Goal: Task Accomplishment & Management: Manage account settings

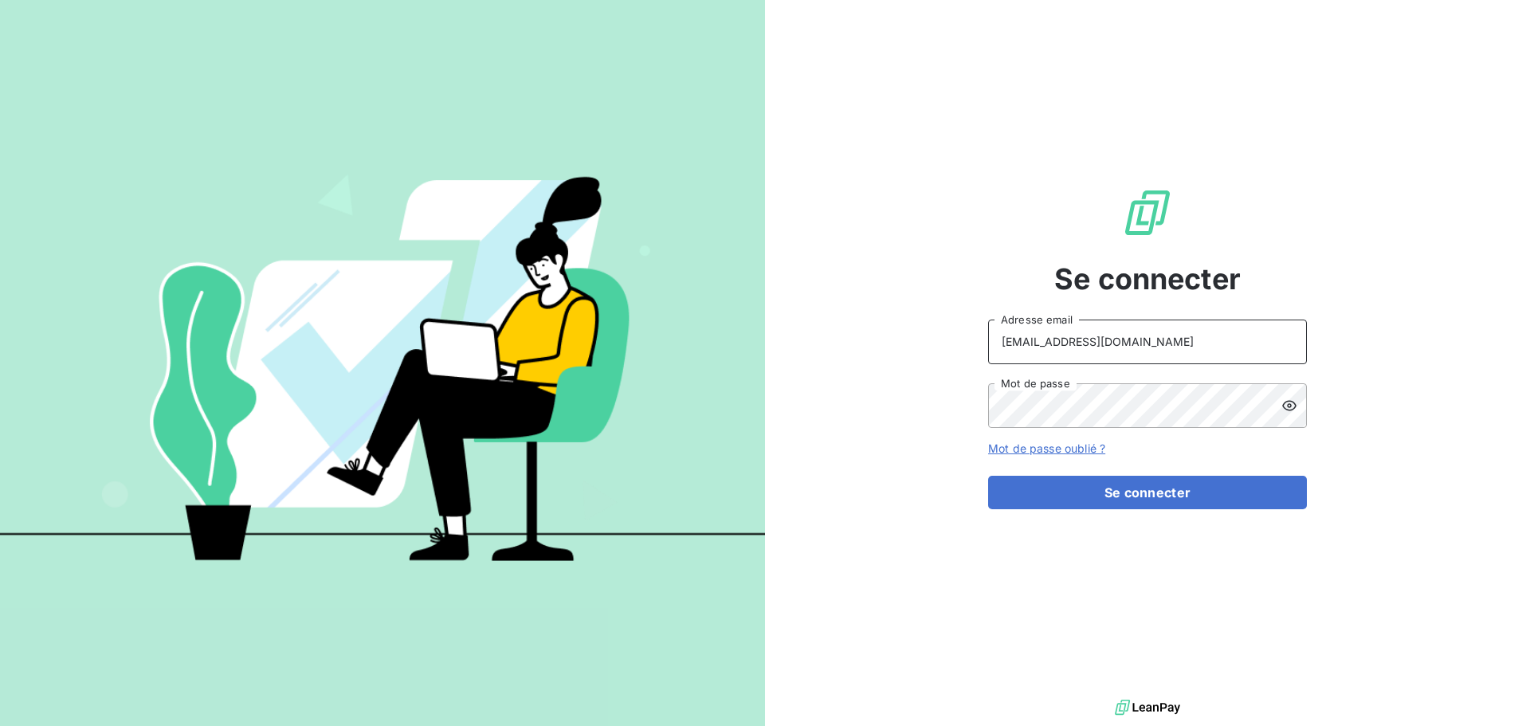
click at [1163, 347] on input "[EMAIL_ADDRESS][DOMAIN_NAME]" at bounding box center [1147, 342] width 319 height 45
type input "[EMAIL_ADDRESS][DOMAIN_NAME]"
click at [1186, 493] on button "Se connecter" at bounding box center [1147, 492] width 319 height 33
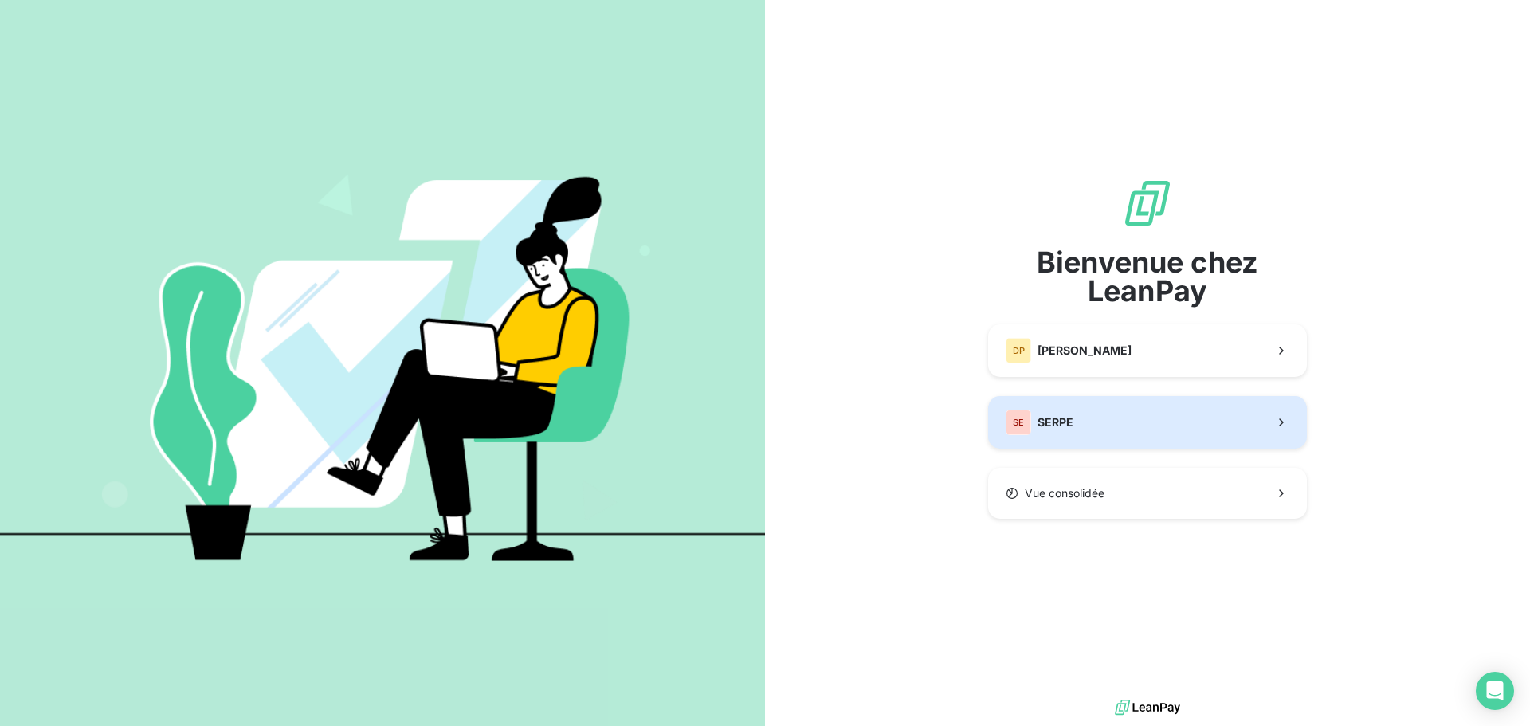
click at [1157, 437] on button "SE SERPE" at bounding box center [1147, 422] width 319 height 53
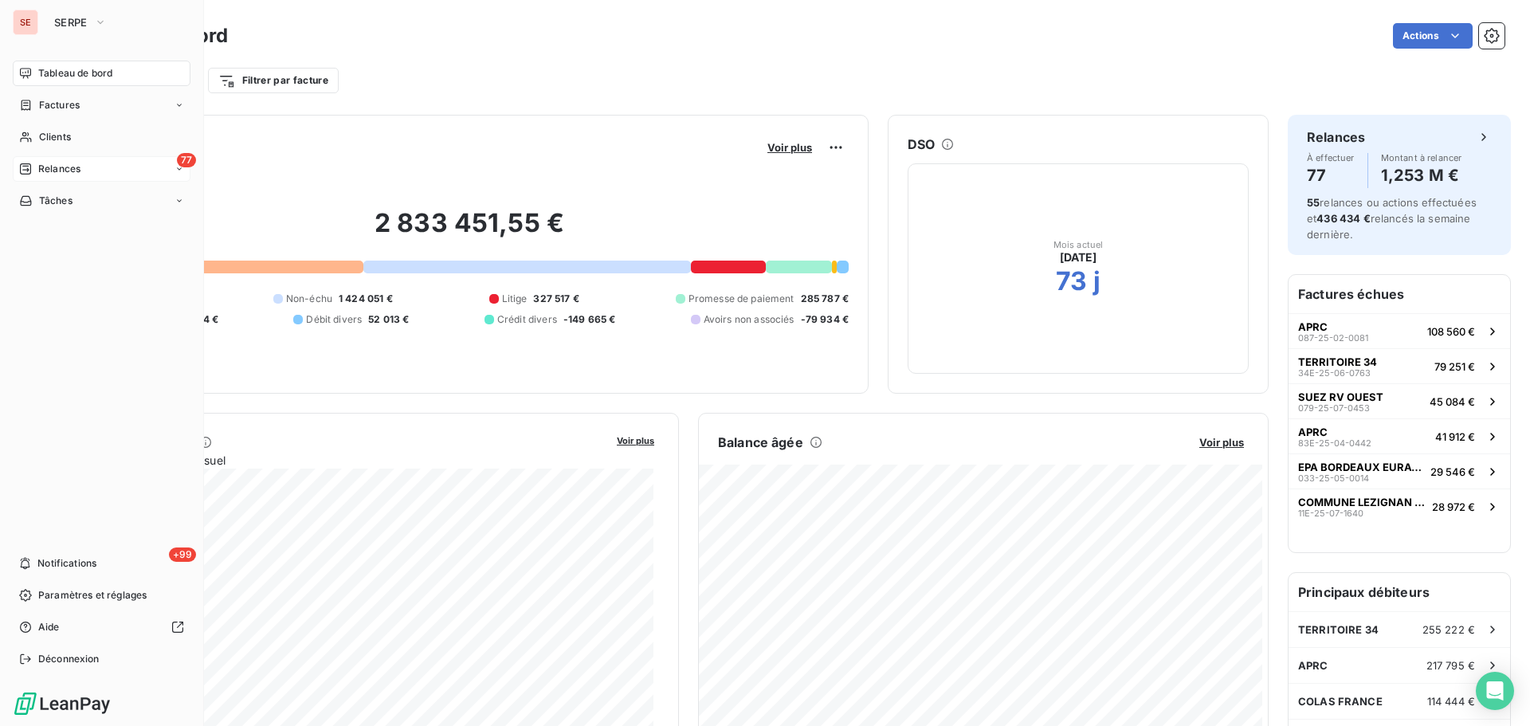
click at [40, 169] on span "Relances" at bounding box center [59, 169] width 42 height 14
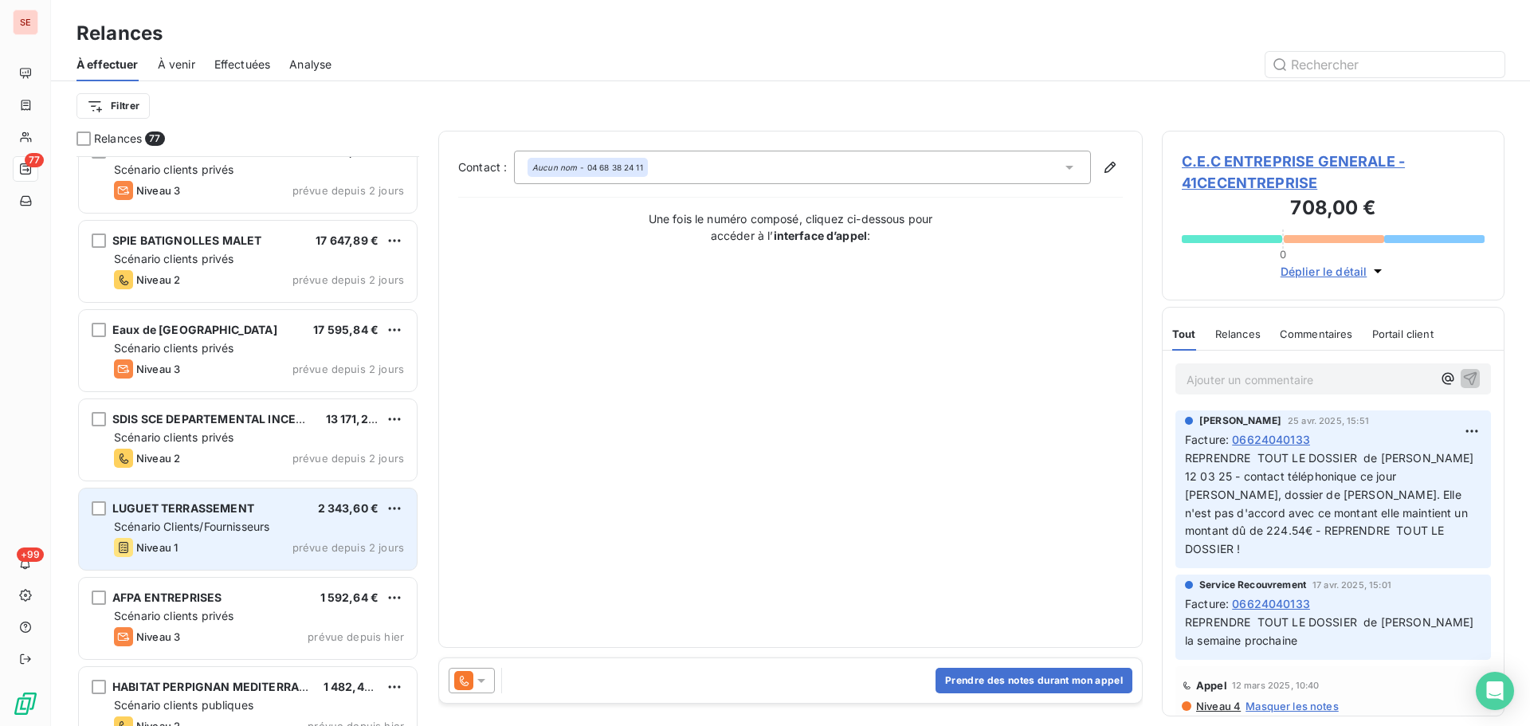
scroll to position [5242, 0]
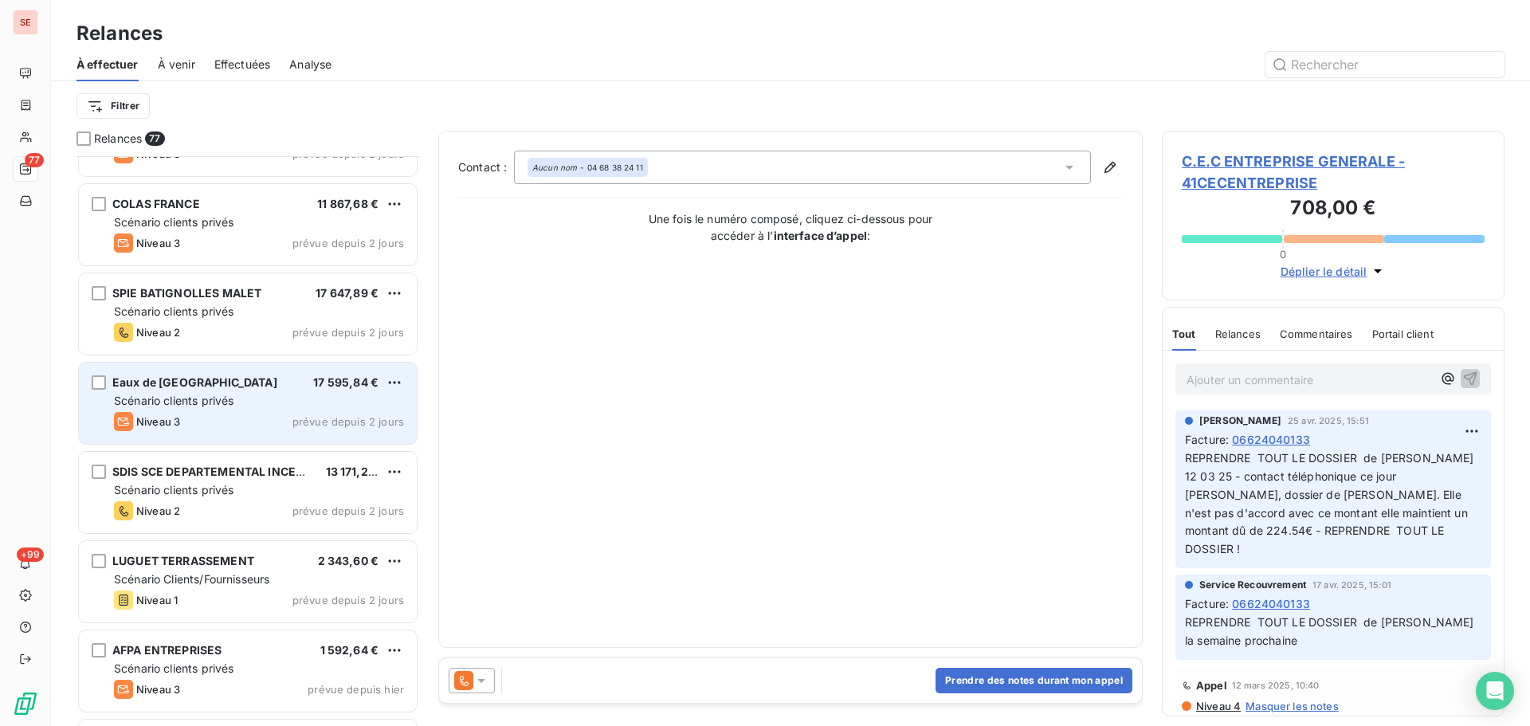
click at [311, 397] on div "Scénario clients privés" at bounding box center [259, 401] width 290 height 16
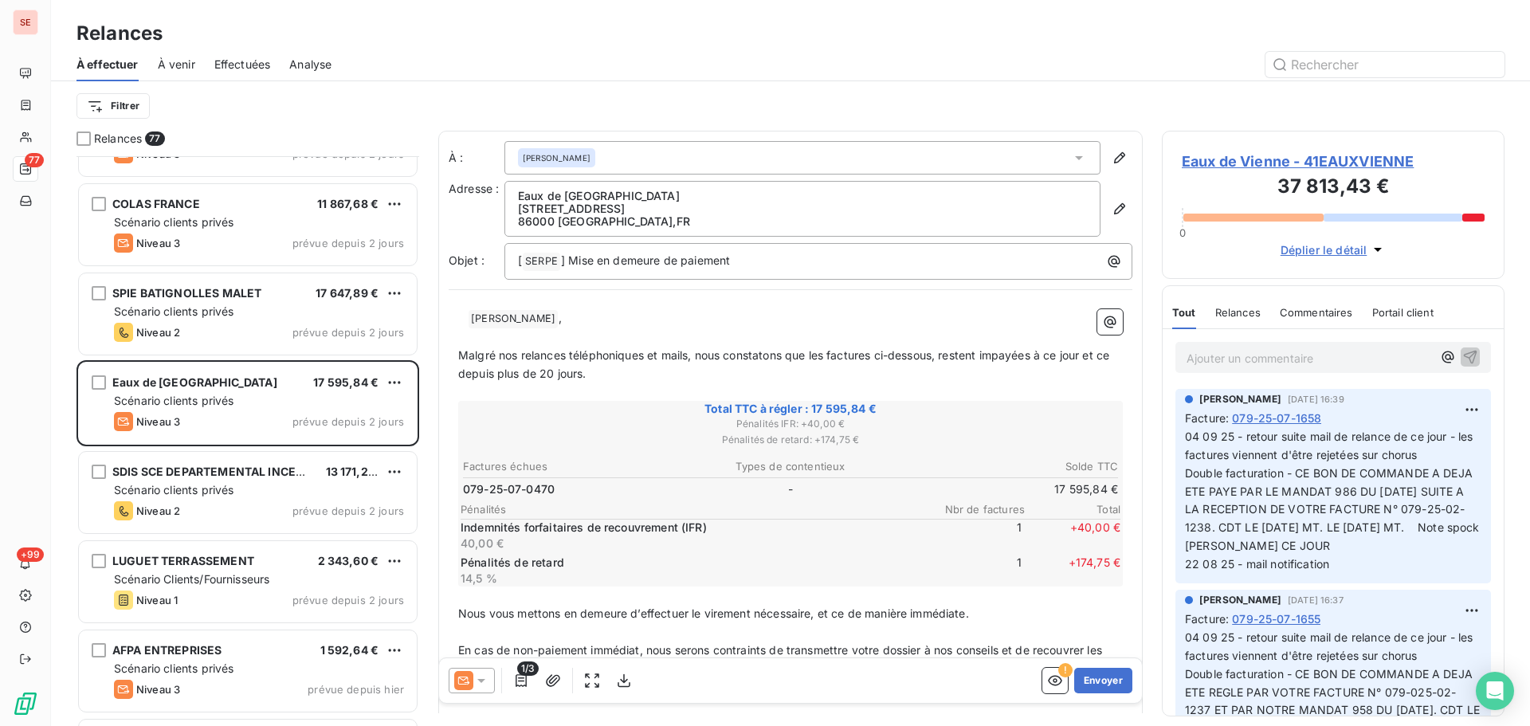
click at [1228, 163] on span "Eaux de Vienne - 41EAUXVIENNE" at bounding box center [1333, 162] width 303 height 22
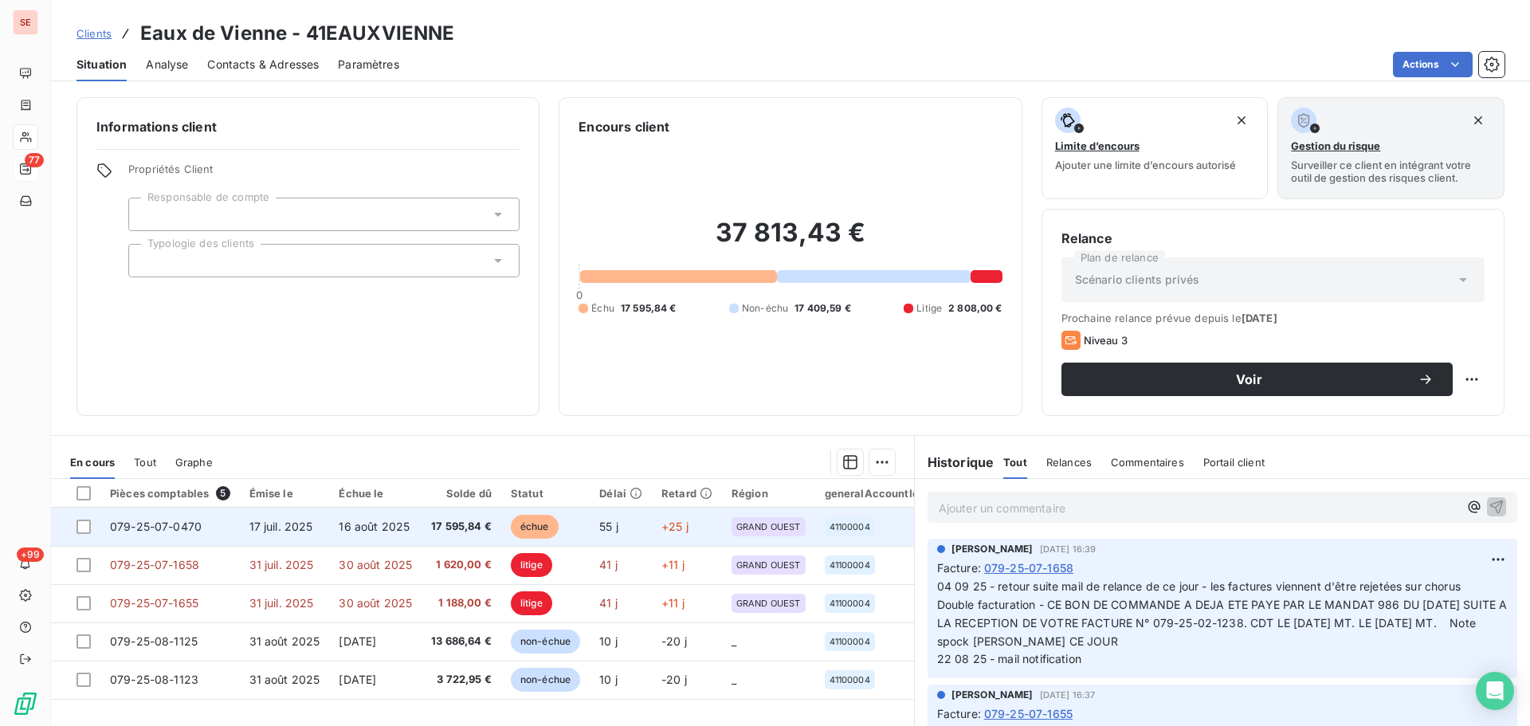
click at [440, 532] on span "17 595,84 €" at bounding box center [461, 527] width 61 height 16
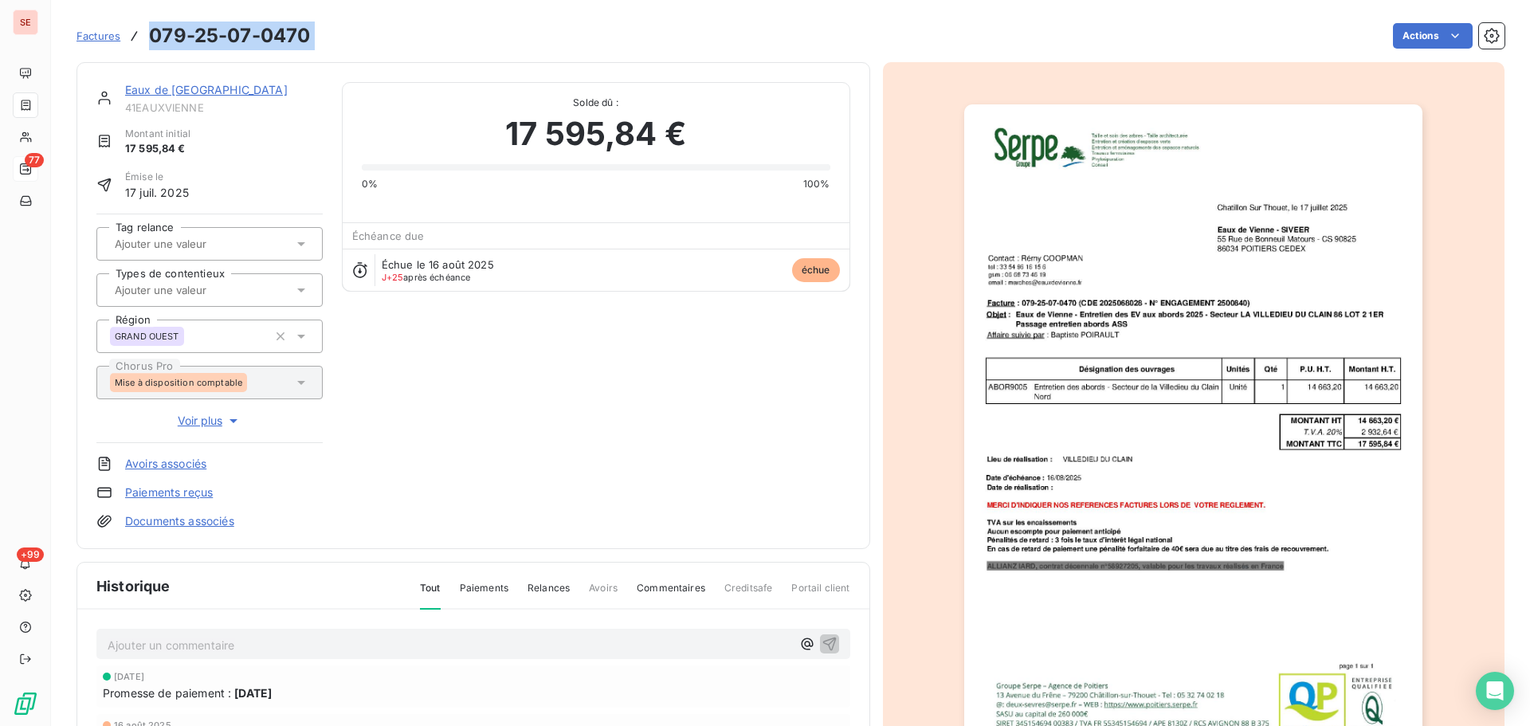
drag, startPoint x: 320, startPoint y: 32, endPoint x: 131, endPoint y: 37, distance: 189.8
click at [131, 37] on div "Factures 079-25-07-0470 Actions" at bounding box center [791, 35] width 1428 height 33
click at [185, 91] on link "Eaux de [GEOGRAPHIC_DATA]" at bounding box center [206, 90] width 163 height 14
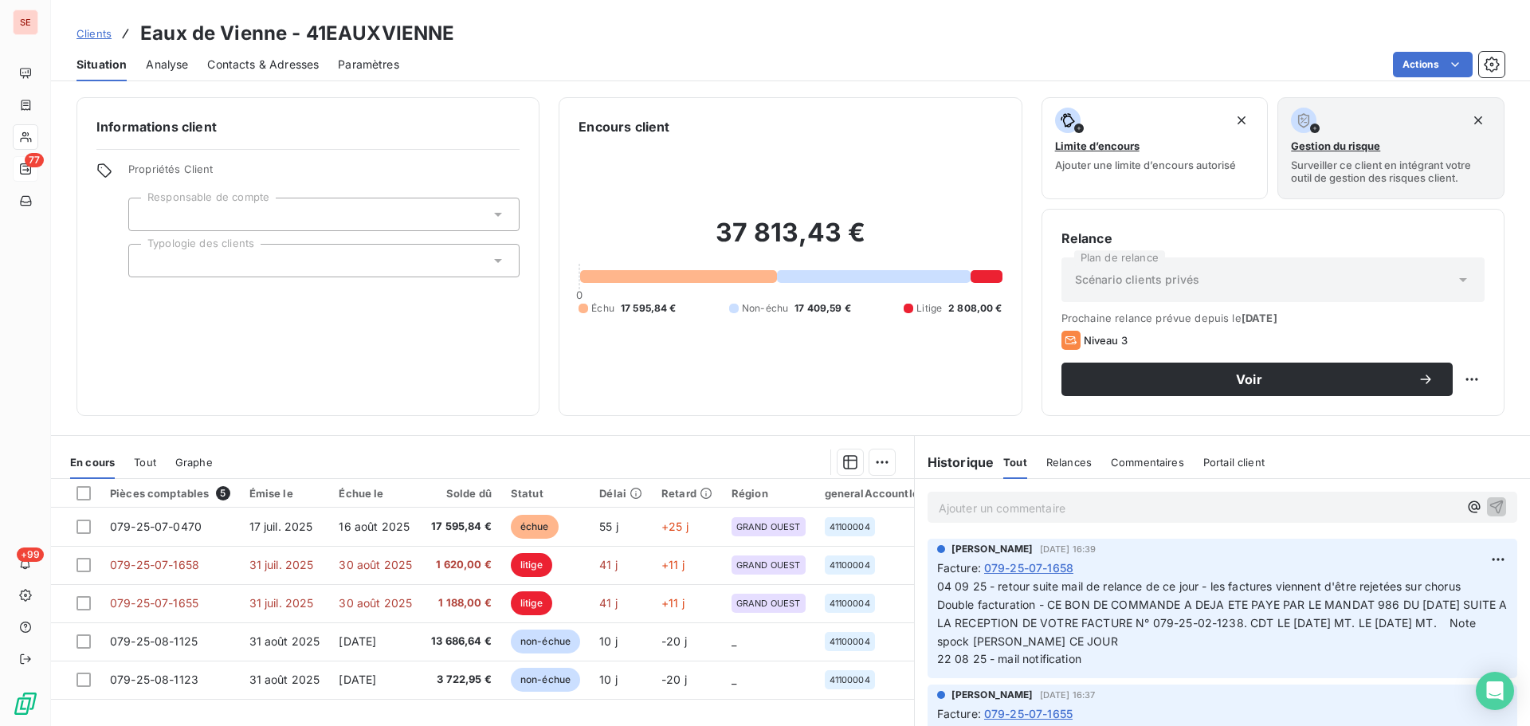
click at [254, 69] on span "Contacts & Adresses" at bounding box center [263, 65] width 112 height 16
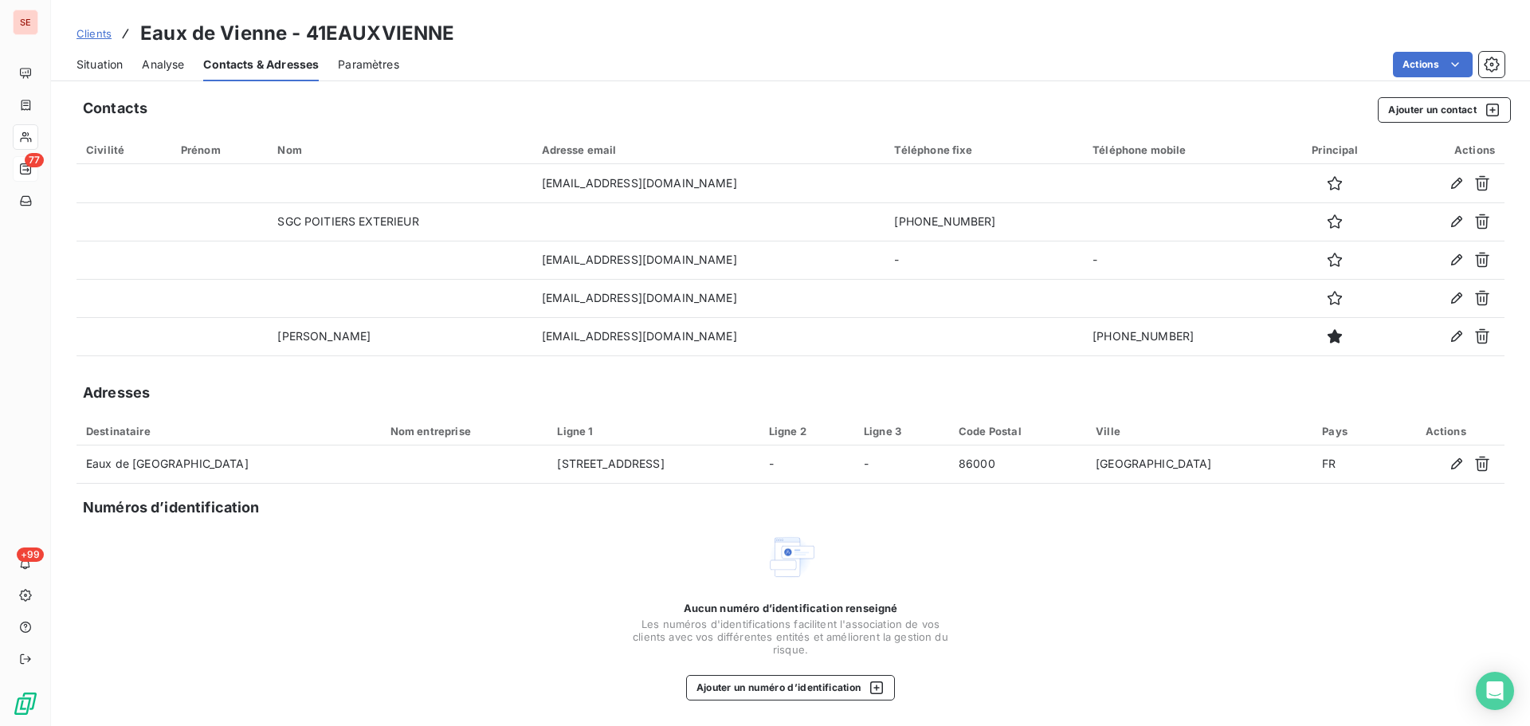
click at [98, 65] on span "Situation" at bounding box center [100, 65] width 46 height 16
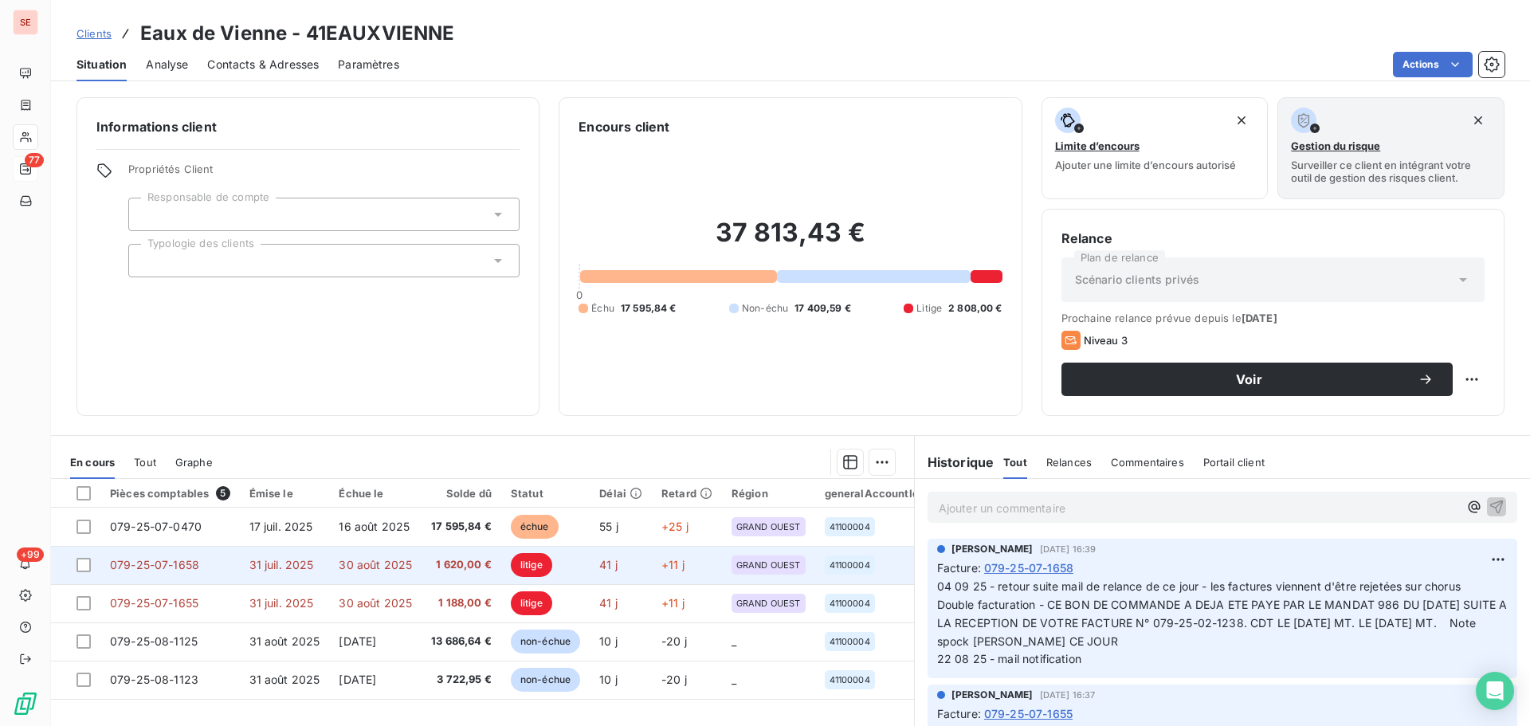
click at [448, 563] on span "1 620,00 €" at bounding box center [461, 565] width 61 height 16
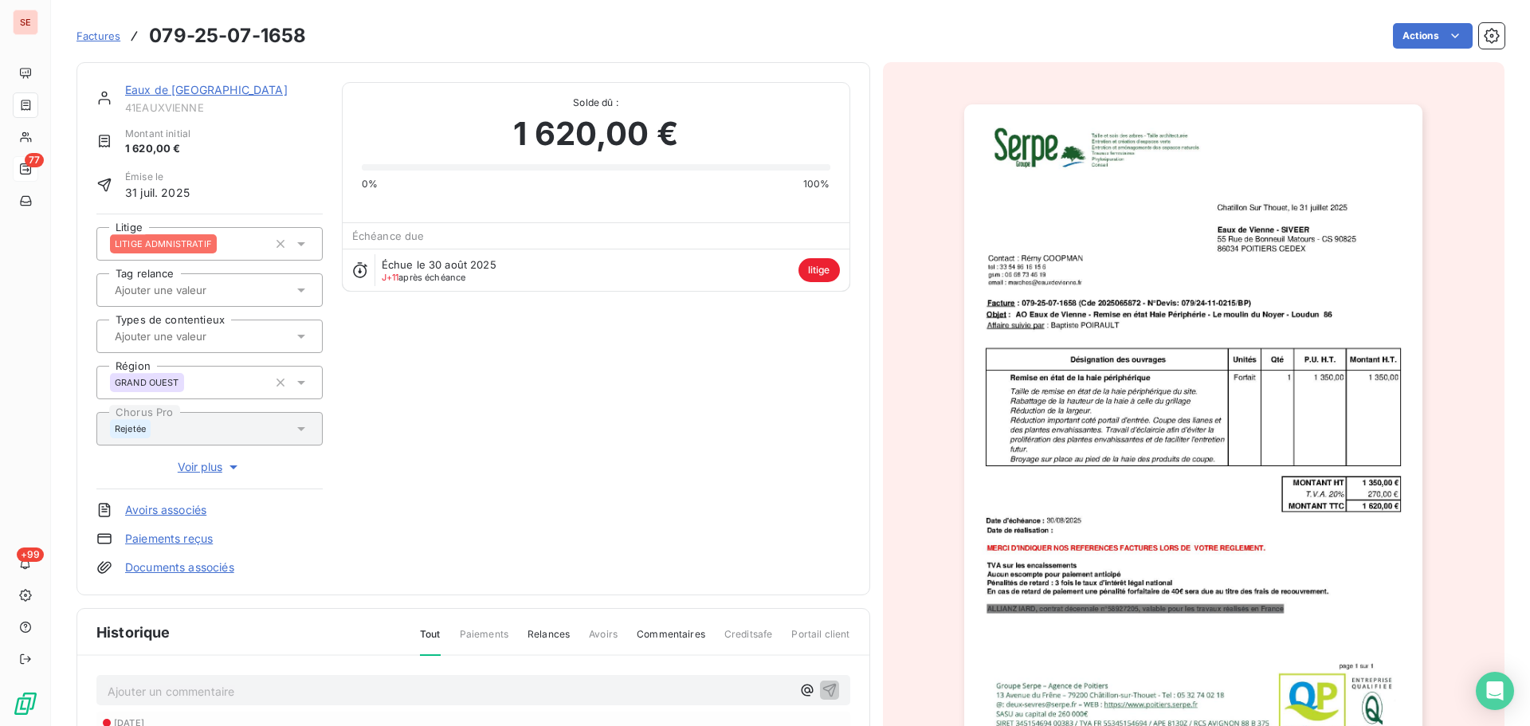
click at [176, 92] on link "Eaux de [GEOGRAPHIC_DATA]" at bounding box center [206, 90] width 163 height 14
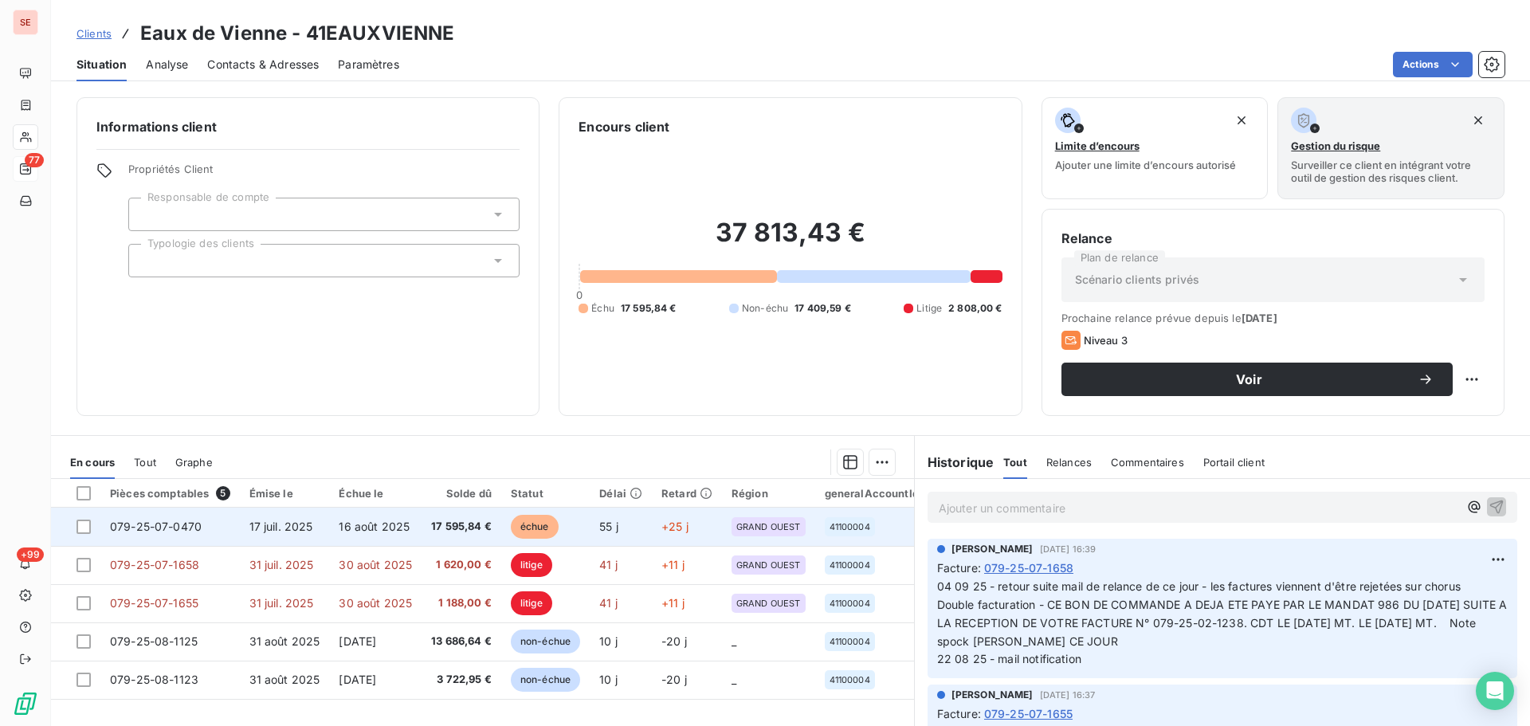
click at [294, 528] on span "17 juil. 2025" at bounding box center [281, 527] width 64 height 14
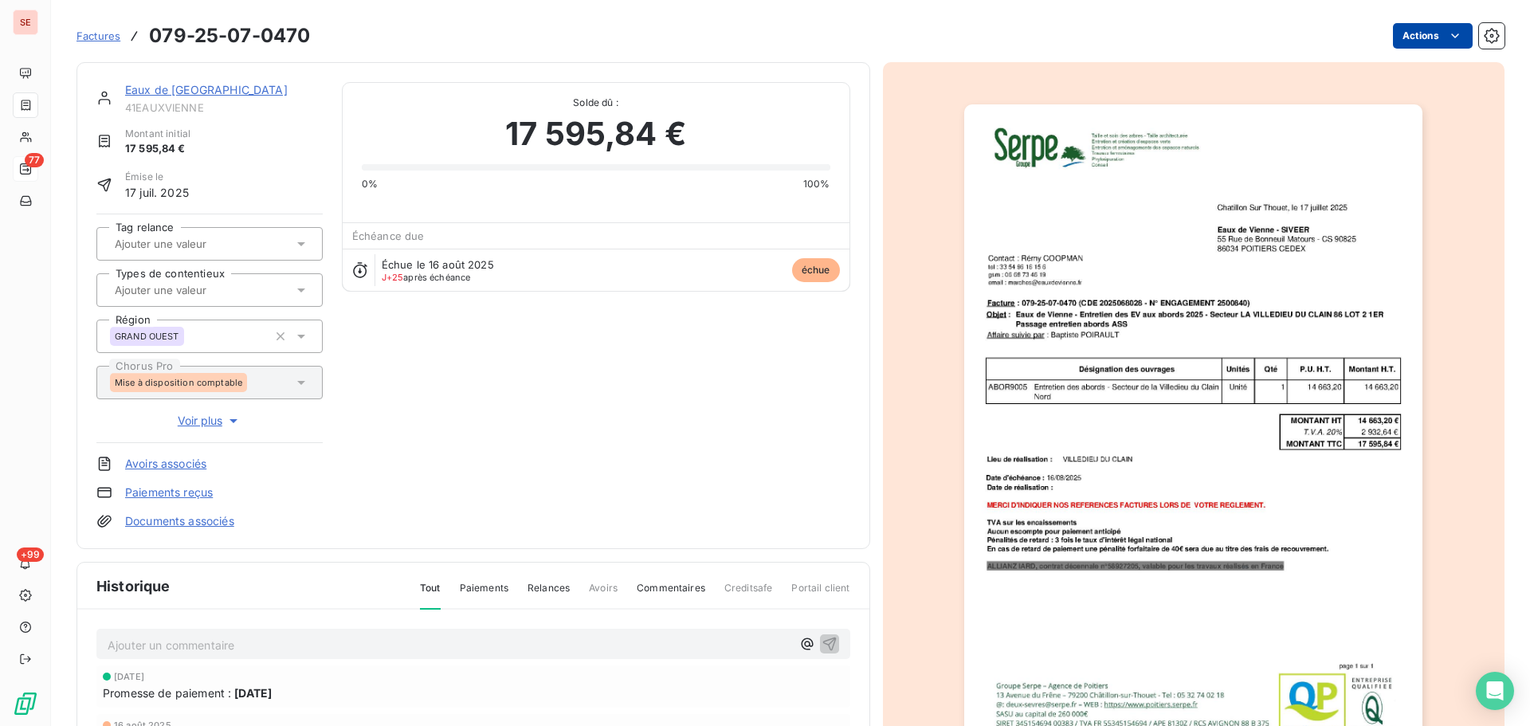
click at [1400, 29] on html "SE 77 +99 Factures 079-25-07-0470 Actions Eaux de [GEOGRAPHIC_DATA] 41EAUXVIENN…" at bounding box center [765, 363] width 1530 height 726
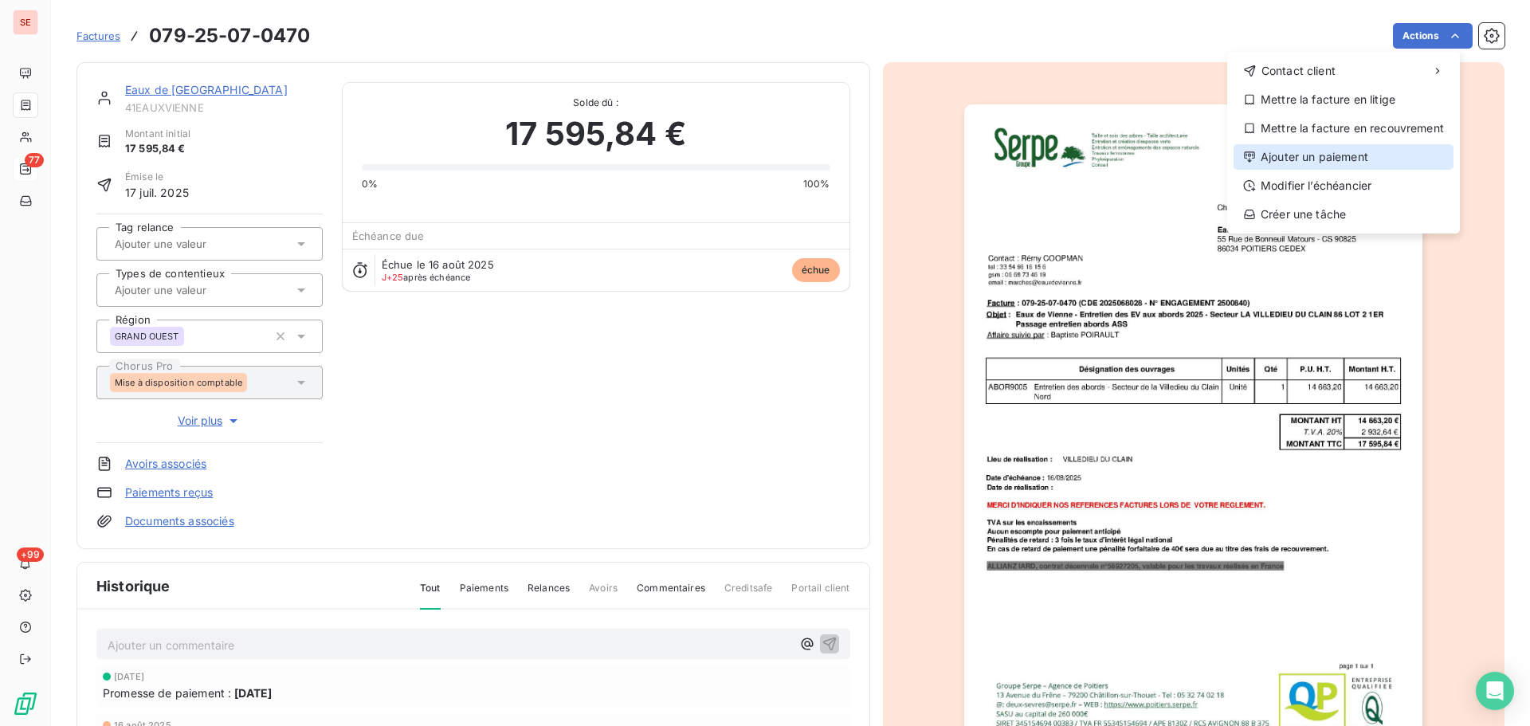
click at [1331, 148] on div "Ajouter un paiement" at bounding box center [1344, 157] width 220 height 26
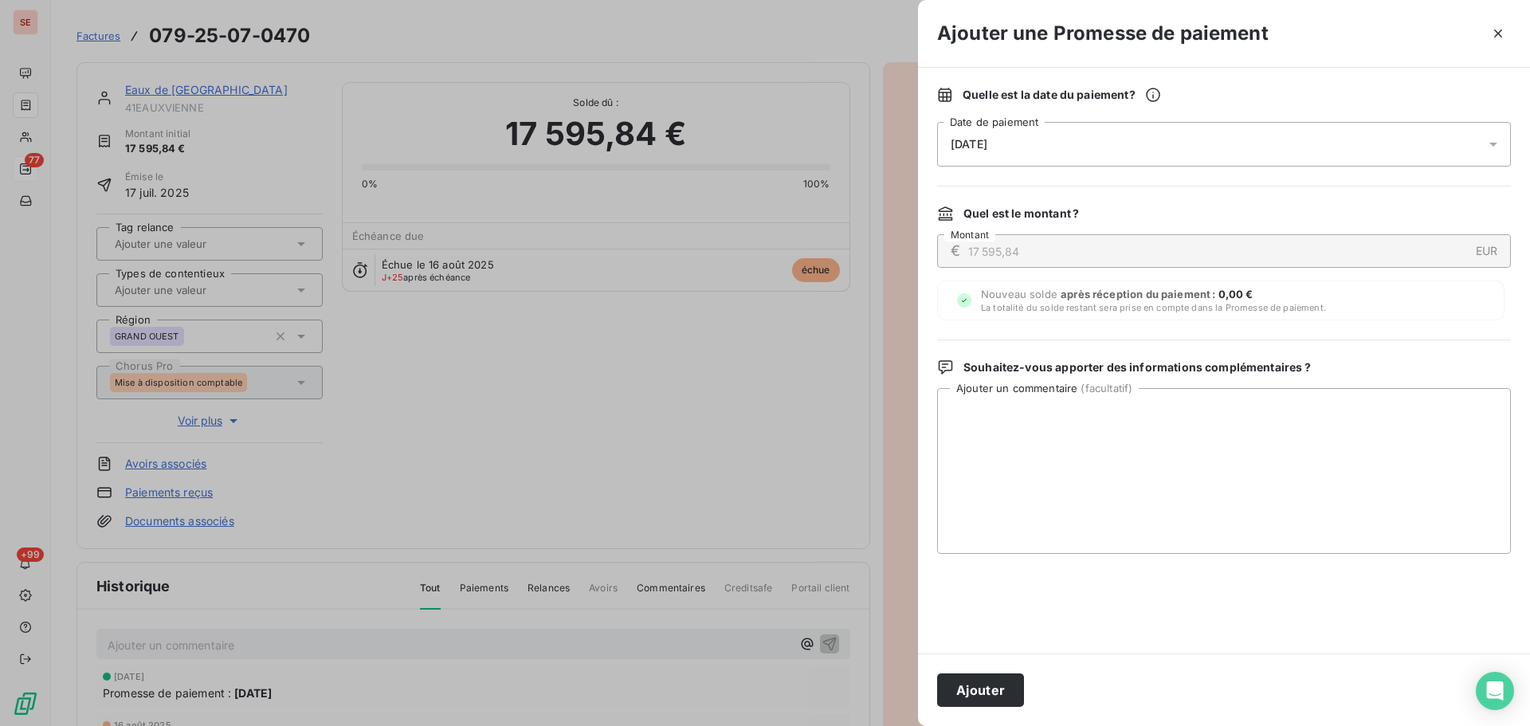
click at [1216, 149] on div "[DATE]" at bounding box center [1224, 144] width 574 height 45
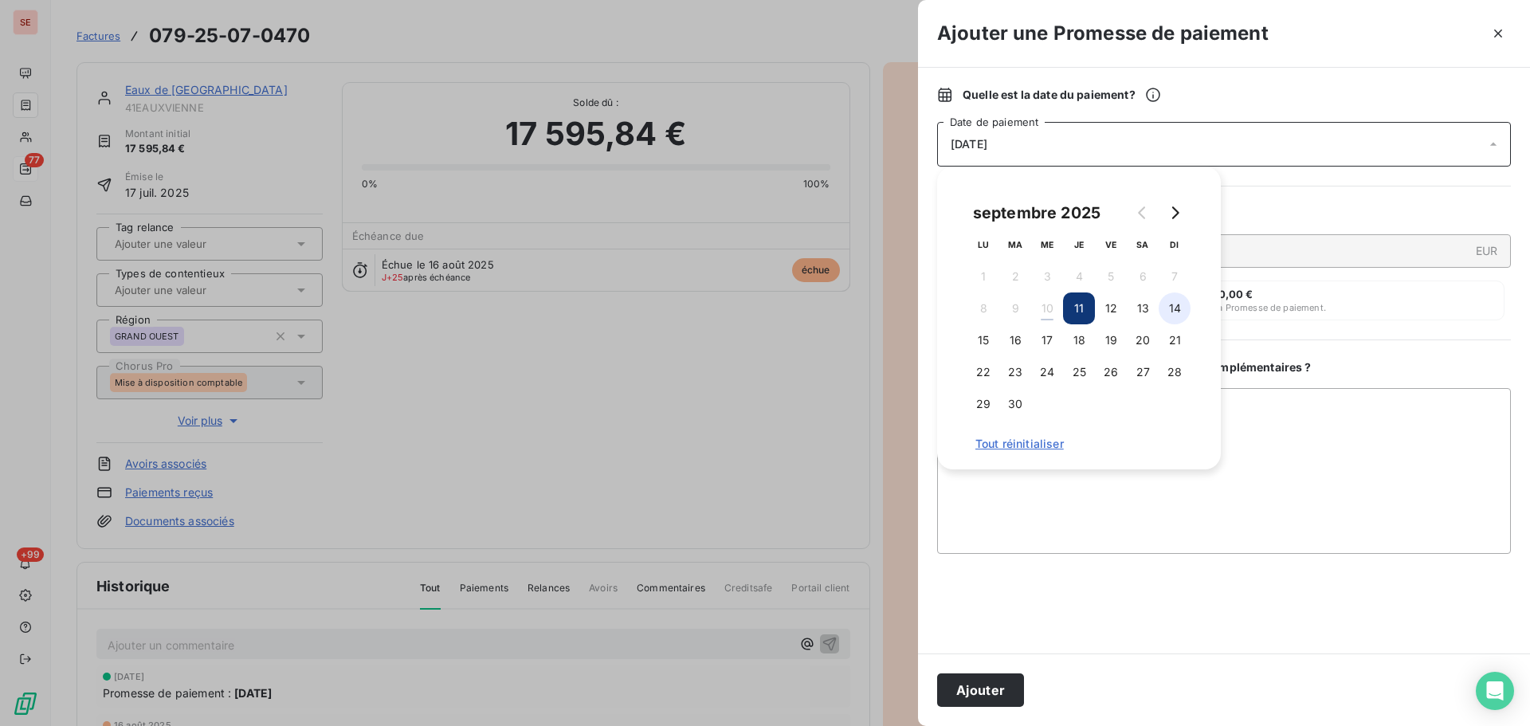
click at [1169, 311] on button "14" at bounding box center [1175, 309] width 32 height 32
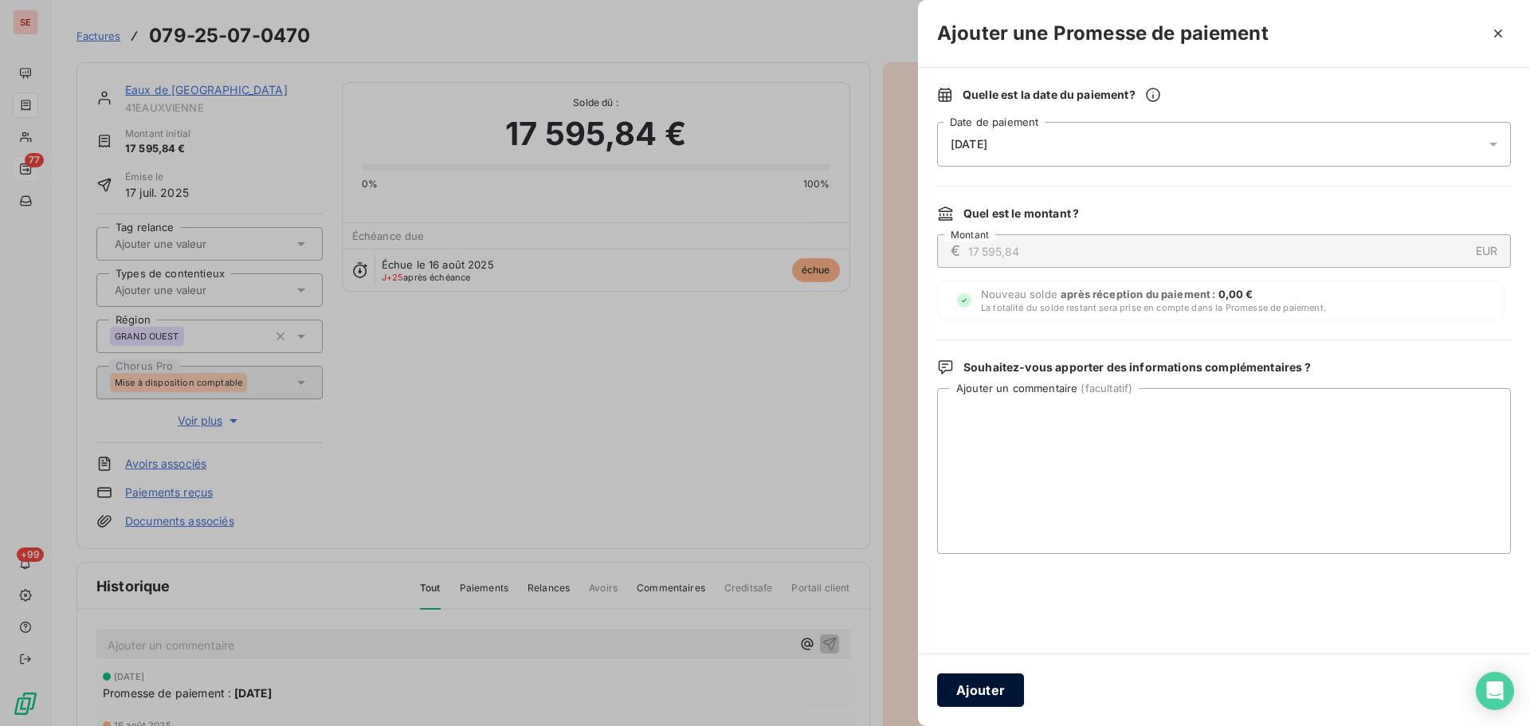
click at [996, 685] on button "Ajouter" at bounding box center [980, 690] width 87 height 33
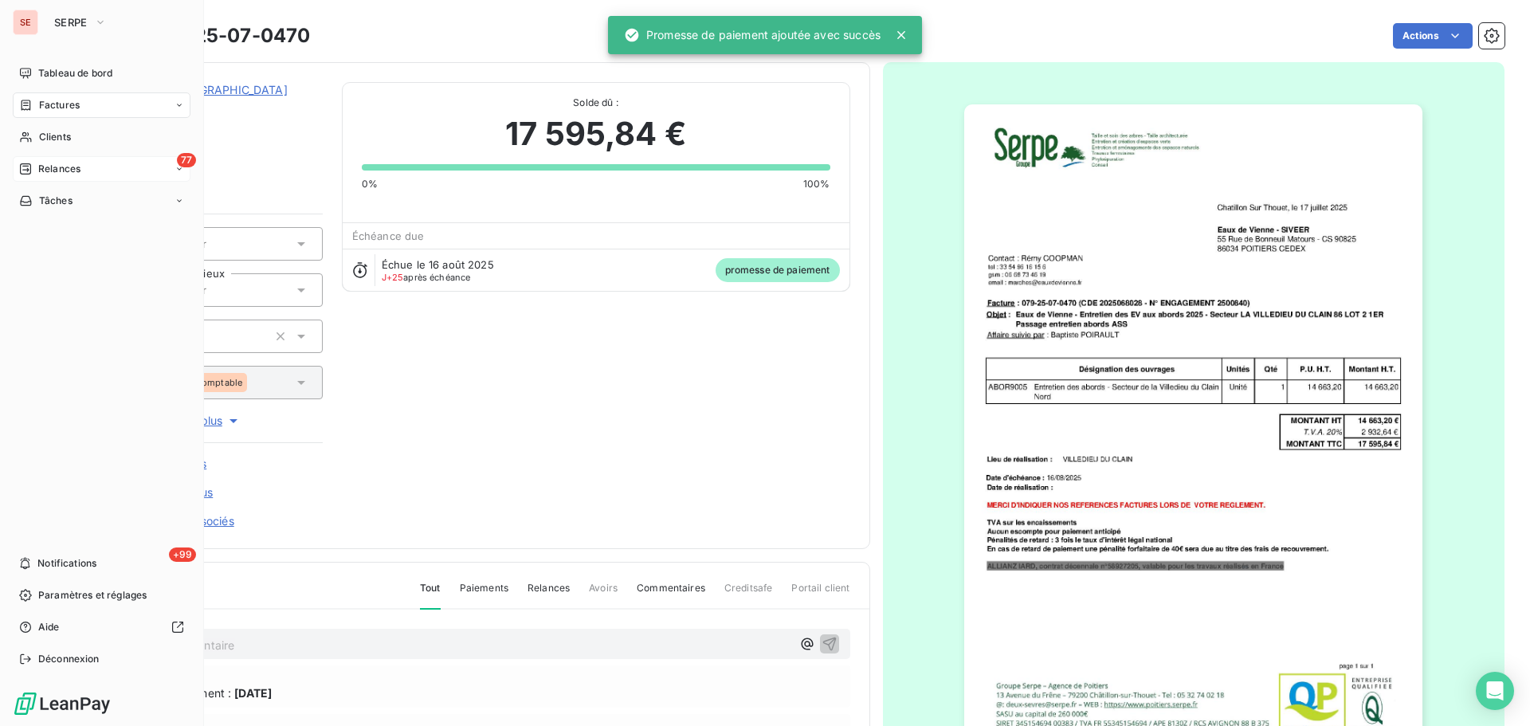
click at [53, 106] on span "Factures" at bounding box center [59, 105] width 41 height 14
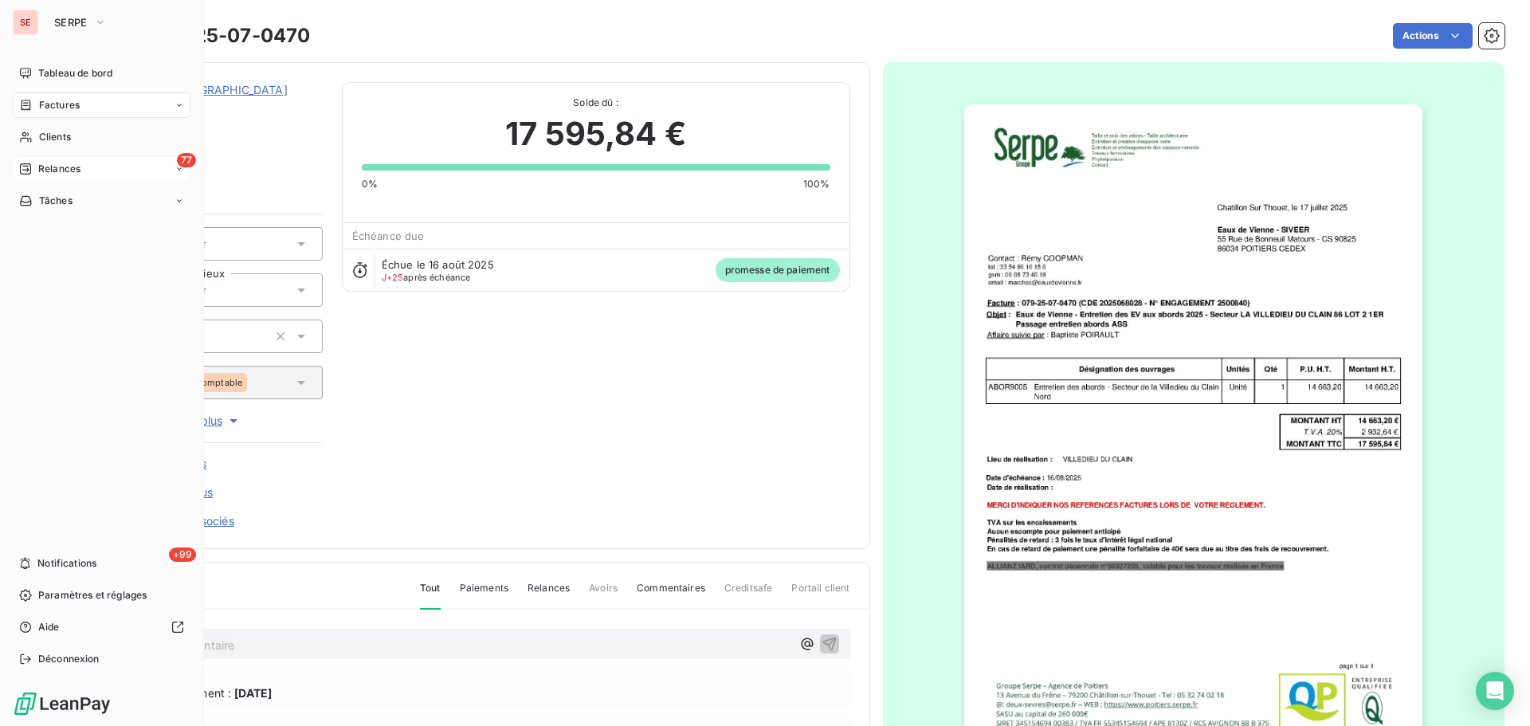
click at [75, 156] on div "77 Relances" at bounding box center [102, 169] width 178 height 26
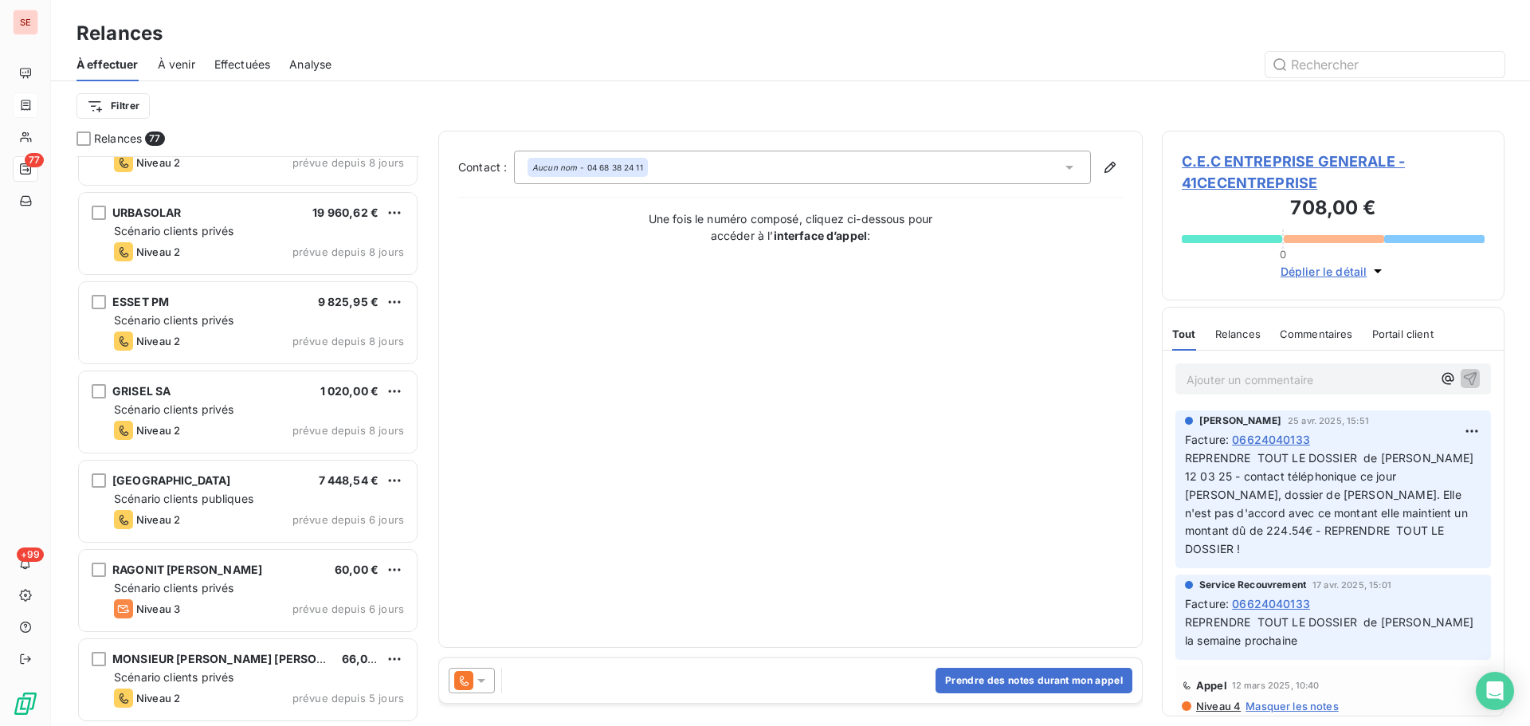
scroll to position [4040, 0]
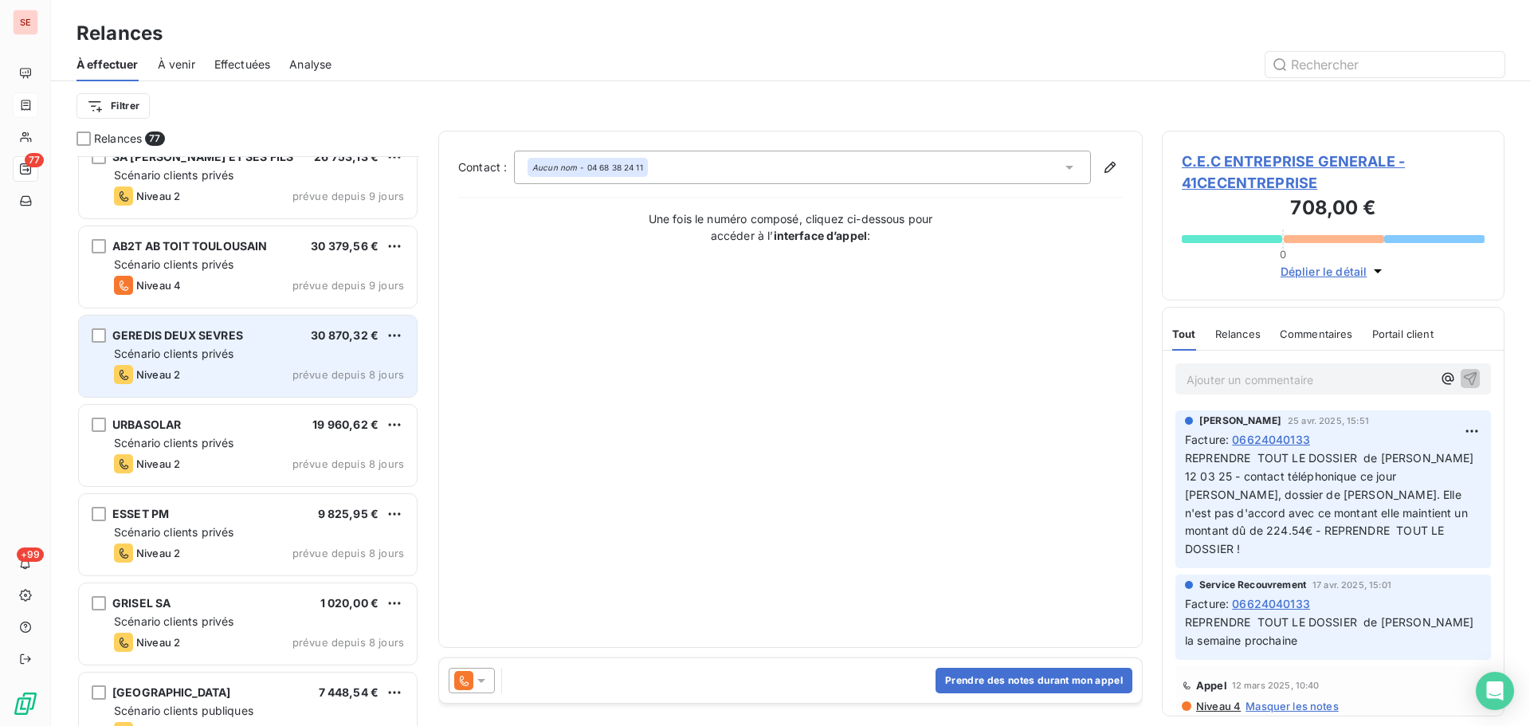
click at [234, 363] on div "GEREDIS DEUX SEVRES 30 870,32 € Scénario clients privés Niveau 2 prévue depuis …" at bounding box center [248, 356] width 338 height 81
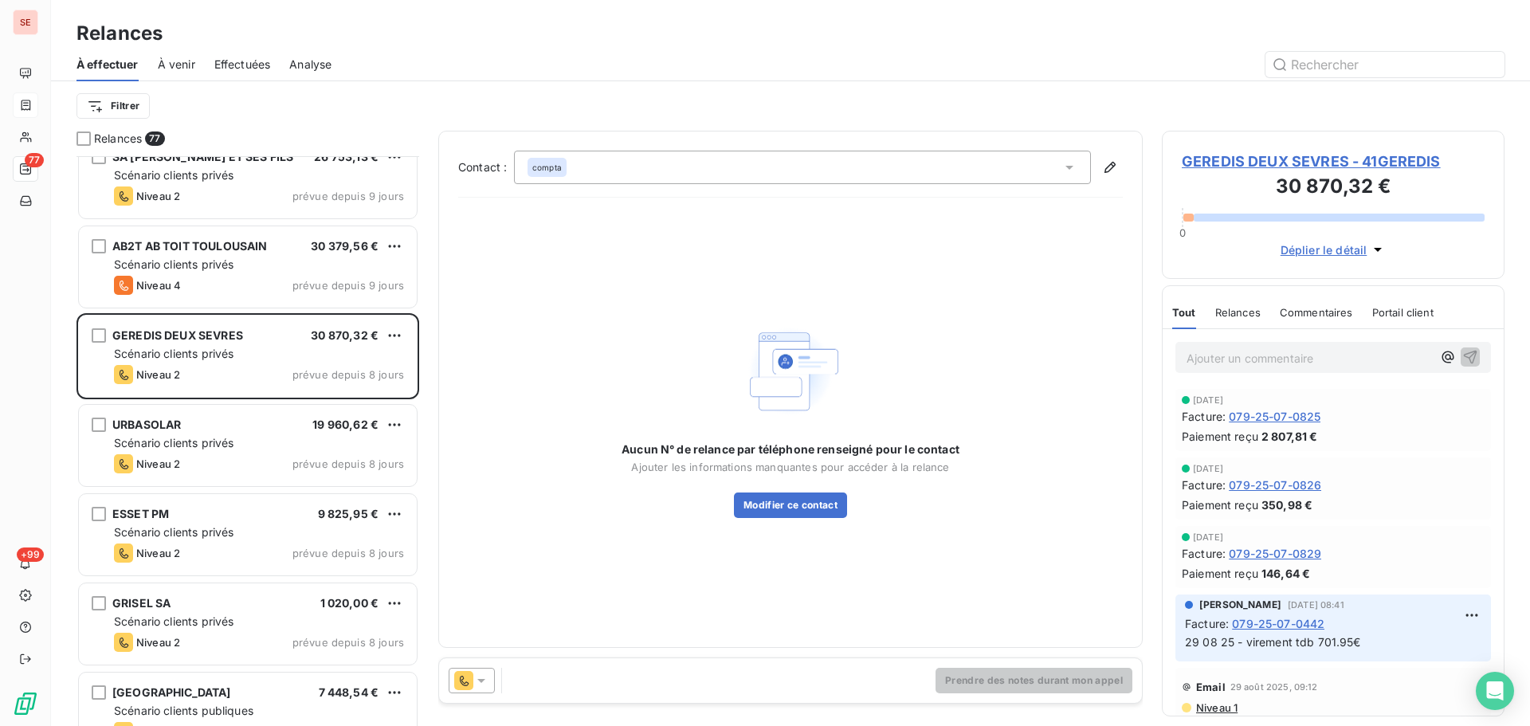
click at [1247, 155] on span "GEREDIS DEUX SEVRES - 41GEREDIS" at bounding box center [1333, 162] width 303 height 22
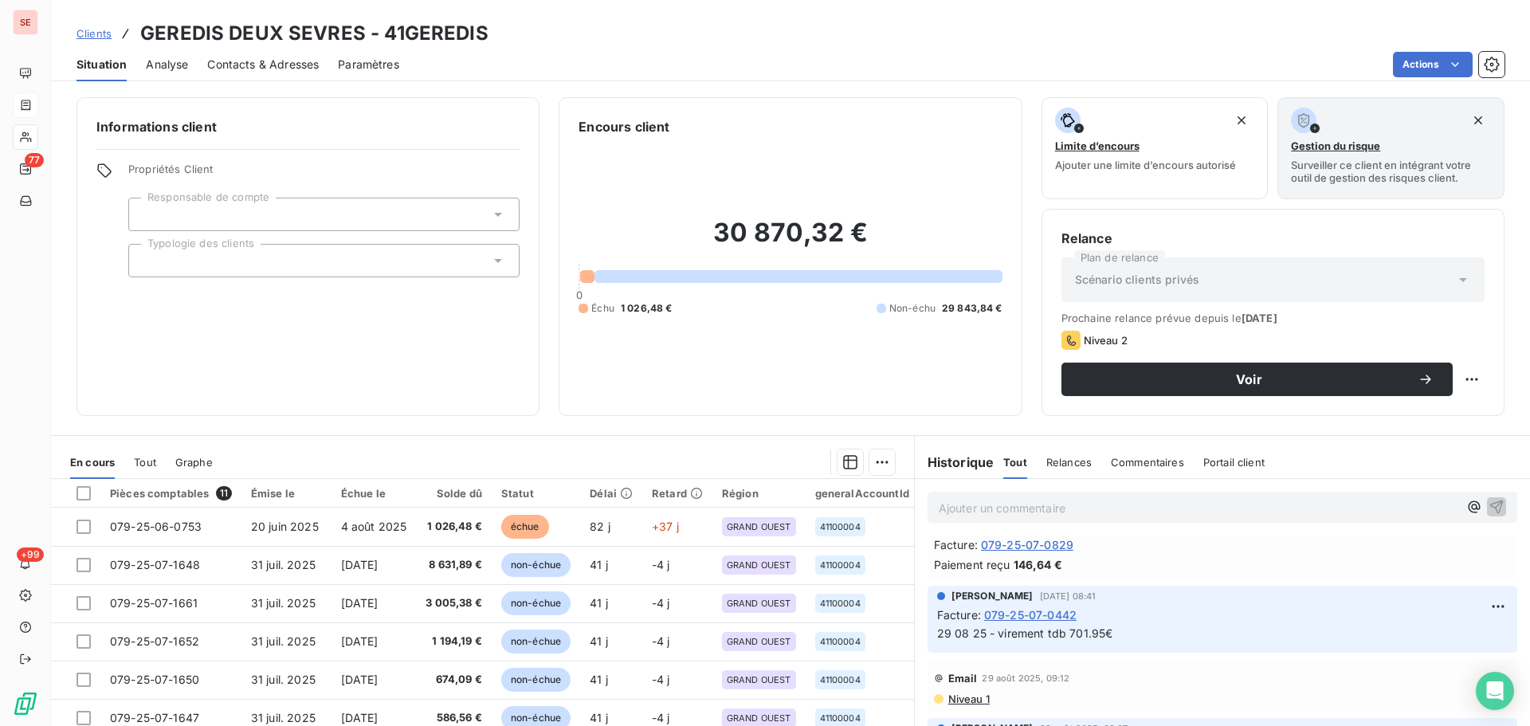
scroll to position [213, 0]
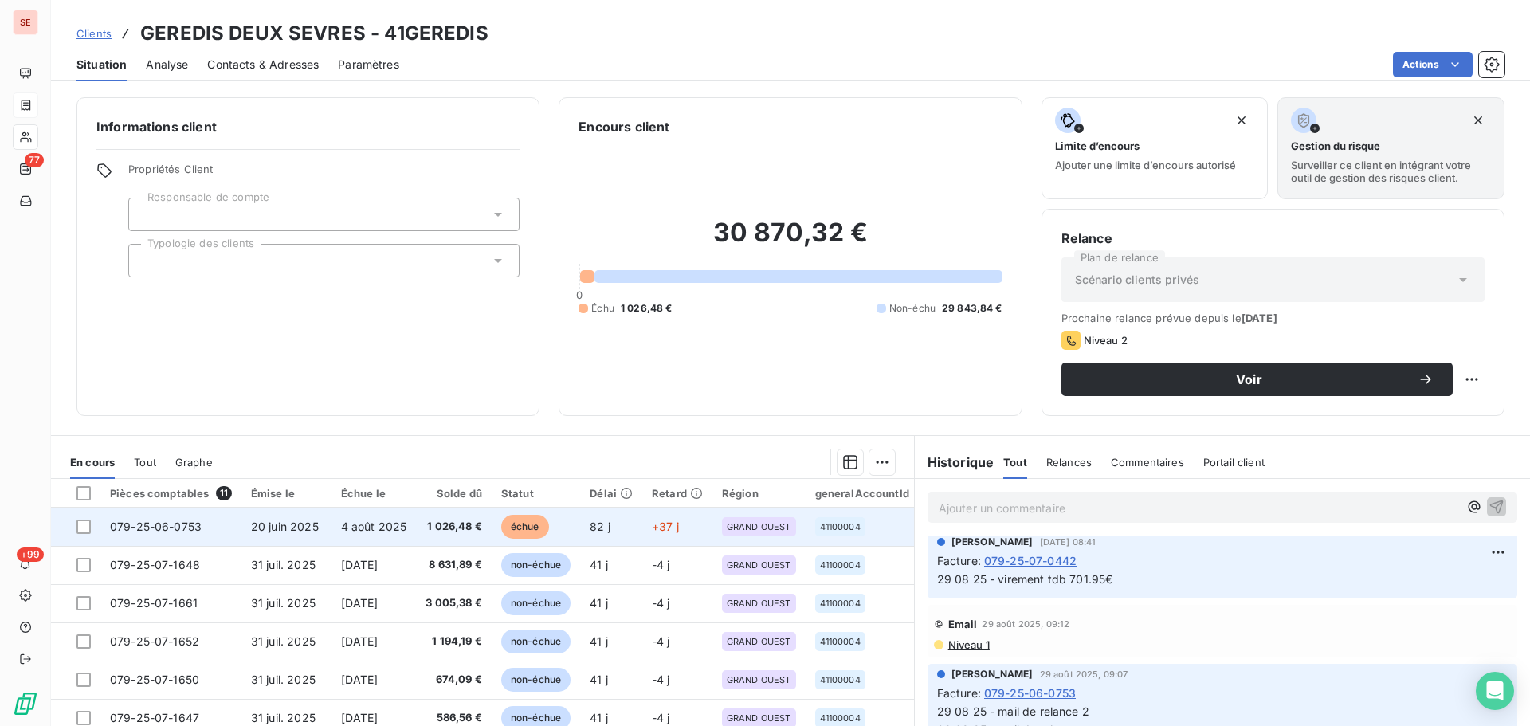
click at [469, 532] on span "1 026,48 €" at bounding box center [454, 527] width 57 height 16
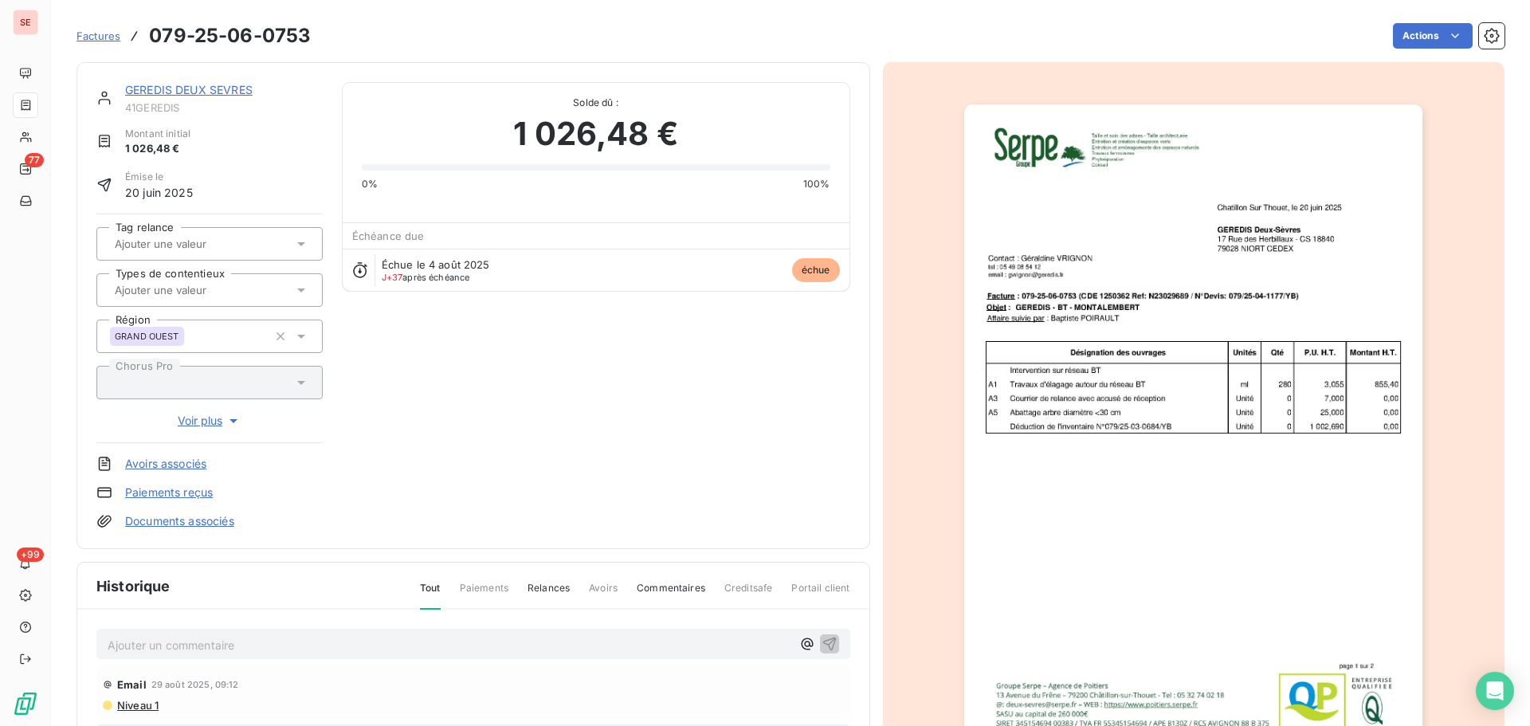
click at [245, 32] on h3 "079-25-06-0753" at bounding box center [230, 36] width 162 height 29
click at [276, 33] on h3 "079-25-06-0753" at bounding box center [230, 36] width 162 height 29
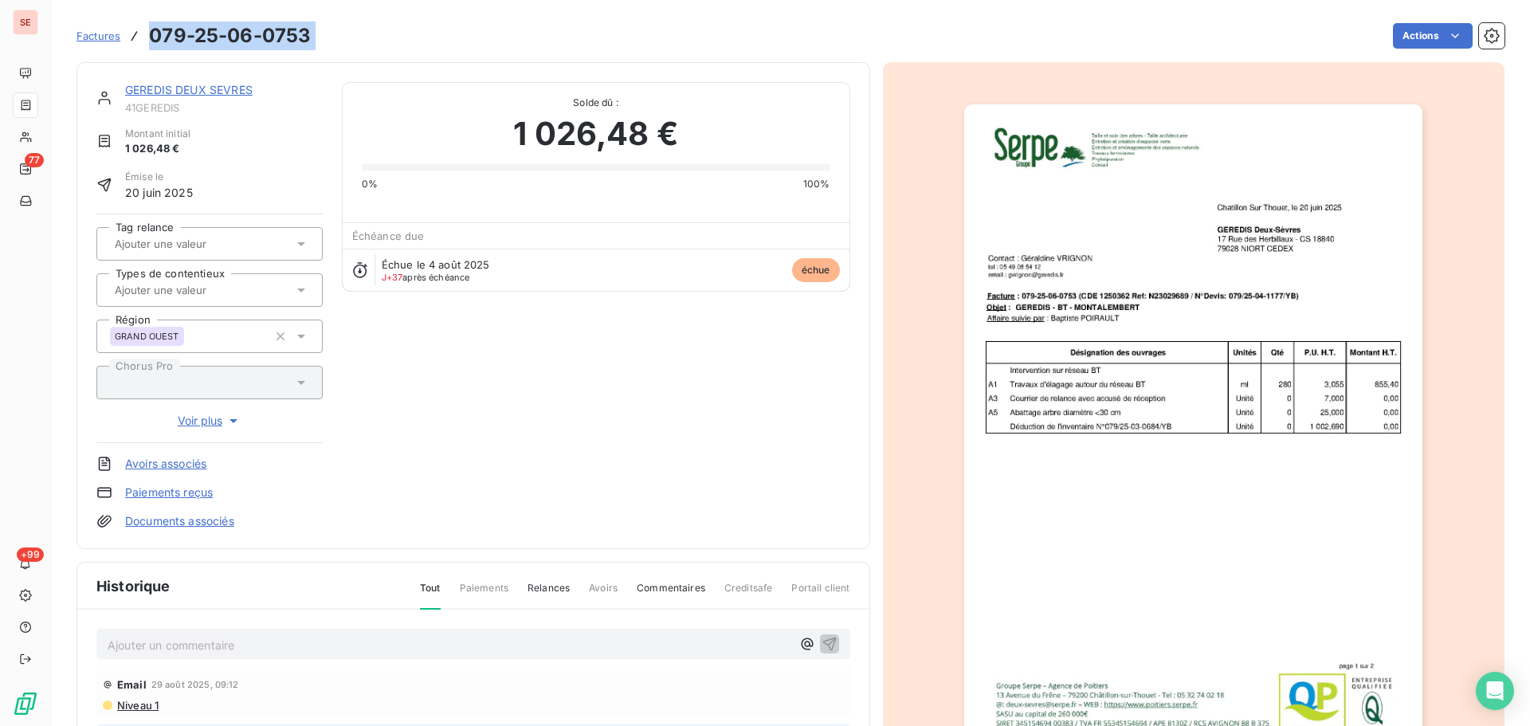
copy section "079-25-06-0753 Actions"
click at [189, 92] on link "GEREDIS DEUX SEVRES" at bounding box center [189, 90] width 128 height 14
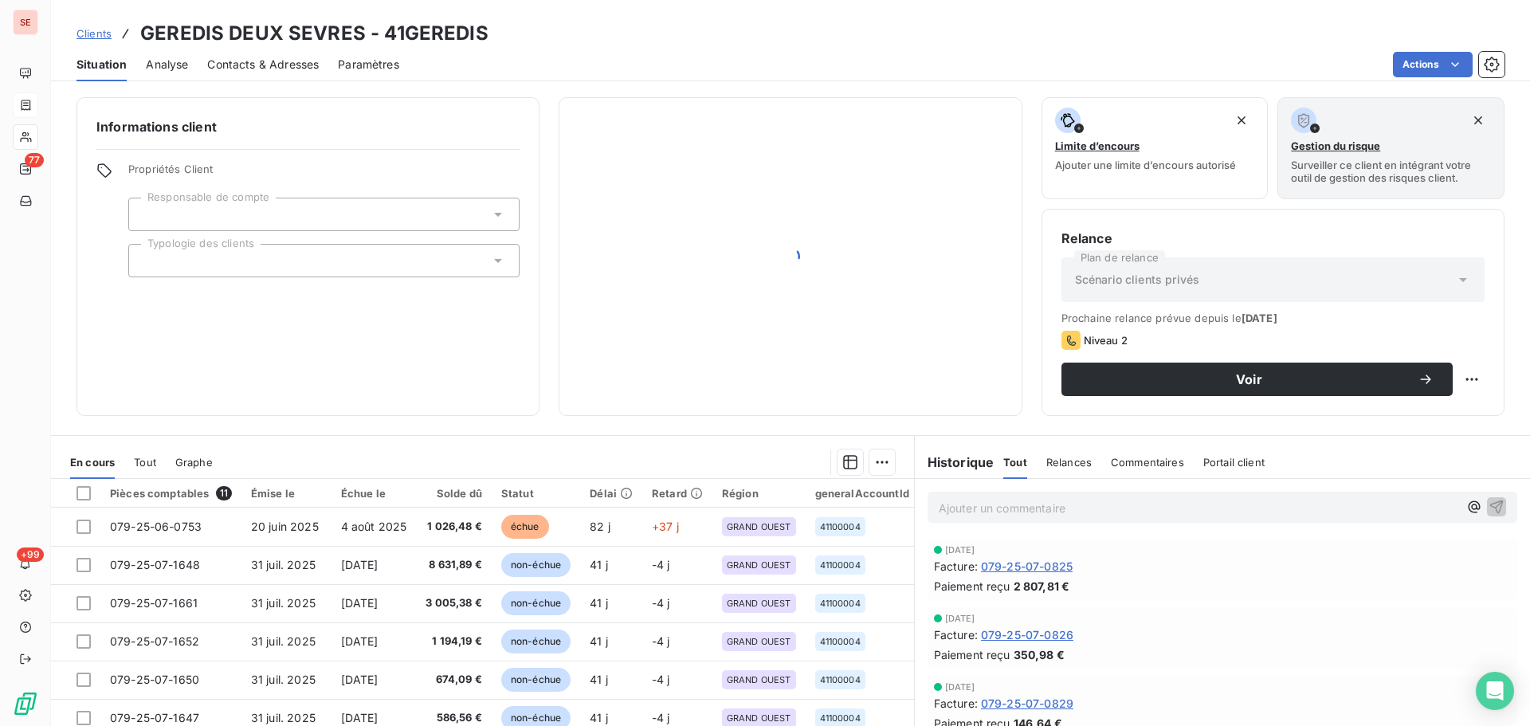
click at [273, 66] on span "Contacts & Adresses" at bounding box center [263, 65] width 112 height 16
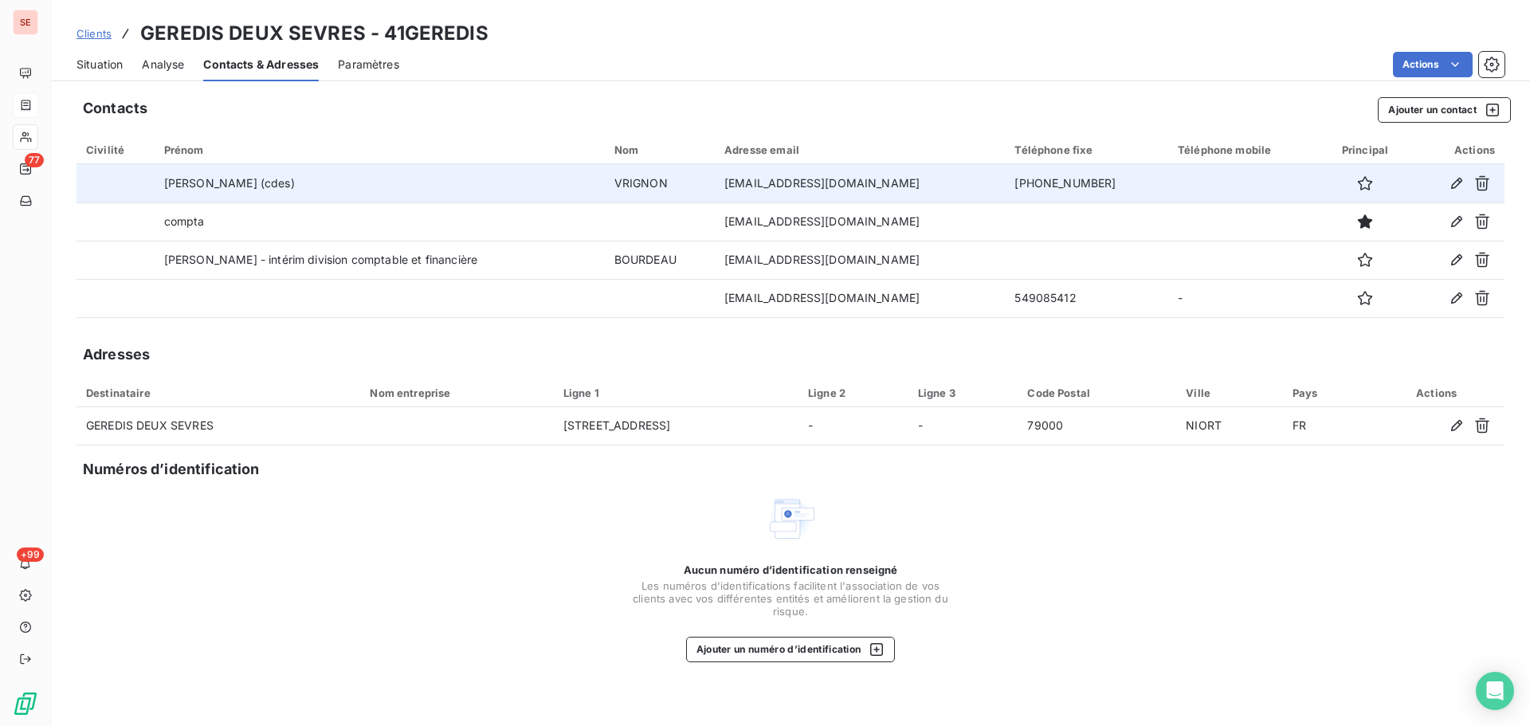
click at [1019, 186] on td "[PHONE_NUMBER]" at bounding box center [1086, 183] width 163 height 38
copy td "[PHONE_NUMBER]"
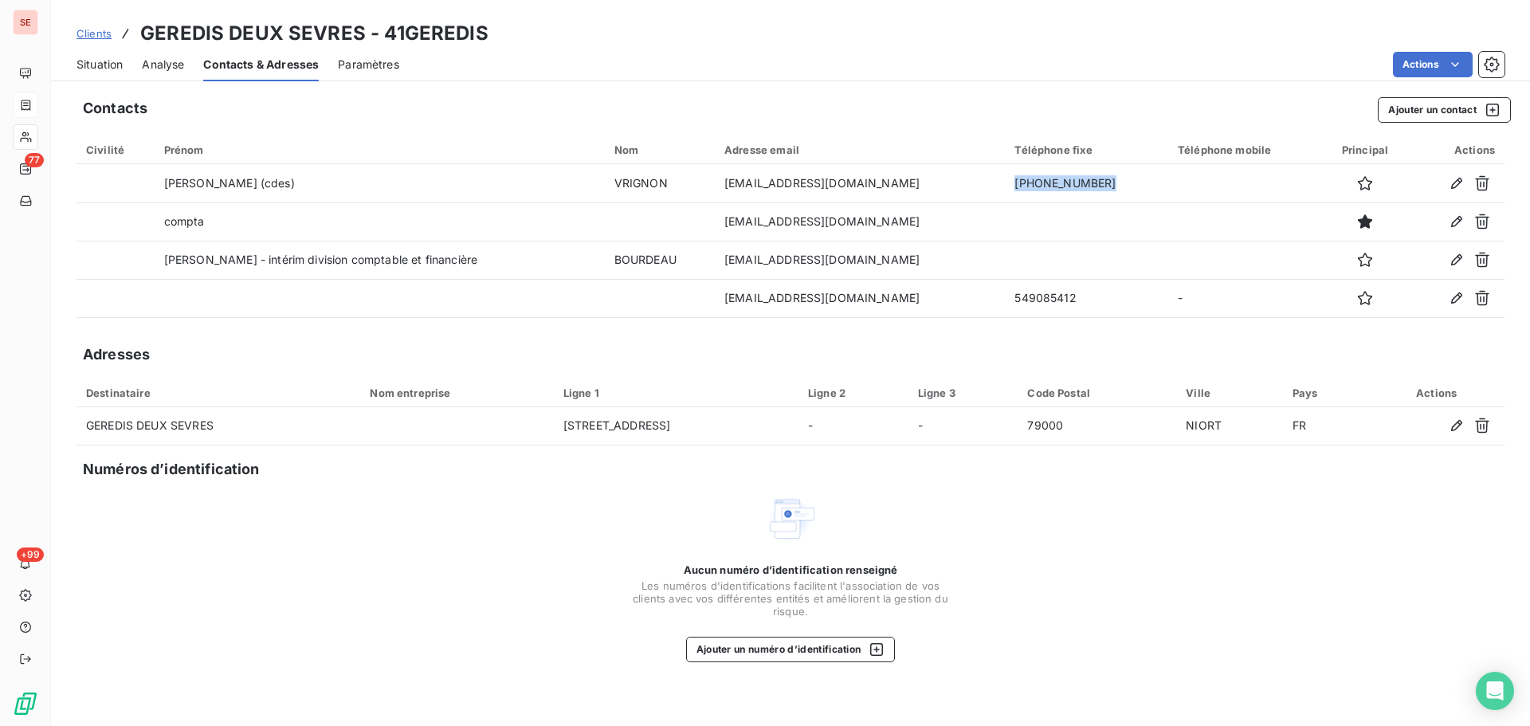
click at [99, 64] on span "Situation" at bounding box center [100, 65] width 46 height 16
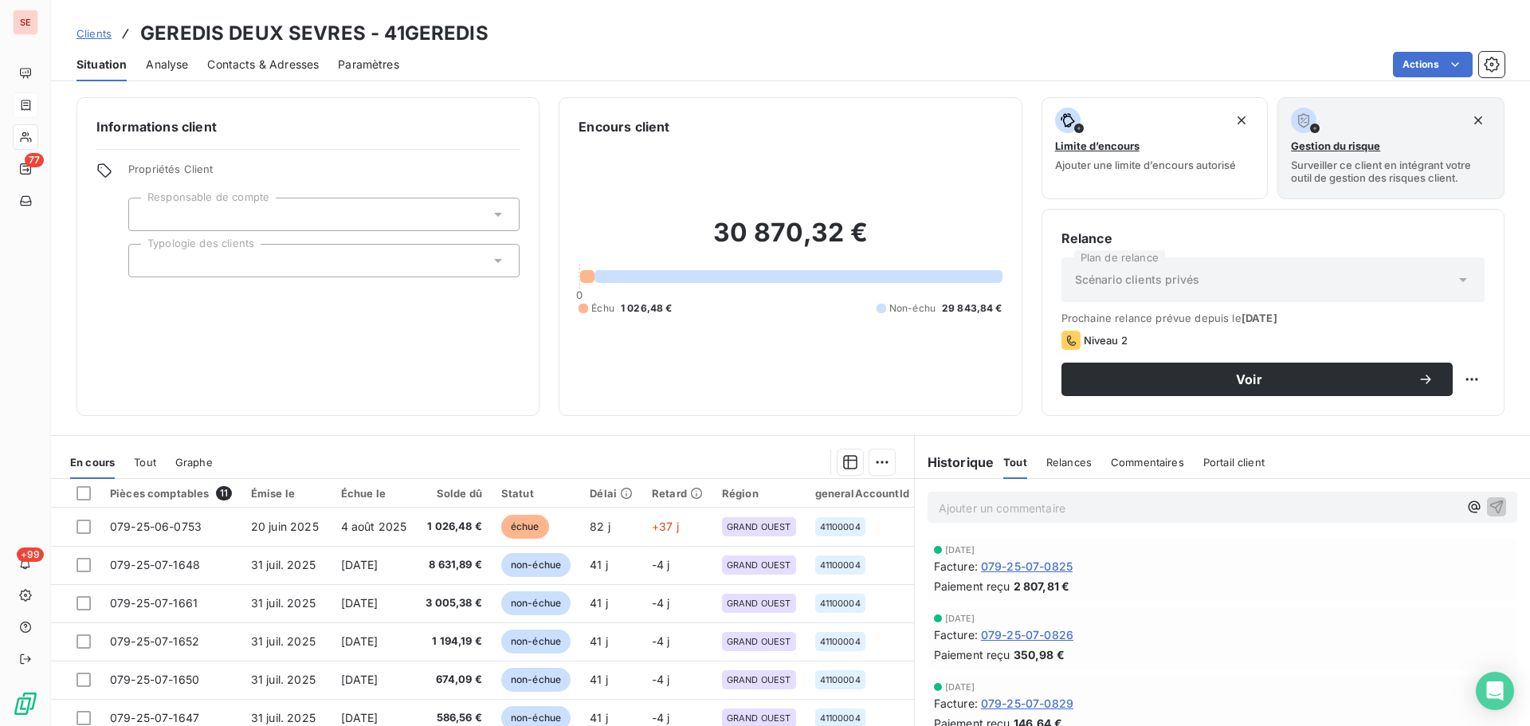
click at [238, 61] on span "Contacts & Adresses" at bounding box center [263, 65] width 112 height 16
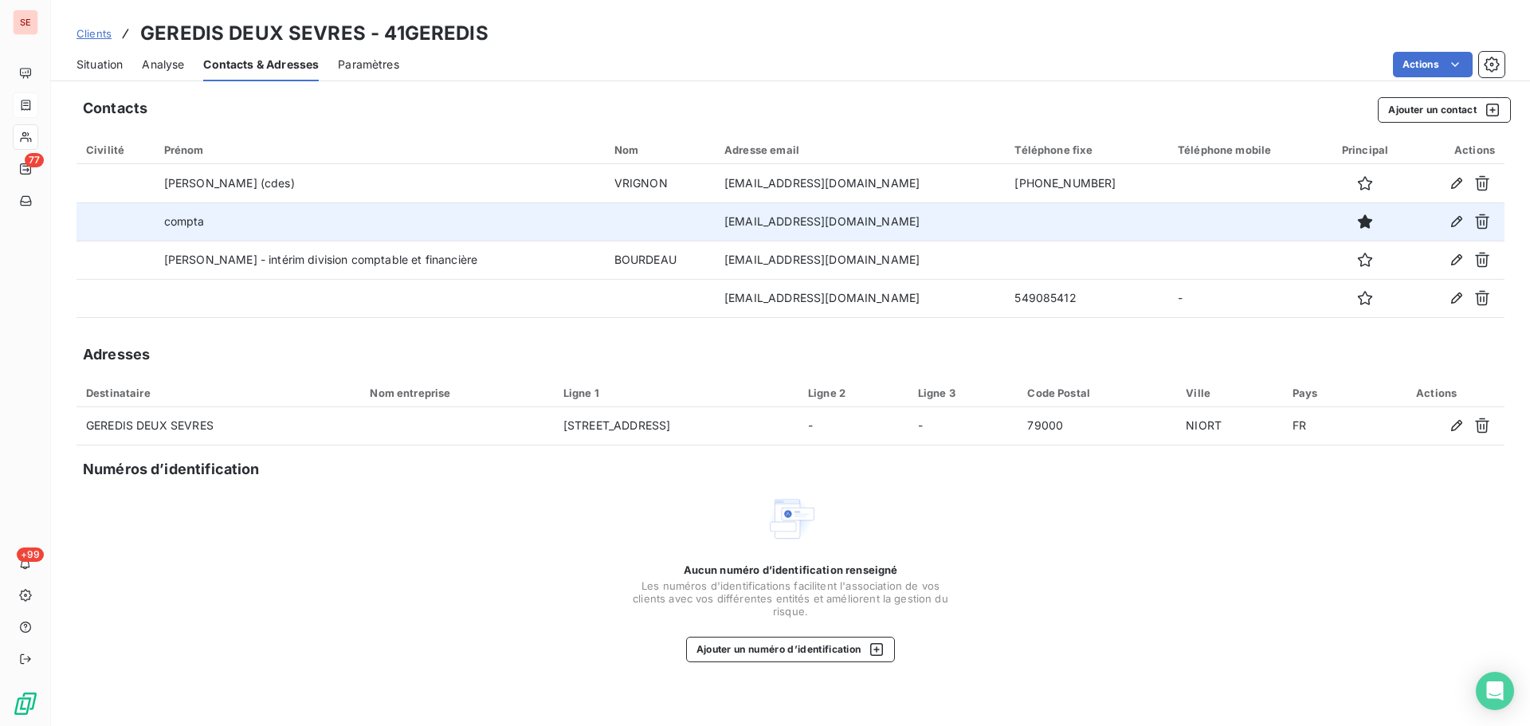
click at [797, 222] on td "[EMAIL_ADDRESS][DOMAIN_NAME]" at bounding box center [860, 221] width 290 height 38
copy td "[EMAIL_ADDRESS][DOMAIN_NAME]"
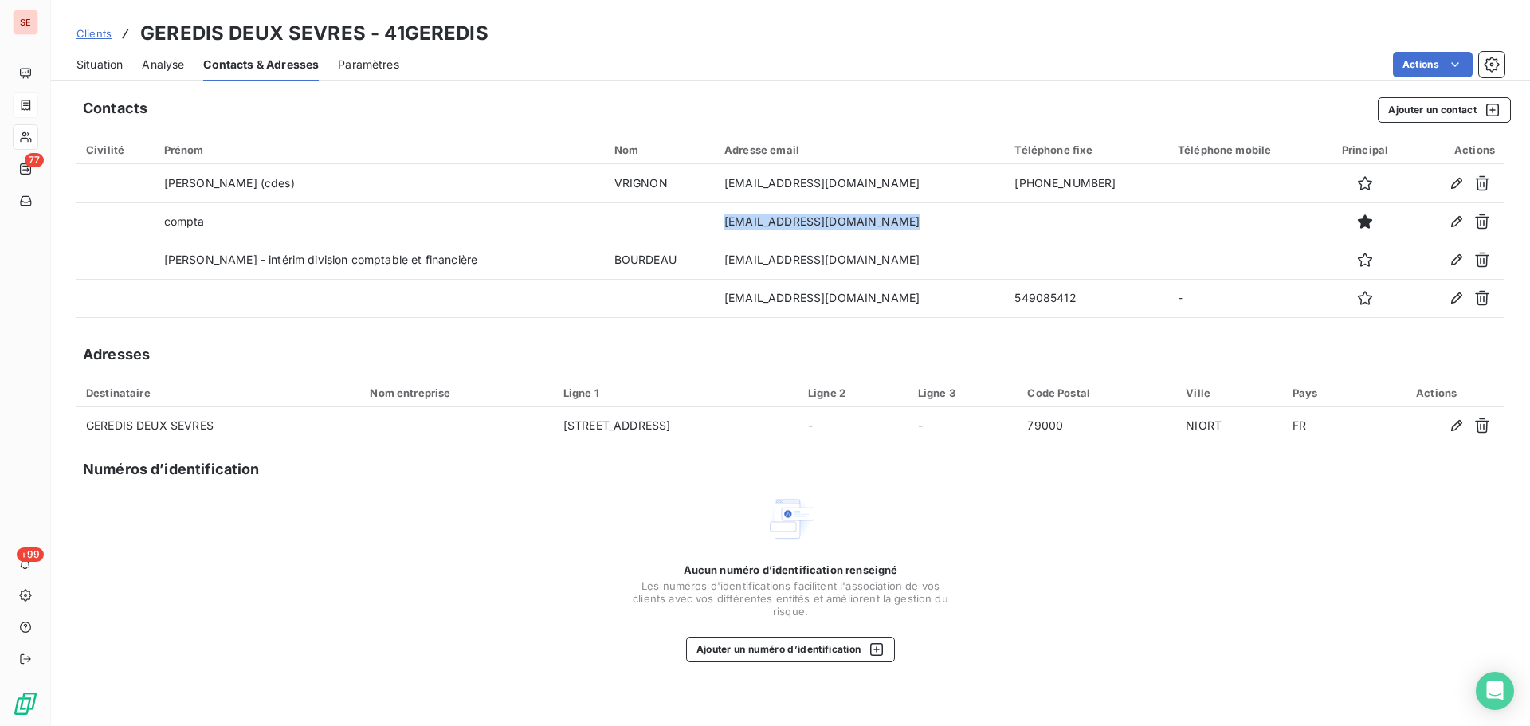
click at [89, 67] on span "Situation" at bounding box center [100, 65] width 46 height 16
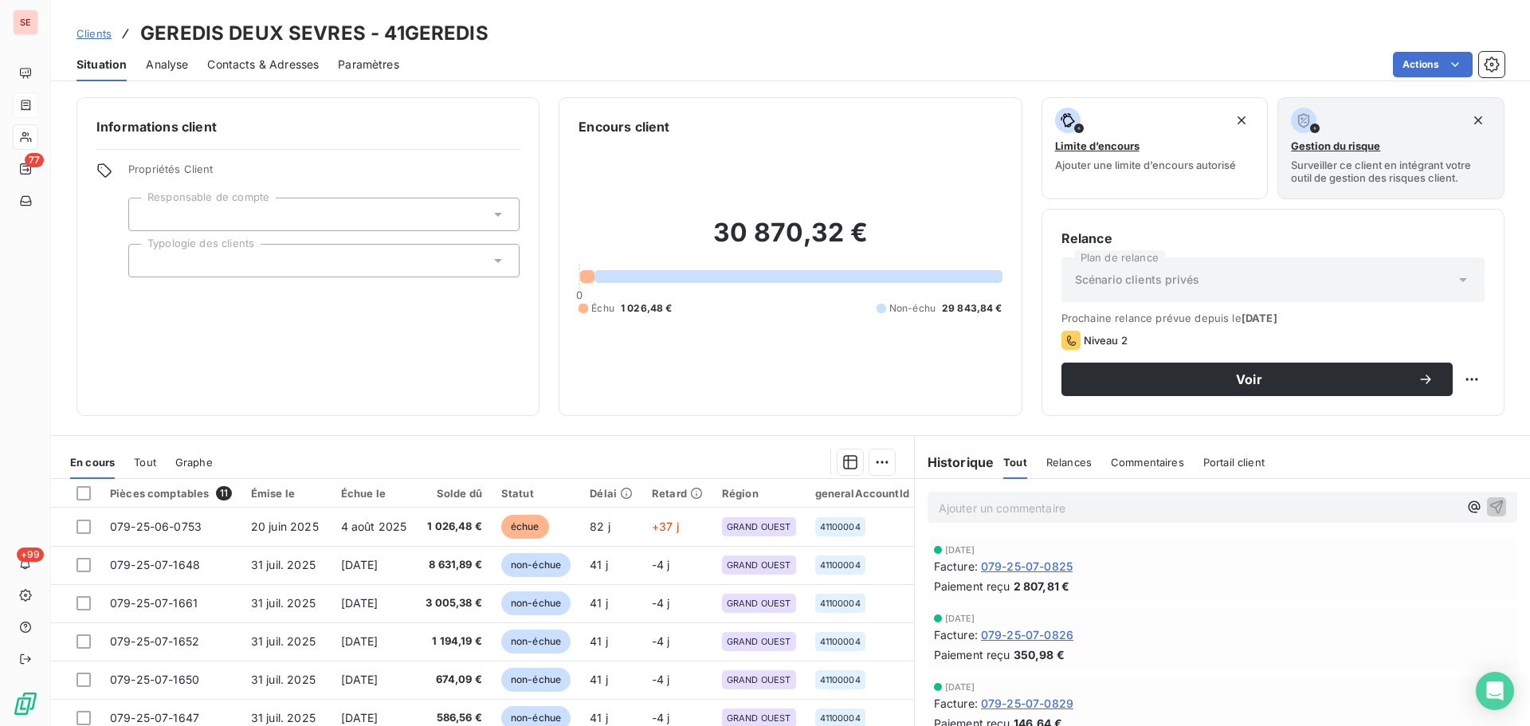
click at [292, 71] on span "Contacts & Adresses" at bounding box center [263, 65] width 112 height 16
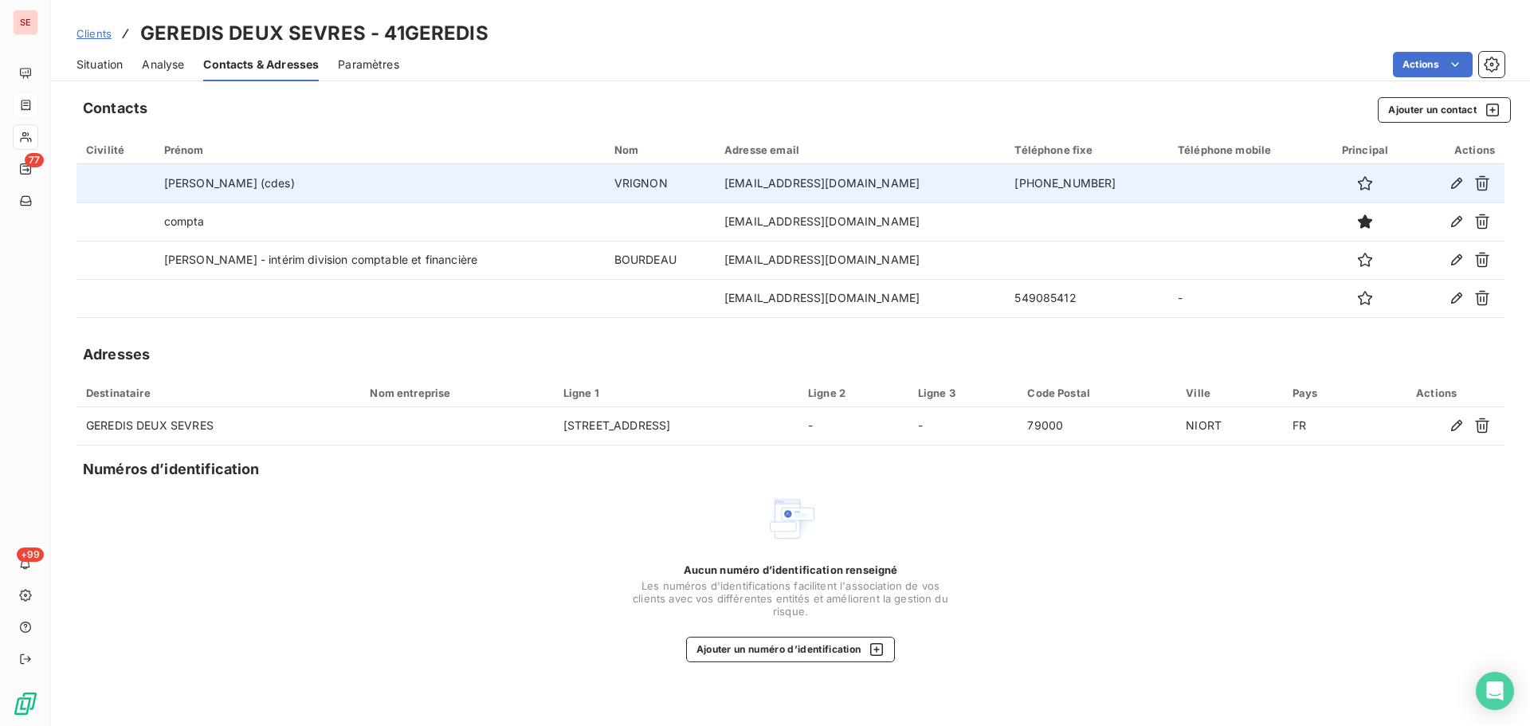
click at [1006, 181] on td "[PHONE_NUMBER]" at bounding box center [1086, 183] width 163 height 38
copy td "[PHONE_NUMBER]"
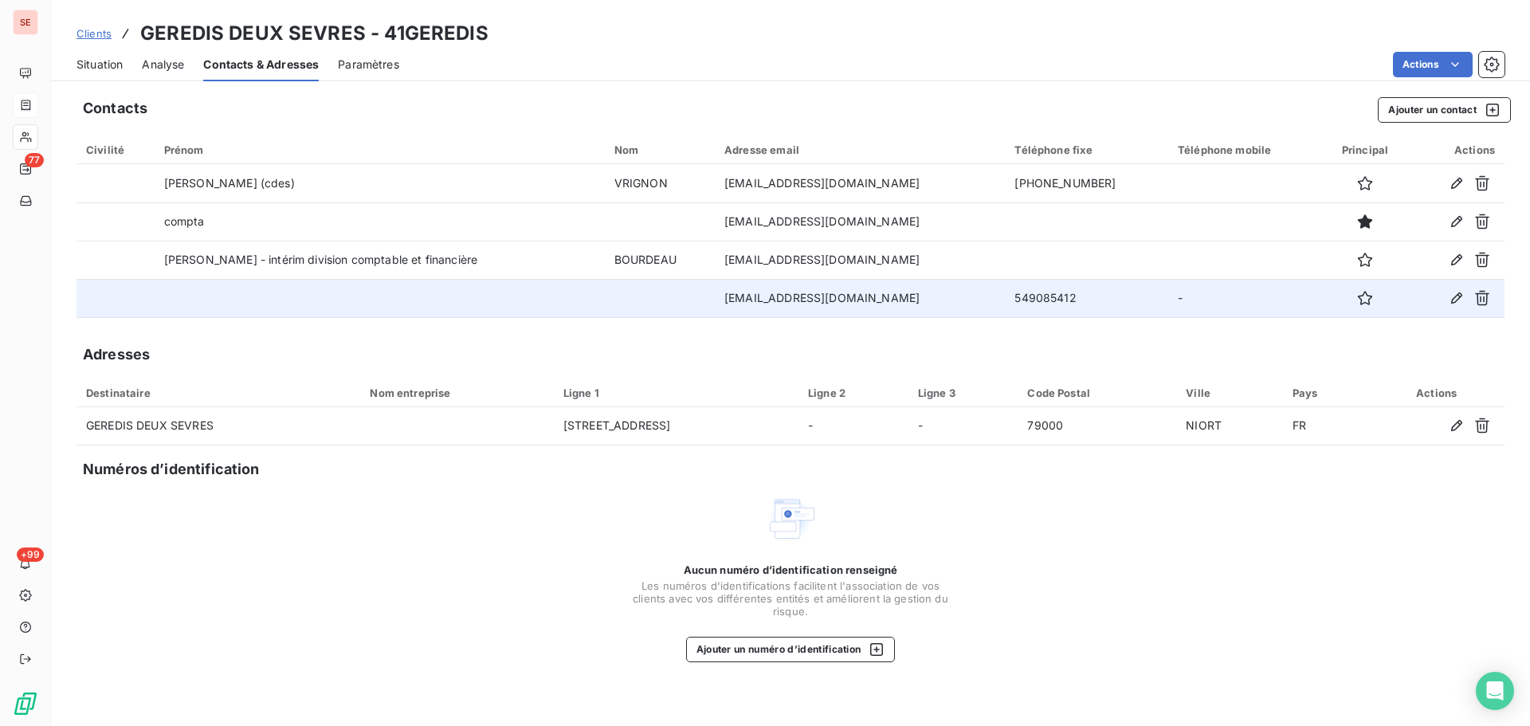
click at [1005, 299] on td "549085412" at bounding box center [1086, 298] width 163 height 38
copy td "549085412"
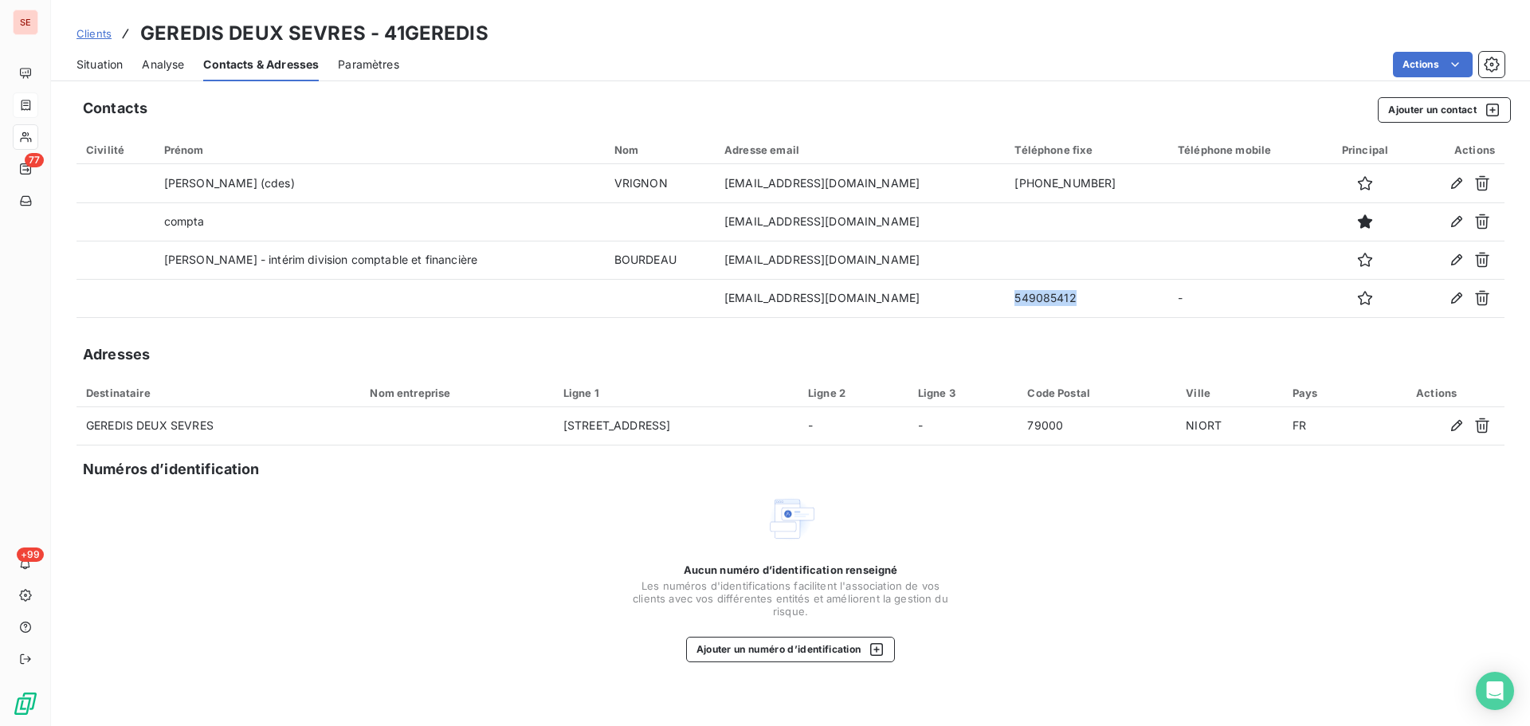
click at [93, 67] on span "Situation" at bounding box center [100, 65] width 46 height 16
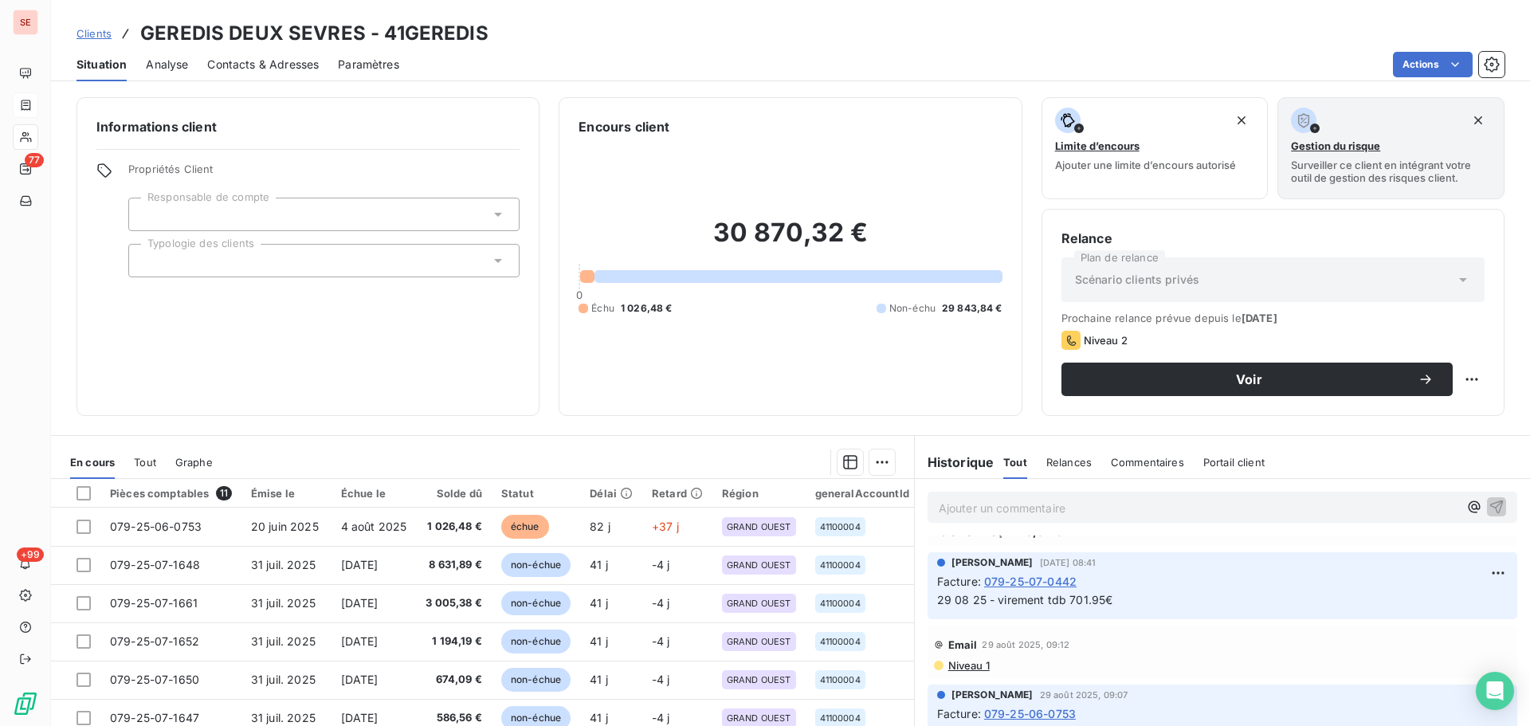
scroll to position [213, 0]
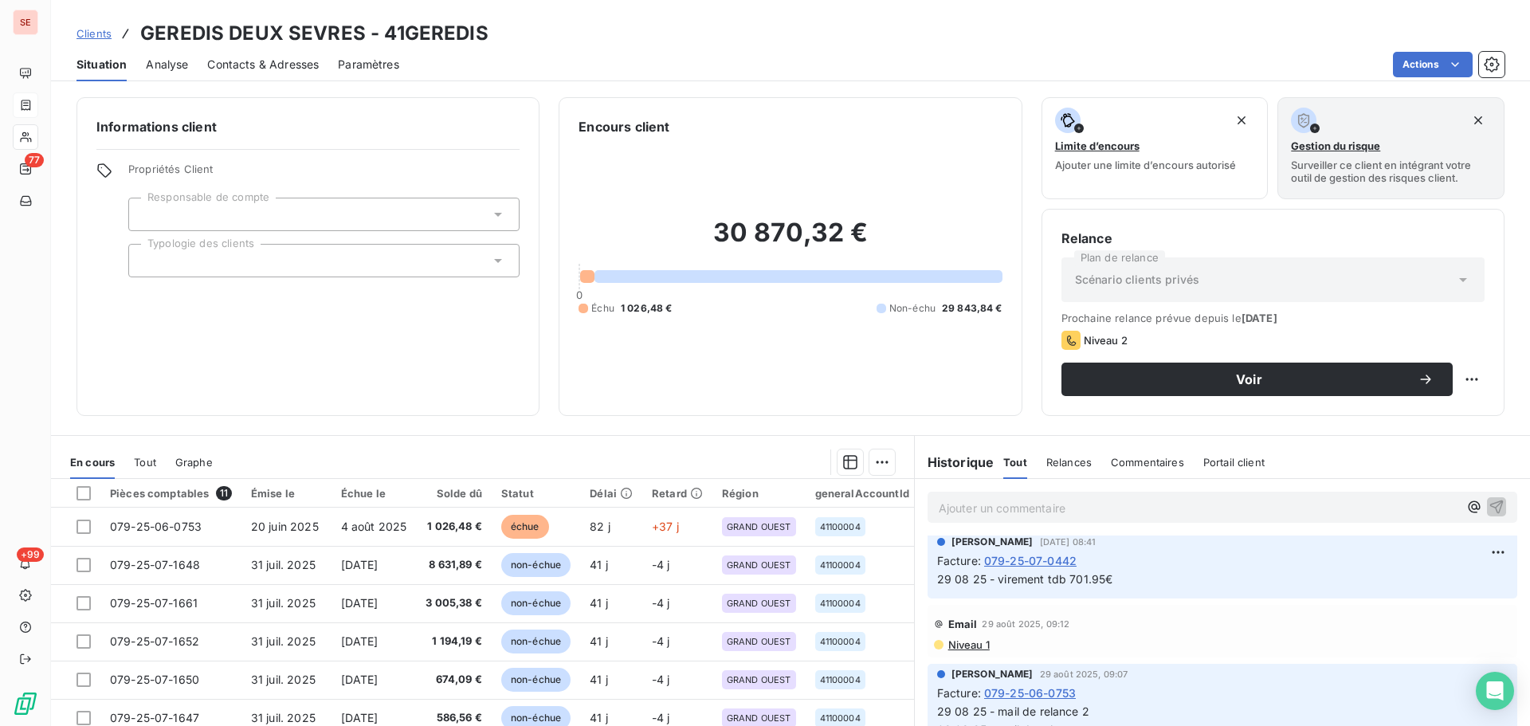
click at [968, 646] on span "Niveau 1" at bounding box center [968, 644] width 43 height 13
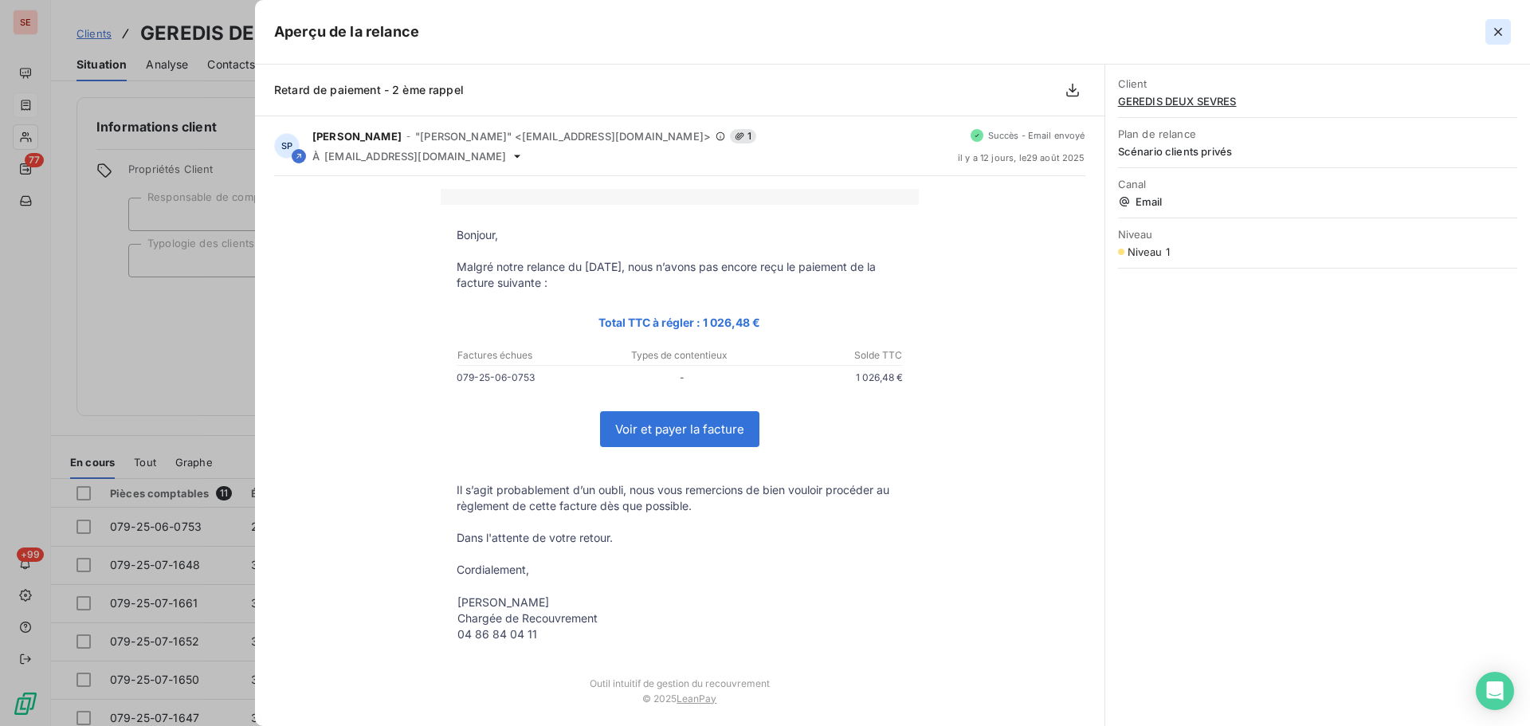
click at [1487, 33] on button "button" at bounding box center [1499, 32] width 26 height 26
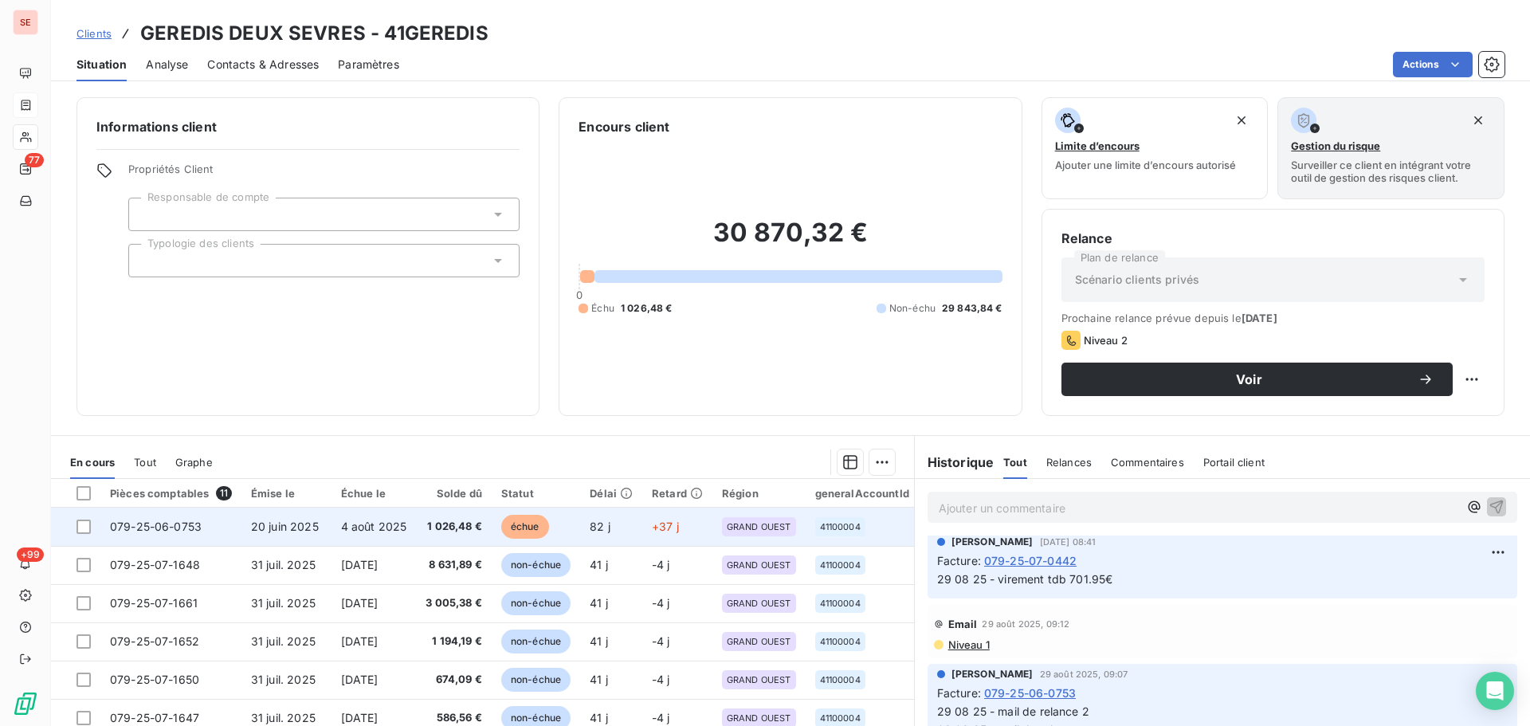
click at [363, 530] on span "4 août 2025" at bounding box center [374, 527] width 66 height 14
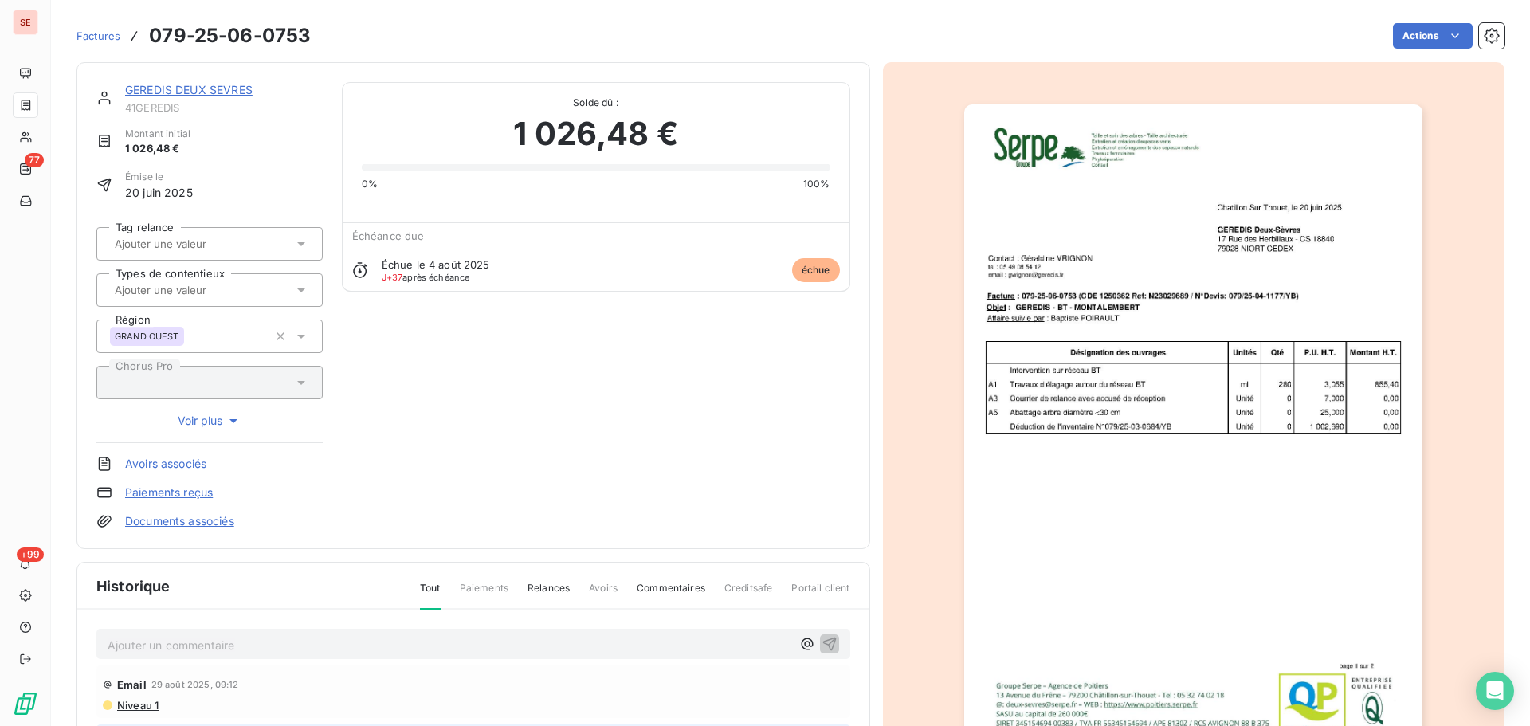
click at [191, 87] on link "GEREDIS DEUX SEVRES" at bounding box center [189, 90] width 128 height 14
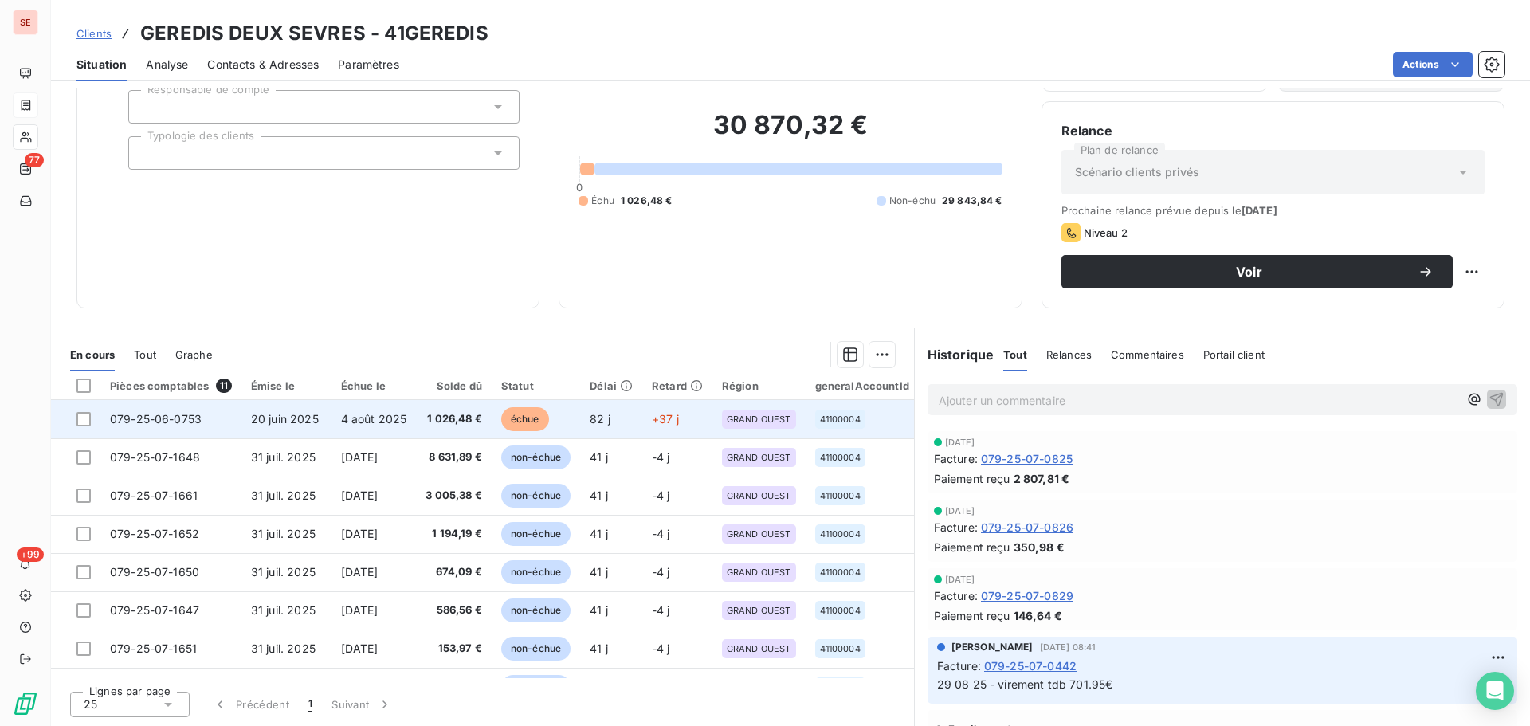
click at [399, 426] on td "4 août 2025" at bounding box center [374, 419] width 85 height 38
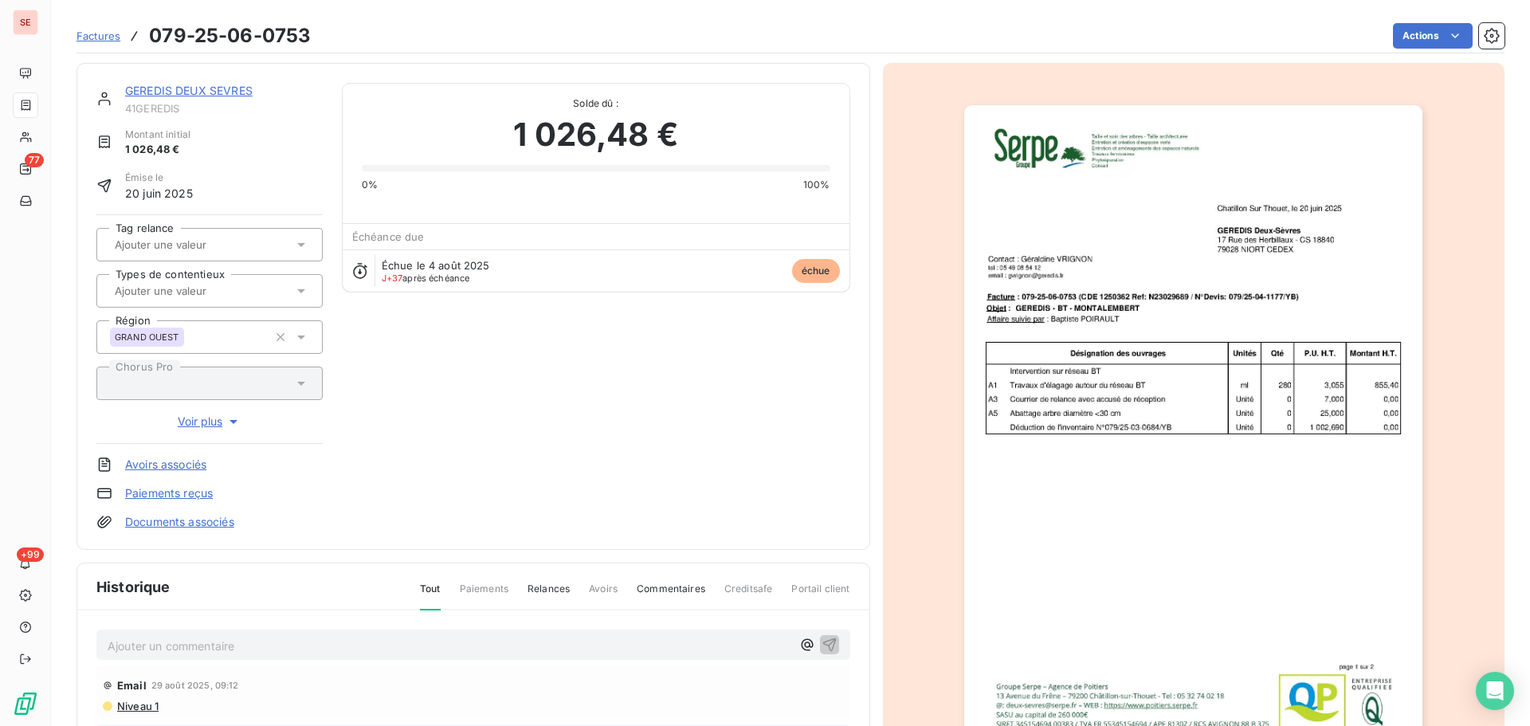
scroll to position [219, 0]
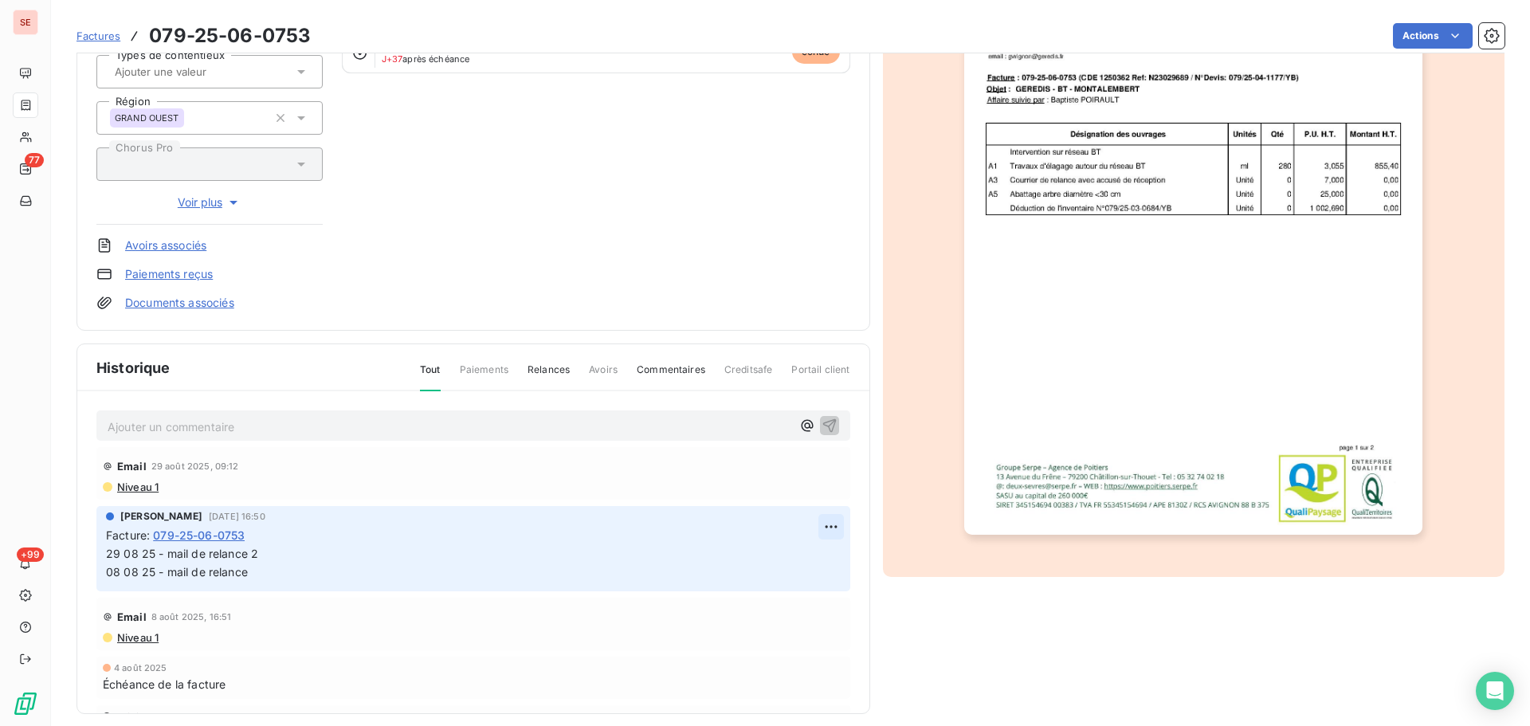
click at [817, 525] on html "SE 77 +99 Factures 079-25-06-0753 Actions GEREDIS DEUX SEVRES 41GEREDIS Montant…" at bounding box center [765, 363] width 1530 height 726
click at [799, 555] on div "Editer" at bounding box center [774, 562] width 89 height 26
click at [108, 556] on span "29 08 25 - mail de relance 2 08 08 25 - mail de relance" at bounding box center [473, 563] width 735 height 32
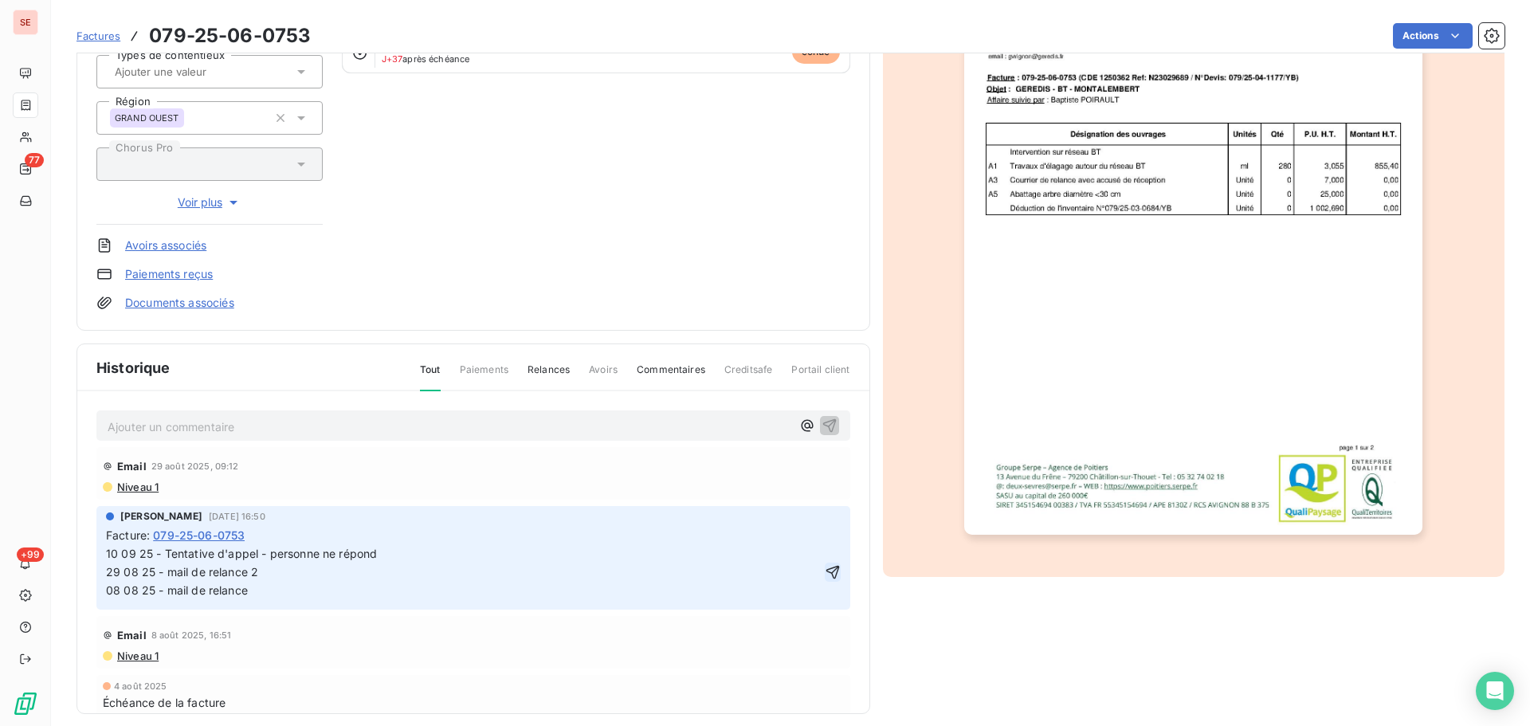
click at [825, 572] on icon "button" at bounding box center [833, 572] width 16 height 16
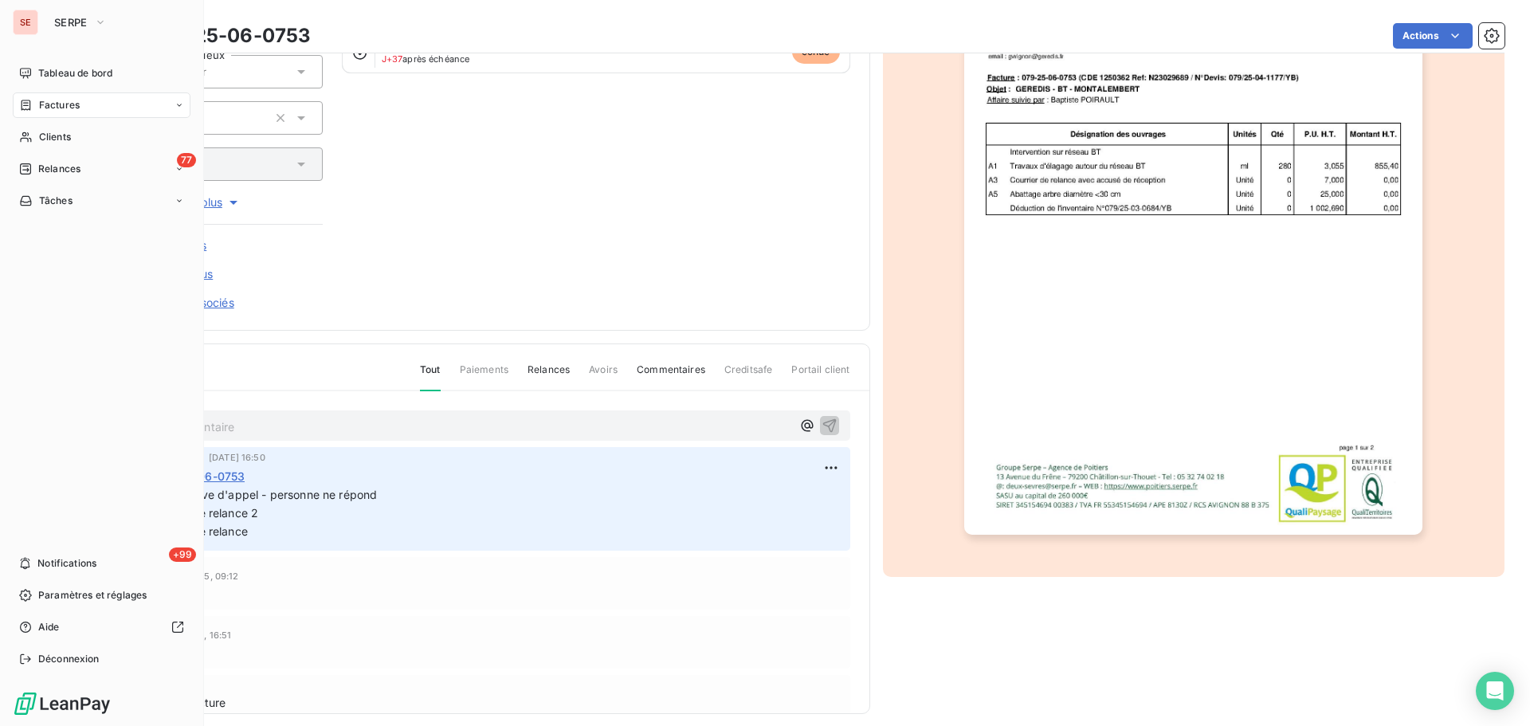
click at [24, 175] on icon at bounding box center [25, 168] width 11 height 11
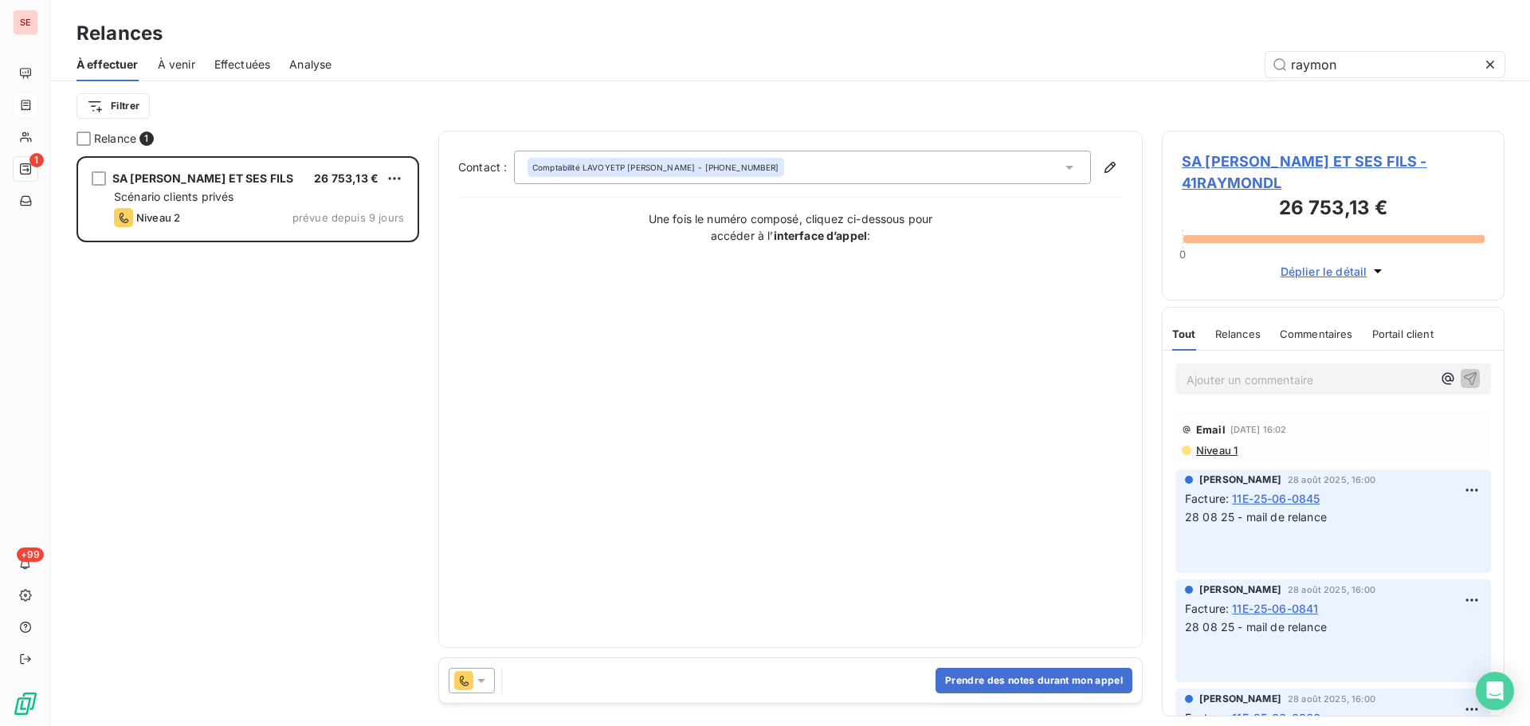
scroll to position [558, 331]
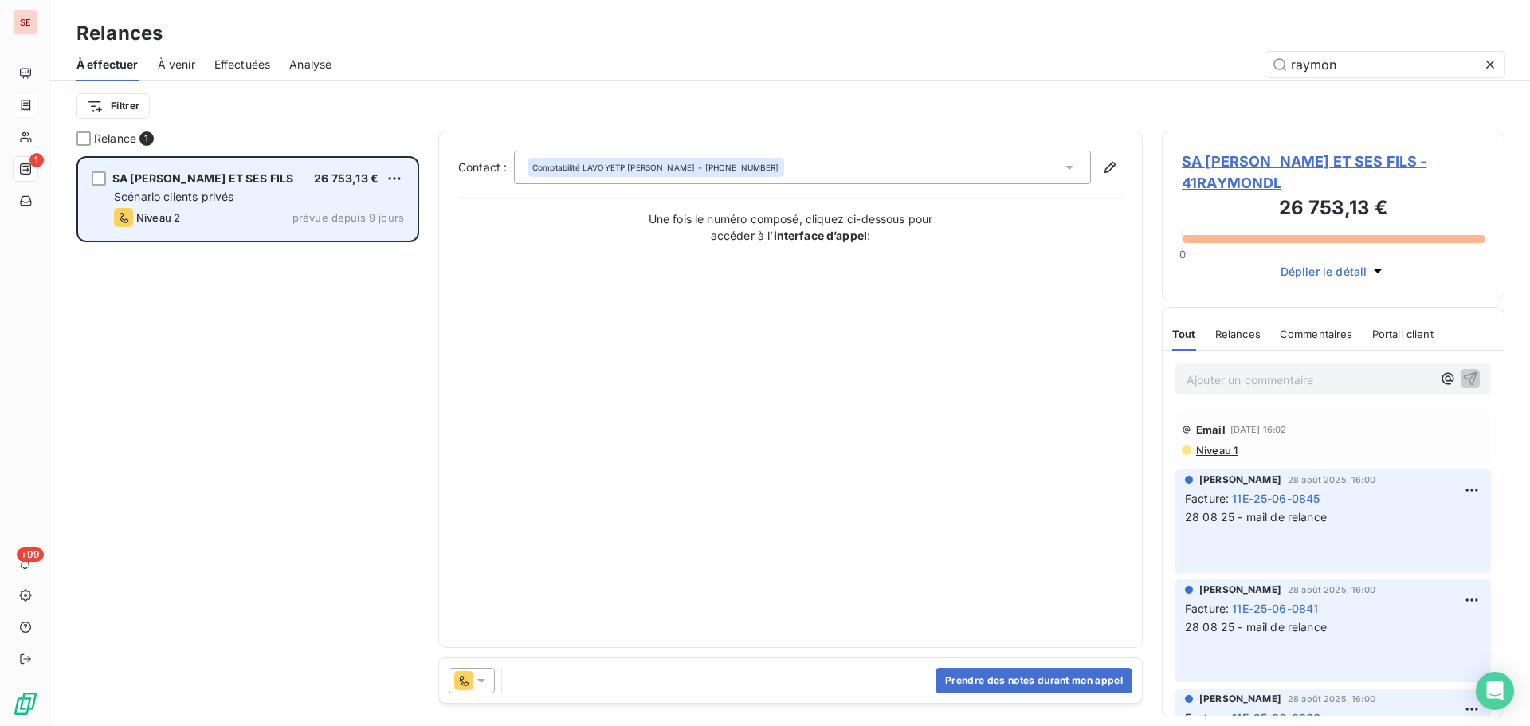
type input "raymon"
click at [186, 187] on div "SA [PERSON_NAME] ET SES FILS" at bounding box center [202, 179] width 181 height 16
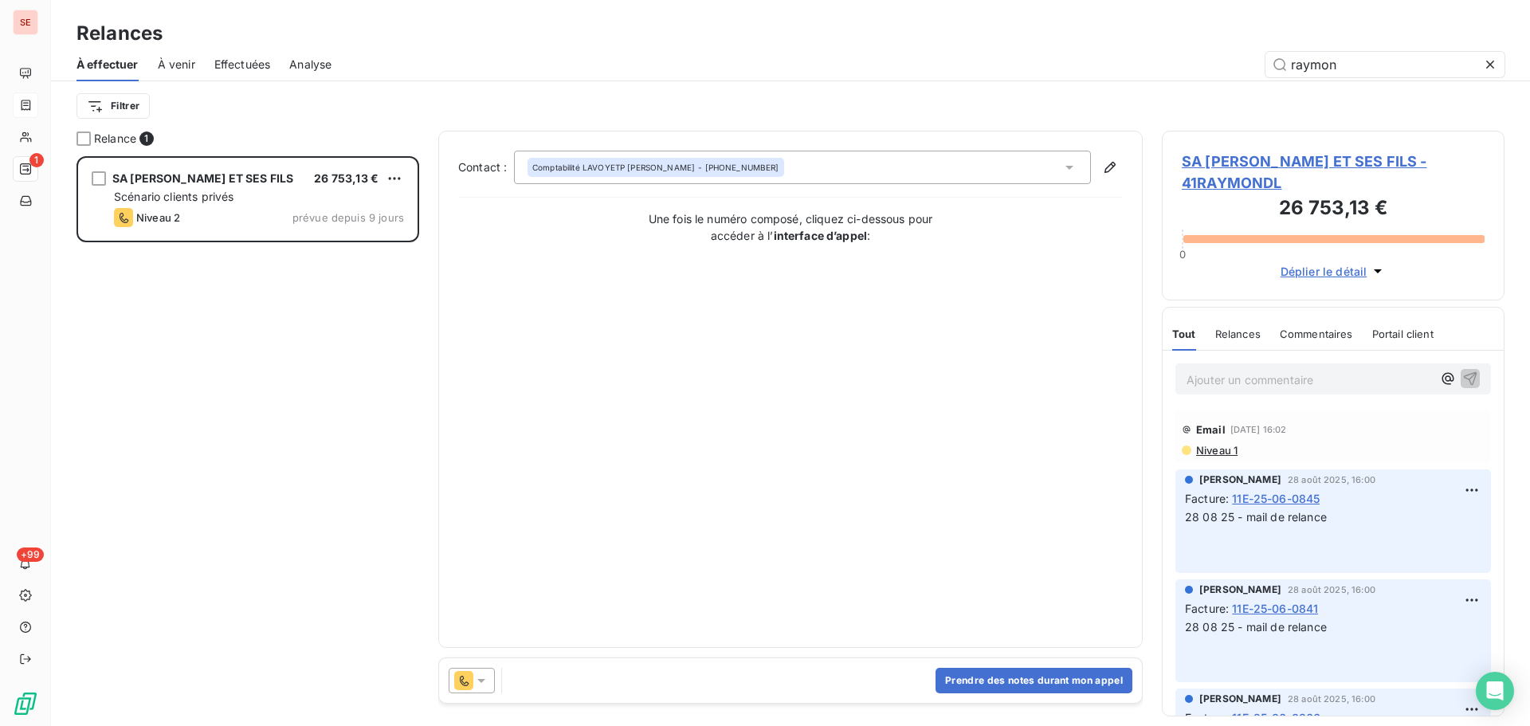
click at [1240, 154] on span "SA [PERSON_NAME] ET SES FILS - 41RAYMONDL" at bounding box center [1333, 172] width 303 height 43
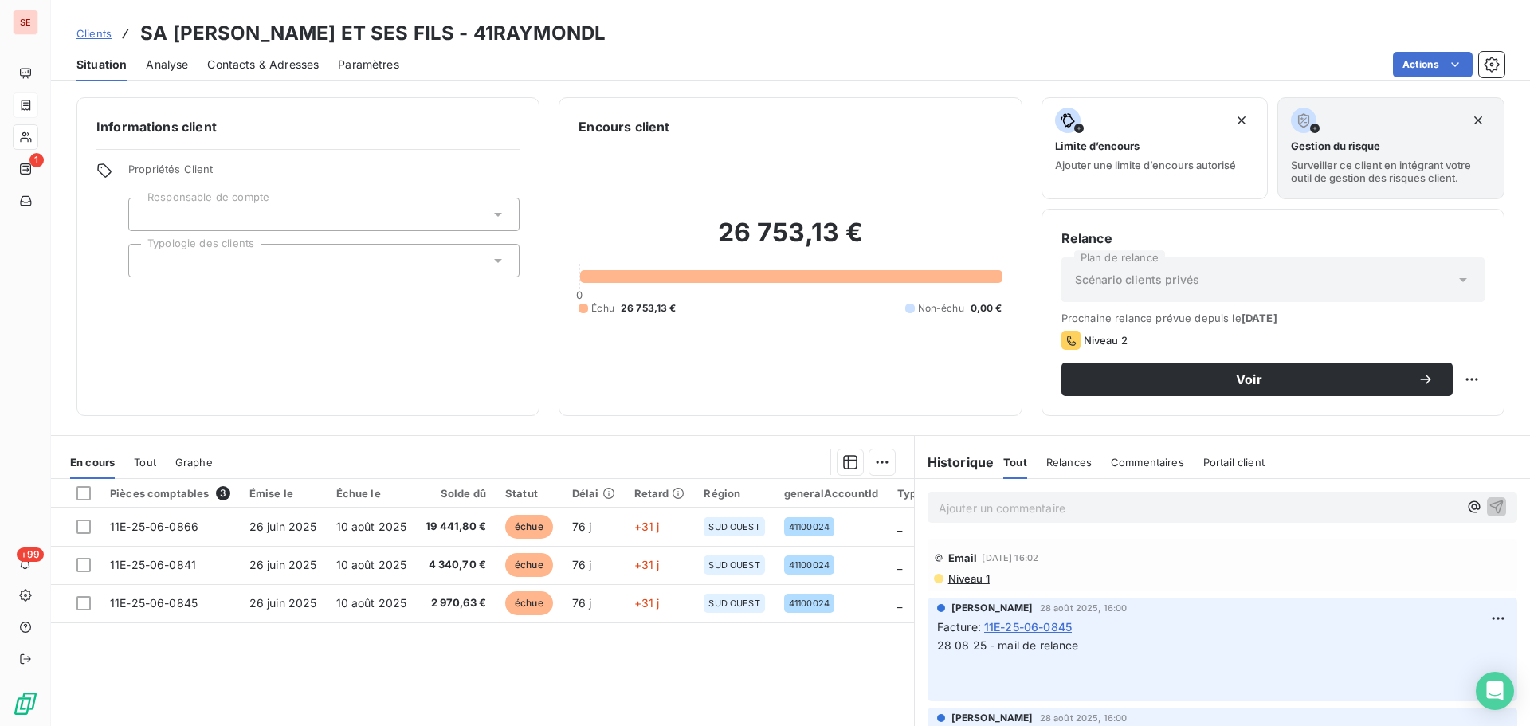
click at [297, 62] on span "Contacts & Adresses" at bounding box center [263, 65] width 112 height 16
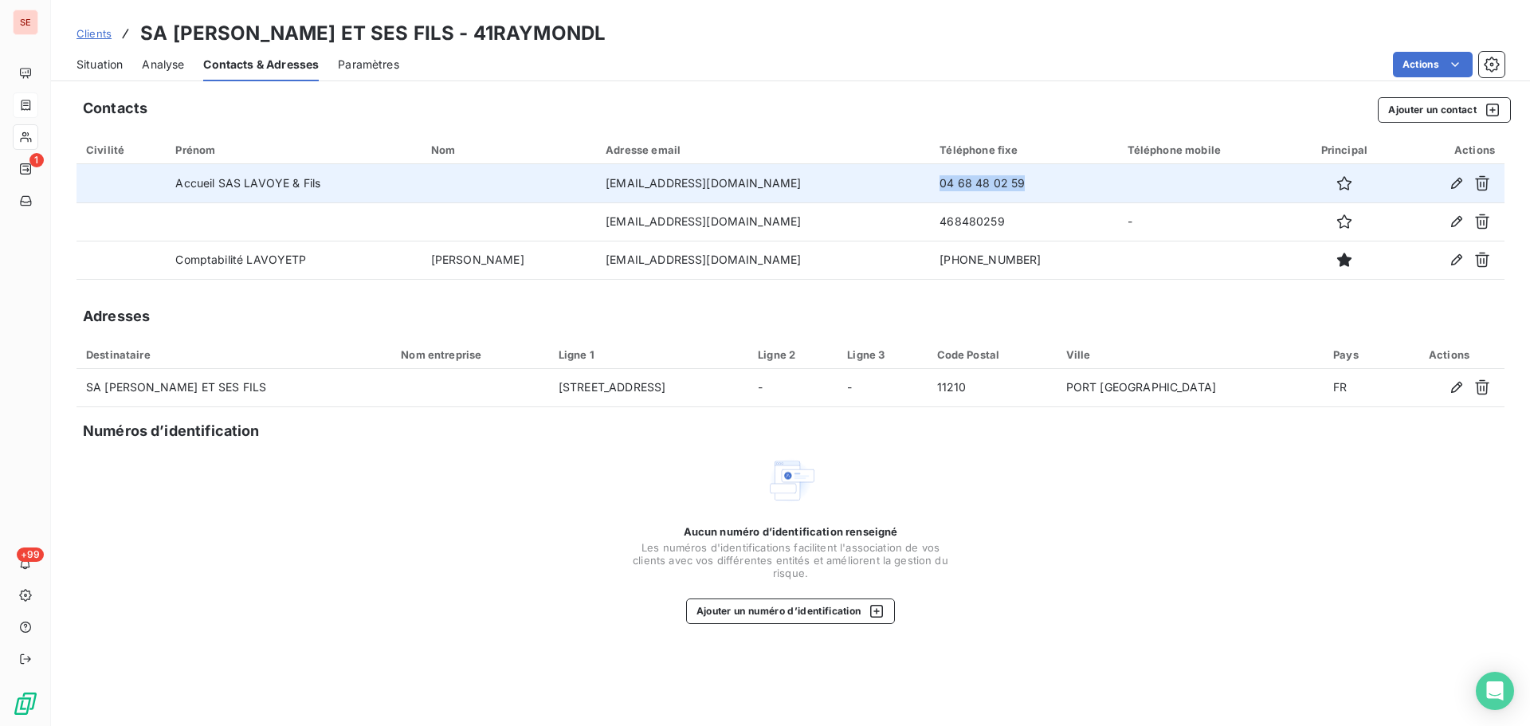
drag, startPoint x: 1021, startPoint y: 189, endPoint x: 915, endPoint y: 183, distance: 106.2
click at [930, 183] on td "04 68 48 02 59" at bounding box center [1023, 183] width 187 height 38
copy td "04 68 48 02 59"
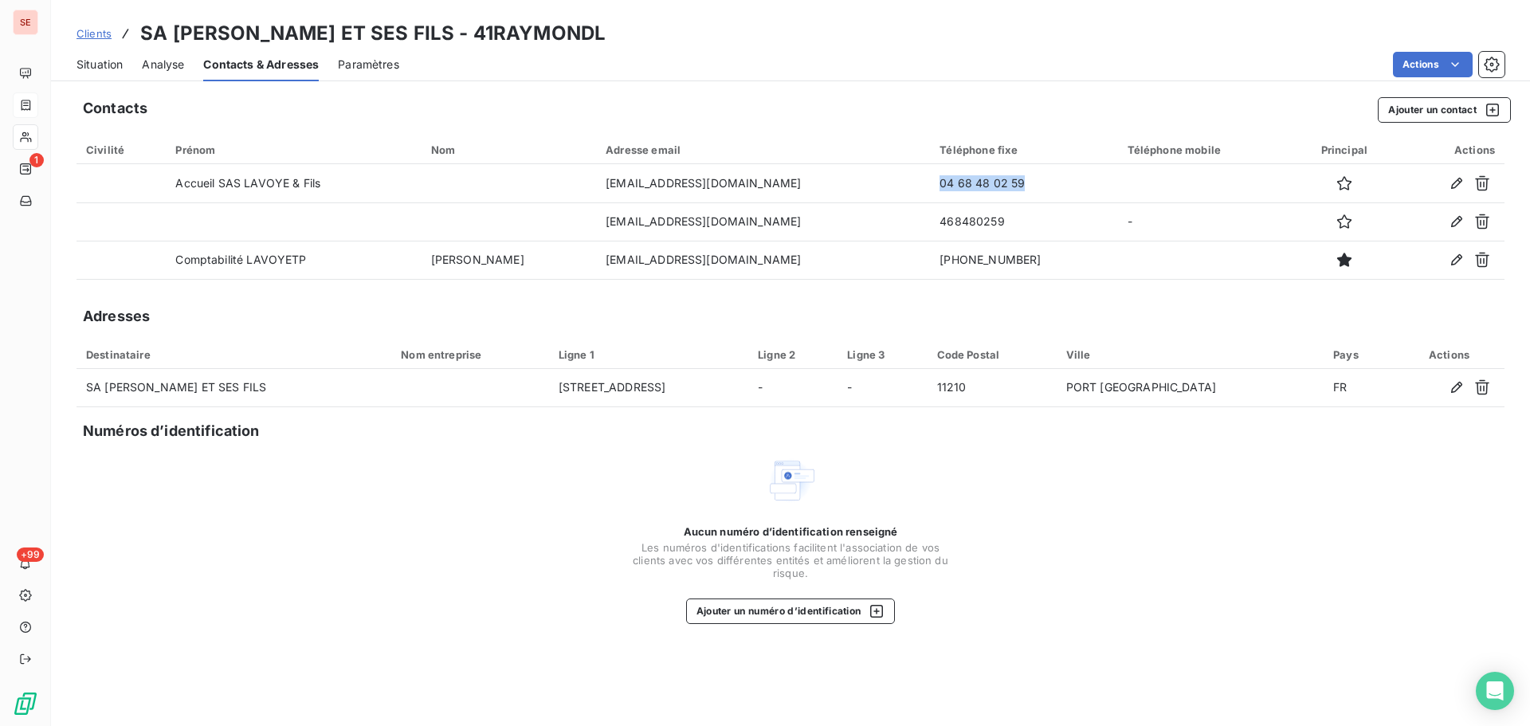
click at [96, 60] on span "Situation" at bounding box center [100, 65] width 46 height 16
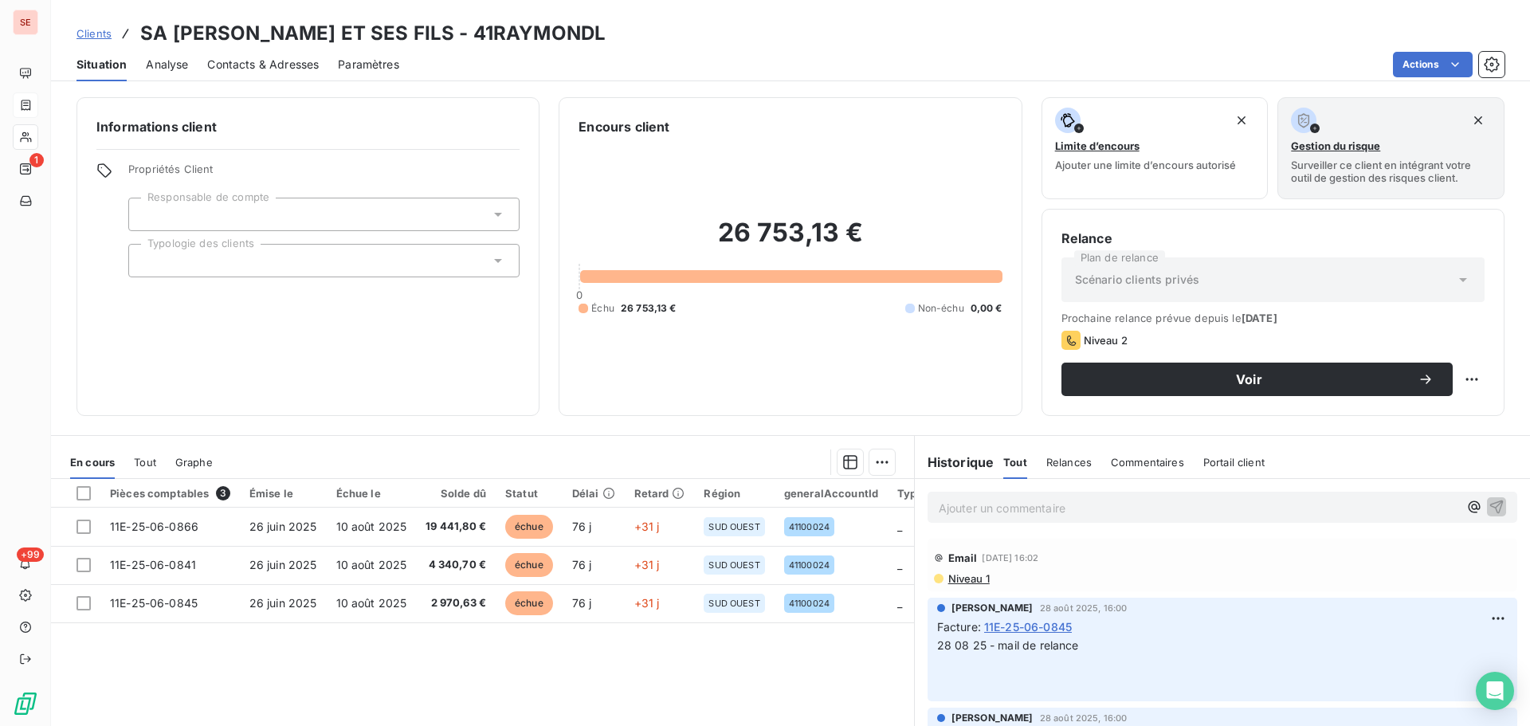
click at [260, 58] on span "Contacts & Adresses" at bounding box center [263, 65] width 112 height 16
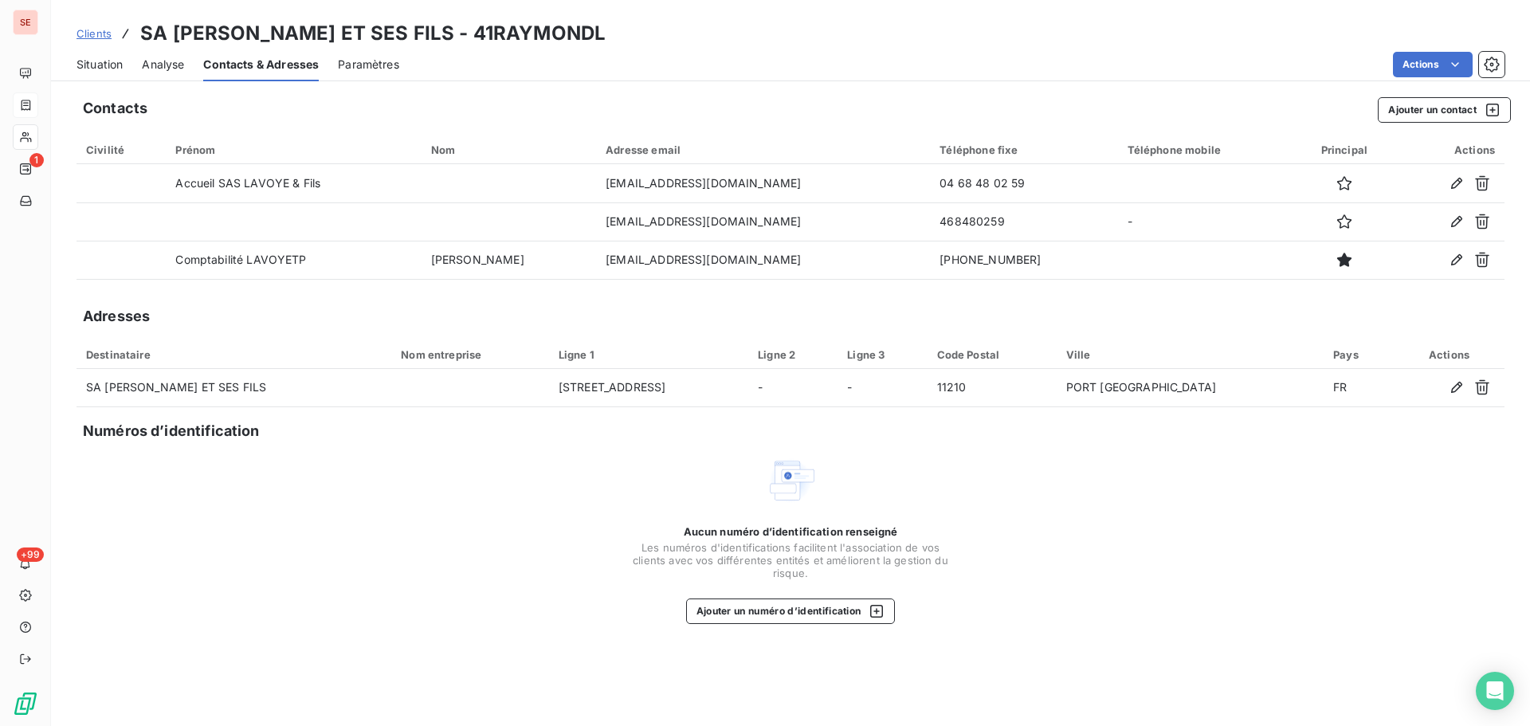
click at [116, 58] on span "Situation" at bounding box center [100, 65] width 46 height 16
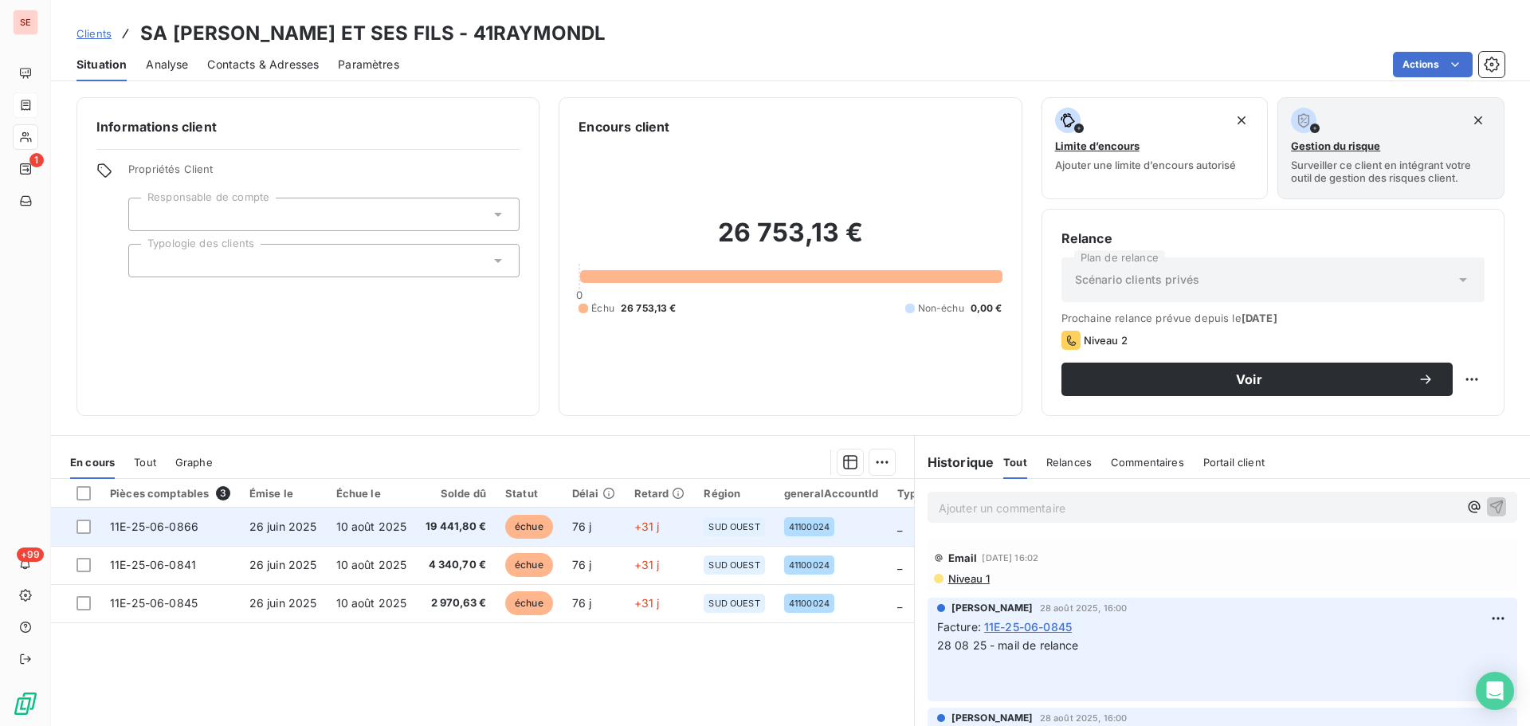
click at [296, 536] on td "26 juin 2025" at bounding box center [283, 527] width 87 height 38
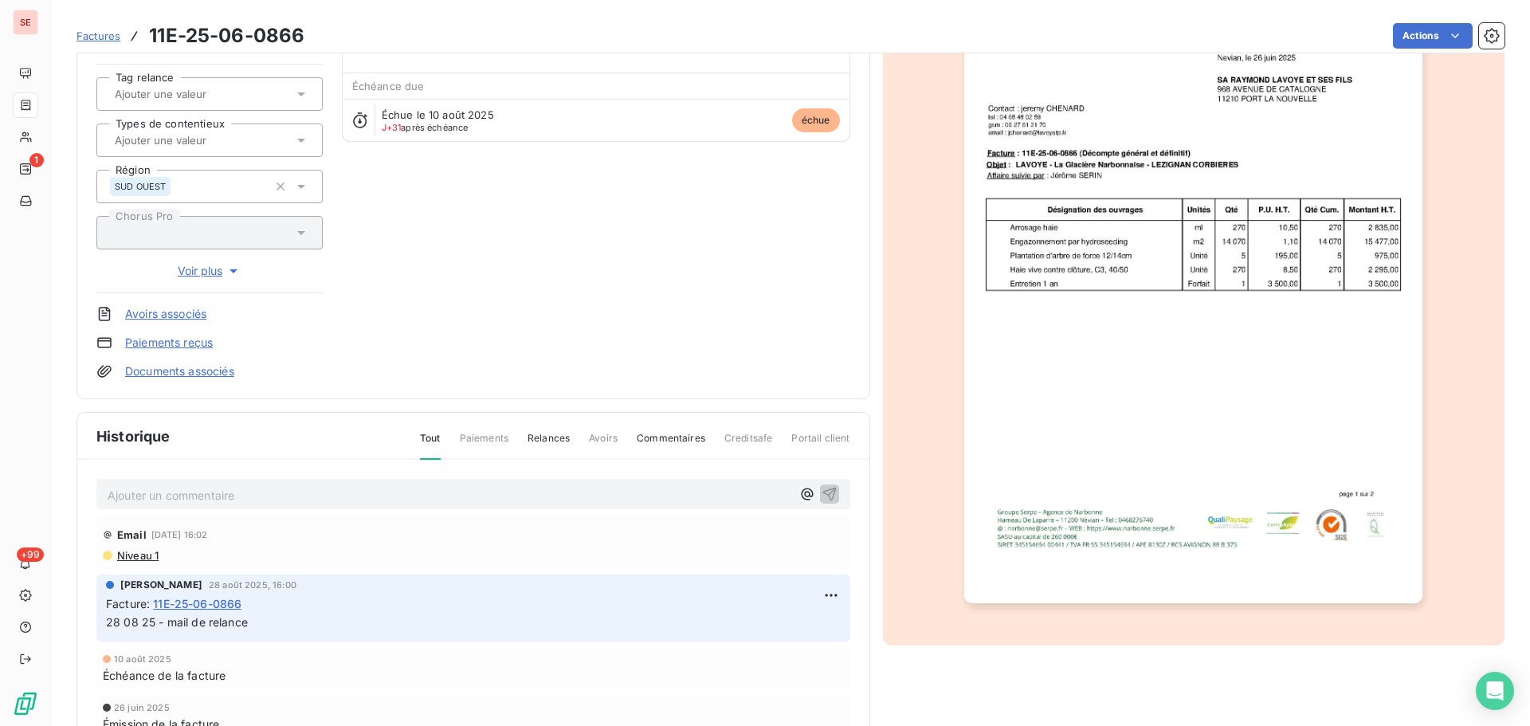
scroll to position [233, 0]
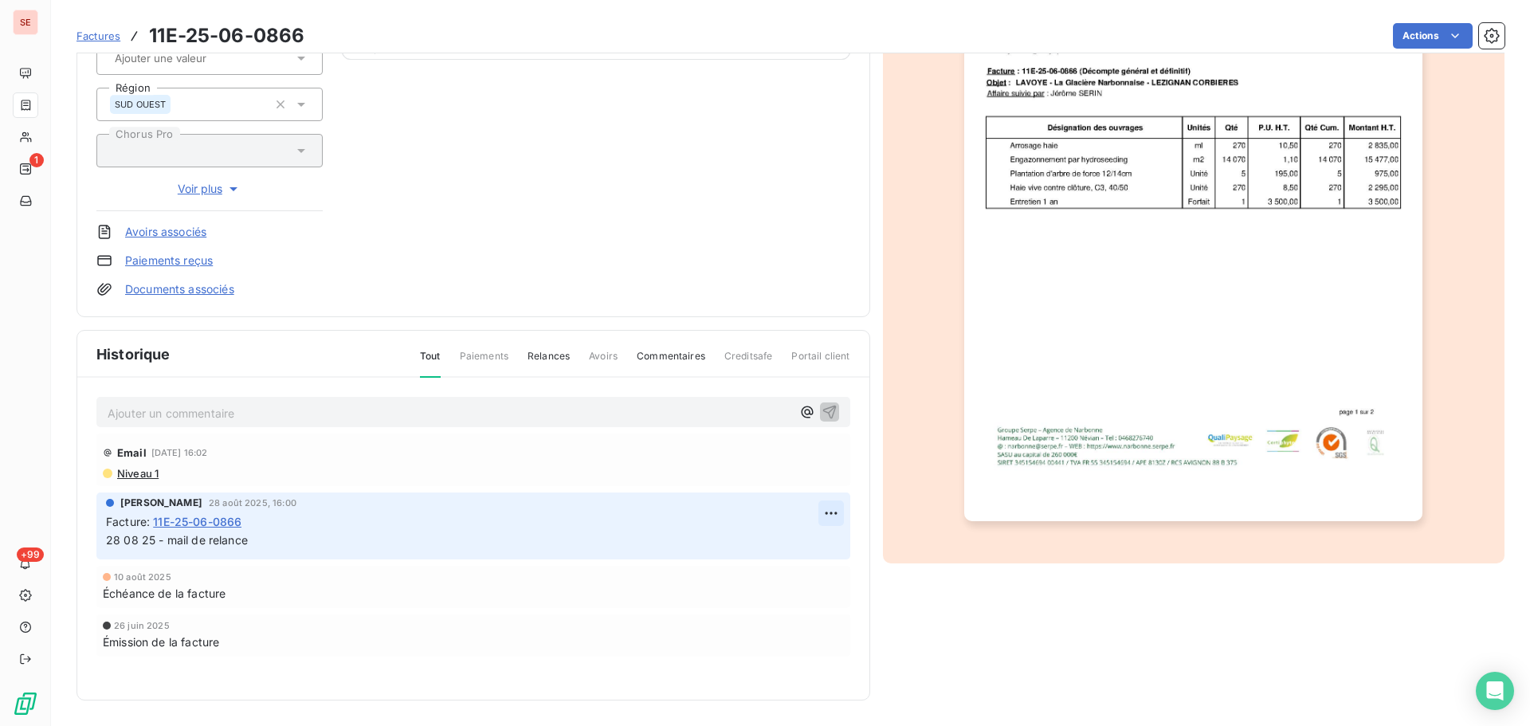
click at [830, 509] on html "SE 1 +99 Factures 11E-25-06-0866 Actions SA [PERSON_NAME] ET SES FILS 41RAYMOND…" at bounding box center [765, 363] width 1530 height 726
click at [831, 506] on html "SE 1 +99 Factures 11E-25-06-0866 Actions SA [PERSON_NAME] ET SES FILS 41RAYMOND…" at bounding box center [765, 363] width 1530 height 726
click at [795, 542] on div "Editer" at bounding box center [786, 549] width 89 height 26
click at [106, 539] on span "28 08 25 - mail de relance" at bounding box center [177, 540] width 142 height 14
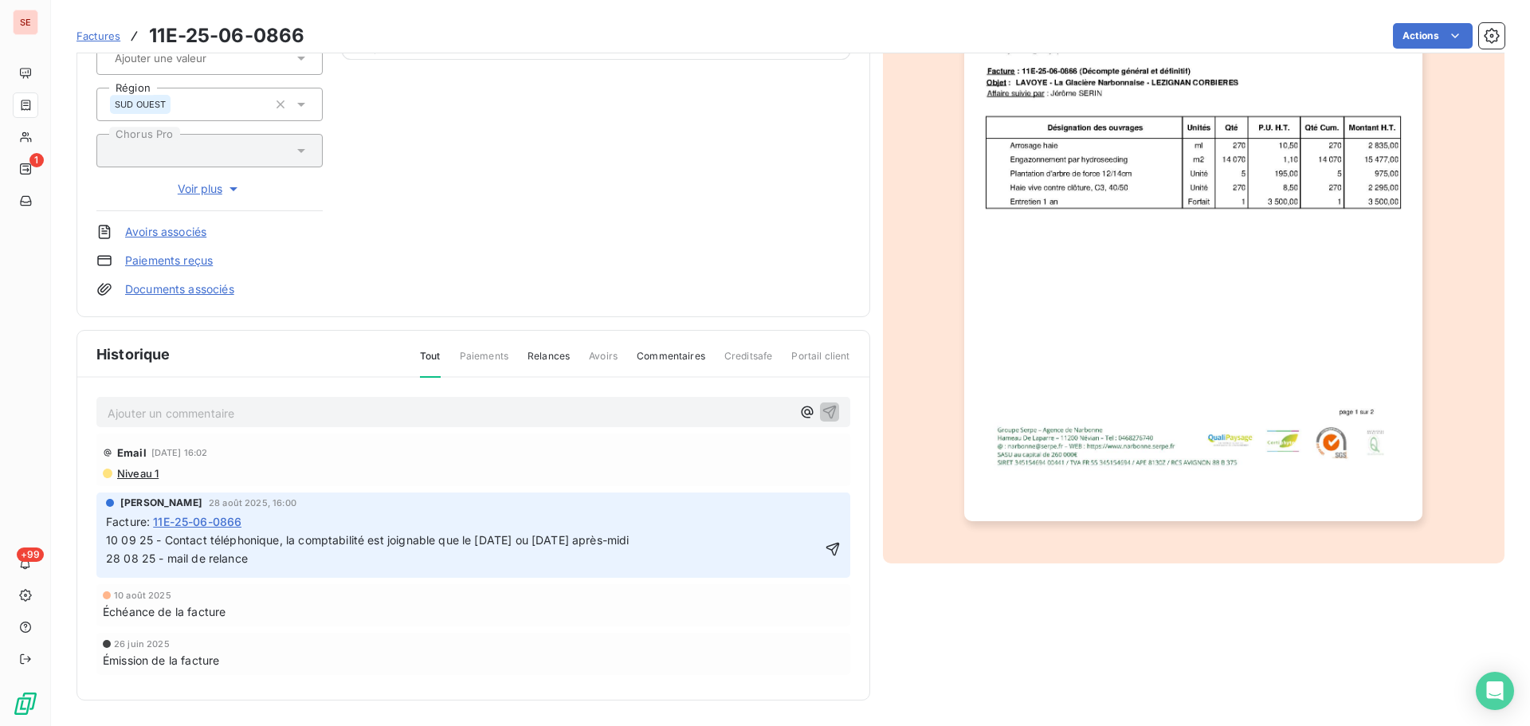
click at [625, 536] on span "10 09 25 - Contact téléphonique, la comptabilité est joignable que le [DATE] ou…" at bounding box center [498, 549] width 784 height 32
click at [676, 545] on span "10 09 25 - Contact téléphonique, la comptabilité est joignable que le [DATE] ou…" at bounding box center [570, 549] width 928 height 32
click at [832, 544] on icon "button" at bounding box center [833, 550] width 14 height 14
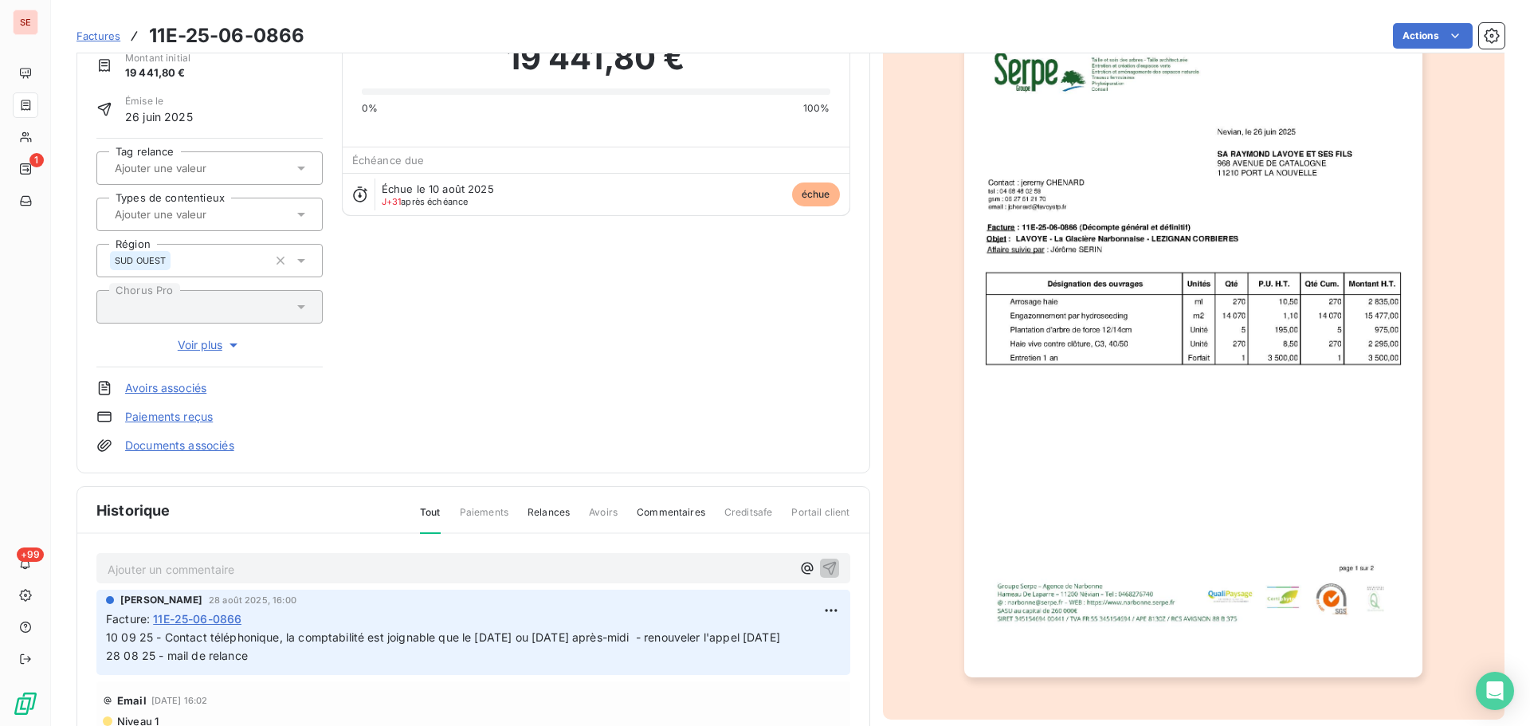
scroll to position [20, 0]
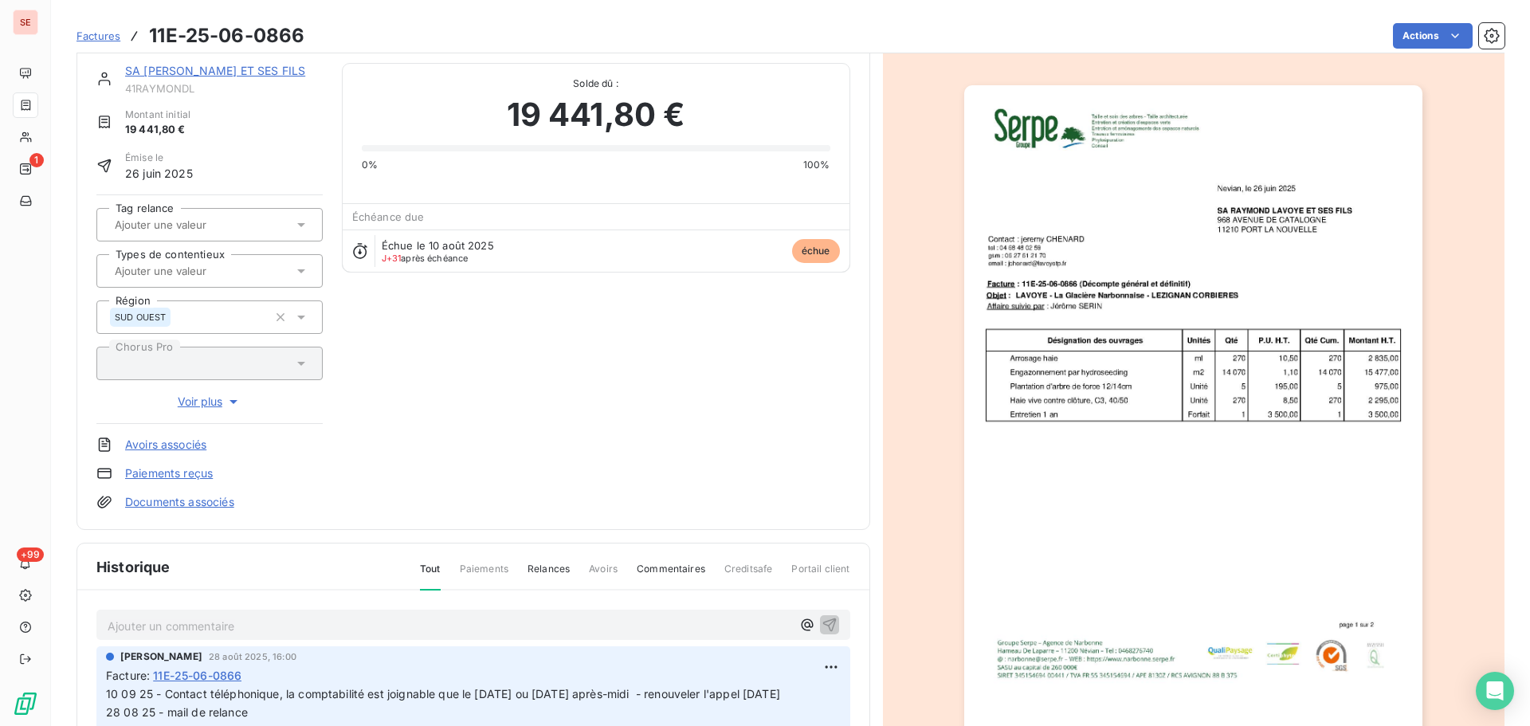
click at [288, 64] on link "SA [PERSON_NAME] ET SES FILS" at bounding box center [215, 71] width 180 height 14
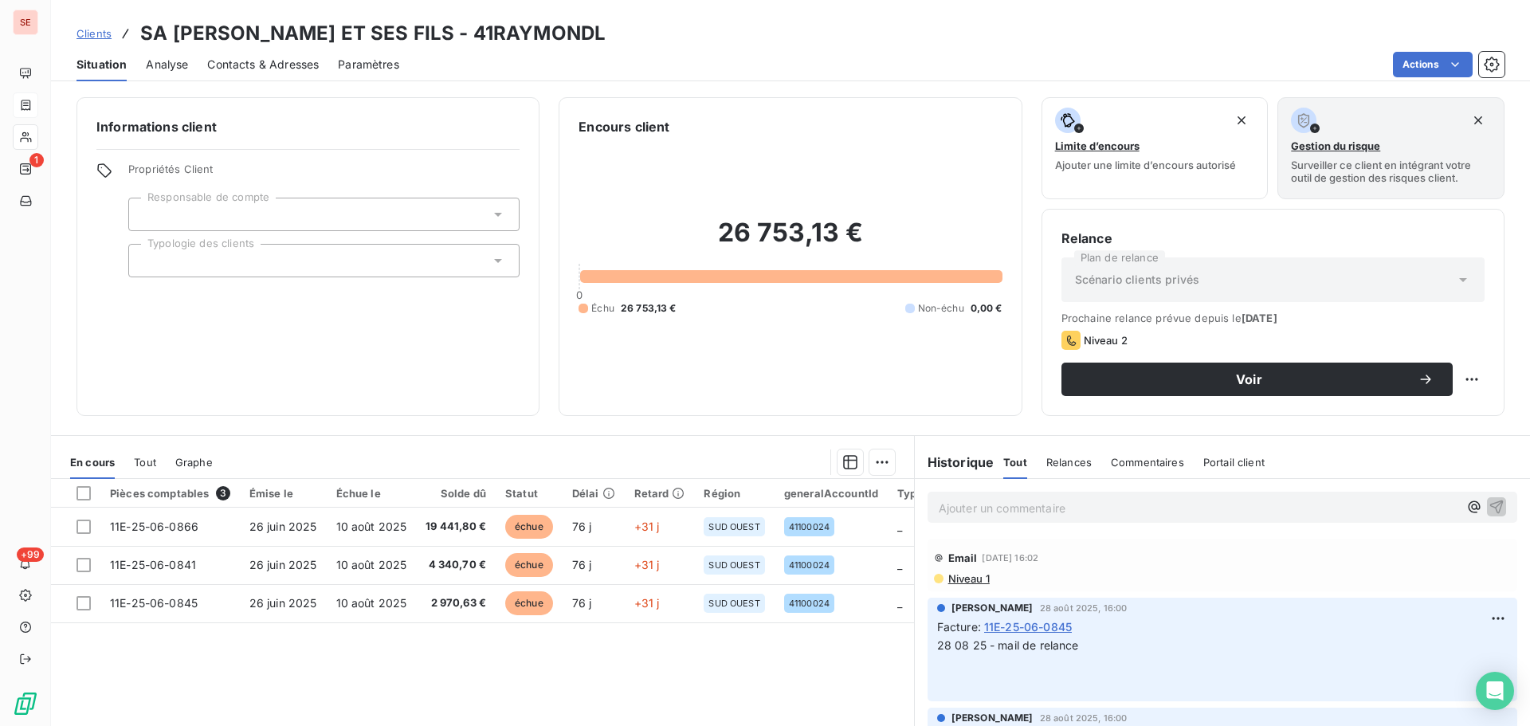
click at [296, 63] on span "Contacts & Adresses" at bounding box center [263, 65] width 112 height 16
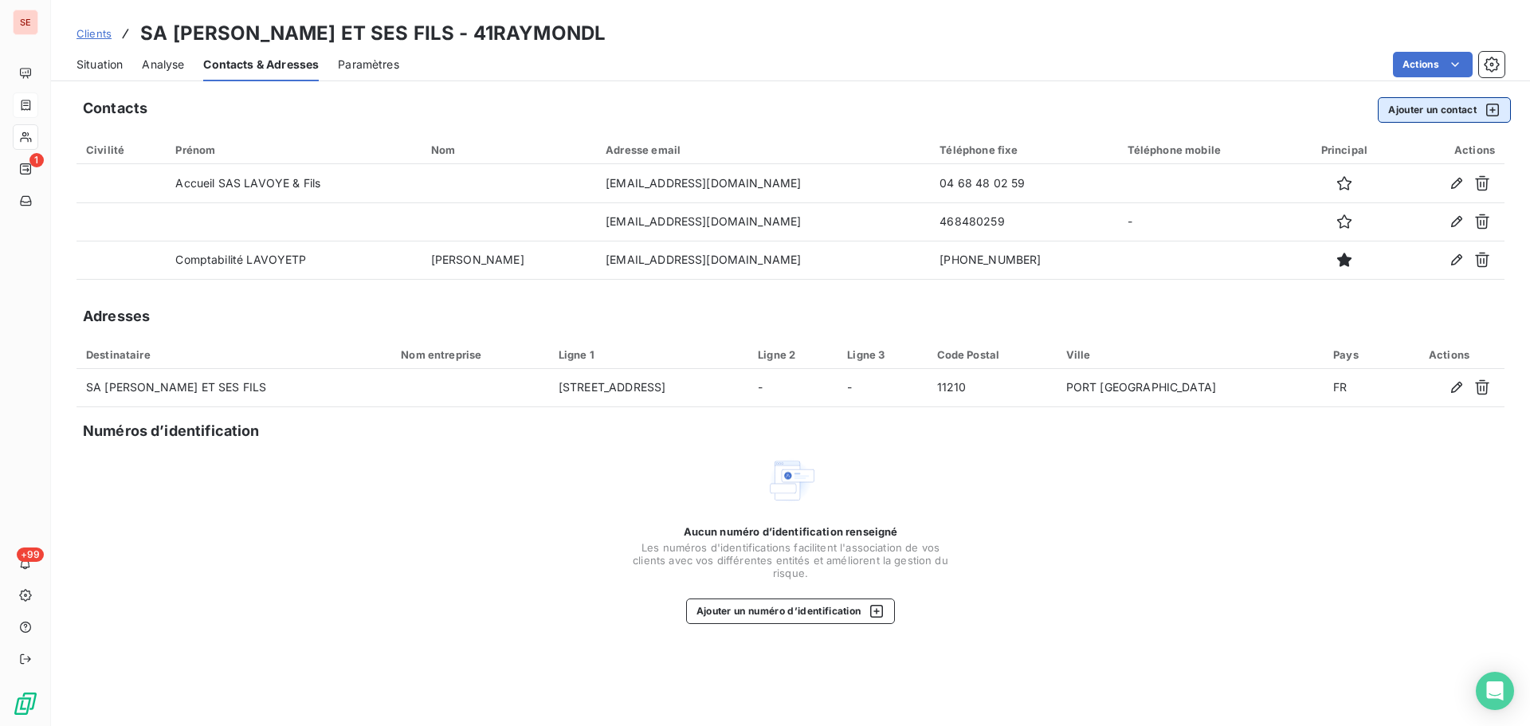
click at [1416, 112] on button "Ajouter un contact" at bounding box center [1444, 110] width 133 height 26
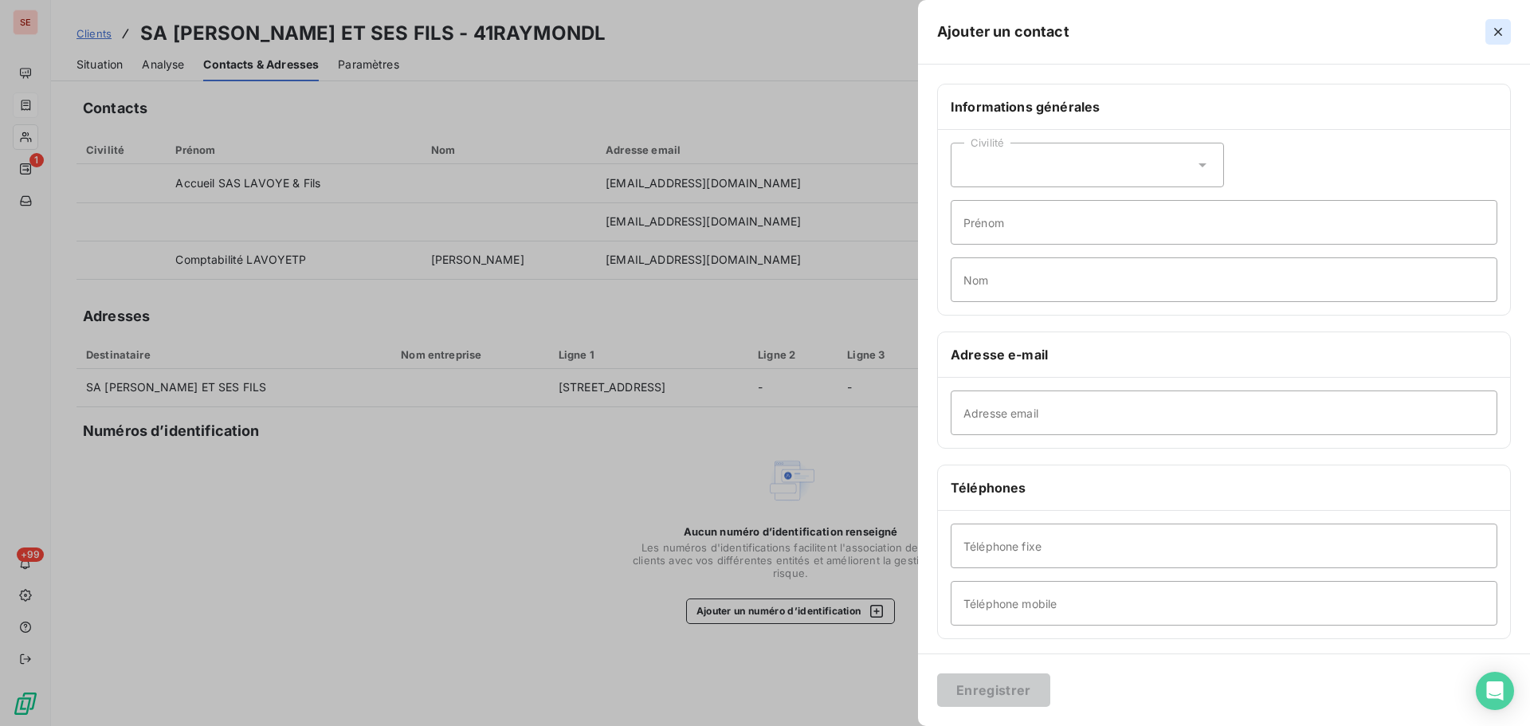
click at [1497, 25] on icon "button" at bounding box center [1499, 32] width 16 height 16
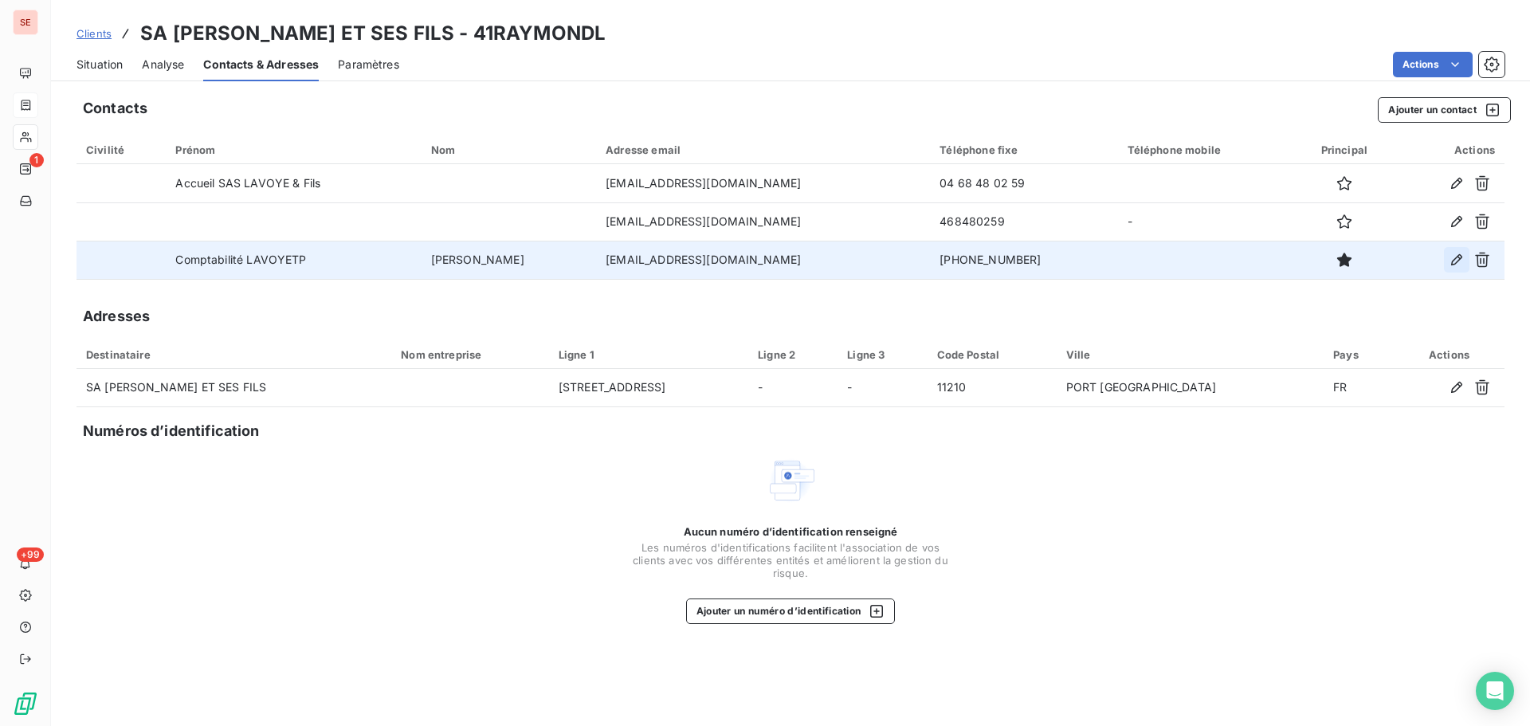
click at [1452, 261] on icon "button" at bounding box center [1456, 259] width 11 height 11
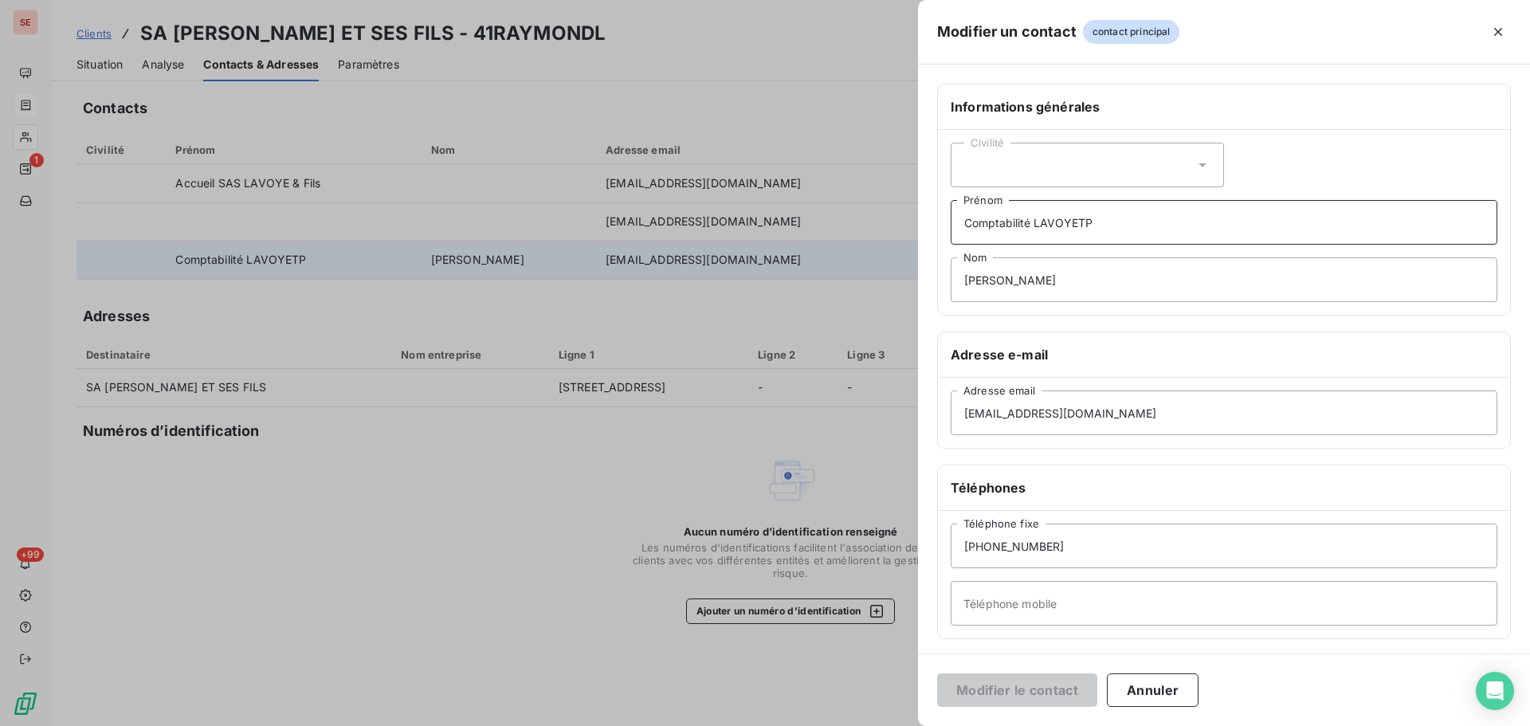
click at [1125, 230] on input "Comptabilité LAVOYETP" at bounding box center [1224, 222] width 547 height 45
type input "Comptabilité LAVOYETP - [DATE] & [DATE] après-midi"
click at [1023, 682] on button "Modifier le contact" at bounding box center [1017, 690] width 160 height 33
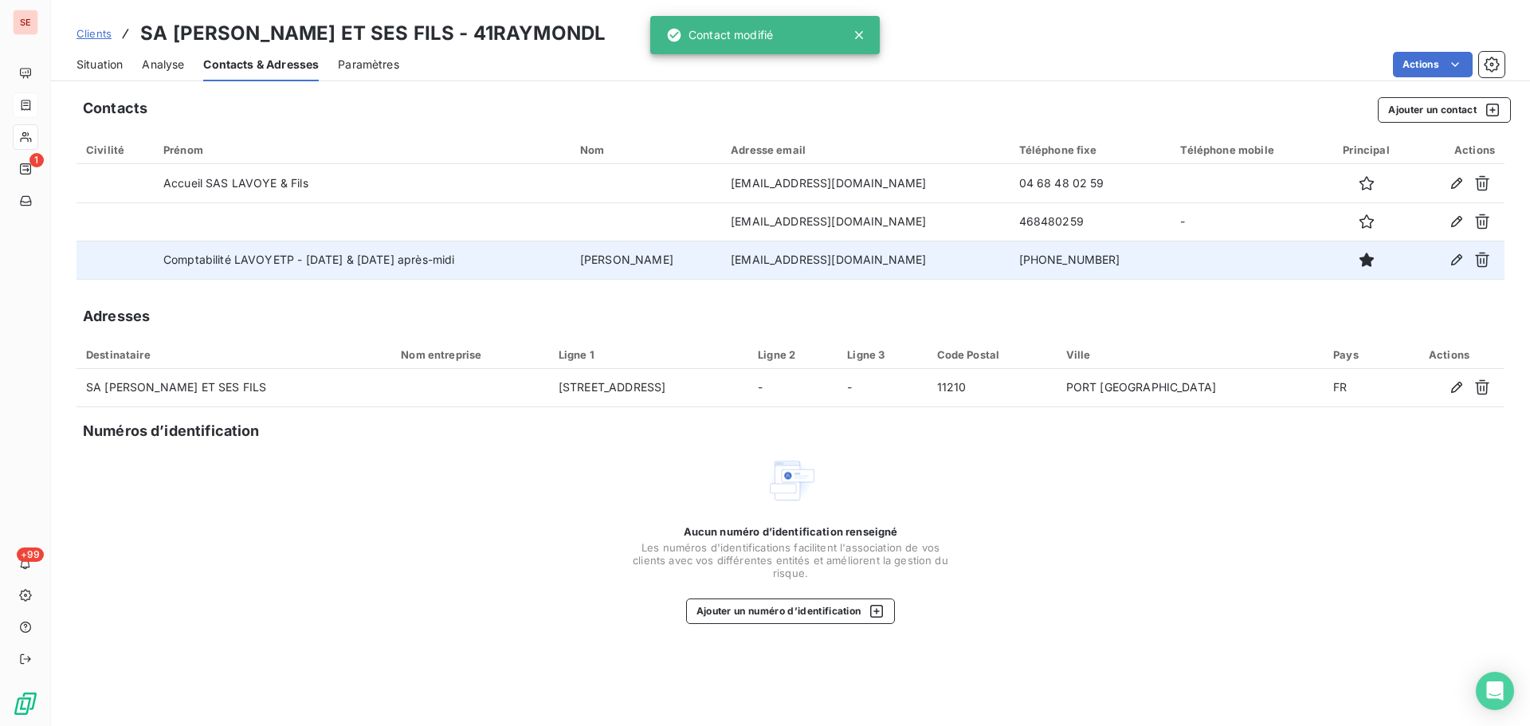
click at [103, 58] on span "Situation" at bounding box center [100, 65] width 46 height 16
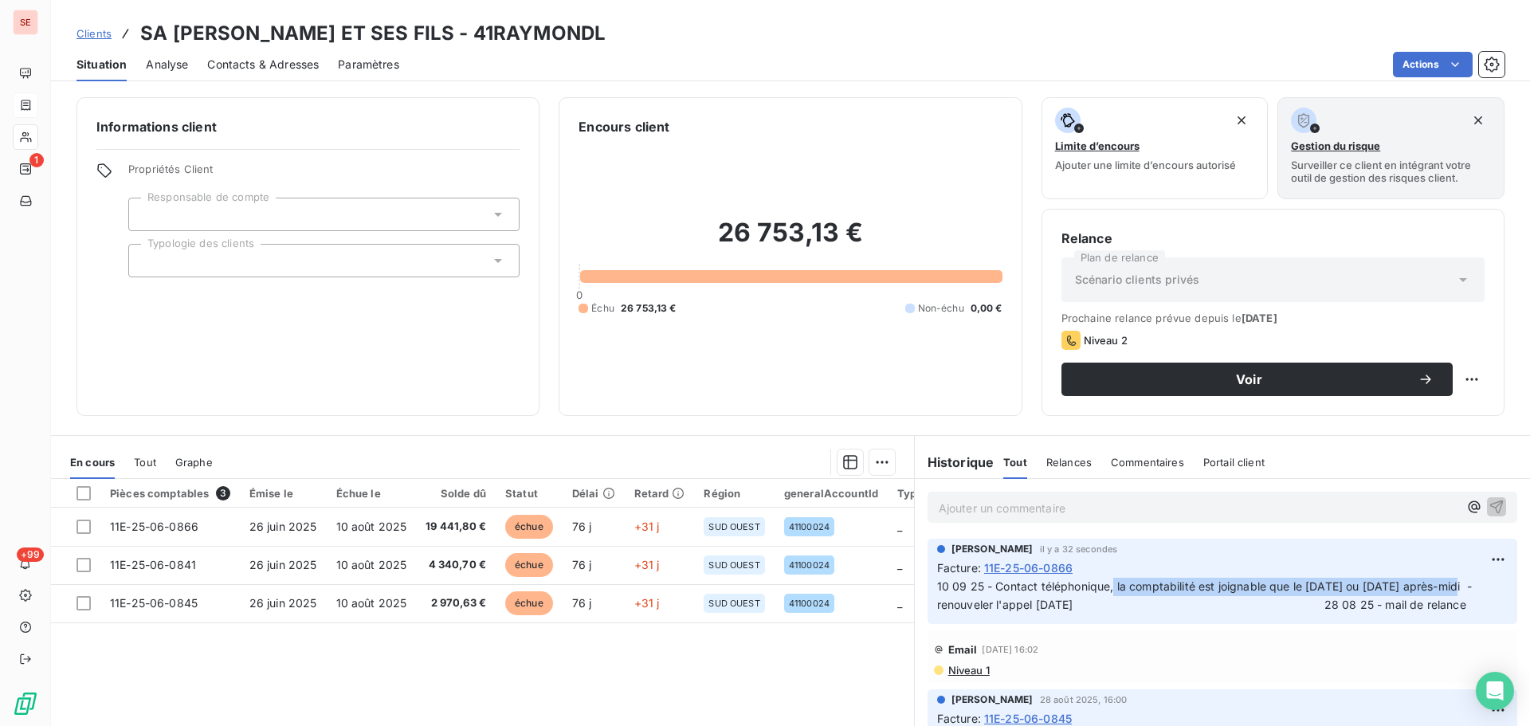
drag, startPoint x: 1442, startPoint y: 589, endPoint x: 1107, endPoint y: 591, distance: 334.8
click at [1107, 591] on span "10 09 25 - Contact téléphonique, la comptabilité est joignable que le [DATE] ou…" at bounding box center [1206, 595] width 538 height 32
copy span "la comptabilité est joignable que le [DATE] ou [DATE] après-midi"
click at [672, 666] on div "Pièces comptables 3 Émise le Échue le Solde dû Statut Délai Retard Région gener…" at bounding box center [482, 632] width 863 height 307
click at [1019, 508] on p "Ajouter un commentaire ﻿" at bounding box center [1199, 508] width 520 height 20
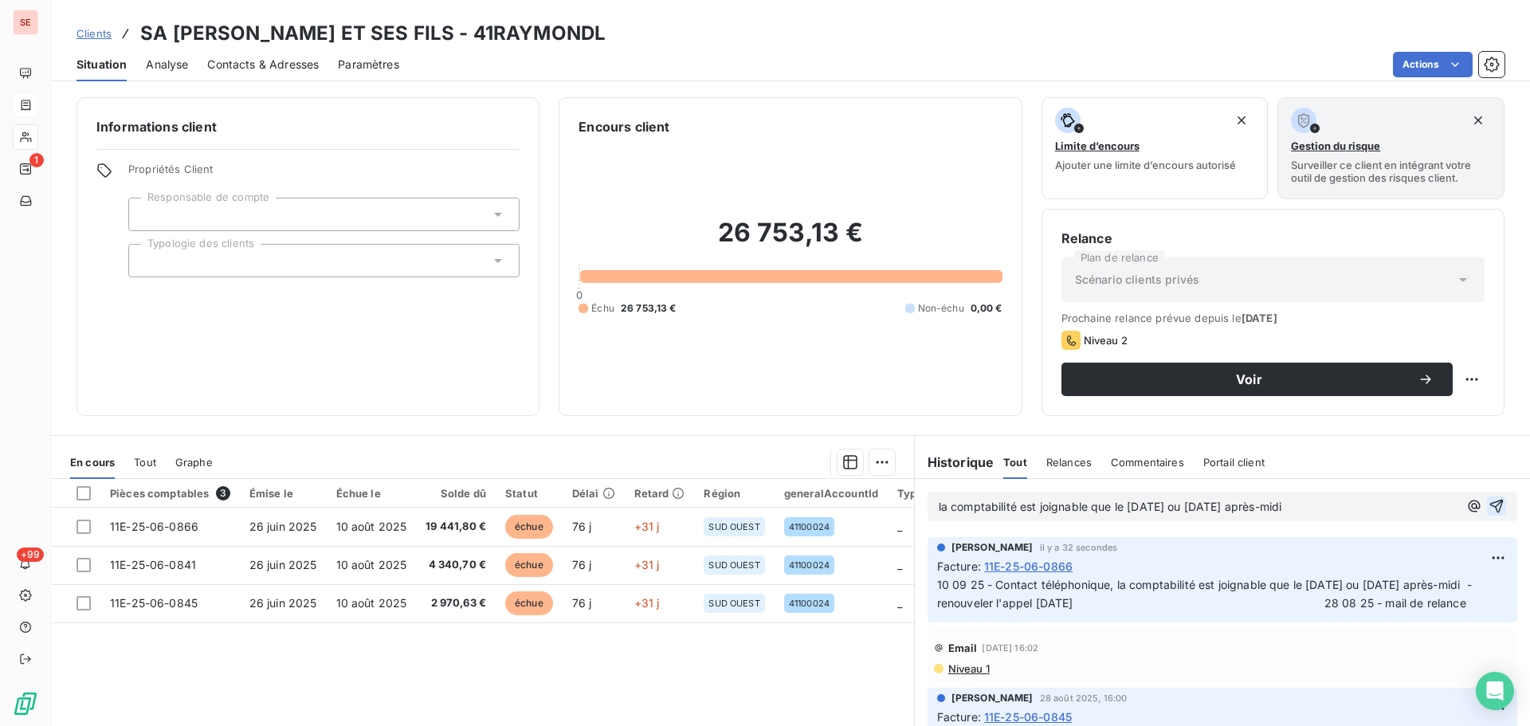
click at [1489, 505] on icon "button" at bounding box center [1497, 506] width 16 height 16
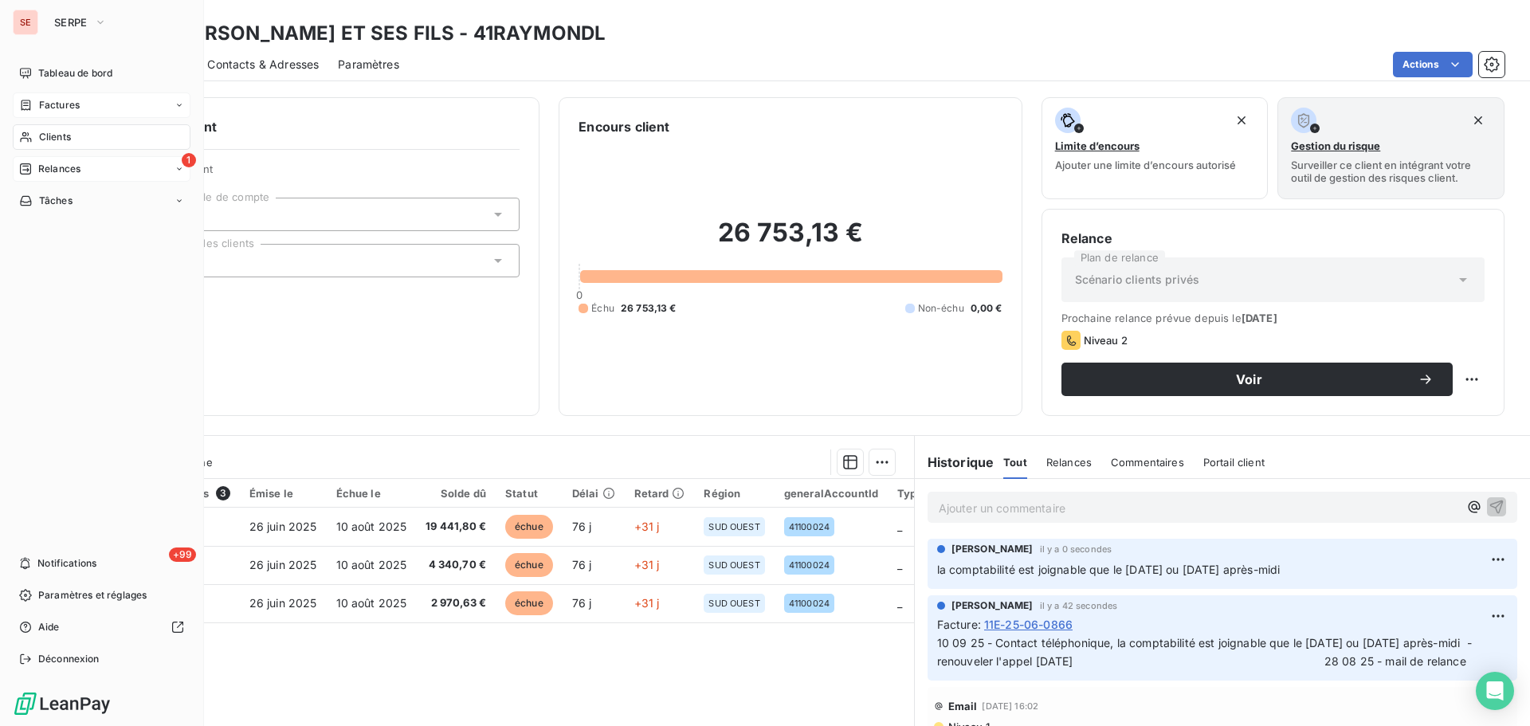
click at [48, 173] on span "Relances" at bounding box center [59, 169] width 42 height 14
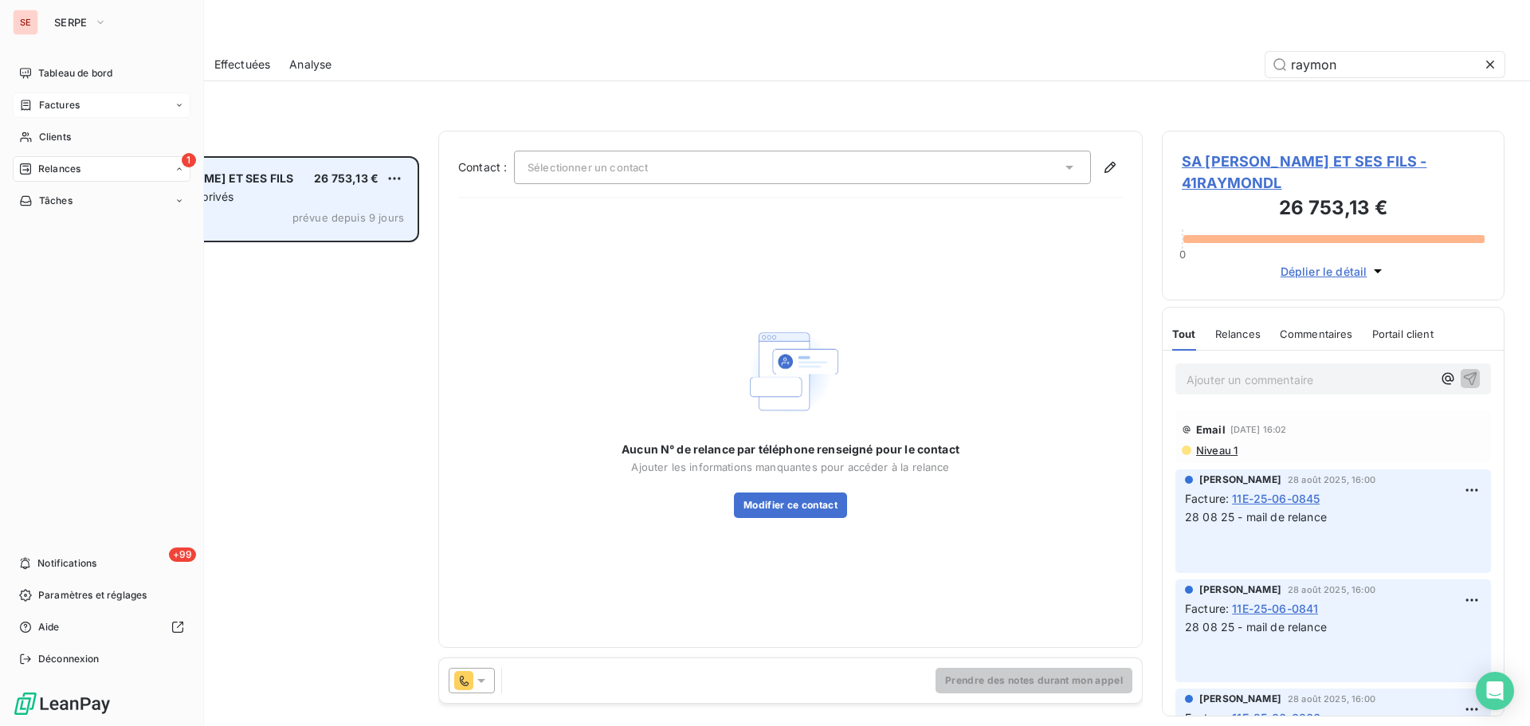
scroll to position [558, 331]
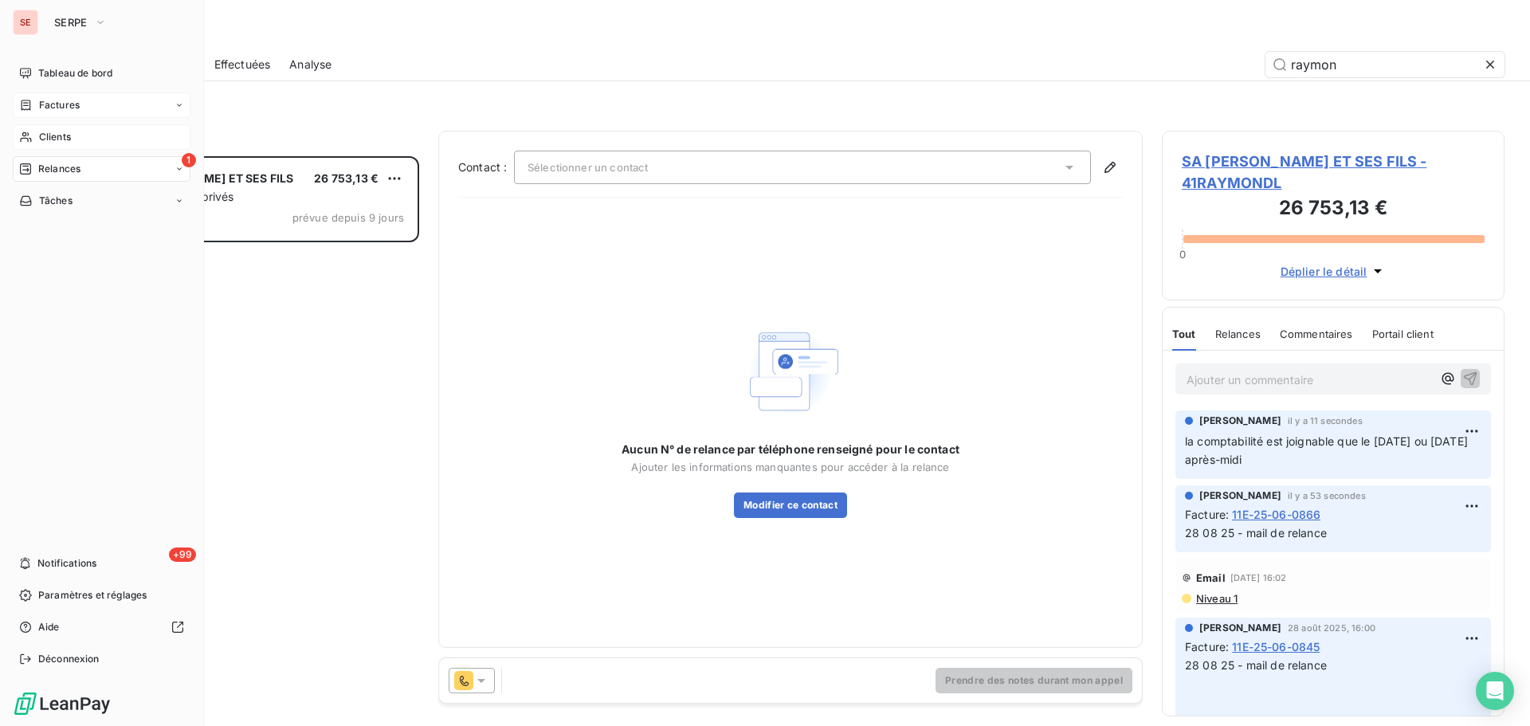
click at [63, 137] on span "Clients" at bounding box center [55, 137] width 32 height 14
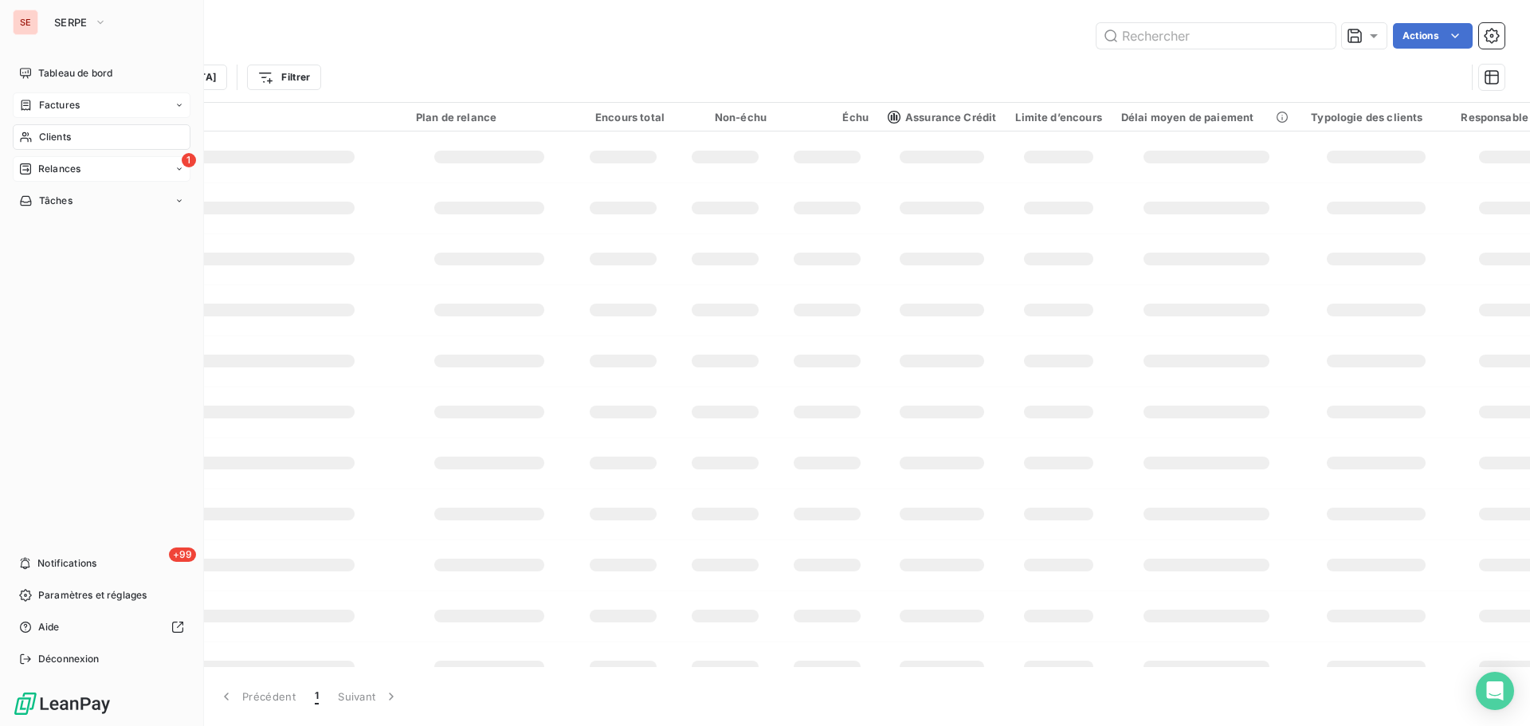
click at [69, 175] on span "Relances" at bounding box center [59, 169] width 42 height 14
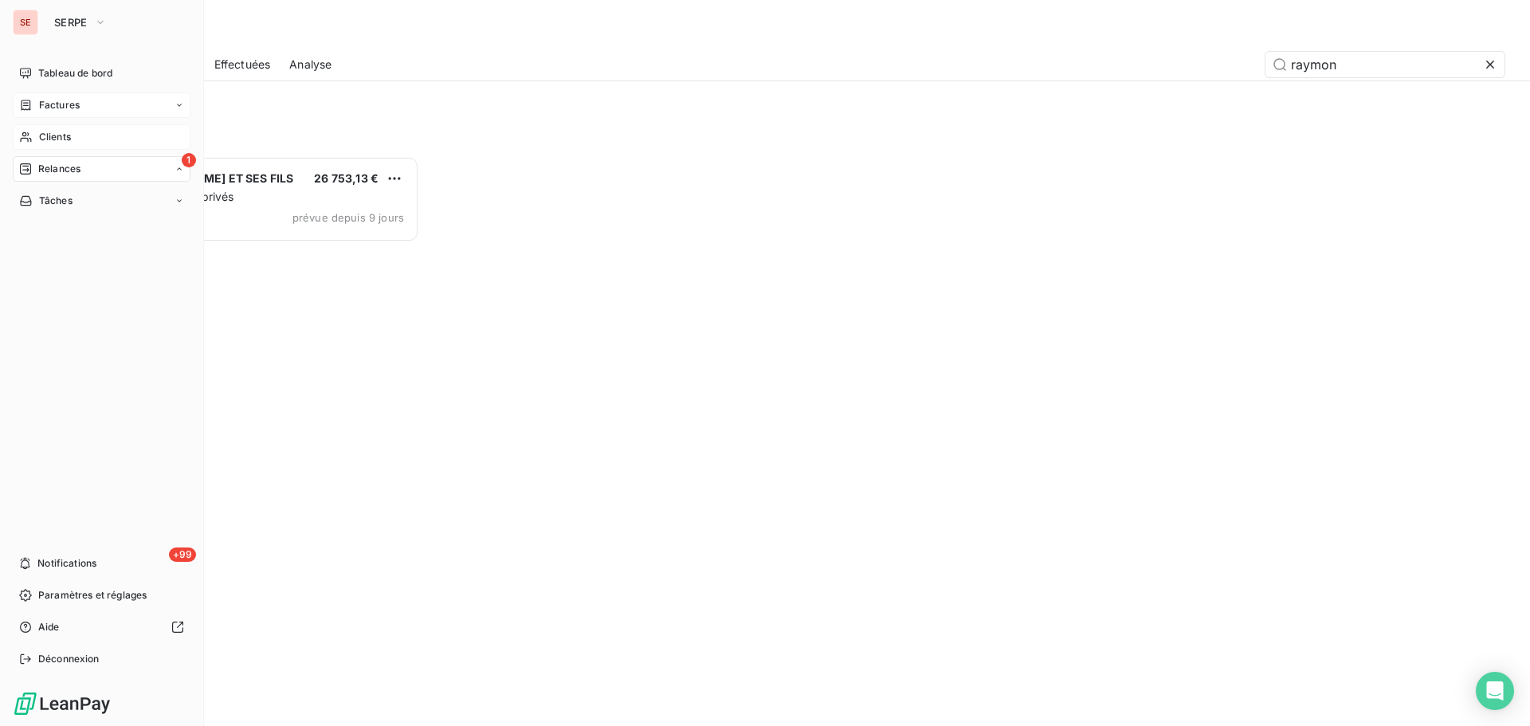
scroll to position [558, 331]
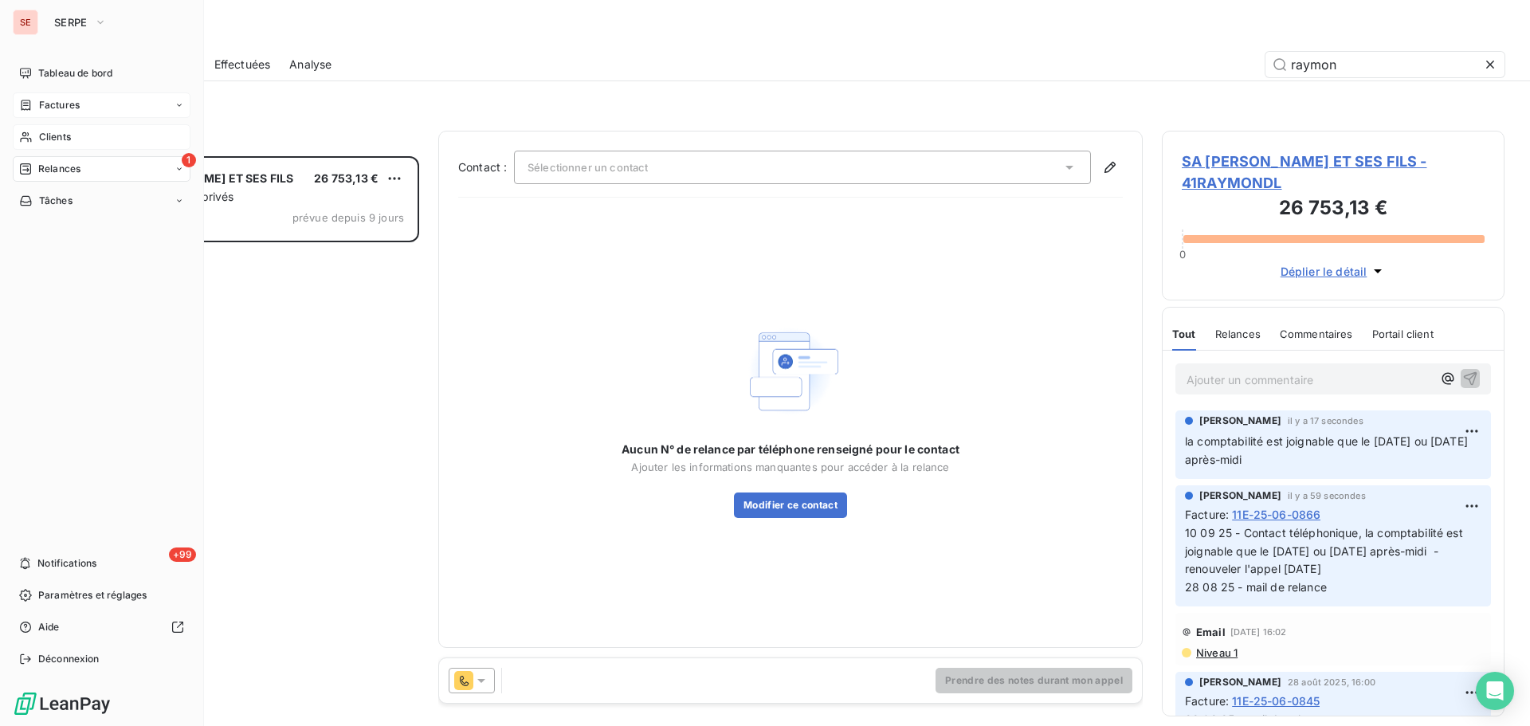
click at [54, 140] on span "Clients" at bounding box center [55, 137] width 32 height 14
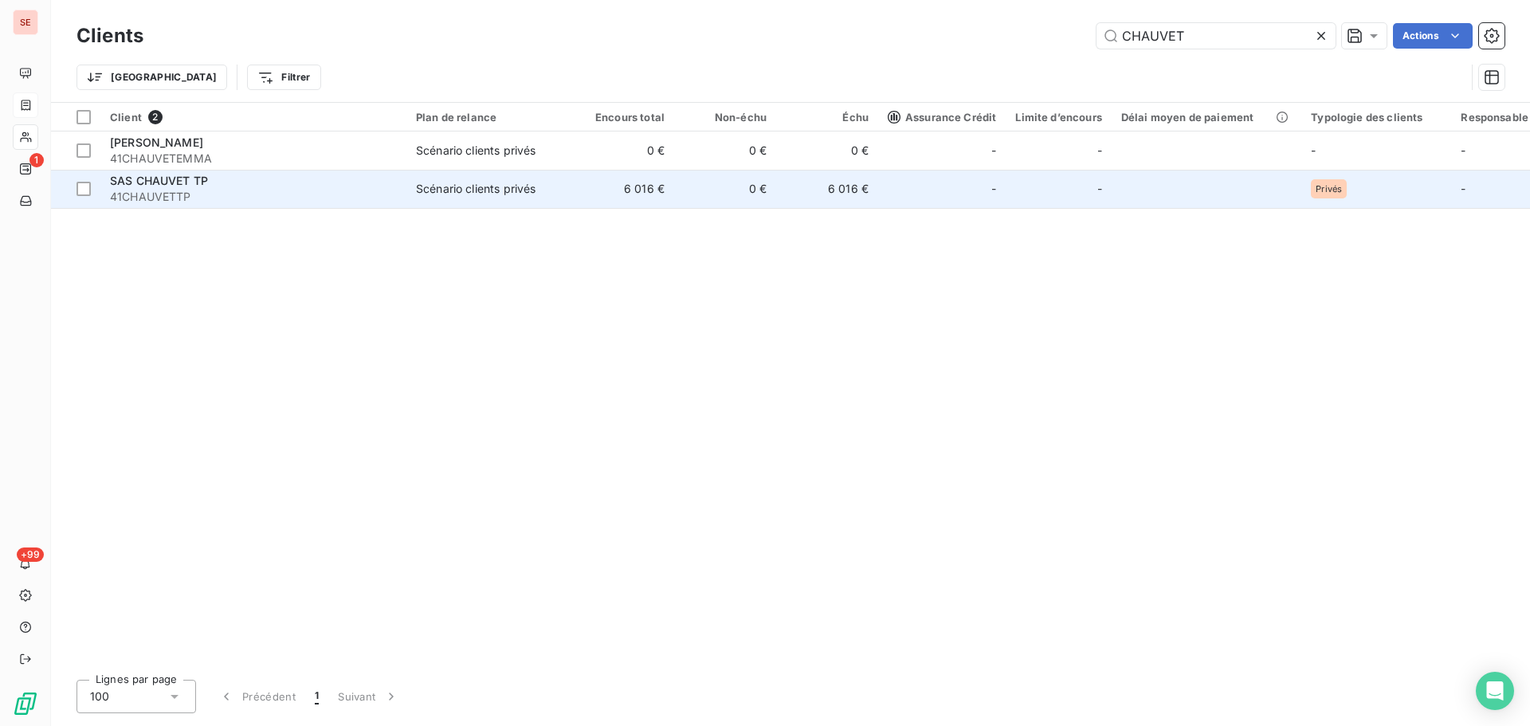
type input "CHAUVET"
click at [508, 198] on td "Scénario clients privés" at bounding box center [490, 189] width 166 height 38
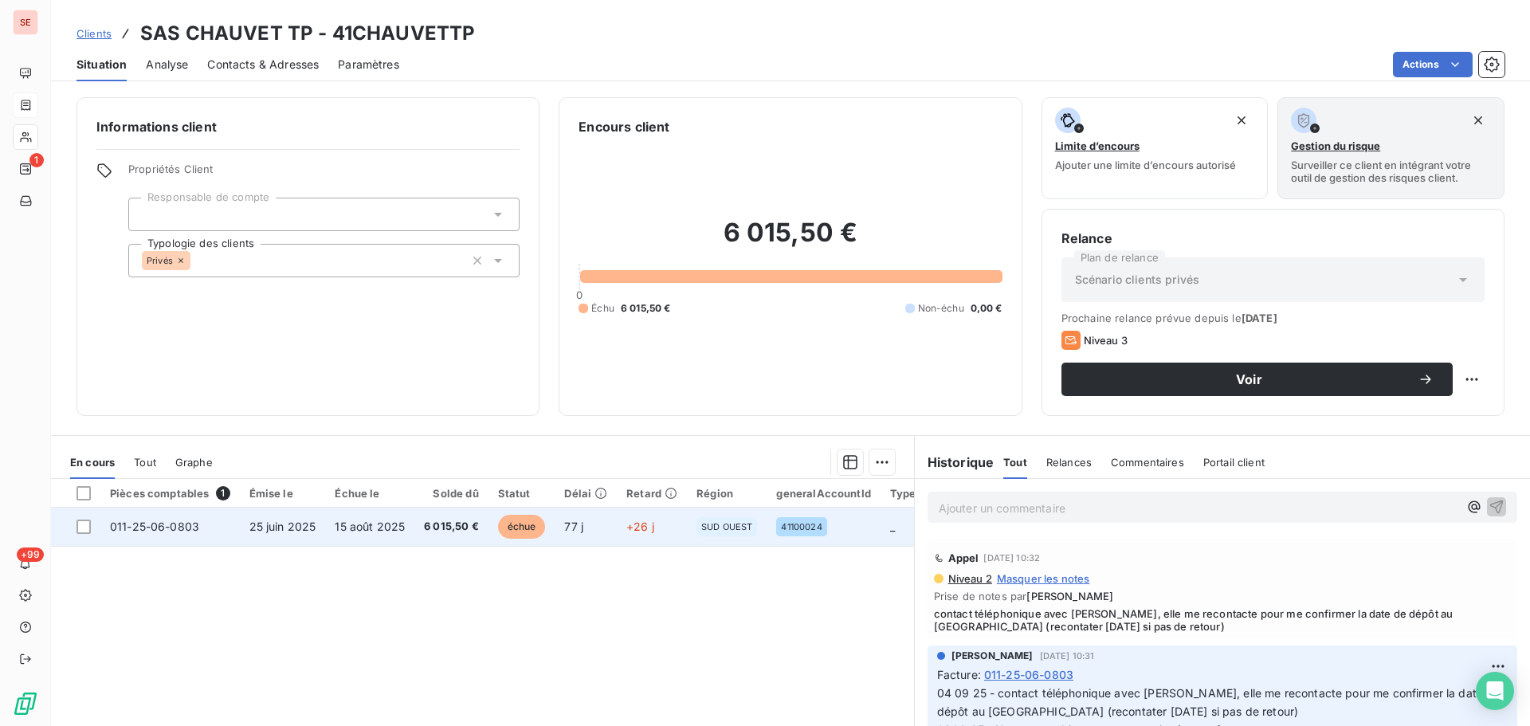
click at [452, 529] on span "6 015,50 €" at bounding box center [451, 527] width 55 height 16
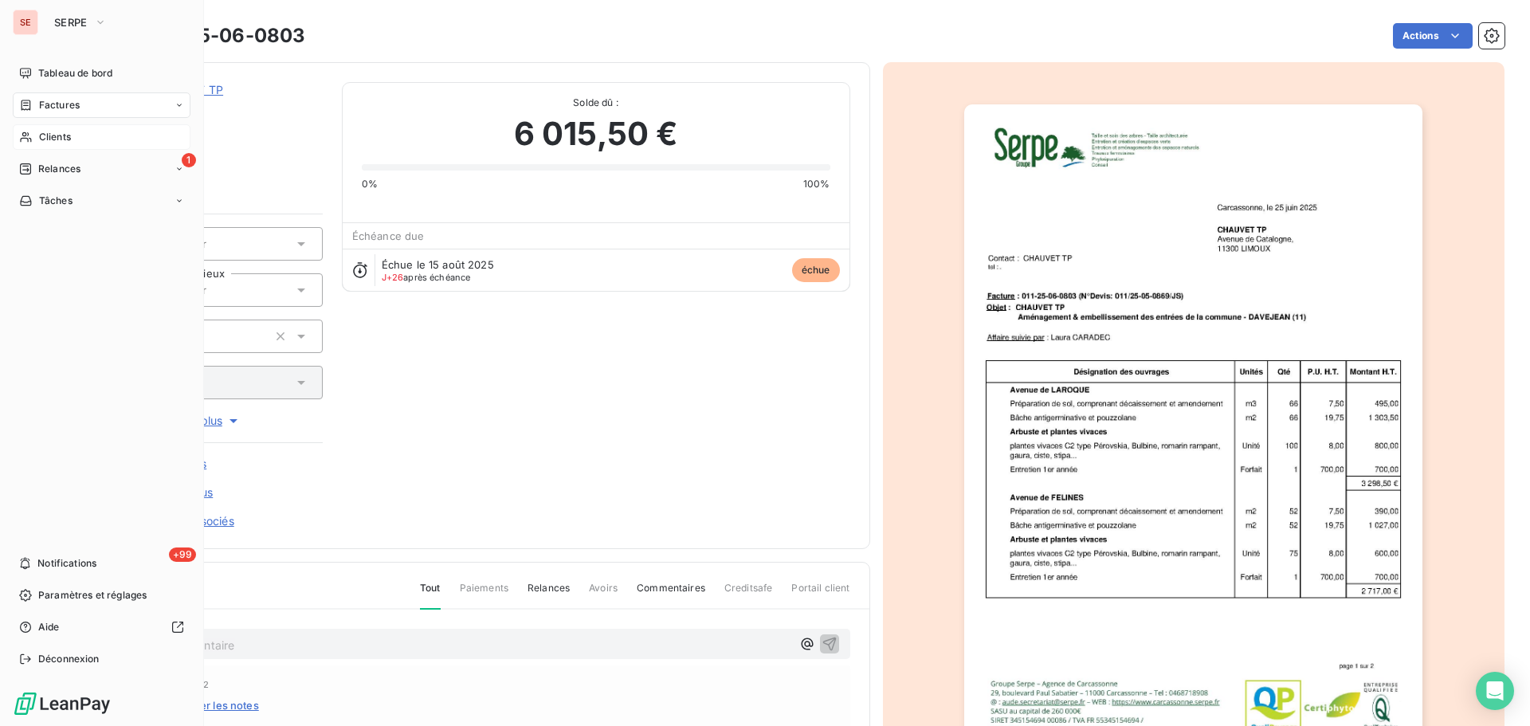
click at [45, 100] on span "Factures" at bounding box center [59, 105] width 41 height 14
click at [47, 139] on span "Clients" at bounding box center [55, 137] width 32 height 14
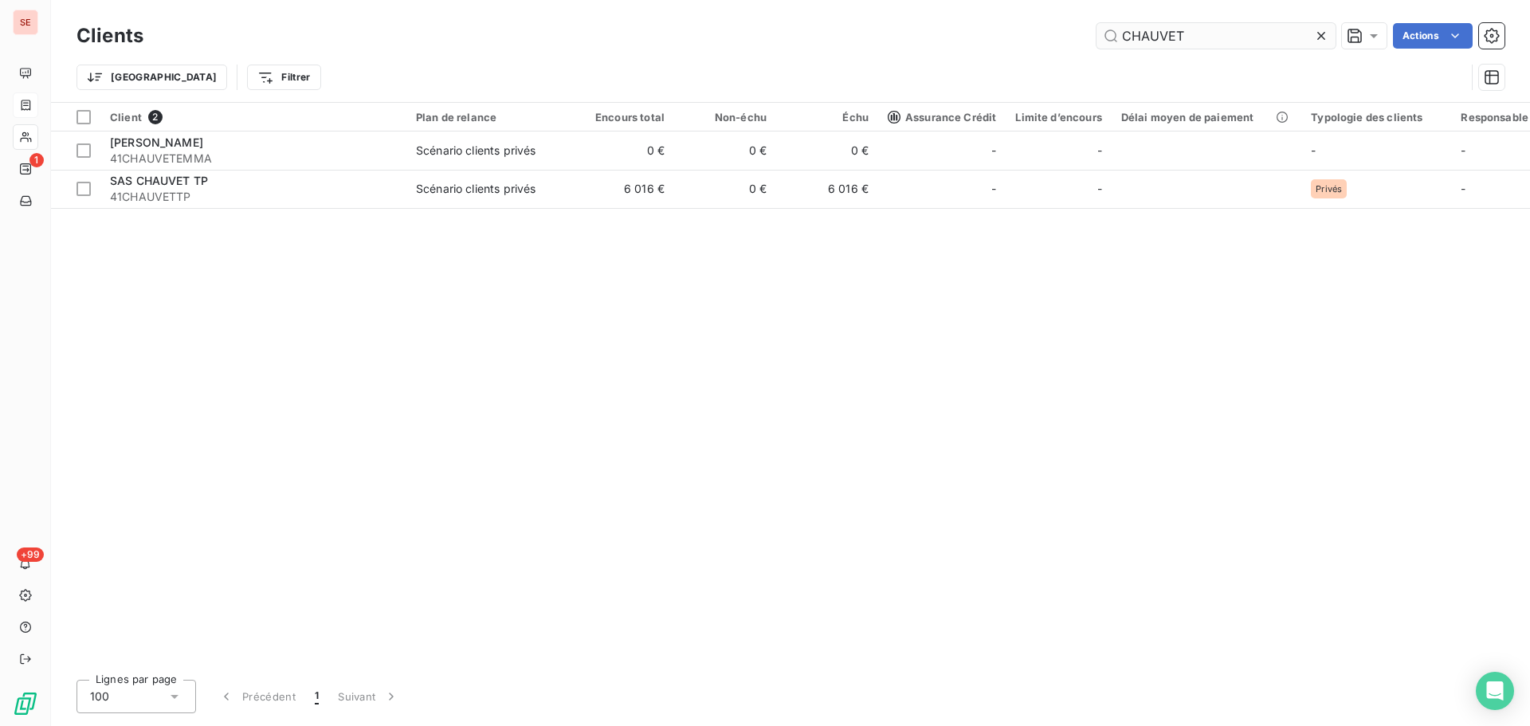
click at [1221, 28] on input "CHAUVET" at bounding box center [1216, 36] width 239 height 26
click at [1220, 28] on input "CHAUVET" at bounding box center [1216, 36] width 239 height 26
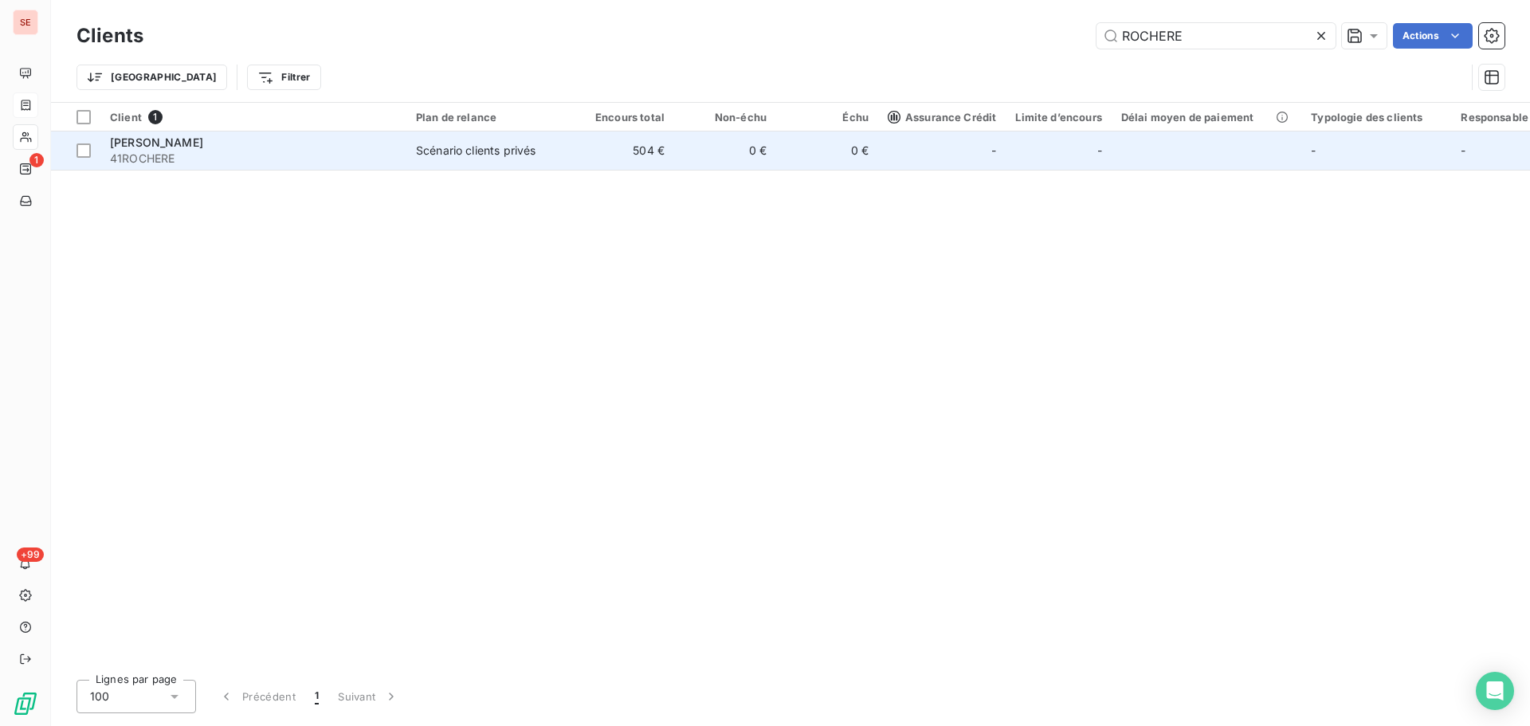
type input "ROCHERE"
click at [651, 138] on td "504 €" at bounding box center [623, 151] width 102 height 38
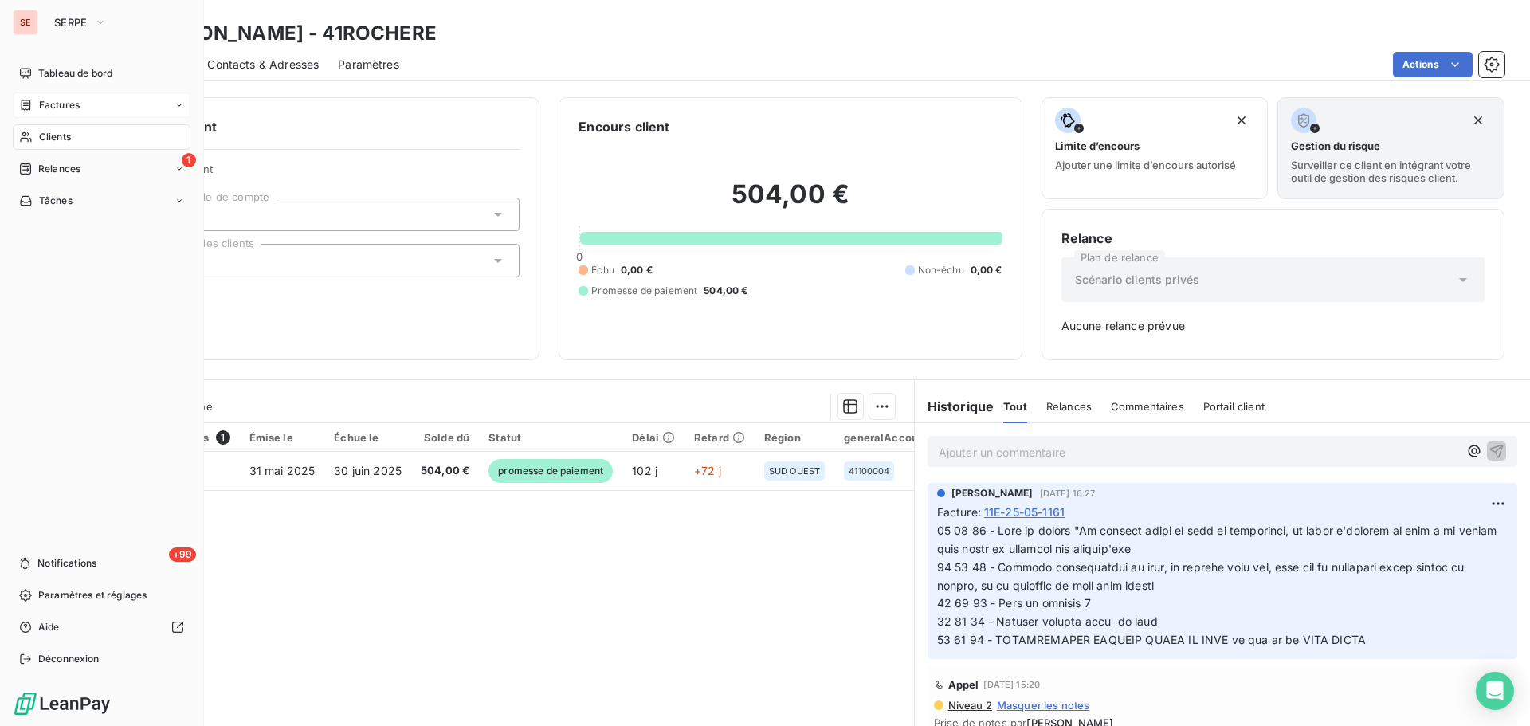
click at [39, 128] on div "Clients" at bounding box center [102, 137] width 178 height 26
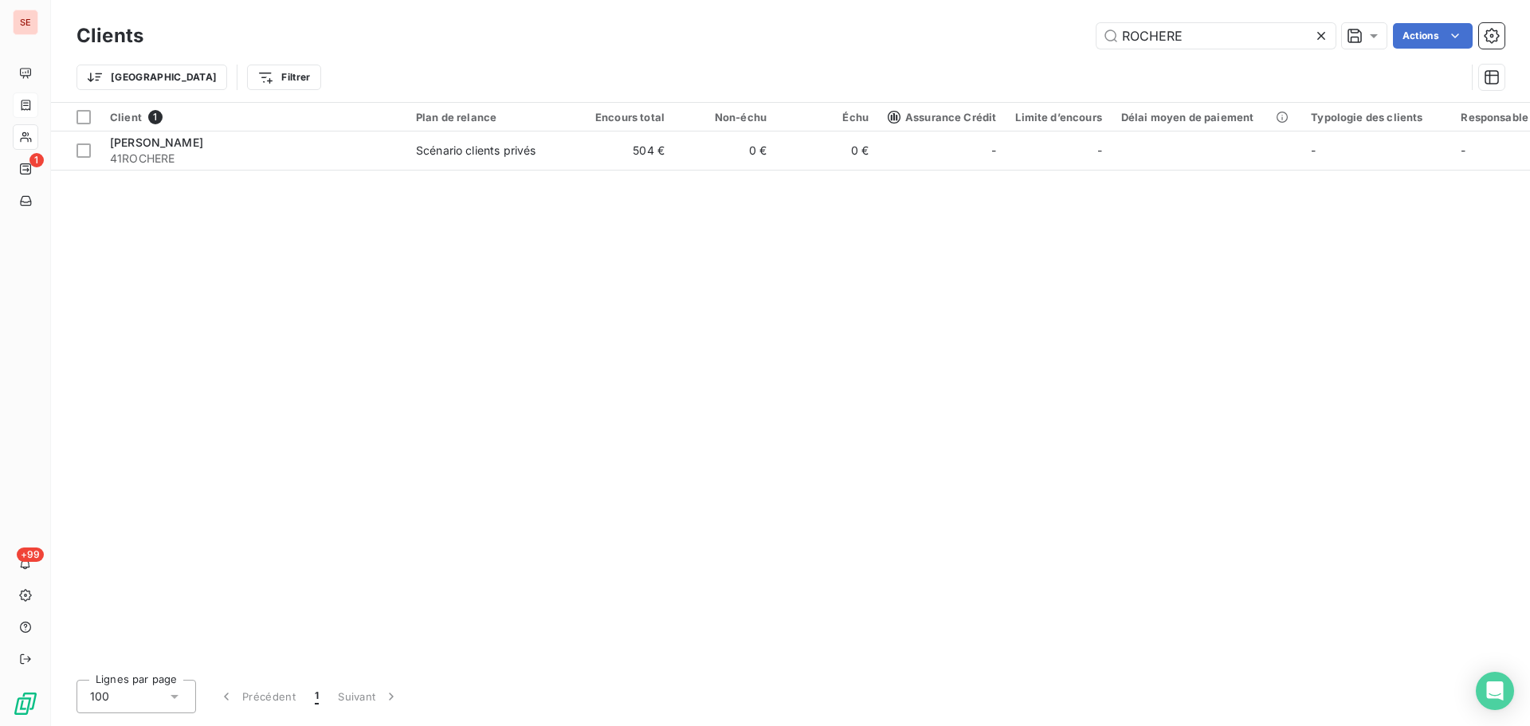
drag, startPoint x: 1215, startPoint y: 35, endPoint x: 961, endPoint y: 40, distance: 253.5
click at [961, 40] on div "ROCHERE Actions" at bounding box center [834, 36] width 1342 height 26
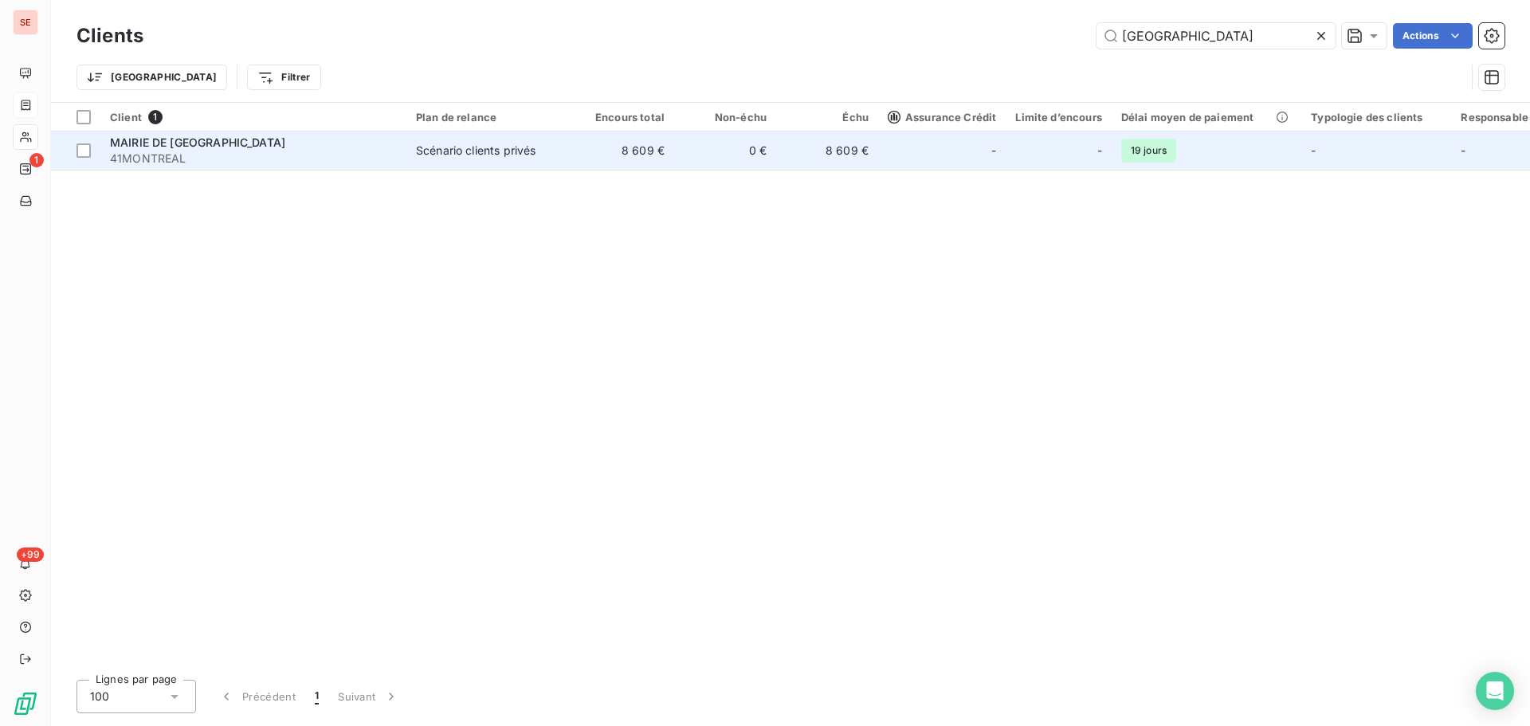
type input "[GEOGRAPHIC_DATA]"
click at [432, 167] on td "Scénario clients privés" at bounding box center [490, 151] width 166 height 38
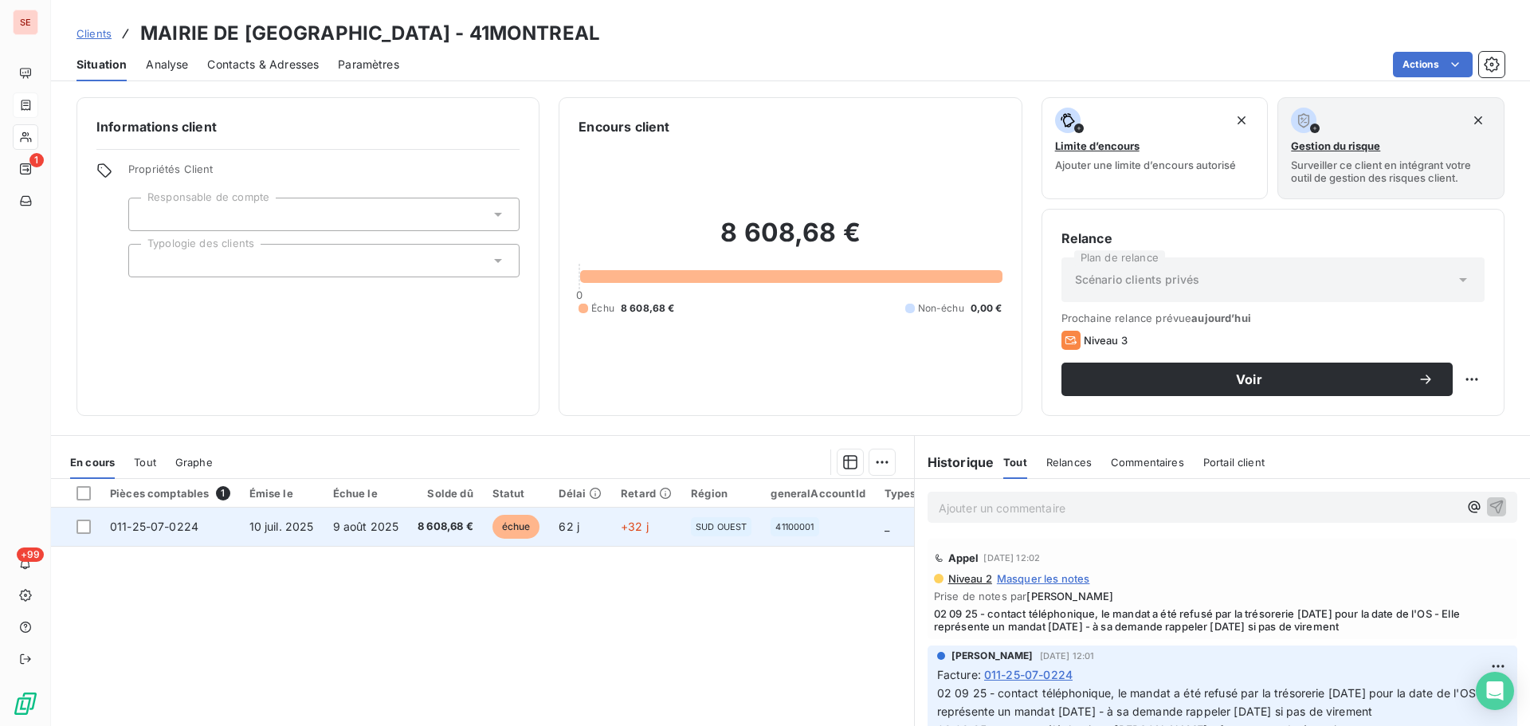
click at [400, 534] on td "9 août 2025" at bounding box center [366, 527] width 85 height 38
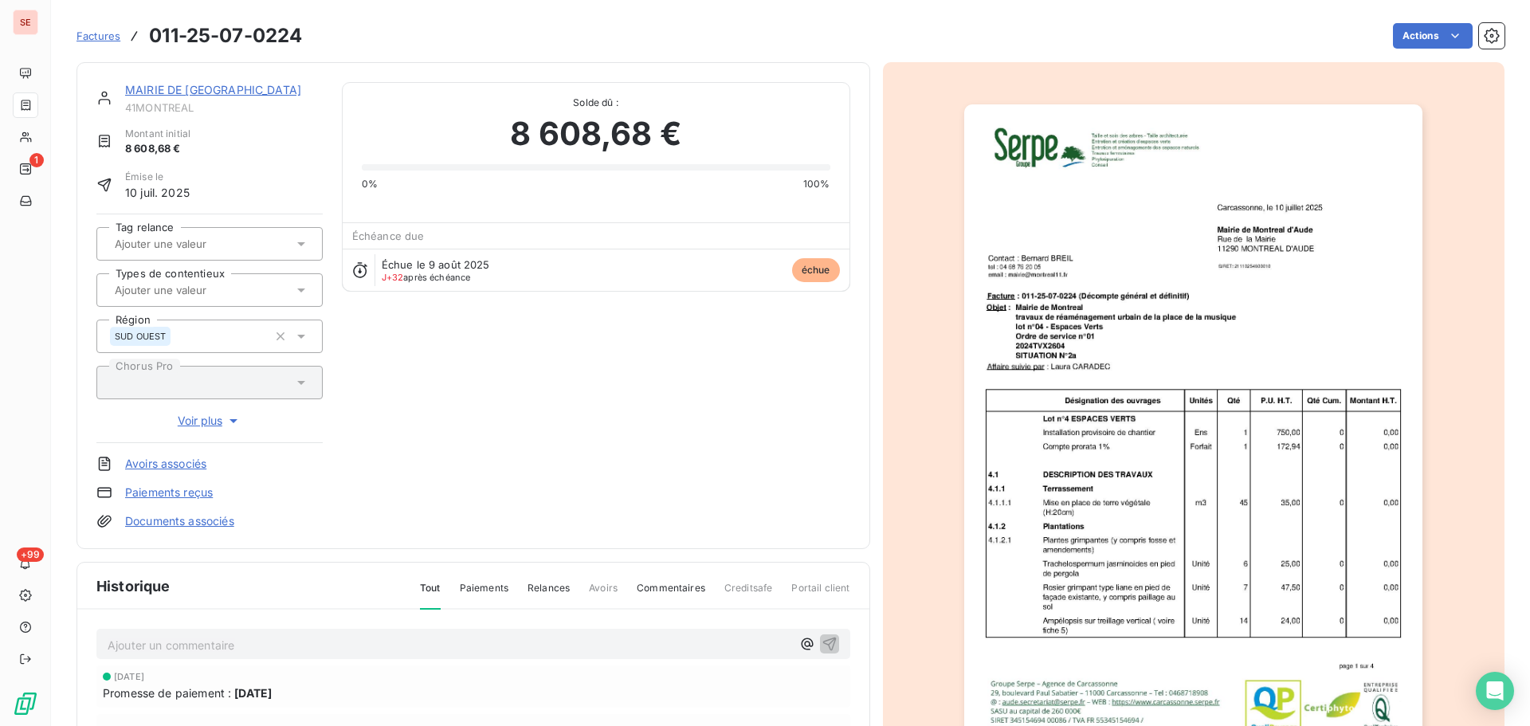
click at [216, 88] on link "MAIRIE DE [GEOGRAPHIC_DATA]" at bounding box center [213, 90] width 176 height 14
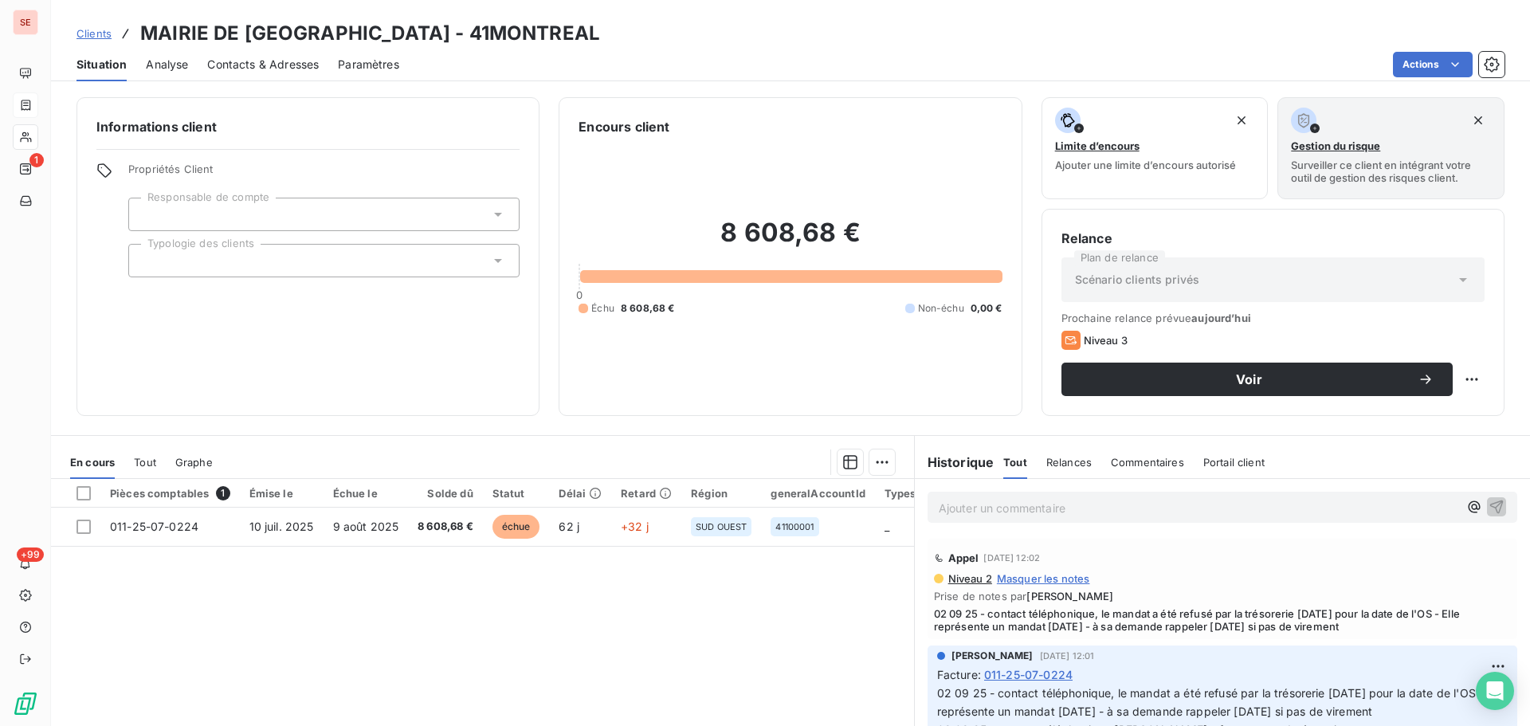
click at [260, 72] on span "Contacts & Adresses" at bounding box center [263, 65] width 112 height 16
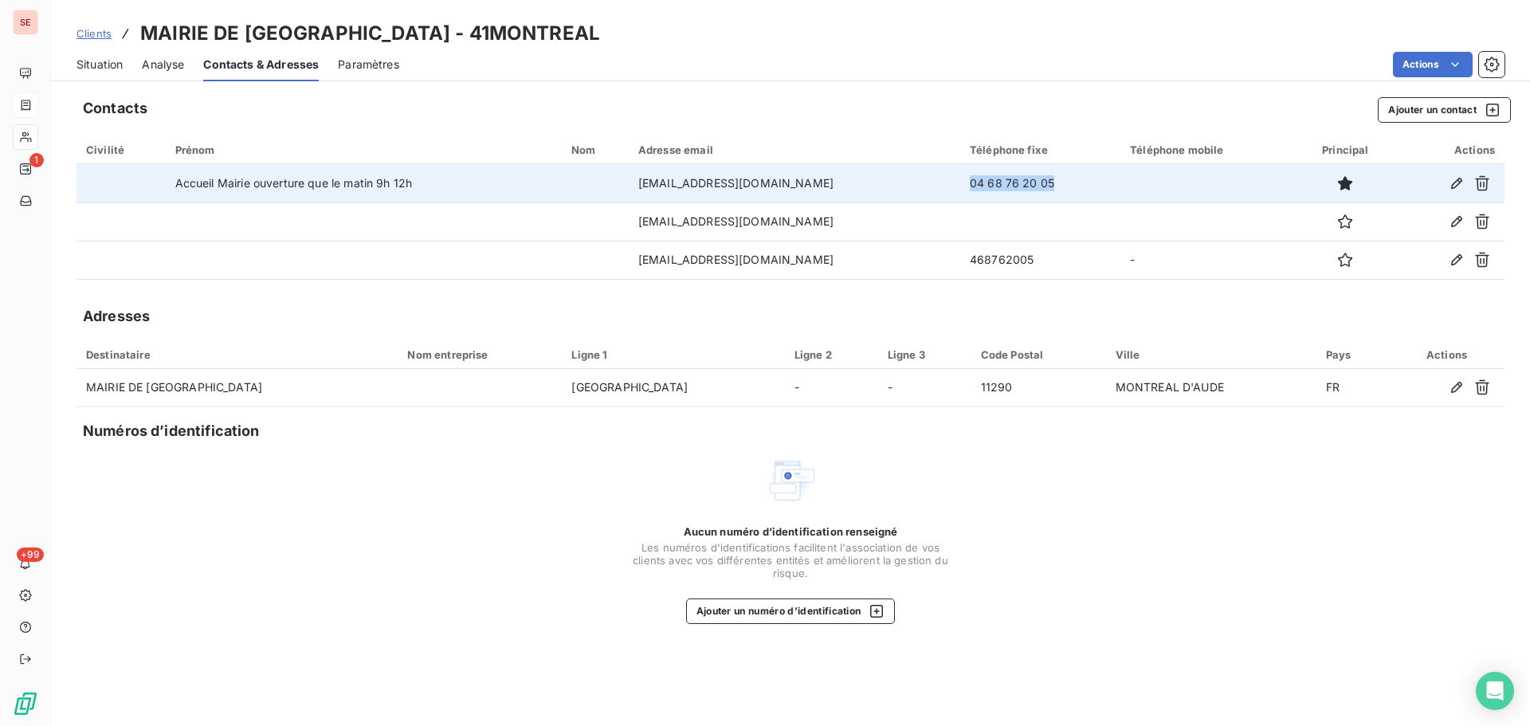
drag, startPoint x: 1004, startPoint y: 191, endPoint x: 901, endPoint y: 190, distance: 103.6
click at [909, 190] on tr "Accueil Mairie ouverture que le matin 9h 12h [EMAIL_ADDRESS][DOMAIN_NAME] 04 68…" at bounding box center [791, 183] width 1428 height 38
copy tr "04 68 76 20 05"
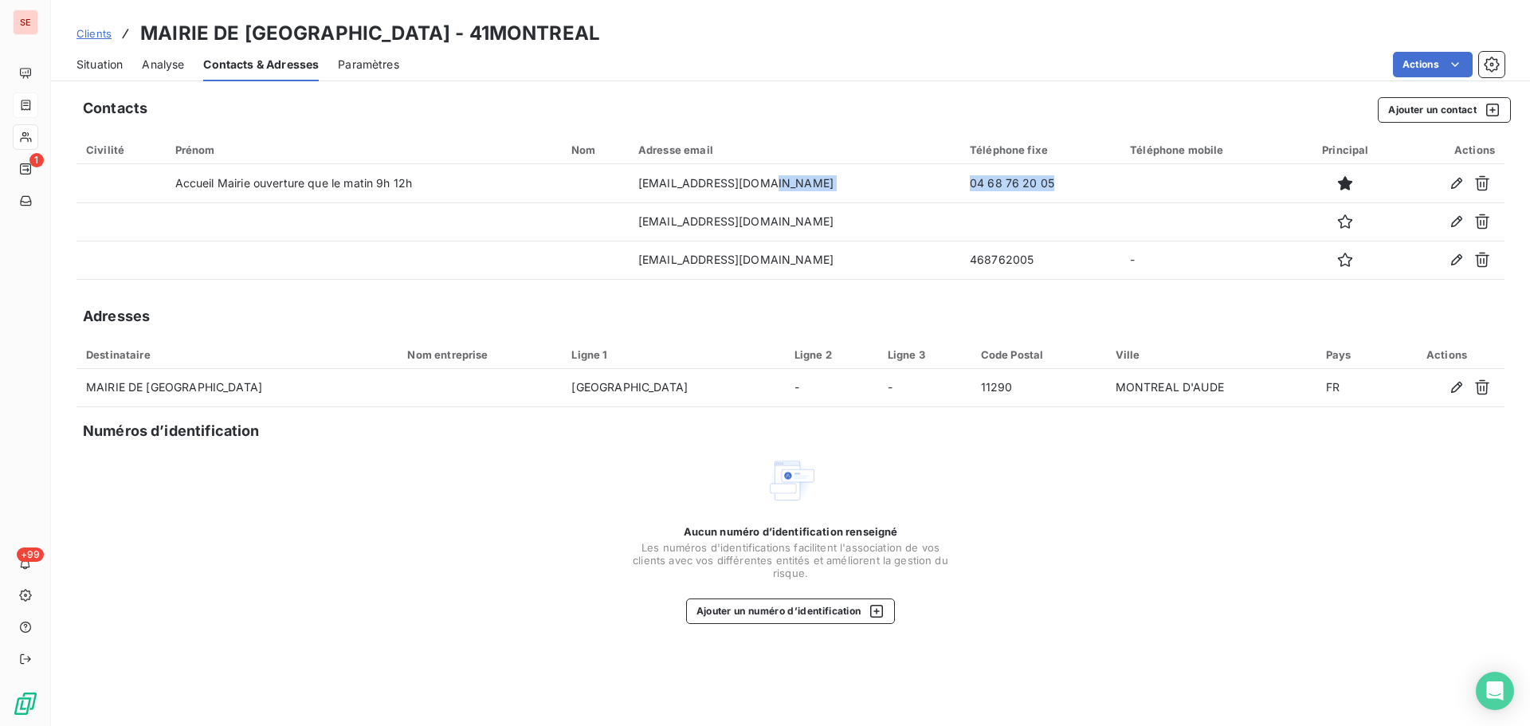
click at [122, 65] on span "Situation" at bounding box center [100, 65] width 46 height 16
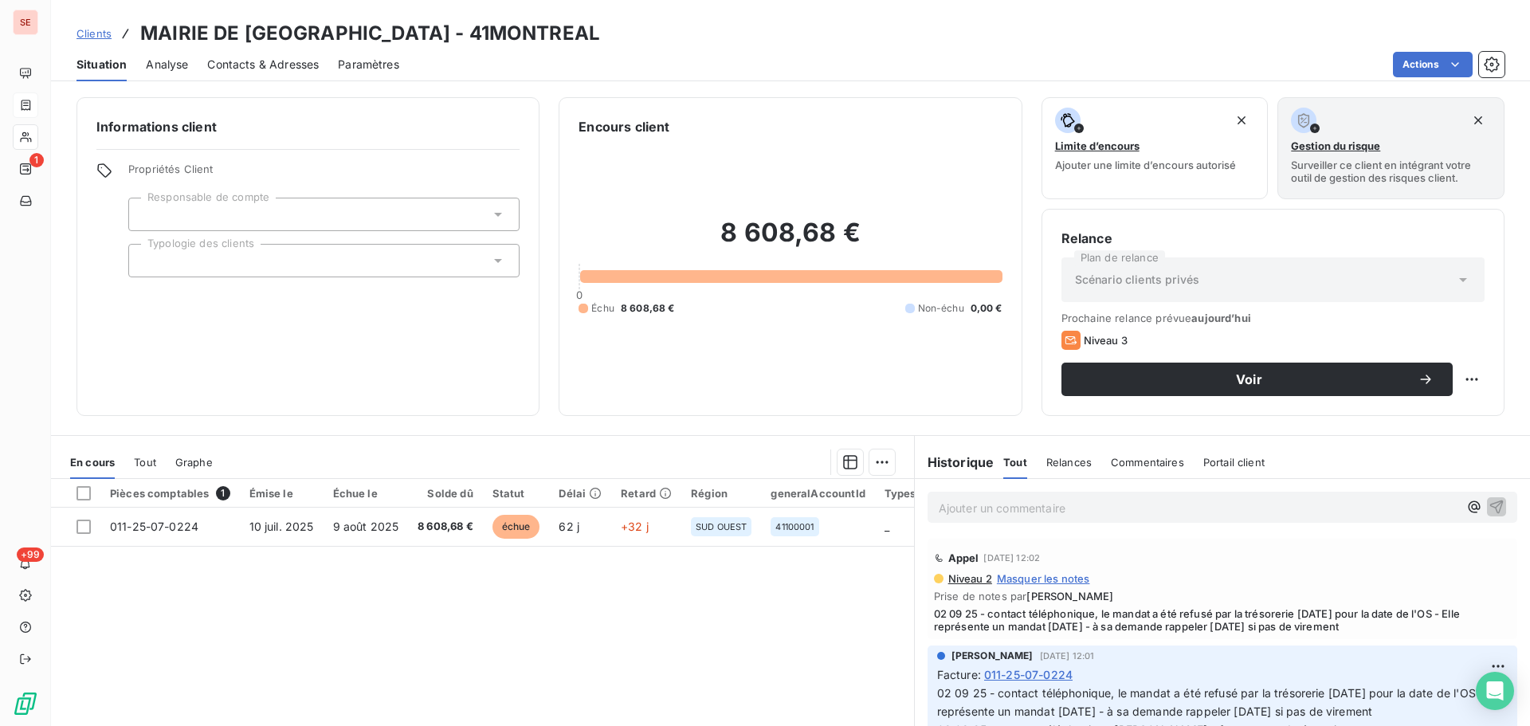
click at [293, 65] on span "Contacts & Adresses" at bounding box center [263, 65] width 112 height 16
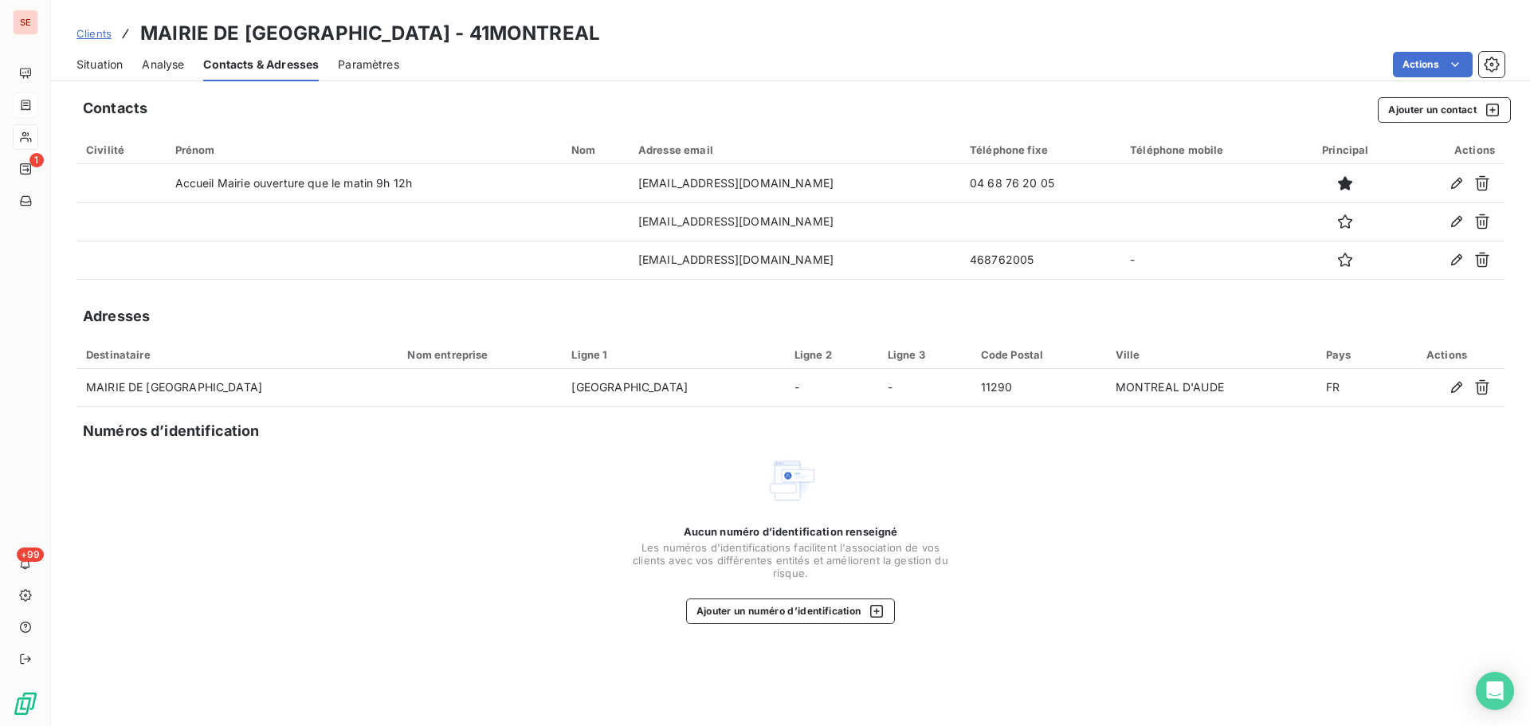
click at [116, 68] on span "Situation" at bounding box center [100, 65] width 46 height 16
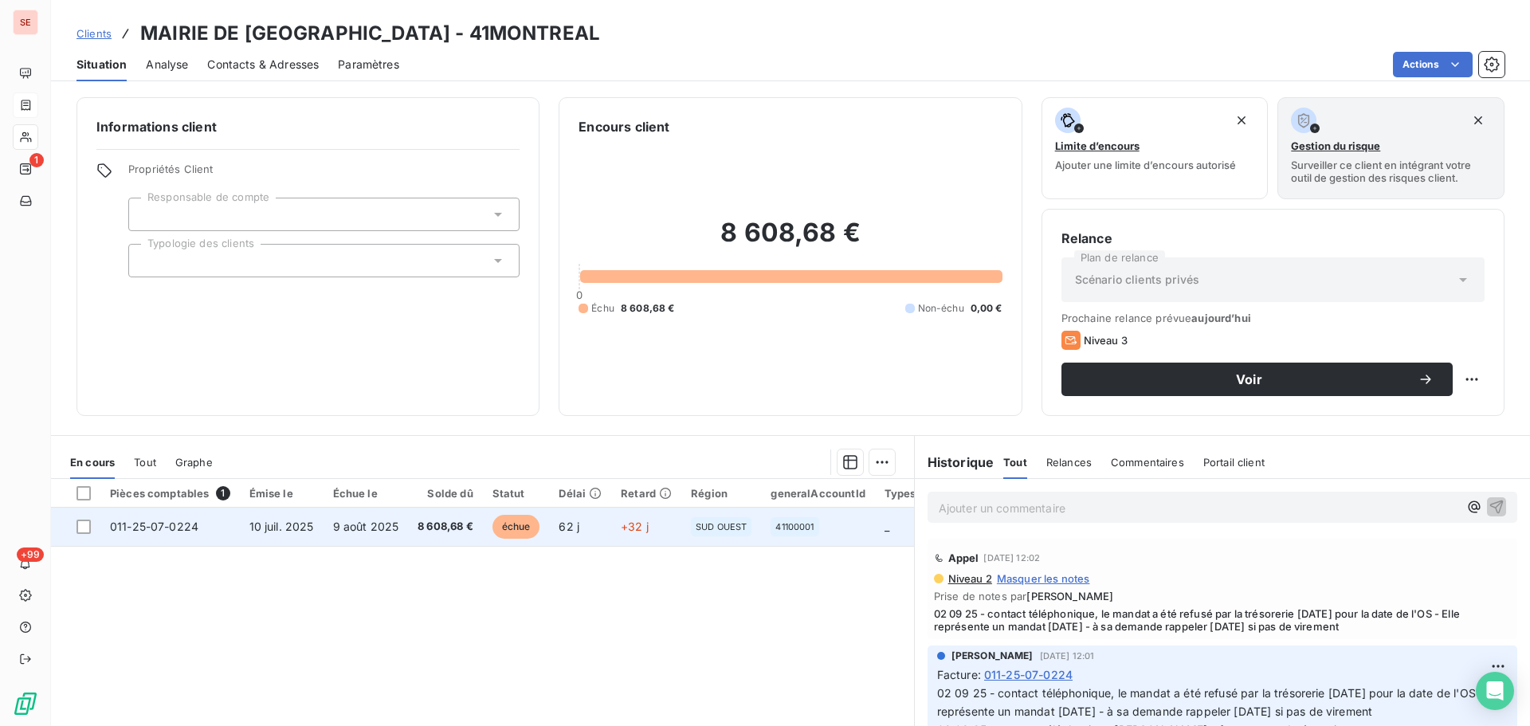
click at [368, 524] on span "9 août 2025" at bounding box center [366, 527] width 66 height 14
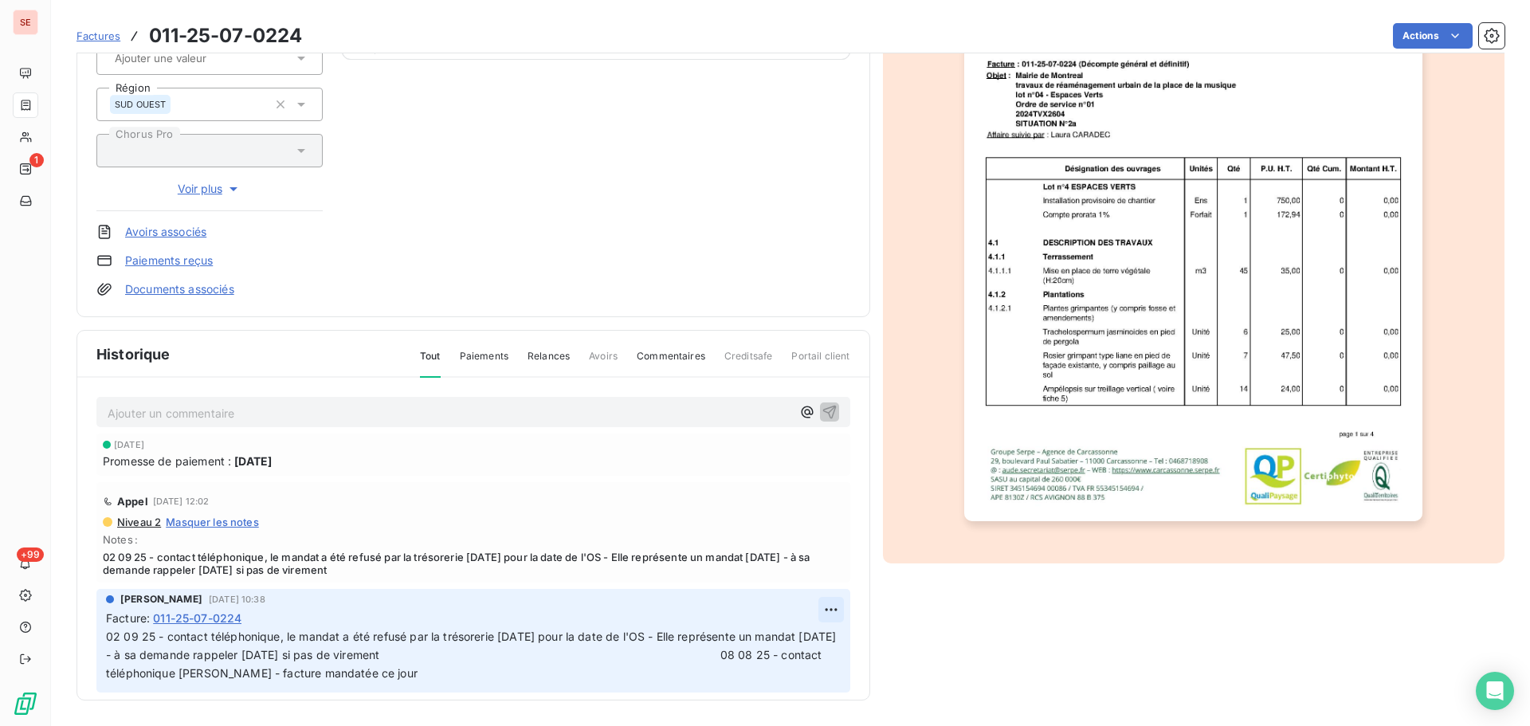
click at [815, 611] on html "SE 1 +99 Factures 011-25-07-0224 Actions [GEOGRAPHIC_DATA] D'AUDE 41MONTREAL Mo…" at bounding box center [765, 363] width 1530 height 726
click at [764, 636] on div "Editer" at bounding box center [774, 645] width 89 height 26
click at [108, 640] on span "02 09 25 - contact téléphonique, le mandat a été refusé par la trésorerie [DATE…" at bounding box center [464, 655] width 717 height 50
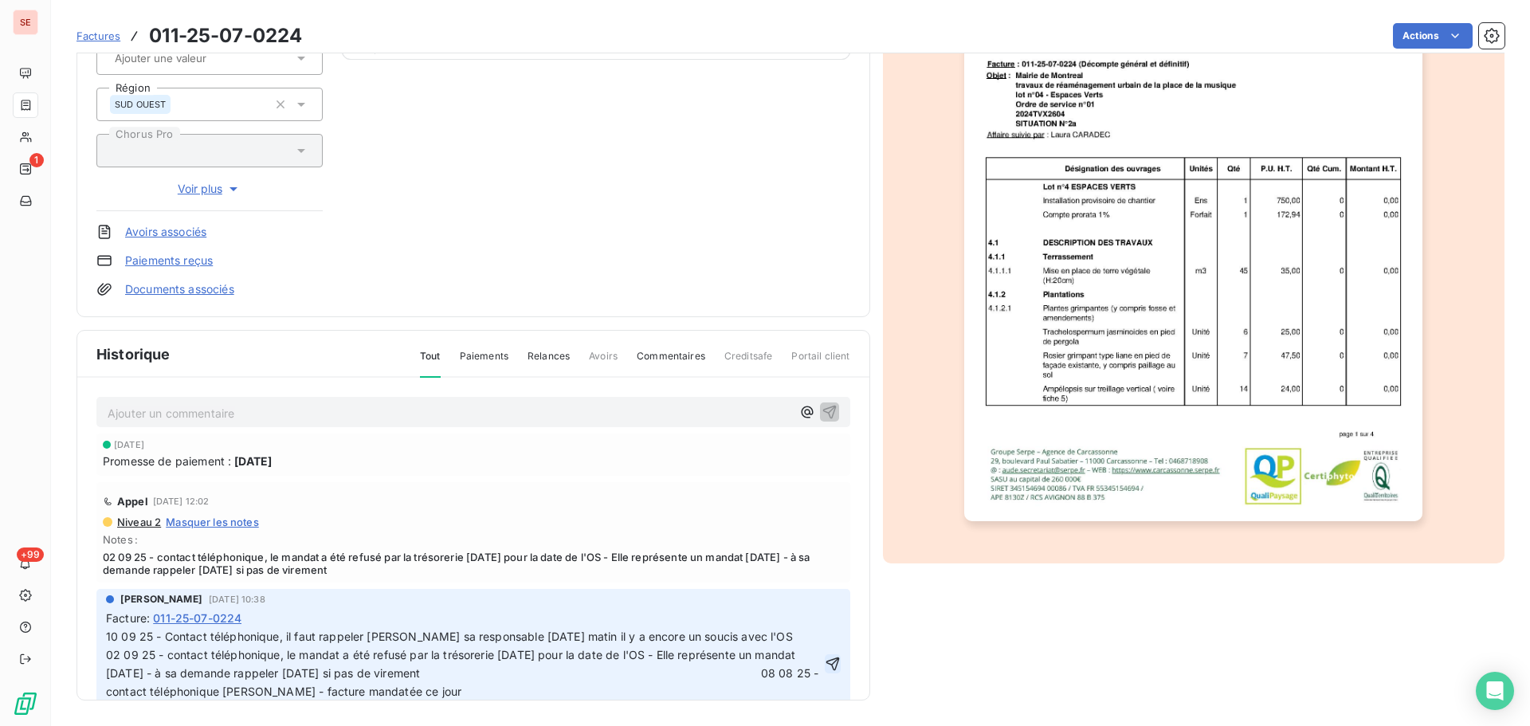
click at [825, 666] on icon "button" at bounding box center [833, 664] width 16 height 16
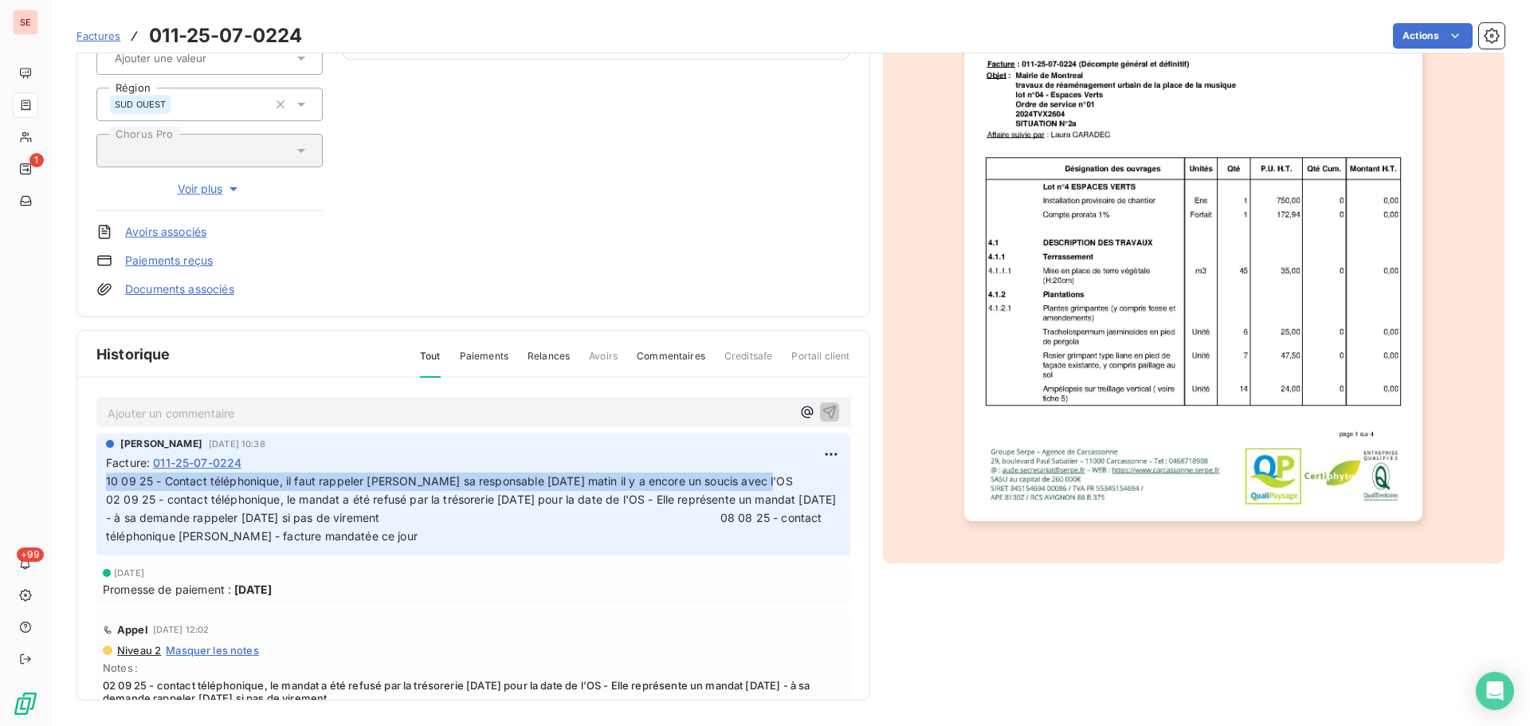
drag, startPoint x: 780, startPoint y: 477, endPoint x: 83, endPoint y: 473, distance: 696.7
click at [83, 473] on div "Ajouter un commentaire ﻿ [PERSON_NAME] [DATE] 10:38 Facture : [PHONE_NUMBER] 10…" at bounding box center [473, 562] width 792 height 369
copy span "10 09 25 - Contact téléphonique, il faut rappeler [PERSON_NAME] sa responsable …"
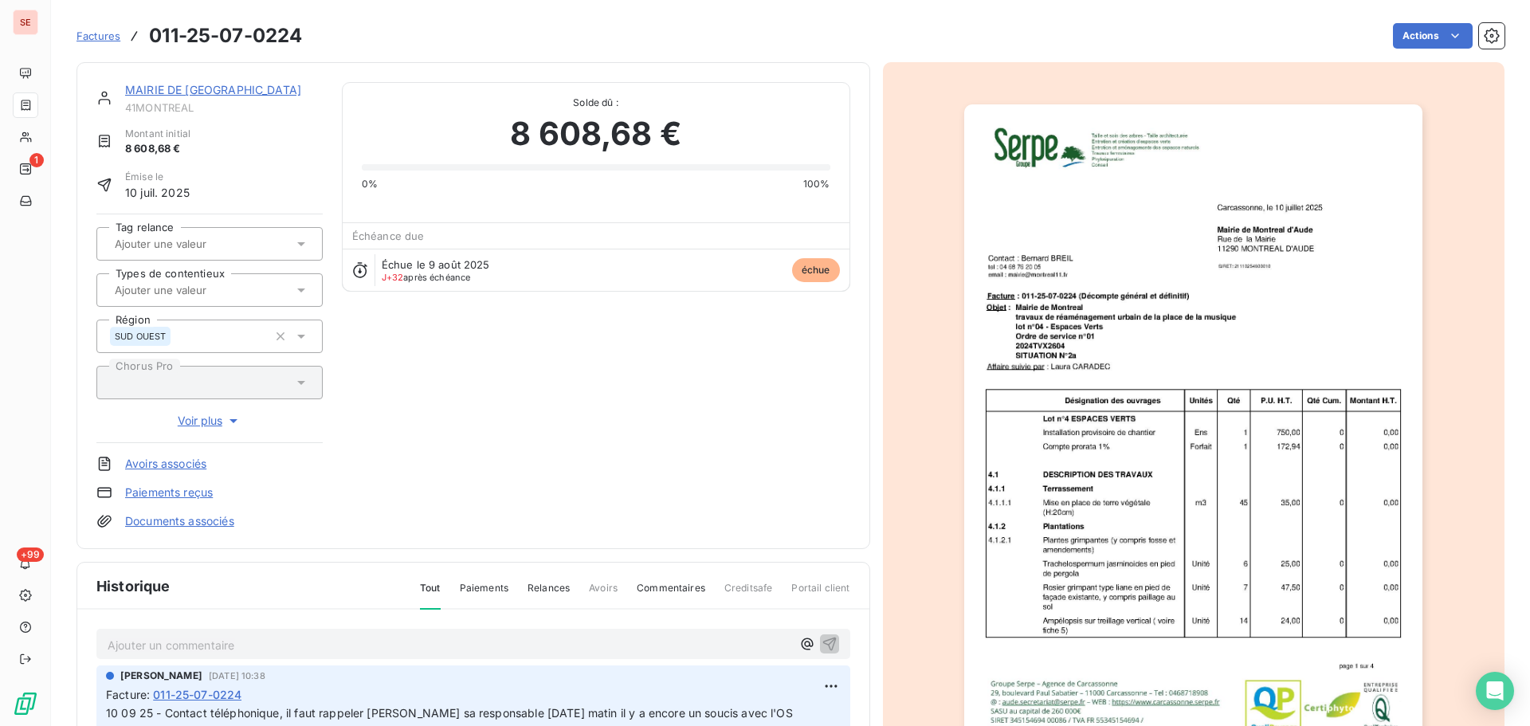
click at [230, 92] on link "MAIRIE DE [GEOGRAPHIC_DATA]" at bounding box center [213, 90] width 176 height 14
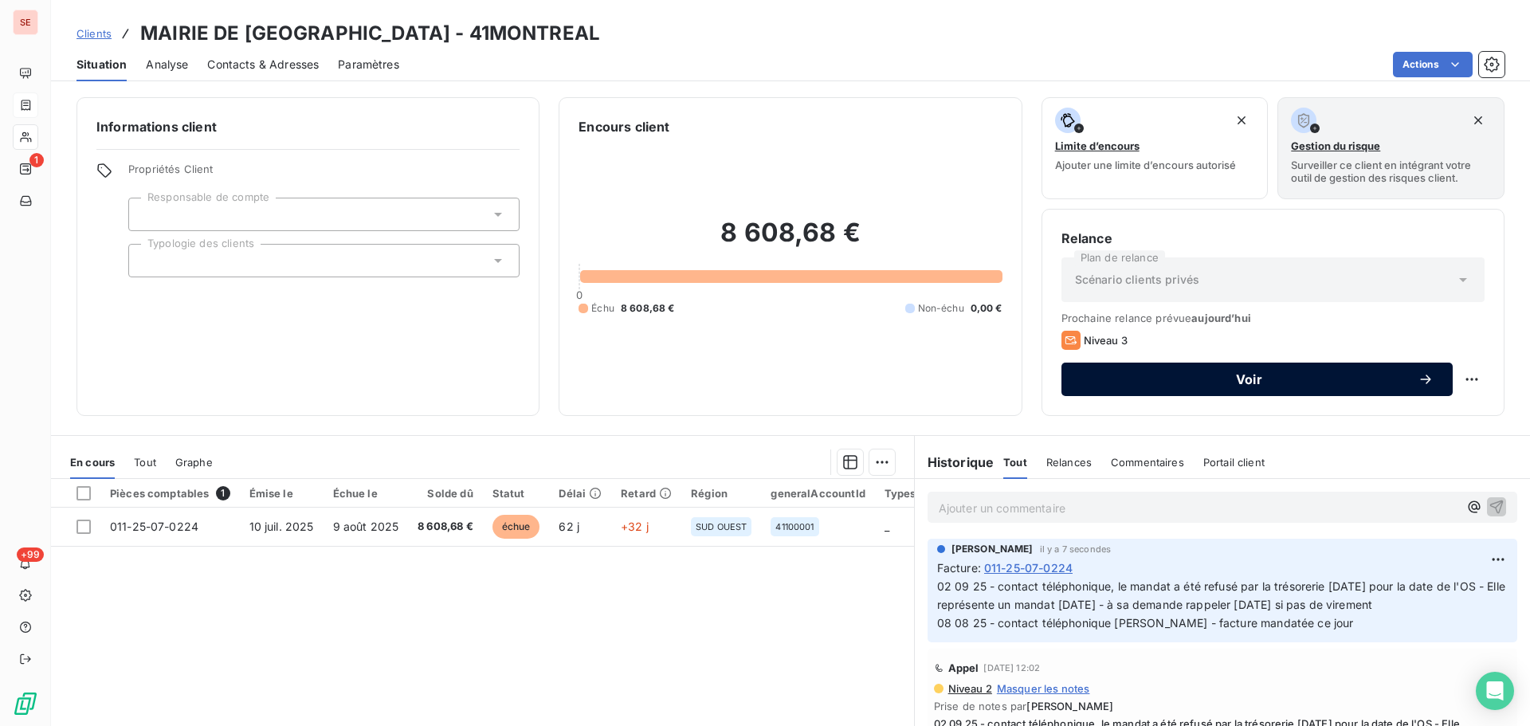
click at [1364, 381] on span "Voir" at bounding box center [1249, 379] width 337 height 13
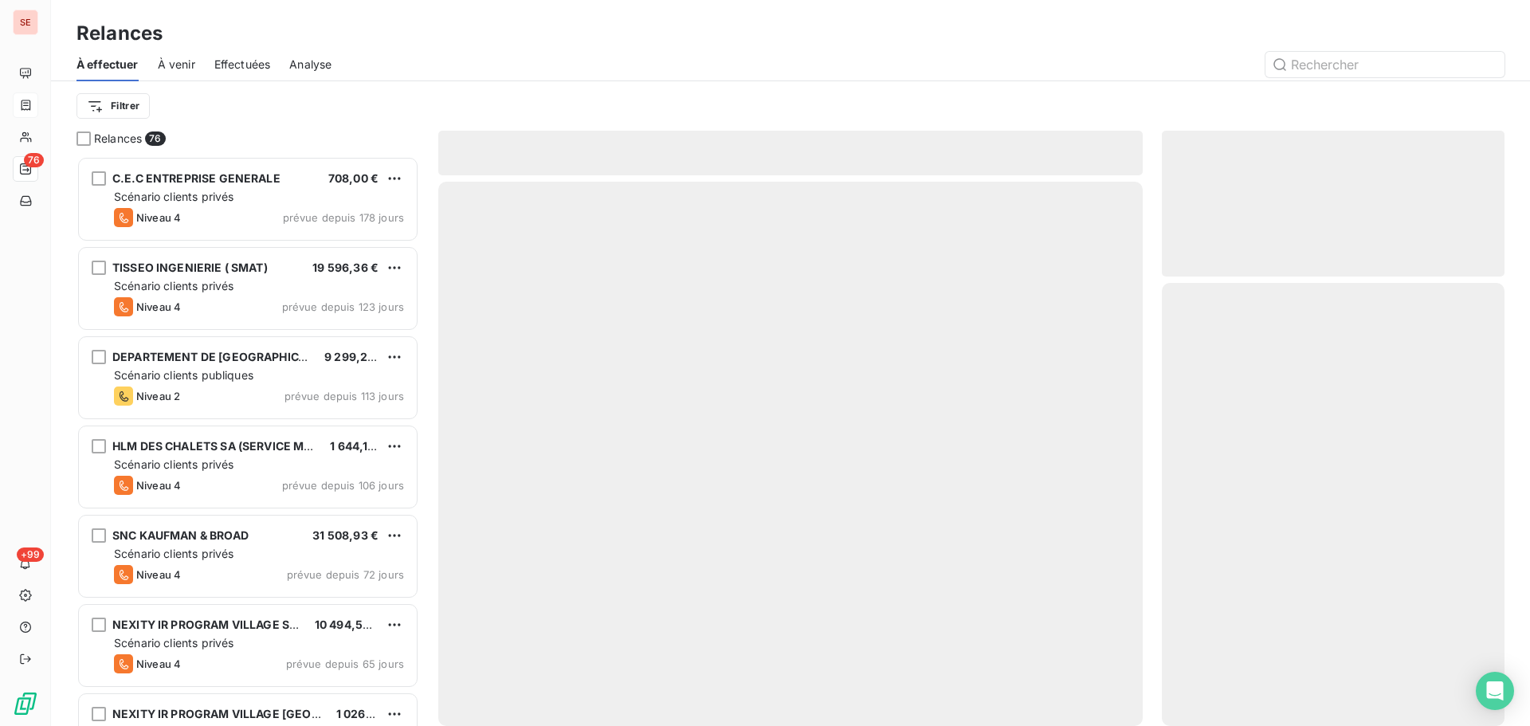
scroll to position [558, 331]
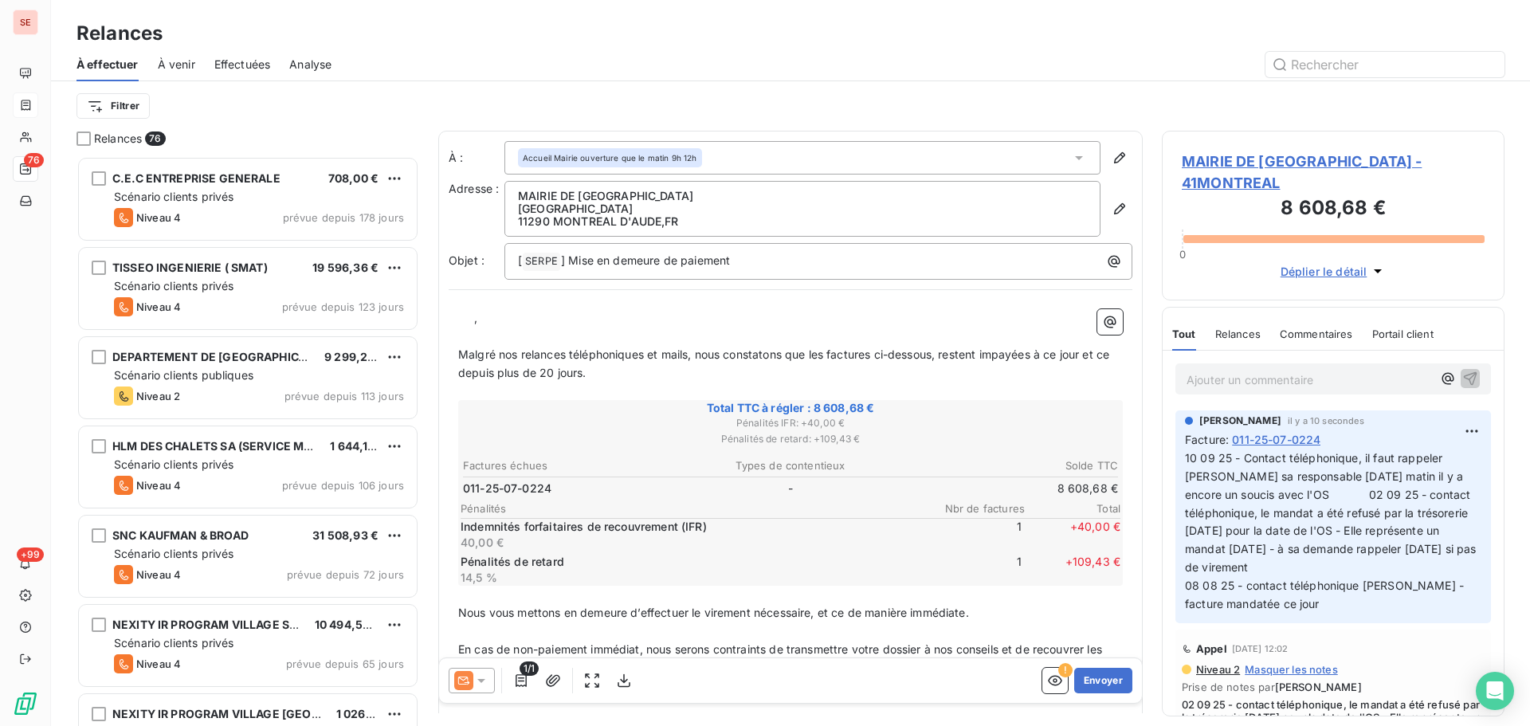
click at [481, 684] on icon at bounding box center [481, 681] width 16 height 16
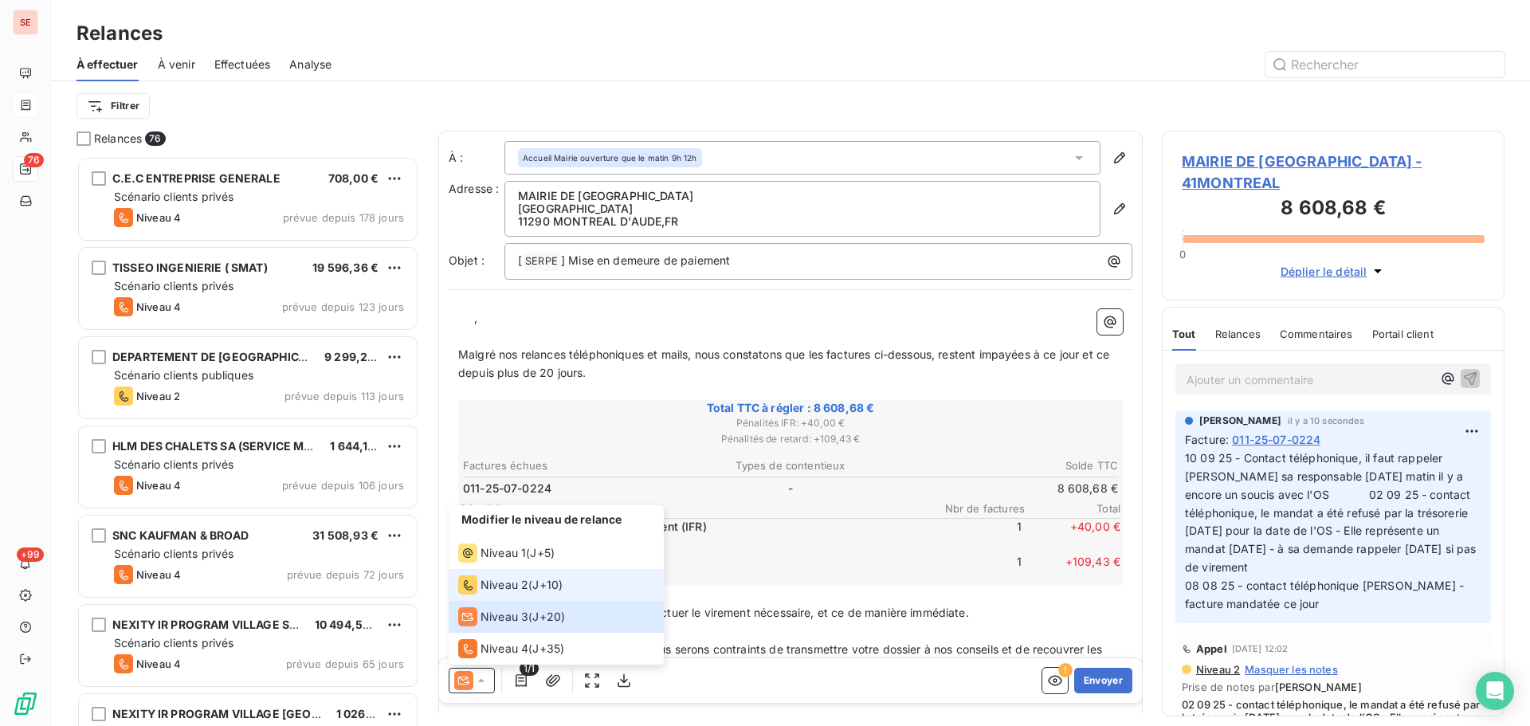
click at [499, 591] on span "Niveau 2" at bounding box center [505, 585] width 48 height 16
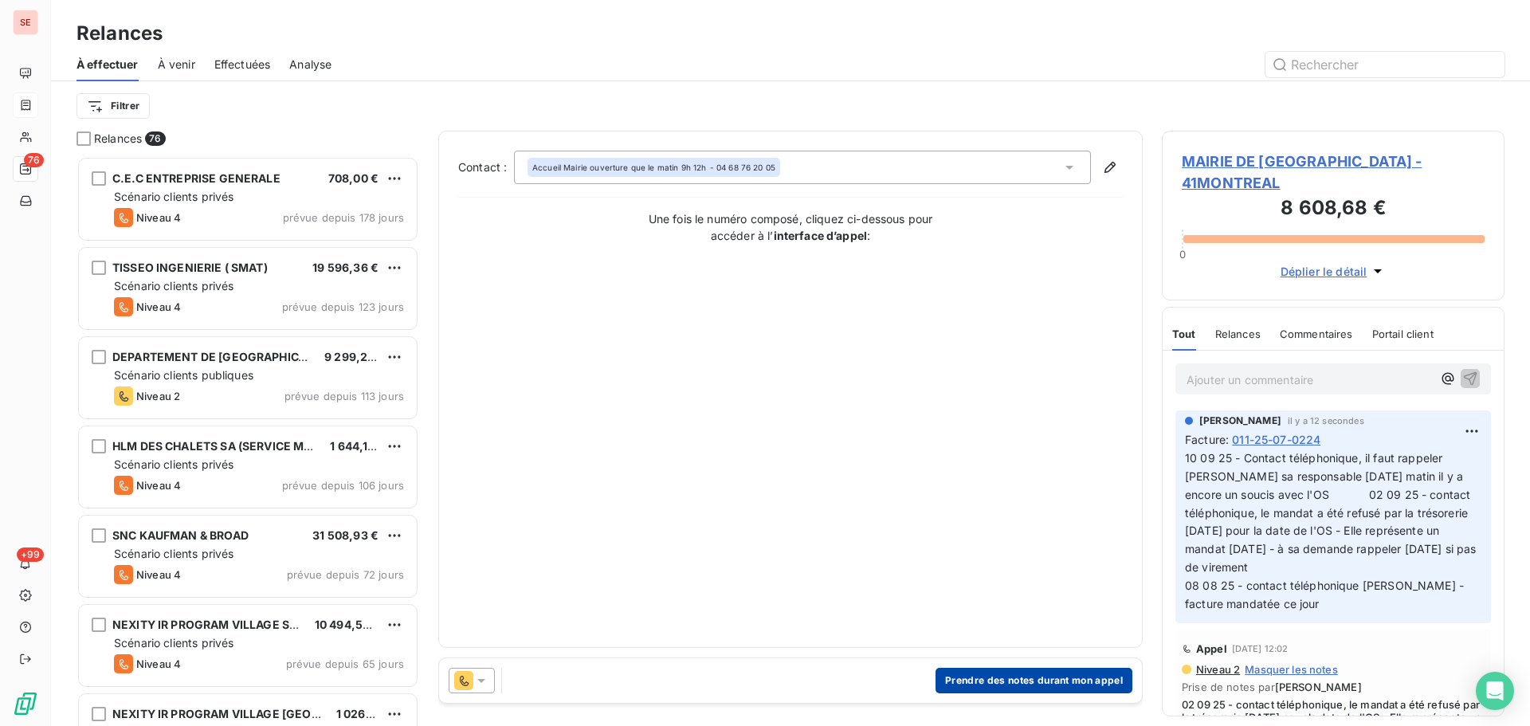
click at [982, 684] on button "Prendre des notes durant mon appel" at bounding box center [1034, 681] width 197 height 26
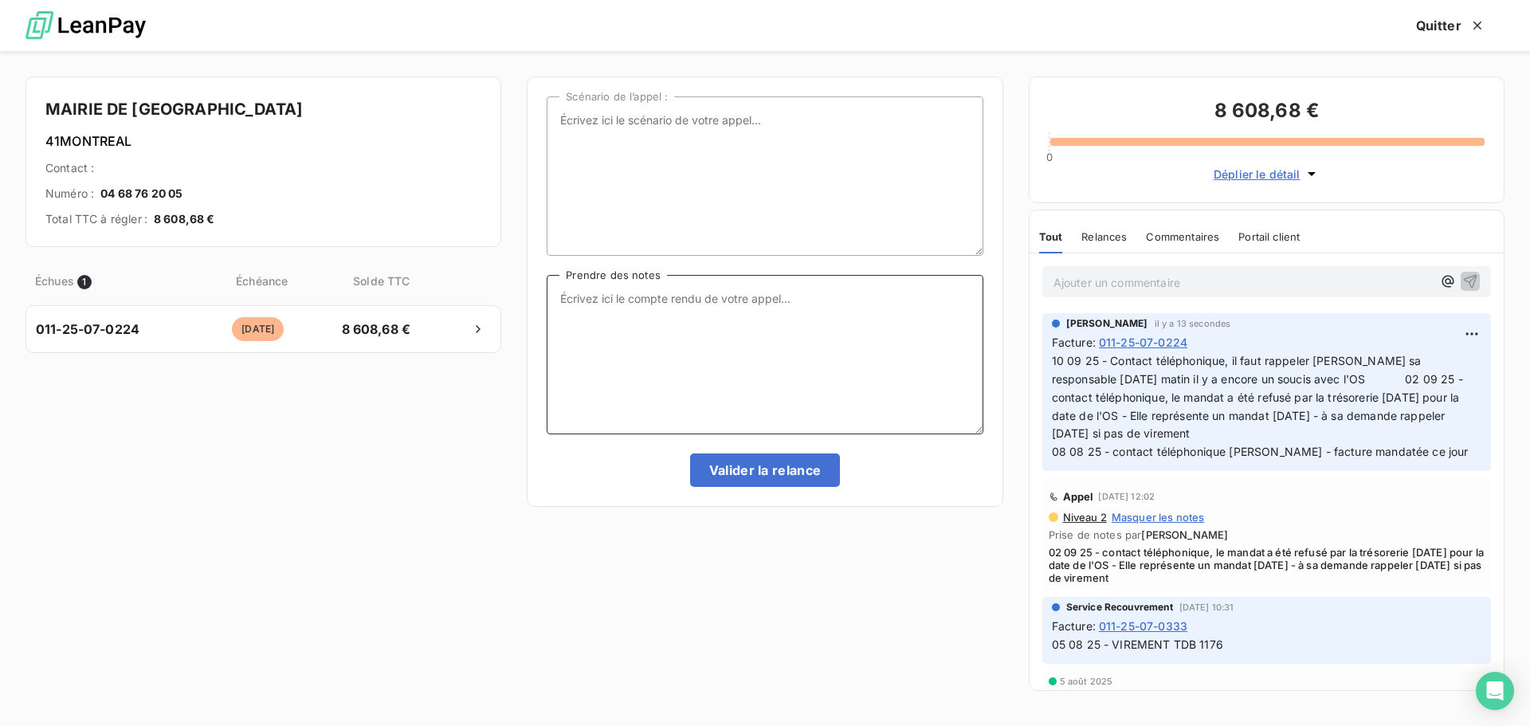
paste textarea "10 09 25 - Contact téléphonique, il faut rappeler [PERSON_NAME] sa responsable …"
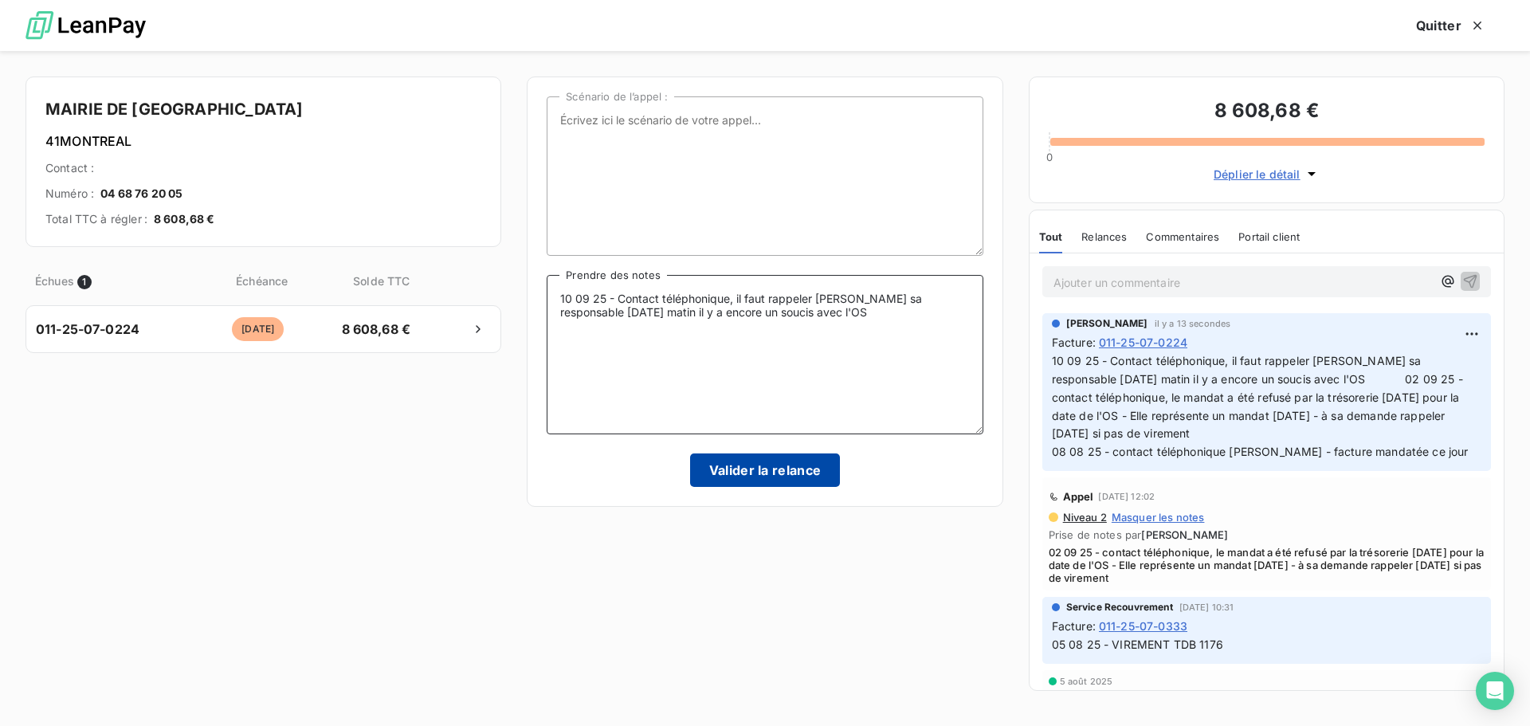
type textarea "10 09 25 - Contact téléphonique, il faut rappeler [PERSON_NAME] sa responsable …"
click at [782, 469] on button "Valider la relance" at bounding box center [765, 470] width 151 height 33
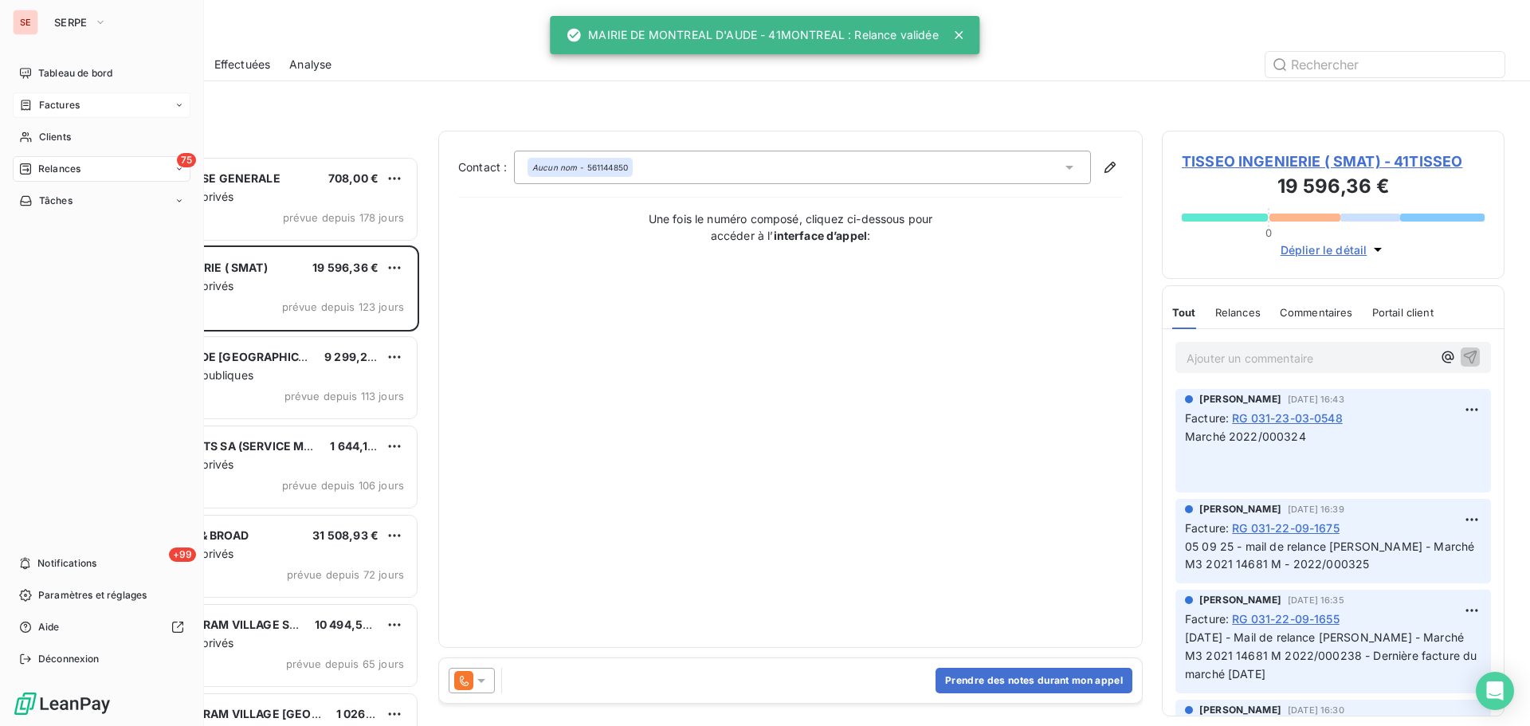
click at [49, 169] on span "Relances" at bounding box center [59, 169] width 42 height 14
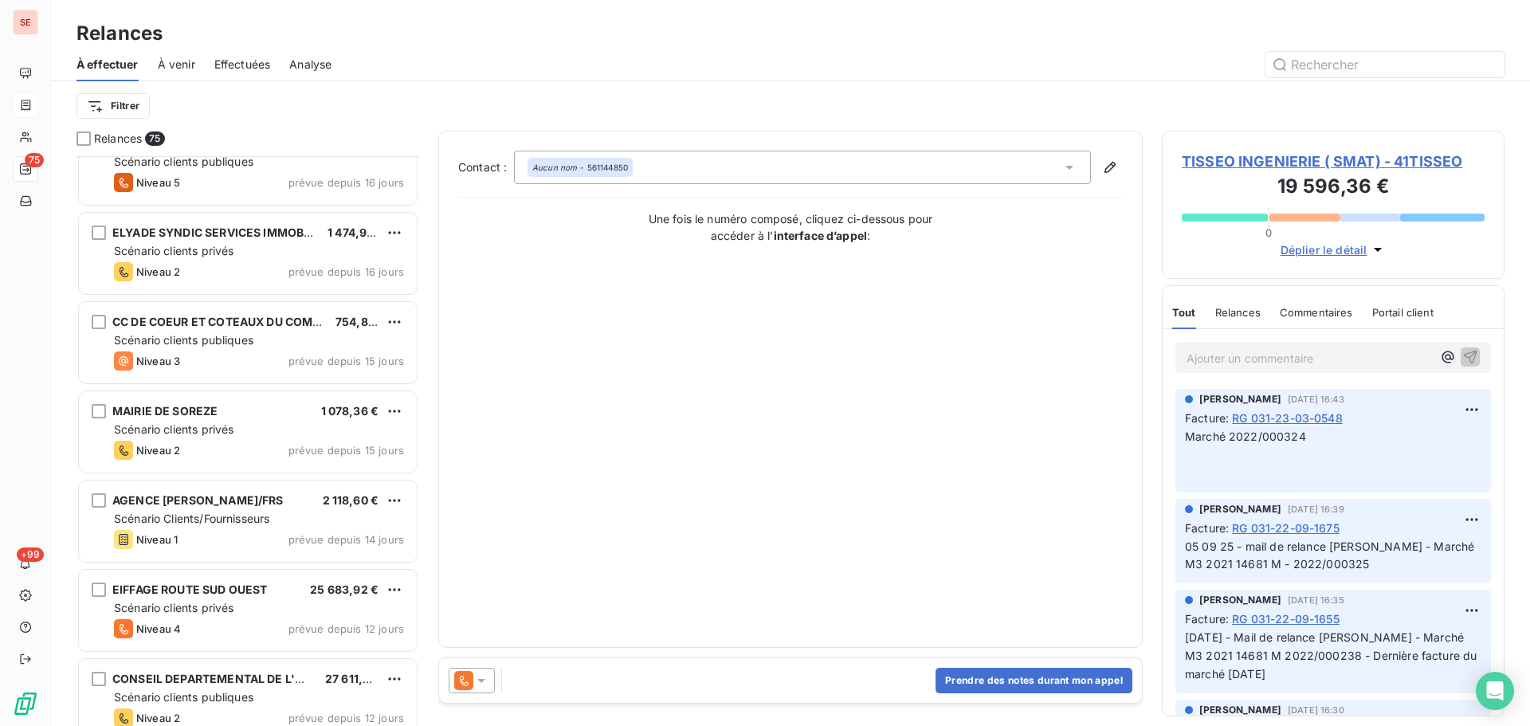
scroll to position [3189, 0]
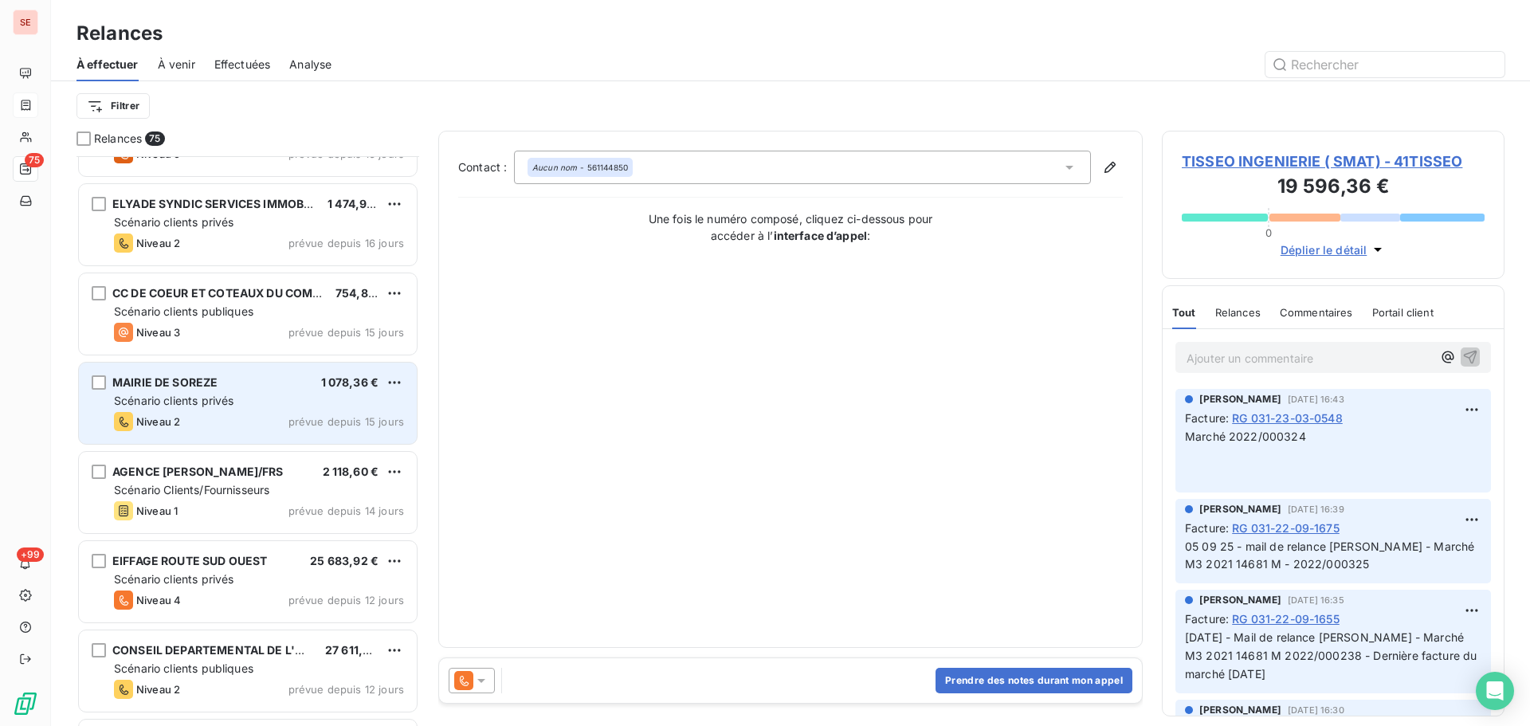
click at [256, 405] on div "Scénario clients privés" at bounding box center [259, 401] width 290 height 16
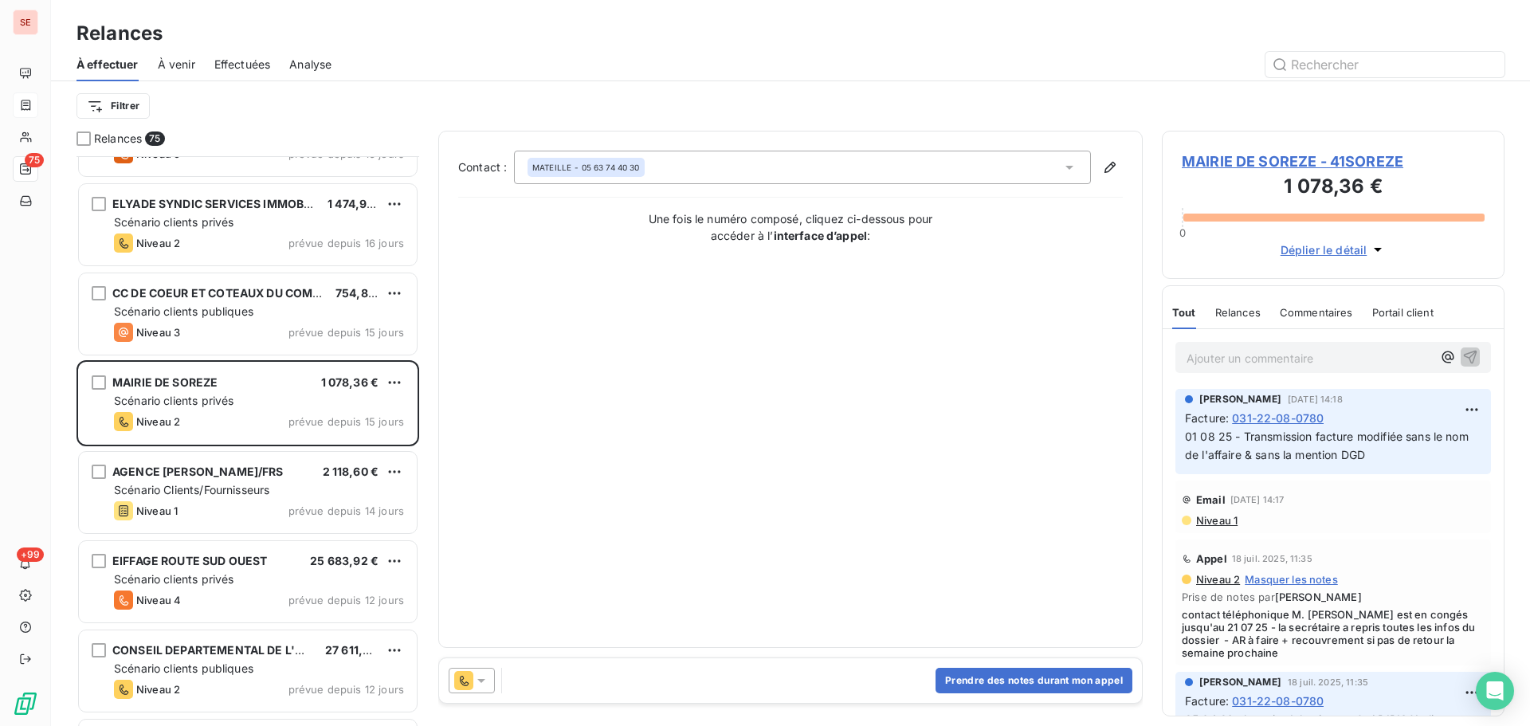
click at [1288, 164] on span "MAIRIE DE SOREZE - 41SOREZE" at bounding box center [1333, 162] width 303 height 22
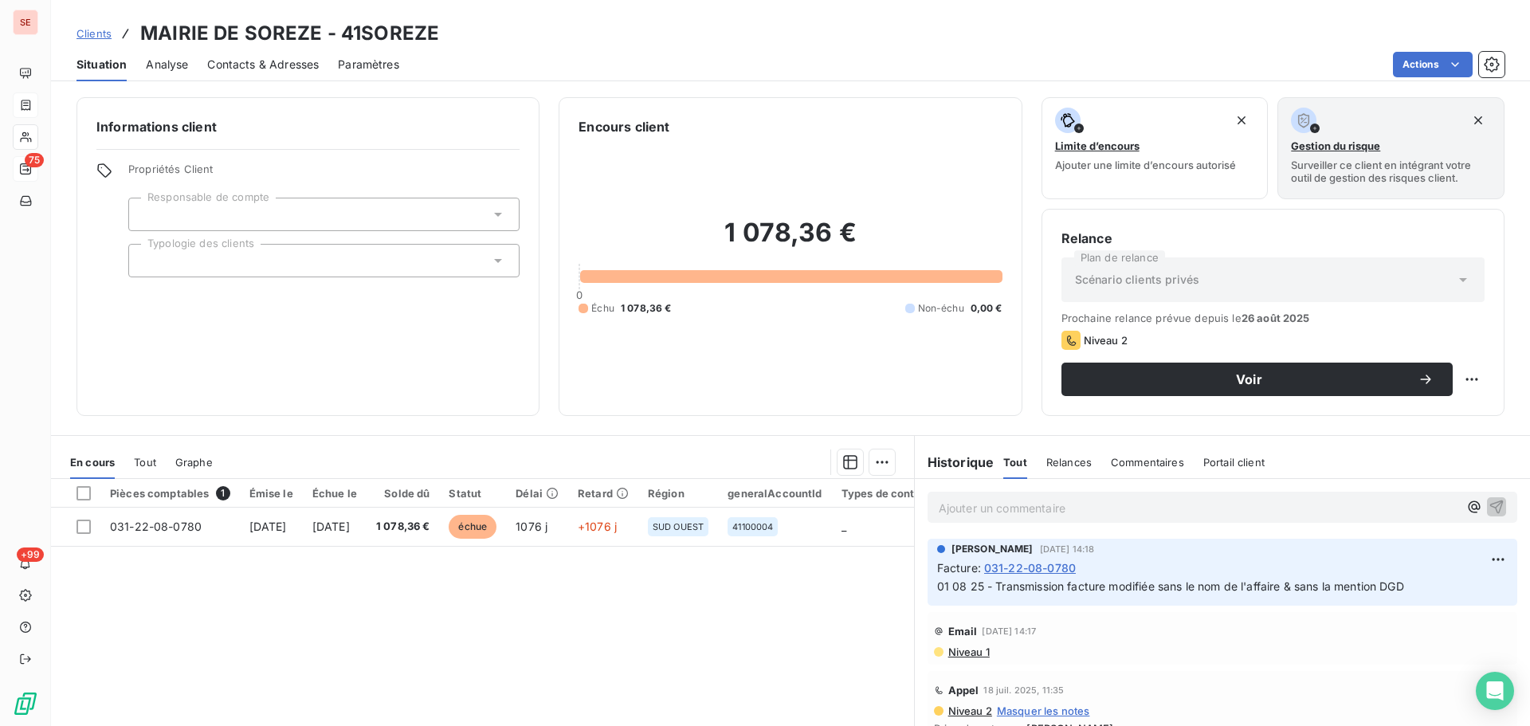
click at [266, 64] on span "Contacts & Adresses" at bounding box center [263, 65] width 112 height 16
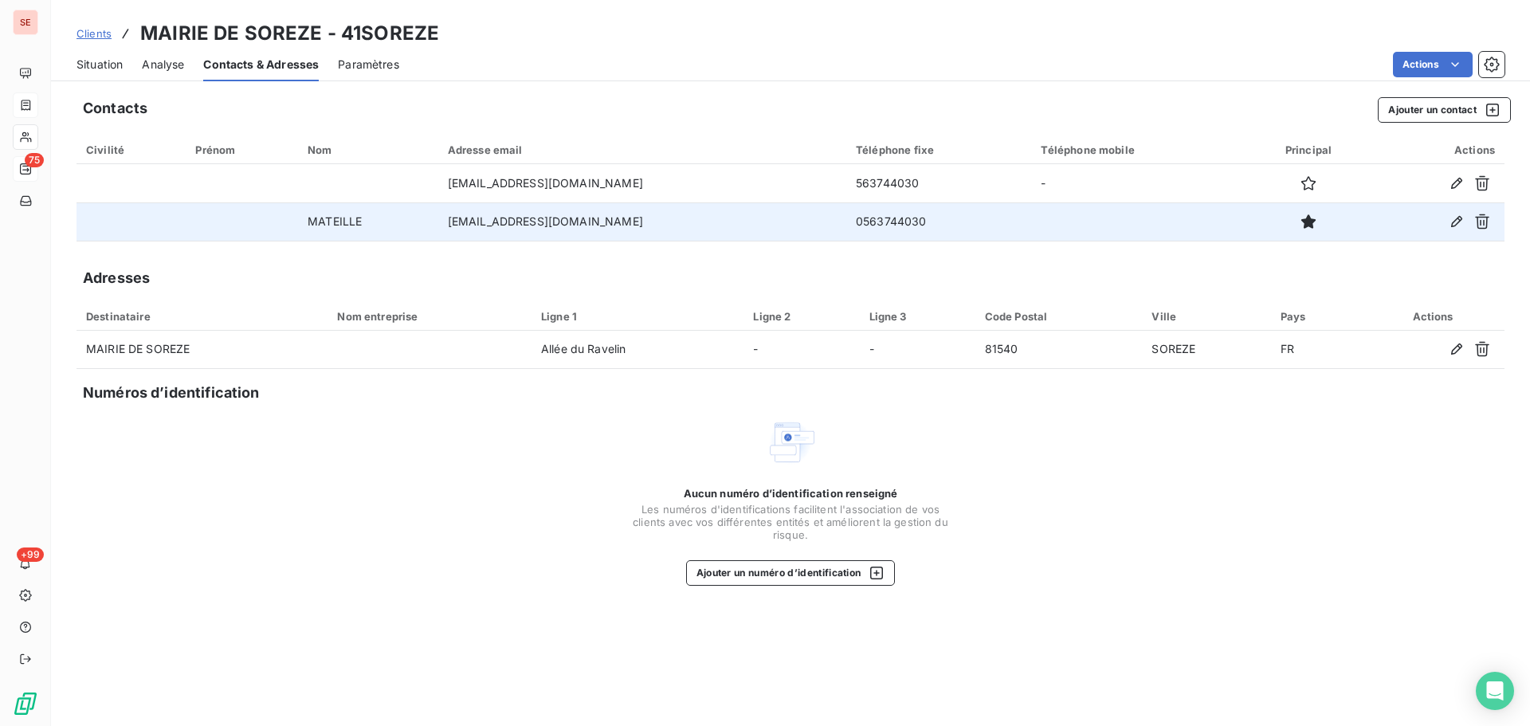
click at [847, 226] on td "0563744030" at bounding box center [939, 221] width 185 height 38
copy td "0563744030"
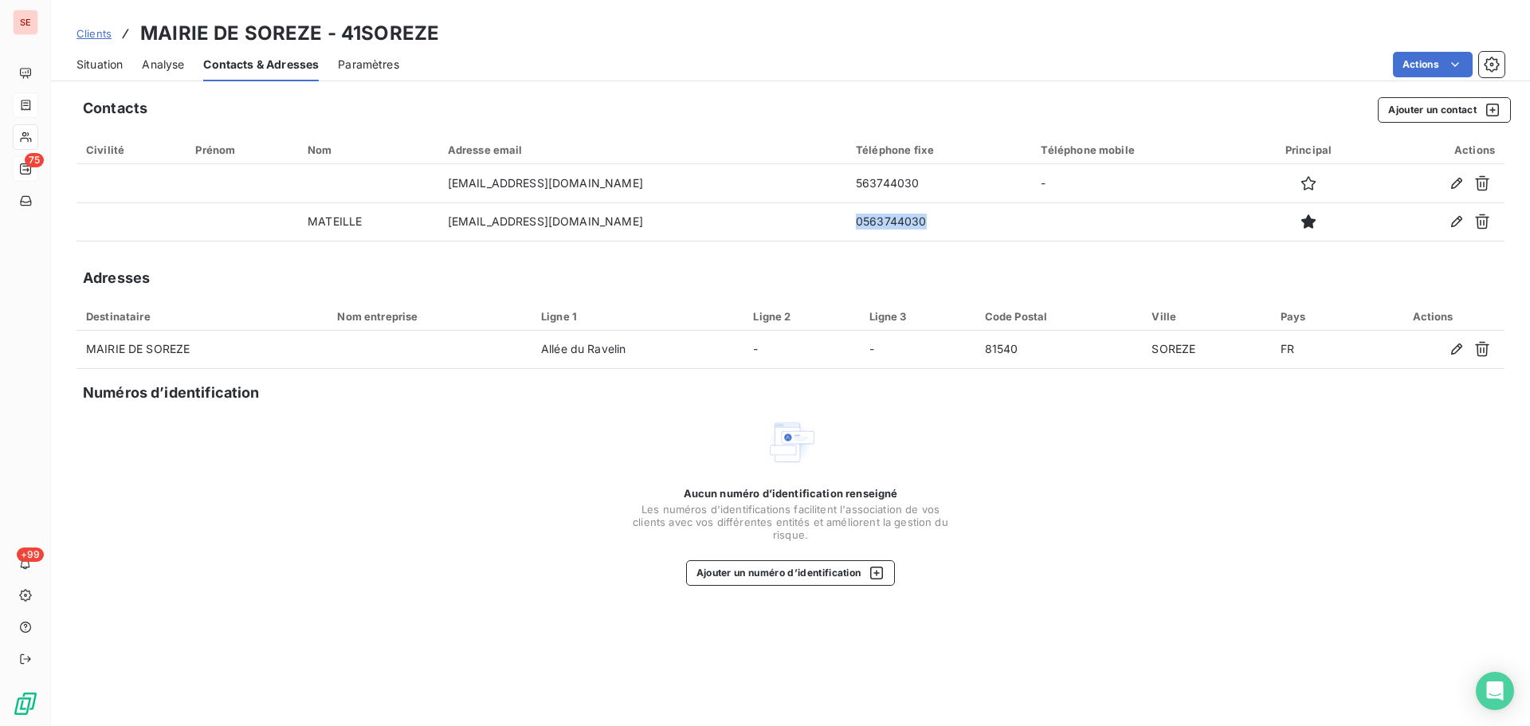
click at [111, 65] on span "Situation" at bounding box center [100, 65] width 46 height 16
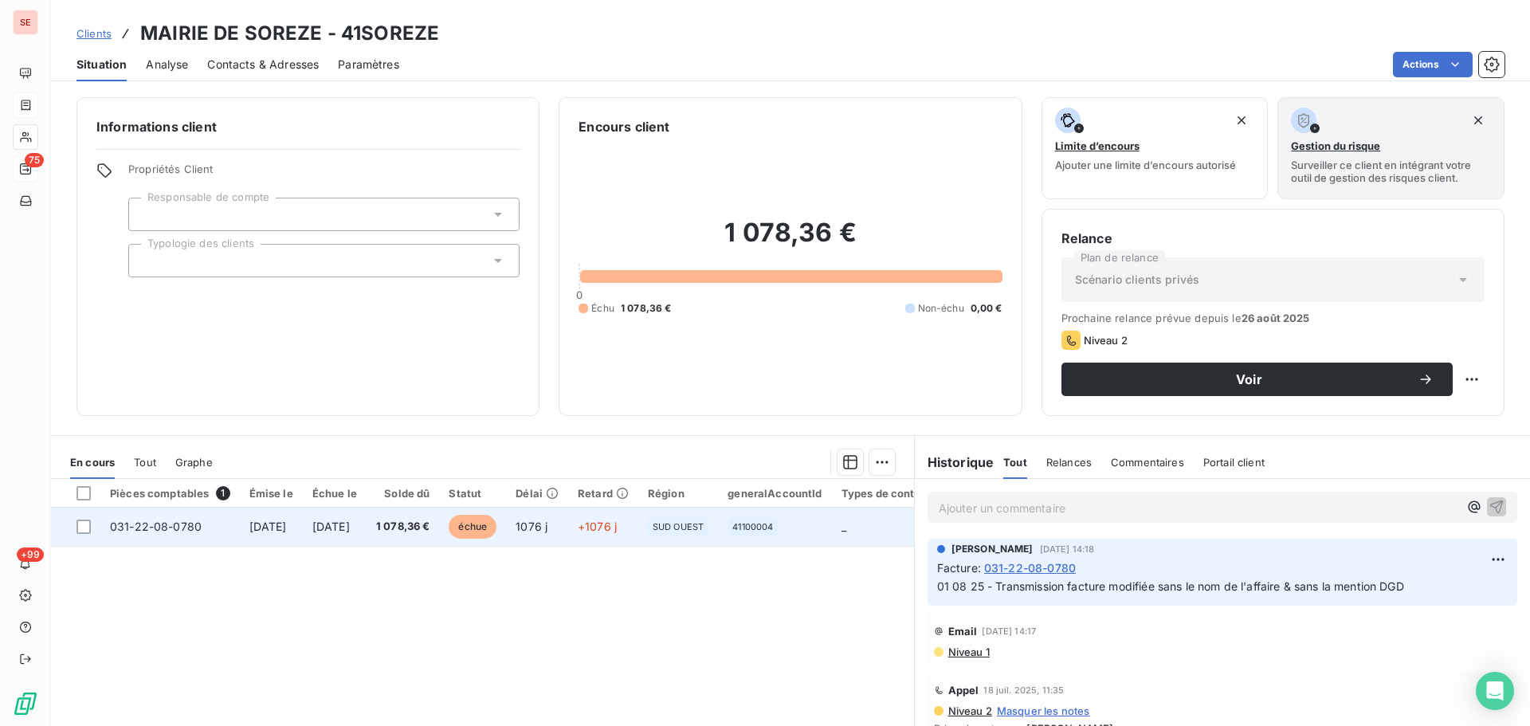
click at [350, 532] on span "[DATE]" at bounding box center [330, 527] width 37 height 14
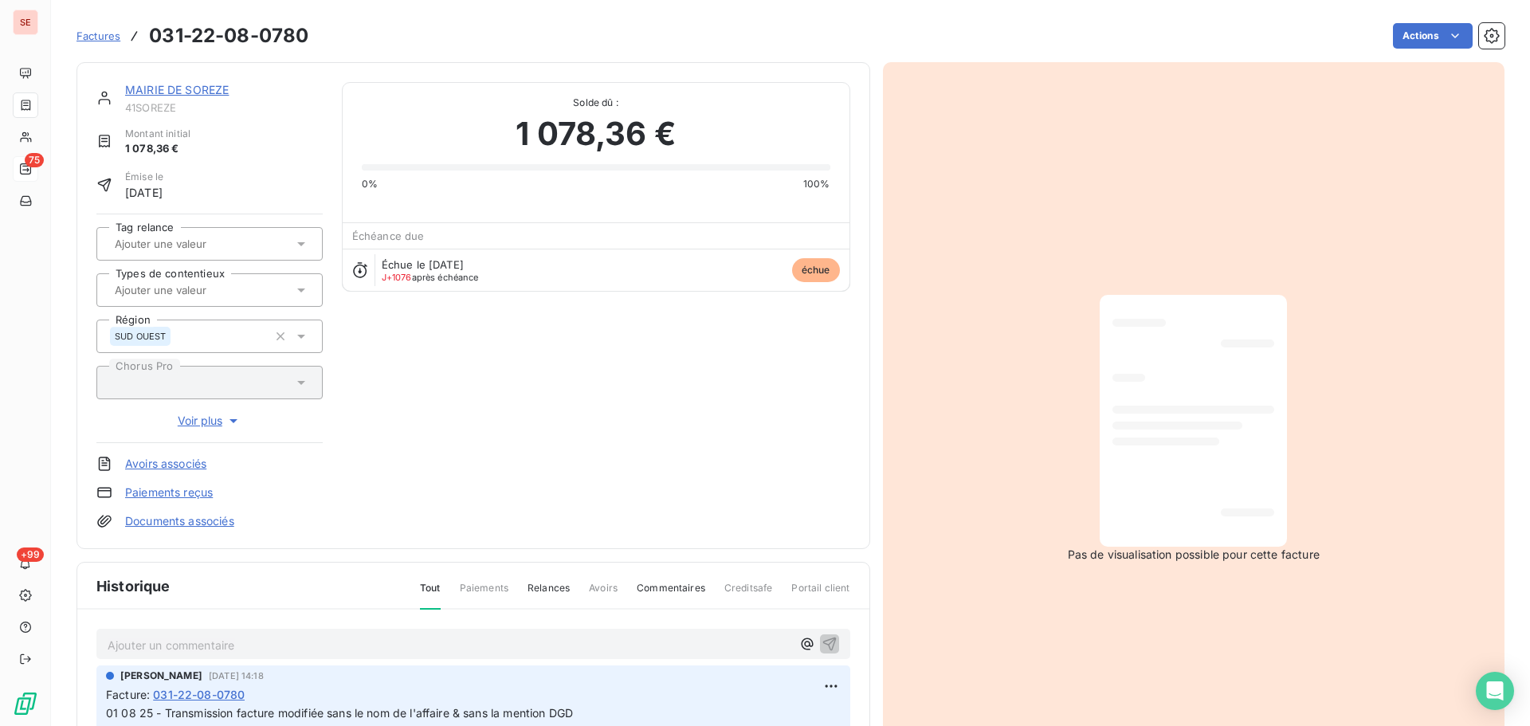
click at [190, 88] on link "MAIRIE DE SOREZE" at bounding box center [177, 90] width 104 height 14
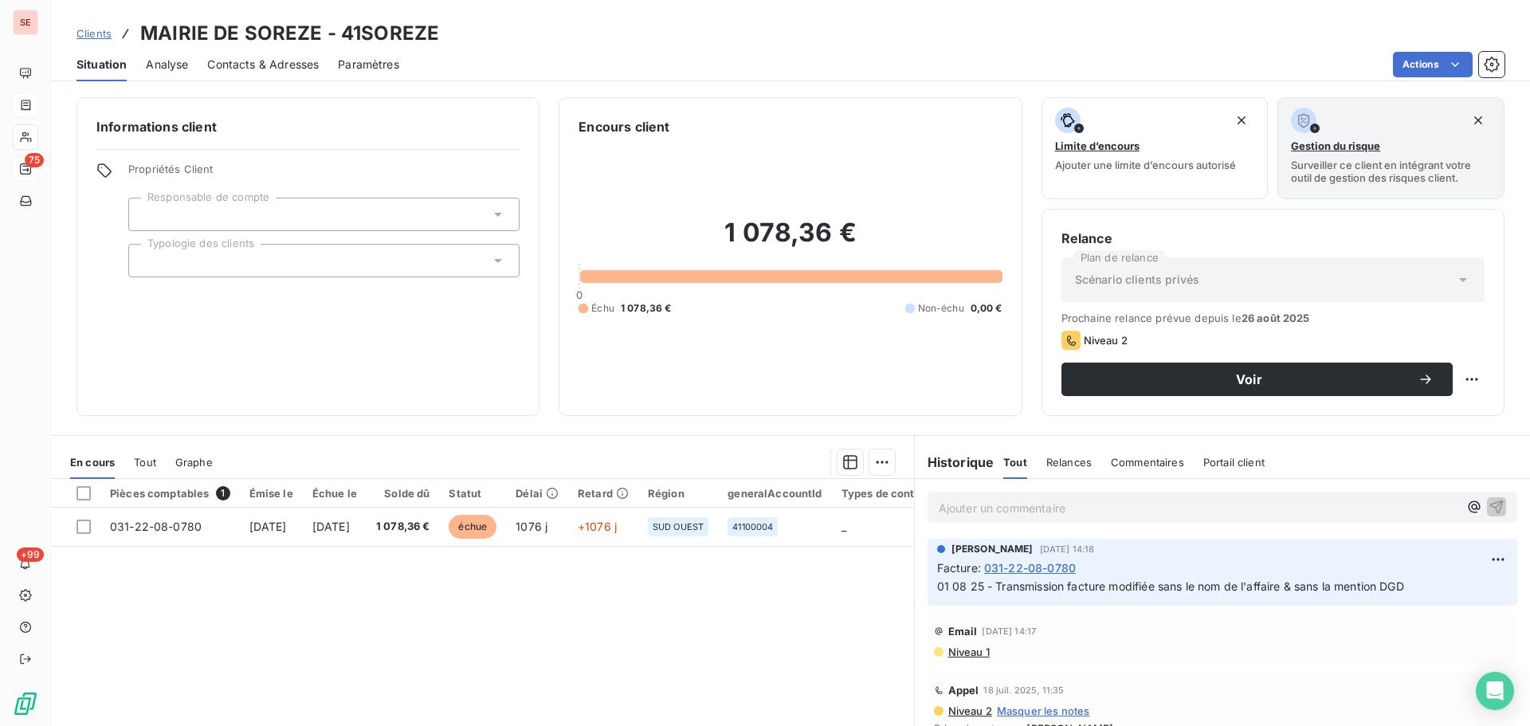
click at [1188, 583] on span "01 08 25 - Transmission facture modifiée sans le nom de l'affaire & sans la men…" at bounding box center [1170, 586] width 467 height 14
click at [1084, 579] on span "01 08 25 - Transmission facture modifiée sans le nom de l'affaire & sans la men…" at bounding box center [1170, 586] width 467 height 14
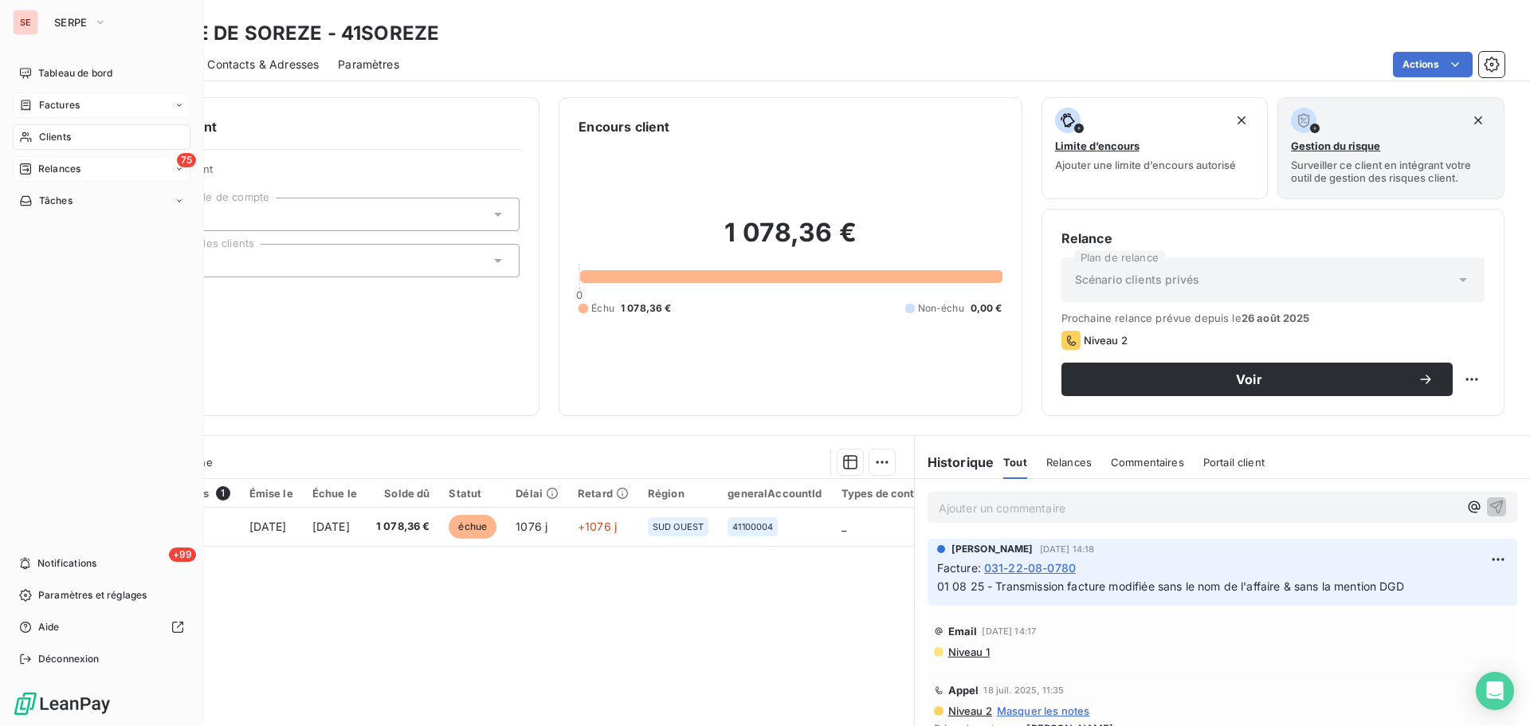
click at [47, 169] on span "Relances" at bounding box center [59, 169] width 42 height 14
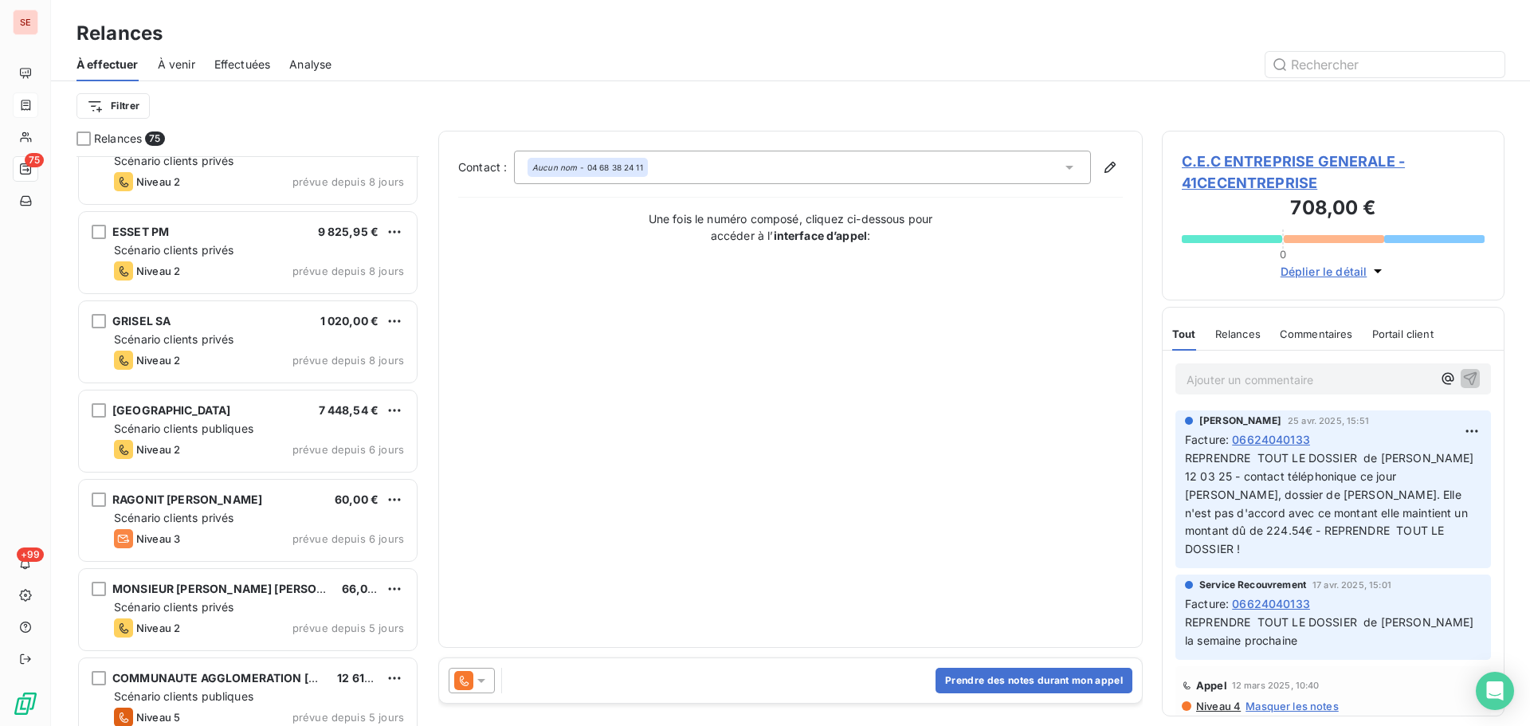
scroll to position [5315, 0]
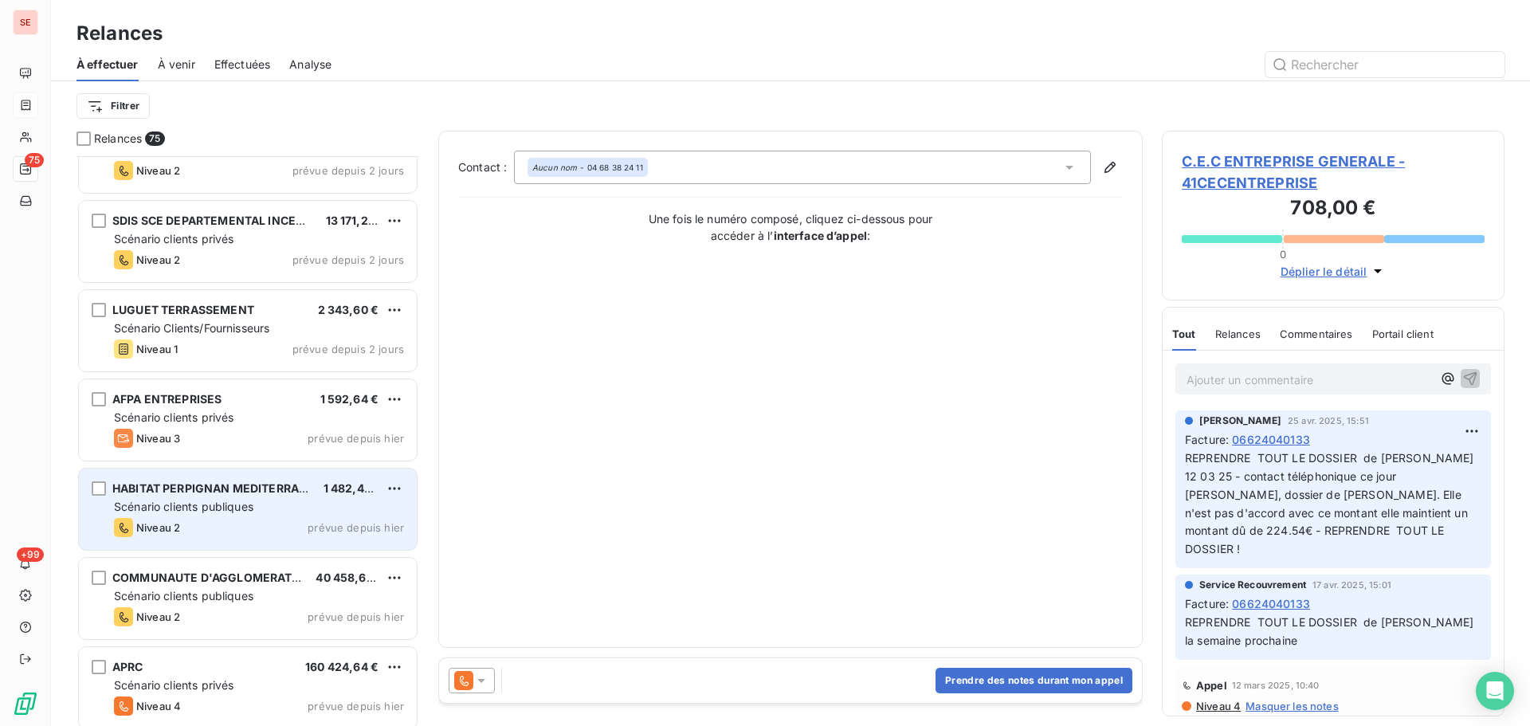
click at [311, 509] on div "Scénario clients publiques" at bounding box center [259, 507] width 290 height 16
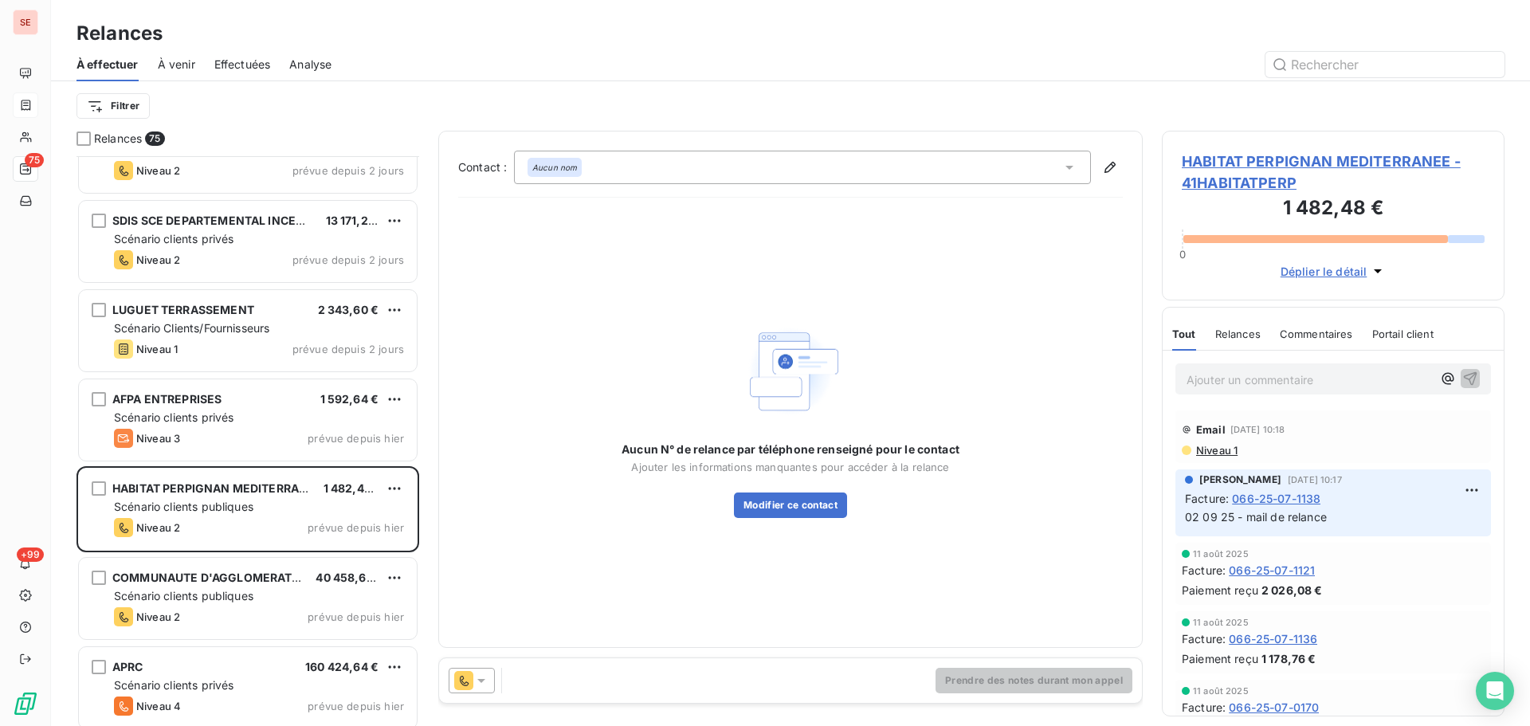
click at [1225, 166] on span "HABITAT PERPIGNAN MEDITERRANEE - 41HABITATPERP" at bounding box center [1333, 172] width 303 height 43
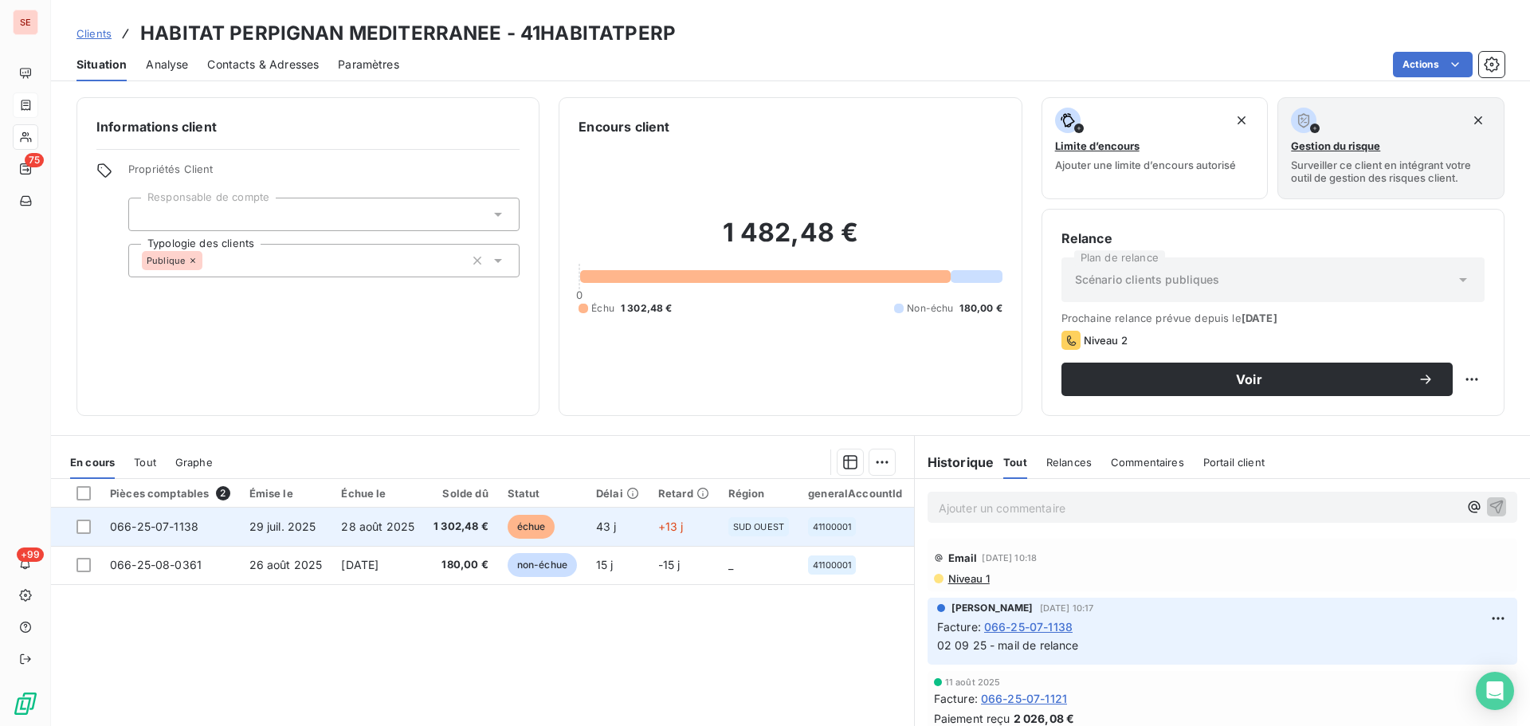
click at [399, 524] on span "28 août 2025" at bounding box center [377, 527] width 73 height 14
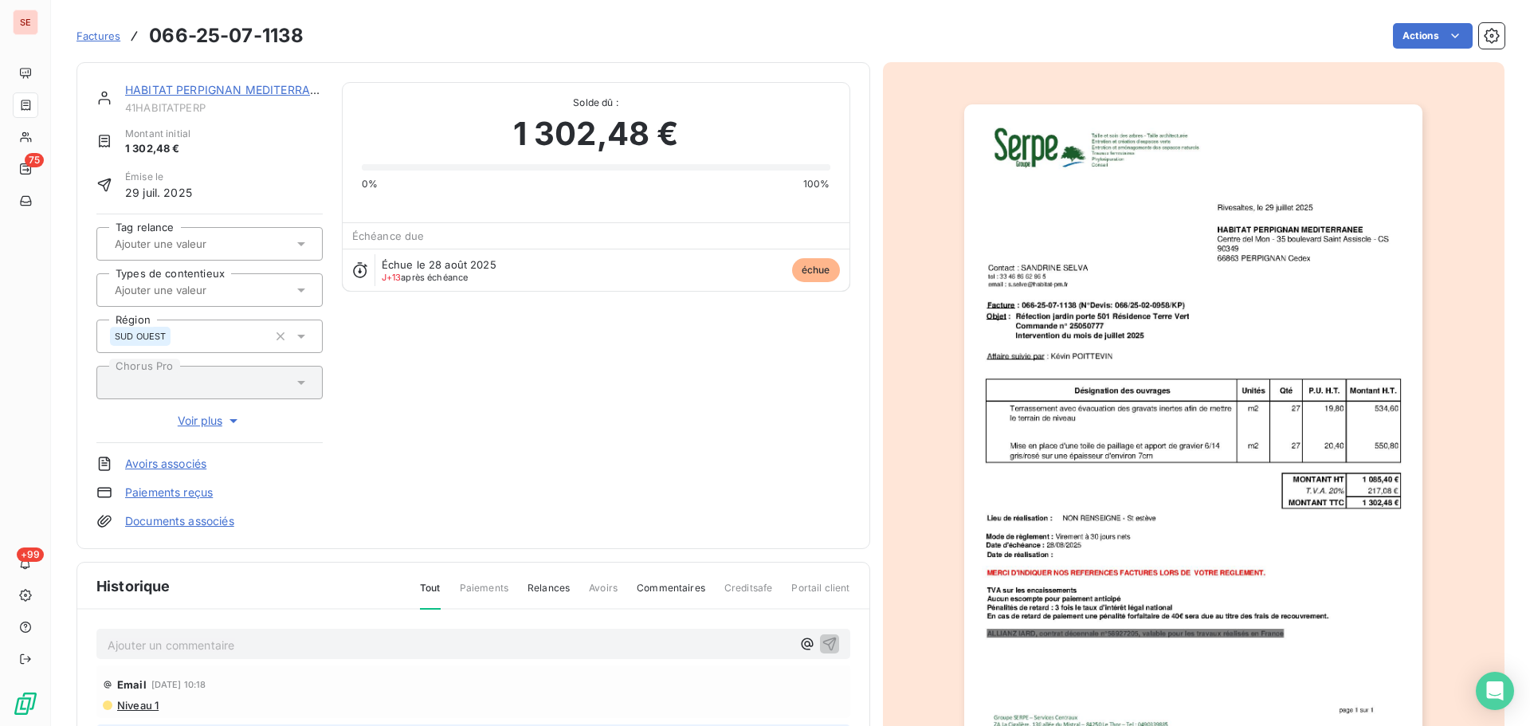
click at [1059, 308] on img "button" at bounding box center [1193, 428] width 458 height 649
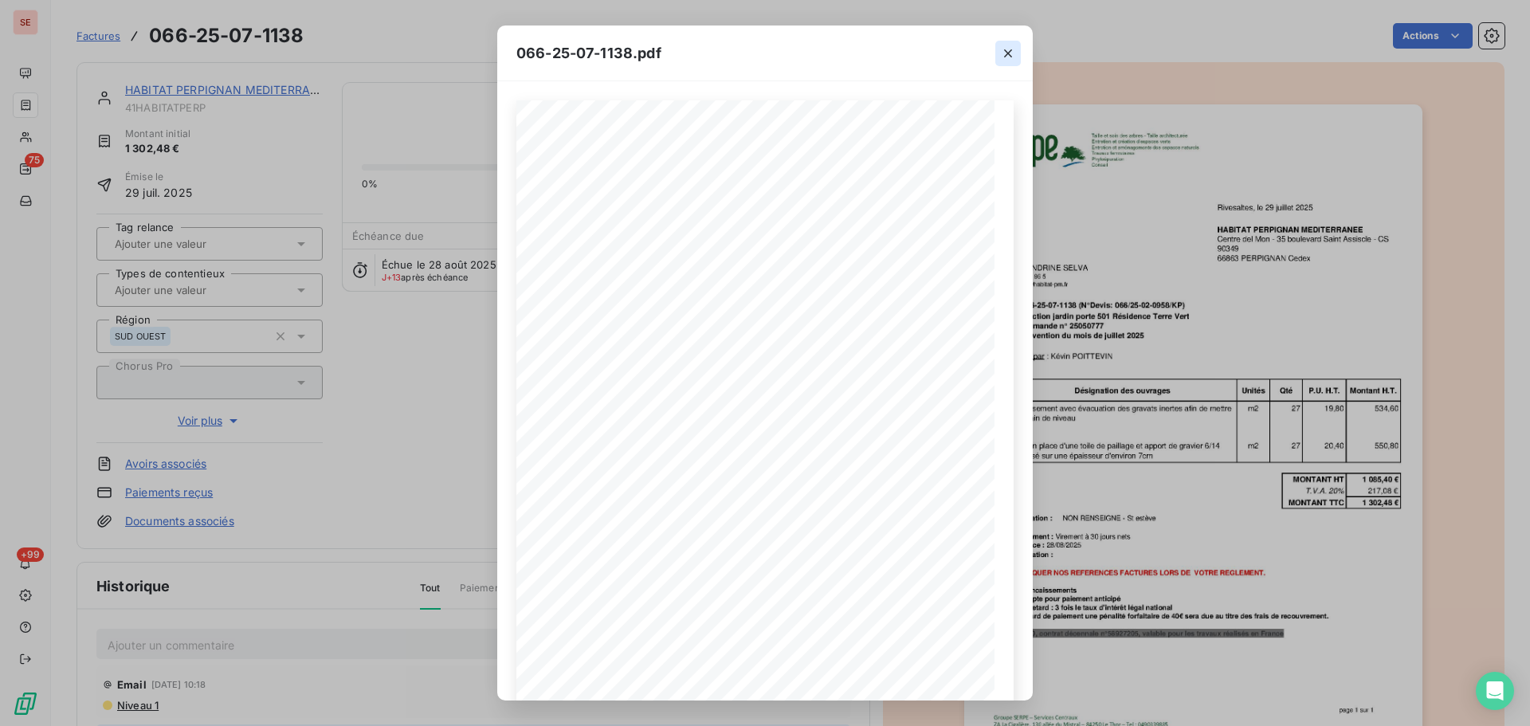
click at [997, 53] on button "button" at bounding box center [1009, 54] width 26 height 26
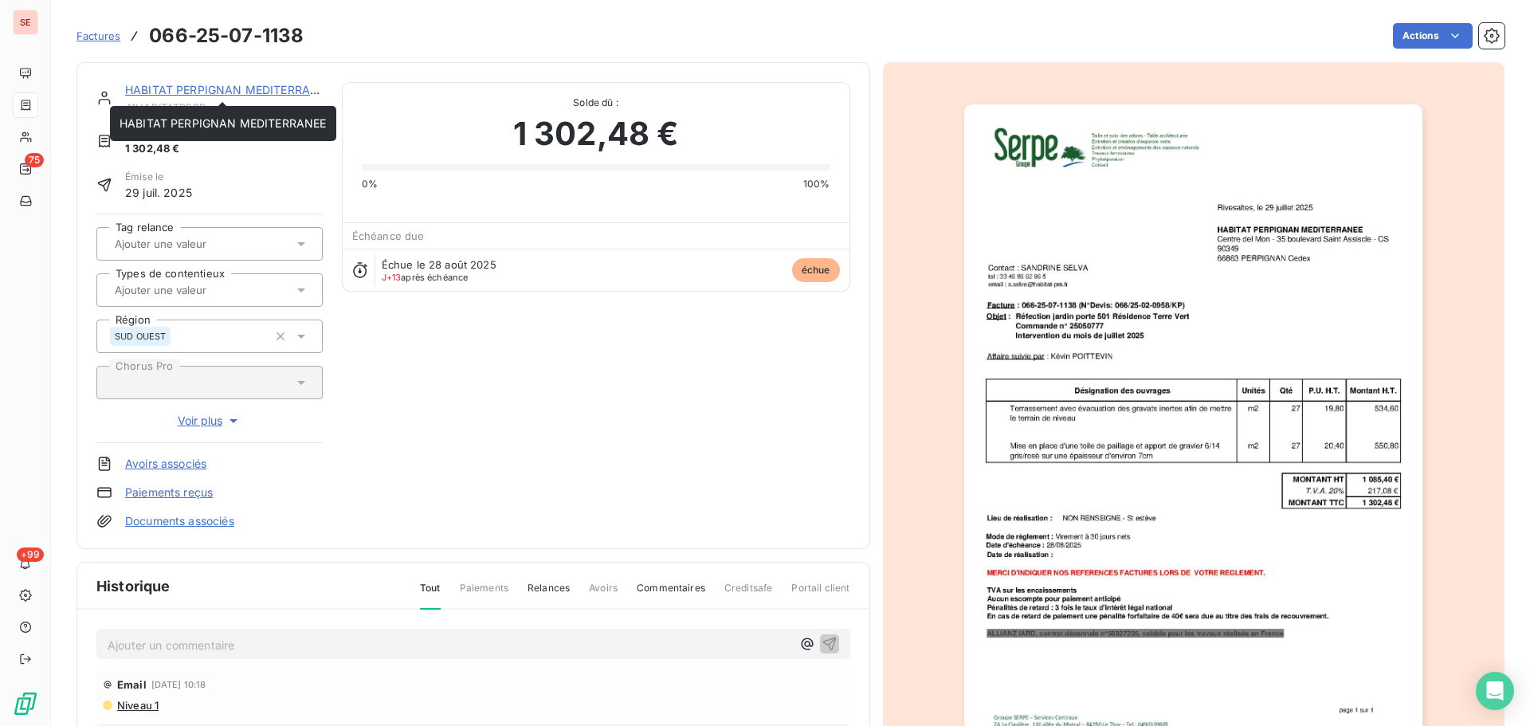
click at [253, 81] on div "HABITAT PERPIGNAN MEDITERRANEE 41HABITATPERP Montant initial 1 302,48 € Émise l…" at bounding box center [474, 305] width 794 height 487
click at [267, 92] on link "HABITAT PERPIGNAN MEDITERRANEE" at bounding box center [228, 90] width 207 height 14
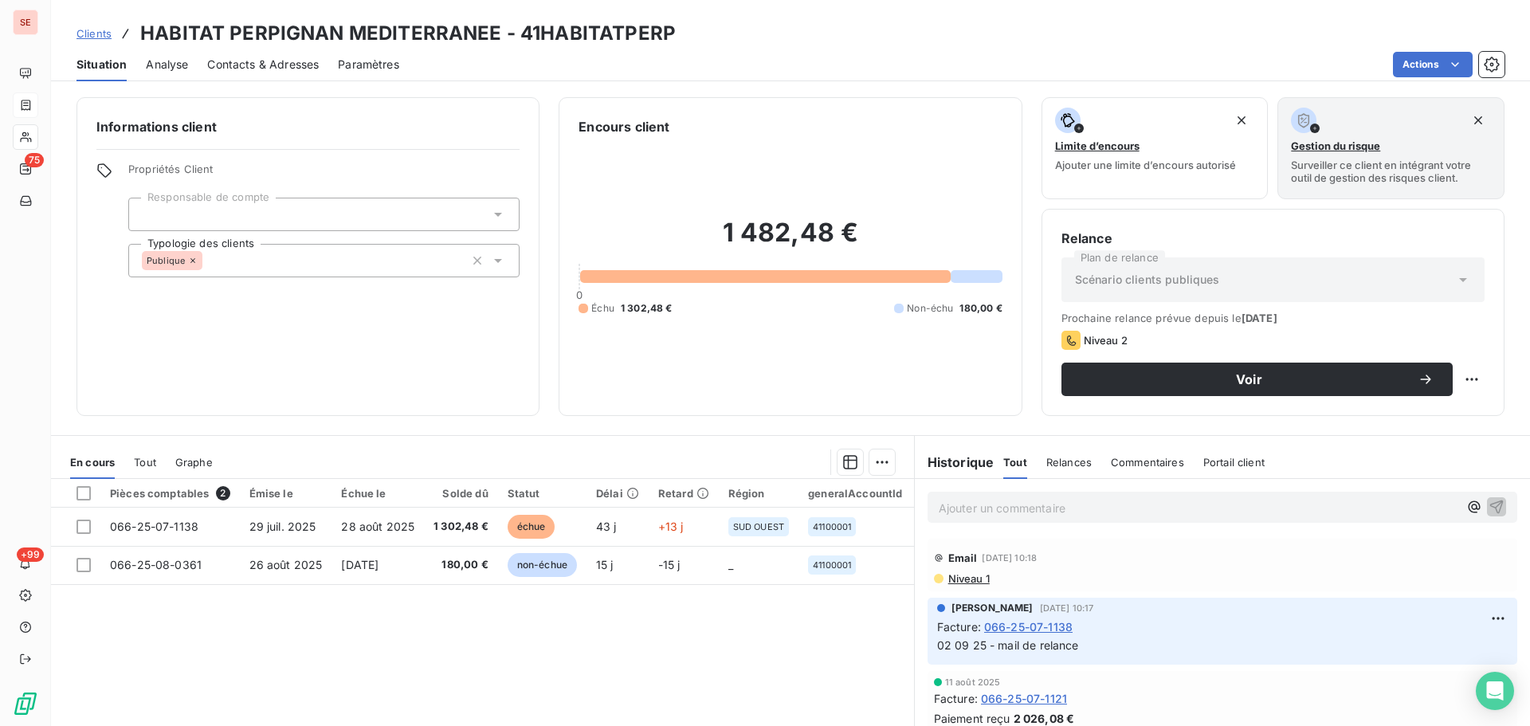
click at [304, 63] on span "Contacts & Adresses" at bounding box center [263, 65] width 112 height 16
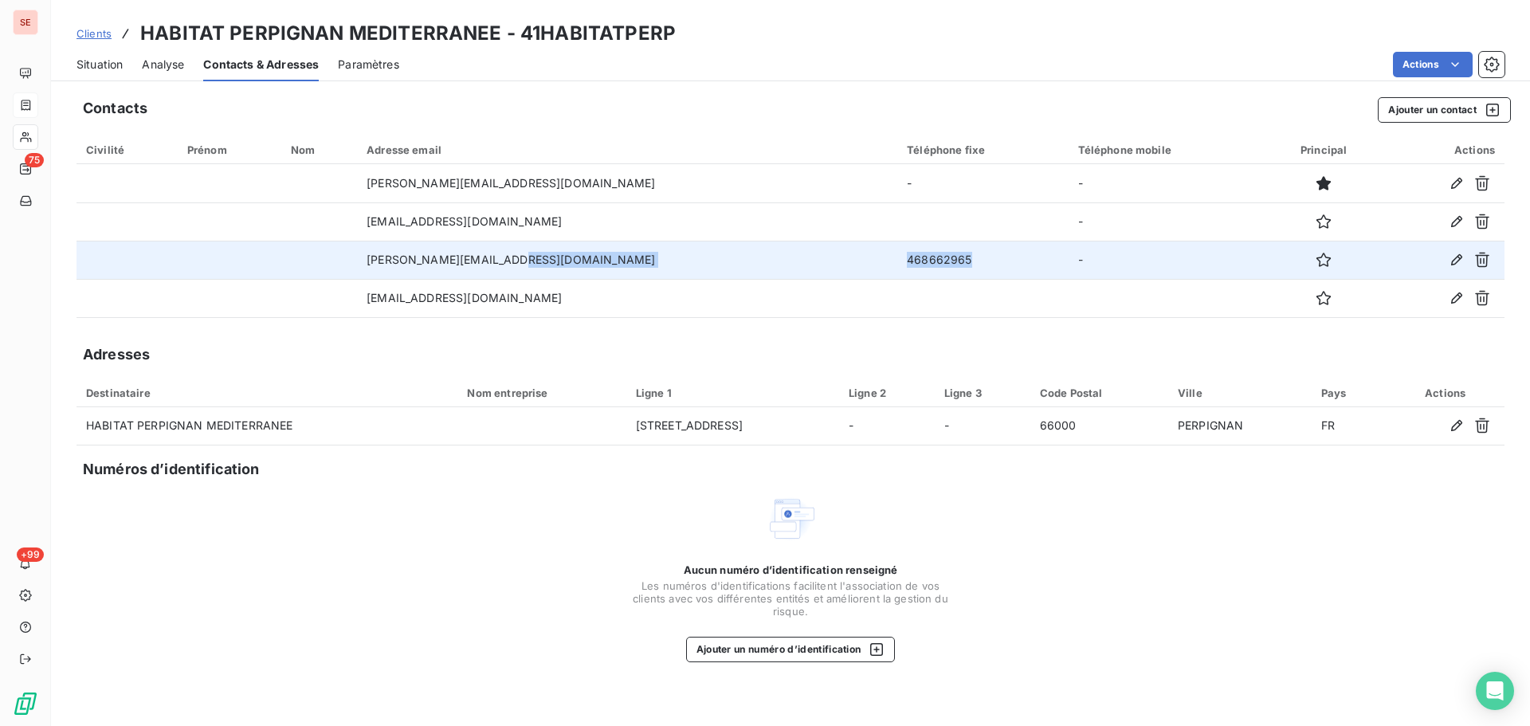
drag, startPoint x: 843, startPoint y: 262, endPoint x: 691, endPoint y: 264, distance: 151.5
click at [694, 264] on tr "[PERSON_NAME][EMAIL_ADDRESS][DOMAIN_NAME] 468662965 -" at bounding box center [791, 260] width 1428 height 38
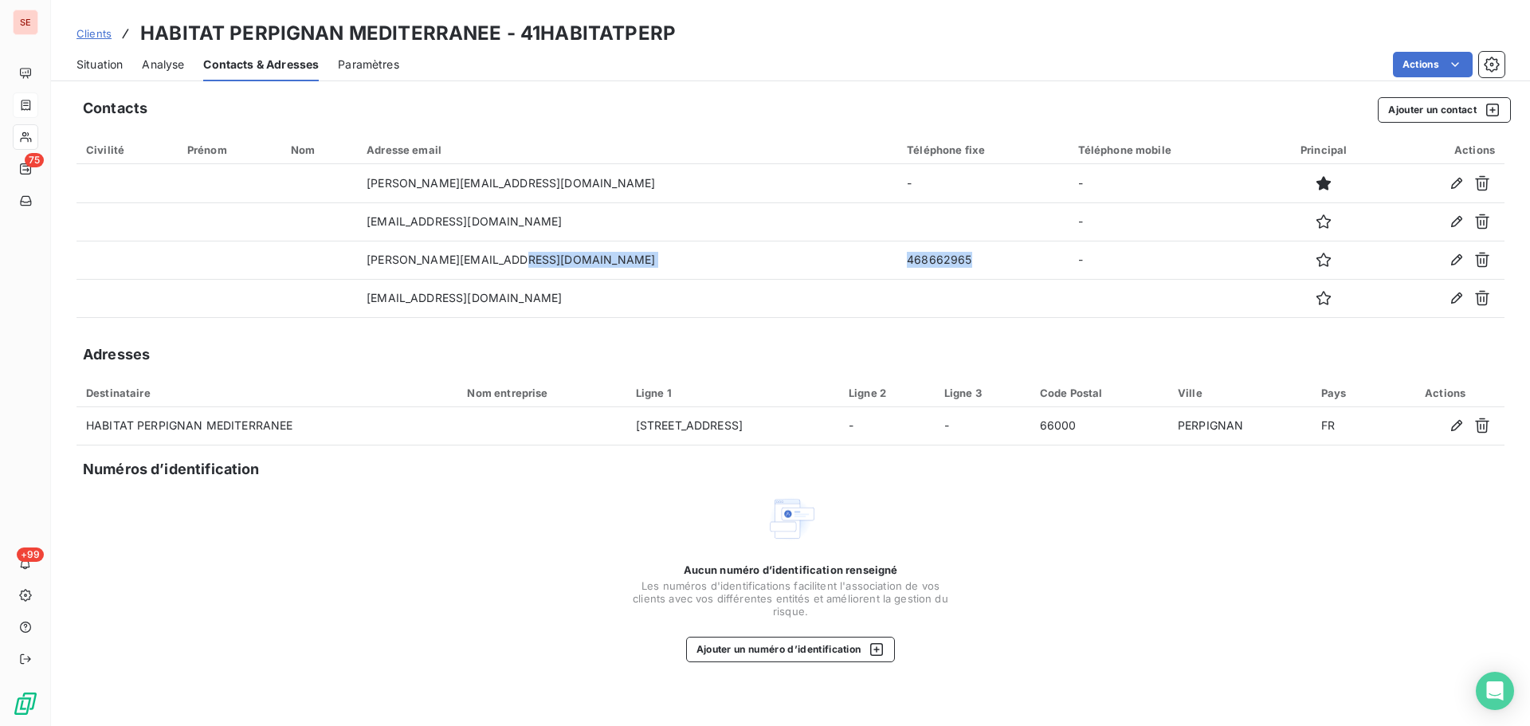
click at [95, 54] on div "Situation" at bounding box center [100, 64] width 46 height 33
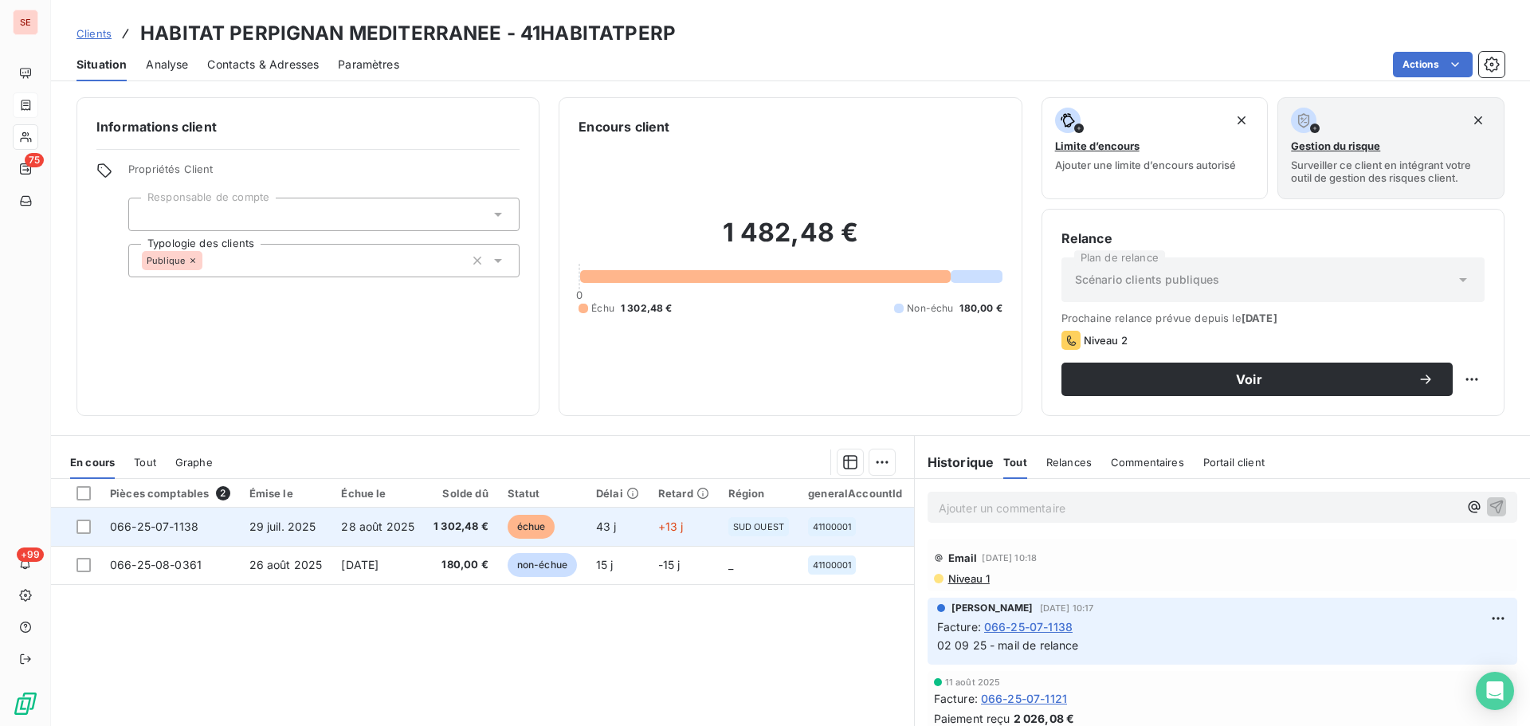
click at [301, 528] on span "29 juil. 2025" at bounding box center [282, 527] width 67 height 14
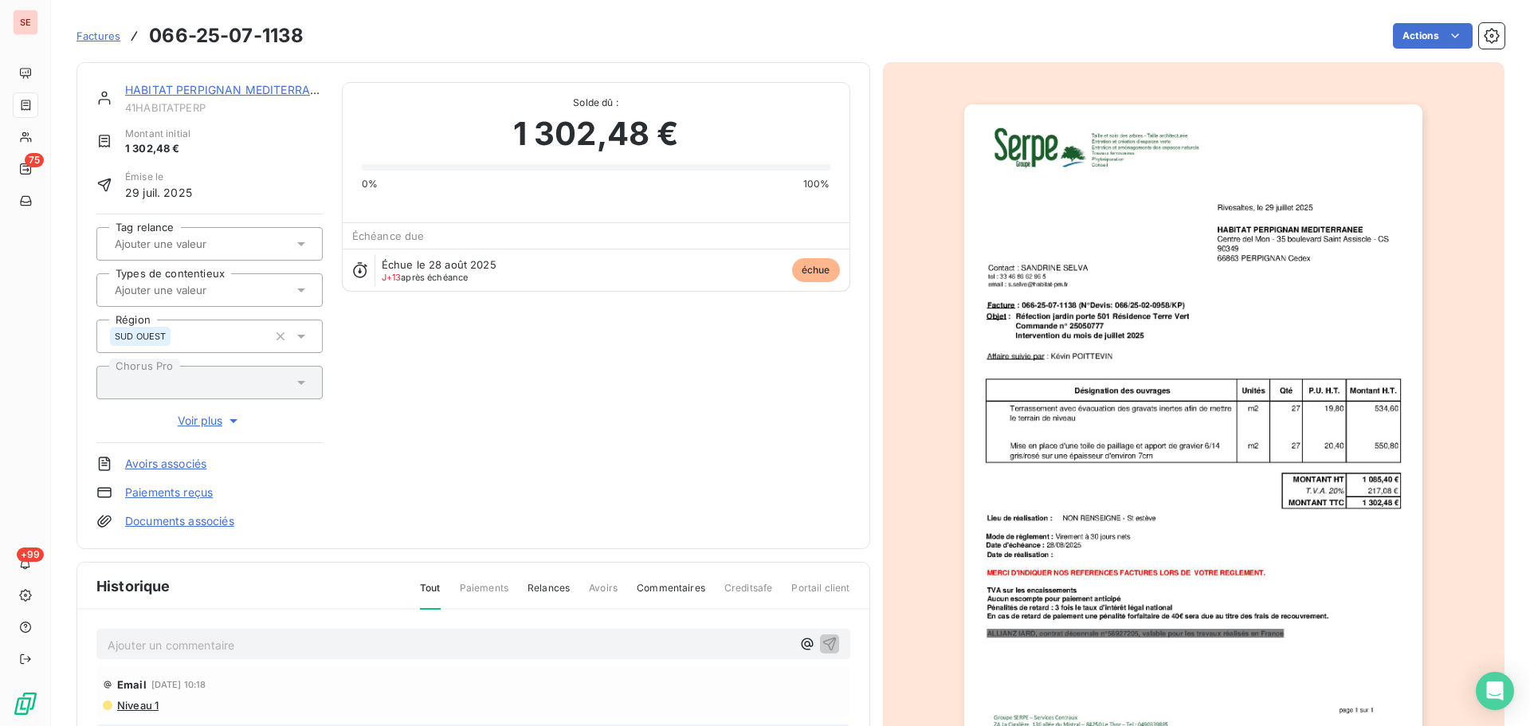
click at [235, 89] on link "HABITAT PERPIGNAN MEDITERRANEE" at bounding box center [228, 90] width 207 height 14
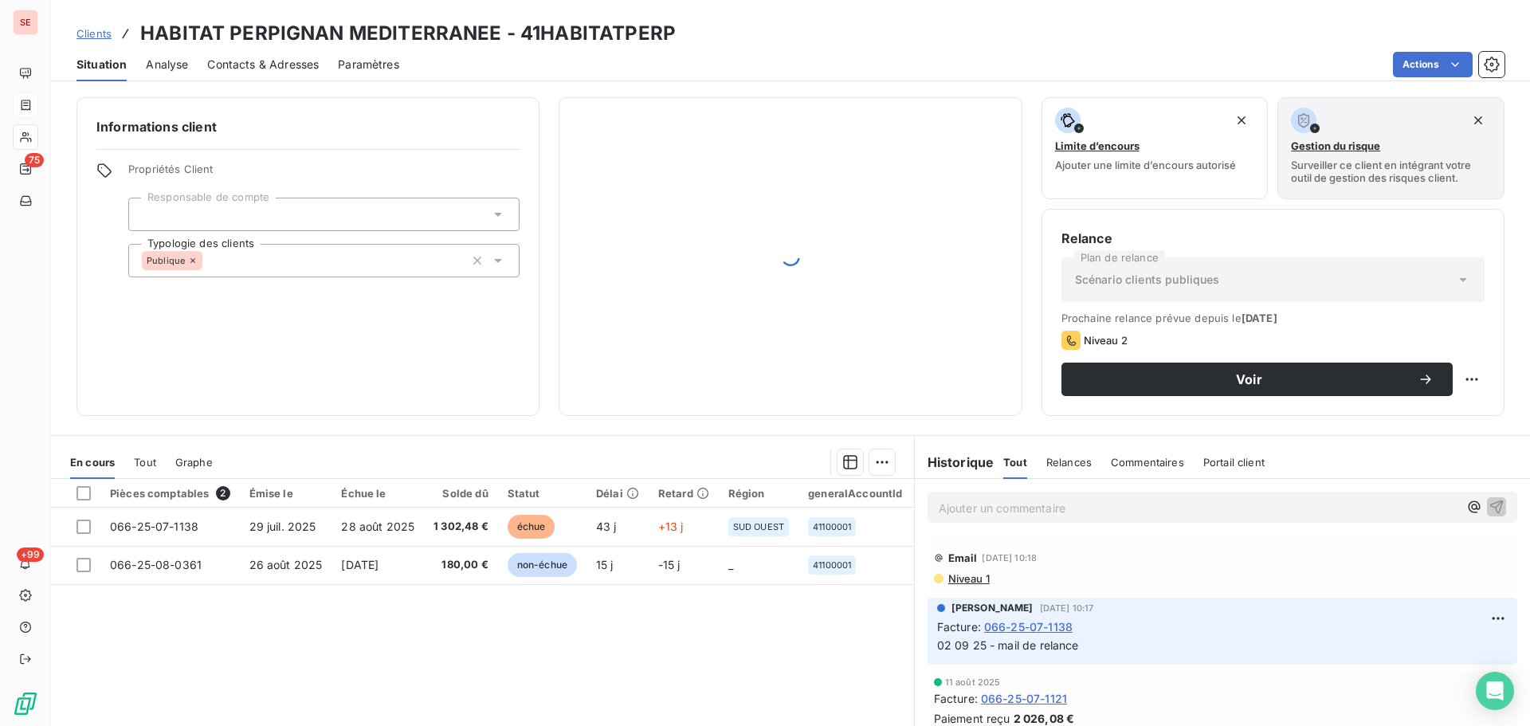
click at [283, 58] on span "Contacts & Adresses" at bounding box center [263, 65] width 112 height 16
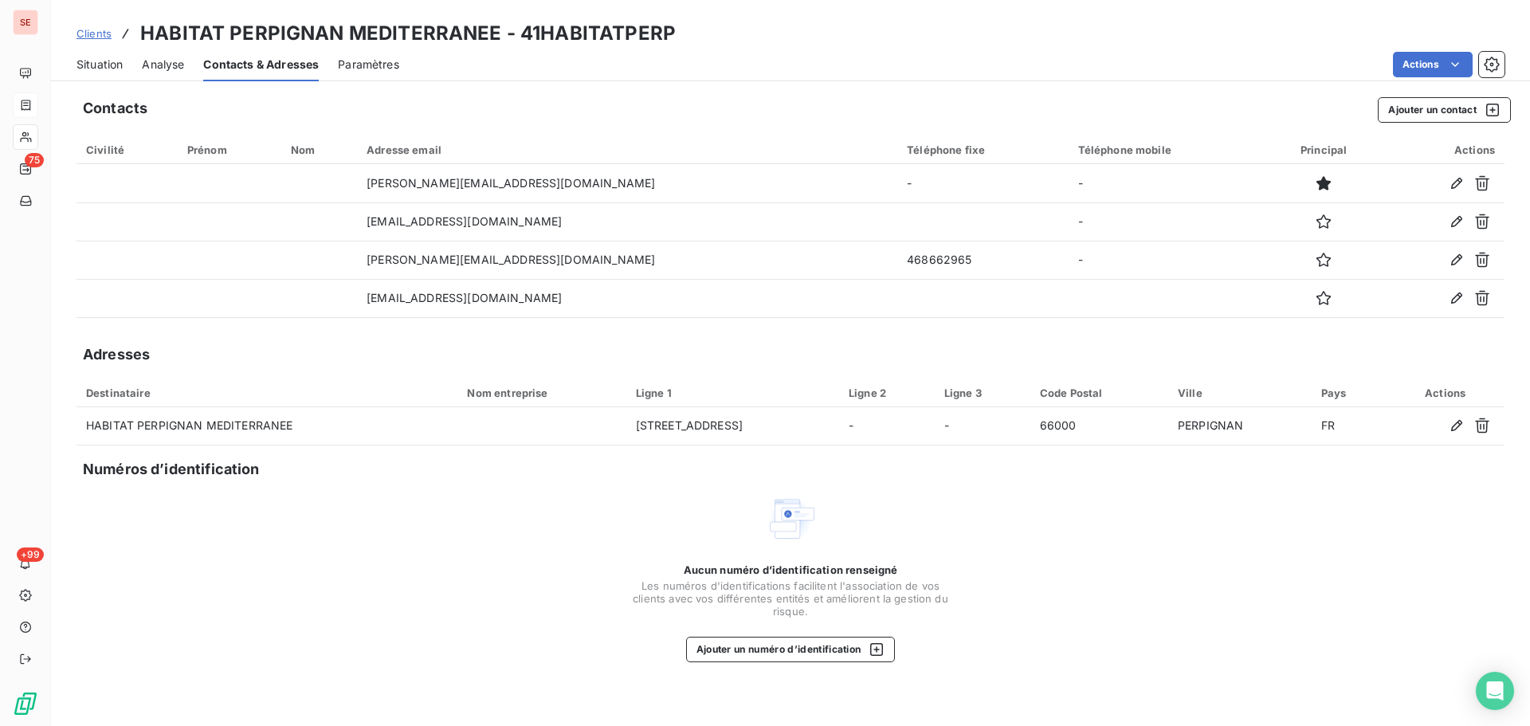
click at [104, 59] on span "Situation" at bounding box center [100, 65] width 46 height 16
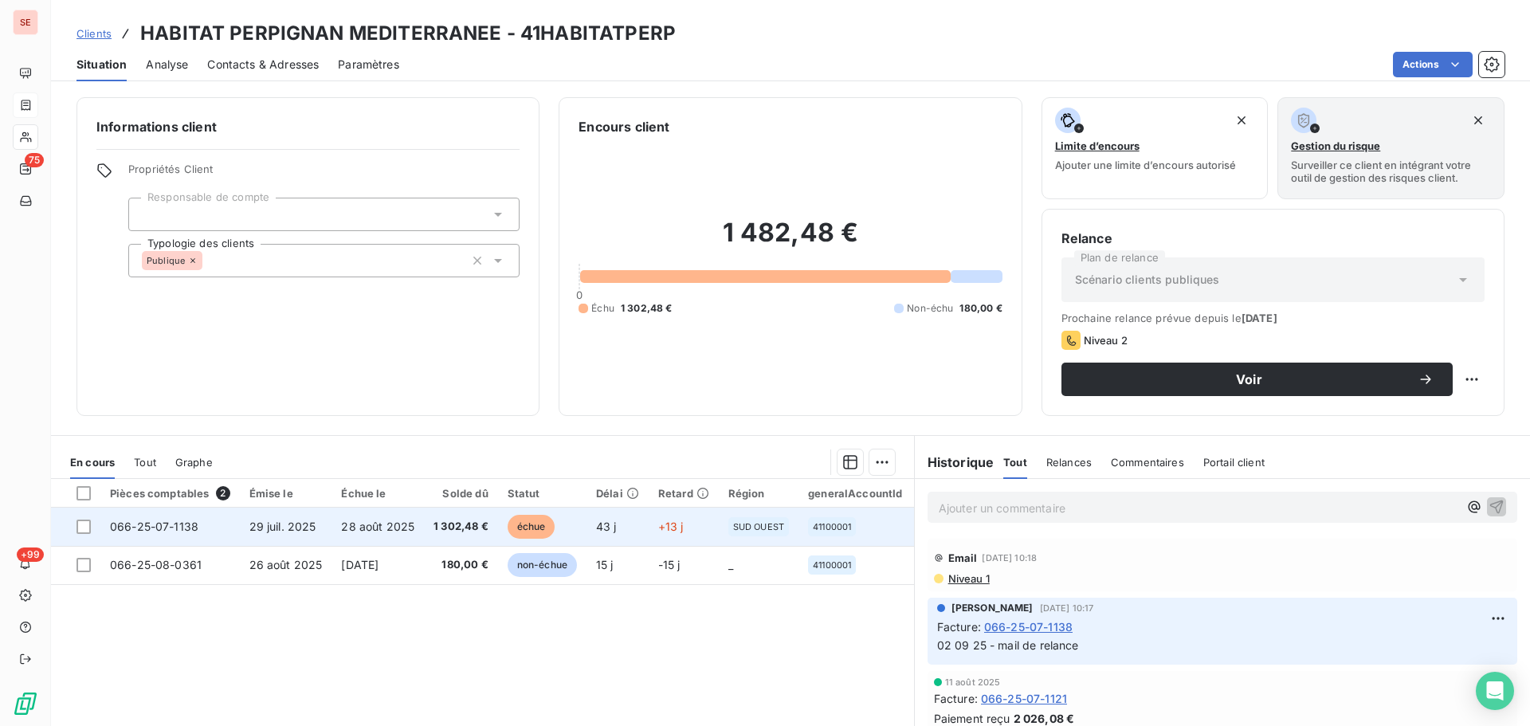
click at [175, 531] on span "066-25-07-1138" at bounding box center [154, 527] width 88 height 14
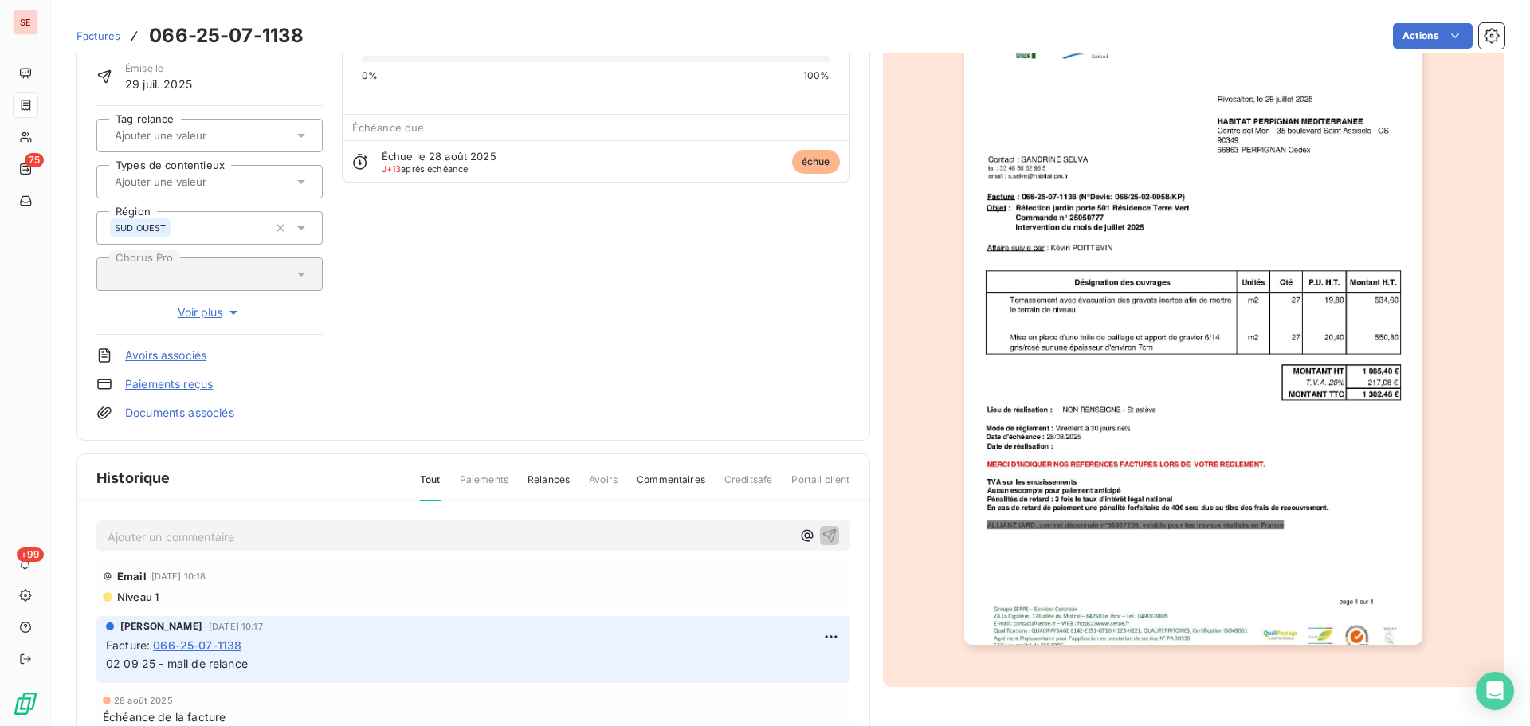
scroll to position [233, 0]
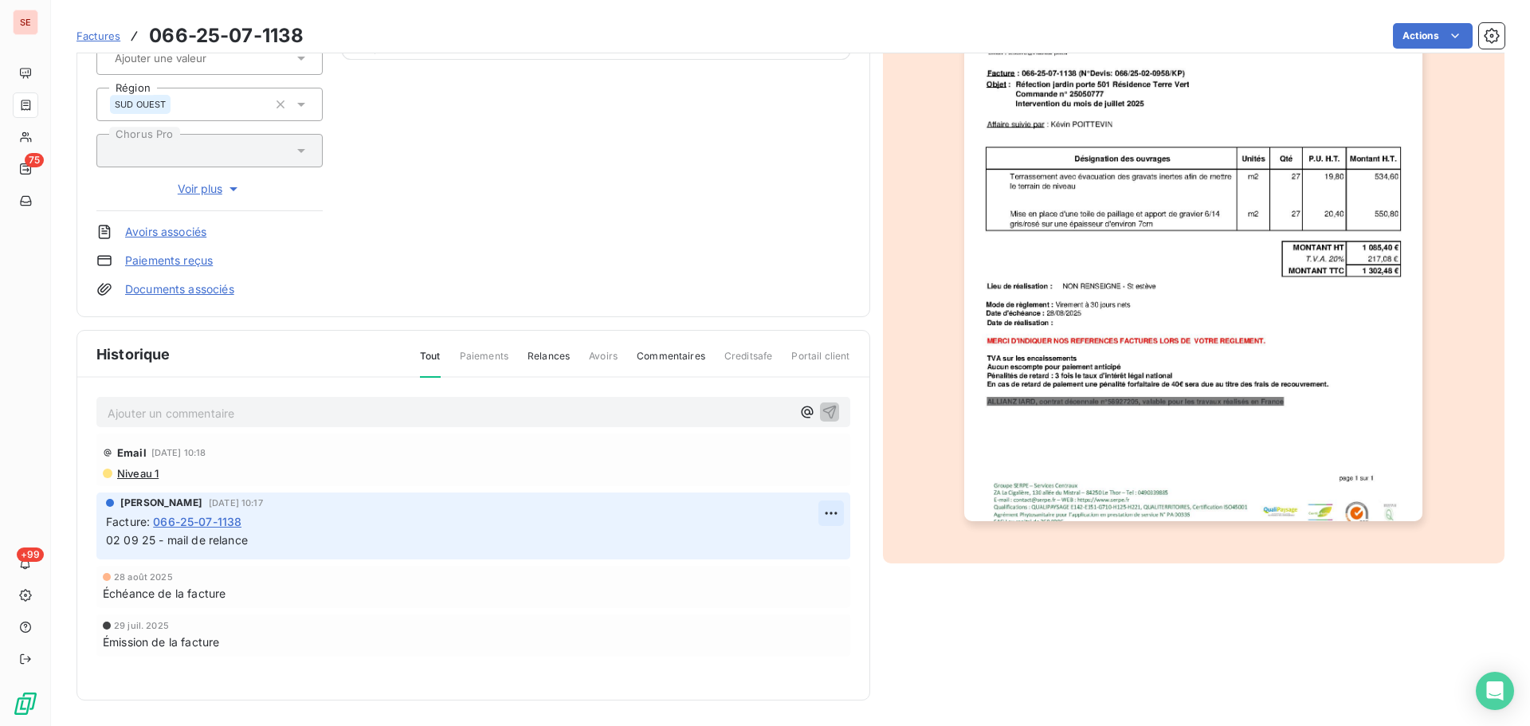
click at [832, 513] on html "SE 75 +99 Factures 066-25-07-1138 Actions HABITAT PERPIGNAN MEDITERRANEE 41HABI…" at bounding box center [765, 363] width 1530 height 726
click at [774, 552] on div "Editer" at bounding box center [786, 549] width 89 height 26
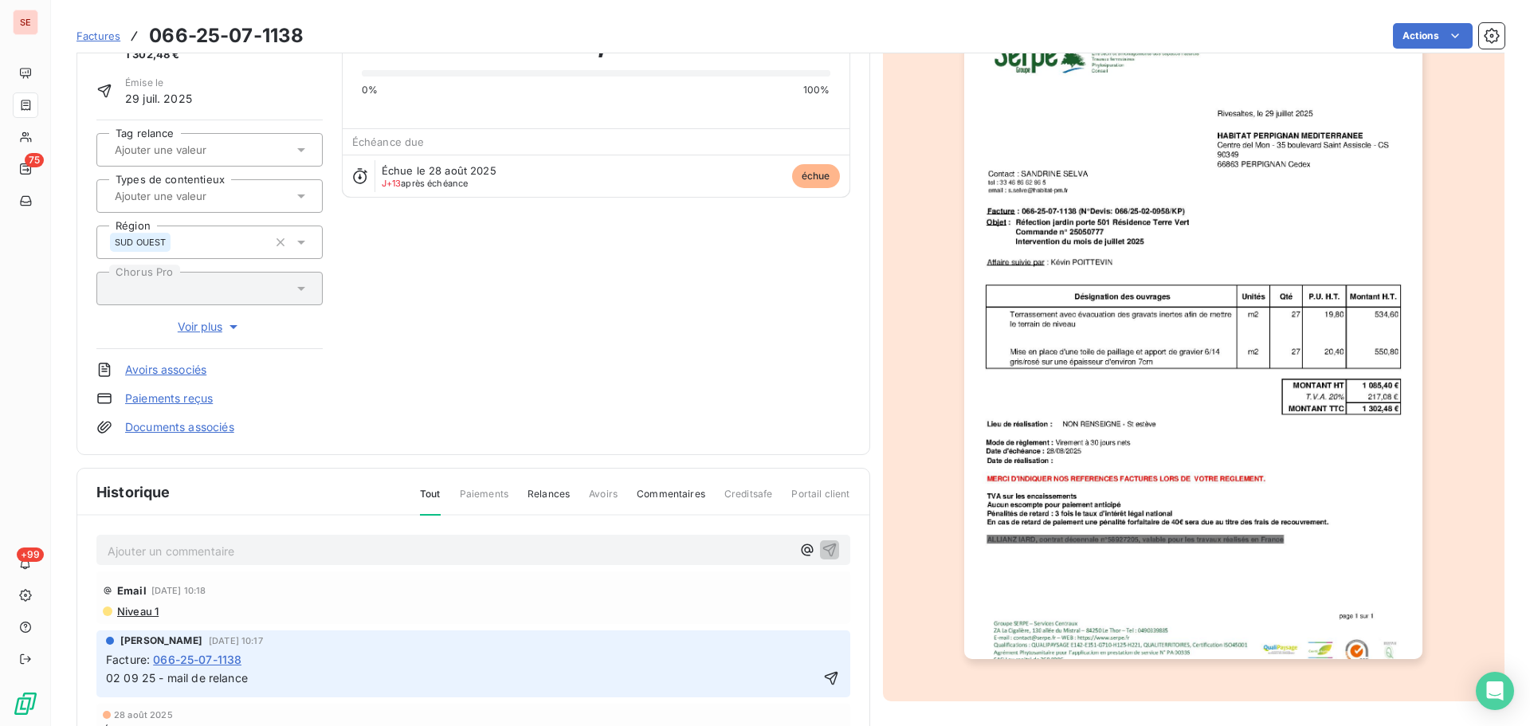
scroll to position [218, 0]
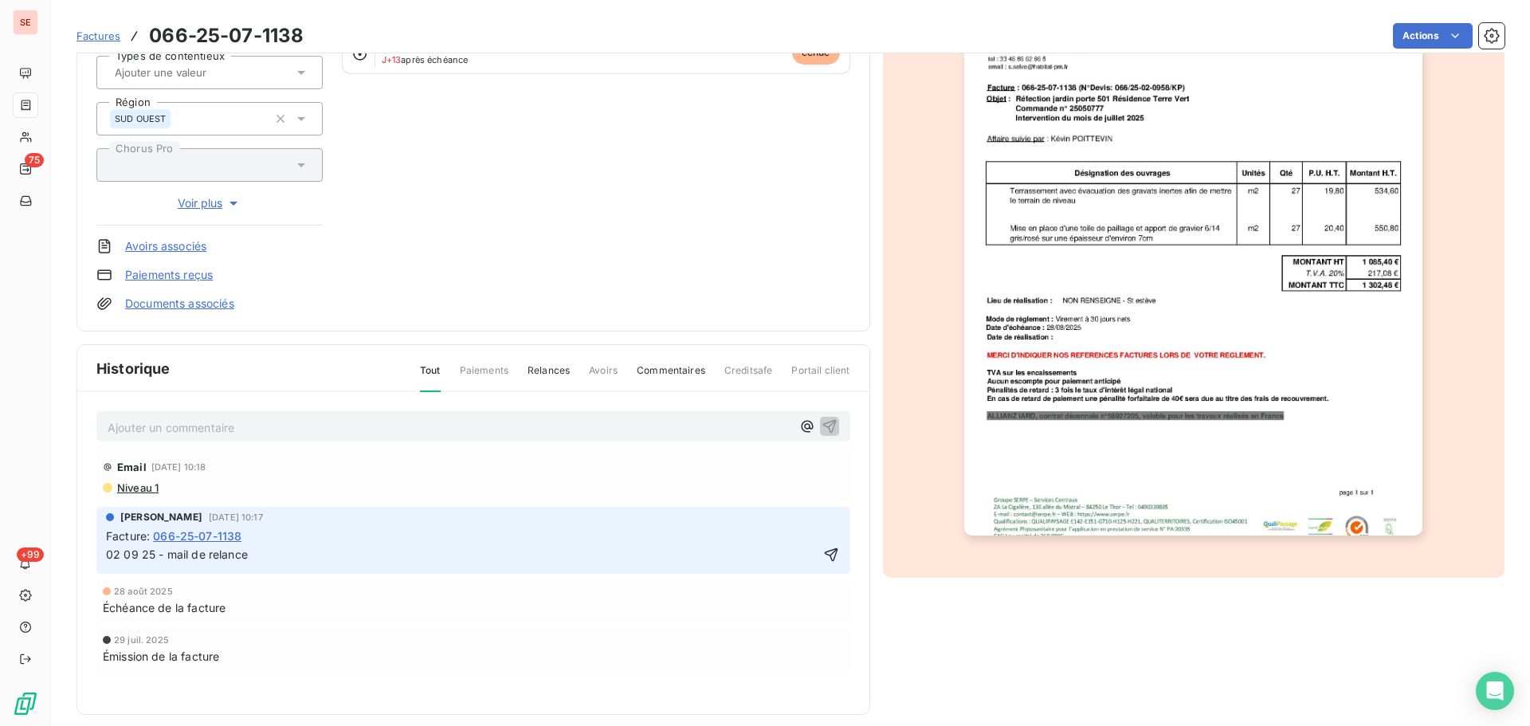
click at [107, 558] on span "02 09 25 - mail de relance" at bounding box center [177, 555] width 142 height 14
click at [124, 552] on span "1002 09 25 - mail de relance" at bounding box center [183, 555] width 154 height 14
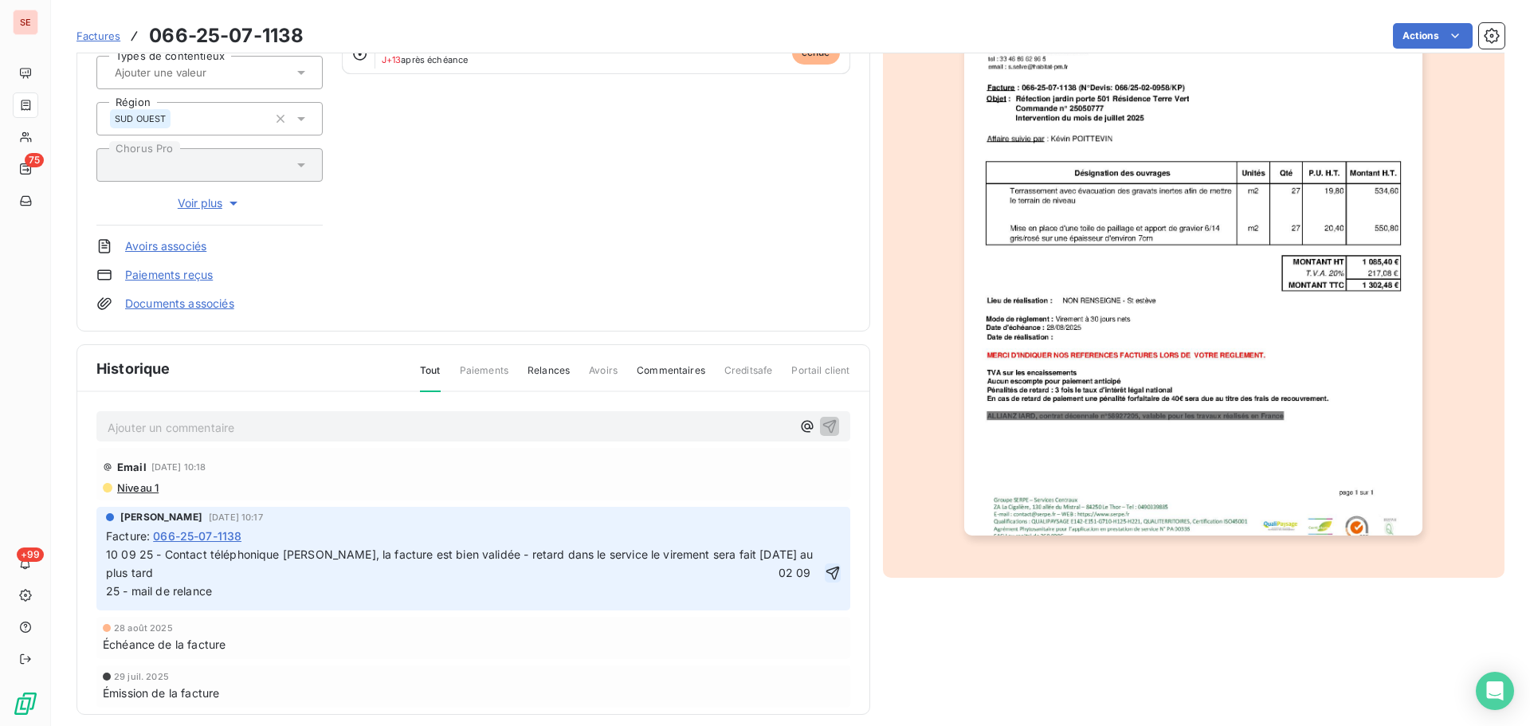
click at [826, 574] on icon "button" at bounding box center [833, 573] width 14 height 14
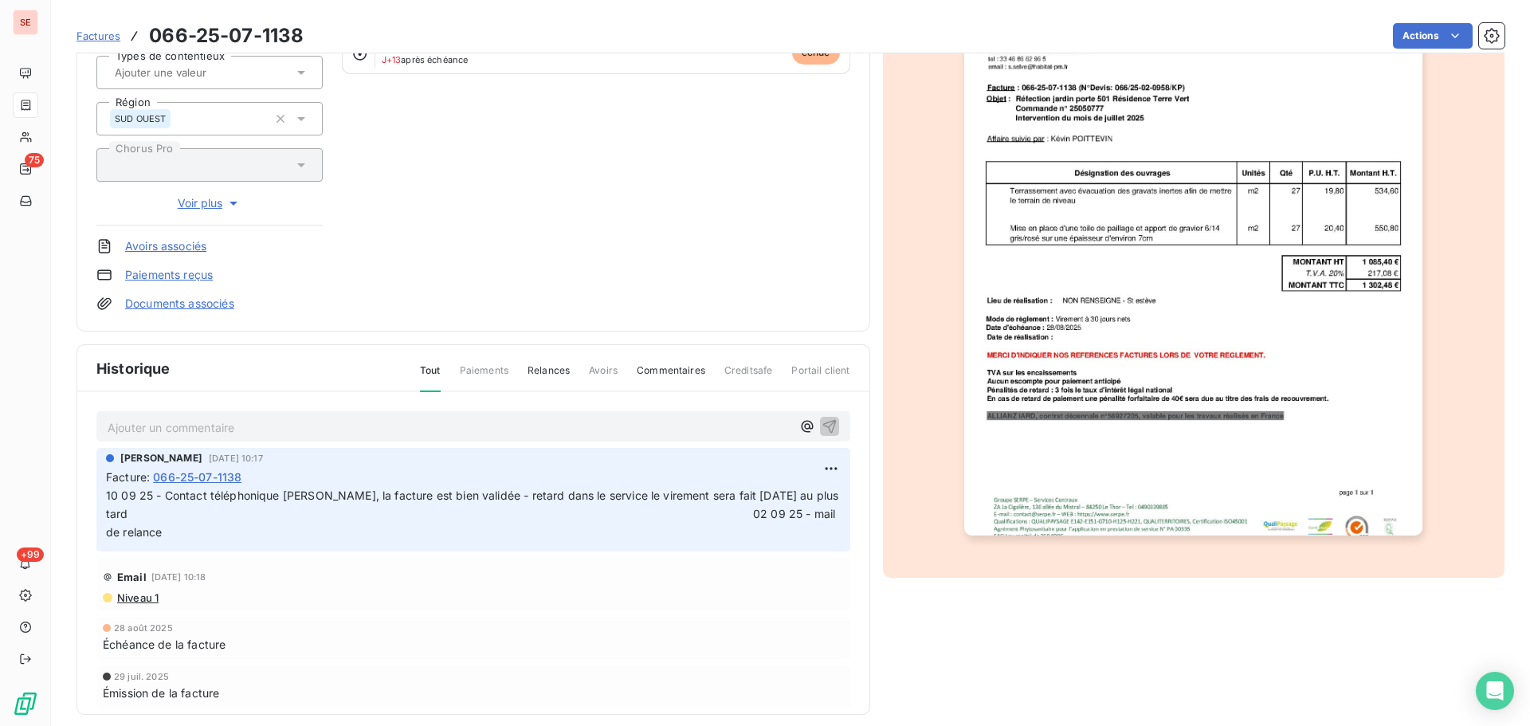
scroll to position [0, 0]
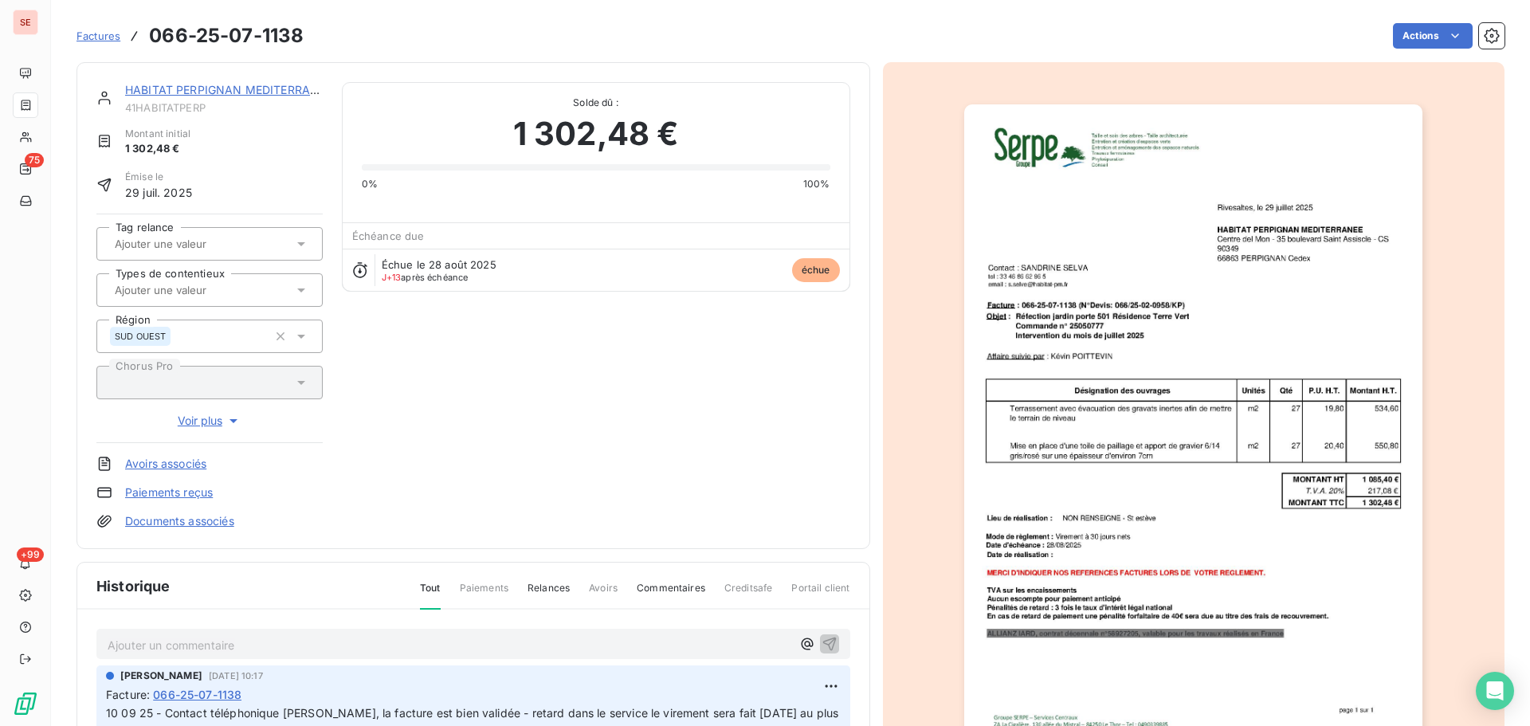
click at [241, 88] on link "HABITAT PERPIGNAN MEDITERRANEE" at bounding box center [228, 90] width 207 height 14
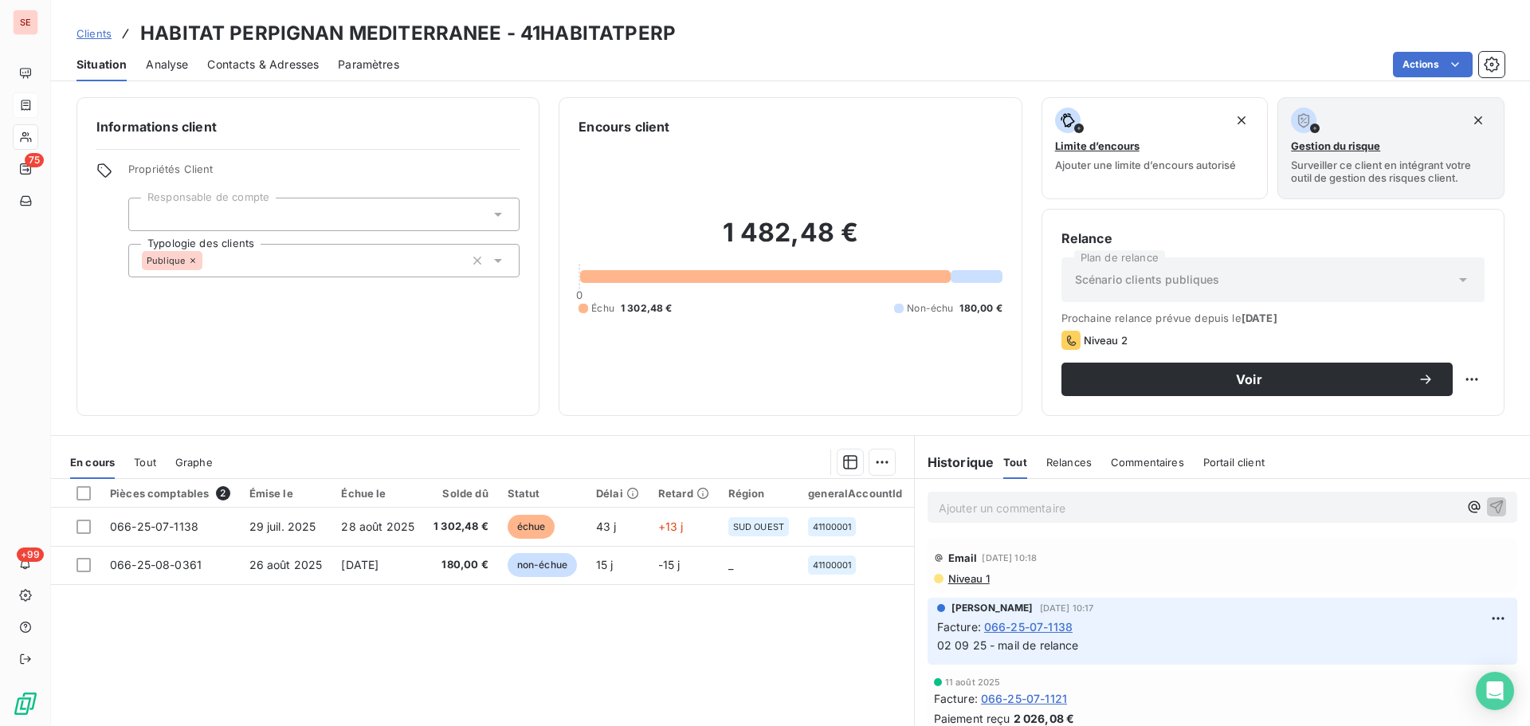
click at [281, 59] on span "Contacts & Adresses" at bounding box center [263, 65] width 112 height 16
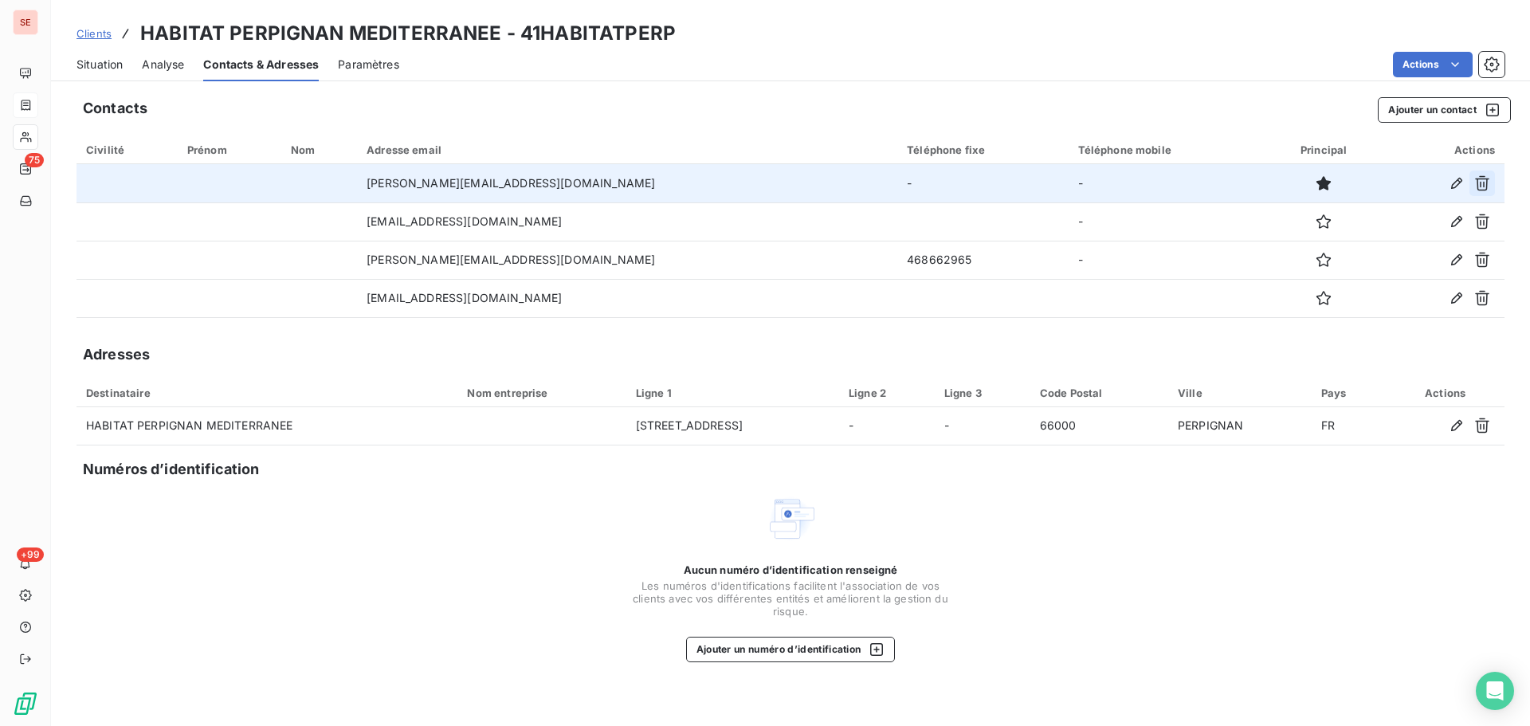
click at [1477, 184] on icon "button" at bounding box center [1483, 183] width 16 height 16
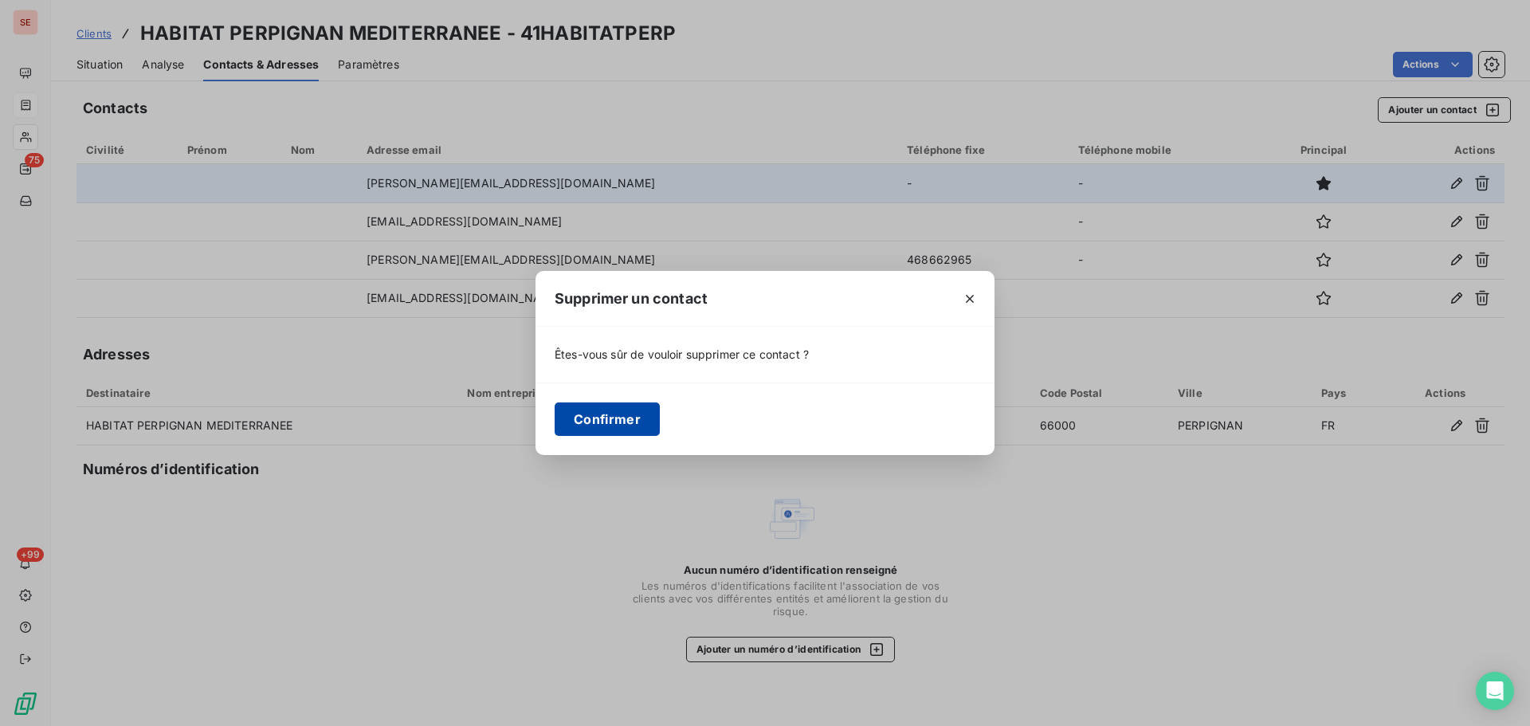
click at [577, 423] on button "Confirmer" at bounding box center [607, 419] width 105 height 33
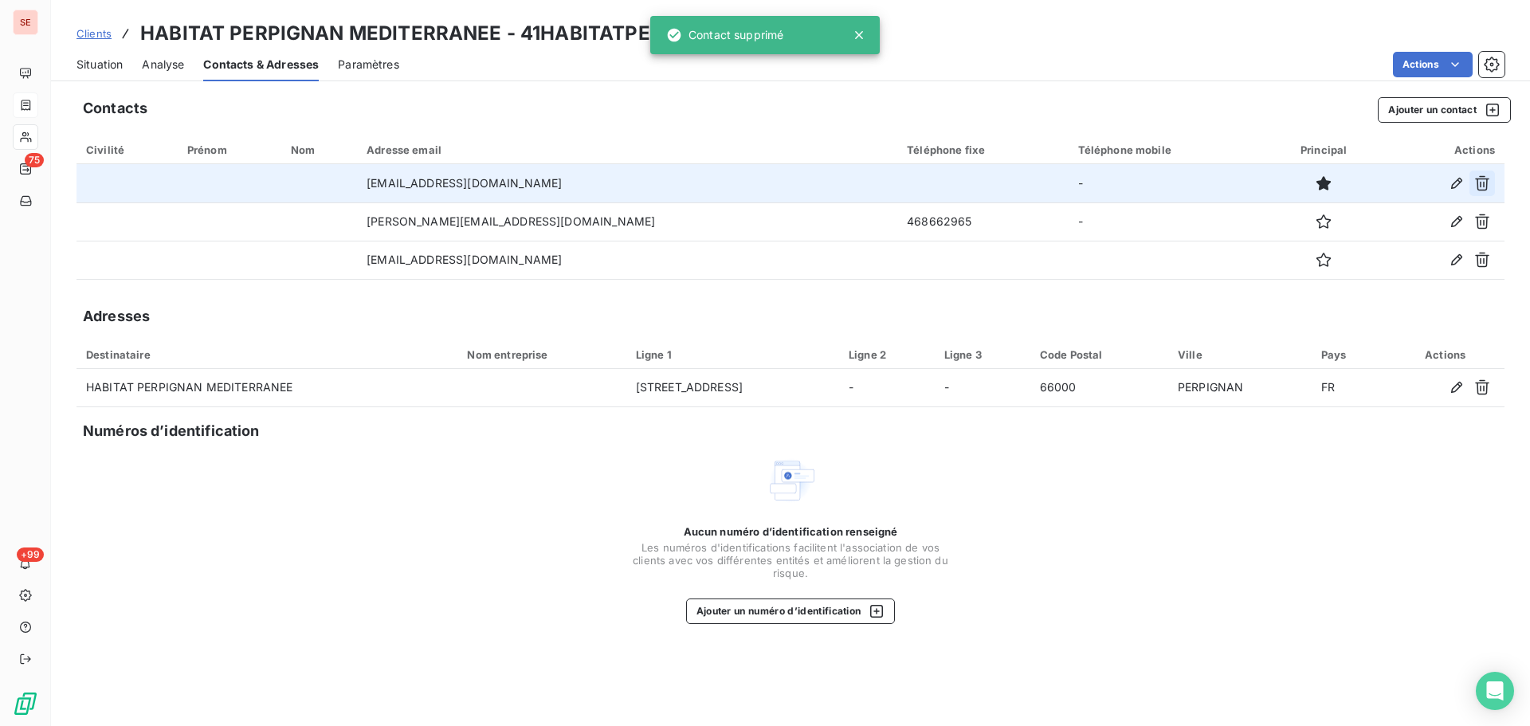
click at [1486, 185] on icon "button" at bounding box center [1483, 183] width 16 height 16
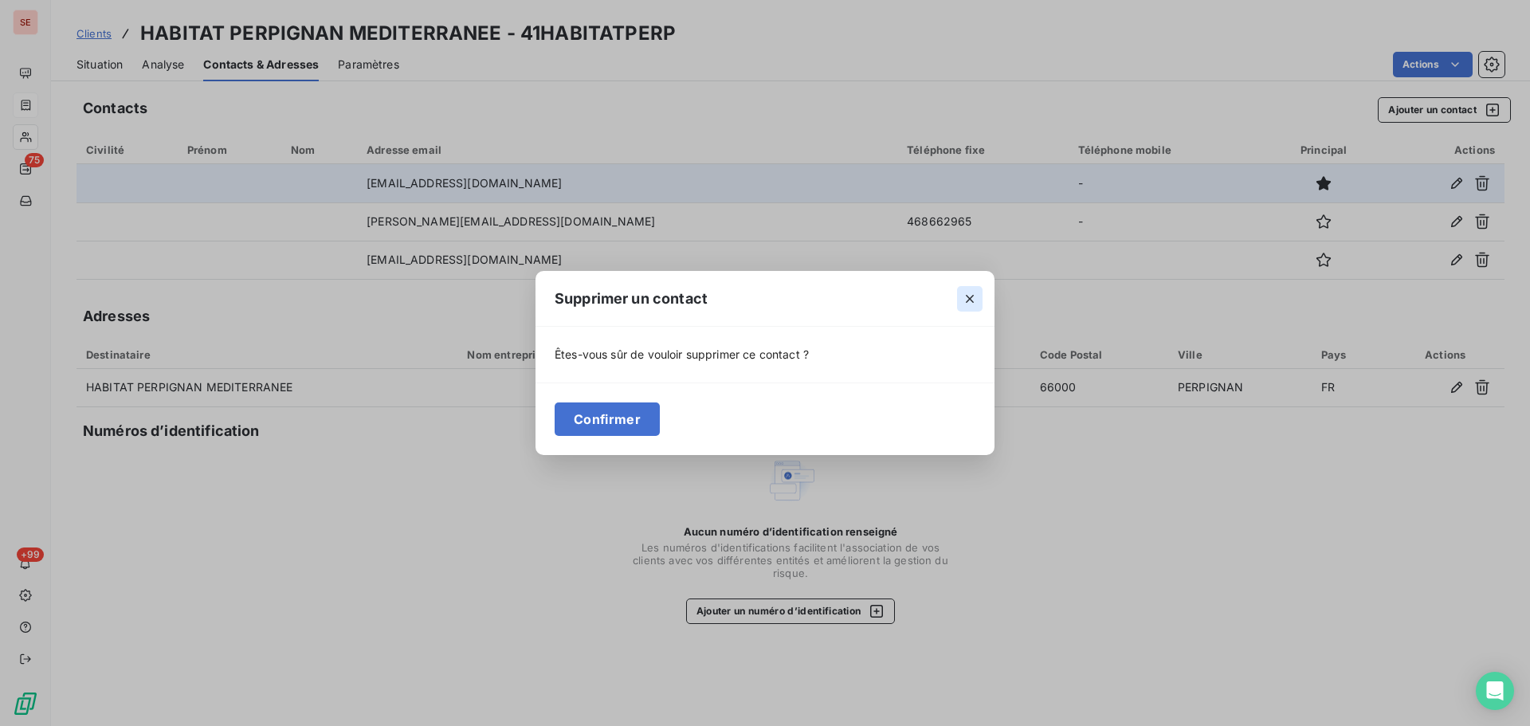
click at [974, 293] on icon "button" at bounding box center [970, 299] width 16 height 16
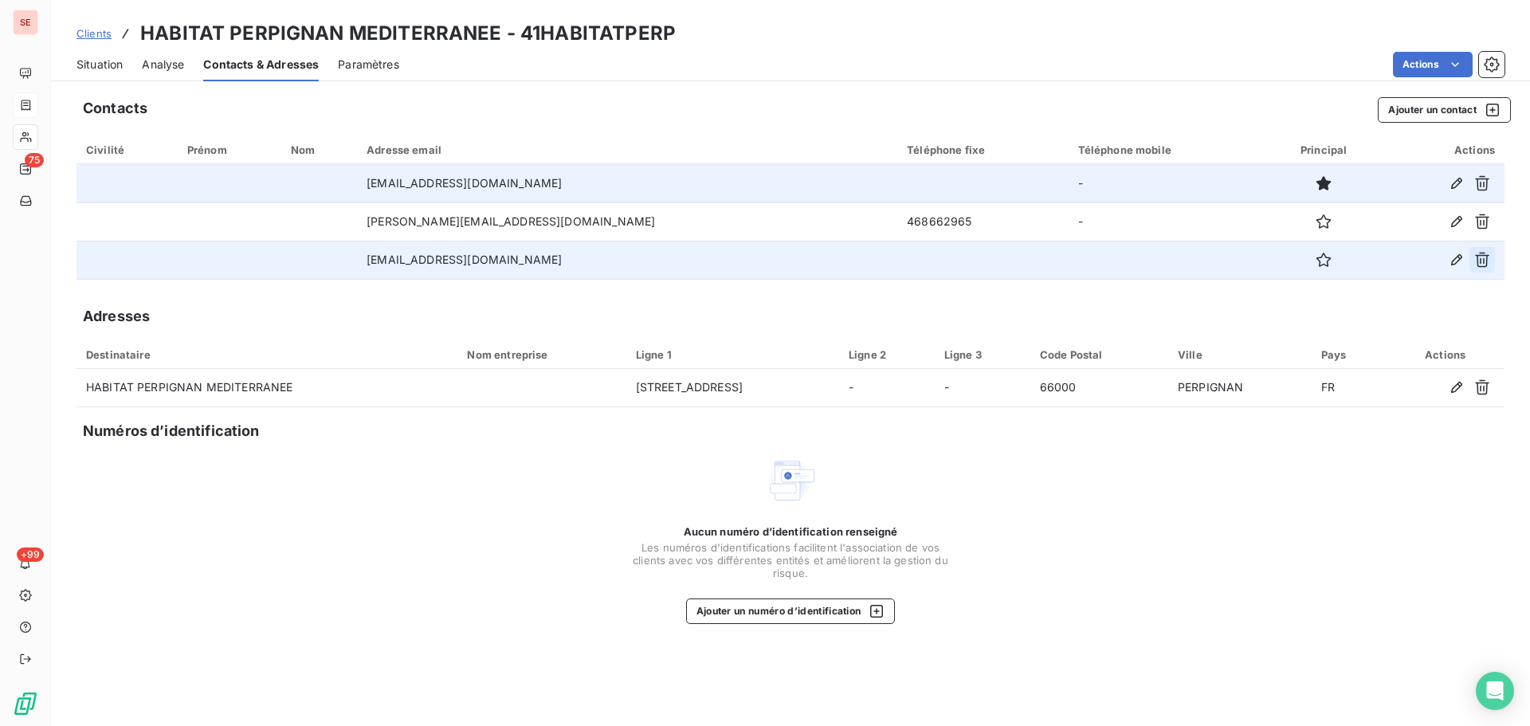
click at [1487, 258] on icon "button" at bounding box center [1483, 260] width 16 height 16
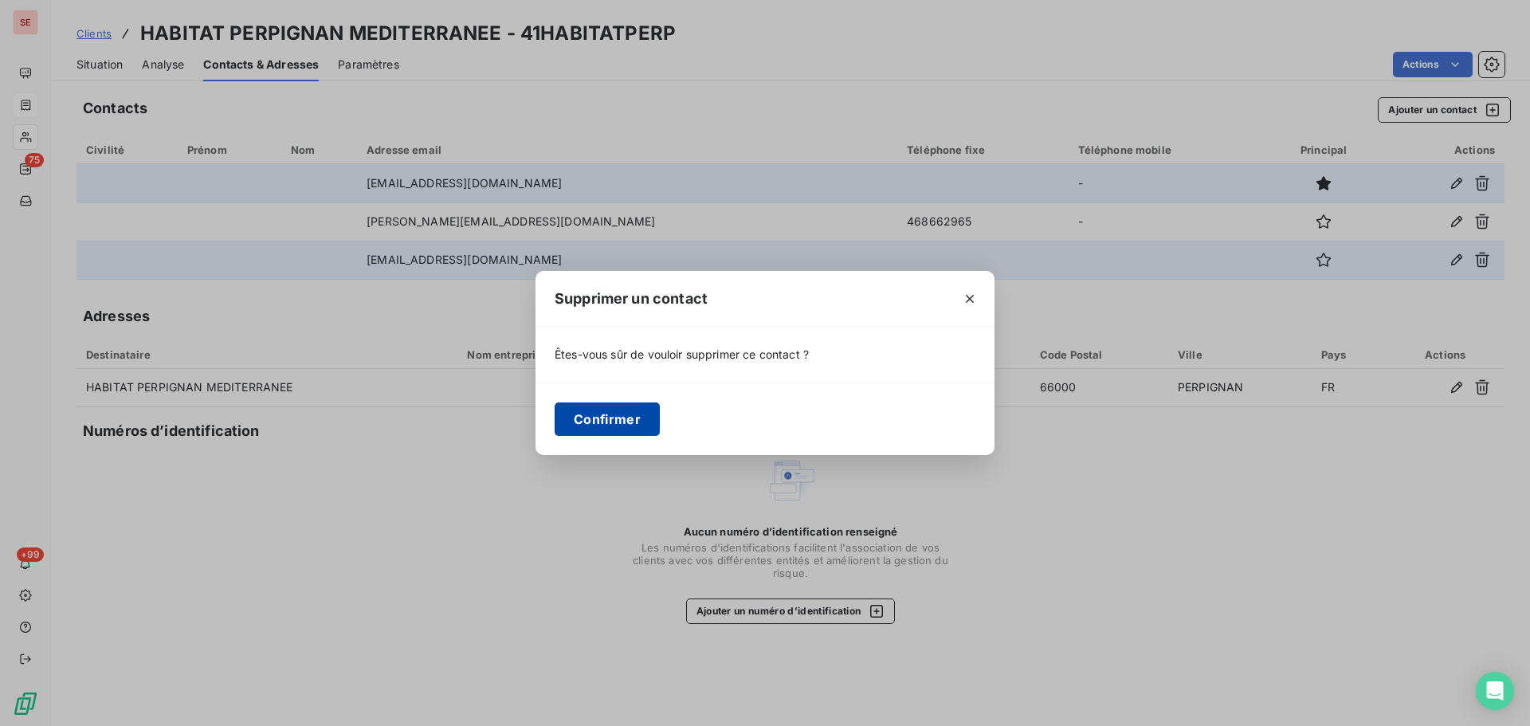
click at [558, 418] on button "Confirmer" at bounding box center [607, 419] width 105 height 33
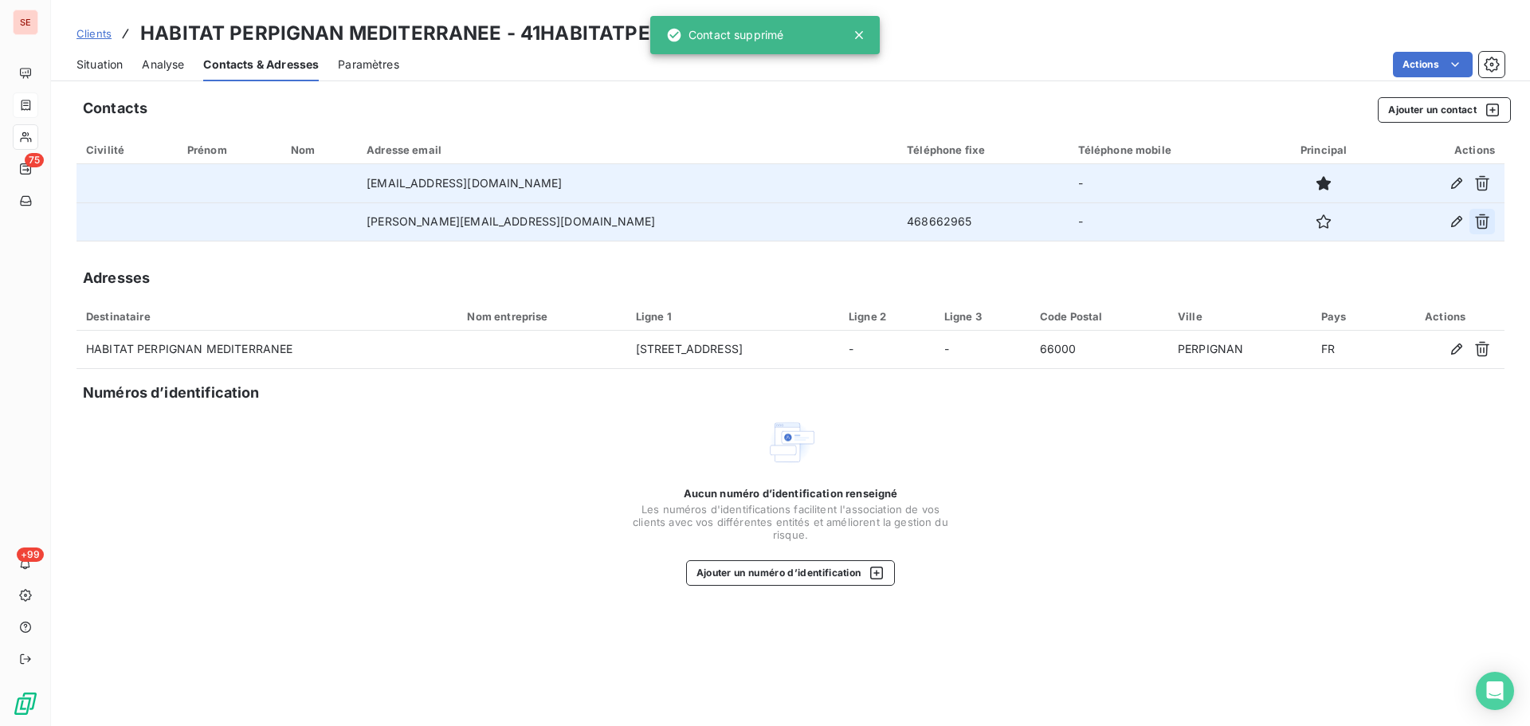
click at [1489, 221] on icon "button" at bounding box center [1483, 222] width 16 height 16
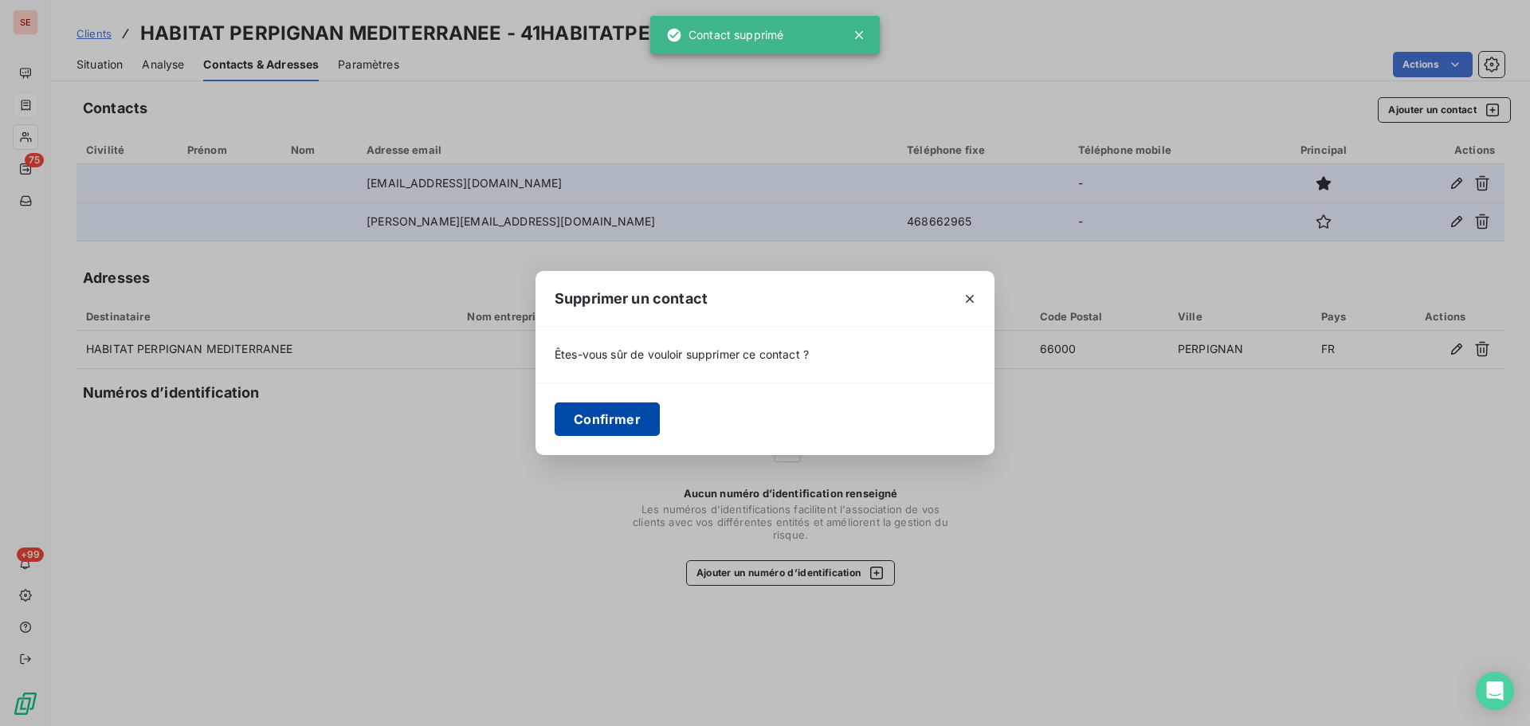
click at [613, 428] on button "Confirmer" at bounding box center [607, 419] width 105 height 33
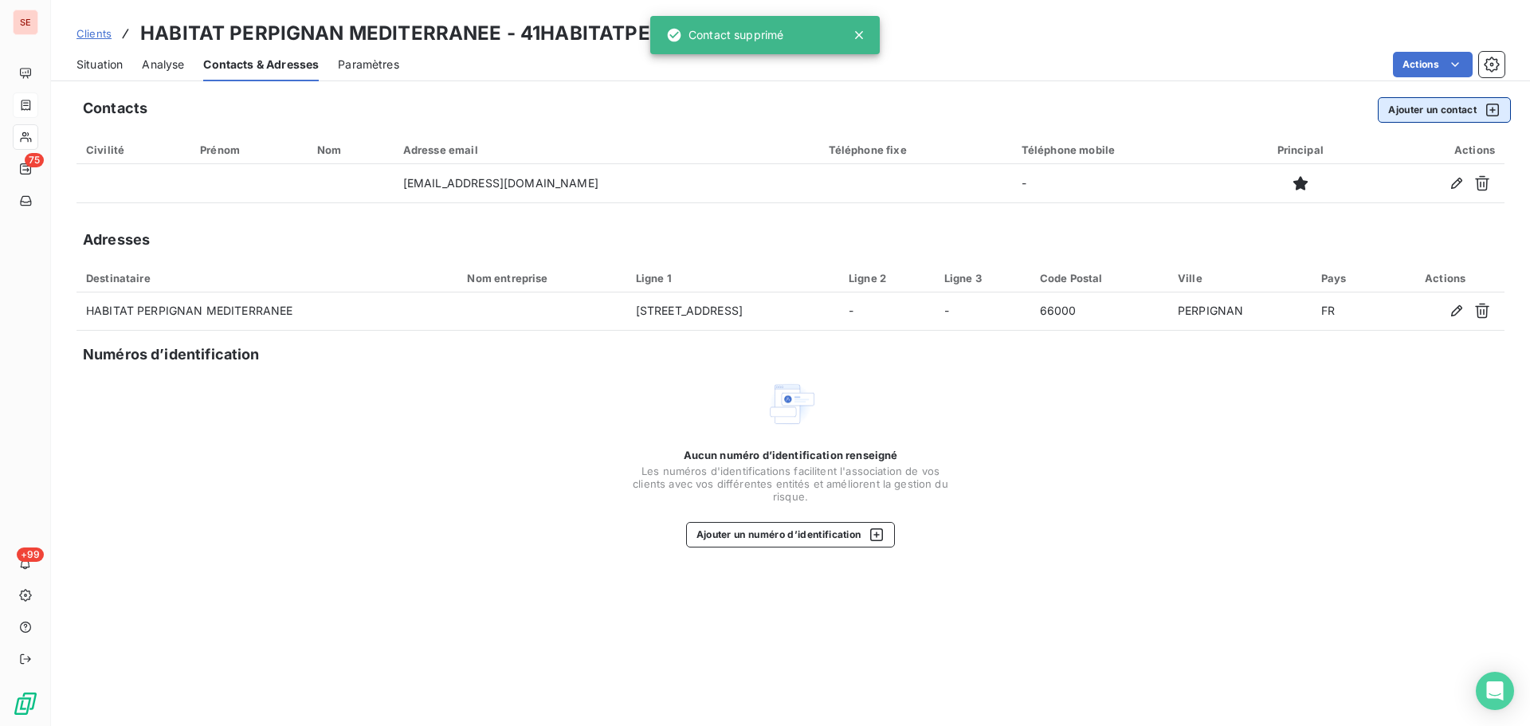
click at [1434, 109] on button "Ajouter un contact" at bounding box center [1444, 110] width 133 height 26
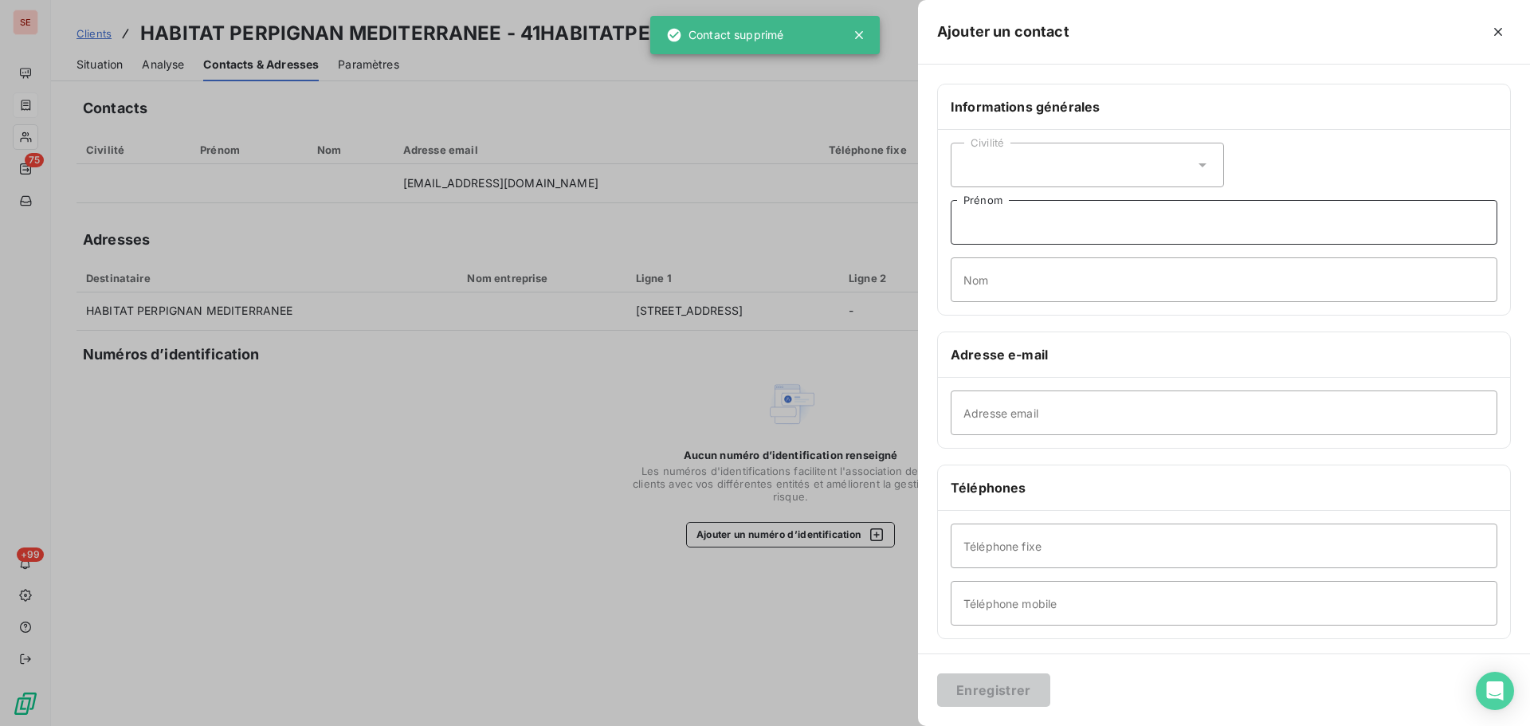
drag, startPoint x: 1017, startPoint y: 234, endPoint x: 1022, endPoint y: 226, distance: 8.6
click at [1017, 233] on input "Prénom" at bounding box center [1224, 222] width 547 height 45
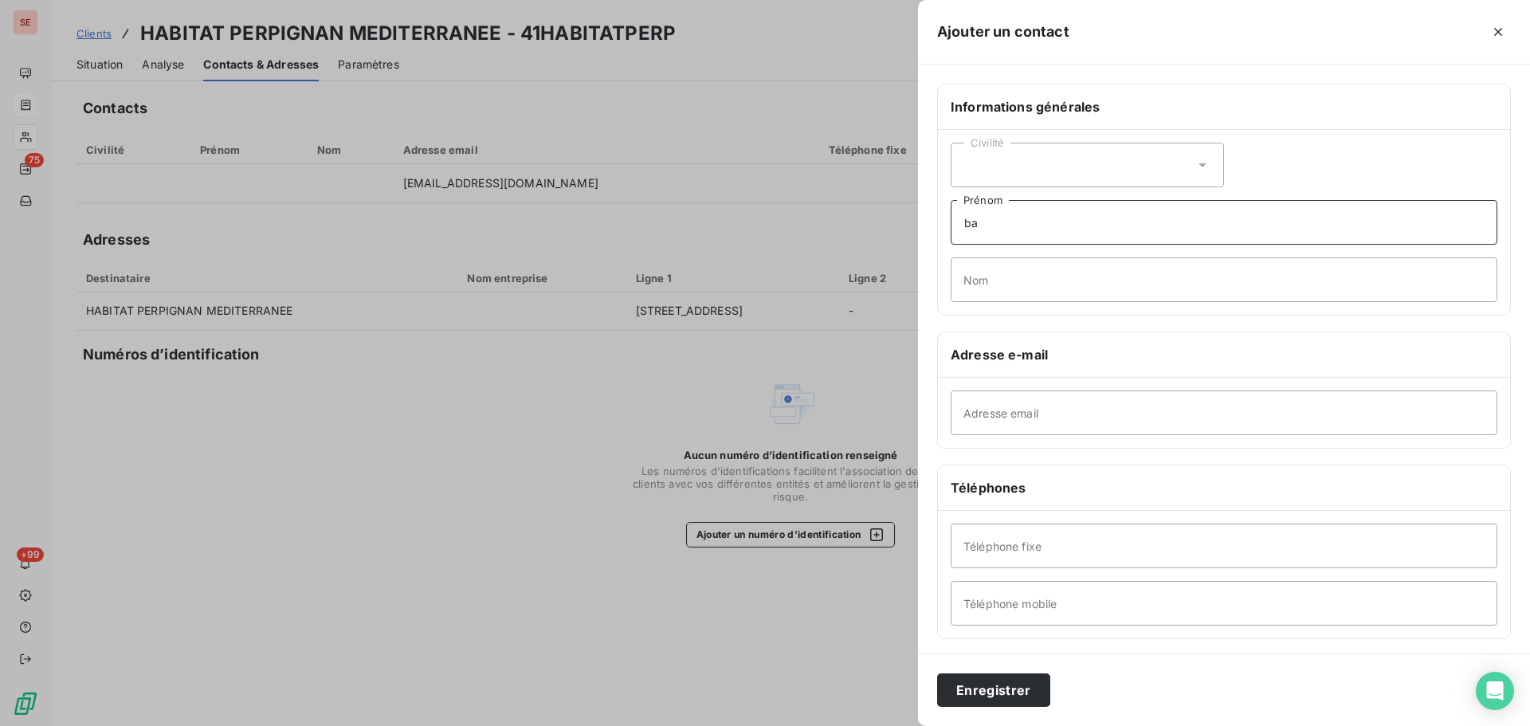
type input "b"
type input "BARBAUT"
click at [1058, 296] on input "Nom" at bounding box center [1224, 279] width 547 height 45
type input "[PERSON_NAME]"
click at [1056, 228] on input "BARBAUT" at bounding box center [1224, 222] width 547 height 45
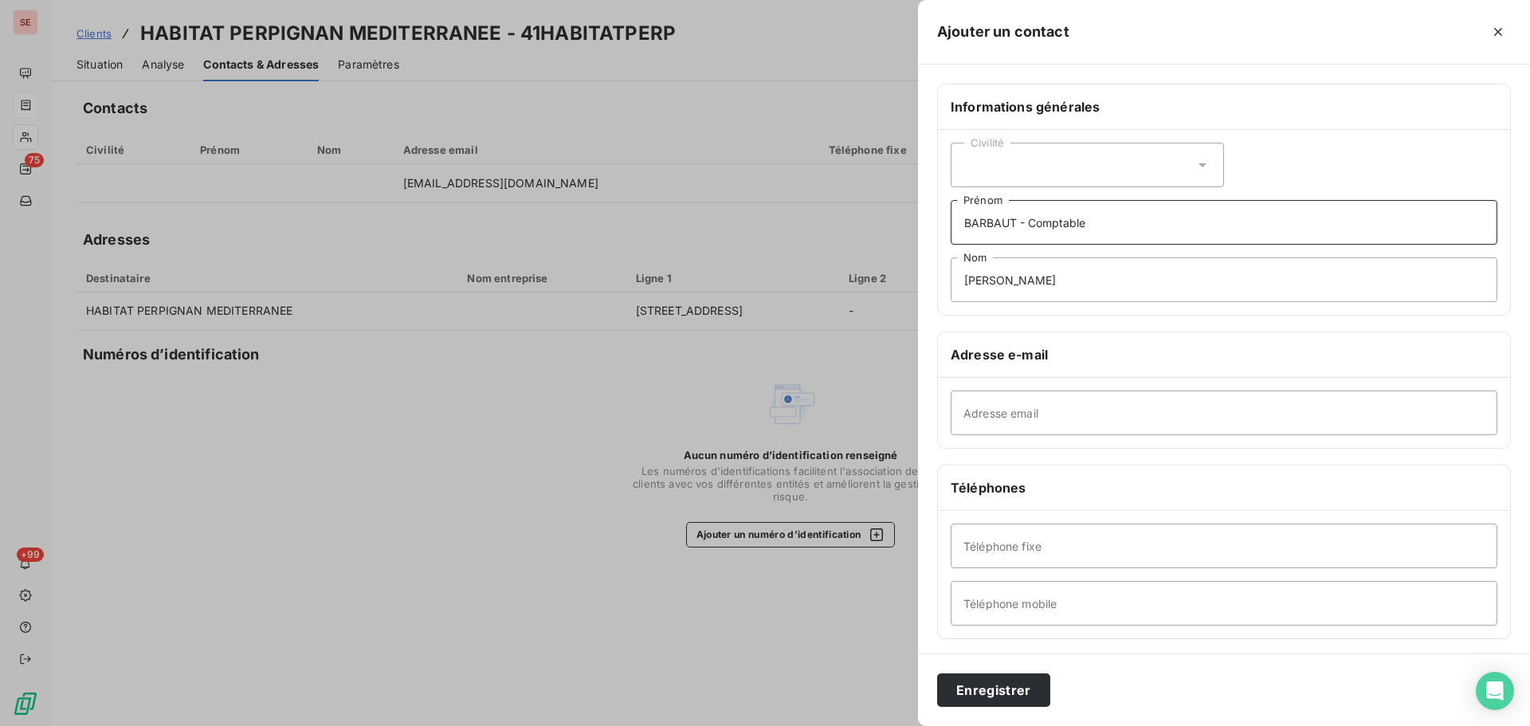
type input "BARBAUT - Comptable"
click at [1051, 556] on input "Téléphone fixe" at bounding box center [1224, 546] width 547 height 45
type input "04 68 67 63 02"
click at [991, 698] on button "Enregistrer" at bounding box center [993, 690] width 113 height 33
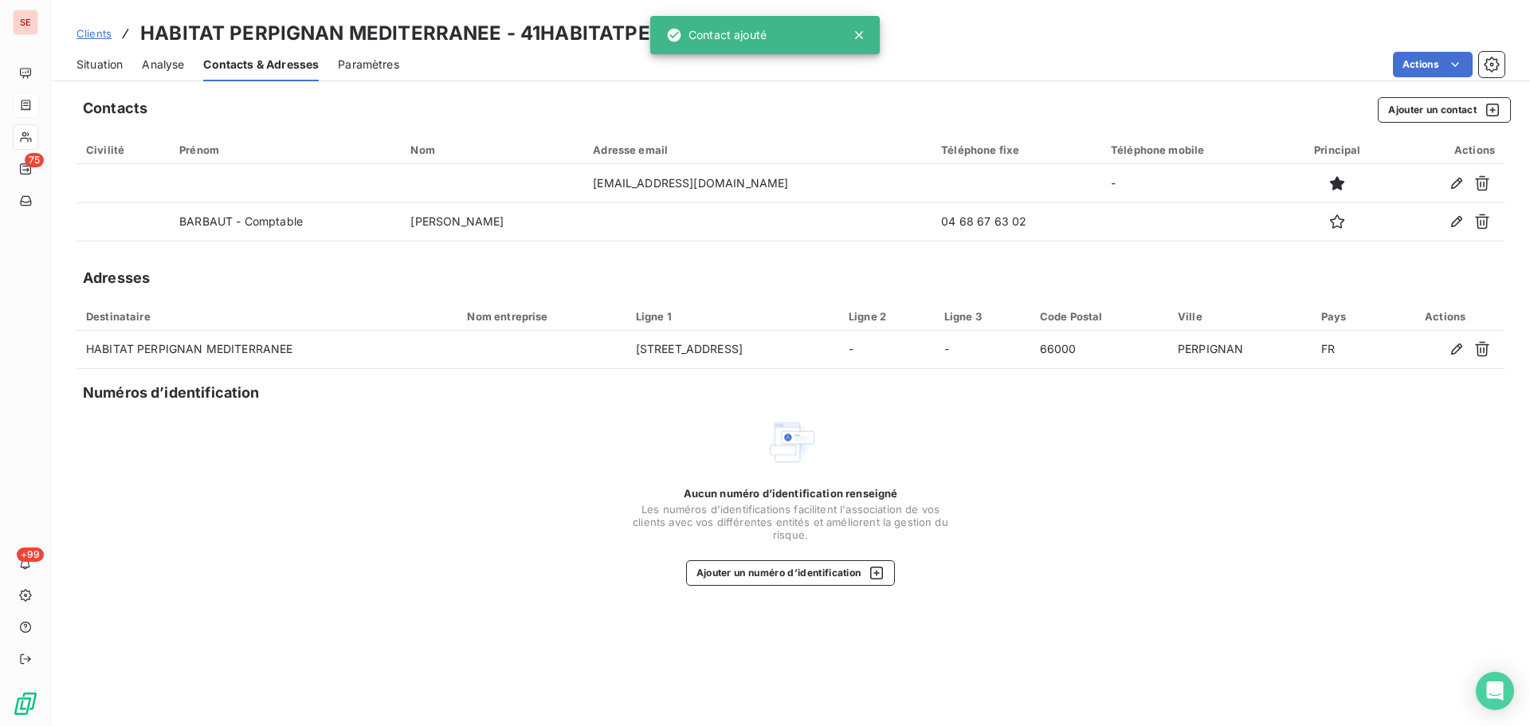
click at [92, 69] on span "Situation" at bounding box center [100, 65] width 46 height 16
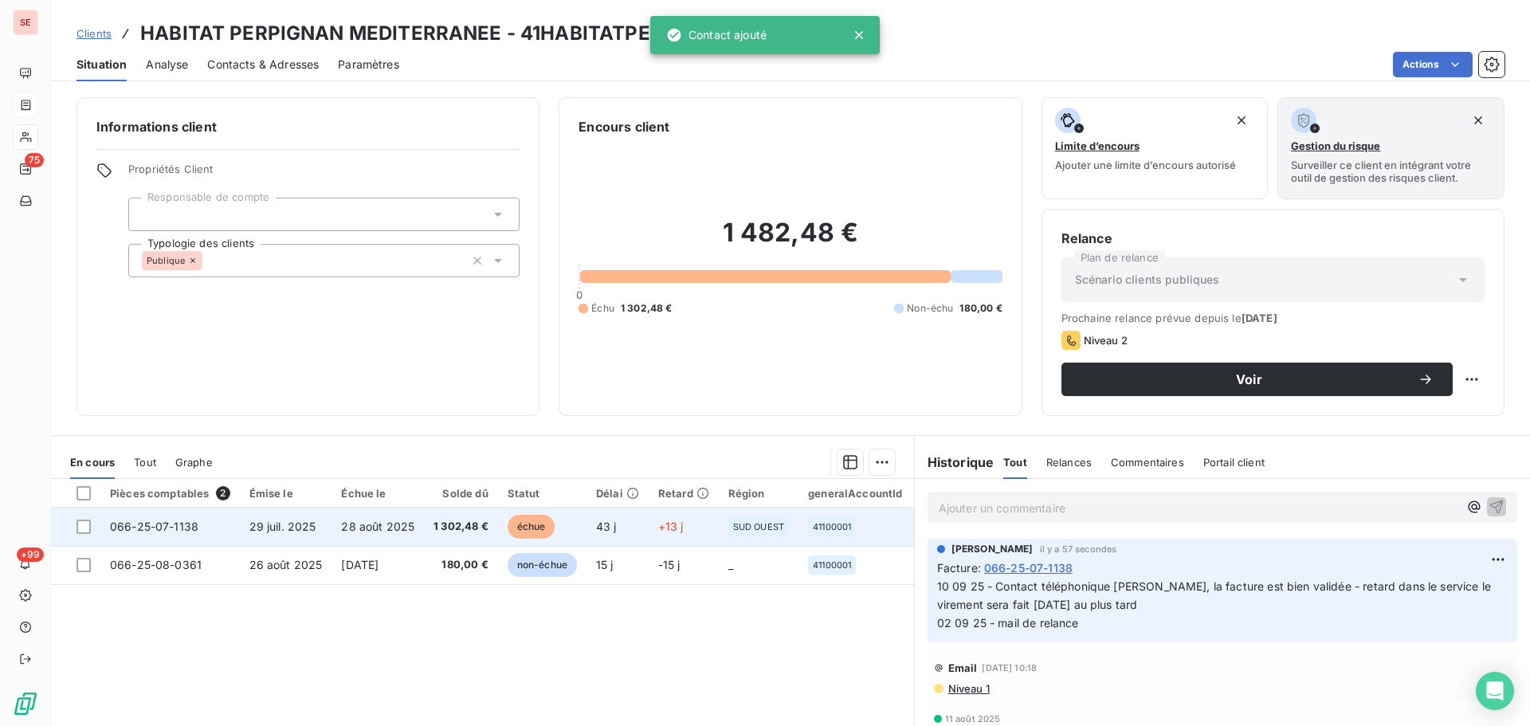
click at [382, 538] on td "28 août 2025" at bounding box center [378, 527] width 92 height 38
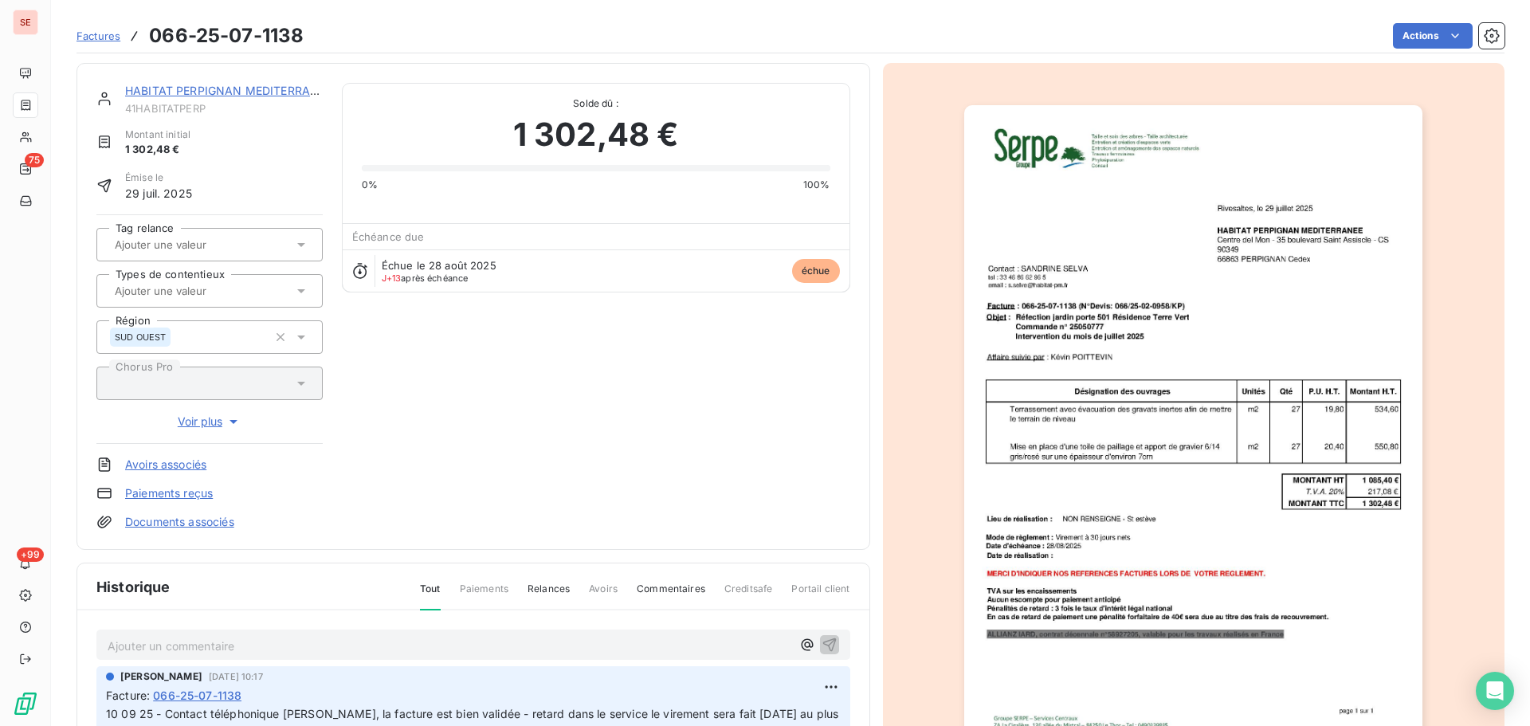
scroll to position [233, 0]
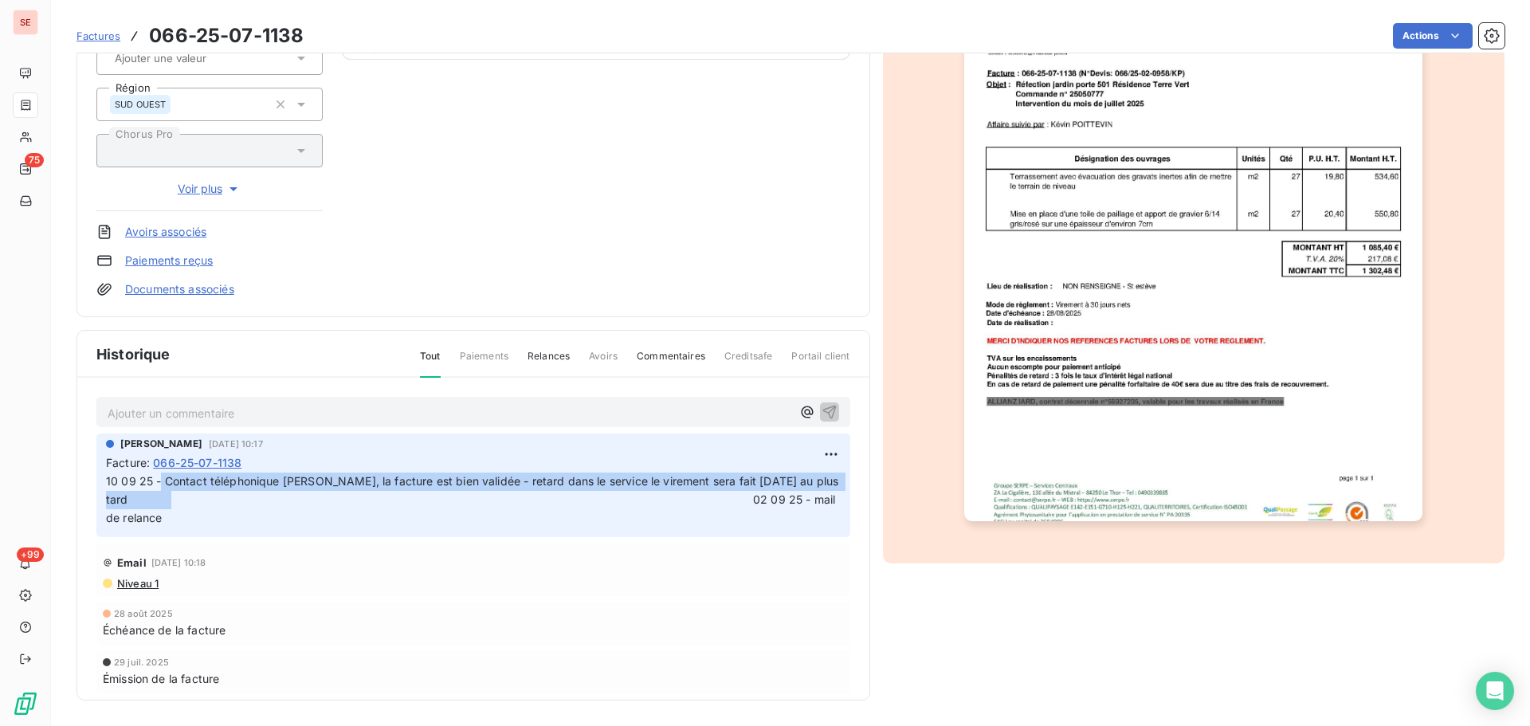
drag, startPoint x: 231, startPoint y: 499, endPoint x: 162, endPoint y: 481, distance: 71.5
click at [162, 481] on span "10 09 25 - Contact téléphonique [PERSON_NAME], la facture est bien validée - re…" at bounding box center [474, 499] width 737 height 50
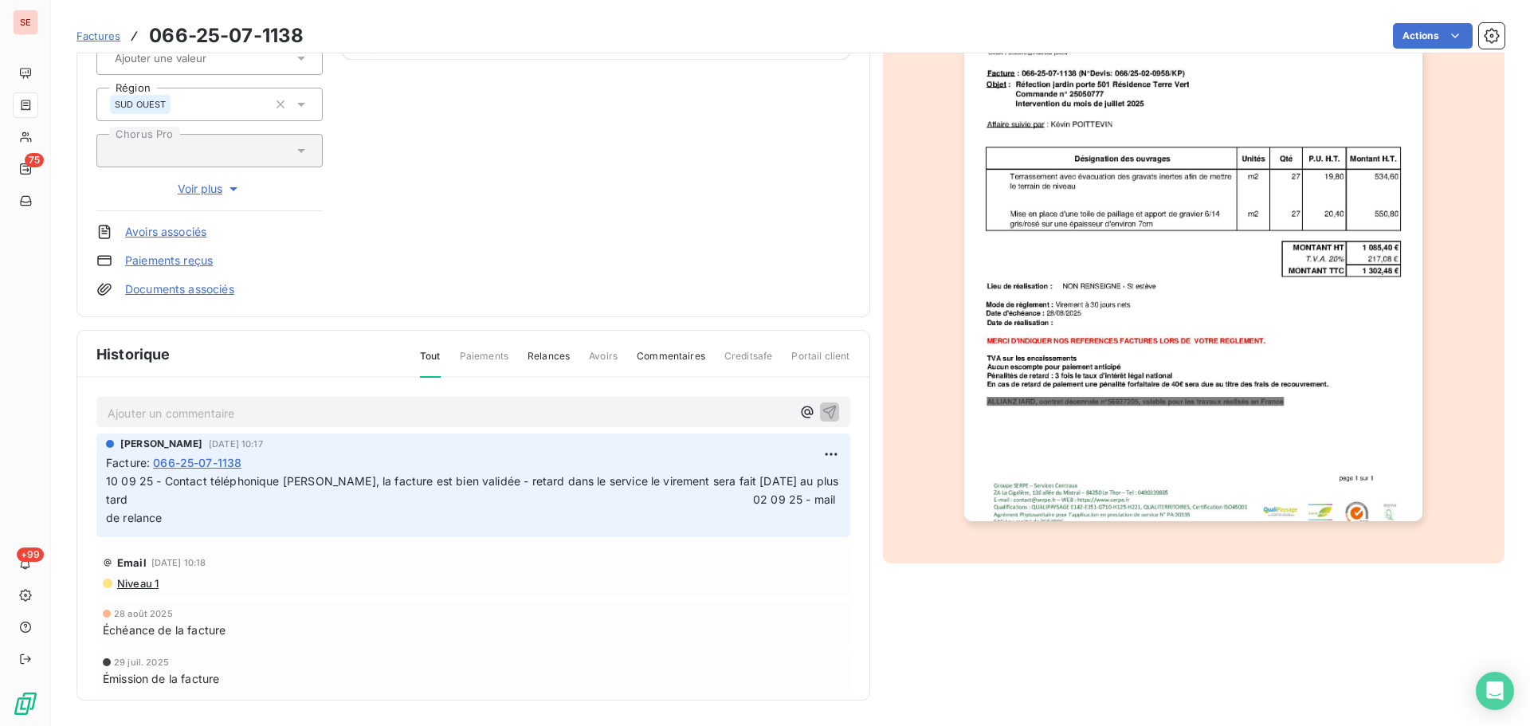
click at [287, 509] on p "10 09 25 - Contact téléphonique [PERSON_NAME], la facture est bien validée - re…" at bounding box center [473, 500] width 735 height 55
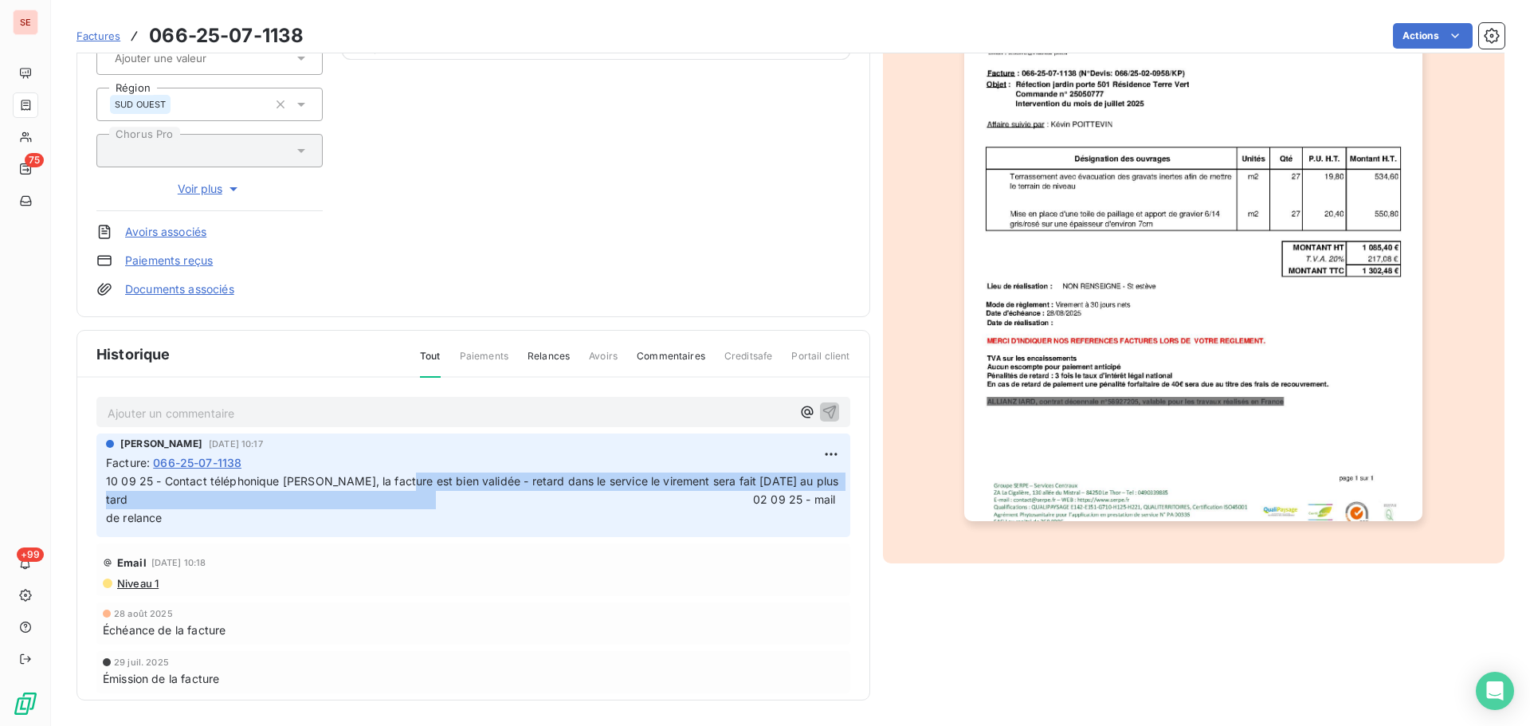
drag, startPoint x: 416, startPoint y: 479, endPoint x: 492, endPoint y: 497, distance: 77.7
click at [492, 497] on span "10 09 25 - Contact téléphonique [PERSON_NAME], la facture est bien validée - re…" at bounding box center [474, 499] width 737 height 50
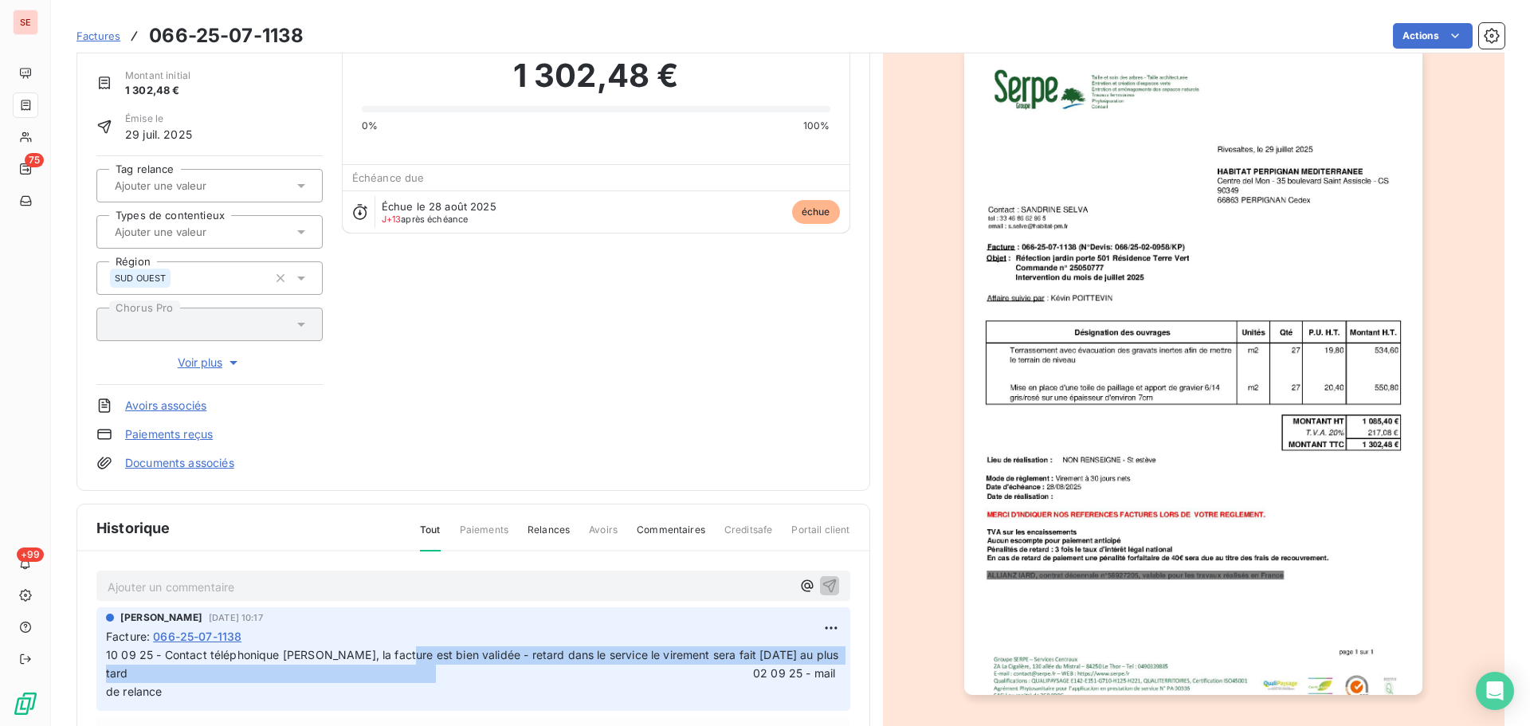
scroll to position [0, 0]
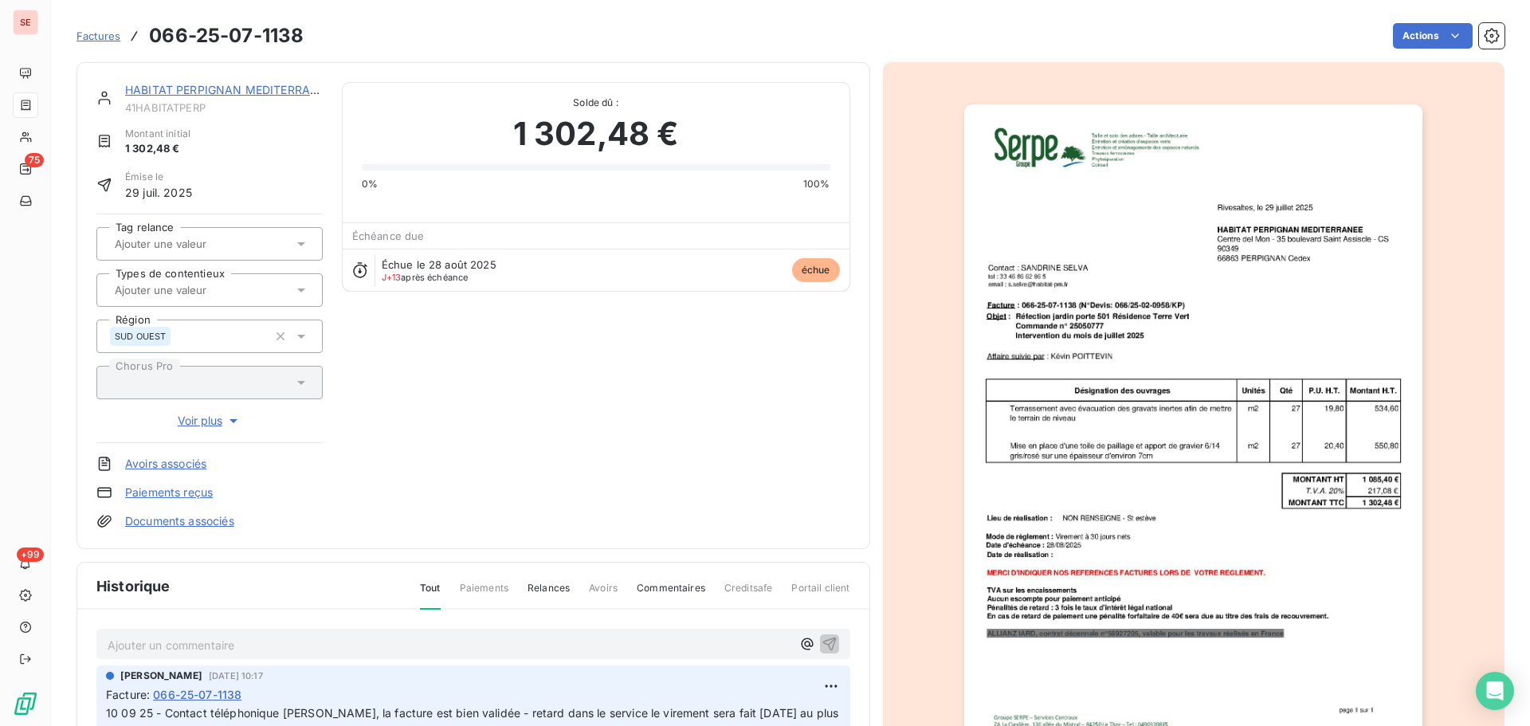
click at [247, 94] on link "HABITAT PERPIGNAN MEDITERRANEE" at bounding box center [228, 90] width 207 height 14
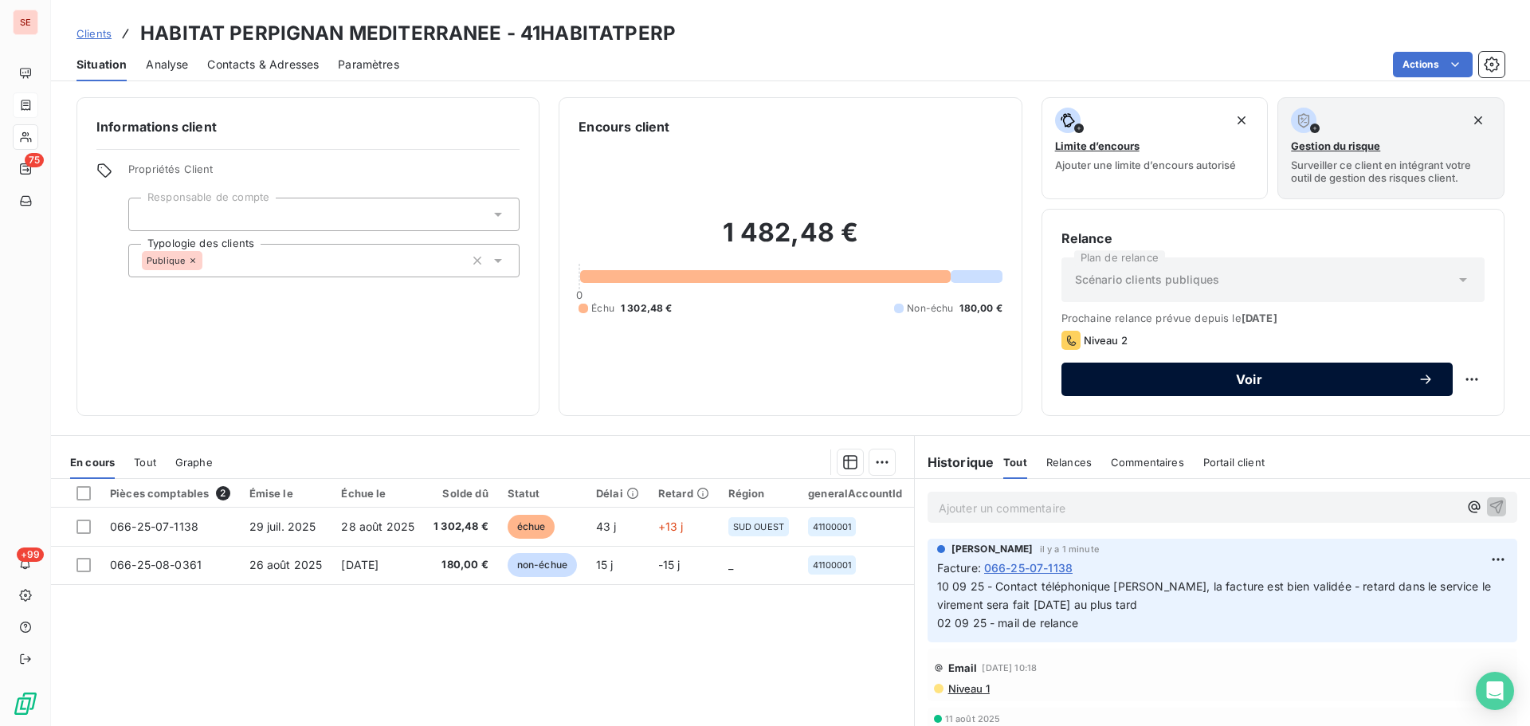
click at [1225, 377] on span "Voir" at bounding box center [1249, 379] width 337 height 13
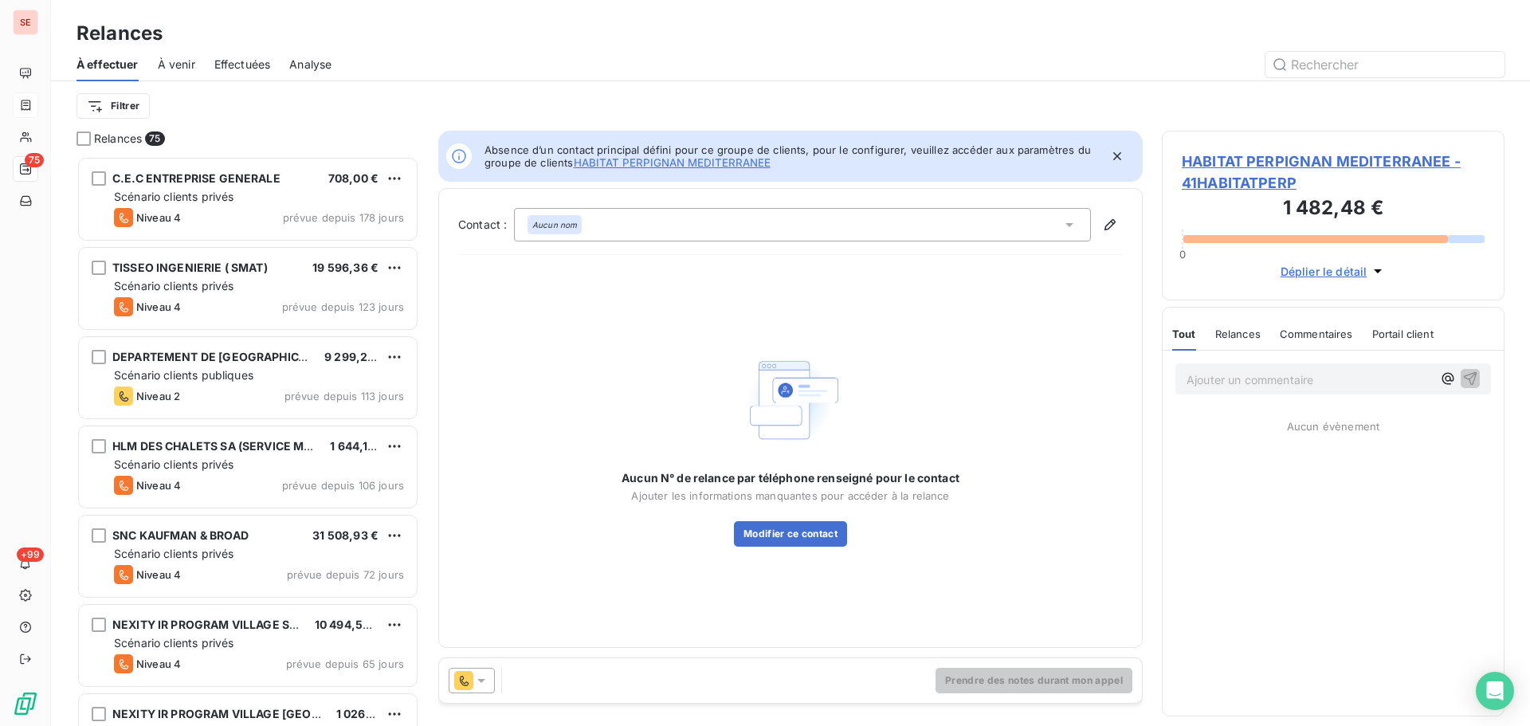
scroll to position [13, 13]
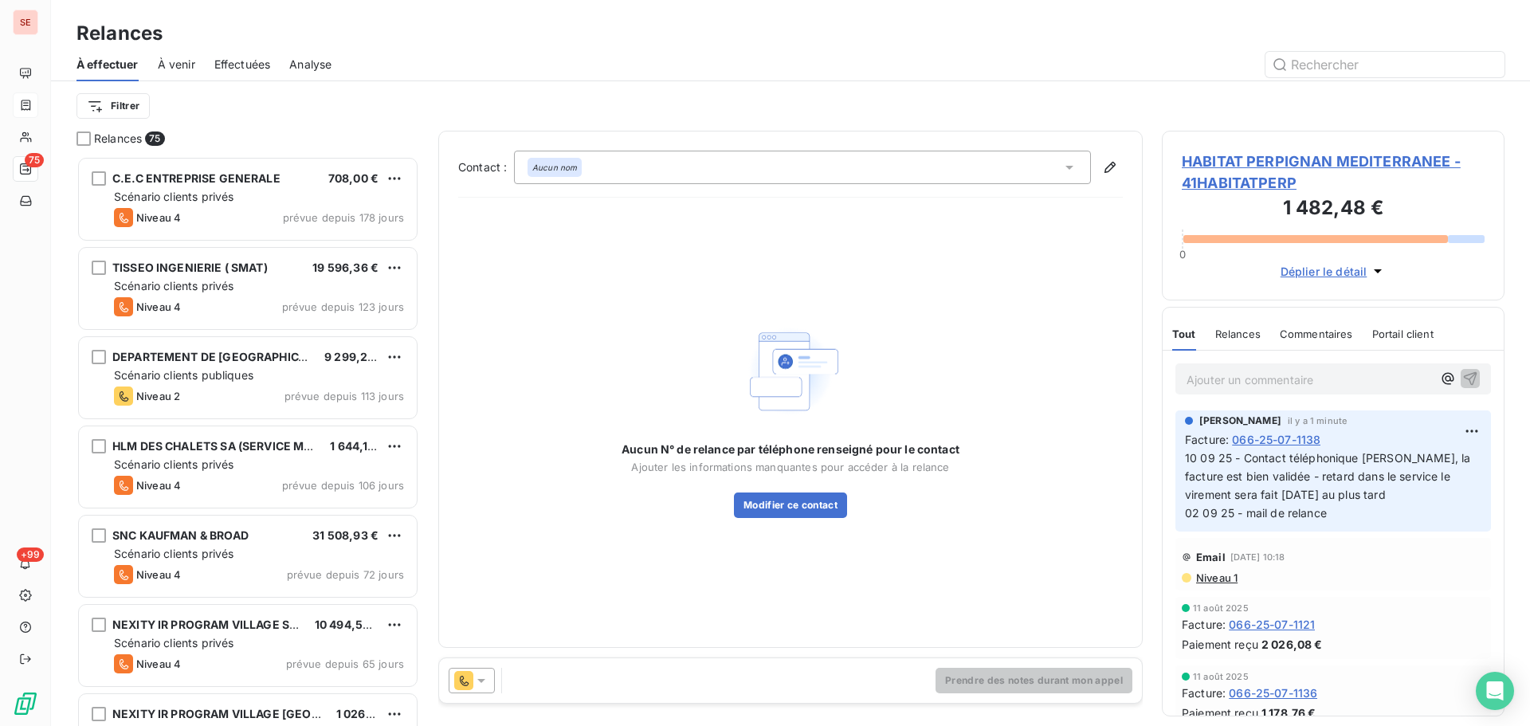
click at [829, 171] on div "Aucun nom" at bounding box center [802, 167] width 577 height 33
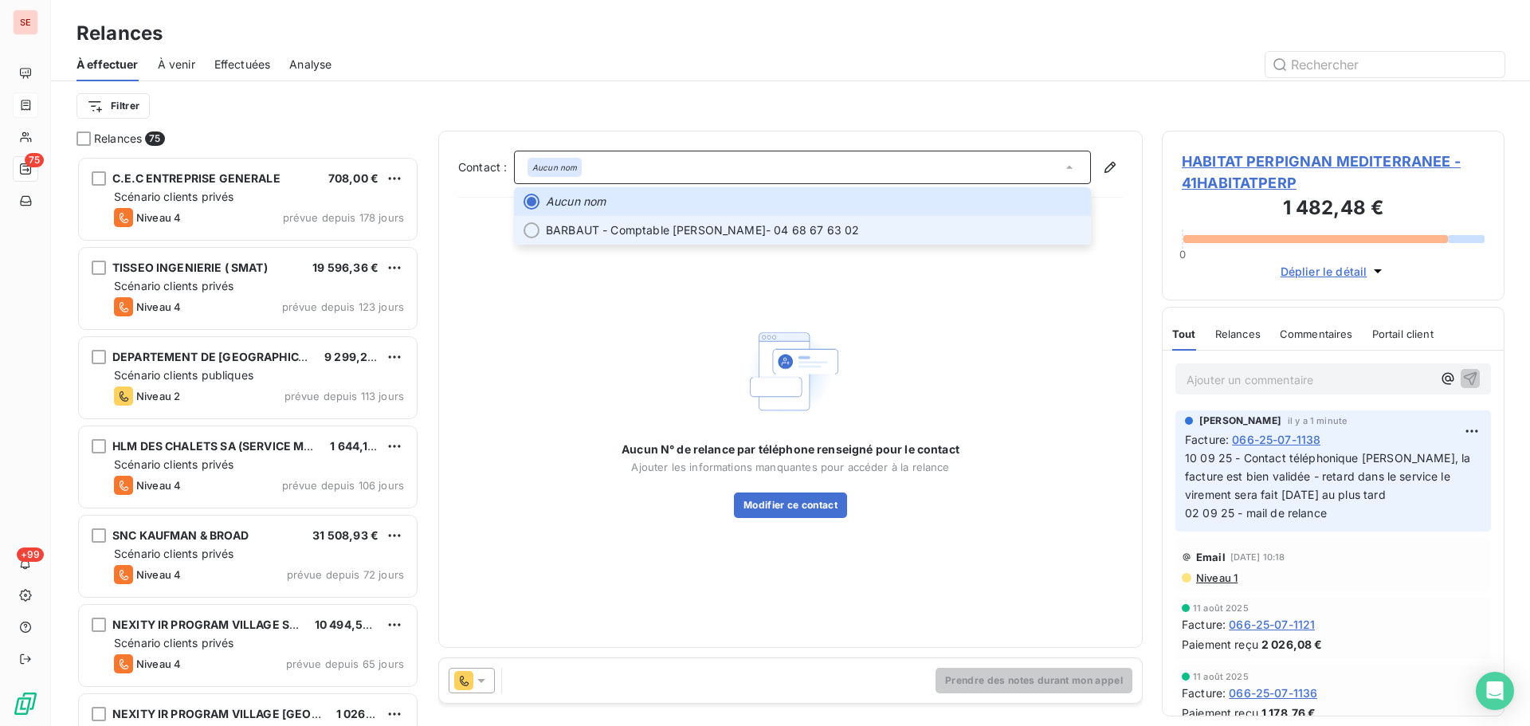
click at [775, 230] on span "BARBAUT - Comptable [PERSON_NAME] - 04 68 67 63 02" at bounding box center [814, 230] width 536 height 16
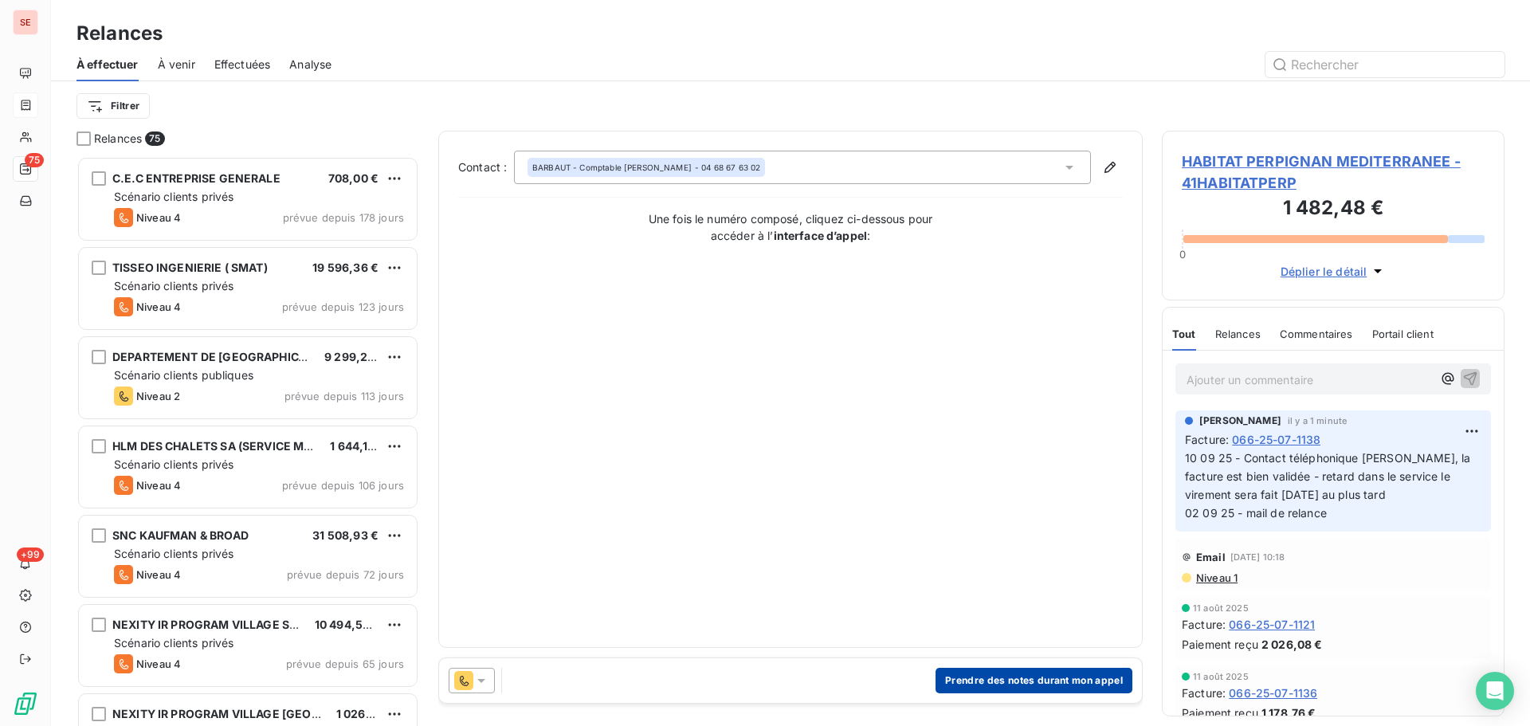
click at [1021, 682] on button "Prendre des notes durant mon appel" at bounding box center [1034, 681] width 197 height 26
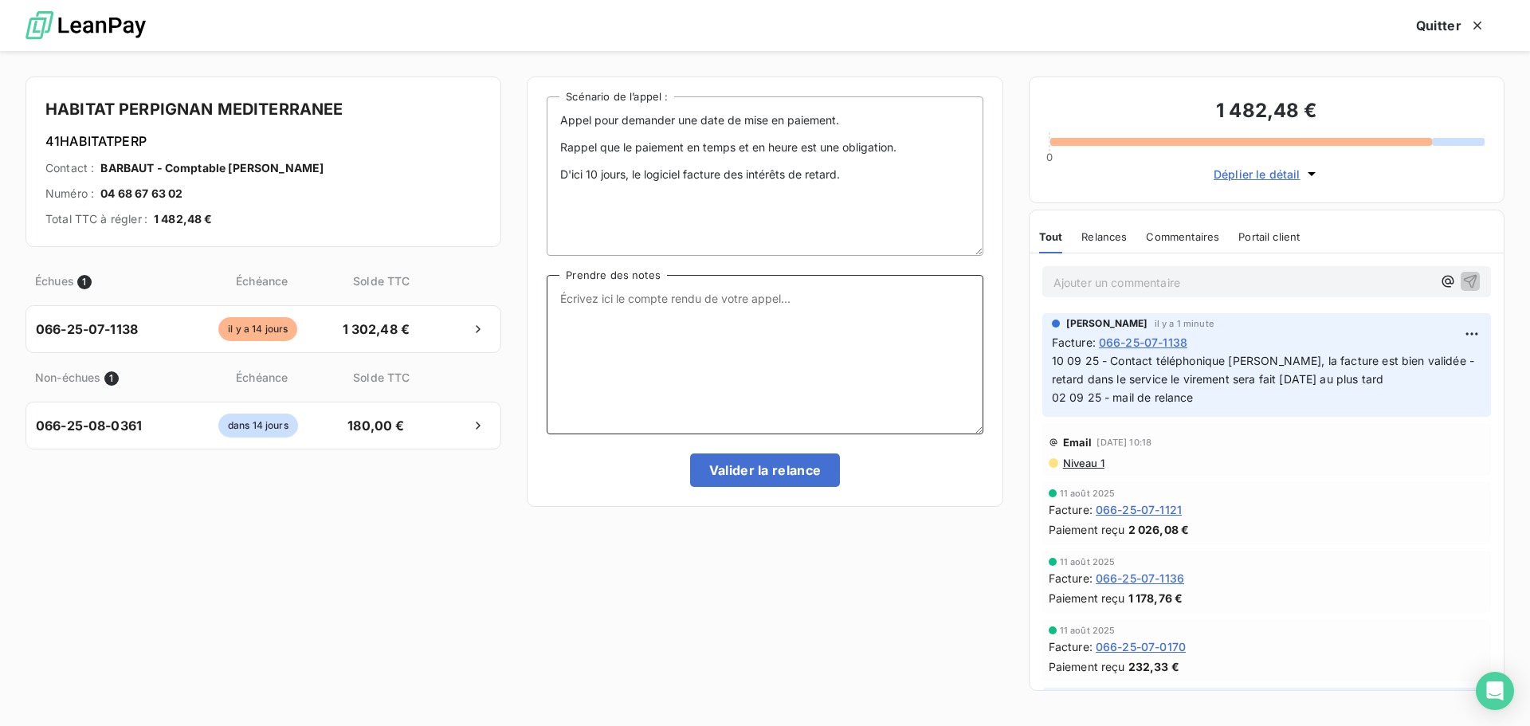
paste textarea "la facture est bien validée - retard dans le service le virement sera fait [DAT…"
type textarea "la facture est bien validée - retard dans le service le virement sera fait [DAT…"
click at [773, 473] on button "Valider la relance" at bounding box center [765, 470] width 151 height 33
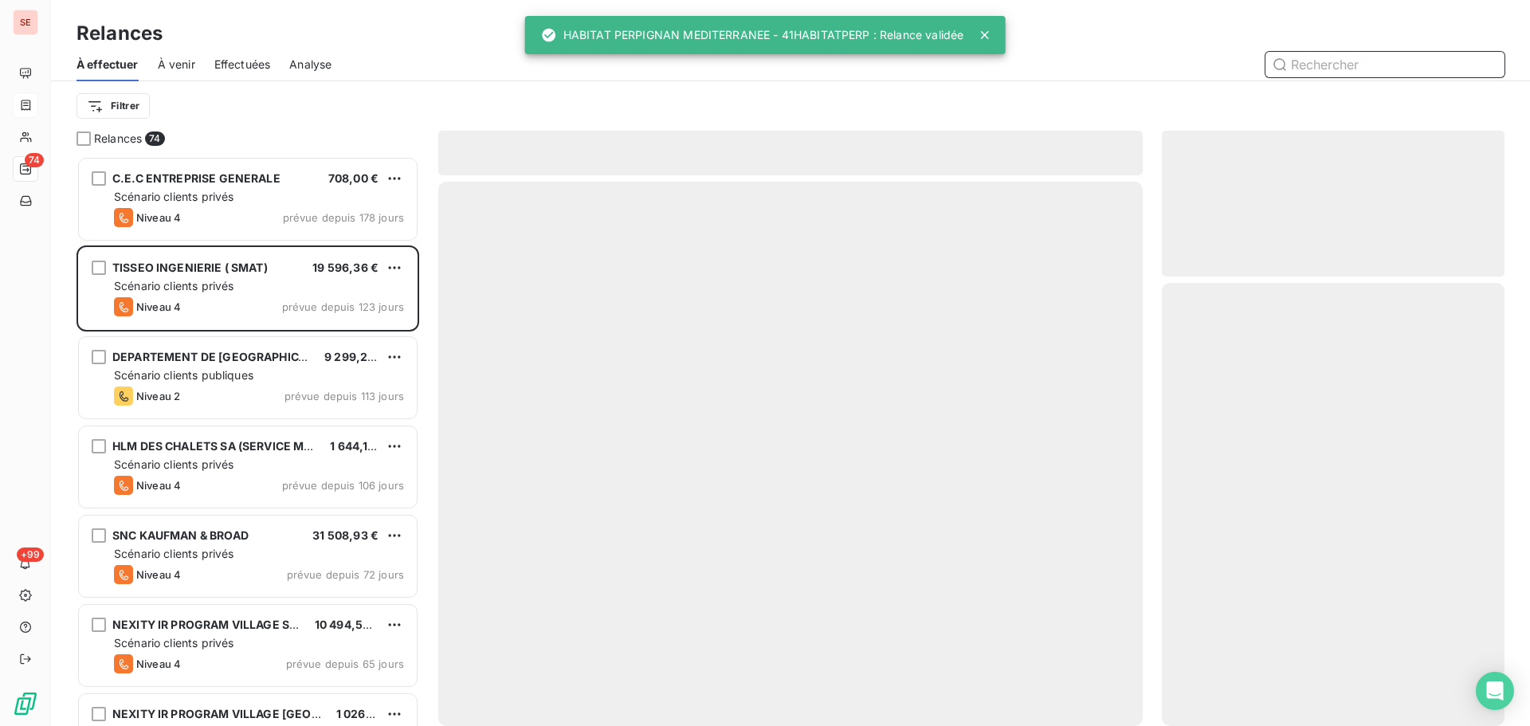
click at [238, 66] on span "Effectuées" at bounding box center [242, 65] width 57 height 16
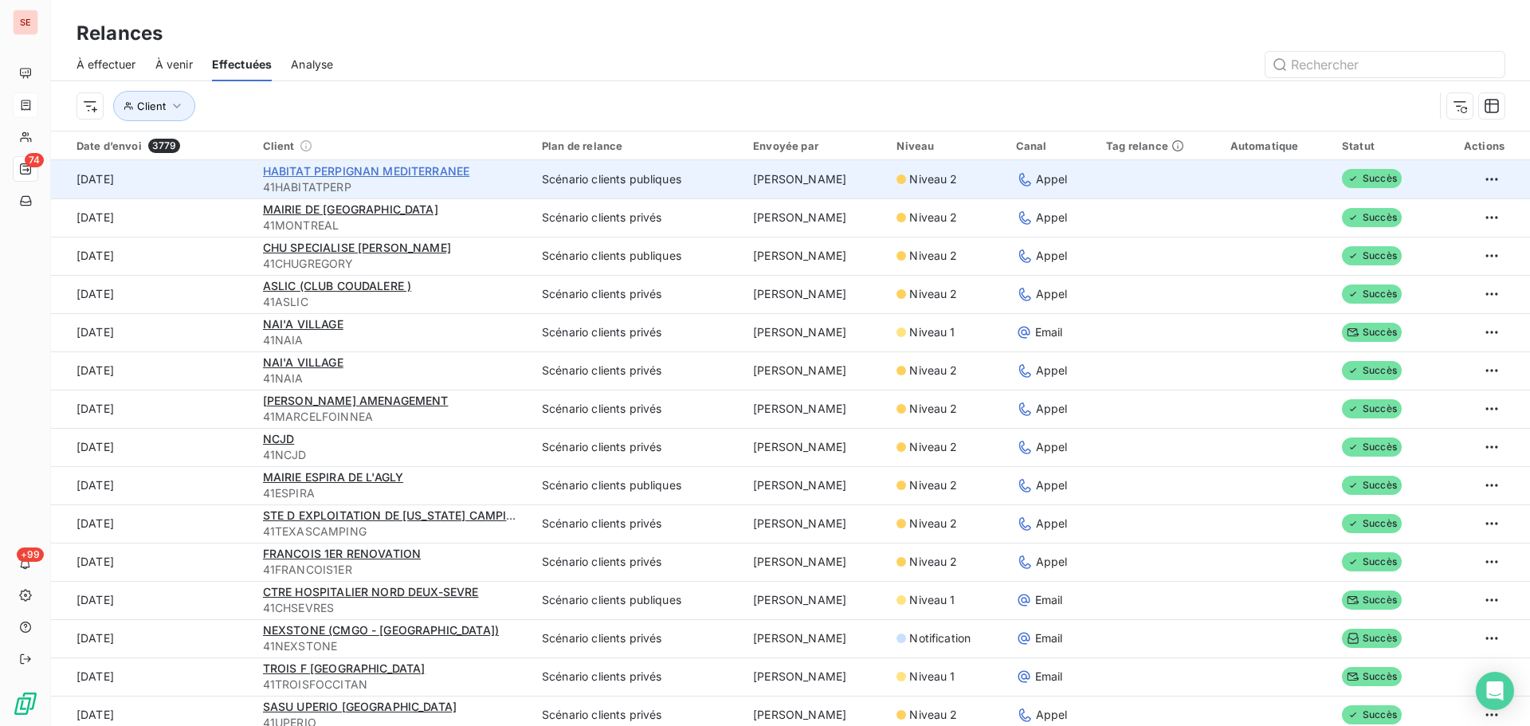
click at [437, 167] on span "HABITAT PERPIGNAN MEDITERRANEE" at bounding box center [366, 171] width 207 height 14
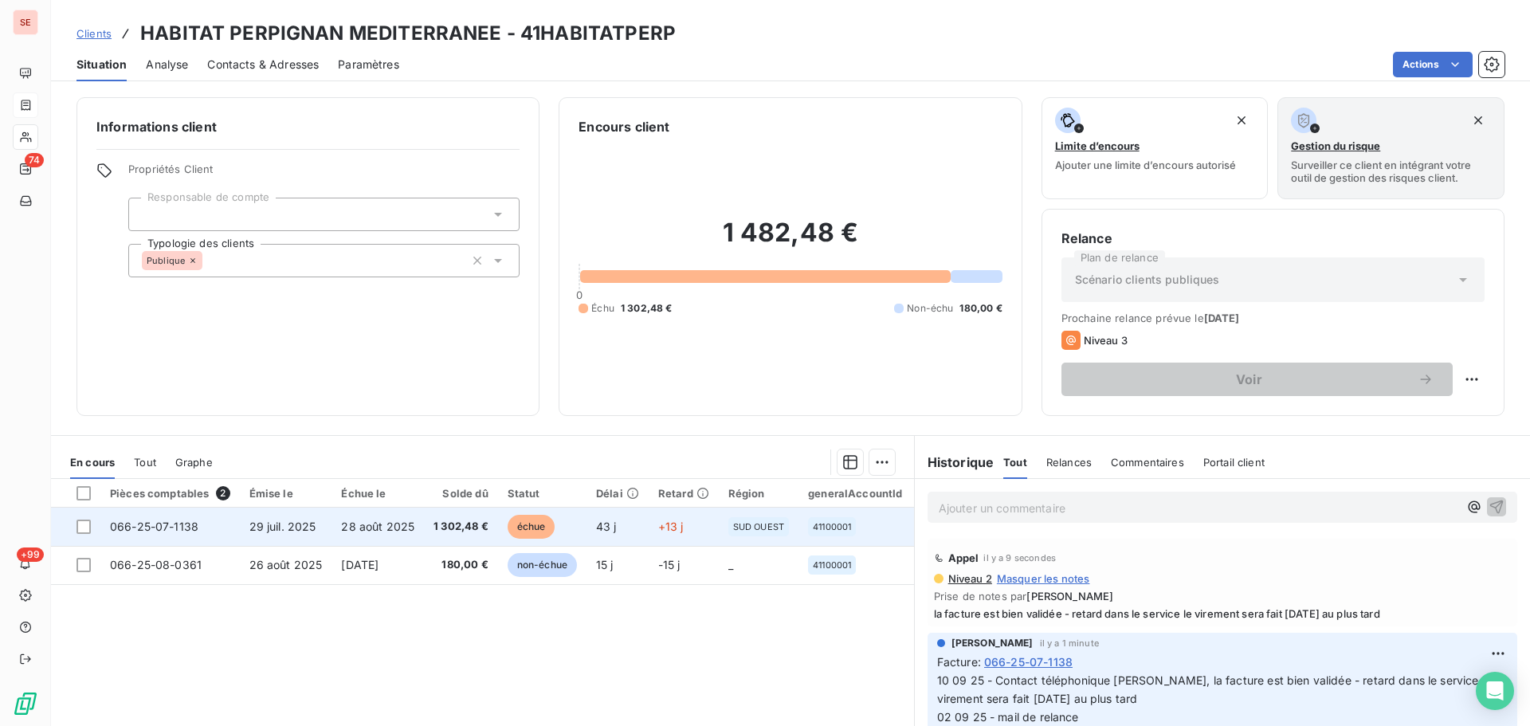
click at [454, 539] on td "1 302,48 €" at bounding box center [461, 527] width 74 height 38
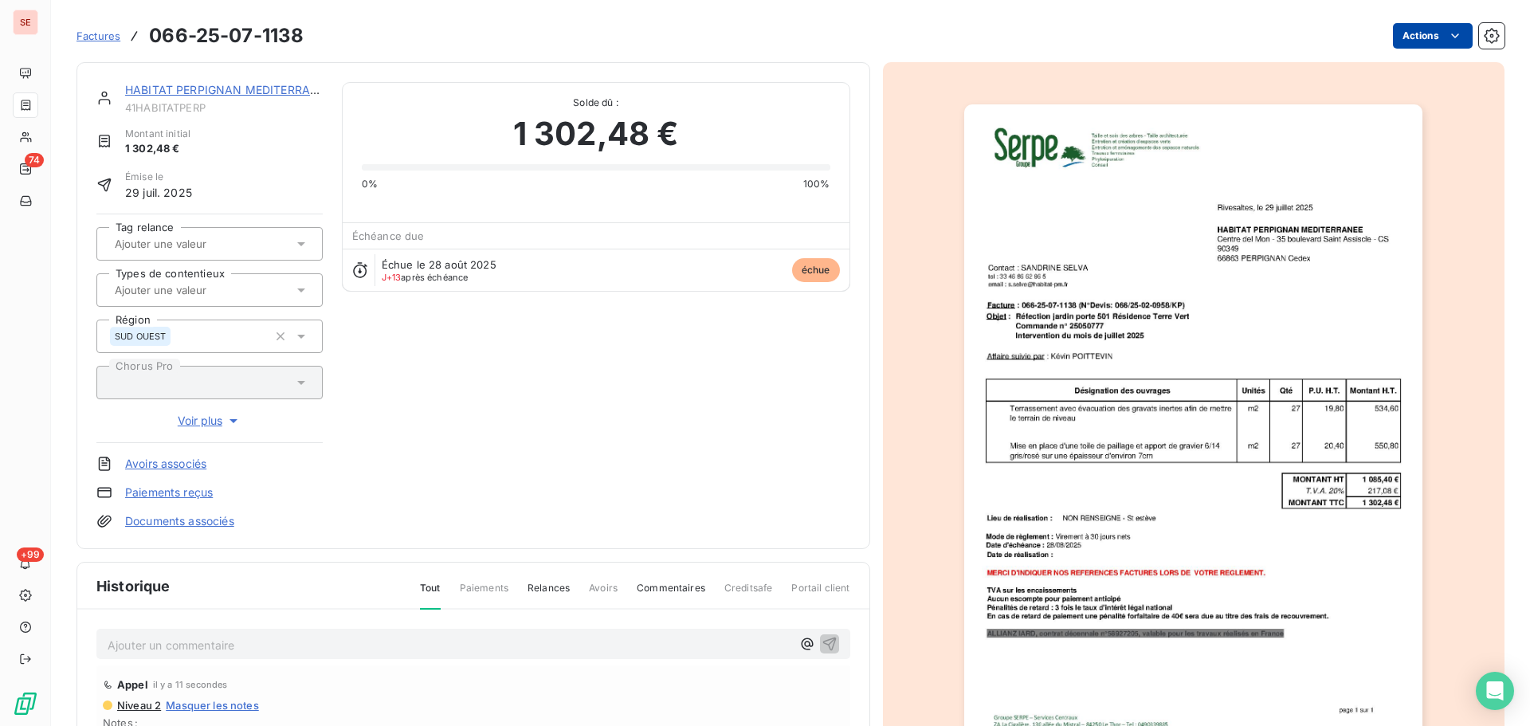
click at [1411, 26] on html "SE 74 +99 Factures 066-25-07-1138 Actions HABITAT PERPIGNAN MEDITERRANEE 41HABI…" at bounding box center [765, 363] width 1530 height 726
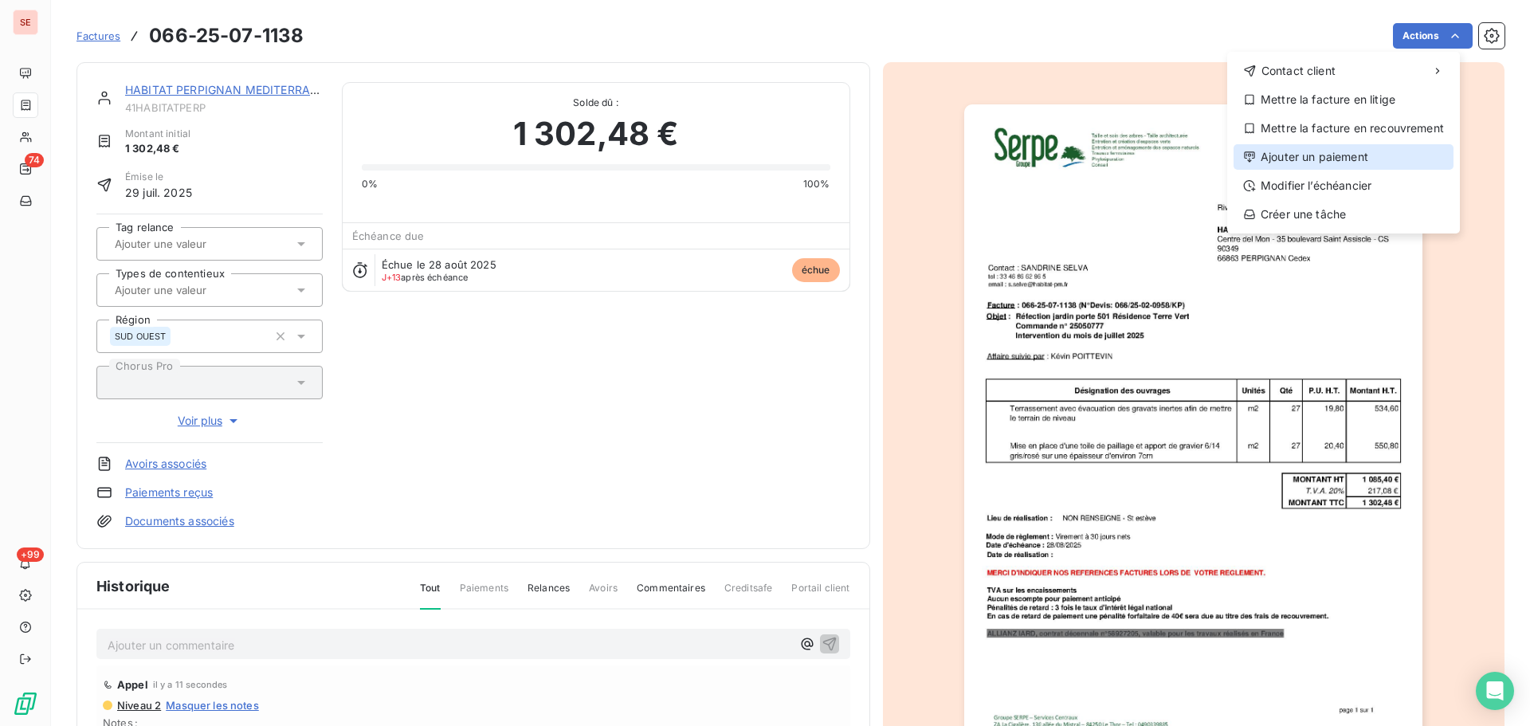
click at [1328, 151] on div "Ajouter un paiement" at bounding box center [1344, 157] width 220 height 26
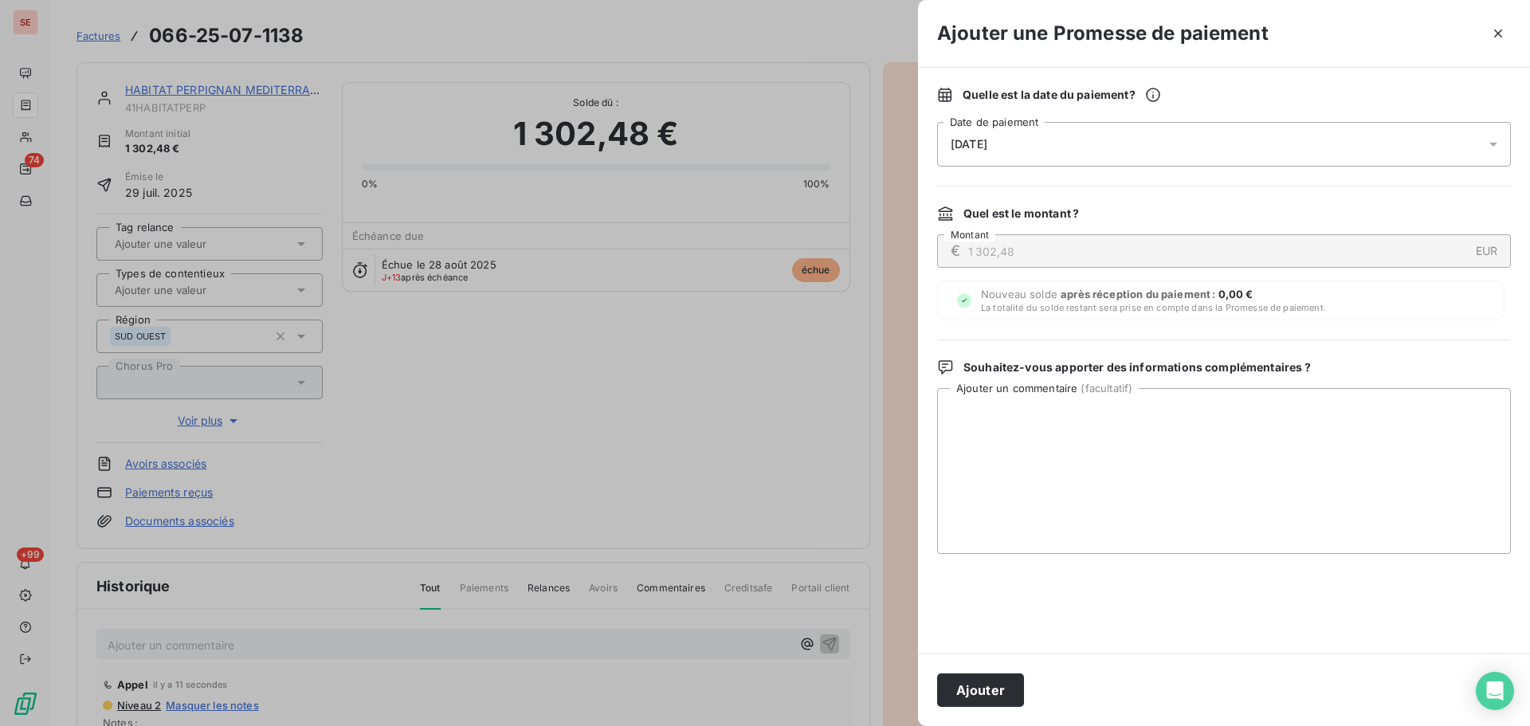
click at [1267, 147] on div "[DATE]" at bounding box center [1224, 144] width 574 height 45
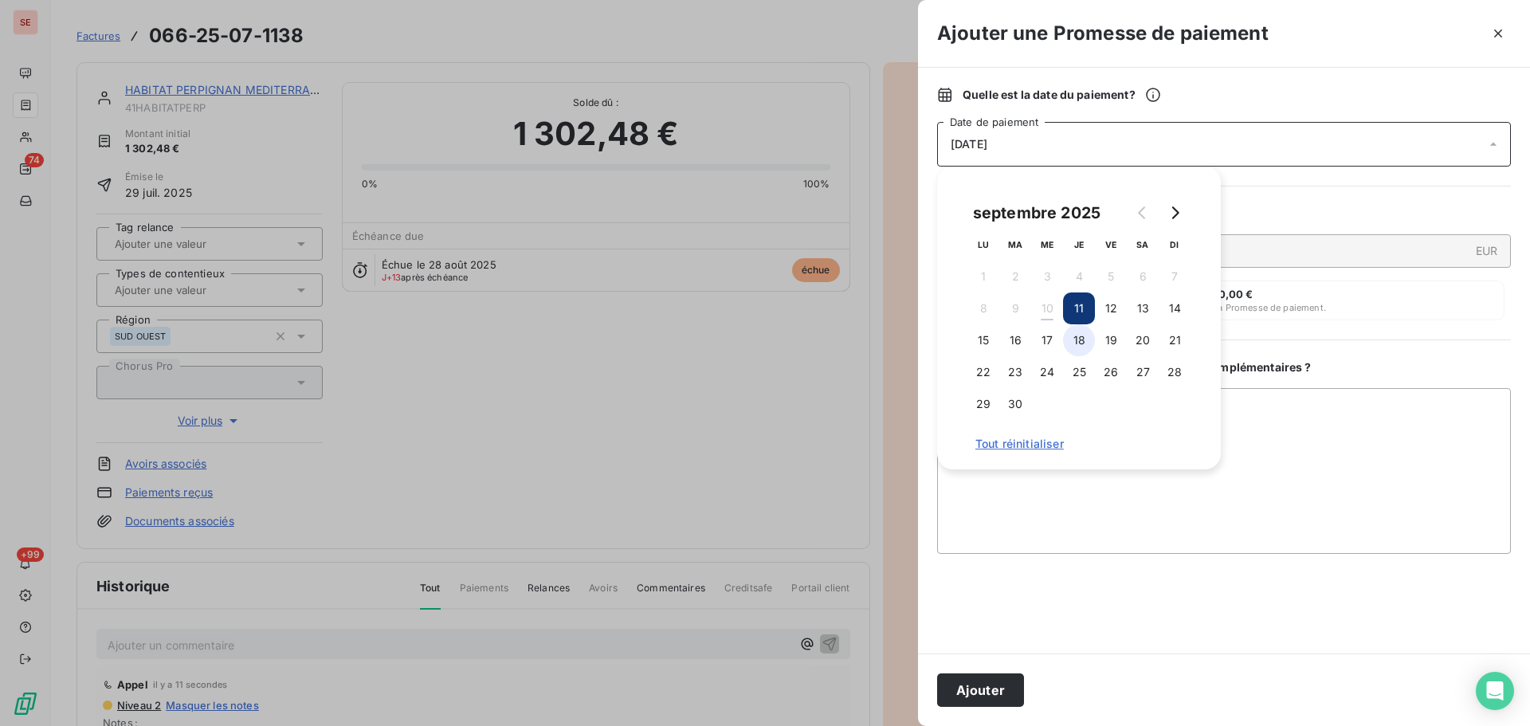
click at [1082, 341] on button "18" at bounding box center [1079, 340] width 32 height 32
click at [988, 685] on button "Ajouter" at bounding box center [980, 690] width 87 height 33
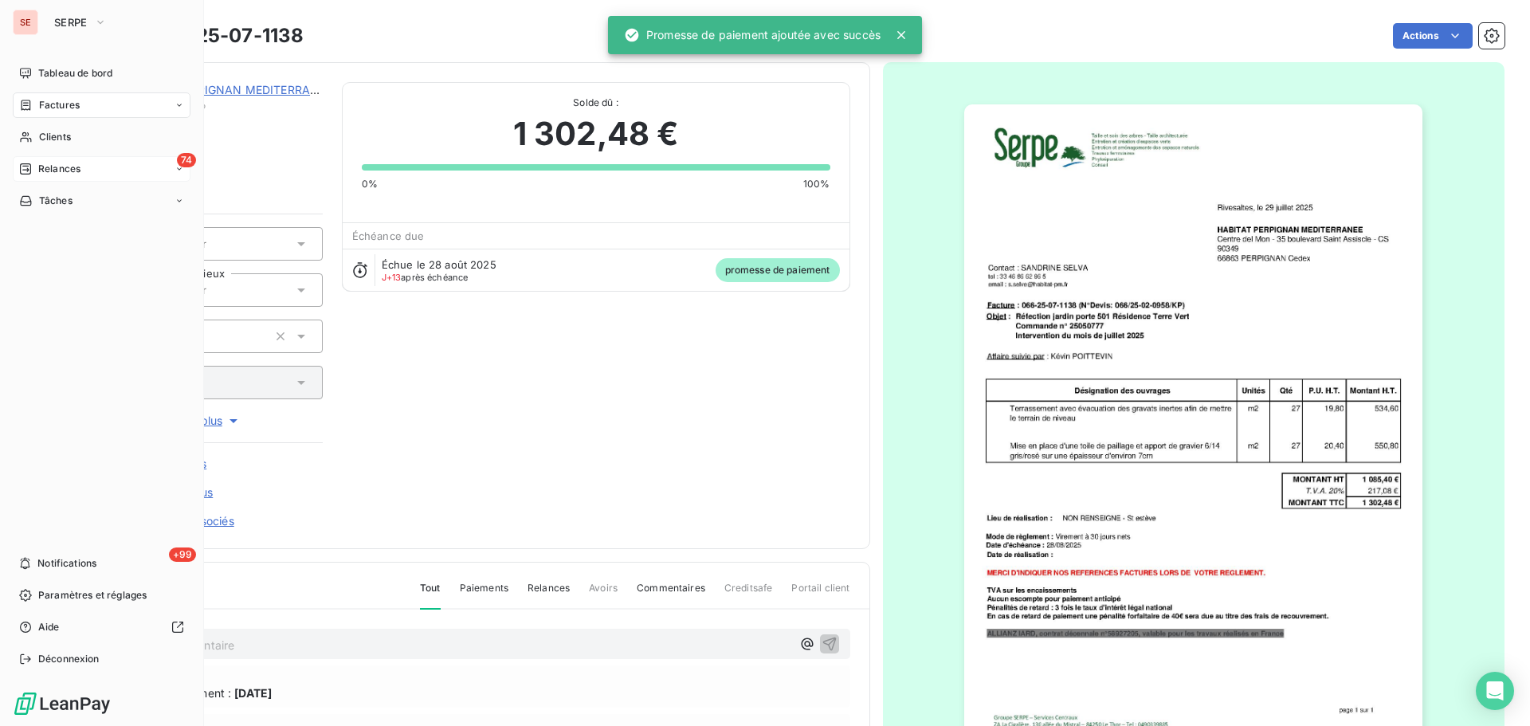
click at [69, 166] on span "Relances" at bounding box center [59, 169] width 42 height 14
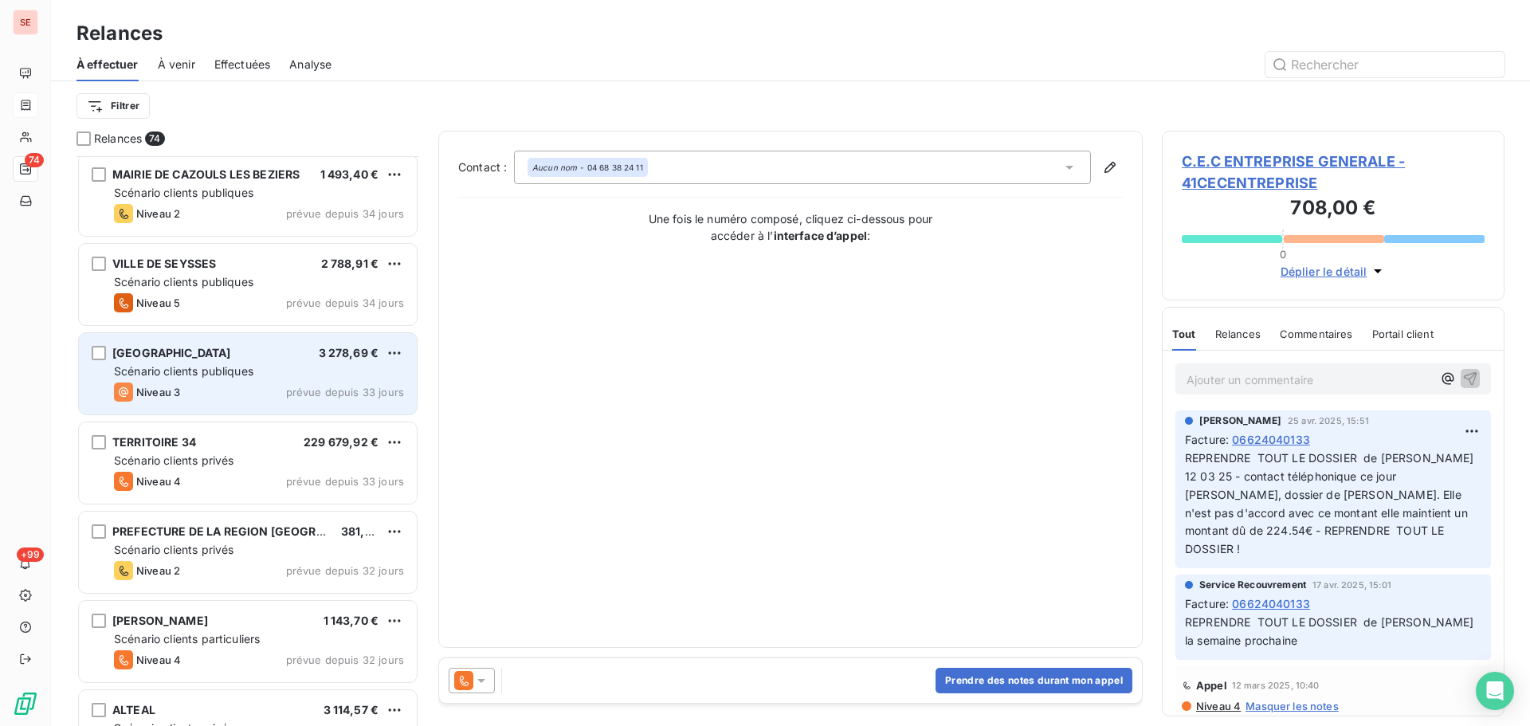
scroll to position [1914, 0]
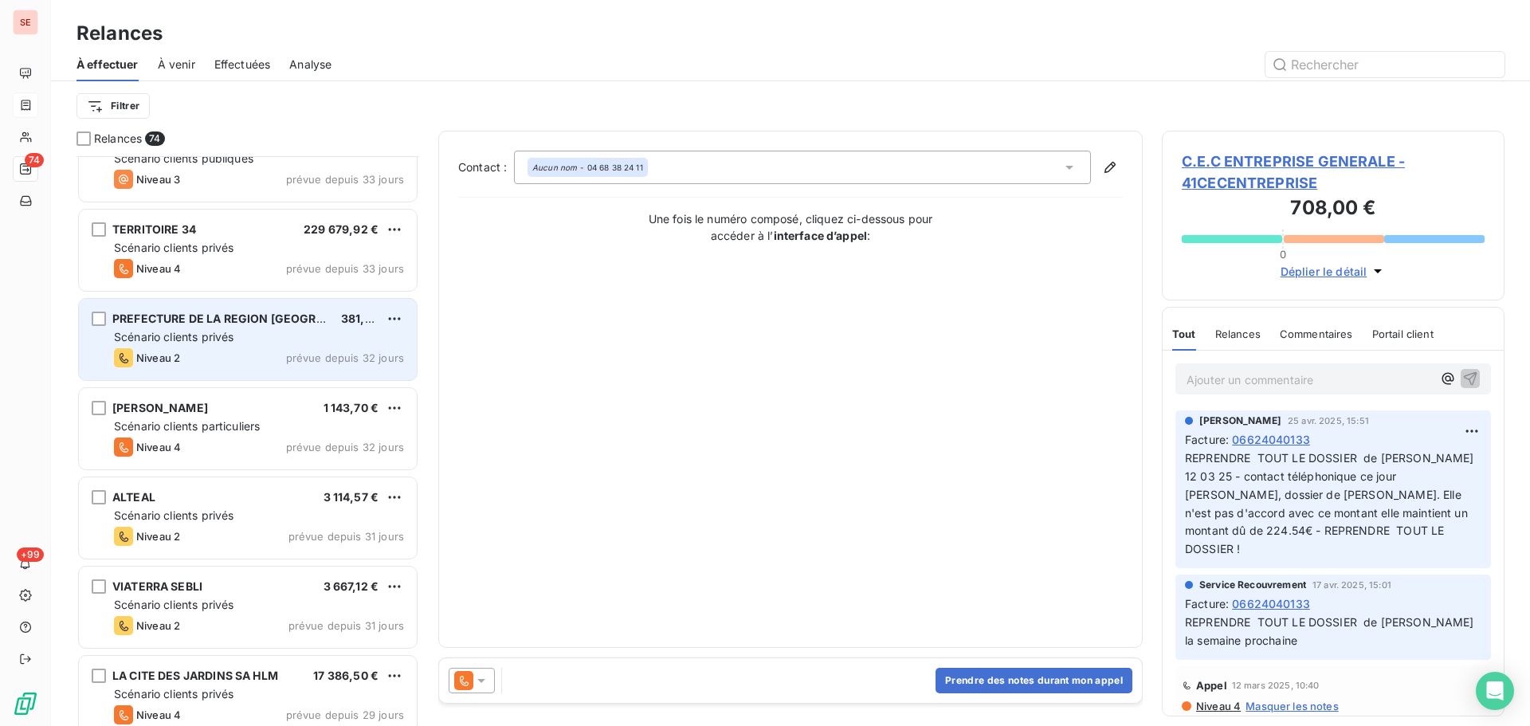
click at [261, 351] on div "Niveau 2 prévue depuis 32 jours" at bounding box center [259, 357] width 290 height 19
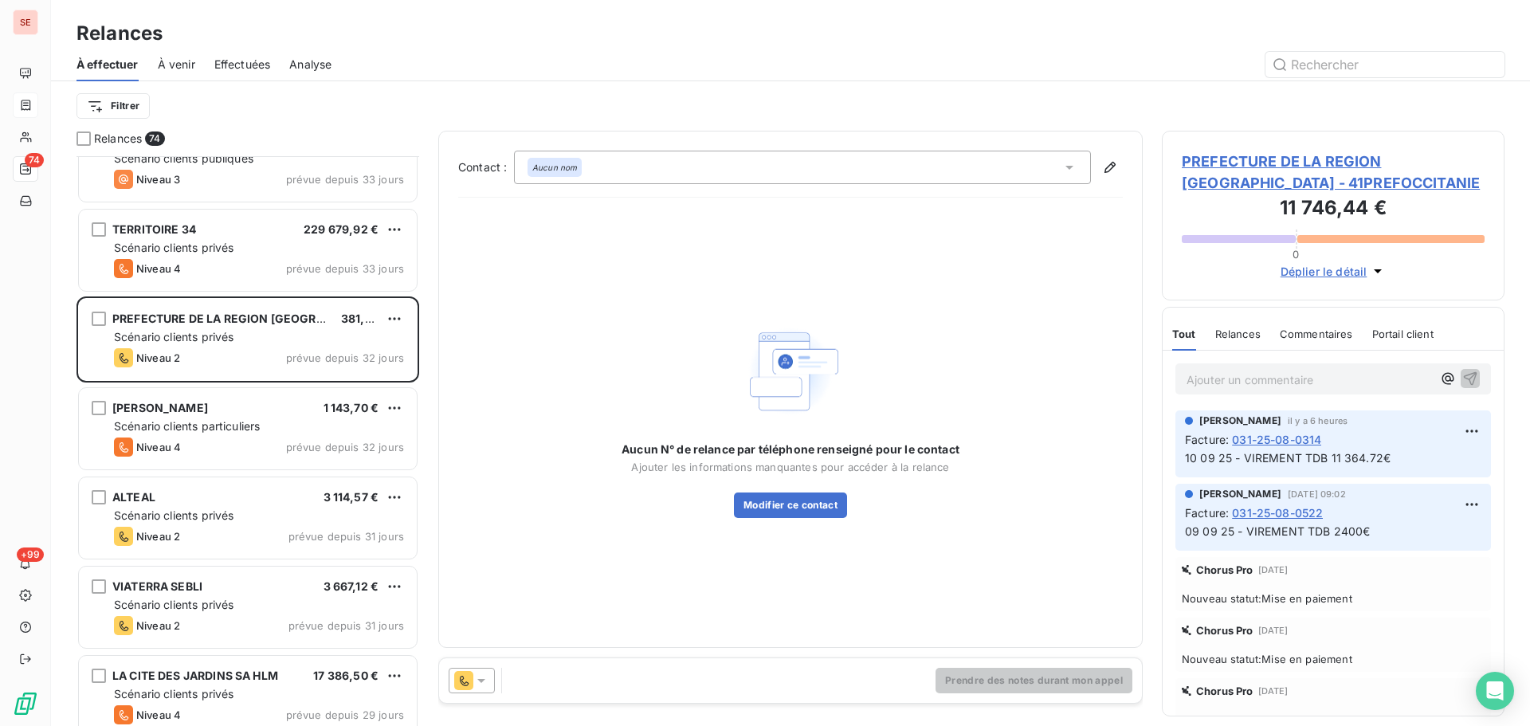
click at [1286, 166] on span "PREFECTURE DE LA REGION [GEOGRAPHIC_DATA] - 41PREFOCCITANIE" at bounding box center [1333, 172] width 303 height 43
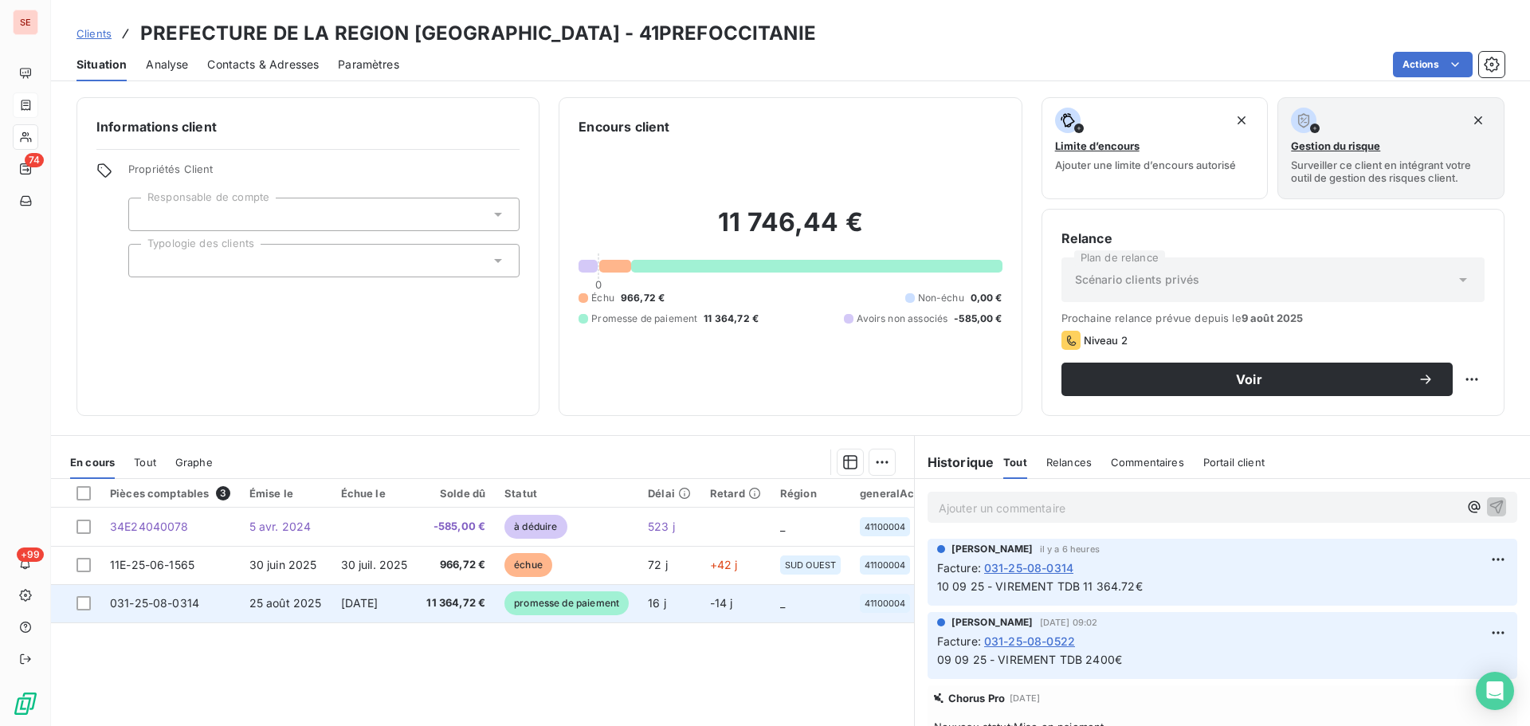
click at [340, 615] on td "[DATE]" at bounding box center [375, 603] width 86 height 38
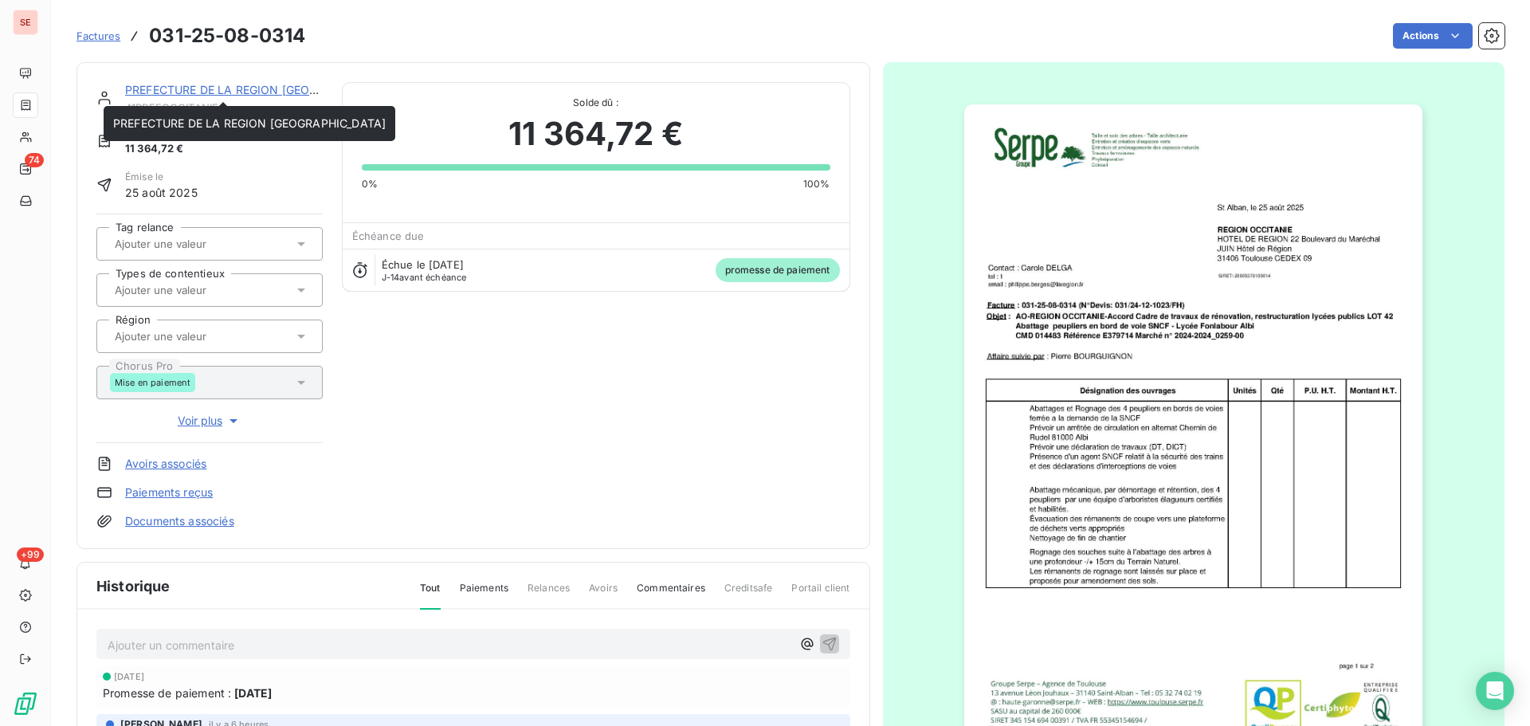
click at [249, 92] on link "PREFECTURE DE LA REGION [GEOGRAPHIC_DATA]" at bounding box center [261, 90] width 273 height 14
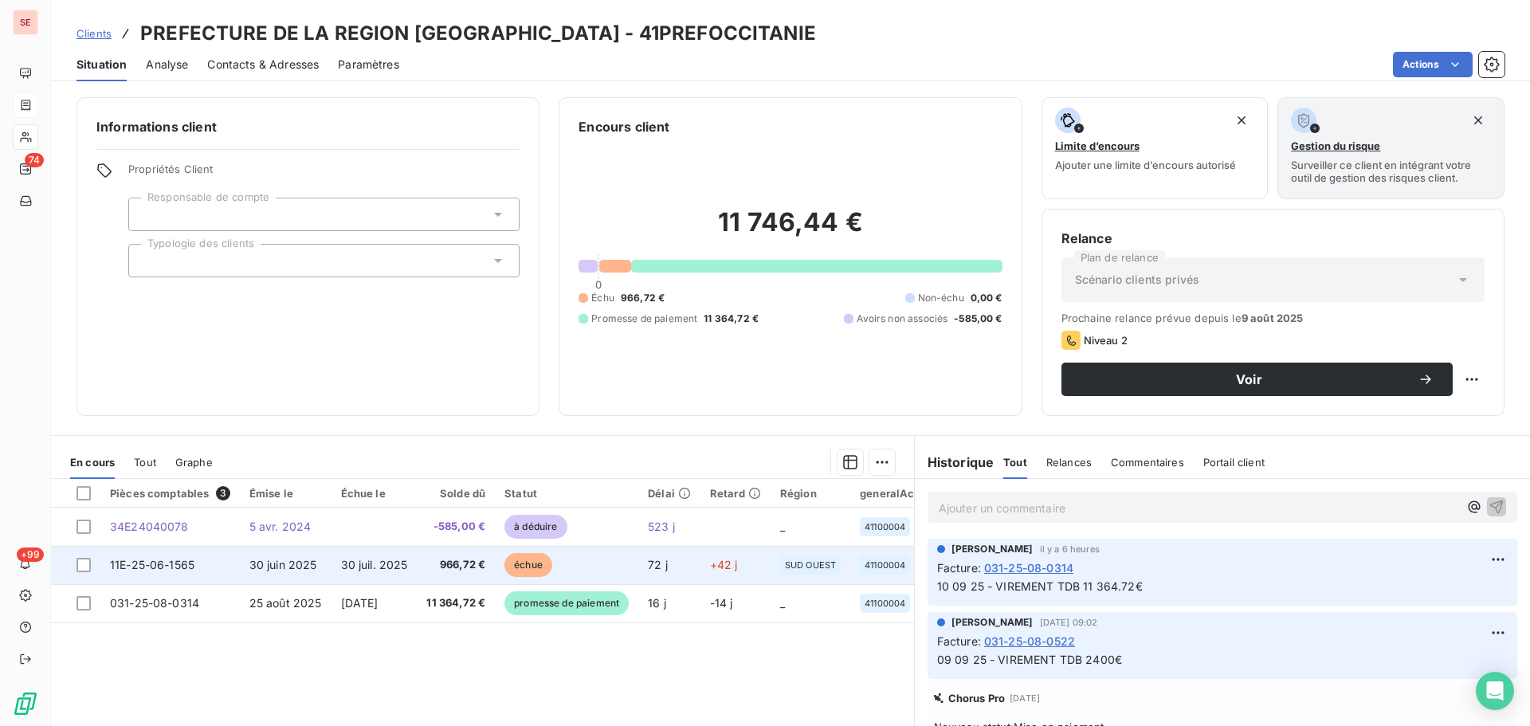
click at [323, 572] on td "30 juin 2025" at bounding box center [286, 565] width 92 height 38
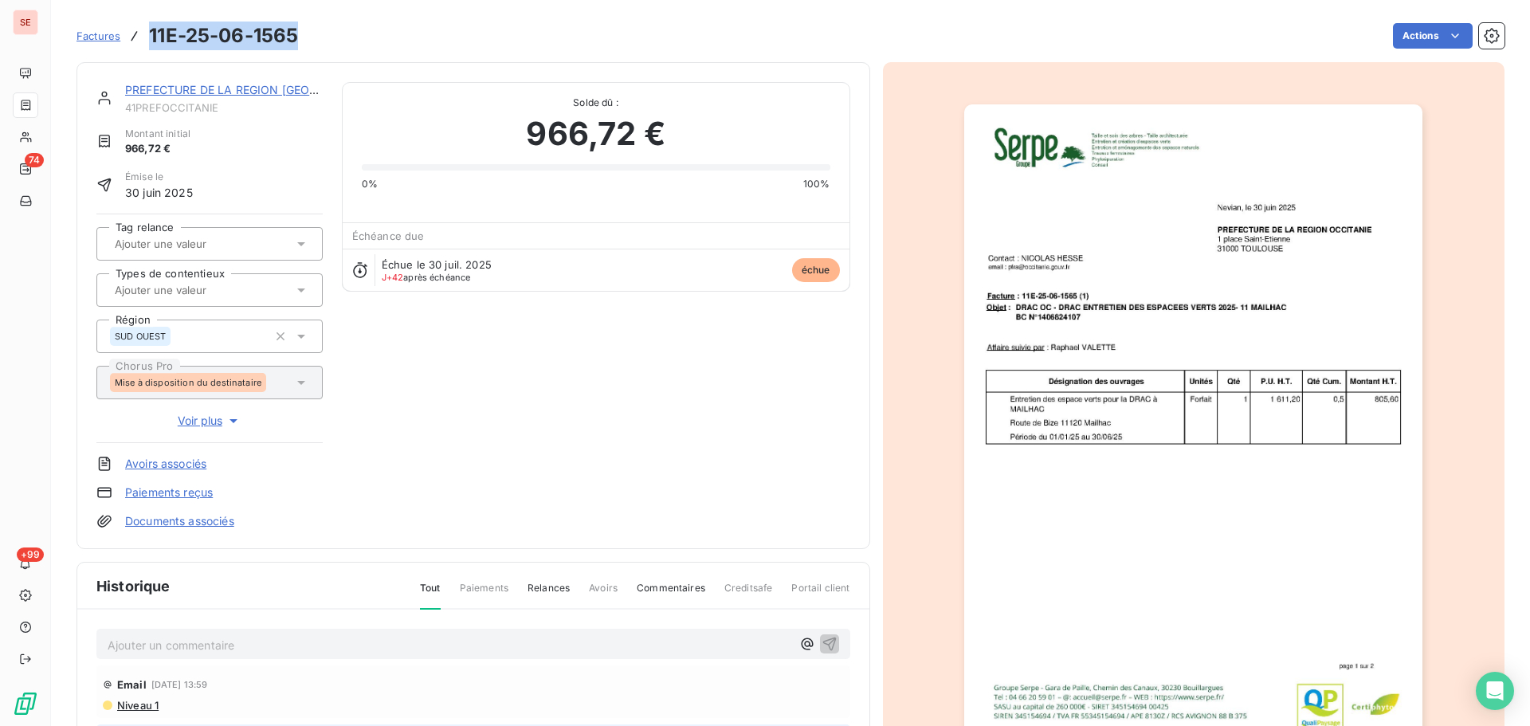
drag, startPoint x: 304, startPoint y: 32, endPoint x: 152, endPoint y: 25, distance: 151.6
click at [152, 25] on div "Factures 11E-25-06-1565 Actions" at bounding box center [791, 35] width 1428 height 33
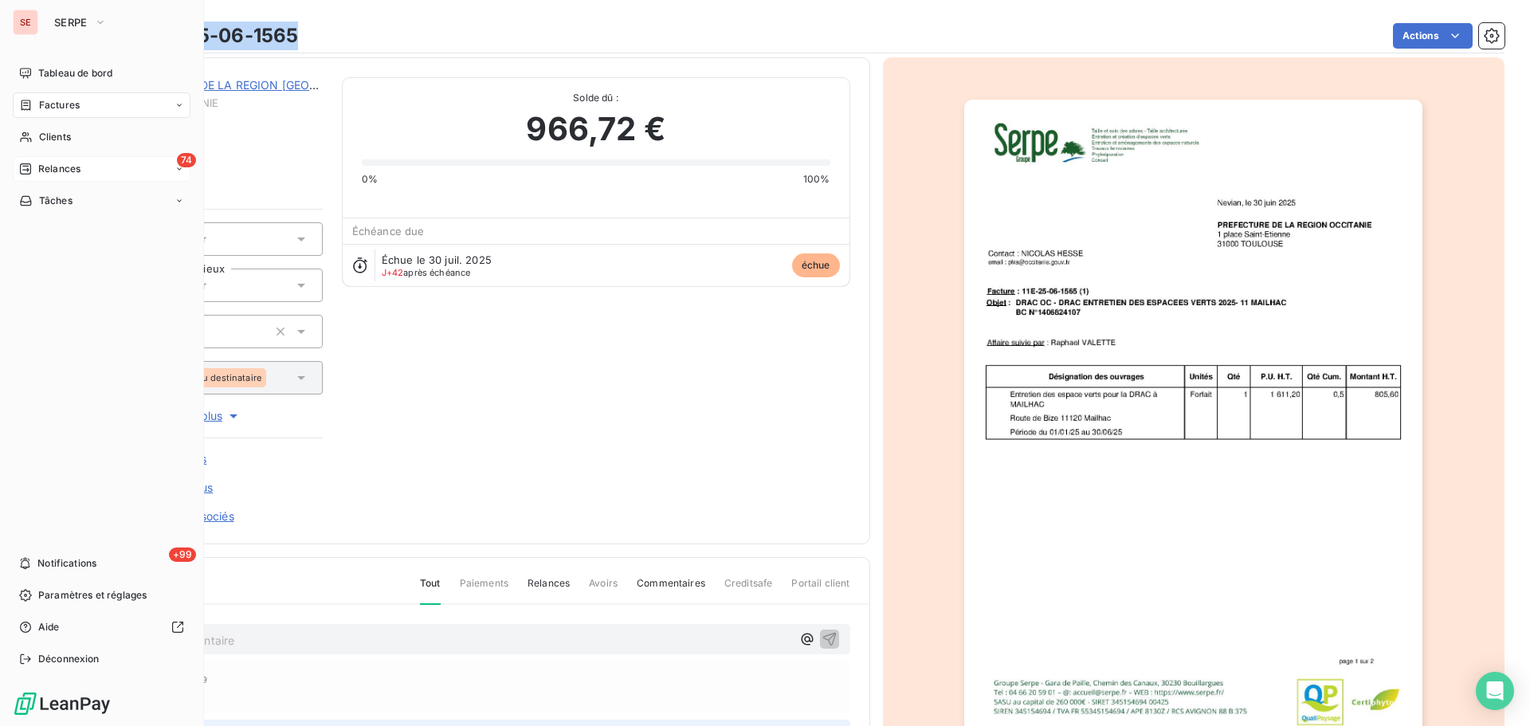
click at [37, 168] on div "Relances" at bounding box center [49, 169] width 61 height 14
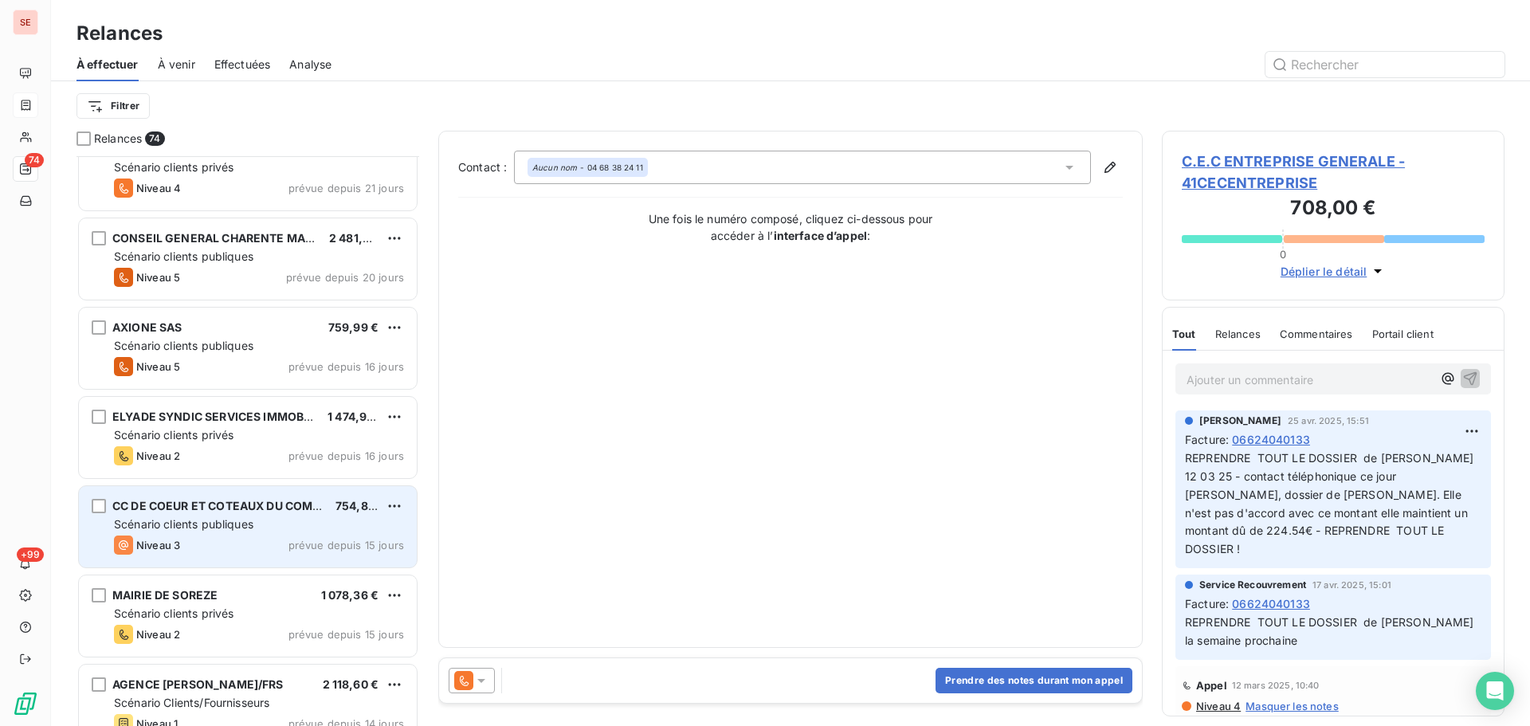
scroll to position [3827, 0]
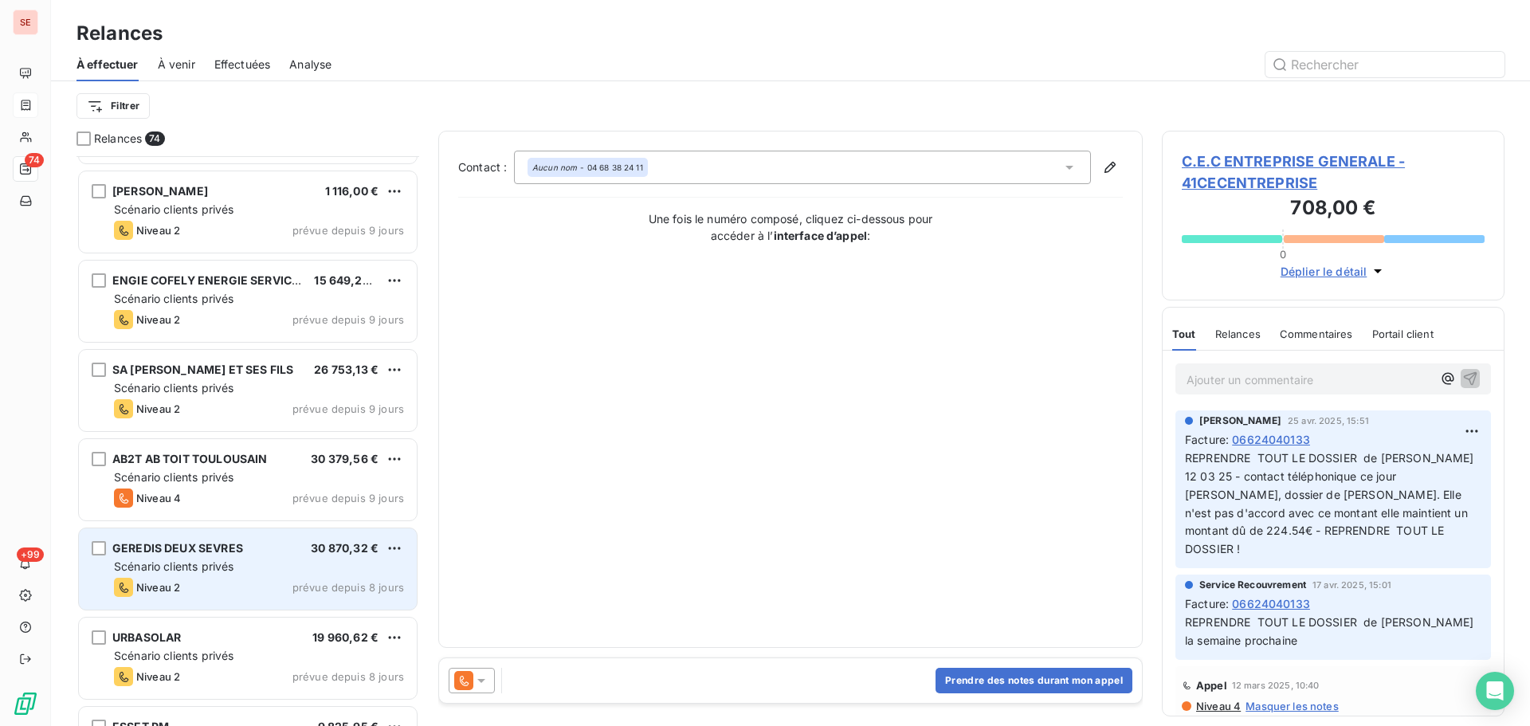
click at [309, 582] on span "prévue depuis 8 jours" at bounding box center [349, 587] width 112 height 13
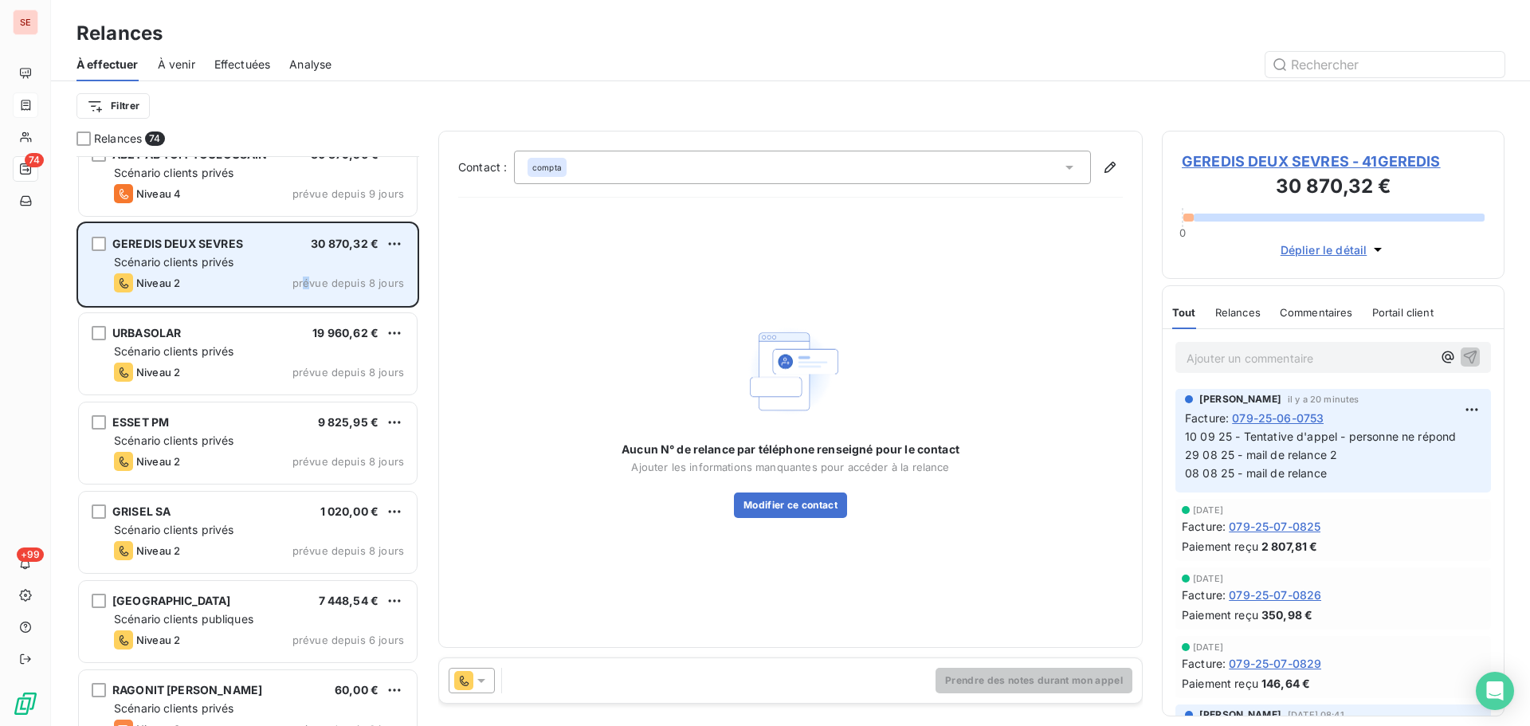
scroll to position [4252, 0]
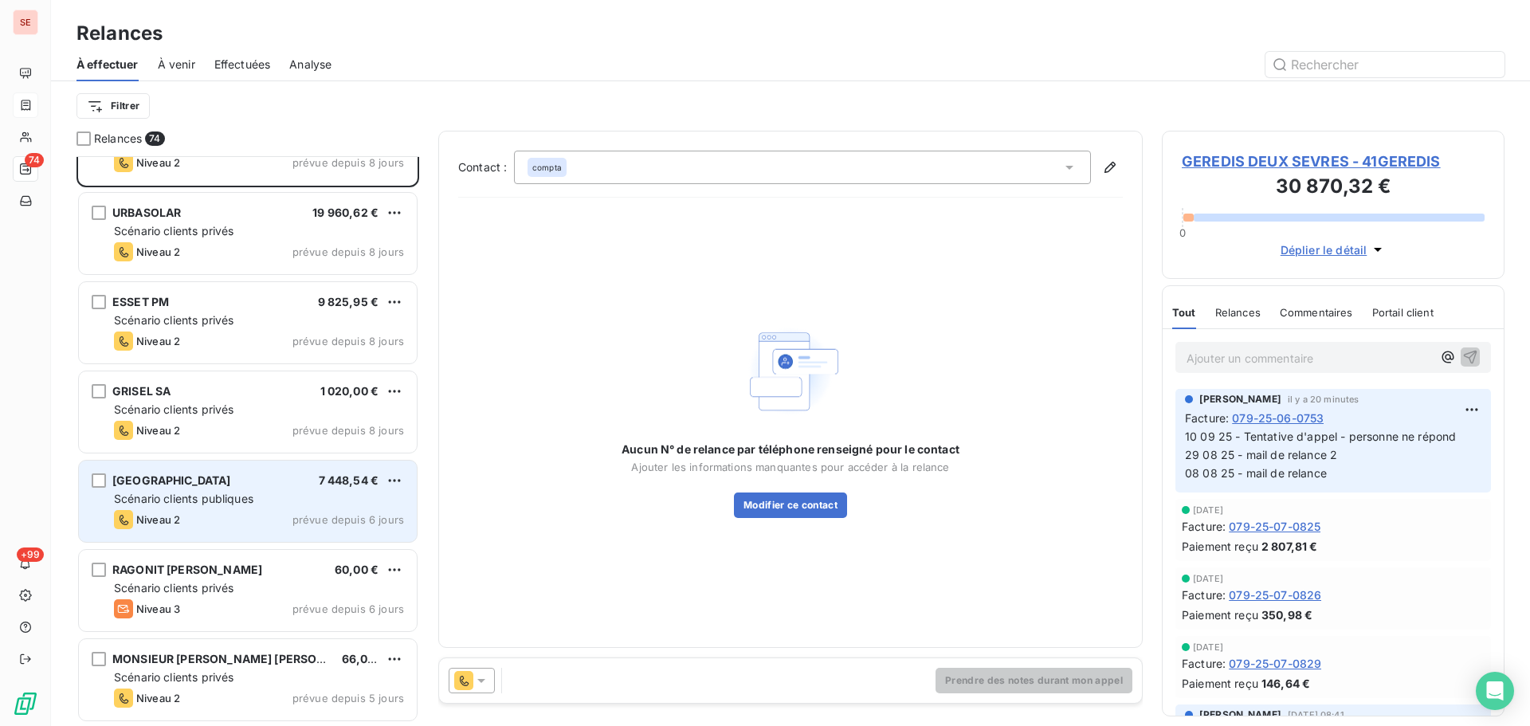
click at [261, 489] on div "[GEOGRAPHIC_DATA] 7 448,54 € Scénario clients publiques Niveau 2 prévue depuis …" at bounding box center [248, 501] width 338 height 81
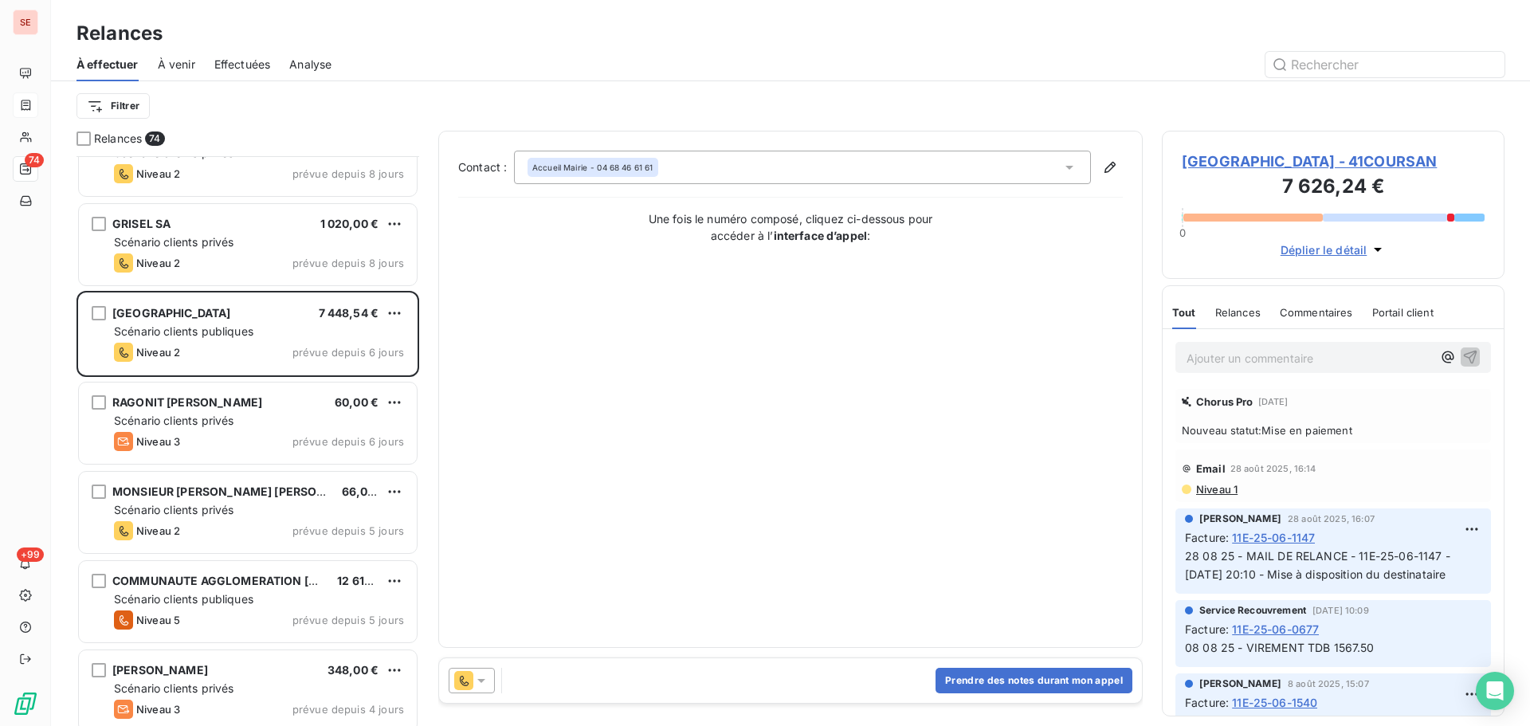
scroll to position [4464, 0]
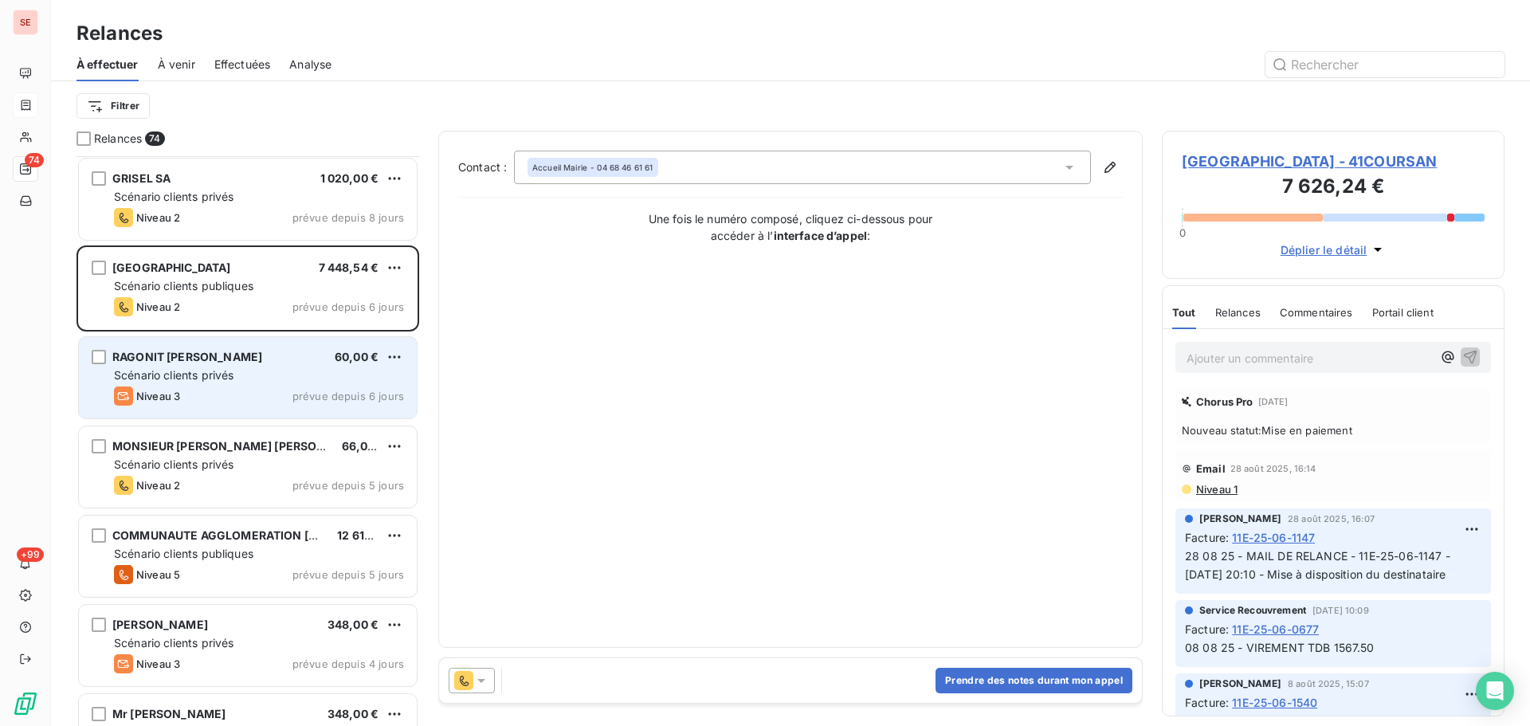
click at [253, 371] on div "Scénario clients privés" at bounding box center [259, 375] width 290 height 16
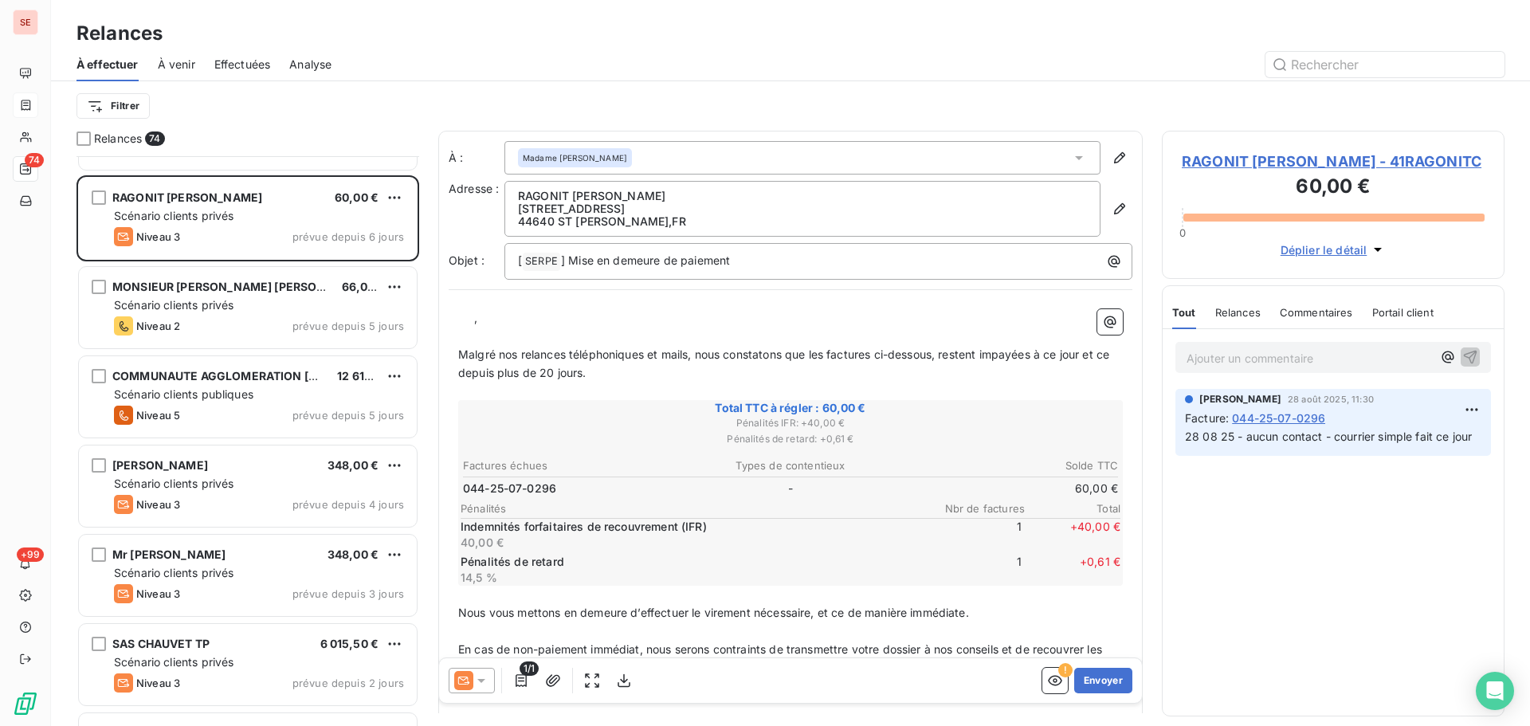
scroll to position [4677, 0]
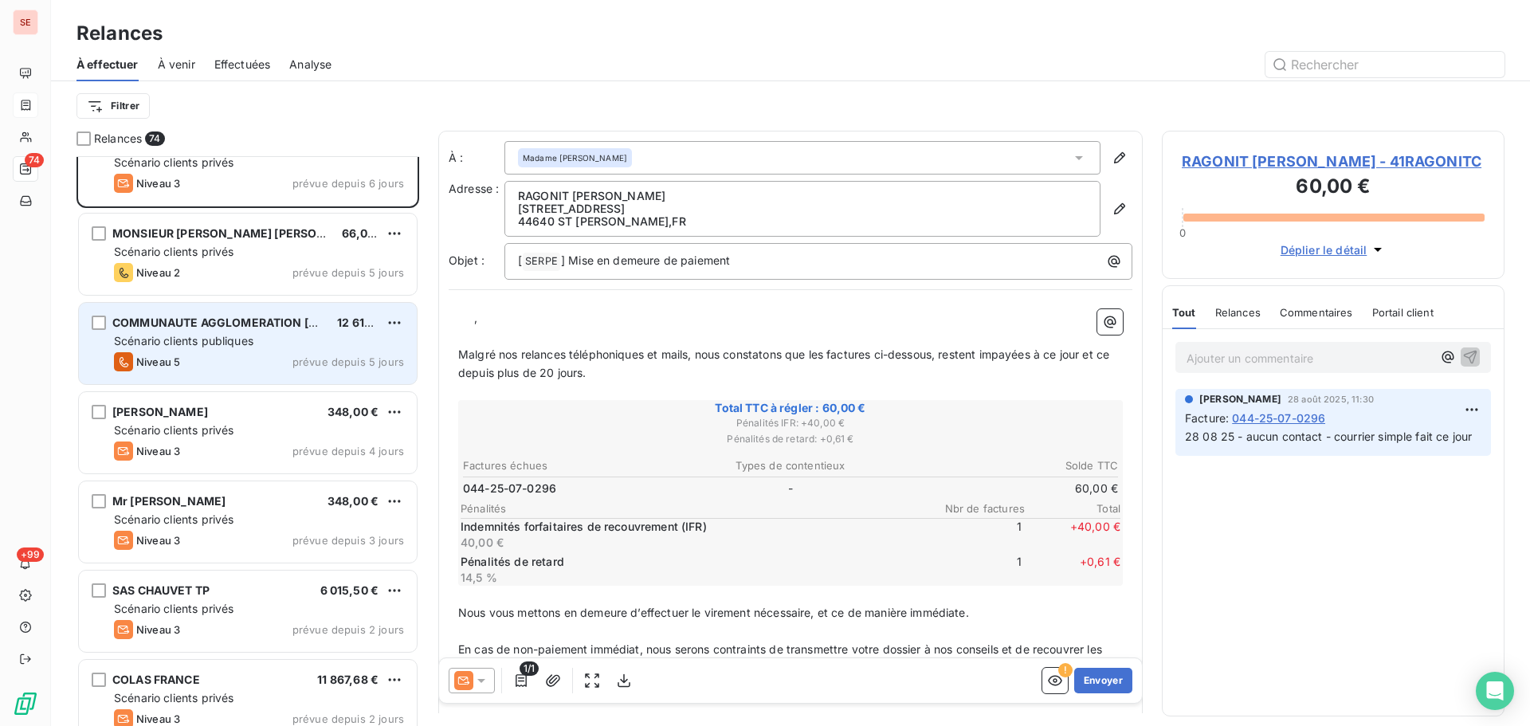
click at [314, 353] on div "Niveau 5 prévue depuis 5 jours" at bounding box center [259, 361] width 290 height 19
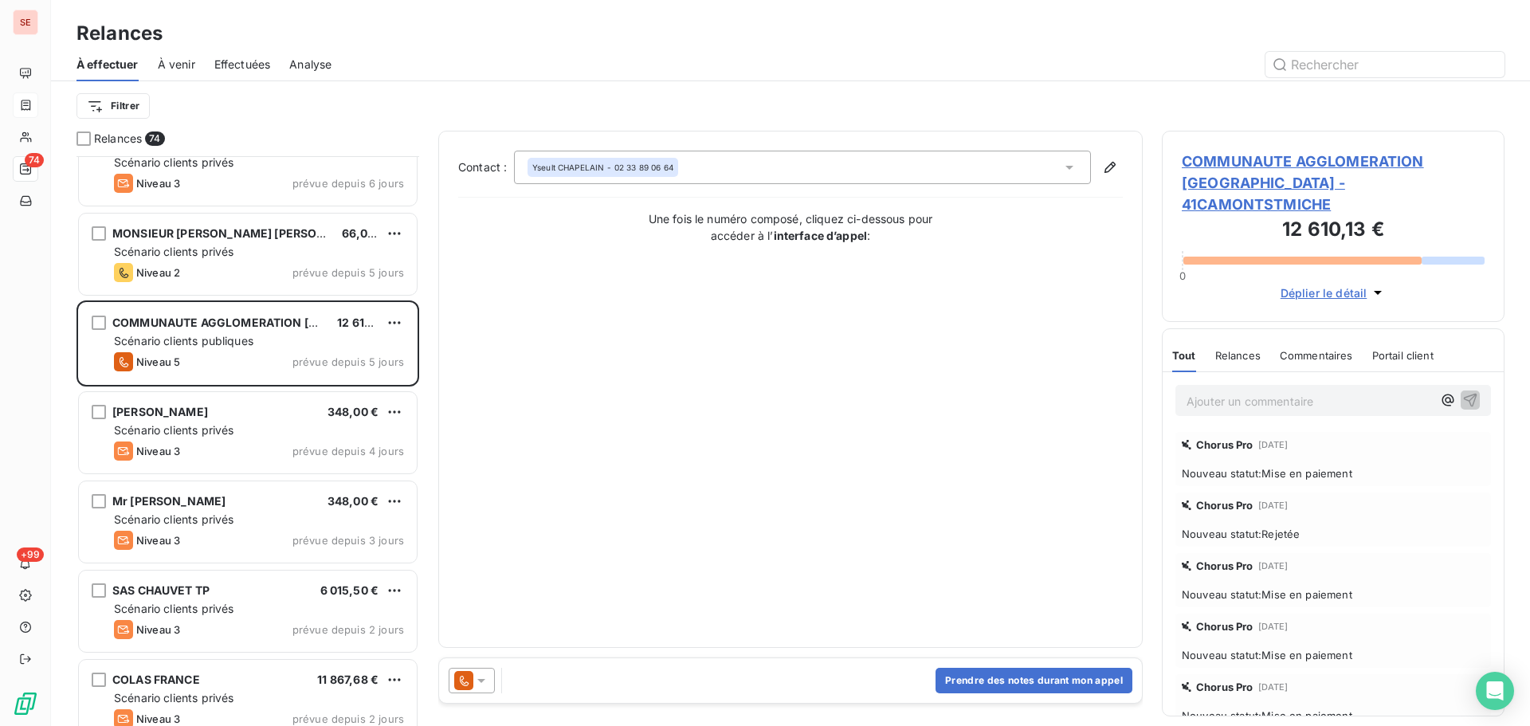
click at [1308, 172] on span "COMMUNAUTE AGGLOMERATION [GEOGRAPHIC_DATA] - 41CAMONTSTMICHE" at bounding box center [1333, 183] width 303 height 65
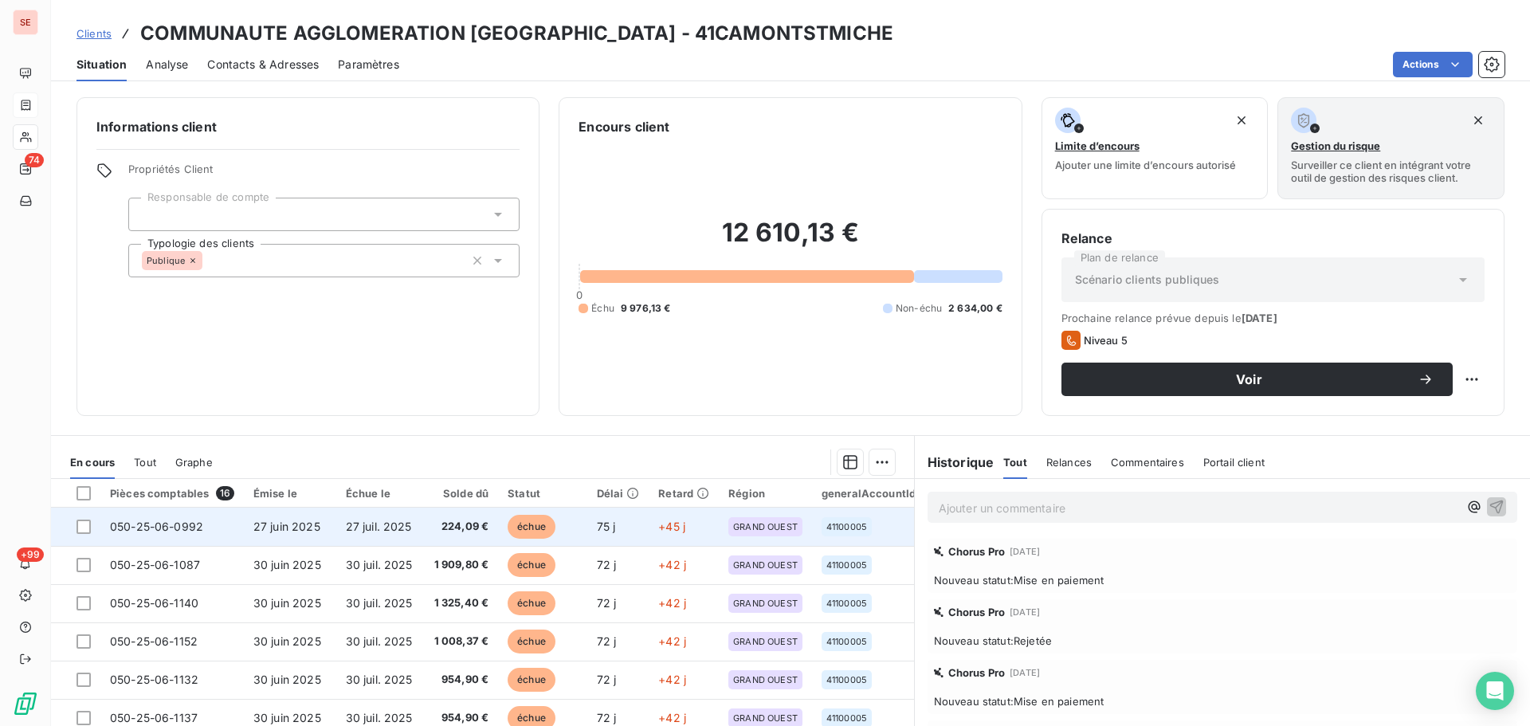
click at [438, 536] on td "224,09 €" at bounding box center [460, 527] width 77 height 38
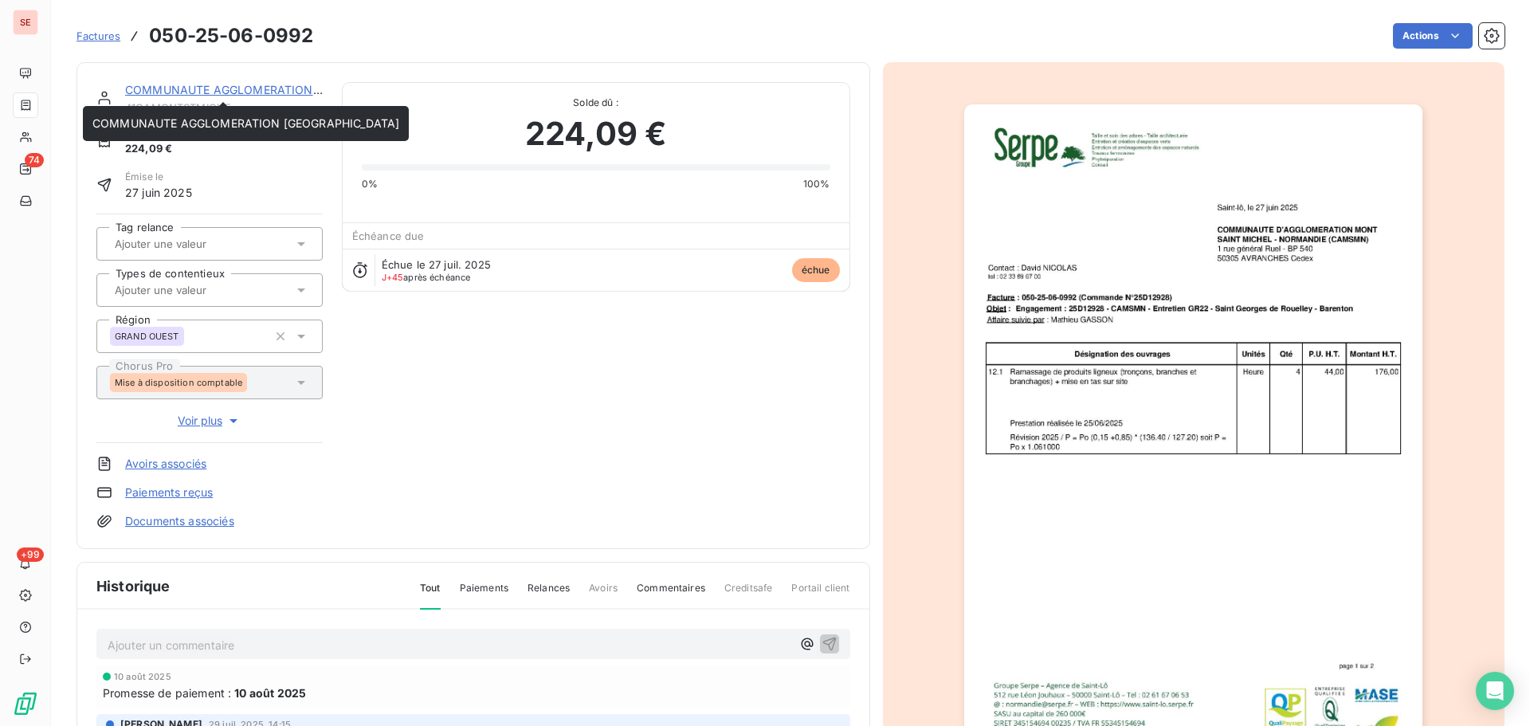
click at [240, 94] on link "COMMUNAUTE AGGLOMERATION [GEOGRAPHIC_DATA]" at bounding box center [278, 90] width 307 height 14
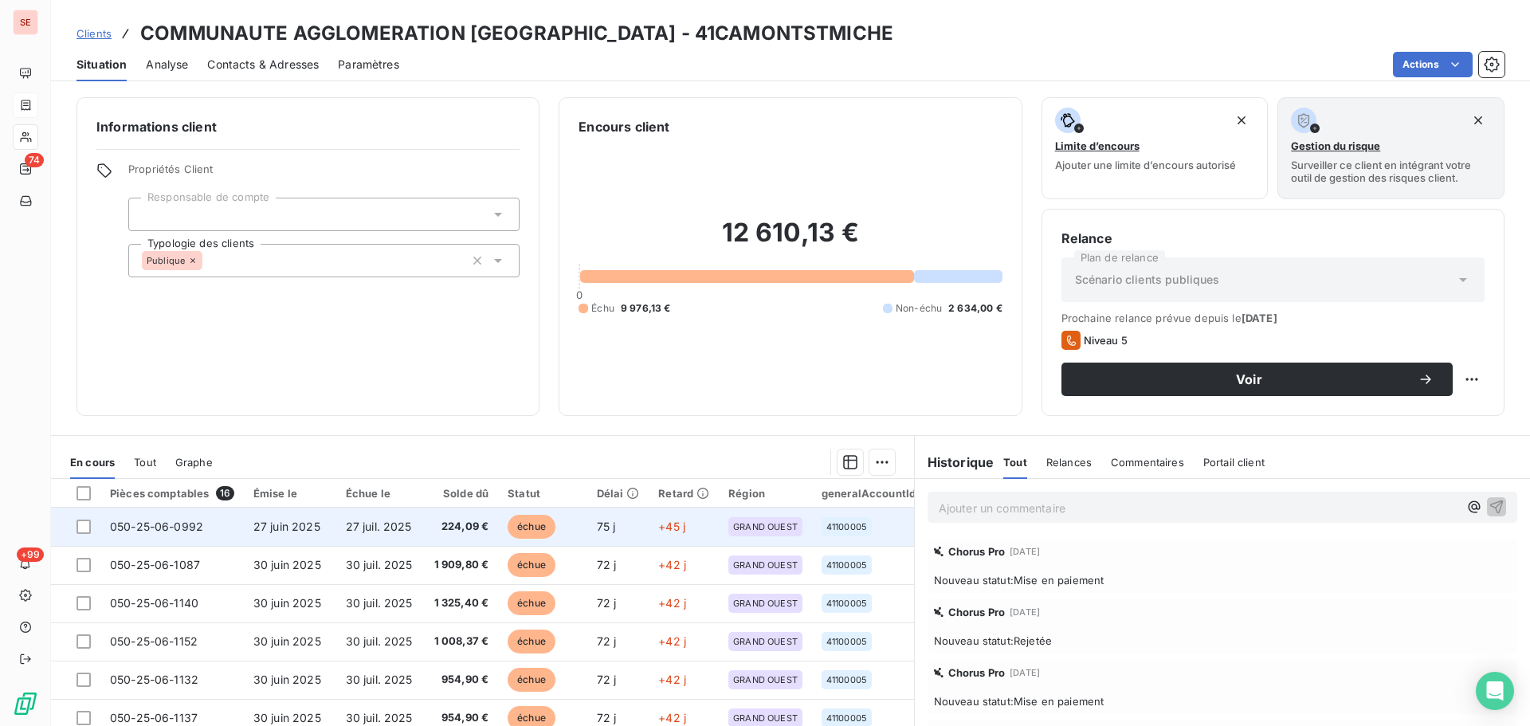
click at [360, 528] on span "27 juil. 2025" at bounding box center [379, 527] width 66 height 14
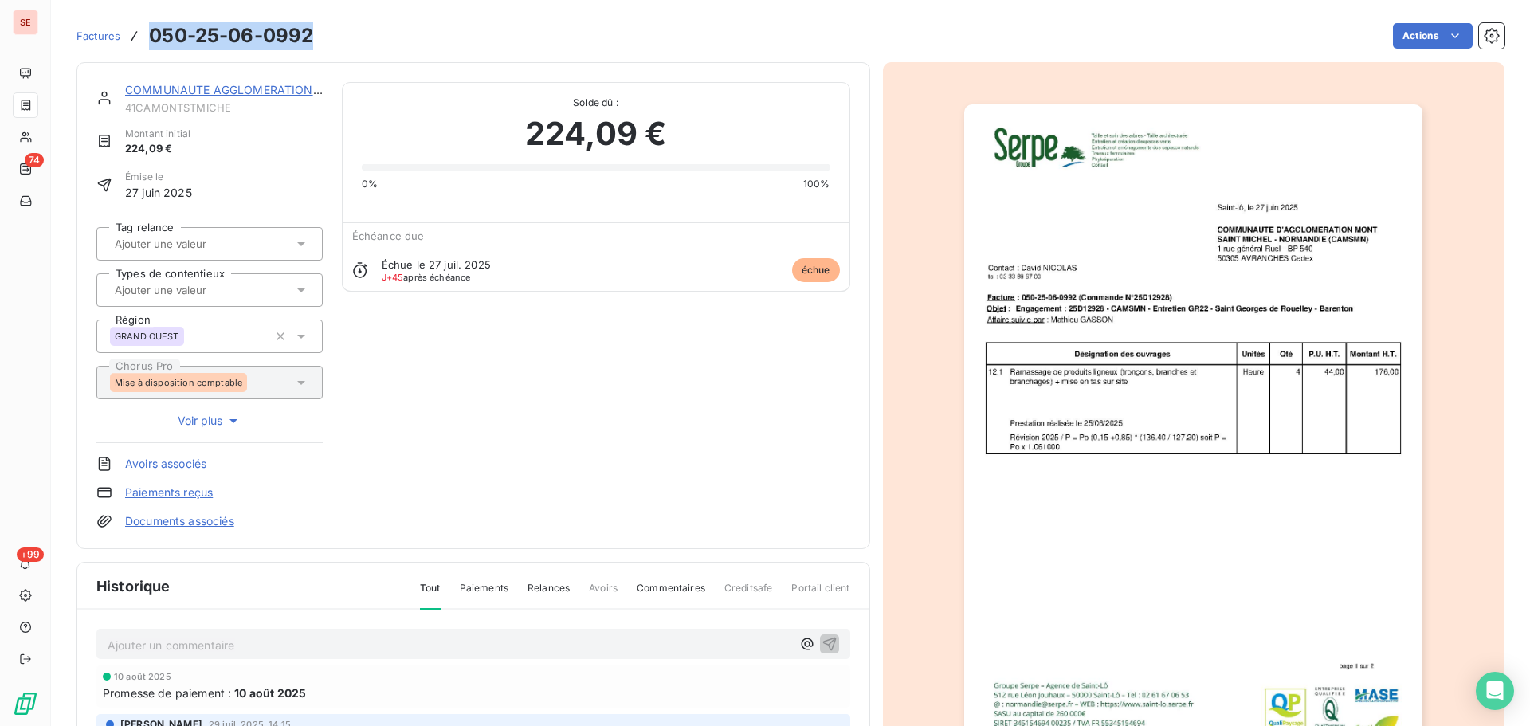
drag, startPoint x: 318, startPoint y: 38, endPoint x: 149, endPoint y: 24, distance: 169.6
click at [149, 24] on div "Factures 050-25-06-0992 Actions" at bounding box center [791, 35] width 1428 height 33
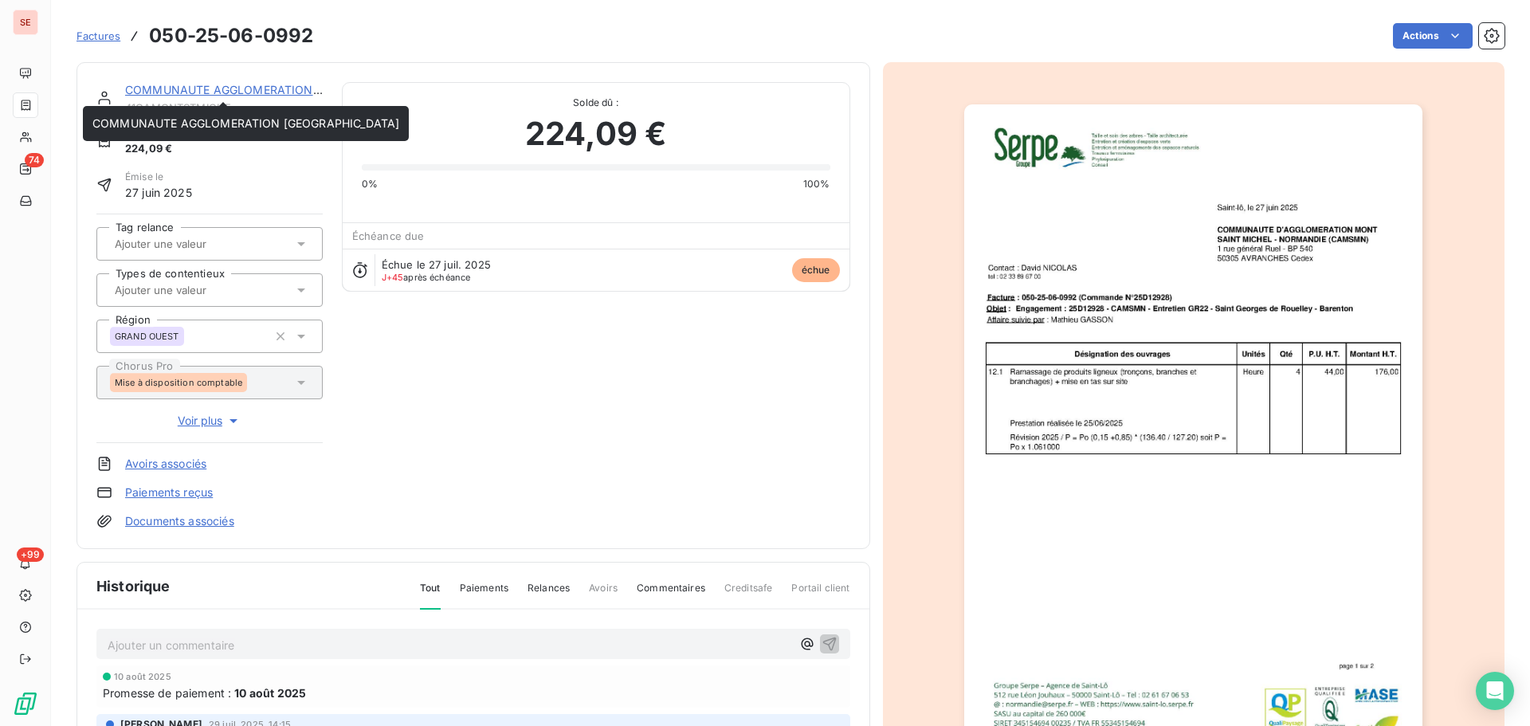
click at [265, 92] on link "COMMUNAUTE AGGLOMERATION [GEOGRAPHIC_DATA]" at bounding box center [278, 90] width 307 height 14
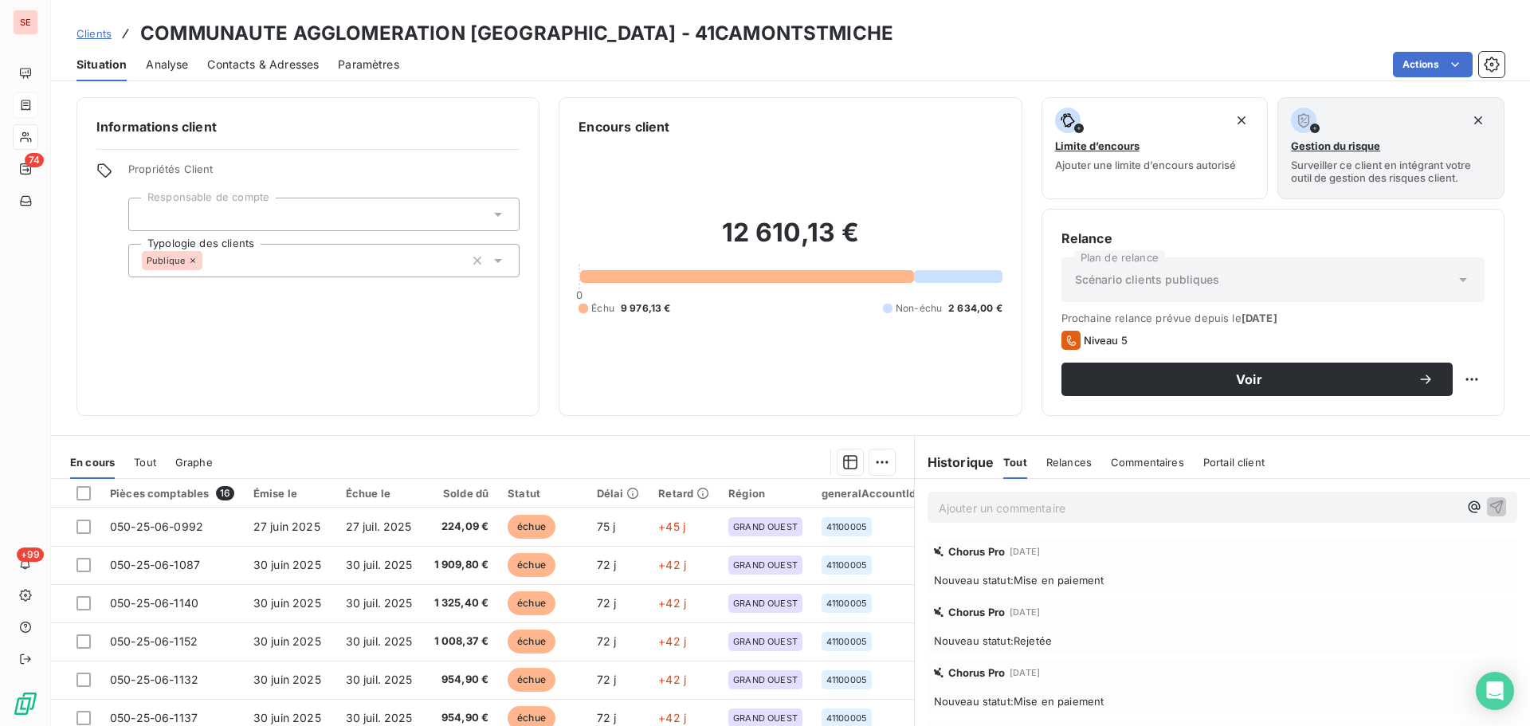
click at [290, 65] on span "Contacts & Adresses" at bounding box center [263, 65] width 112 height 16
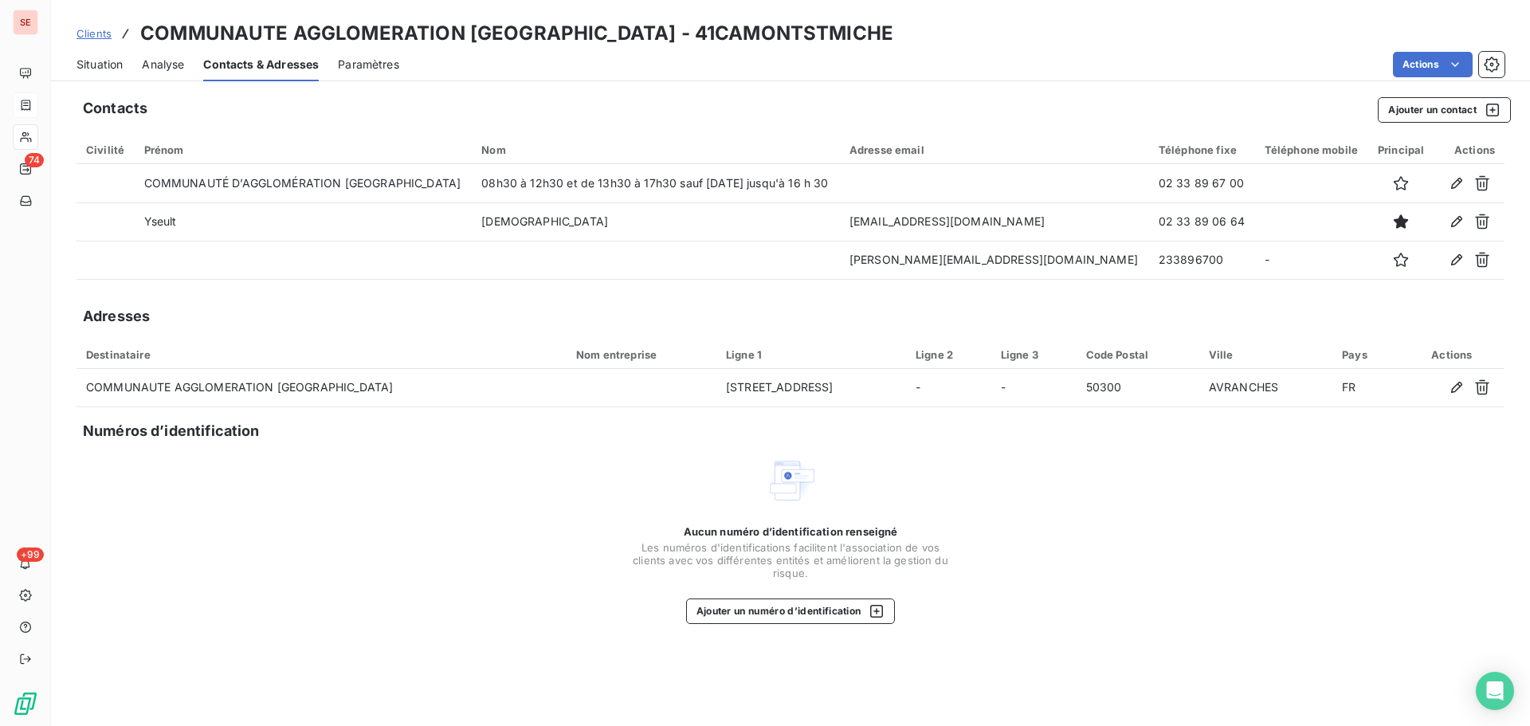
click at [105, 59] on span "Situation" at bounding box center [100, 65] width 46 height 16
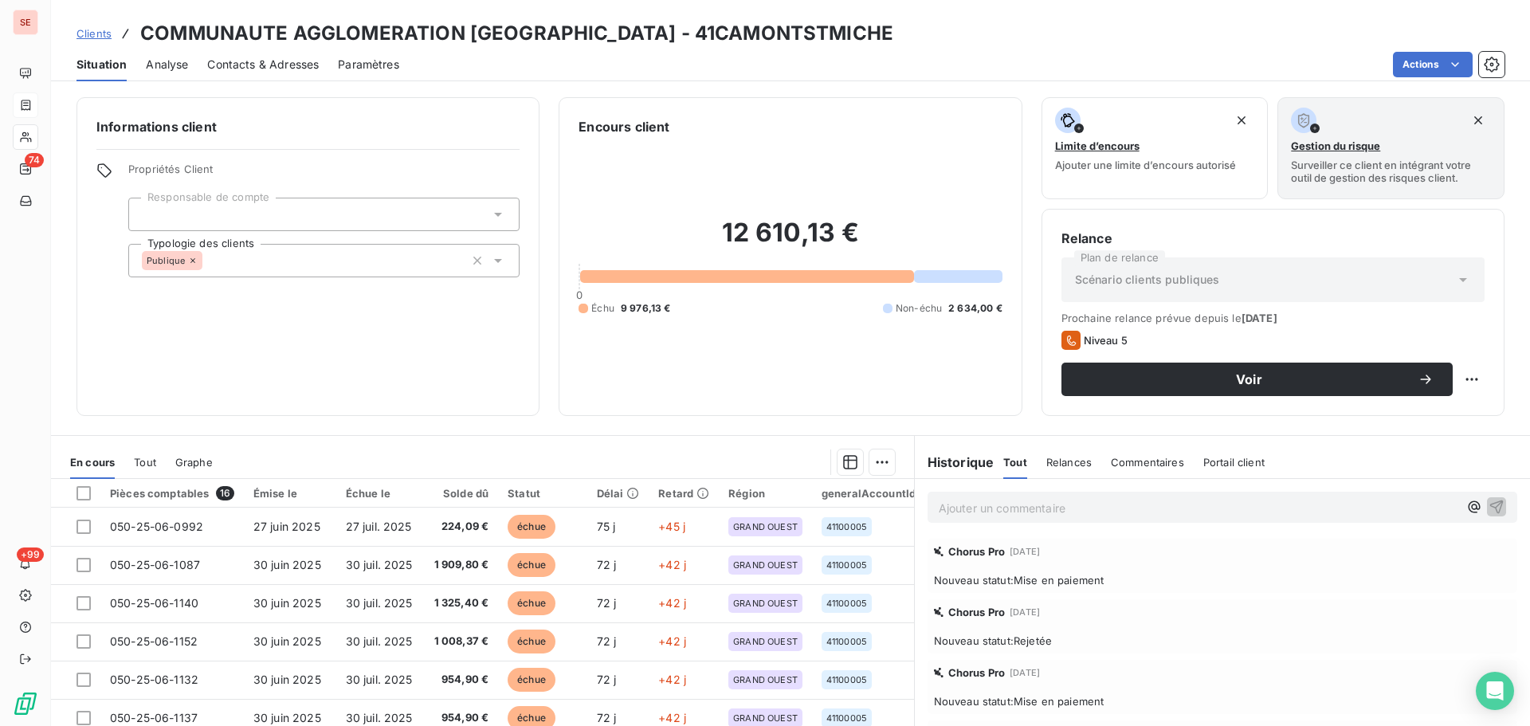
click at [267, 60] on span "Contacts & Adresses" at bounding box center [263, 65] width 112 height 16
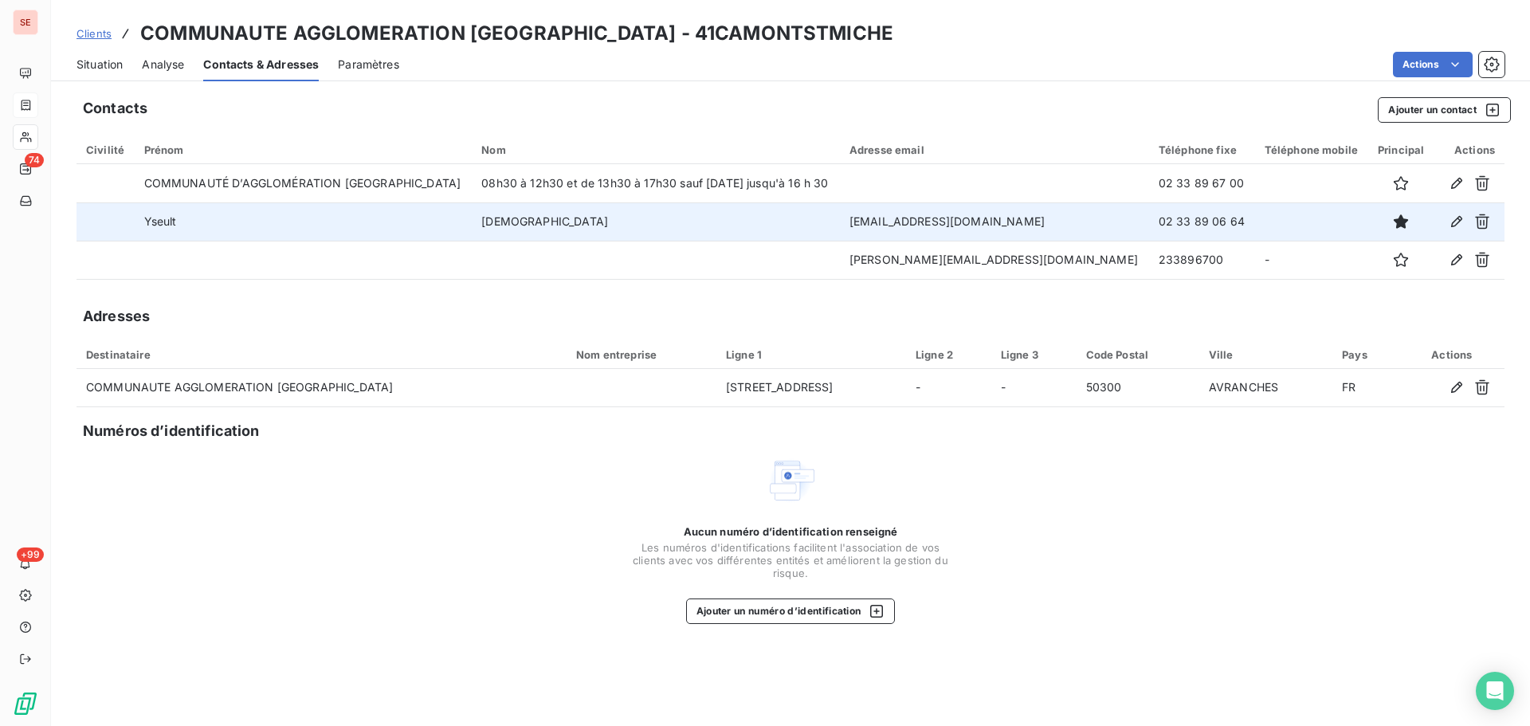
click at [1195, 214] on td "02 33 89 06 64" at bounding box center [1202, 221] width 106 height 38
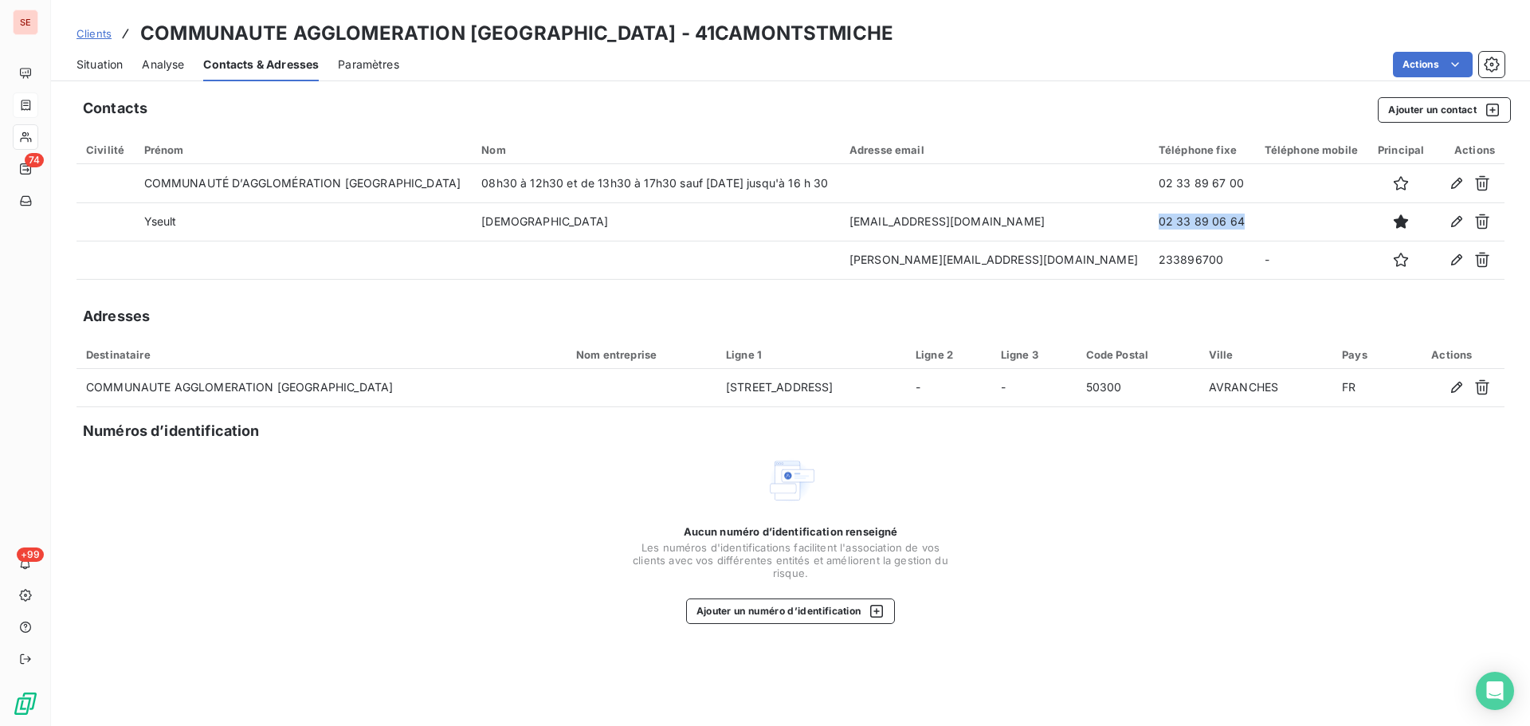
click at [105, 71] on span "Situation" at bounding box center [100, 65] width 46 height 16
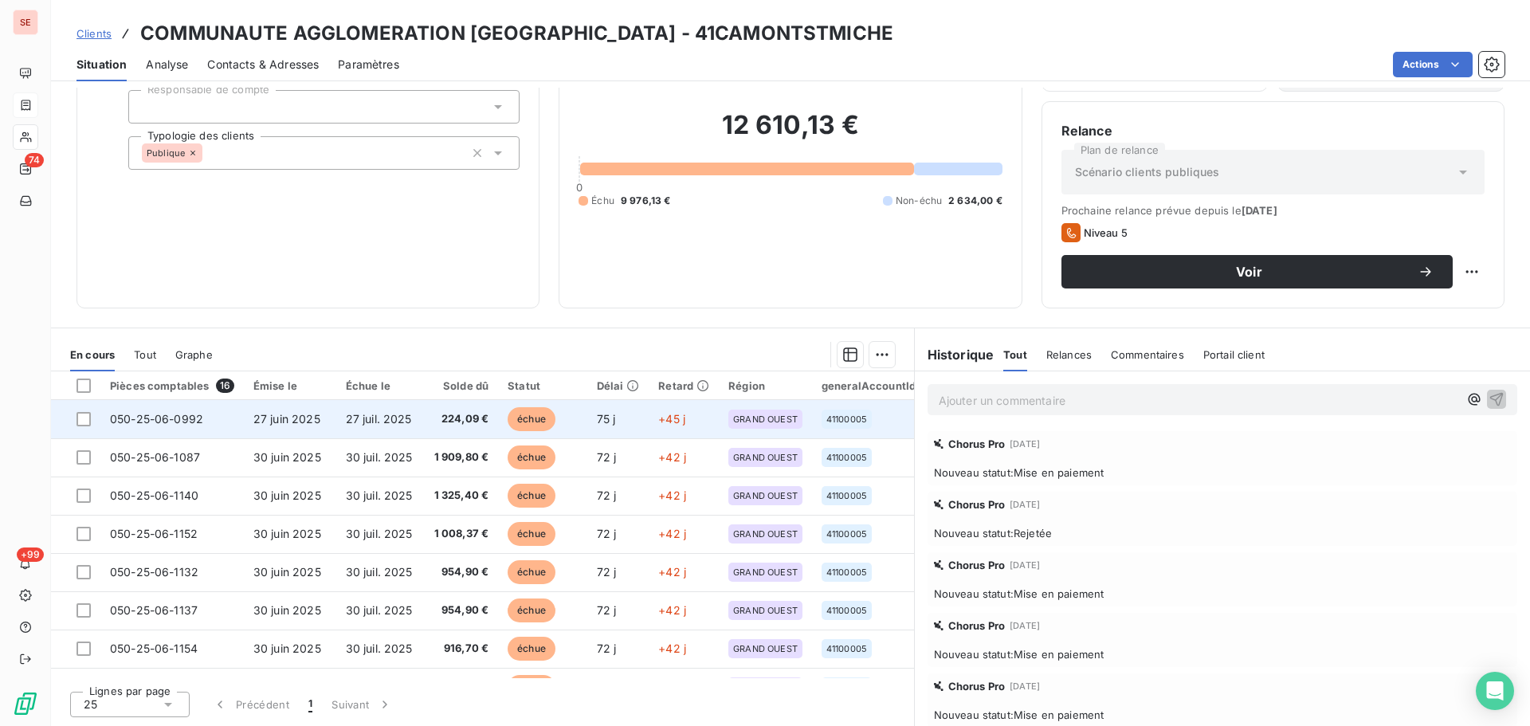
click at [127, 415] on span "050-25-06-0992" at bounding box center [156, 419] width 93 height 14
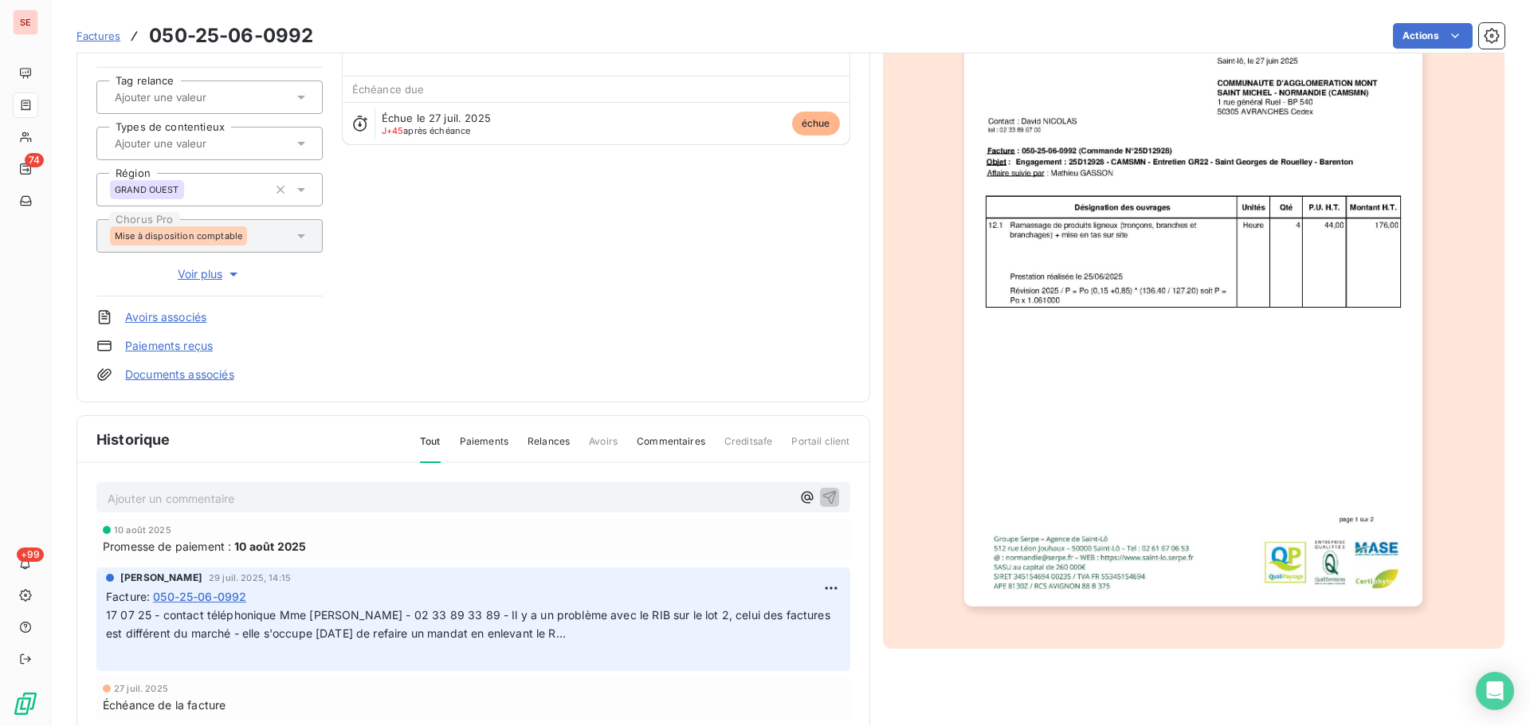
scroll to position [233, 0]
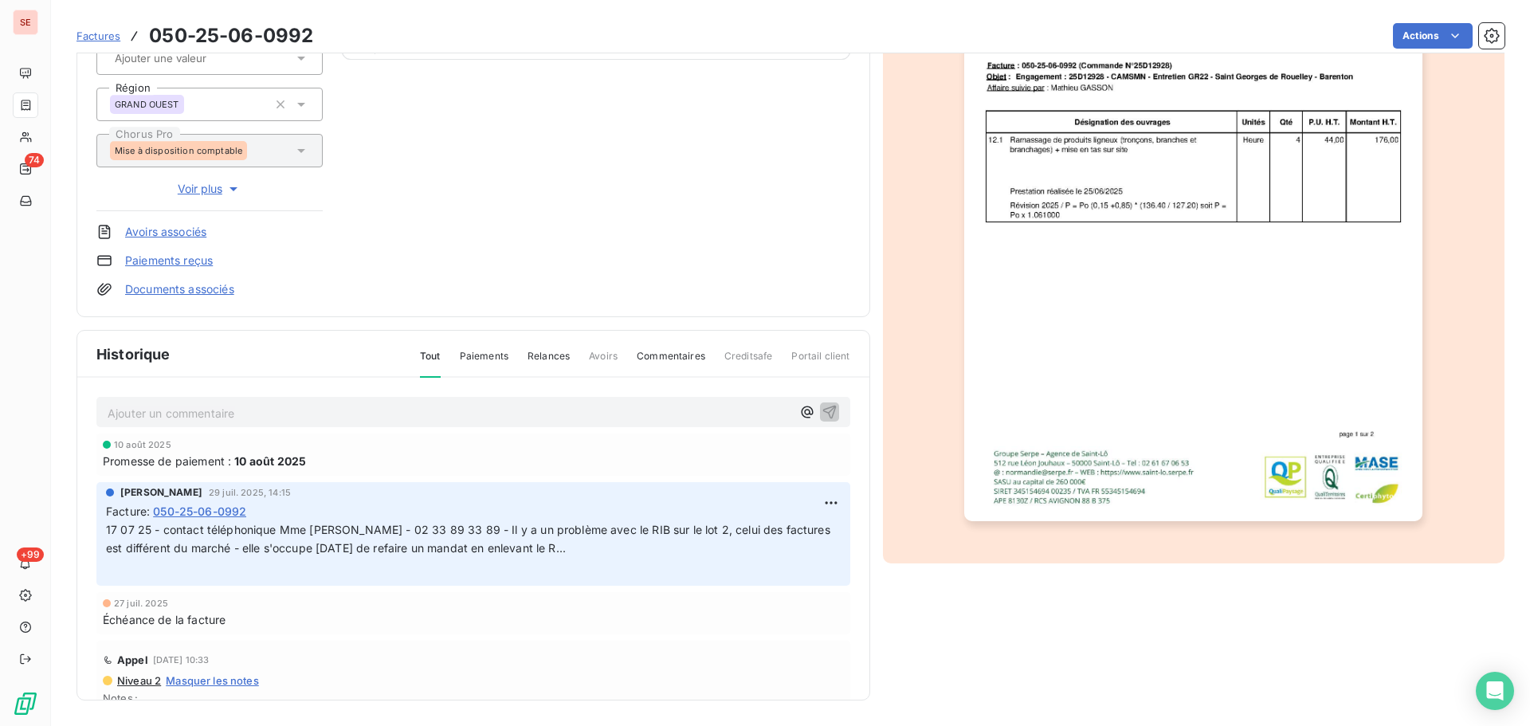
click at [536, 544] on span "17 07 25 - contact téléphonique Mme [PERSON_NAME] - 02 33 89 33 89 - Il y a un …" at bounding box center [470, 539] width 728 height 32
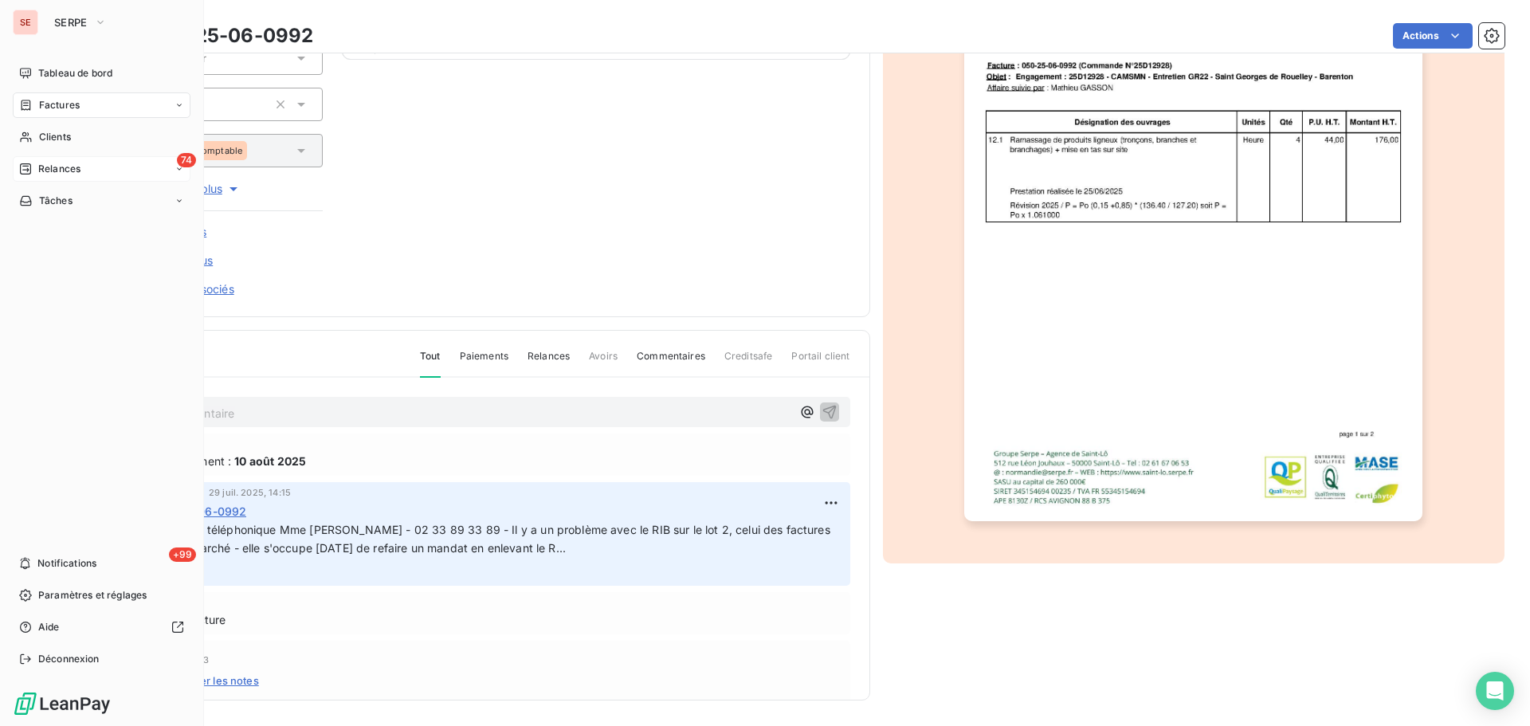
click at [122, 174] on div "74 Relances" at bounding box center [102, 169] width 178 height 26
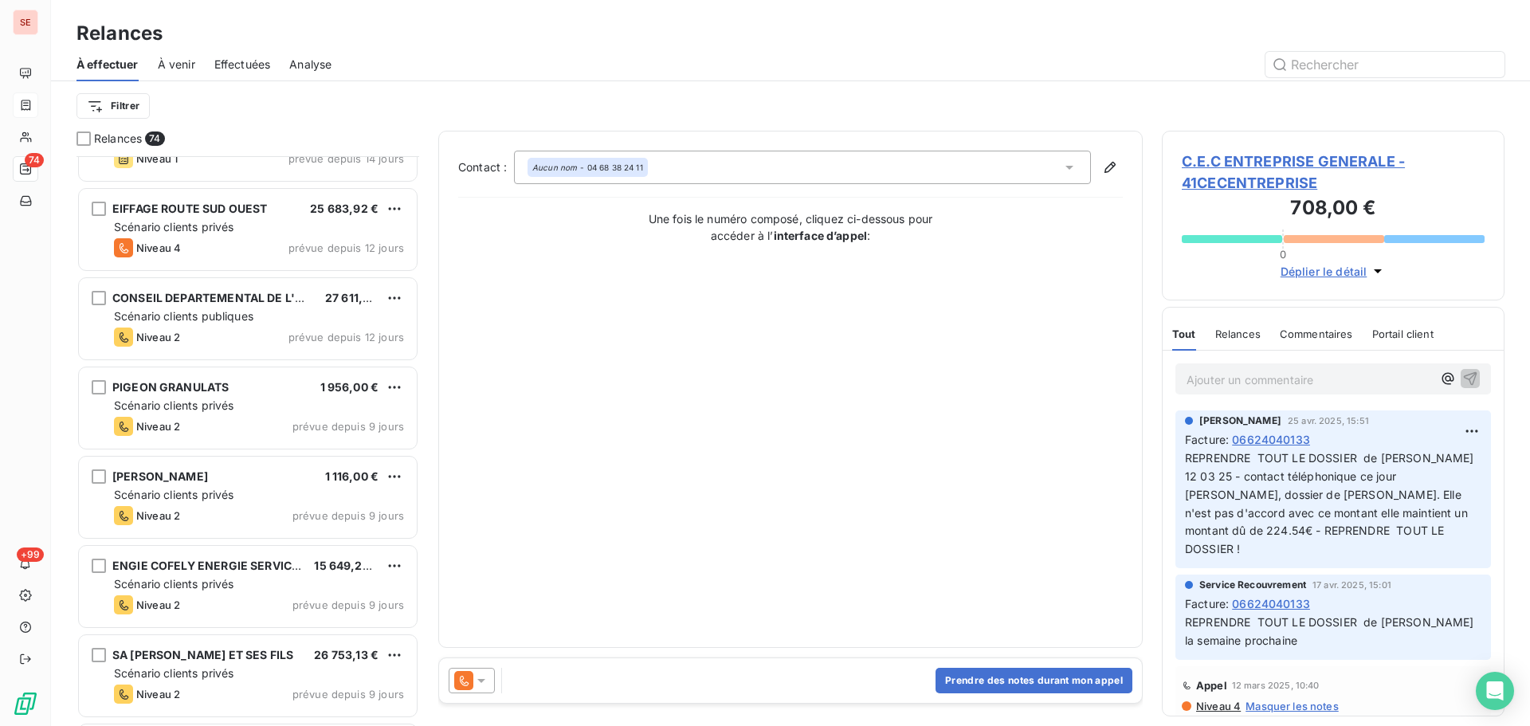
scroll to position [3614, 0]
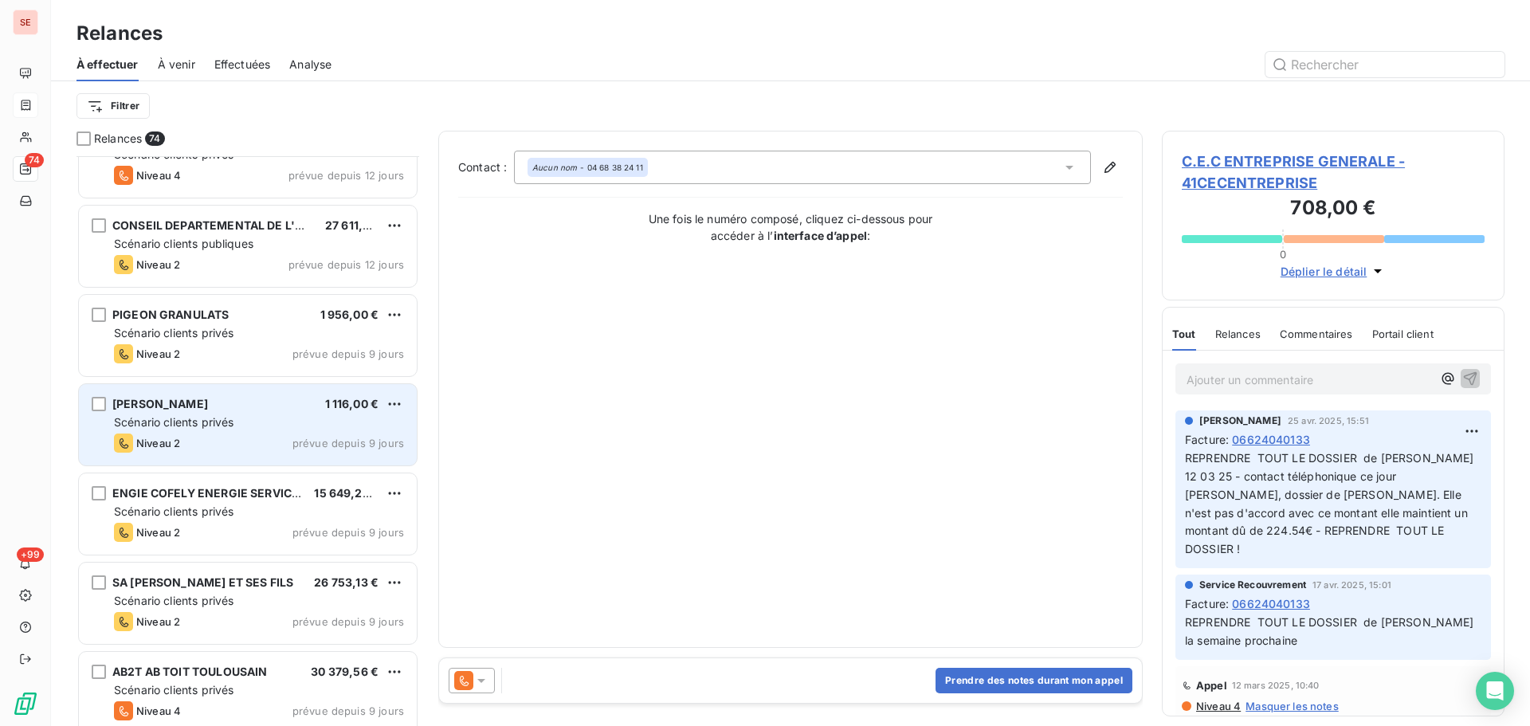
click at [350, 429] on div "Scénario clients privés" at bounding box center [259, 422] width 290 height 16
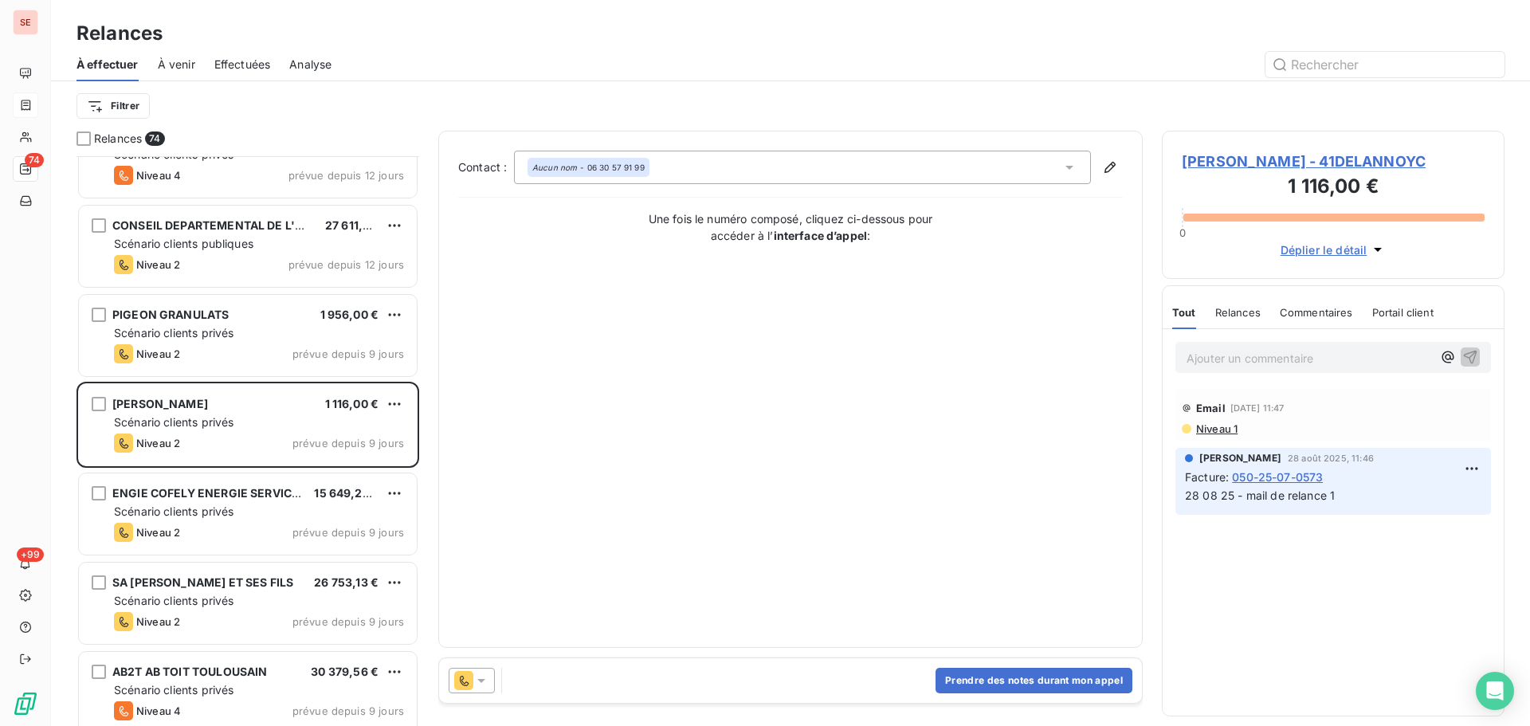
click at [1294, 163] on span "[PERSON_NAME] - 41DELANNOYC" at bounding box center [1333, 162] width 303 height 22
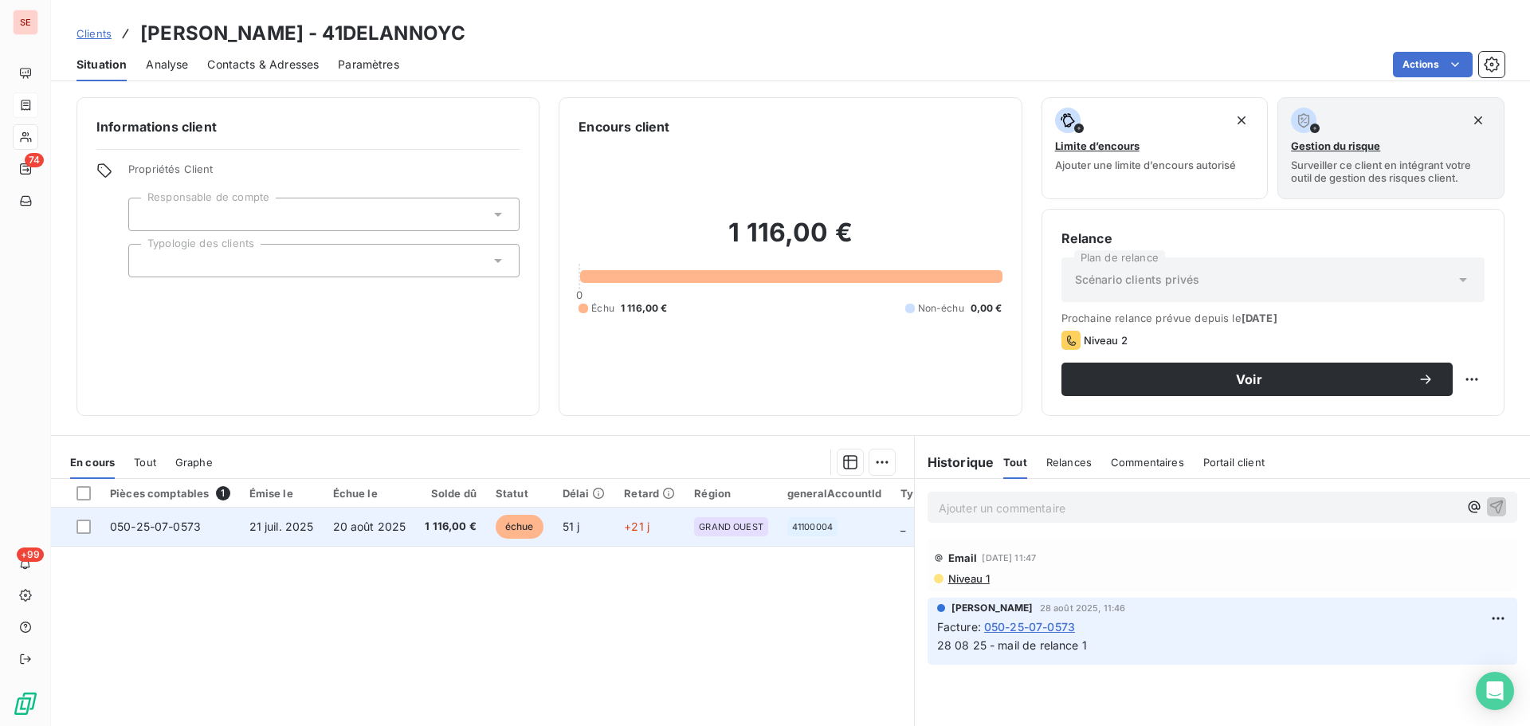
click at [351, 538] on td "20 août 2025" at bounding box center [370, 527] width 92 height 38
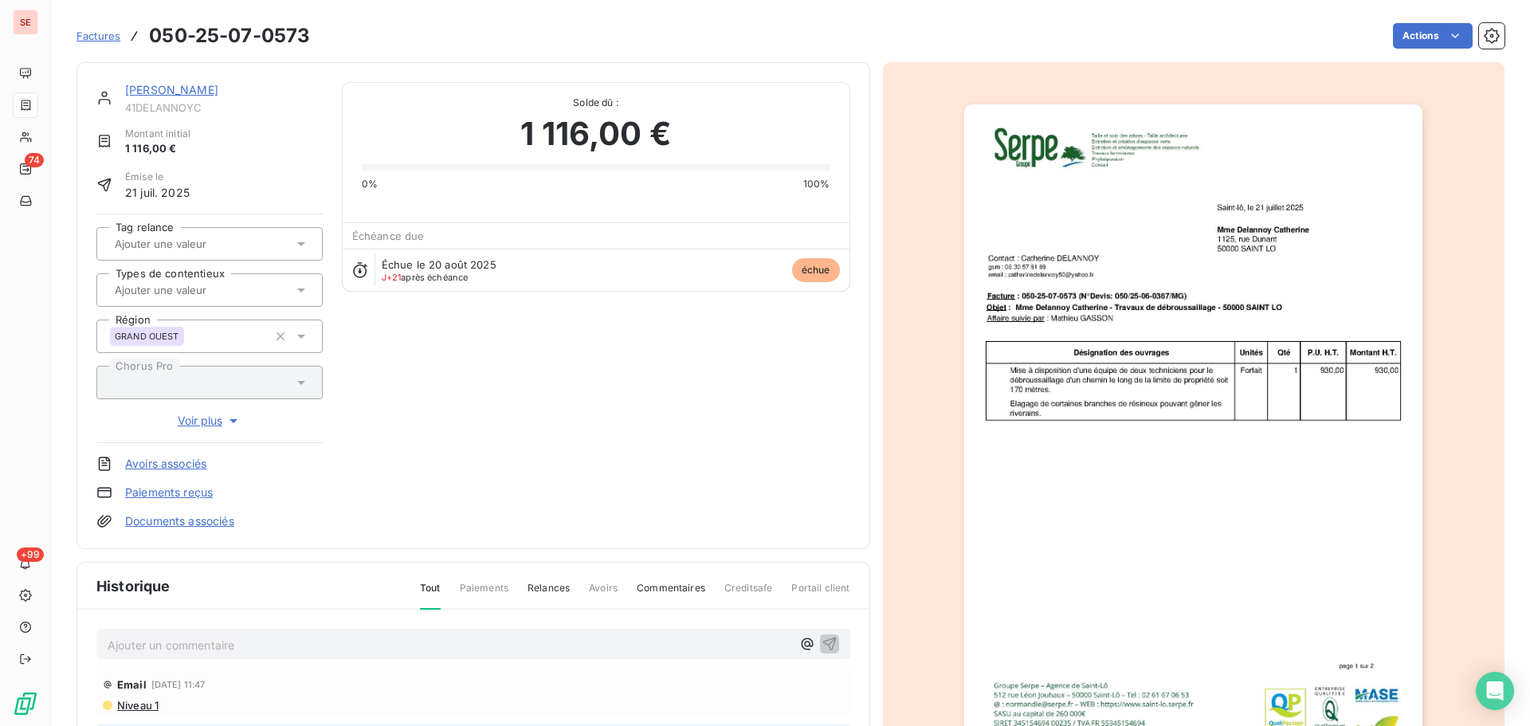
click at [194, 88] on link "[PERSON_NAME]" at bounding box center [171, 90] width 93 height 14
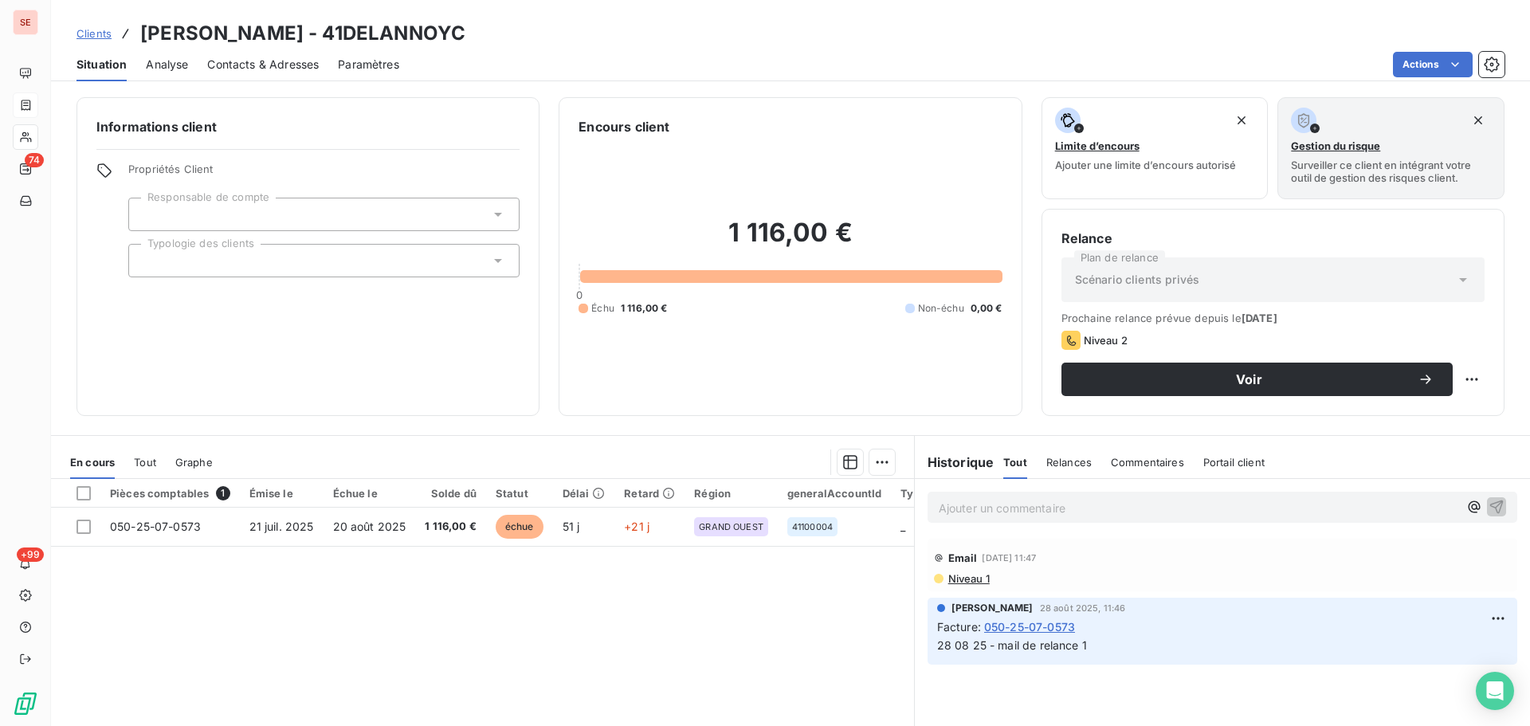
click at [284, 69] on span "Contacts & Adresses" at bounding box center [263, 65] width 112 height 16
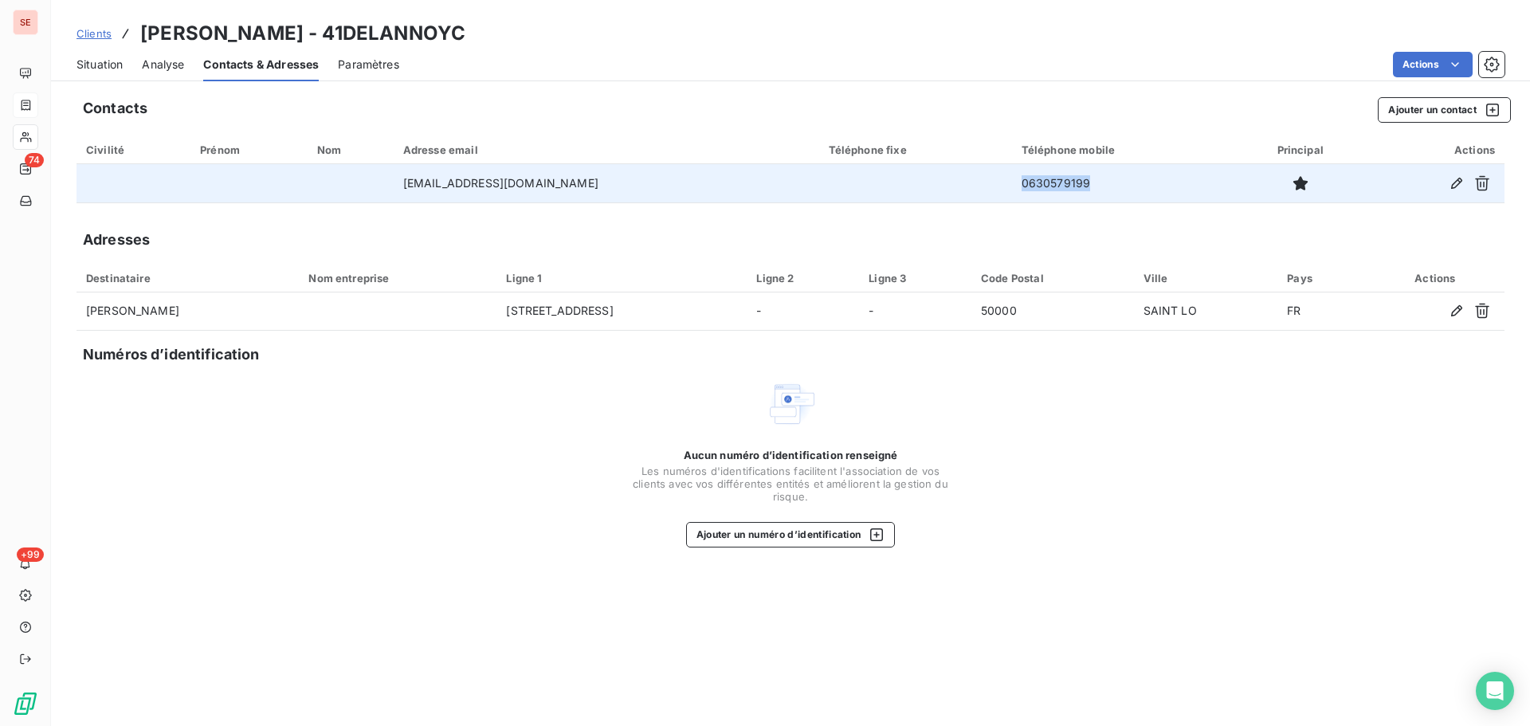
drag, startPoint x: 1078, startPoint y: 185, endPoint x: 919, endPoint y: 184, distance: 159.4
click at [913, 184] on tr "[EMAIL_ADDRESS][DOMAIN_NAME] 0630579199" at bounding box center [791, 183] width 1428 height 38
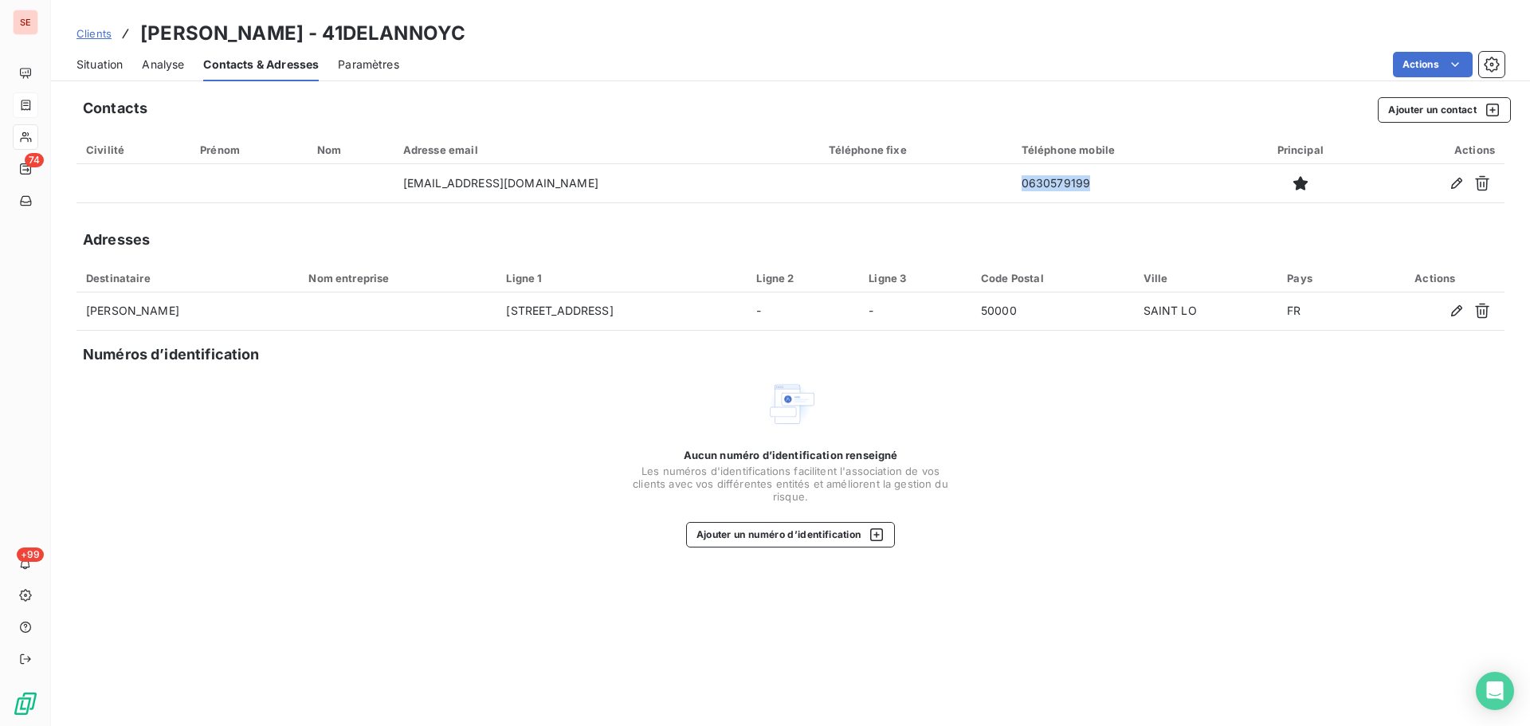
click at [116, 67] on span "Situation" at bounding box center [100, 65] width 46 height 16
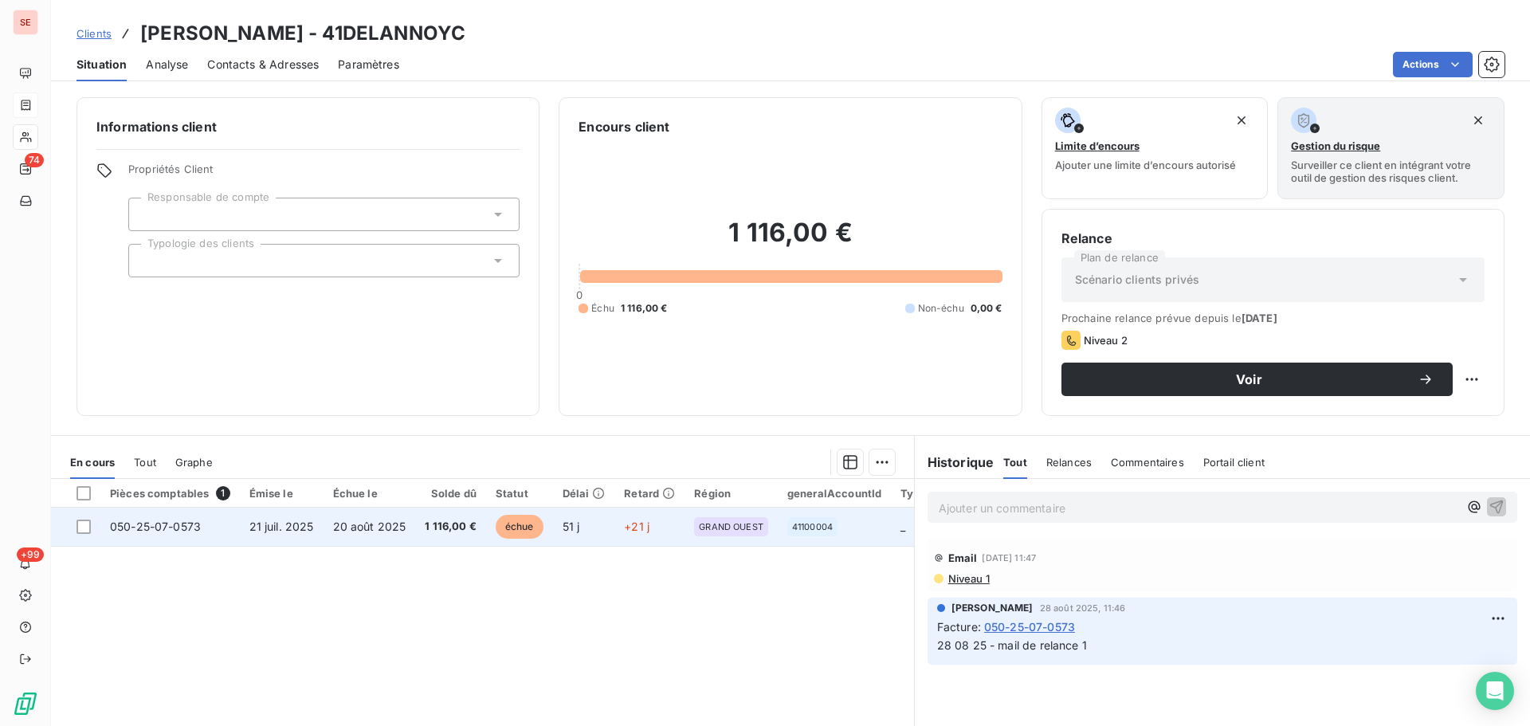
click at [385, 540] on td "20 août 2025" at bounding box center [370, 527] width 92 height 38
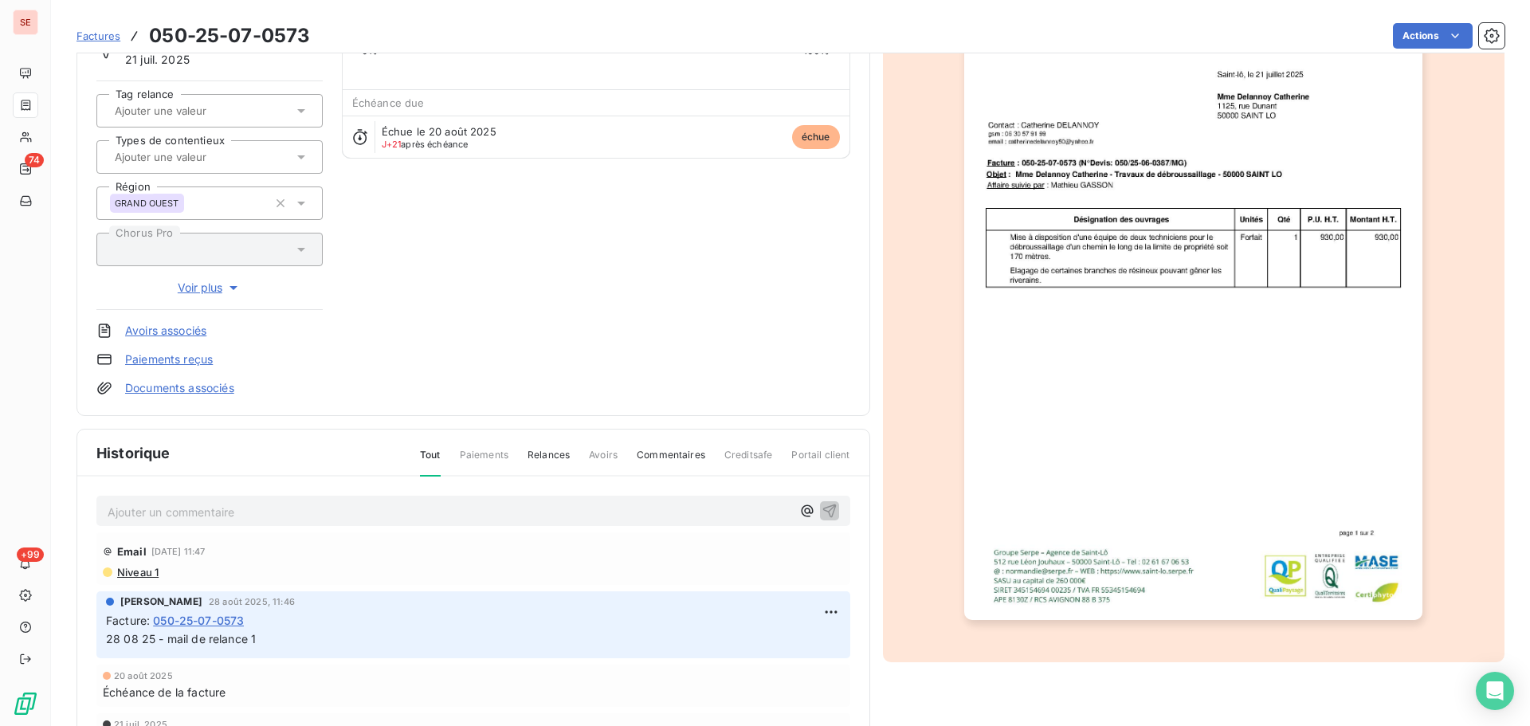
scroll to position [218, 0]
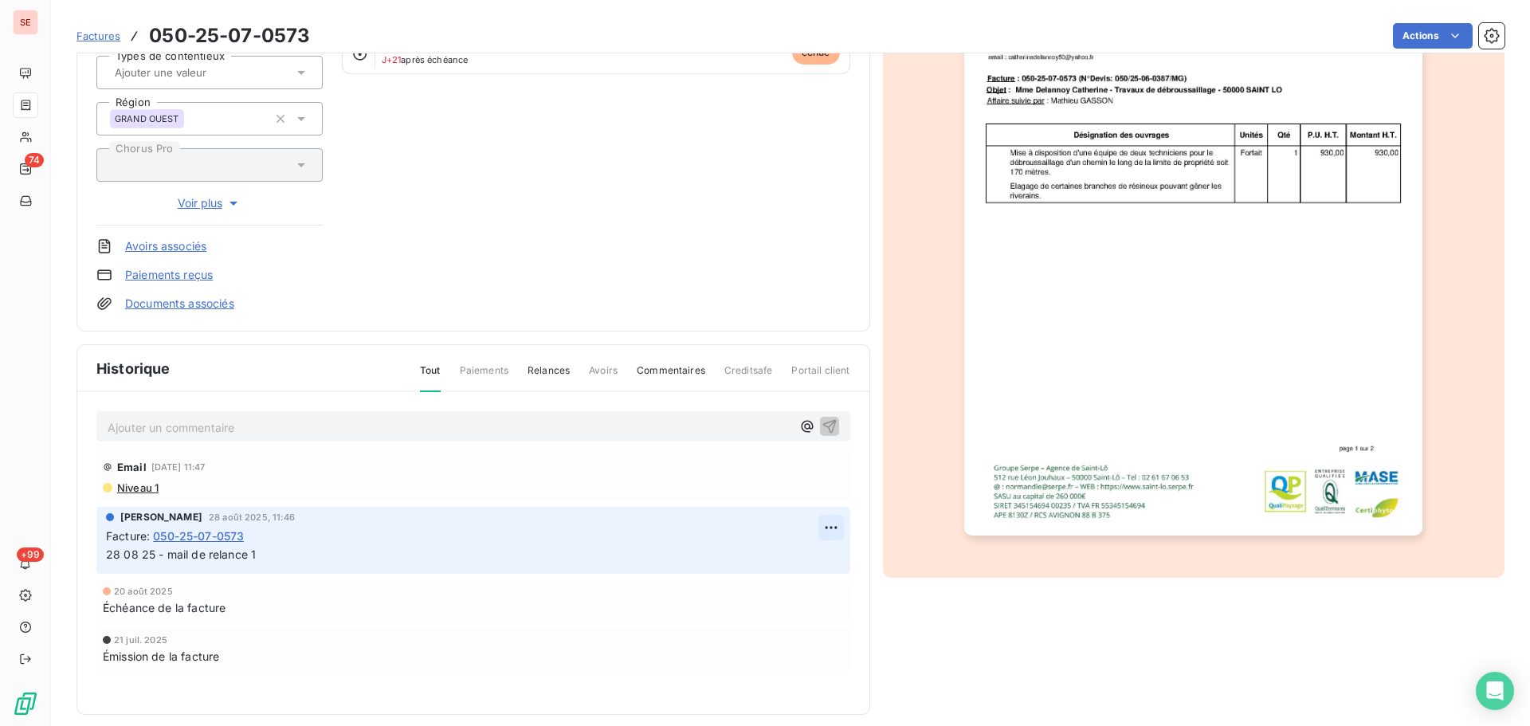
click at [819, 524] on html "SE 74 +99 Factures 050-25-07-0573 Actions [PERSON_NAME] 41DELANNOYC Montant ini…" at bounding box center [765, 363] width 1530 height 726
click at [791, 555] on div "Editer" at bounding box center [786, 563] width 89 height 26
click at [110, 560] on span "28 08 25 - mail de relance 1" at bounding box center [181, 555] width 150 height 14
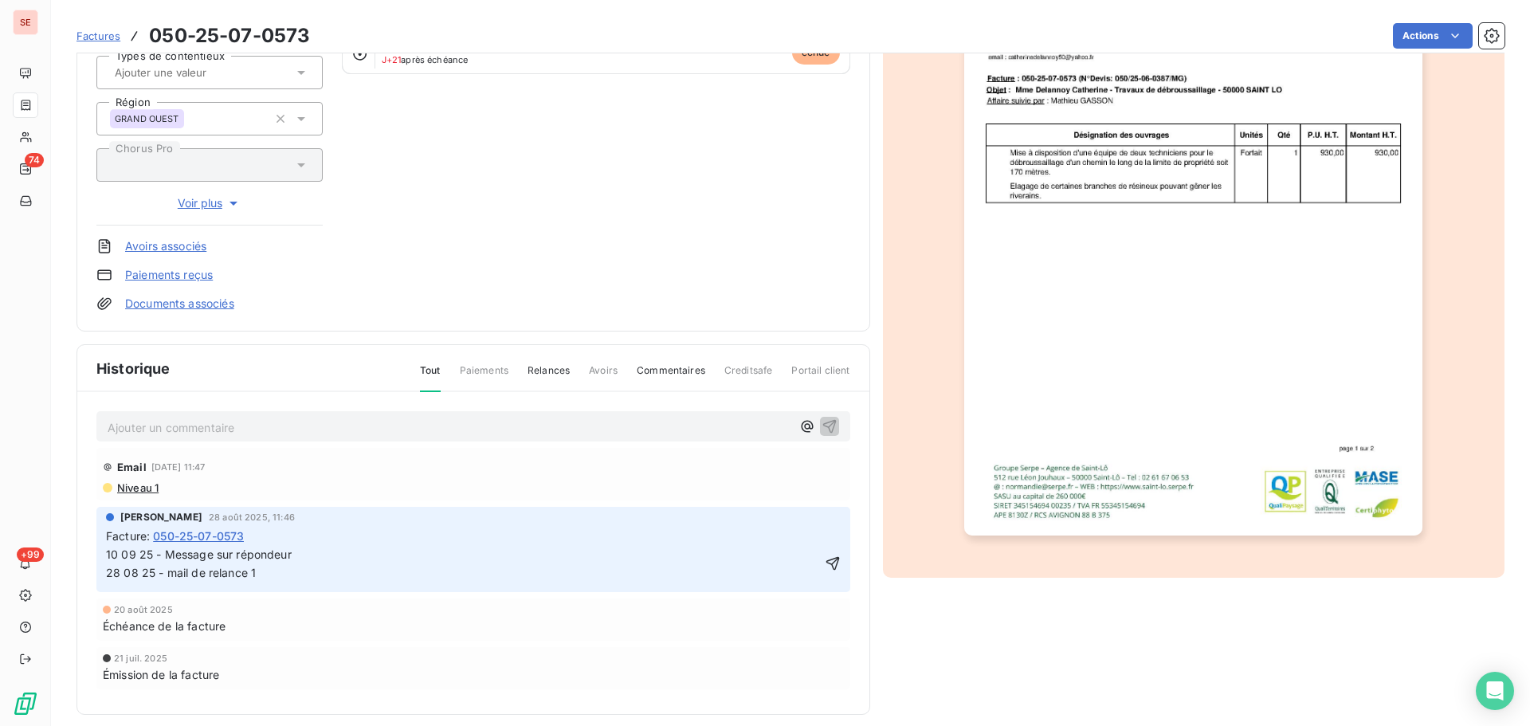
scroll to position [0, 0]
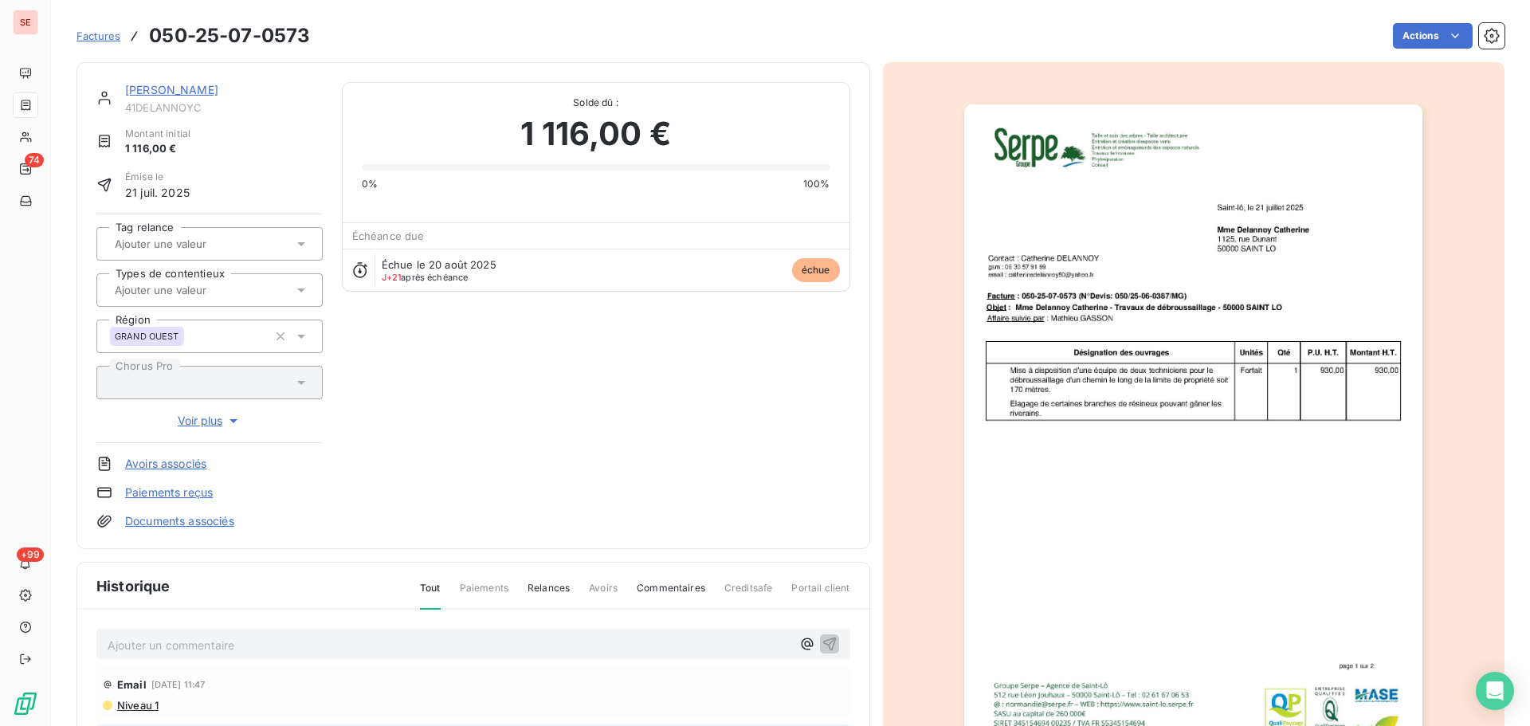
click at [259, 645] on p "Ajouter un commentaire ﻿" at bounding box center [450, 645] width 684 height 20
click at [184, 646] on span "10 09 25 - message sur répondeur - renouler" at bounding box center [227, 644] width 239 height 14
click at [185, 646] on span "10 09 25 - message sur répondeur - renouler" at bounding box center [227, 644] width 239 height 14
click at [186, 646] on span "10 09 25 - message sur répondeur - renouler" at bounding box center [227, 644] width 239 height 14
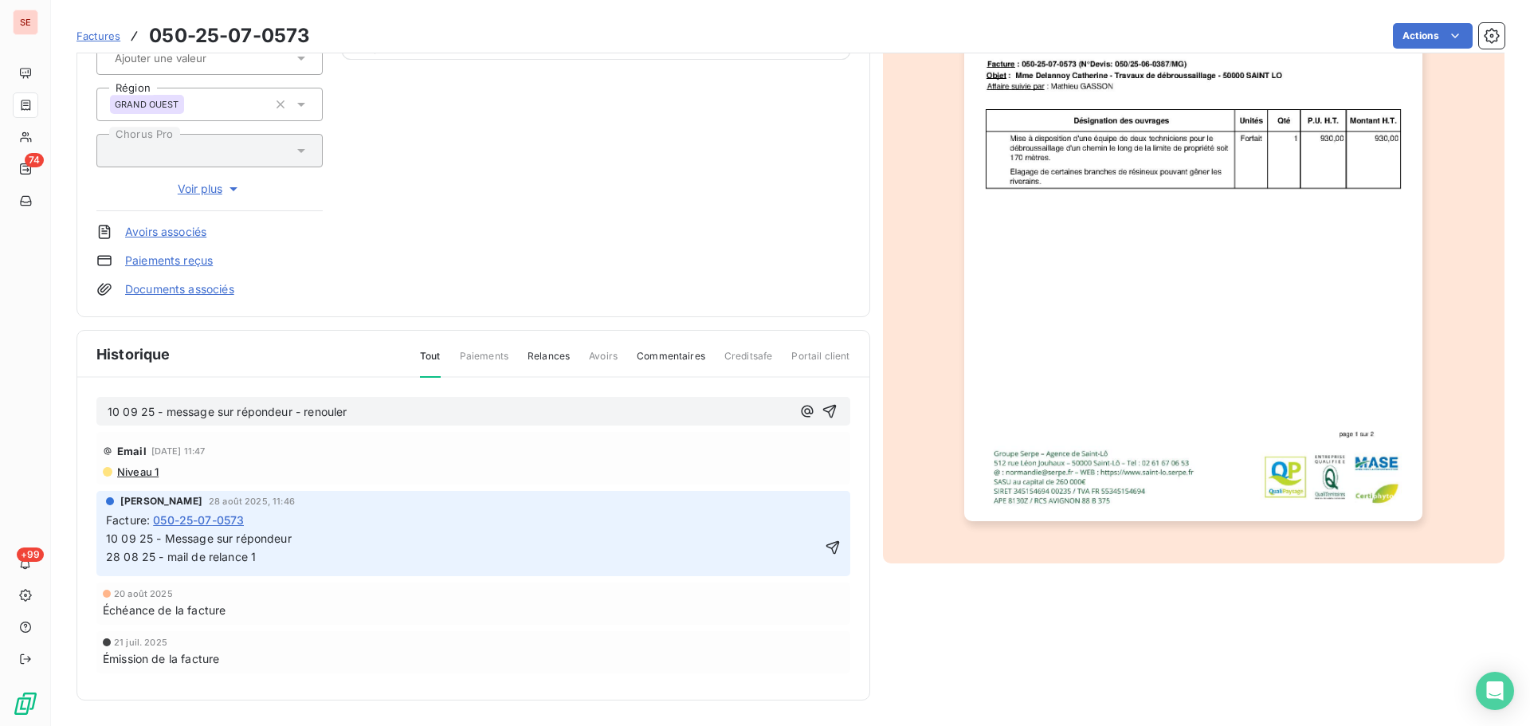
click at [248, 544] on span "10 09 25 - Message sur répondeur 28 08 25 - mail de relance 1" at bounding box center [476, 548] width 741 height 32
click at [316, 543] on span "10 09 25 - Message sur répondeur 28 08 25 - mail de relance 1" at bounding box center [476, 548] width 741 height 32
click at [294, 535] on span "10 09 25 - Message sur répondeur 28 08 25 - mail de relance 1" at bounding box center [476, 548] width 741 height 32
drag, startPoint x: 358, startPoint y: 412, endPoint x: 57, endPoint y: 416, distance: 301.3
click at [57, 416] on section "Factures 050-25-07-0573 Actions [PERSON_NAME] 41DELANNOYC Montant initial 1 116…" at bounding box center [790, 363] width 1479 height 726
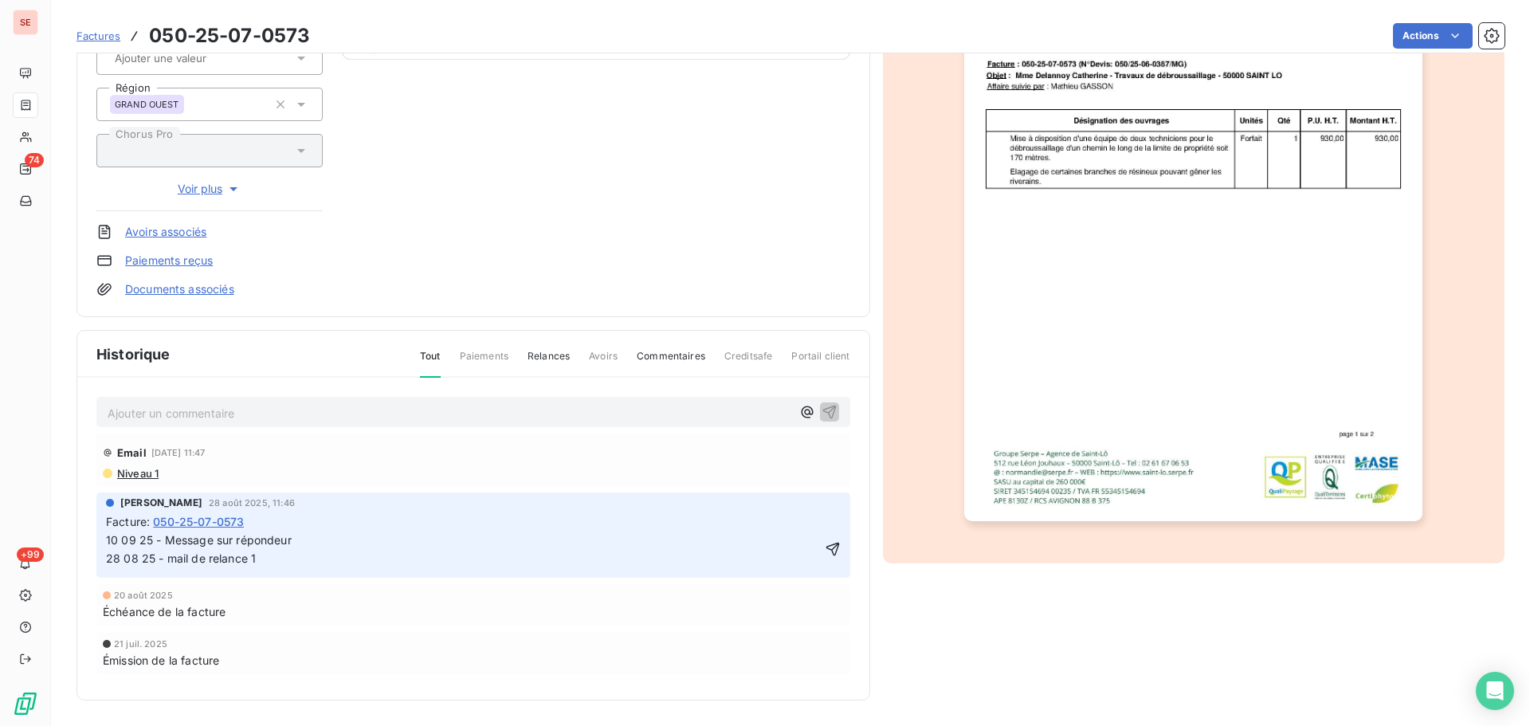
click at [306, 552] on p "10 09 25 - Message sur répondeur 28 08 25 - mail de relance 1" at bounding box center [464, 550] width 716 height 37
click at [303, 544] on span "10 09 25 - Message sur répondeur 28 08 25 - mail de relance 1" at bounding box center [476, 549] width 741 height 32
click at [830, 549] on icon "button" at bounding box center [833, 549] width 16 height 16
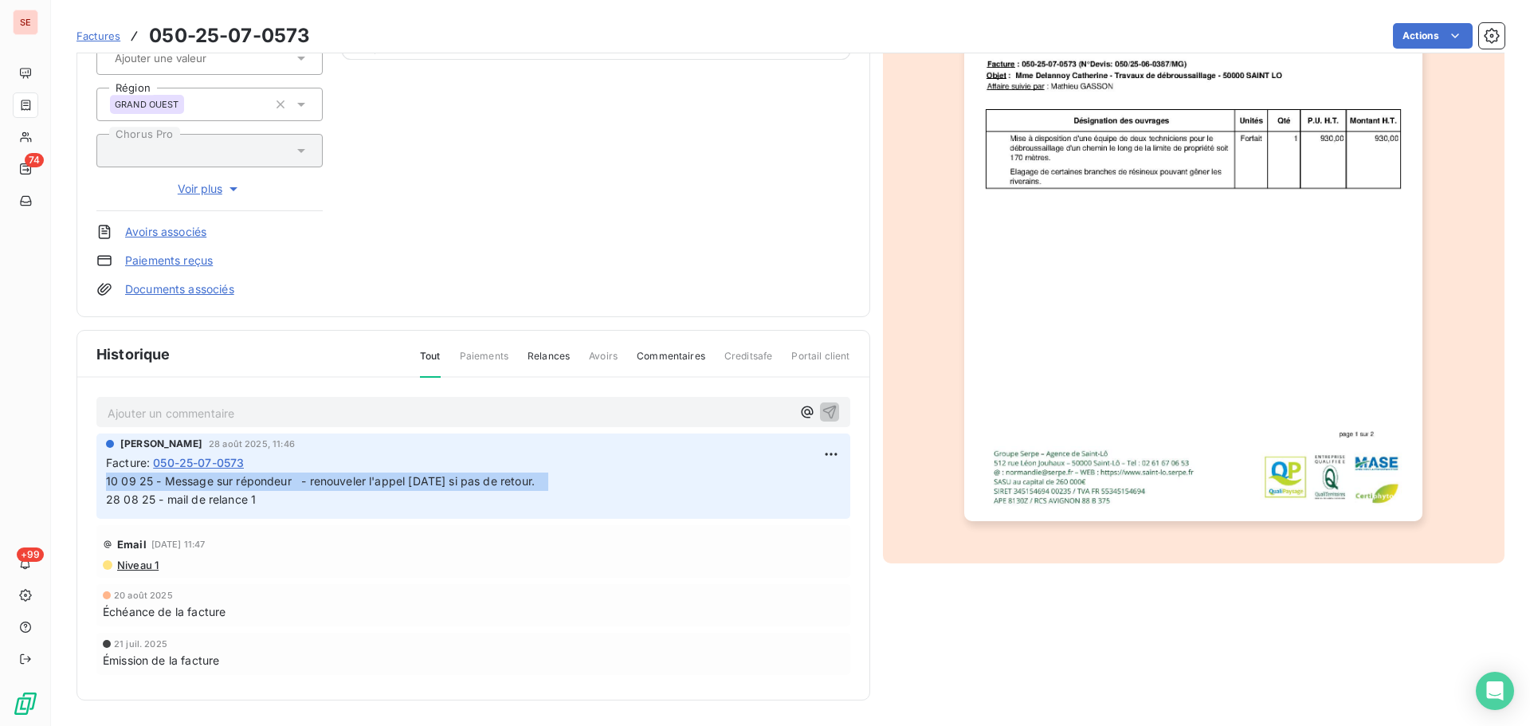
drag, startPoint x: 553, startPoint y: 482, endPoint x: 104, endPoint y: 487, distance: 449.6
click at [104, 487] on div "[PERSON_NAME] [DATE] 11:46 Facture : 050-25-07-0573 10 09 25 - Message sur répo…" at bounding box center [473, 476] width 754 height 85
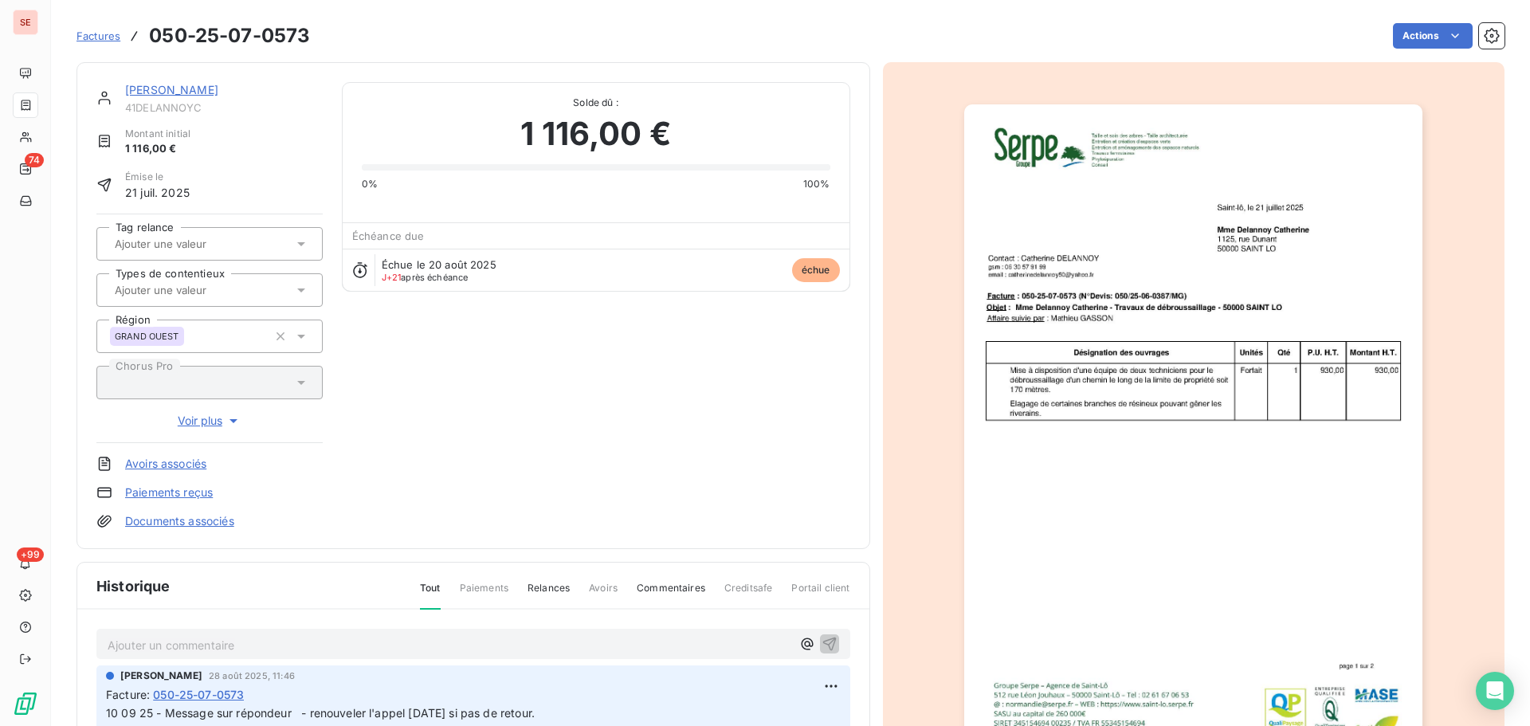
click at [218, 88] on link "[PERSON_NAME]" at bounding box center [171, 90] width 93 height 14
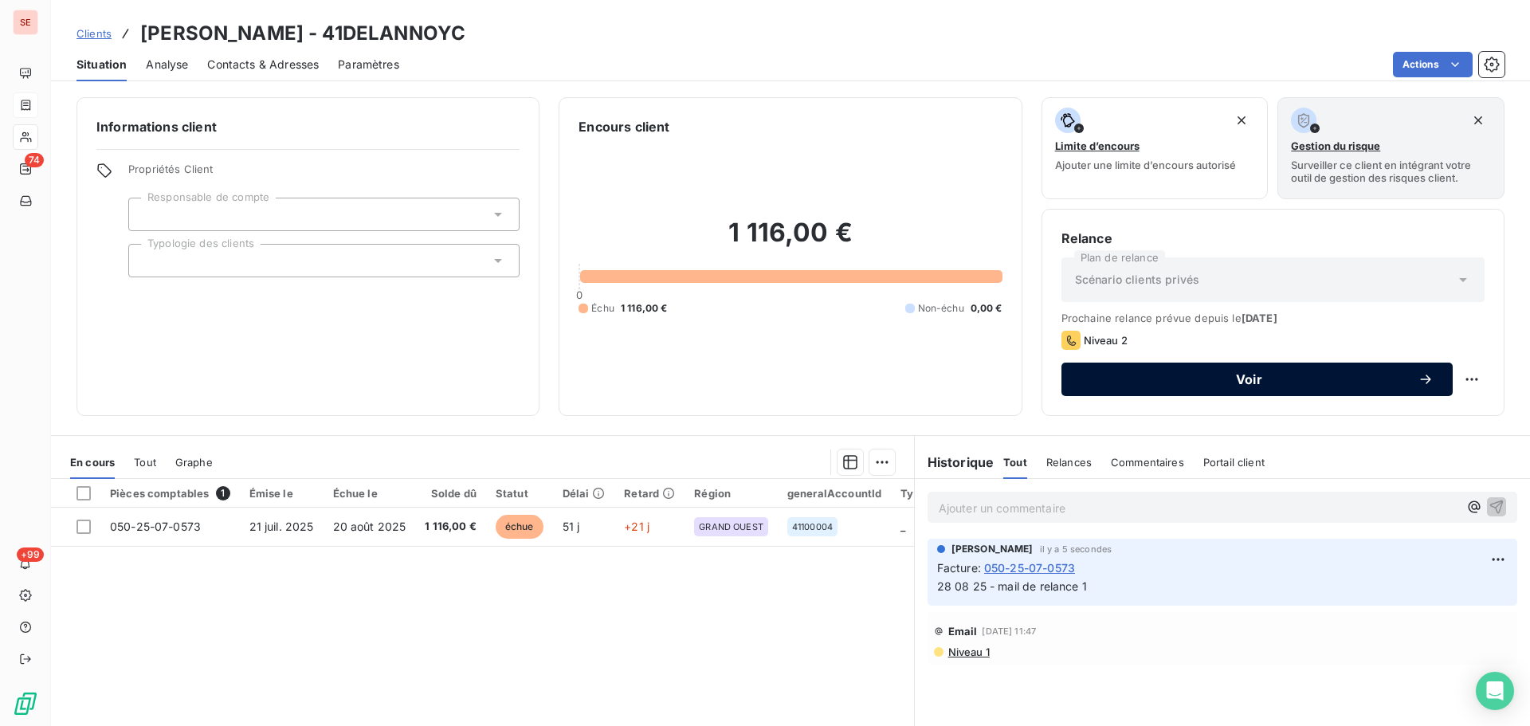
click at [1180, 375] on span "Voir" at bounding box center [1249, 379] width 337 height 13
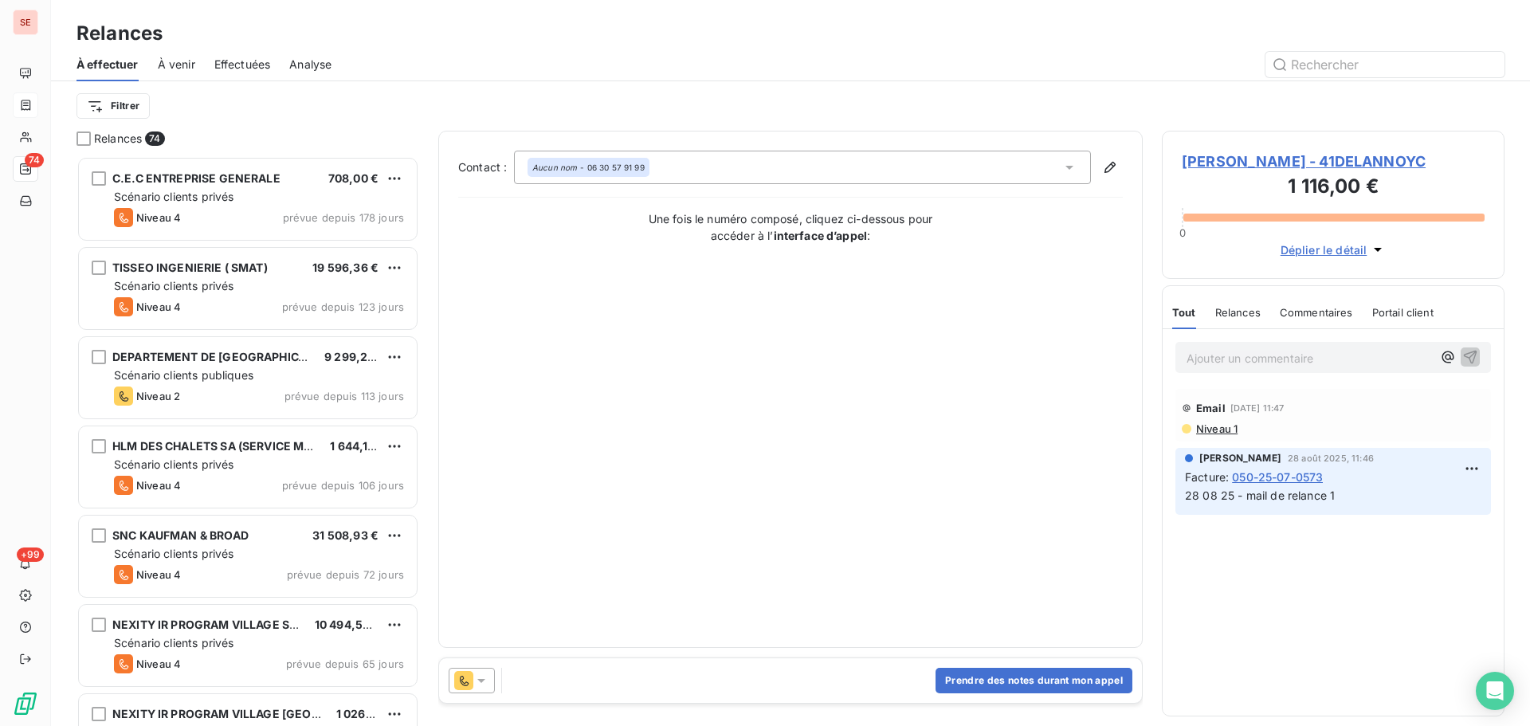
scroll to position [558, 331]
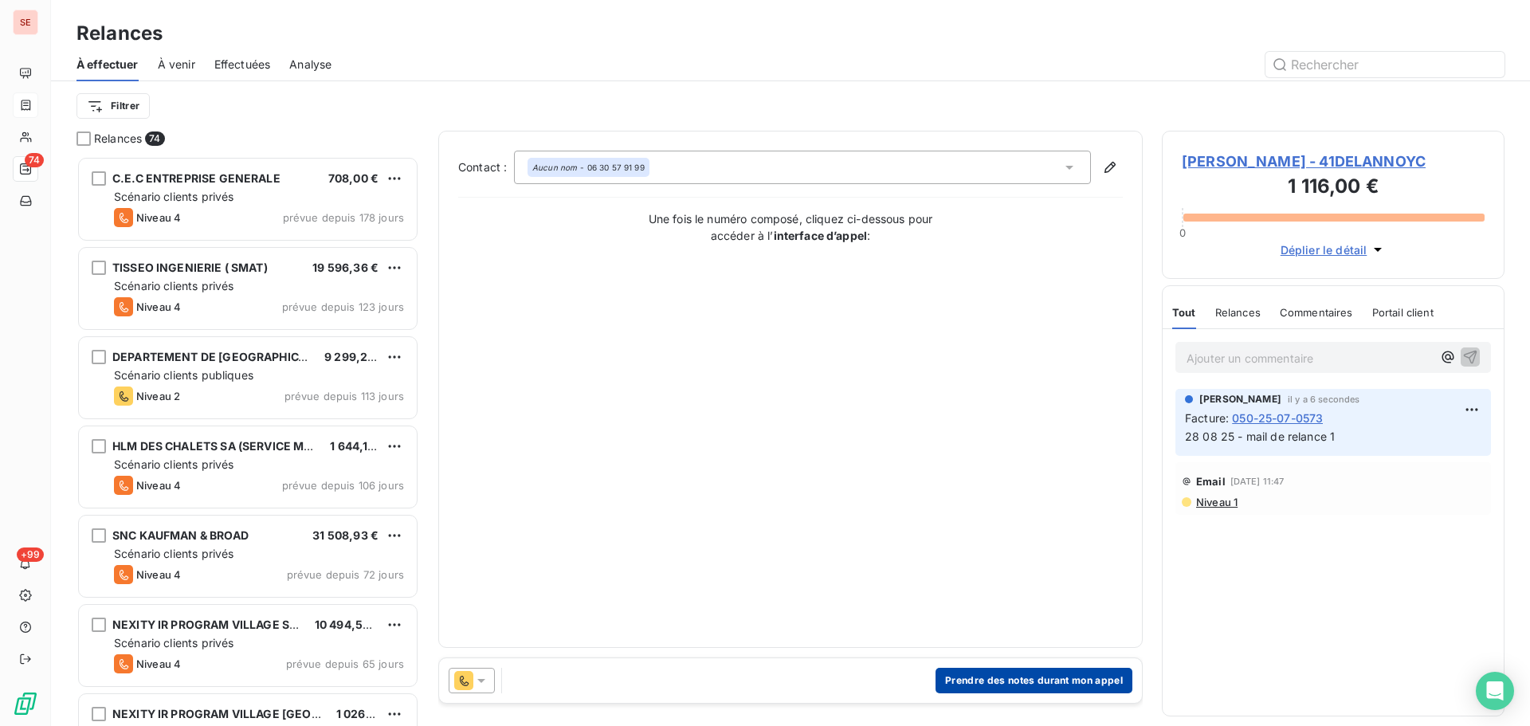
click at [1003, 678] on button "Prendre des notes durant mon appel" at bounding box center [1034, 681] width 197 height 26
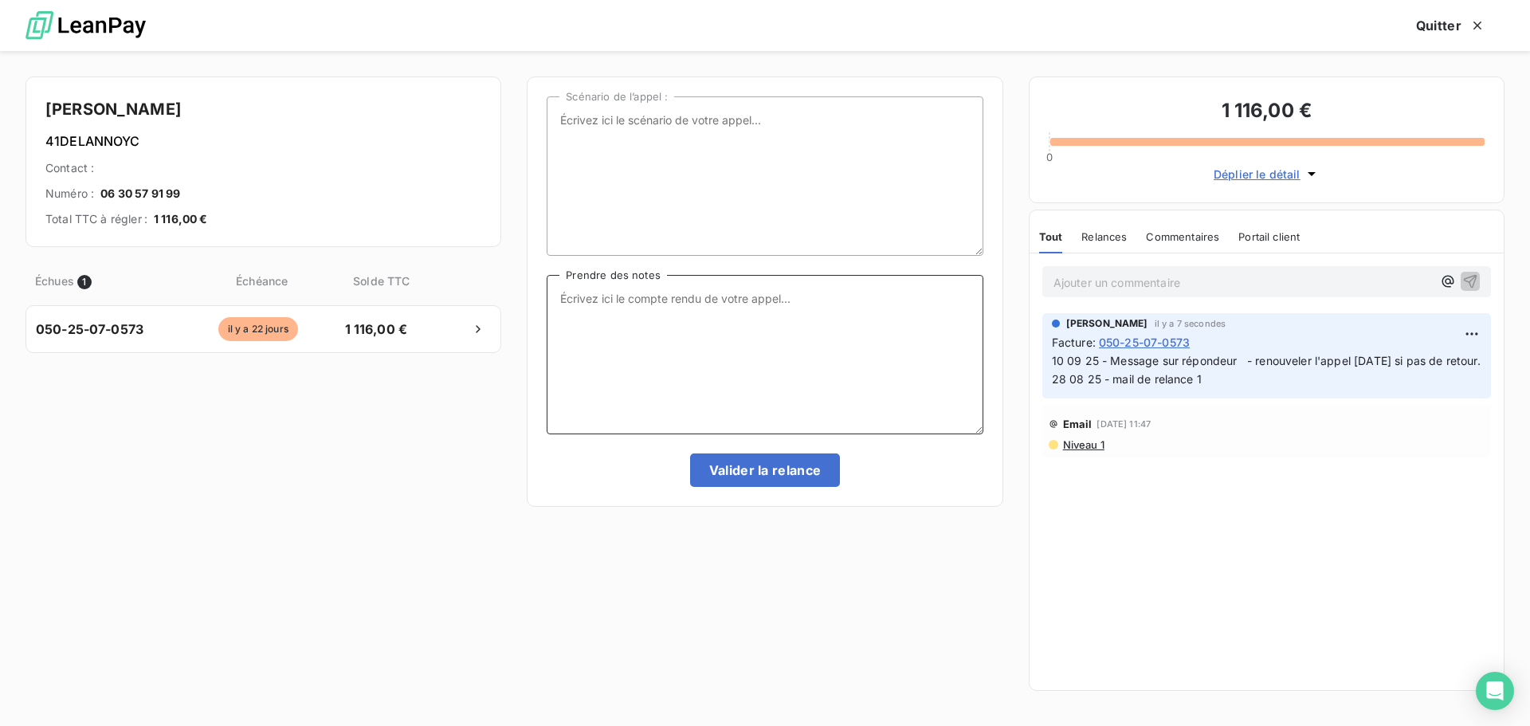
paste textarea "10 09 25 - Message sur répondeur - renouveler l'appel [DATE] si pas de retour."
click at [618, 304] on textarea "10 09 25 - Message sur répondeur - renouveler l'appel [DATE] si pas de retour." at bounding box center [765, 354] width 436 height 159
type textarea "Message sur répondeur - renouveler l'appel [DATE] si pas de retour."
drag, startPoint x: 154, startPoint y: 139, endPoint x: 37, endPoint y: 143, distance: 117.2
click at [37, 143] on div "[PERSON_NAME] 41DELANNOYC Contact : Numéro : [PHONE_NUMBER] Total TTC à régler …" at bounding box center [264, 162] width 476 height 171
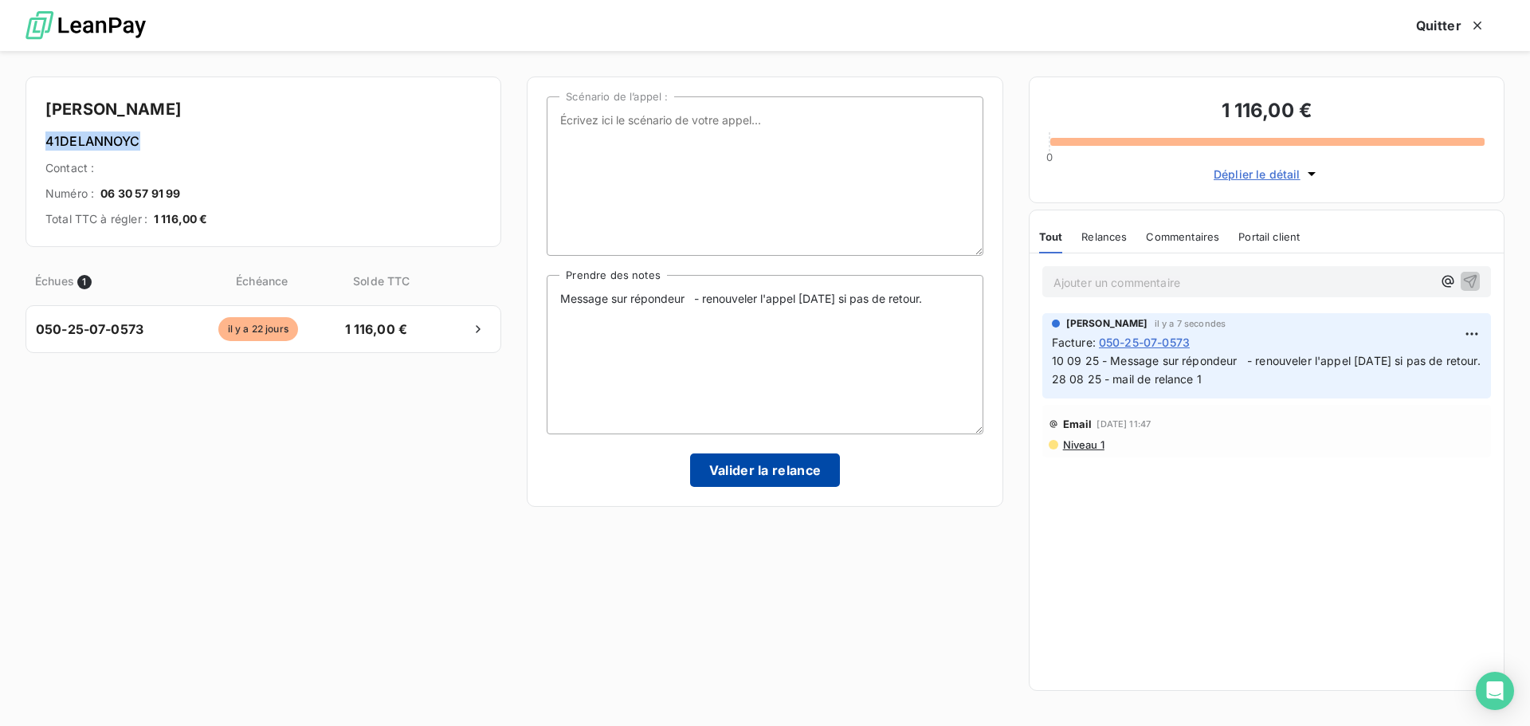
click at [771, 468] on button "Valider la relance" at bounding box center [765, 470] width 151 height 33
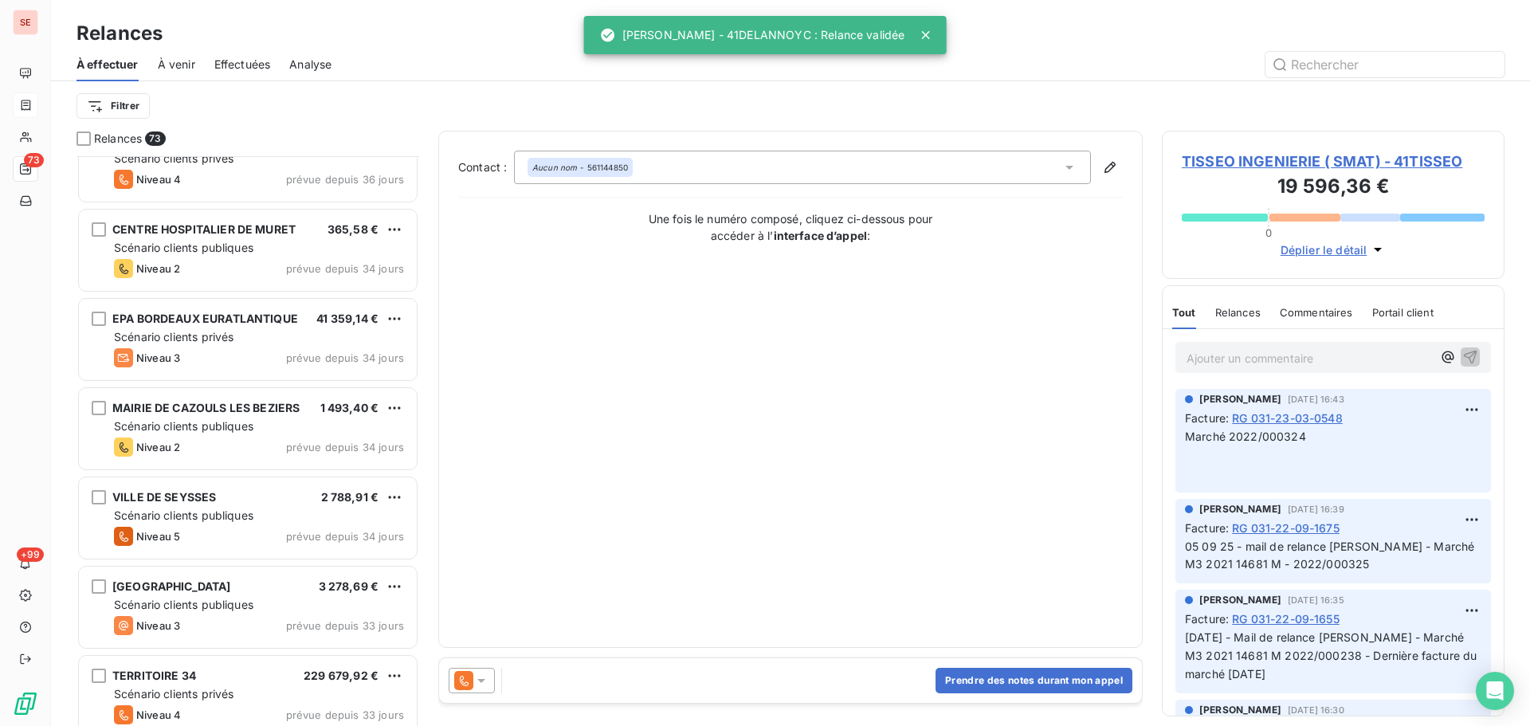
scroll to position [1489, 0]
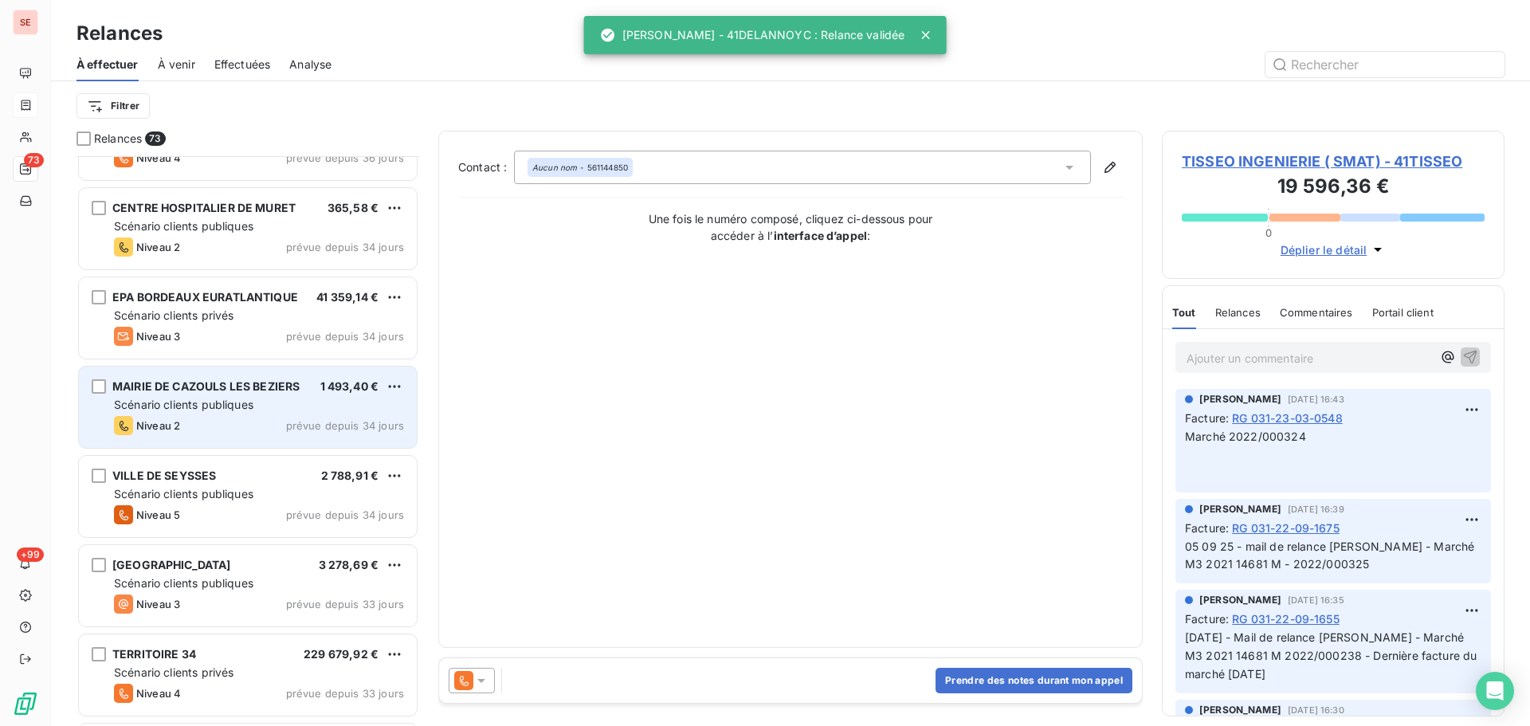
click at [293, 425] on span "prévue depuis 34 jours" at bounding box center [345, 425] width 118 height 13
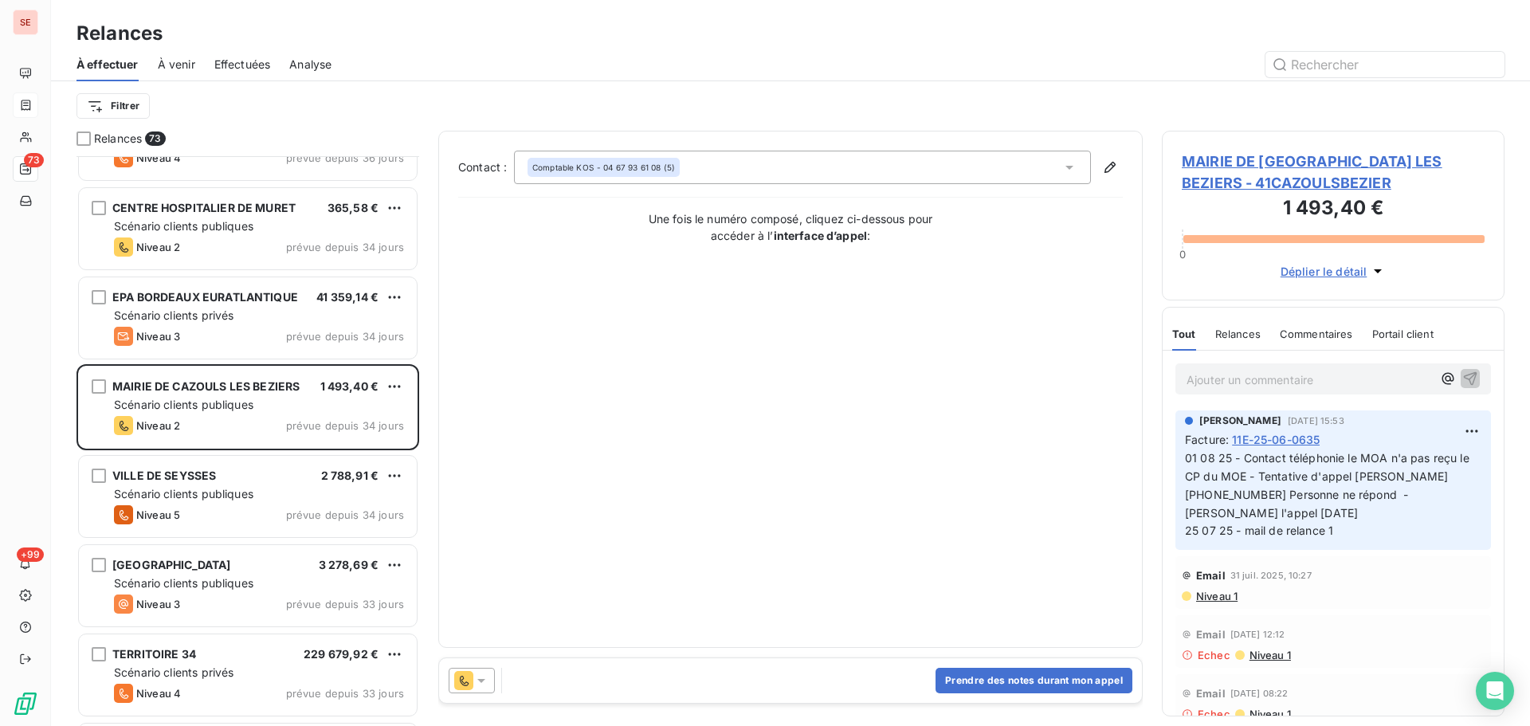
click at [1334, 156] on span "MAIRIE DE [GEOGRAPHIC_DATA] LES BEZIERS - 41CAZOULSBEZIER" at bounding box center [1333, 172] width 303 height 43
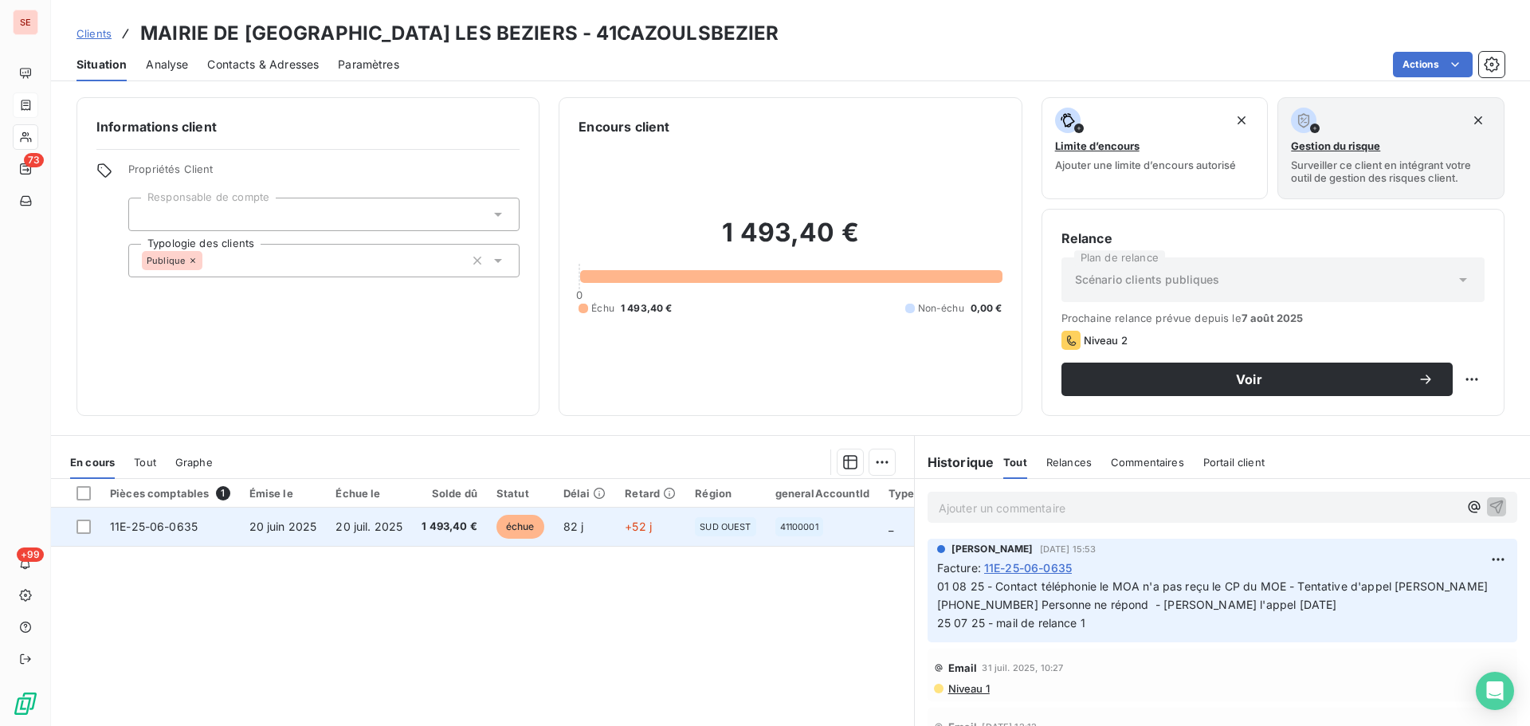
click at [272, 529] on span "20 juin 2025" at bounding box center [283, 527] width 68 height 14
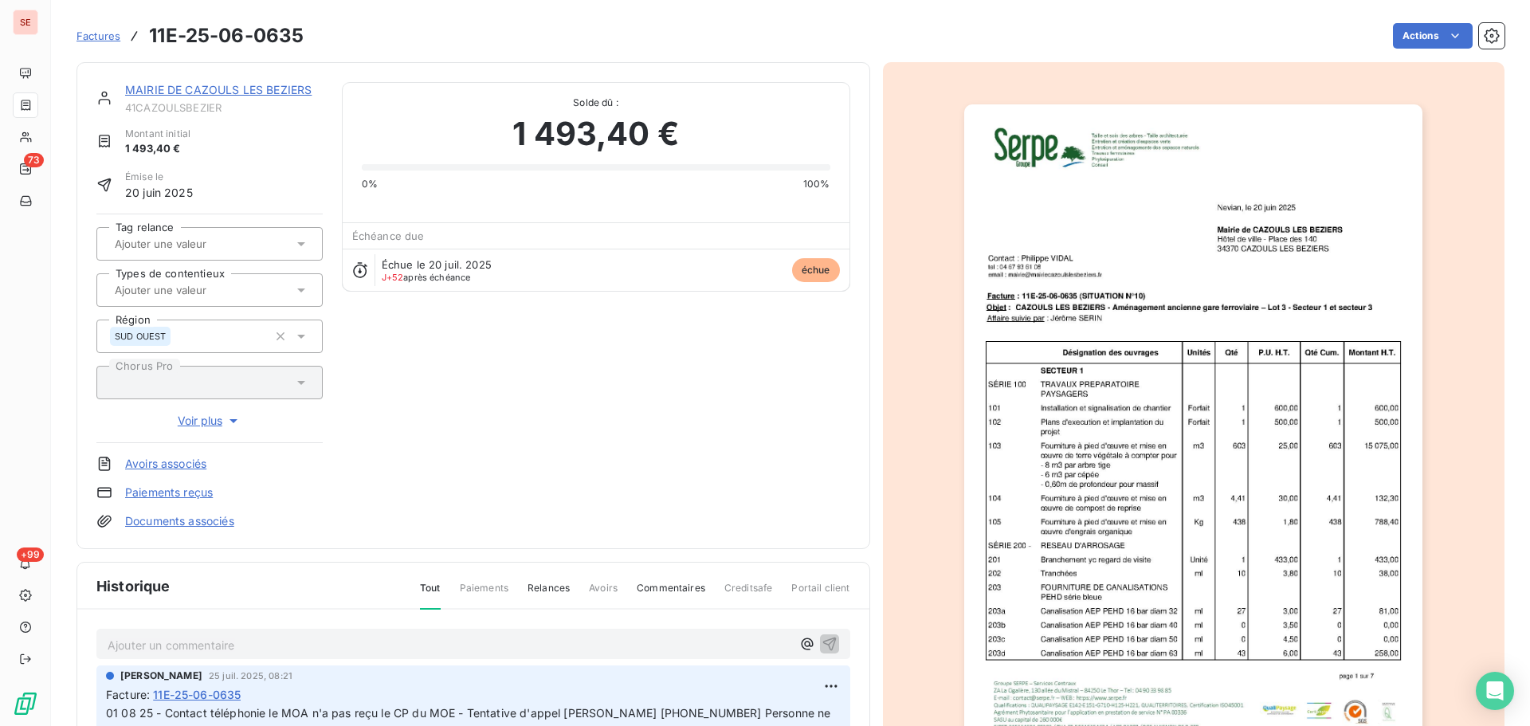
click at [269, 91] on link "MAIRIE DE CAZOULS LES BEZIERS" at bounding box center [218, 90] width 187 height 14
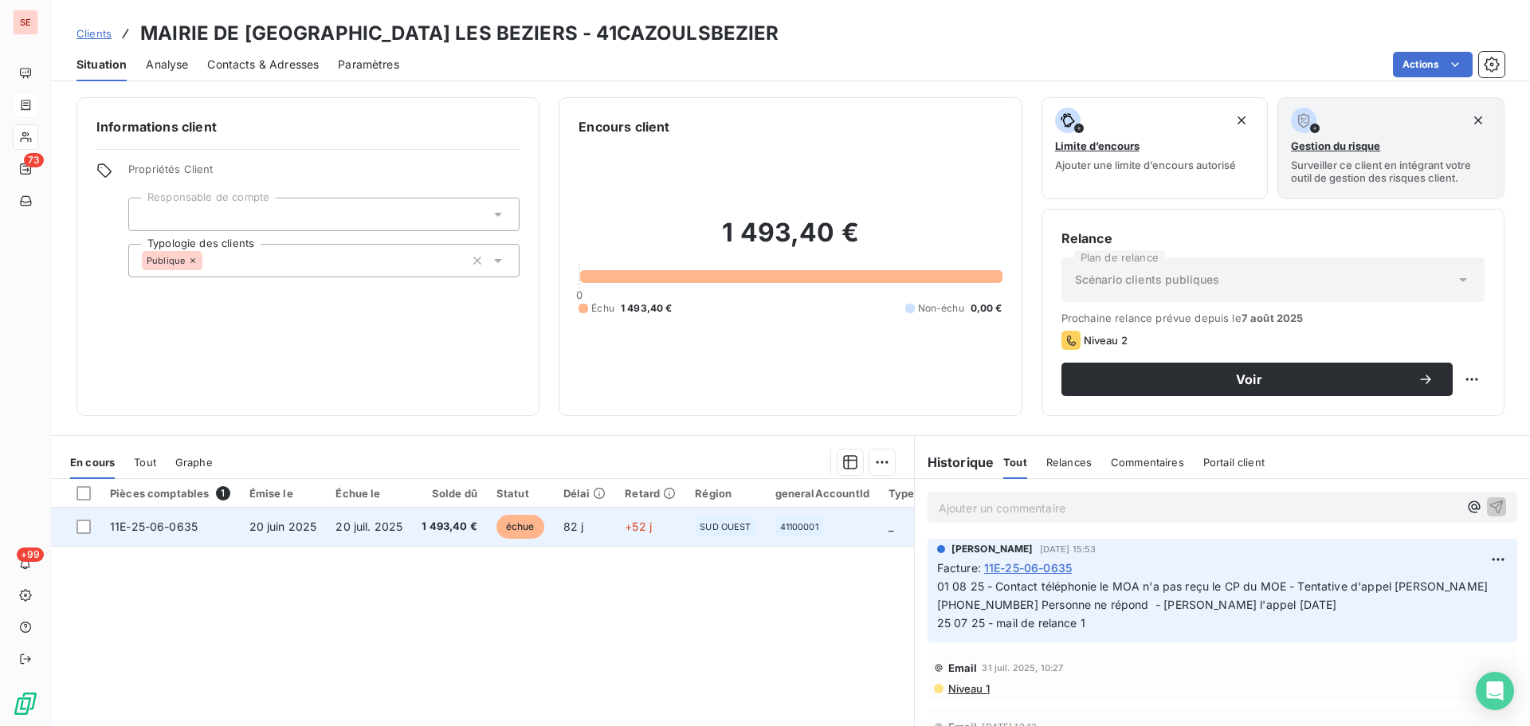
click at [195, 528] on span "11E-25-06-0635" at bounding box center [154, 527] width 88 height 14
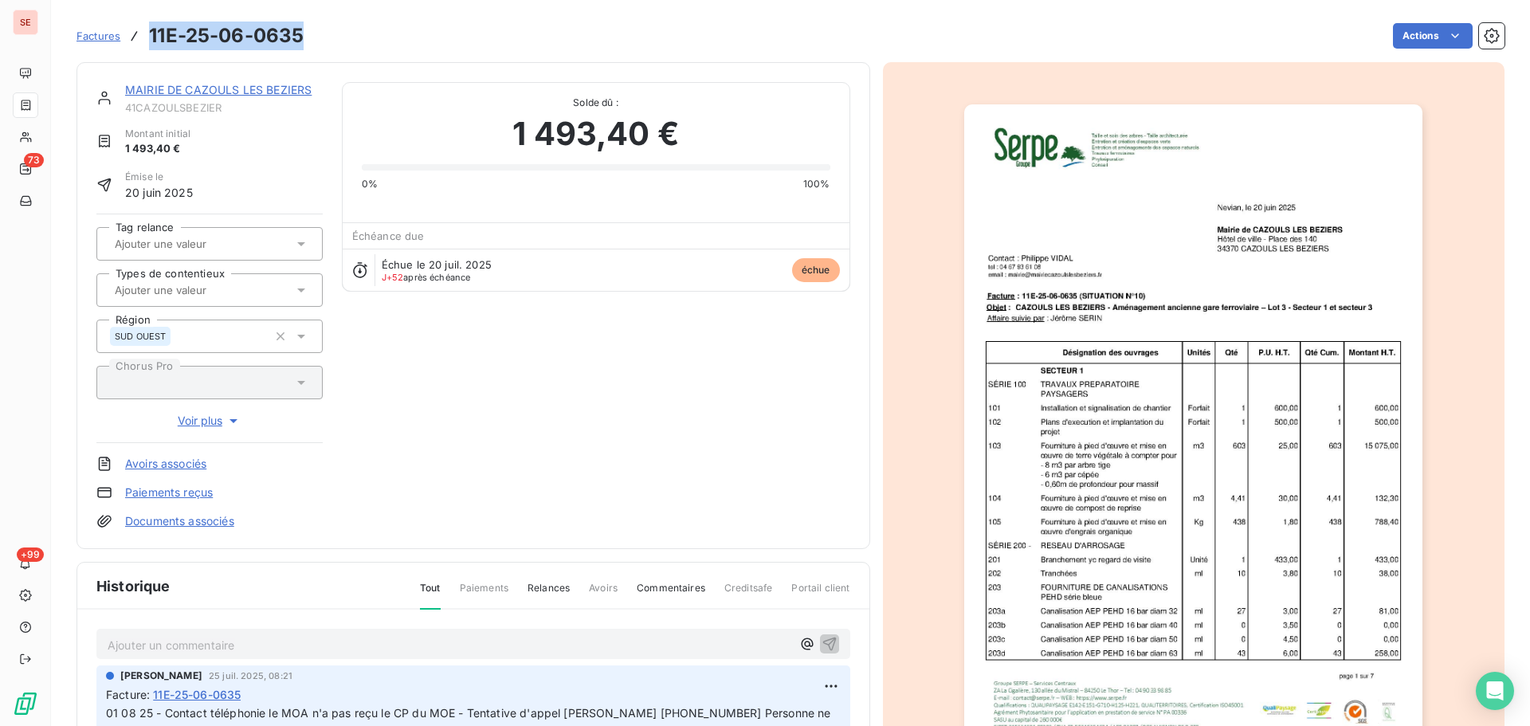
drag, startPoint x: 304, startPoint y: 39, endPoint x: 152, endPoint y: 36, distance: 151.5
click at [152, 36] on div "Factures 11E-25-06-0635 Actions" at bounding box center [791, 35] width 1428 height 33
click at [234, 85] on link "MAIRIE DE CAZOULS LES BEZIERS" at bounding box center [218, 90] width 187 height 14
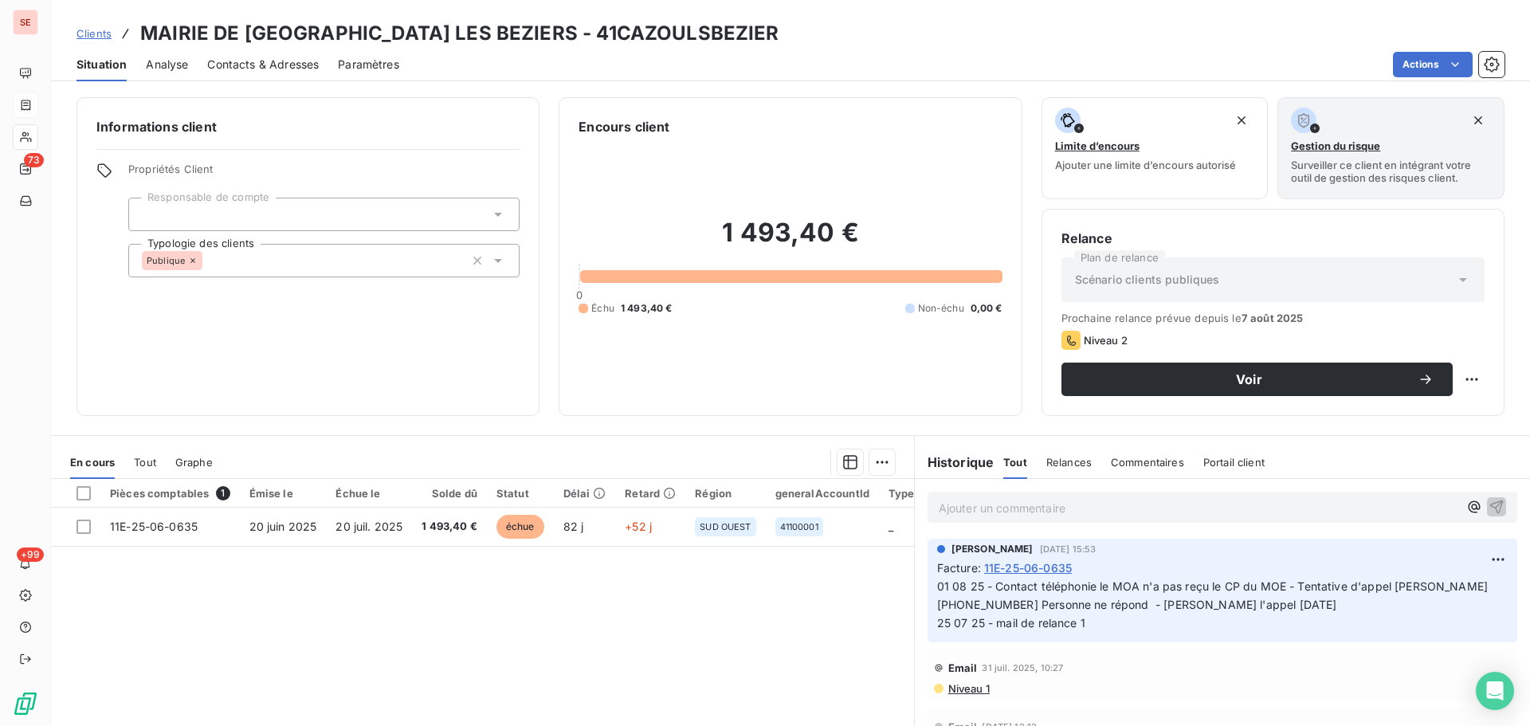
click at [284, 60] on span "Contacts & Adresses" at bounding box center [263, 65] width 112 height 16
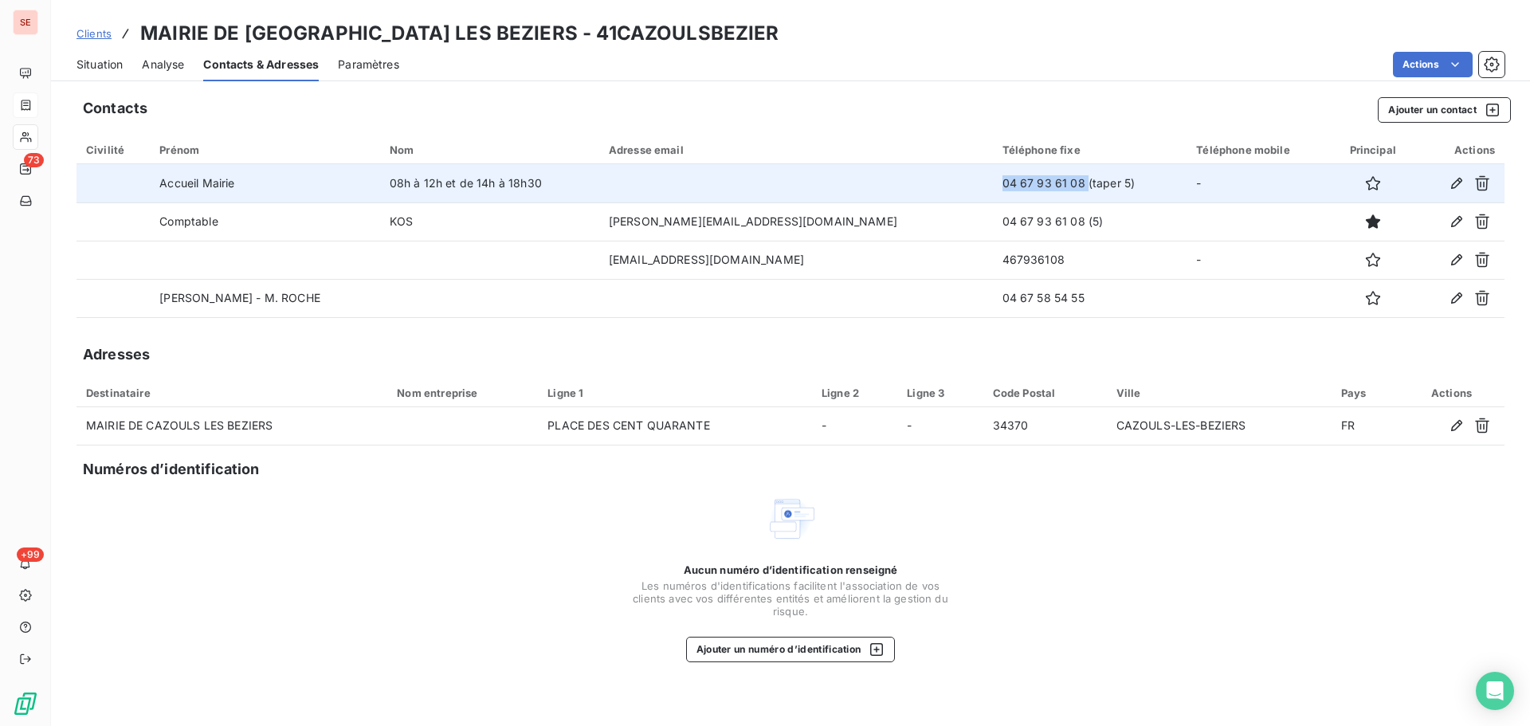
drag, startPoint x: 1023, startPoint y: 182, endPoint x: 876, endPoint y: 180, distance: 147.5
click at [876, 180] on tr "Accueil Mairie 08h à 12h et de 14h à 18h30 04 67 93 61 08 (taper 5) -" at bounding box center [791, 183] width 1428 height 38
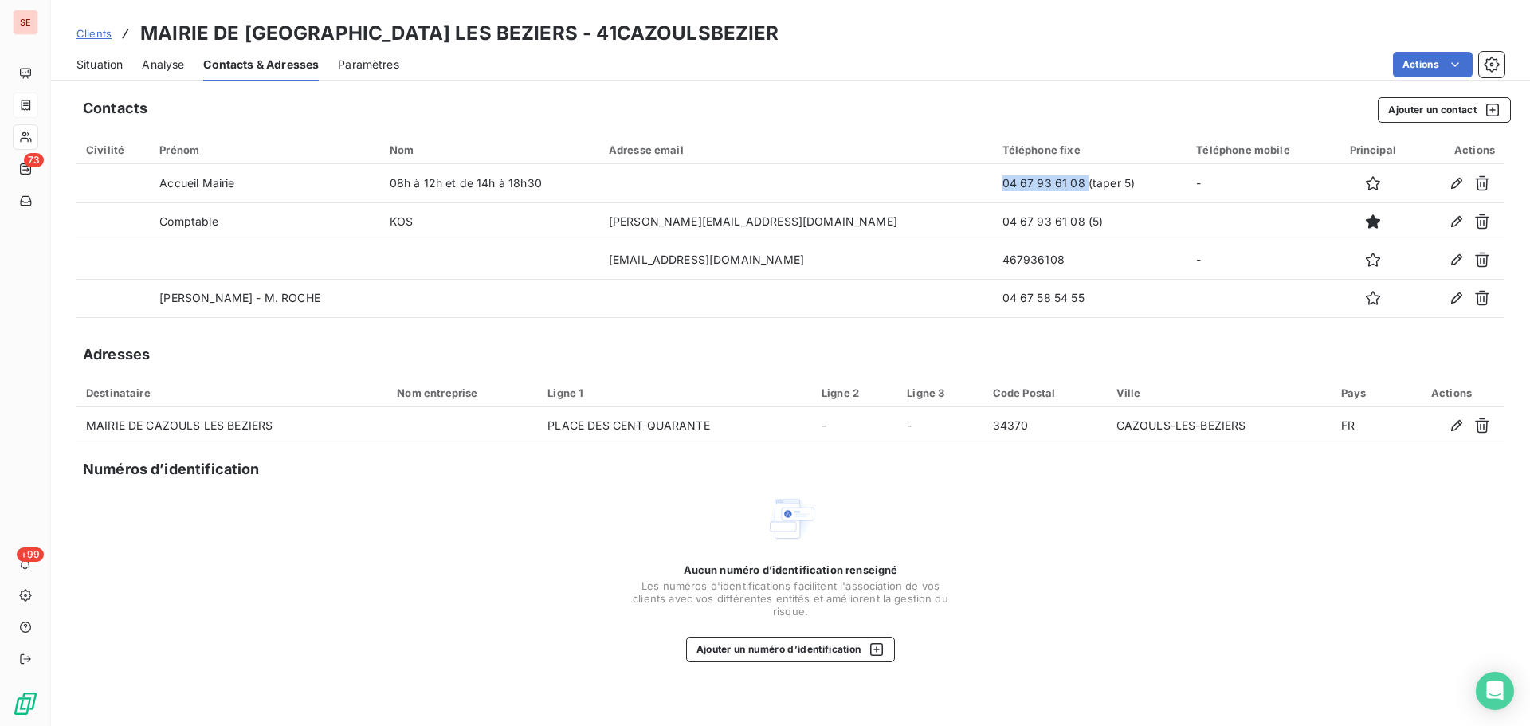
click at [116, 58] on span "Situation" at bounding box center [100, 65] width 46 height 16
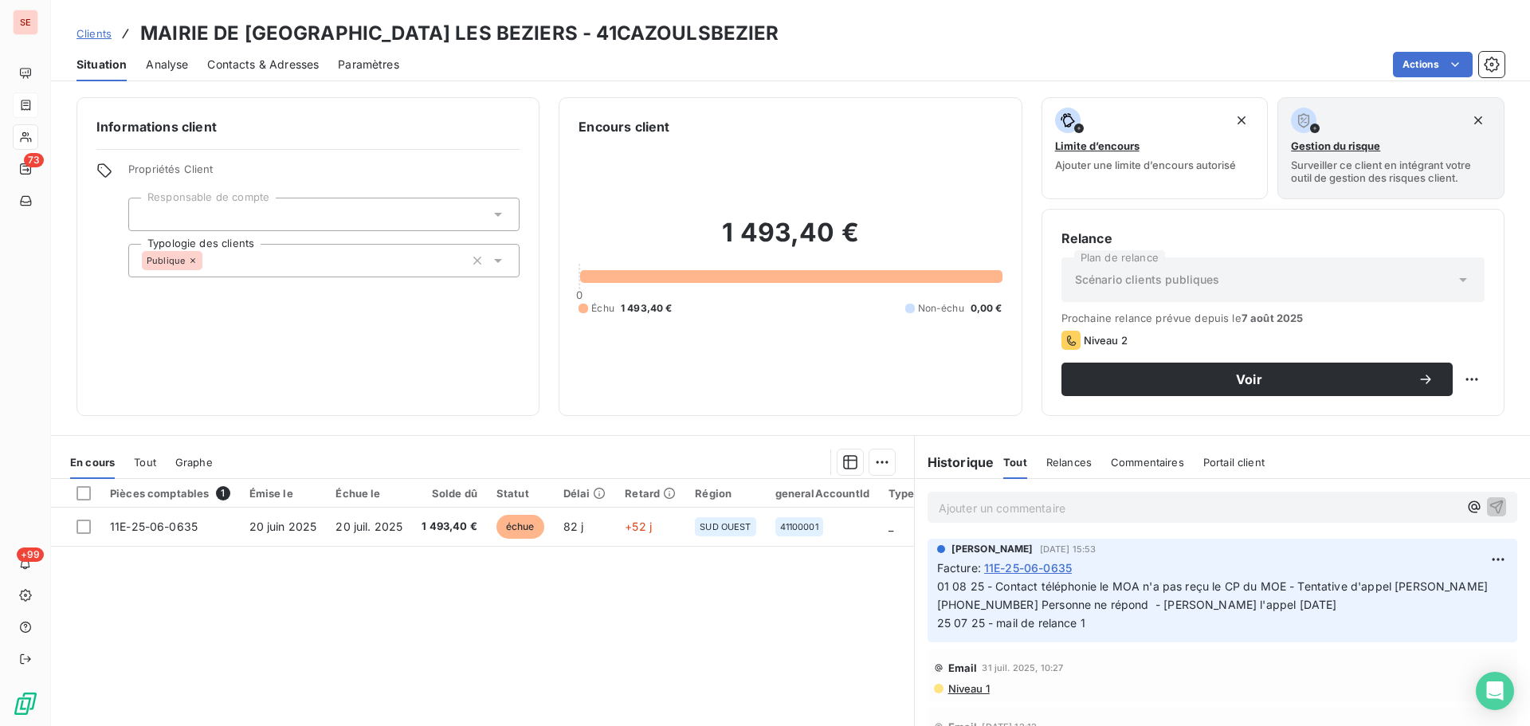
click at [242, 63] on span "Contacts & Adresses" at bounding box center [263, 65] width 112 height 16
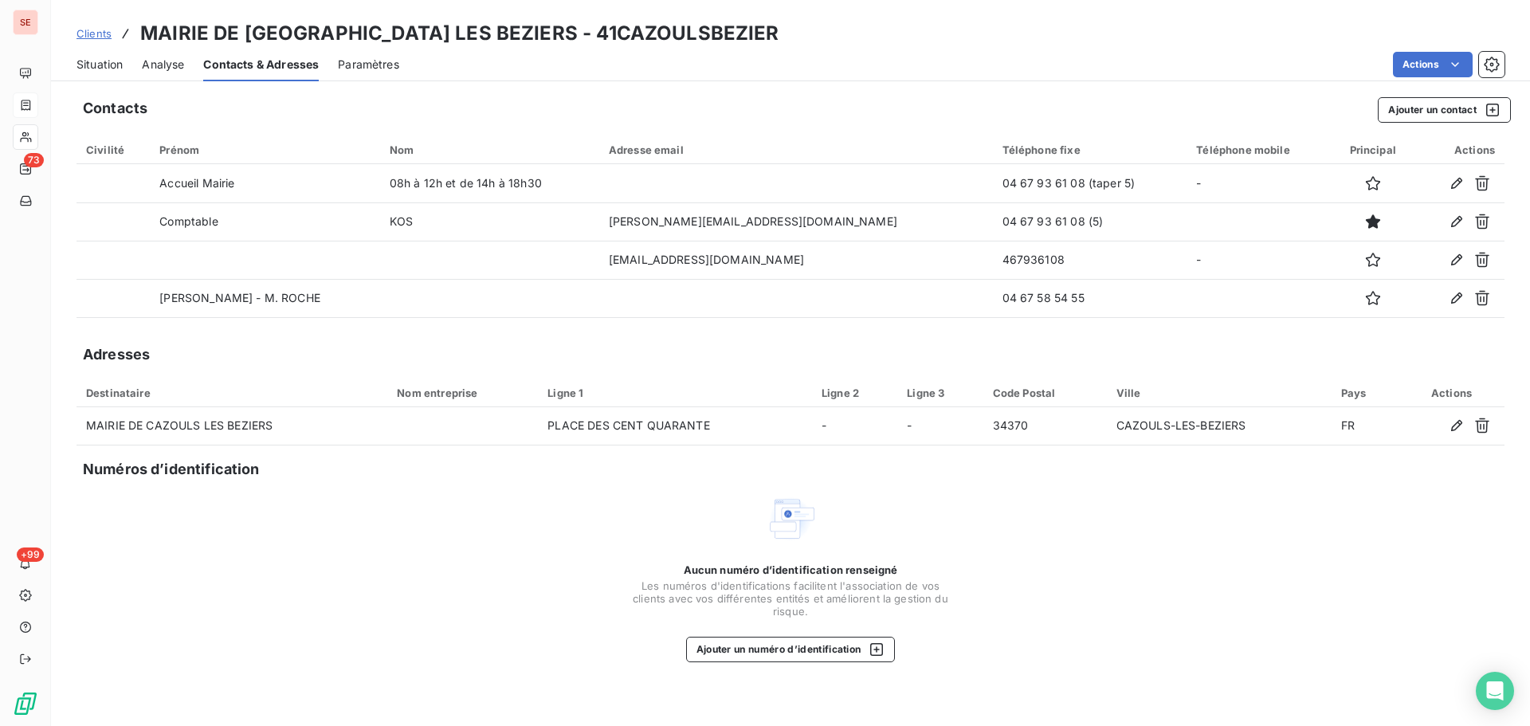
click at [83, 65] on span "Situation" at bounding box center [100, 65] width 46 height 16
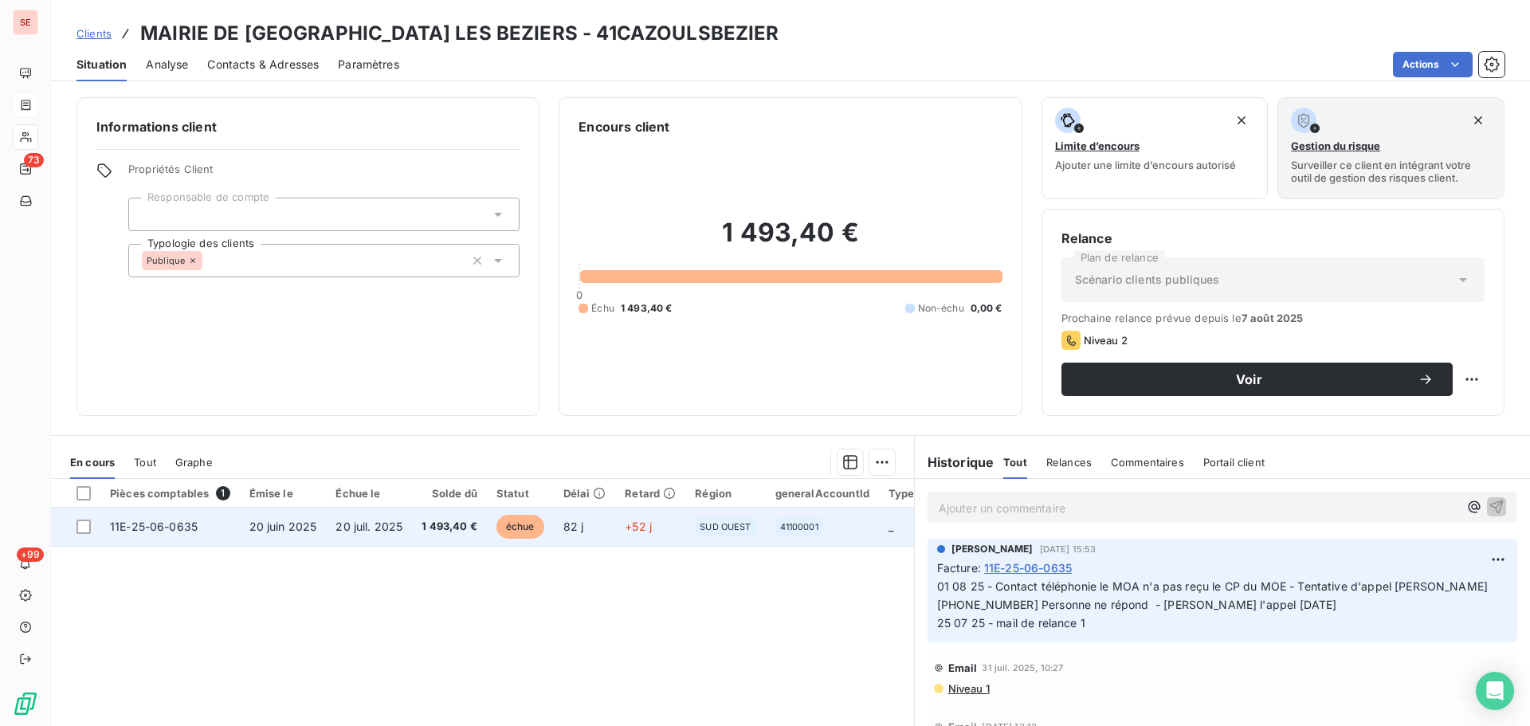
click at [426, 524] on span "1 493,40 €" at bounding box center [450, 527] width 56 height 16
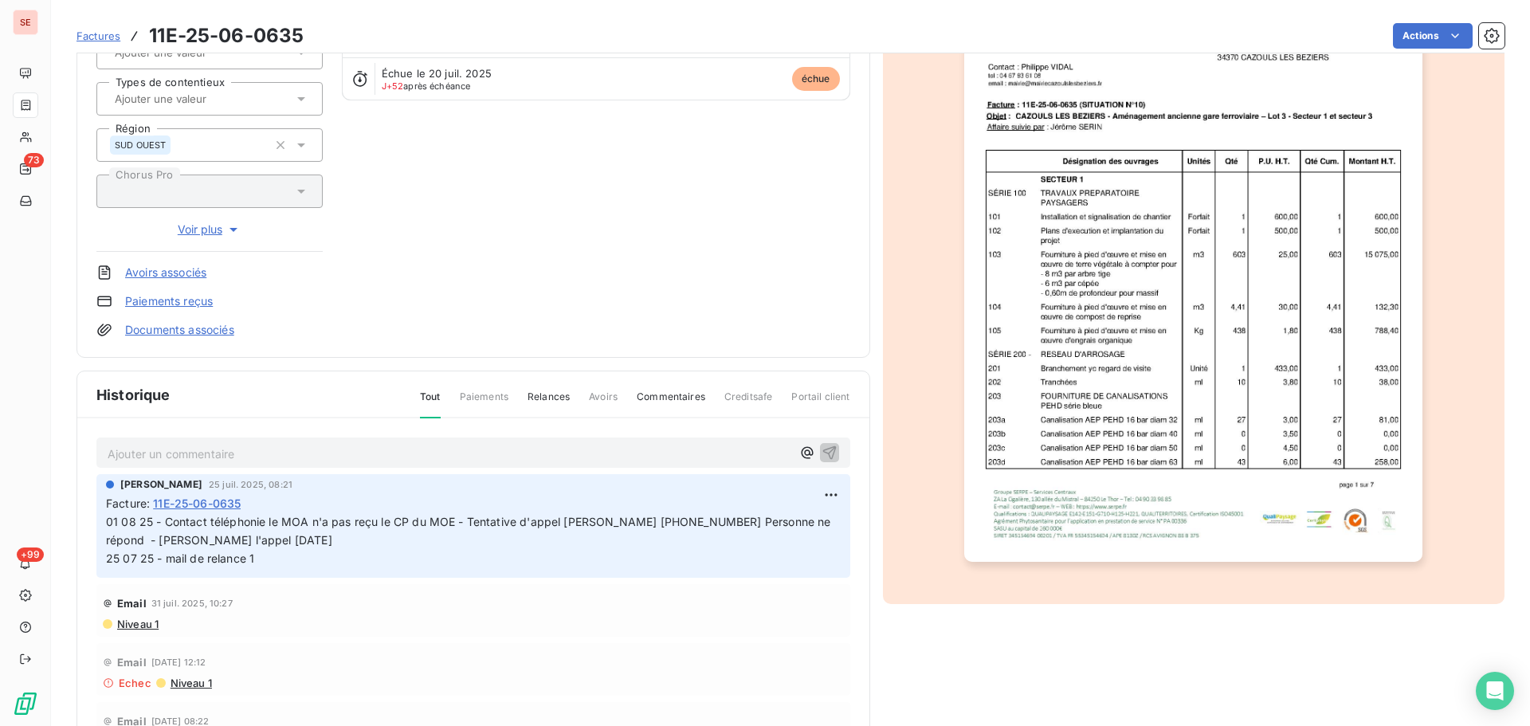
scroll to position [218, 0]
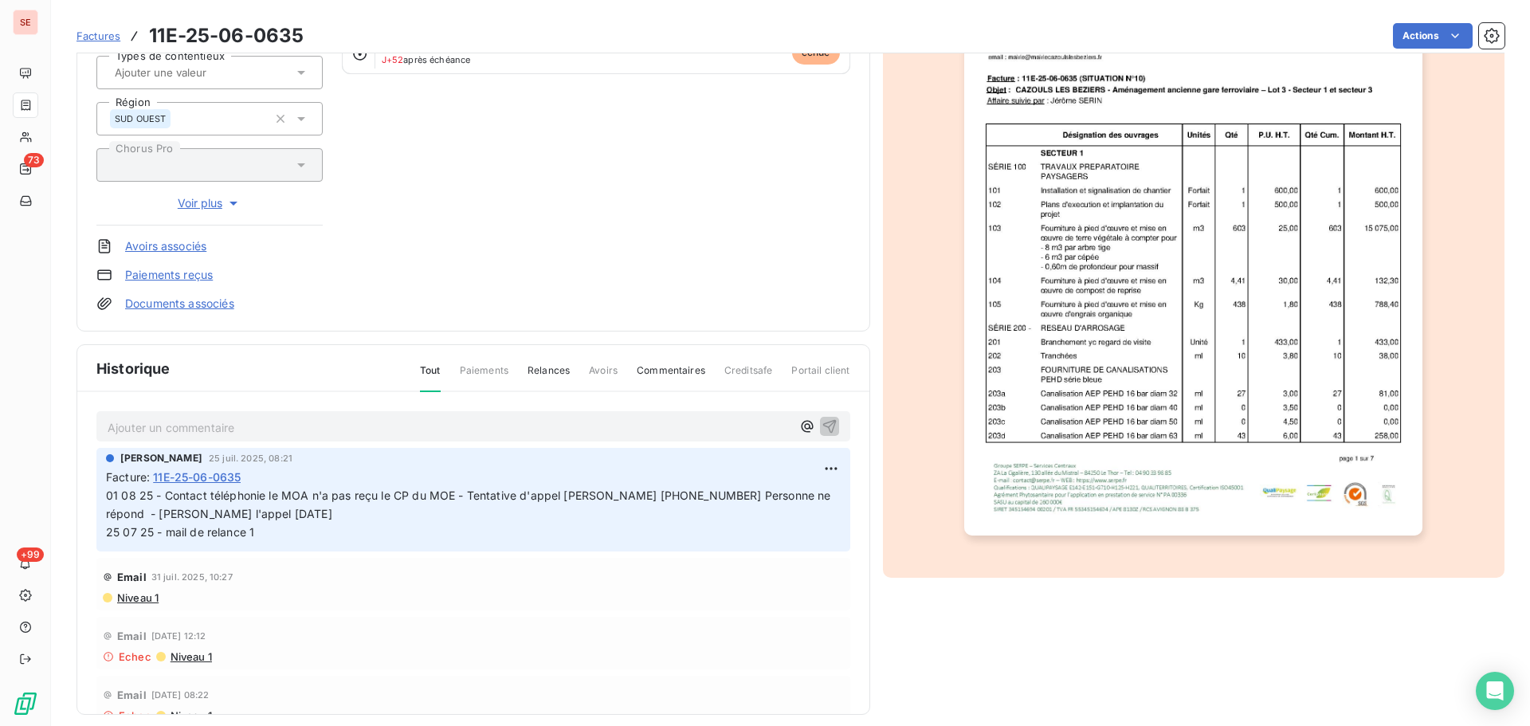
click at [255, 514] on span "01 08 25 - Contact téléphonie le MOA n'a pas reçu le CP du MOE - Tentative d'ap…" at bounding box center [500, 514] width 788 height 50
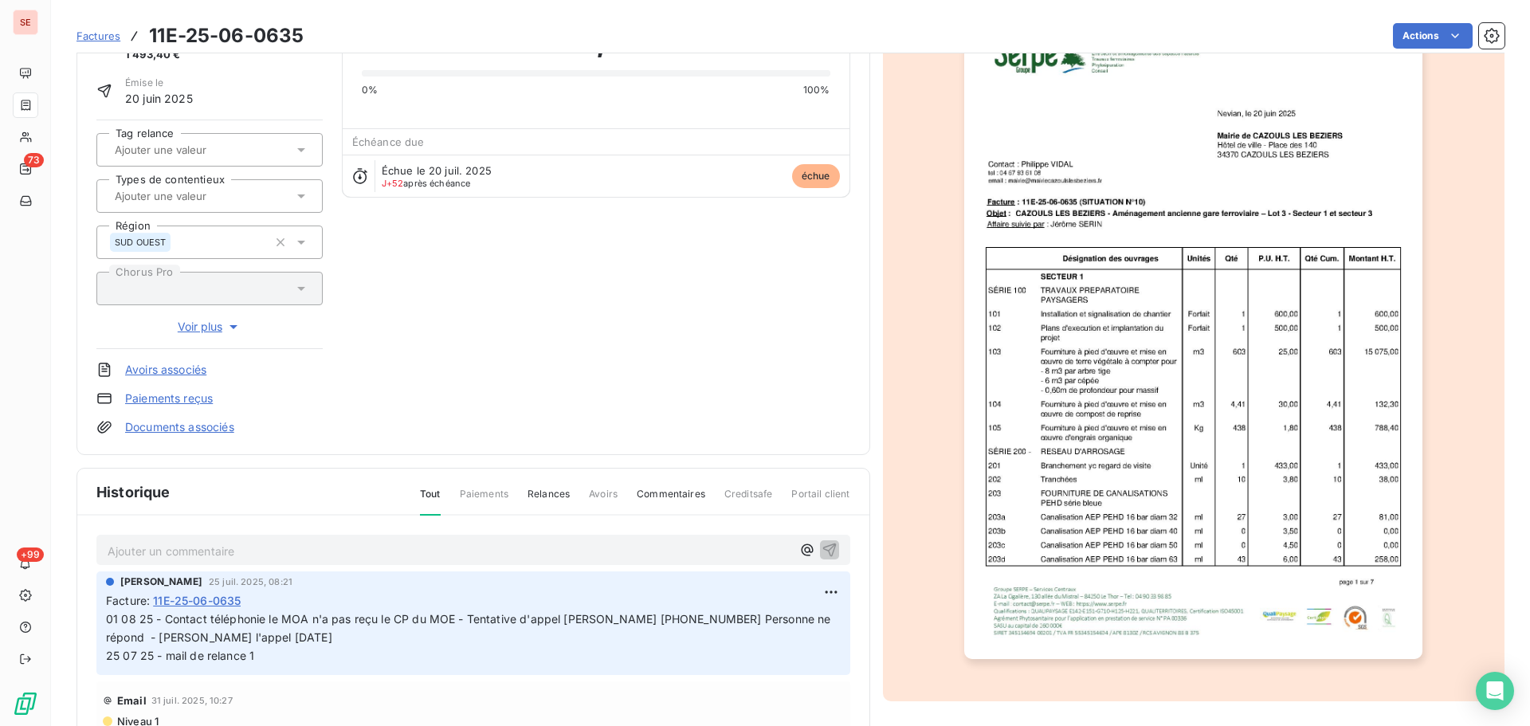
scroll to position [6, 0]
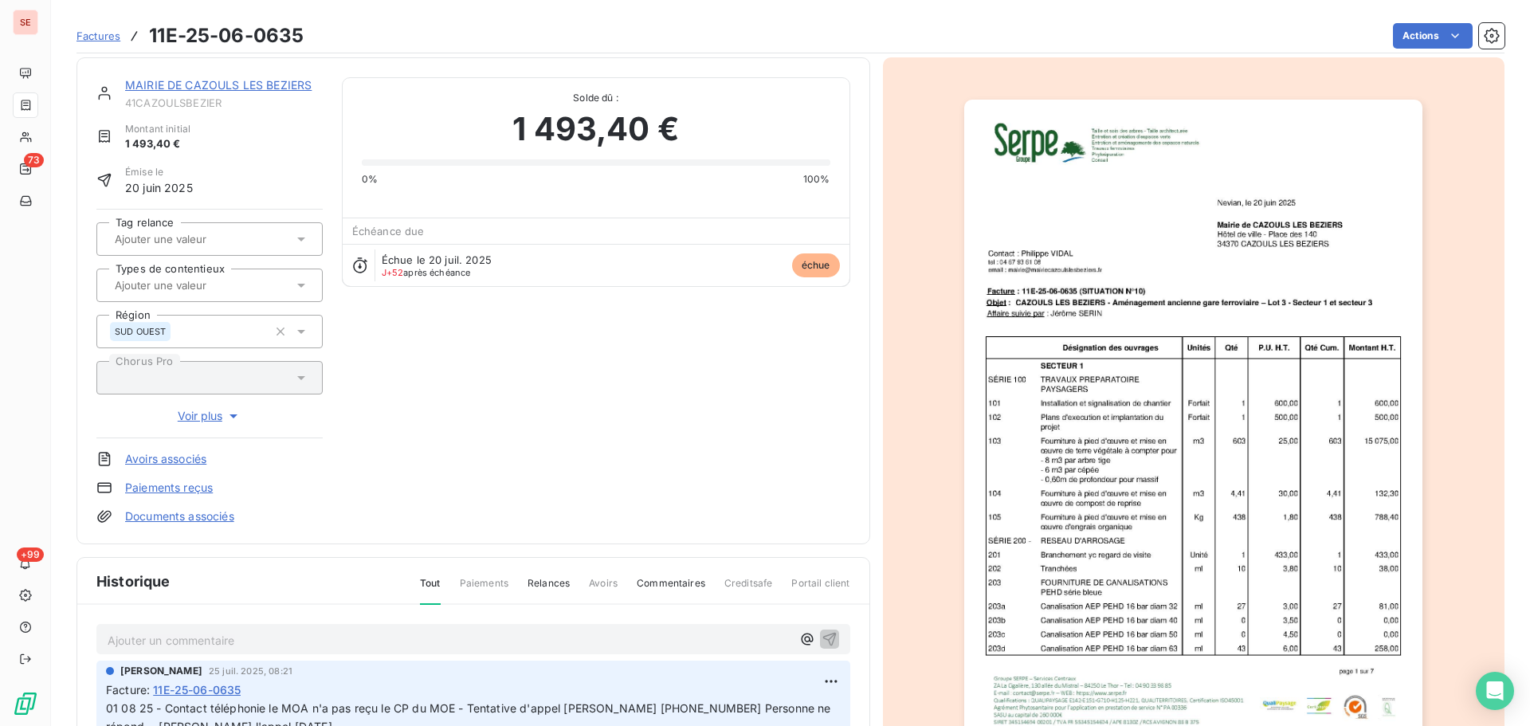
click at [274, 89] on link "MAIRIE DE CAZOULS LES BEZIERS" at bounding box center [218, 85] width 187 height 14
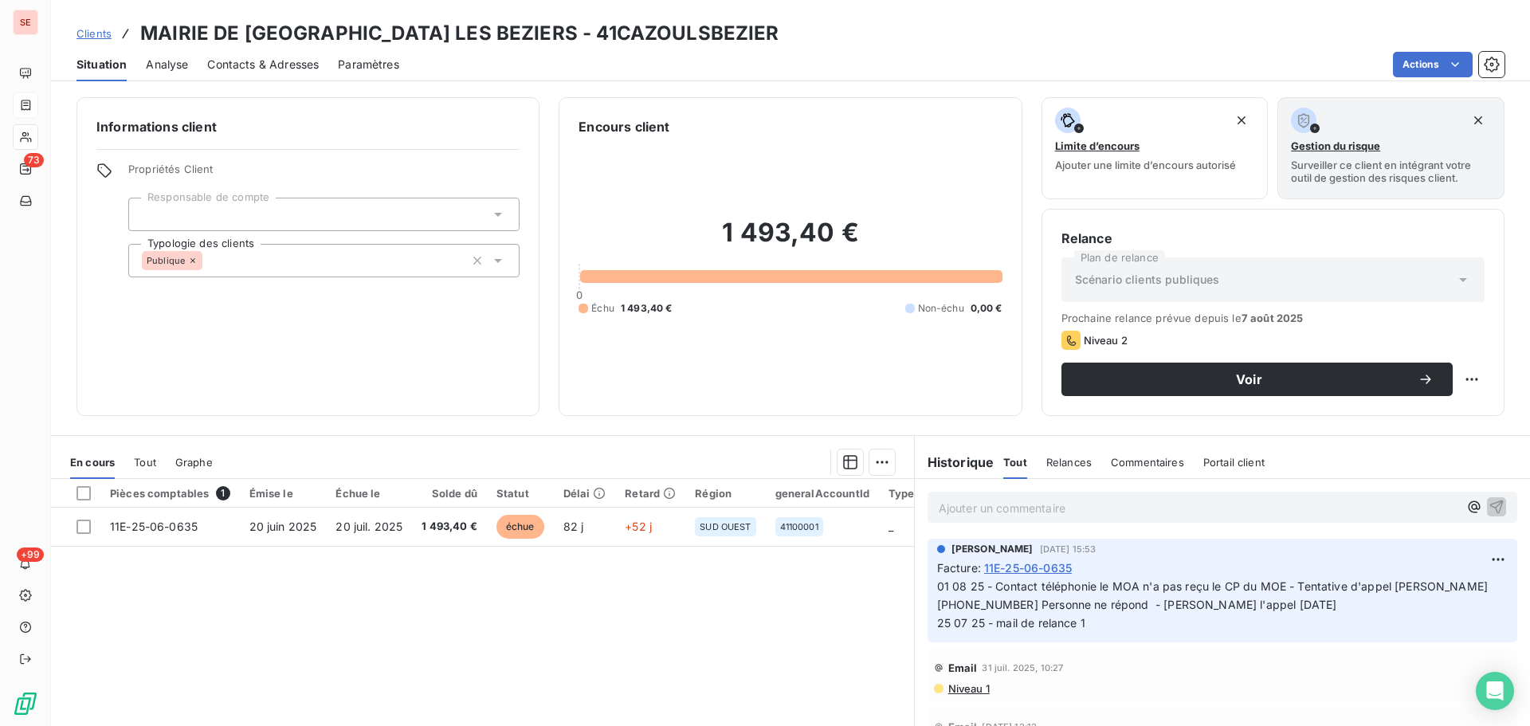
click at [304, 71] on span "Contacts & Adresses" at bounding box center [263, 65] width 112 height 16
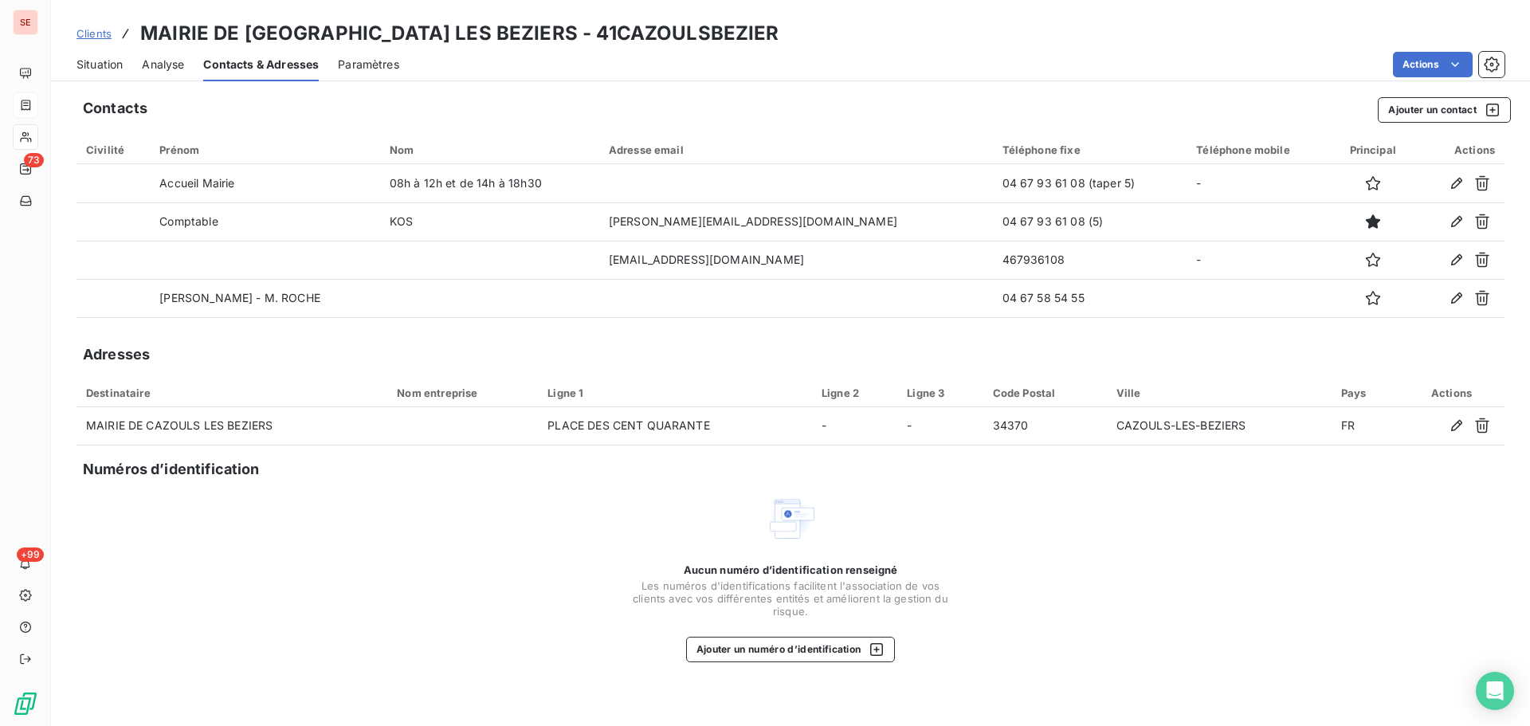
click at [111, 65] on span "Situation" at bounding box center [100, 65] width 46 height 16
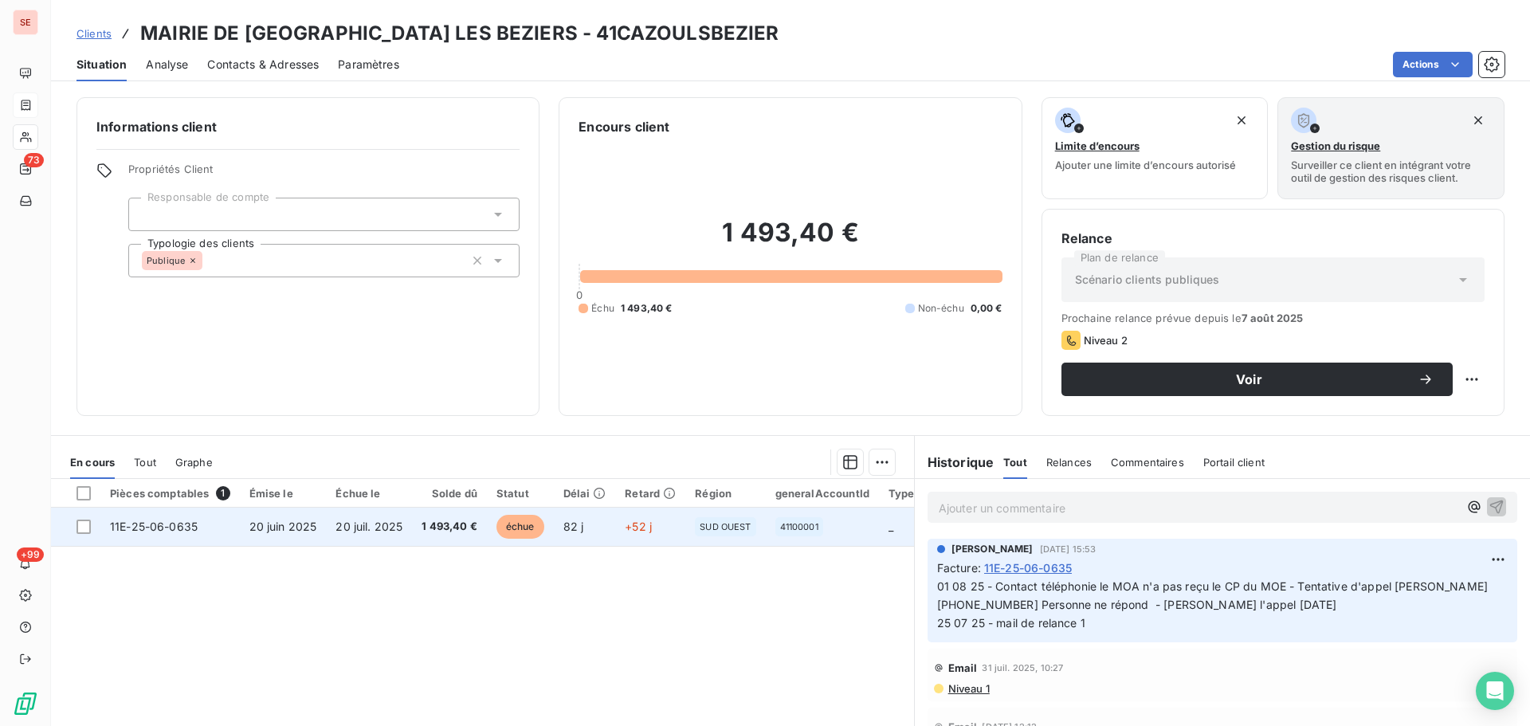
click at [290, 532] on span "20 juin 2025" at bounding box center [283, 527] width 68 height 14
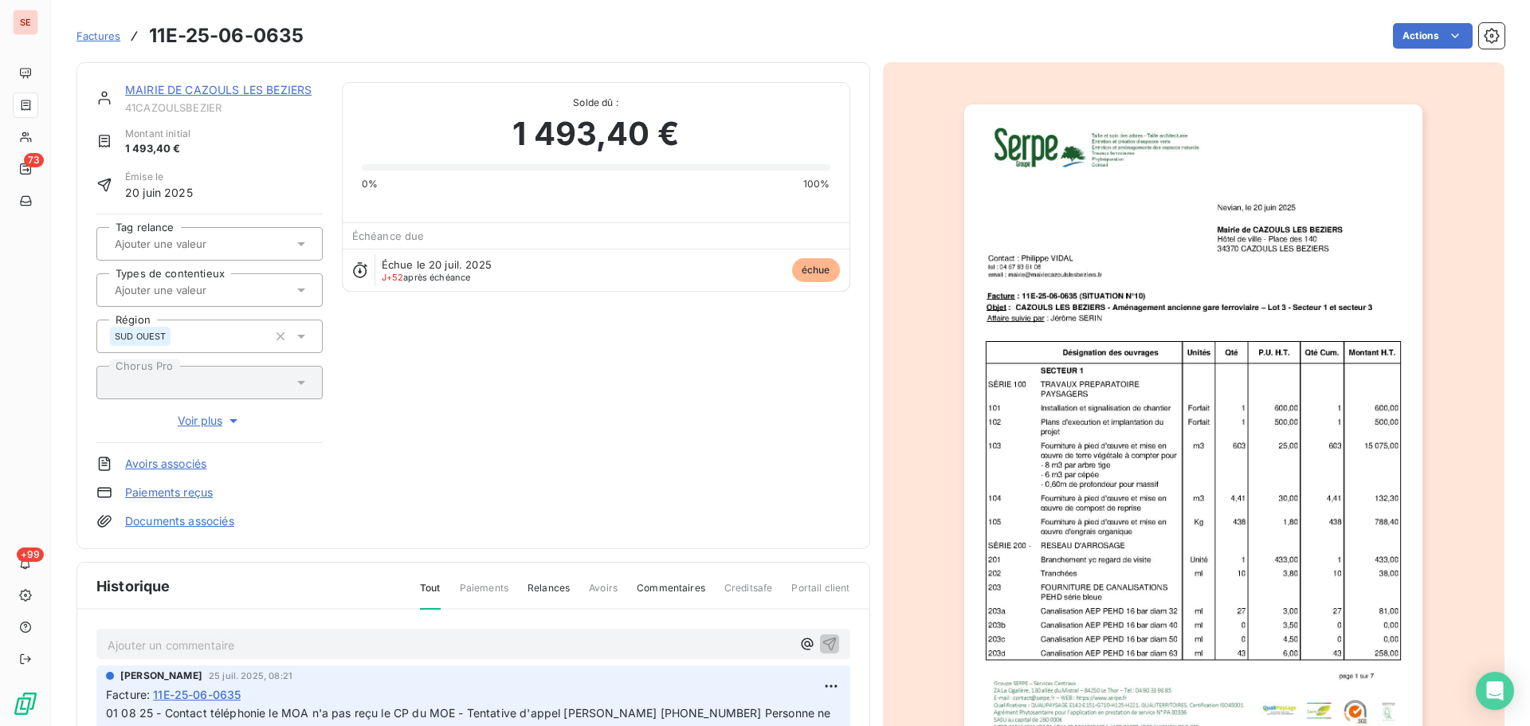
click at [1229, 394] on img "button" at bounding box center [1193, 428] width 458 height 649
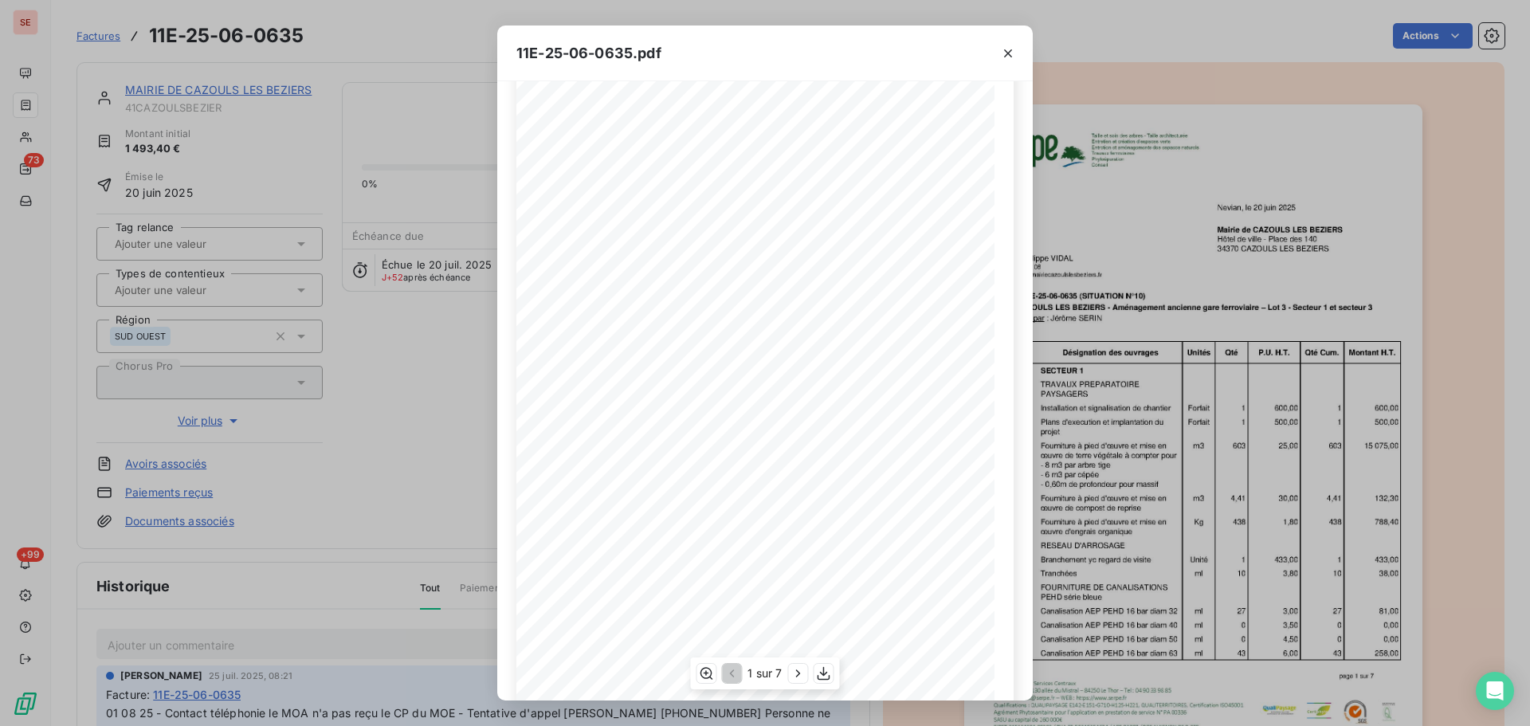
scroll to position [95, 0]
click at [725, 361] on span "Fourniture à pied d'œuvre et mise en" at bounding box center [678, 360] width 145 height 8
click at [594, 201] on span "Facture : 11E-25-06-0635 (SITUATION N°10)" at bounding box center [638, 204] width 176 height 8
click at [652, 217] on span "CAZOULS LES BEZIERS - Aménagement ancienne gare ferroviaire – Lot 3 - Secteur 1…" at bounding box center [770, 215] width 383 height 8
click at [1008, 49] on icon "button" at bounding box center [1008, 53] width 16 height 16
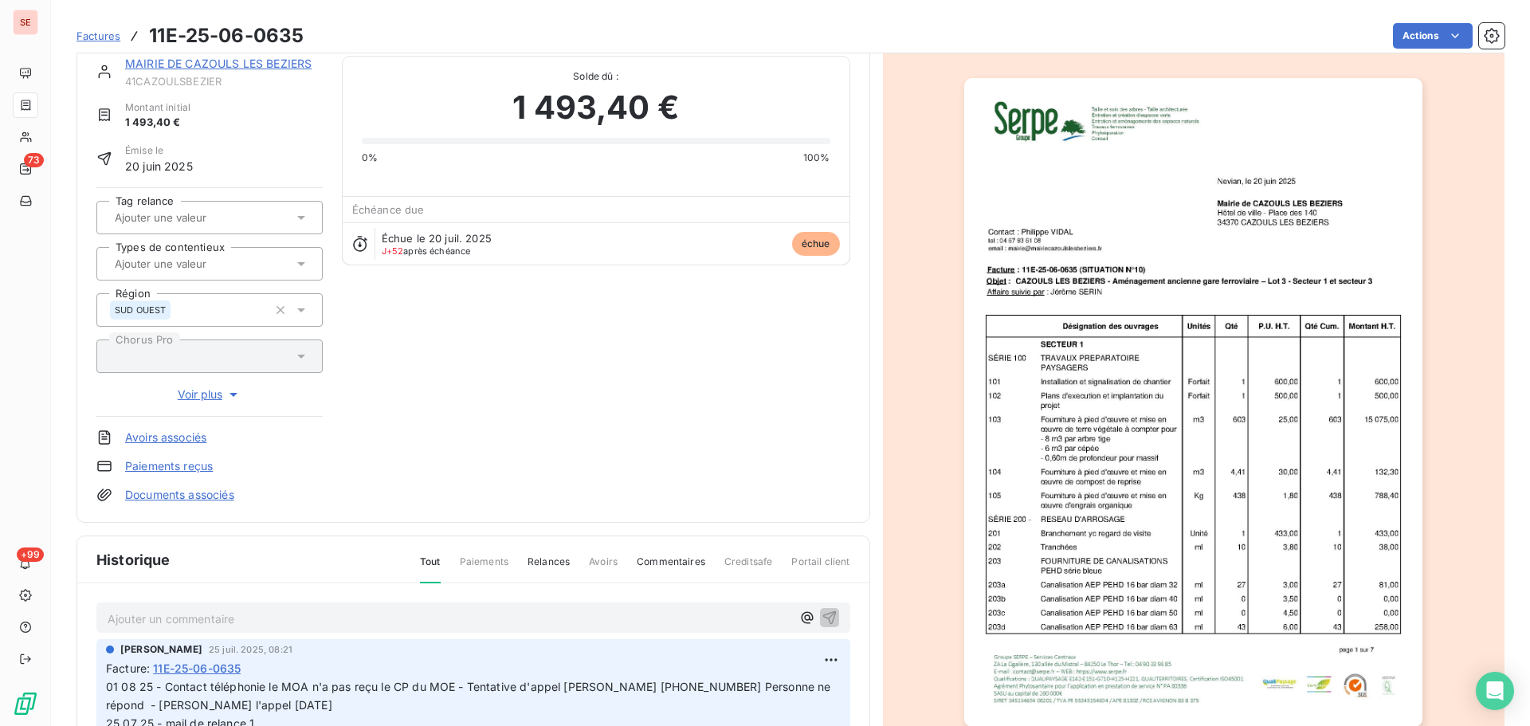
scroll to position [0, 0]
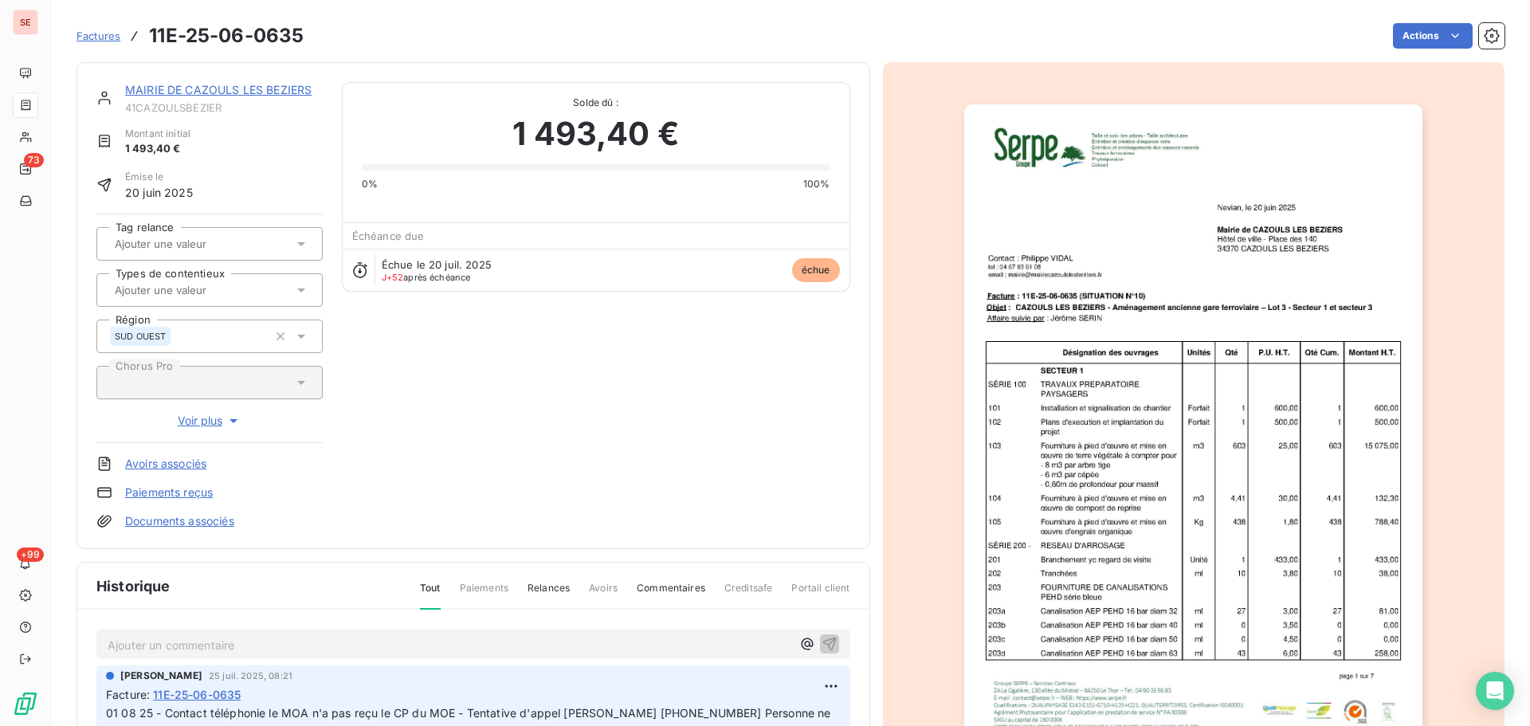
click at [1190, 377] on img "button" at bounding box center [1193, 428] width 458 height 649
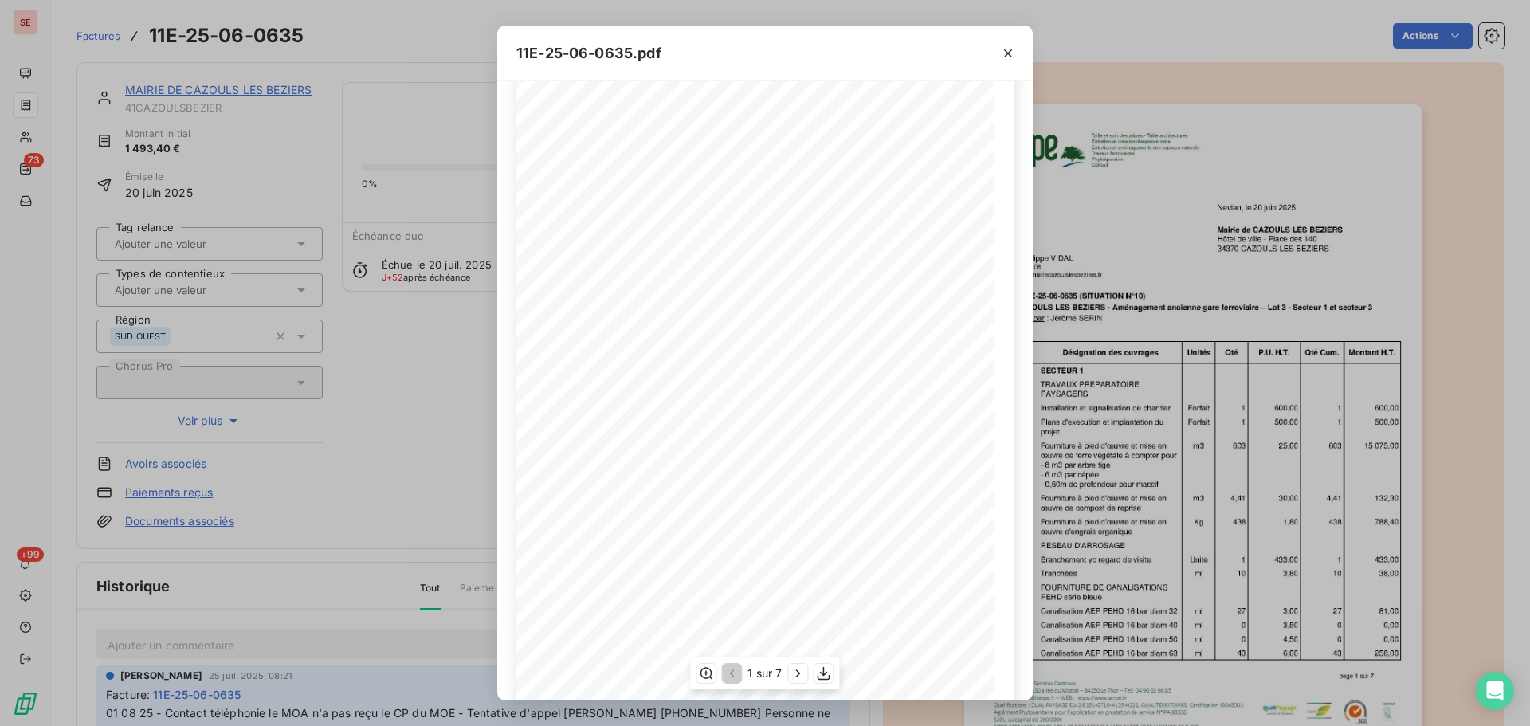
scroll to position [95, 0]
click at [795, 670] on icon "button" at bounding box center [799, 674] width 16 height 16
click at [795, 670] on icon "button" at bounding box center [800, 674] width 16 height 16
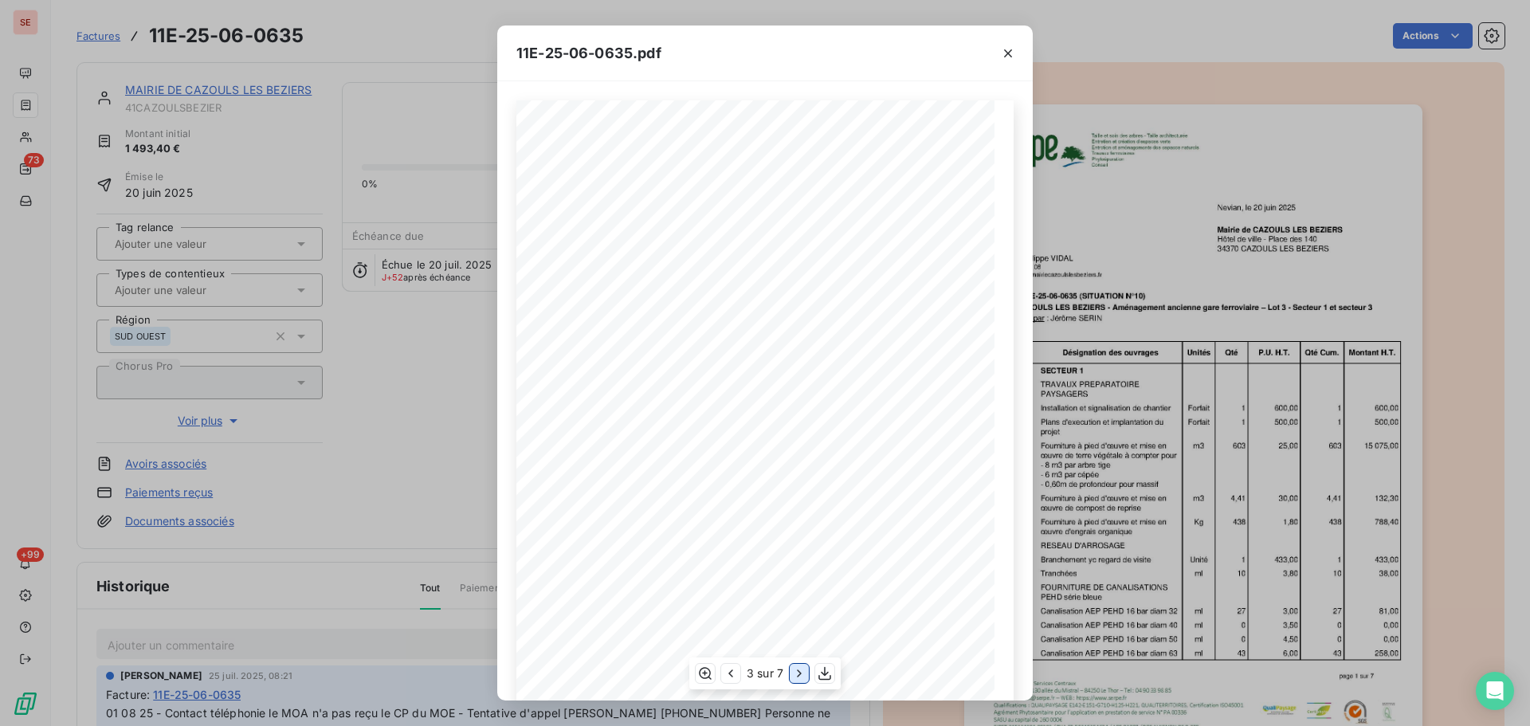
click at [797, 670] on icon "button" at bounding box center [800, 674] width 16 height 16
click at [798, 671] on icon "button" at bounding box center [800, 674] width 16 height 16
click at [798, 671] on icon "button" at bounding box center [799, 673] width 4 height 7
click at [1008, 52] on icon "button" at bounding box center [1008, 53] width 8 height 8
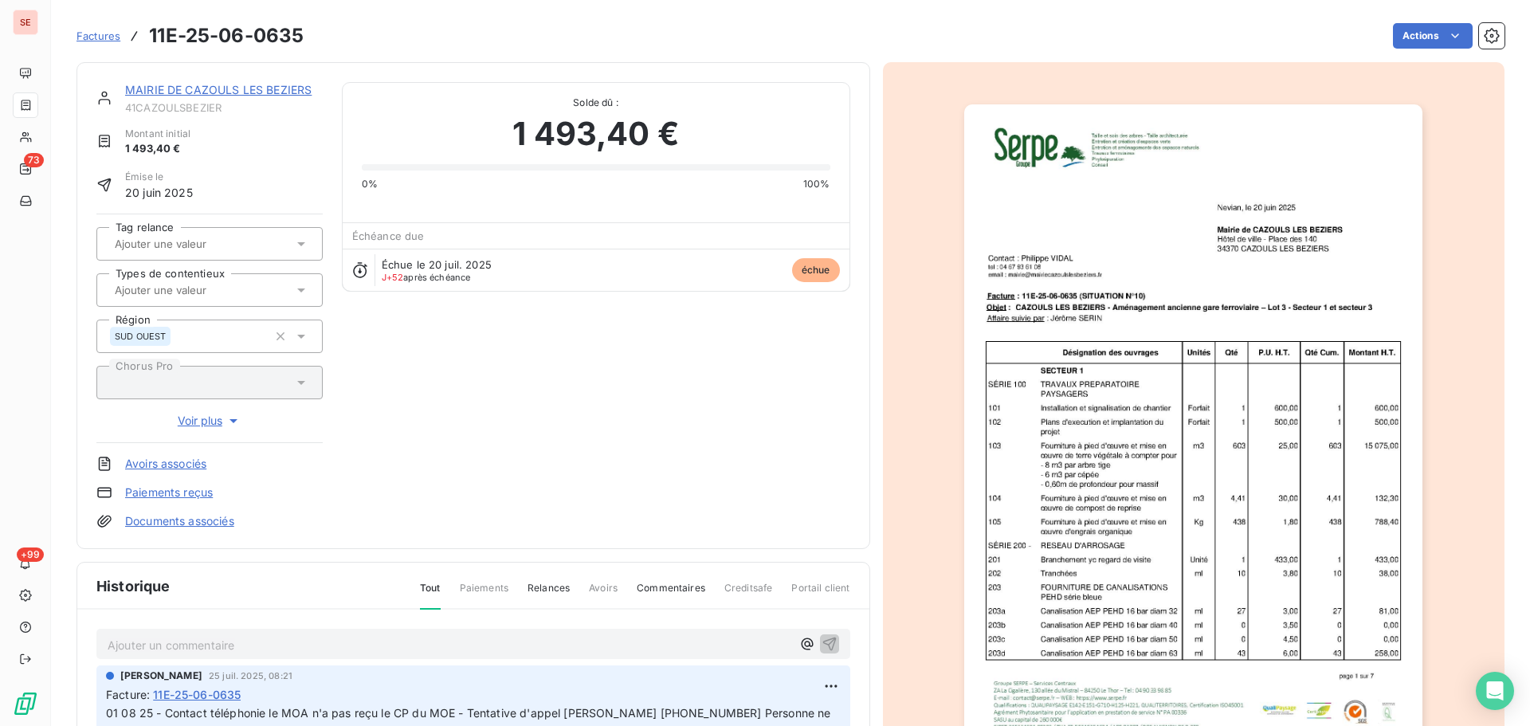
click at [293, 90] on link "MAIRIE DE CAZOULS LES BEZIERS" at bounding box center [218, 90] width 187 height 14
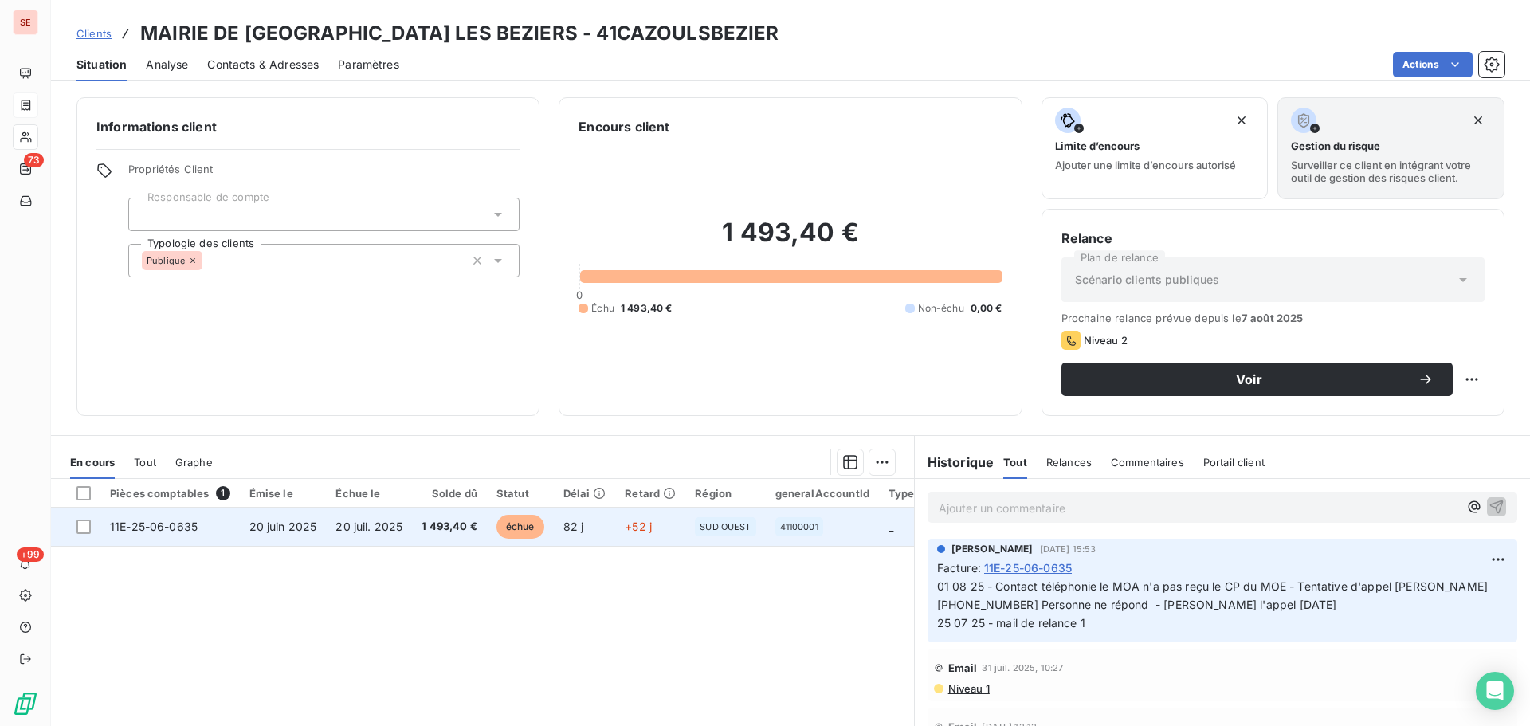
click at [367, 517] on td "20 juil. 2025" at bounding box center [369, 527] width 86 height 38
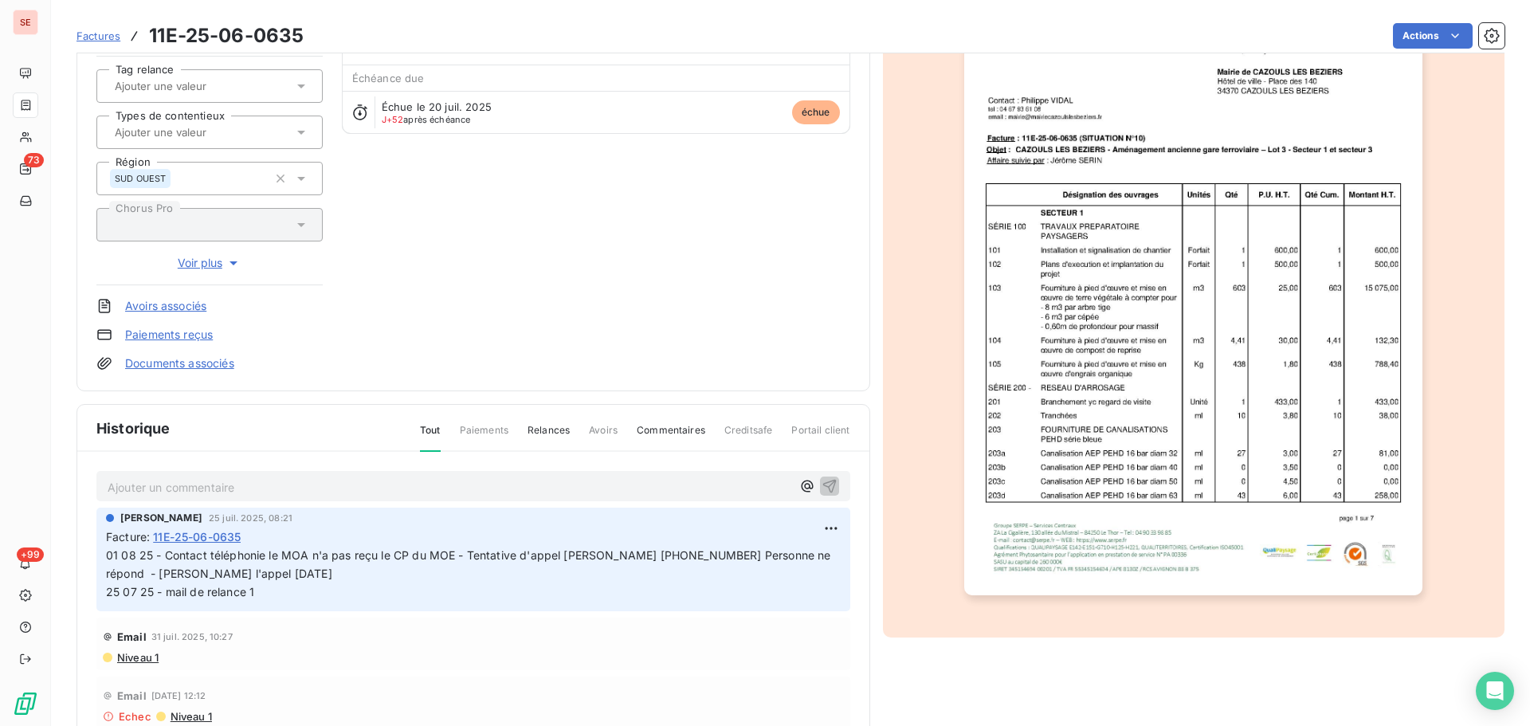
scroll to position [233, 0]
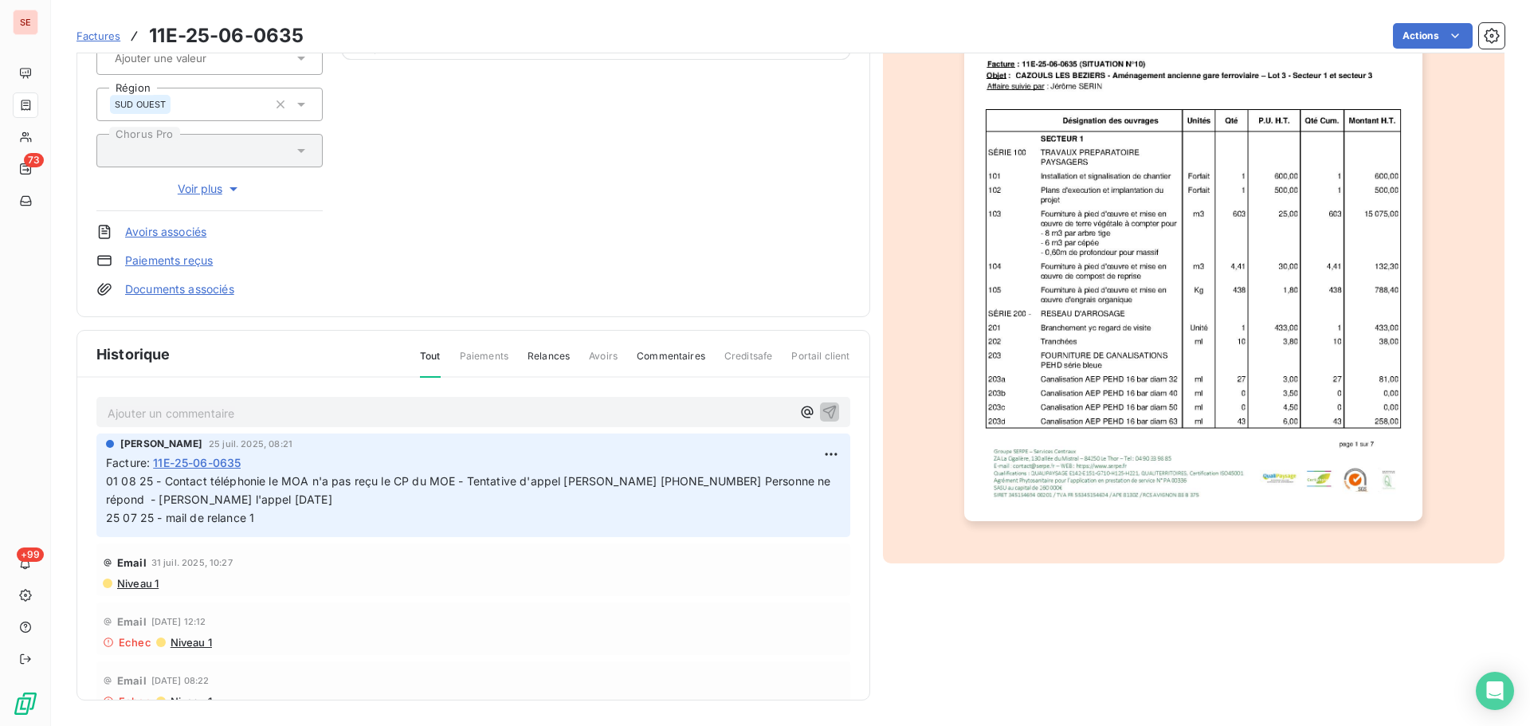
click at [463, 477] on span "01 08 25 - Contact téléphonie le MOA n'a pas reçu le CP du MOE - Tentative d'ap…" at bounding box center [500, 499] width 788 height 50
drag, startPoint x: 722, startPoint y: 482, endPoint x: 643, endPoint y: 476, distance: 79.2
click at [643, 476] on span "01 08 25 - Contact téléphonie le MOA n'a pas reçu le CP du MOE - Tentative d'ap…" at bounding box center [500, 499] width 788 height 50
click at [685, 497] on span "01 08 25 - Contact téléphonie le MOA n'a pas reçu le CP du MOE - Tentative d'ap…" at bounding box center [500, 499] width 788 height 50
drag, startPoint x: 720, startPoint y: 482, endPoint x: 639, endPoint y: 477, distance: 80.7
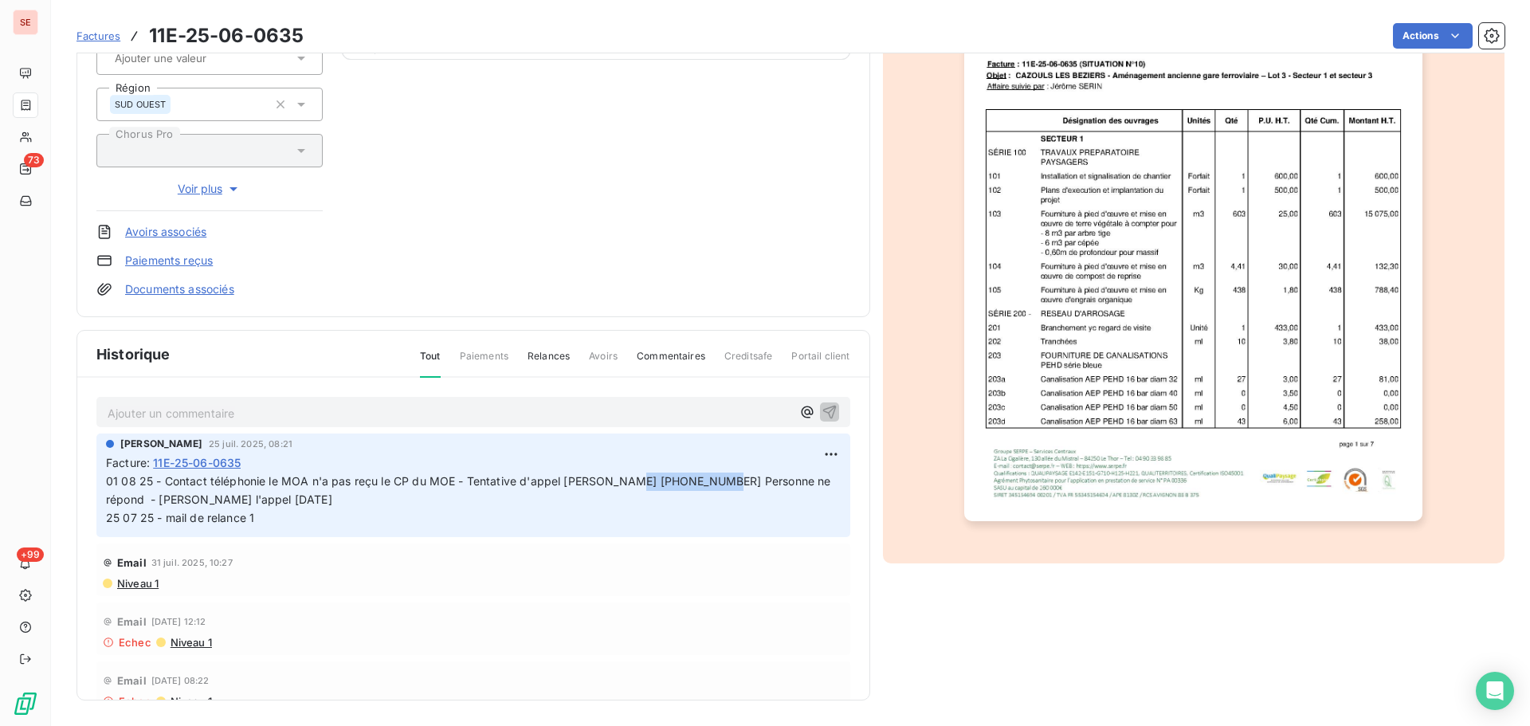
click at [639, 477] on span "01 08 25 - Contact téléphonie le MOA n'a pas reçu le CP du MOE - Tentative d'ap…" at bounding box center [500, 499] width 788 height 50
click at [587, 473] on p "01 08 25 - Contact téléphonie le MOA n'a pas reçu le CP du MOE - Tentative d'ap…" at bounding box center [473, 500] width 735 height 55
click at [808, 461] on html "SE 73 +99 Factures 11E-25-06-0635 Actions MAIRIE DE [GEOGRAPHIC_DATA] LES BEZIE…" at bounding box center [765, 363] width 1530 height 726
click at [798, 484] on div "Editer" at bounding box center [774, 490] width 89 height 26
click at [108, 482] on span "01 08 25 - Contact téléphonie le MOA n'a pas reçu le CP du MOE - Tentative d'ap…" at bounding box center [508, 499] width 805 height 50
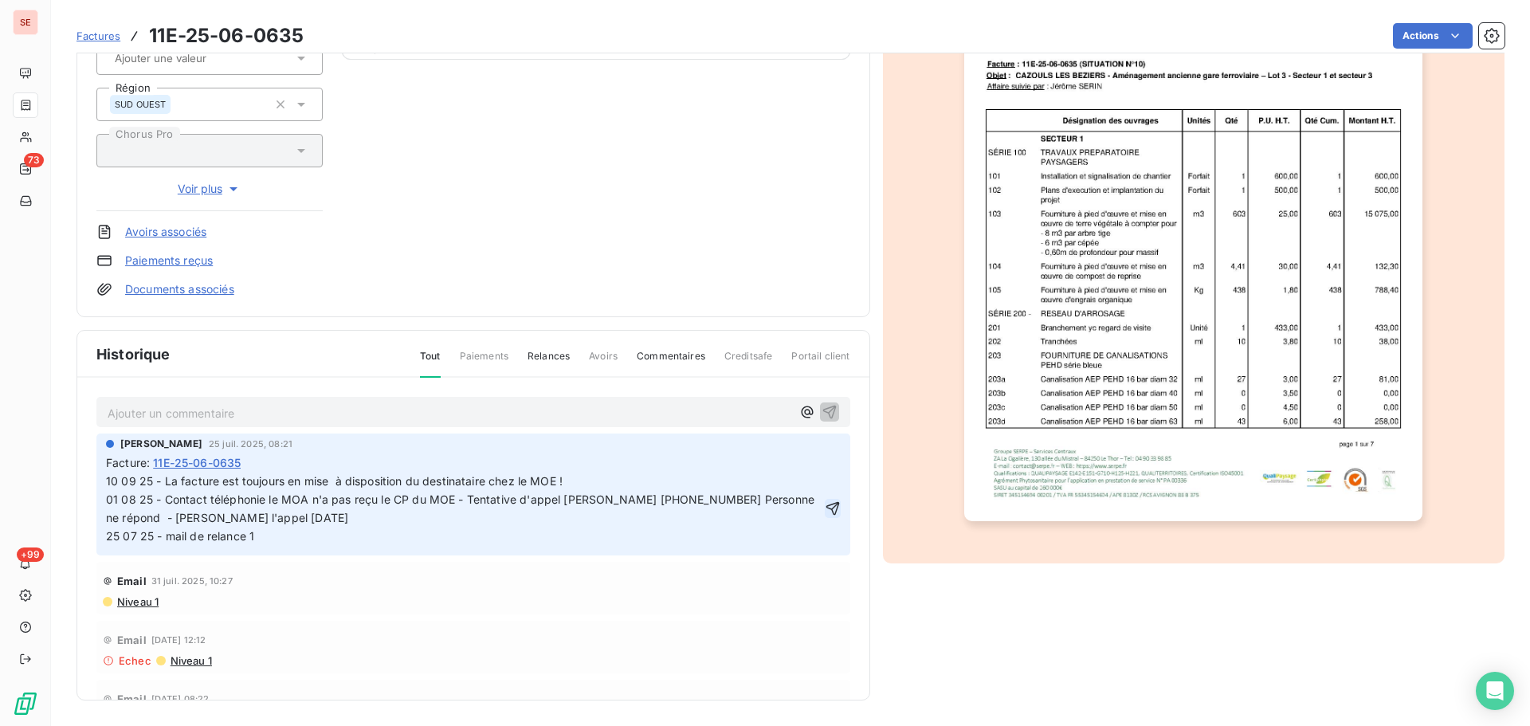
click at [825, 509] on icon "button" at bounding box center [833, 509] width 16 height 16
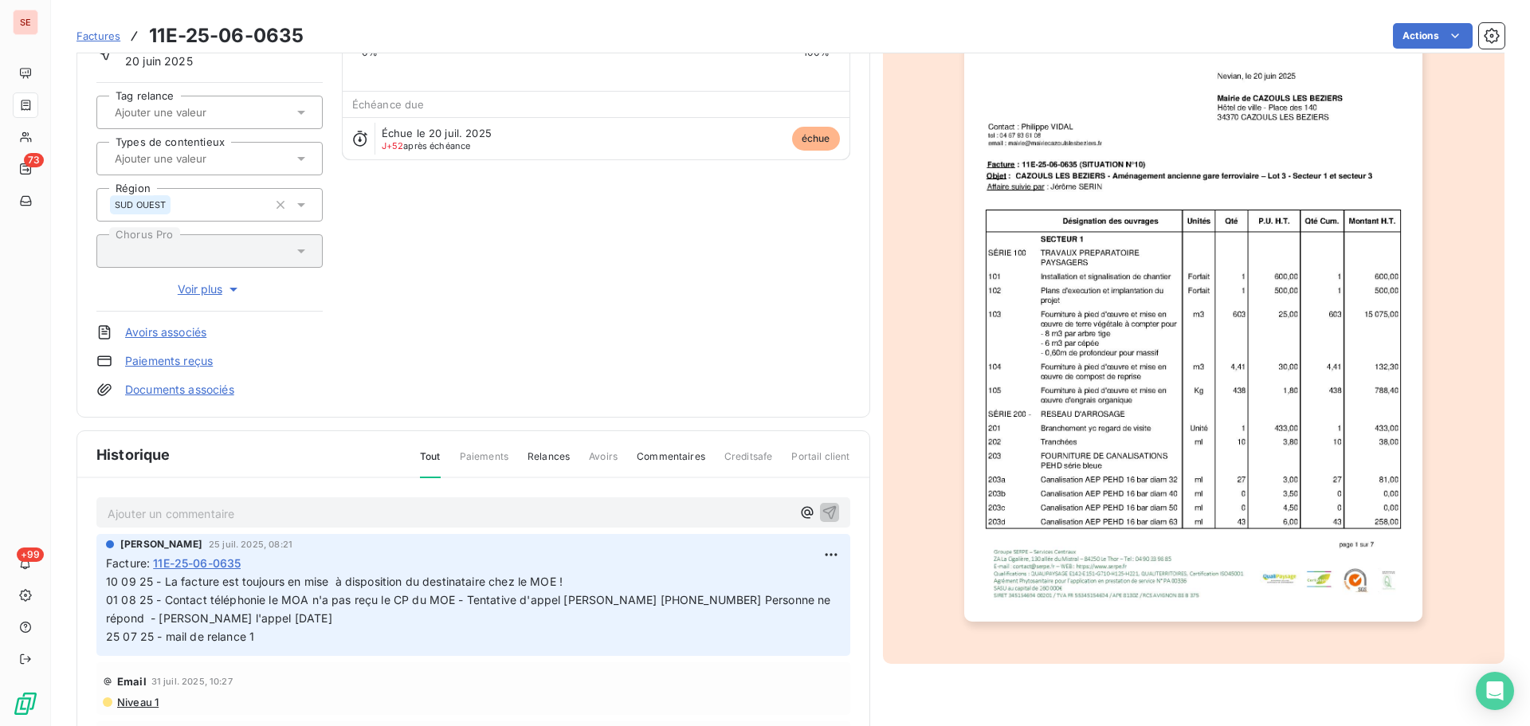
scroll to position [218, 0]
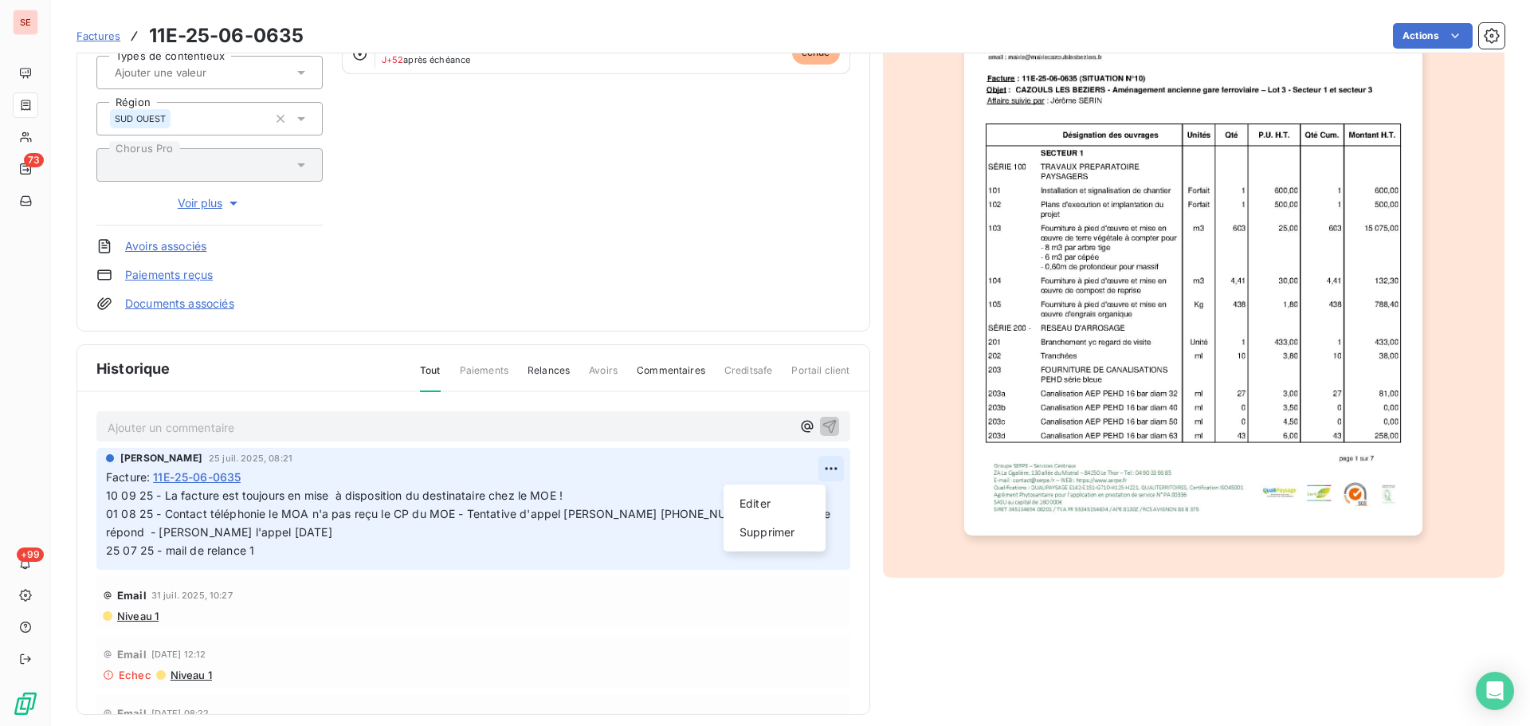
click at [820, 465] on html "SE 73 +99 Factures 11E-25-06-0635 Actions MAIRIE DE [GEOGRAPHIC_DATA] LES BEZIE…" at bounding box center [765, 363] width 1530 height 726
click at [810, 505] on div "Editer" at bounding box center [774, 504] width 89 height 26
click at [588, 493] on span "10 09 25 - La facture est toujours en mise à disposition du destinataire chez l…" at bounding box center [508, 523] width 805 height 69
click at [568, 493] on span "10 09 25 - La facture est toujours en mise à disposition du destinataire chez l…" at bounding box center [508, 523] width 805 height 69
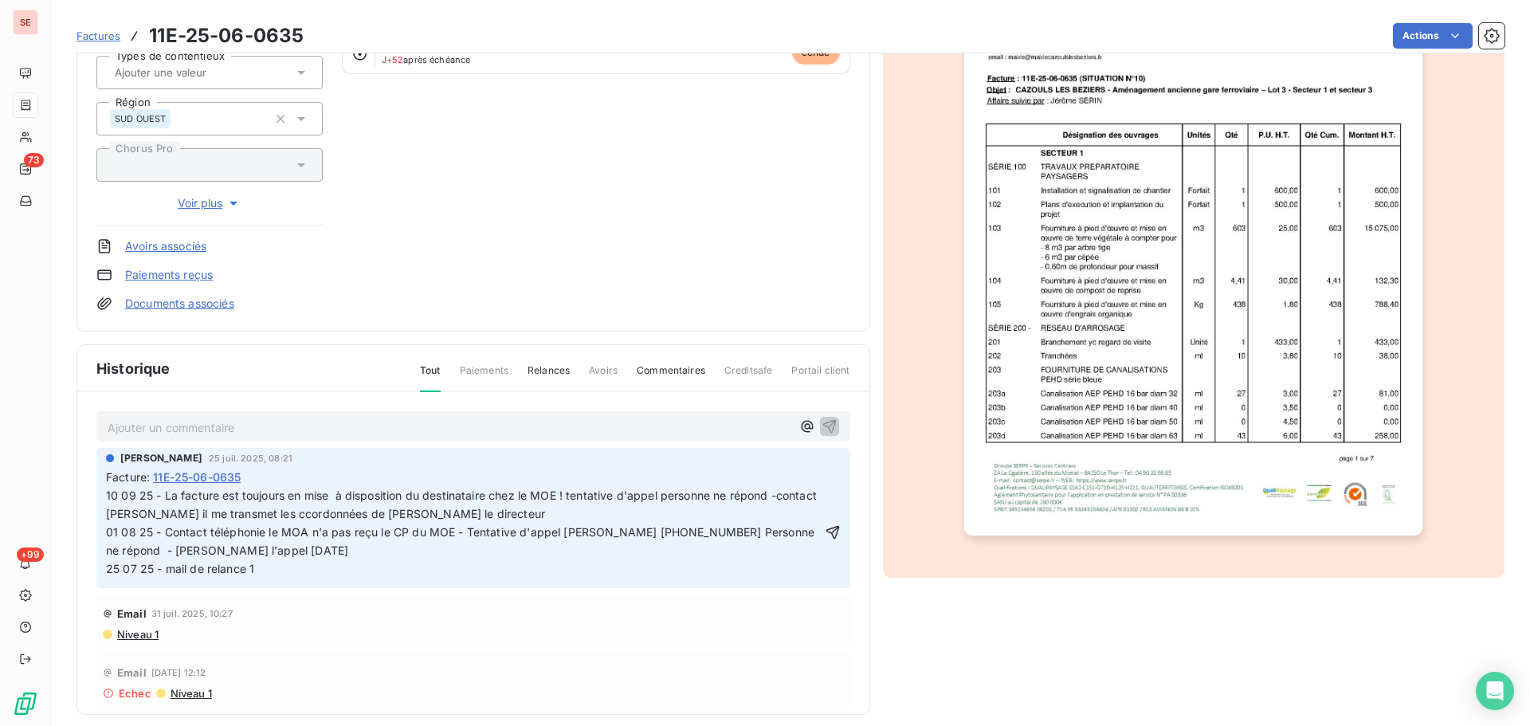
click at [407, 518] on span "10 09 25 - La facture est toujours en mise à disposition du destinataire chez l…" at bounding box center [508, 532] width 805 height 87
click at [825, 534] on icon "button" at bounding box center [833, 532] width 16 height 16
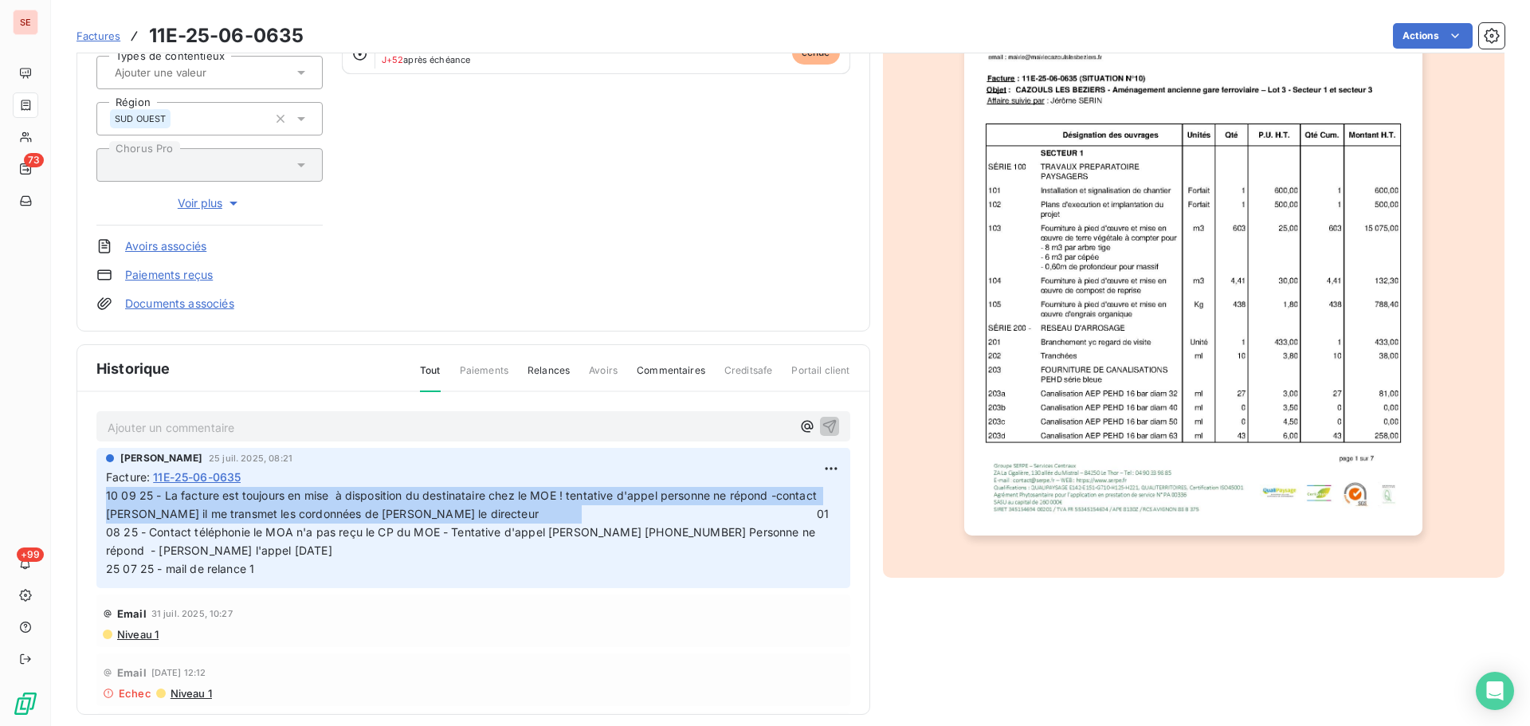
drag, startPoint x: 580, startPoint y: 518, endPoint x: 81, endPoint y: 496, distance: 499.5
click at [81, 496] on div "Ajouter un commentaire ﻿ [PERSON_NAME] [DATE] 08:21 Facture : 11E-25-06-0635 10…" at bounding box center [473, 576] width 792 height 369
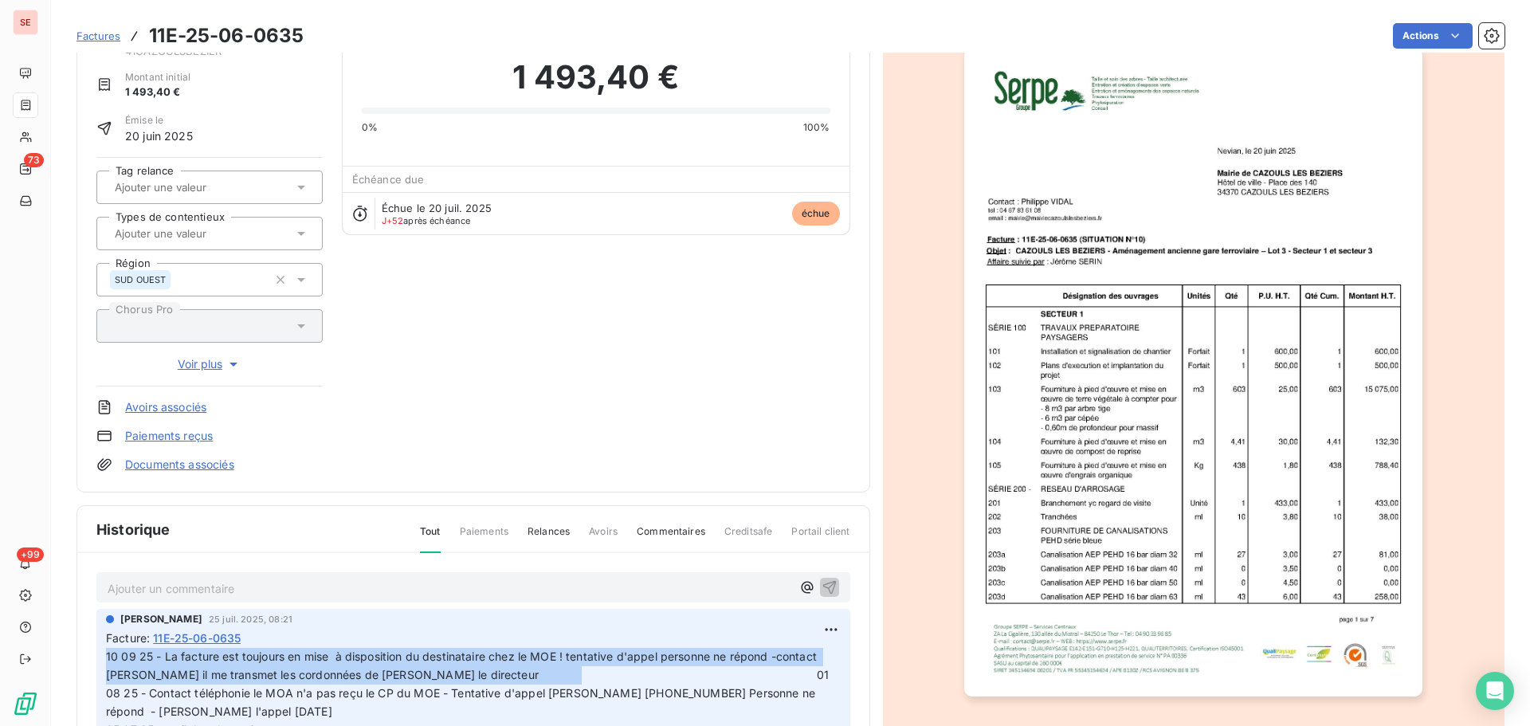
scroll to position [0, 0]
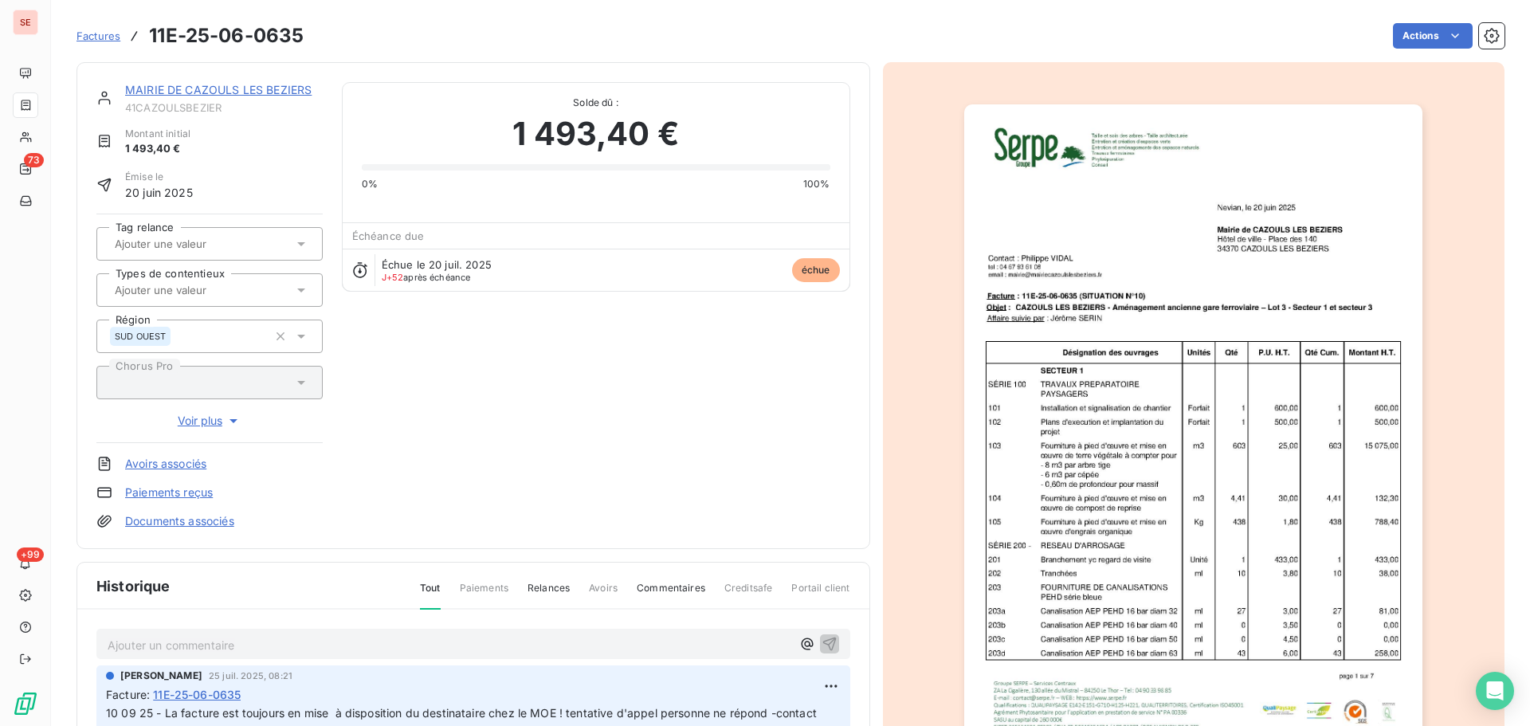
click at [206, 90] on link "MAIRIE DE CAZOULS LES BEZIERS" at bounding box center [218, 90] width 187 height 14
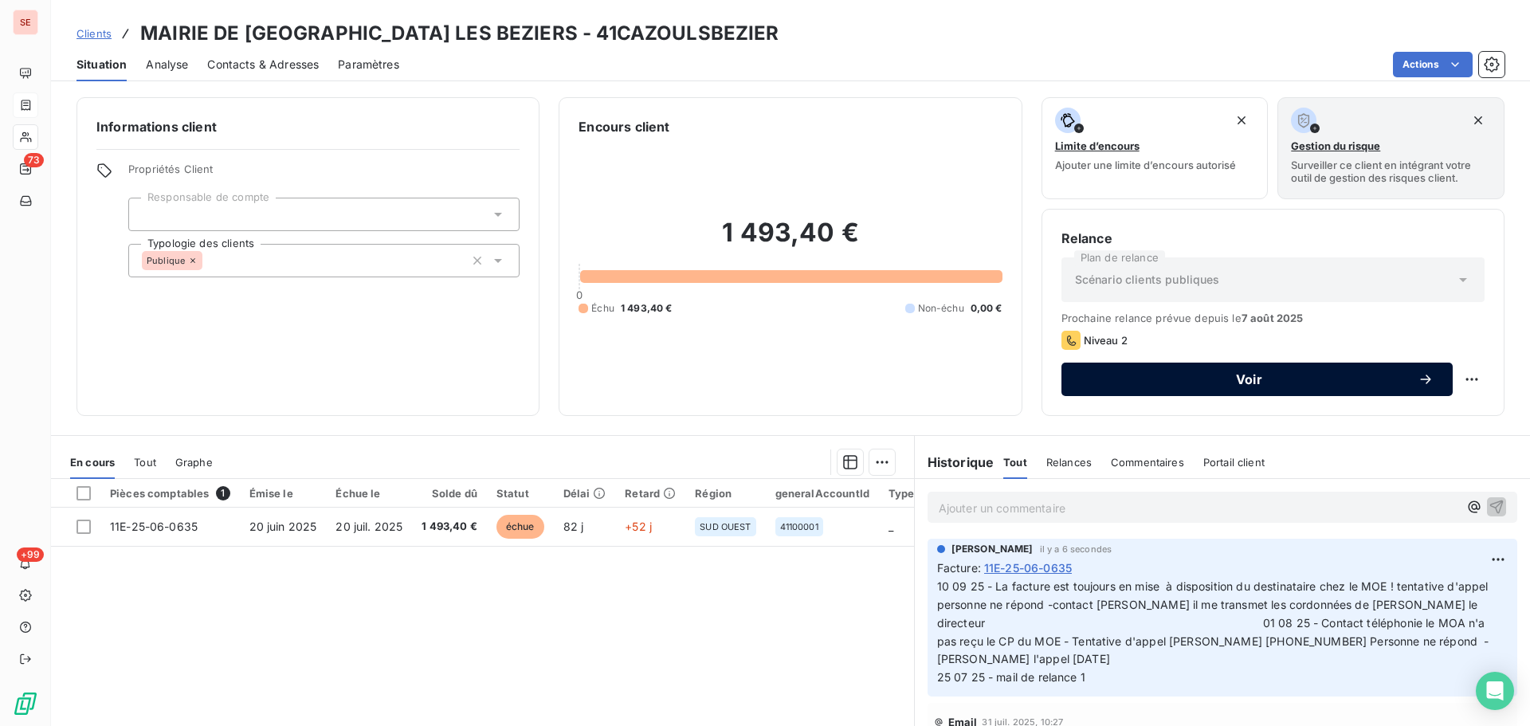
click at [1228, 377] on span "Voir" at bounding box center [1249, 379] width 337 height 13
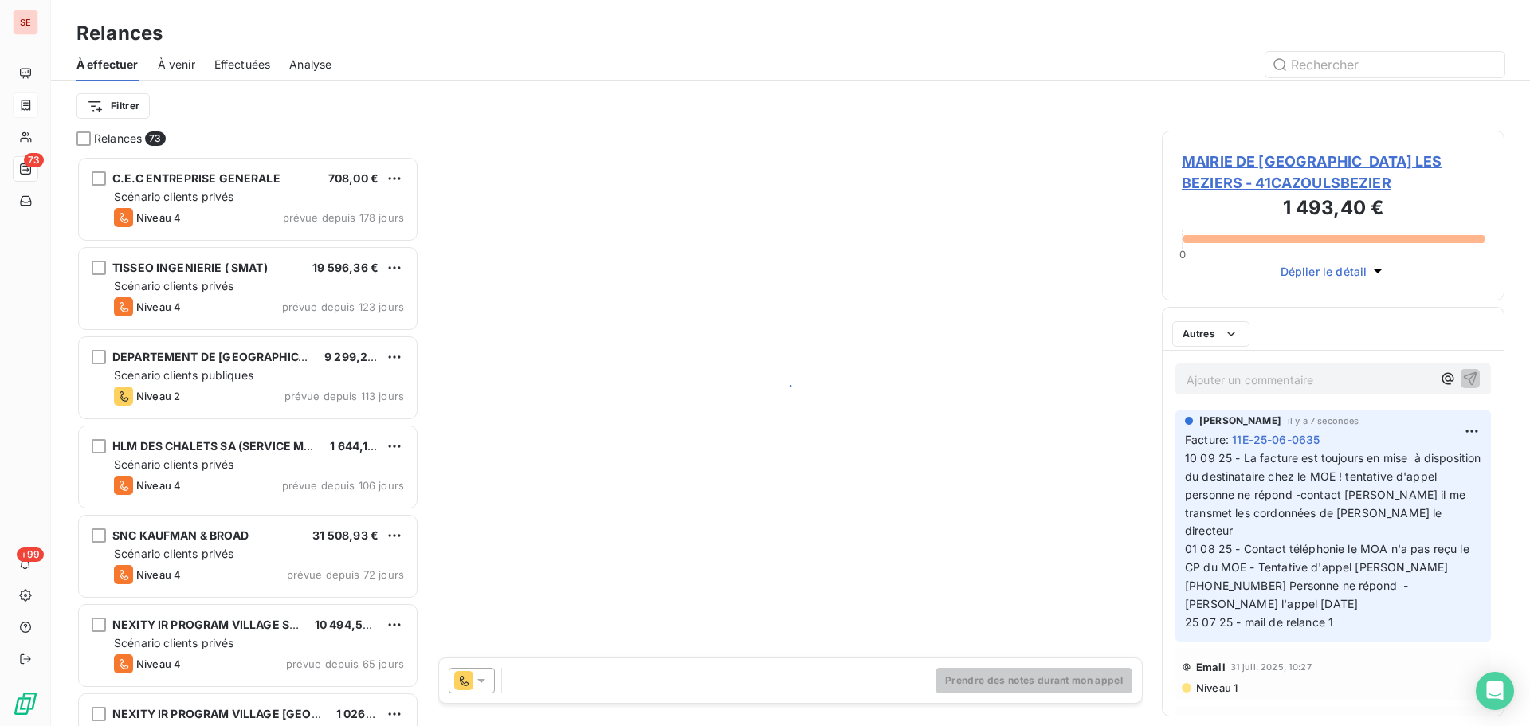
scroll to position [558, 331]
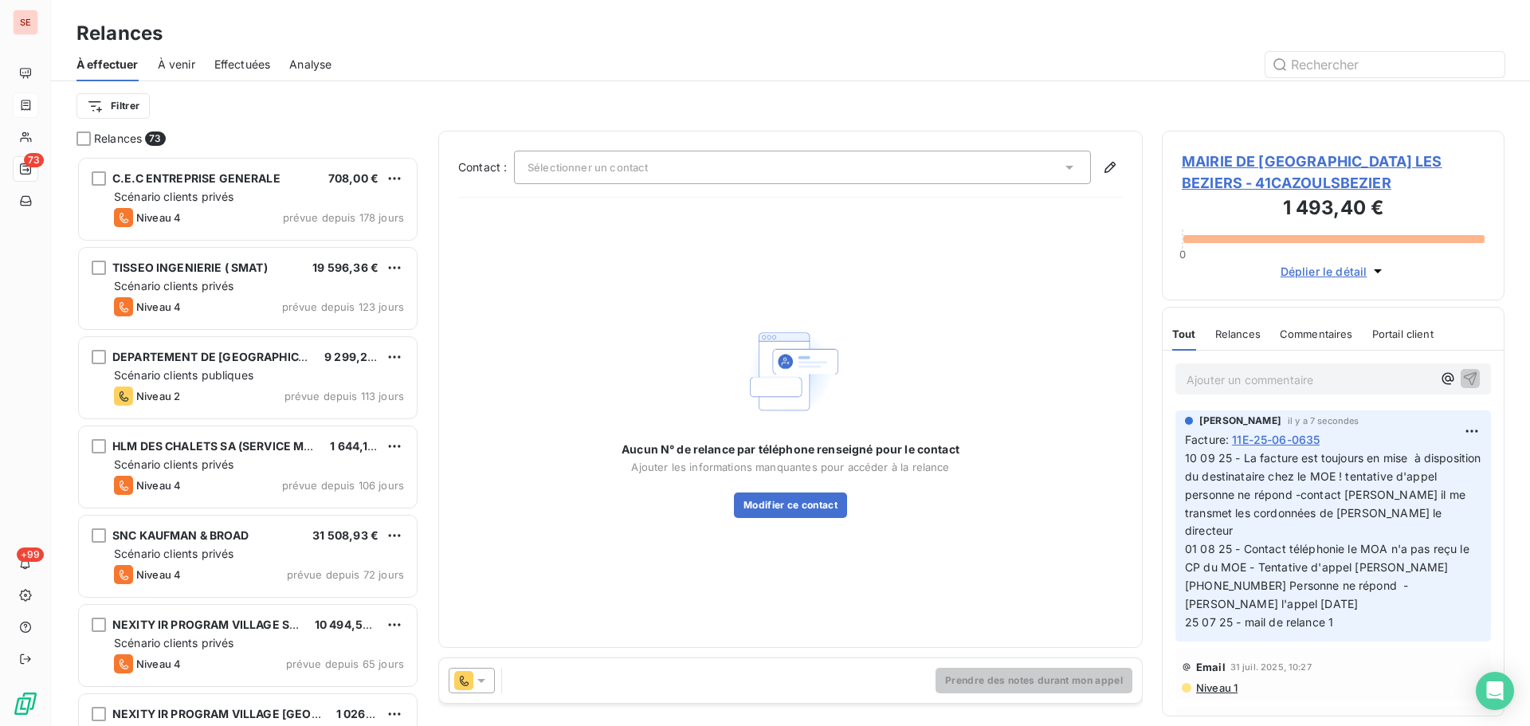
click at [1022, 155] on div "Sélectionner un contact" at bounding box center [802, 167] width 577 height 33
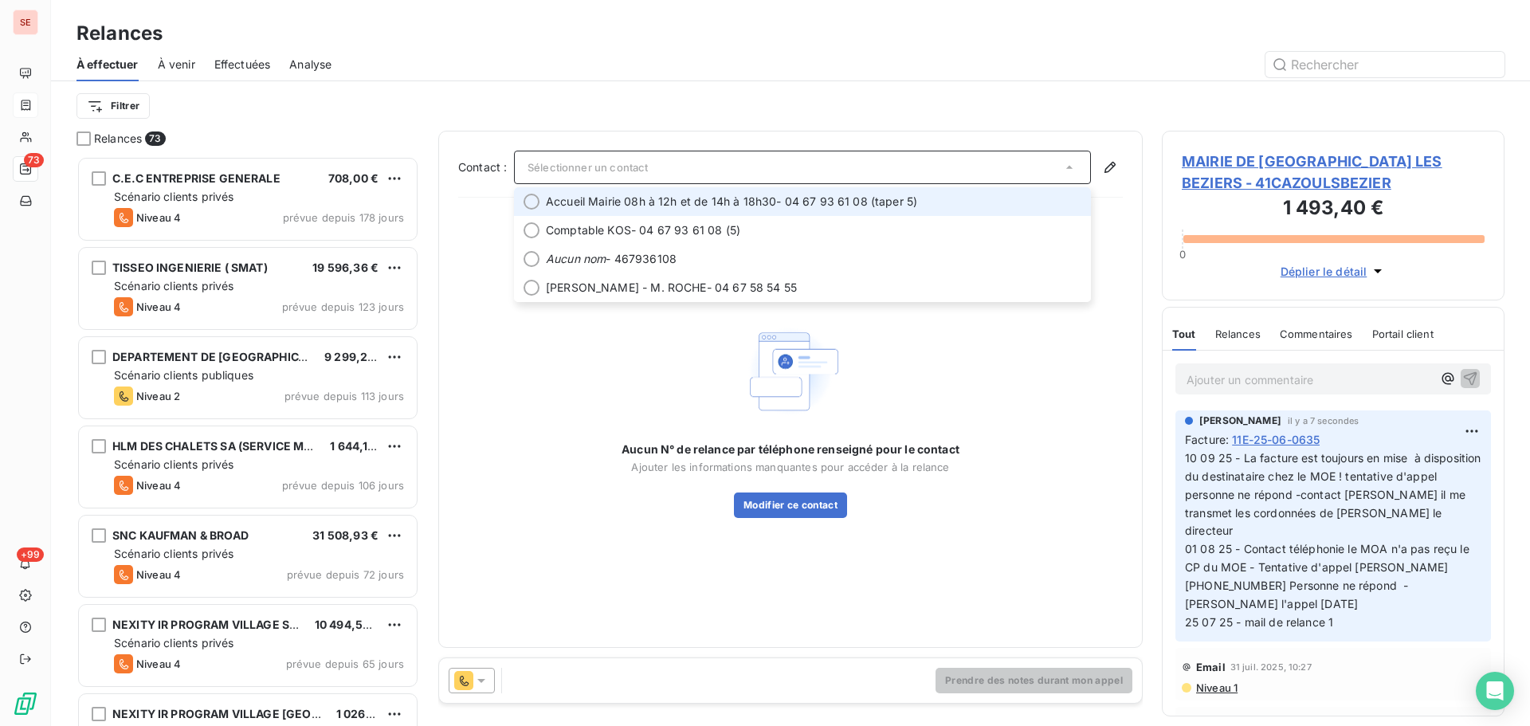
click at [829, 194] on span "Accueil Mairie 08h à 12h et de 14h à 18h30 - 04 67 93 61 08 (taper 5)" at bounding box center [814, 202] width 536 height 16
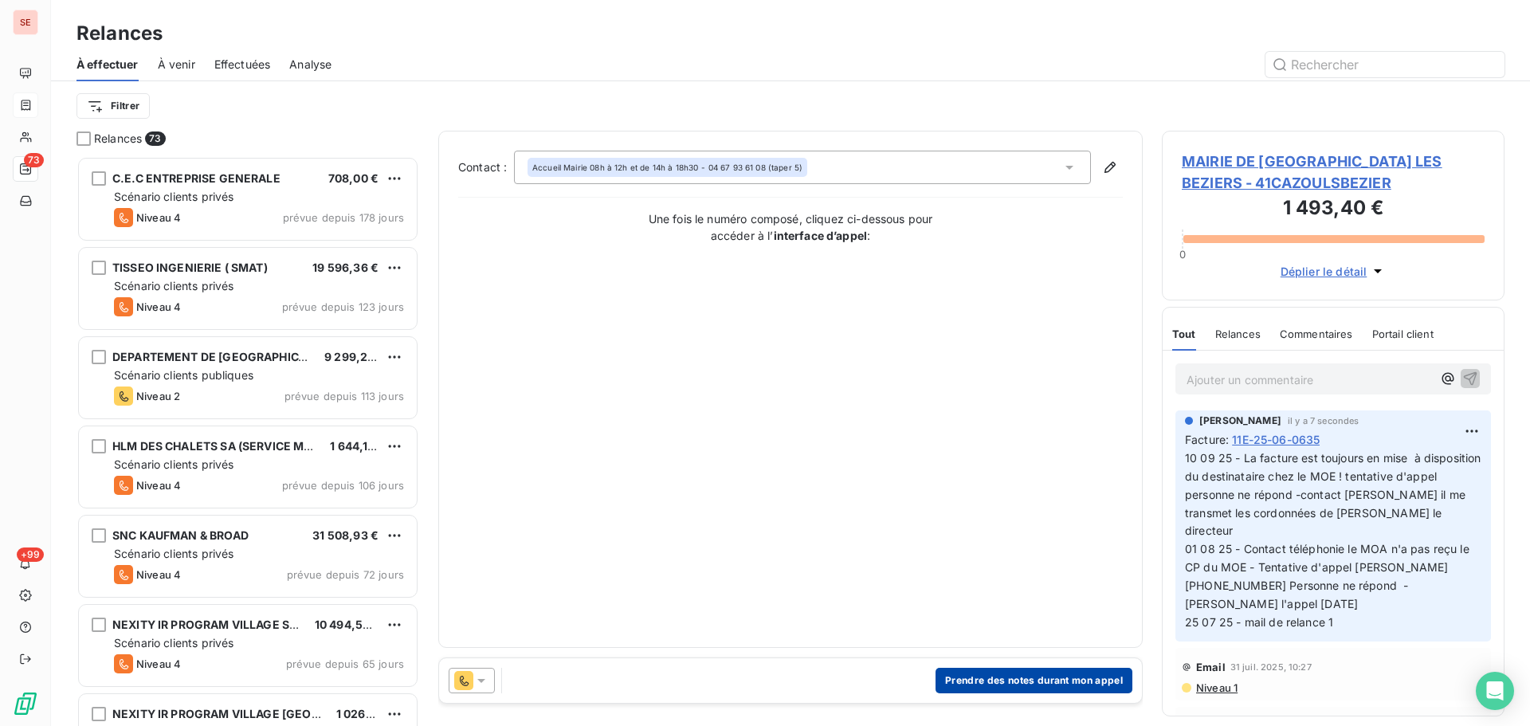
click at [994, 679] on button "Prendre des notes durant mon appel" at bounding box center [1034, 681] width 197 height 26
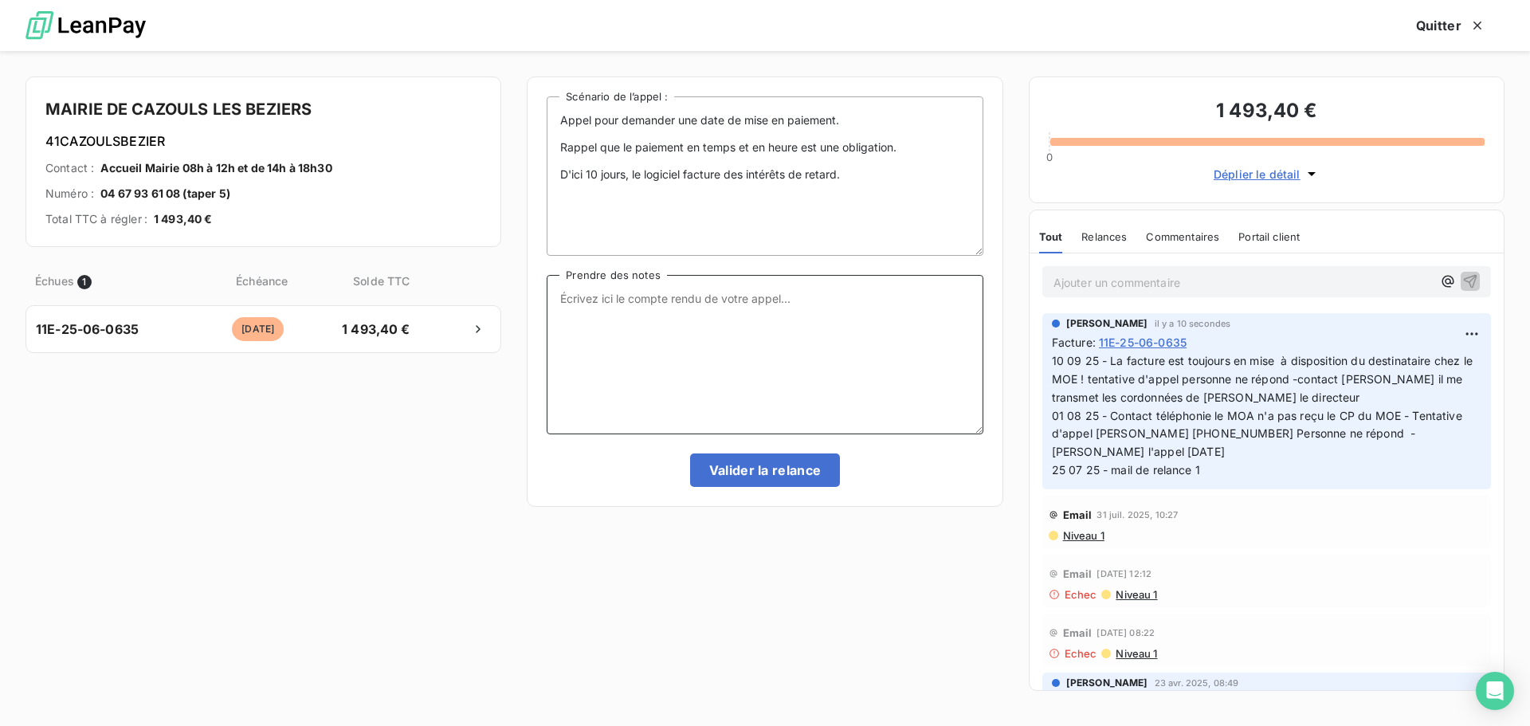
paste textarea "10 09 25 - La facture est toujours en mise à disposition du destinataire chez l…"
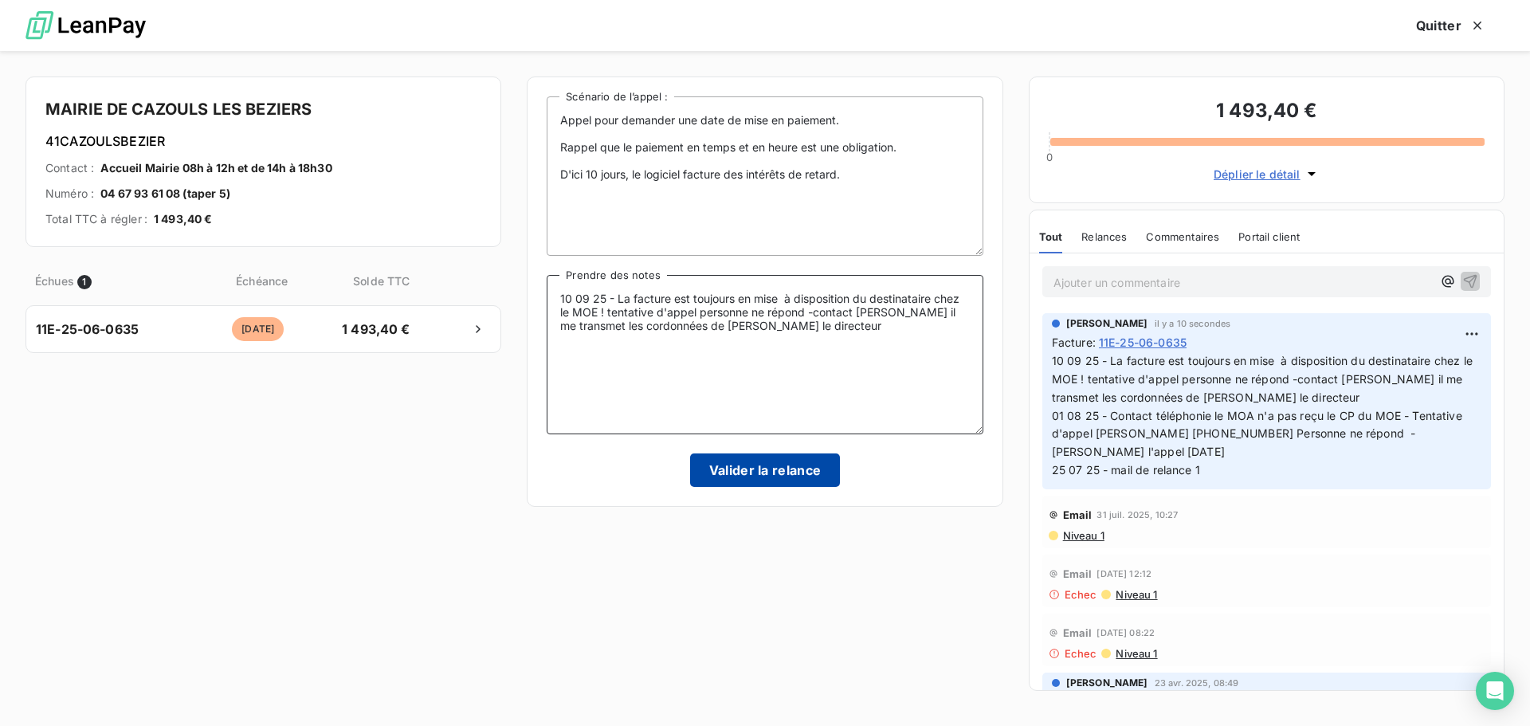
type textarea "10 09 25 - La facture est toujours en mise à disposition du destinataire chez l…"
click at [762, 467] on button "Valider la relance" at bounding box center [765, 470] width 151 height 33
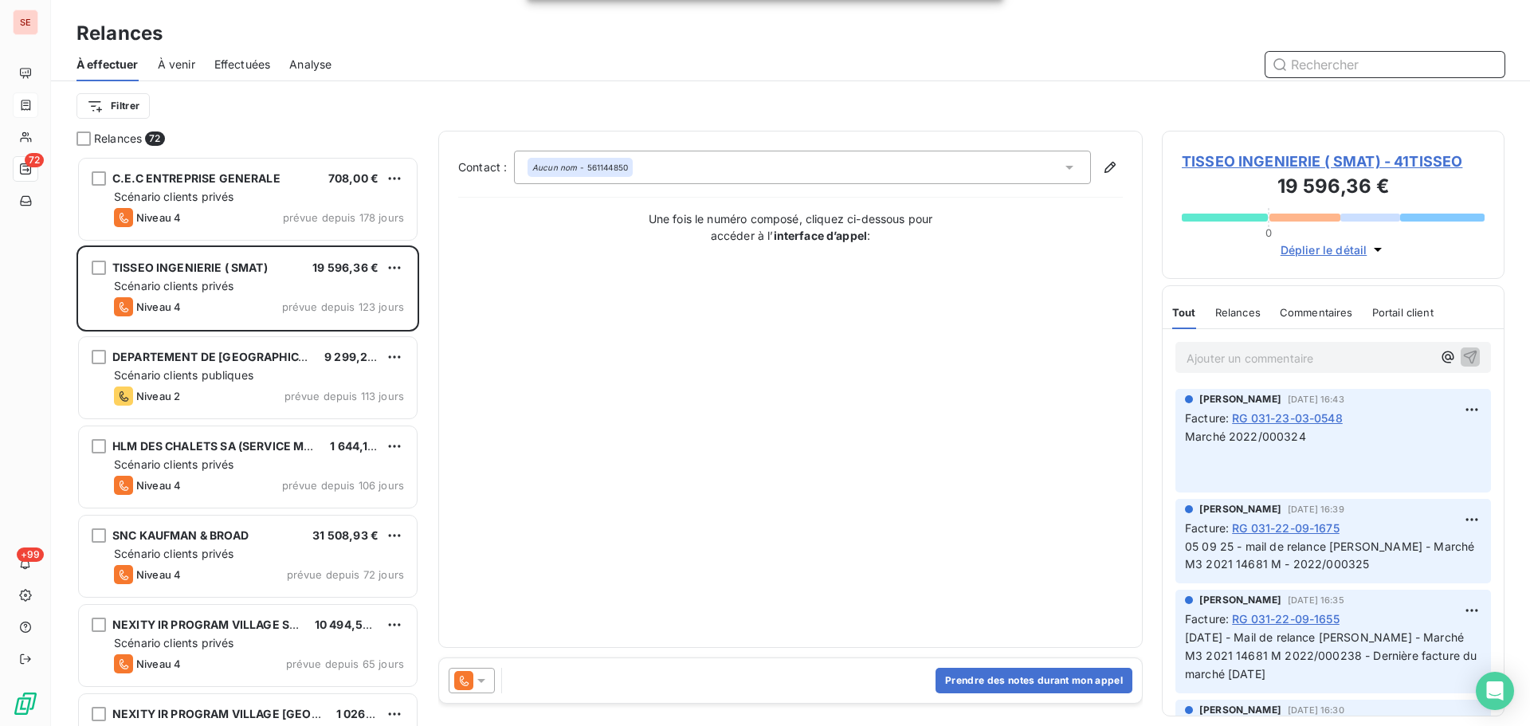
click at [249, 67] on span "Effectuées" at bounding box center [242, 65] width 57 height 16
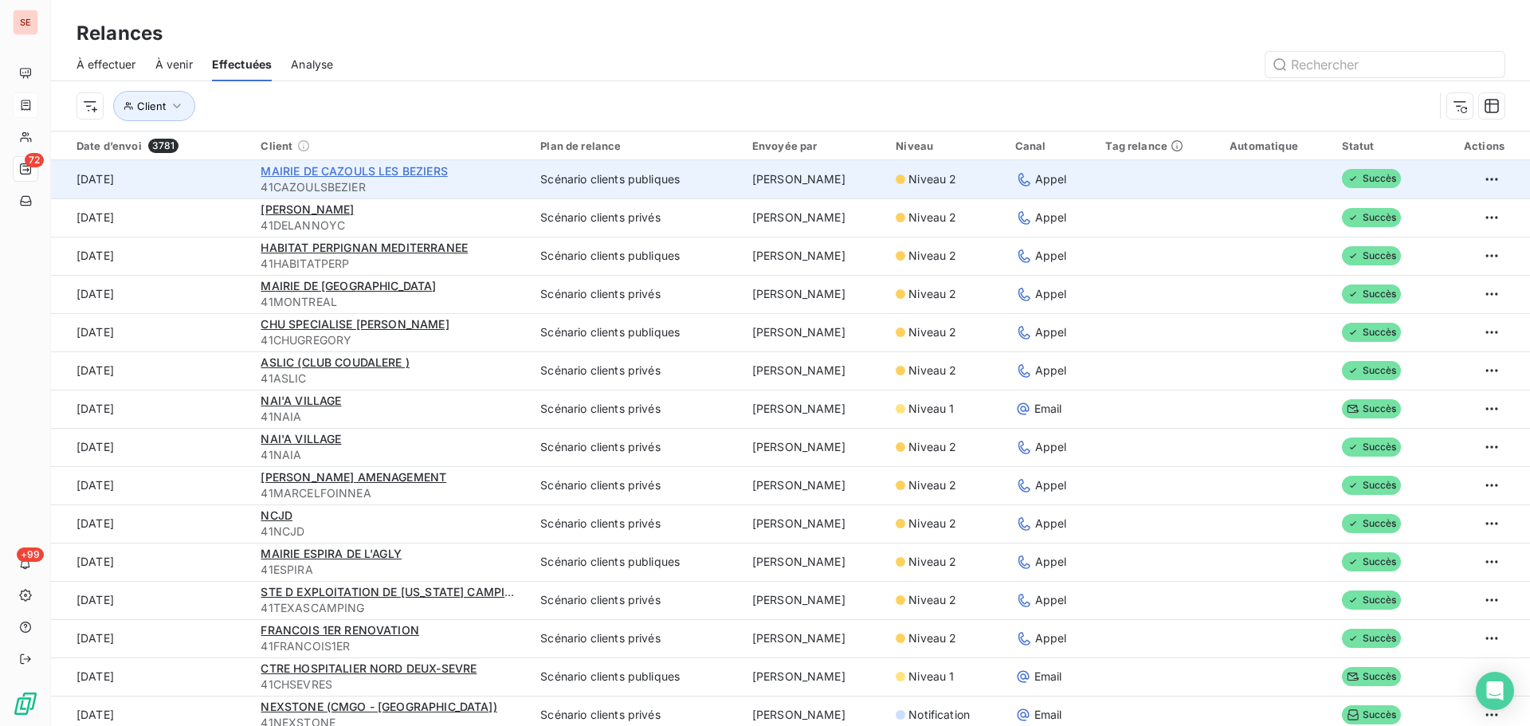
click at [418, 167] on span "MAIRIE DE CAZOULS LES BEZIERS" at bounding box center [354, 171] width 187 height 14
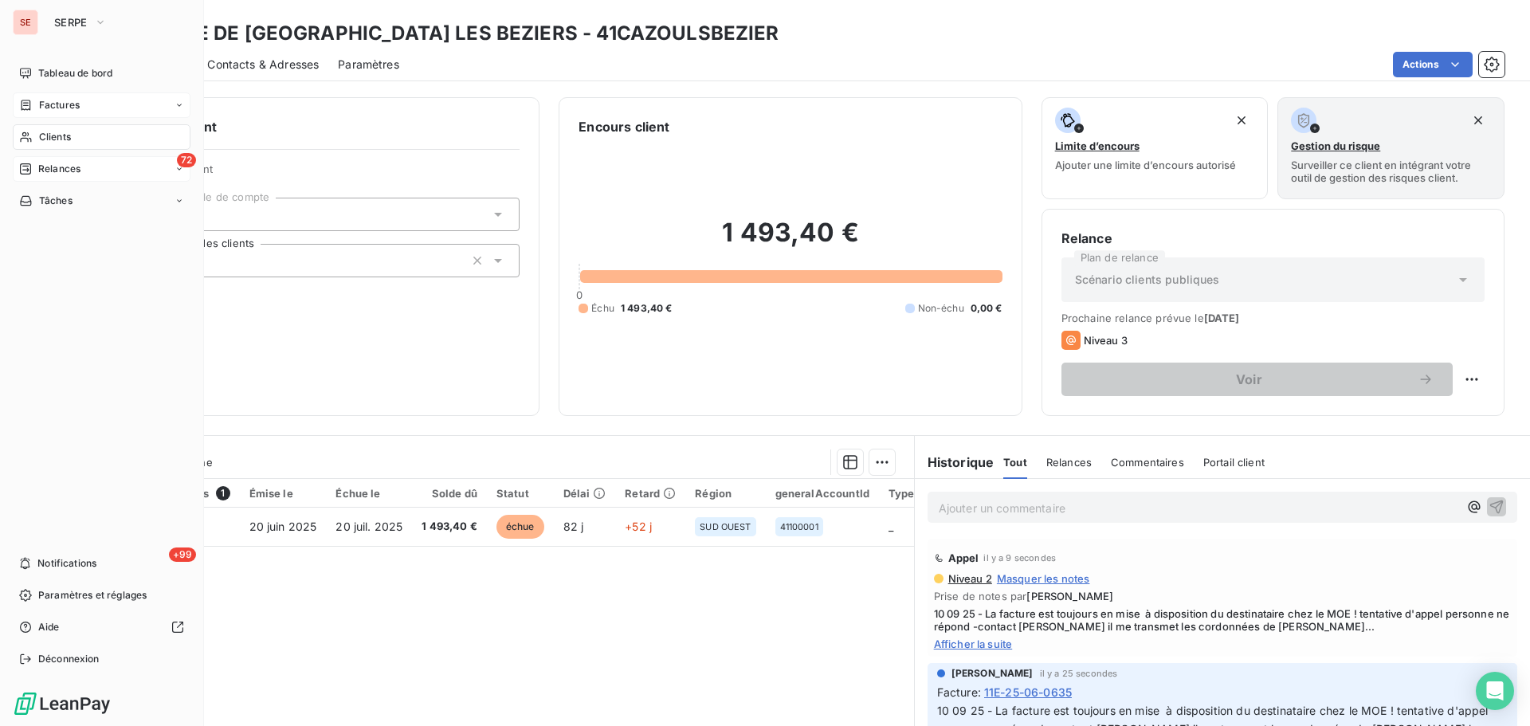
click at [68, 165] on span "Relances" at bounding box center [59, 169] width 42 height 14
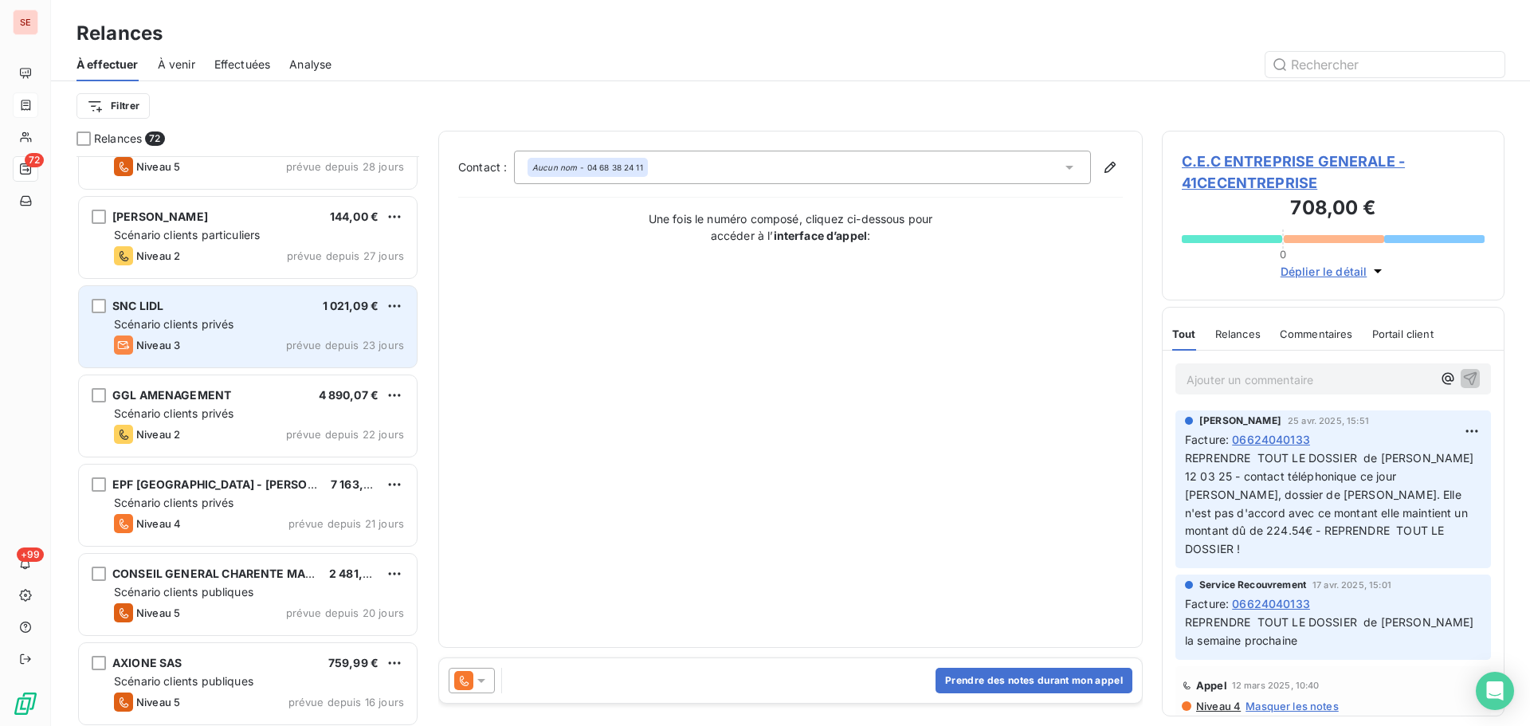
scroll to position [2127, 0]
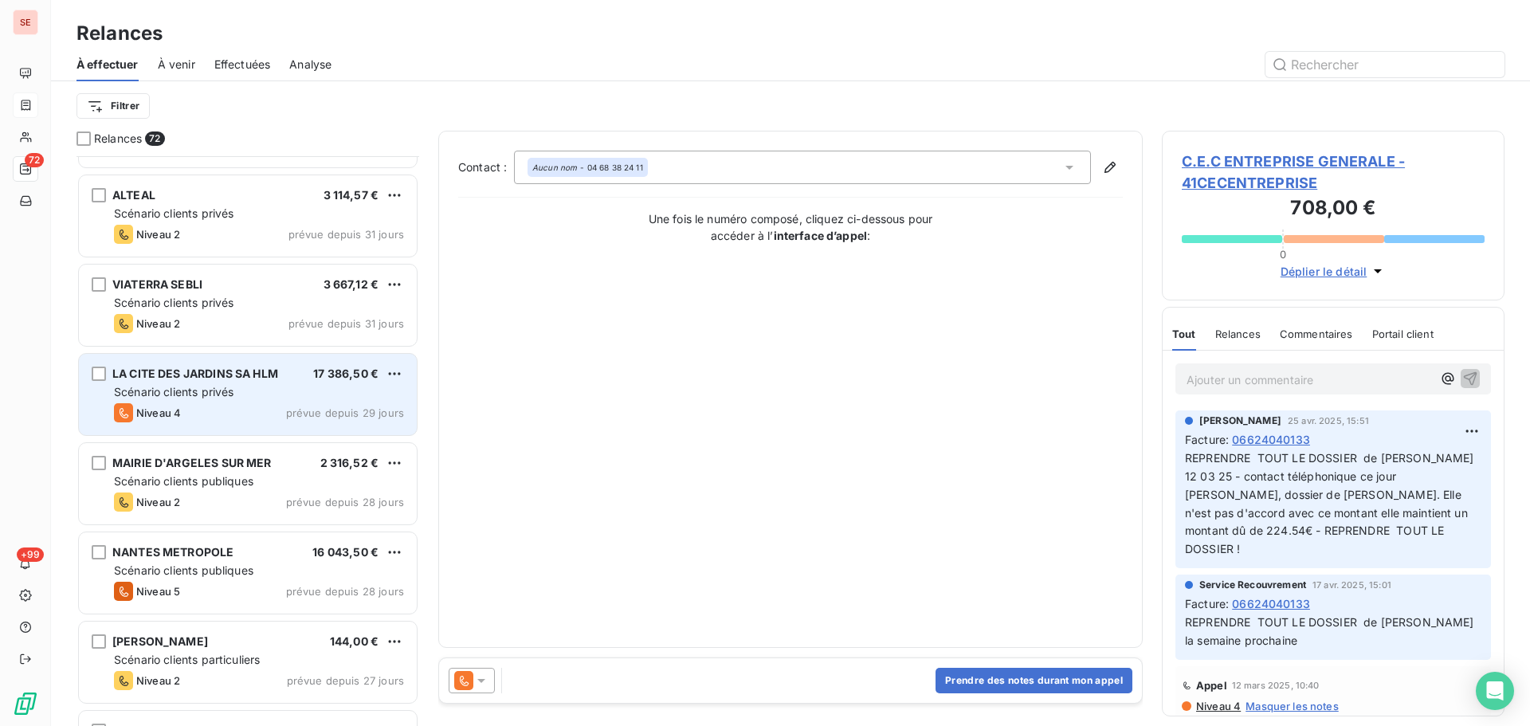
click at [246, 400] on div "LA CITE DES JARDINS SA HLM 17 386,50 € Scénario clients privés Niveau 4 prévue …" at bounding box center [248, 394] width 338 height 81
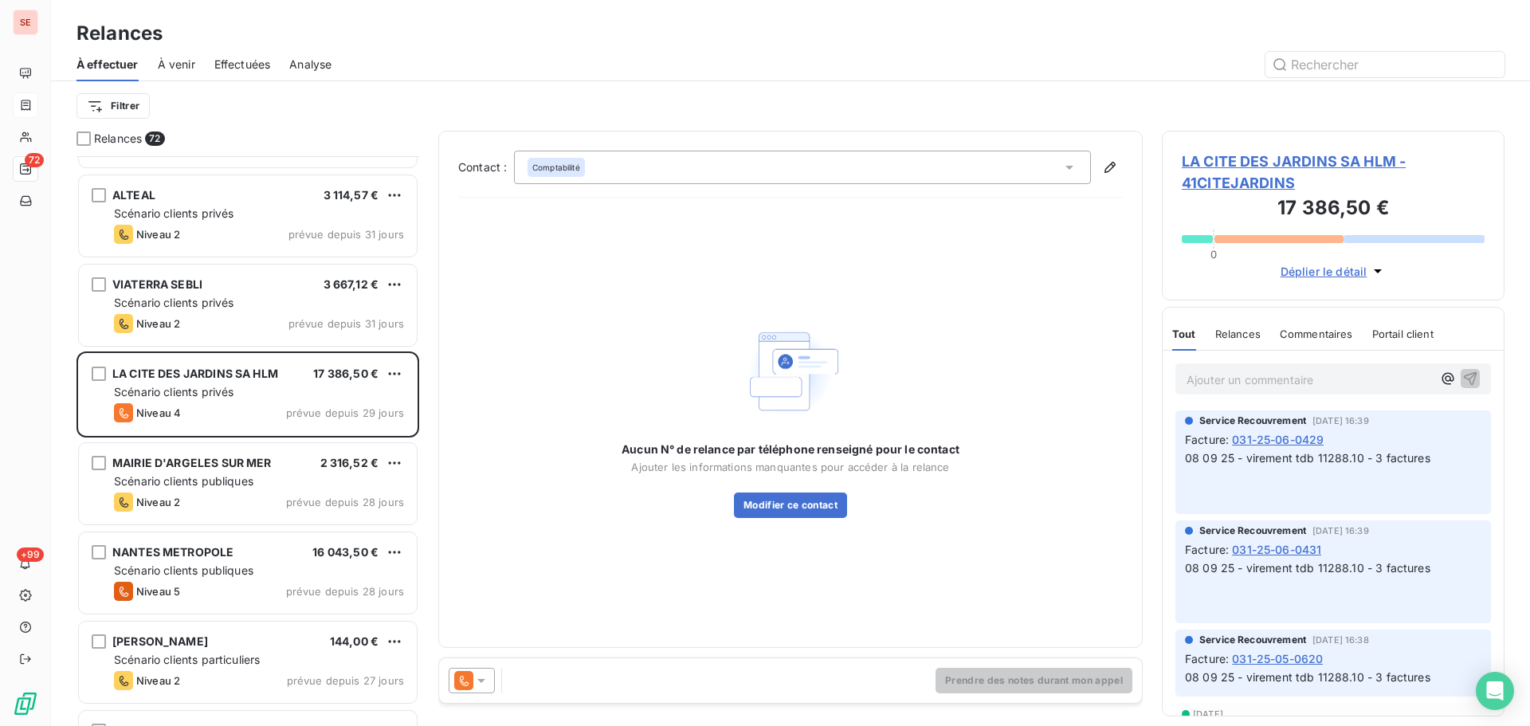
click at [1342, 164] on span "LA CITE DES JARDINS SA HLM - 41CITEJARDINS" at bounding box center [1333, 172] width 303 height 43
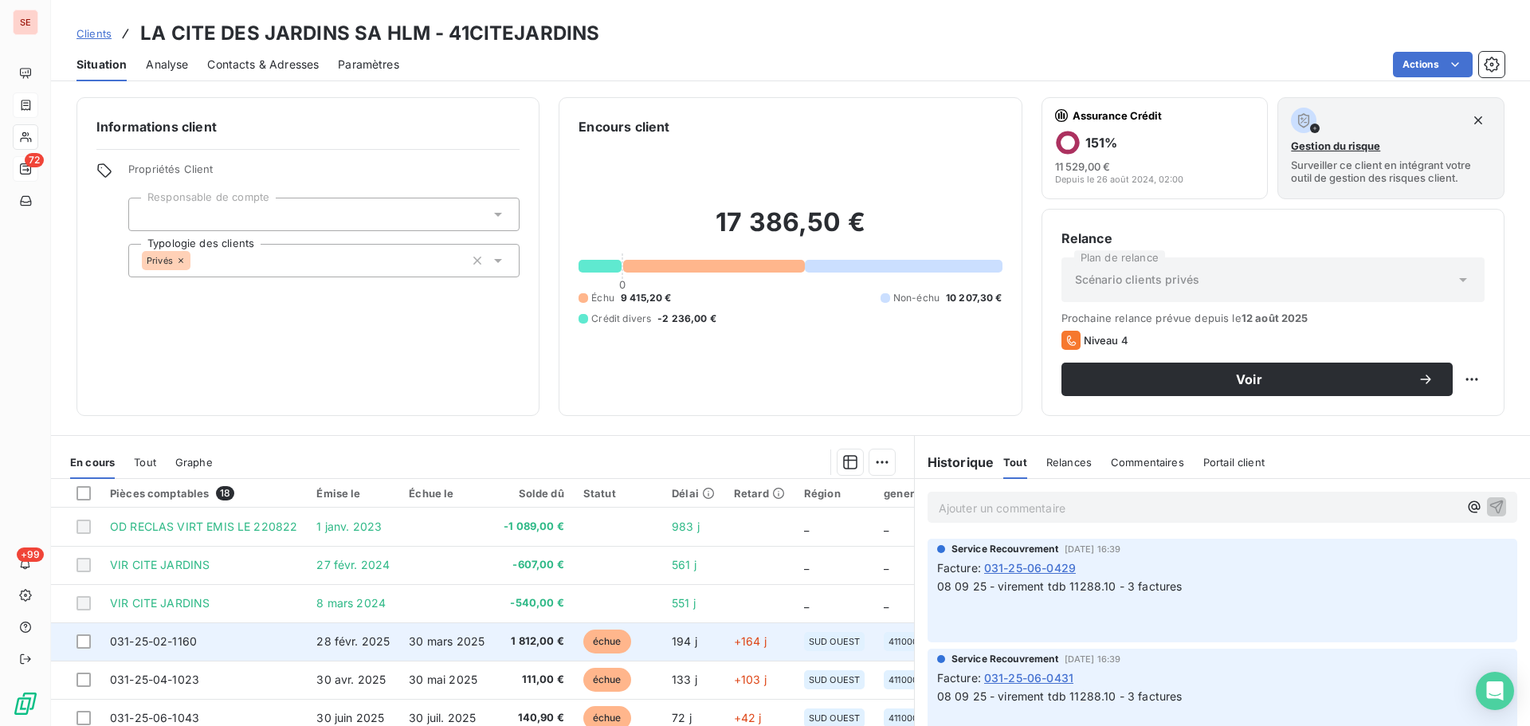
click at [352, 652] on td "28 févr. 2025" at bounding box center [353, 642] width 92 height 38
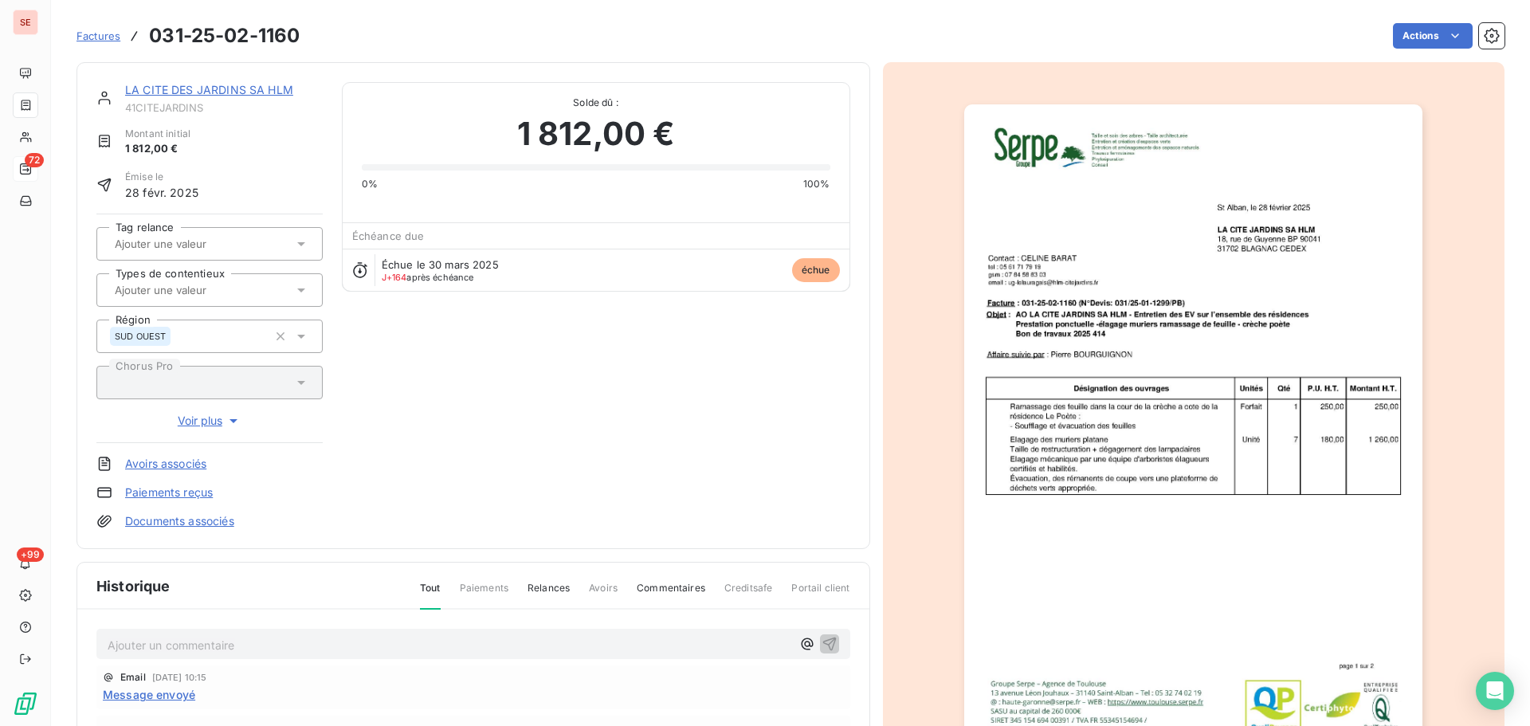
click at [217, 90] on link "LA CITE DES JARDINS SA HLM" at bounding box center [209, 90] width 168 height 14
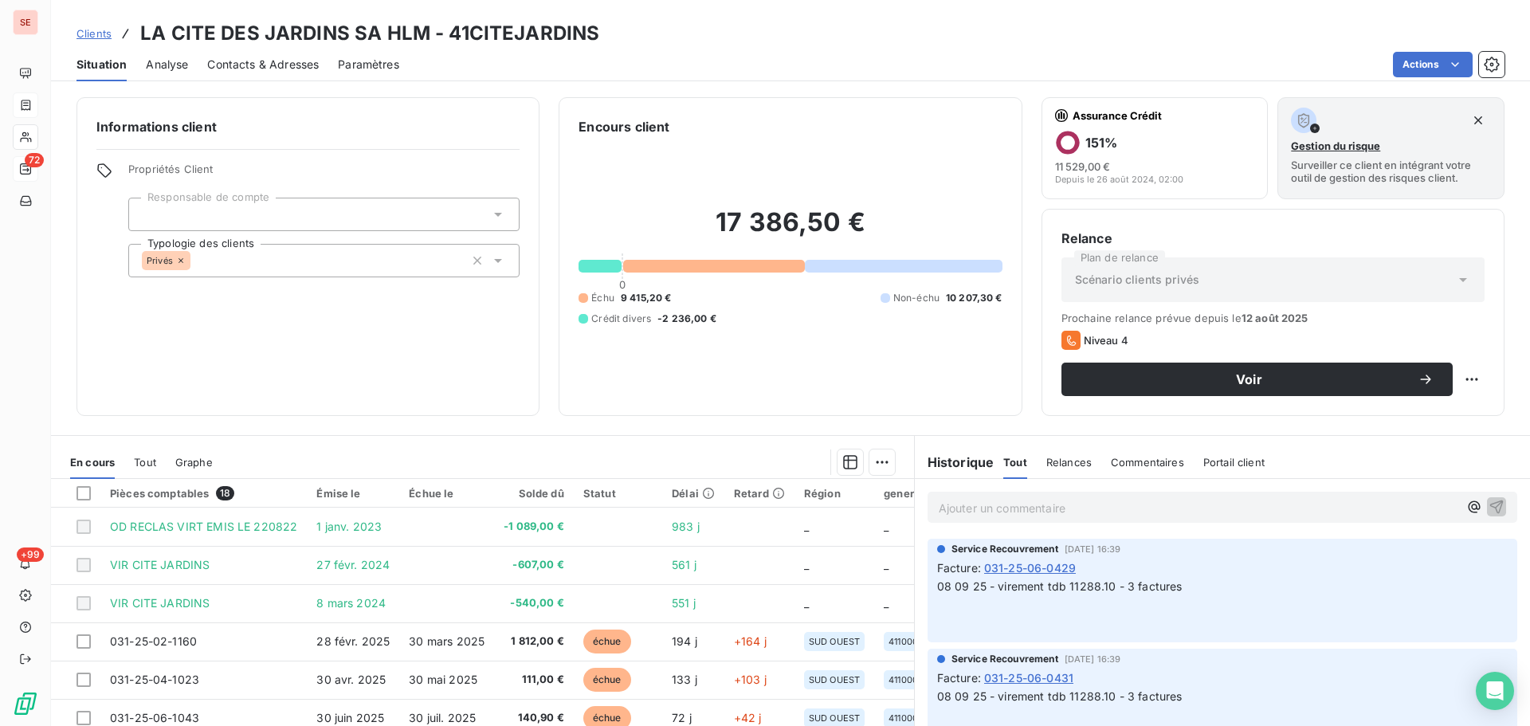
click at [294, 61] on span "Contacts & Adresses" at bounding box center [263, 65] width 112 height 16
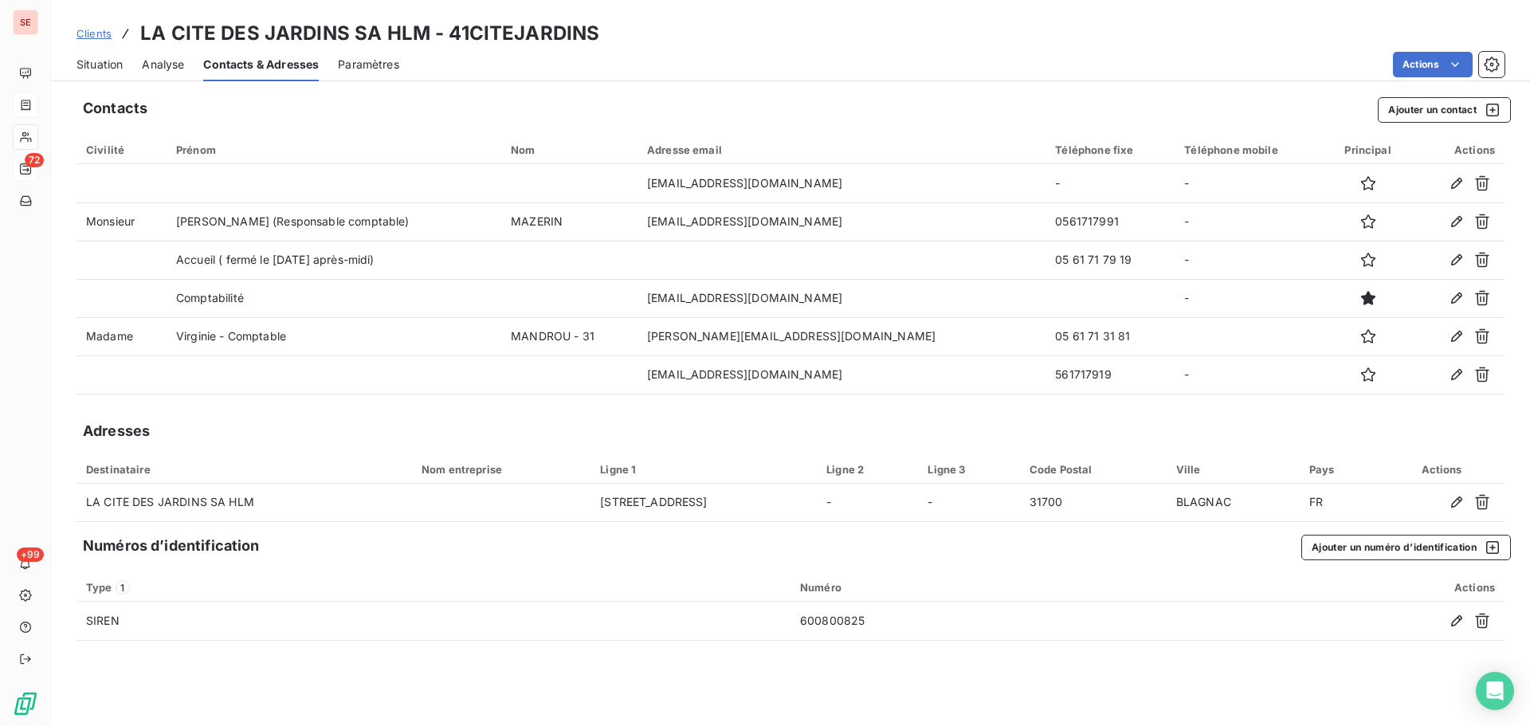
click at [112, 61] on span "Situation" at bounding box center [100, 65] width 46 height 16
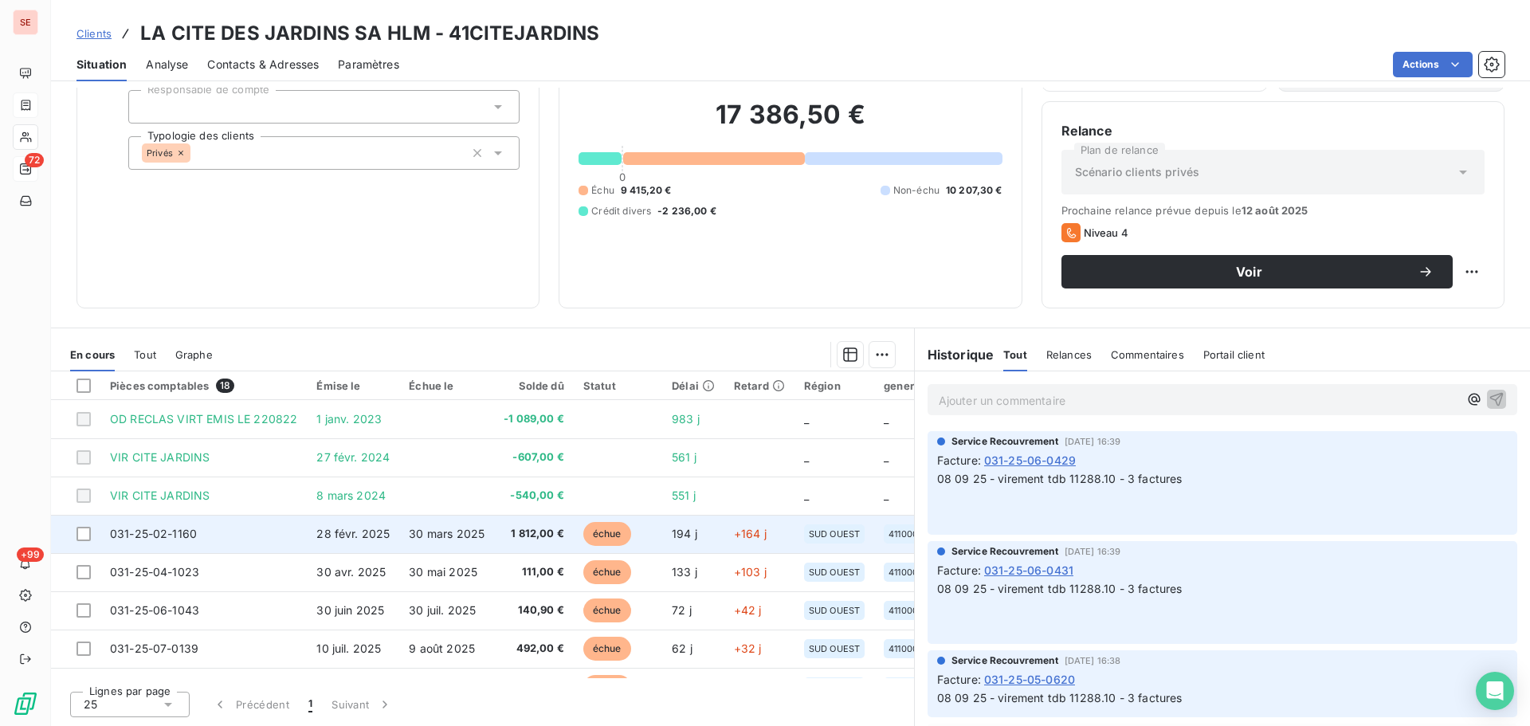
click at [414, 535] on span "30 mars 2025" at bounding box center [447, 534] width 76 height 14
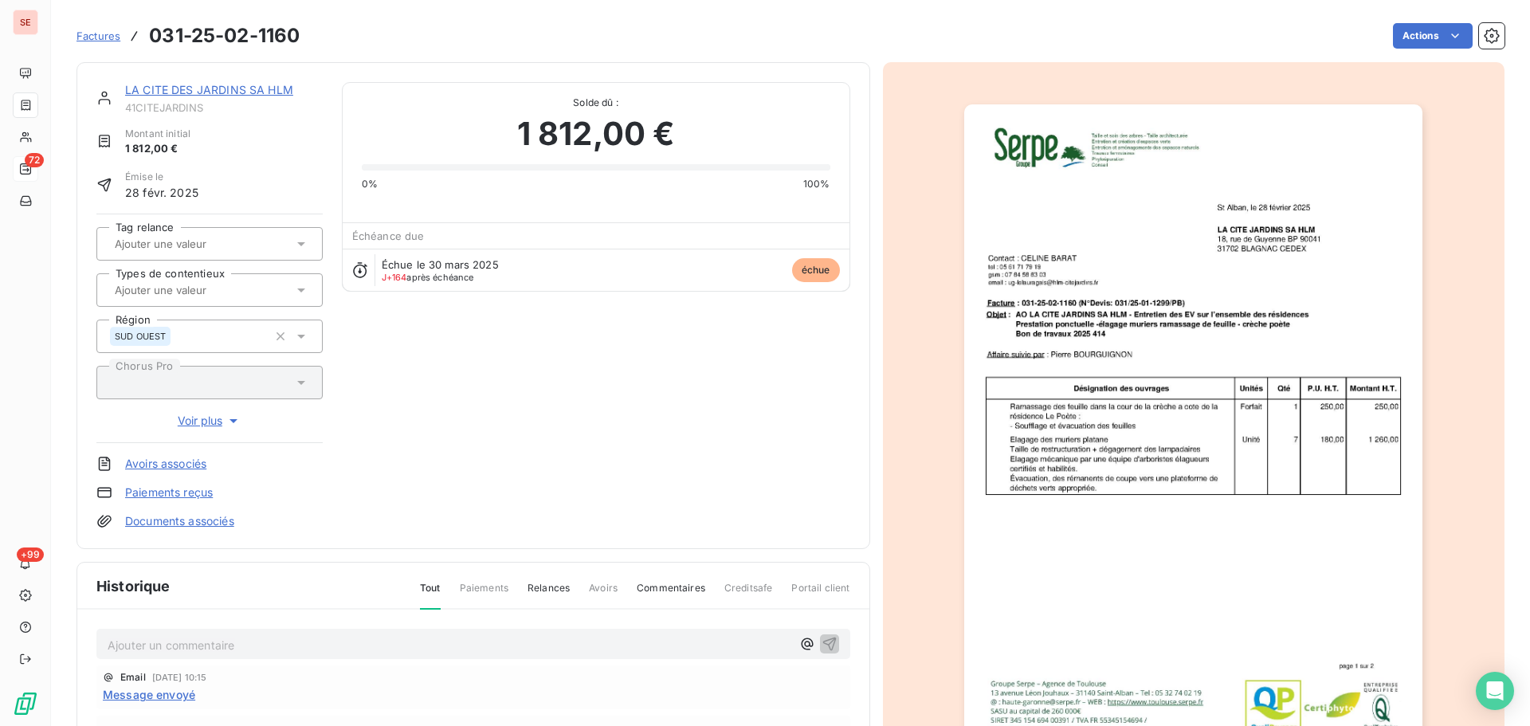
click at [191, 98] on div "LA CITE DES JARDINS SA HLM" at bounding box center [224, 90] width 198 height 16
click at [187, 89] on link "LA CITE DES JARDINS SA HLM" at bounding box center [209, 90] width 168 height 14
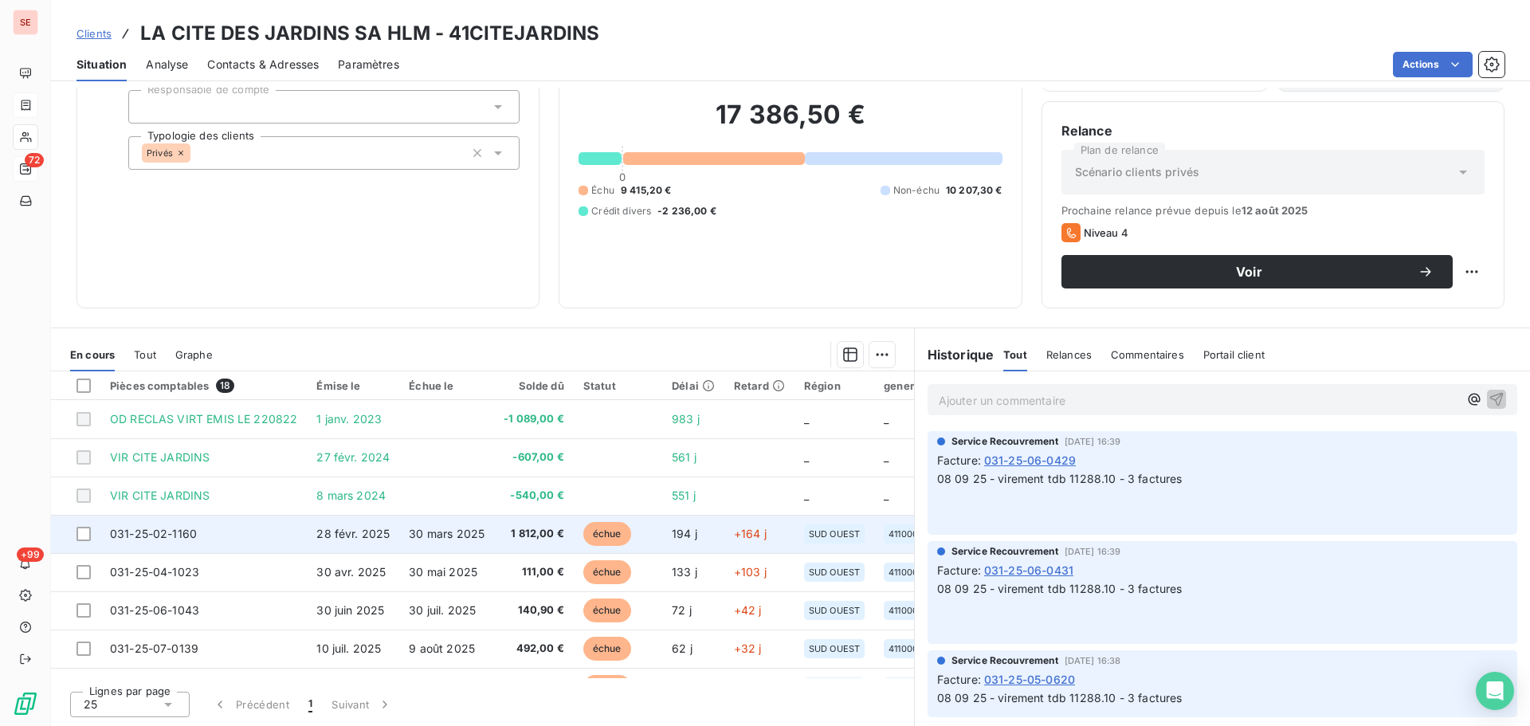
scroll to position [213, 0]
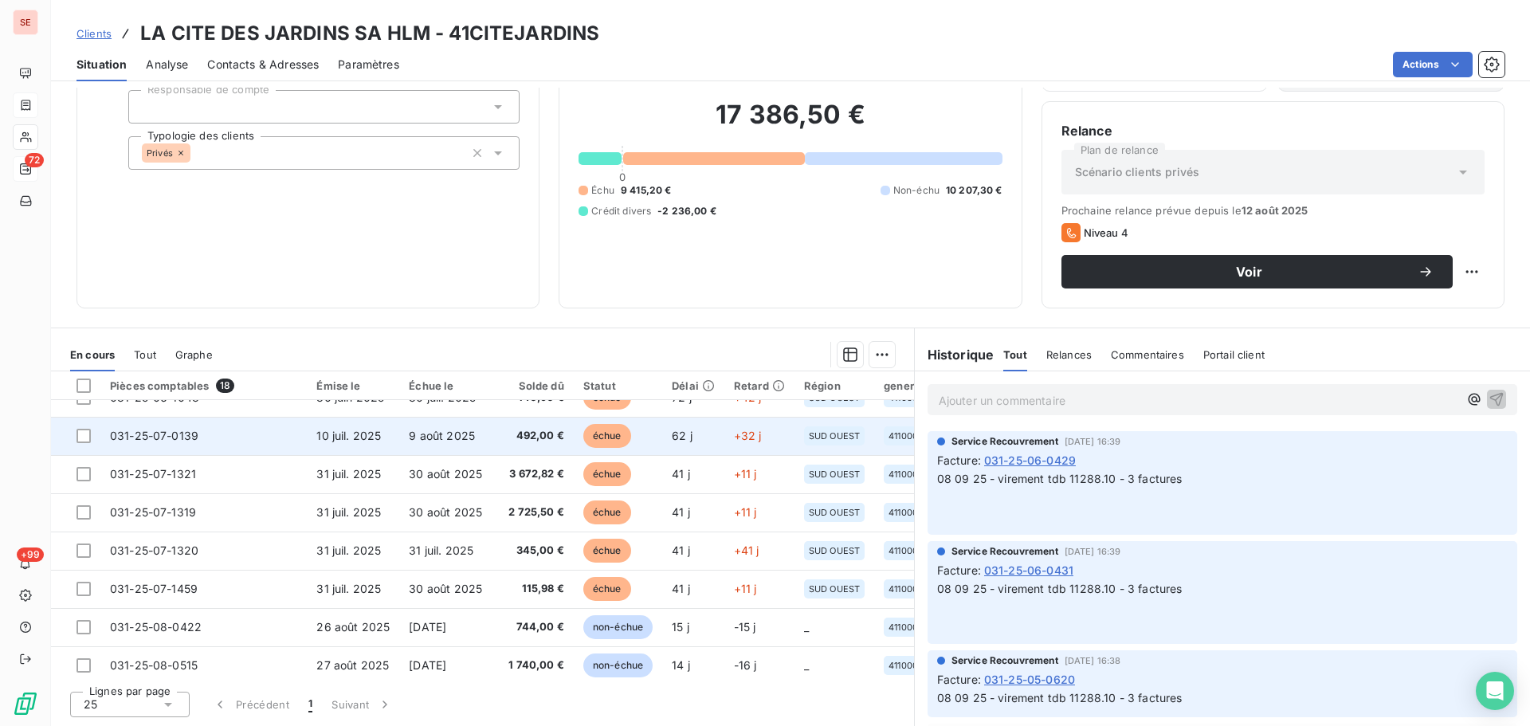
click at [383, 431] on td "10 juil. 2025" at bounding box center [353, 436] width 92 height 38
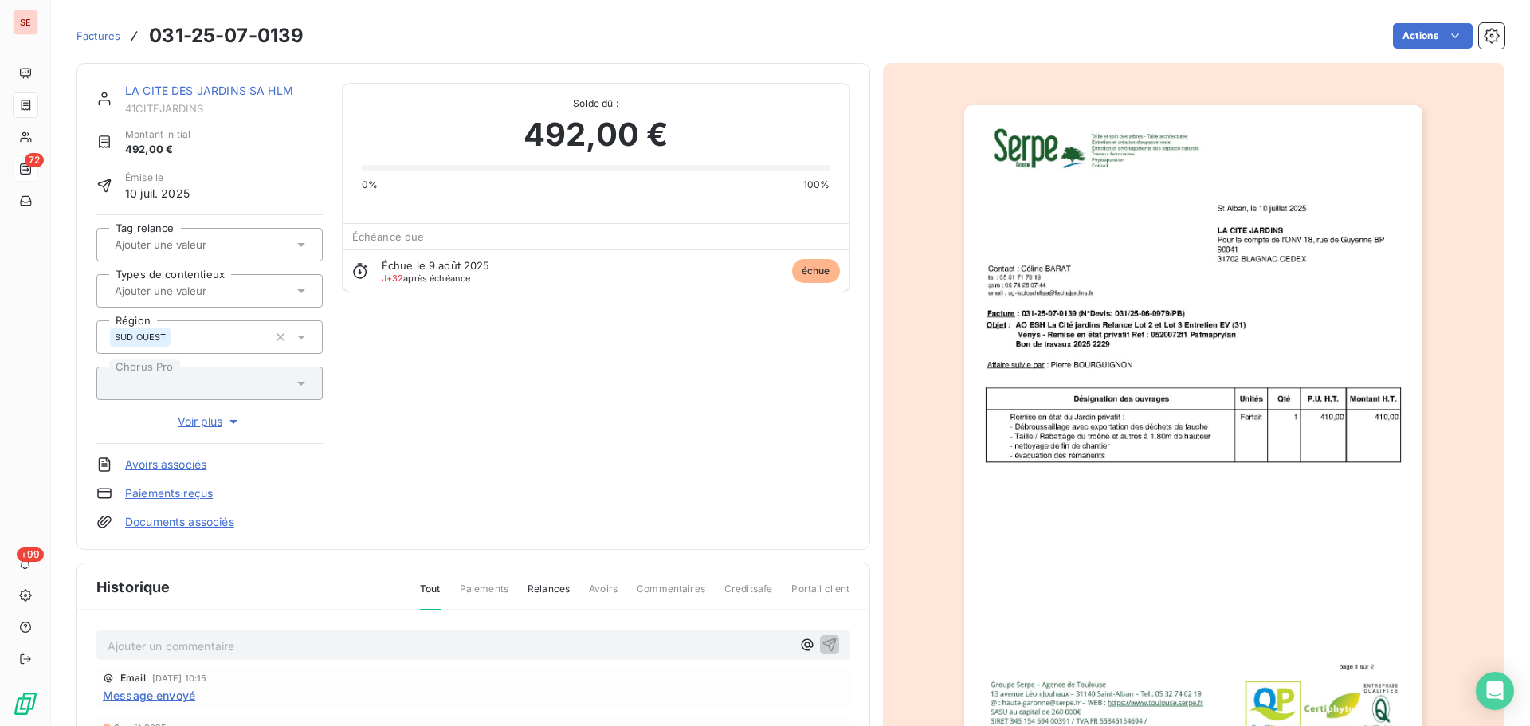
scroll to position [233, 0]
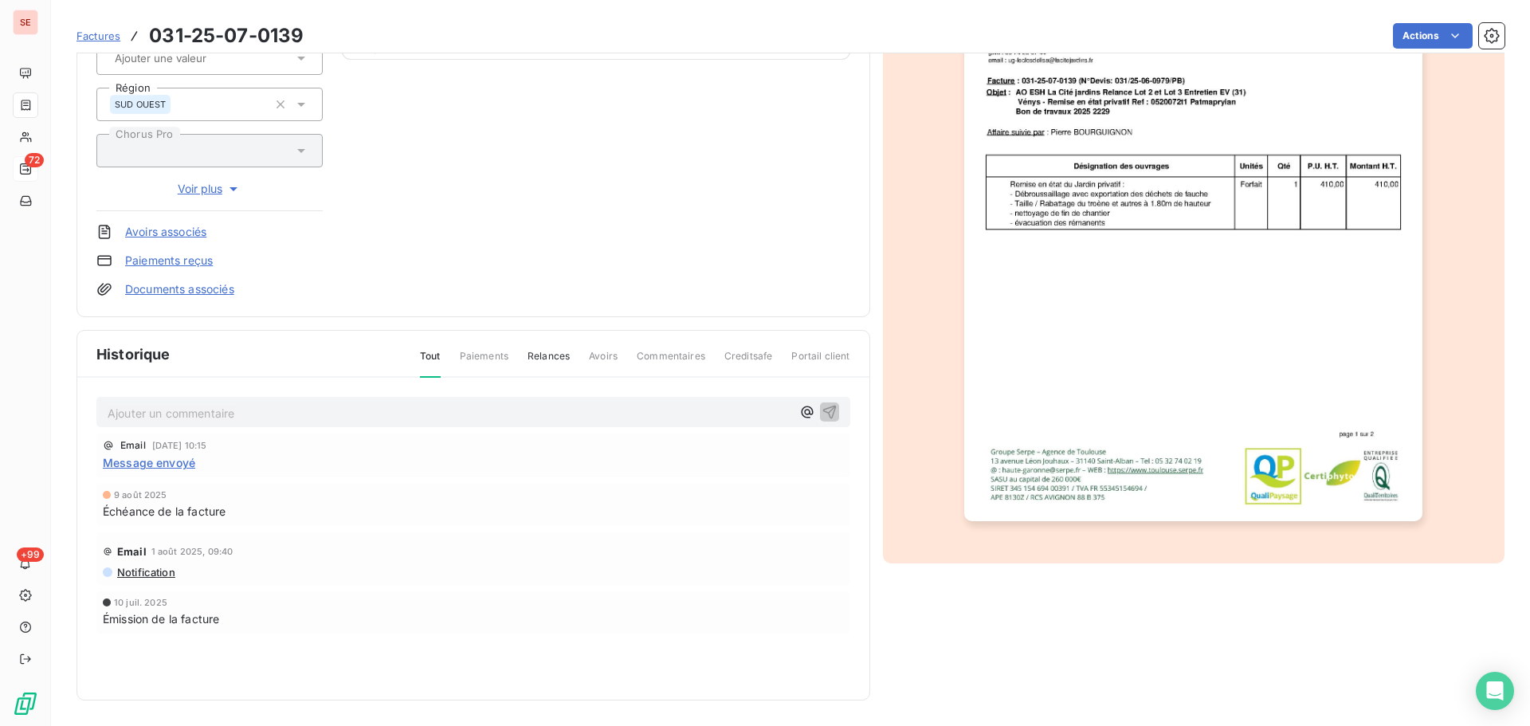
click at [175, 459] on span "Message envoyé" at bounding box center [149, 462] width 92 height 17
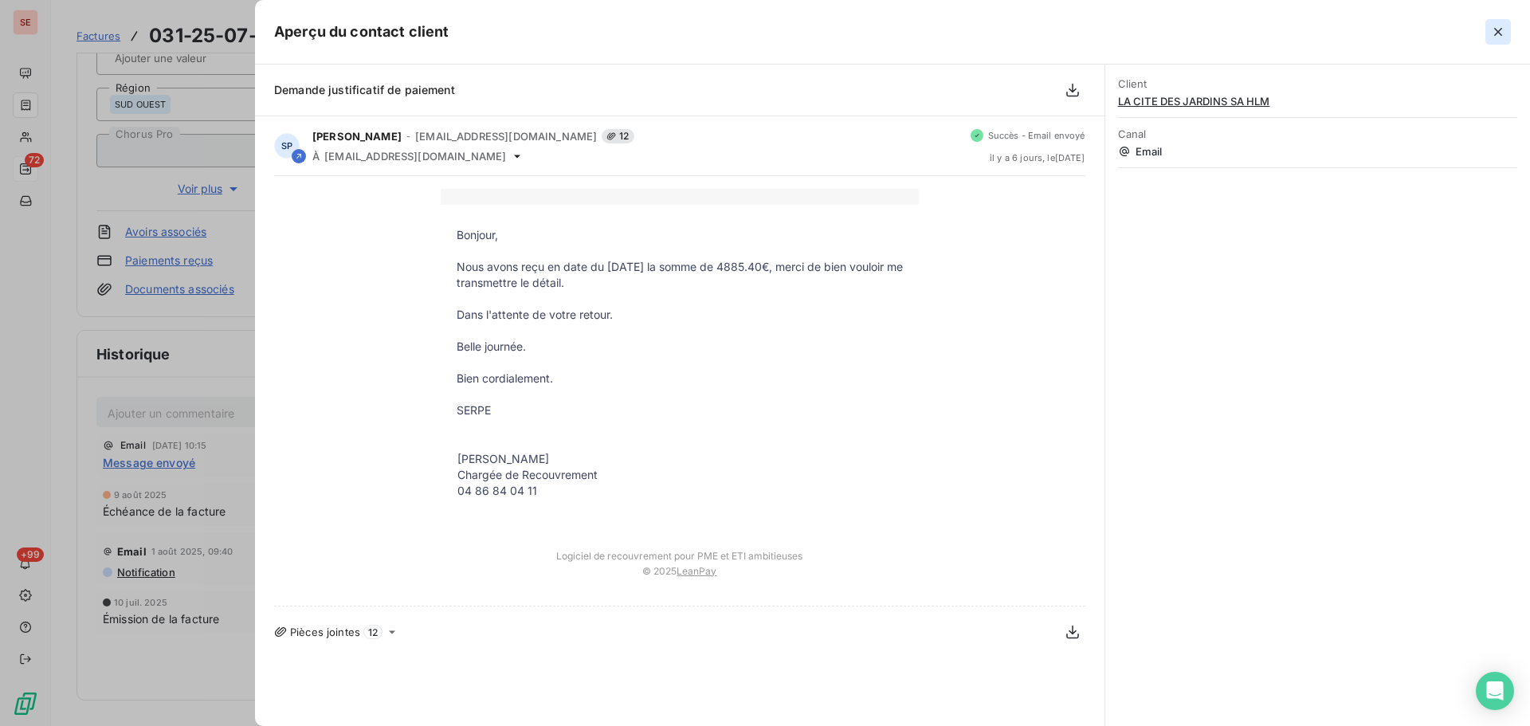
click at [1503, 31] on icon "button" at bounding box center [1499, 32] width 16 height 16
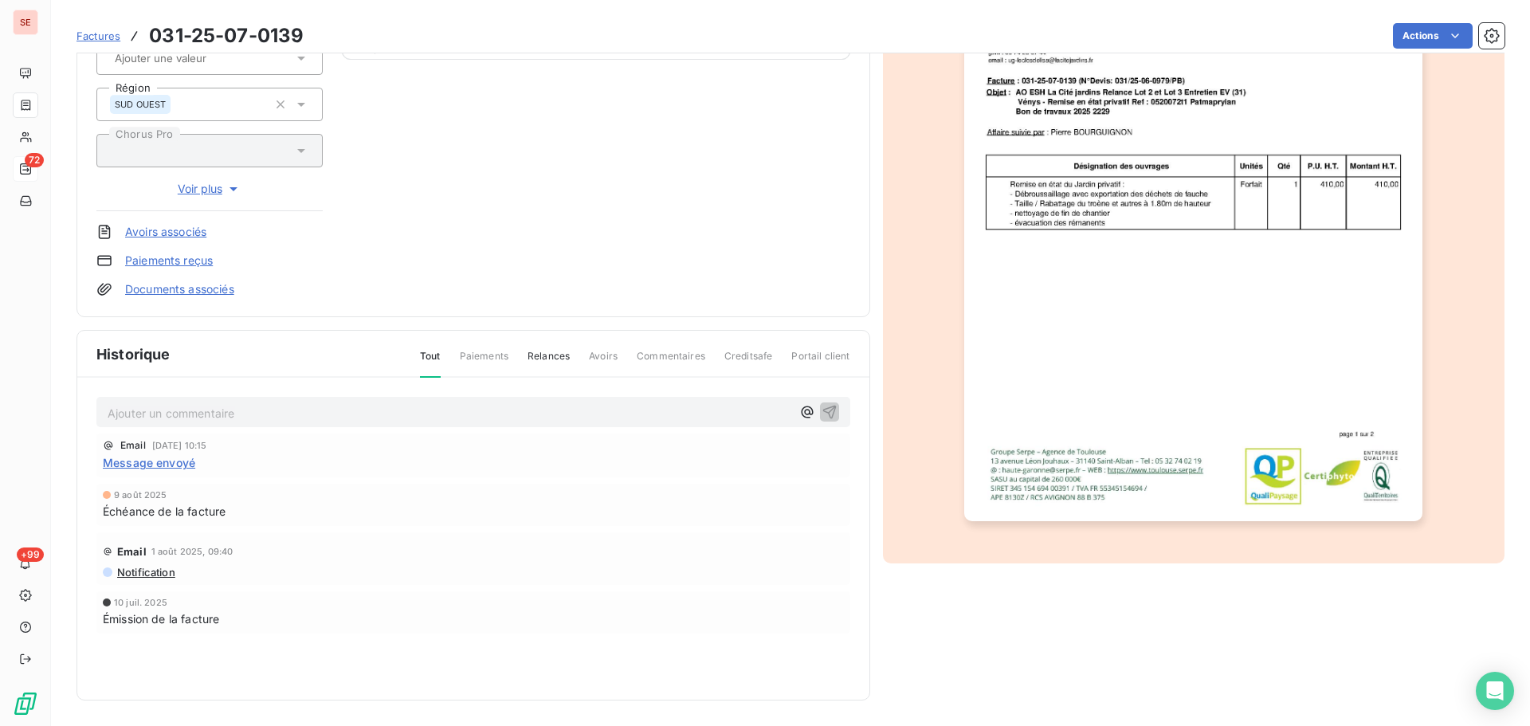
click at [146, 569] on span "Notification" at bounding box center [146, 572] width 60 height 13
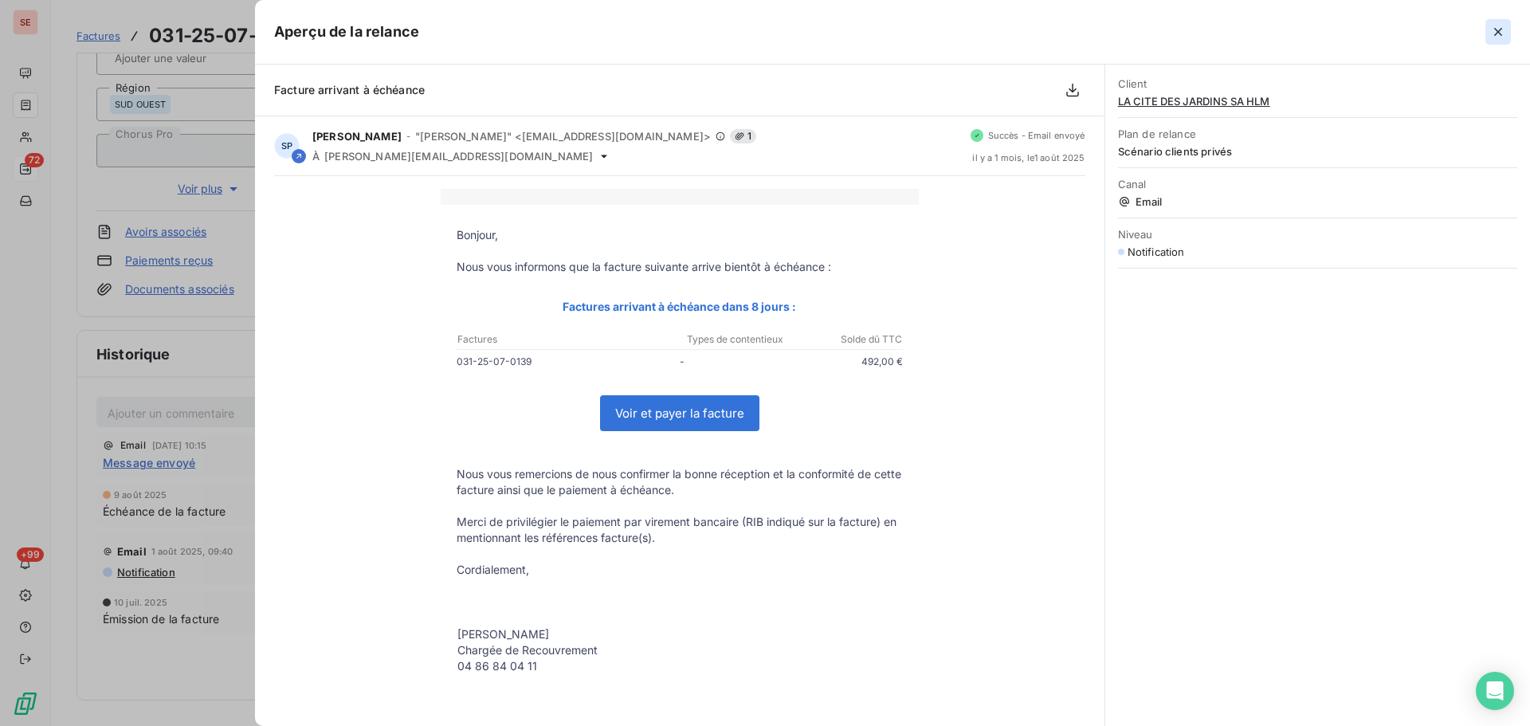
click at [1504, 27] on icon "button" at bounding box center [1499, 32] width 16 height 16
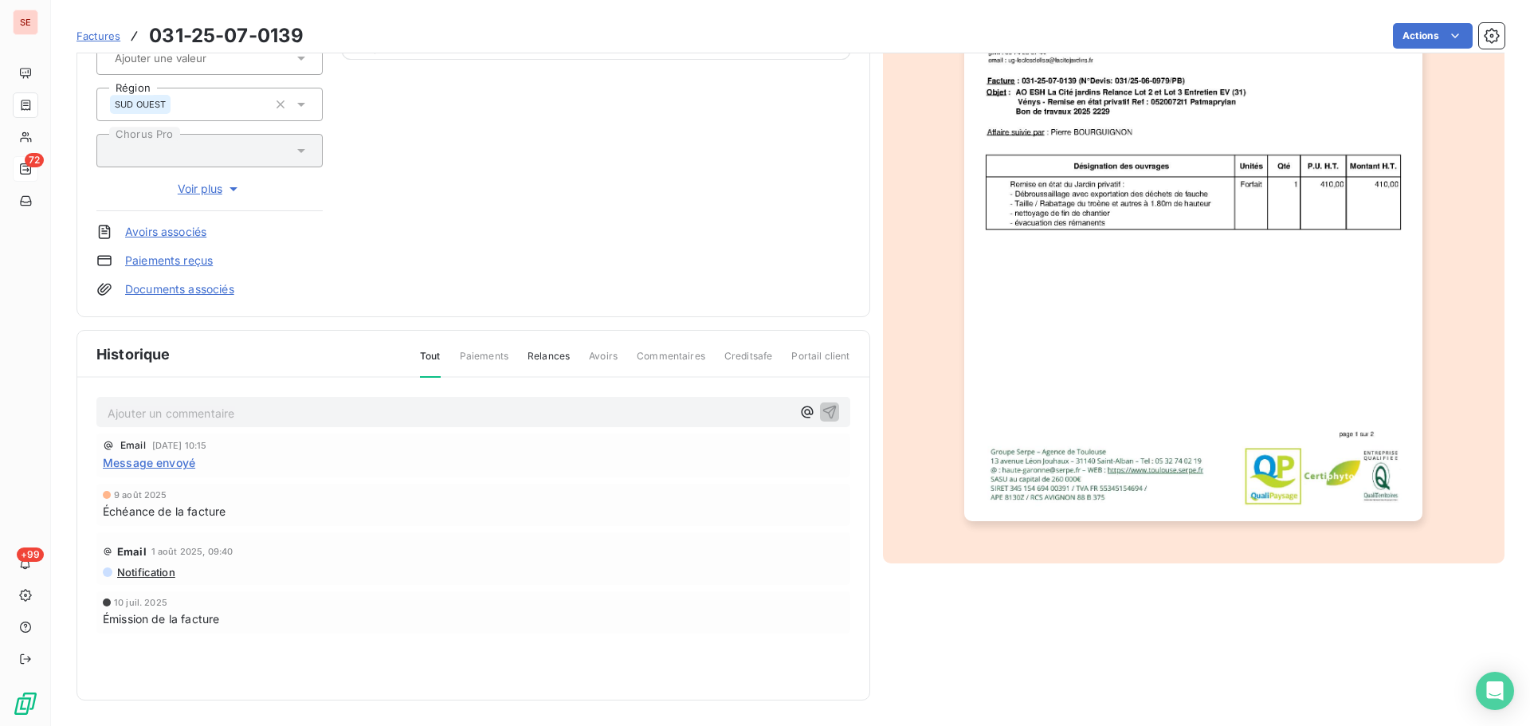
click at [321, 423] on div "Ajouter un commentaire ﻿" at bounding box center [473, 412] width 754 height 31
click at [319, 419] on p "Ajouter un commentaire ﻿" at bounding box center [450, 413] width 684 height 20
click at [822, 406] on icon "button" at bounding box center [830, 411] width 16 height 16
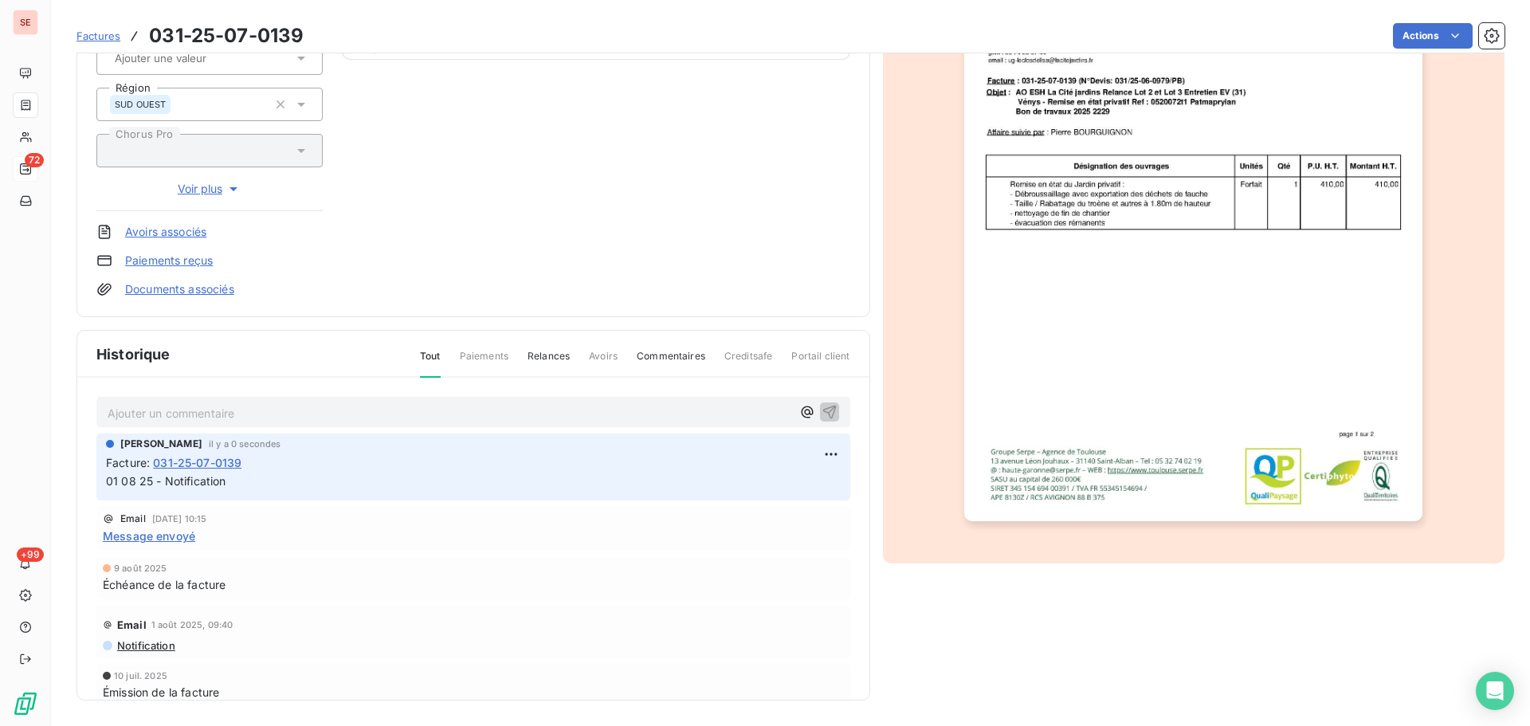
click at [207, 488] on span "01 08 25 - Notification" at bounding box center [166, 481] width 120 height 14
click at [210, 476] on span "01 08 25 - Notification" at bounding box center [166, 481] width 120 height 14
click at [210, 473] on p "01 08 25 - Notification" at bounding box center [473, 482] width 735 height 18
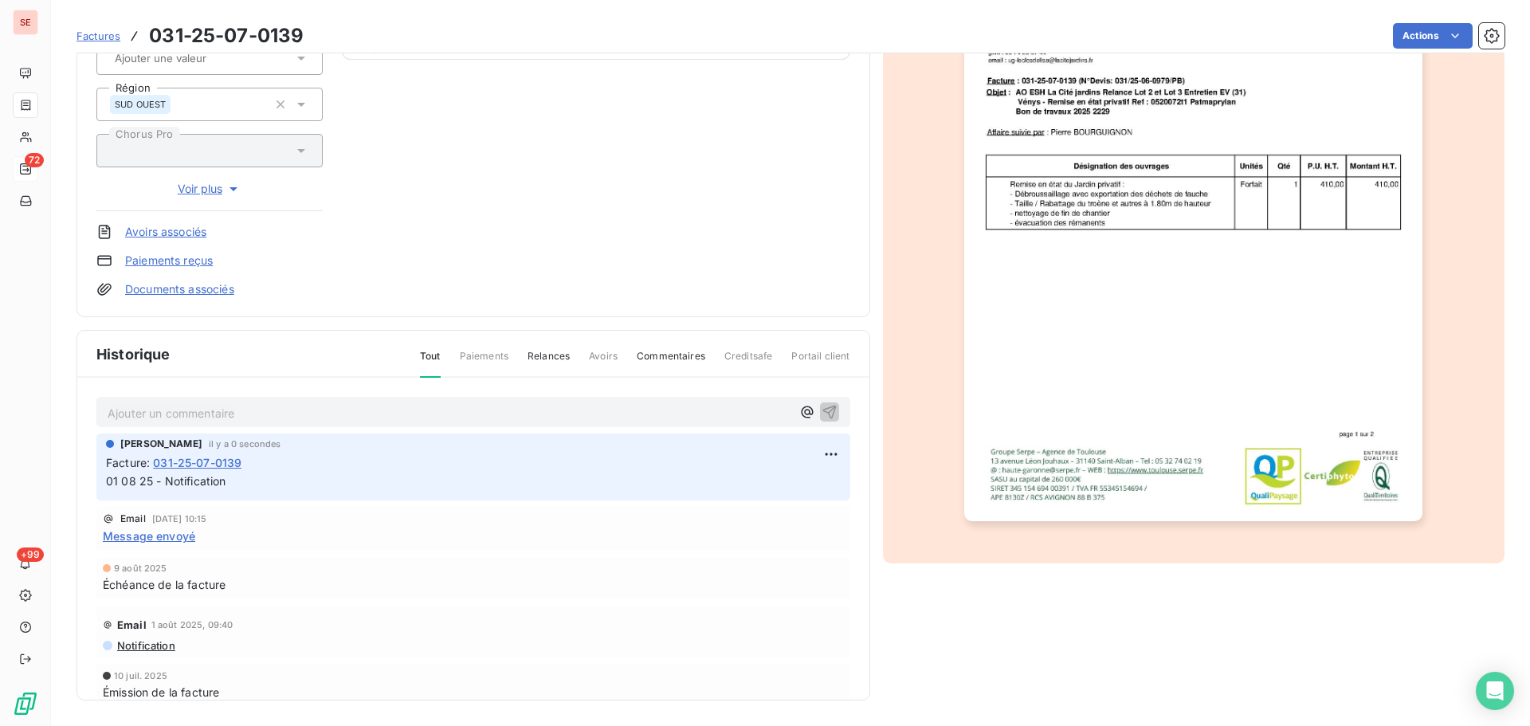
click at [146, 482] on span "01 08 25 - Notification" at bounding box center [166, 481] width 120 height 14
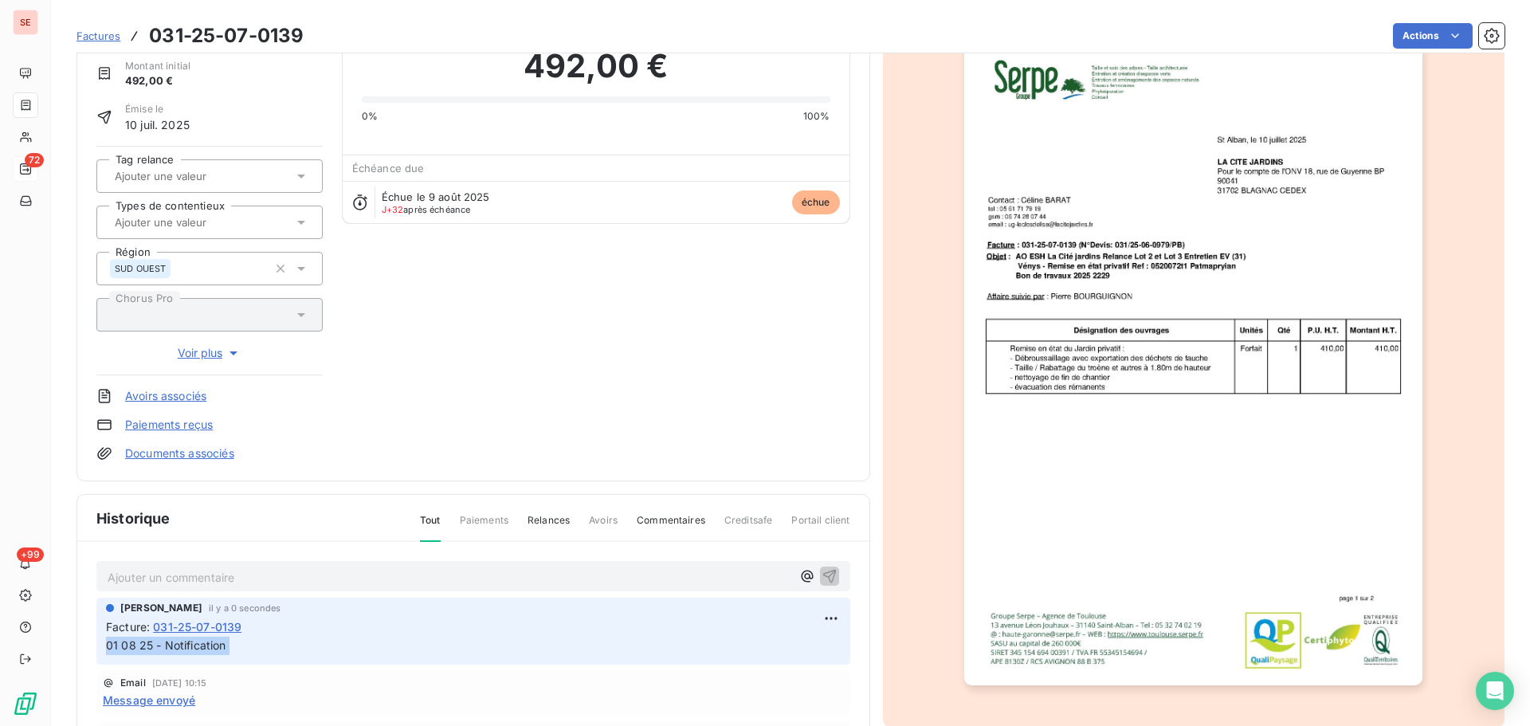
scroll to position [0, 0]
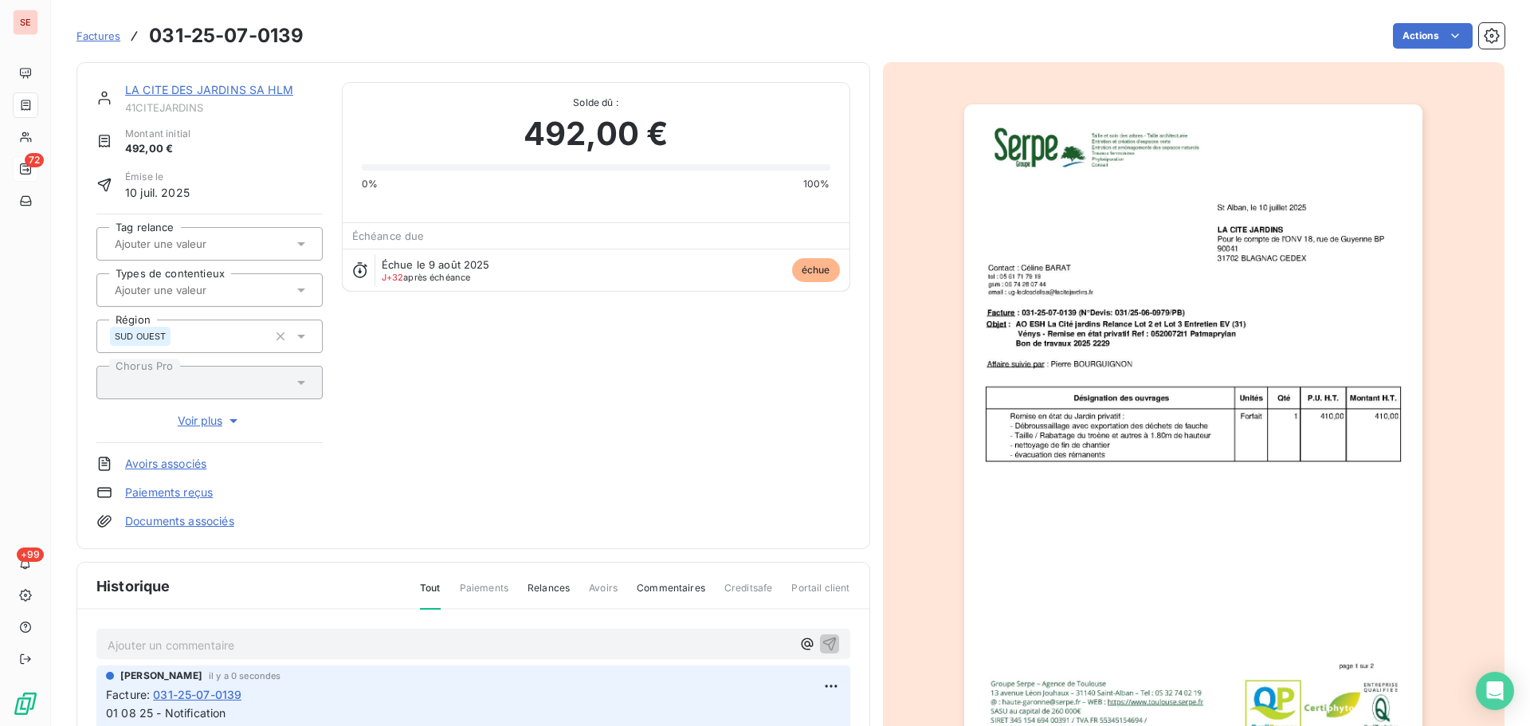
click at [206, 90] on link "LA CITE DES JARDINS SA HLM" at bounding box center [209, 90] width 168 height 14
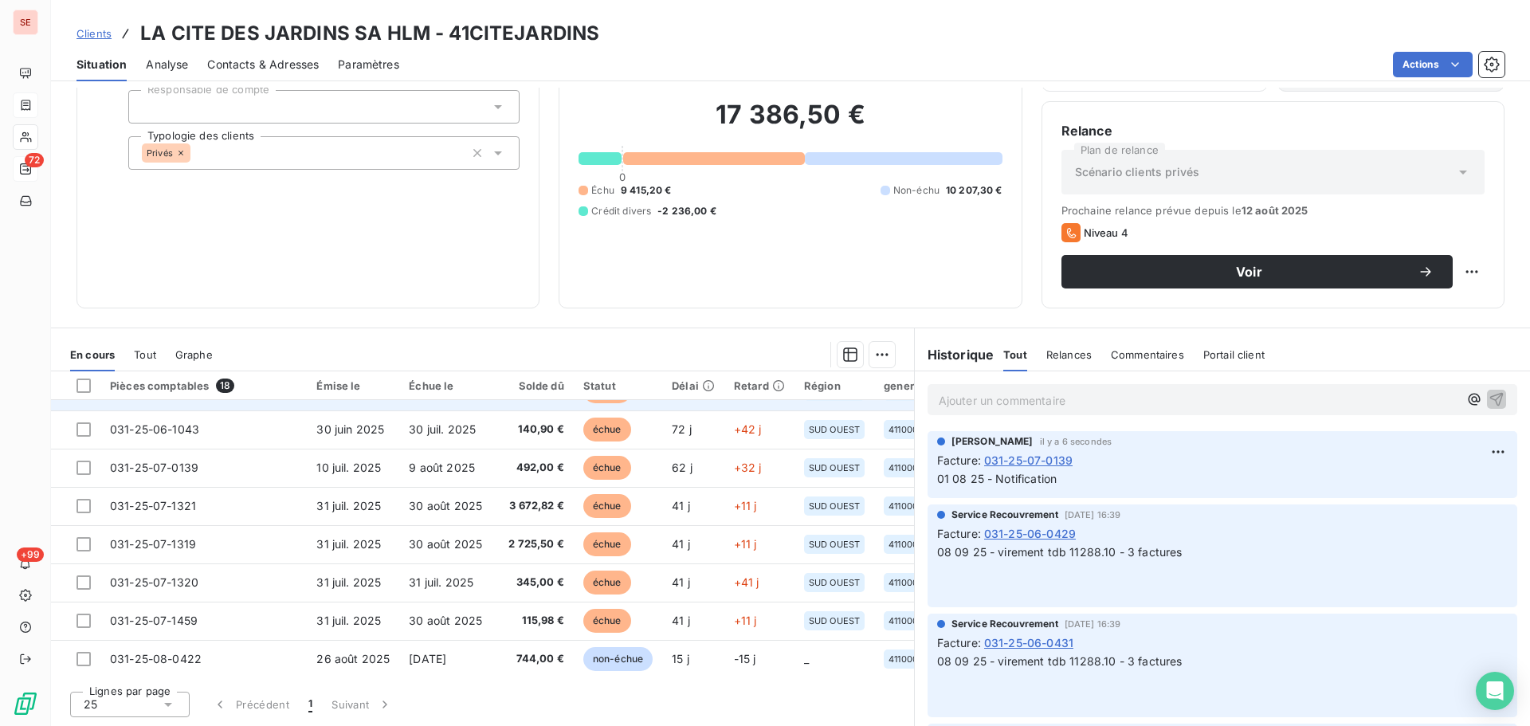
scroll to position [213, 0]
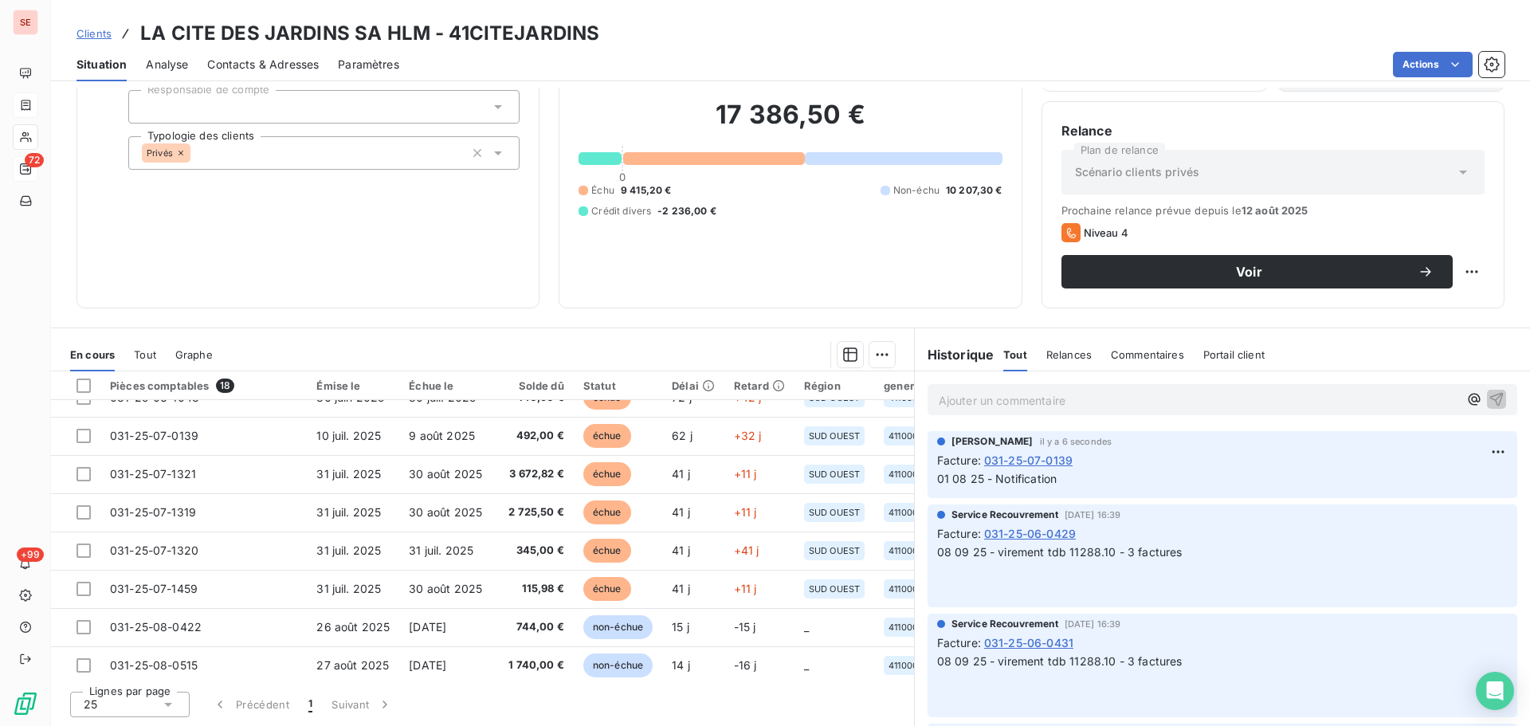
click at [289, 65] on span "Contacts & Adresses" at bounding box center [263, 65] width 112 height 16
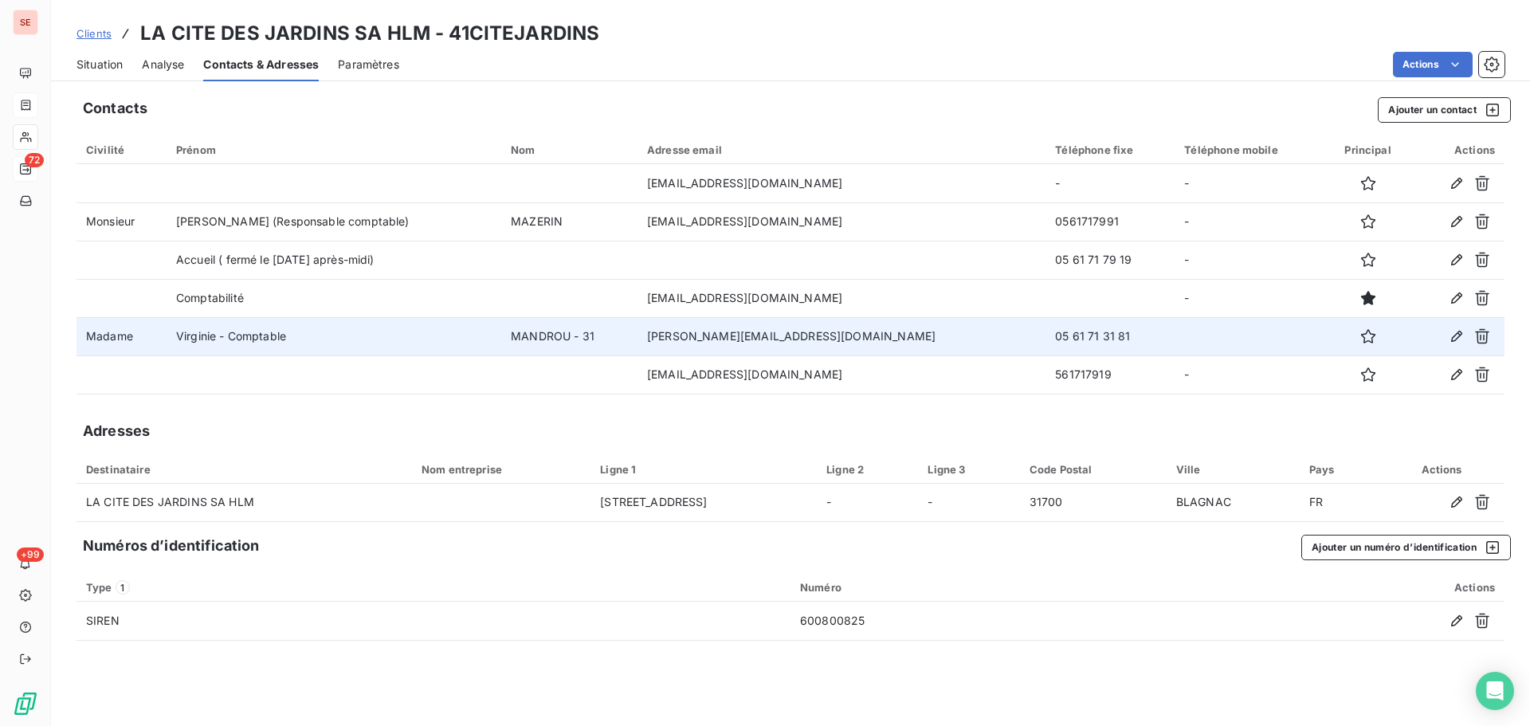
click at [1046, 336] on td "05 61 71 31 81" at bounding box center [1110, 336] width 129 height 38
click at [1051, 329] on td "05 61 71 31 81" at bounding box center [1110, 336] width 129 height 38
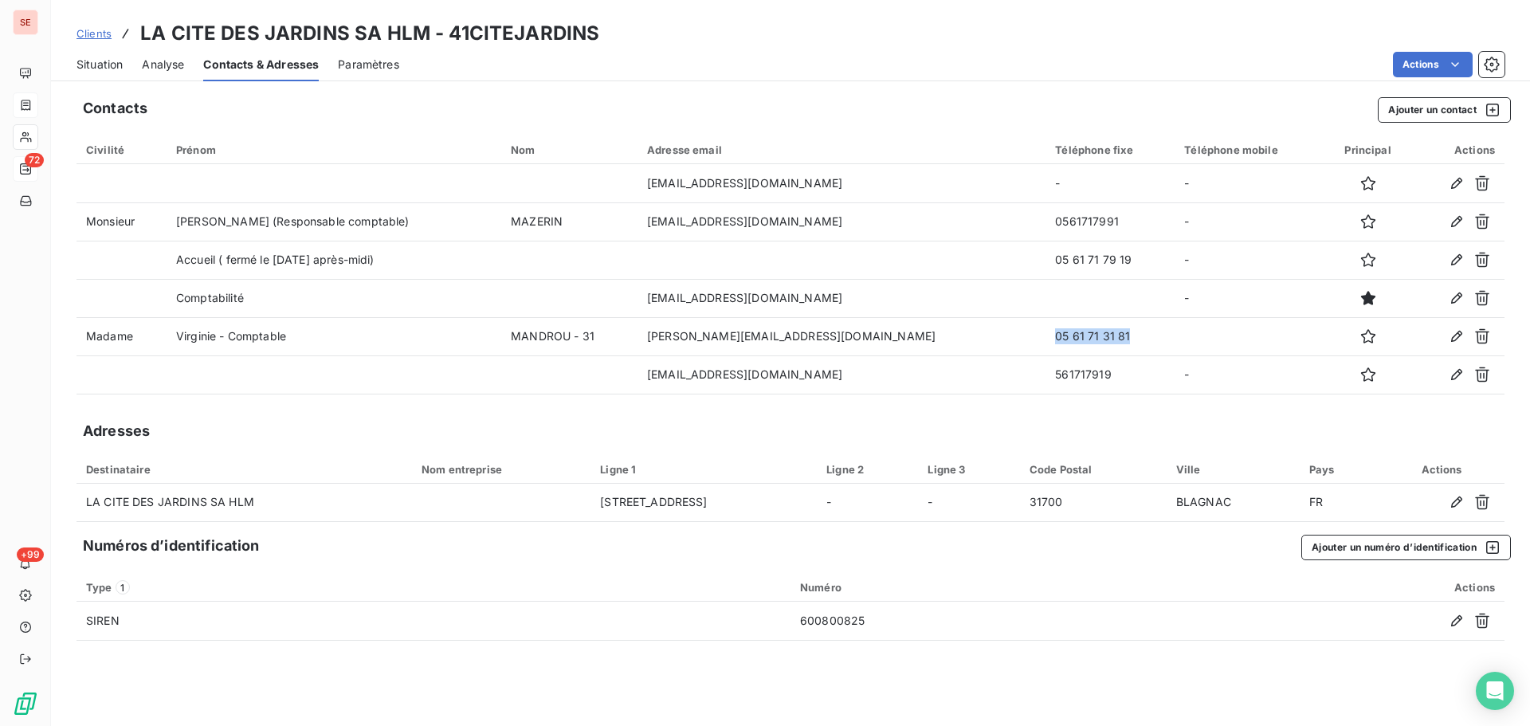
click at [112, 65] on span "Situation" at bounding box center [100, 65] width 46 height 16
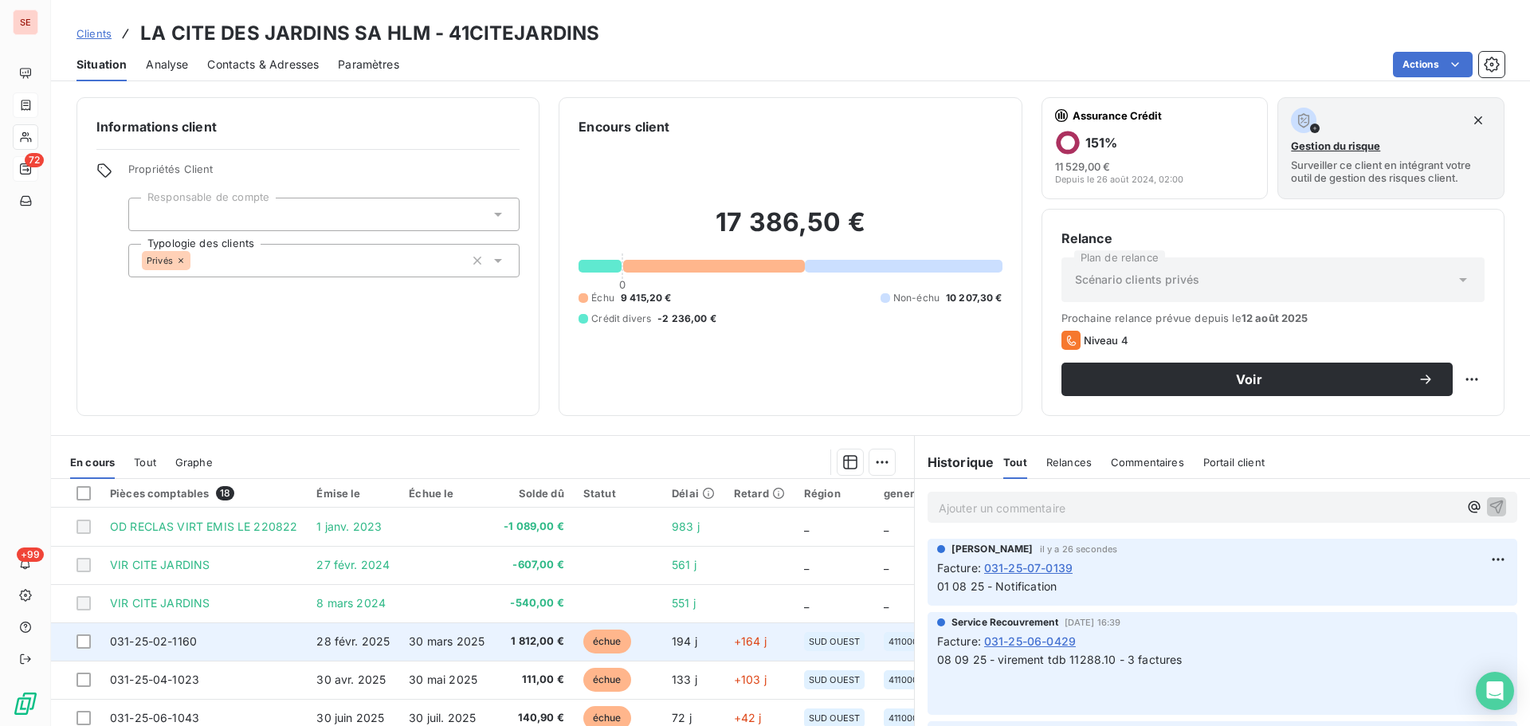
click at [368, 629] on td "28 févr. 2025" at bounding box center [353, 642] width 92 height 38
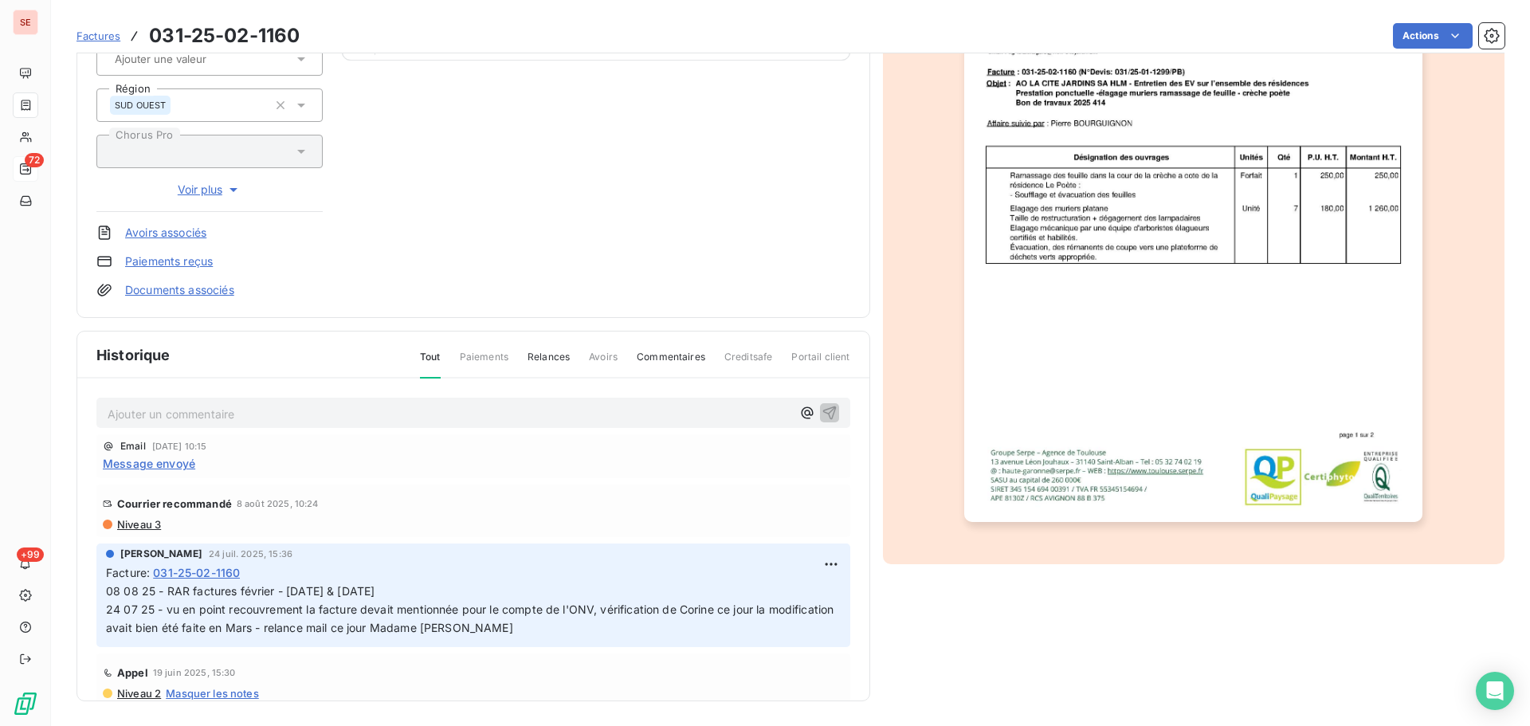
scroll to position [233, 0]
click at [811, 564] on html "SE 72 +99 Factures 031-25-02-1160 Actions LA CITE DES JARDINS SA HLM 41CITEJARD…" at bounding box center [765, 363] width 1530 height 726
click at [782, 596] on div "Editer" at bounding box center [774, 599] width 89 height 26
click at [107, 592] on span "08 08 25 - RAR factures février - [DATE] & [DATE] 24 07 25 - vu en point recouv…" at bounding box center [482, 608] width 752 height 50
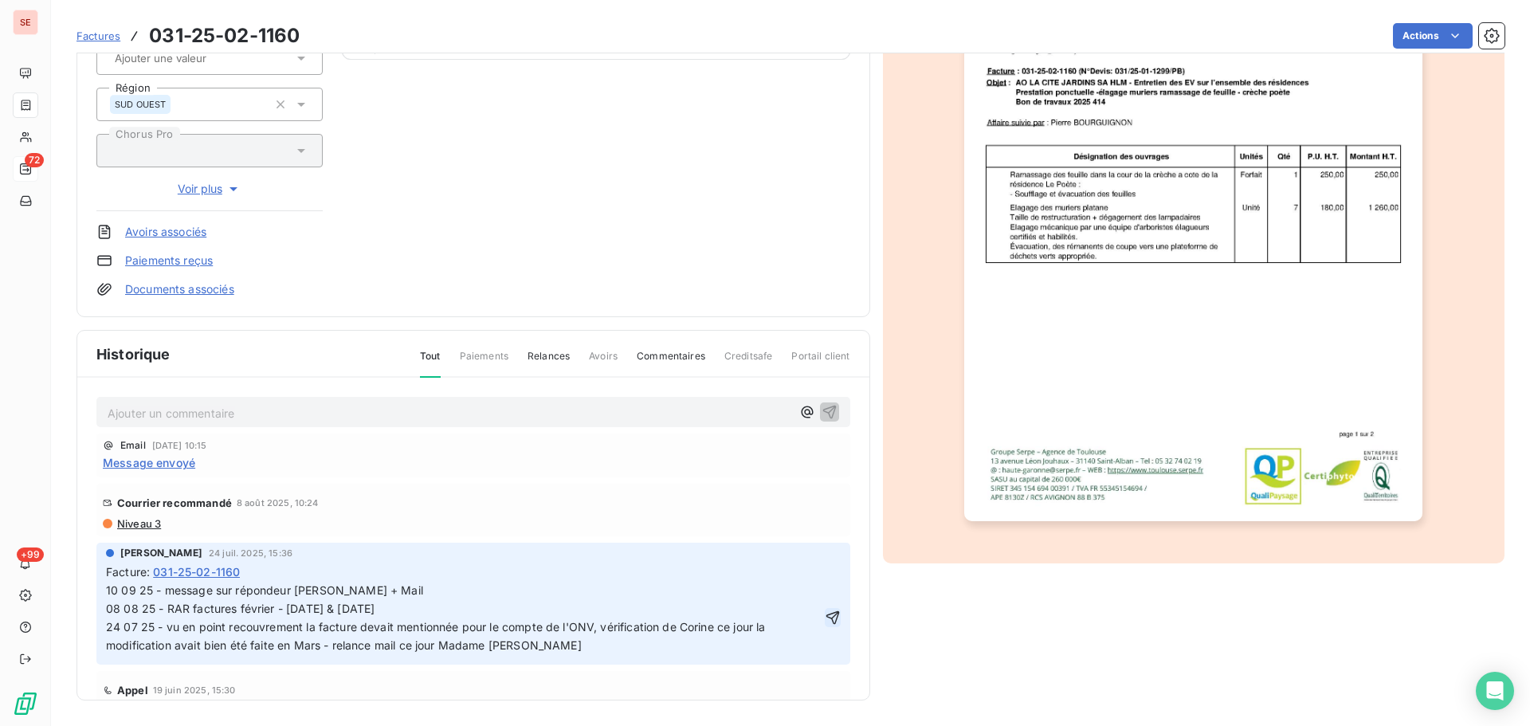
click button "button" at bounding box center [833, 617] width 16 height 19
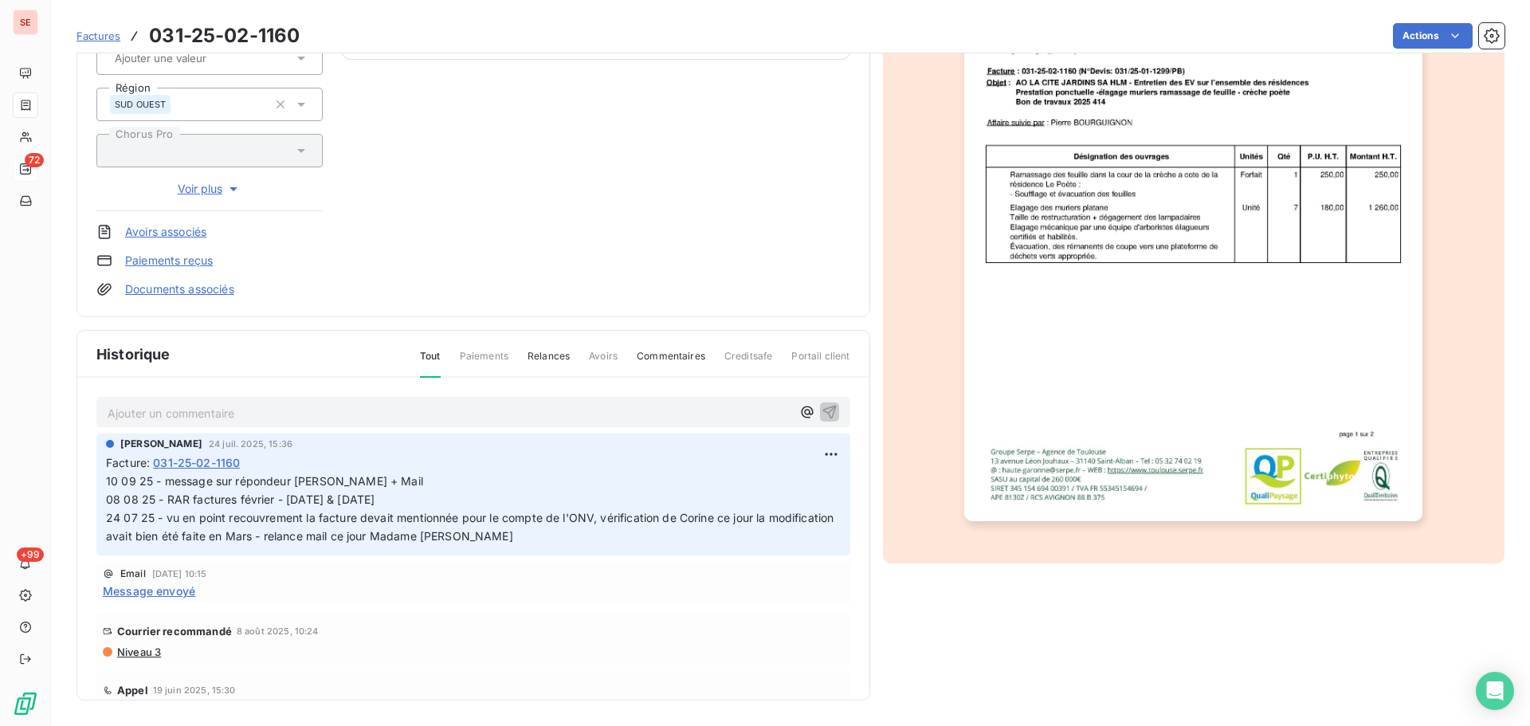
click at [405, 478] on span "10 09 25 - message sur répondeur [PERSON_NAME] + Mail 08 08 25 - RAR factures f…" at bounding box center [483, 508] width 754 height 69
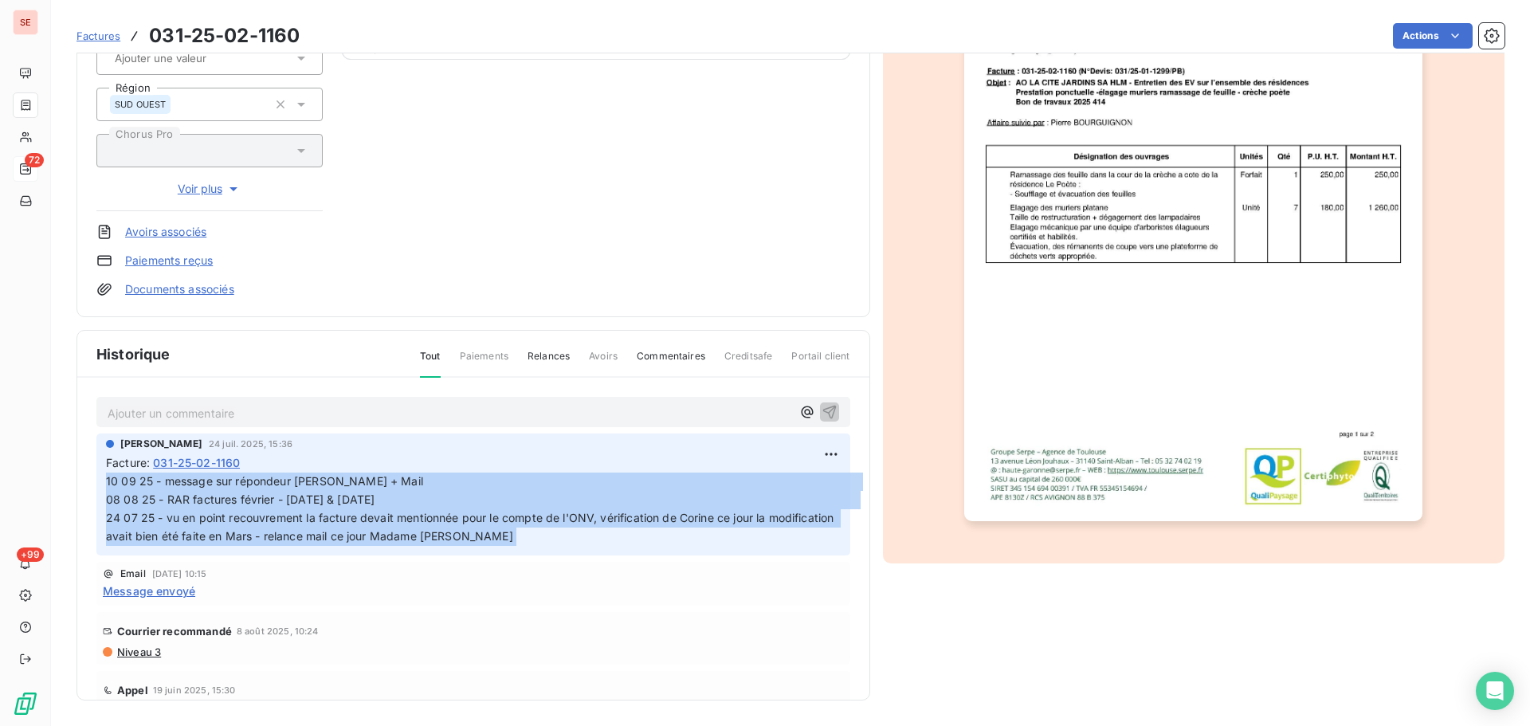
click at [405, 478] on span "10 09 25 - message sur répondeur [PERSON_NAME] + Mail 08 08 25 - RAR factures f…" at bounding box center [483, 508] width 754 height 69
click at [423, 481] on span "10 09 25 - message sur répondeur [PERSON_NAME] + Mail 08 08 25 - RAR factures f…" at bounding box center [483, 508] width 754 height 69
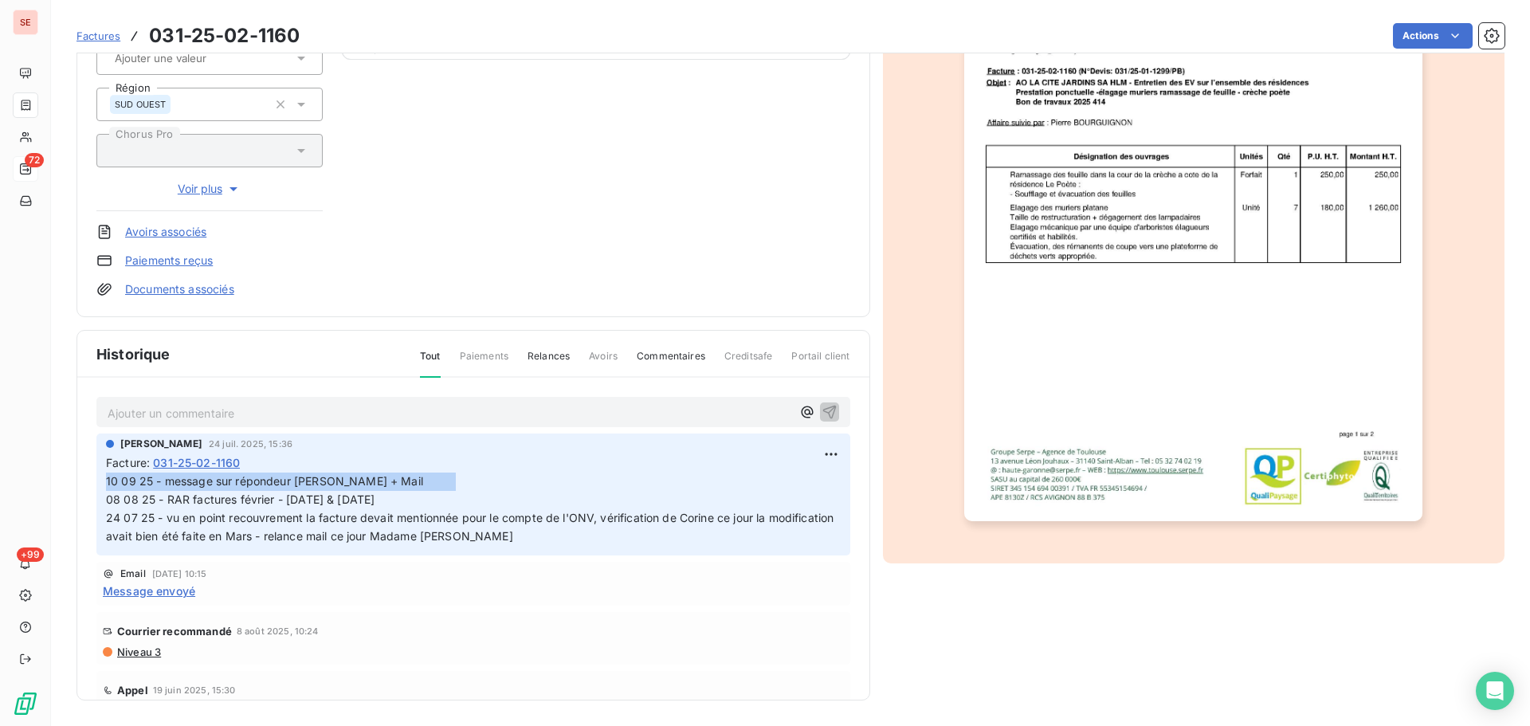
drag, startPoint x: 469, startPoint y: 482, endPoint x: 95, endPoint y: 481, distance: 373.8
click at [95, 481] on div "Ajouter un commentaire ﻿ [PERSON_NAME] [DATE] 15:36 Facture : 031-25-02-1160 10…" at bounding box center [473, 562] width 792 height 369
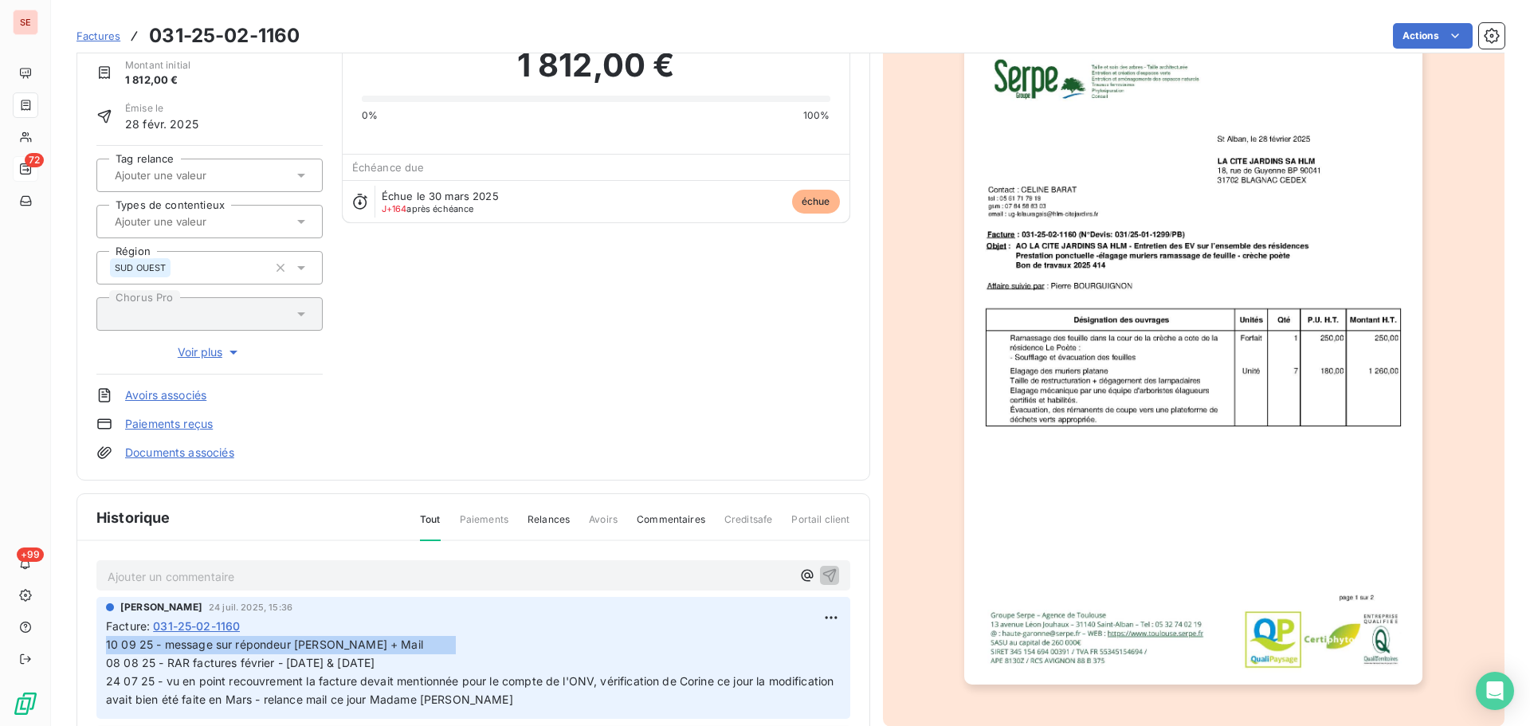
scroll to position [0, 0]
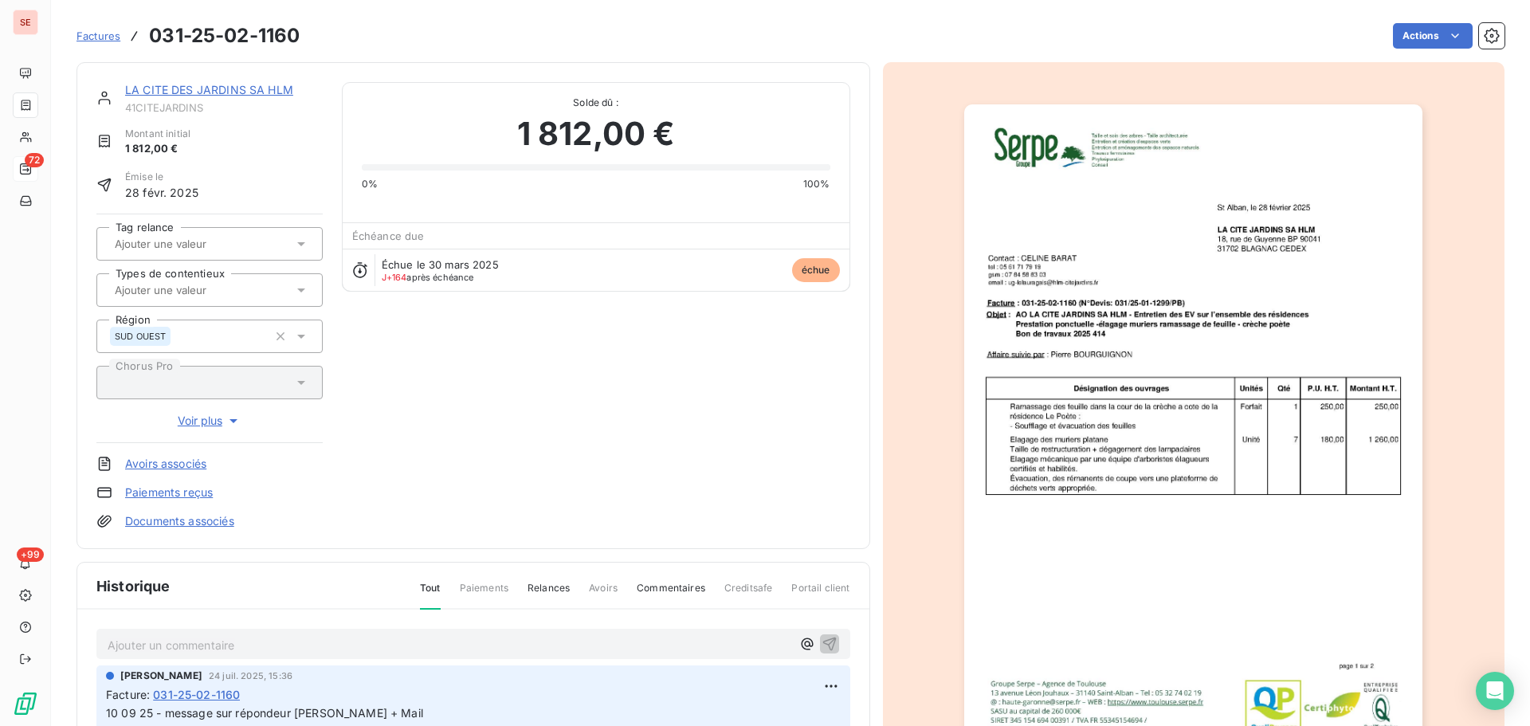
click at [265, 84] on link "LA CITE DES JARDINS SA HLM" at bounding box center [209, 90] width 168 height 14
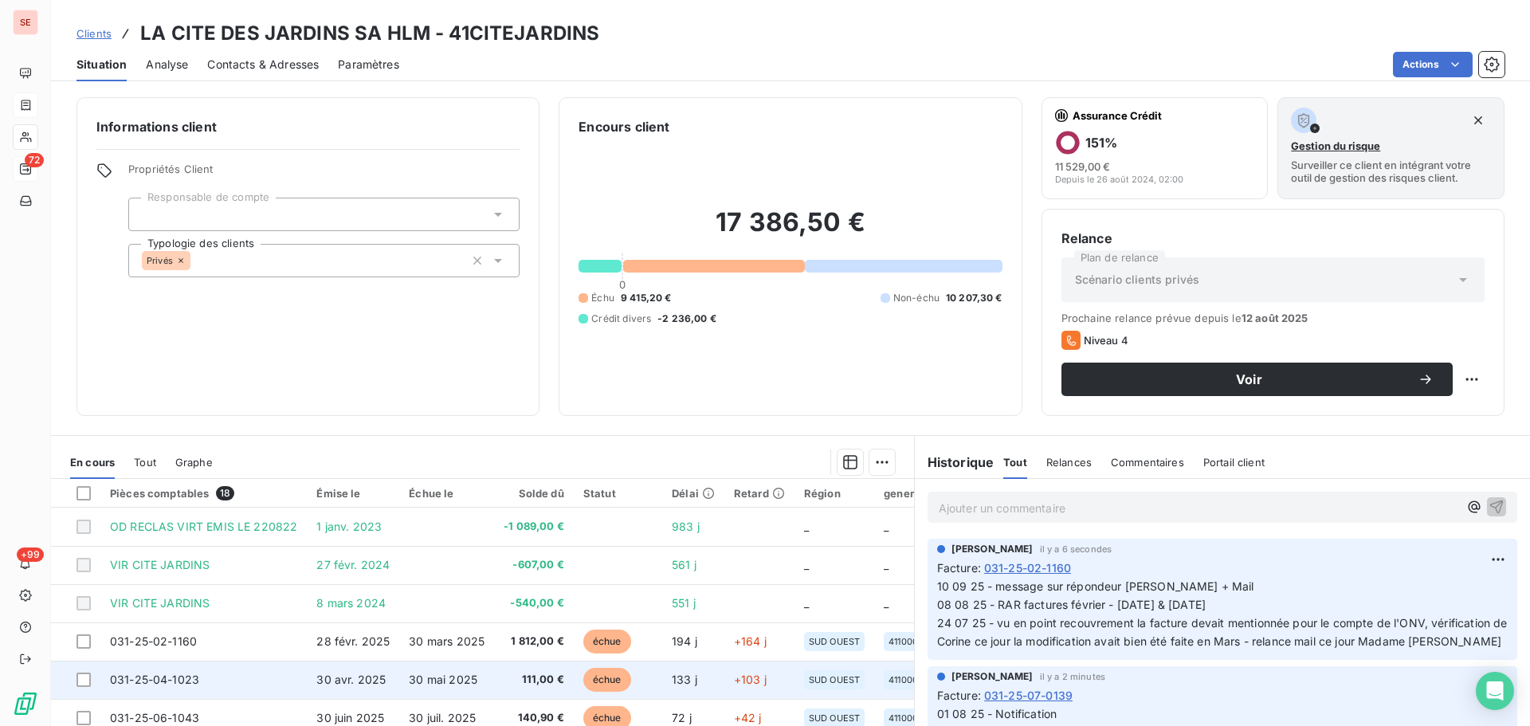
click at [538, 678] on span "111,00 €" at bounding box center [534, 680] width 61 height 16
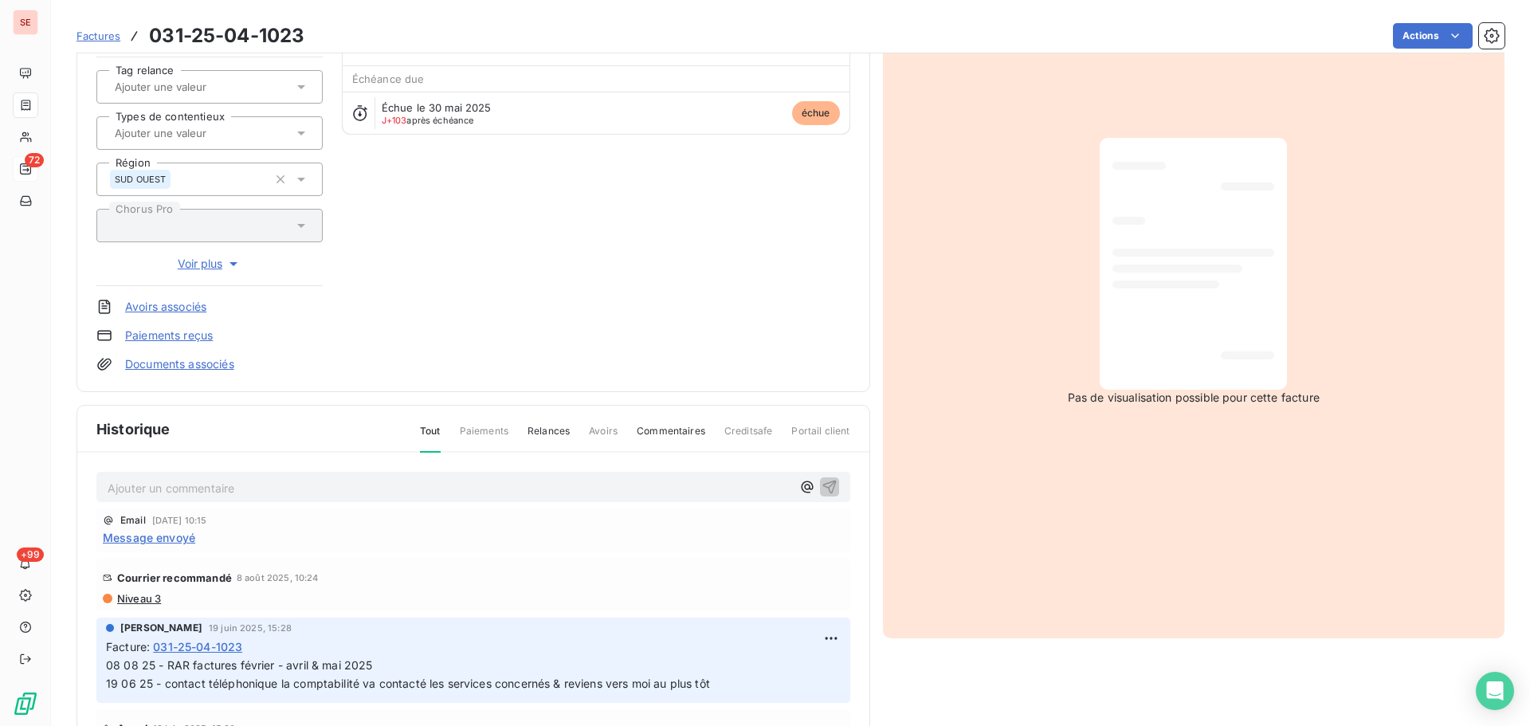
scroll to position [233, 0]
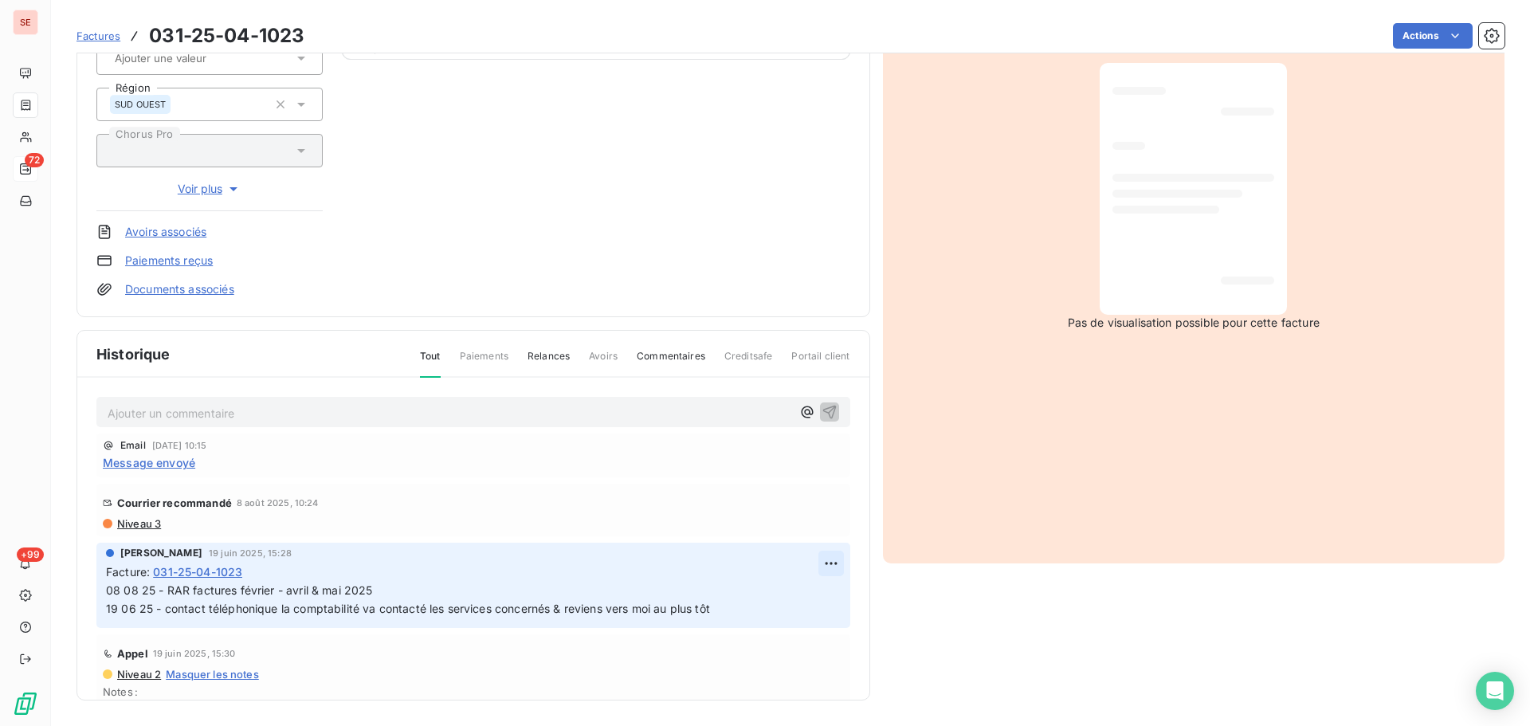
click at [815, 556] on html "SE 72 +99 Factures 031-25-04-1023 Actions LA CITE DES JARDINS SA HLM 41CITEJARD…" at bounding box center [765, 363] width 1530 height 726
click at [780, 590] on div "Editer" at bounding box center [774, 599] width 89 height 26
click at [109, 587] on span "08 08 25 - RAR factures février - avril & mai 2025 19 06 25 - contact téléphoni…" at bounding box center [474, 599] width 737 height 32
click at [108, 591] on span "08 08 25 - RAR factures février - avril & mai 2025 19 06 25 - contact téléphoni…" at bounding box center [474, 599] width 737 height 32
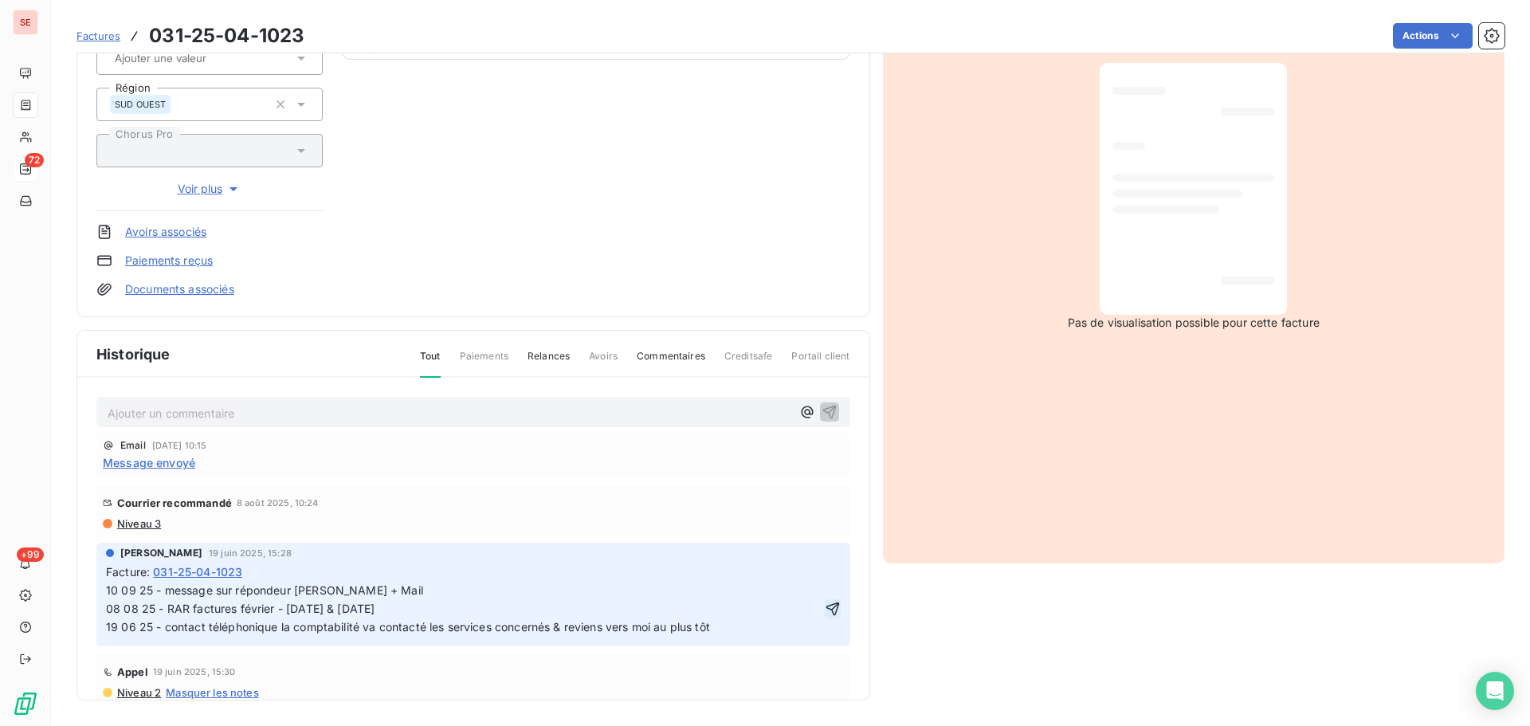
click button "button" at bounding box center [833, 608] width 16 height 19
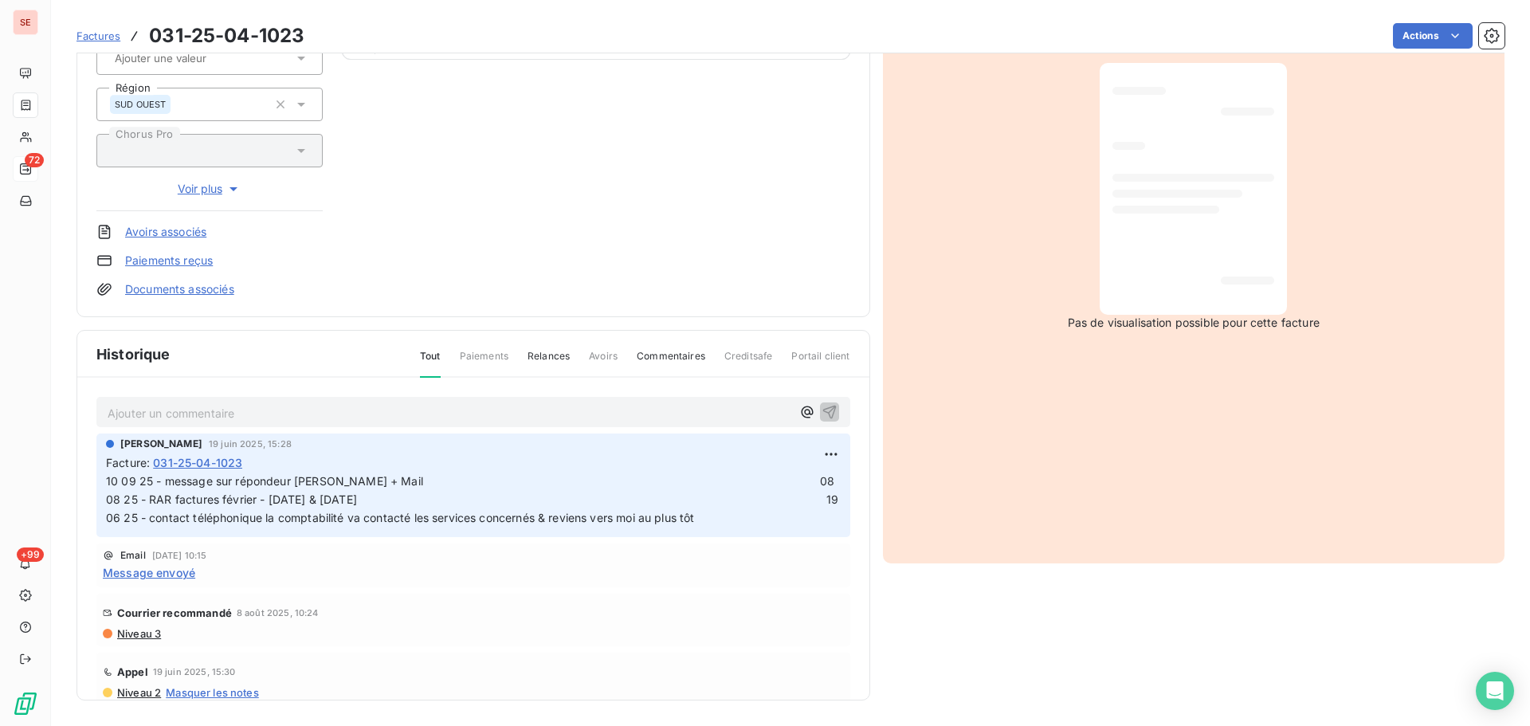
scroll to position [0, 0]
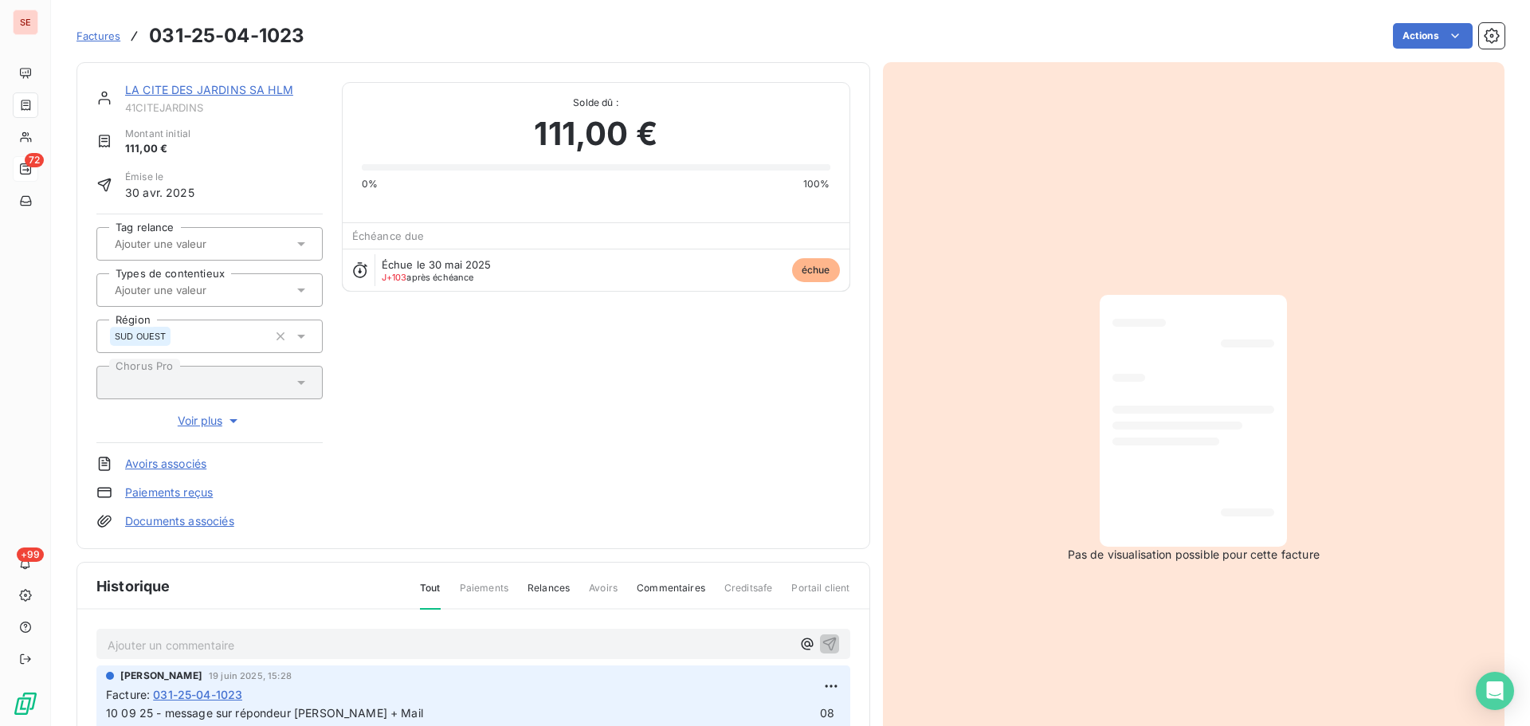
click at [212, 81] on div "LA CITE DES JARDINS SA HLM 41CITEJARDINS Montant initial 111,00 € Émise le [DAT…" at bounding box center [474, 305] width 794 height 487
click at [265, 93] on link "LA CITE DES JARDINS SA HLM" at bounding box center [209, 90] width 168 height 14
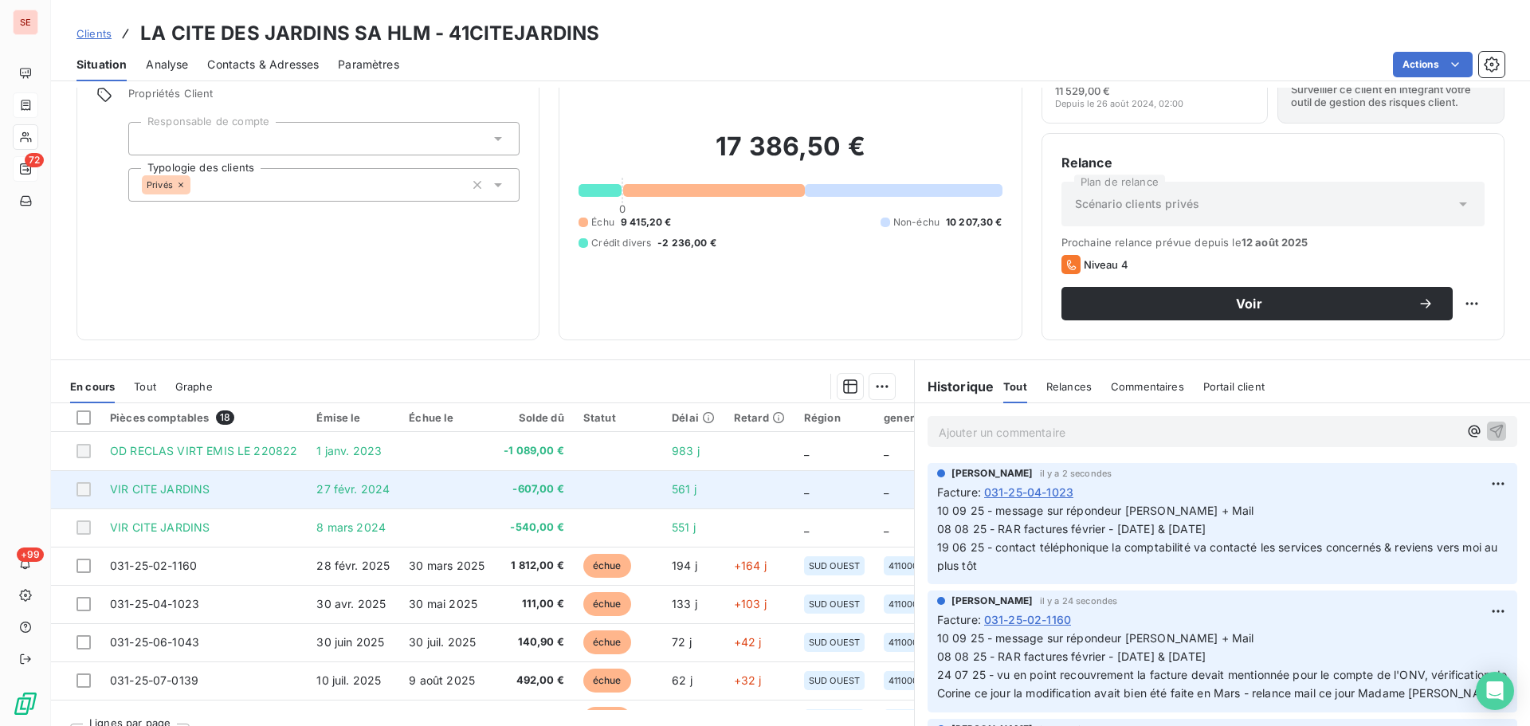
scroll to position [108, 0]
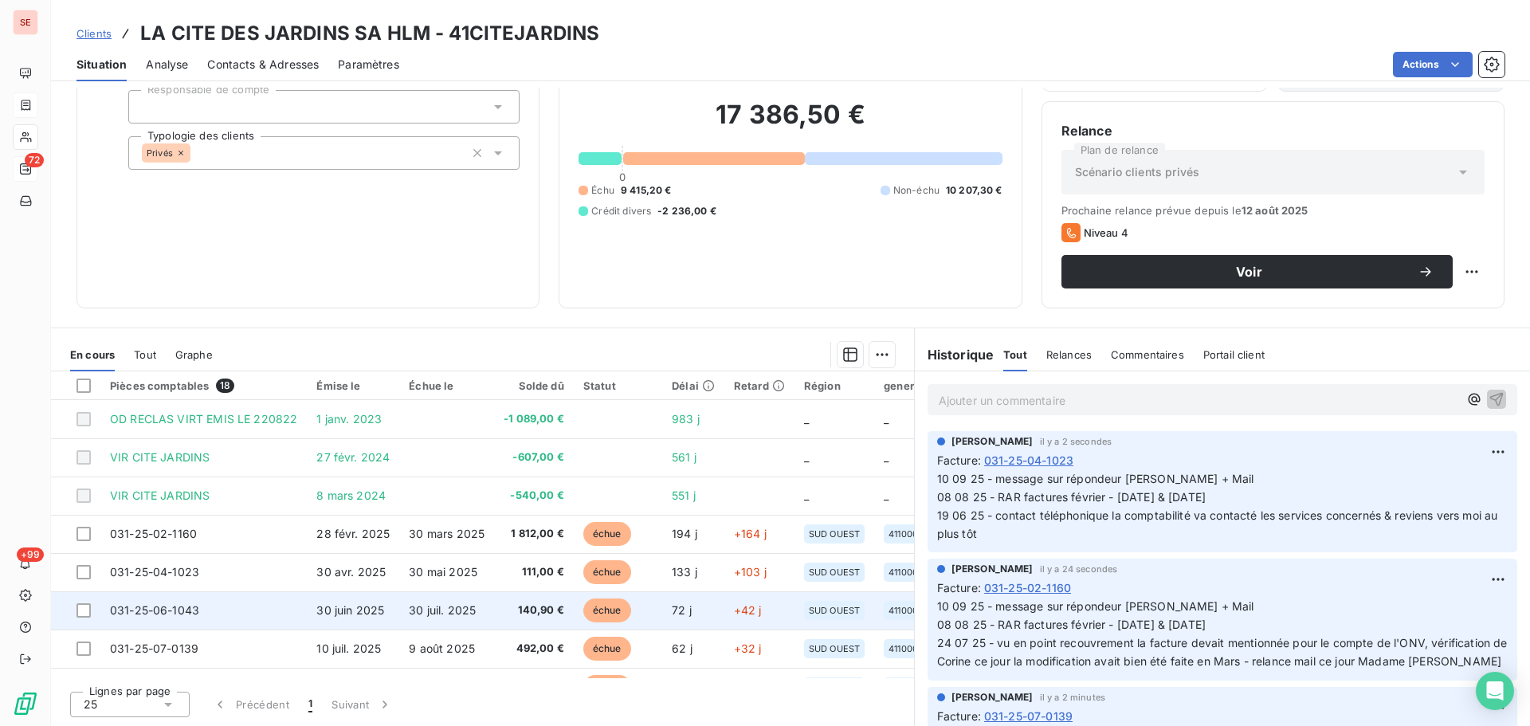
click at [383, 613] on td "30 juin 2025" at bounding box center [353, 610] width 92 height 38
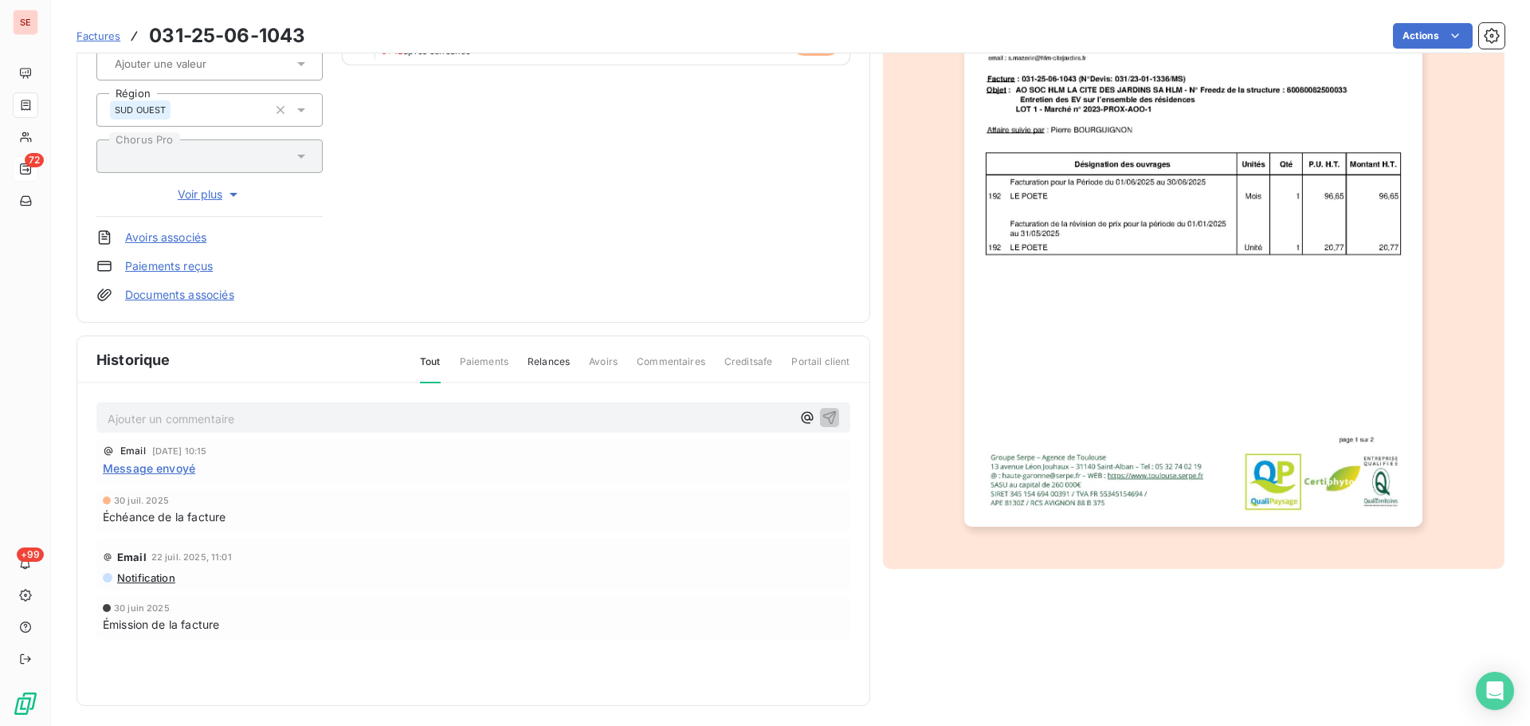
scroll to position [233, 0]
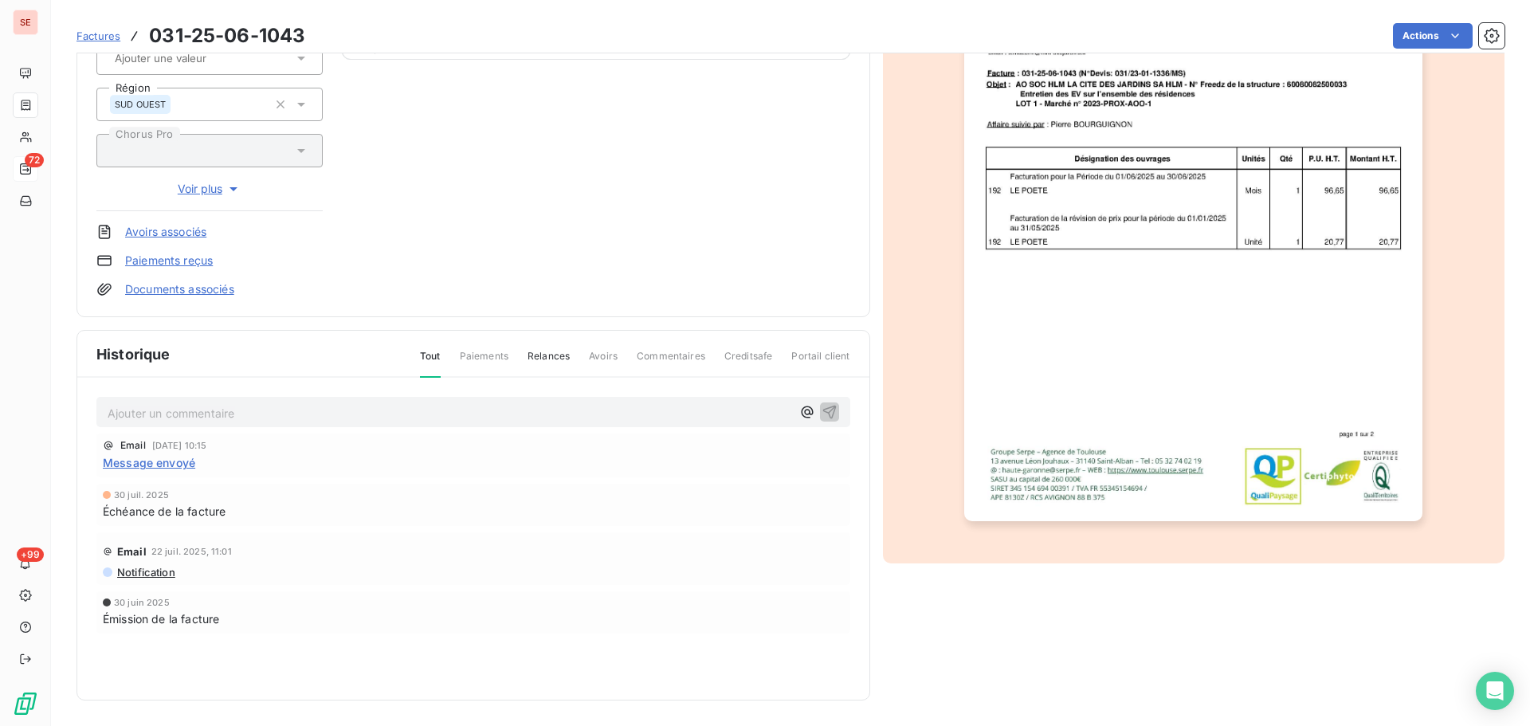
click at [216, 414] on p "Ajouter un commentaire ﻿" at bounding box center [450, 413] width 684 height 20
click at [822, 411] on icon "button" at bounding box center [830, 411] width 16 height 16
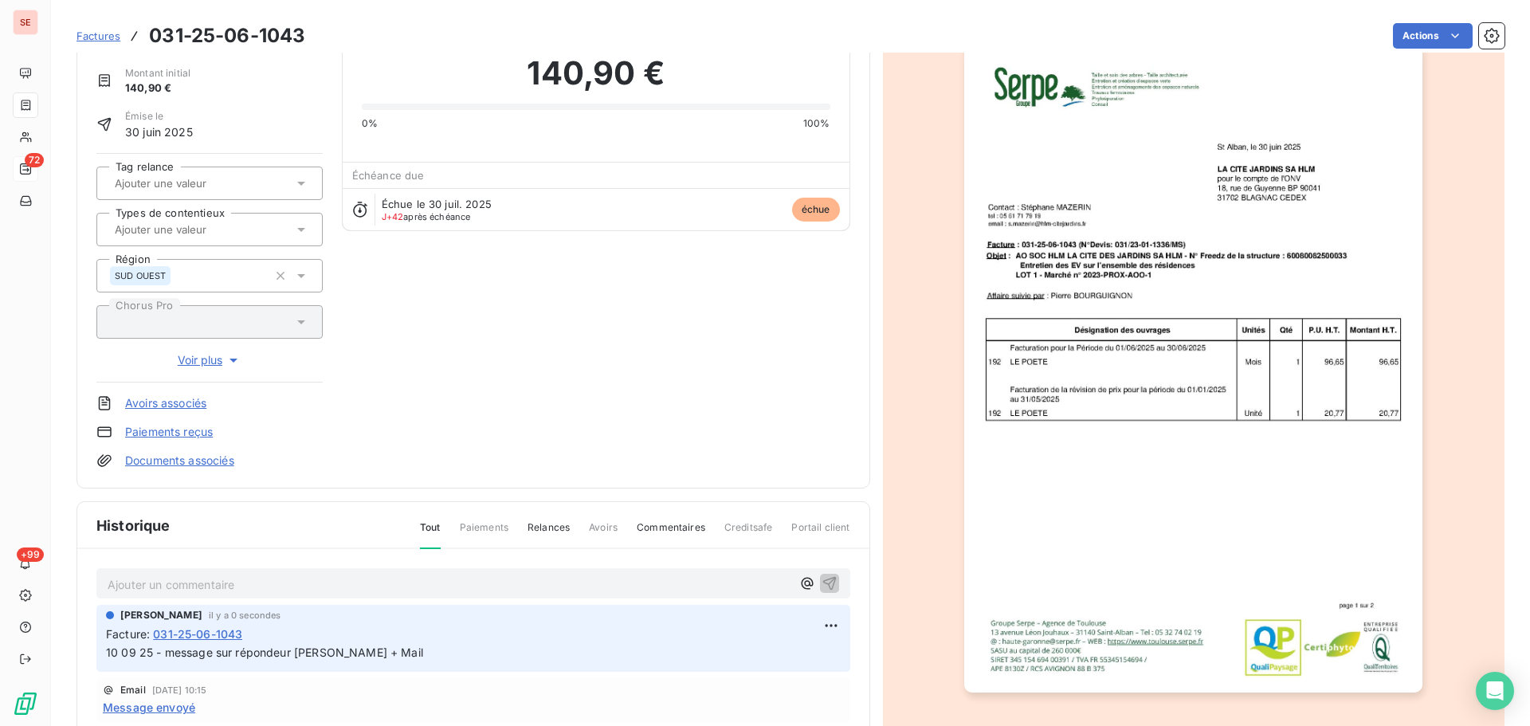
scroll to position [0, 0]
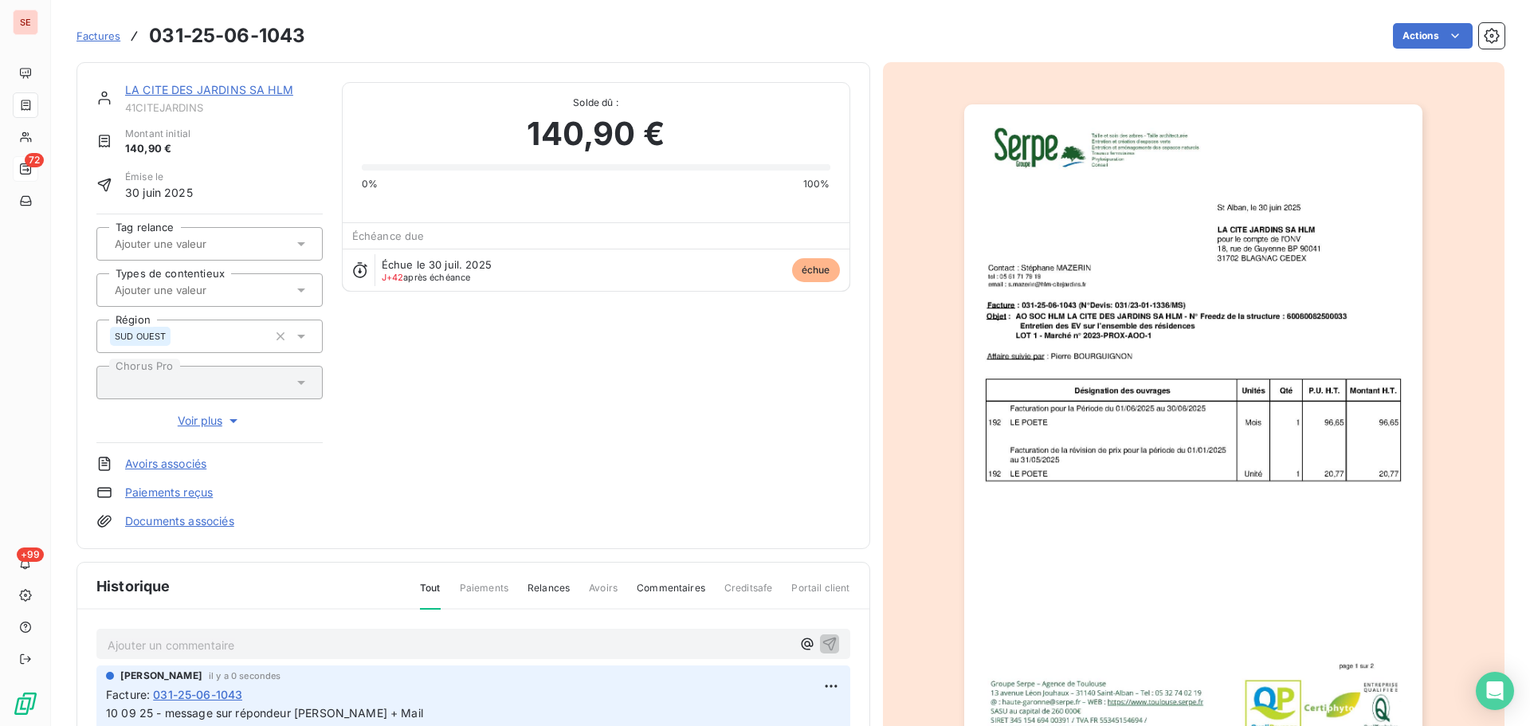
click at [221, 88] on link "LA CITE DES JARDINS SA HLM" at bounding box center [209, 90] width 168 height 14
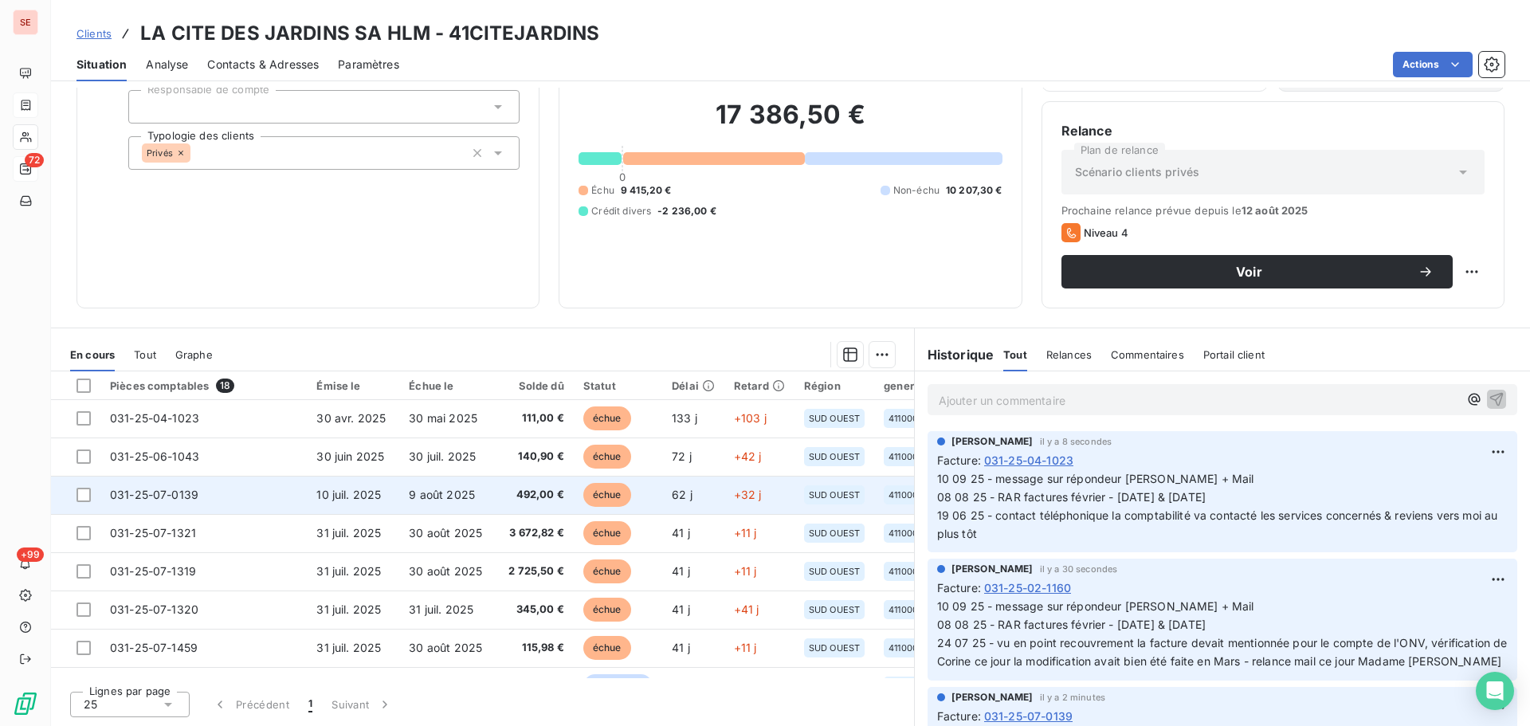
scroll to position [213, 0]
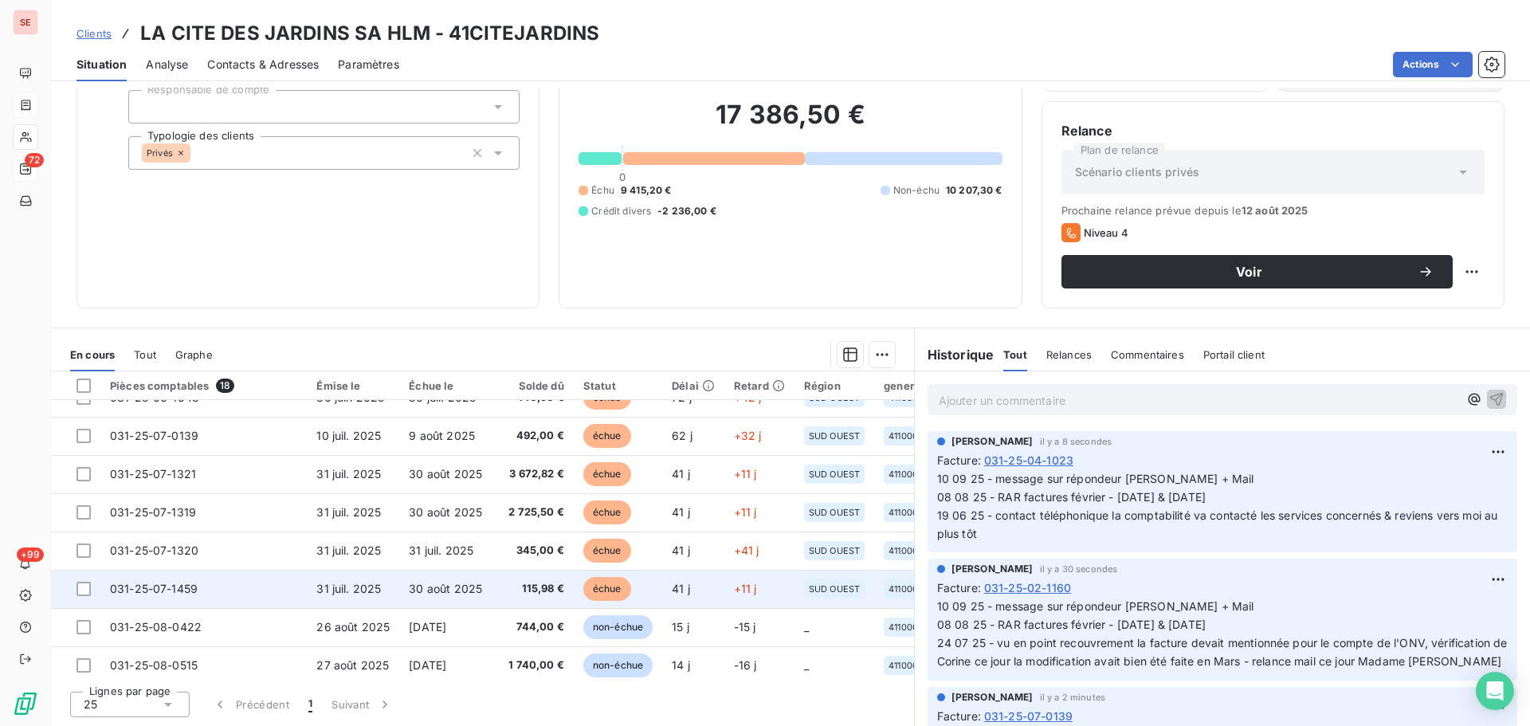
click at [330, 587] on span "31 juil. 2025" at bounding box center [348, 589] width 65 height 14
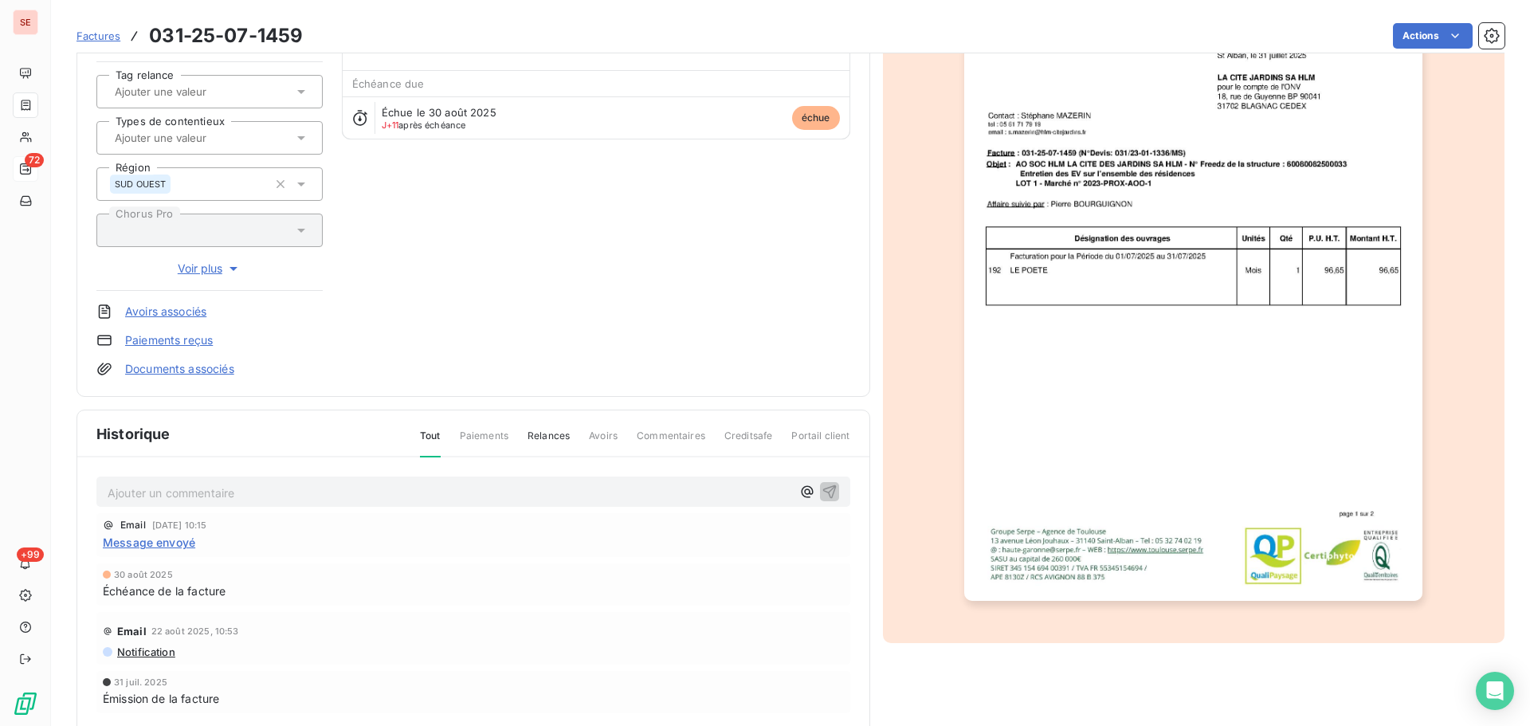
scroll to position [214, 0]
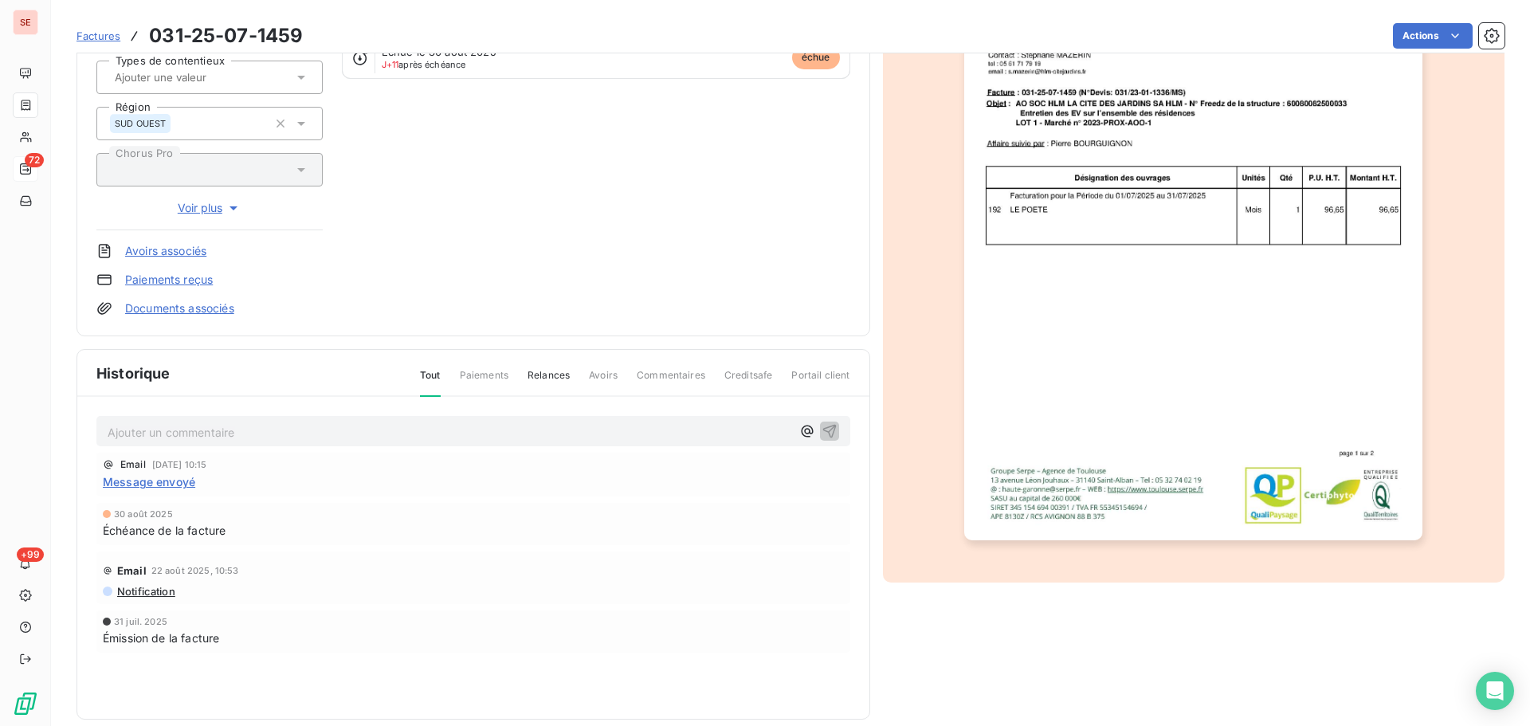
click at [394, 430] on p "Ajouter un commentaire ﻿" at bounding box center [450, 432] width 684 height 20
click at [823, 427] on icon "button" at bounding box center [830, 431] width 14 height 14
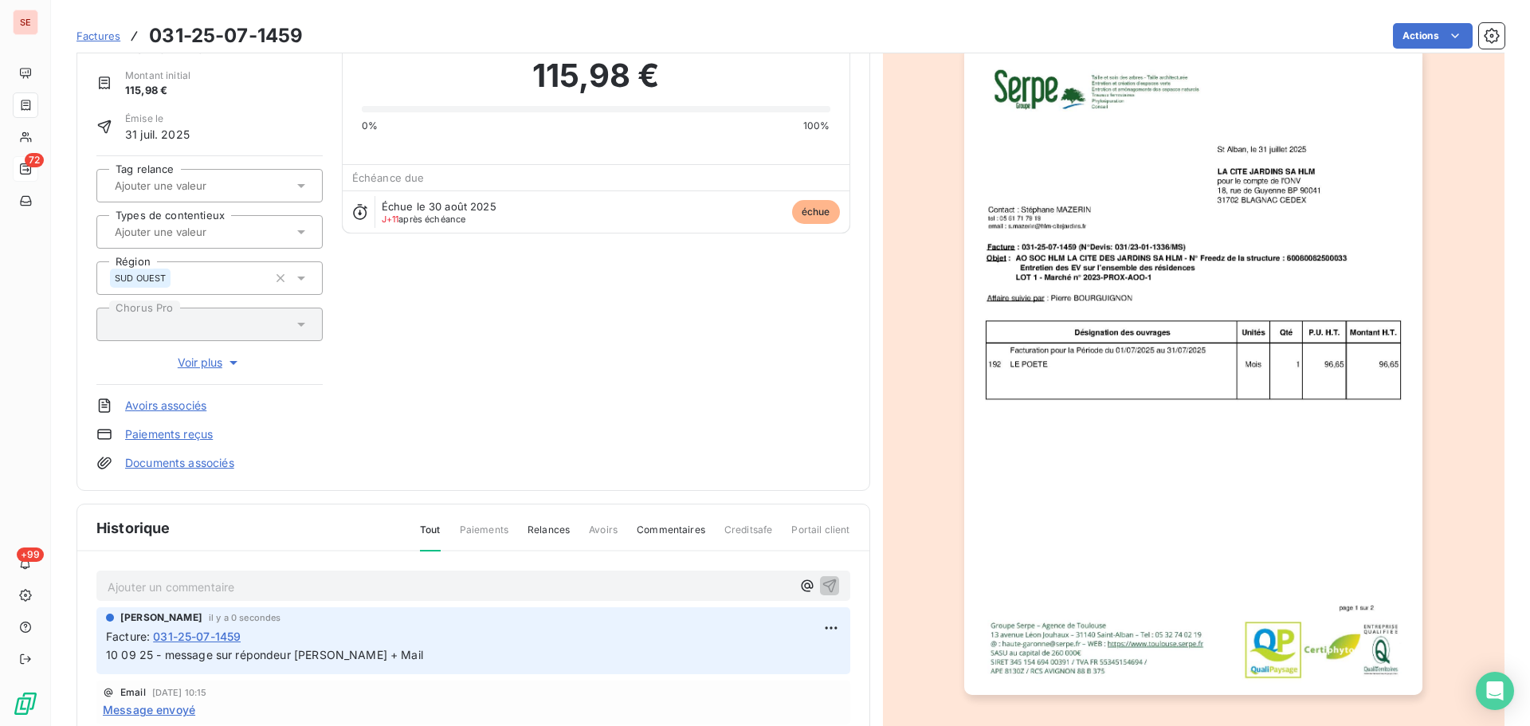
scroll to position [0, 0]
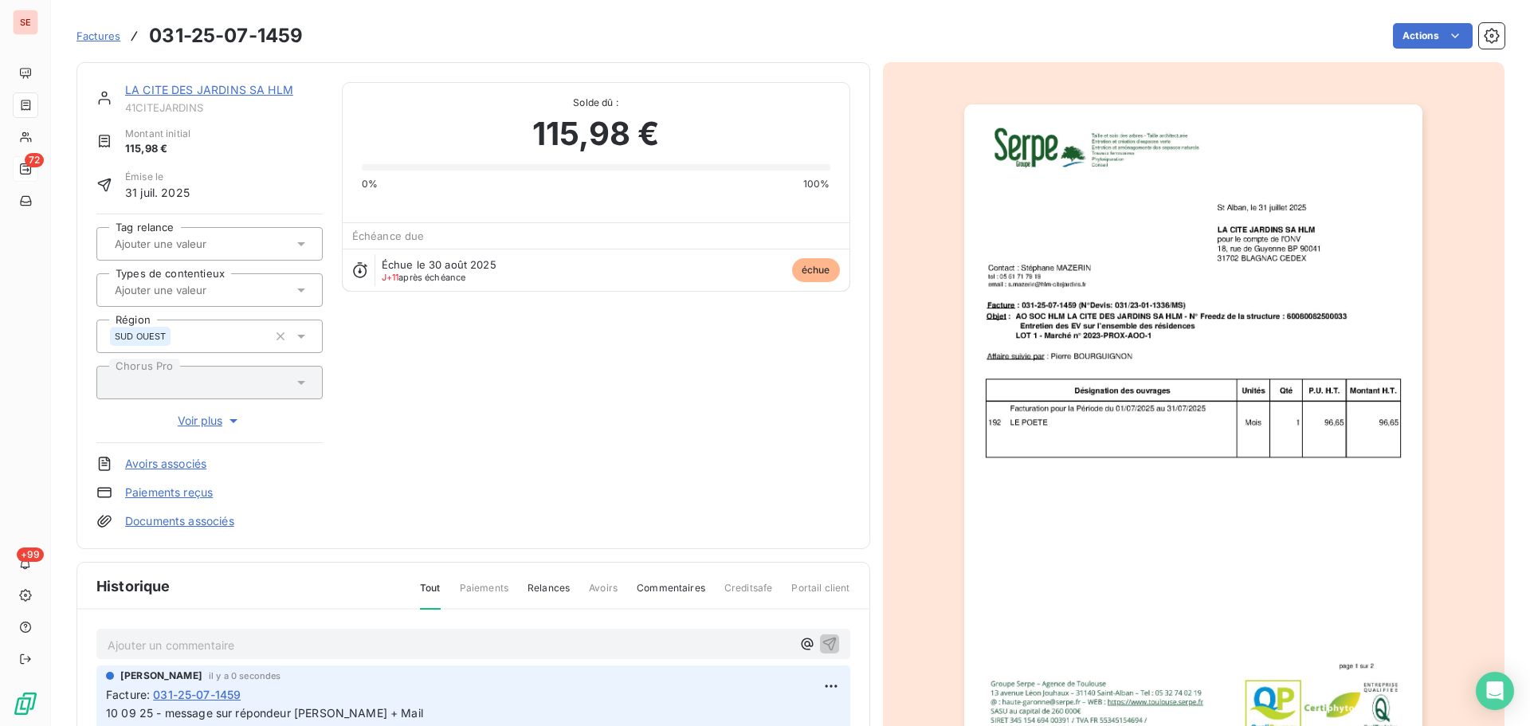
click at [251, 96] on div "LA CITE DES JARDINS SA HLM" at bounding box center [224, 90] width 198 height 16
click at [281, 91] on link "LA CITE DES JARDINS SA HLM" at bounding box center [209, 90] width 168 height 14
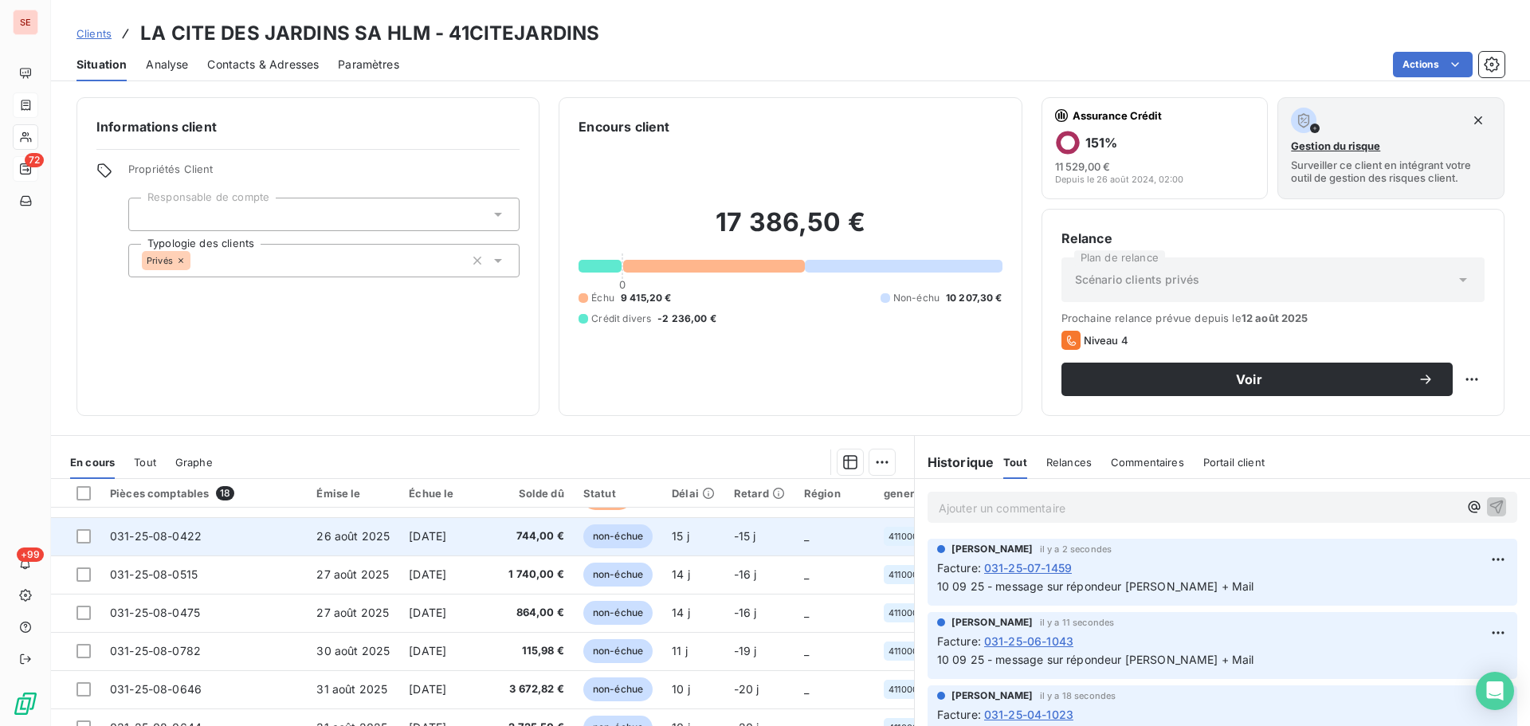
scroll to position [205, 0]
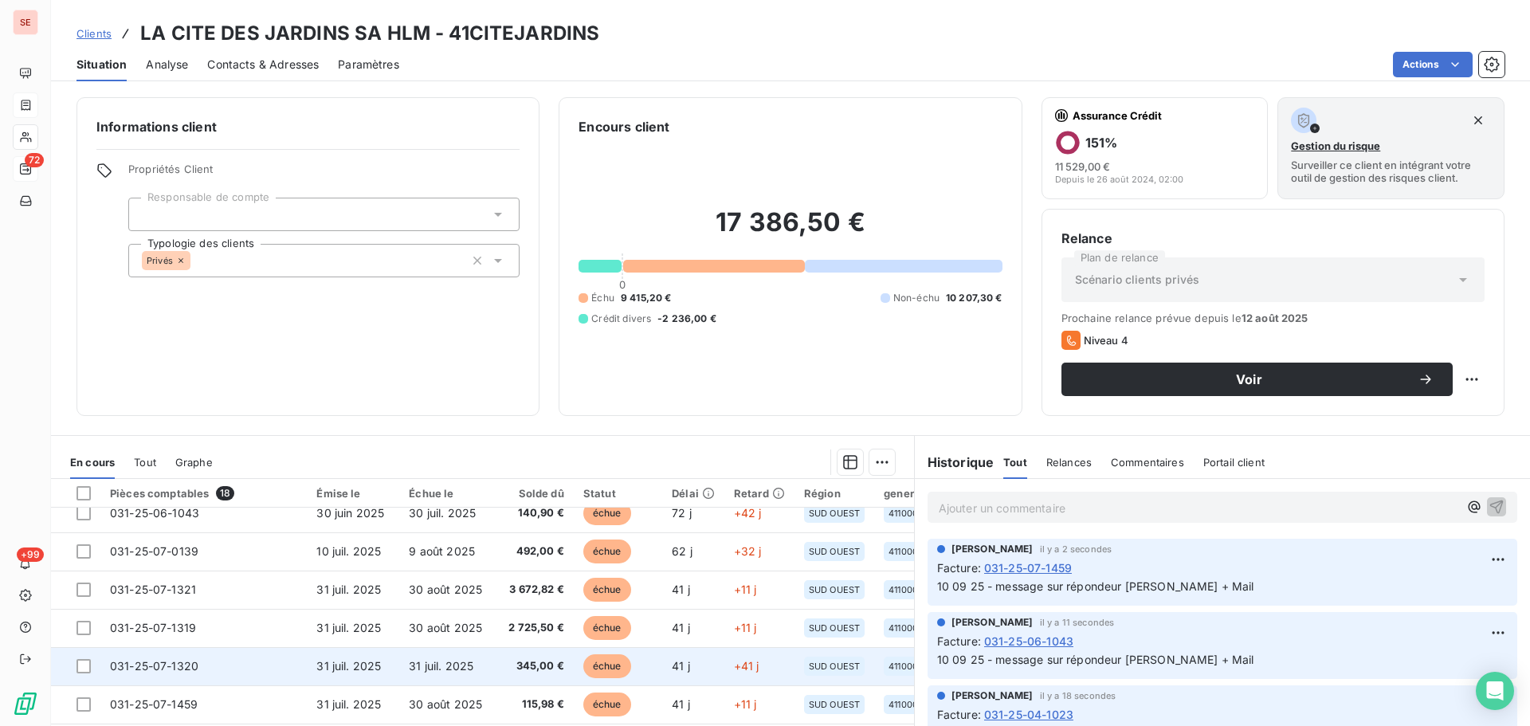
click at [387, 662] on td "31 juil. 2025" at bounding box center [353, 666] width 92 height 38
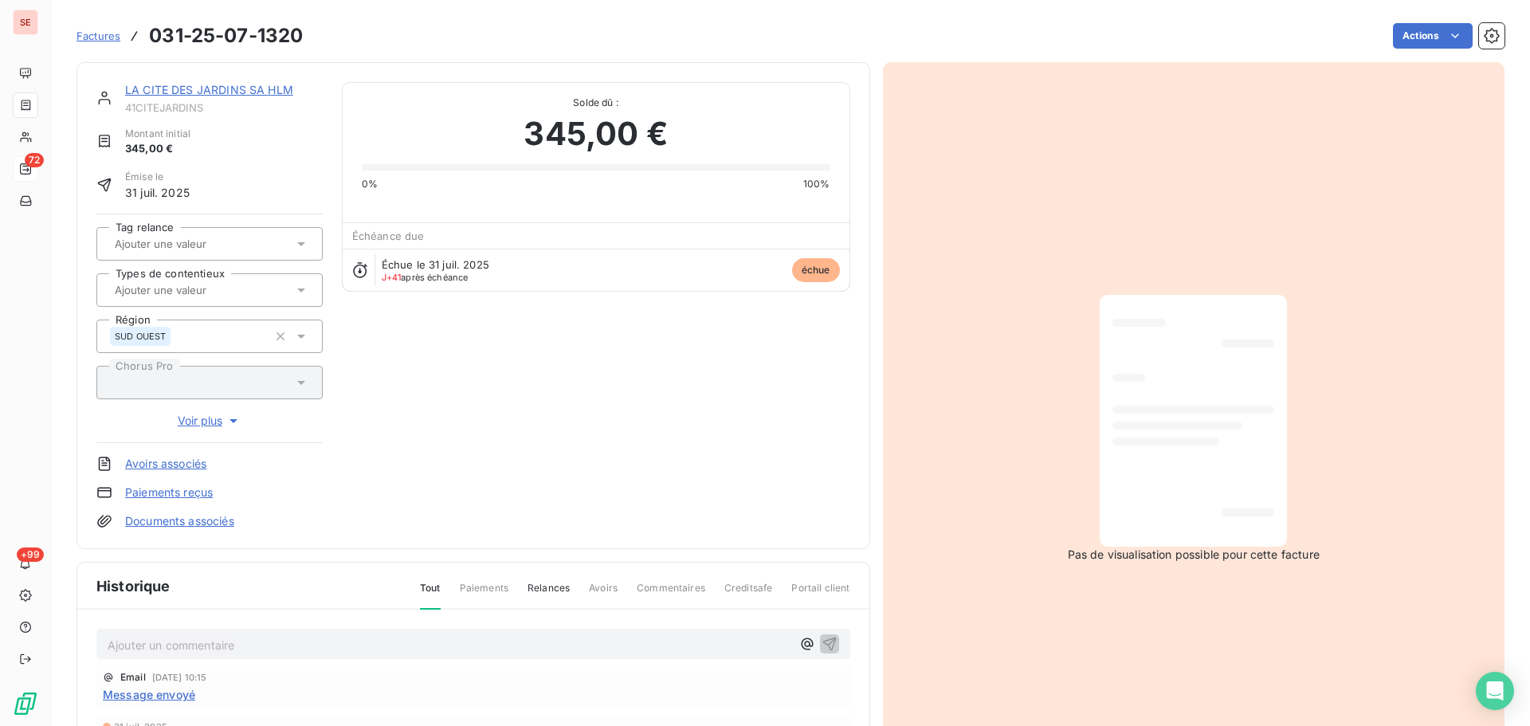
click at [249, 636] on p "Ajouter un commentaire ﻿" at bounding box center [450, 645] width 684 height 20
click at [825, 642] on icon "button" at bounding box center [830, 644] width 14 height 14
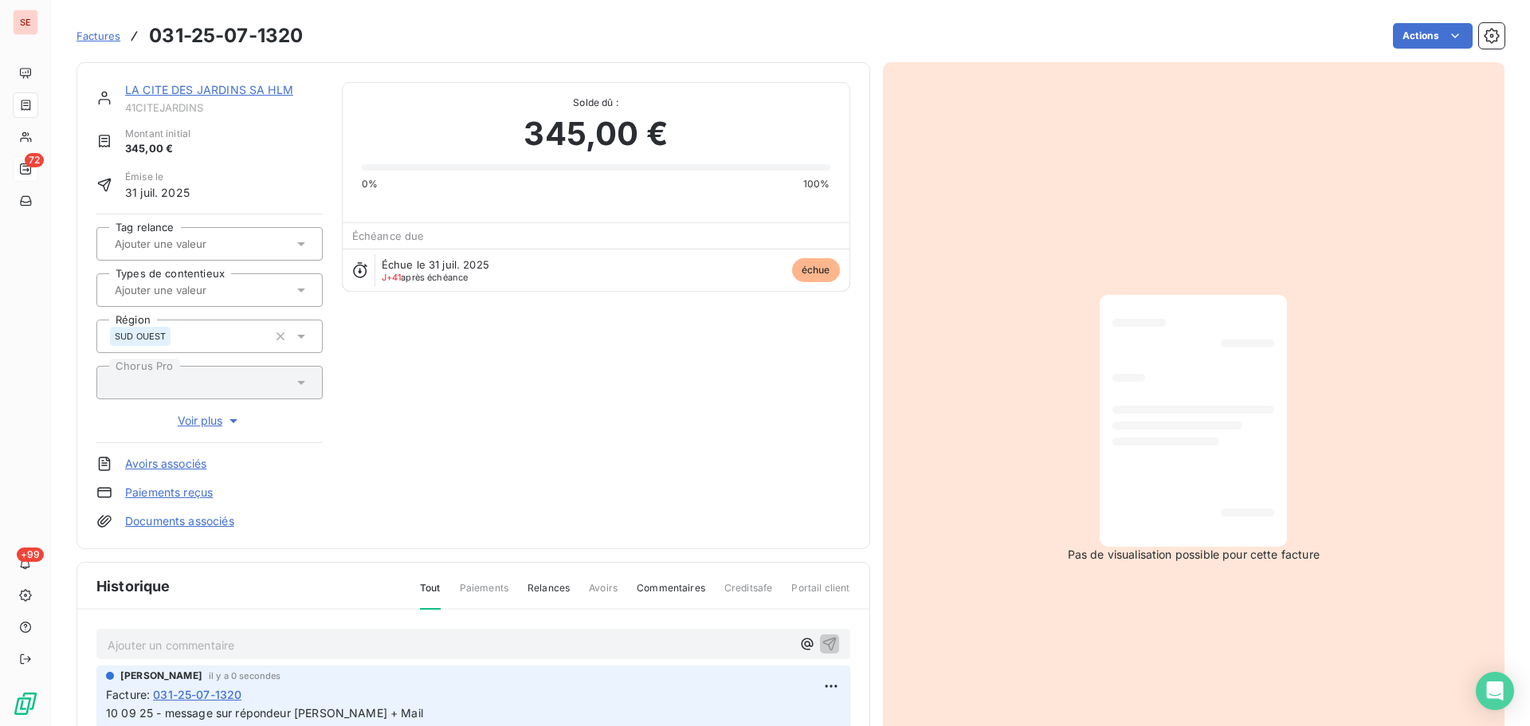
click at [252, 85] on link "LA CITE DES JARDINS SA HLM" at bounding box center [209, 90] width 168 height 14
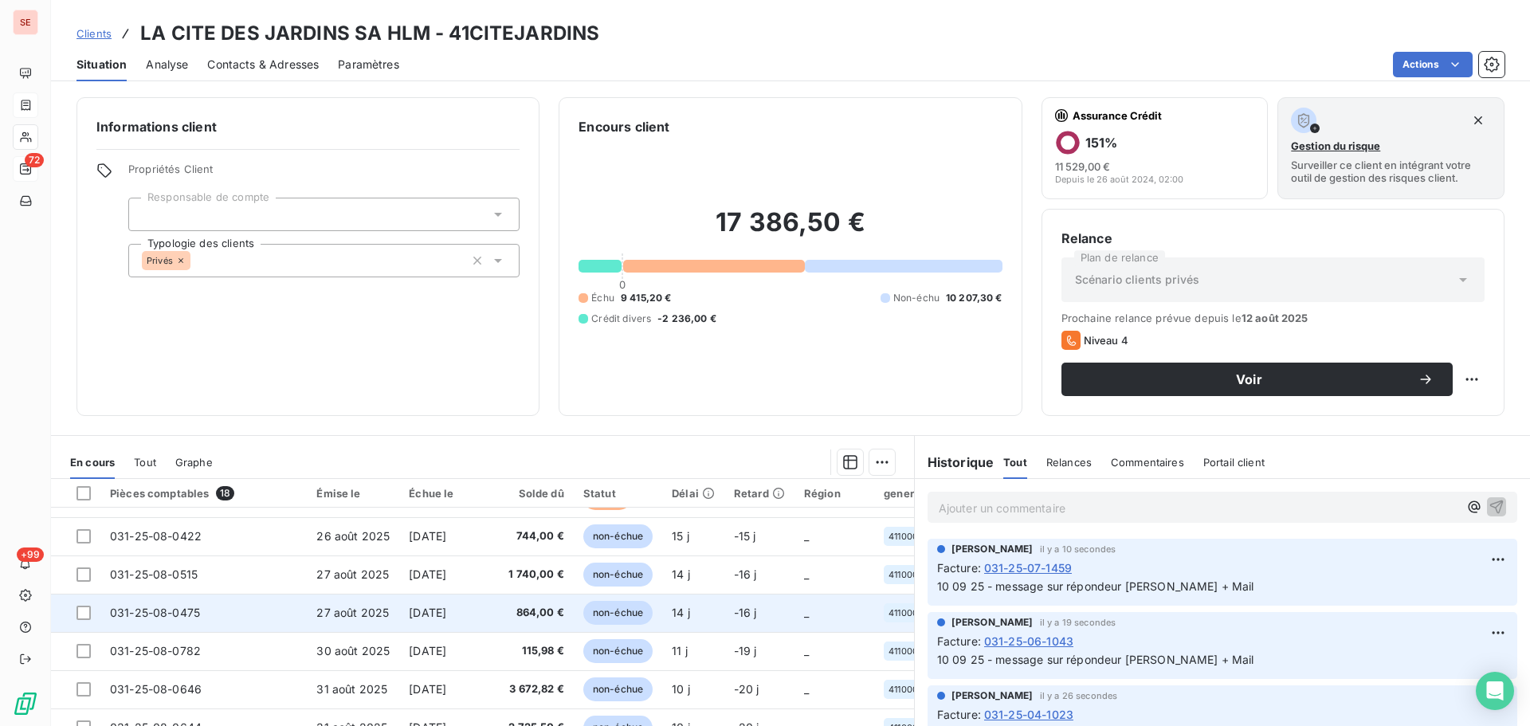
scroll to position [205, 0]
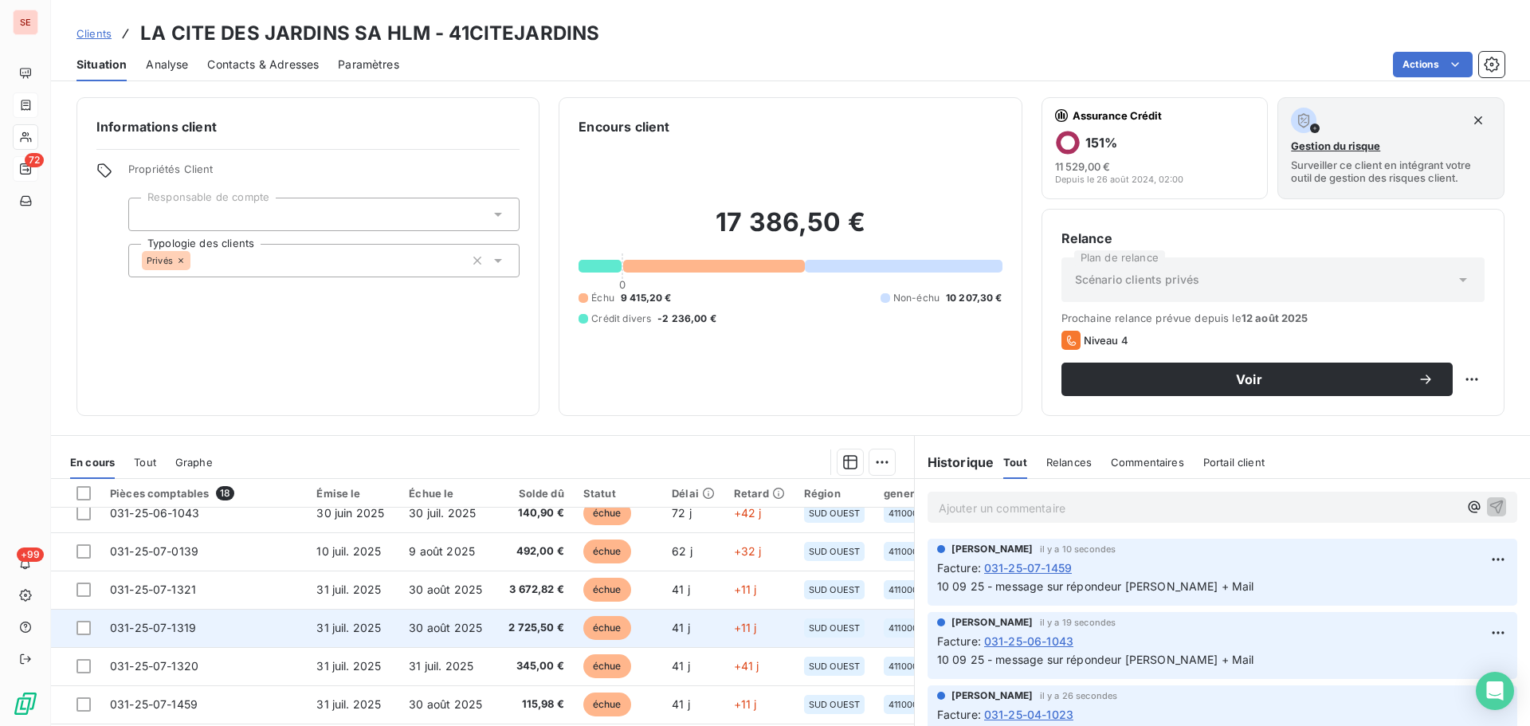
click at [458, 626] on span "30 août 2025" at bounding box center [445, 628] width 73 height 14
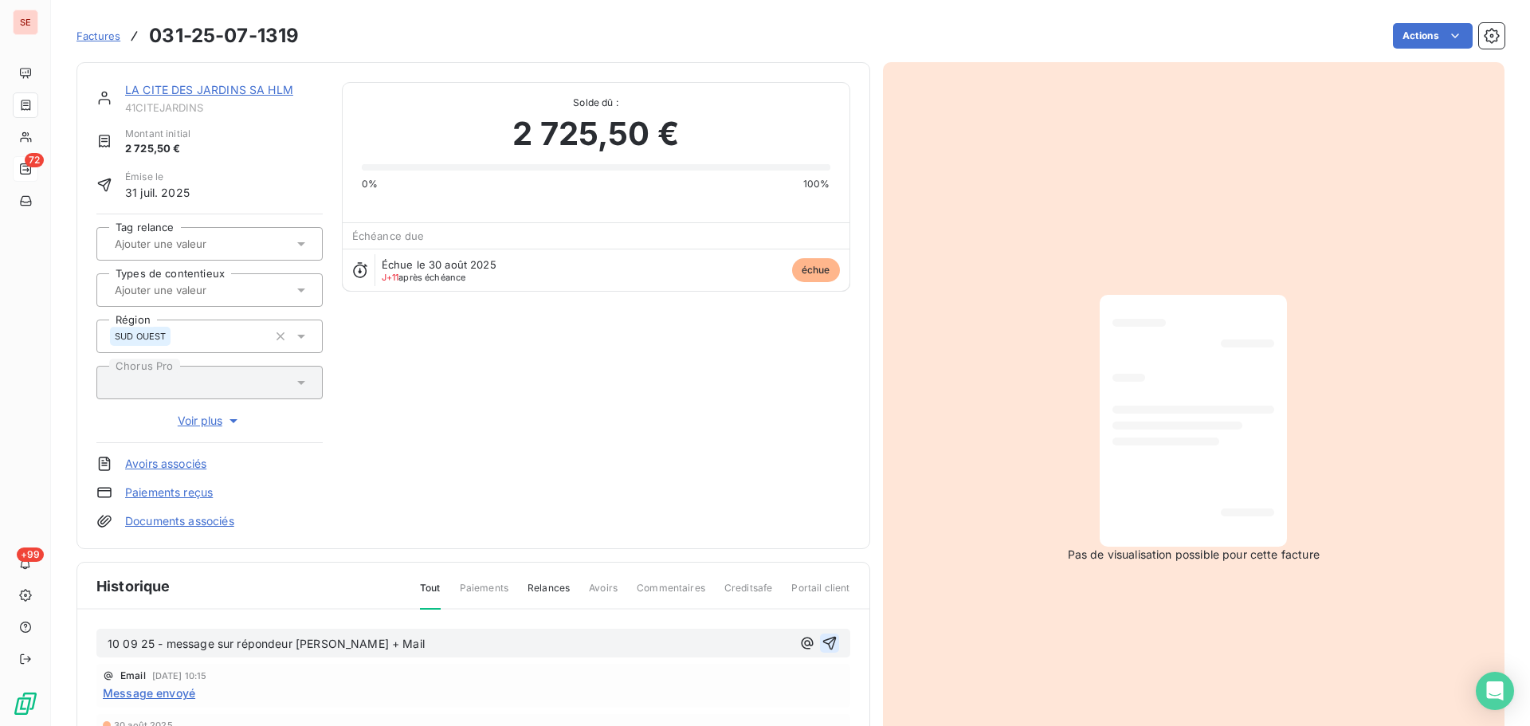
click at [827, 638] on icon "button" at bounding box center [830, 643] width 16 height 16
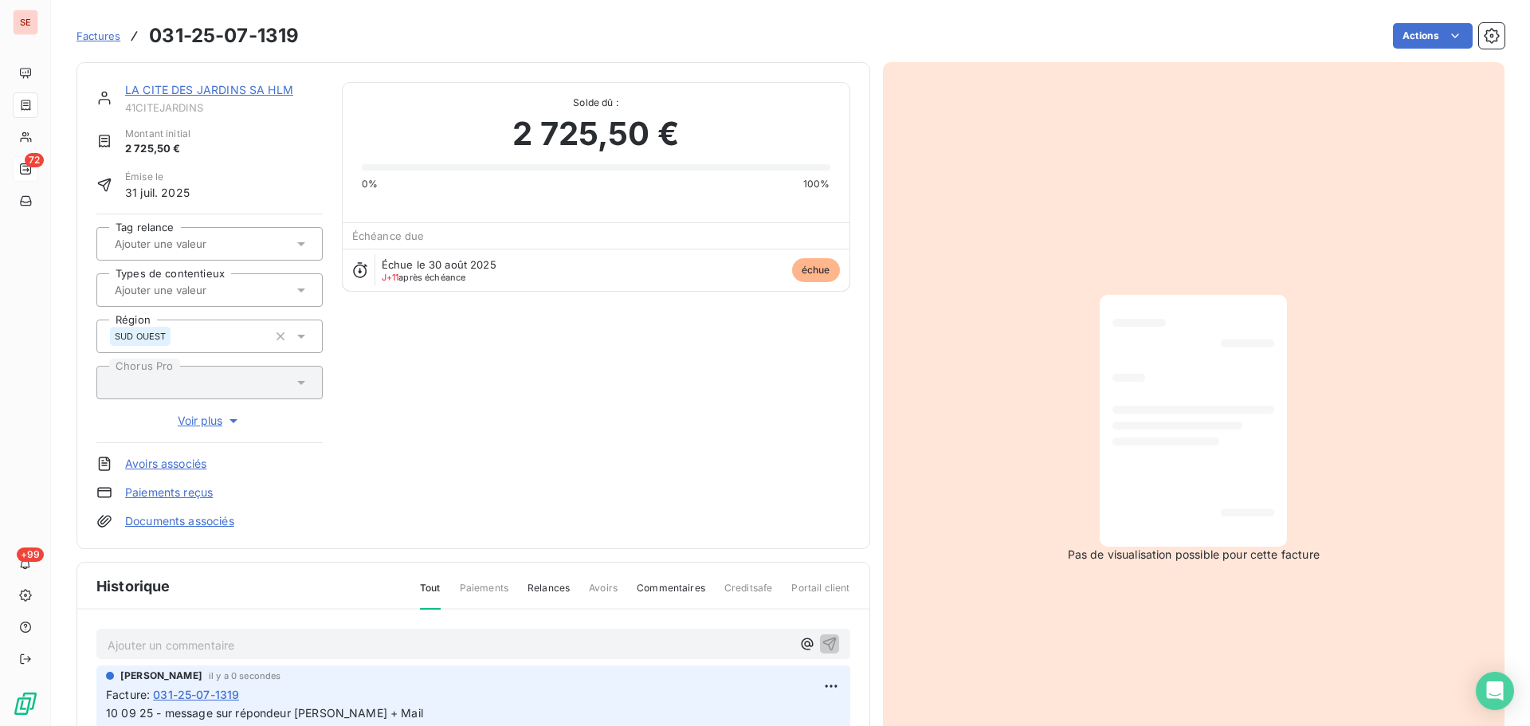
click at [209, 94] on link "LA CITE DES JARDINS SA HLM" at bounding box center [209, 90] width 168 height 14
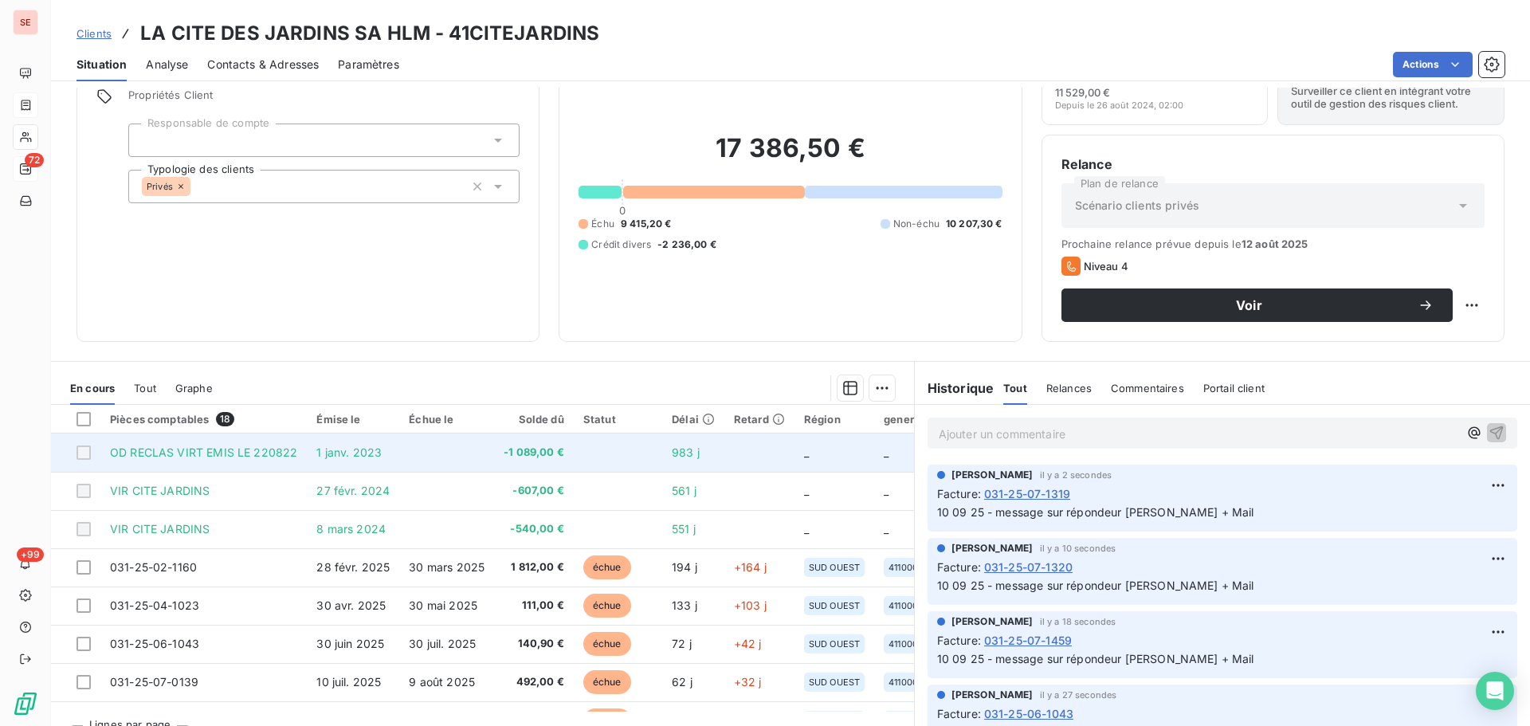
scroll to position [108, 0]
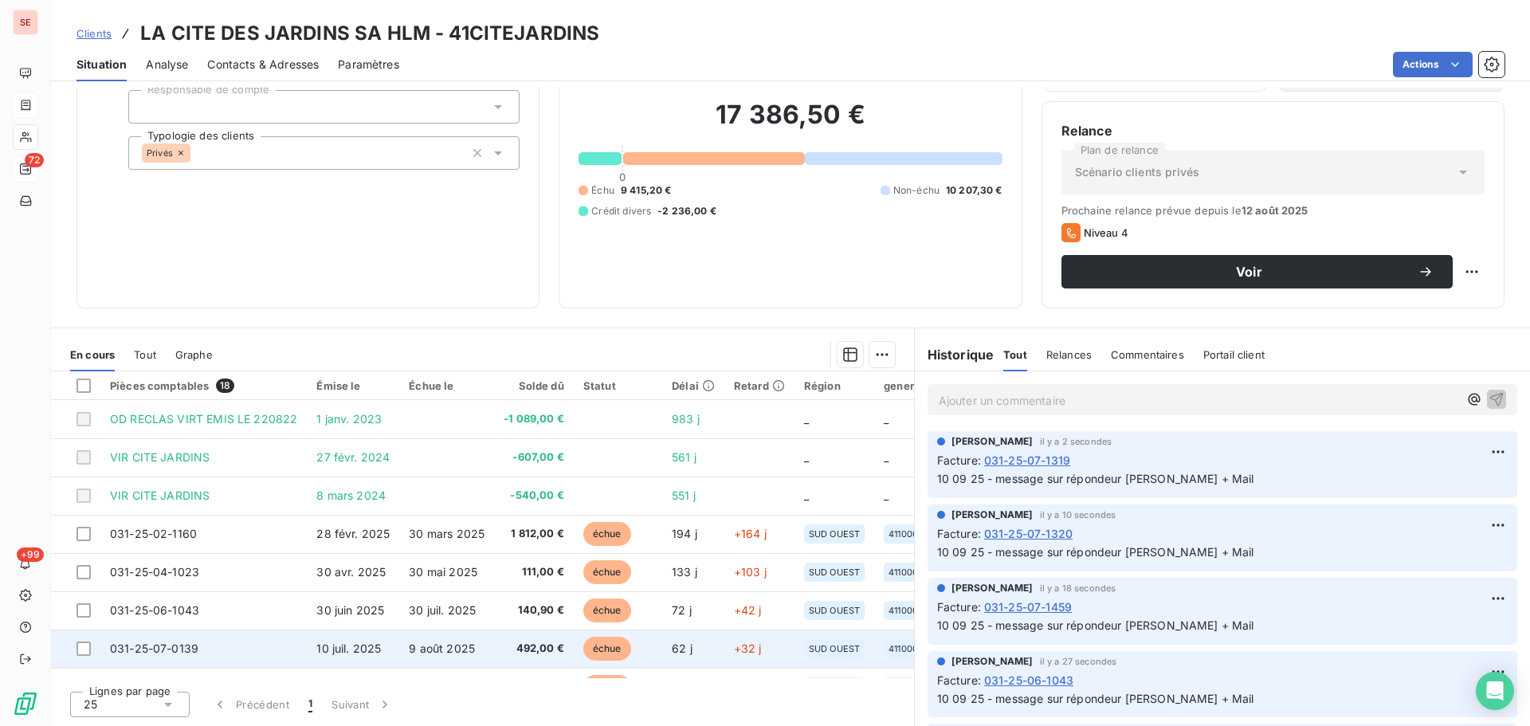
click at [331, 639] on td "10 juil. 2025" at bounding box center [353, 649] width 92 height 38
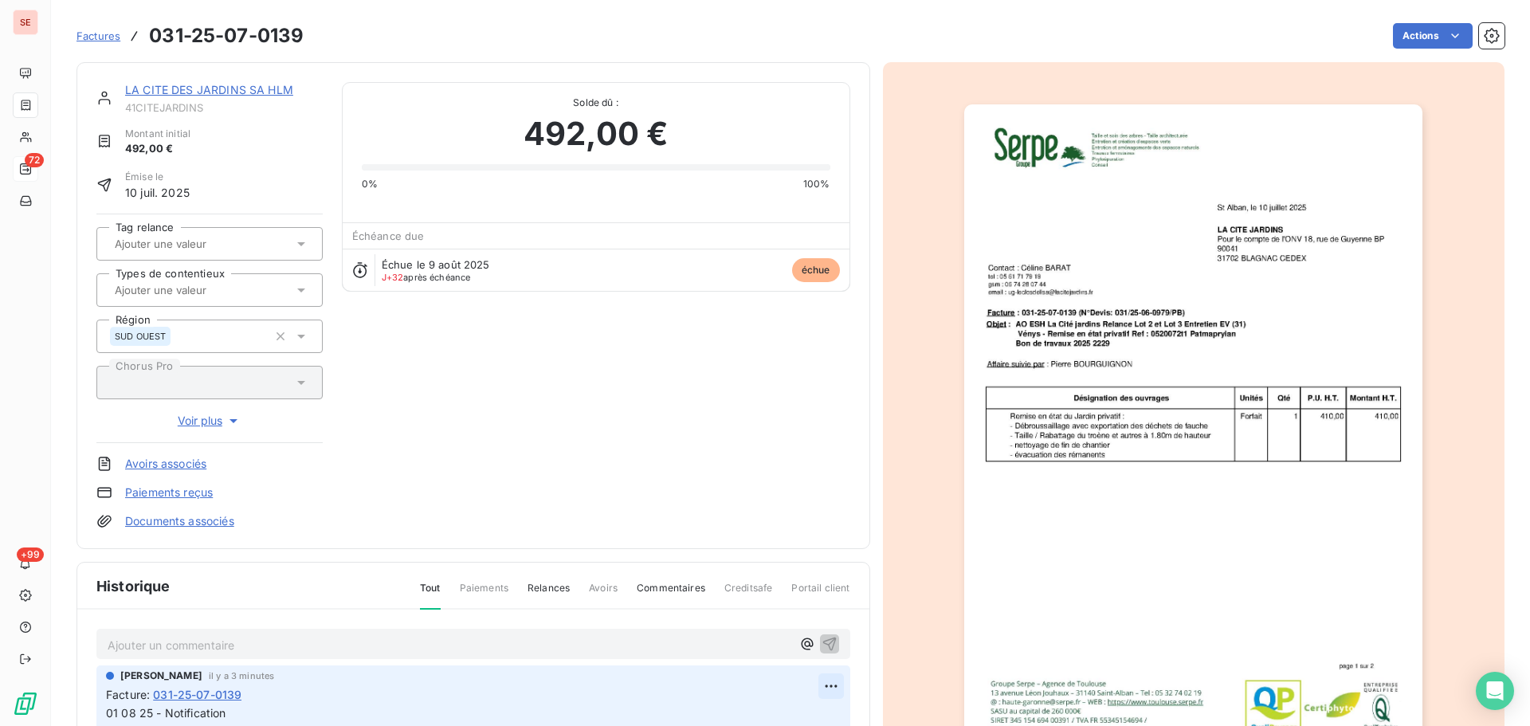
click at [809, 682] on html "SE 72 +99 Factures 031-25-07-0139 Actions LA CITE DES JARDINS SA HLM 41CITEJARD…" at bounding box center [765, 363] width 1530 height 726
click at [756, 622] on div "Editer" at bounding box center [774, 623] width 89 height 26
click at [105, 713] on div "[PERSON_NAME] il y a 3 minutes Facture : 031-25-07-0139 01 08 25 - Notification" at bounding box center [473, 699] width 754 height 67
click at [108, 713] on span "01 08 25 - Notification" at bounding box center [166, 713] width 120 height 14
click button "button" at bounding box center [832, 722] width 17 height 19
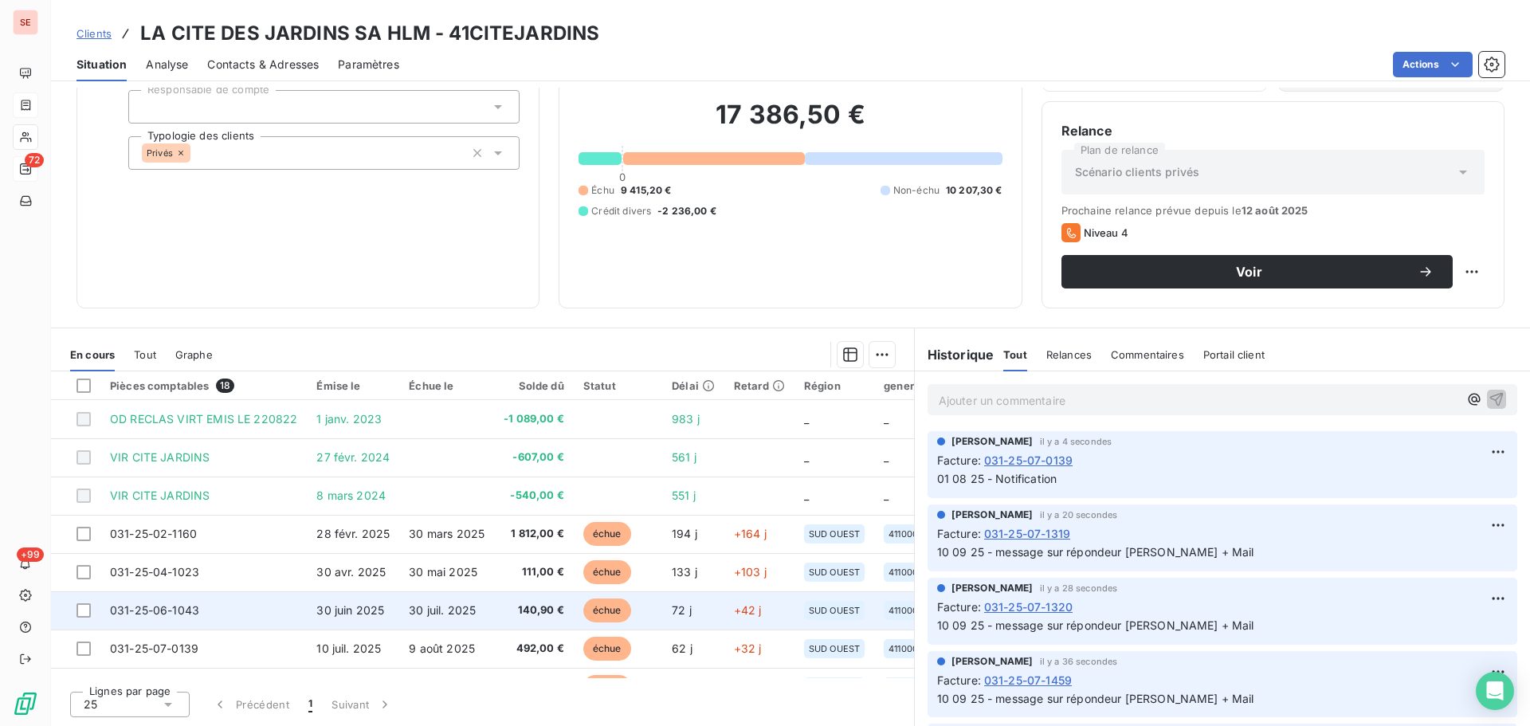
click at [348, 600] on td "30 juin 2025" at bounding box center [353, 610] width 92 height 38
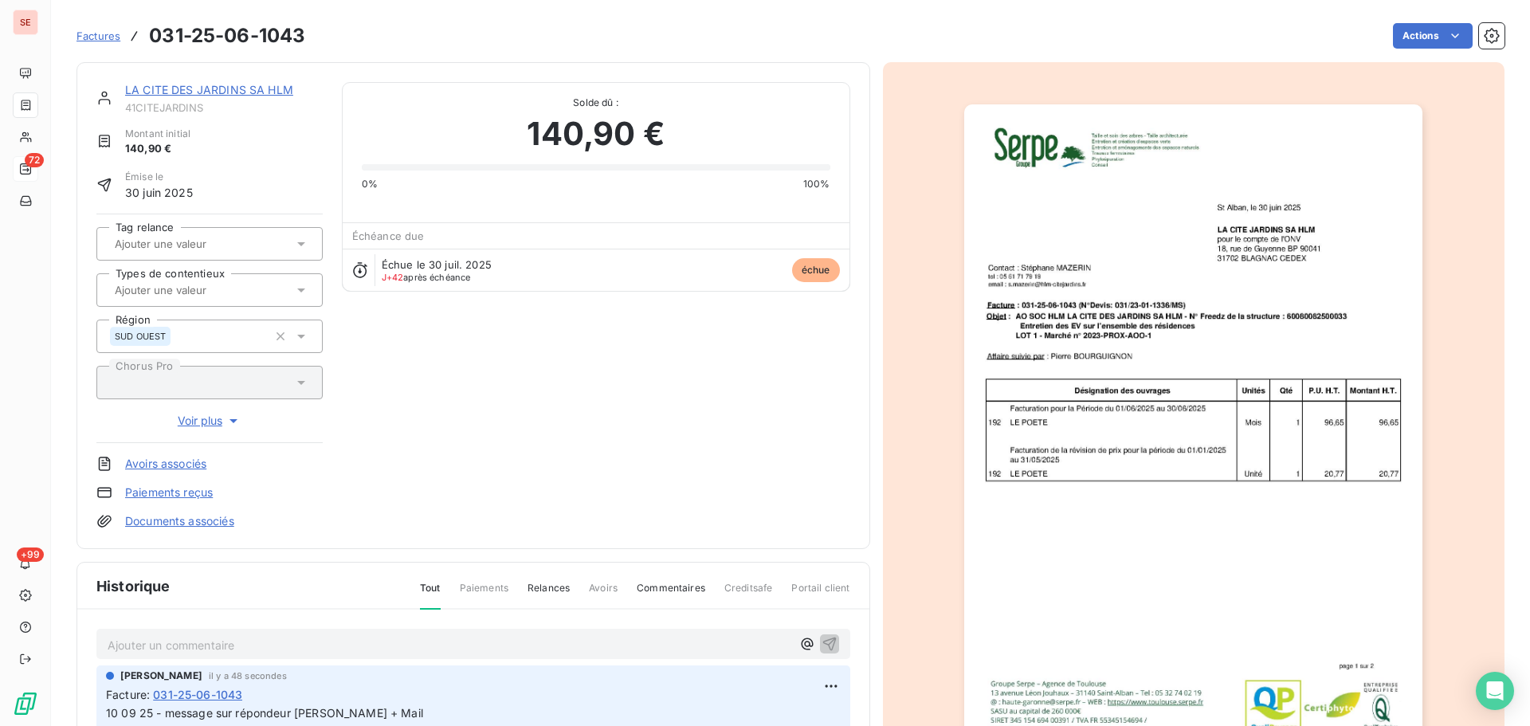
click at [191, 89] on link "LA CITE DES JARDINS SA HLM" at bounding box center [209, 90] width 168 height 14
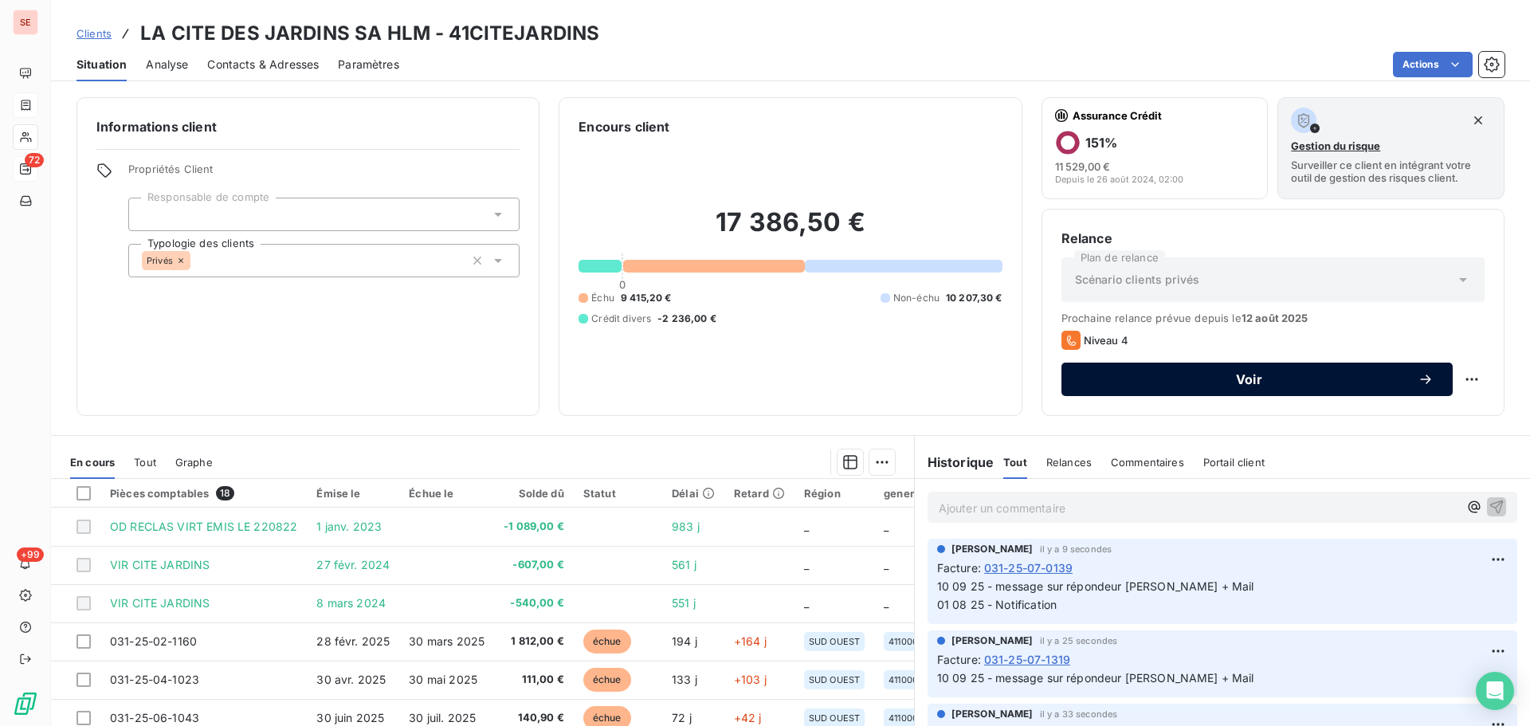
click at [1256, 379] on span "Voir" at bounding box center [1249, 379] width 337 height 13
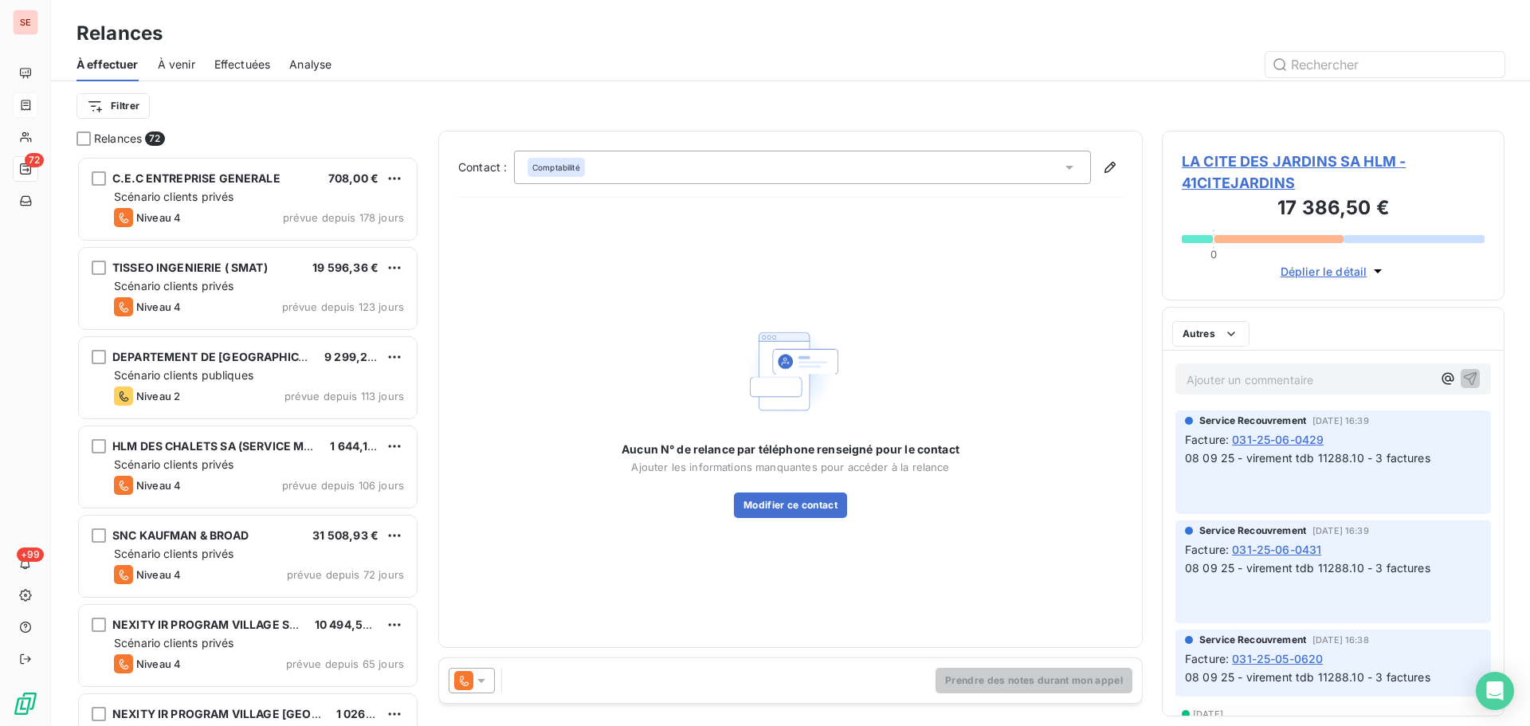
scroll to position [558, 331]
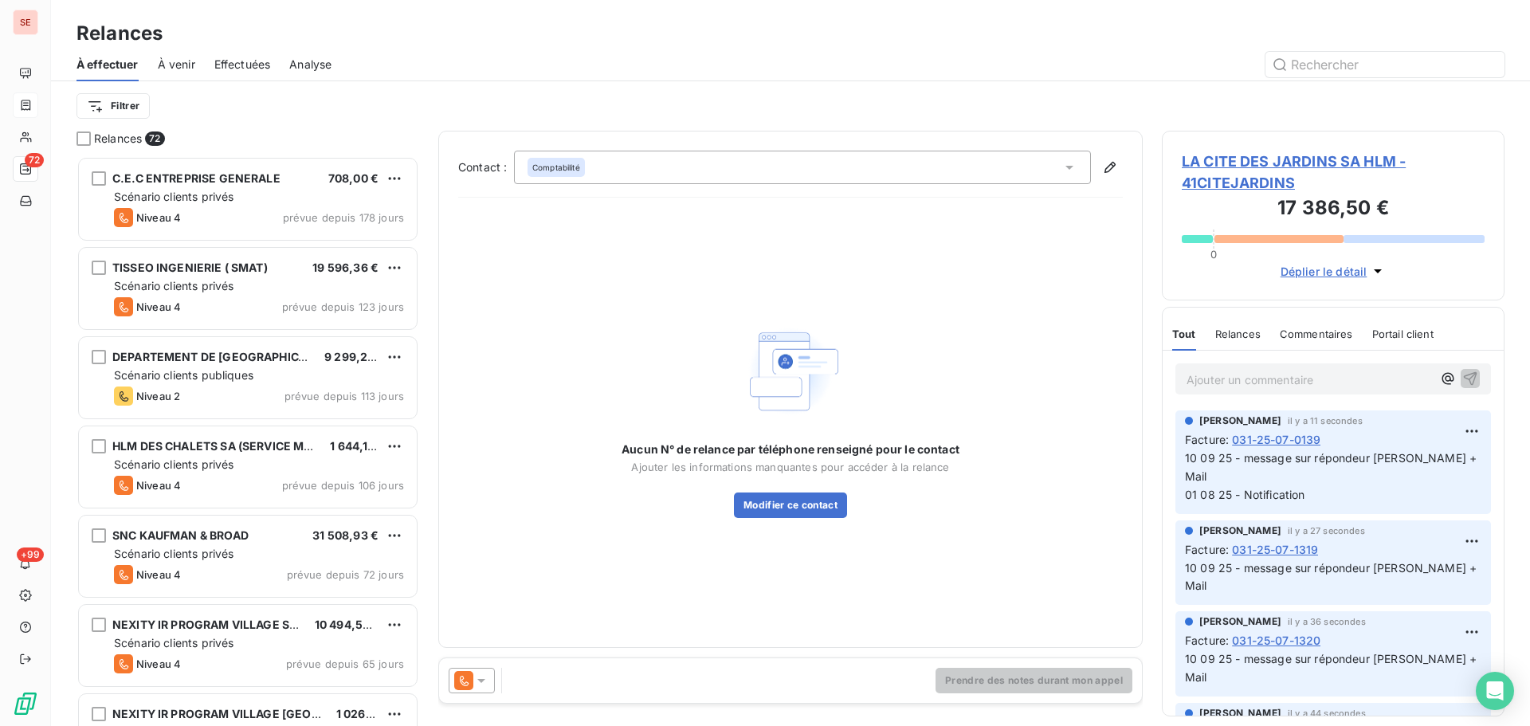
click at [478, 696] on div "Prendre des notes durant mon appel" at bounding box center [790, 680] width 703 height 45
click at [488, 681] on icon at bounding box center [481, 681] width 16 height 16
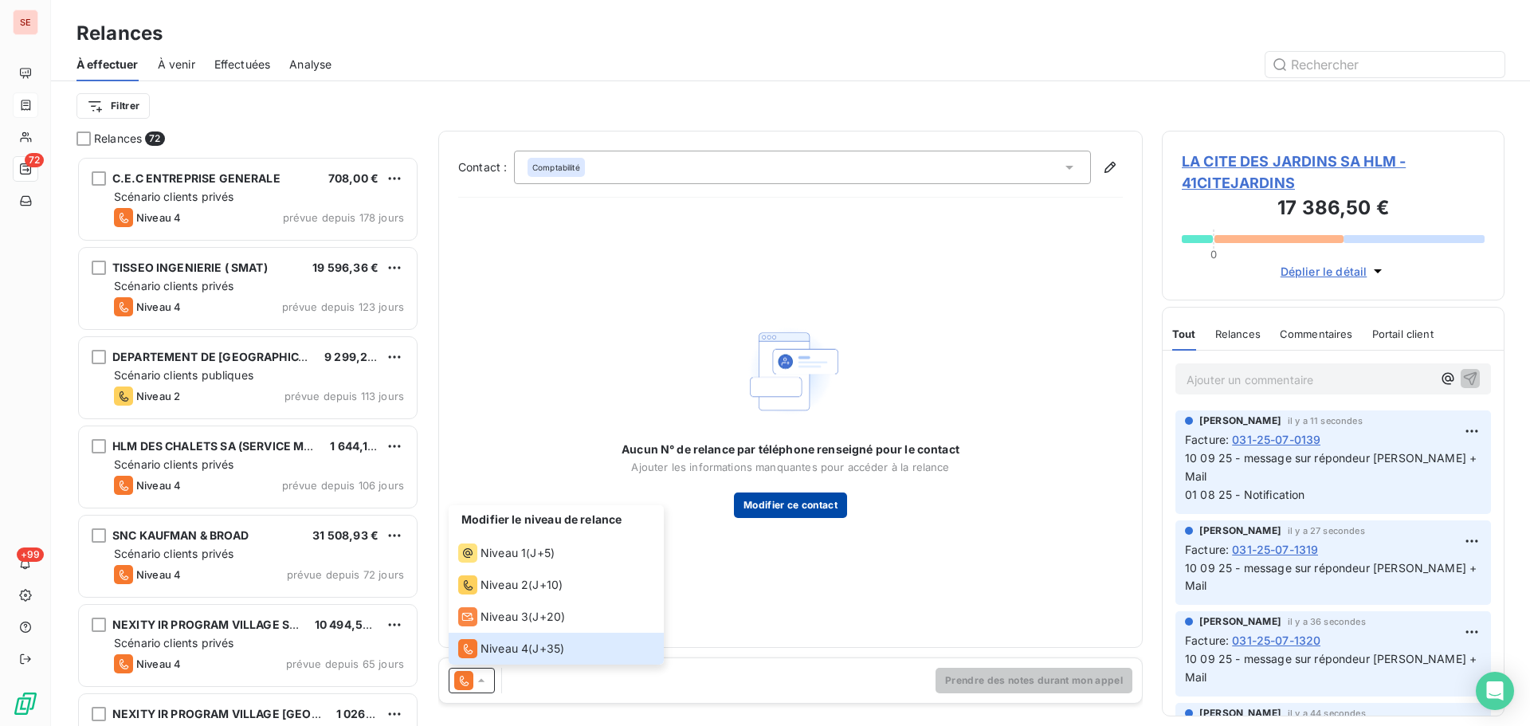
click at [810, 496] on button "Modifier ce contact" at bounding box center [790, 506] width 113 height 26
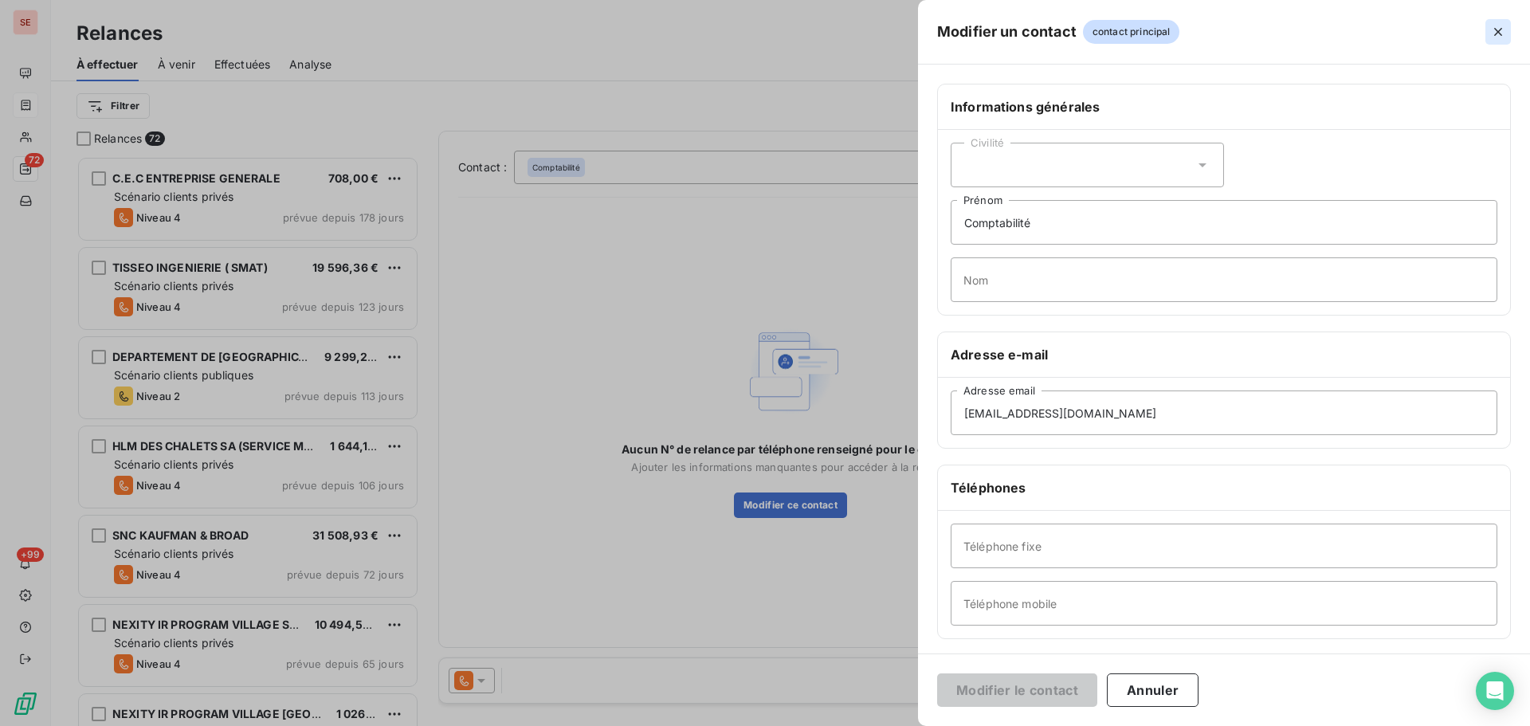
click at [1495, 26] on icon "button" at bounding box center [1499, 32] width 16 height 16
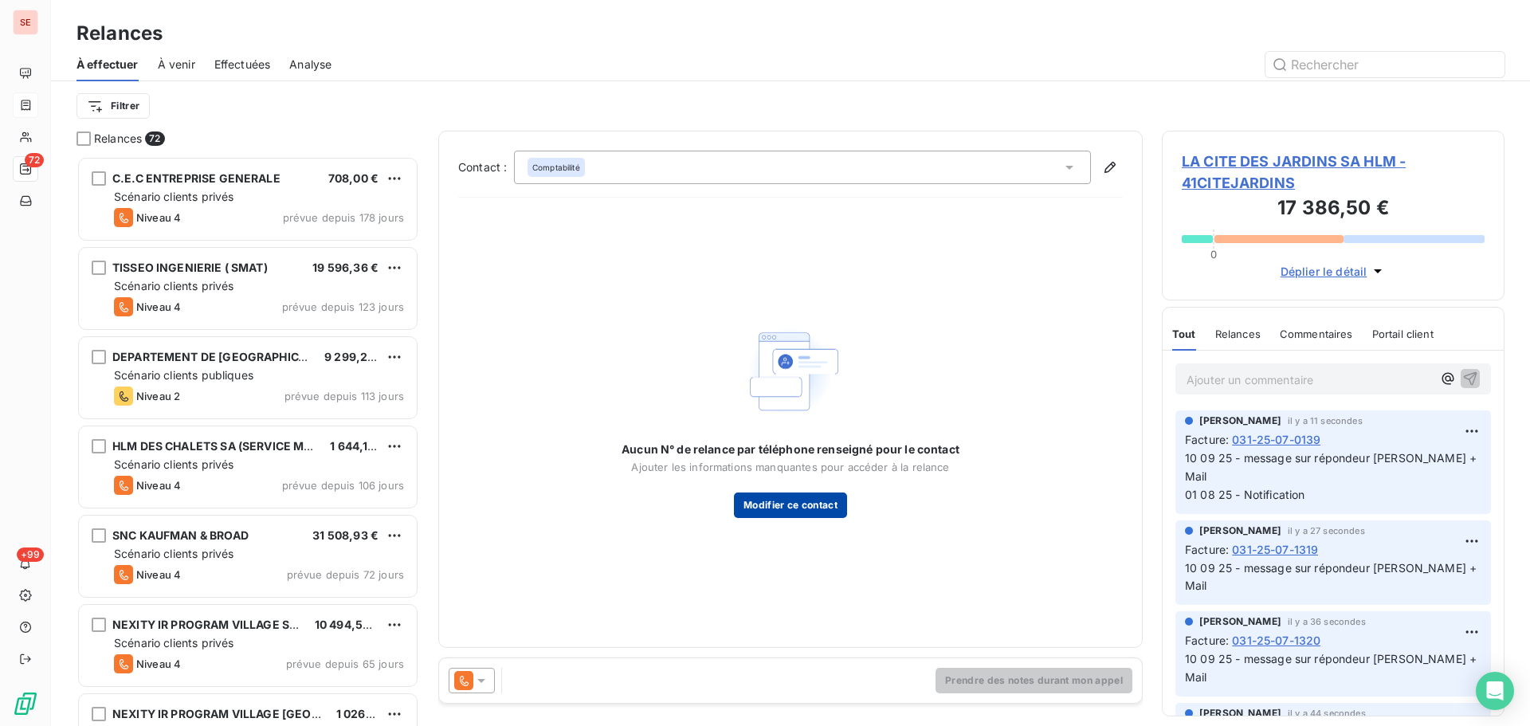
click at [767, 511] on button "Modifier ce contact" at bounding box center [790, 506] width 113 height 26
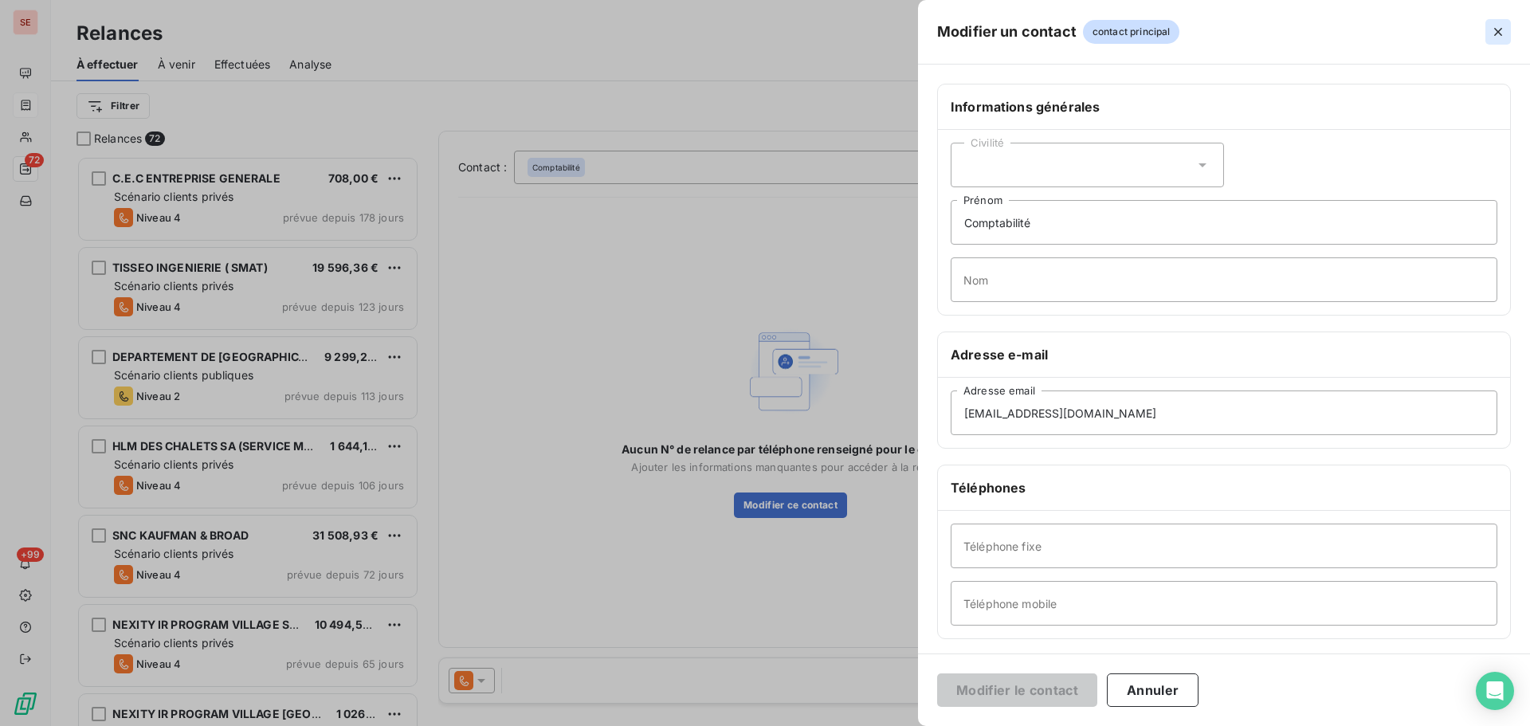
click at [1498, 28] on icon "button" at bounding box center [1499, 32] width 16 height 16
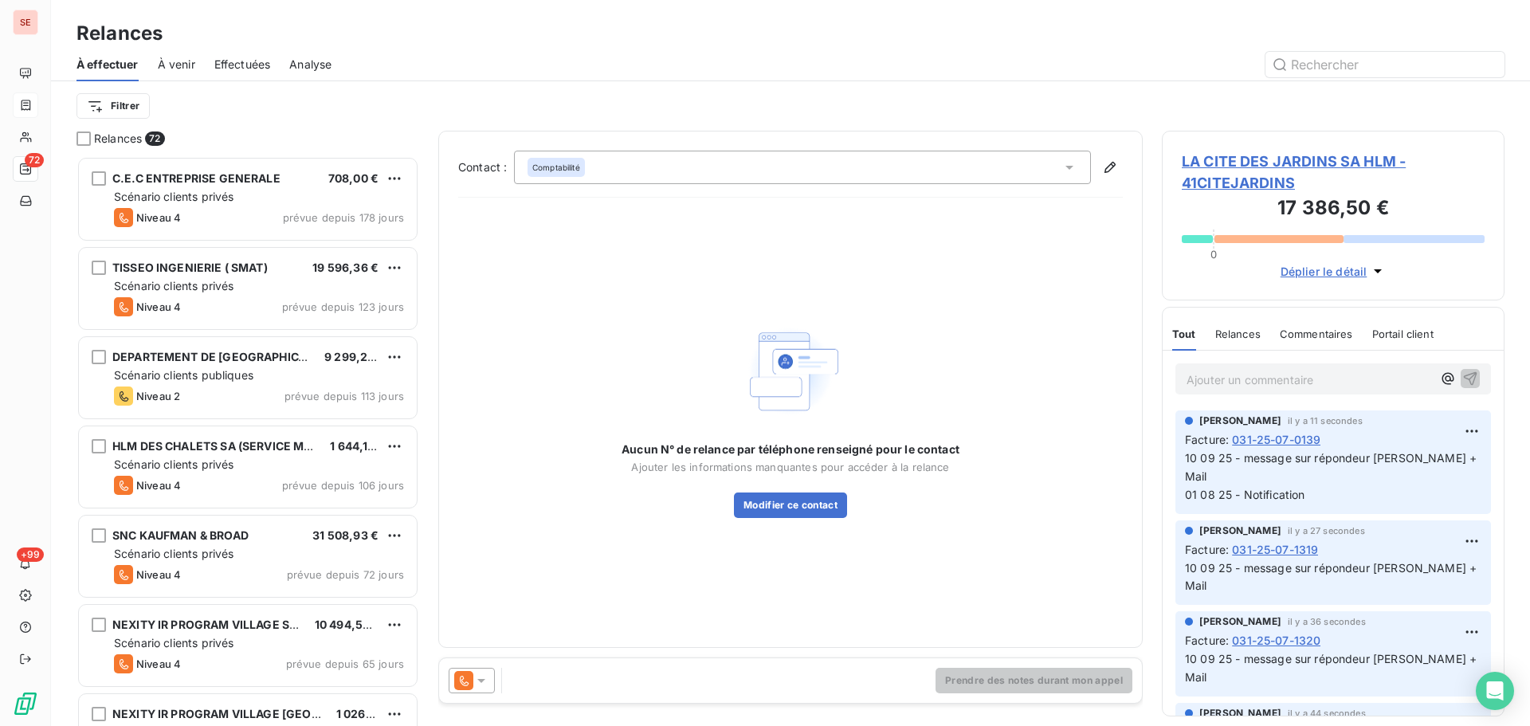
click at [933, 175] on div "Comptabilité" at bounding box center [802, 167] width 577 height 33
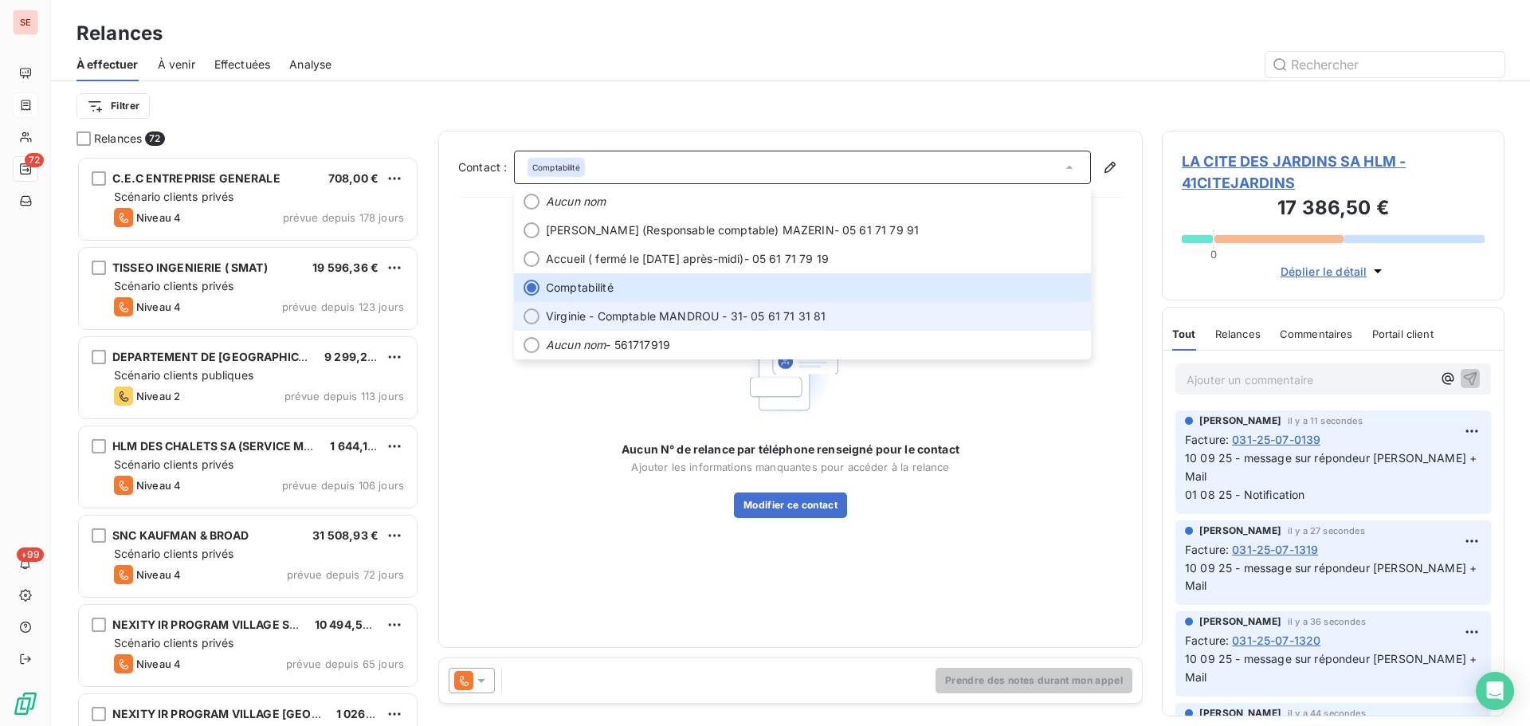
click at [872, 313] on span "Virginie - Comptable MANDROU - 31 - 05 61 71 31 81" at bounding box center [814, 316] width 536 height 16
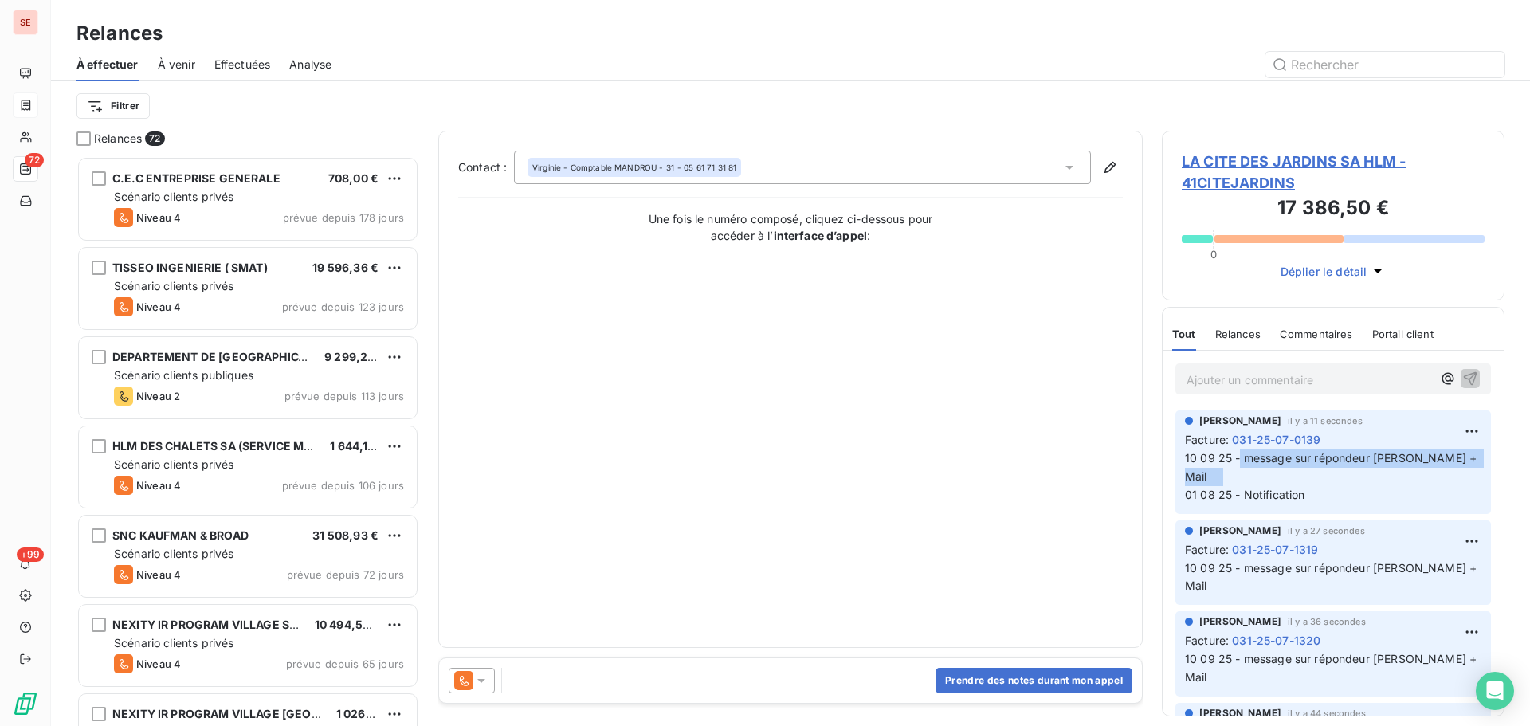
drag, startPoint x: 1292, startPoint y: 471, endPoint x: 1239, endPoint y: 454, distance: 55.5
click at [1239, 454] on span "10 09 25 - message sur répondeur [PERSON_NAME] + Mail 01 08 25 - Notification" at bounding box center [1394, 476] width 419 height 50
click at [986, 686] on button "Prendre des notes durant mon appel" at bounding box center [1034, 681] width 197 height 26
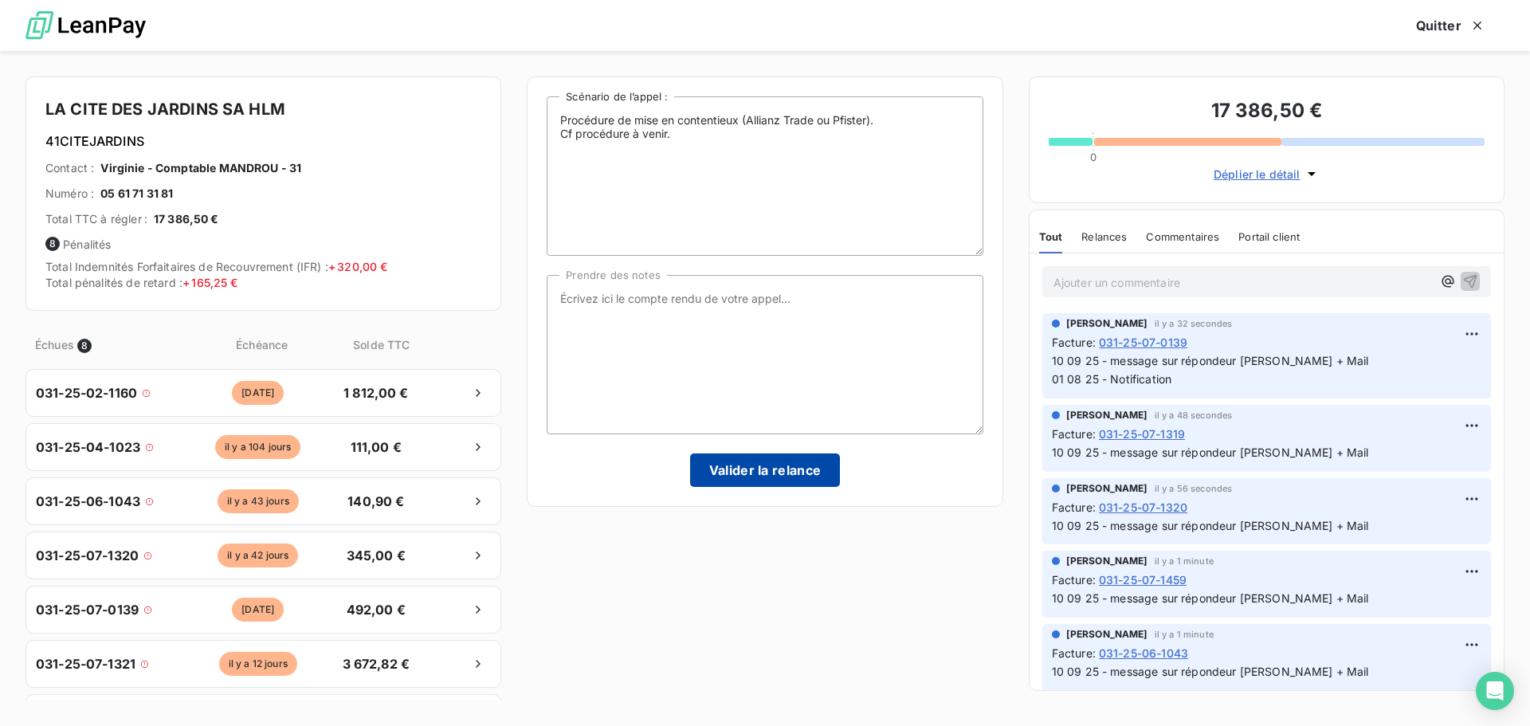
drag, startPoint x: 757, startPoint y: 320, endPoint x: 725, endPoint y: 462, distance: 145.4
click at [725, 462] on button "Valider la relance" at bounding box center [765, 470] width 151 height 33
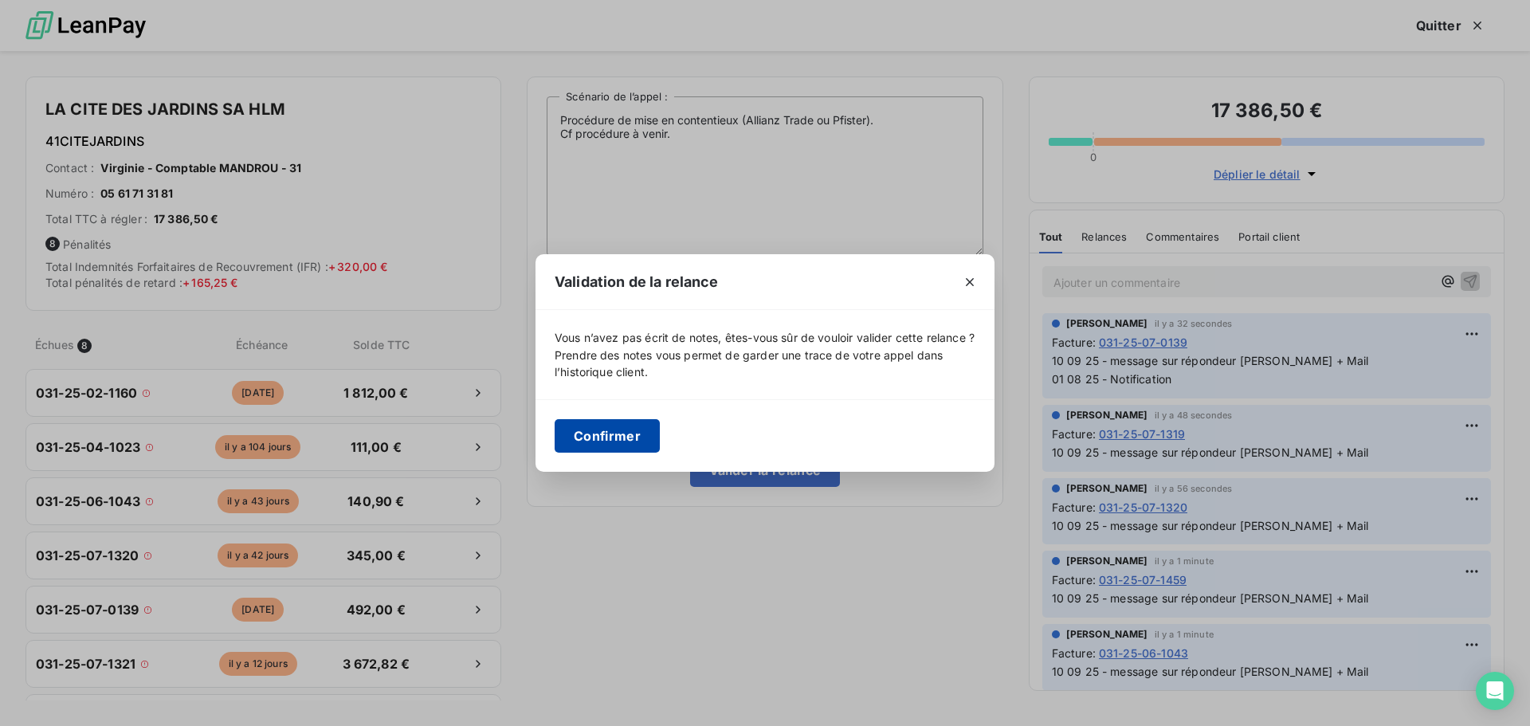
click at [580, 443] on button "Confirmer" at bounding box center [607, 435] width 105 height 33
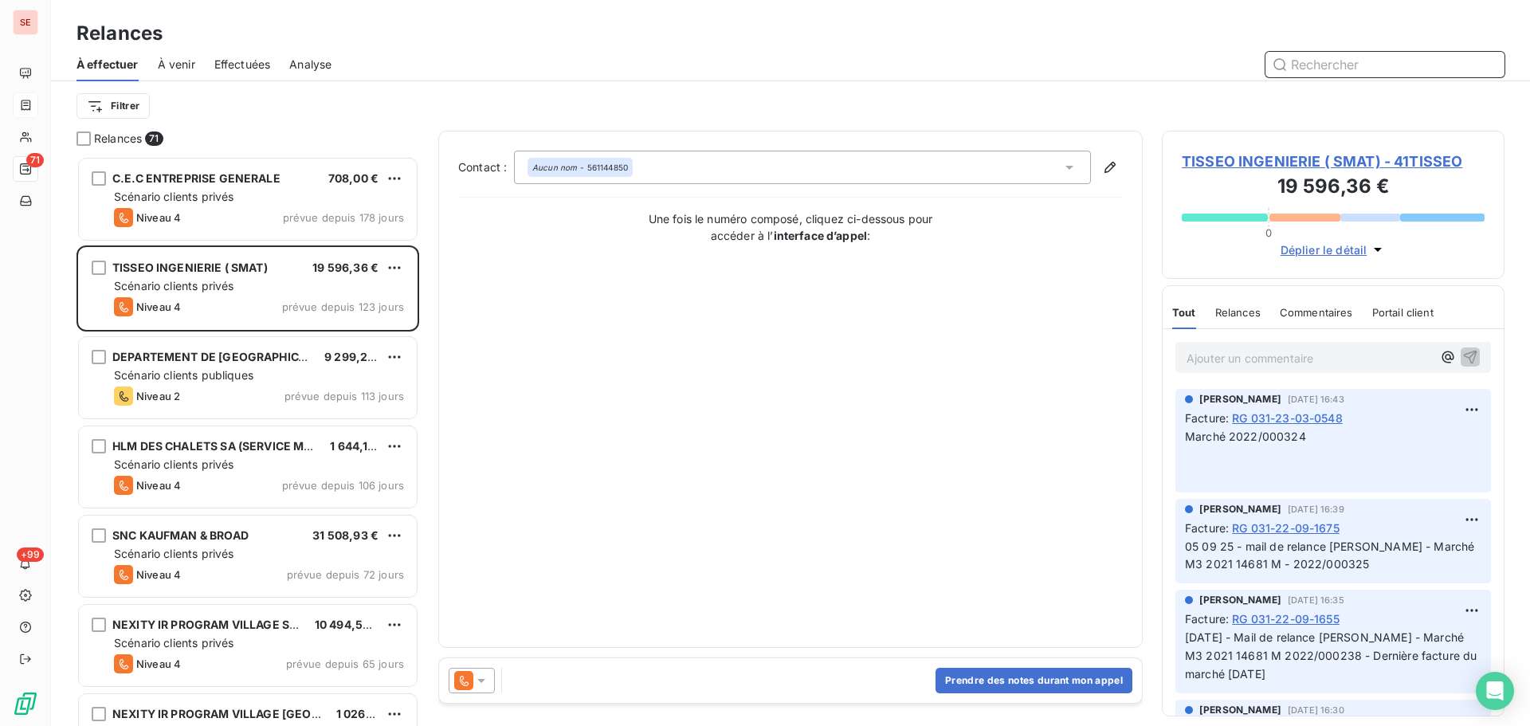
click at [243, 63] on span "Effectuées" at bounding box center [242, 65] width 57 height 16
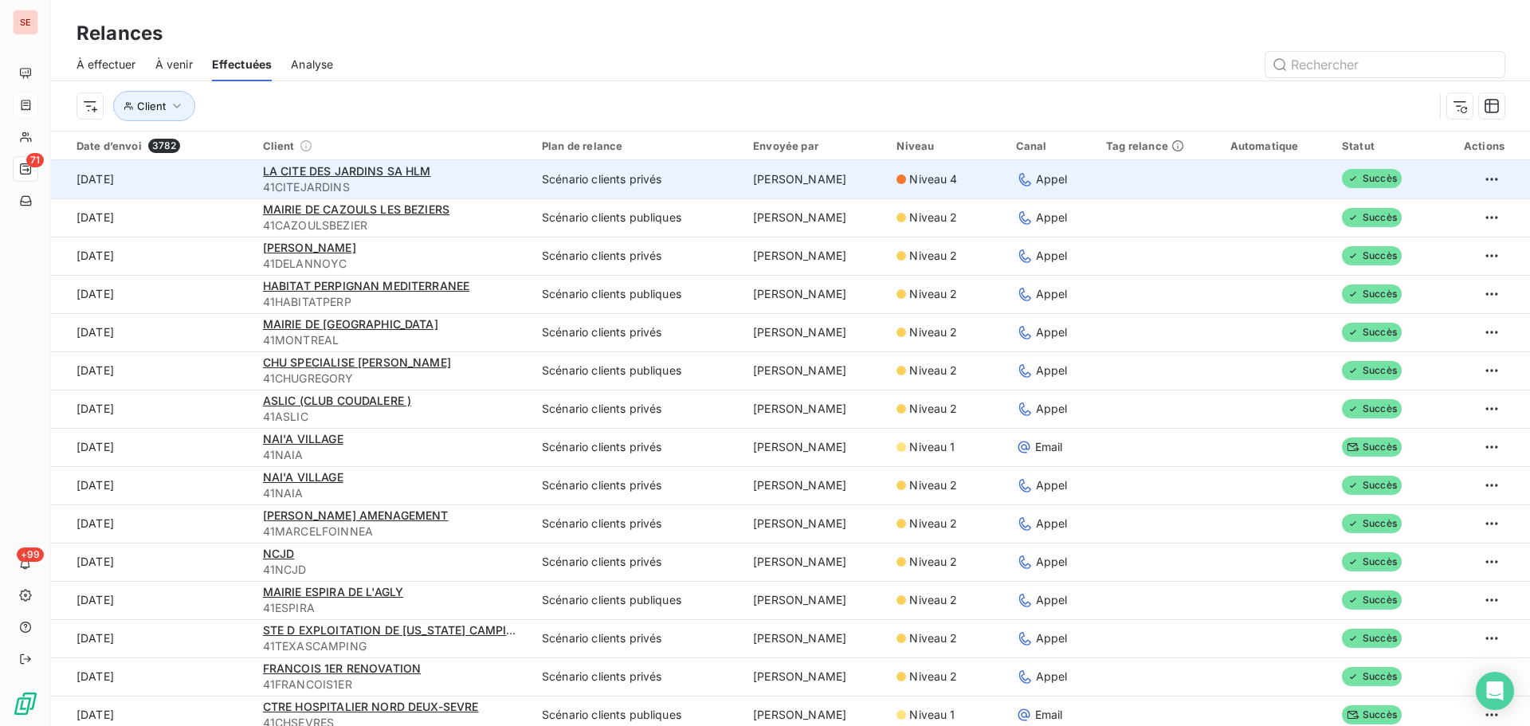
click at [570, 172] on td "Scénario clients privés" at bounding box center [637, 179] width 211 height 38
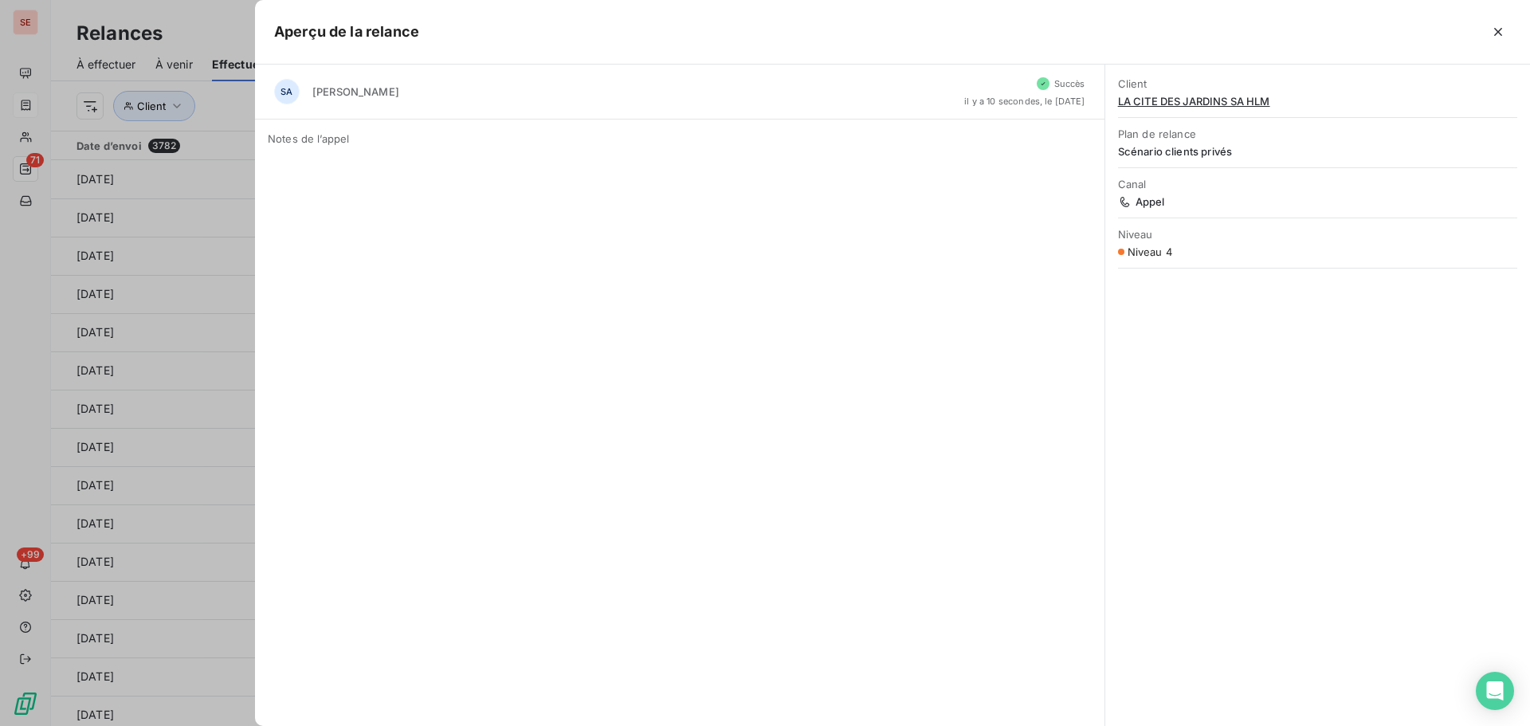
click at [1235, 101] on span "LA CITE DES JARDINS SA HLM" at bounding box center [1317, 101] width 399 height 13
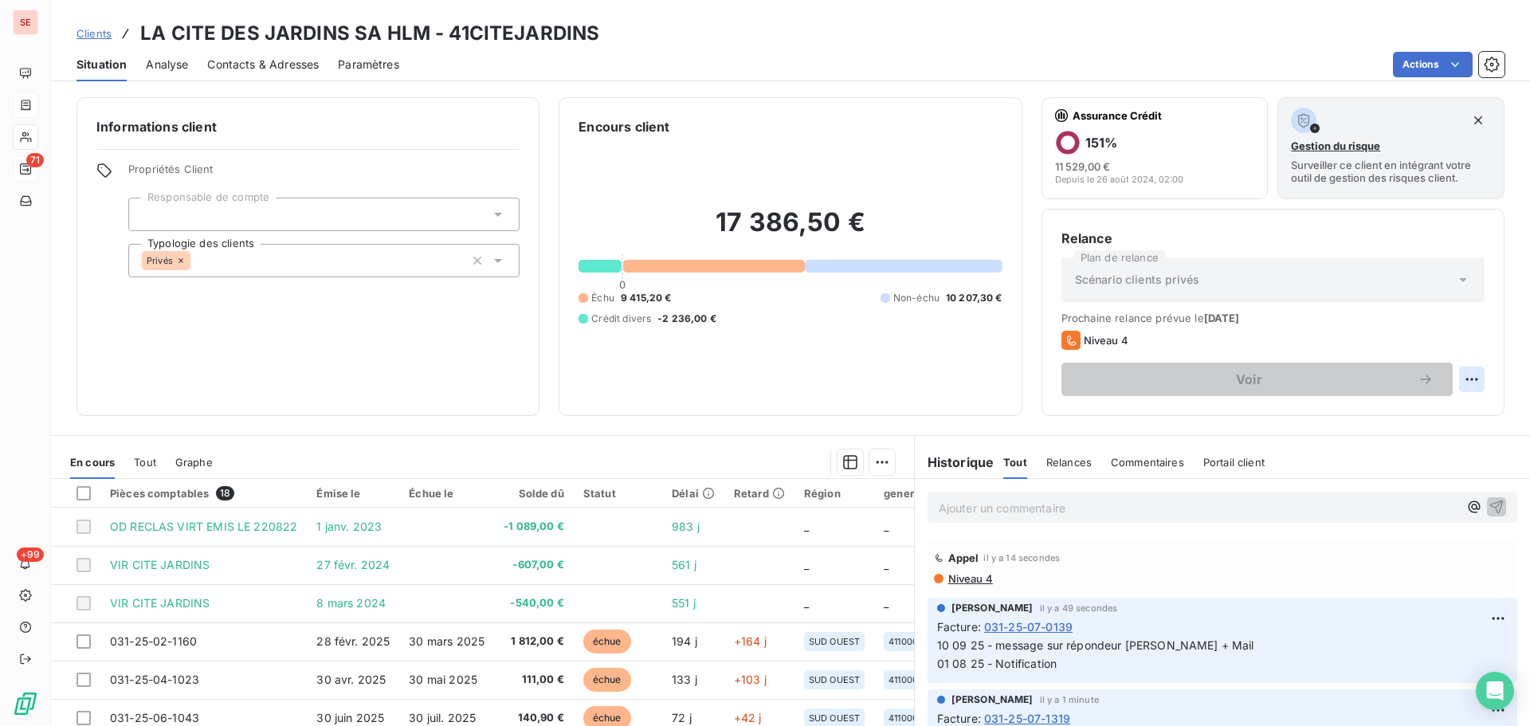
click at [1463, 379] on html "SE 71 +99 Clients LA CITE DES JARDINS SA HLM - 41CITEJARDINS Situation Analyse …" at bounding box center [765, 363] width 1530 height 726
click at [1392, 410] on div "Replanifier cette action" at bounding box center [1394, 415] width 143 height 26
select select "8"
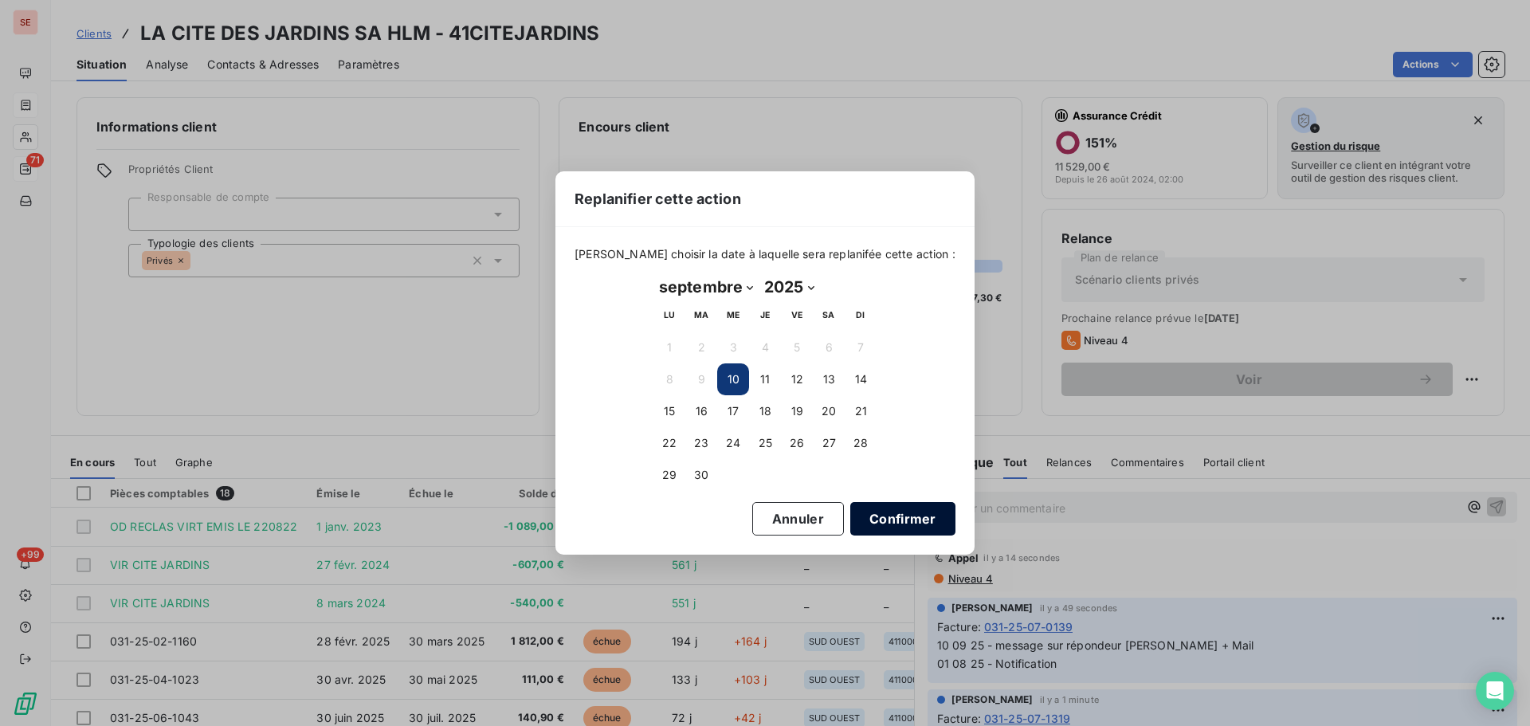
click at [883, 519] on button "Confirmer" at bounding box center [902, 518] width 105 height 33
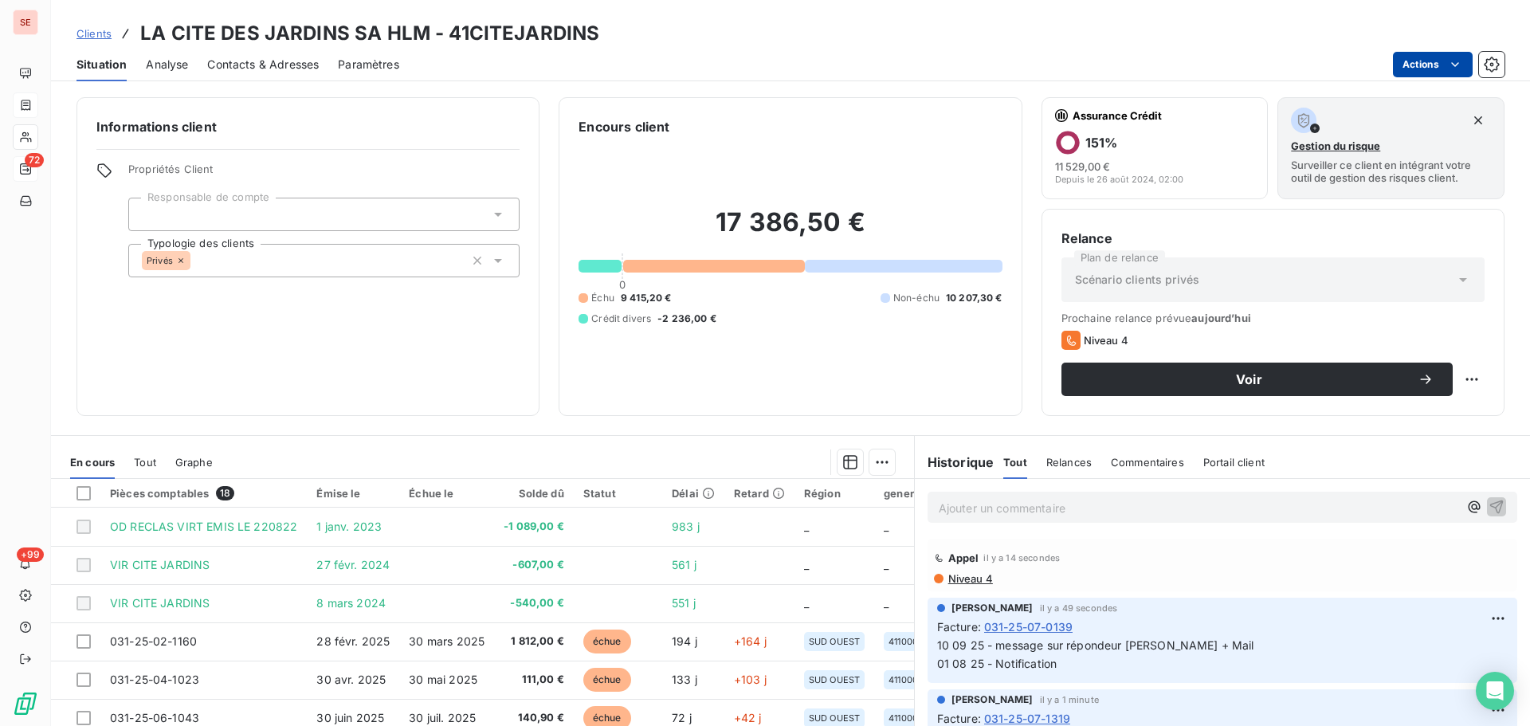
click at [1428, 65] on html "SE 72 +99 Clients LA CITE DES JARDINS SA HLM - 41CITEJARDINS Situation Analyse …" at bounding box center [765, 363] width 1530 height 726
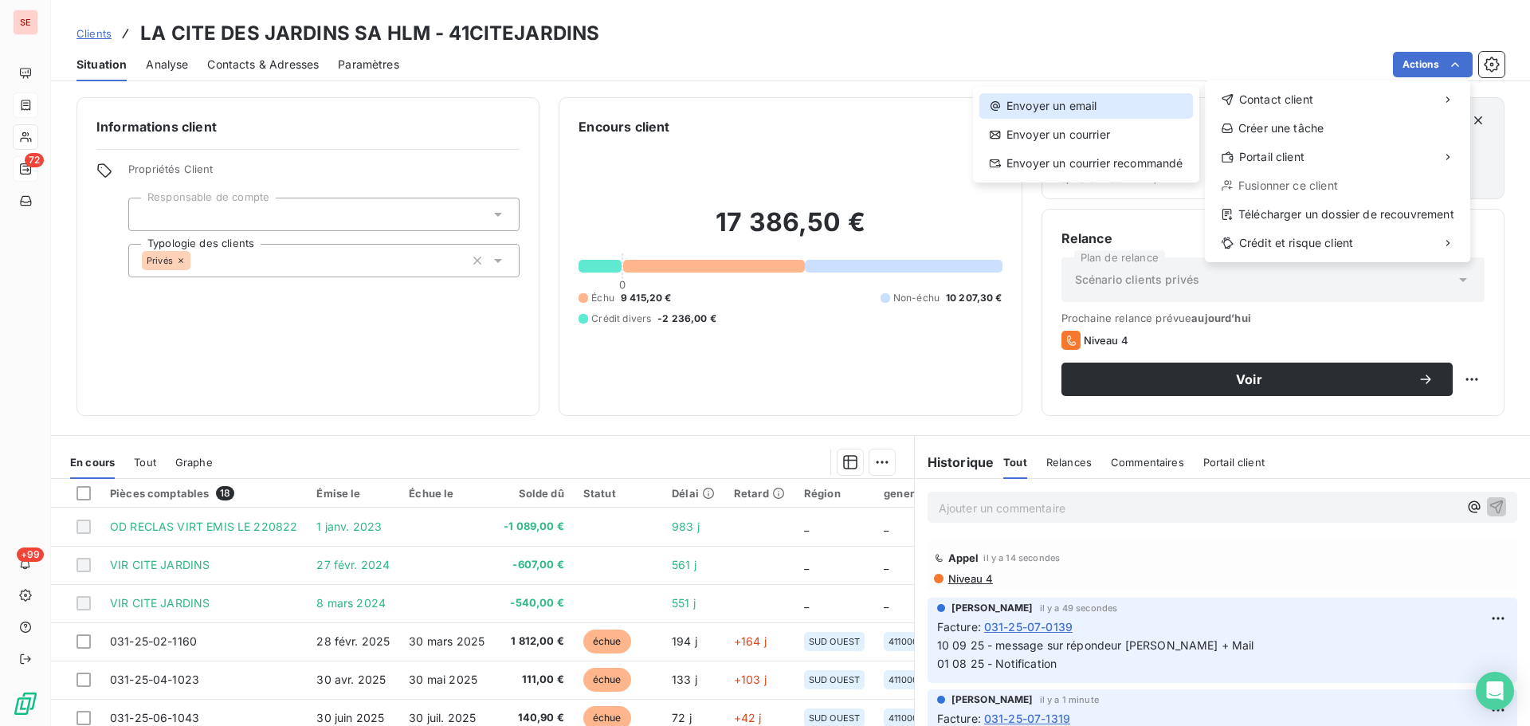
click at [1133, 109] on div "Envoyer un email" at bounding box center [1087, 106] width 214 height 26
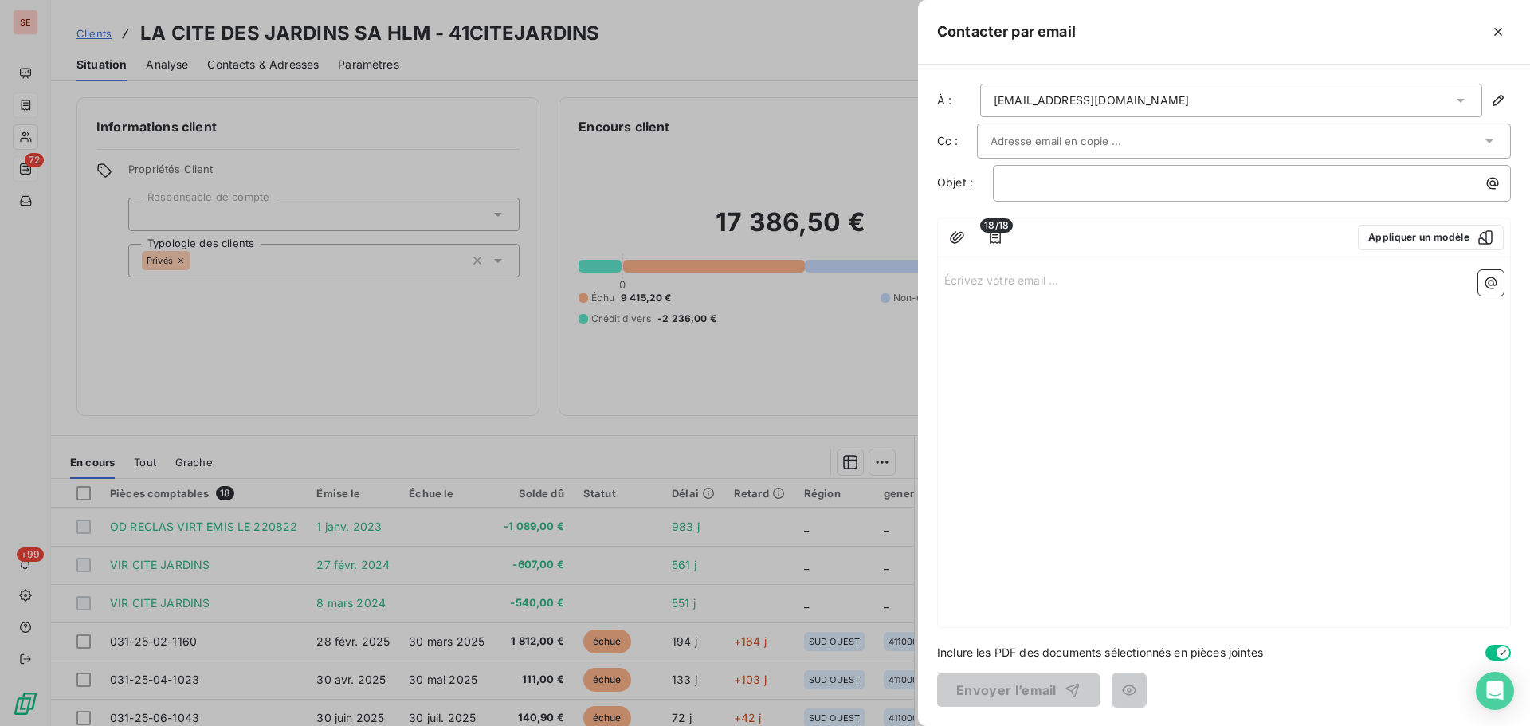
click at [1118, 142] on input "text" at bounding box center [1076, 141] width 171 height 24
click at [987, 468] on div "Écrivez votre email ... ﻿" at bounding box center [1224, 445] width 572 height 363
click at [1038, 183] on p "﻿" at bounding box center [1256, 183] width 499 height 18
click at [988, 273] on p "Écrivez votre email ... ﻿" at bounding box center [1225, 279] width 560 height 18
click at [1388, 246] on button "Appliquer un modèle" at bounding box center [1431, 238] width 146 height 26
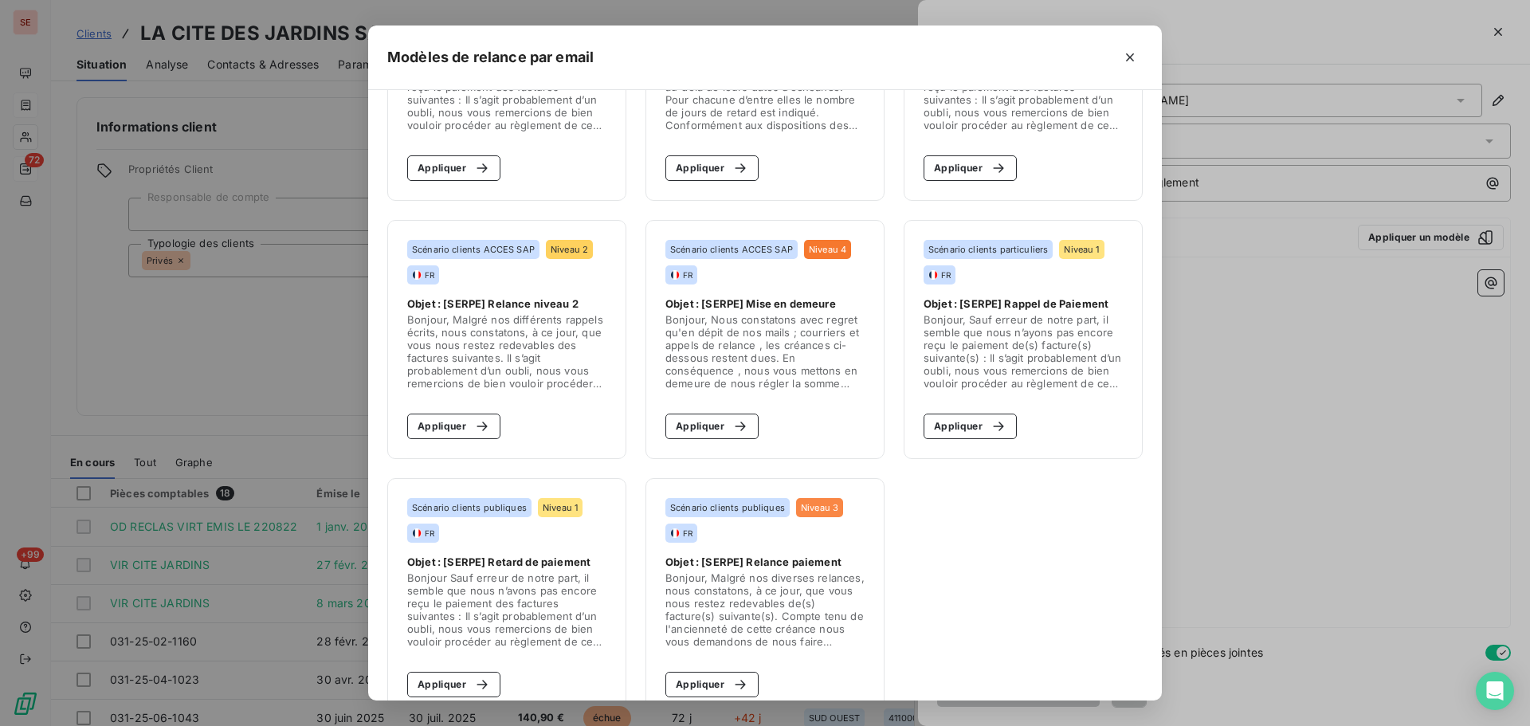
scroll to position [183, 0]
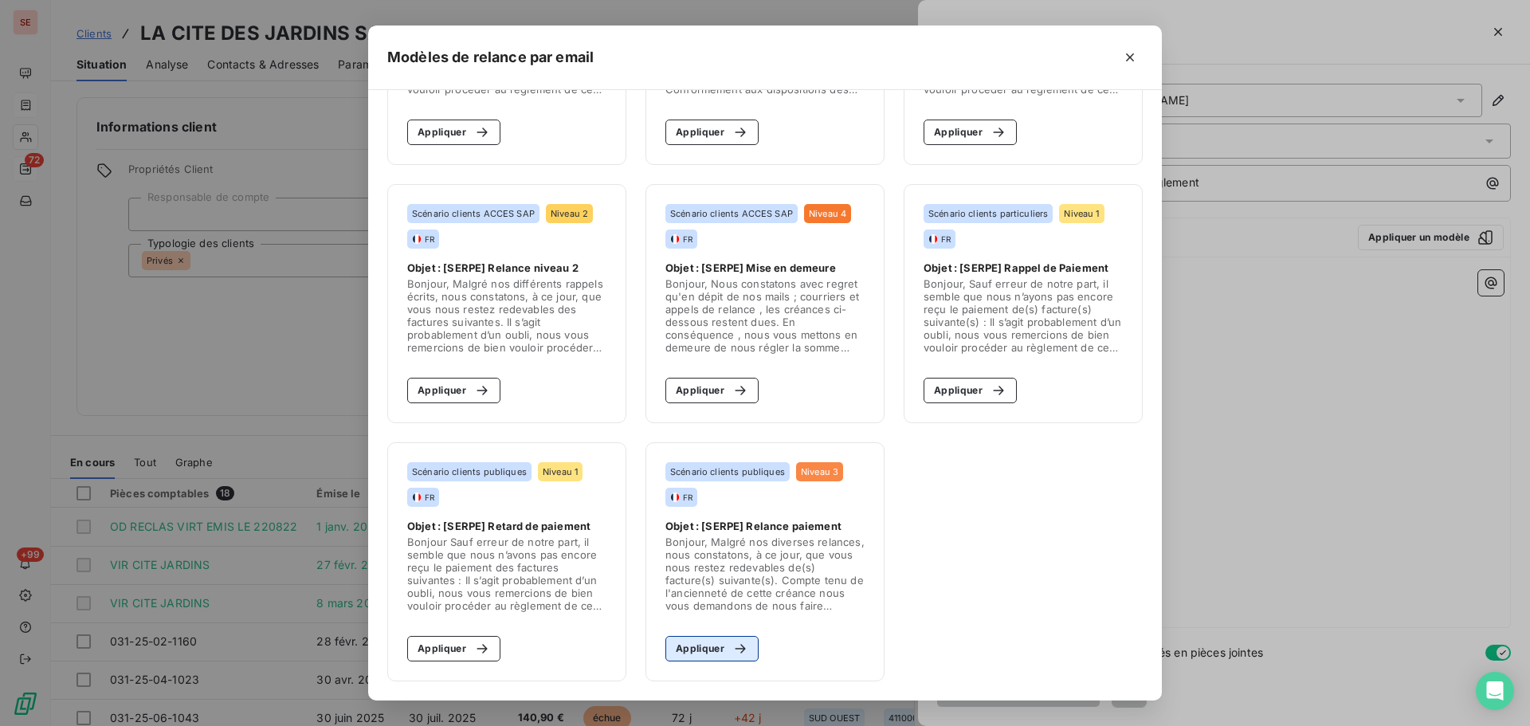
click at [705, 653] on button "Appliquer" at bounding box center [712, 649] width 93 height 26
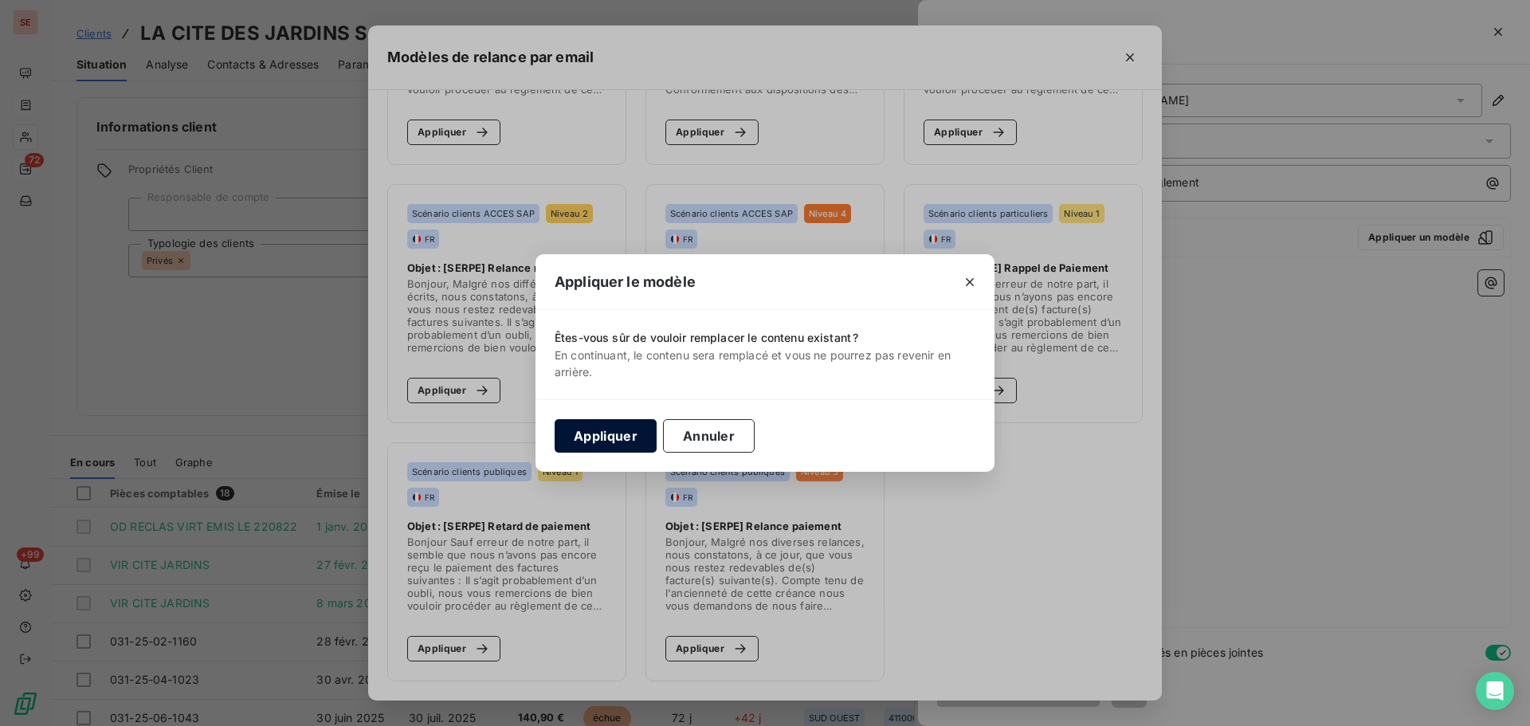
click at [633, 440] on button "Appliquer" at bounding box center [606, 435] width 102 height 33
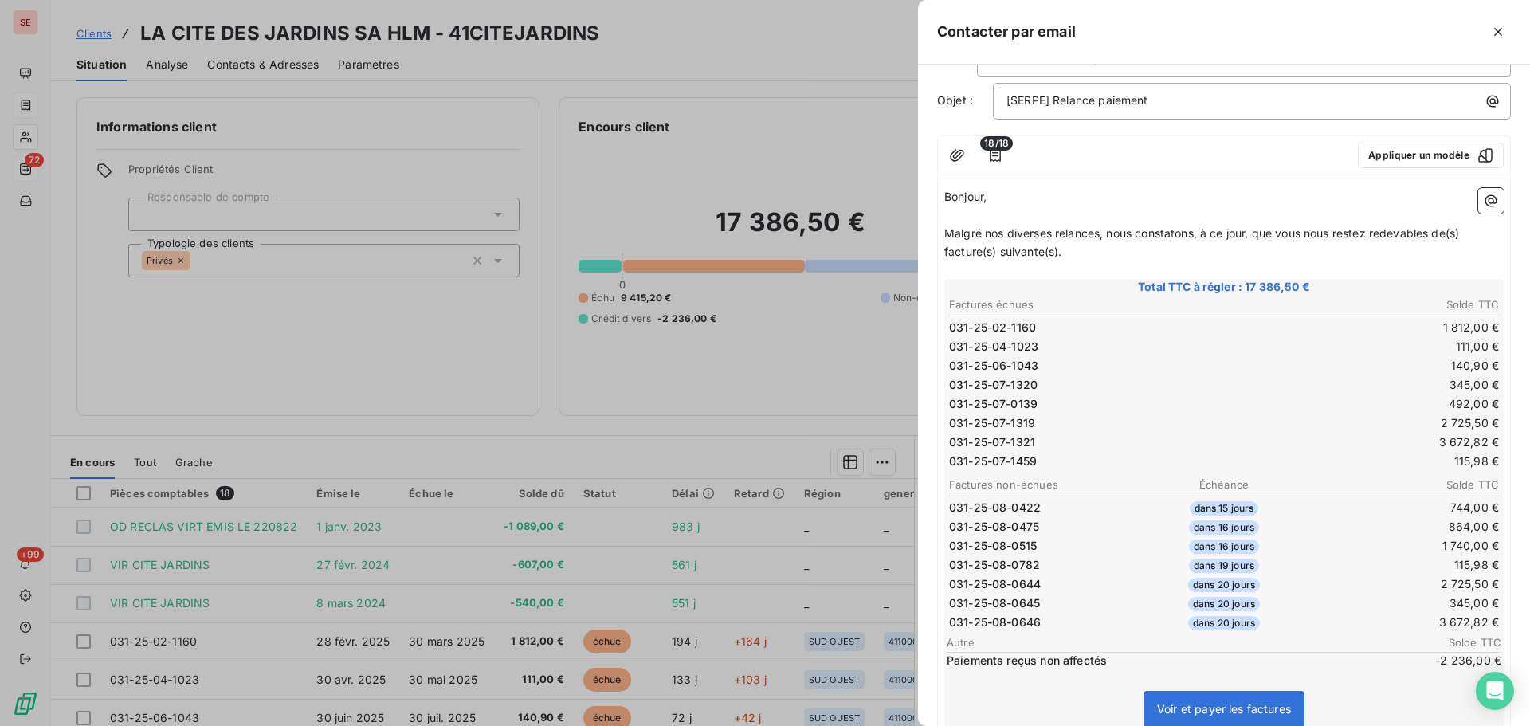
scroll to position [0, 0]
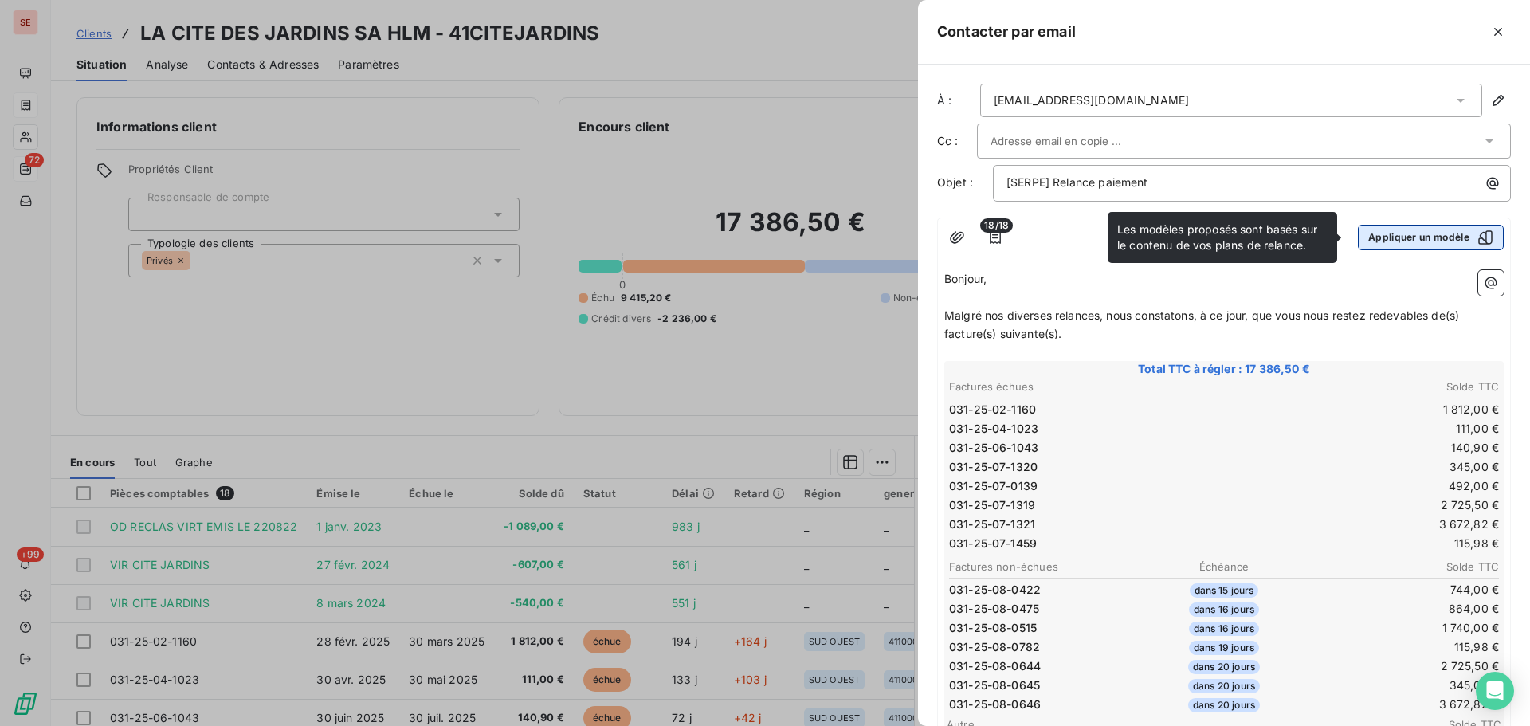
click at [1425, 238] on button "Appliquer un modèle" at bounding box center [1431, 238] width 146 height 26
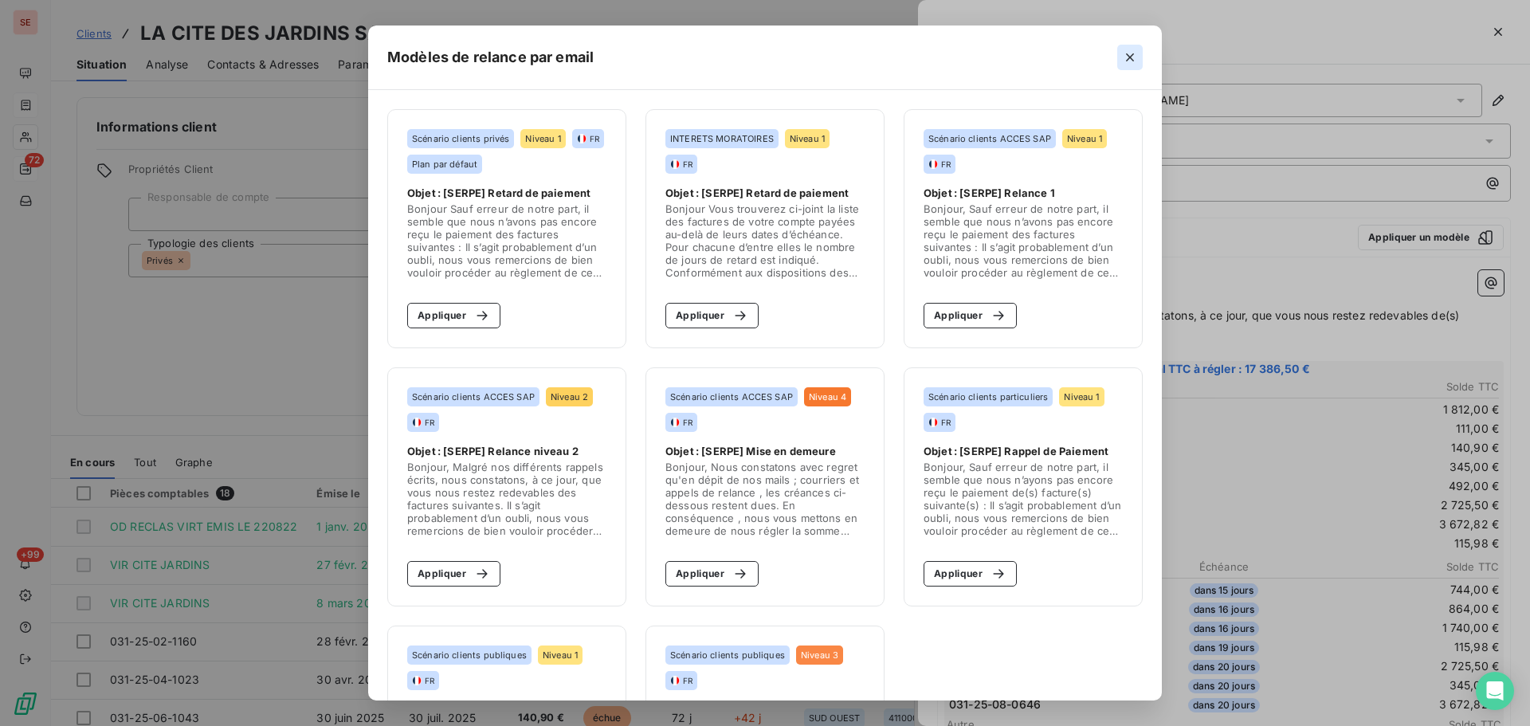
click at [1138, 58] on icon "button" at bounding box center [1130, 57] width 16 height 16
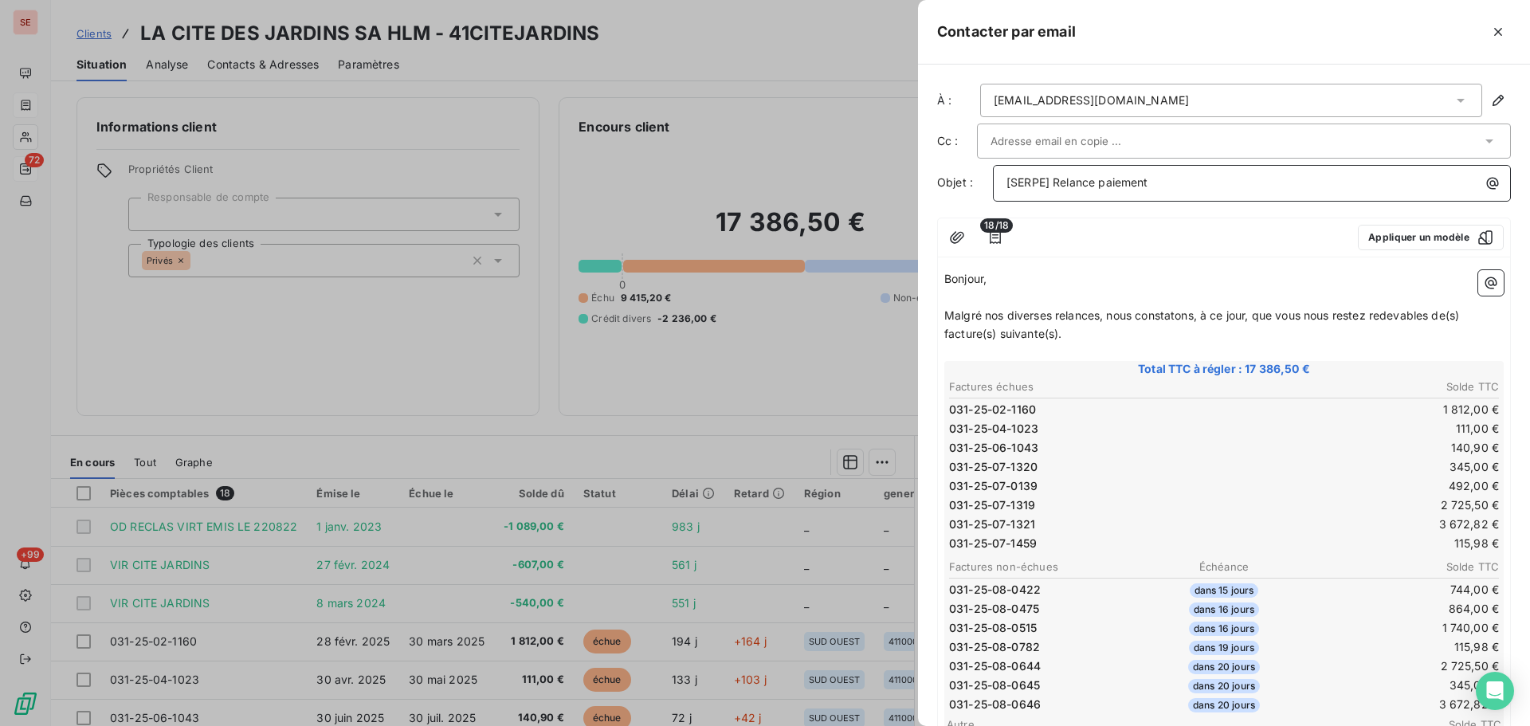
click at [1145, 187] on span "[SERPE] Relance paiement" at bounding box center [1078, 182] width 142 height 14
click at [1051, 185] on span "[SERPE] Relance paiement" at bounding box center [1078, 182] width 142 height 14
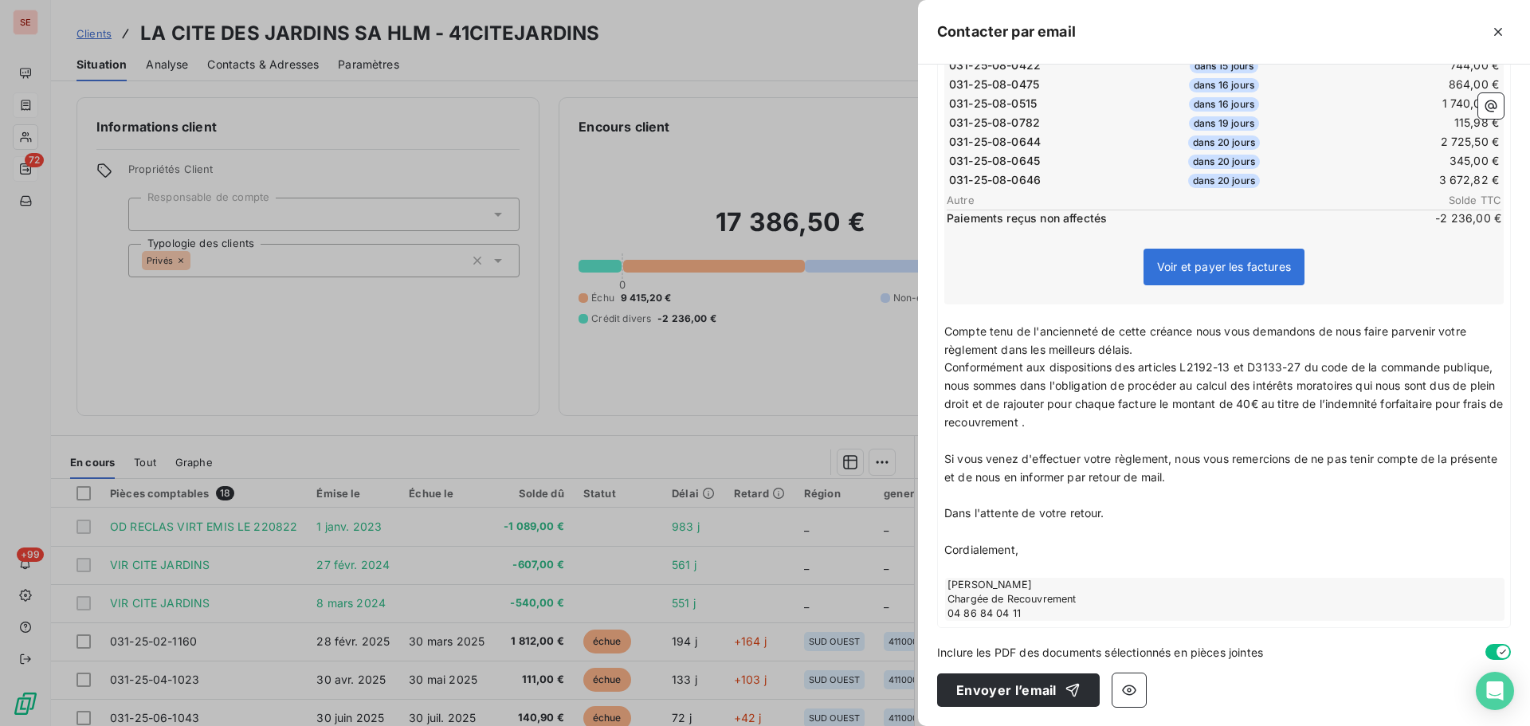
scroll to position [100, 0]
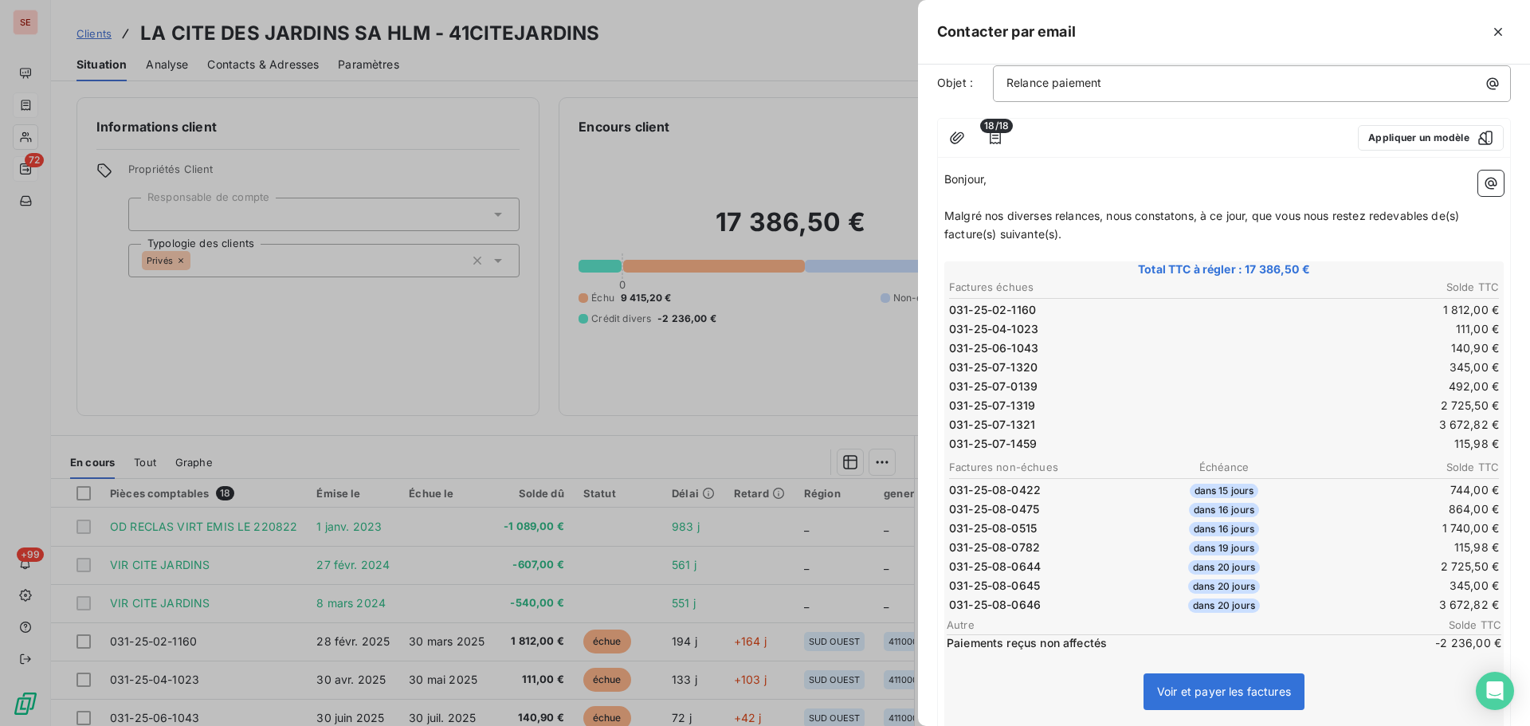
click at [1138, 430] on td "031-25-07-1321" at bounding box center [1086, 425] width 275 height 18
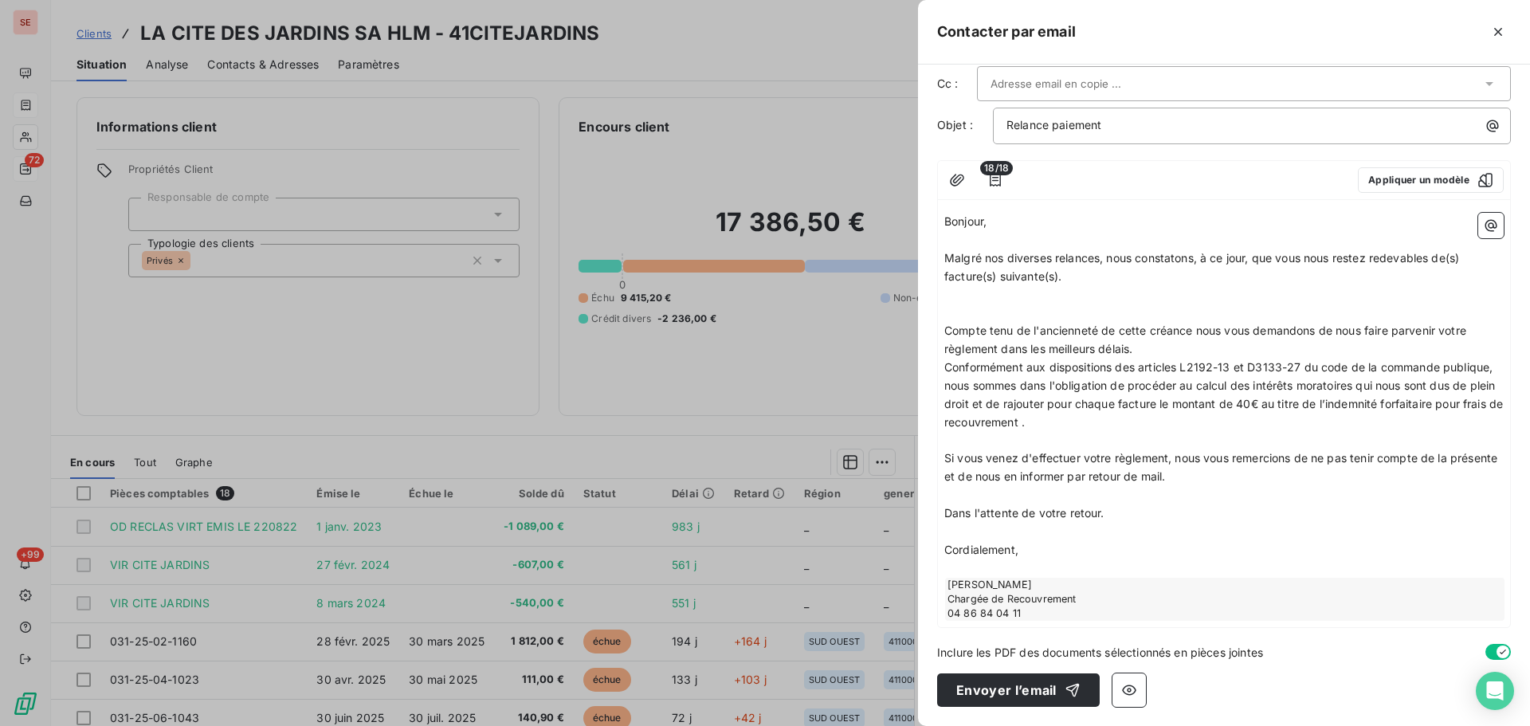
scroll to position [57, 0]
click at [1016, 401] on span "Conformément aux dispositions des articles L2192-13 et D3133-27 du code de la c…" at bounding box center [1226, 394] width 562 height 69
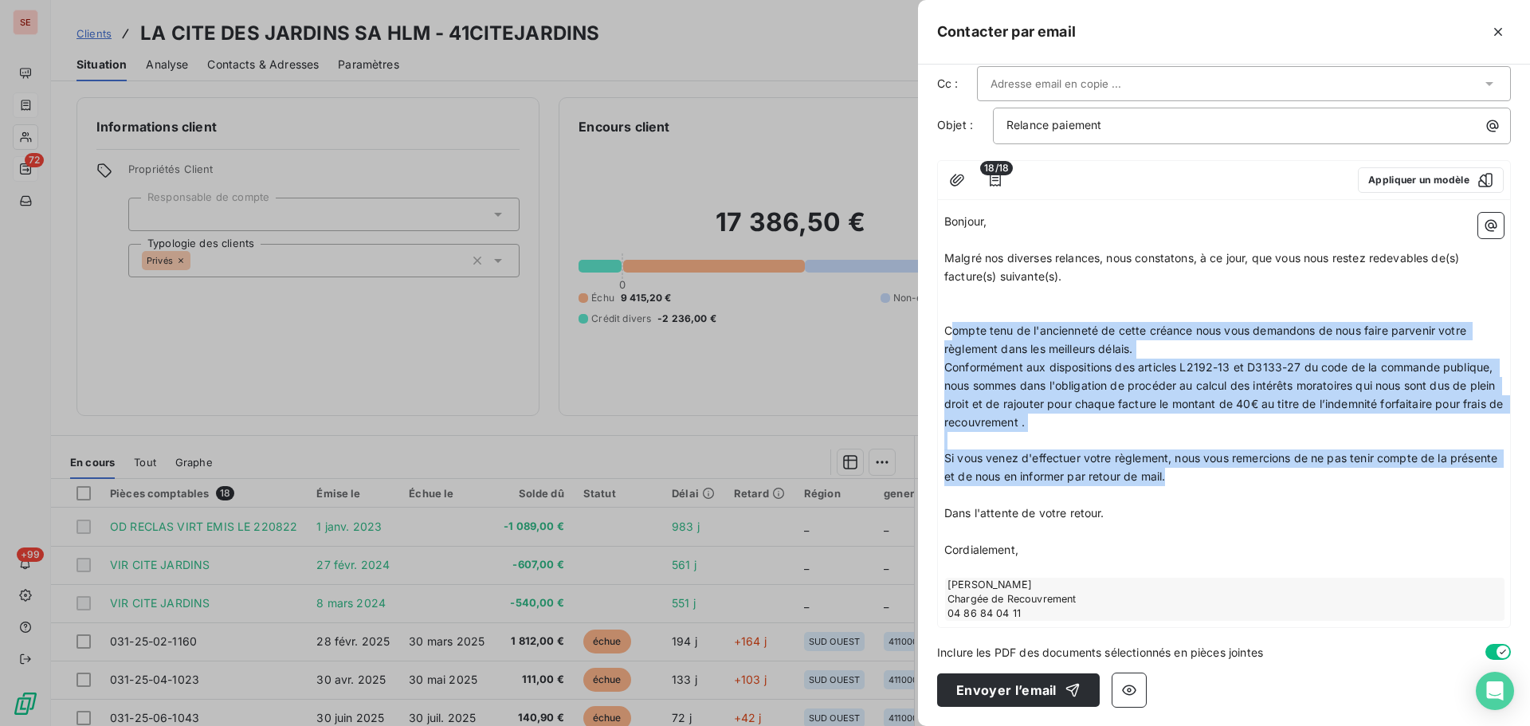
drag, startPoint x: 1258, startPoint y: 485, endPoint x: 953, endPoint y: 331, distance: 342.2
click at [953, 331] on div "Bonjour, ﻿ Malgré nos diverses relances, nous constatons, à ce jour, que vous n…" at bounding box center [1225, 417] width 560 height 408
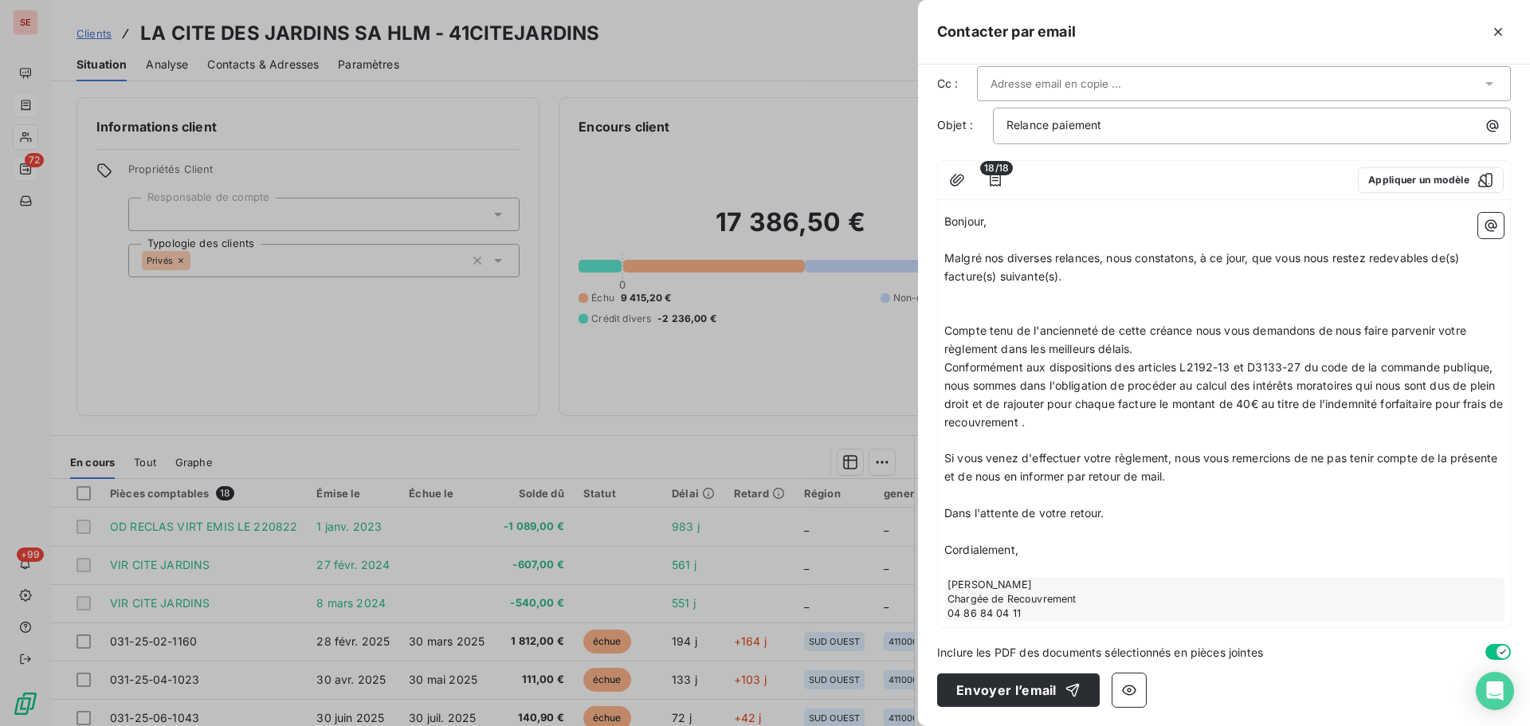
scroll to position [0, 0]
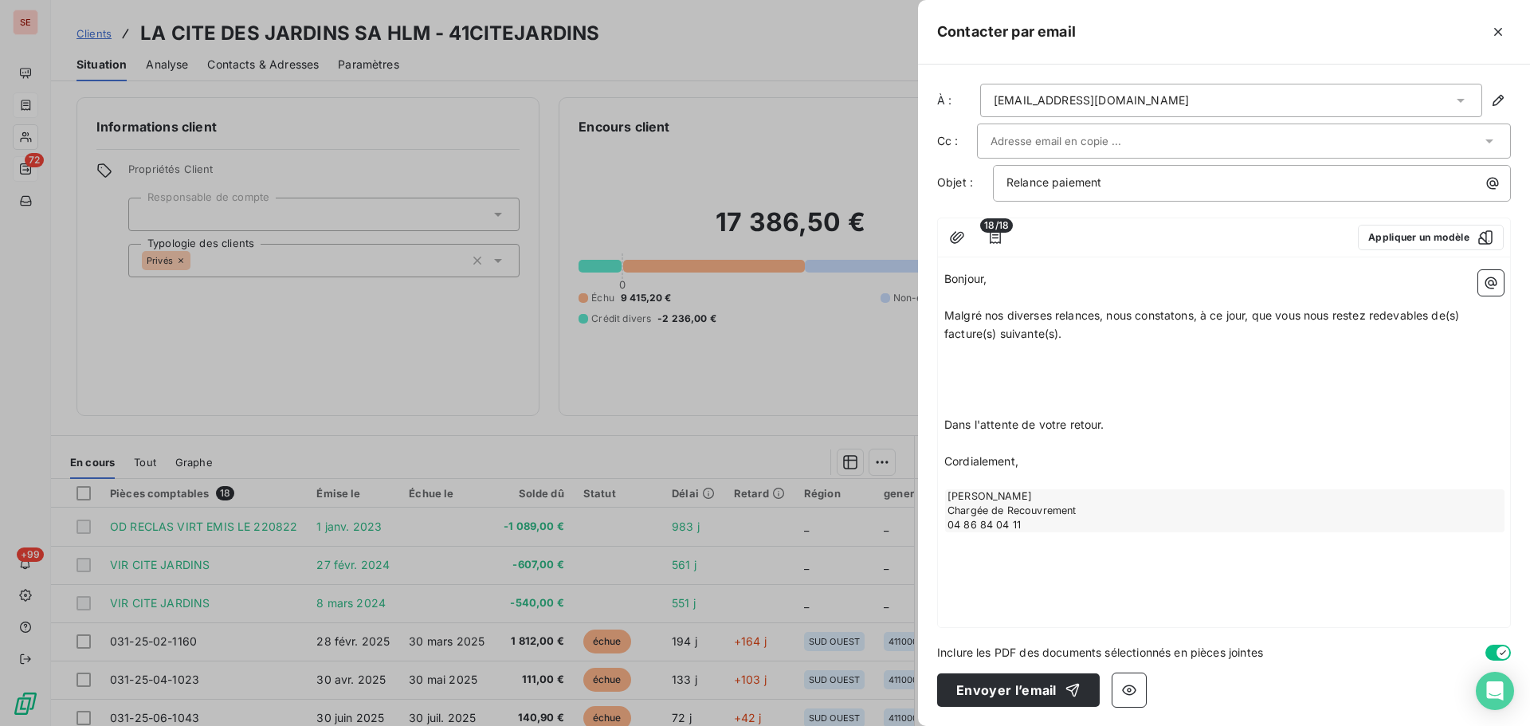
click at [1108, 318] on span "Malgré nos diverses relances, nous constatons, à ce jour, que vous nous restez …" at bounding box center [1204, 324] width 518 height 32
click at [1102, 312] on span "Malgré nos diverses relances, nous constatons, à ce jour, que vous nous restez …" at bounding box center [1204, 324] width 518 height 32
drag, startPoint x: 1289, startPoint y: 316, endPoint x: 1272, endPoint y: 318, distance: 16.8
click at [1272, 318] on span "Malgré nos diverses relances mails & courrier , nous constatons, à ce jour, que…" at bounding box center [1201, 324] width 513 height 32
click at [1412, 319] on span "Malgré nos diverses relances mails & courrier , nous constatons, à ce jour, que…" at bounding box center [1201, 324] width 513 height 32
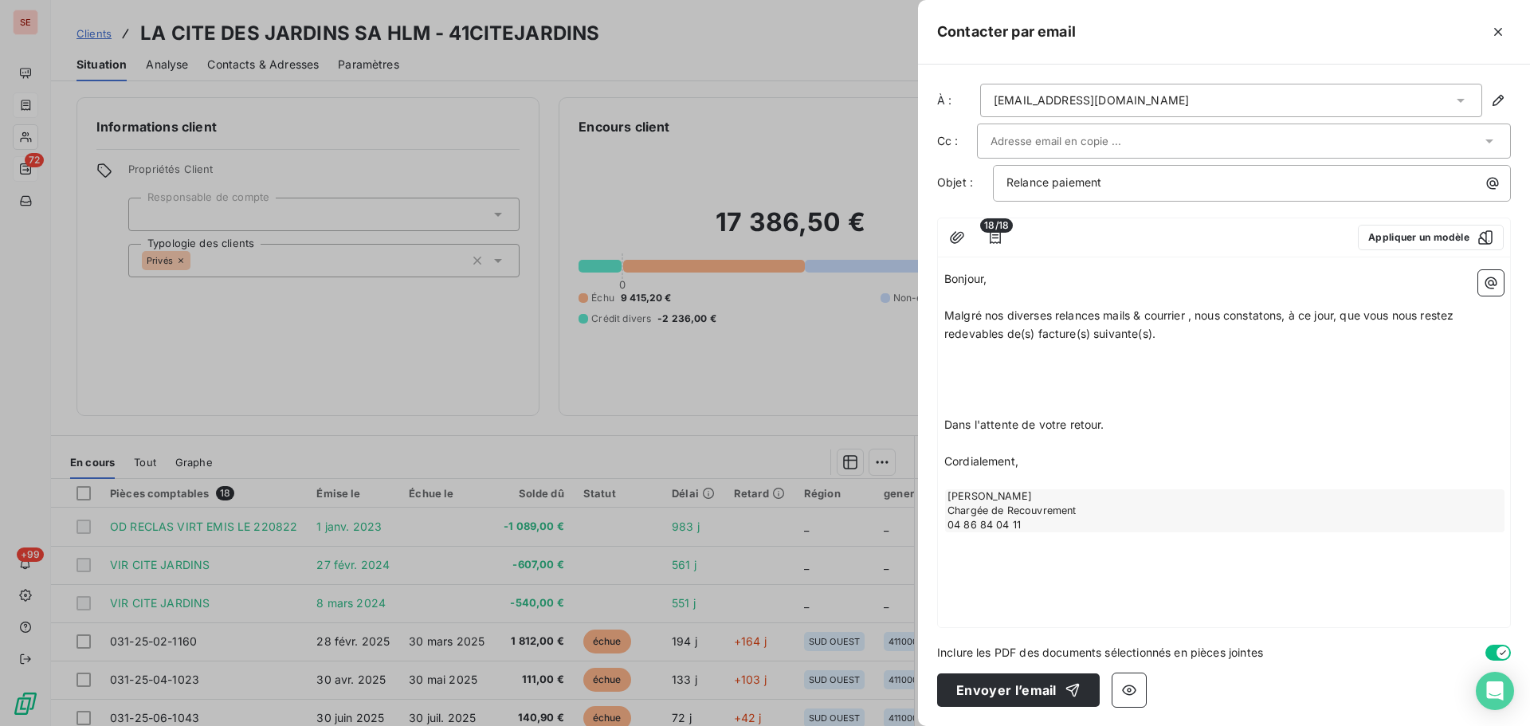
click at [1475, 317] on p "Malgré nos diverses relances mails & courrier , nous constatons, à ce jour, que…" at bounding box center [1225, 325] width 560 height 37
click at [1188, 316] on span "Malgré nos diverses relances mails & courrier , nous constatons, à ce jour, que…" at bounding box center [1224, 324] width 559 height 32
click at [1019, 375] on p "﻿" at bounding box center [1225, 370] width 560 height 18
click at [996, 236] on icon "button" at bounding box center [996, 238] width 16 height 16
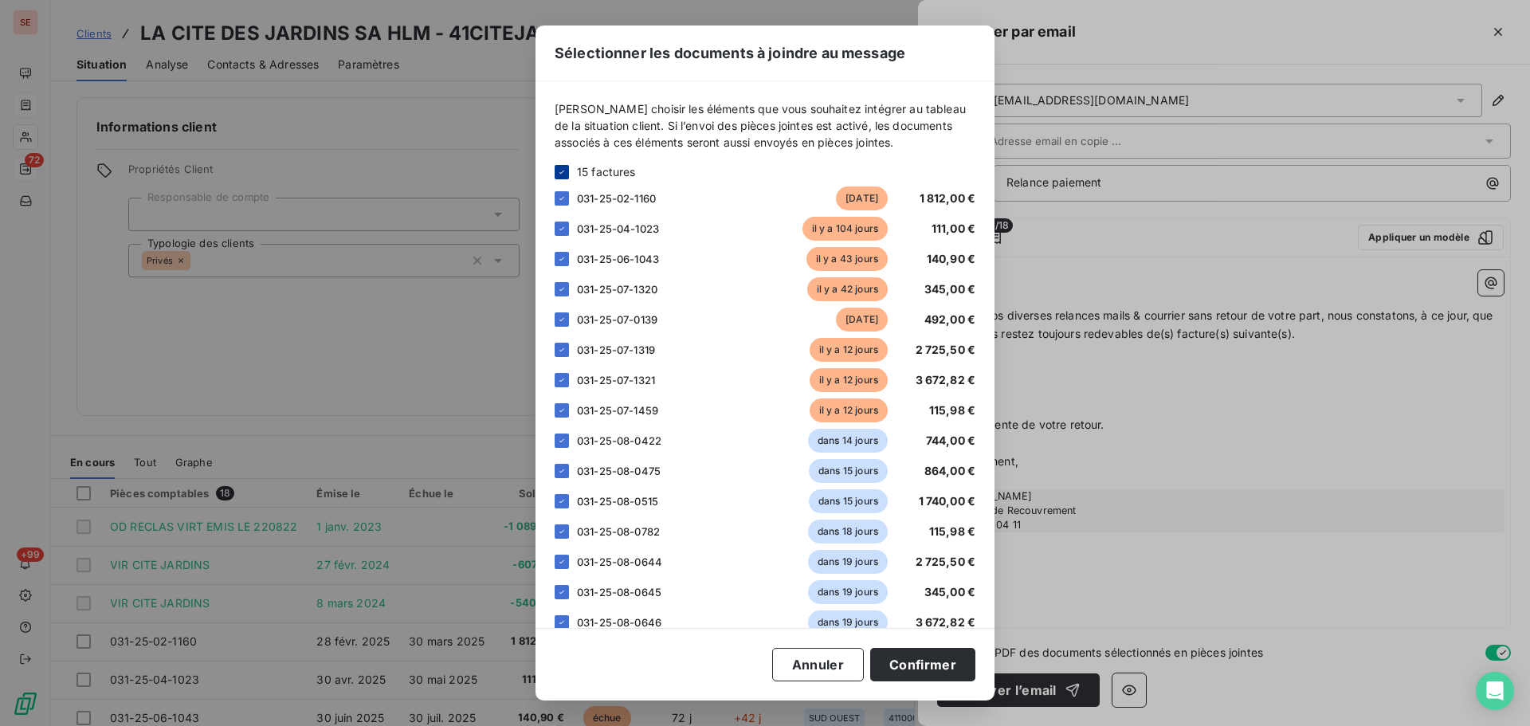
click at [557, 174] on icon at bounding box center [562, 172] width 10 height 10
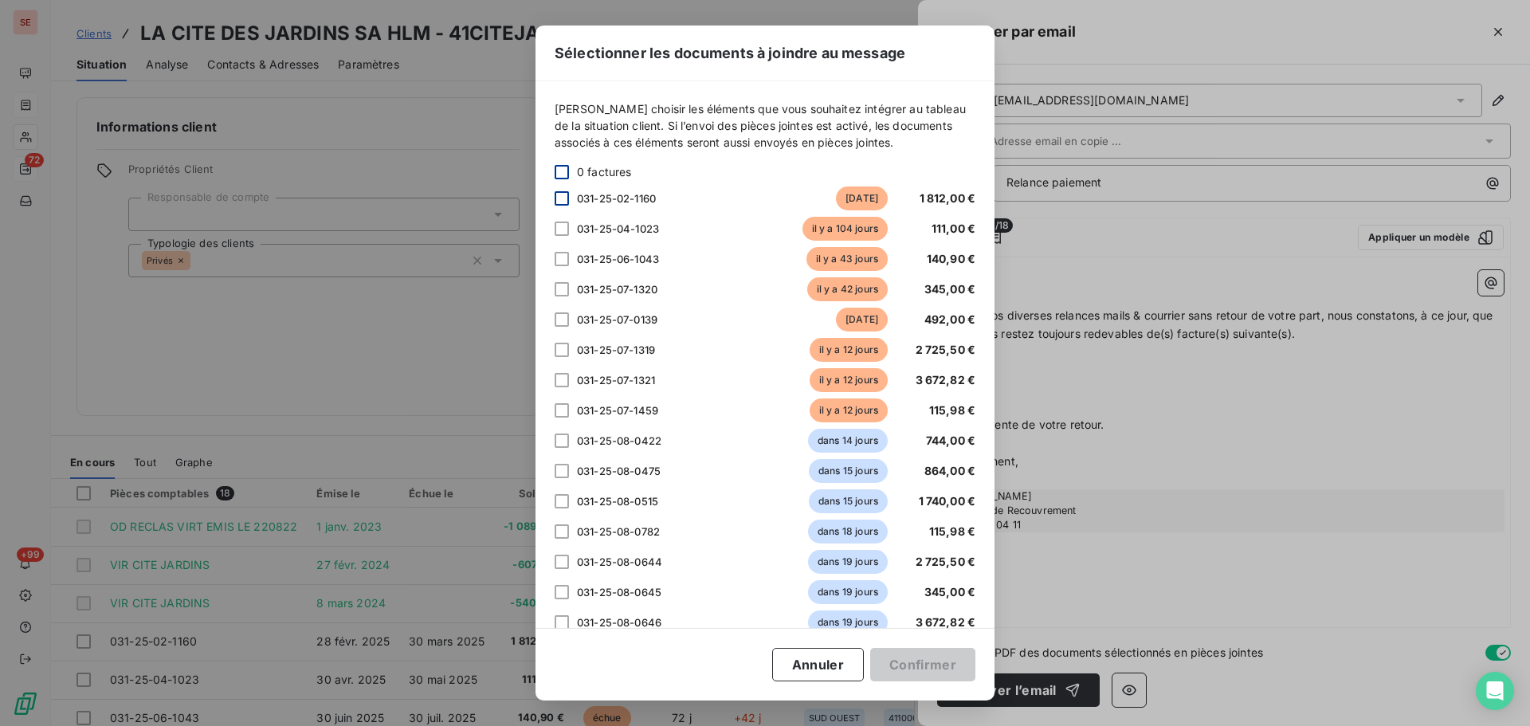
click at [562, 196] on div at bounding box center [562, 198] width 14 height 14
click at [559, 231] on div at bounding box center [562, 229] width 14 height 14
click at [560, 259] on div at bounding box center [562, 259] width 14 height 14
click at [564, 289] on div at bounding box center [562, 289] width 14 height 14
click at [566, 325] on div at bounding box center [562, 319] width 14 height 14
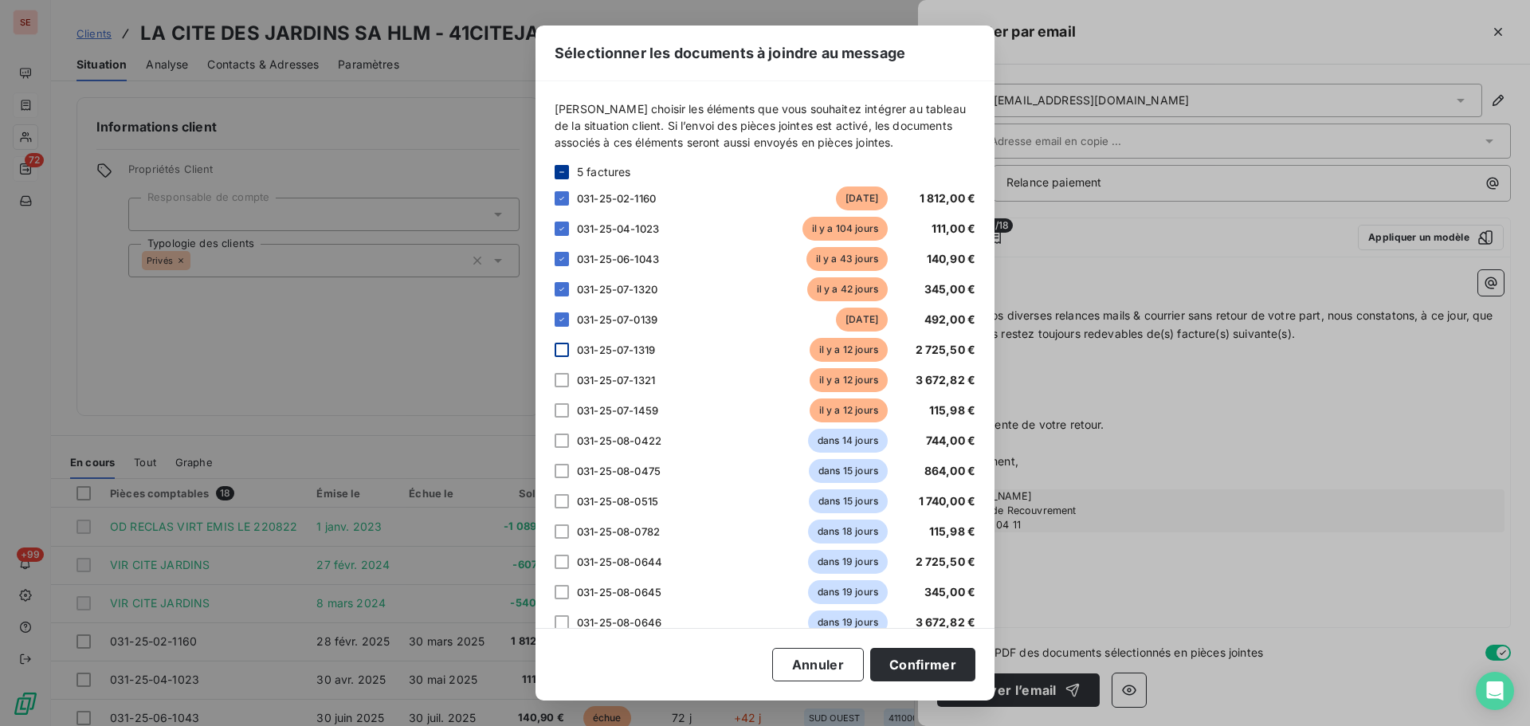
click at [564, 353] on div at bounding box center [562, 350] width 14 height 14
click at [568, 375] on div at bounding box center [562, 380] width 14 height 14
click at [557, 413] on div at bounding box center [562, 410] width 14 height 14
click at [941, 662] on button "Confirmer" at bounding box center [922, 664] width 105 height 33
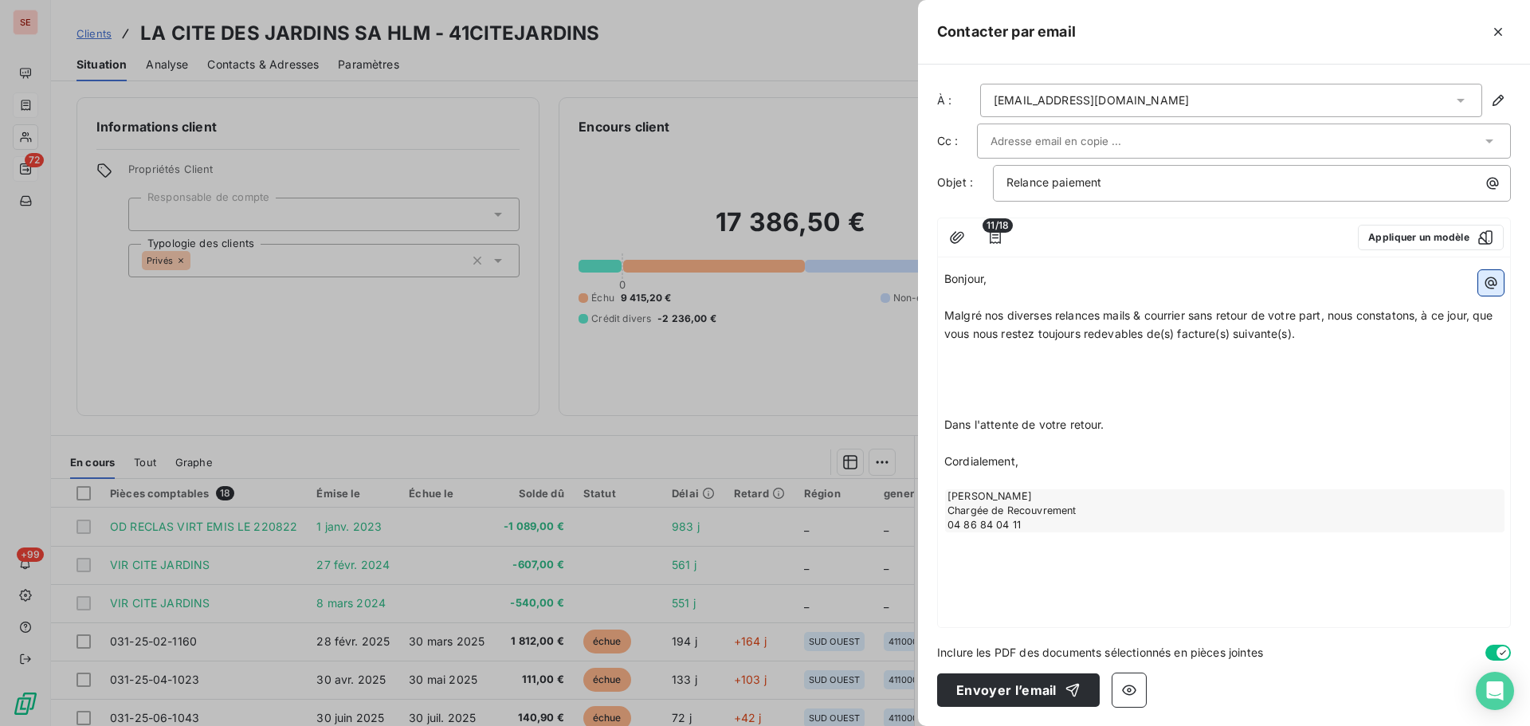
click at [1494, 285] on icon "button" at bounding box center [1492, 283] width 12 height 12
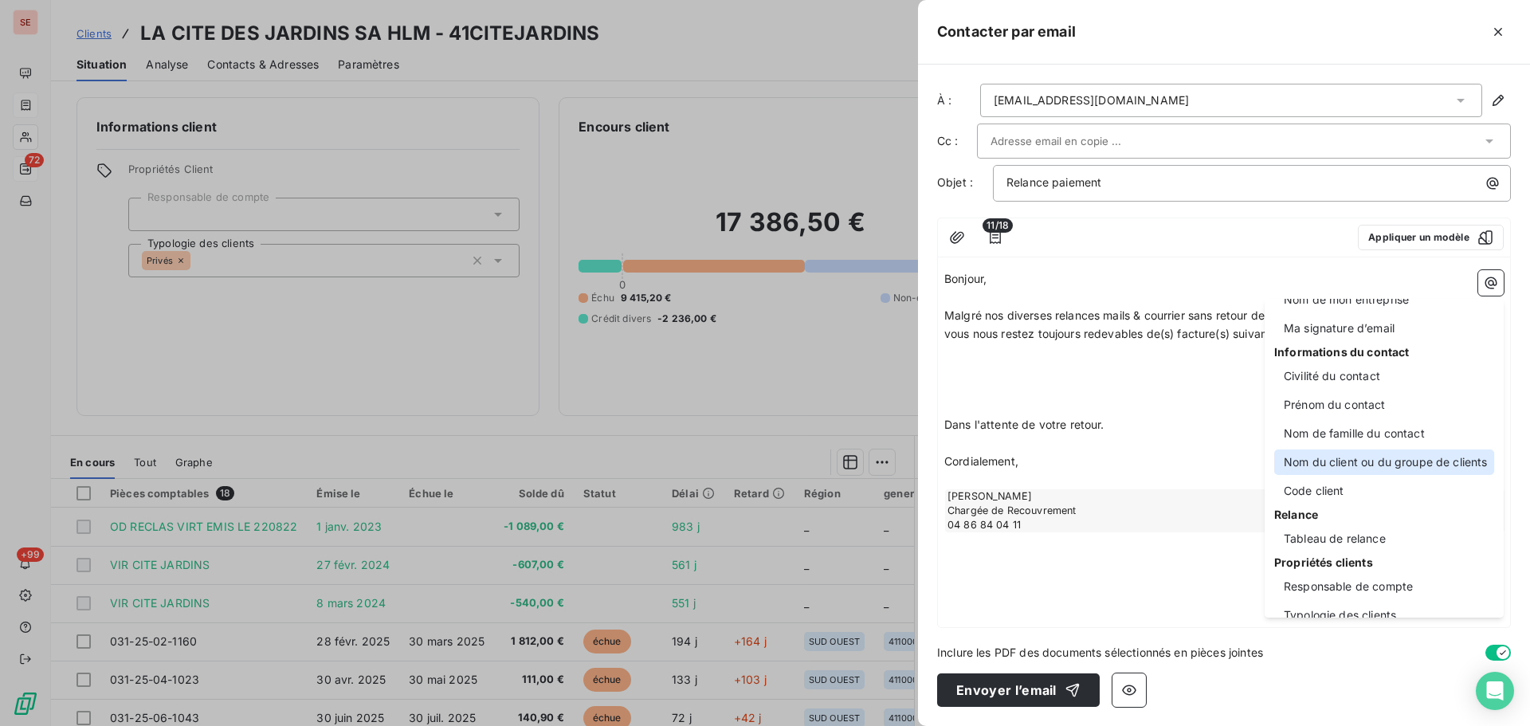
scroll to position [61, 0]
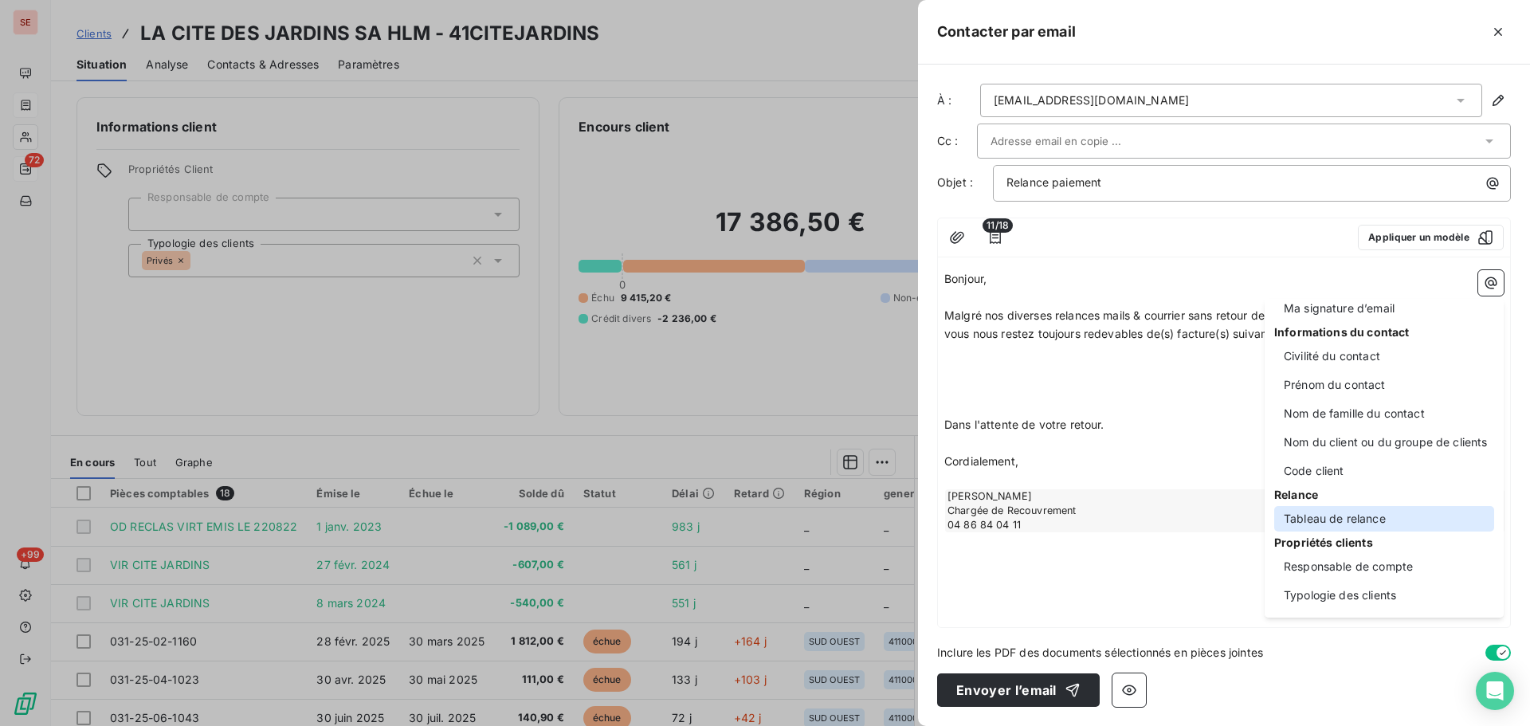
click at [1373, 523] on div "Tableau de relance" at bounding box center [1385, 519] width 220 height 26
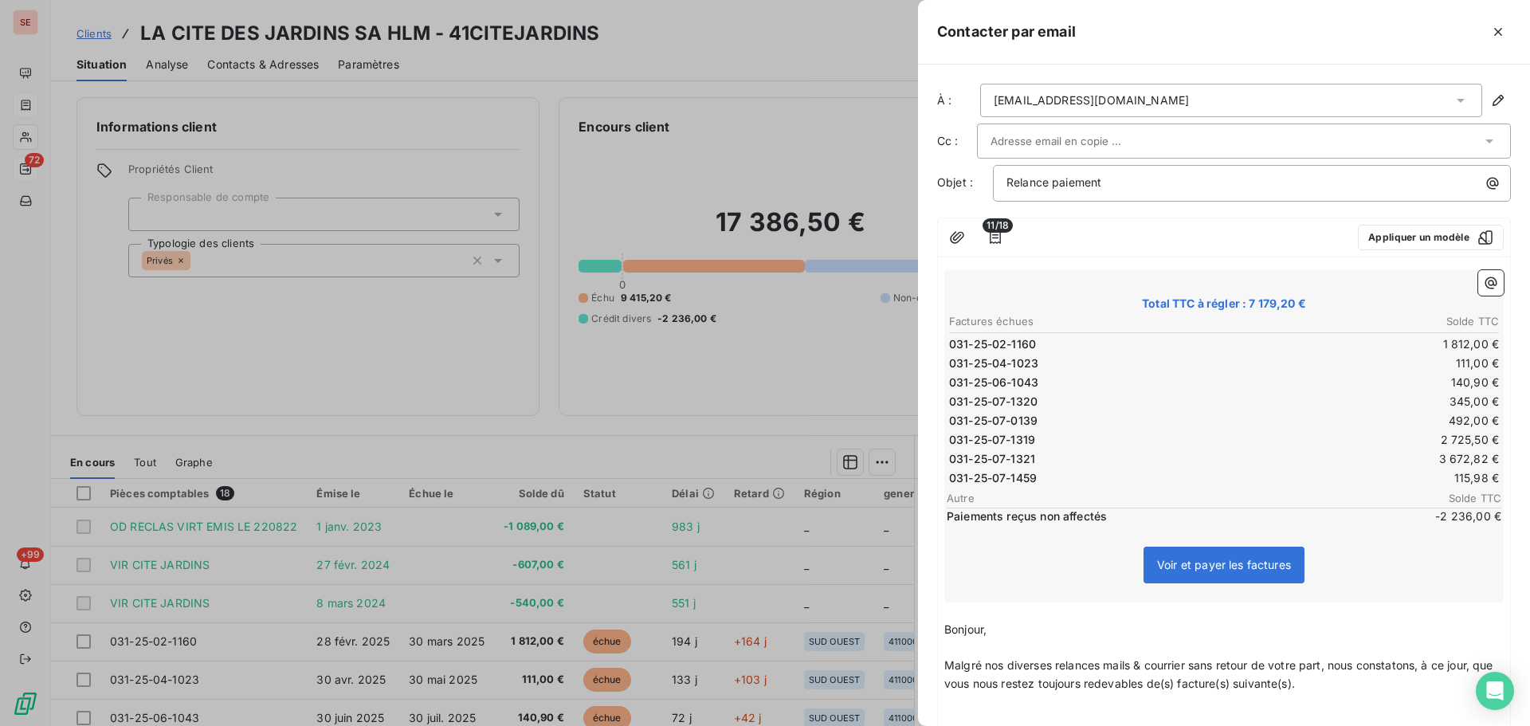
click at [1094, 336] on td "031-25-02-1160" at bounding box center [1086, 345] width 275 height 18
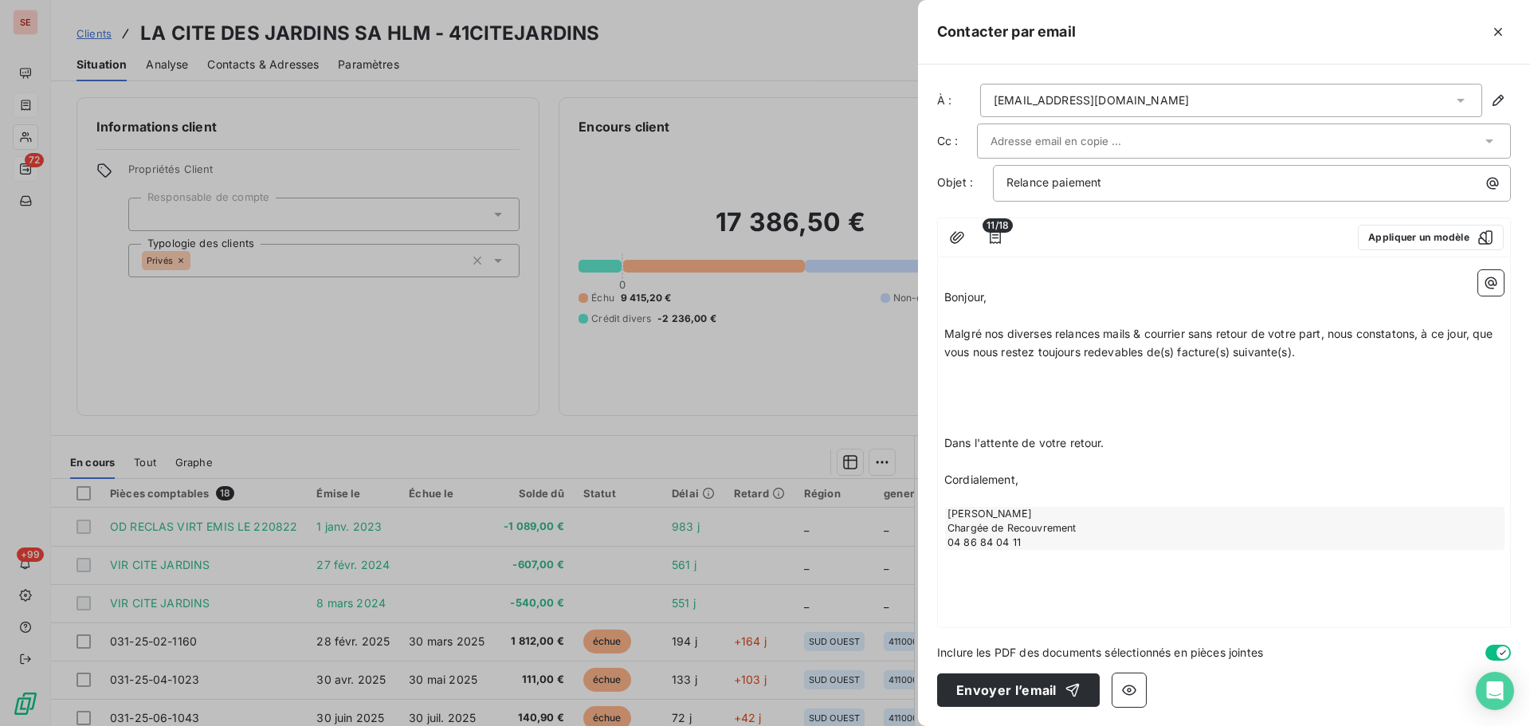
click at [994, 389] on p "﻿" at bounding box center [1225, 388] width 560 height 18
click at [976, 423] on p "﻿" at bounding box center [1225, 425] width 560 height 18
click at [1492, 285] on icon "button" at bounding box center [1492, 283] width 12 height 12
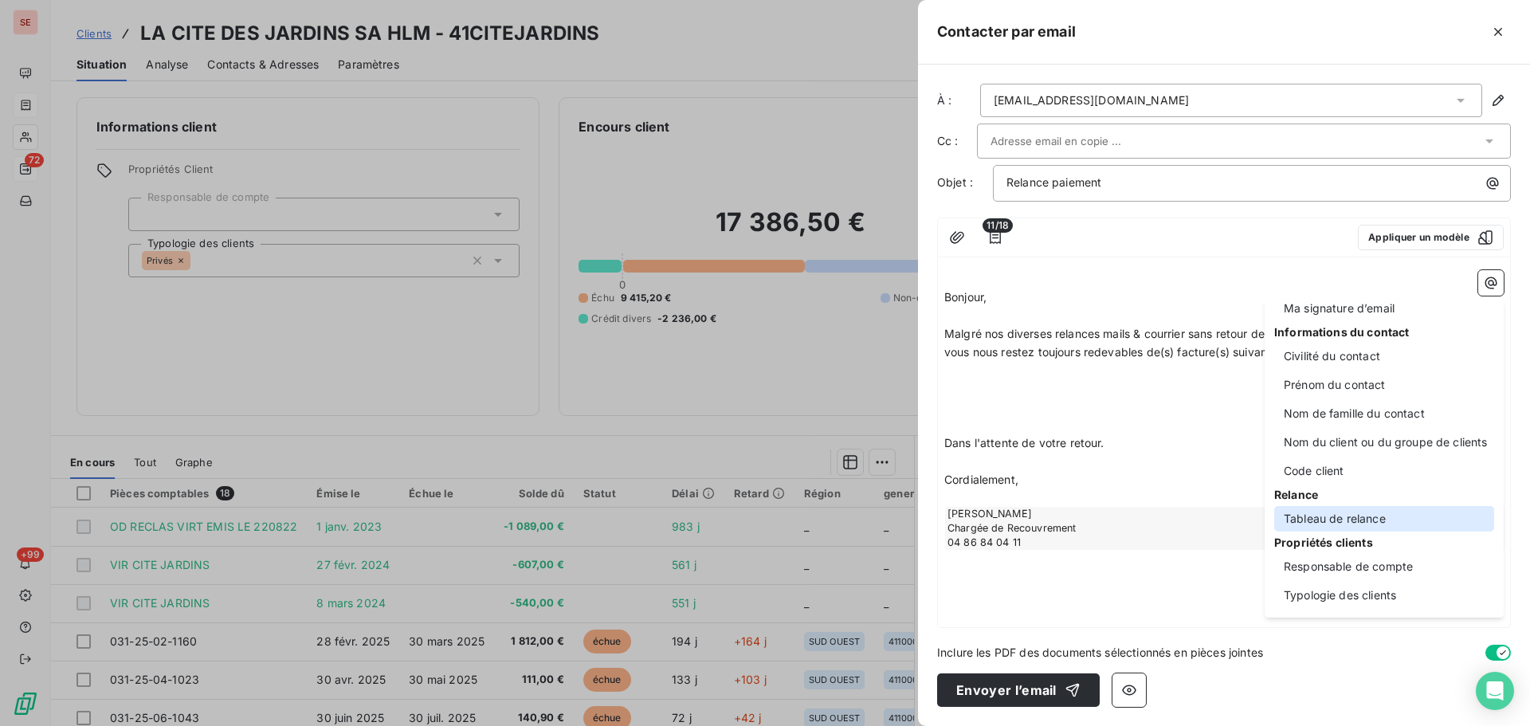
click at [1373, 522] on div "Tableau de relance" at bounding box center [1385, 519] width 220 height 26
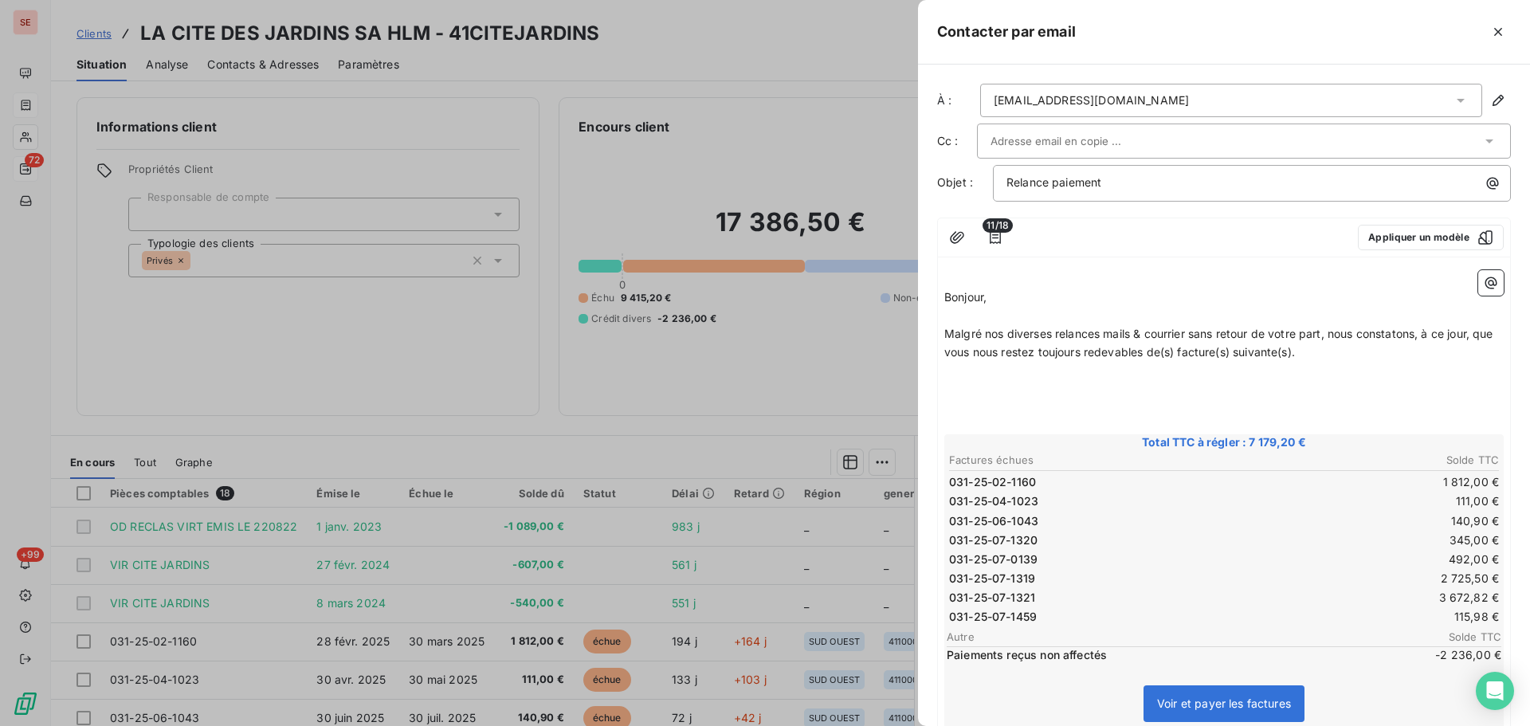
click at [988, 413] on p "﻿" at bounding box center [1225, 407] width 560 height 18
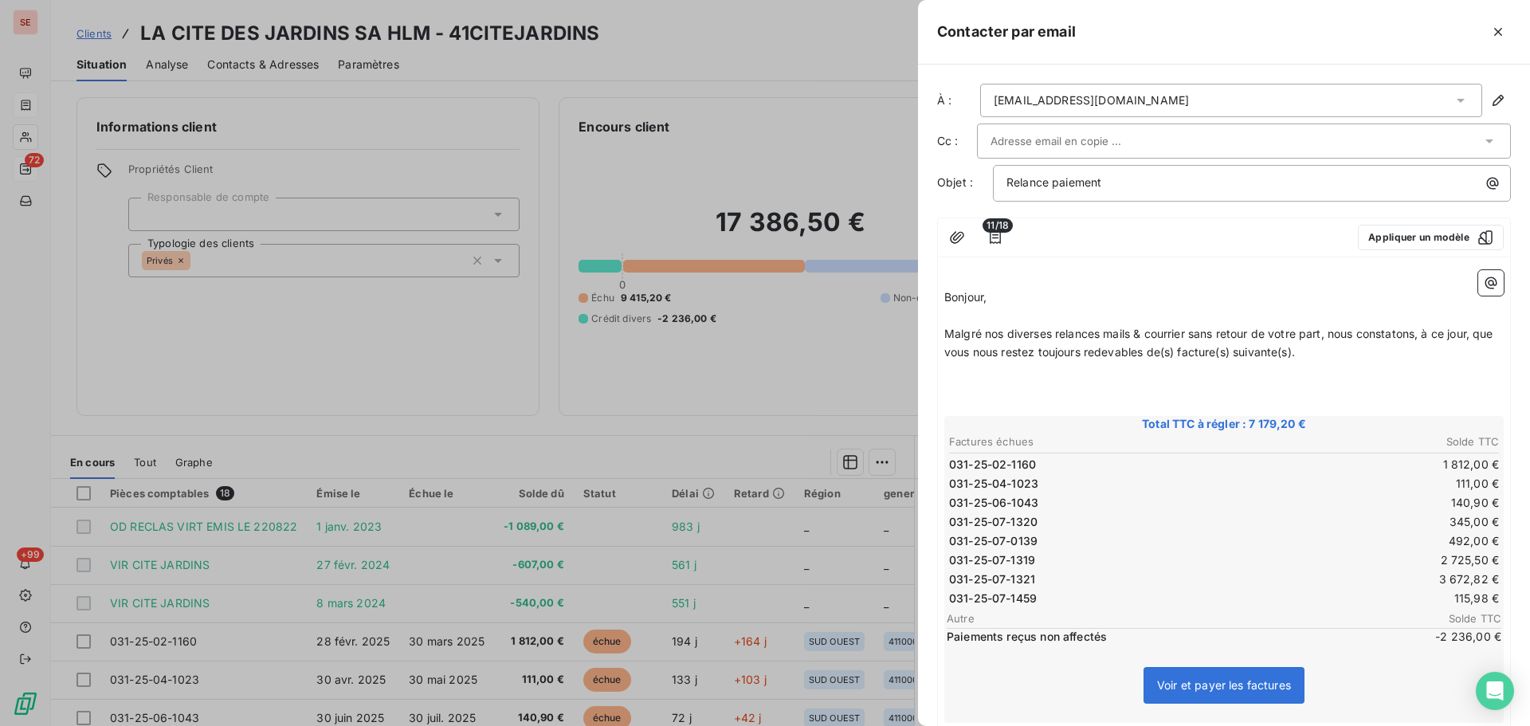
click at [974, 379] on p "﻿" at bounding box center [1225, 370] width 560 height 18
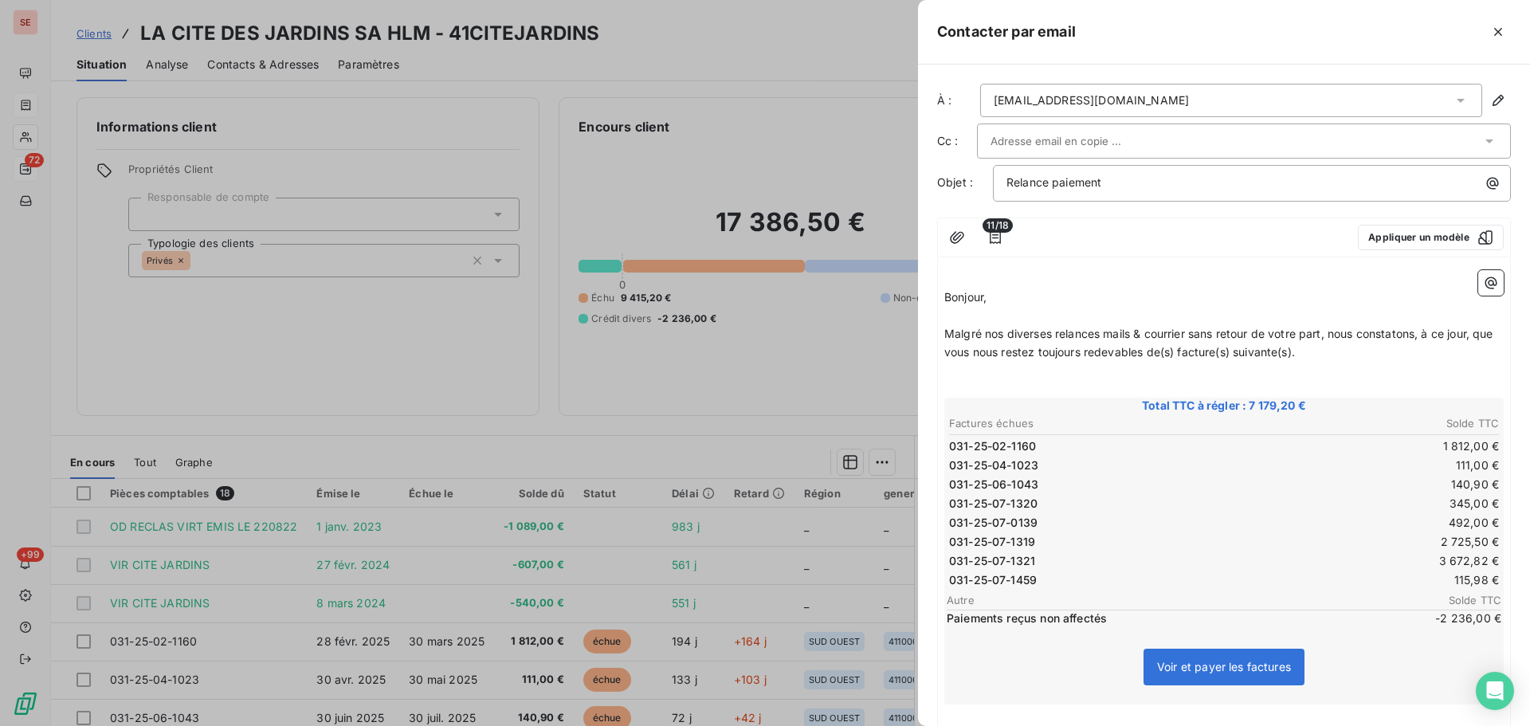
click at [1008, 376] on p "﻿" at bounding box center [1225, 370] width 560 height 18
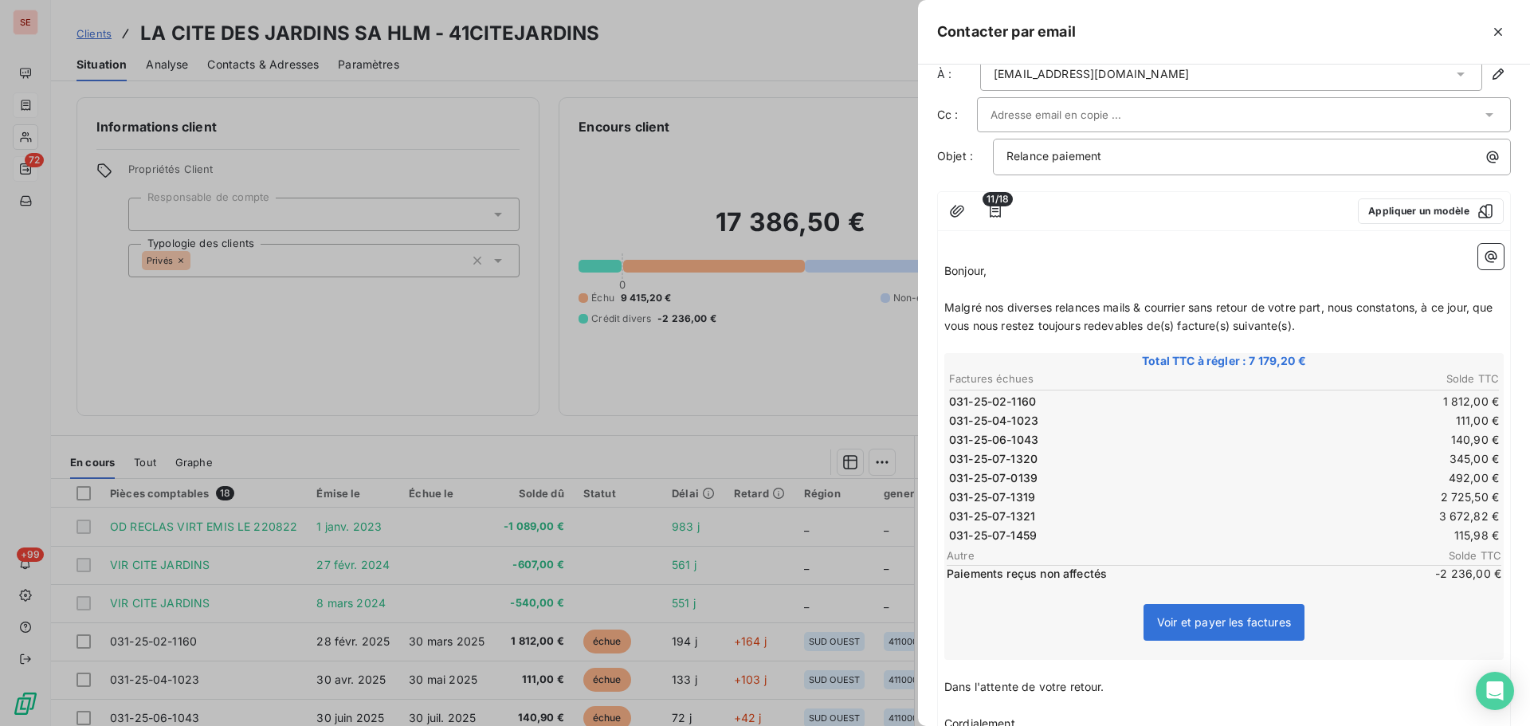
scroll to position [0, 0]
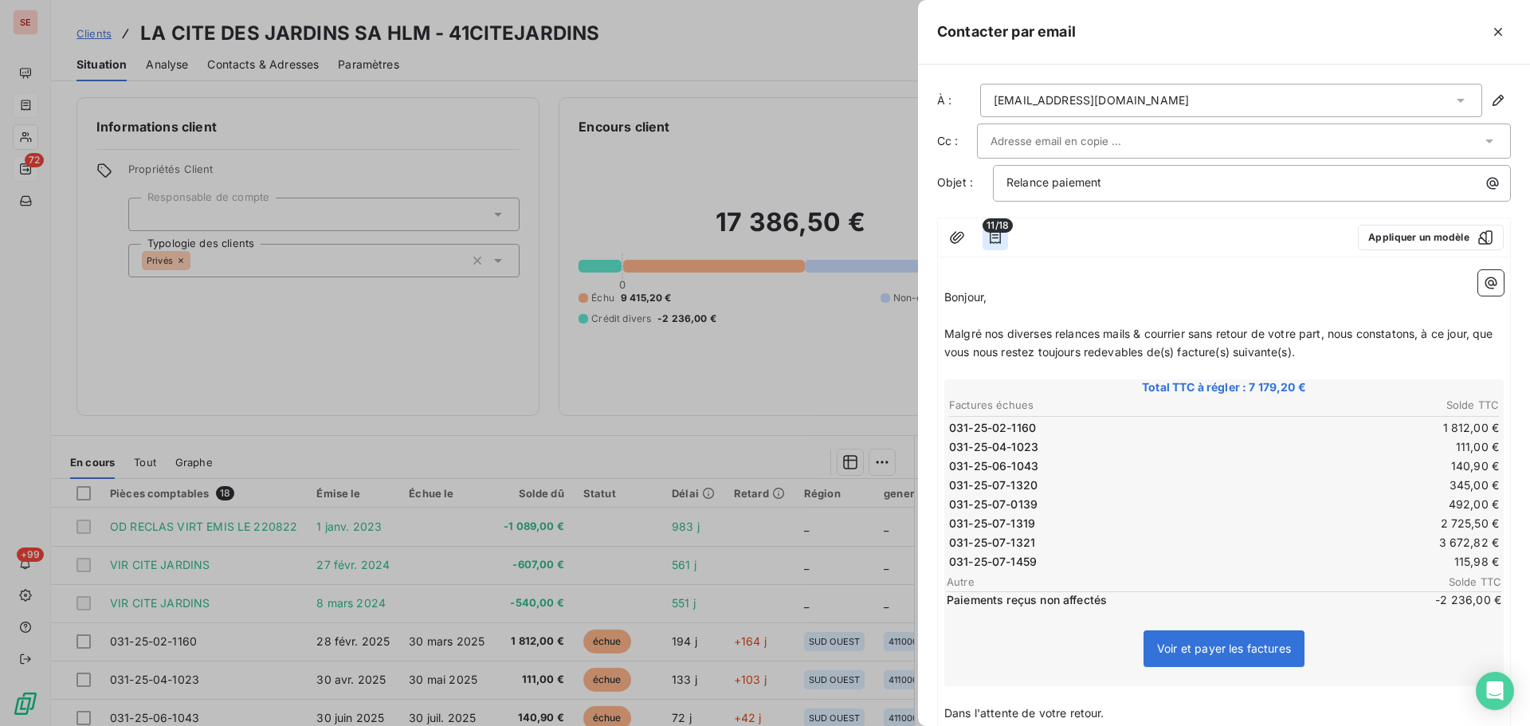
click at [996, 239] on icon "button" at bounding box center [996, 238] width 16 height 16
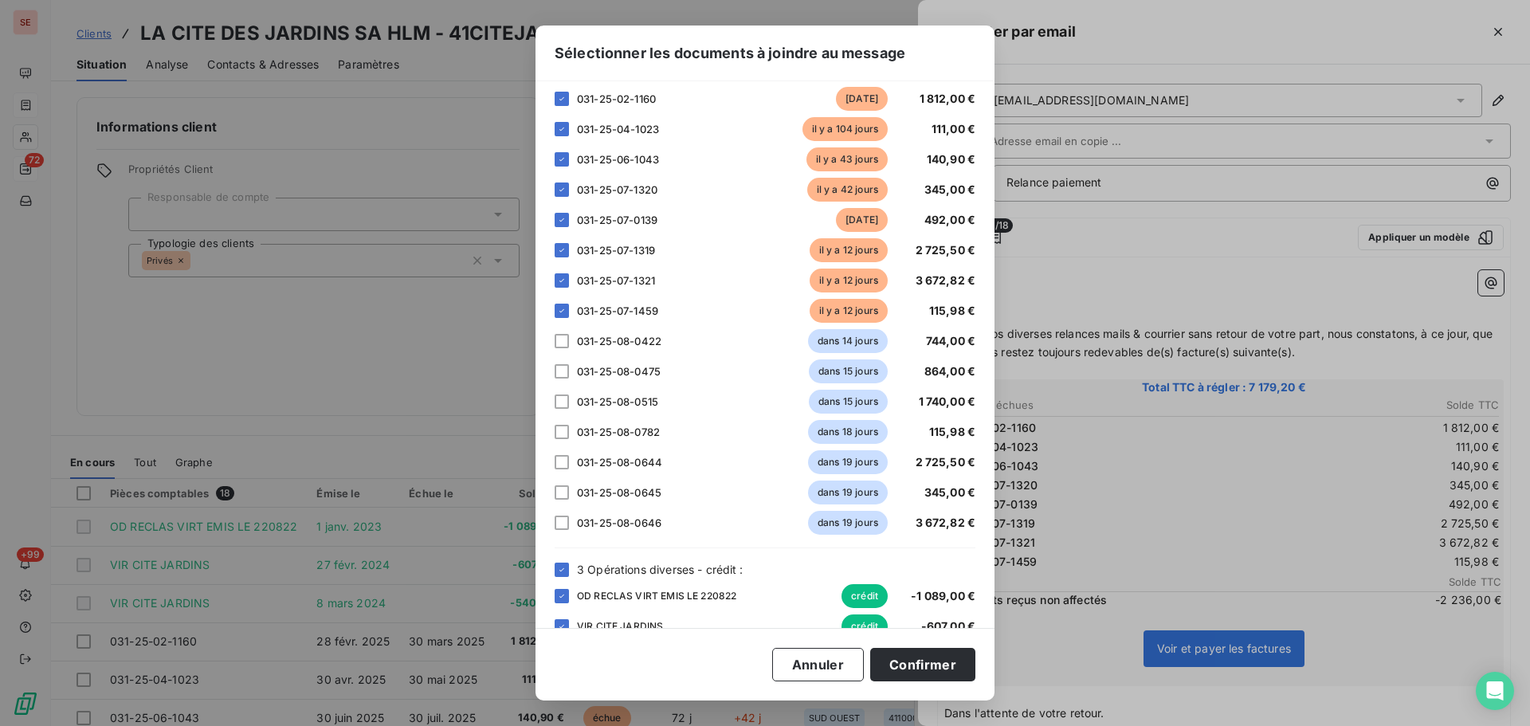
scroll to position [159, 0]
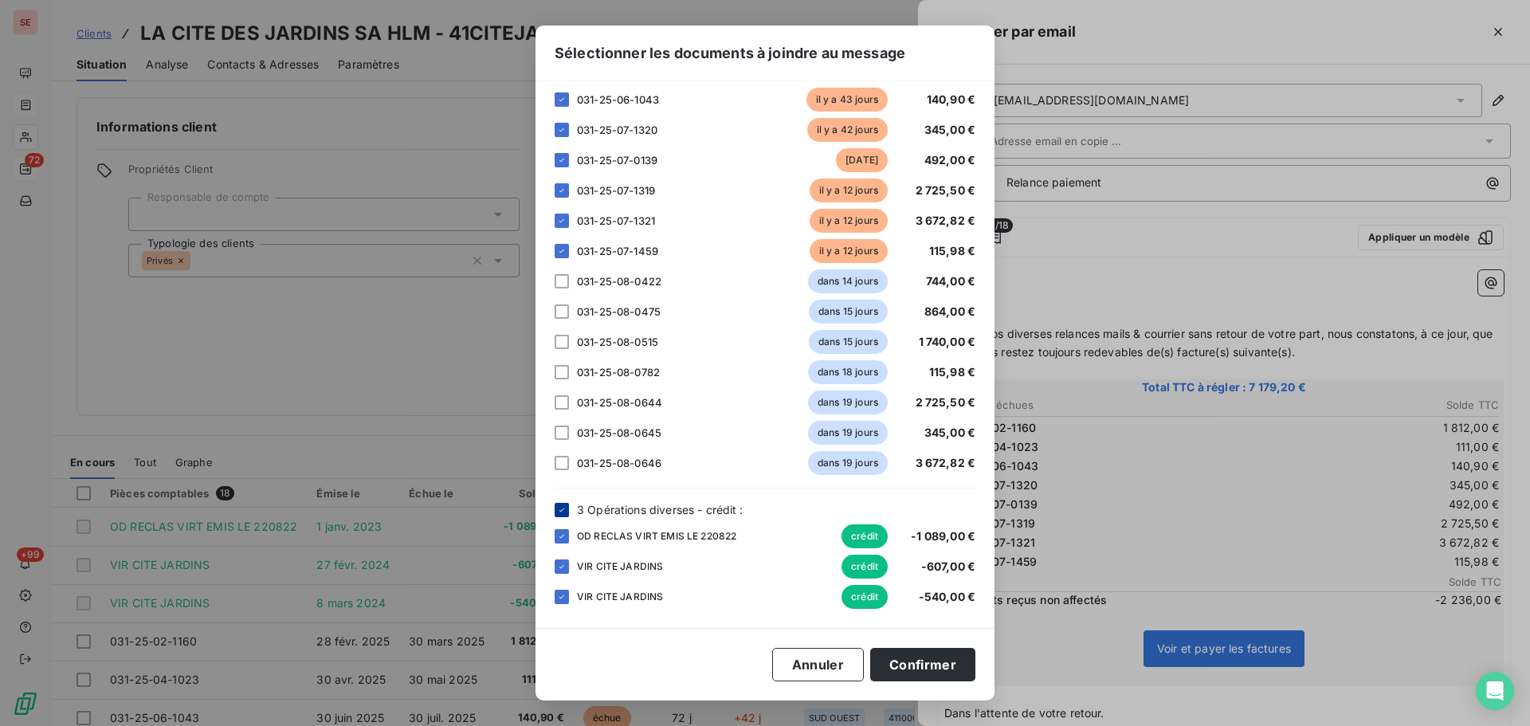
click at [564, 508] on icon at bounding box center [562, 510] width 10 height 10
click at [933, 662] on button "Confirmer" at bounding box center [922, 664] width 105 height 33
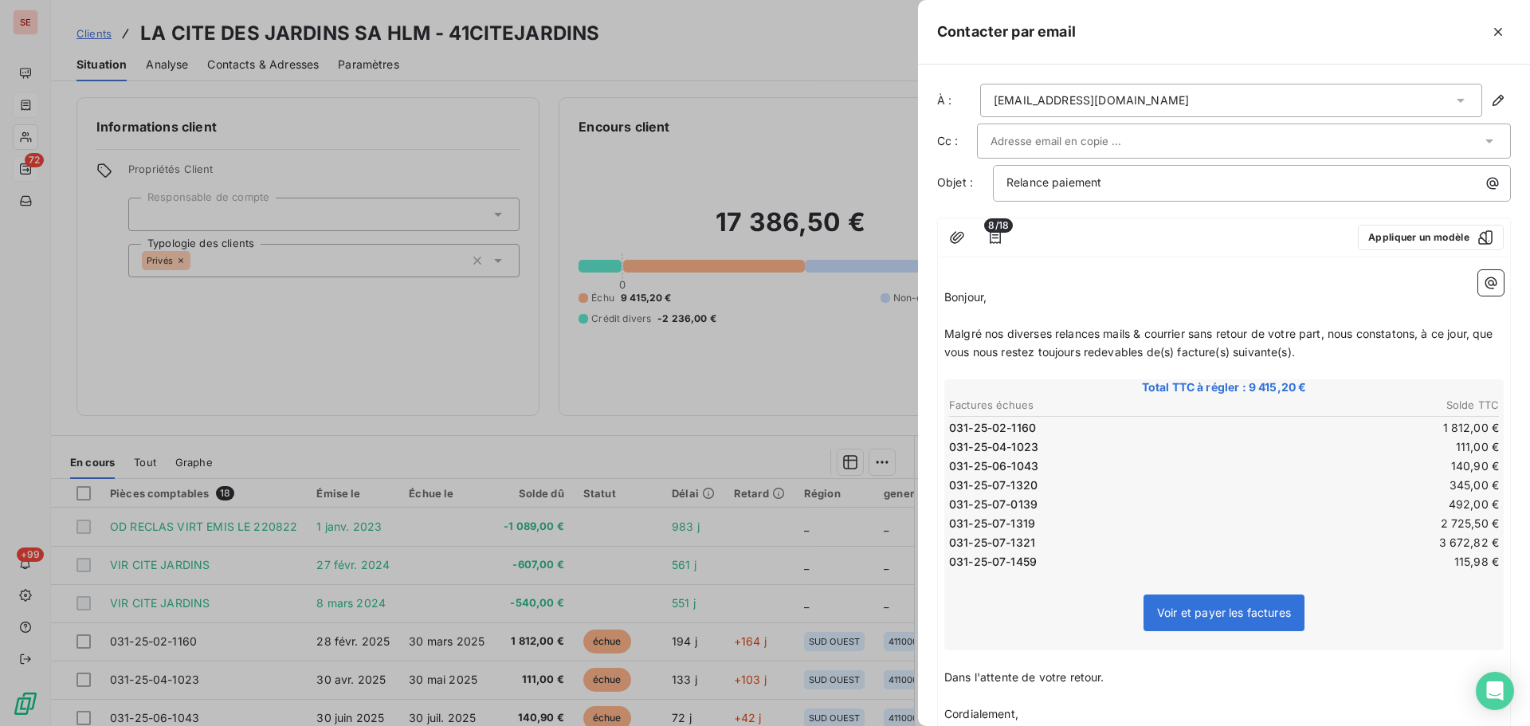
click at [1189, 359] on p "Malgré nos diverses relances mails & courrier sans retour de votre part, nous c…" at bounding box center [1225, 343] width 560 height 37
click at [1197, 351] on span "Malgré nos diverses relances mails & courrier sans retour de votre part, nous c…" at bounding box center [1221, 343] width 552 height 32
click at [1239, 357] on span "Malgré nos diverses relances mails & courrier sans retour de votre part, nous c…" at bounding box center [1221, 343] width 552 height 32
click at [1244, 356] on span "Malgré nos diverses relances mails & courrier sans retour de votre part, nous c…" at bounding box center [1221, 343] width 552 height 32
click at [1294, 353] on span "Malgré nos diverses relances mails & courrier sans retour de votre part, nous c…" at bounding box center [1221, 343] width 552 height 32
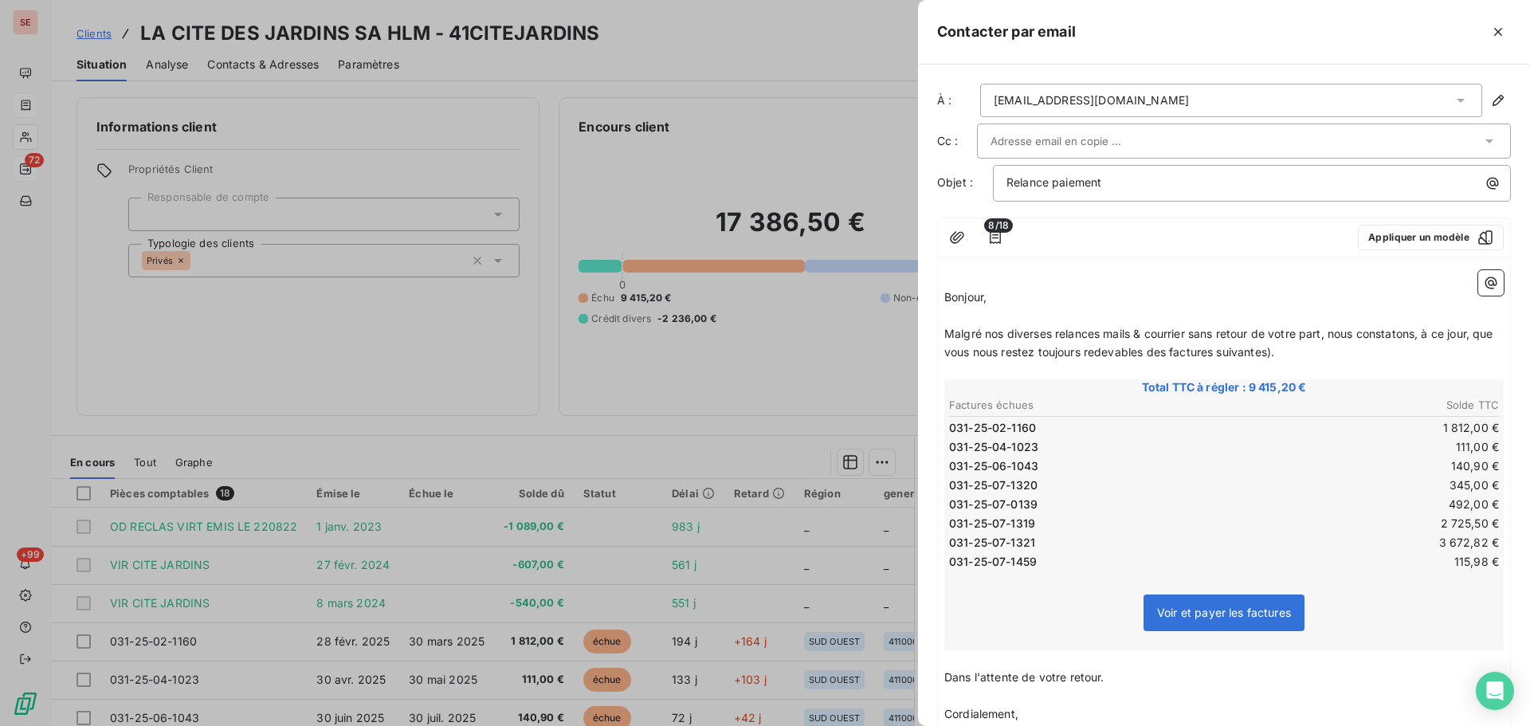
click at [1296, 351] on span "Malgré nos diverses relances mails & courrier sans retour de votre part, nous c…" at bounding box center [1221, 343] width 552 height 32
click at [1298, 355] on span "Malgré nos diverses relances mails & courrier sans retour de votre part, nous c…" at bounding box center [1221, 343] width 552 height 32
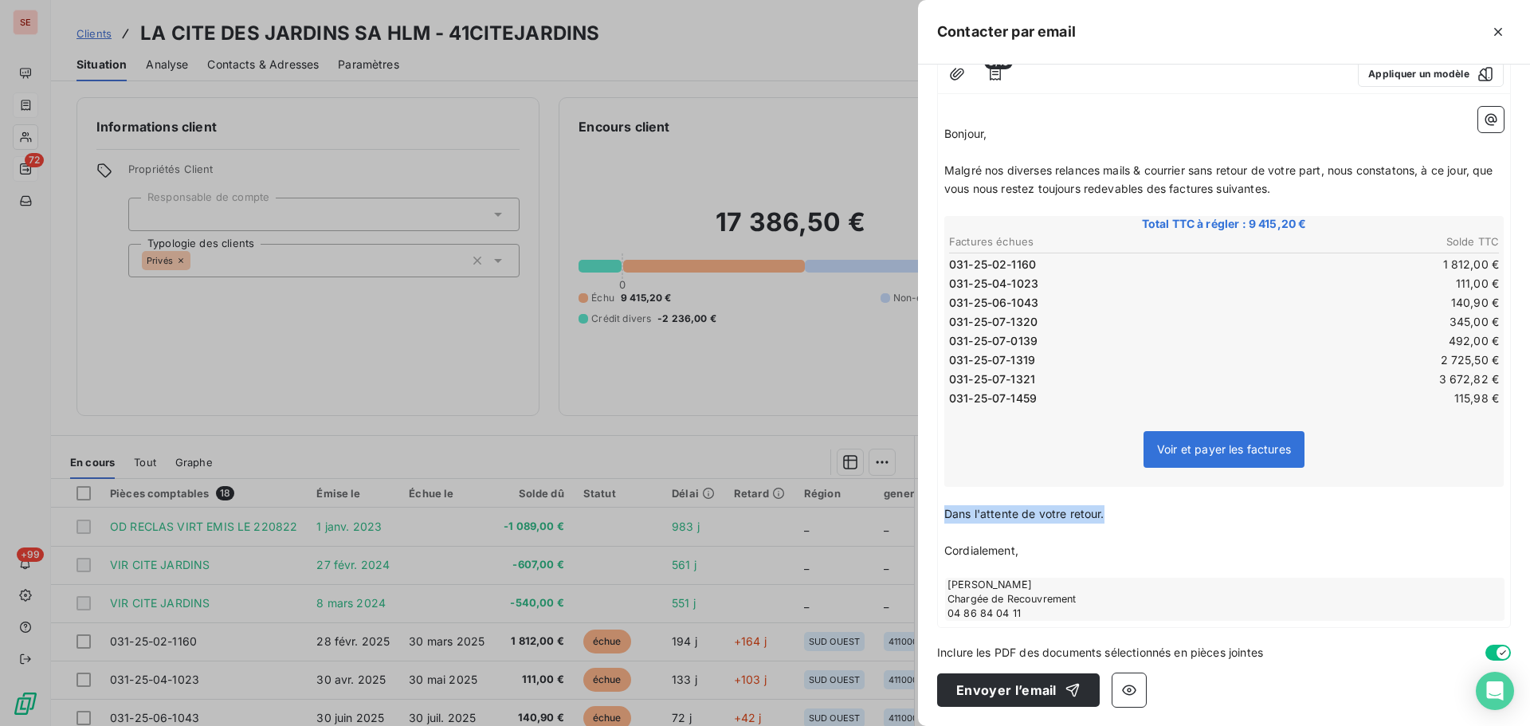
drag, startPoint x: 1139, startPoint y: 509, endPoint x: 925, endPoint y: 520, distance: 214.7
click at [925, 520] on div "À : [EMAIL_ADDRESS][DOMAIN_NAME] Cc : Objet : Relance paiement 8/18 Appliquer u…" at bounding box center [1224, 396] width 612 height 662
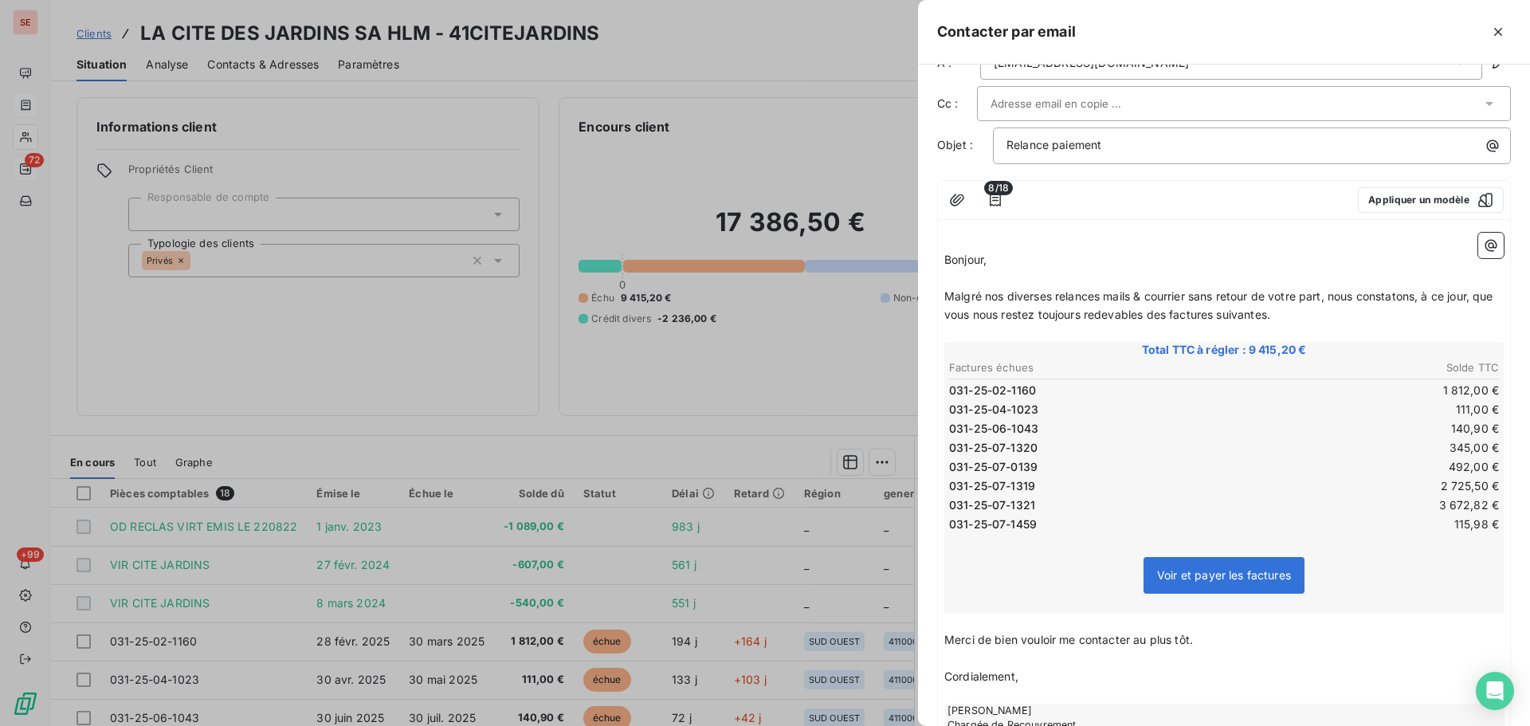
scroll to position [0, 0]
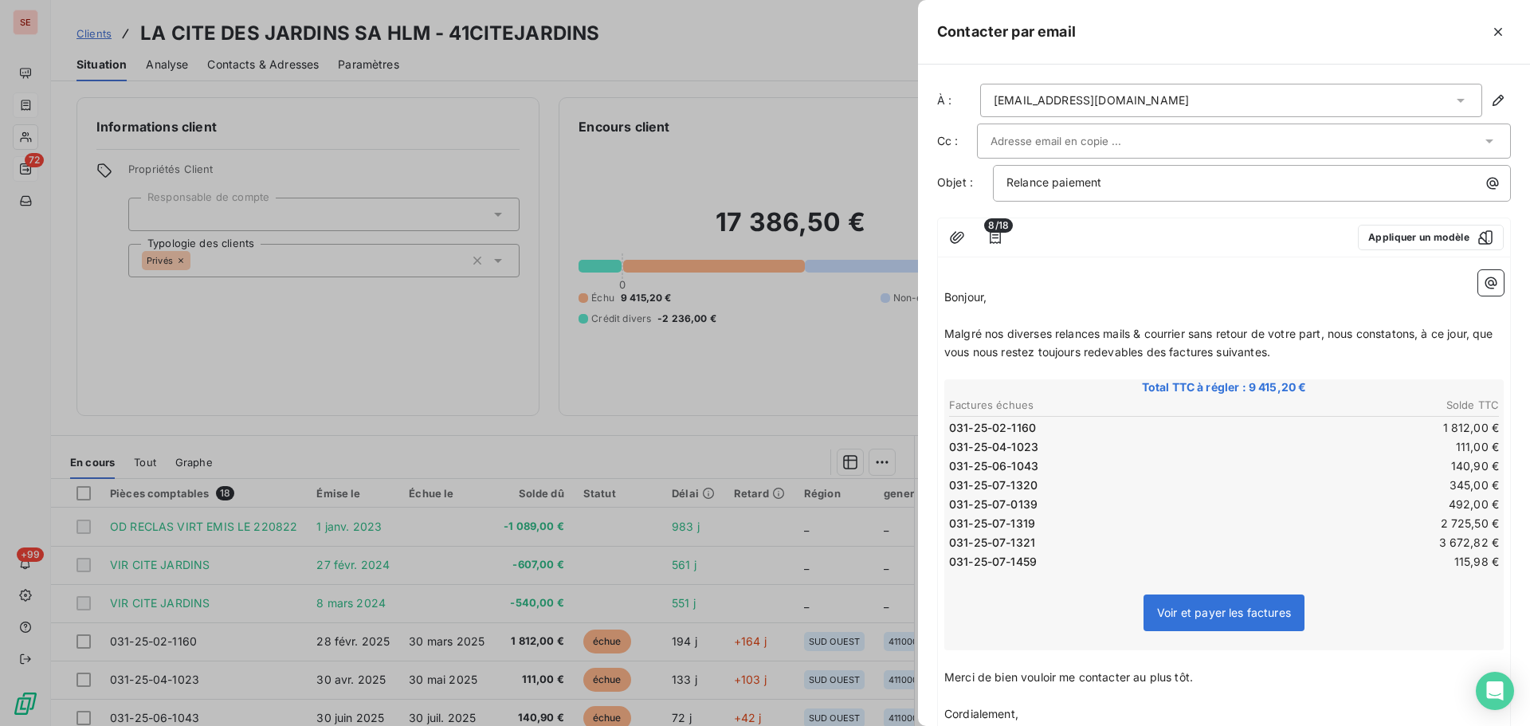
click at [1147, 126] on div at bounding box center [1244, 141] width 534 height 35
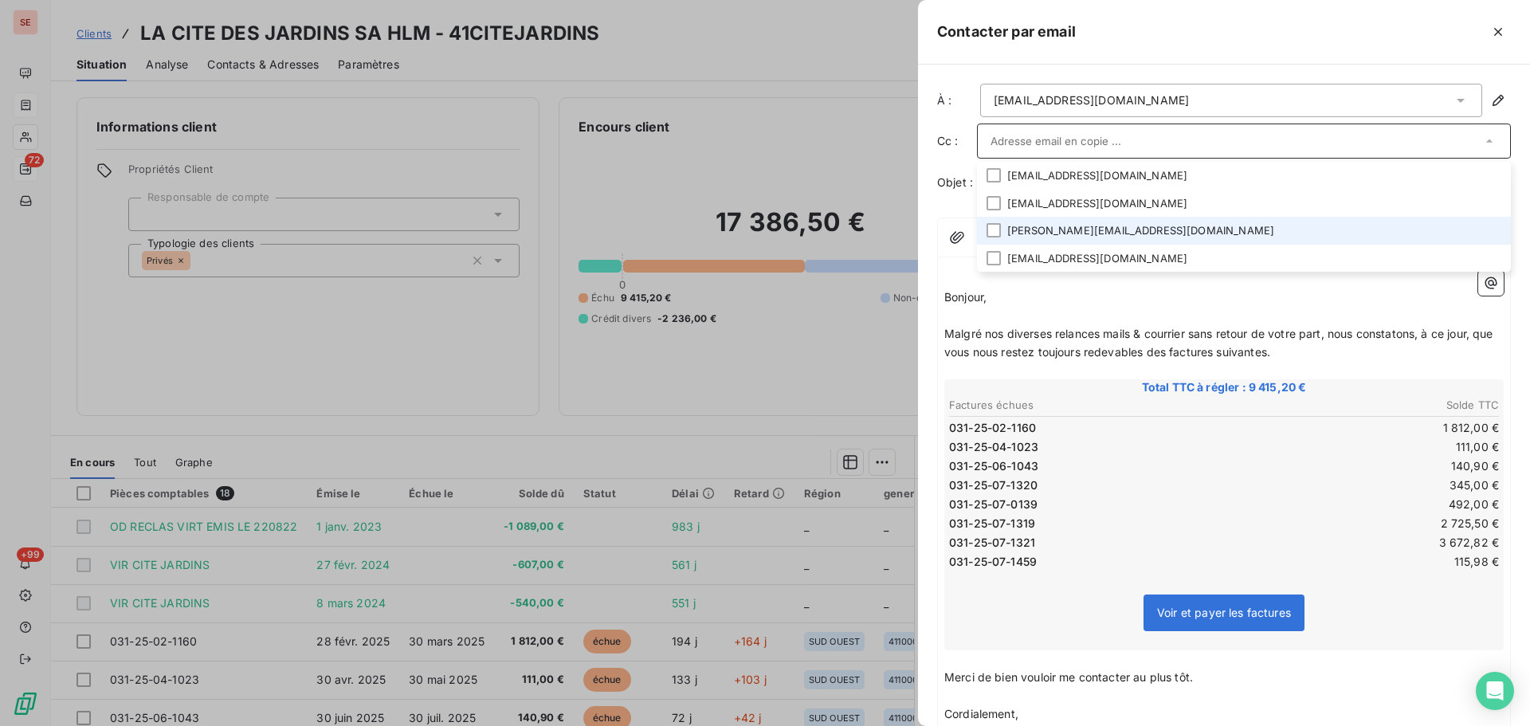
click at [1137, 230] on li "[PERSON_NAME][EMAIL_ADDRESS][DOMAIN_NAME]" at bounding box center [1244, 231] width 534 height 28
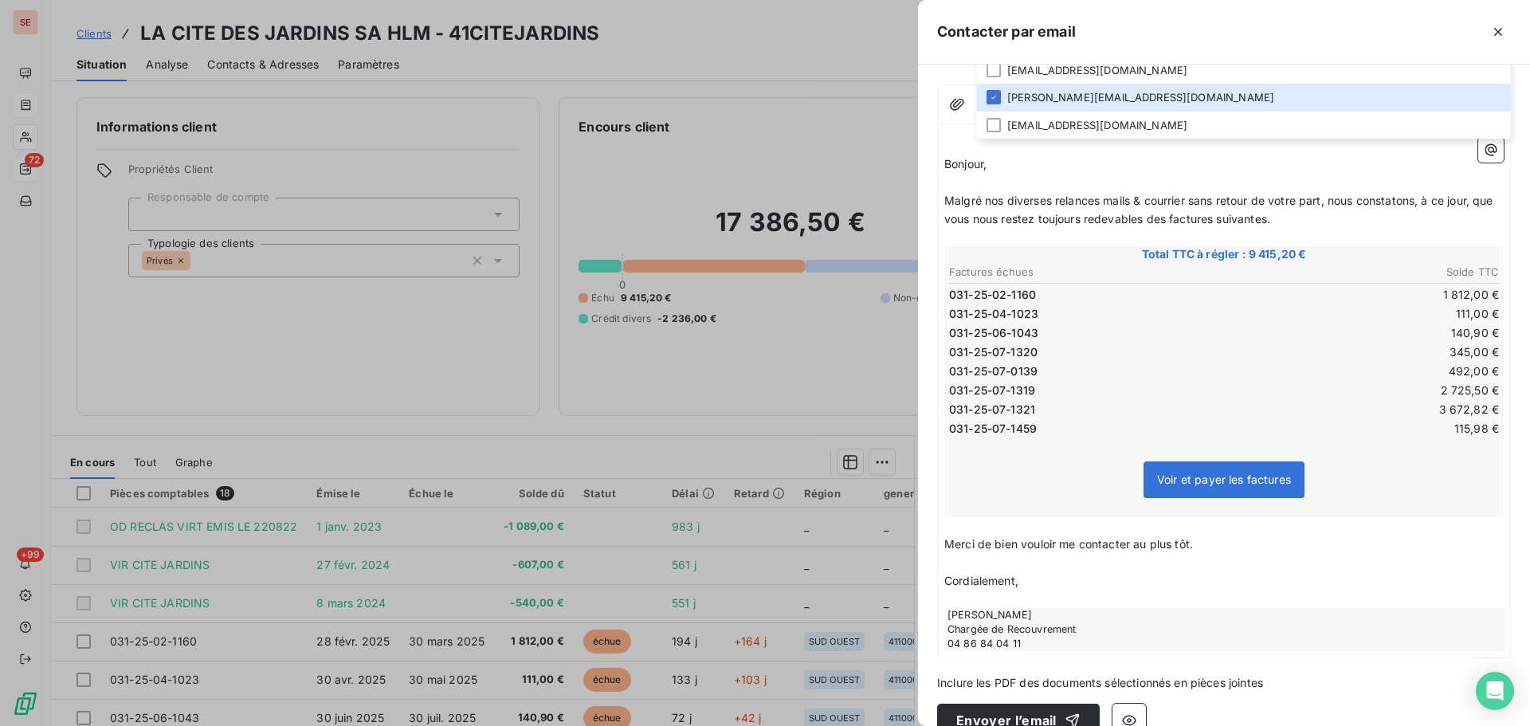
scroll to position [165, 0]
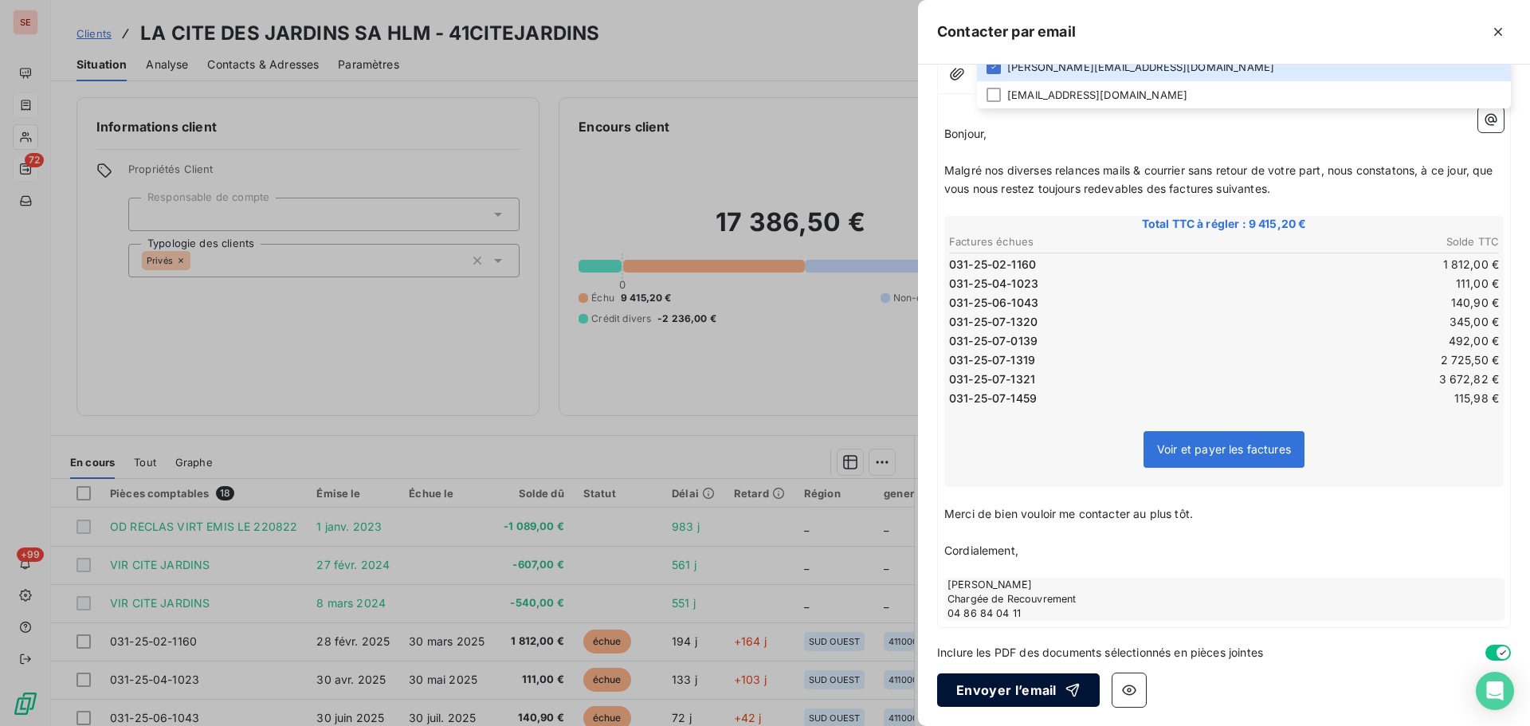
click at [1032, 690] on button "Envoyer l’email" at bounding box center [1018, 690] width 163 height 33
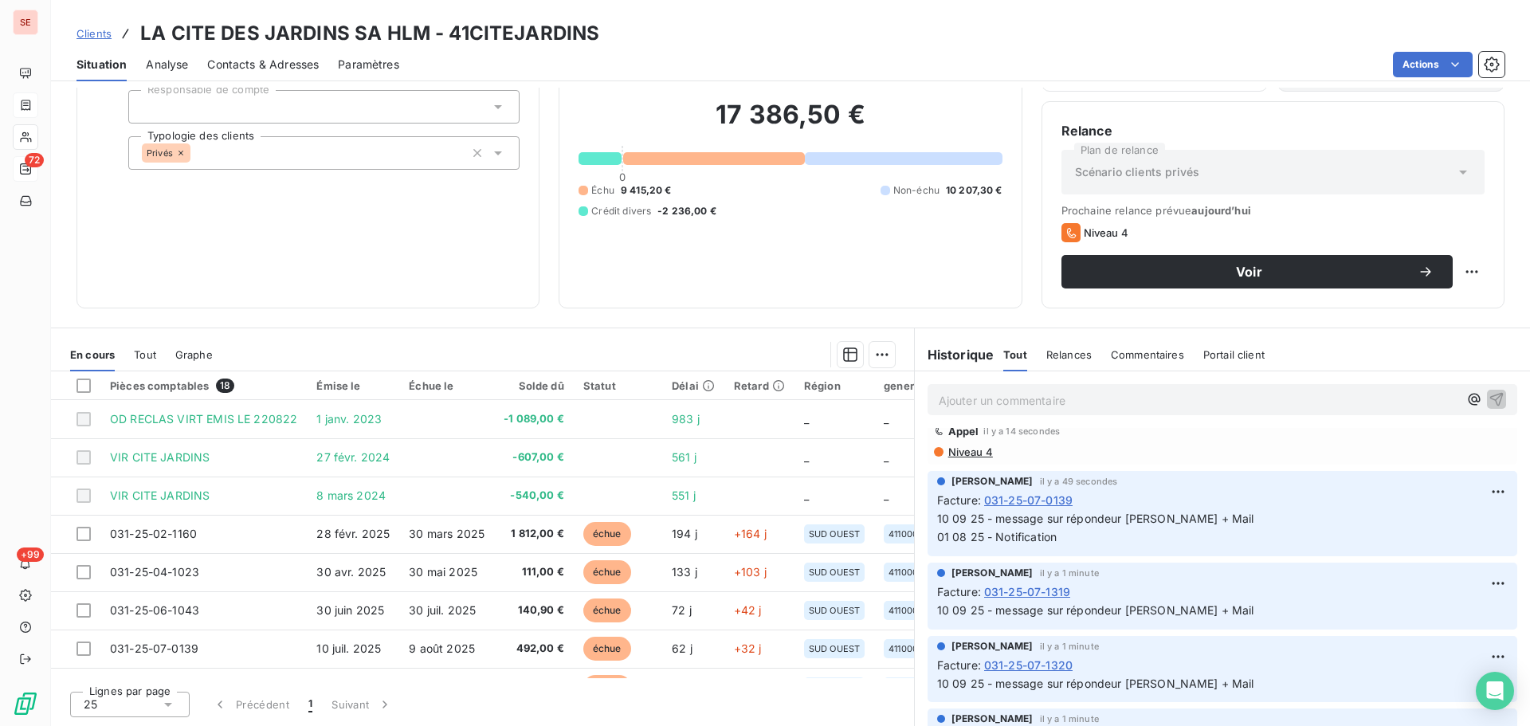
scroll to position [0, 0]
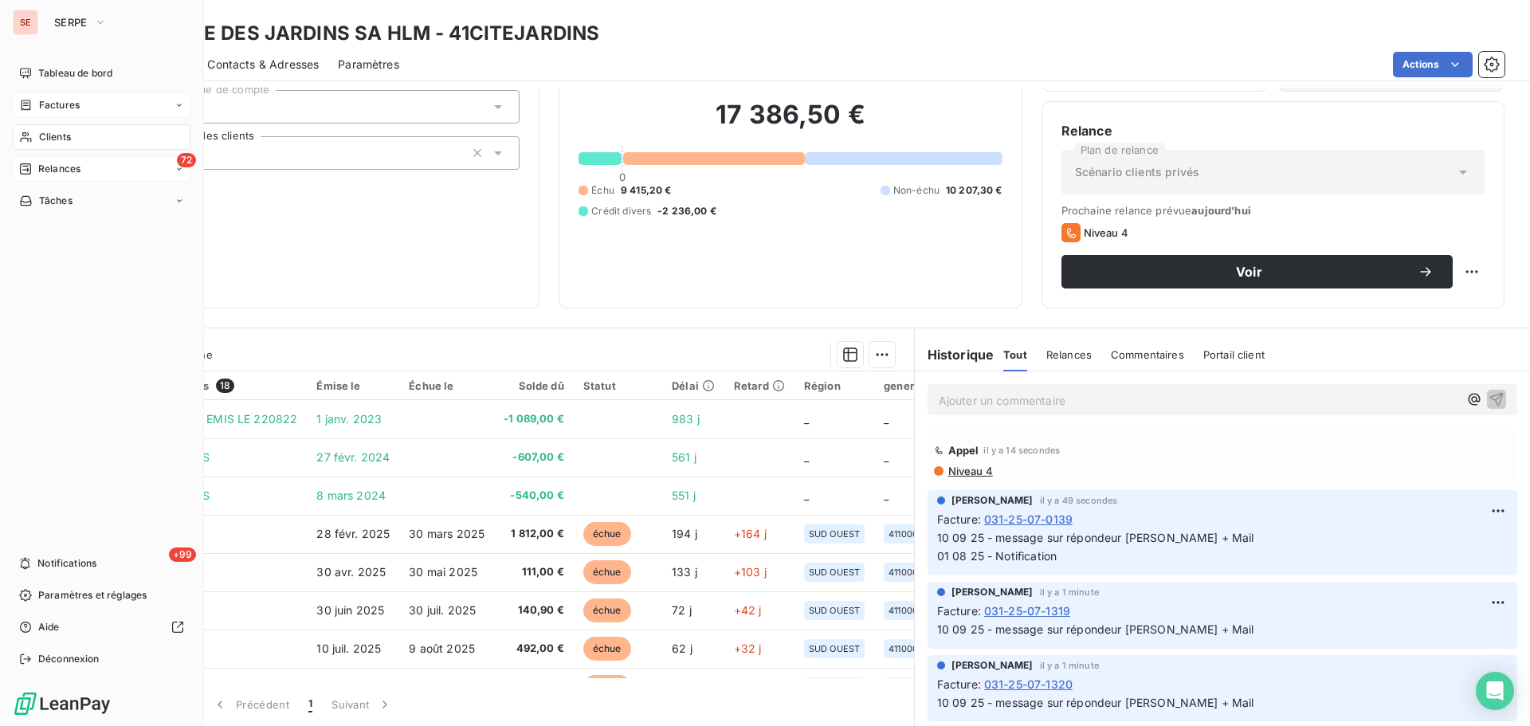
click at [53, 183] on nav "Tableau de bord Factures Clients 72 Relances Tâches" at bounding box center [102, 137] width 178 height 153
click at [54, 157] on div "72 Relances" at bounding box center [102, 169] width 178 height 26
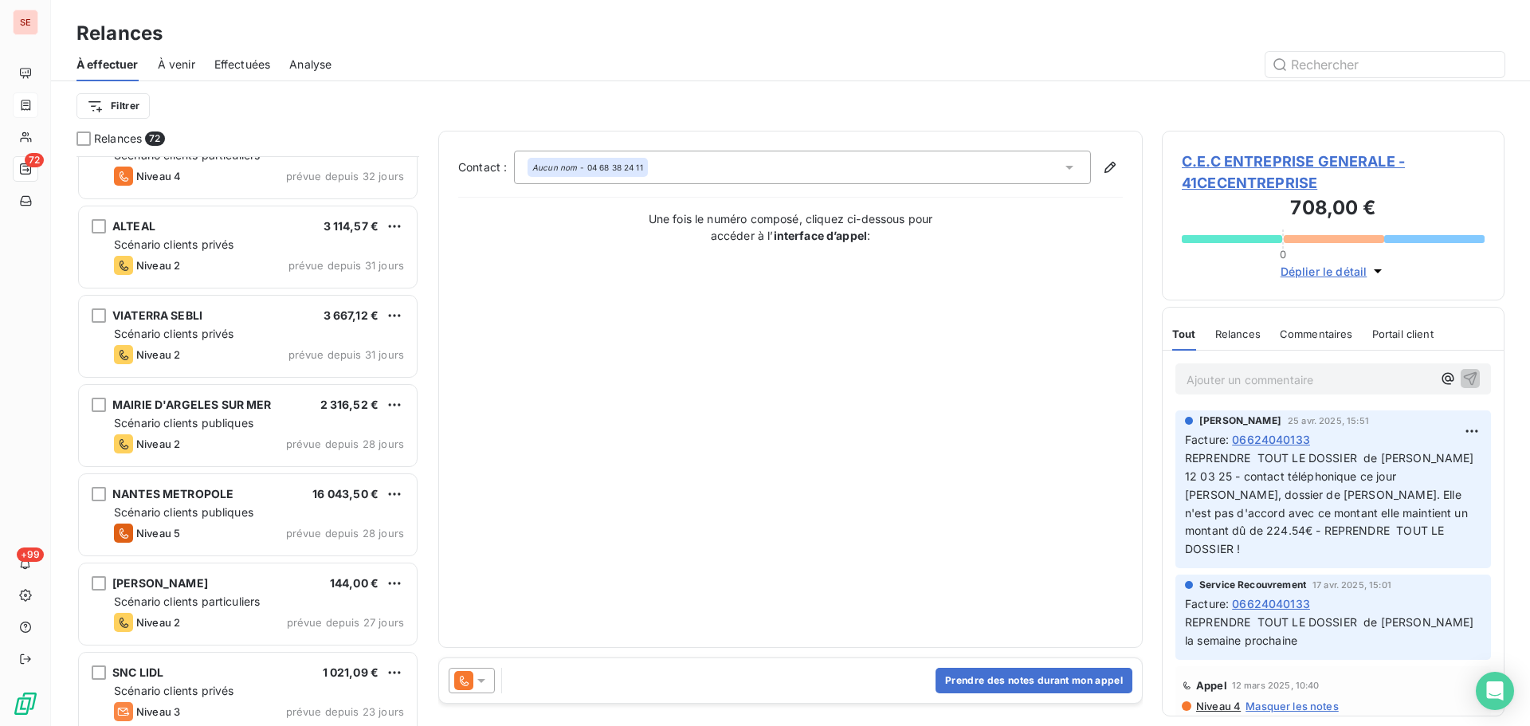
scroll to position [2127, 0]
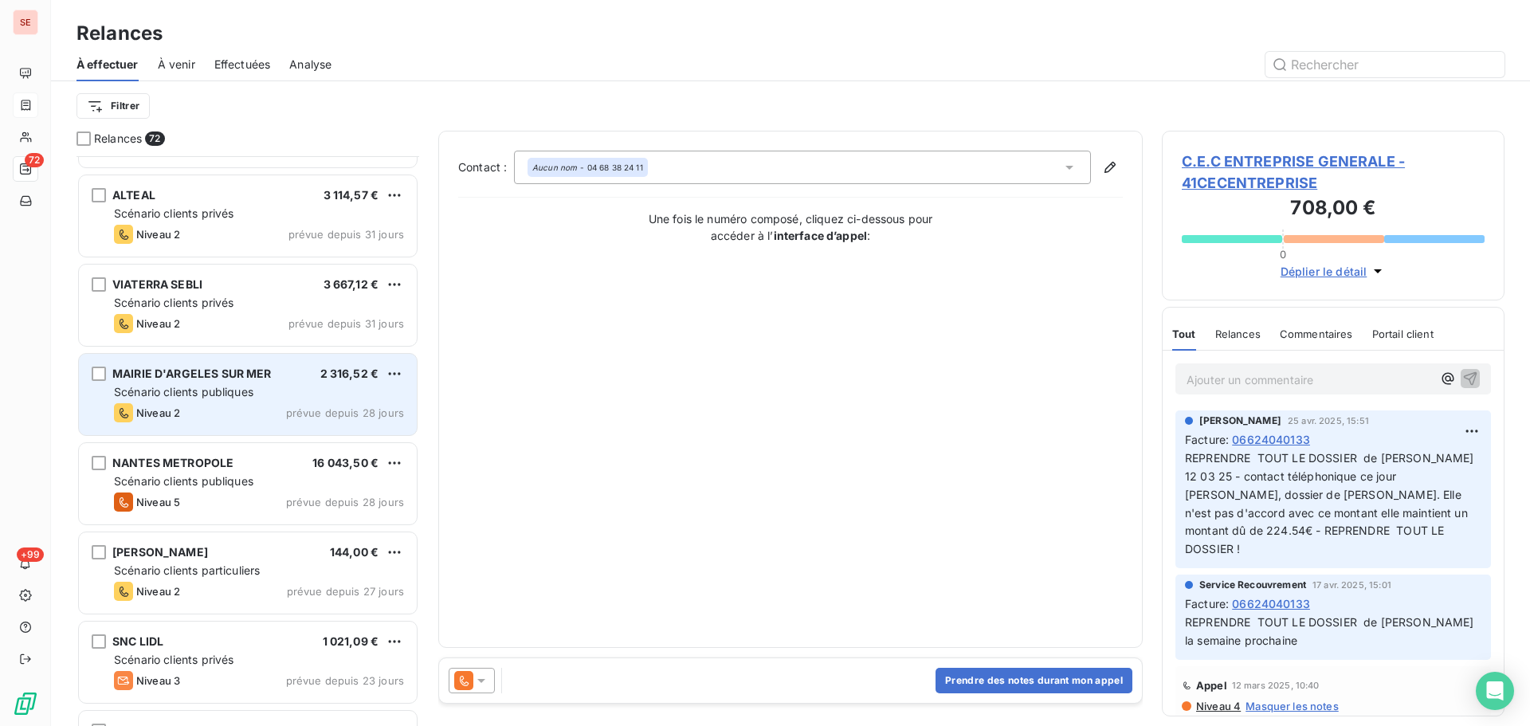
click at [337, 380] on div "2 316,52 €" at bounding box center [349, 374] width 59 height 16
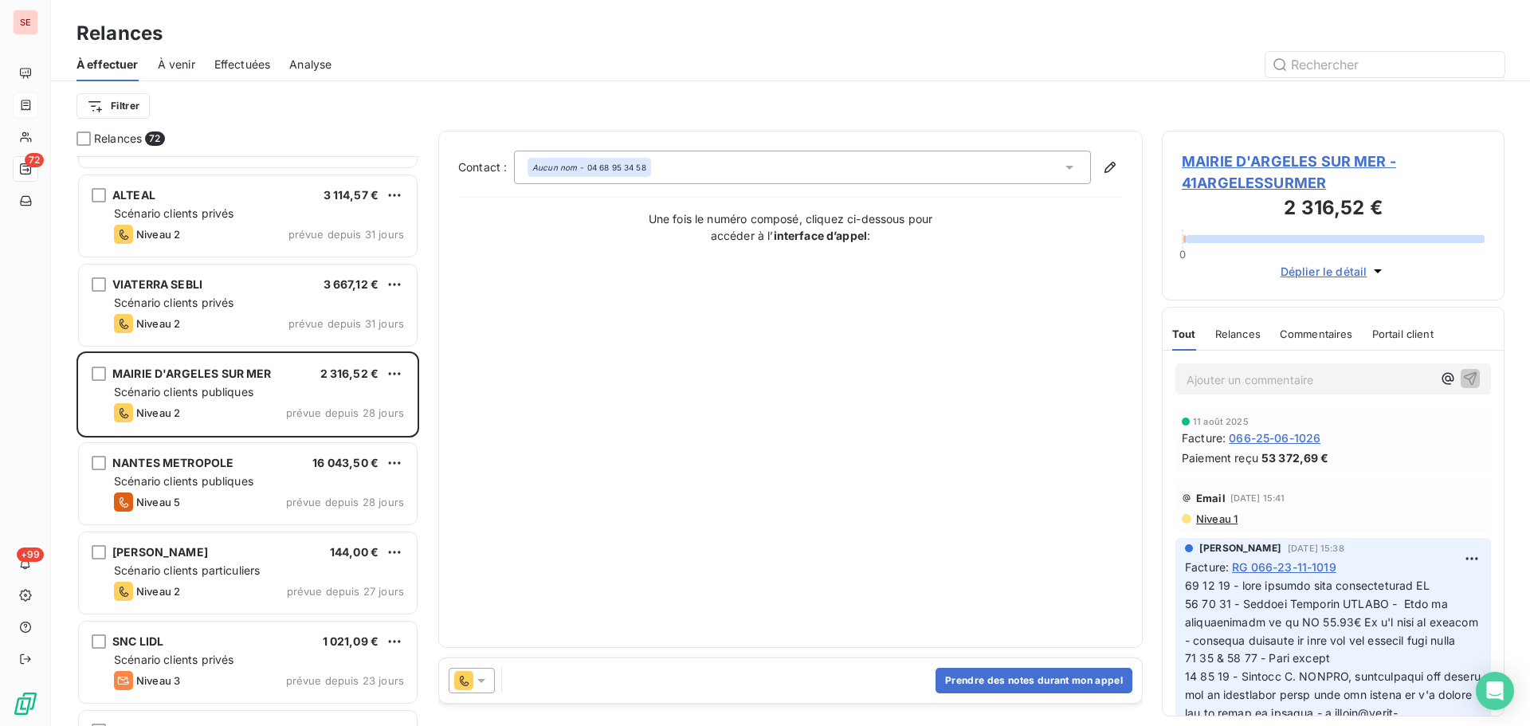
click at [1346, 151] on span "MAIRIE D'ARGELES SUR MER - 41ARGELESSURMER" at bounding box center [1333, 172] width 303 height 43
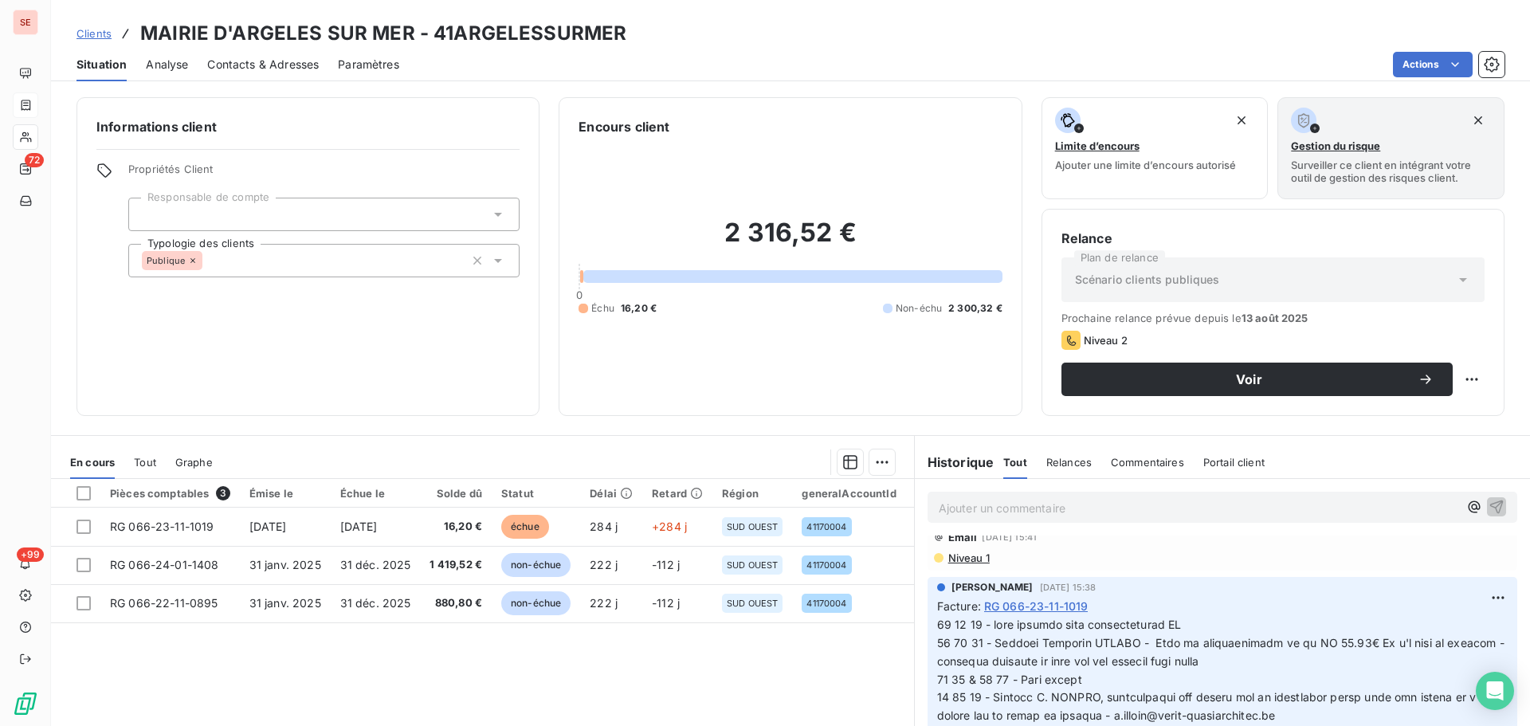
scroll to position [213, 0]
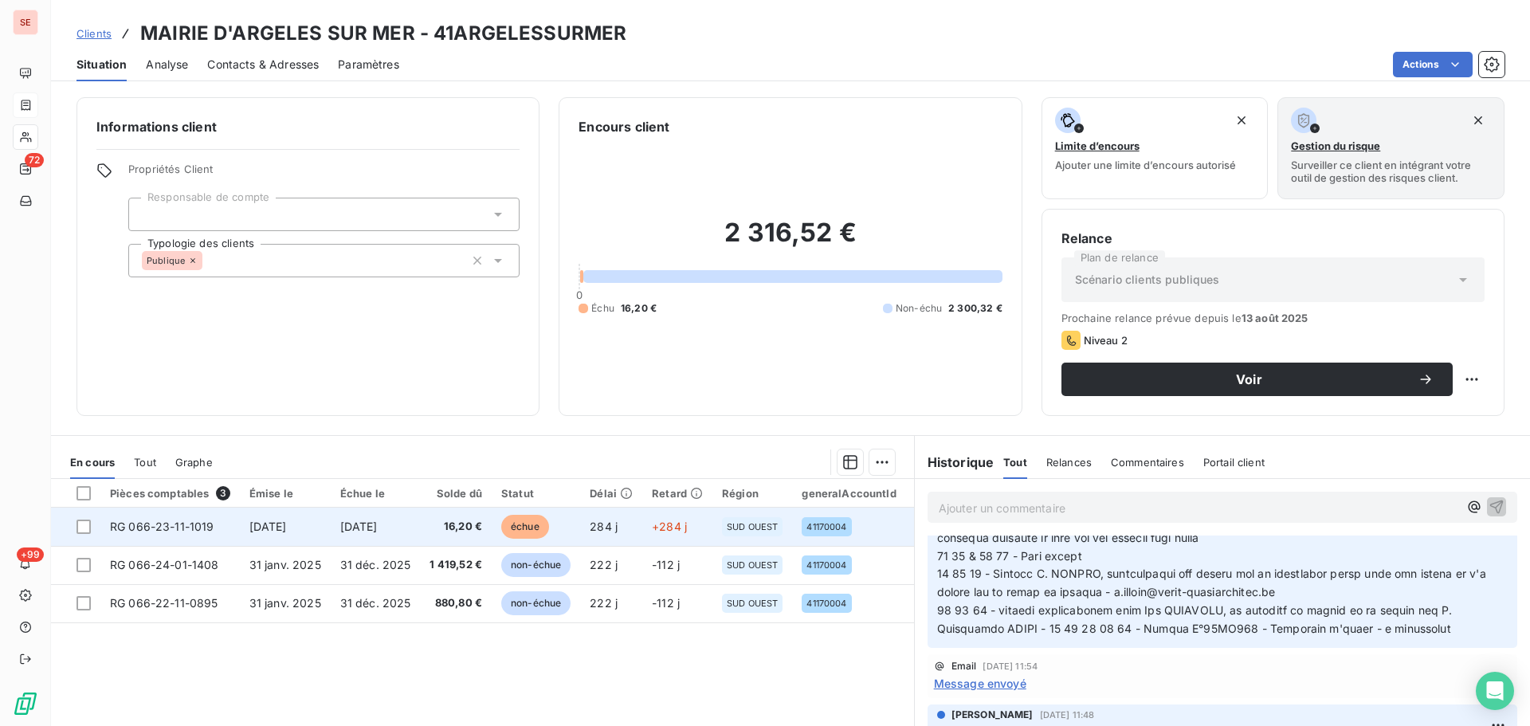
click at [388, 540] on td "[DATE]" at bounding box center [376, 527] width 90 height 38
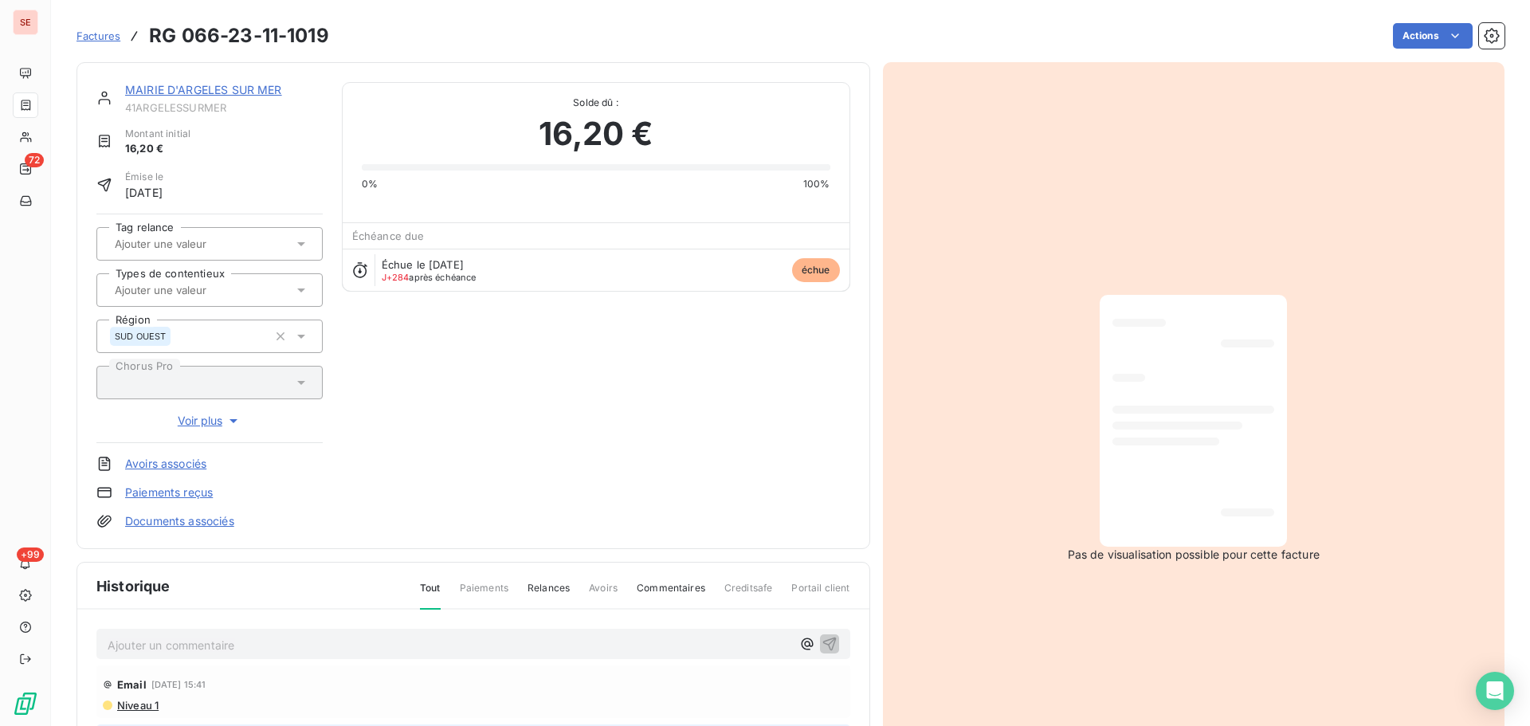
click at [235, 90] on link "MAIRIE D'ARGELES SUR MER" at bounding box center [203, 90] width 157 height 14
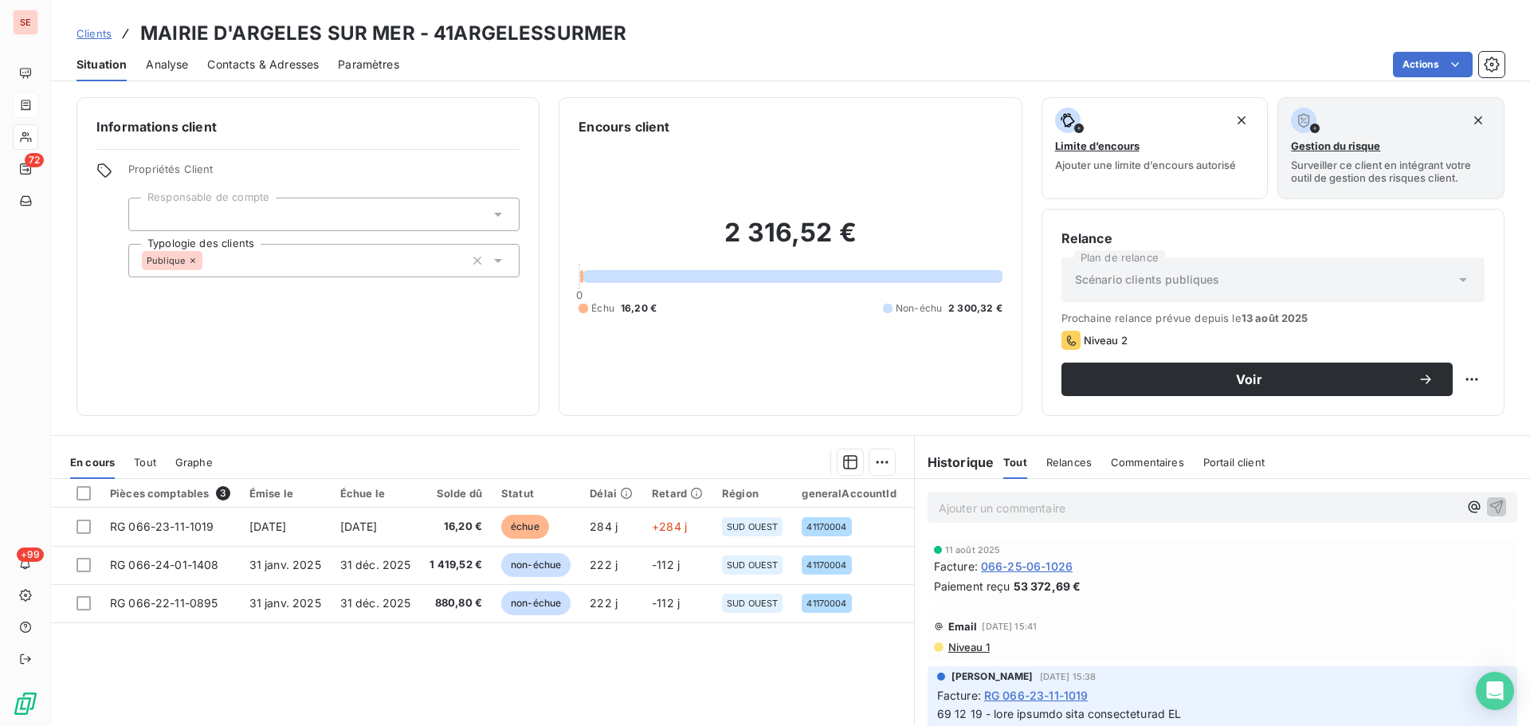
click at [257, 53] on div "Contacts & Adresses" at bounding box center [263, 64] width 112 height 33
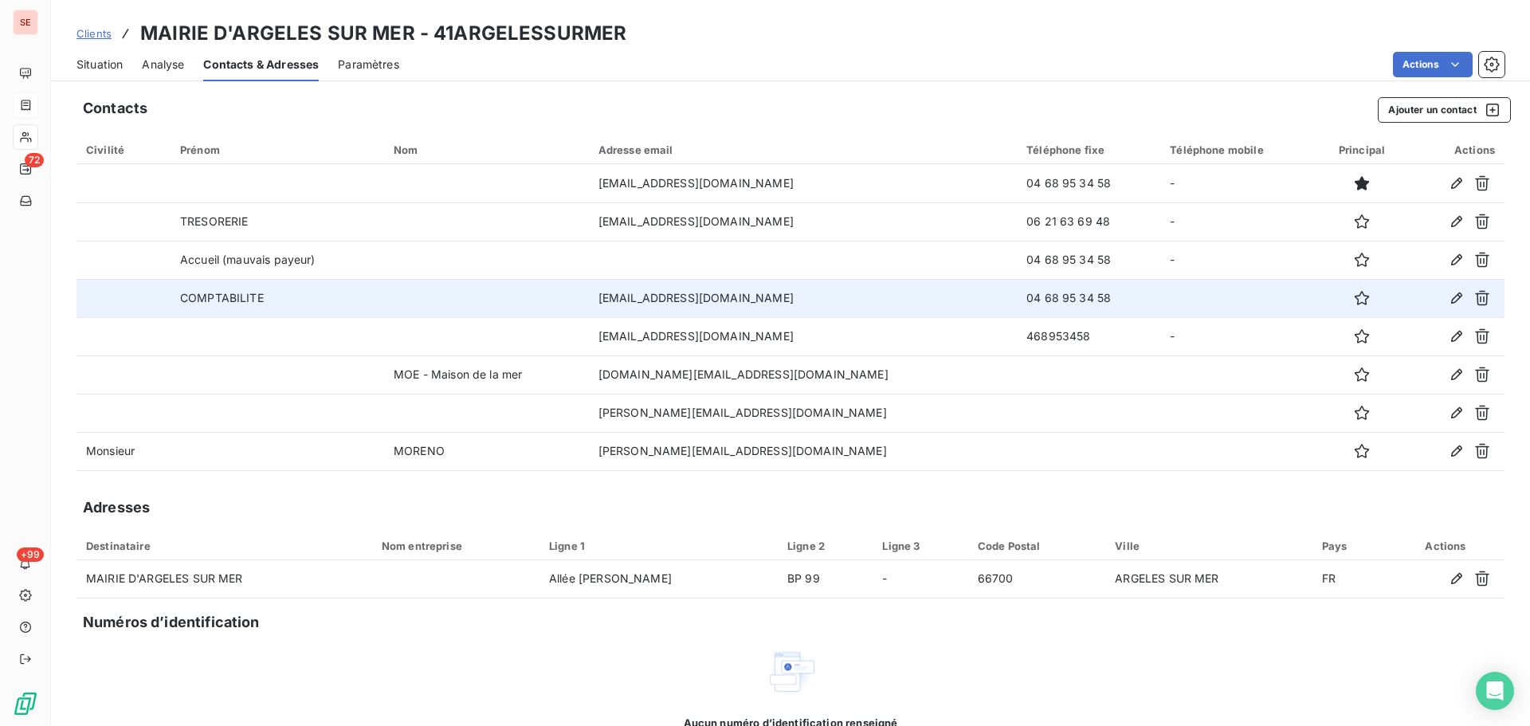
drag, startPoint x: 1078, startPoint y: 302, endPoint x: 941, endPoint y: 303, distance: 137.9
click at [941, 303] on tr "COMPTABILITE [EMAIL_ADDRESS][DOMAIN_NAME] 04 68 95 34 58" at bounding box center [791, 298] width 1428 height 38
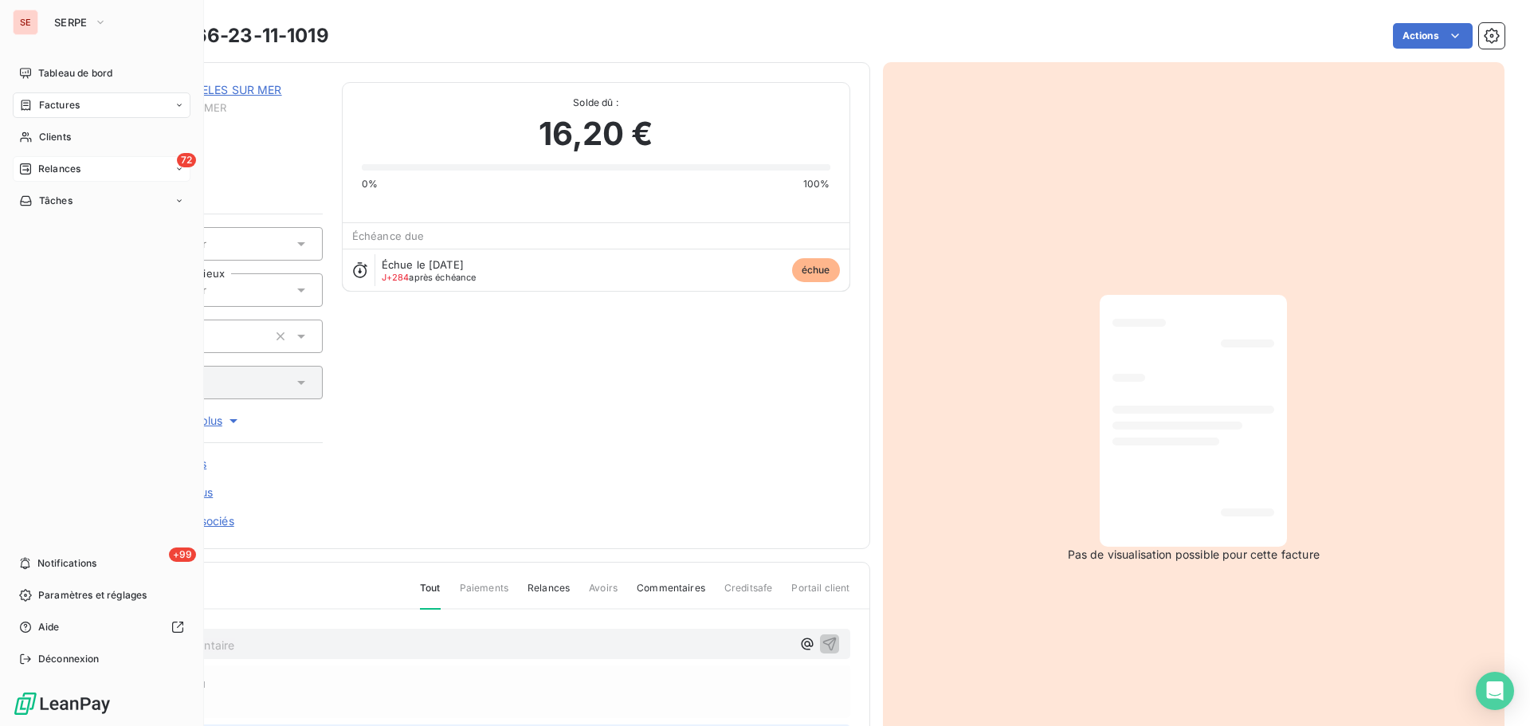
click at [41, 161] on div "72 Relances" at bounding box center [102, 169] width 178 height 26
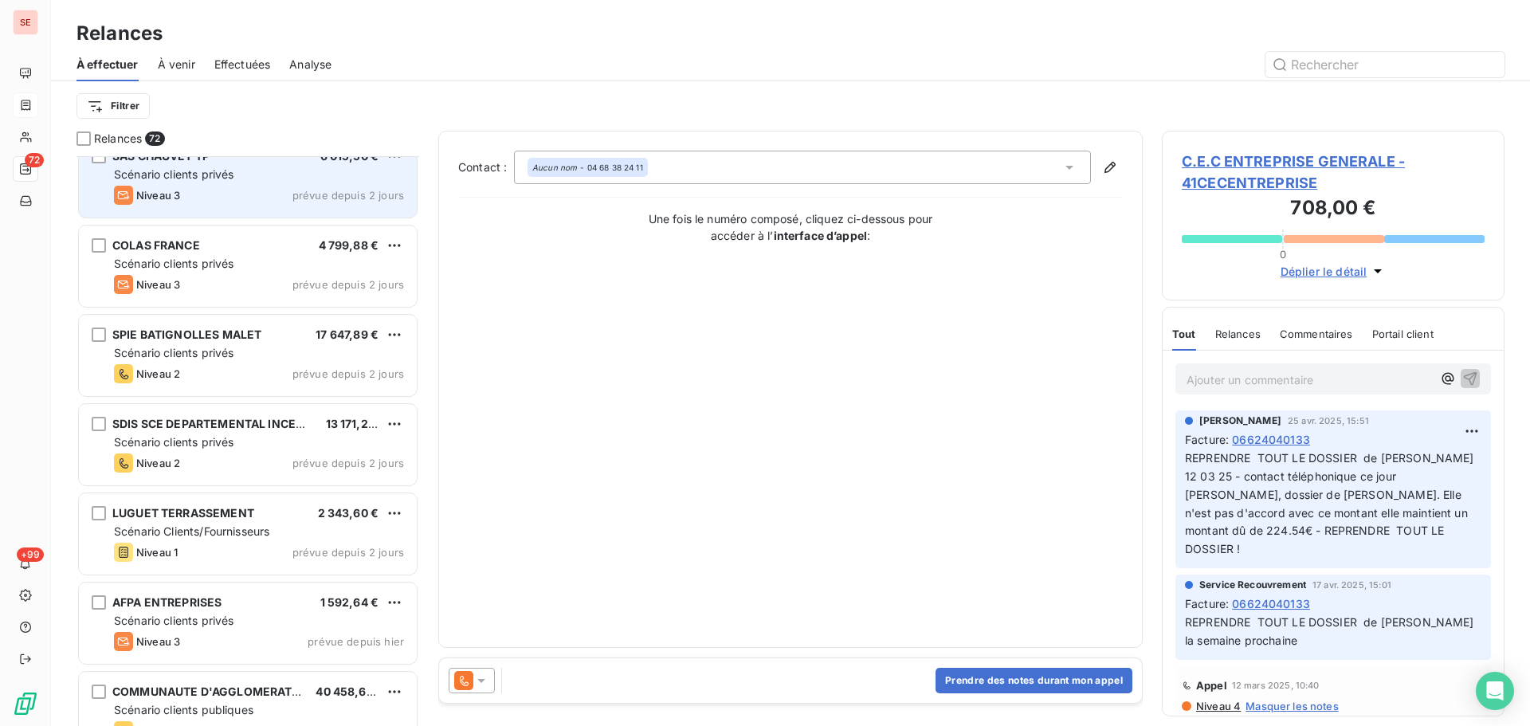
scroll to position [4889, 0]
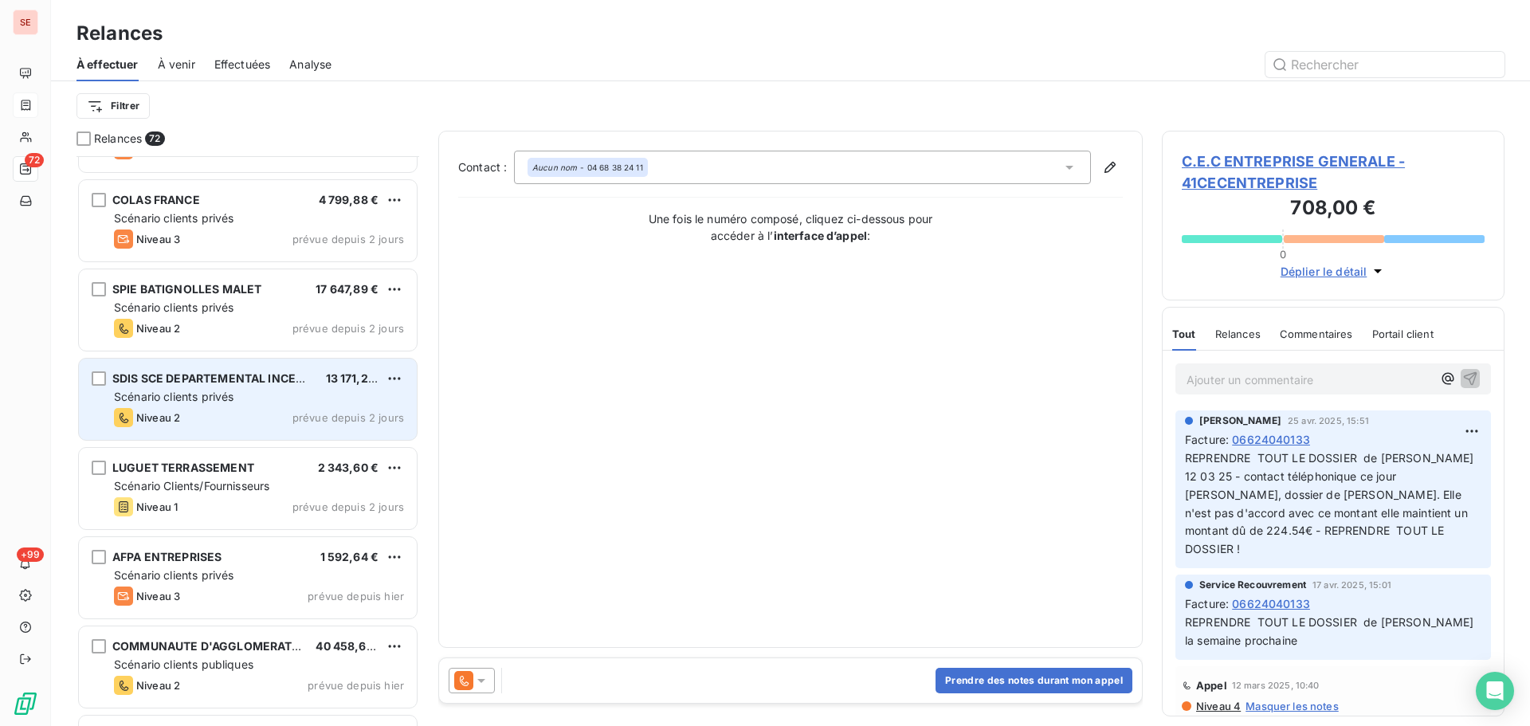
click at [273, 401] on div "Scénario clients privés" at bounding box center [259, 397] width 290 height 16
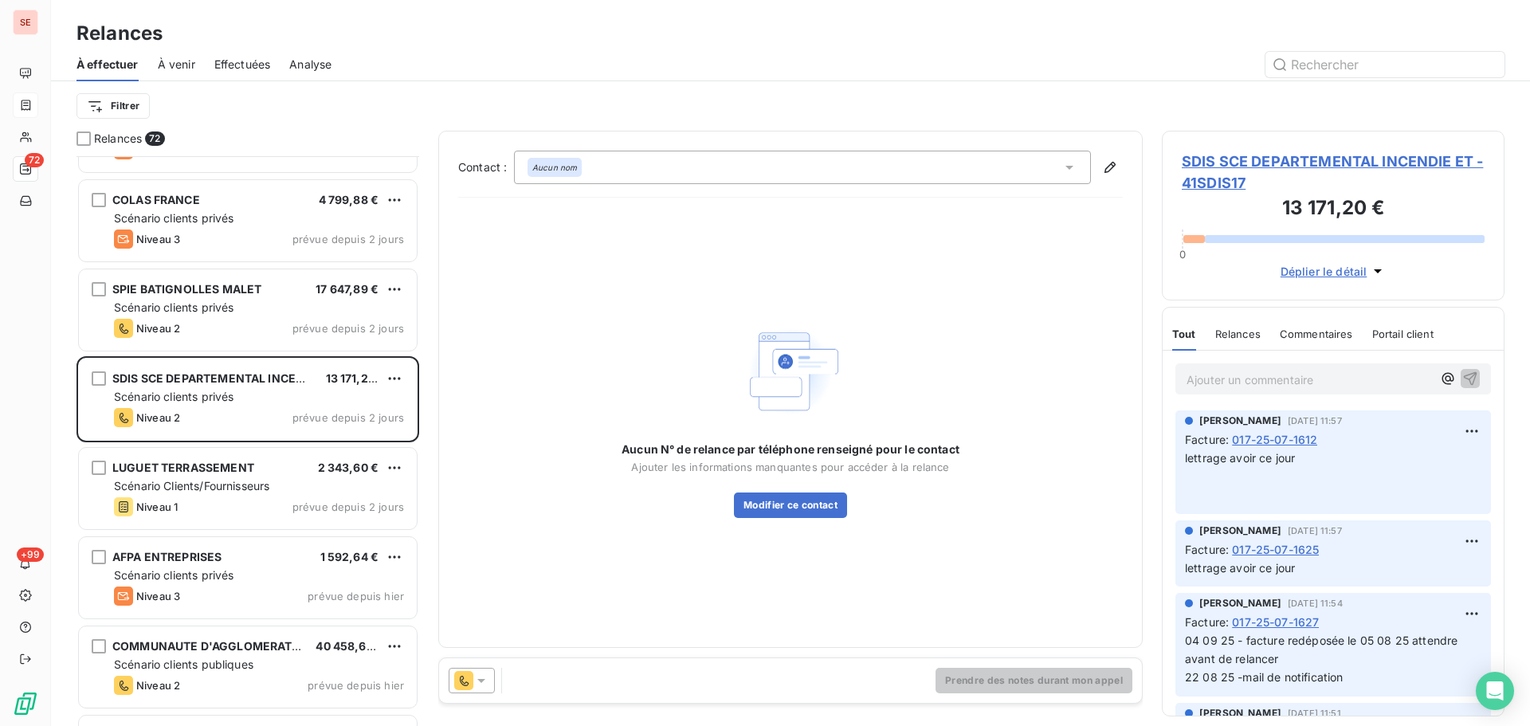
click at [1200, 170] on span "SDIS SCE DEPARTEMENTAL INCENDIE ET - 41SDIS17" at bounding box center [1333, 172] width 303 height 43
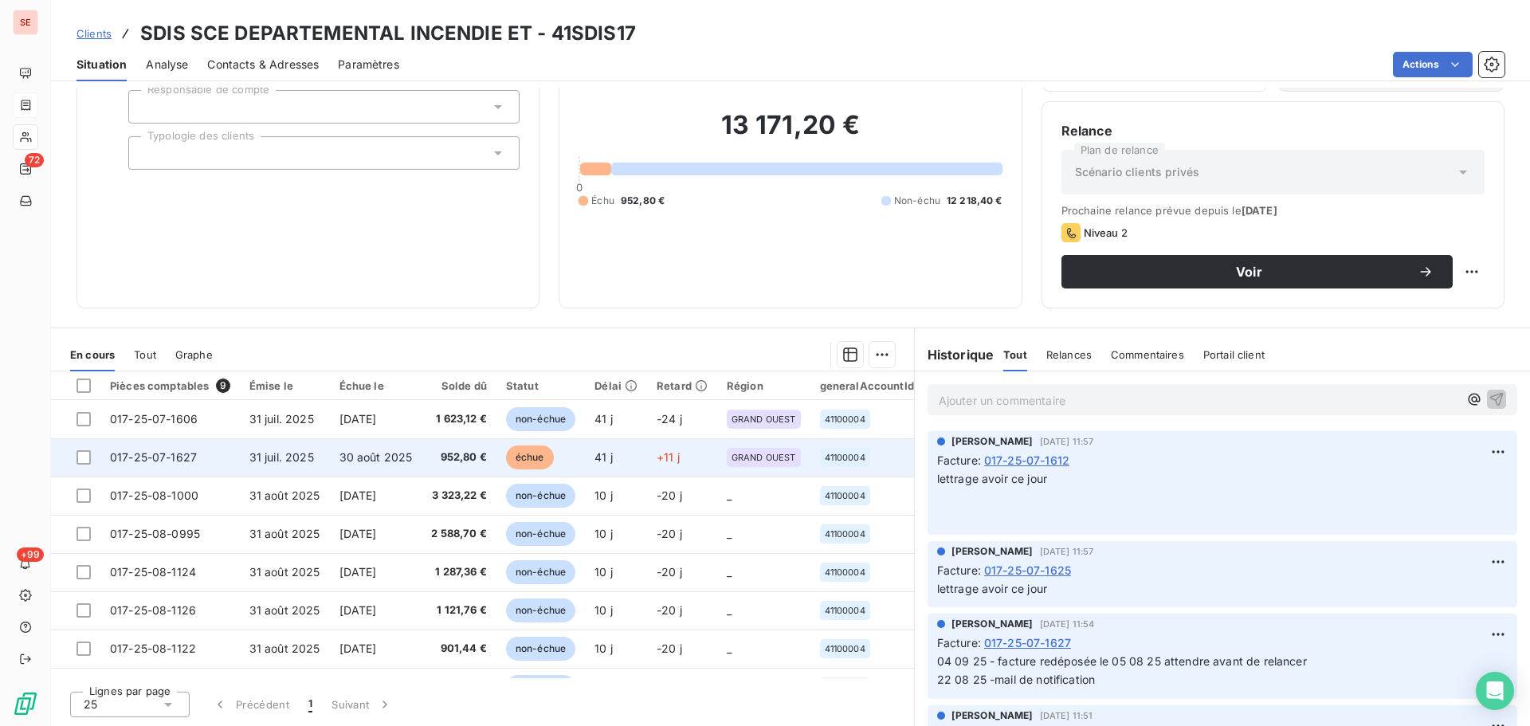
click at [390, 458] on span "30 août 2025" at bounding box center [376, 457] width 73 height 14
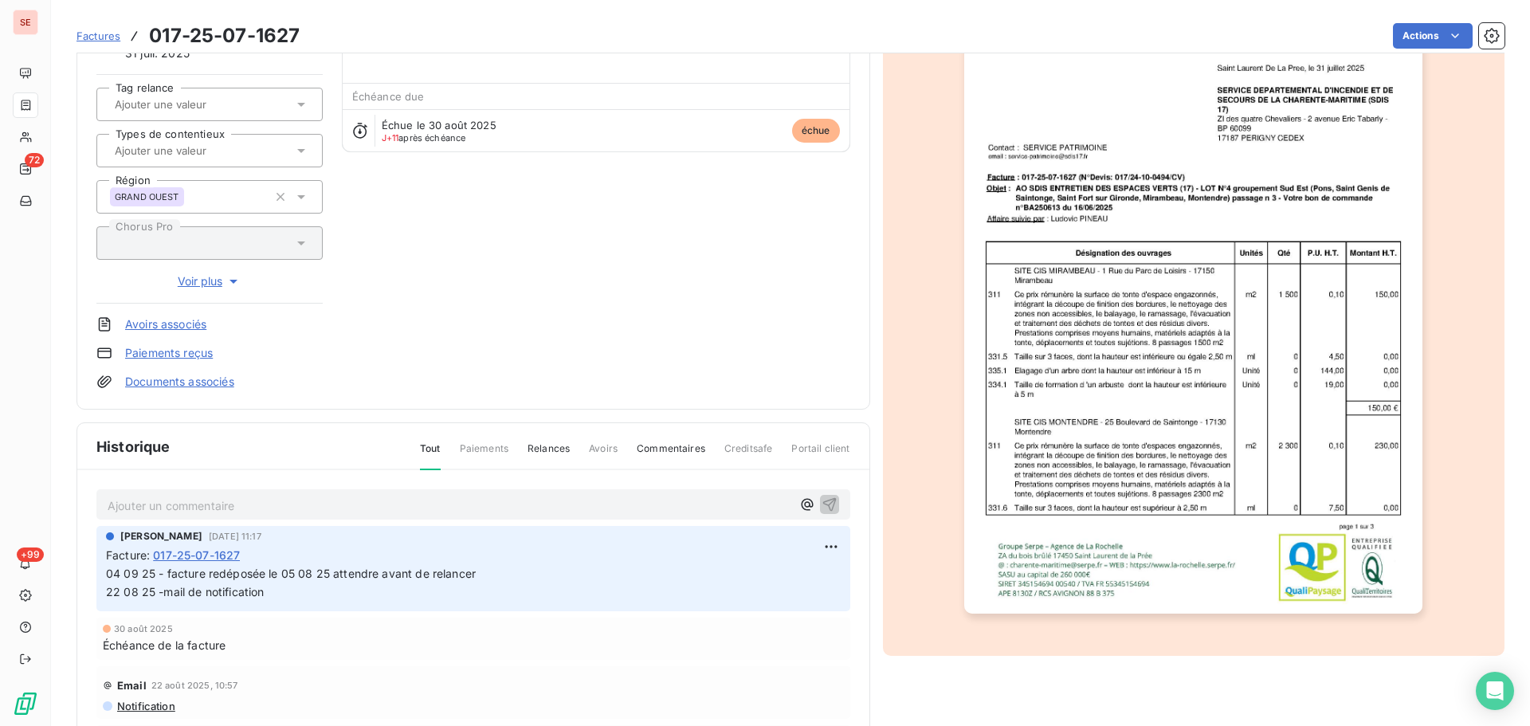
scroll to position [233, 0]
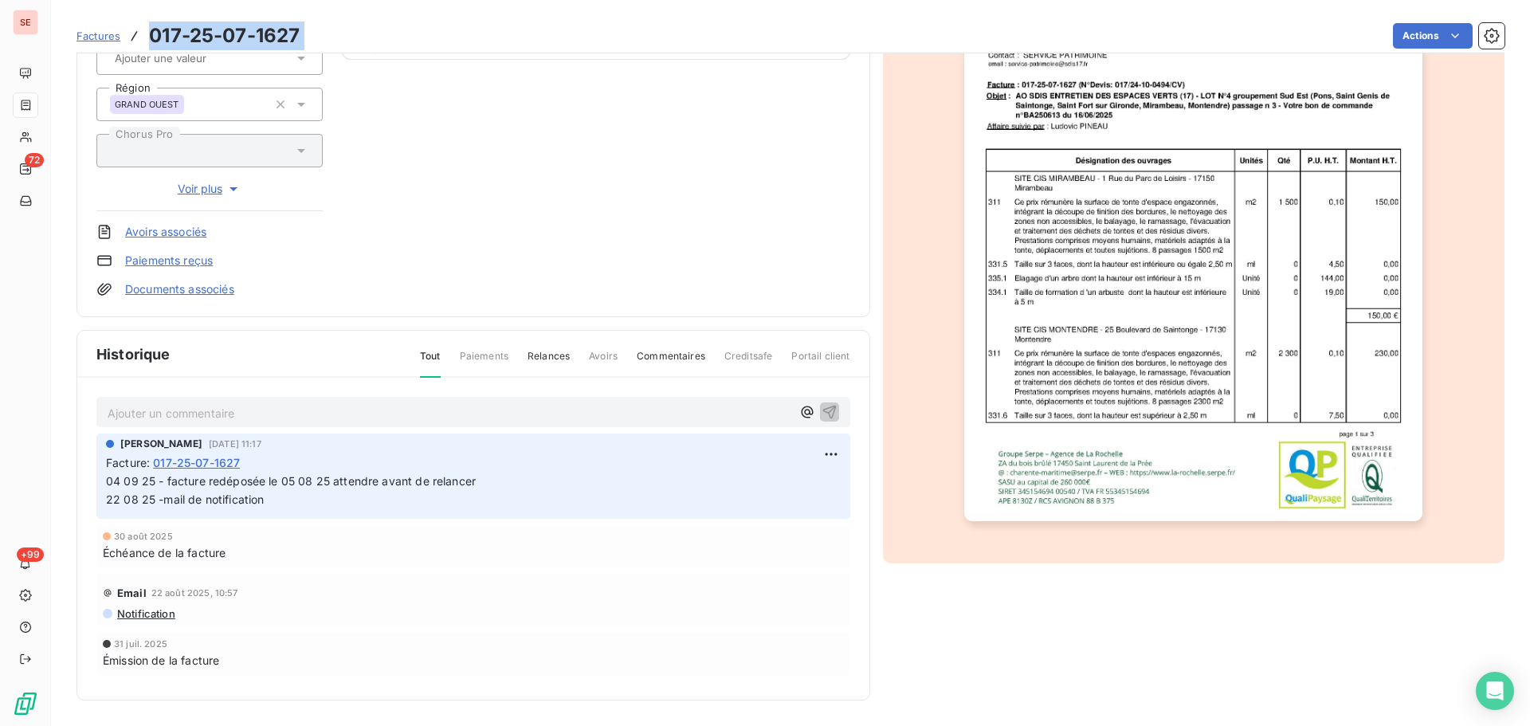
drag, startPoint x: 322, startPoint y: 38, endPoint x: 144, endPoint y: 44, distance: 177.8
click at [144, 44] on div "Factures 017-25-07-1627 Actions" at bounding box center [791, 35] width 1428 height 33
click at [813, 454] on html "SE 72 +99 Factures 017-25-07-1627 Actions SDIS SCE DEPARTEMENTAL INCENDIE ET 41…" at bounding box center [765, 363] width 1530 height 726
click at [795, 492] on div "Editer" at bounding box center [786, 490] width 89 height 26
click at [106, 484] on span "04 09 25 - facture redéposée le 05 08 25 attendre avant de relancer 22 08 25 -m…" at bounding box center [574, 490] width 936 height 32
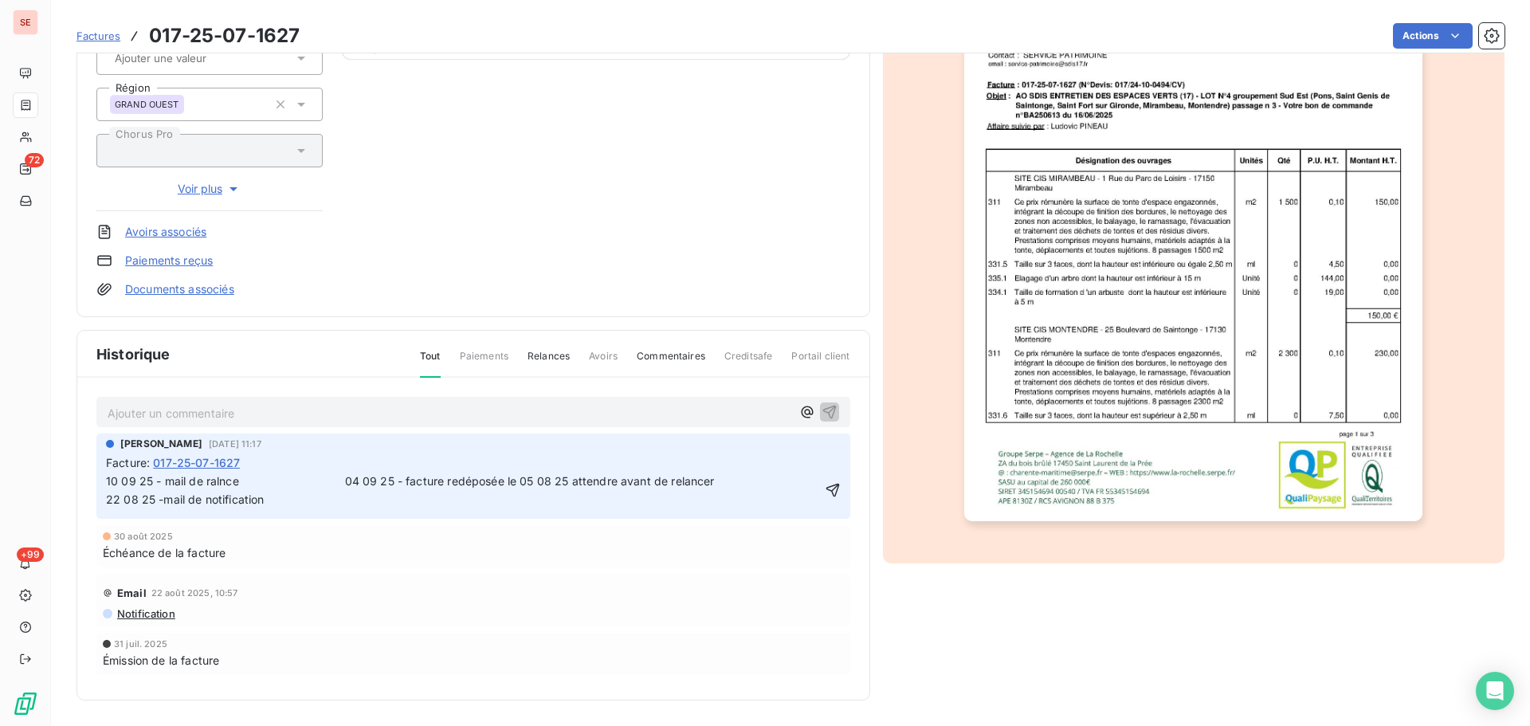
click at [221, 484] on span "10 09 25 - mail de ralnce 04 09 25 - facture redéposée le 05 08 25 attendre ava…" at bounding box center [693, 490] width 1174 height 32
click at [214, 484] on span "10 09 25 - mail de ralance 04 09 25 - facture redéposée le 05 08 25 attendre av…" at bounding box center [696, 490] width 1180 height 32
click at [346, 481] on span "10 09 25 - mail de relance 04 09 25 - facture redéposée le 05 08 25 attendre av…" at bounding box center [696, 490] width 1180 height 32
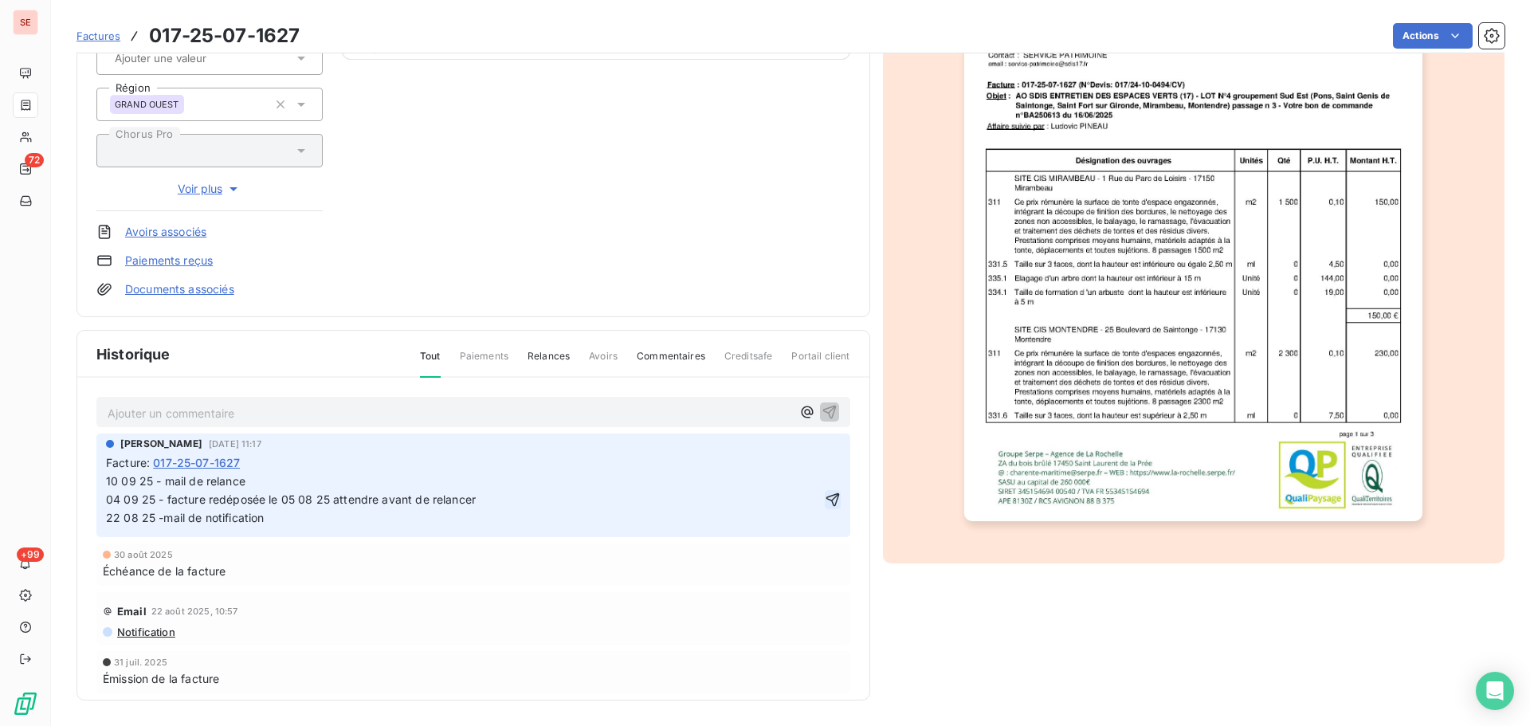
click button "button" at bounding box center [833, 499] width 16 height 19
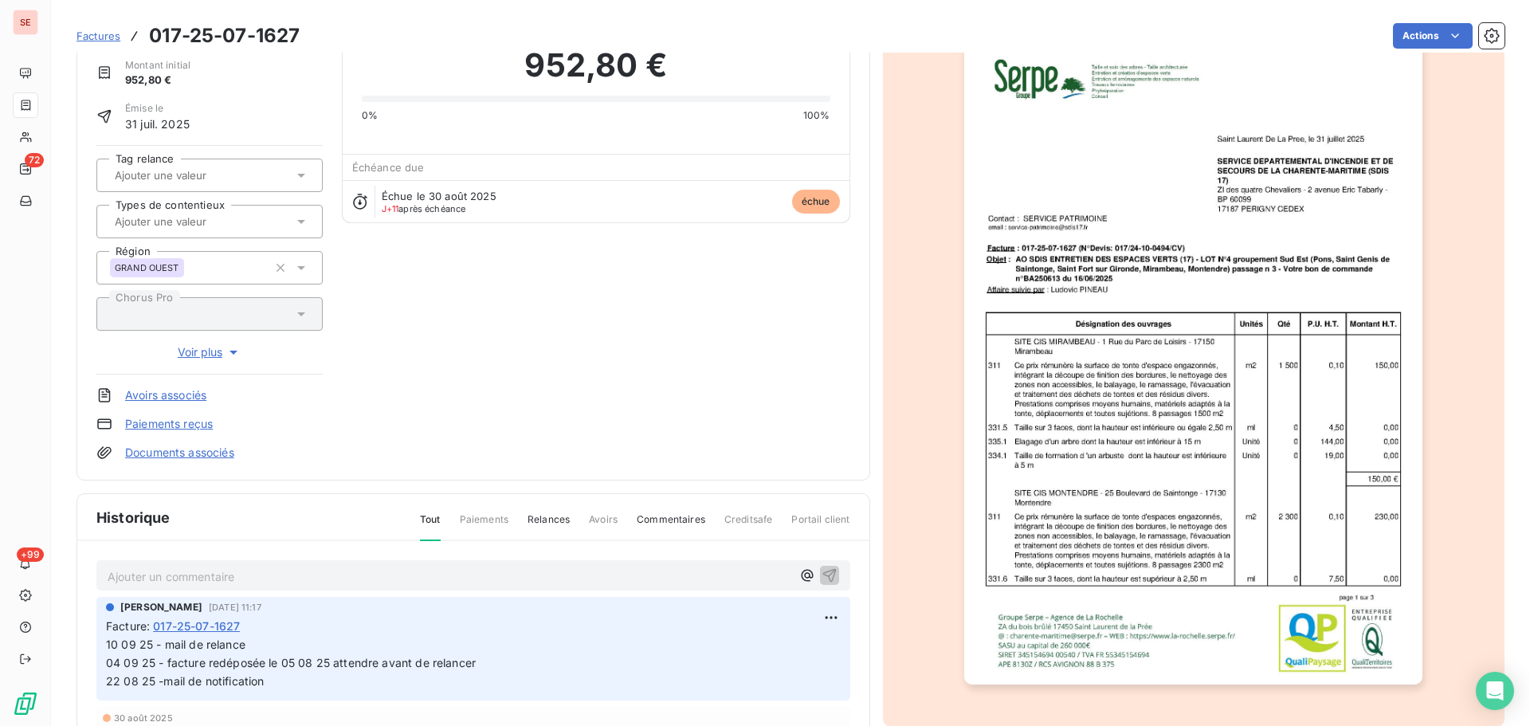
scroll to position [0, 0]
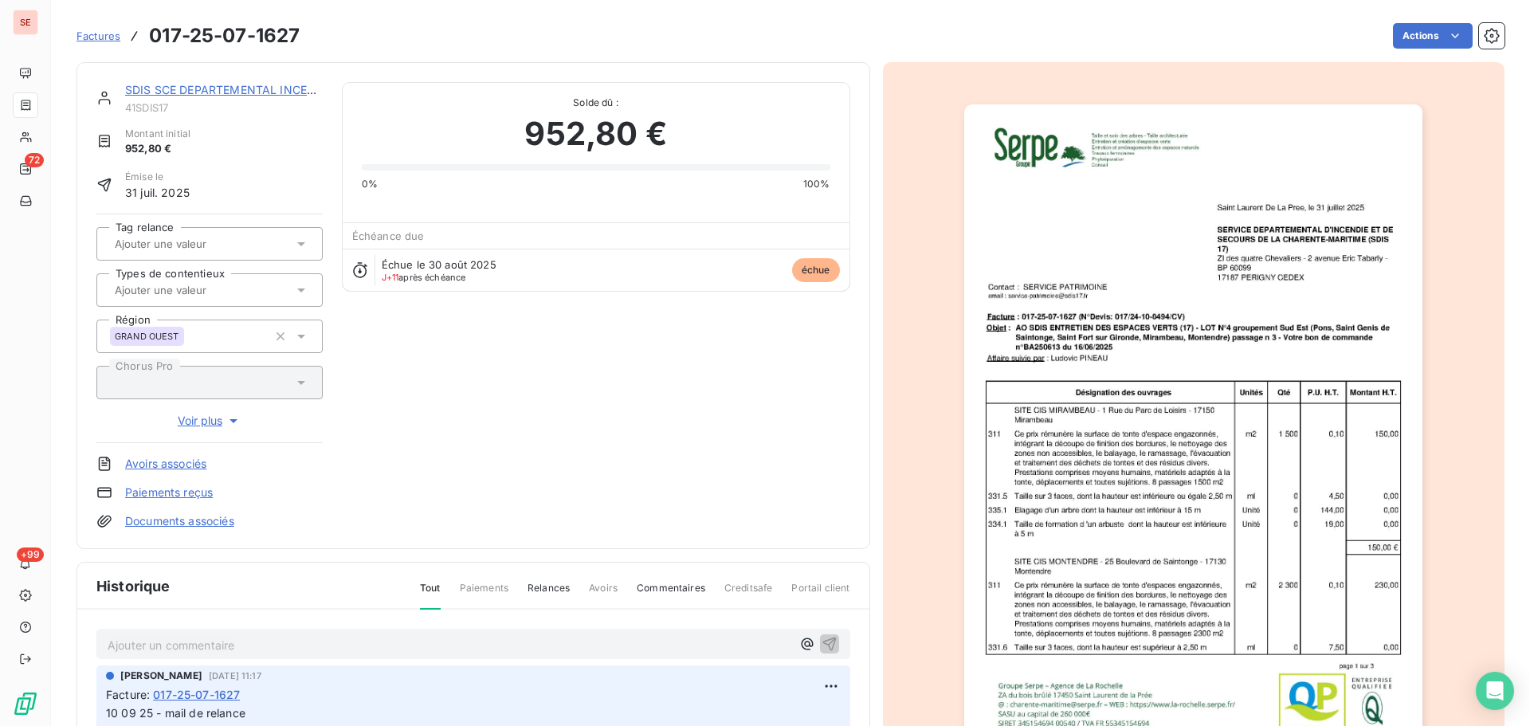
click at [280, 94] on link "SDIS SCE DEPARTEMENTAL INCENDIE ET" at bounding box center [238, 90] width 226 height 14
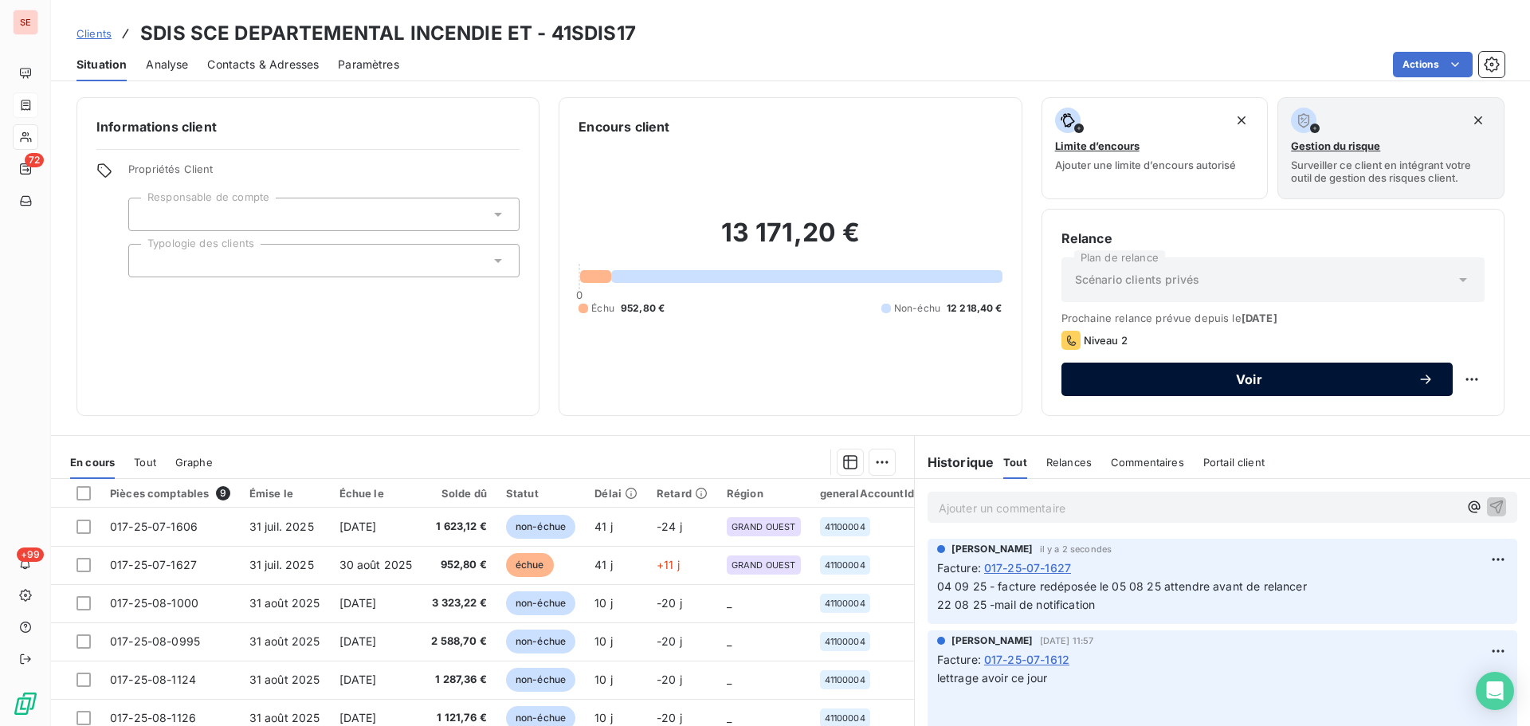
click at [1139, 371] on button "Voir" at bounding box center [1257, 379] width 391 height 33
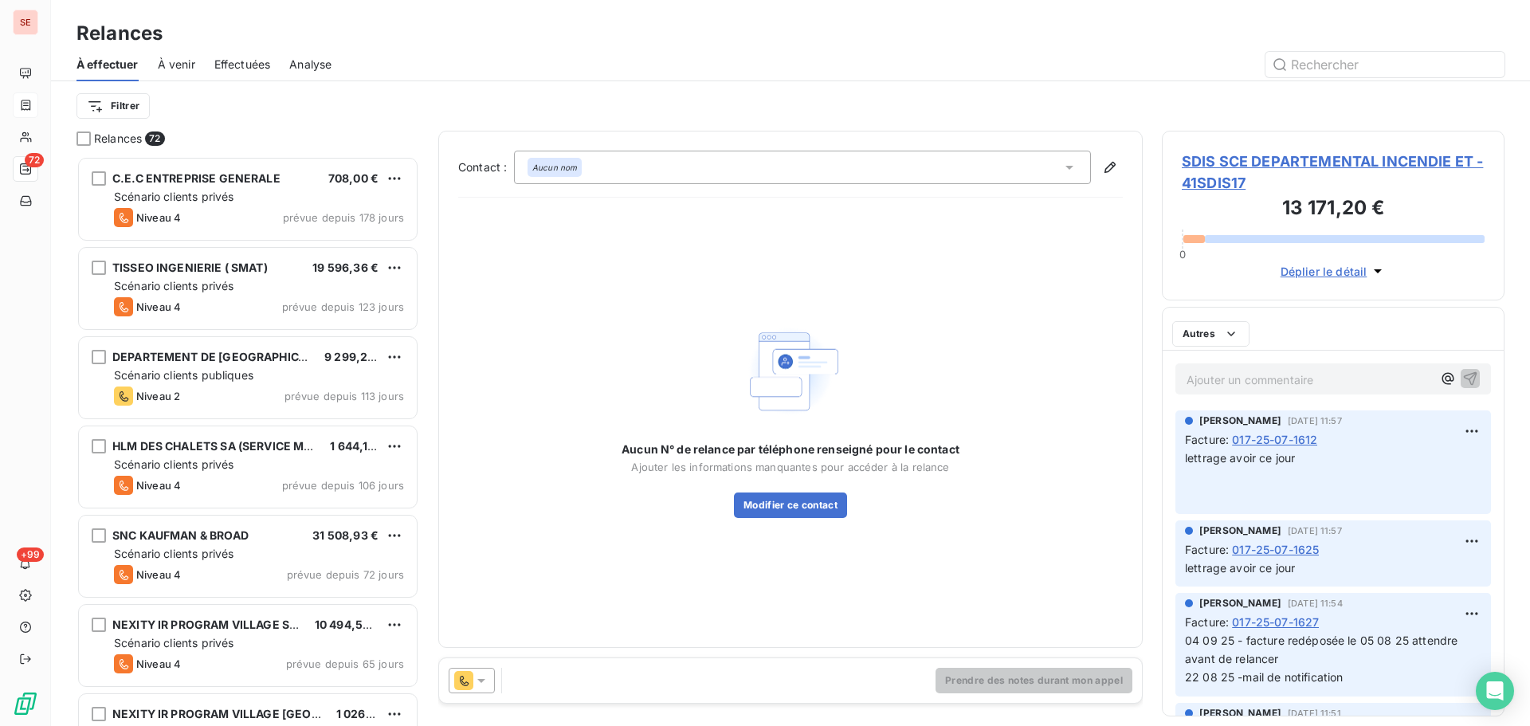
scroll to position [558, 331]
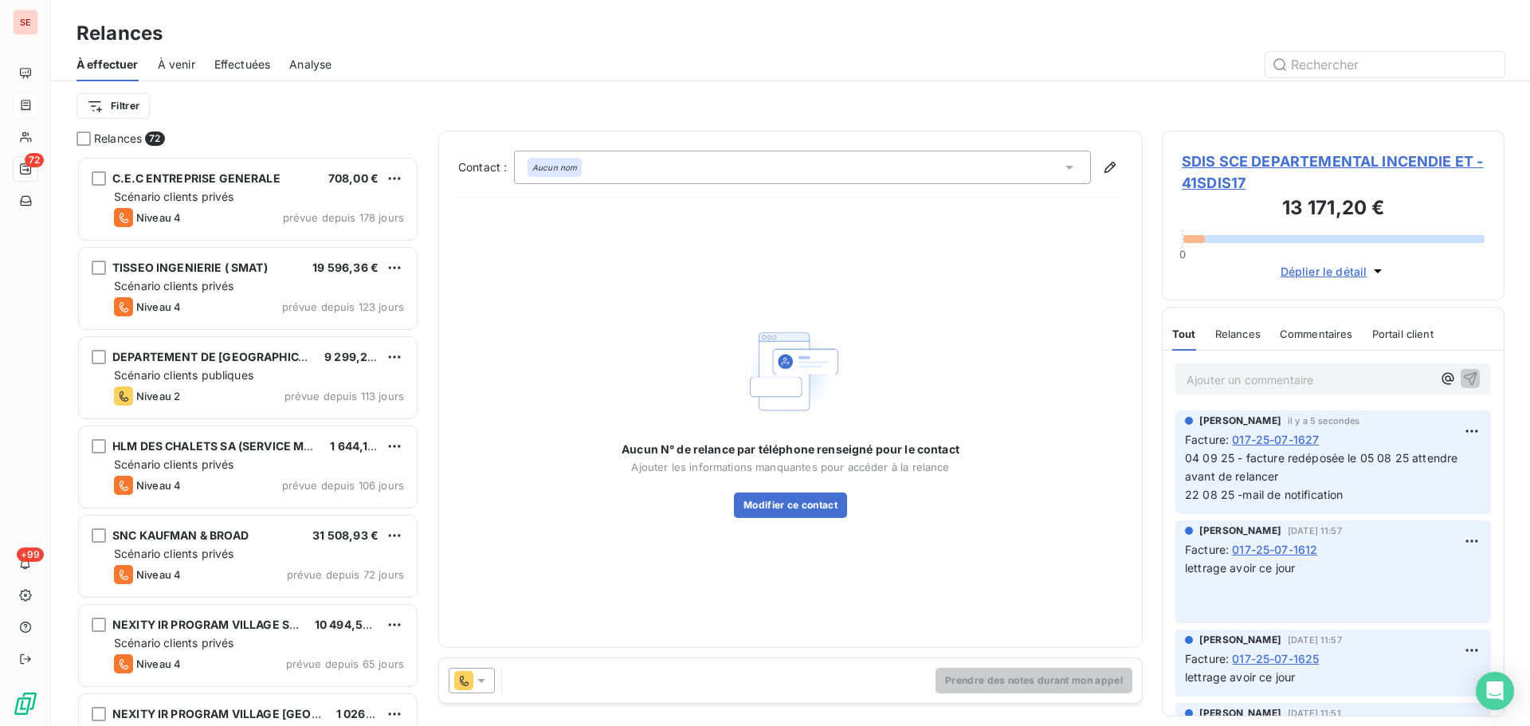
click at [484, 680] on icon at bounding box center [481, 681] width 8 height 4
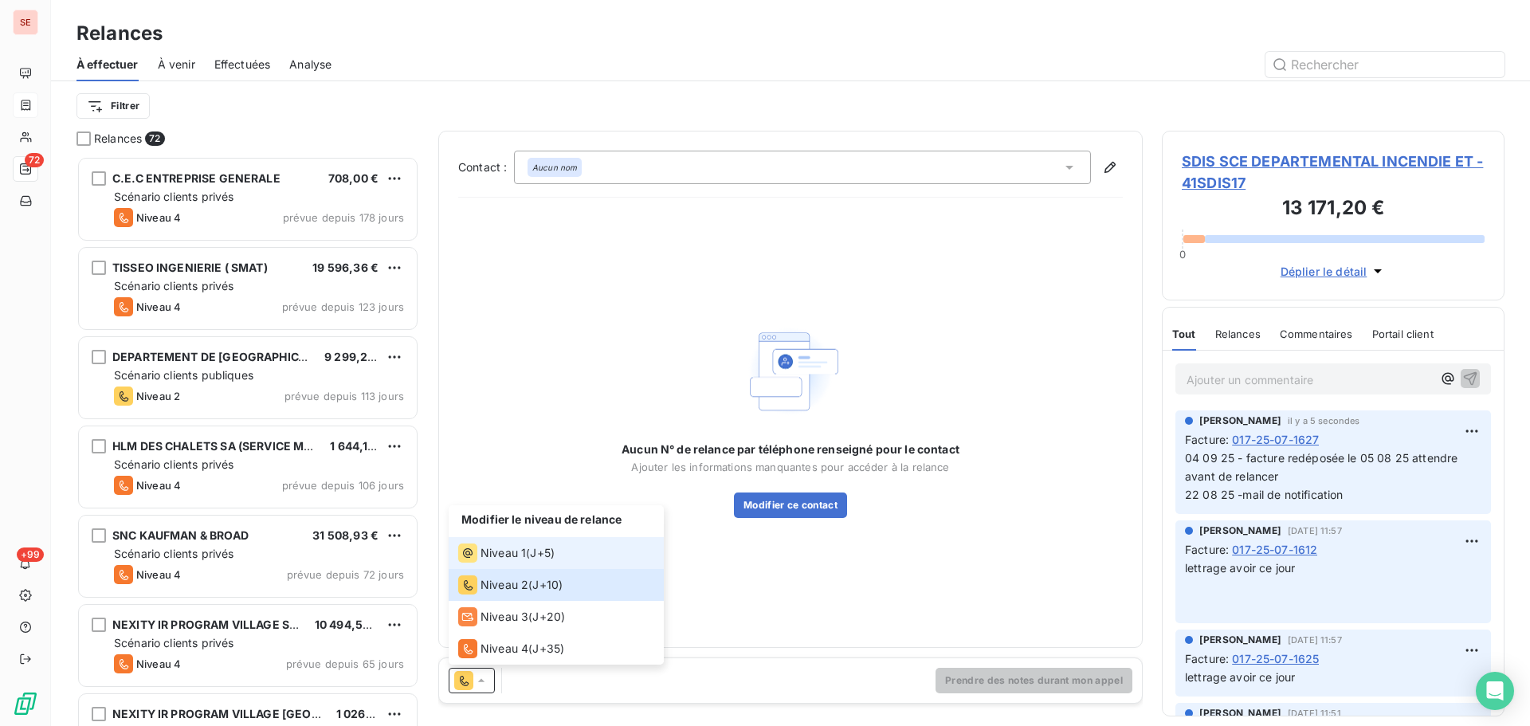
click at [497, 547] on span "Niveau 1" at bounding box center [503, 553] width 45 height 16
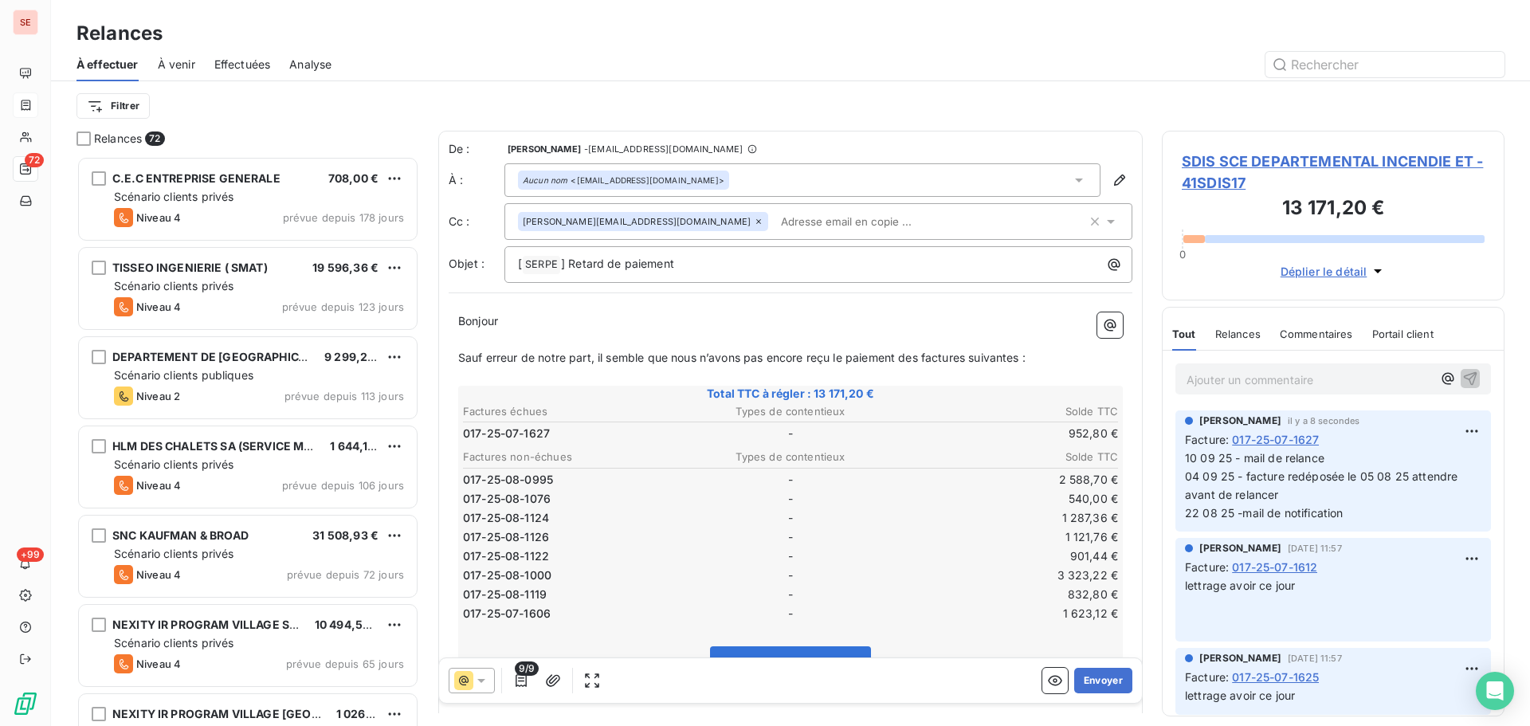
click at [1205, 151] on span "SDIS SCE DEPARTEMENTAL INCENDIE ET - 41SDIS17" at bounding box center [1333, 172] width 303 height 43
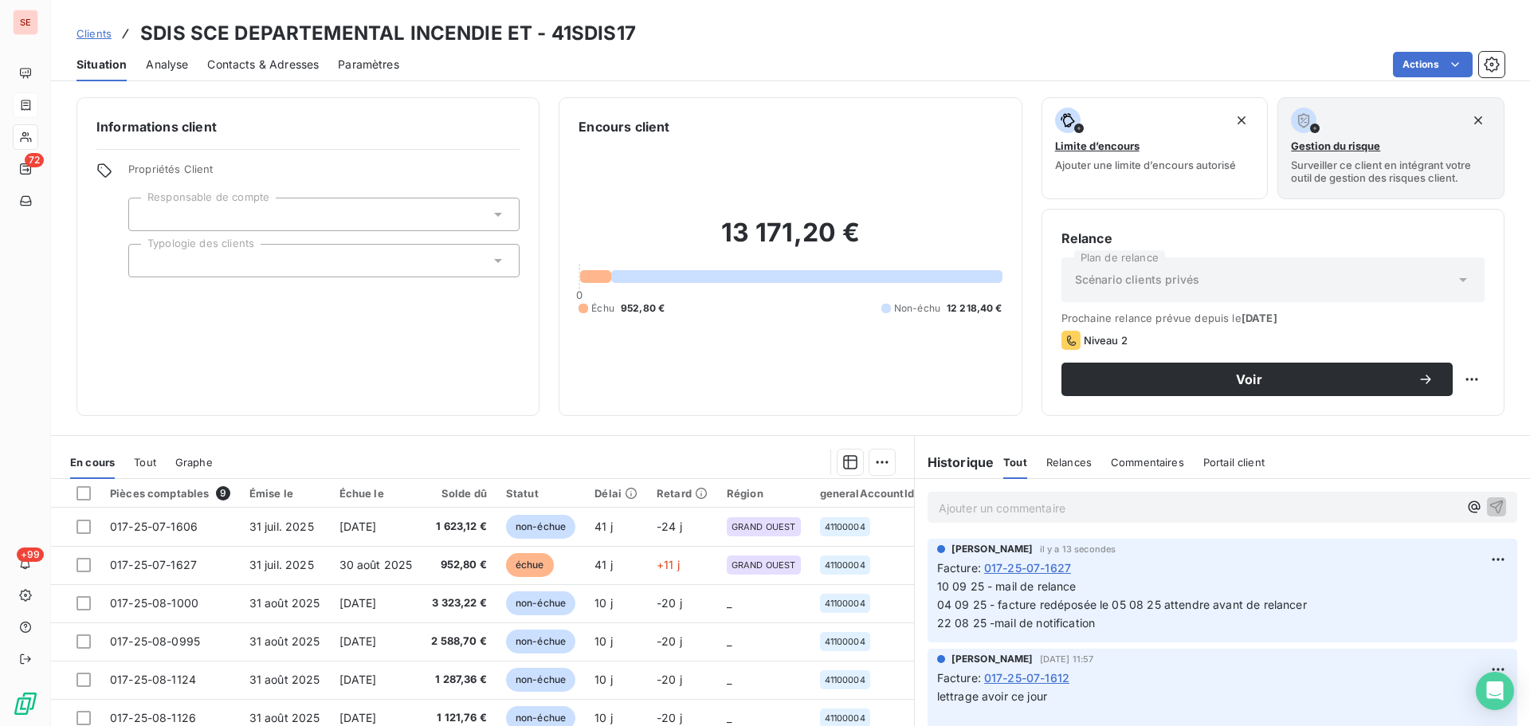
click at [259, 69] on span "Contacts & Adresses" at bounding box center [263, 65] width 112 height 16
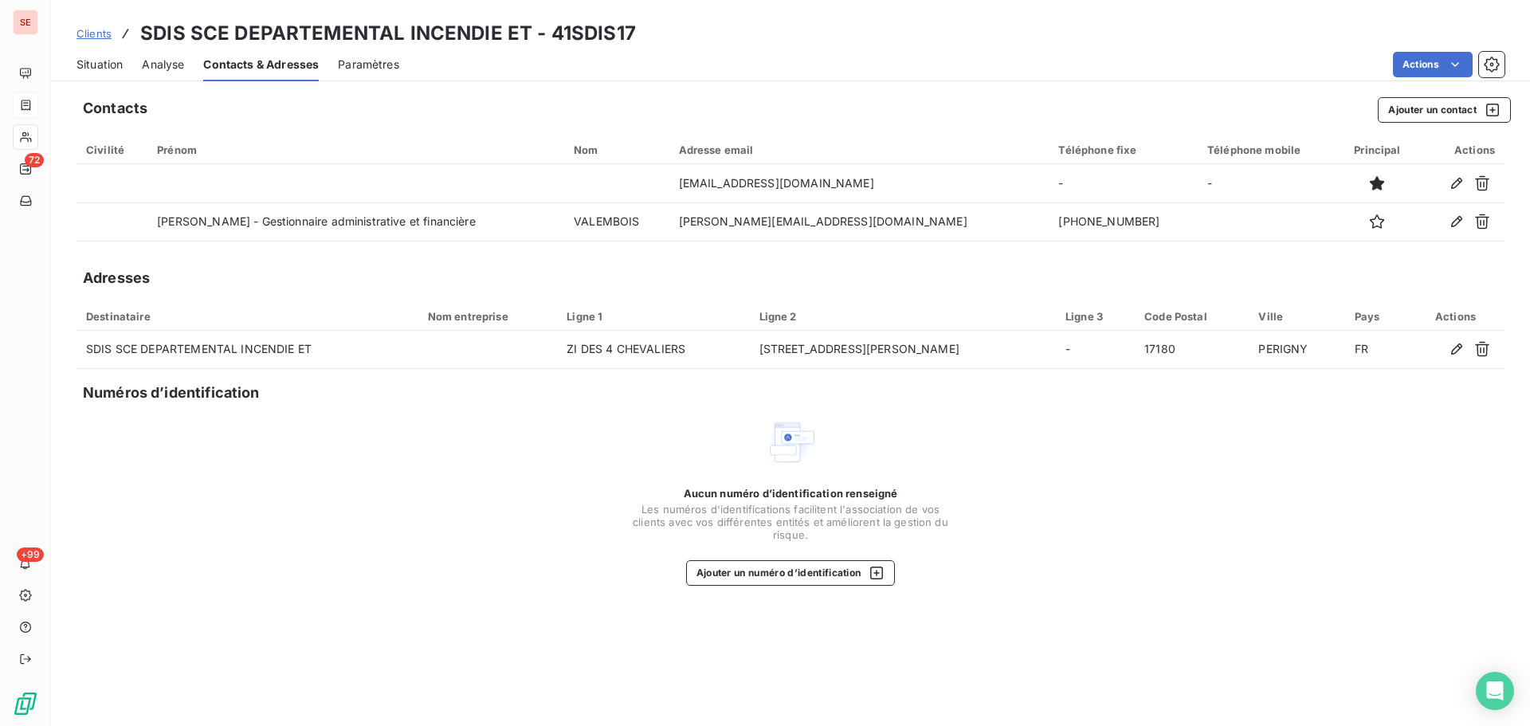
click at [83, 66] on span "Situation" at bounding box center [100, 65] width 46 height 16
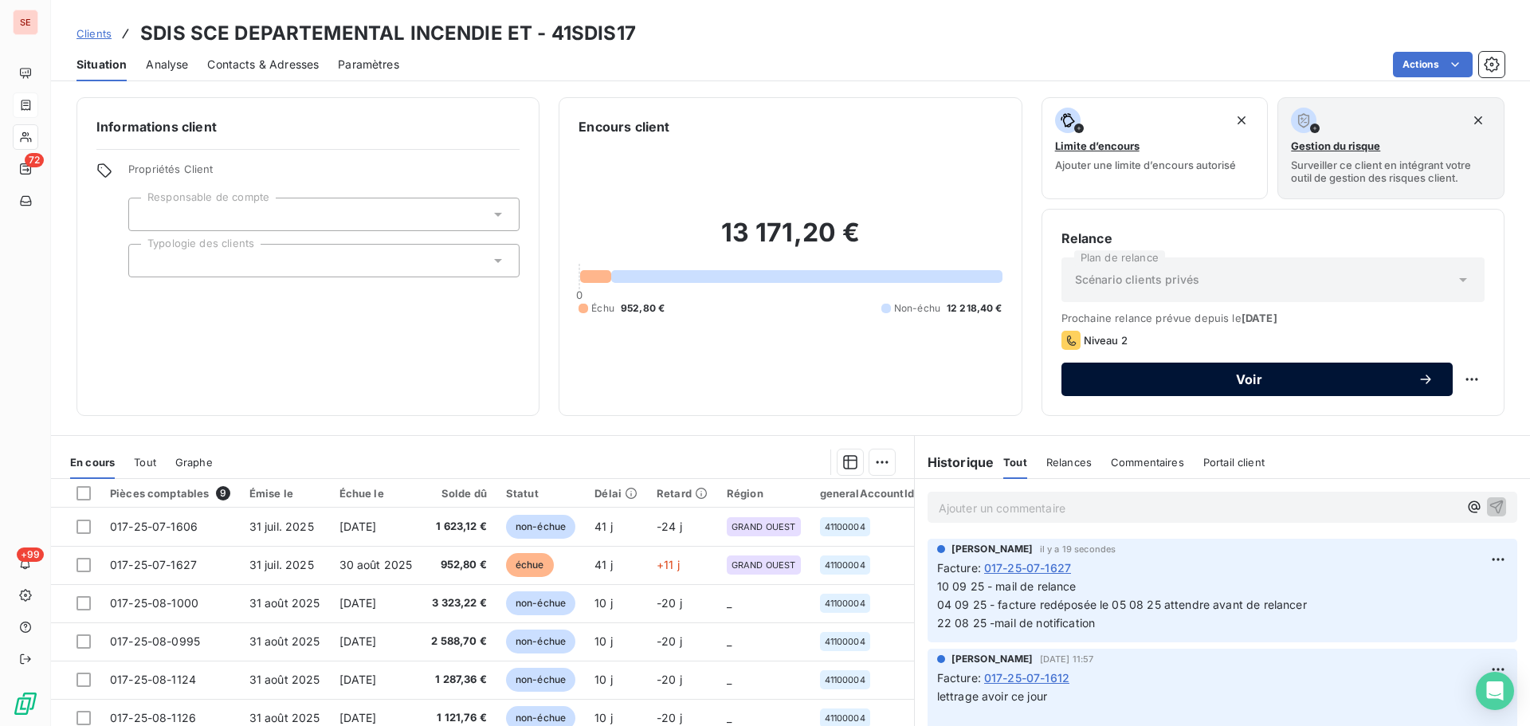
click at [1119, 369] on button "Voir" at bounding box center [1257, 379] width 391 height 33
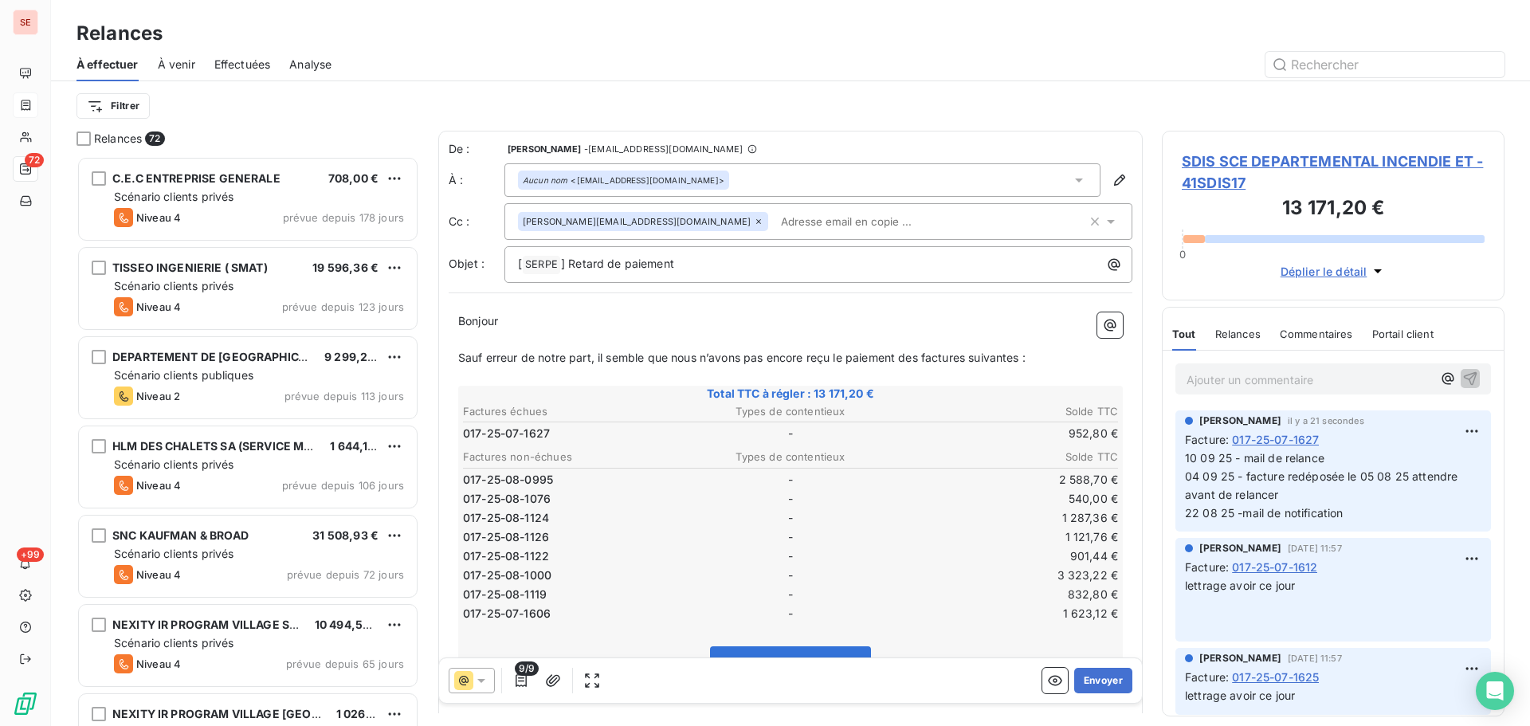
scroll to position [558, 331]
click at [524, 688] on icon "button" at bounding box center [521, 681] width 16 height 16
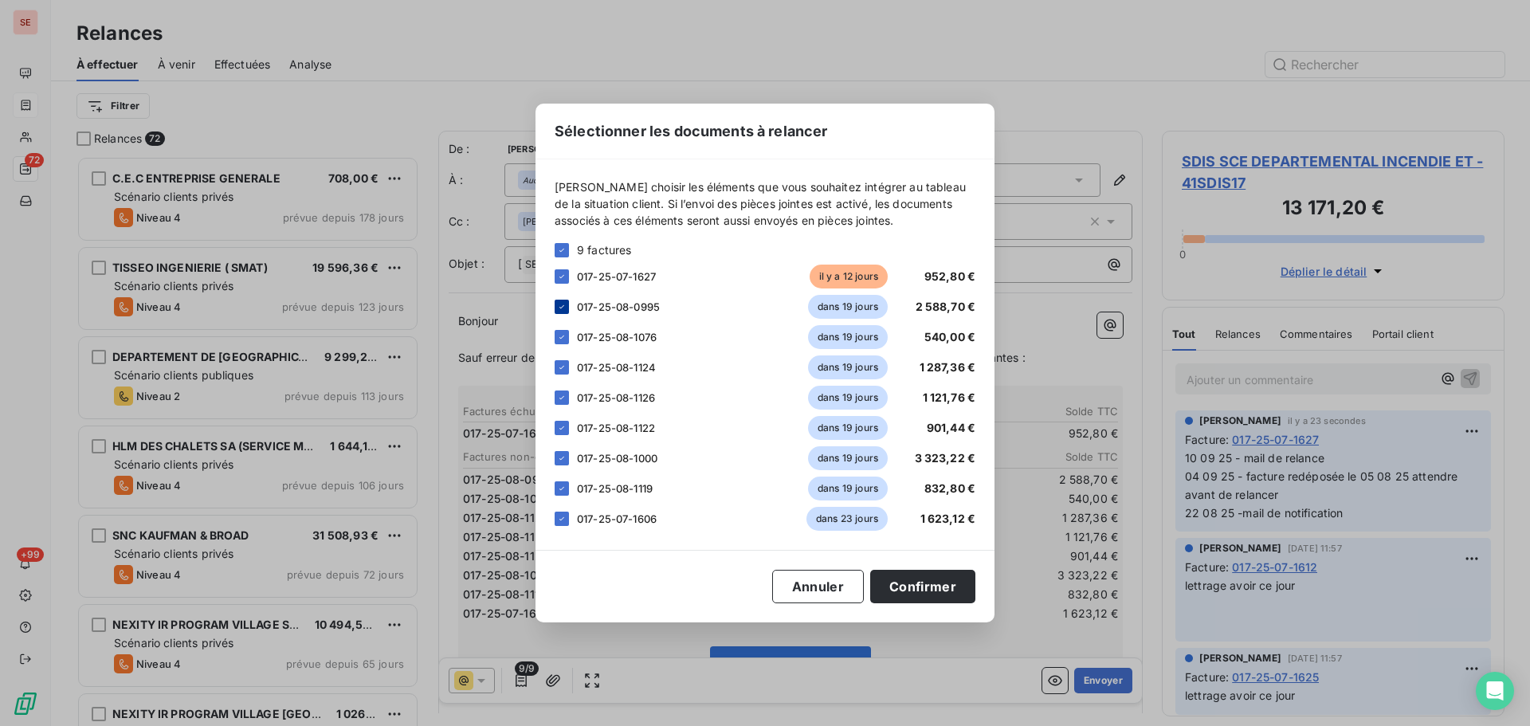
click at [559, 302] on icon at bounding box center [562, 307] width 10 height 10
click at [564, 255] on div at bounding box center [562, 250] width 14 height 14
click at [560, 274] on icon at bounding box center [562, 277] width 10 height 10
click at [564, 249] on icon at bounding box center [562, 251] width 10 height 10
click at [560, 246] on icon at bounding box center [562, 251] width 10 height 10
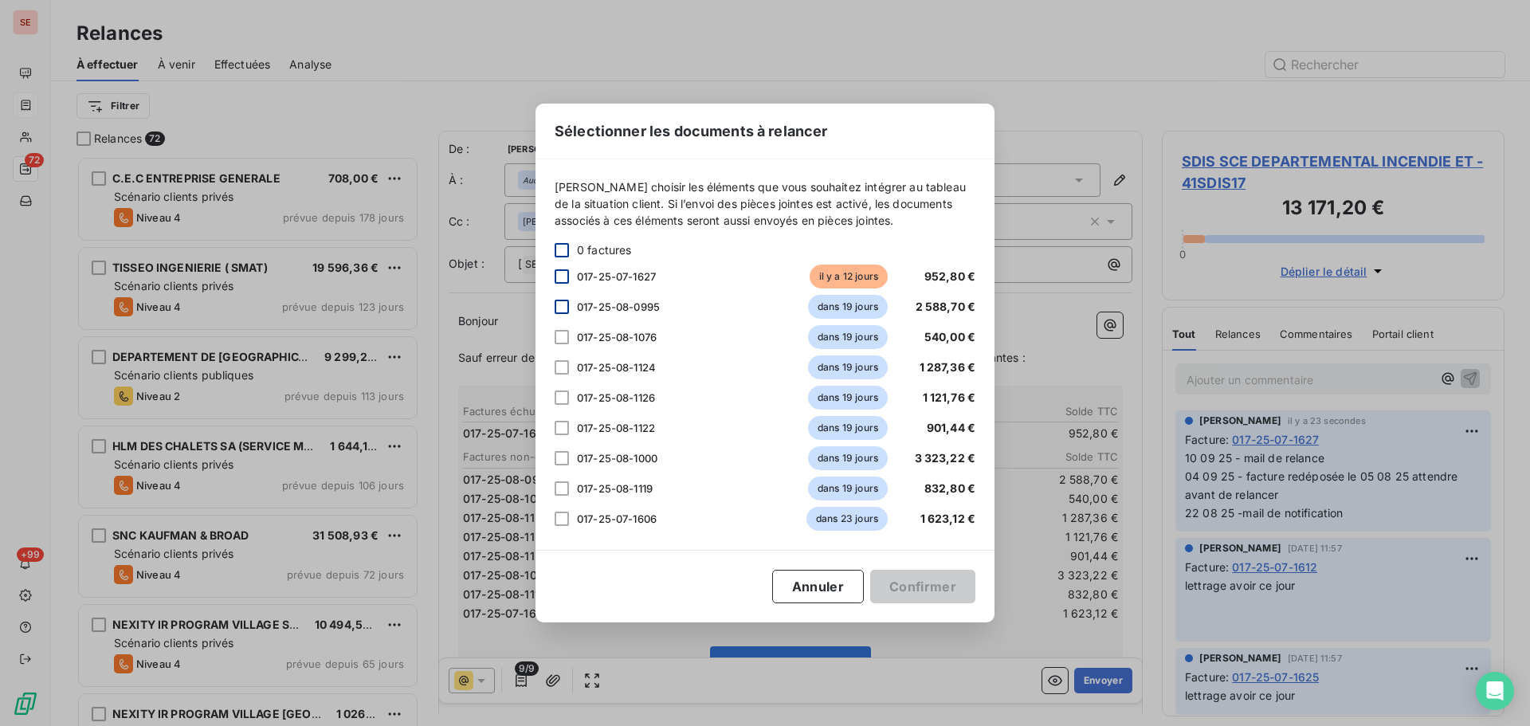
click at [555, 278] on div at bounding box center [562, 276] width 14 height 14
click at [923, 588] on button "Confirmer" at bounding box center [922, 586] width 105 height 33
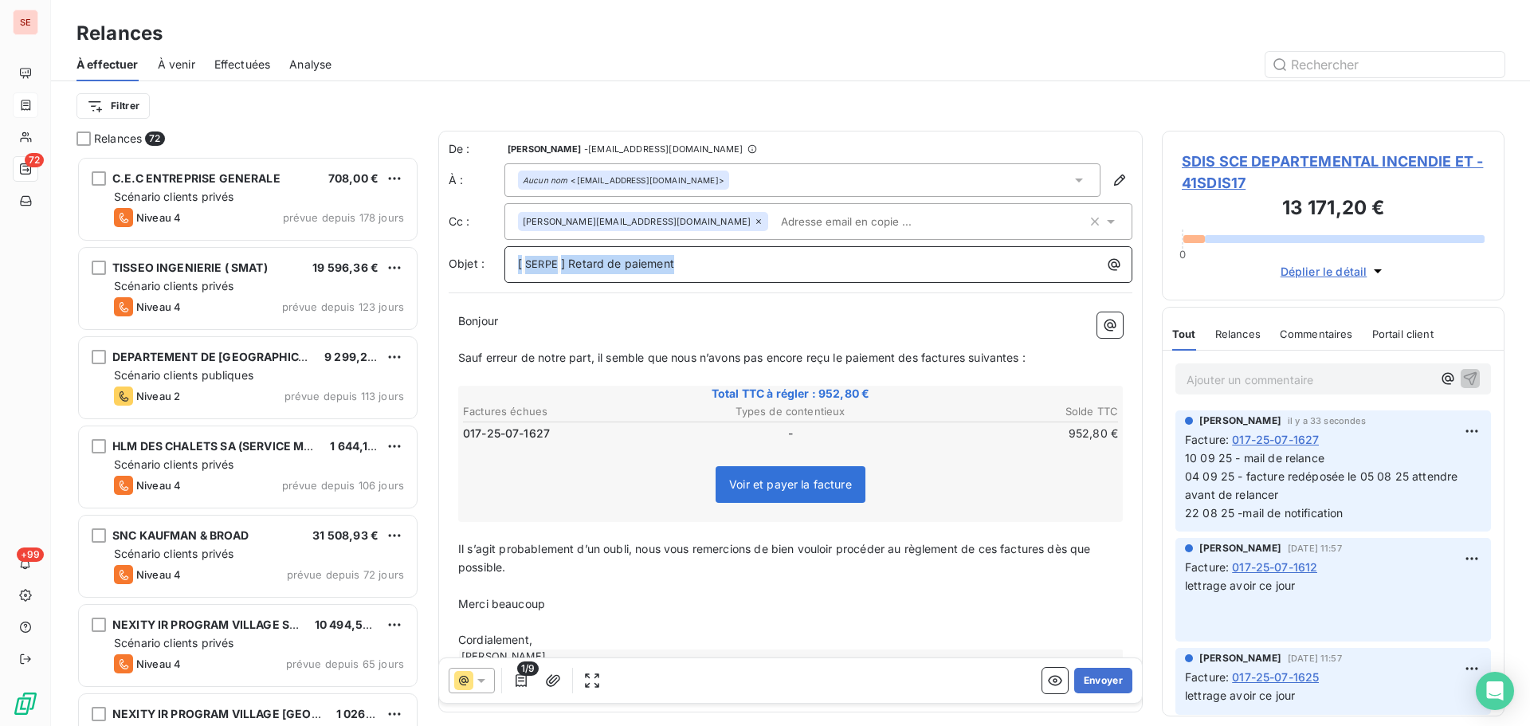
drag, startPoint x: 737, startPoint y: 273, endPoint x: 440, endPoint y: 274, distance: 297.3
click at [442, 274] on div "De : [PERSON_NAME] - [EMAIL_ADDRESS][DOMAIN_NAME] À : Aucun nom <[EMAIL_ADDRESS…" at bounding box center [790, 422] width 705 height 582
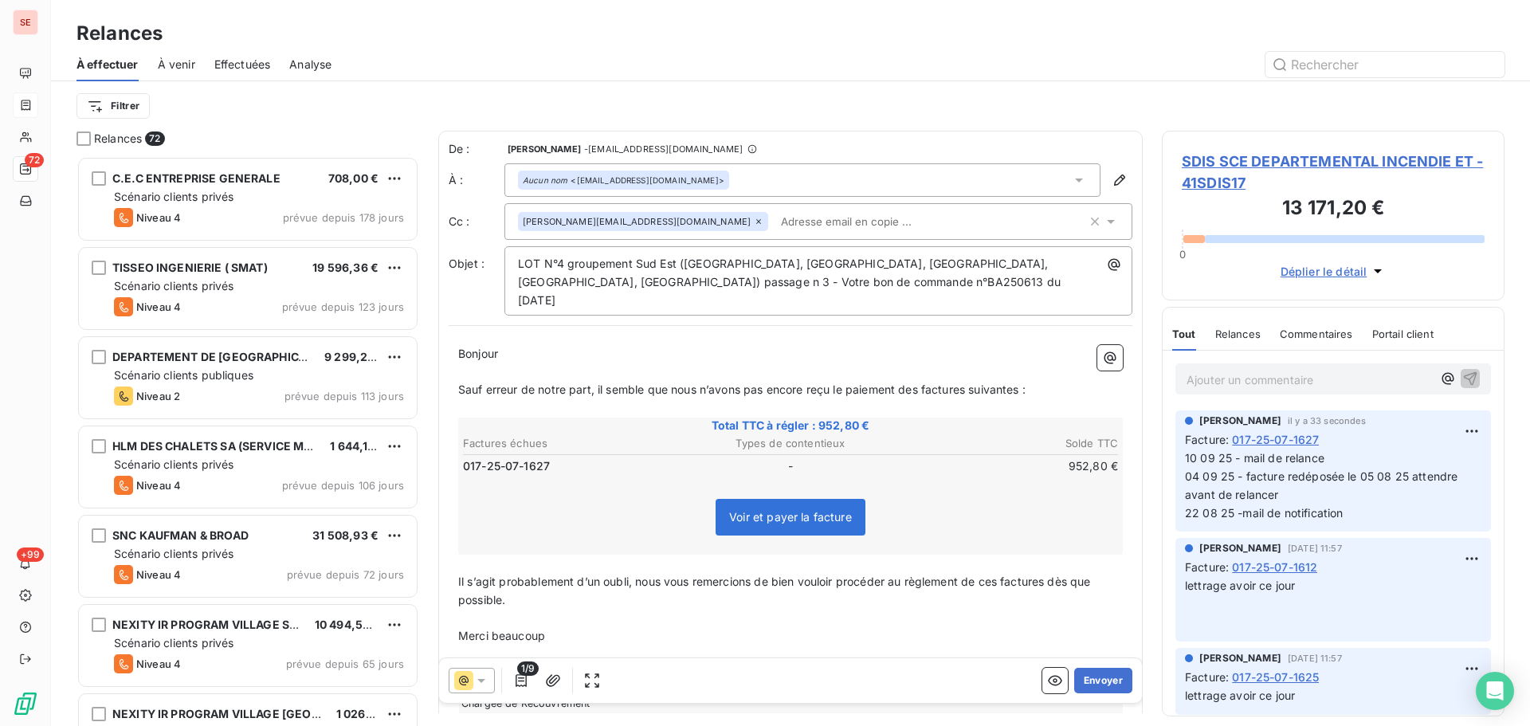
click at [924, 383] on span "Sauf erreur de notre part, il semble que nous n’avons pas encore reçu le paieme…" at bounding box center [742, 390] width 568 height 14
click at [977, 383] on span "Sauf erreur de notre part, il semble que nous n’avons pas encore reçu le paieme…" at bounding box center [745, 390] width 574 height 14
click at [1027, 383] on span "Sauf erreur de notre part, il semble que nous n’avons pas encore reçu le paieme…" at bounding box center [742, 390] width 568 height 14
click at [1023, 383] on span "Sauf erreur de notre part, il semble que nous n’avons pas encore reçu le paieme…" at bounding box center [742, 390] width 568 height 14
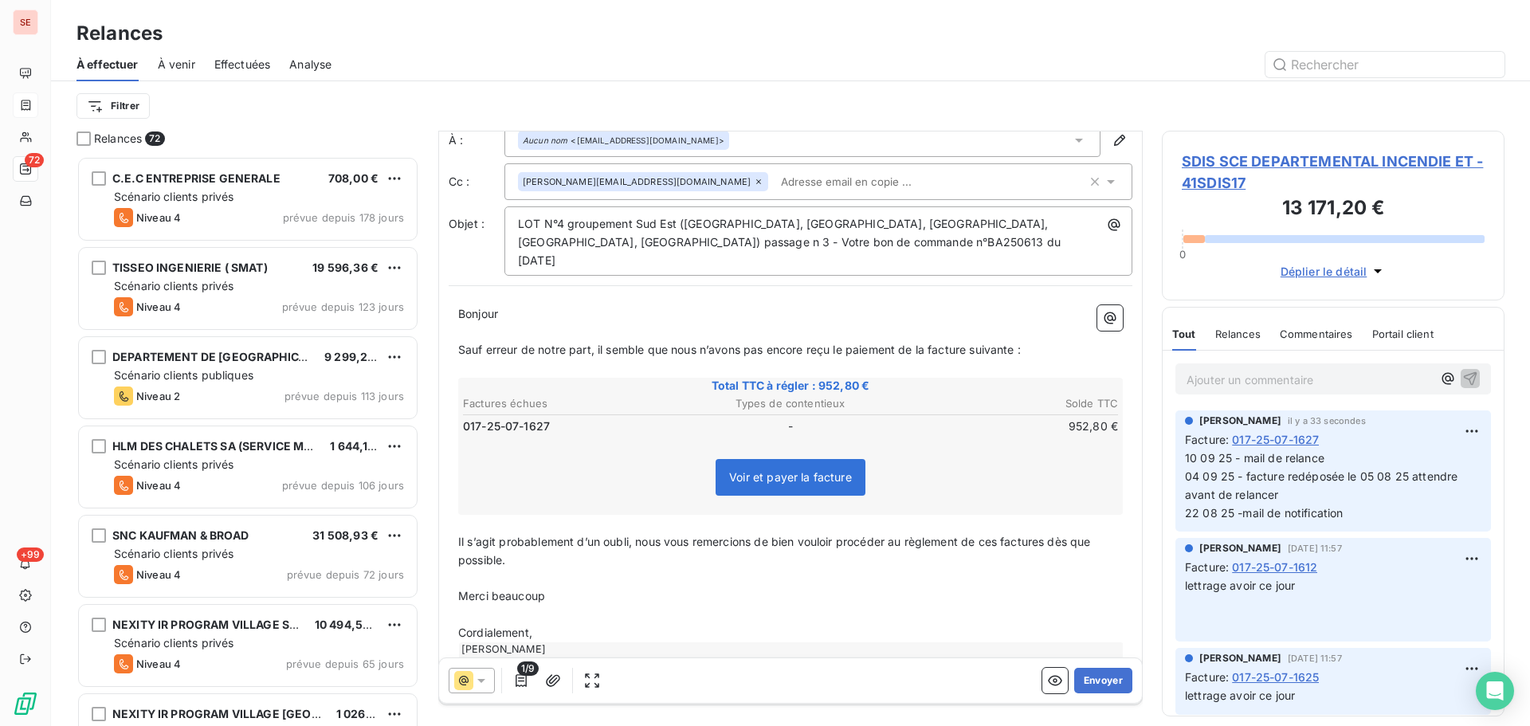
scroll to position [80, 0]
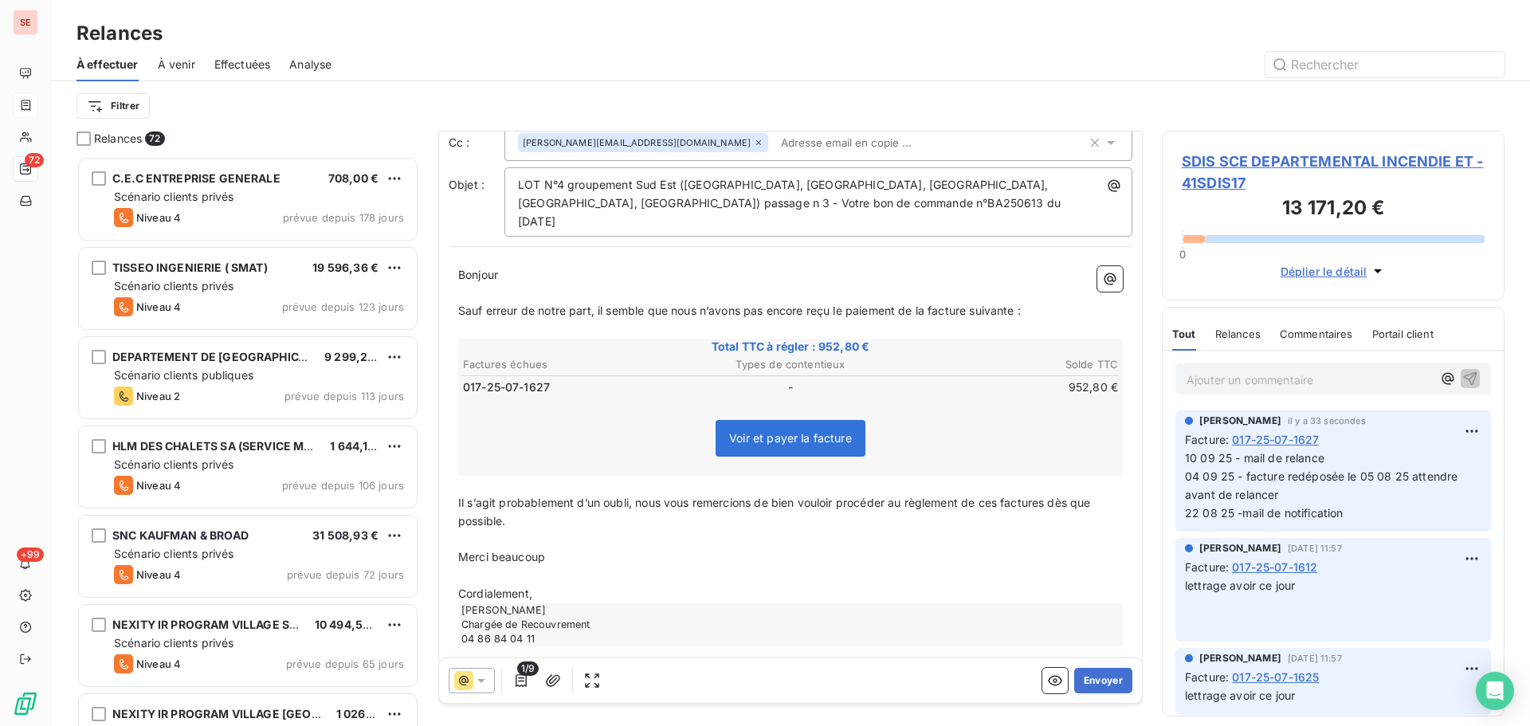
click at [999, 496] on span "Il s’agit probablement d’un oubli, nous vous remercions de bien vouloir procéde…" at bounding box center [776, 512] width 636 height 32
click at [1002, 494] on p "Il s’agit probablement d’un oubli, nous vous remercions de bien vouloir procéde…" at bounding box center [790, 512] width 665 height 37
click at [1057, 496] on span "Il s’agit probablement d’un oubli, nous vous remercions de bien vouloir procéde…" at bounding box center [780, 512] width 645 height 32
drag, startPoint x: 549, startPoint y: 541, endPoint x: 460, endPoint y: 536, distance: 89.4
click at [460, 548] on p "Merci beaucoup" at bounding box center [790, 557] width 665 height 18
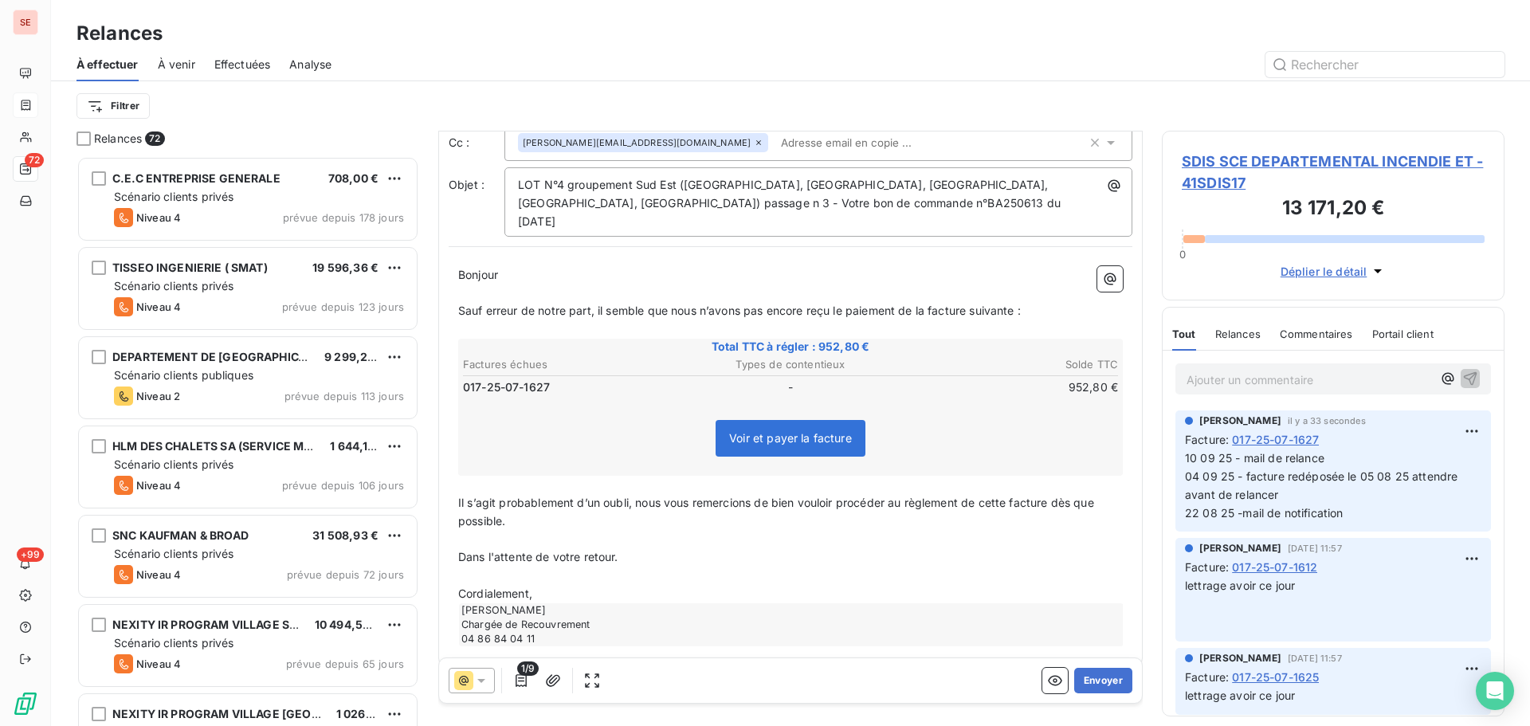
click at [468, 587] on span "Cordialement," at bounding box center [495, 594] width 74 height 14
click at [573, 585] on p "Bien cordialement," at bounding box center [790, 594] width 665 height 18
click at [560, 678] on icon "button" at bounding box center [553, 680] width 14 height 12
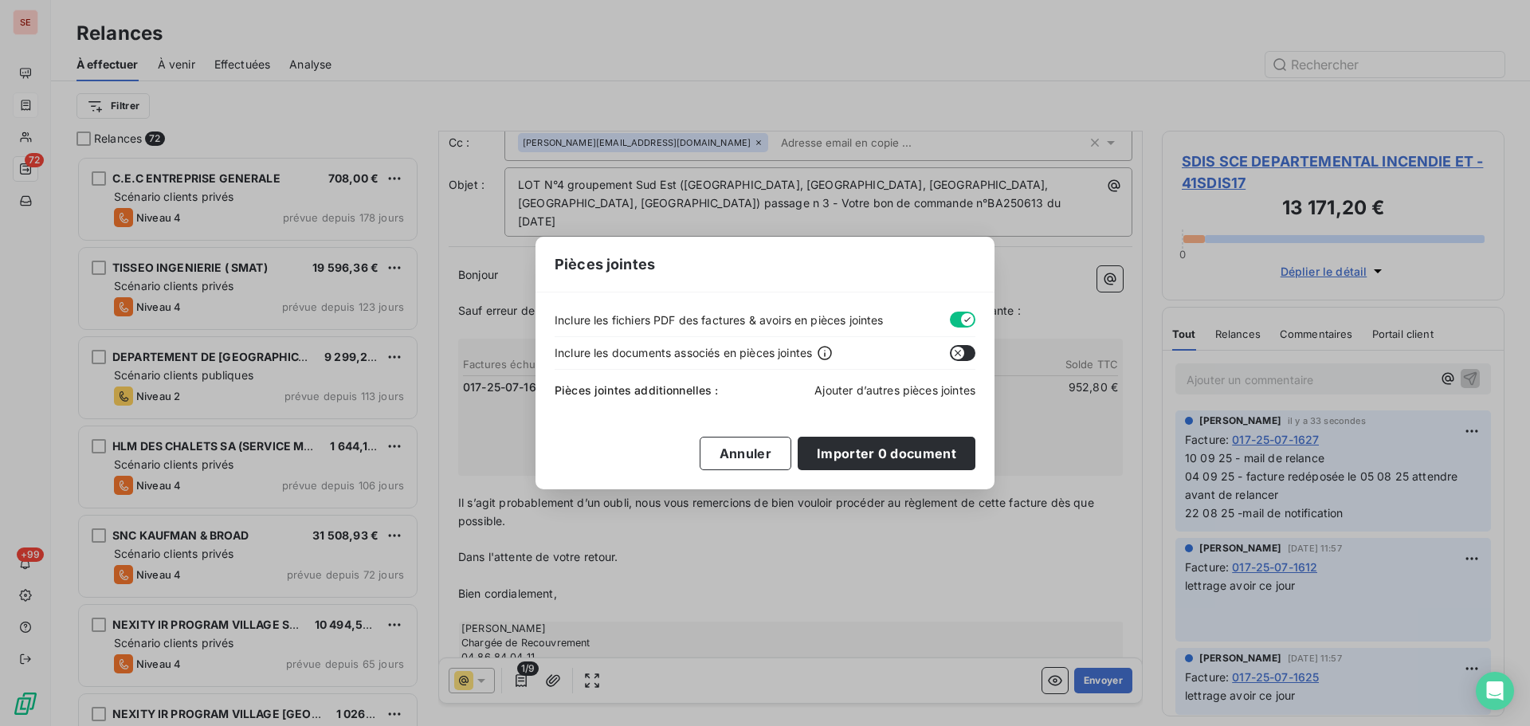
click at [849, 387] on span "Ajouter d’autres pièces jointes" at bounding box center [895, 390] width 161 height 14
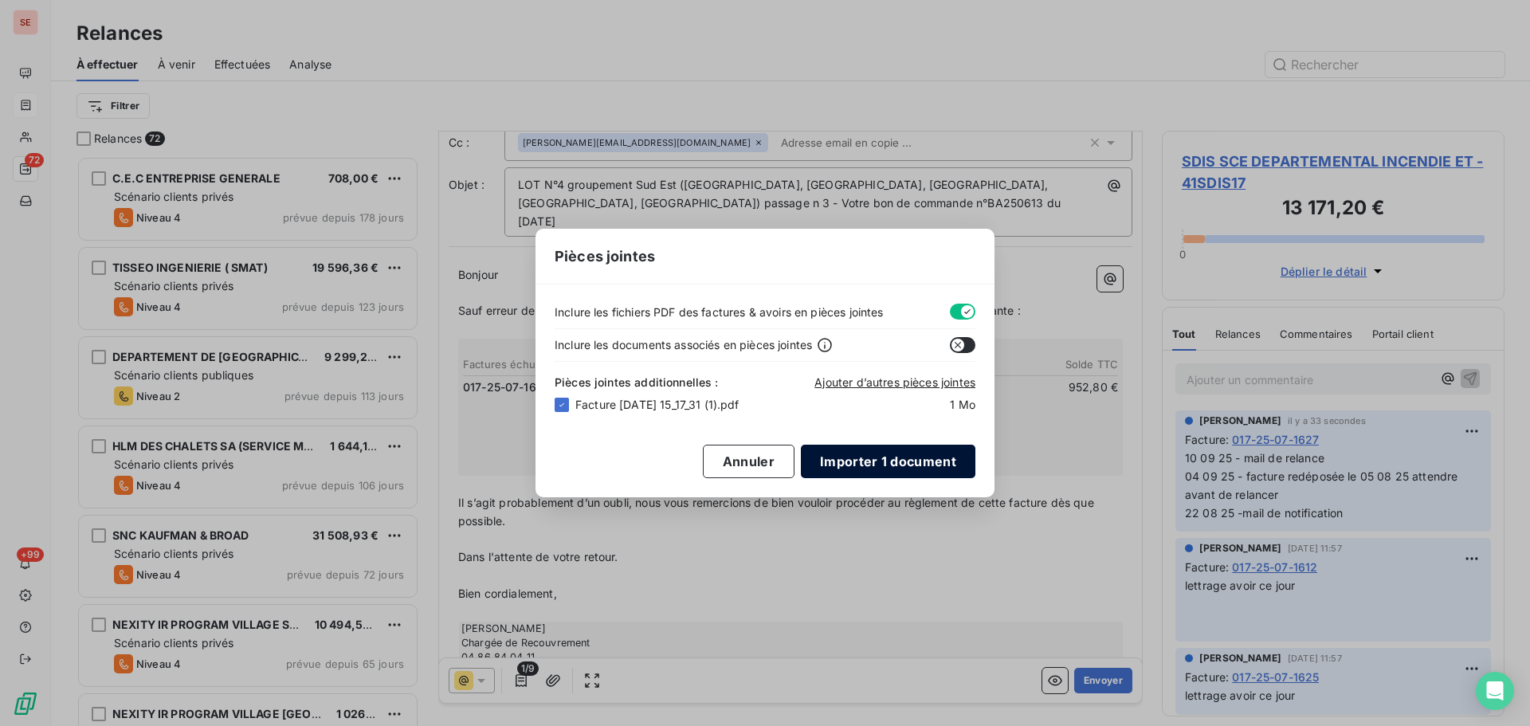
click at [850, 456] on button "Importer 1 document" at bounding box center [888, 461] width 175 height 33
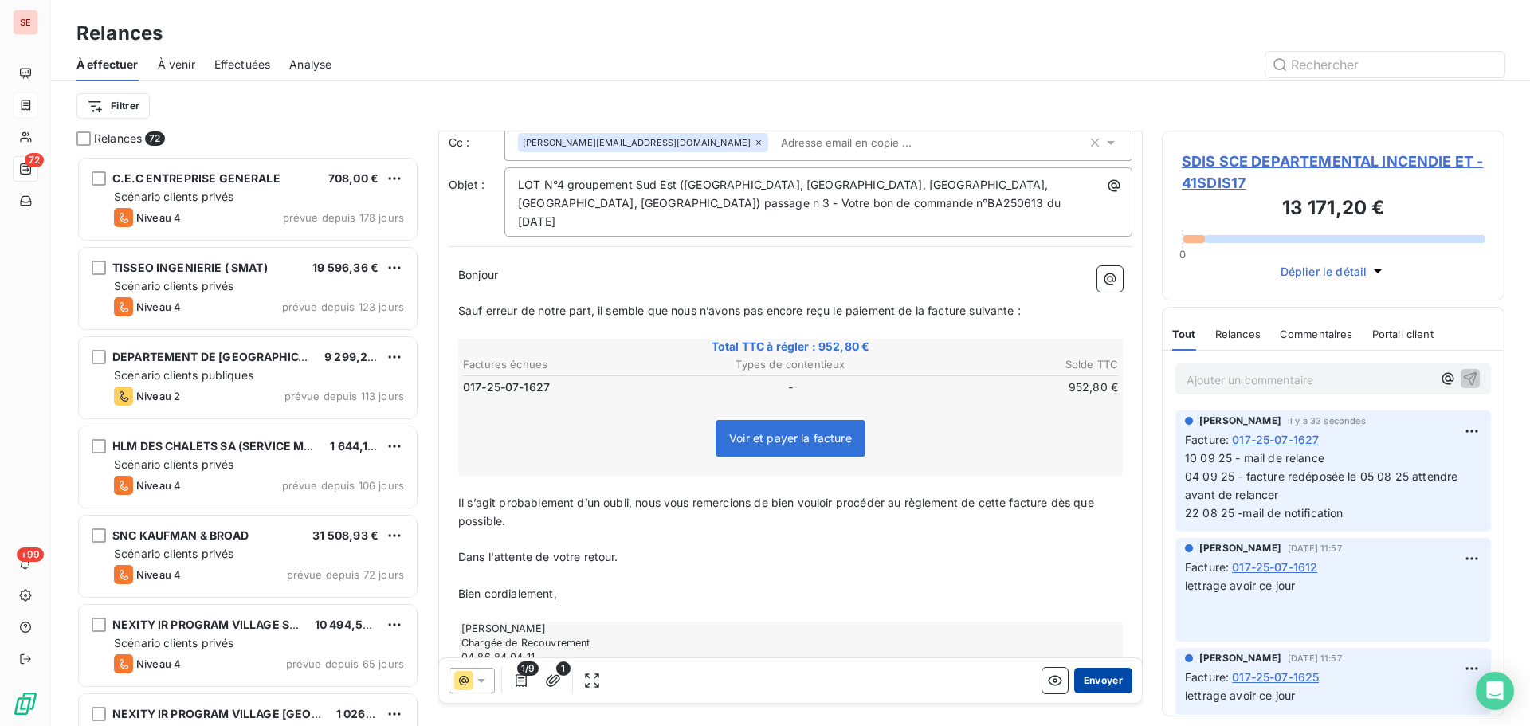
click at [1098, 675] on button "Envoyer" at bounding box center [1103, 681] width 58 height 26
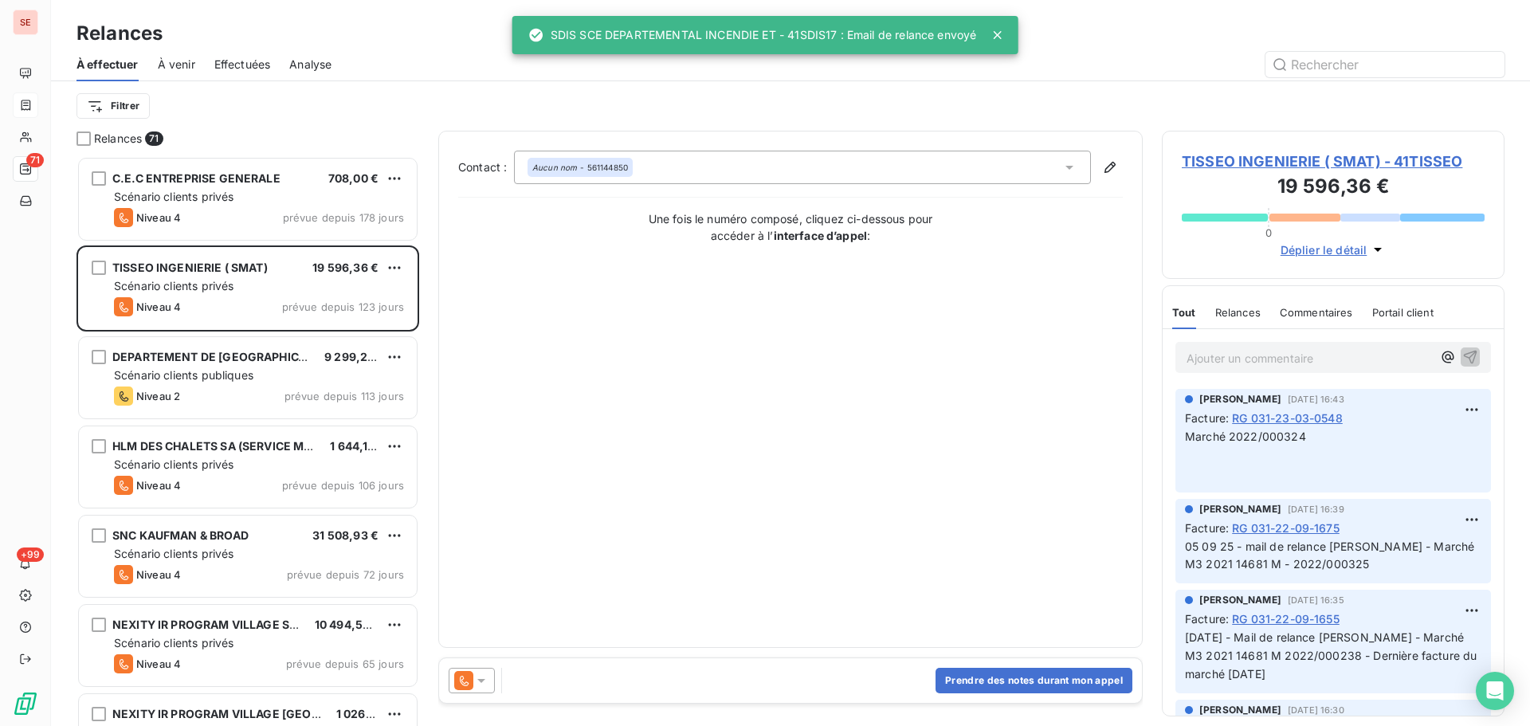
click at [264, 61] on span "Effectuées" at bounding box center [242, 65] width 57 height 16
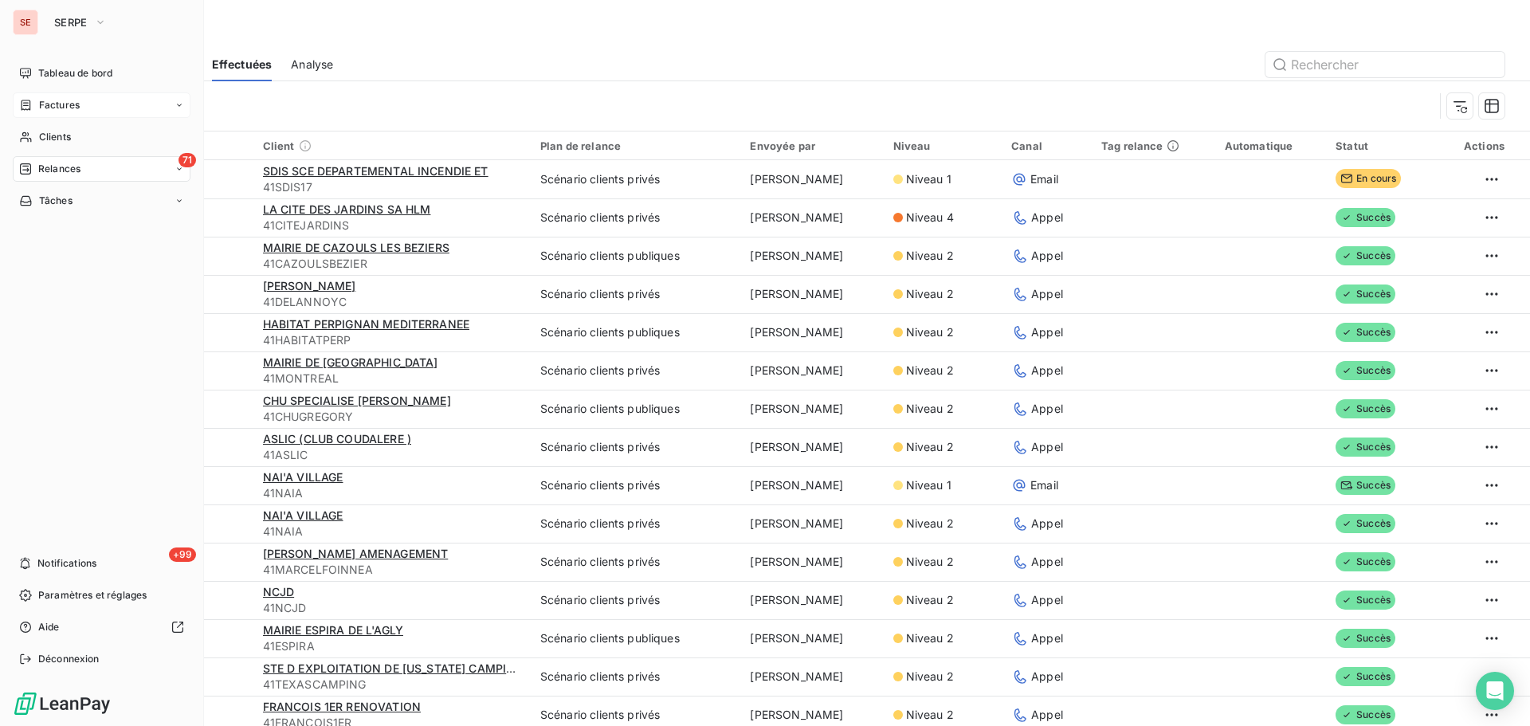
click at [35, 164] on div "Relances" at bounding box center [49, 169] width 61 height 14
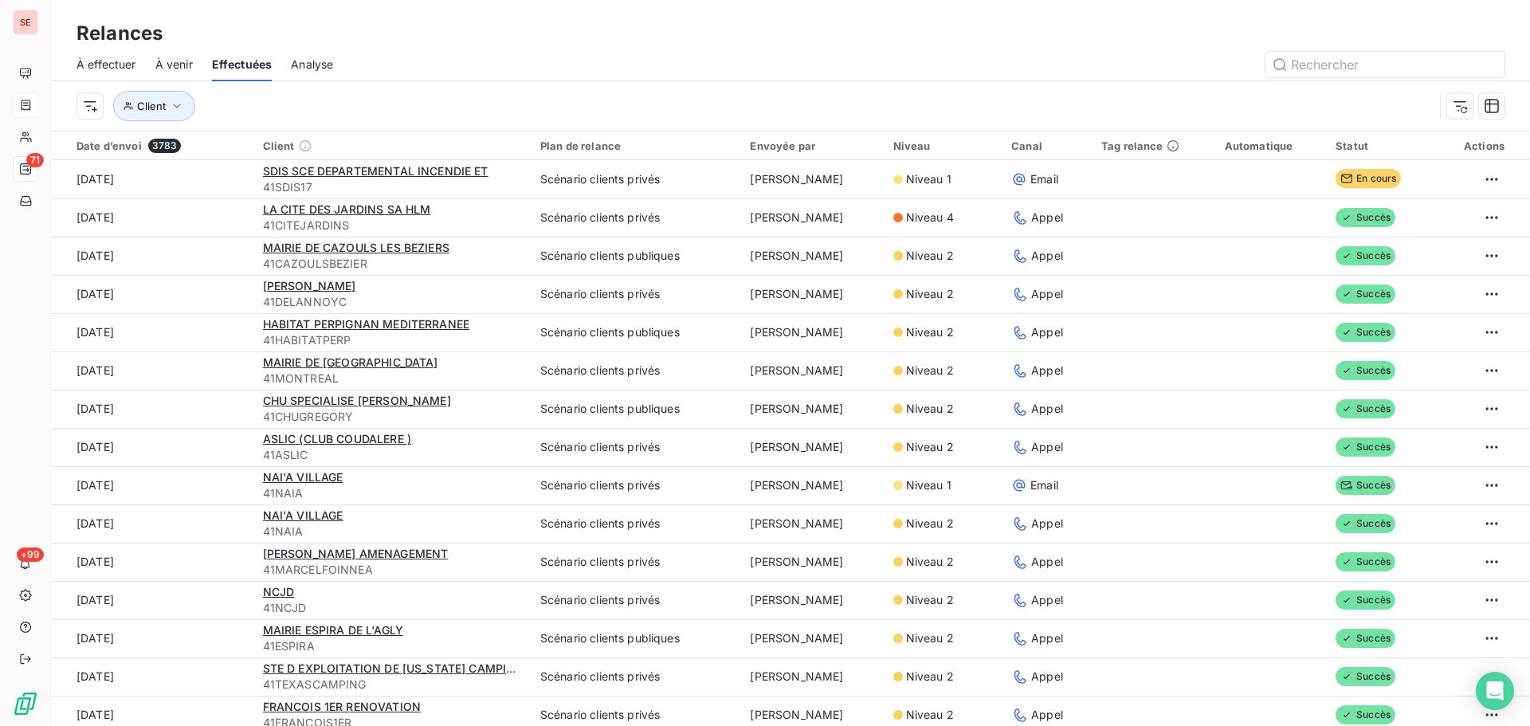
click at [92, 63] on span "À effectuer" at bounding box center [107, 65] width 60 height 16
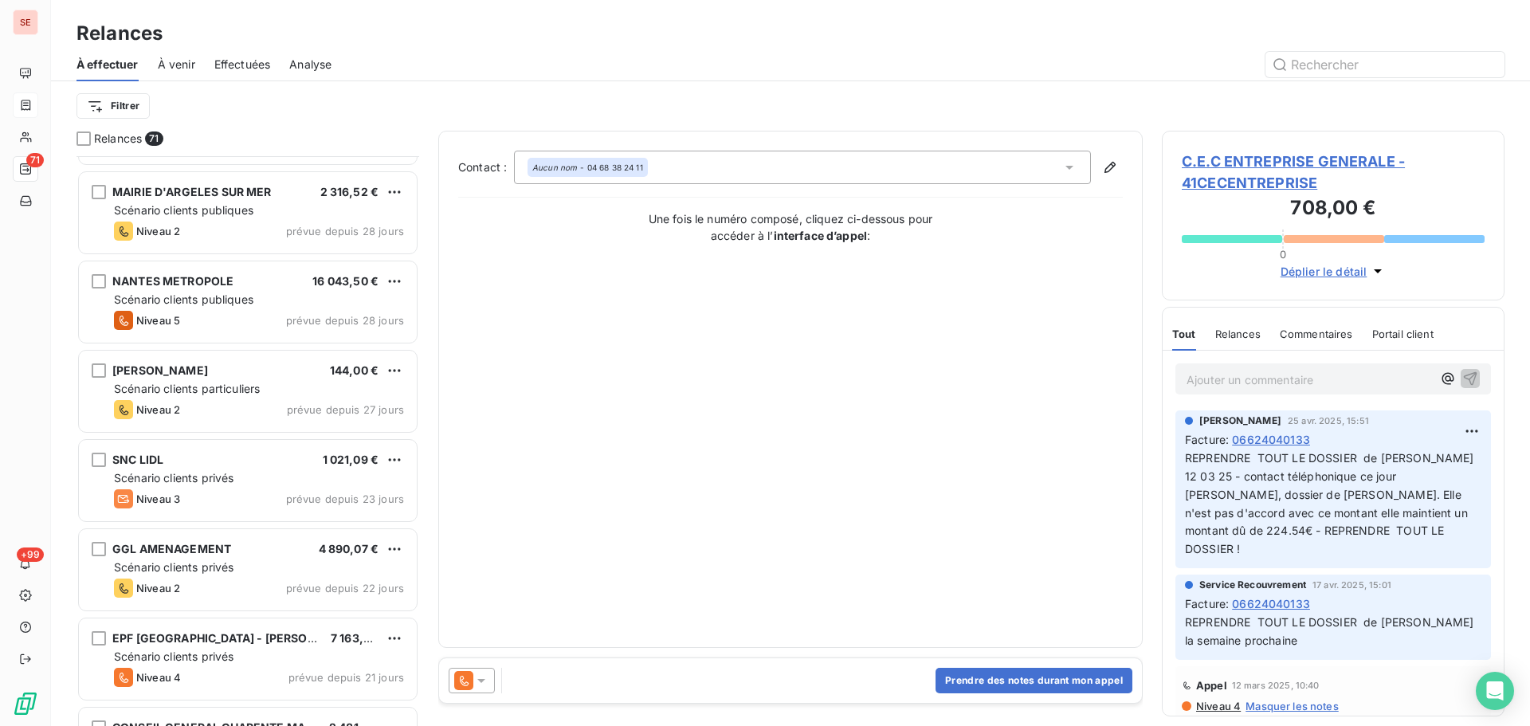
scroll to position [2339, 0]
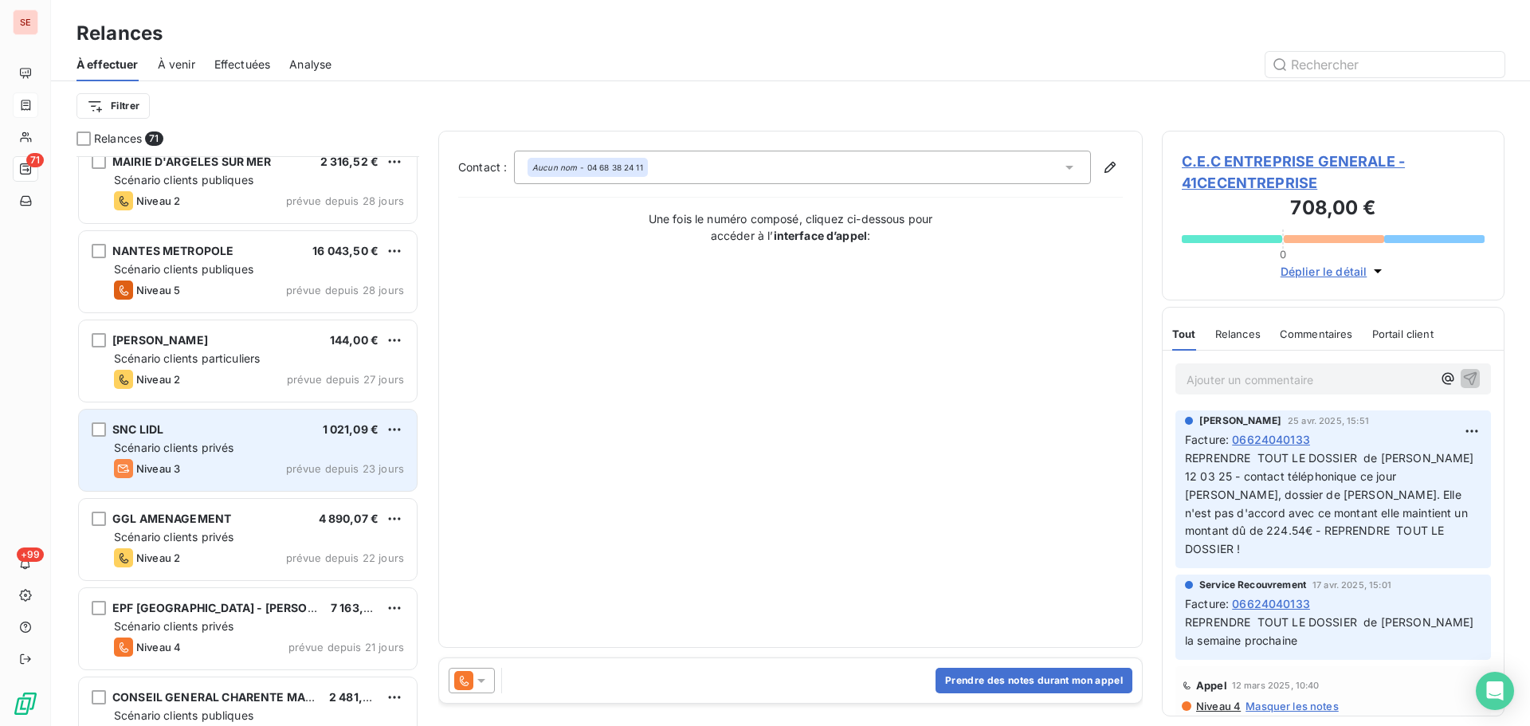
drag, startPoint x: 317, startPoint y: 450, endPoint x: 324, endPoint y: 460, distance: 12.0
click at [321, 454] on div "Scénario clients privés" at bounding box center [259, 448] width 290 height 16
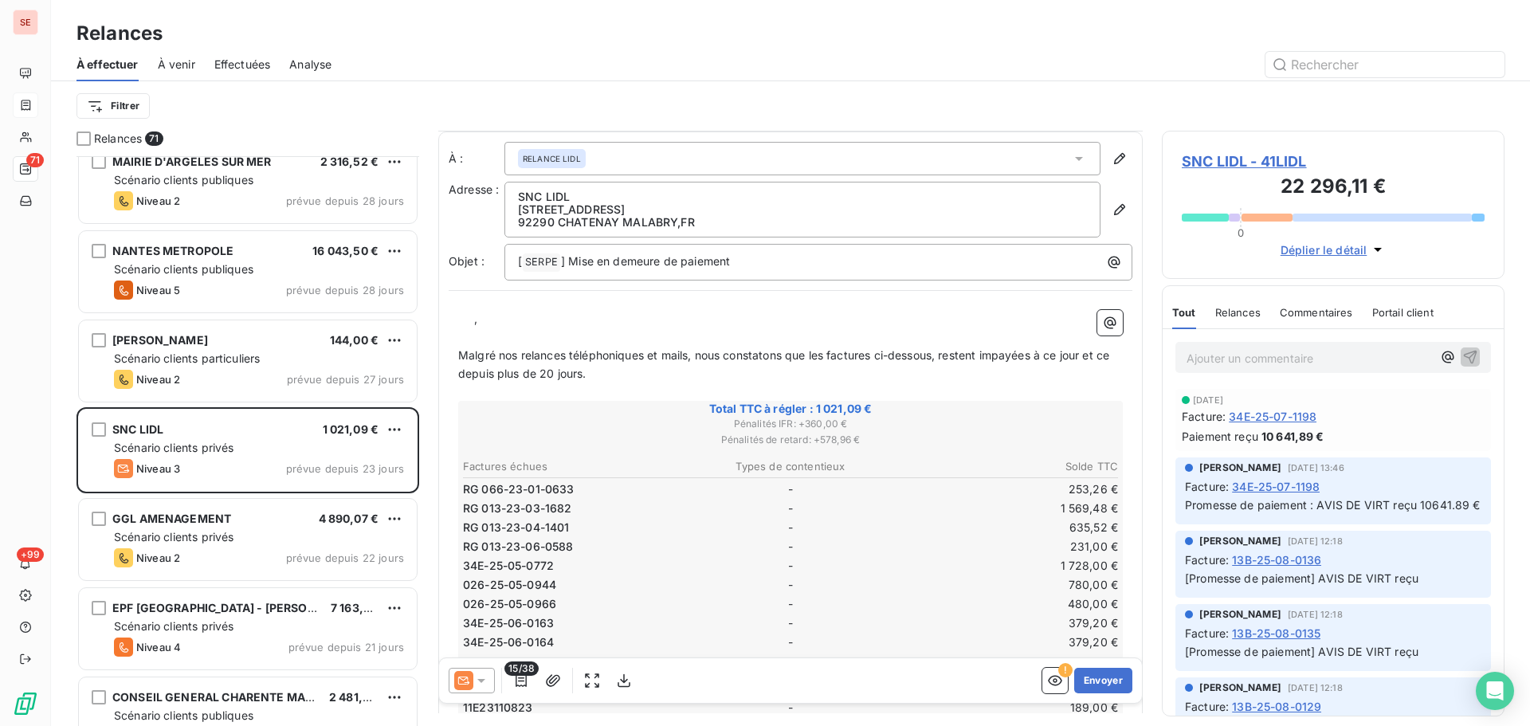
scroll to position [214, 0]
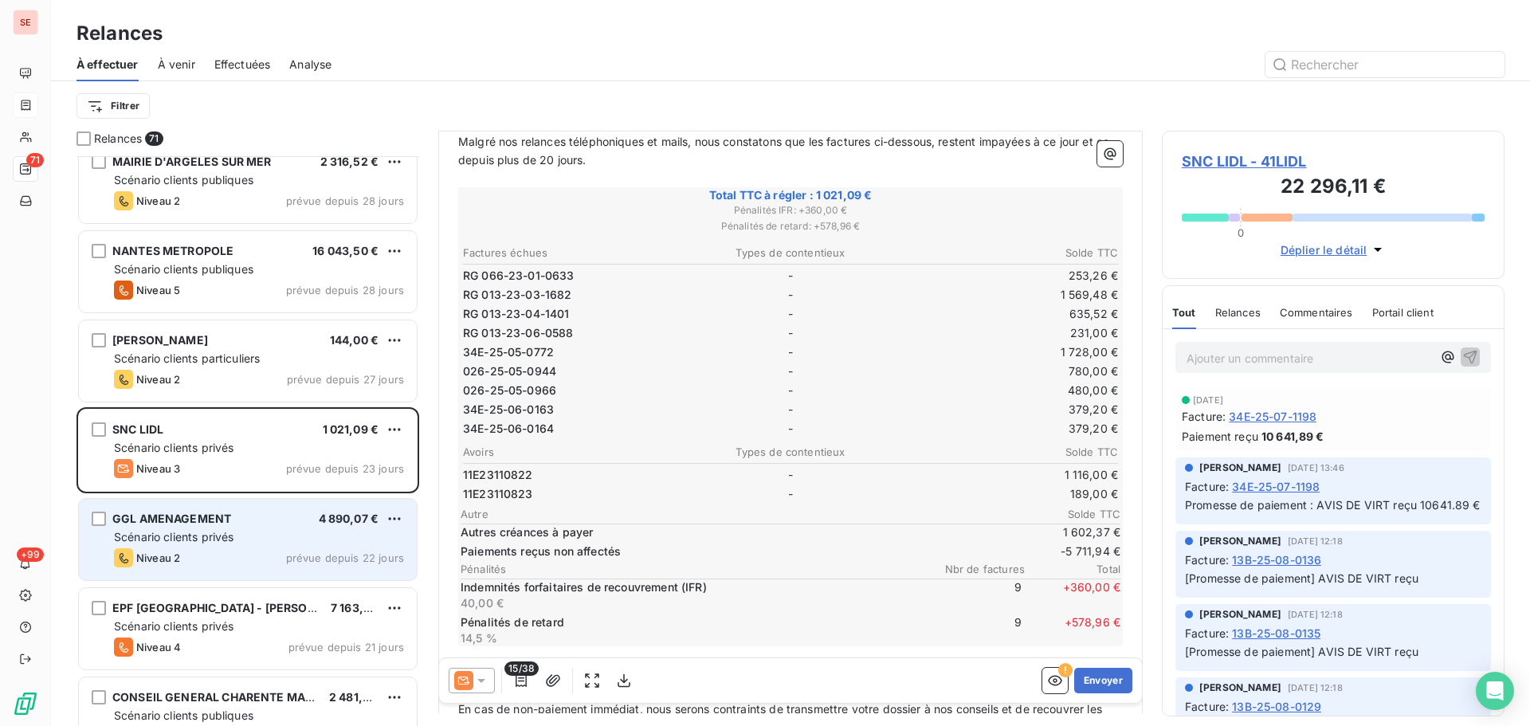
click at [242, 554] on div "Niveau 2 prévue depuis 22 jours" at bounding box center [259, 557] width 290 height 19
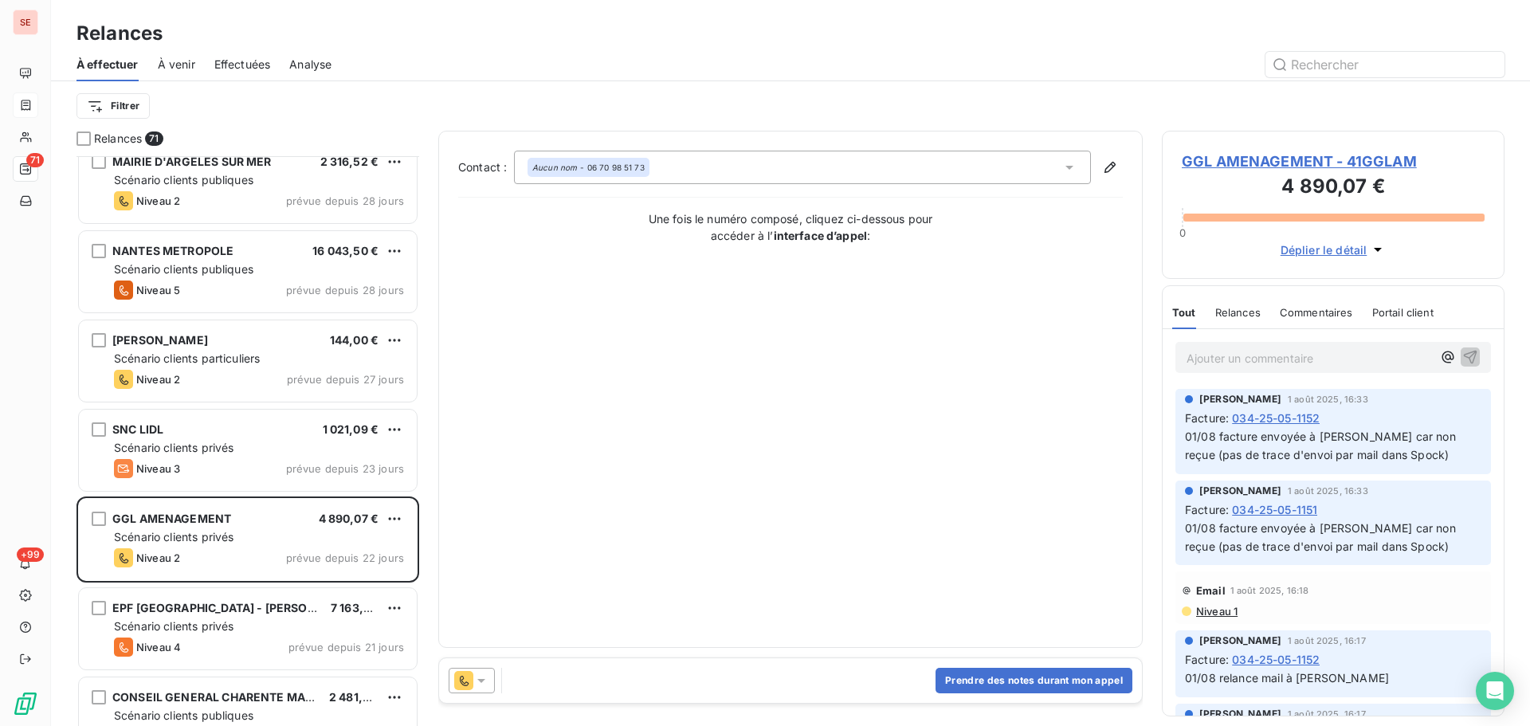
scroll to position [2551, 0]
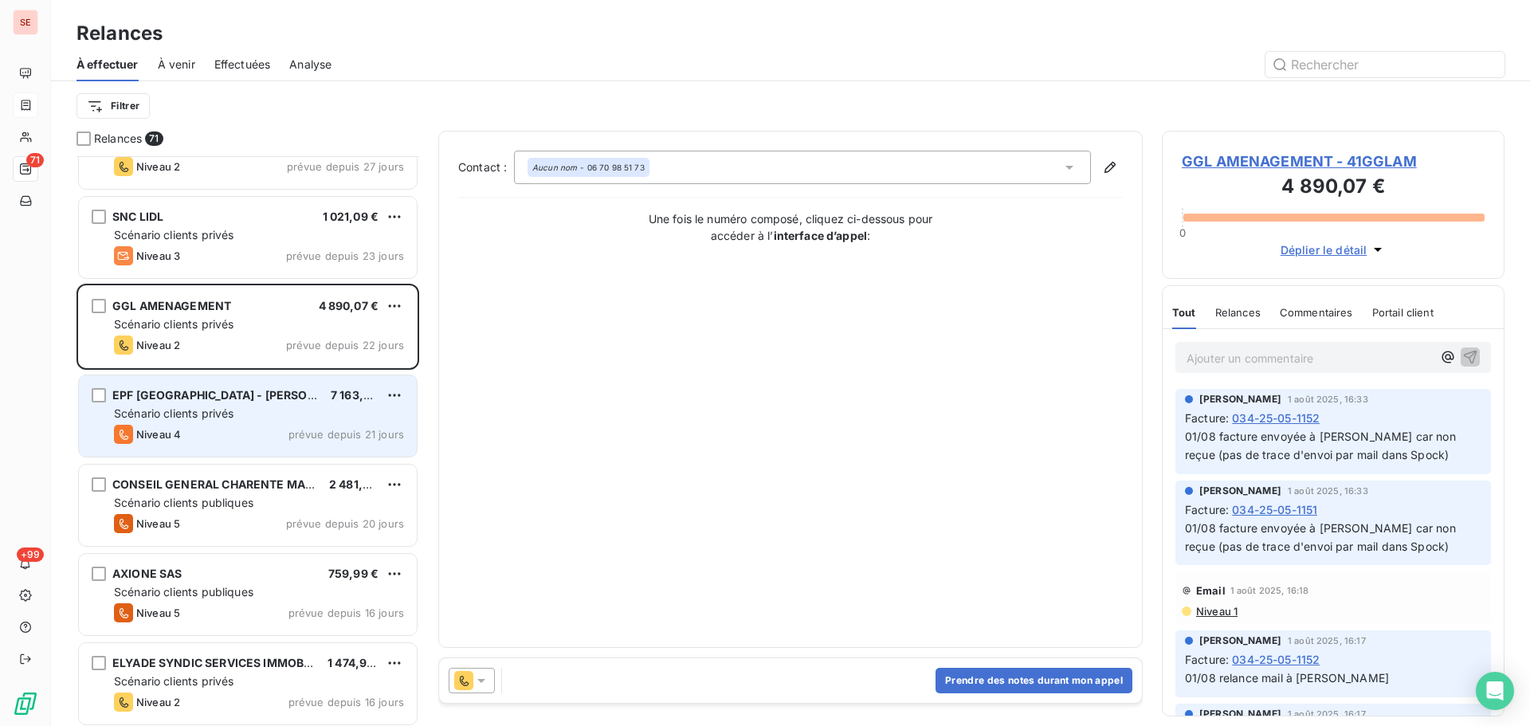
click at [260, 412] on div "Scénario clients privés" at bounding box center [259, 414] width 290 height 16
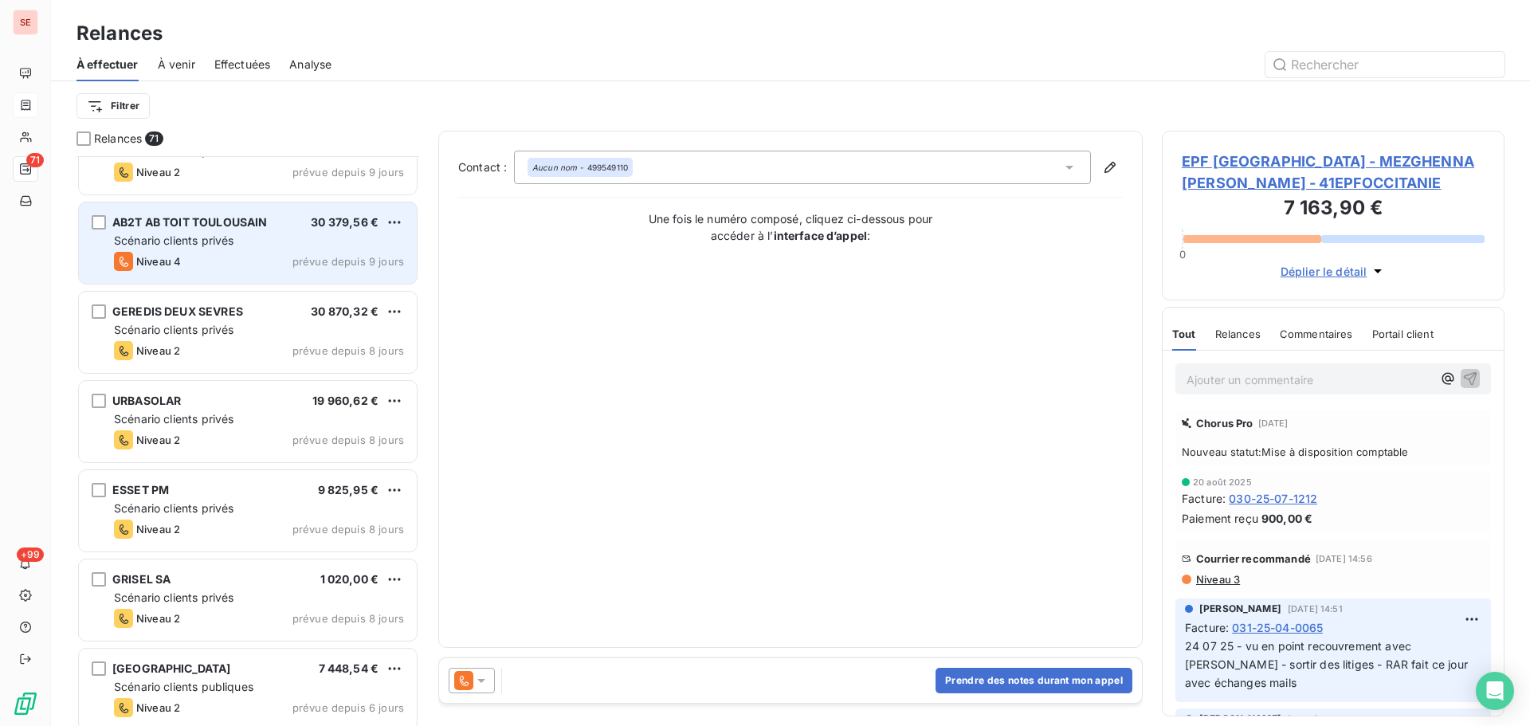
scroll to position [3827, 0]
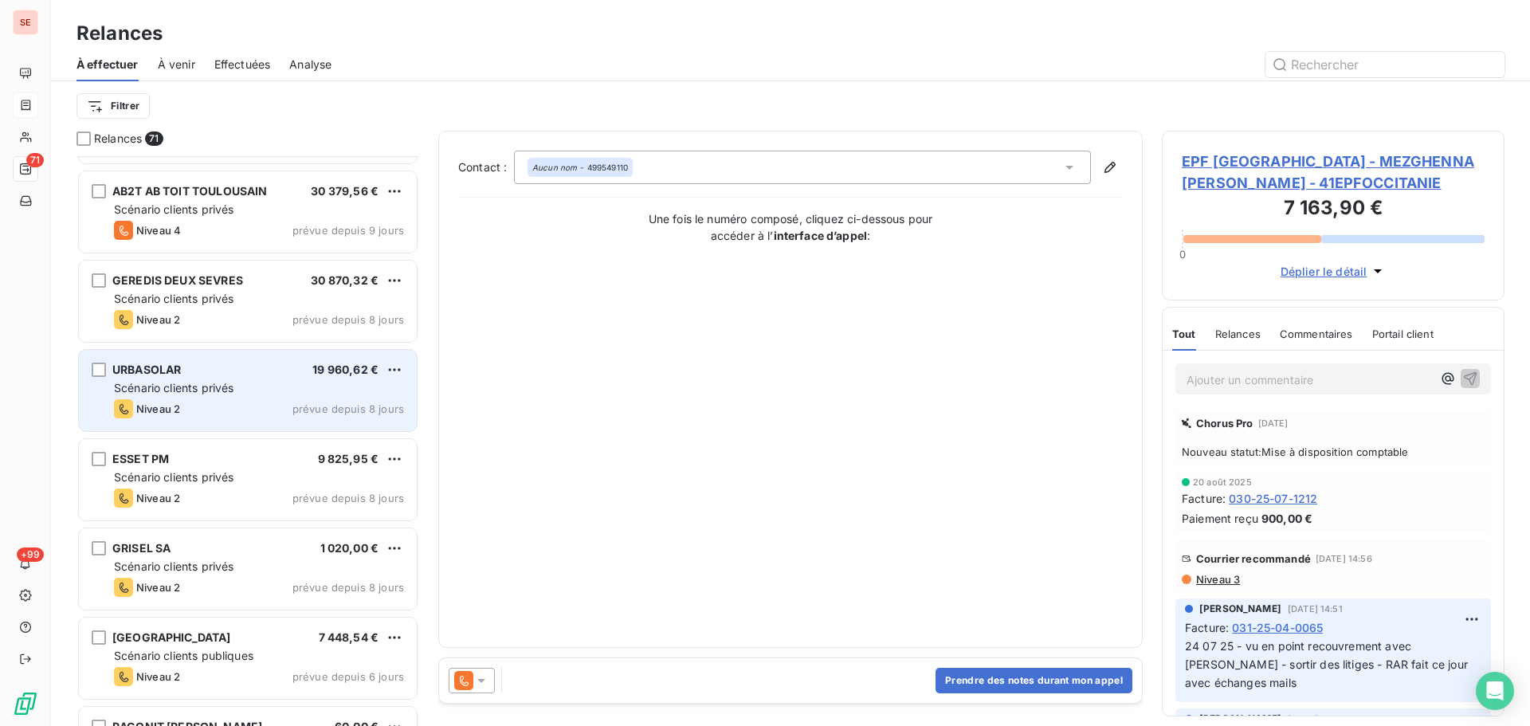
click at [288, 371] on div "URBASOLAR 19 960,62 €" at bounding box center [259, 370] width 290 height 14
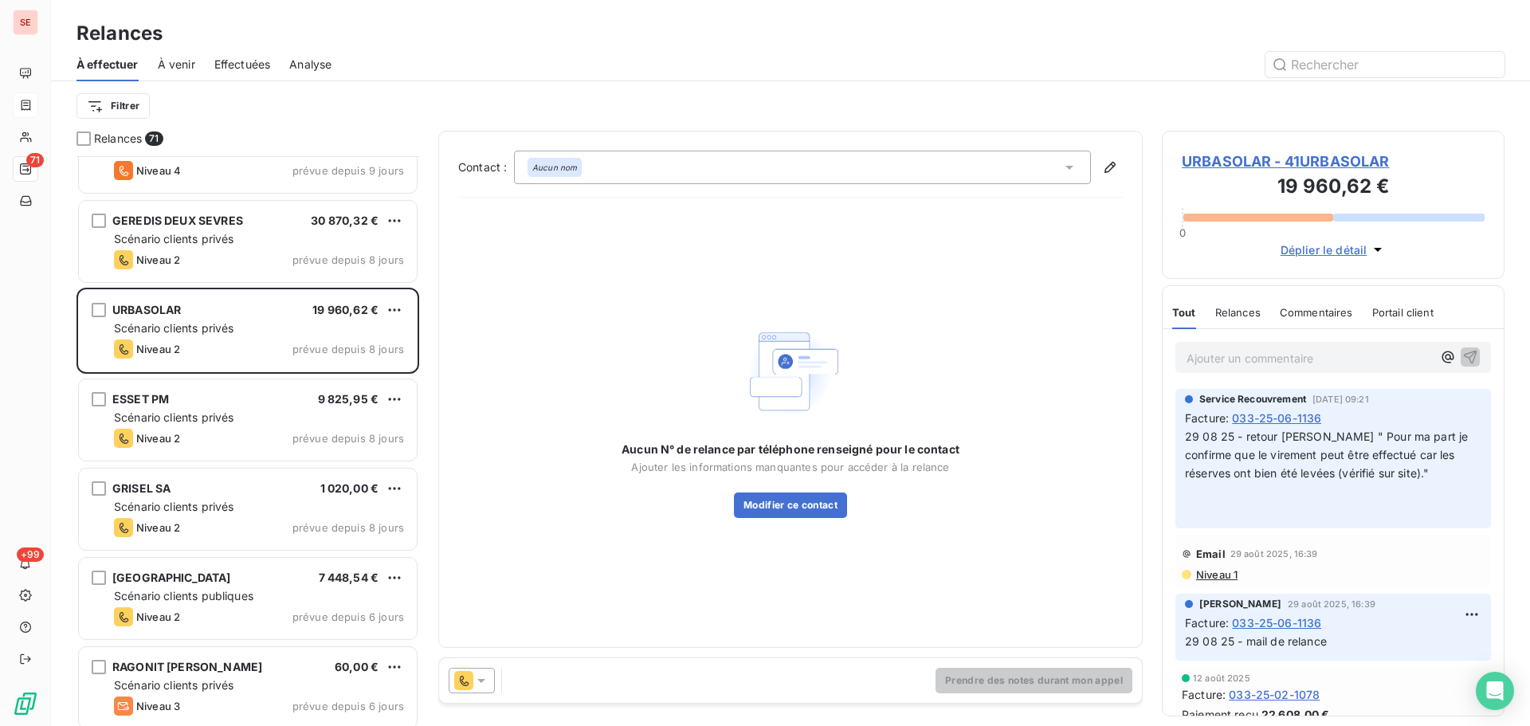
scroll to position [3856, 0]
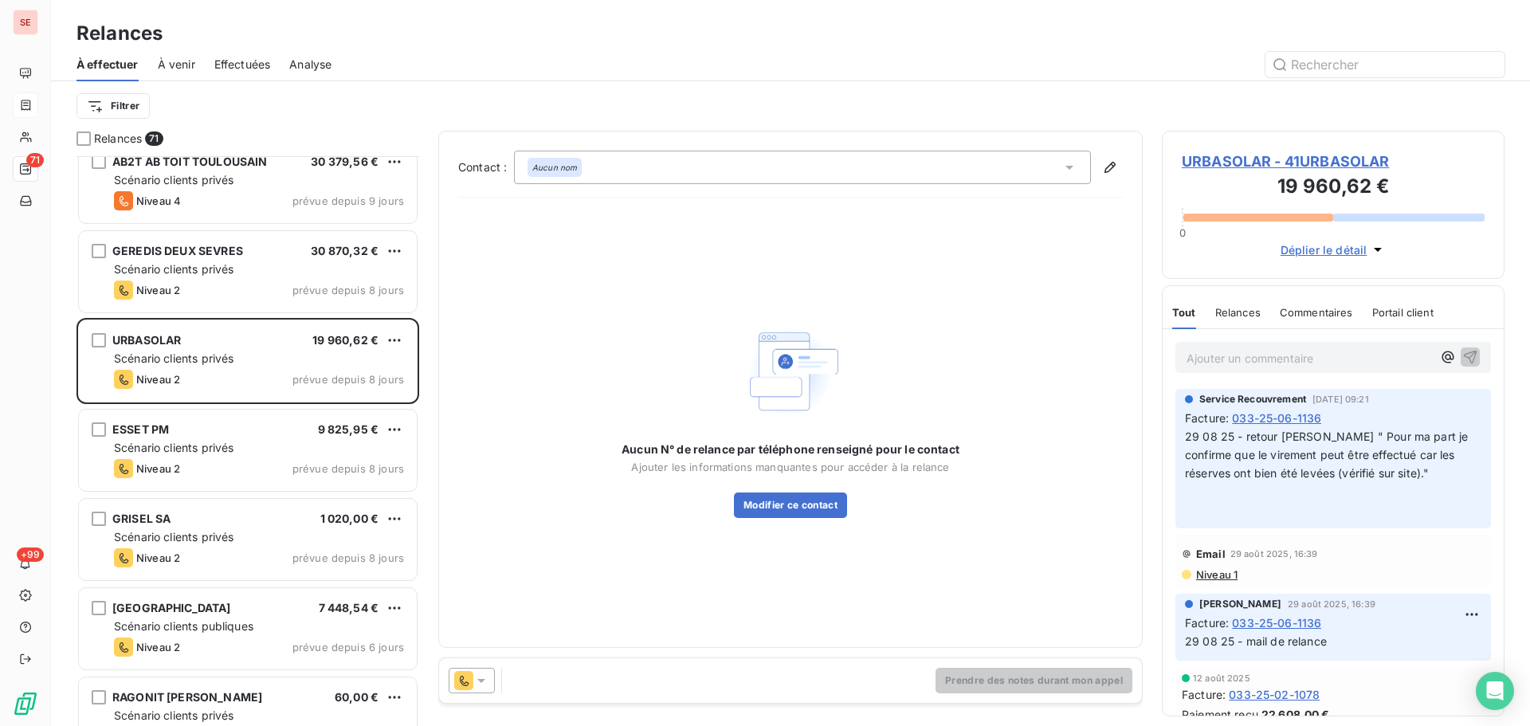
click at [1315, 163] on span "URBASOLAR - 41URBASOLAR" at bounding box center [1333, 162] width 303 height 22
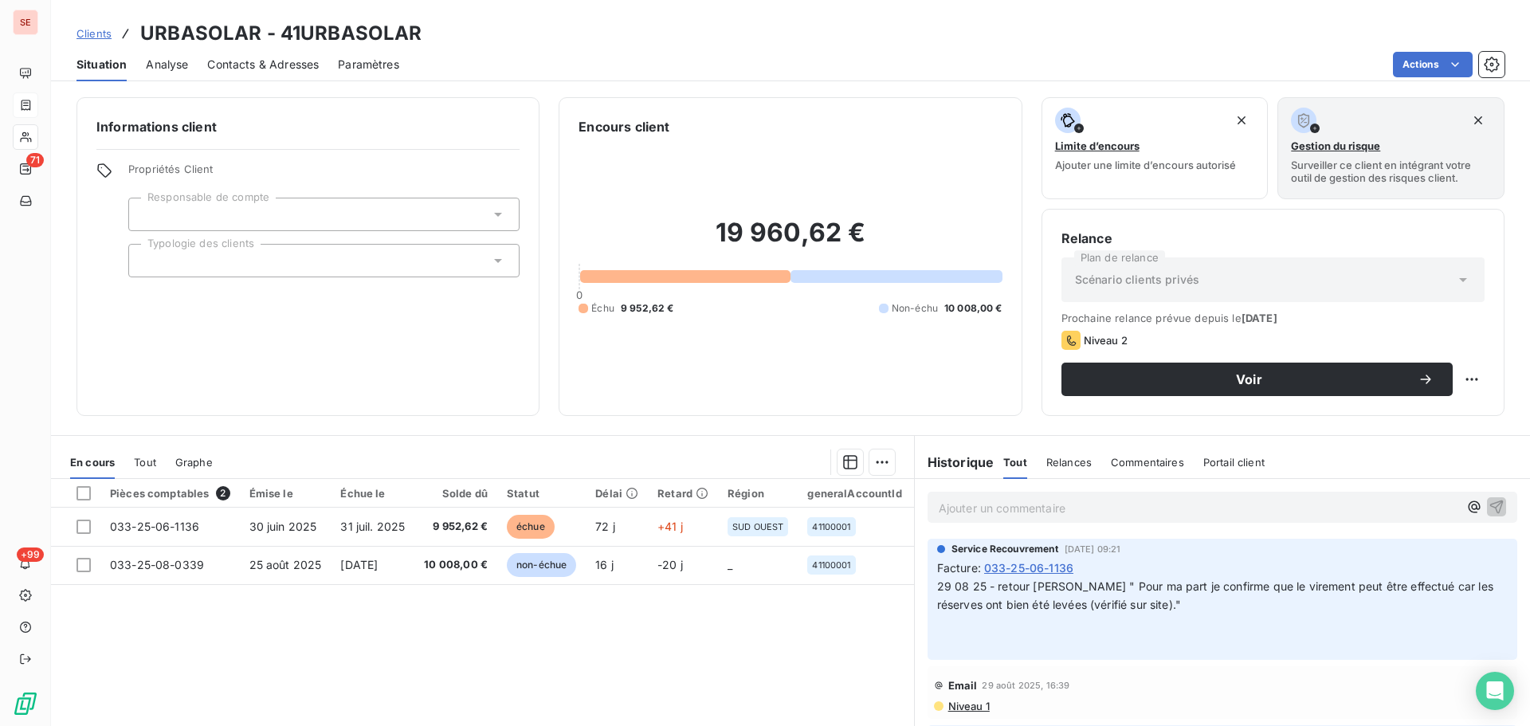
click at [269, 69] on span "Contacts & Adresses" at bounding box center [263, 65] width 112 height 16
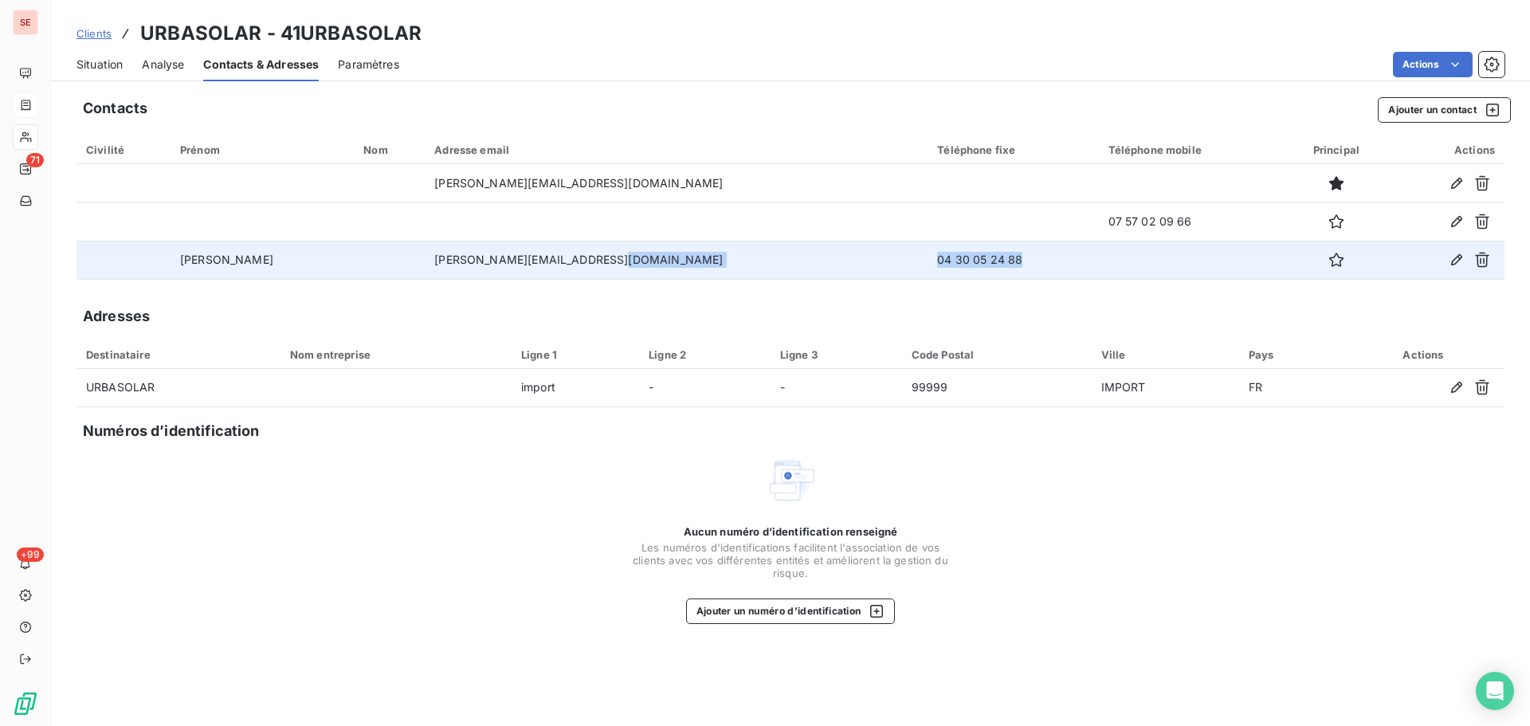
drag, startPoint x: 958, startPoint y: 259, endPoint x: 761, endPoint y: 249, distance: 197.1
click at [762, 250] on tr "sanchez helene [EMAIL_ADDRESS][PERSON_NAME][DOMAIN_NAME] 04 30 05 24 88" at bounding box center [791, 260] width 1428 height 38
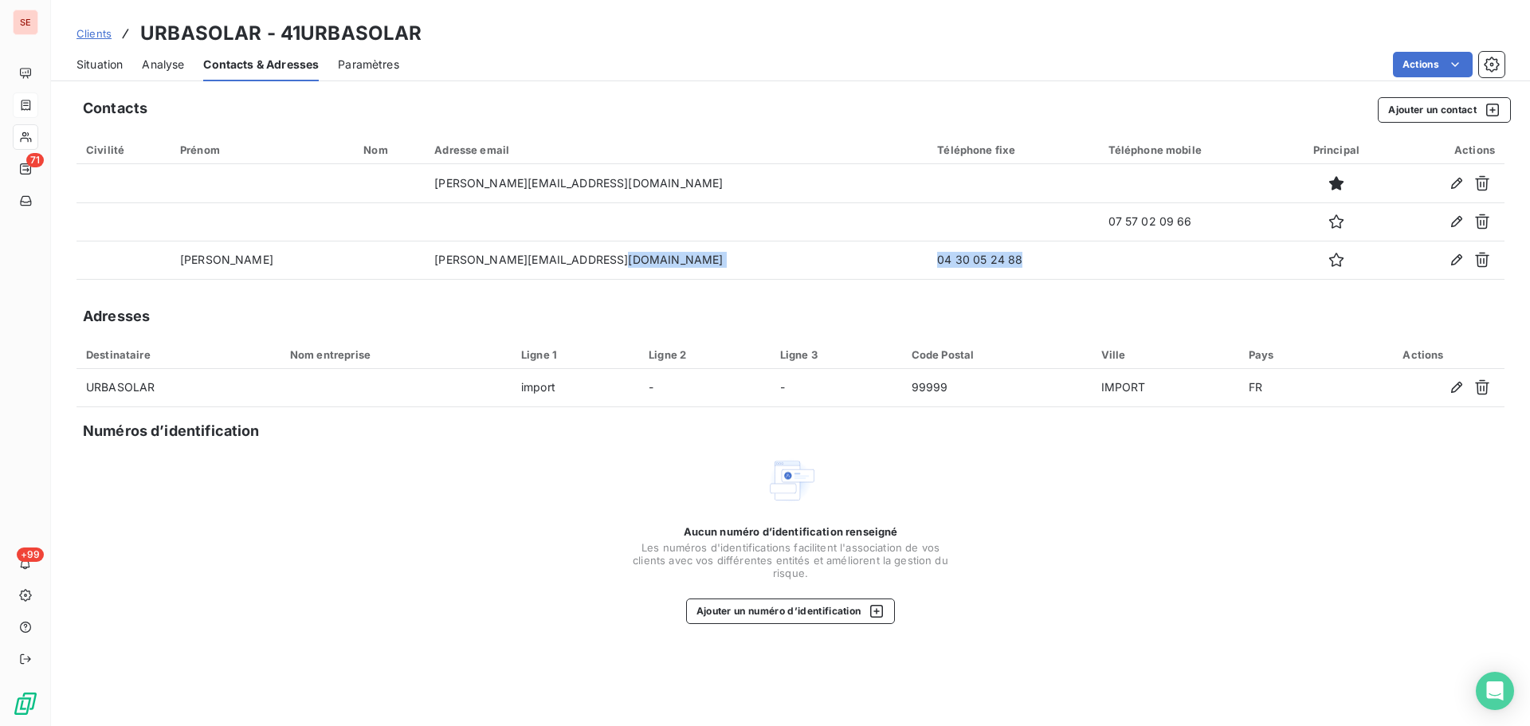
click at [101, 57] on span "Situation" at bounding box center [100, 65] width 46 height 16
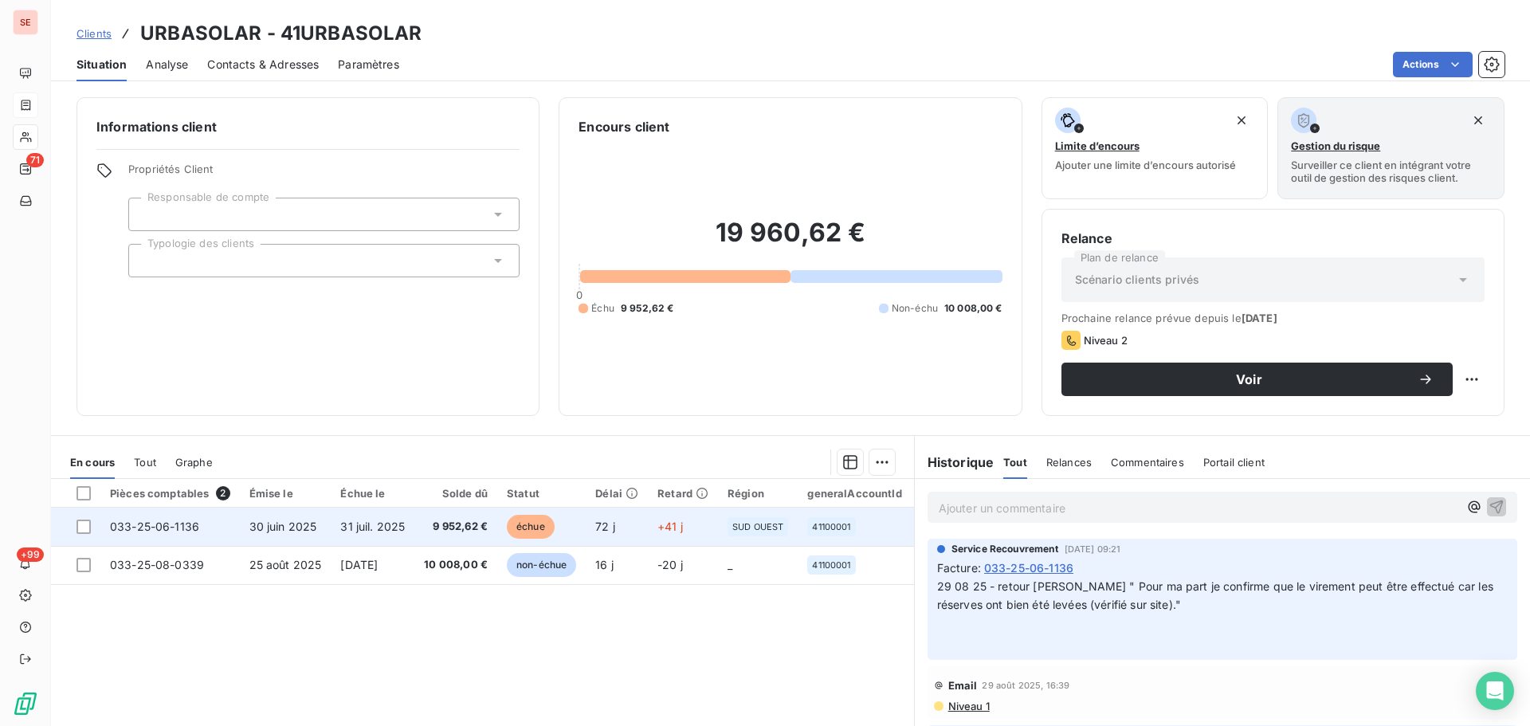
click at [469, 520] on span "9 952,62 €" at bounding box center [456, 527] width 64 height 16
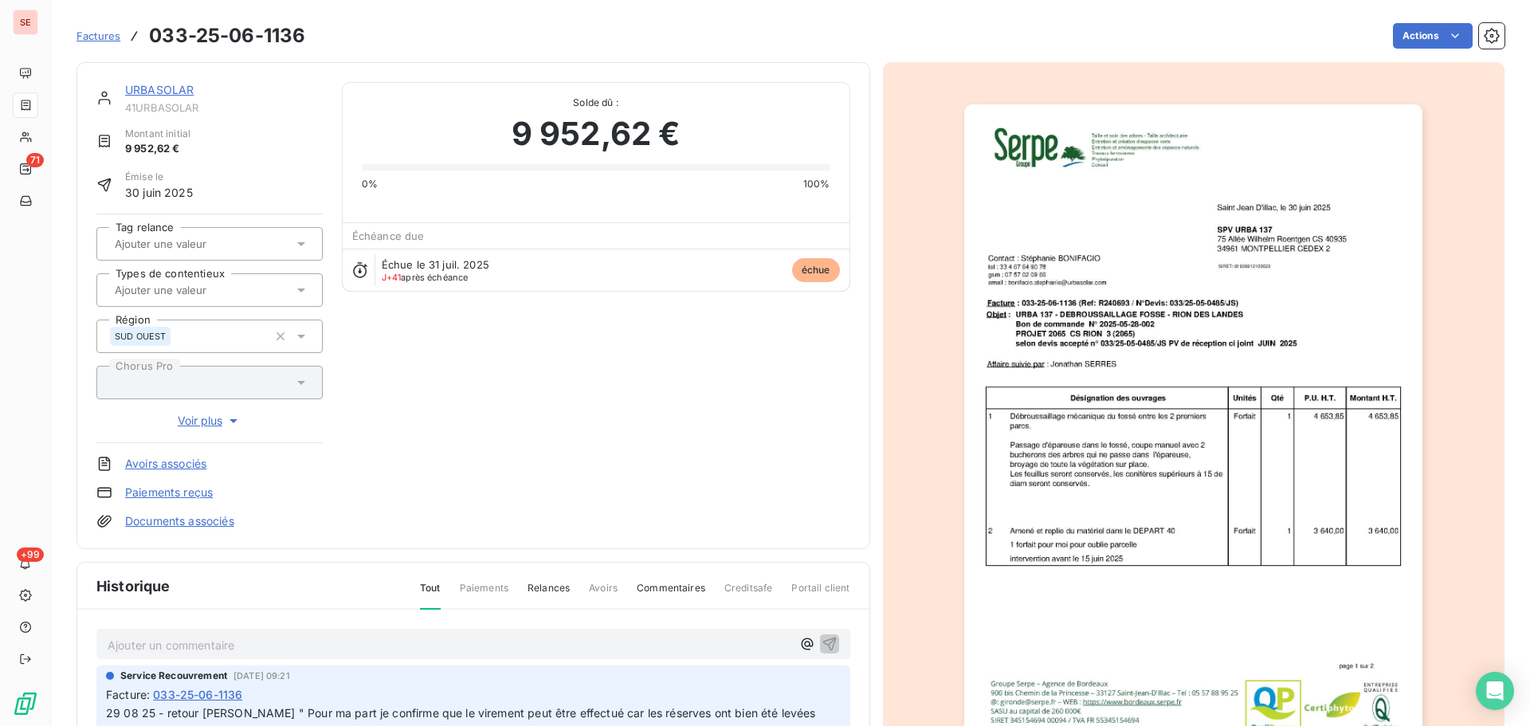
click at [163, 84] on link "URBASOLAR" at bounding box center [159, 90] width 69 height 14
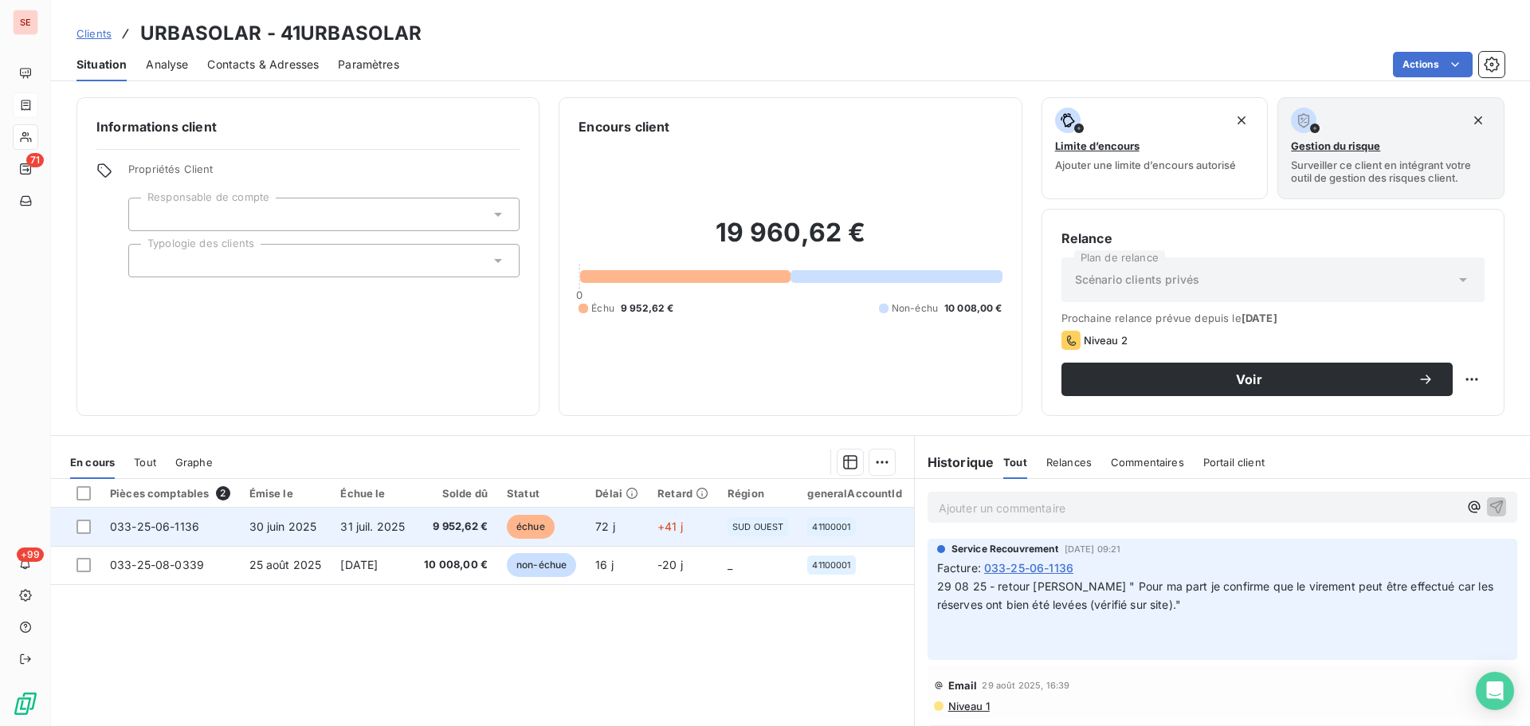
click at [408, 517] on td "31 juil. 2025" at bounding box center [373, 527] width 84 height 38
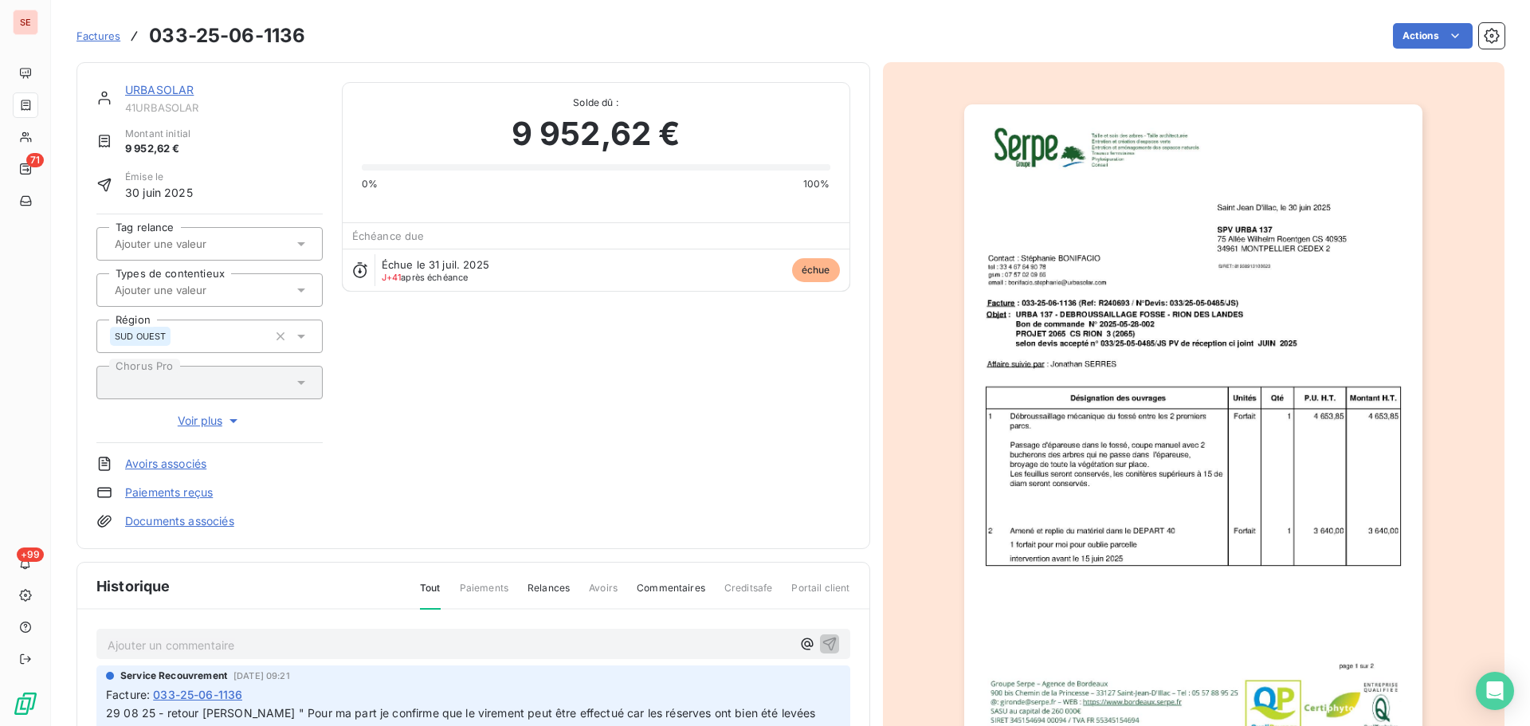
click at [176, 89] on link "URBASOLAR" at bounding box center [159, 90] width 69 height 14
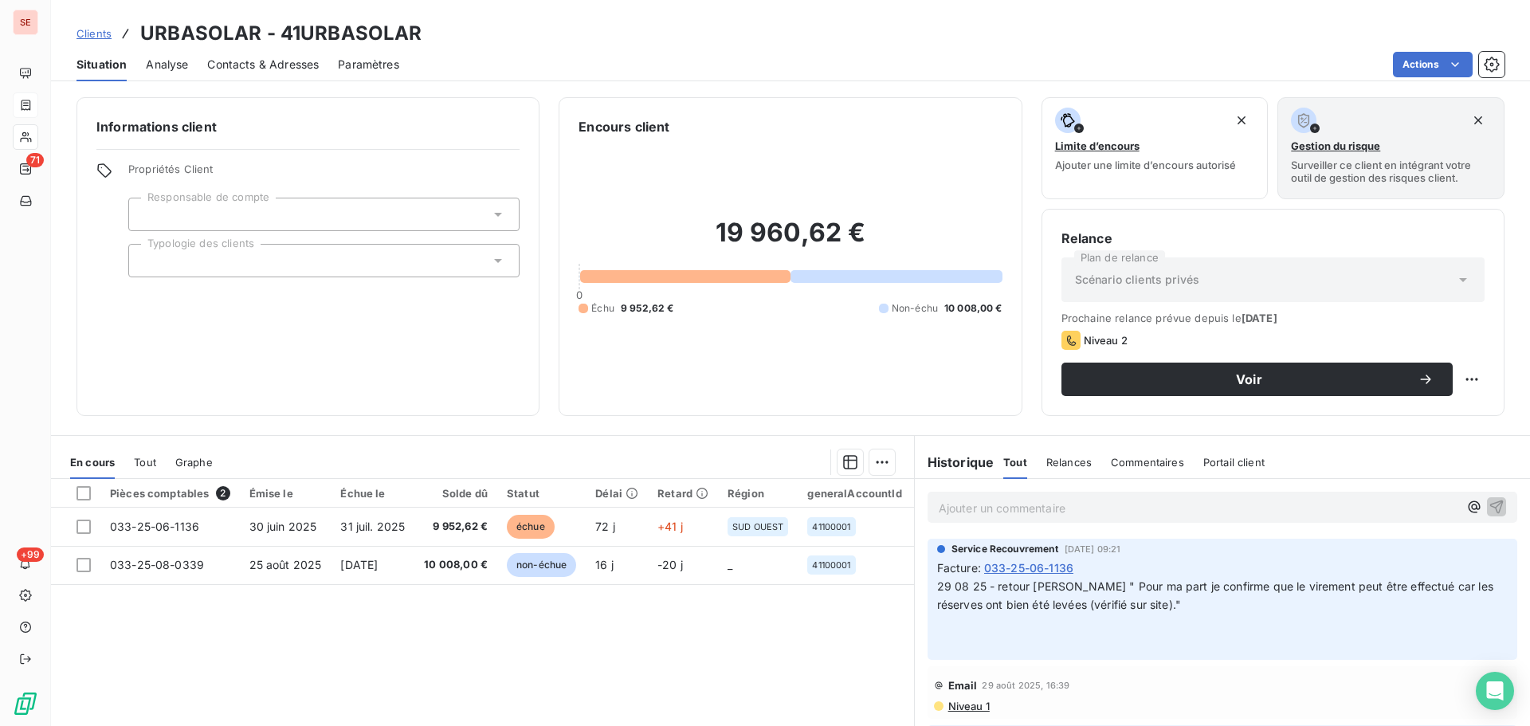
click at [302, 60] on span "Contacts & Adresses" at bounding box center [263, 65] width 112 height 16
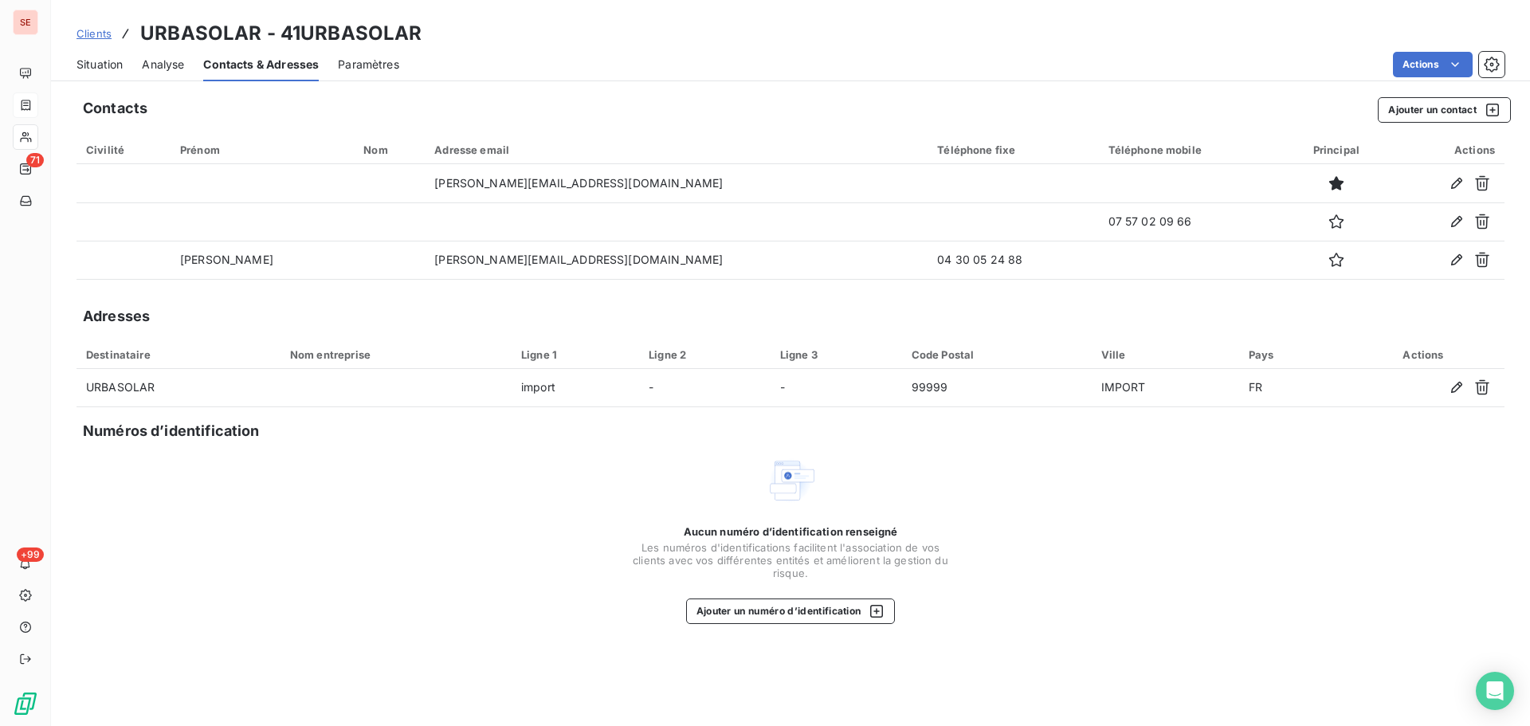
drag, startPoint x: 106, startPoint y: 53, endPoint x: 125, endPoint y: 68, distance: 24.4
click at [106, 53] on div "Situation" at bounding box center [100, 64] width 46 height 33
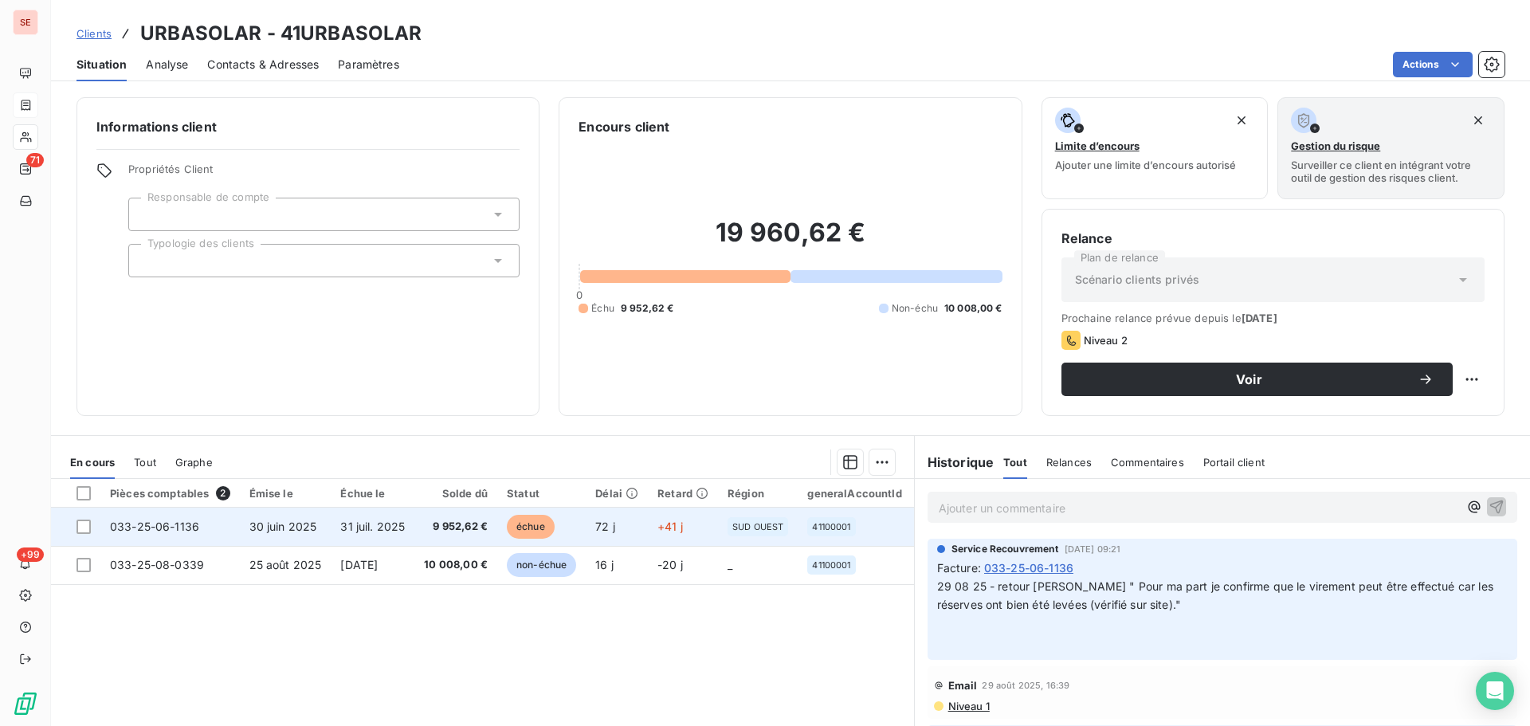
click at [331, 517] on td "31 juil. 2025" at bounding box center [373, 527] width 84 height 38
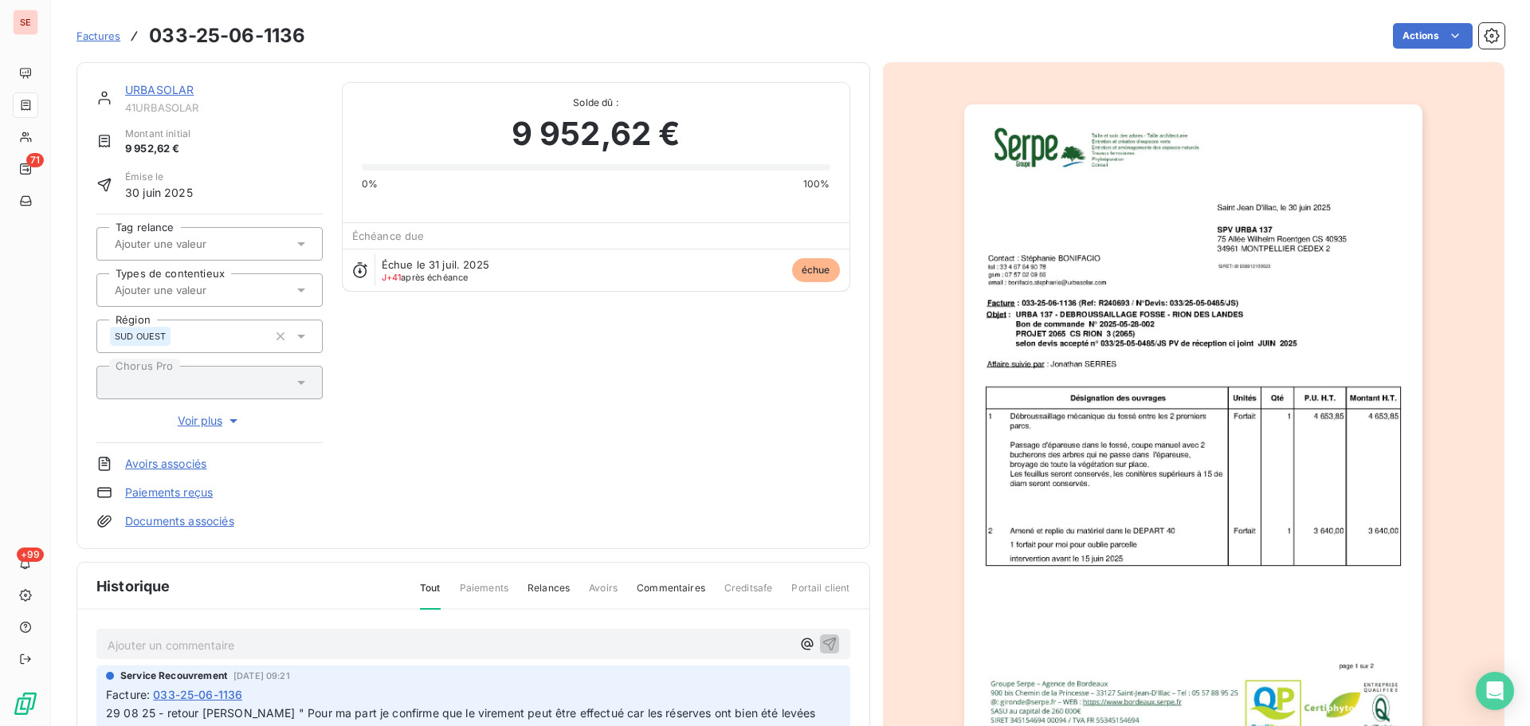
click at [180, 84] on link "URBASOLAR" at bounding box center [159, 90] width 69 height 14
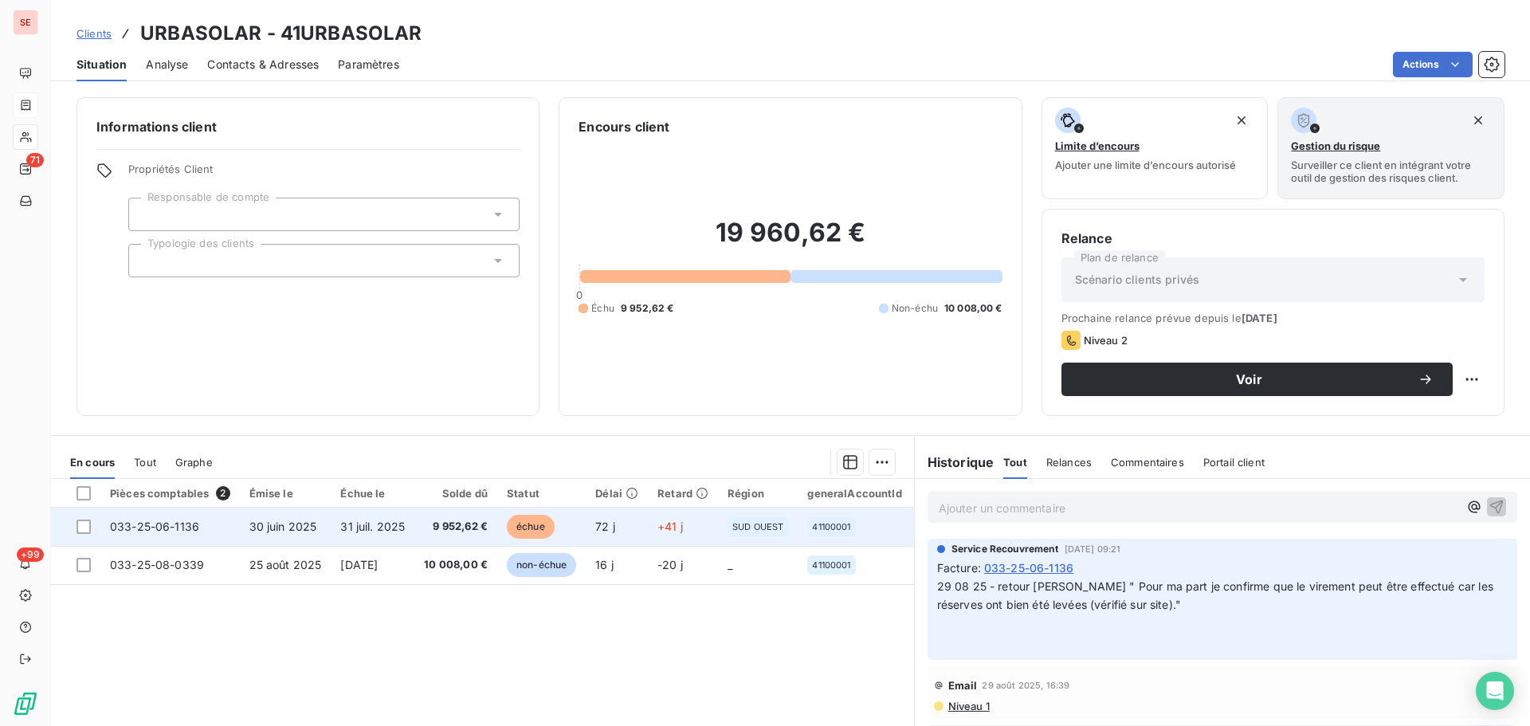
click at [386, 538] on td "31 juil. 2025" at bounding box center [373, 527] width 84 height 38
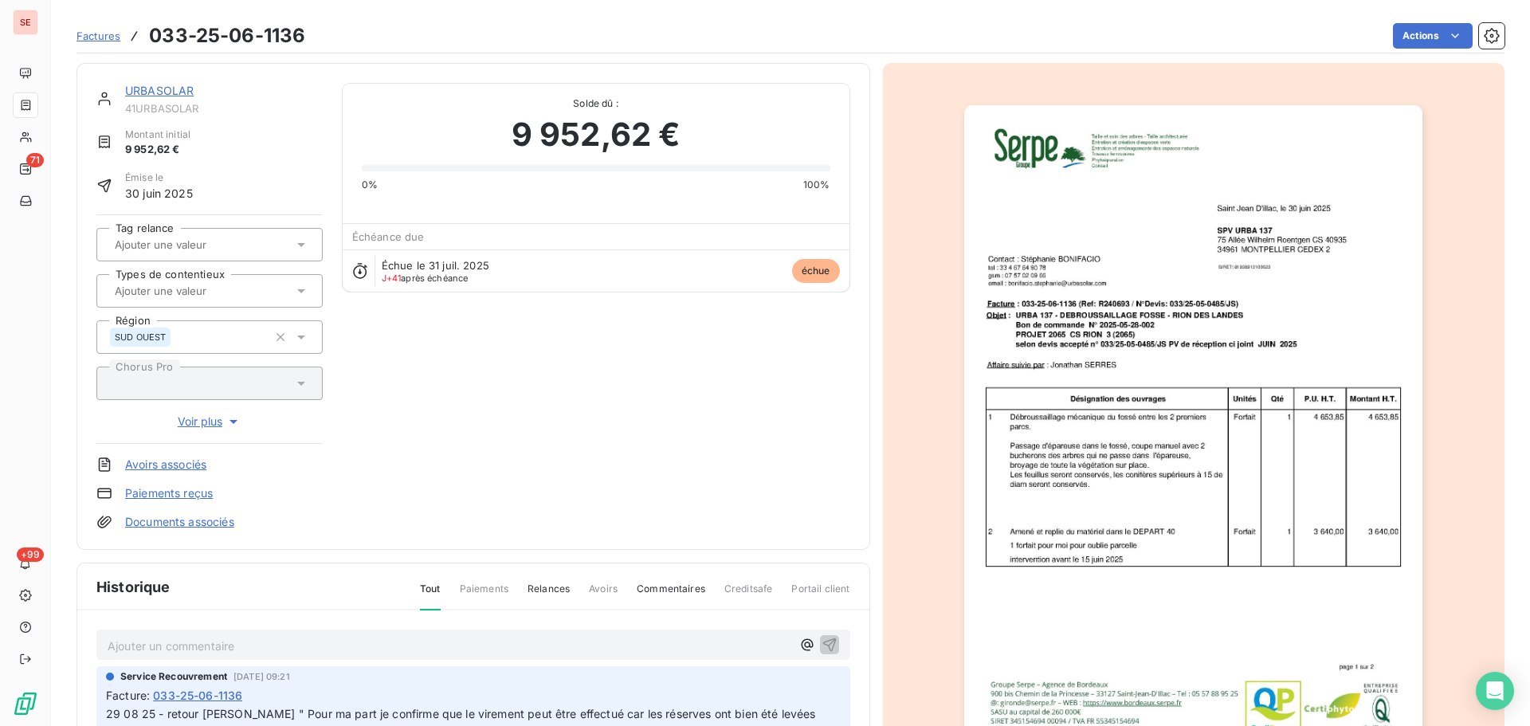
scroll to position [218, 0]
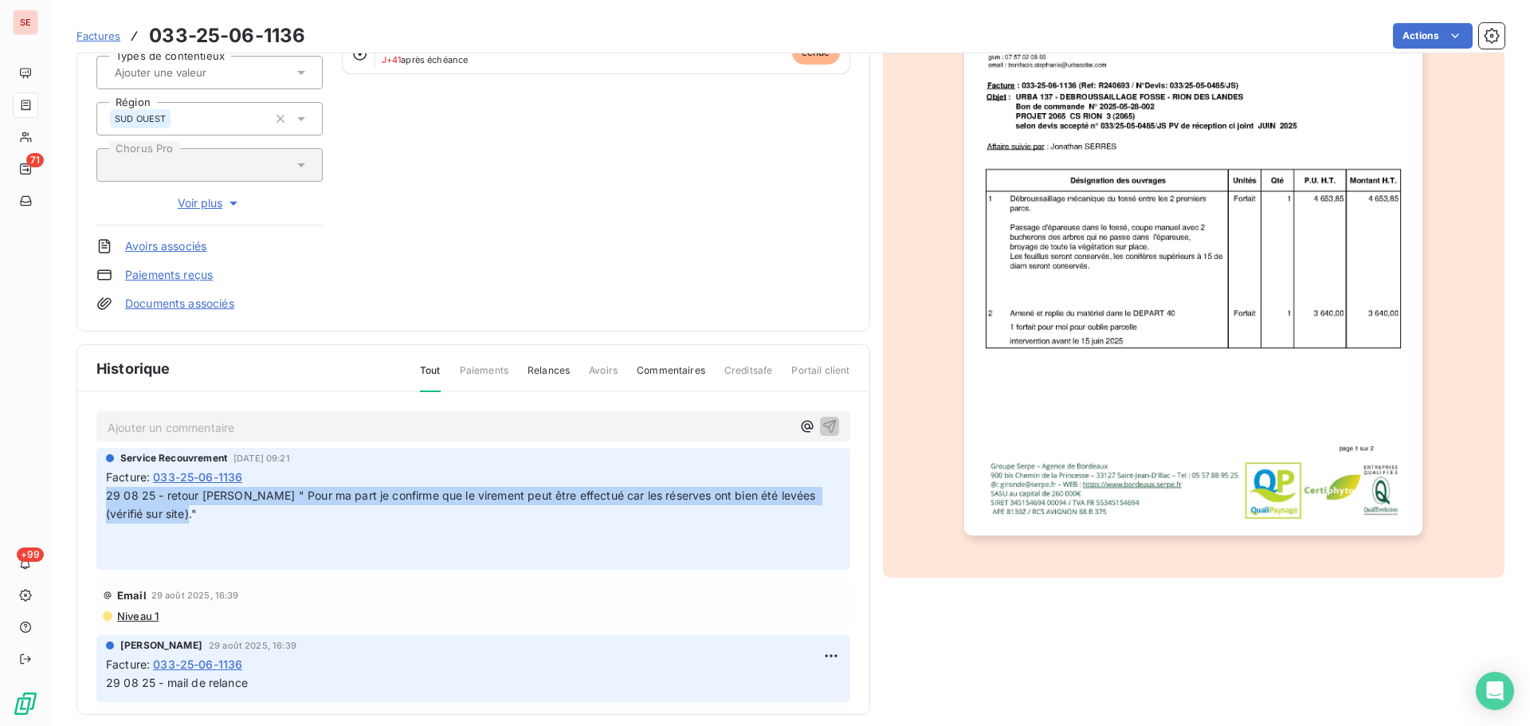
drag, startPoint x: 203, startPoint y: 519, endPoint x: 101, endPoint y: 494, distance: 105.0
click at [101, 494] on div "Service Recouvrement [DATE] 09:21 Facture : 033-25-06-1136 29 08 25 - retour [P…" at bounding box center [473, 509] width 754 height 122
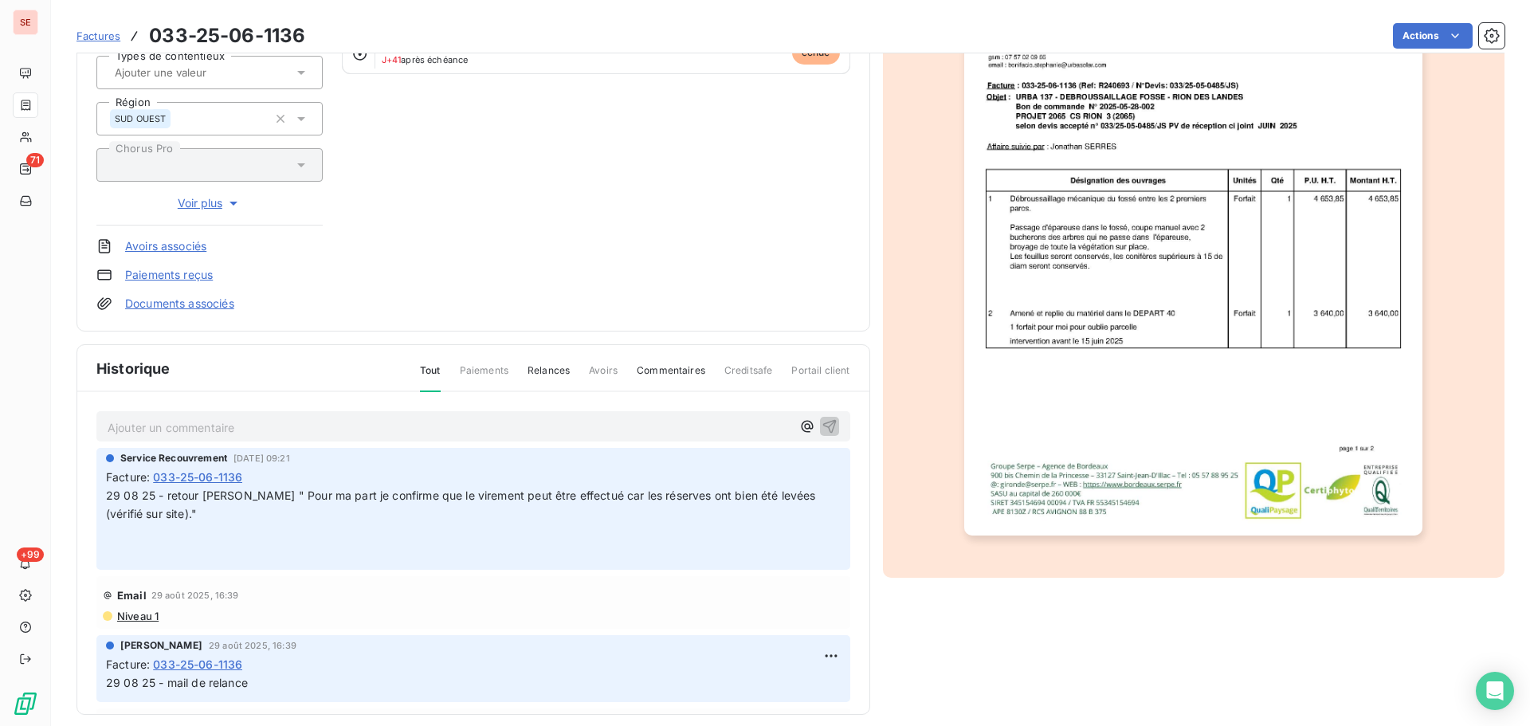
click at [203, 427] on p "Ajouter un commentaire ﻿" at bounding box center [450, 428] width 684 height 20
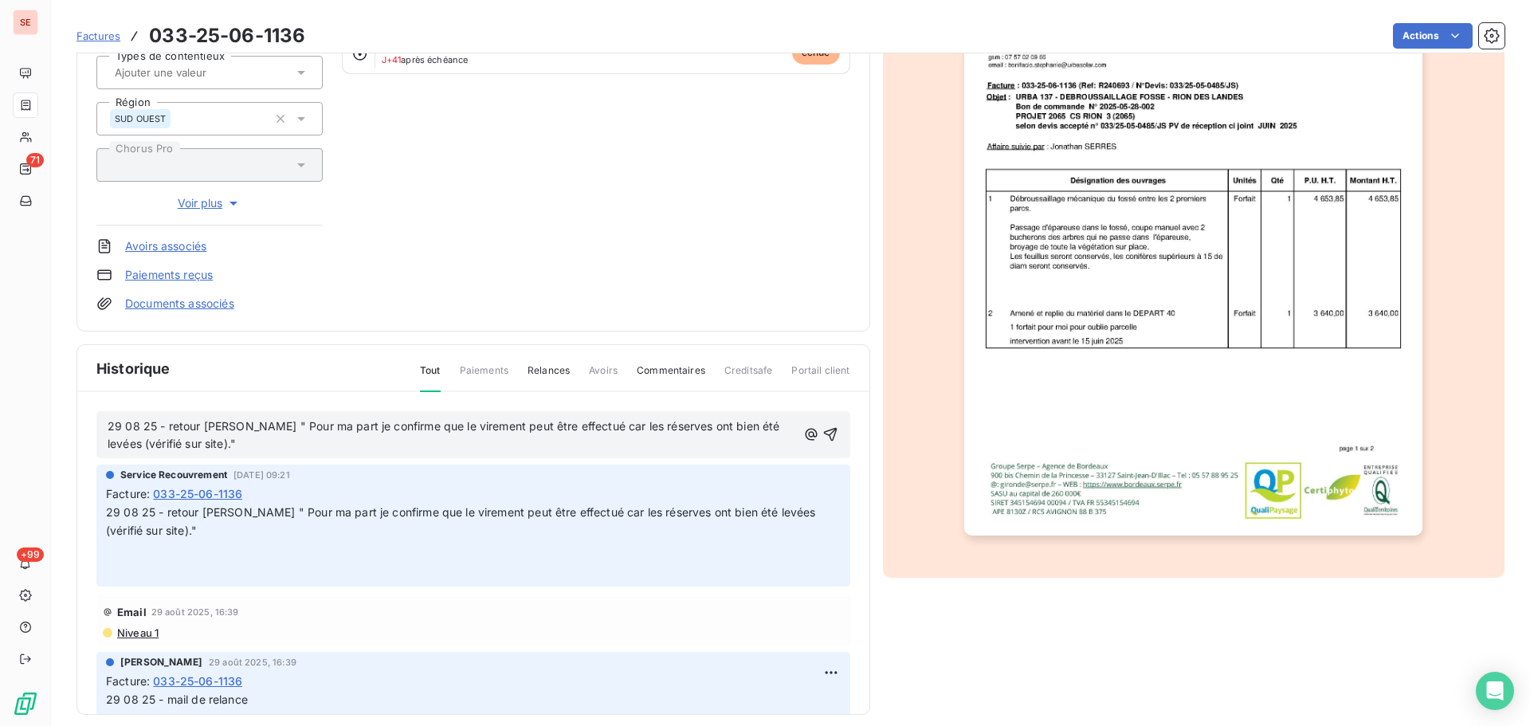
click at [110, 423] on span "29 08 25 - retour [PERSON_NAME] " Pour ma part je confirme que le virement peut…" at bounding box center [446, 435] width 676 height 32
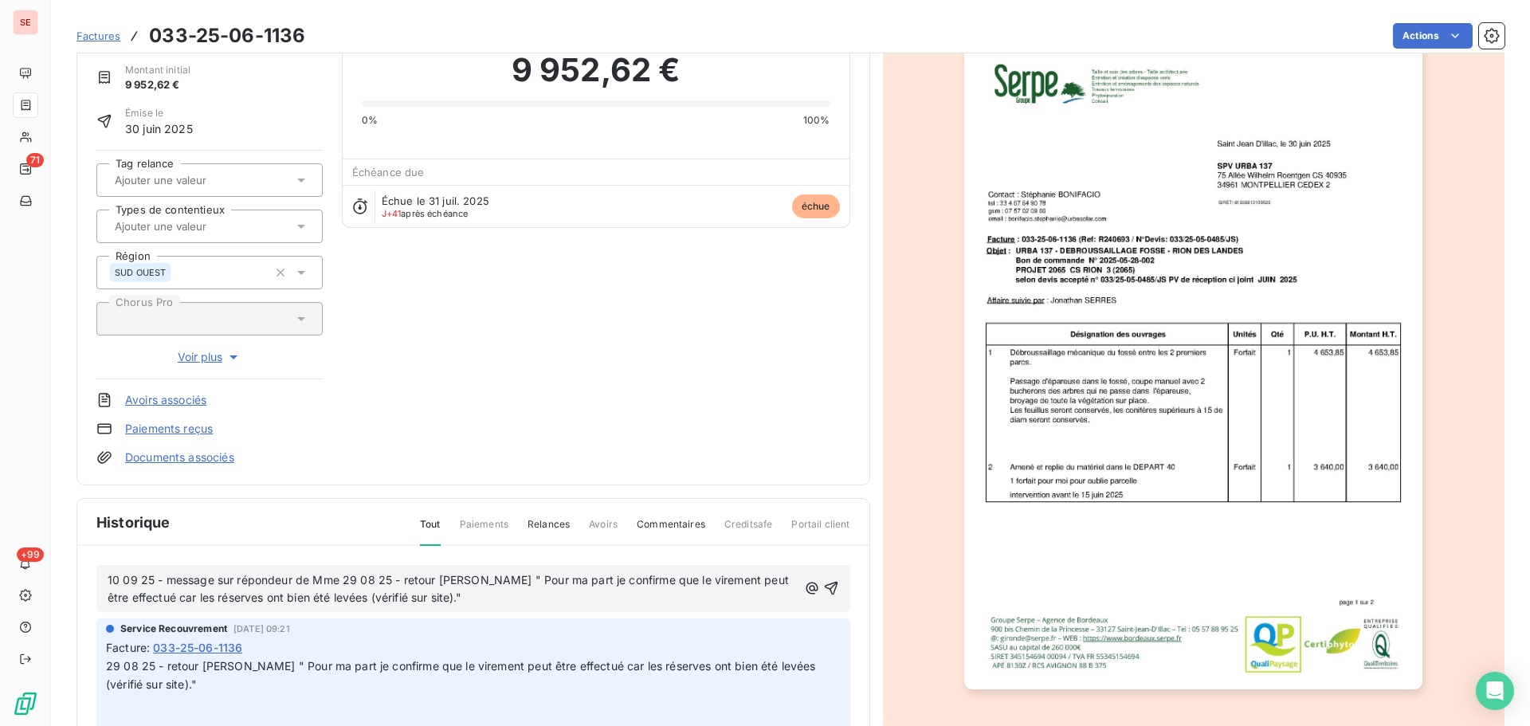
scroll to position [0, 0]
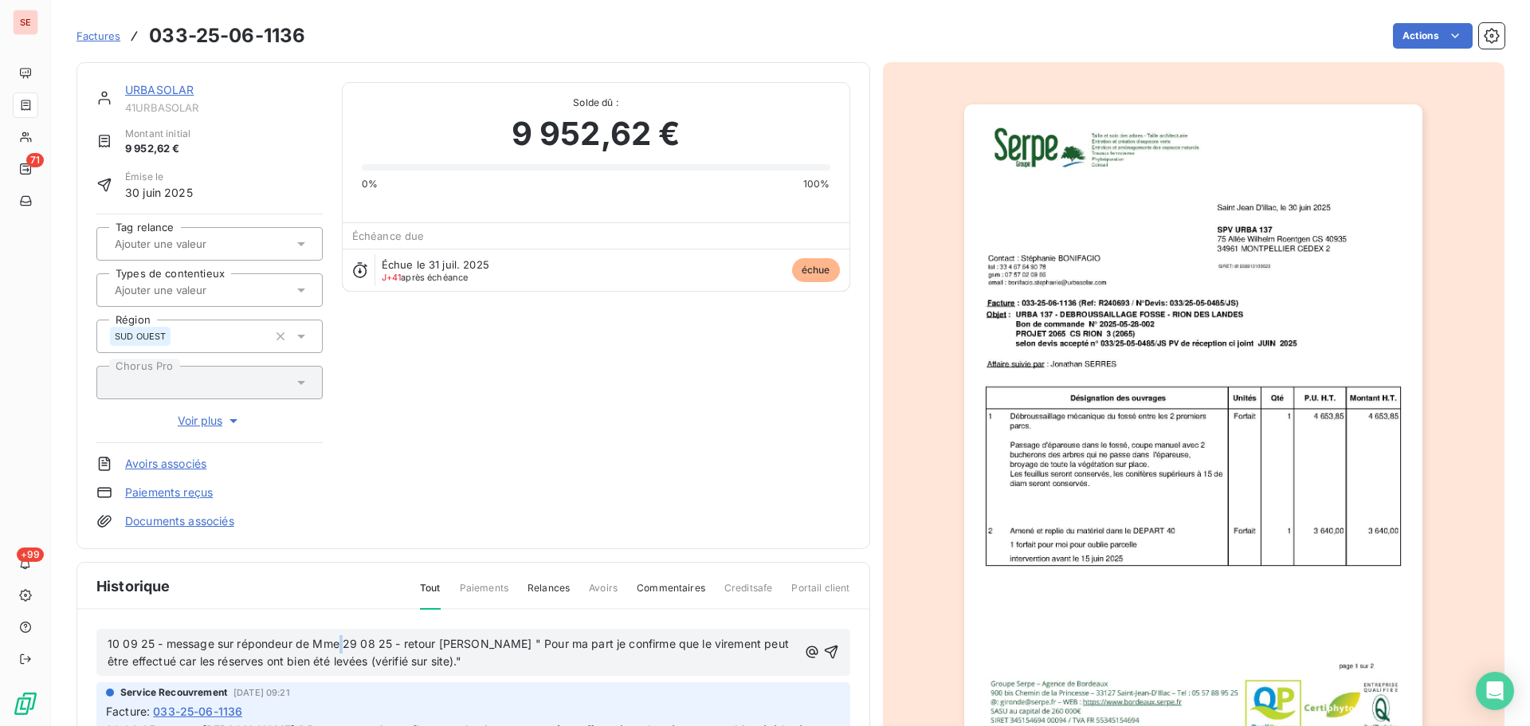
click at [342, 643] on span "10 09 25 - message sur répondeur de Mme 29 08 25 - retour [PERSON_NAME] " Pour …" at bounding box center [450, 653] width 685 height 32
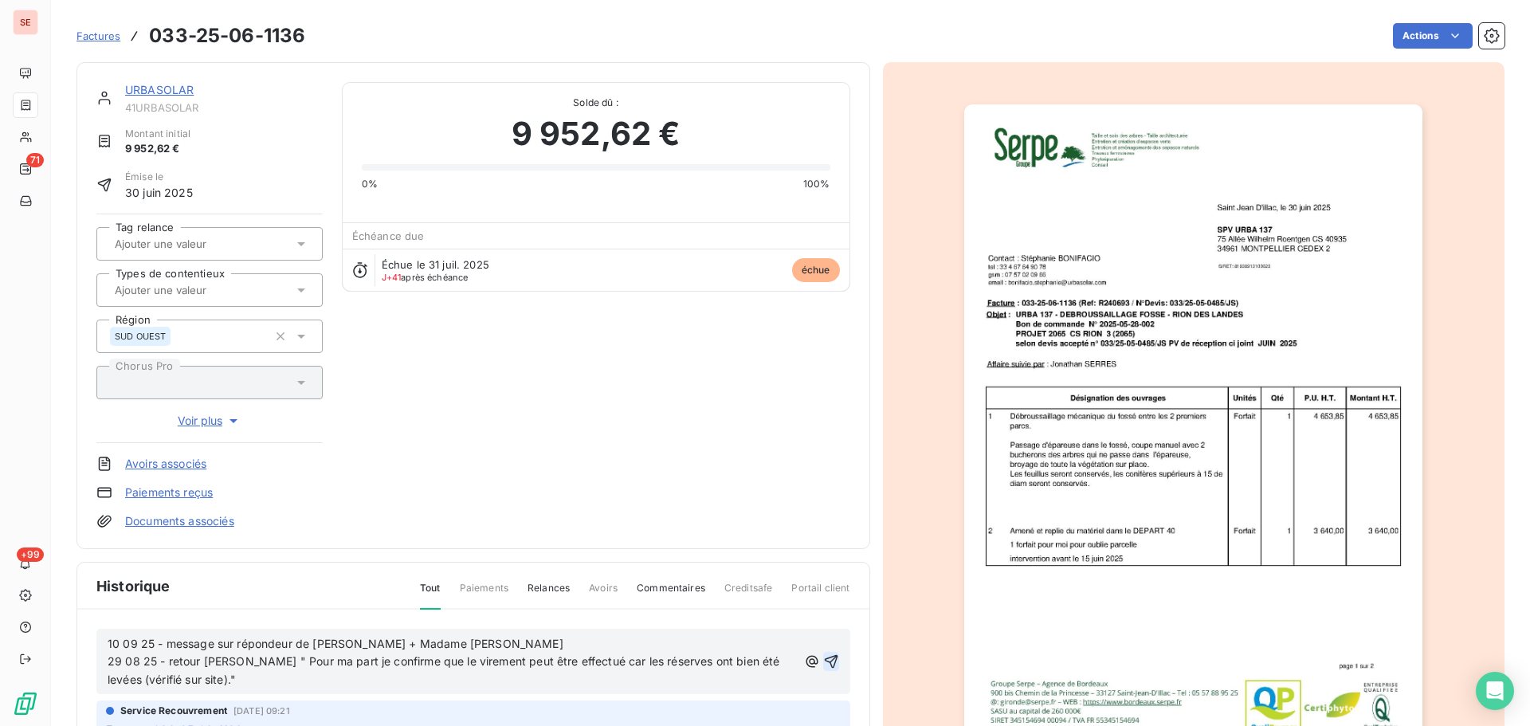
click at [823, 652] on button "button" at bounding box center [831, 661] width 16 height 19
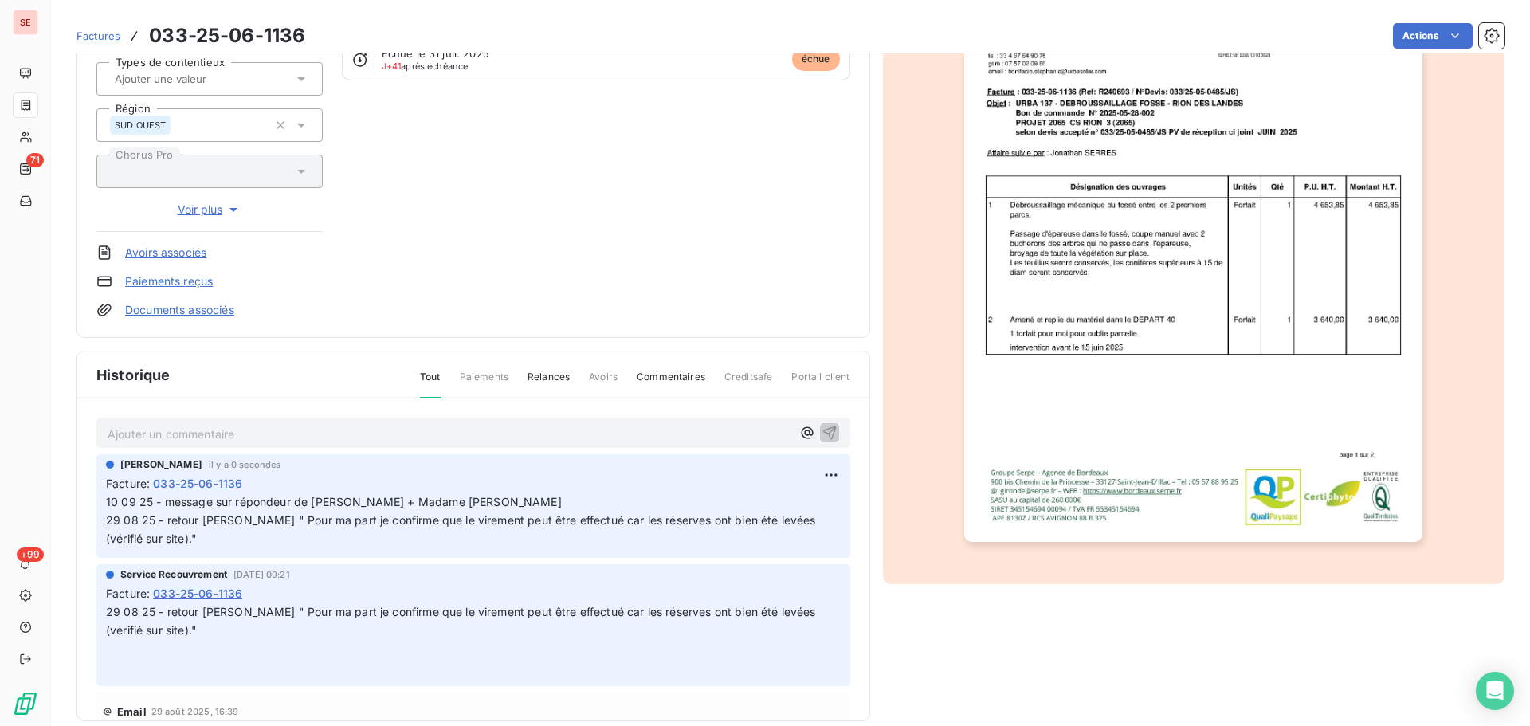
scroll to position [218, 0]
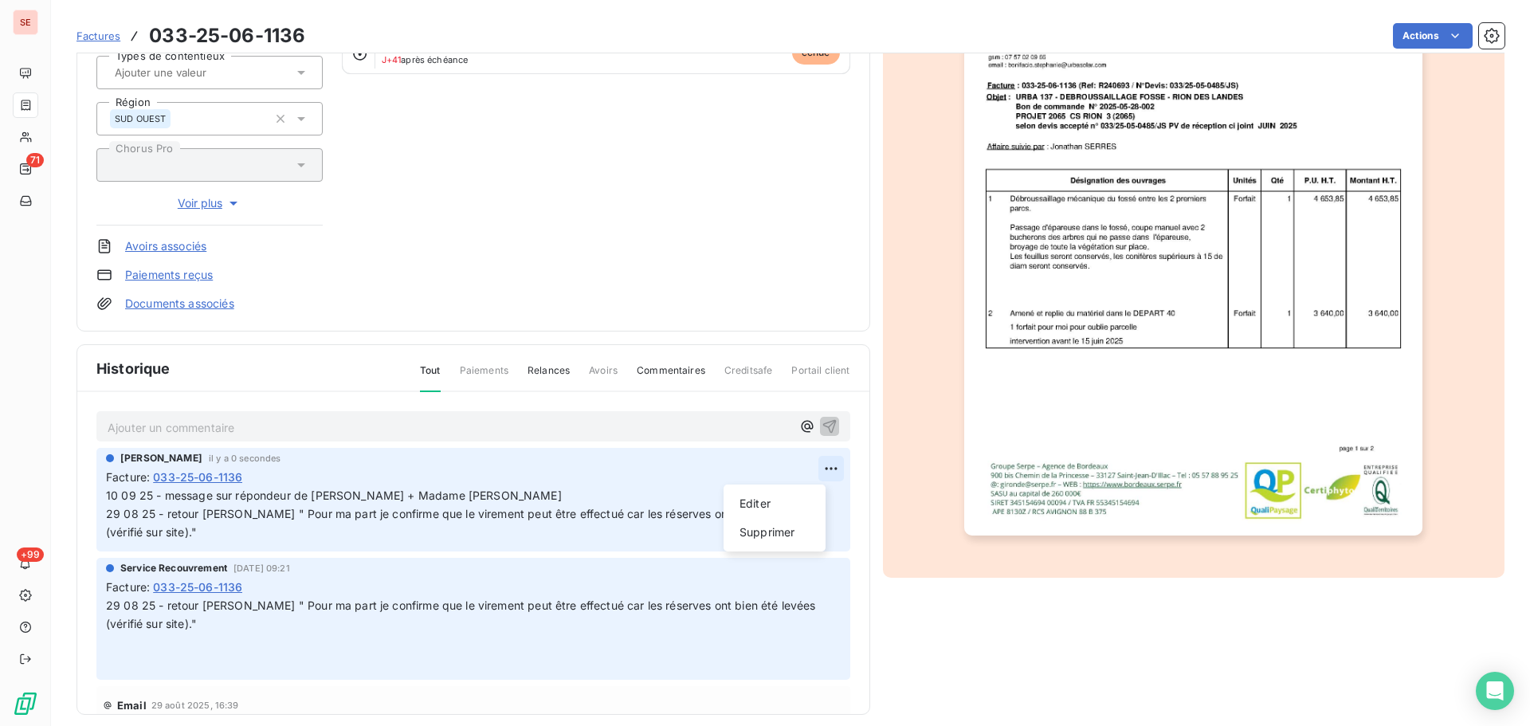
click at [815, 470] on html "SE 71 +99 Factures 033-25-06-1136 Actions URBASOLAR 41URBASOLAR Montant initial…" at bounding box center [765, 363] width 1530 height 726
click at [788, 501] on div "Editer" at bounding box center [774, 504] width 89 height 26
click at [530, 497] on span "10 09 25 - message sur répondeur de [PERSON_NAME] + Madame [PERSON_NAME] 29 08 …" at bounding box center [486, 514] width 760 height 50
click at [826, 510] on icon "button" at bounding box center [833, 514] width 14 height 14
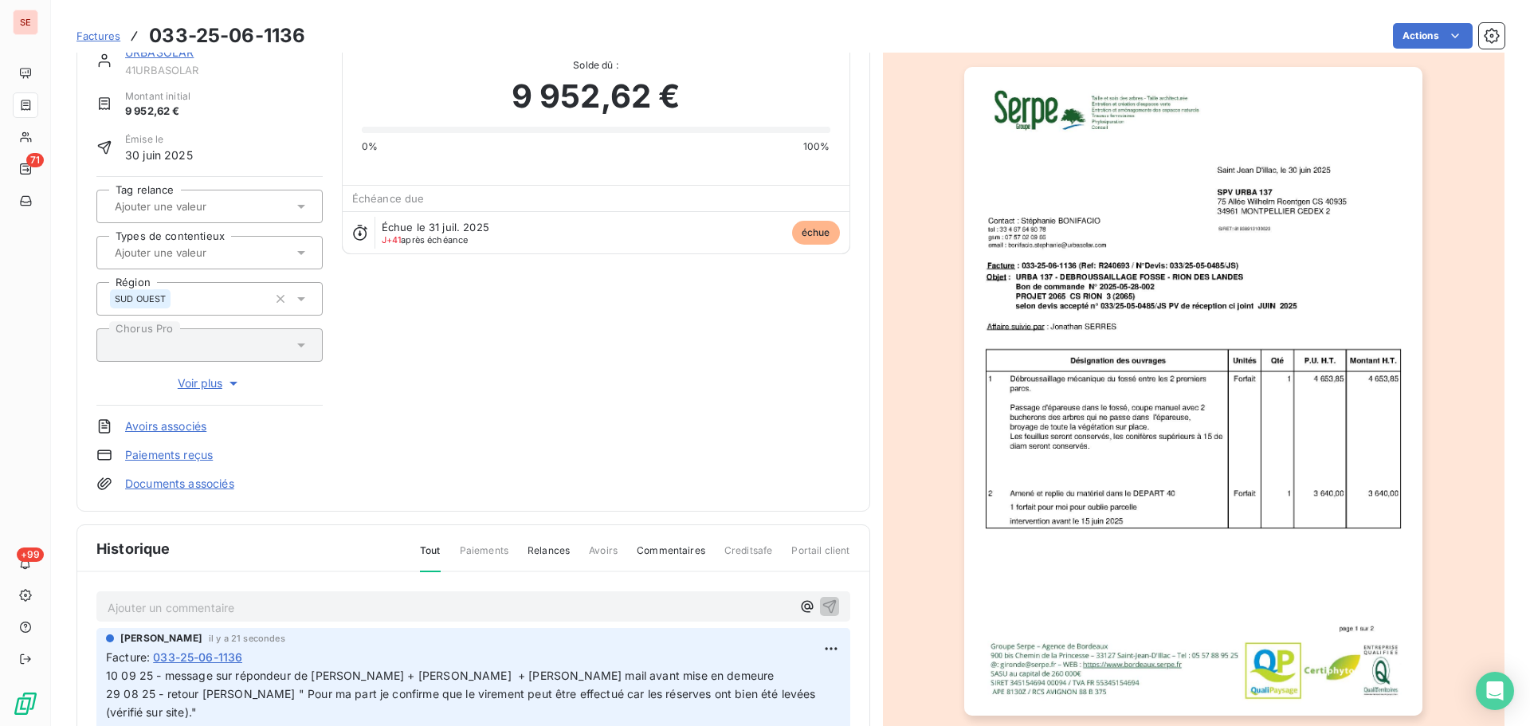
scroll to position [0, 0]
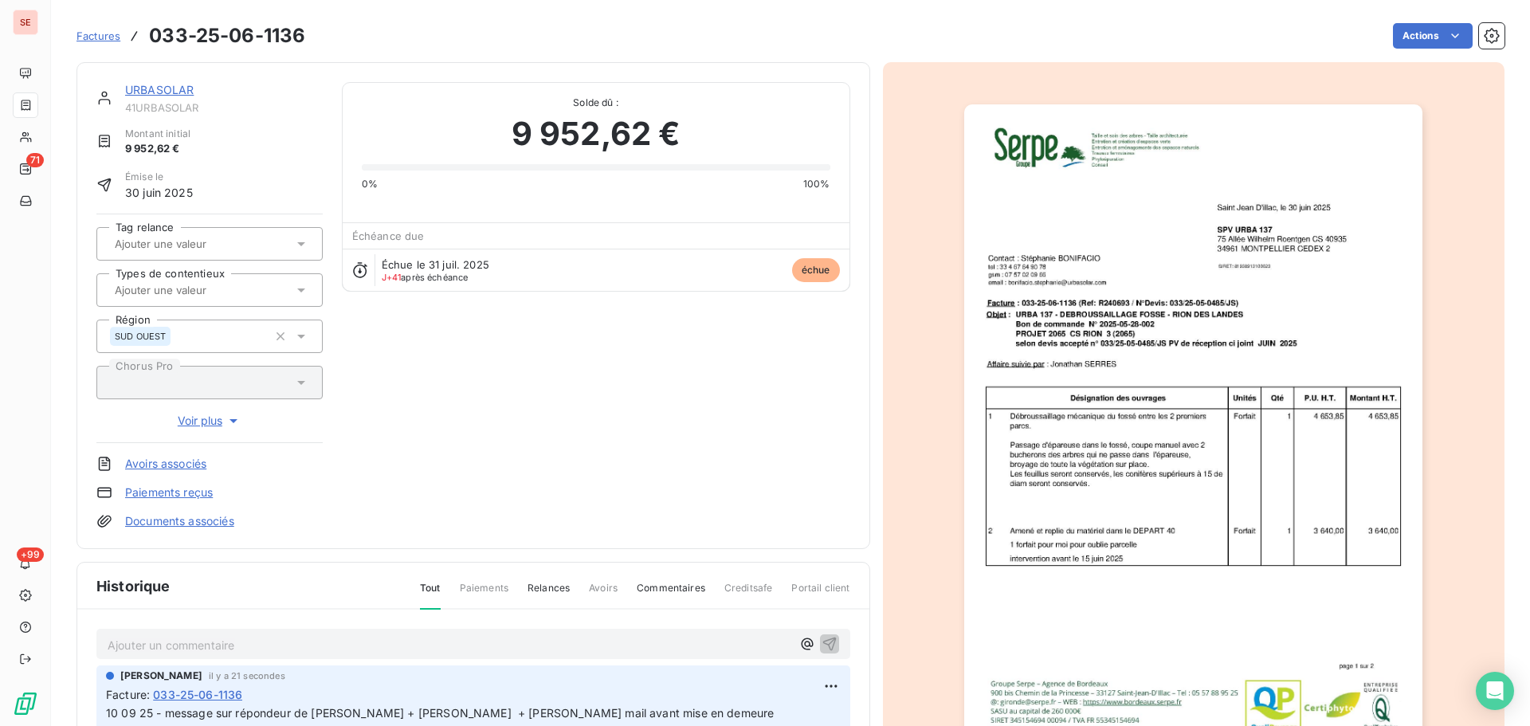
click at [165, 88] on link "URBASOLAR" at bounding box center [159, 90] width 69 height 14
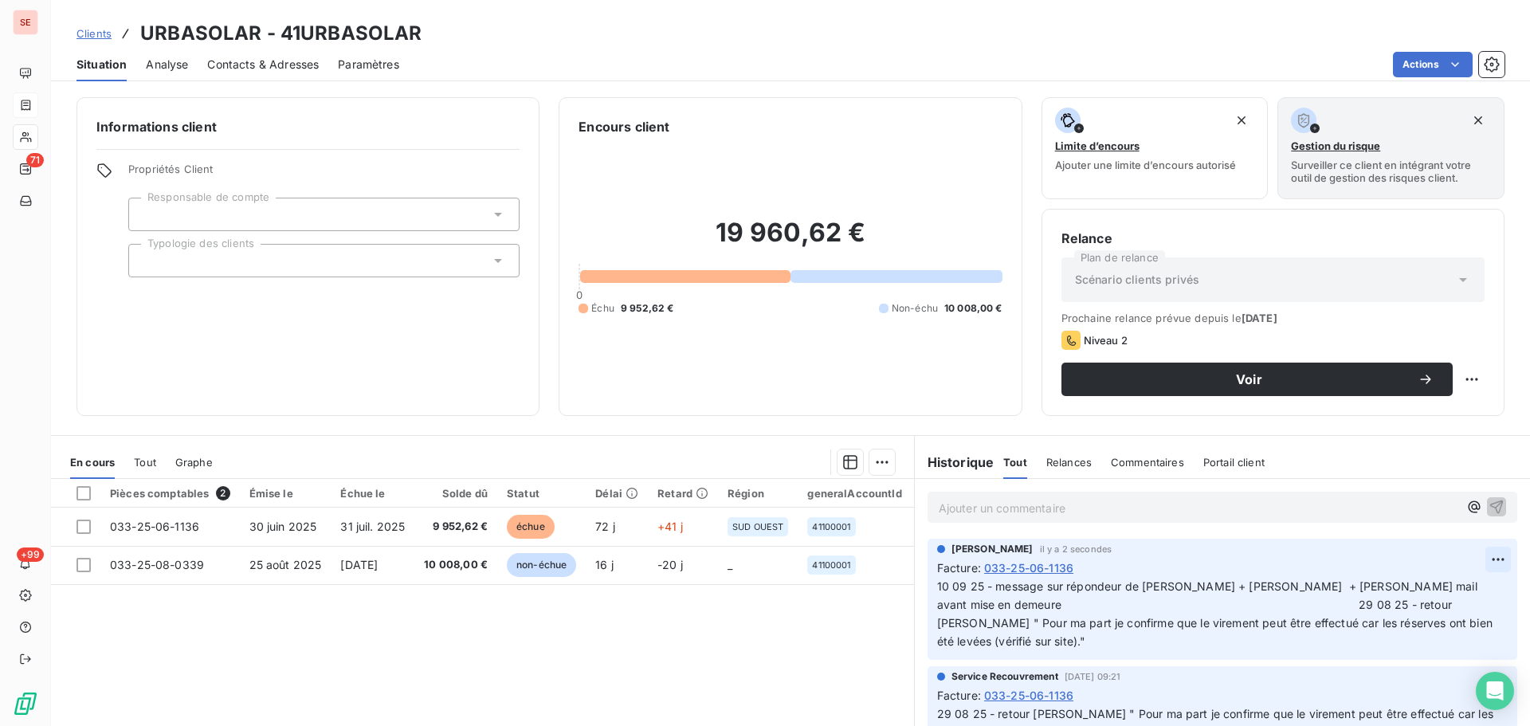
click at [1473, 559] on html "SE 71 +99 Clients URBASOLAR - 41URBASOLAR Situation Analyse Contacts & Adresses…" at bounding box center [765, 363] width 1530 height 726
click at [1453, 589] on div "Editer" at bounding box center [1436, 595] width 89 height 26
click at [1275, 603] on span "10 09 25 - message sur répondeur de [PERSON_NAME] + [PERSON_NAME] + [PERSON_NAM…" at bounding box center [1209, 613] width 544 height 69
click at [1492, 611] on icon "button" at bounding box center [1500, 614] width 16 height 16
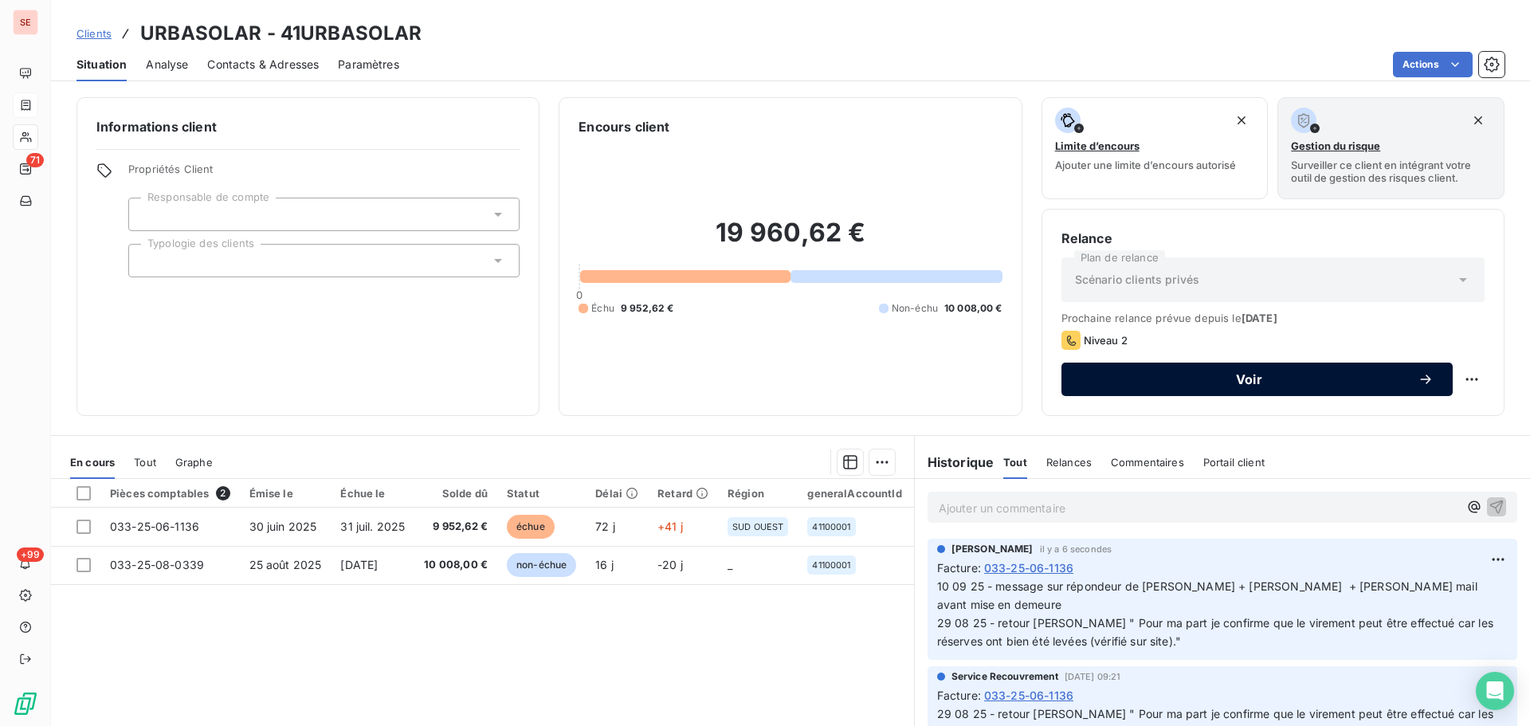
click at [1176, 378] on span "Voir" at bounding box center [1249, 379] width 337 height 13
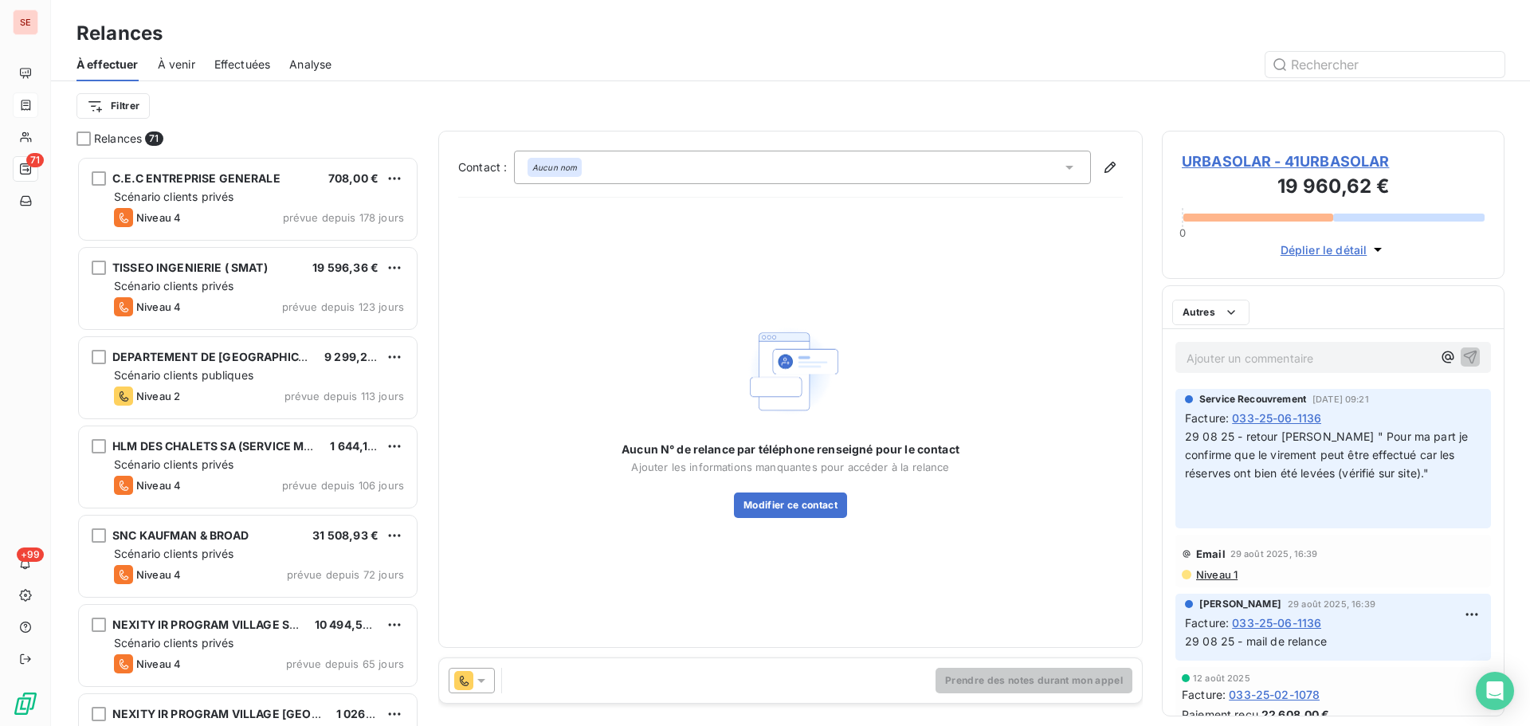
scroll to position [558, 331]
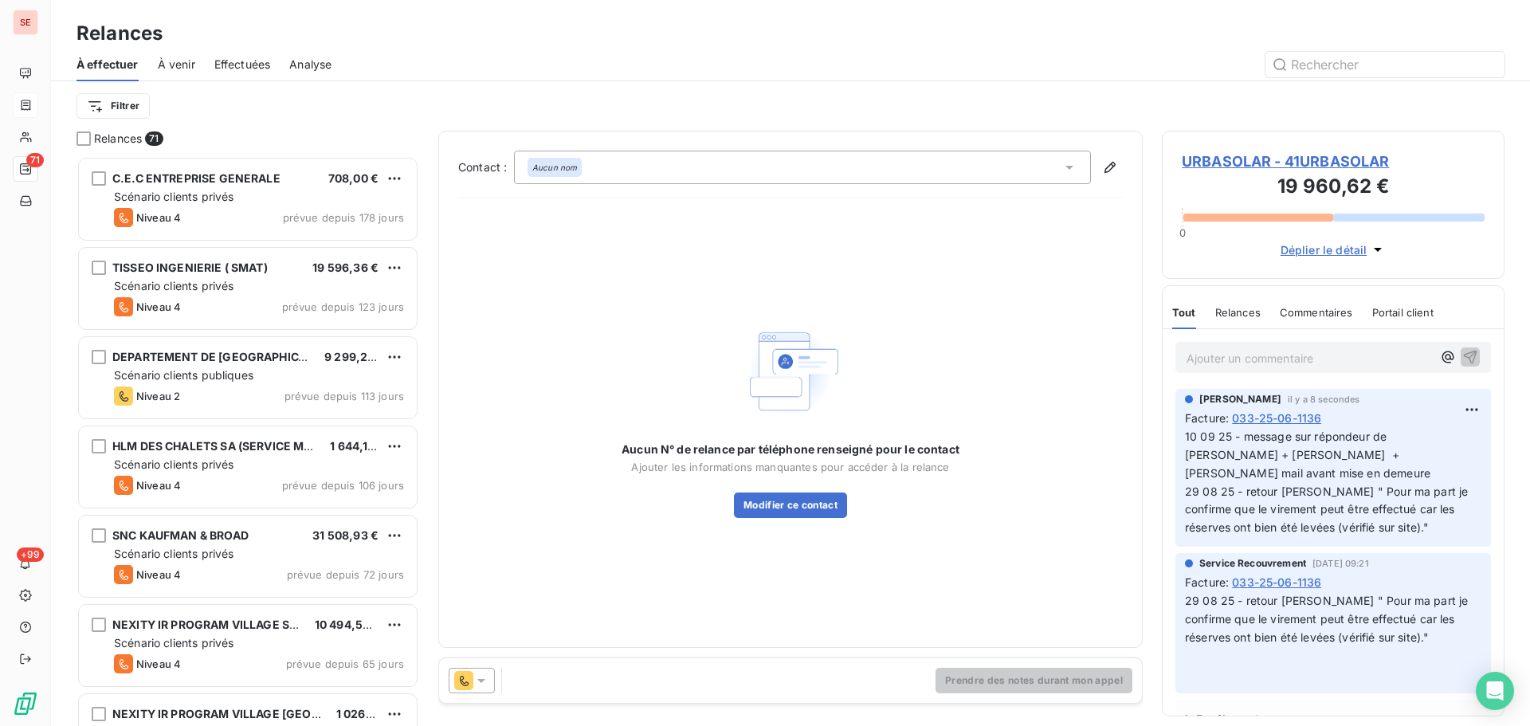
click at [731, 159] on div "Aucun nom" at bounding box center [802, 167] width 577 height 33
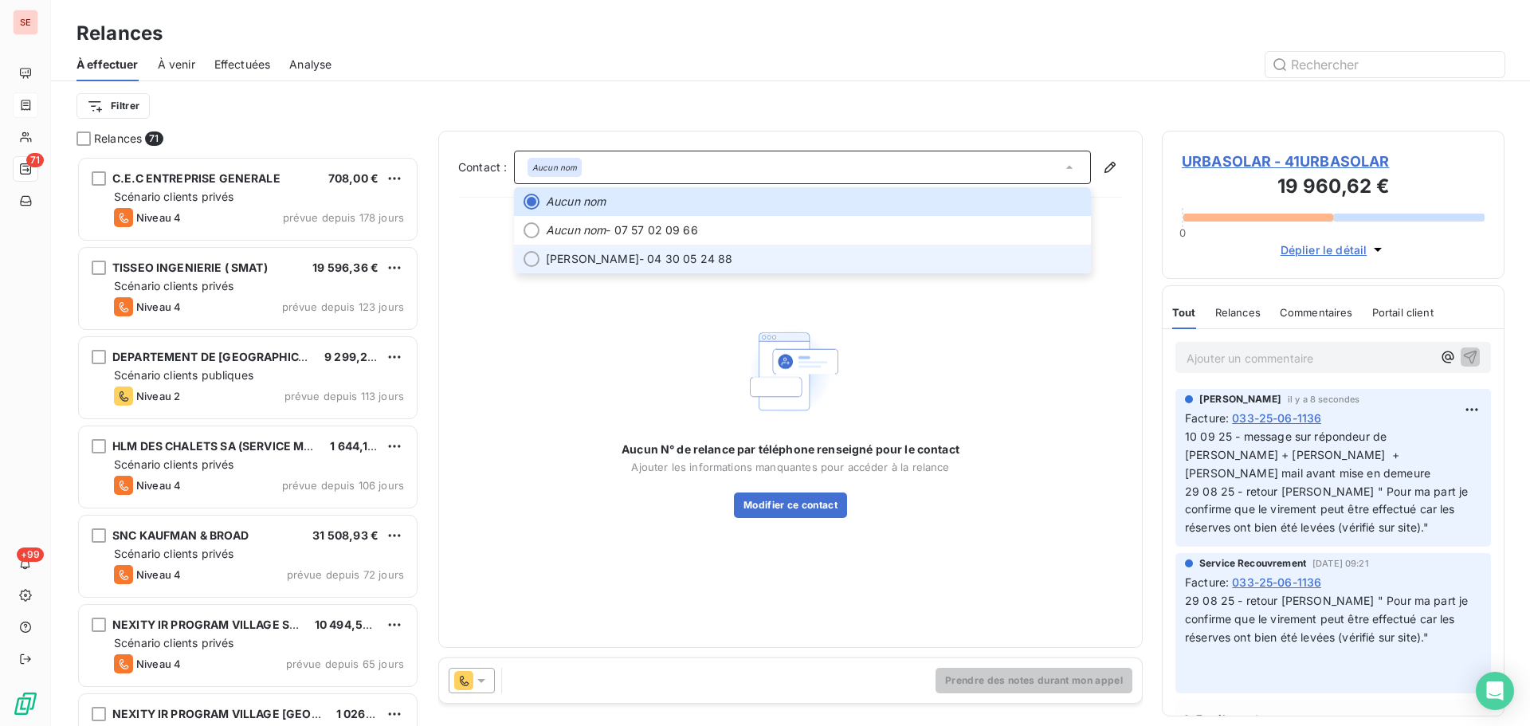
click at [764, 265] on span "[PERSON_NAME] - 04 30 05 24 88" at bounding box center [814, 259] width 536 height 16
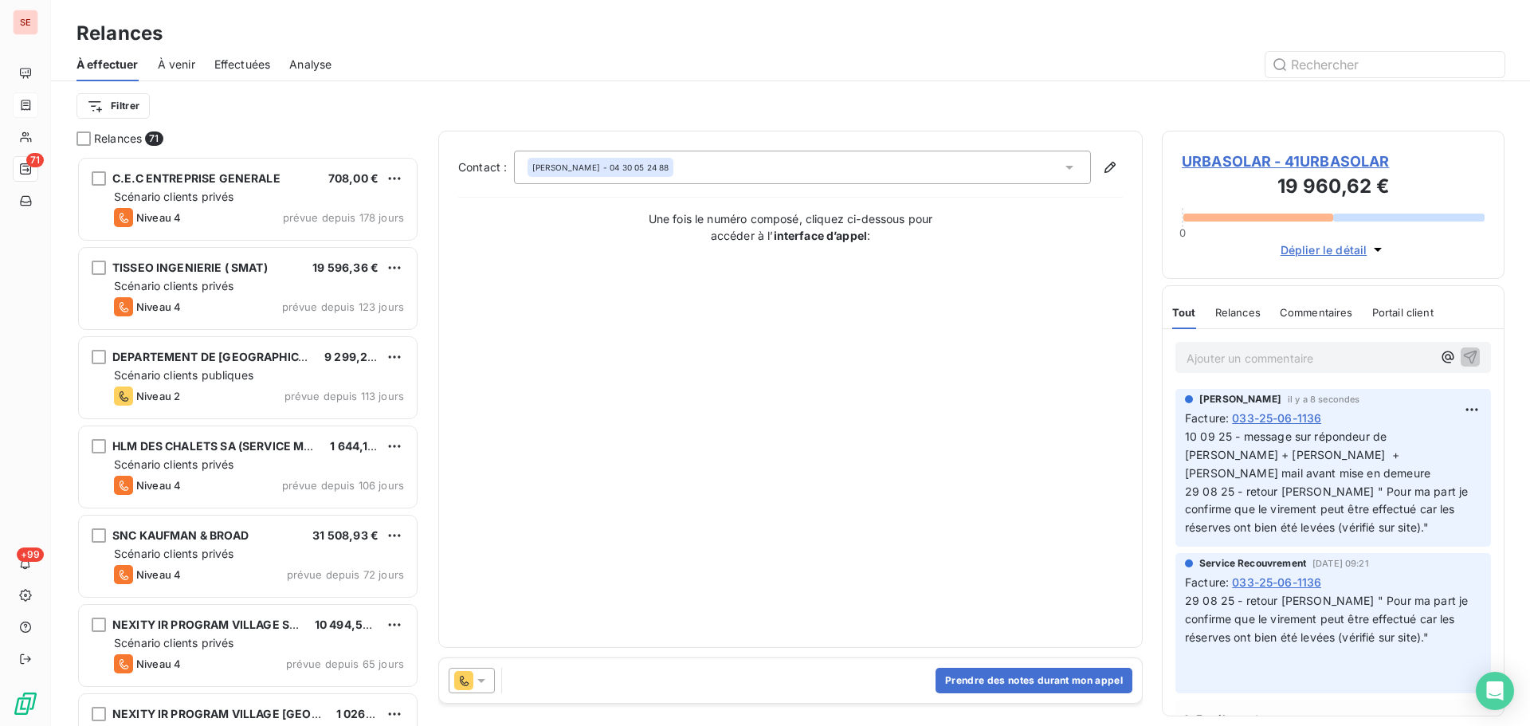
click at [1332, 154] on span "URBASOLAR - 41URBASOLAR" at bounding box center [1333, 162] width 303 height 22
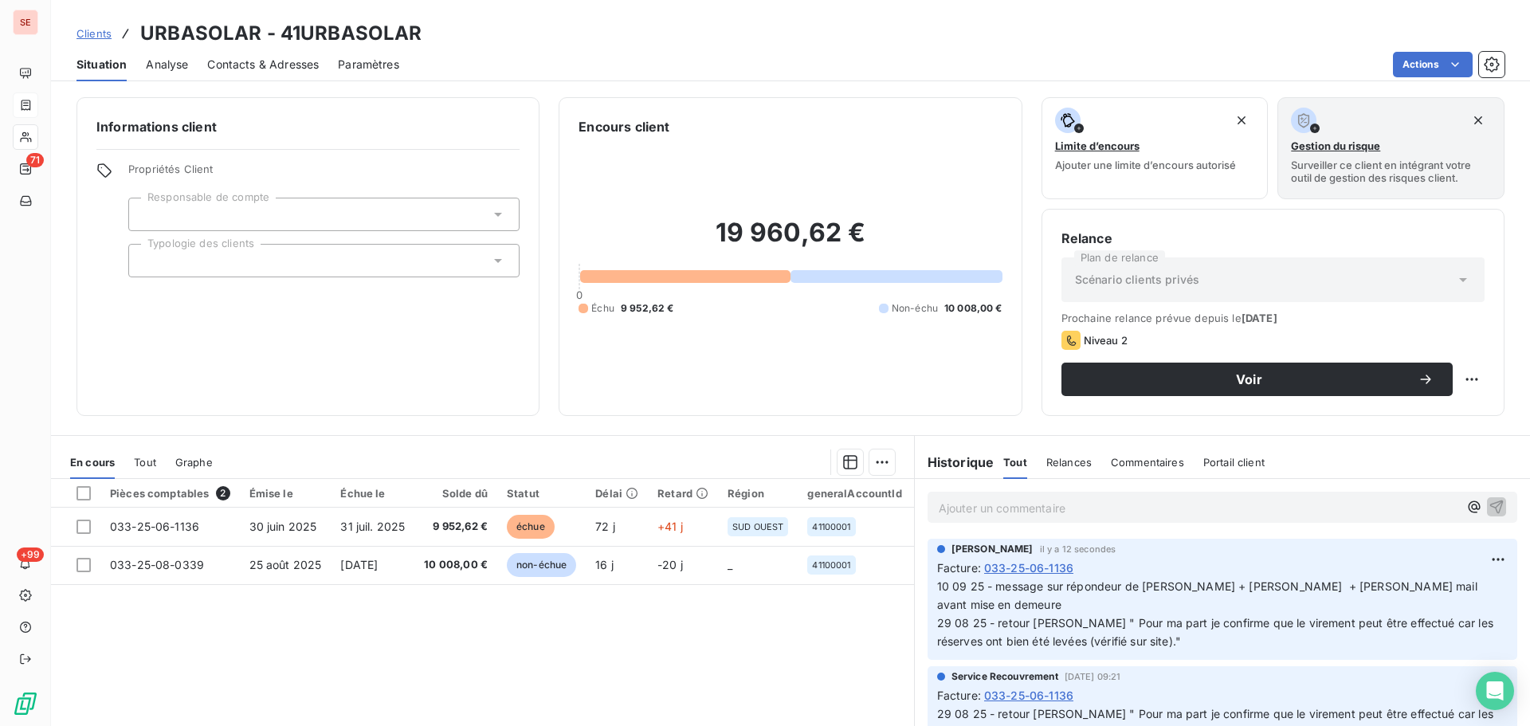
click at [308, 57] on span "Contacts & Adresses" at bounding box center [263, 65] width 112 height 16
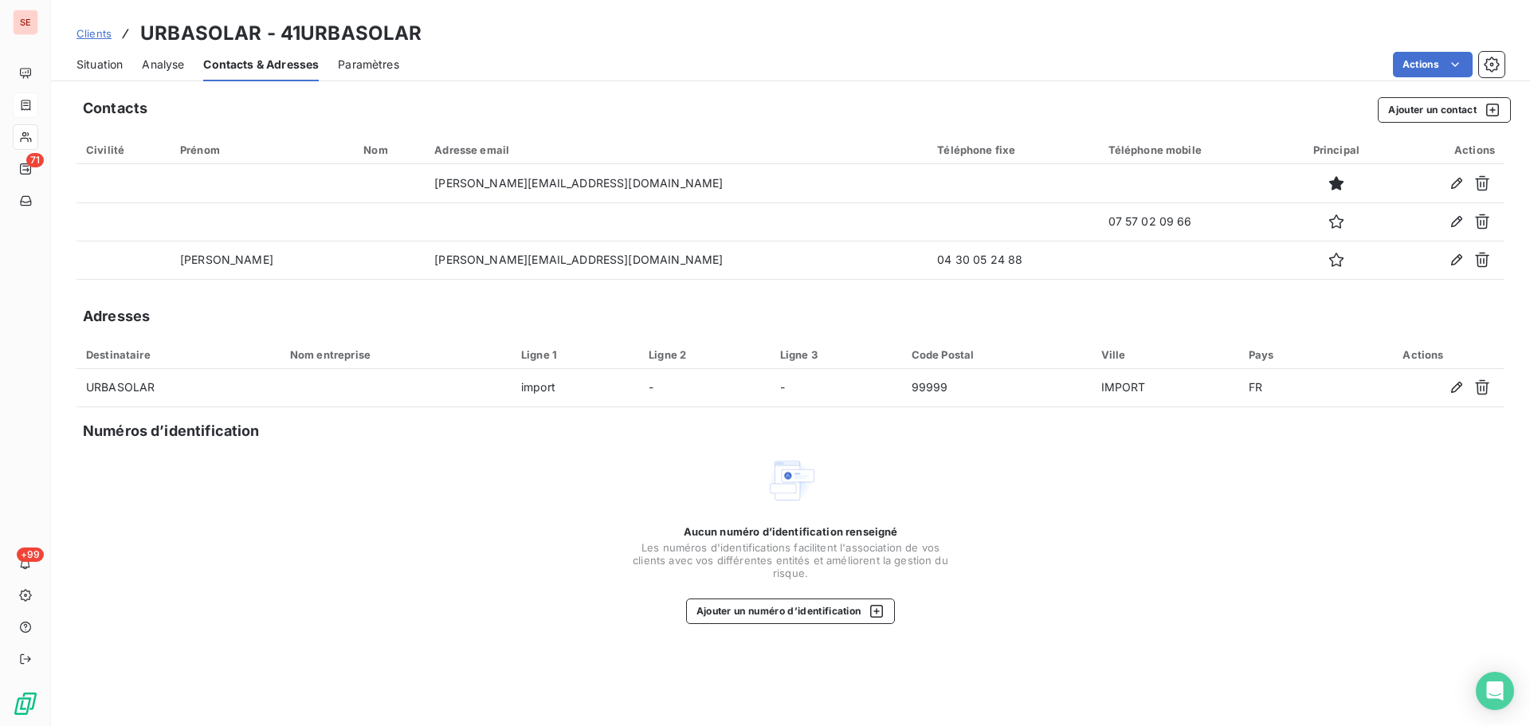
click at [88, 57] on span "Situation" at bounding box center [100, 65] width 46 height 16
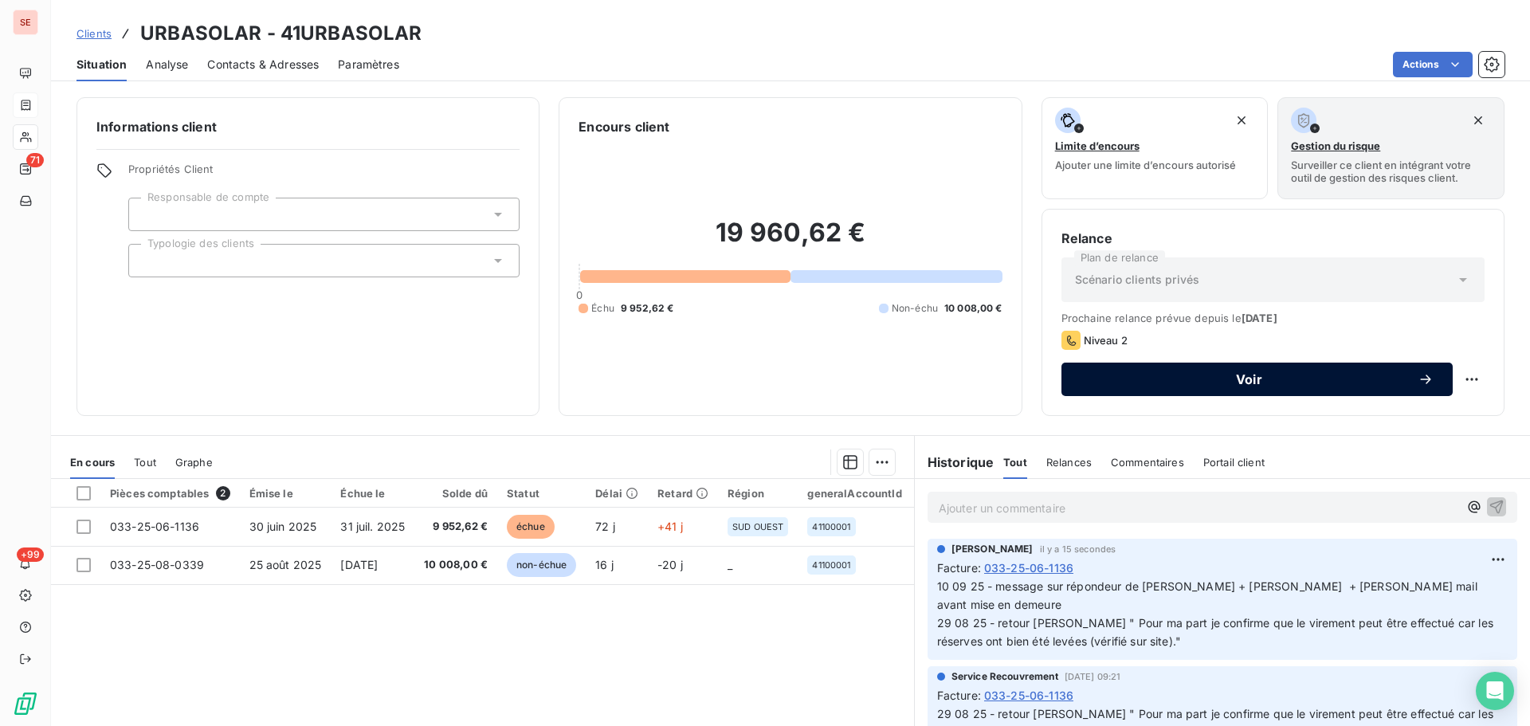
click at [1152, 374] on span "Voir" at bounding box center [1249, 379] width 337 height 13
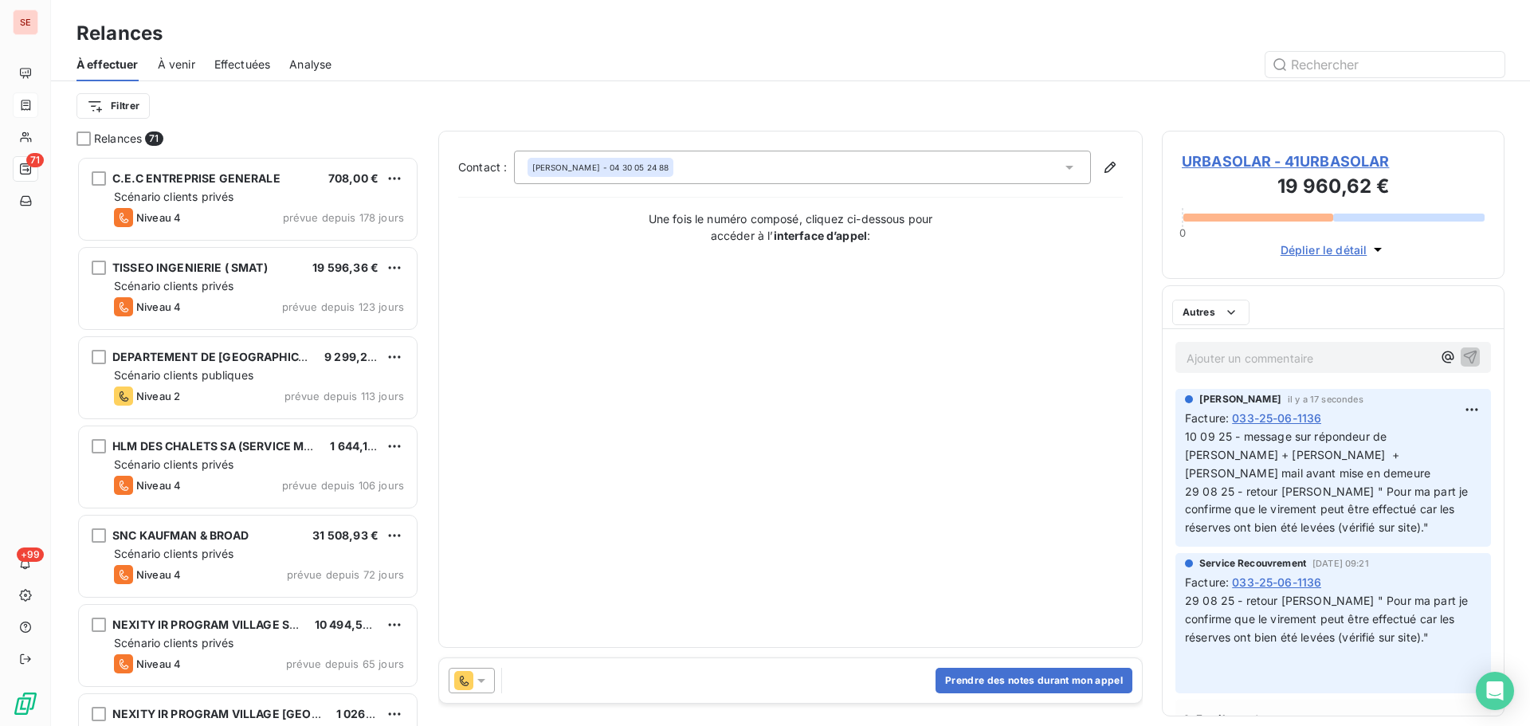
scroll to position [558, 331]
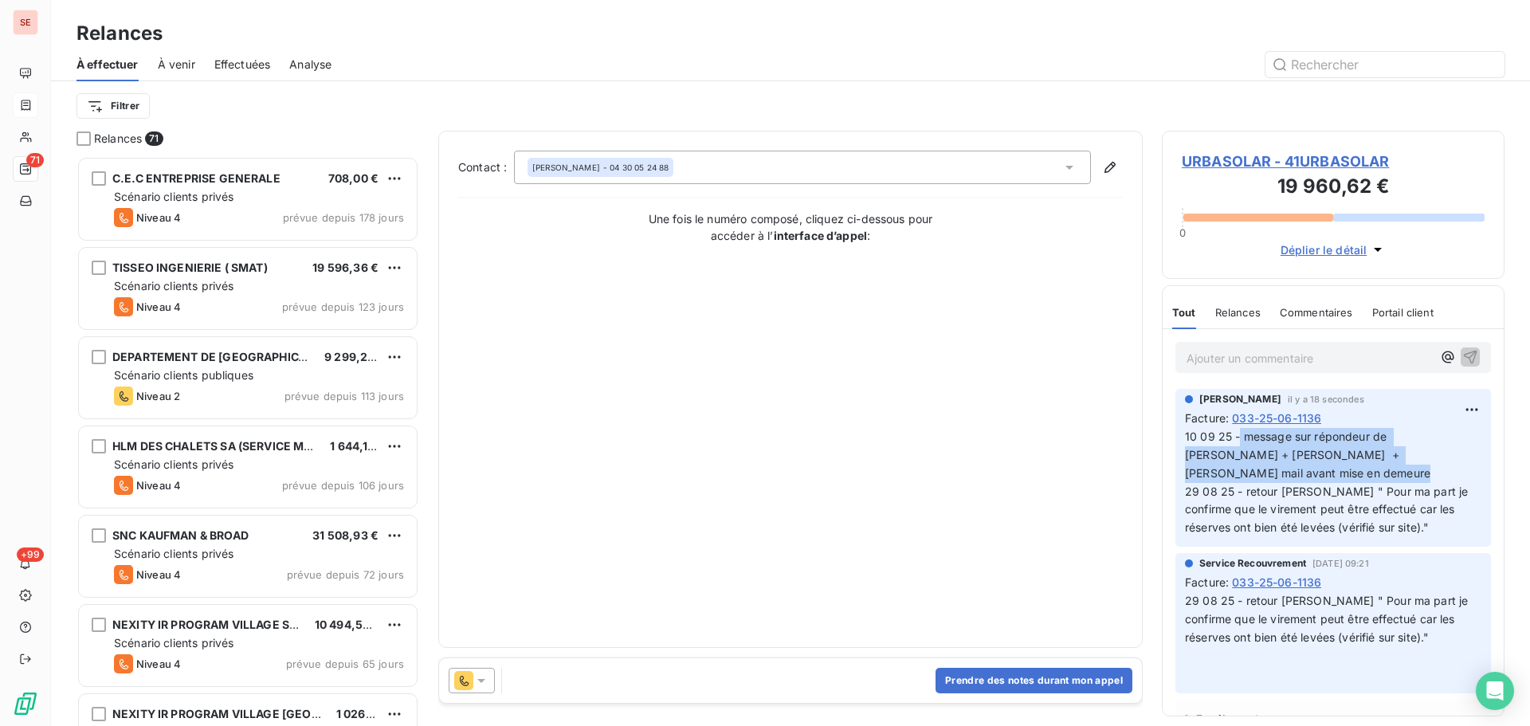
drag, startPoint x: 1326, startPoint y: 475, endPoint x: 1241, endPoint y: 435, distance: 93.4
click at [1241, 435] on span "10 09 25 - message sur répondeur de [PERSON_NAME] + [PERSON_NAME] + [PERSON_NAM…" at bounding box center [1556, 482] width 742 height 104
click at [1012, 676] on button "Prendre des notes durant mon appel" at bounding box center [1034, 681] width 197 height 26
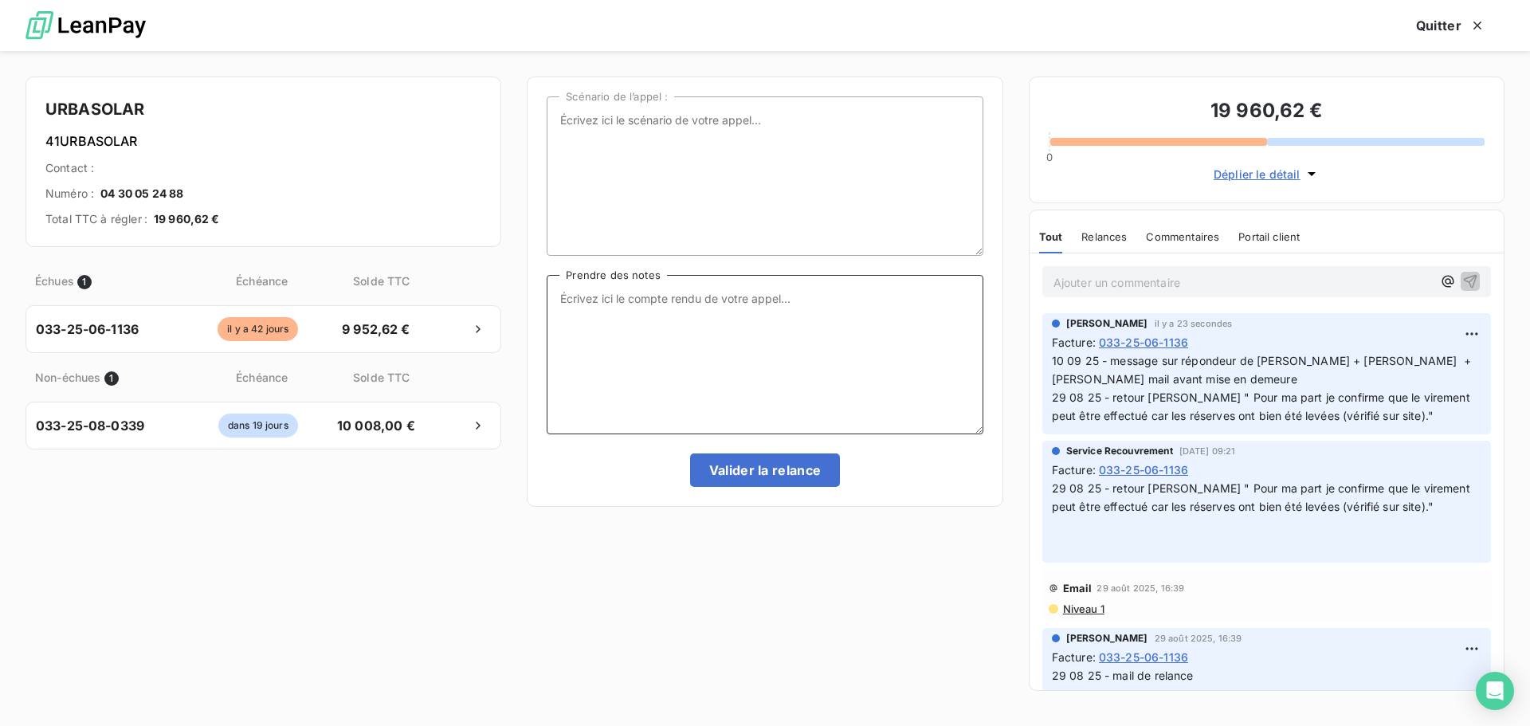
paste textarea "message sur répondeur de [PERSON_NAME] + [PERSON_NAME] + Dernier mail avant mis…"
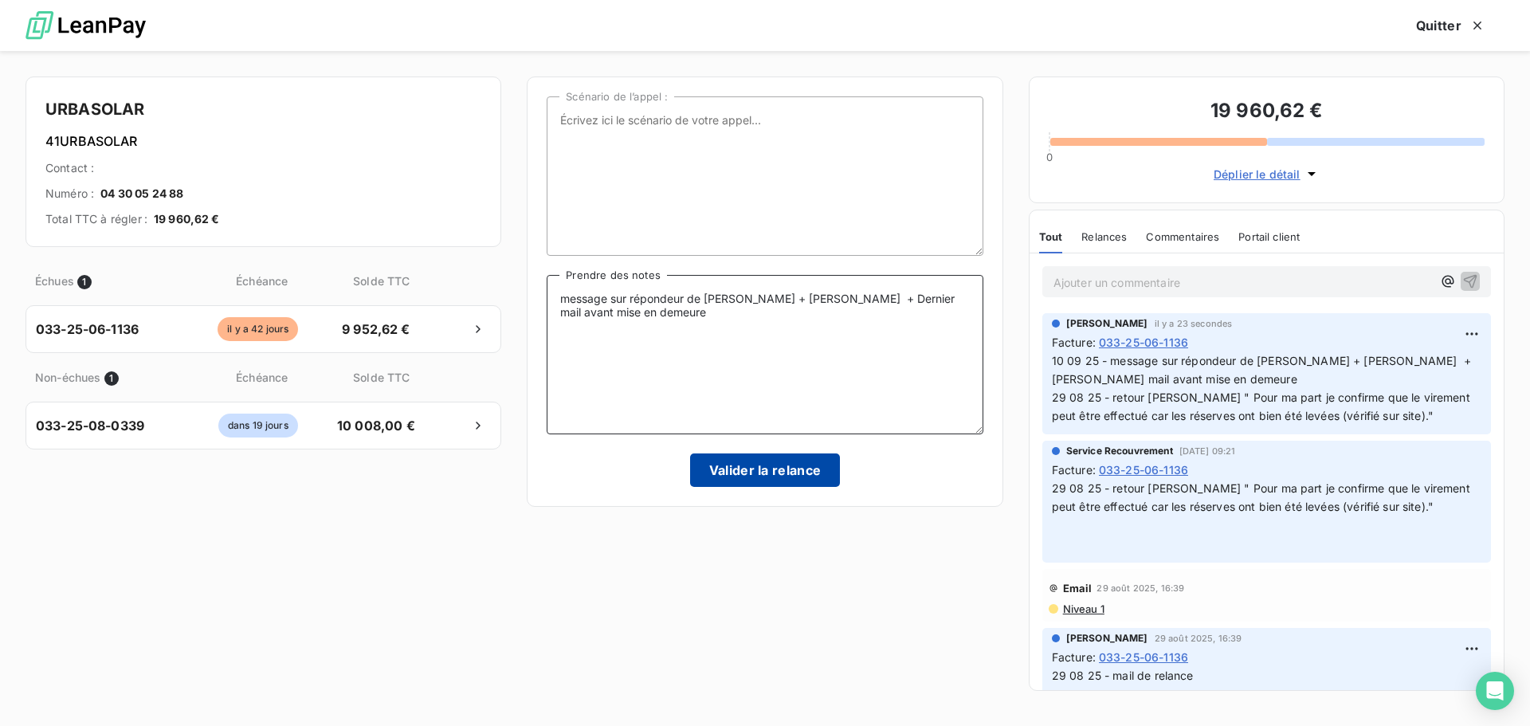
type textarea "message sur répondeur de [PERSON_NAME] + [PERSON_NAME] + Dernier mail avant mis…"
click at [764, 471] on button "Valider la relance" at bounding box center [765, 470] width 151 height 33
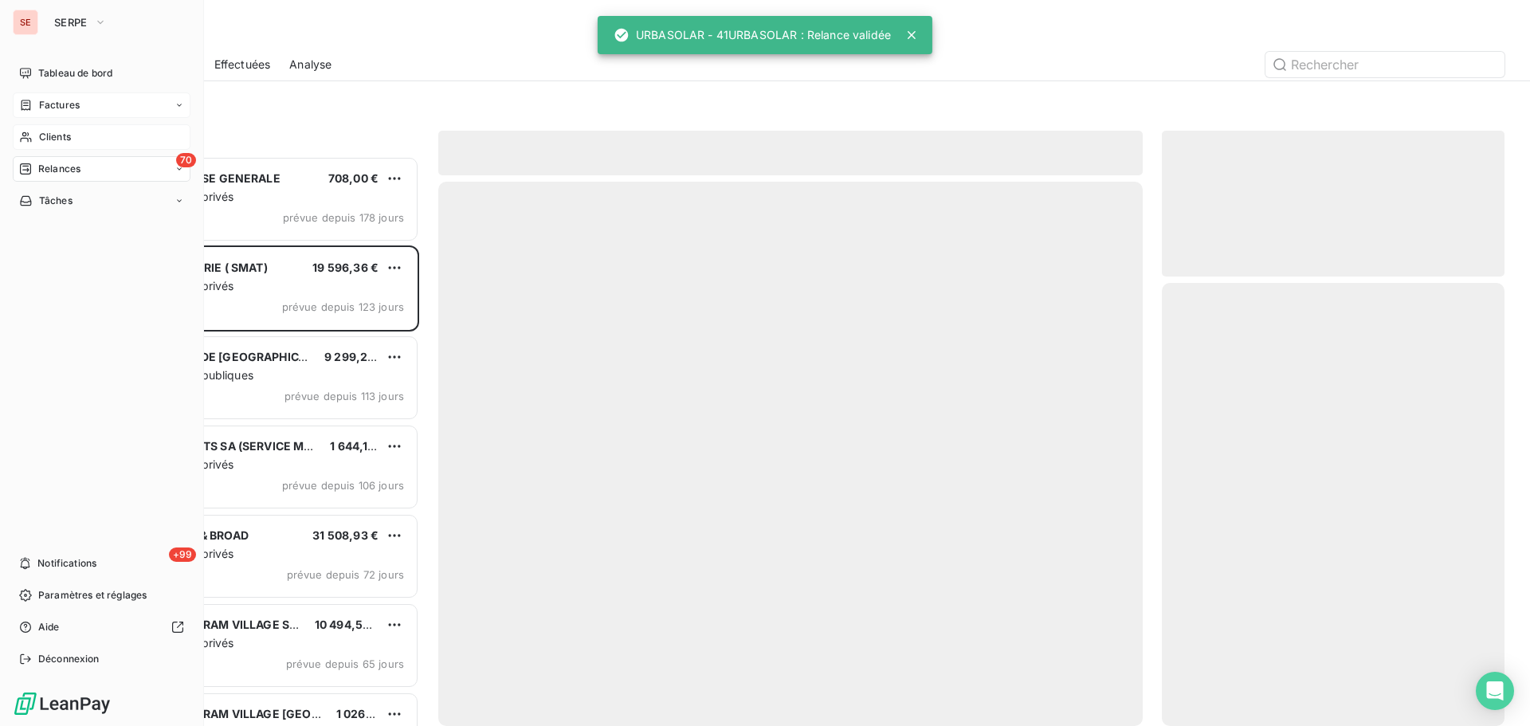
click at [53, 129] on div "Clients" at bounding box center [102, 137] width 178 height 26
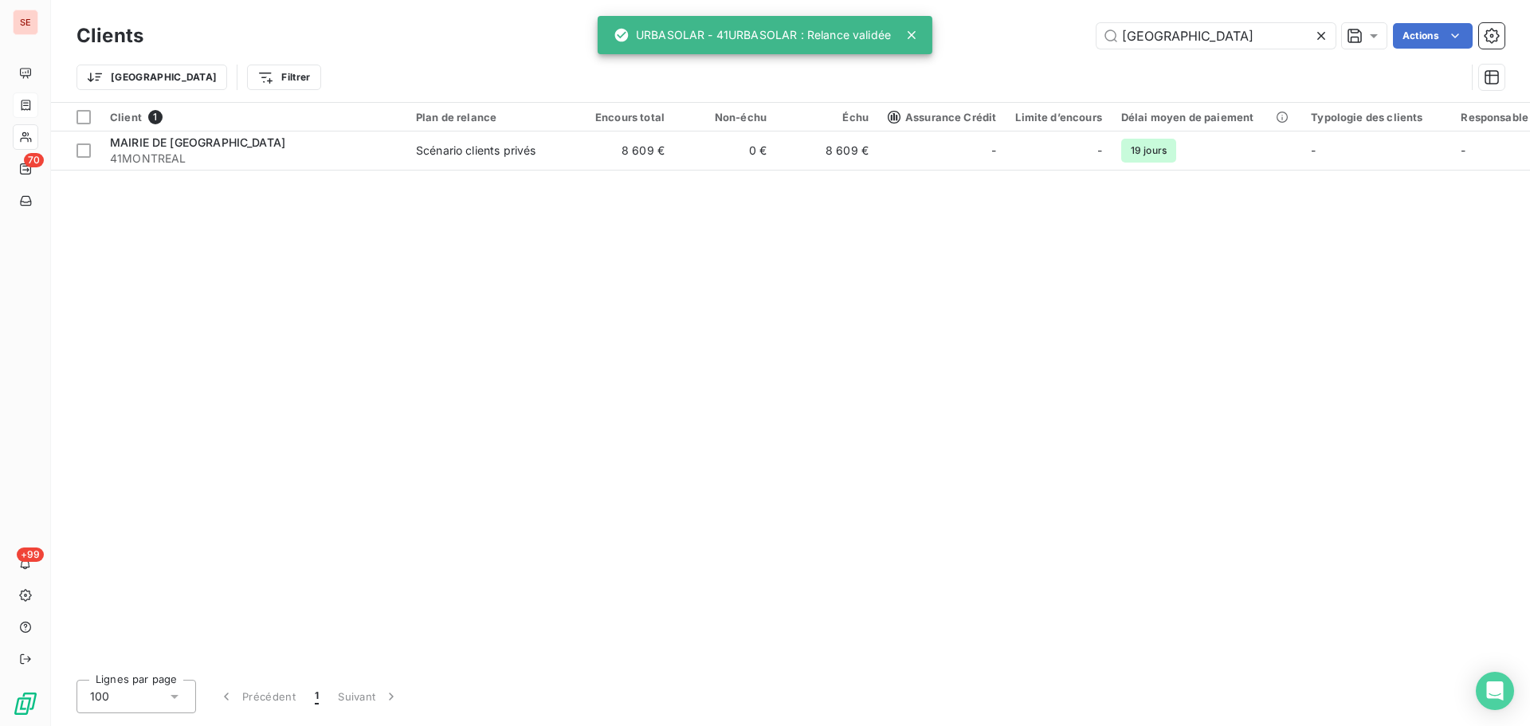
click at [379, 68] on div "Trier Filtrer" at bounding box center [771, 77] width 1389 height 30
click at [1315, 39] on icon at bounding box center [1322, 36] width 16 height 16
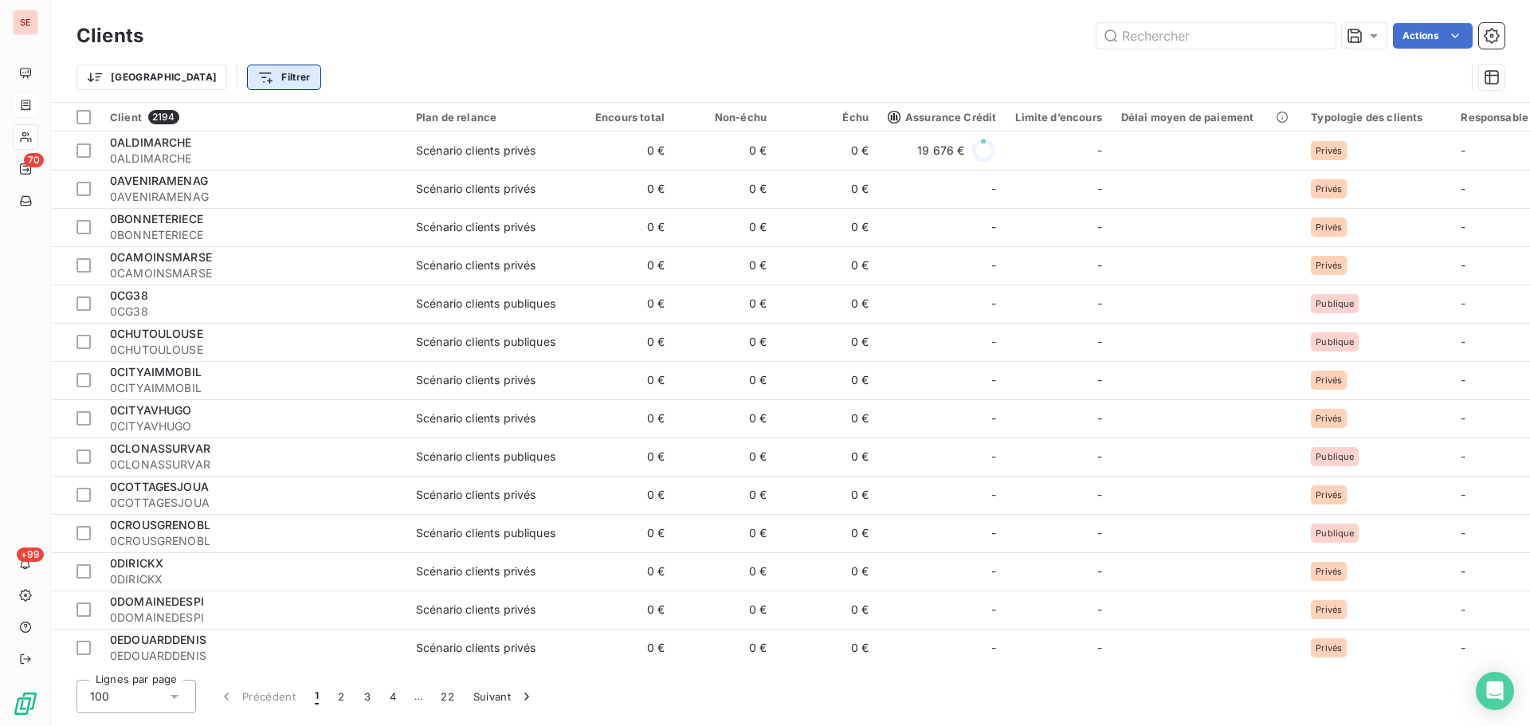
click at [208, 76] on html "SE 70 +99 Clients Actions Trier Filtrer Client 2194 Plan de relance Encours tot…" at bounding box center [765, 363] width 1530 height 726
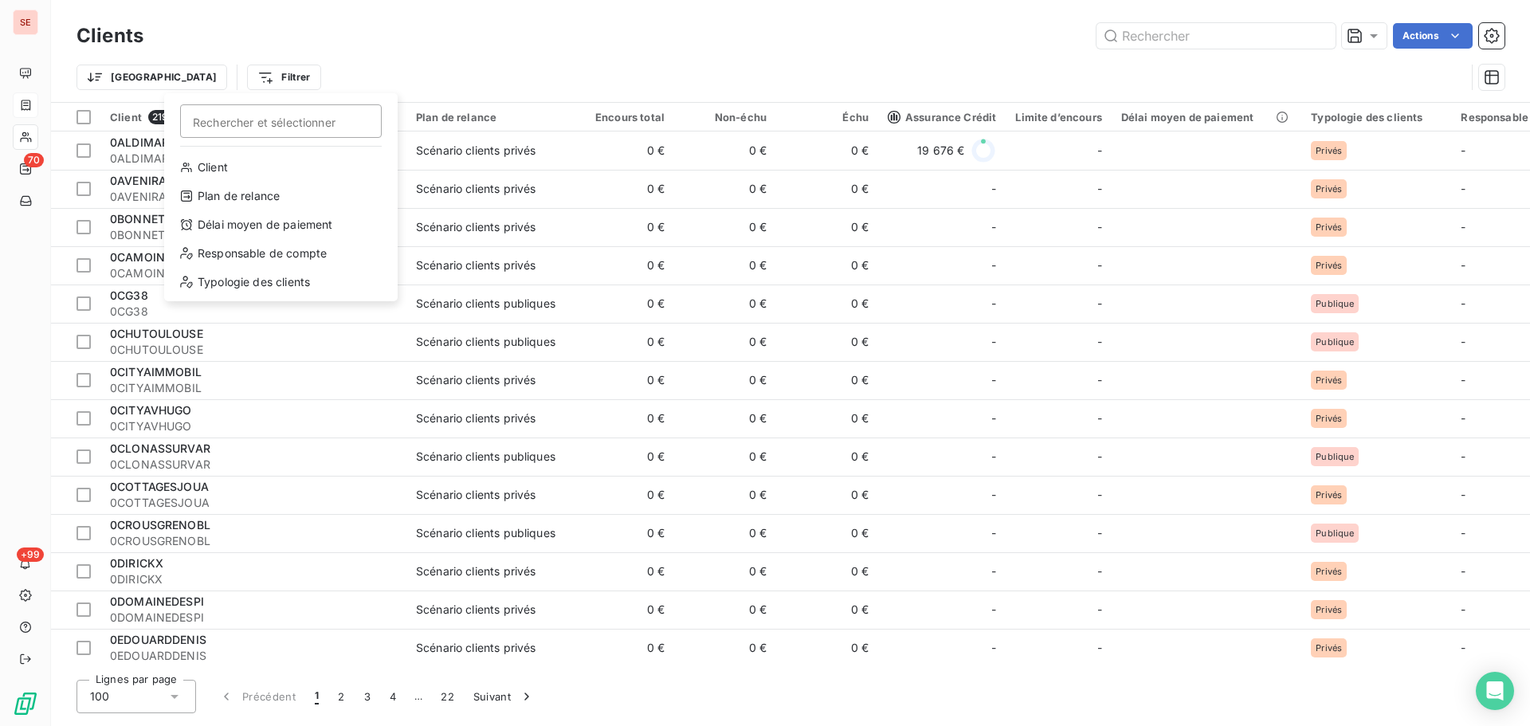
click at [283, 68] on html "SE 70 +99 Clients Actions Trier Filtrer Rechercher et sélectionner Client Plan …" at bounding box center [765, 363] width 1530 height 726
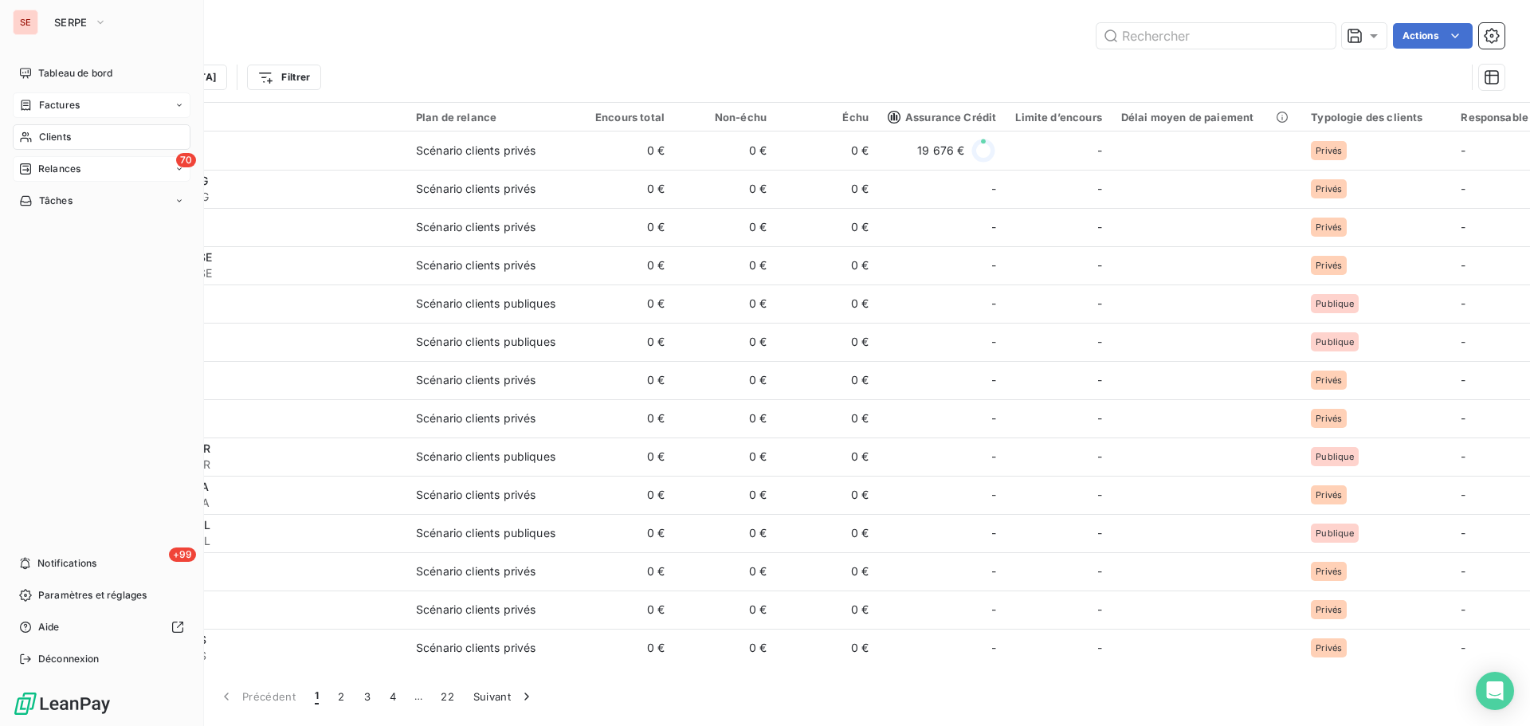
click at [34, 166] on div "Relances" at bounding box center [49, 169] width 61 height 14
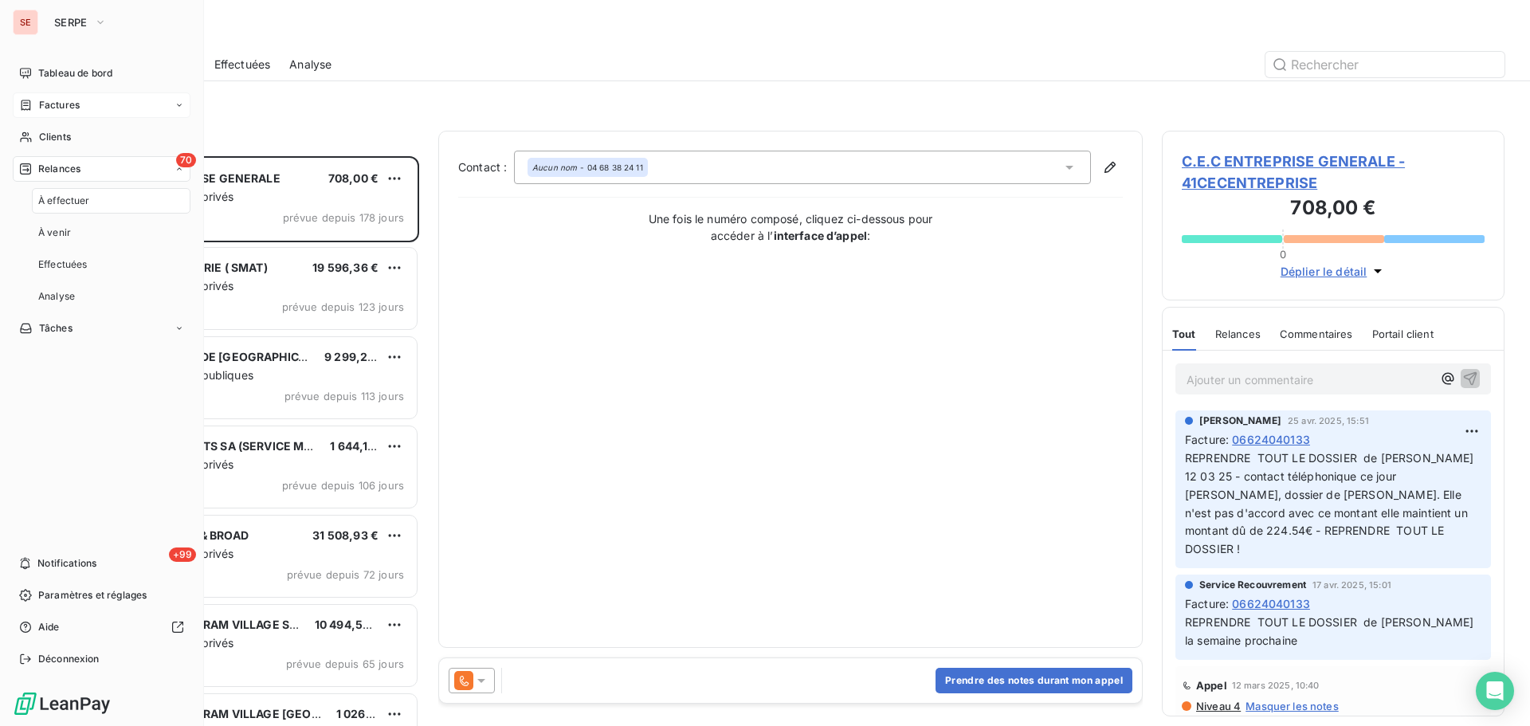
scroll to position [558, 331]
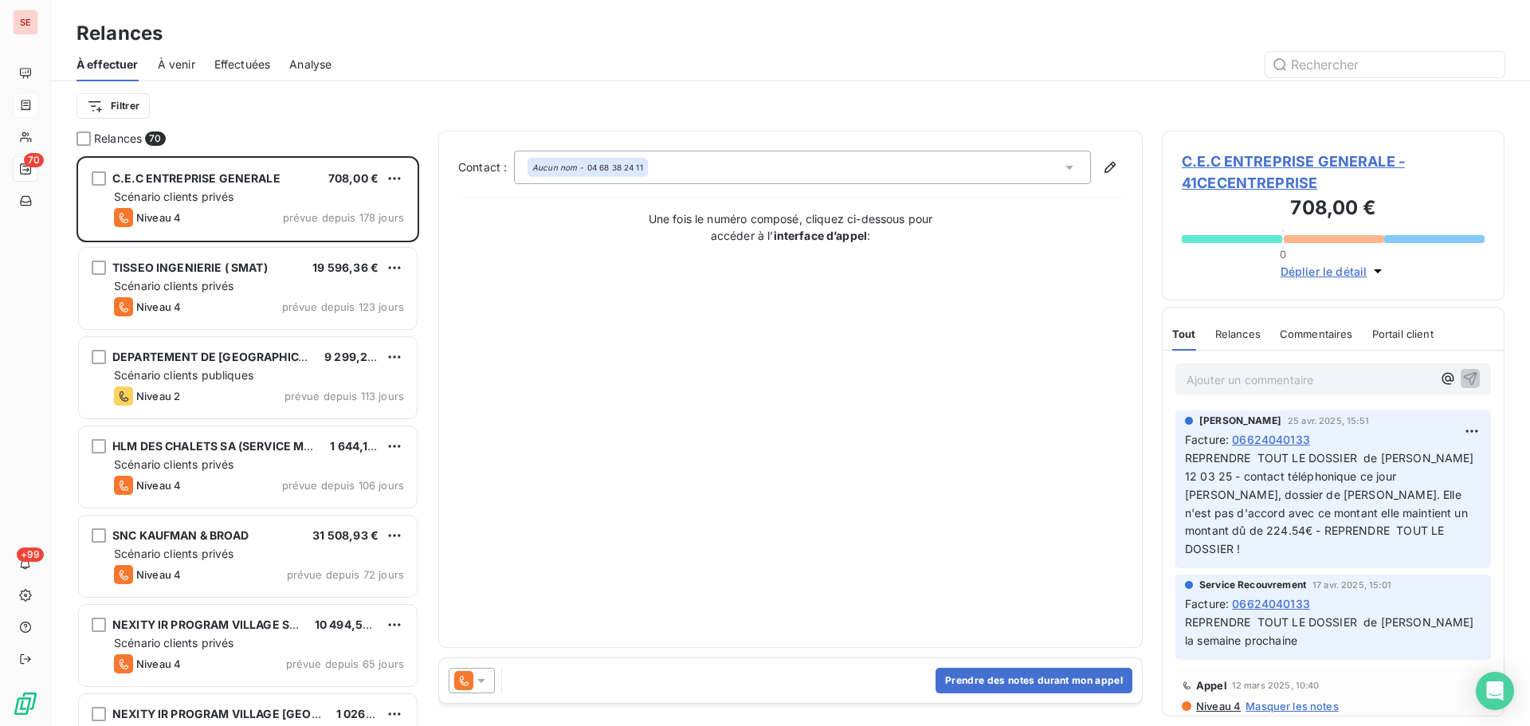
click at [230, 61] on span "Effectuées" at bounding box center [242, 65] width 57 height 16
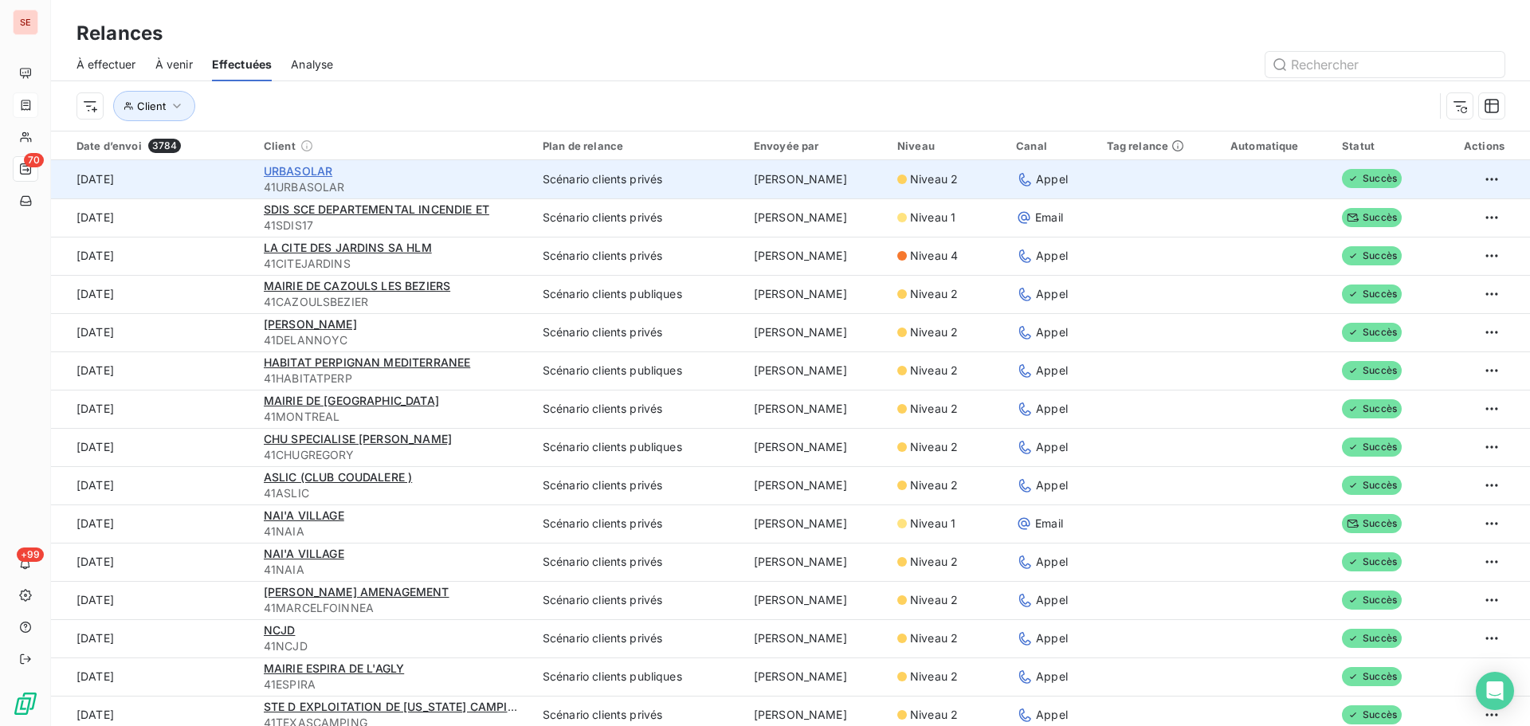
click at [316, 168] on span "URBASOLAR" at bounding box center [298, 171] width 69 height 14
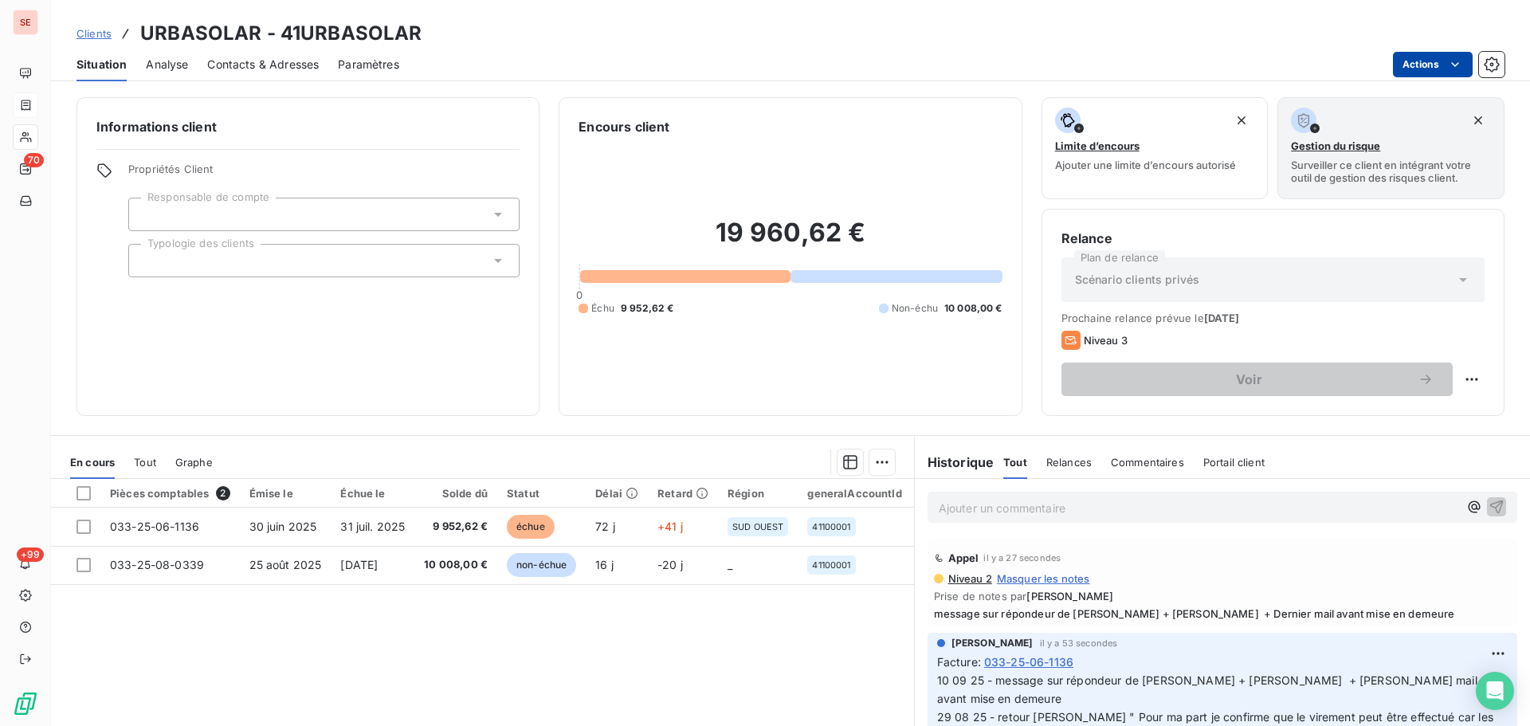
click at [1416, 59] on html "SE 70 +99 Clients URBASOLAR - 41URBASOLAR Situation Analyse Contacts & Adresses…" at bounding box center [765, 363] width 1530 height 726
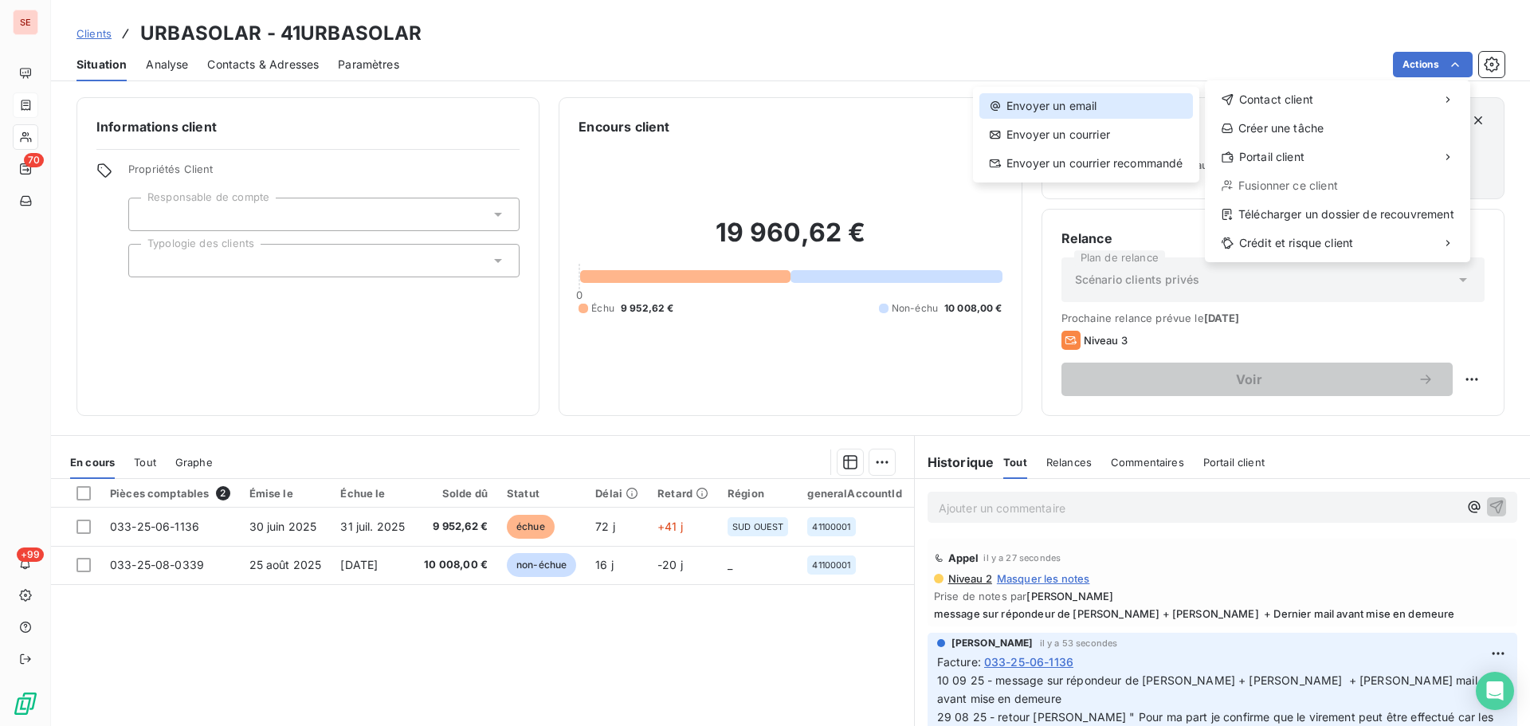
click at [1110, 104] on div "Envoyer un email" at bounding box center [1087, 106] width 214 height 26
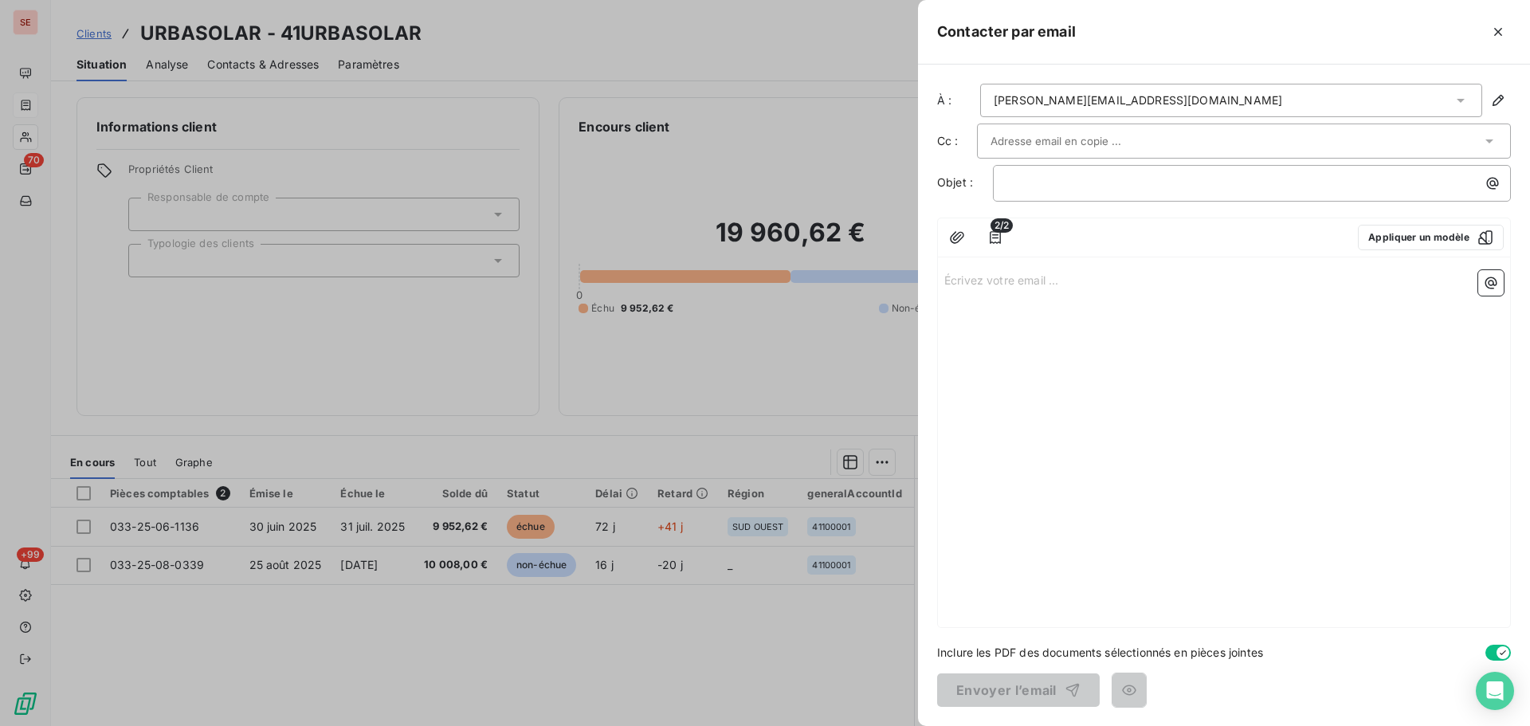
click at [1203, 132] on div at bounding box center [1236, 141] width 491 height 24
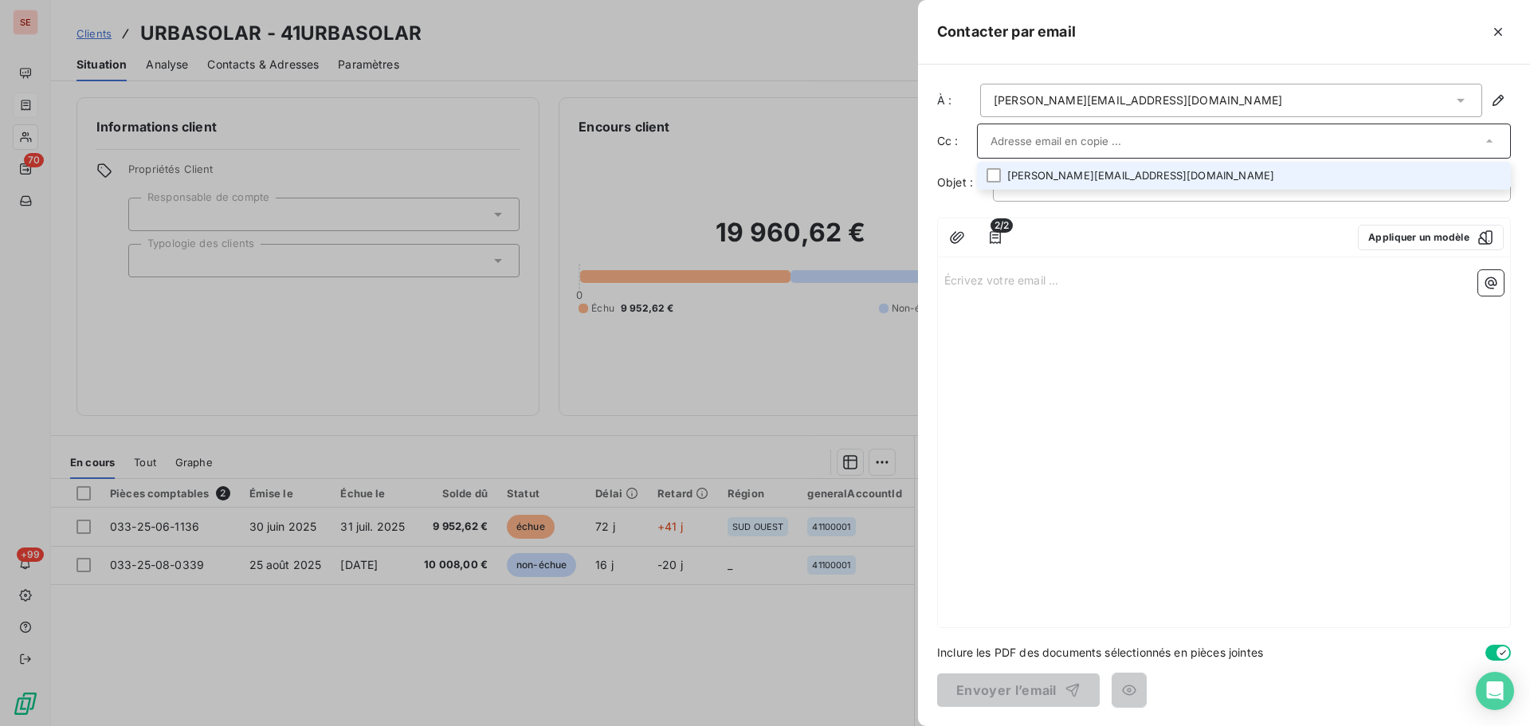
click at [1147, 174] on li "[PERSON_NAME][EMAIL_ADDRESS][DOMAIN_NAME]" at bounding box center [1244, 176] width 534 height 28
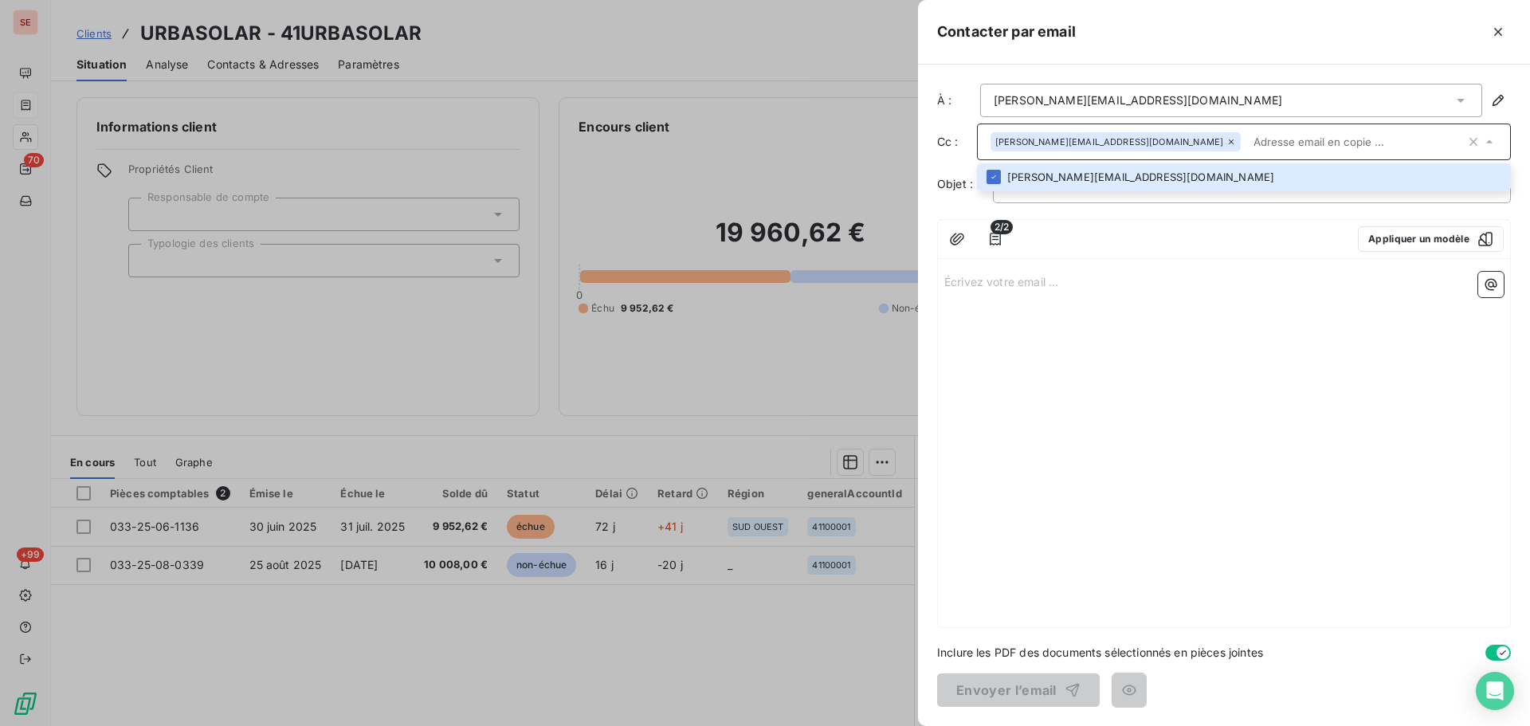
click at [1131, 220] on div "2/2 Appliquer un modèle" at bounding box center [1224, 239] width 572 height 39
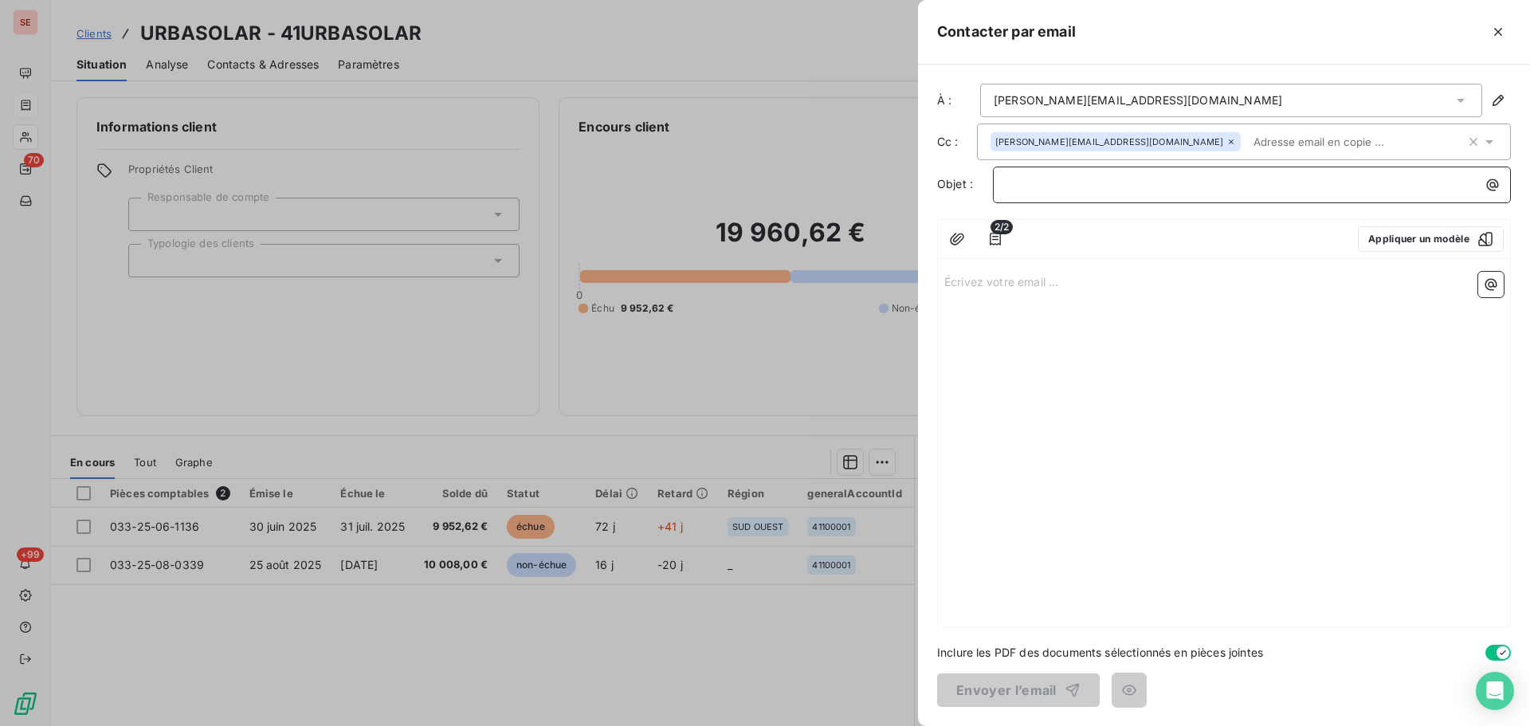
click at [1108, 185] on p "﻿" at bounding box center [1256, 184] width 499 height 18
click at [1070, 292] on div "Écrivez votre email ... ﻿" at bounding box center [1224, 446] width 572 height 362
click at [1423, 245] on button "Appliquer un modèle" at bounding box center [1431, 239] width 146 height 26
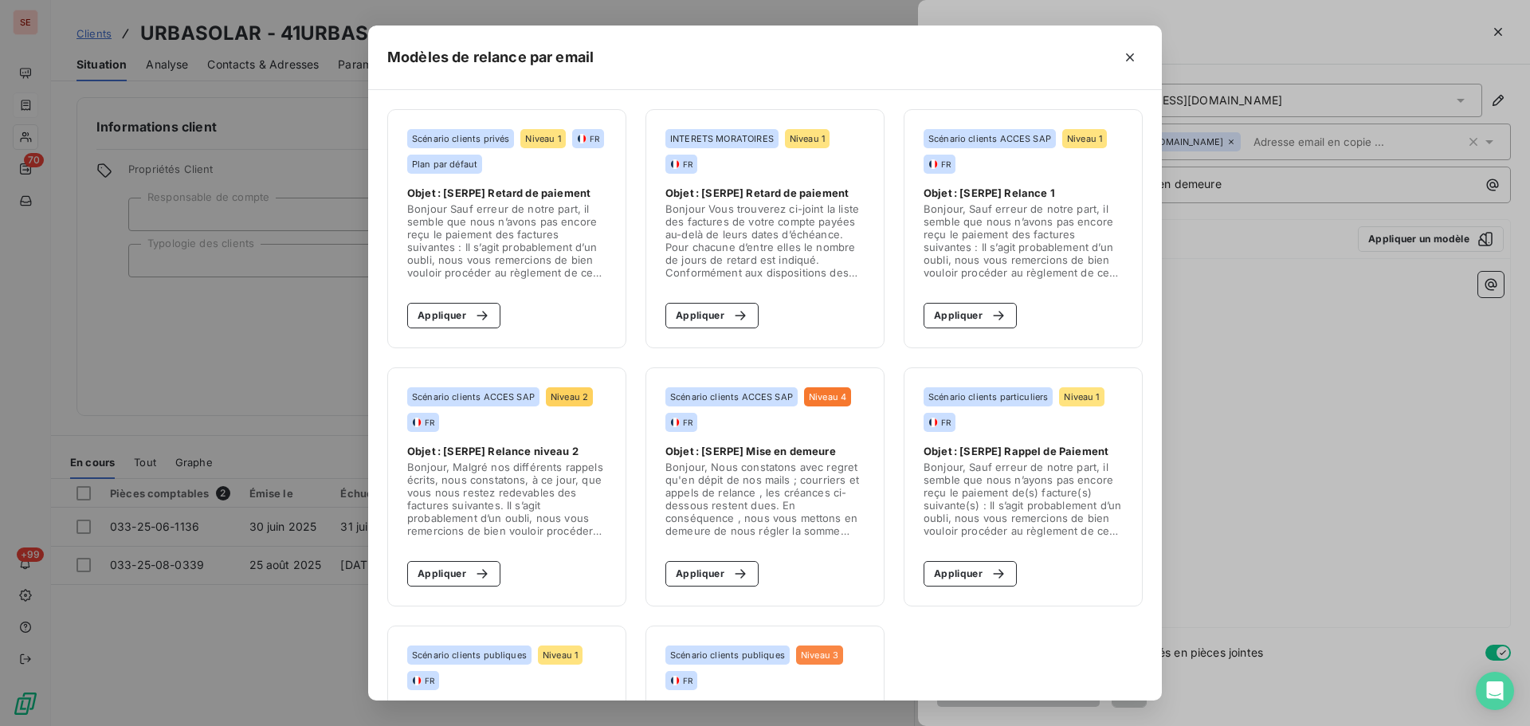
scroll to position [183, 0]
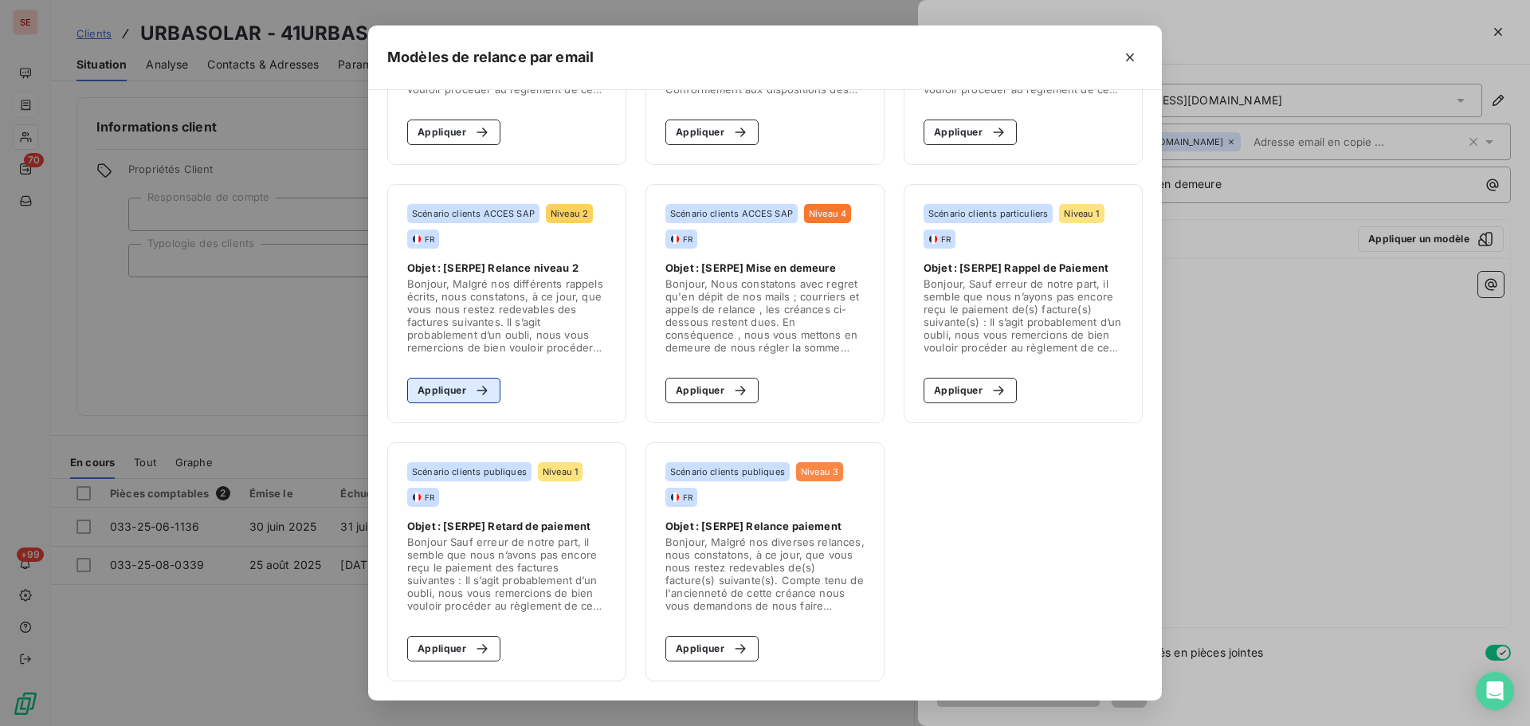
click at [464, 380] on button "Appliquer" at bounding box center [453, 391] width 93 height 26
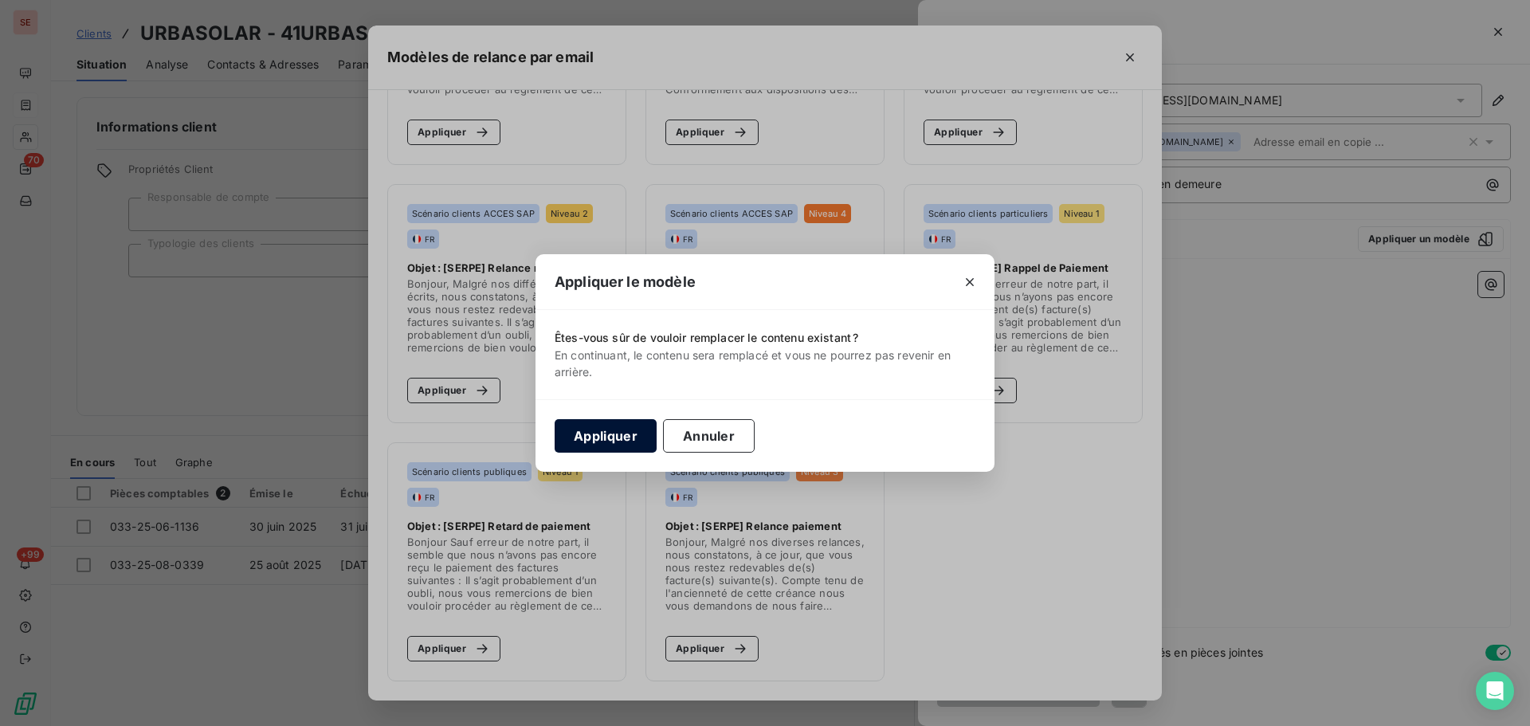
click at [583, 435] on button "Appliquer" at bounding box center [606, 435] width 102 height 33
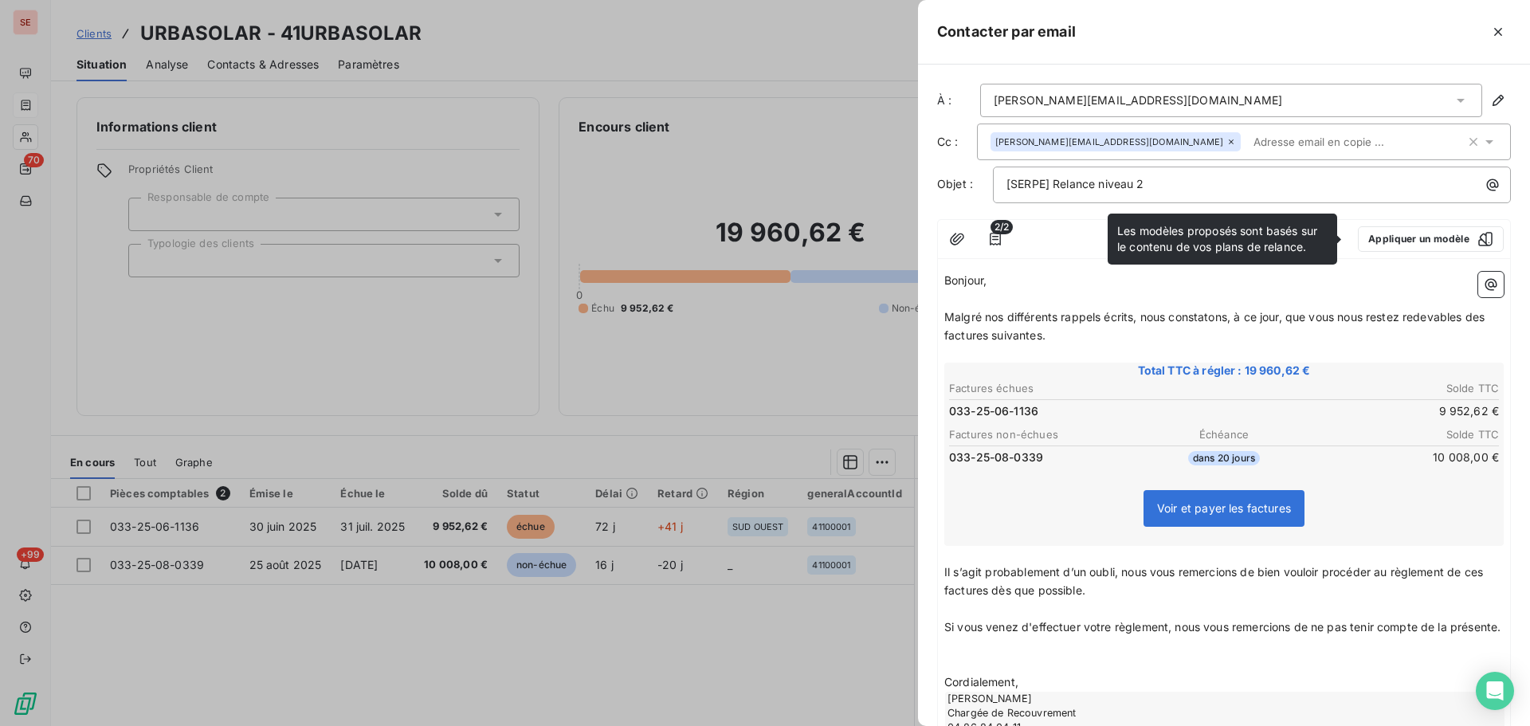
click at [1116, 307] on p "﻿" at bounding box center [1225, 299] width 560 height 18
click at [1047, 183] on span "[SERPE] Relance niveau 2" at bounding box center [1076, 184] width 138 height 14
drag, startPoint x: 1168, startPoint y: 184, endPoint x: 908, endPoint y: 192, distance: 260.0
click at [908, 725] on div "Contacter par email À : [PERSON_NAME][EMAIL_ADDRESS][DOMAIN_NAME] Cc : [DOMAIN_…" at bounding box center [765, 726] width 1530 height 0
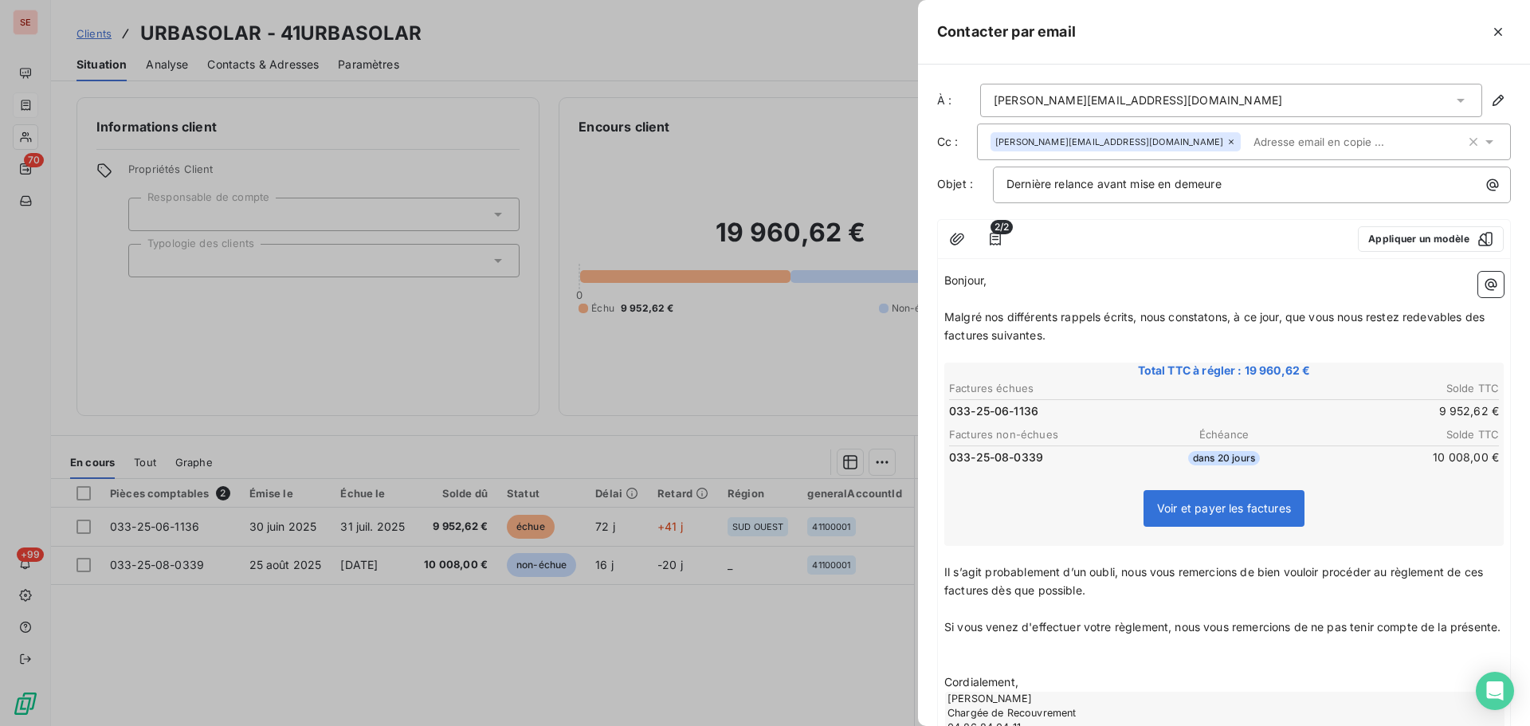
click at [1488, 317] on span "Malgré nos différents rappels écrits, nous constatons, à ce jour, que vous nous…" at bounding box center [1217, 326] width 544 height 32
click at [1000, 336] on span "Malgré nos différents rappels écrits, nous constatons, à ce jour, que vous nous…" at bounding box center [1220, 326] width 551 height 32
click at [1052, 328] on span "Malgré nos différents rappels écrits, nous constatons, à ce jour, que vous nous…" at bounding box center [1220, 326] width 551 height 32
click at [1043, 340] on span "Malgré nos différents rappels écrits, nous constatons, à ce jour, que vous nous…" at bounding box center [1220, 326] width 551 height 32
click at [1047, 343] on p "Malgré nos différents rappels écrits, nous constatons, à ce jour, que vous nous…" at bounding box center [1225, 326] width 560 height 37
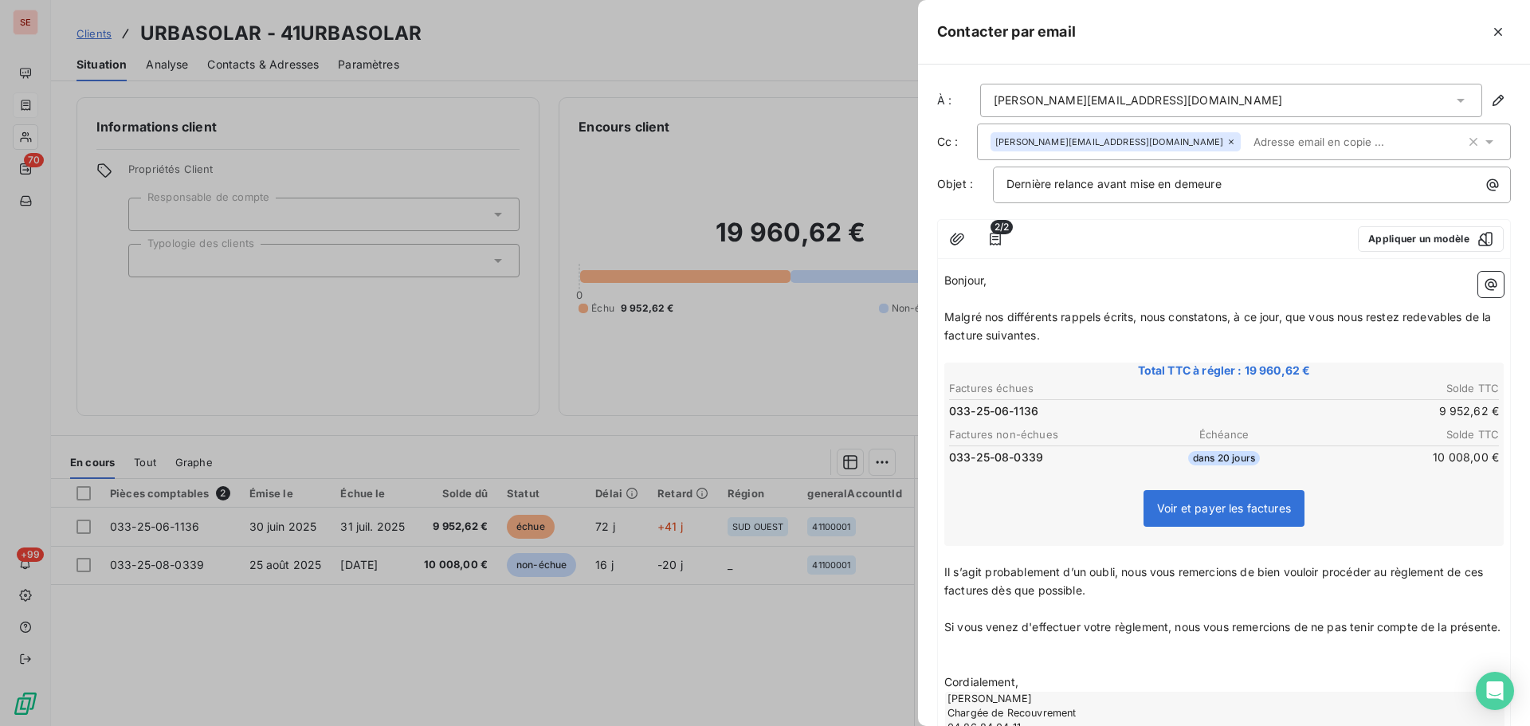
click at [1048, 335] on span "Malgré nos différents rappels écrits, nous constatons, à ce jour, que vous nous…" at bounding box center [1220, 326] width 551 height 32
click at [992, 243] on icon "button" at bounding box center [996, 239] width 16 height 16
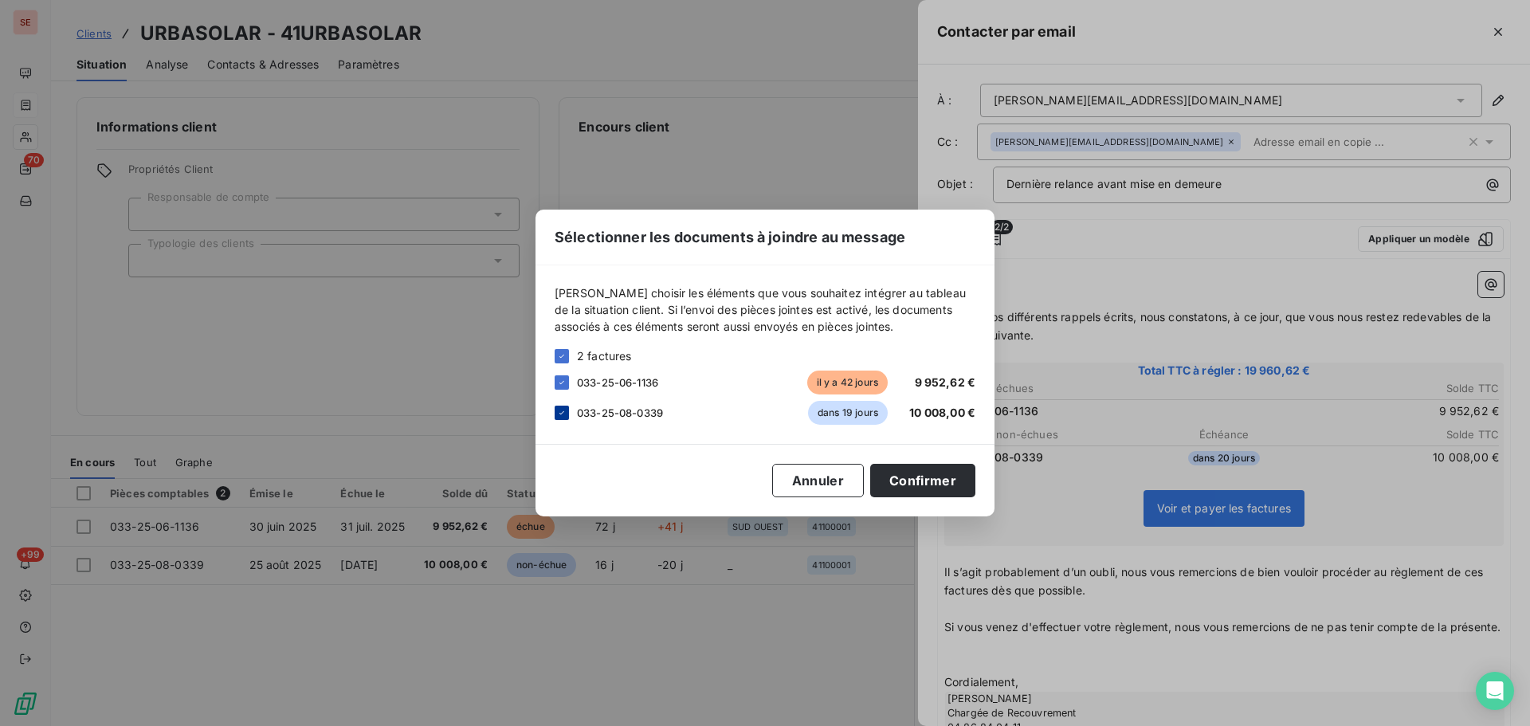
click at [566, 418] on div at bounding box center [562, 413] width 14 height 14
click at [898, 490] on button "Confirmer" at bounding box center [922, 480] width 105 height 33
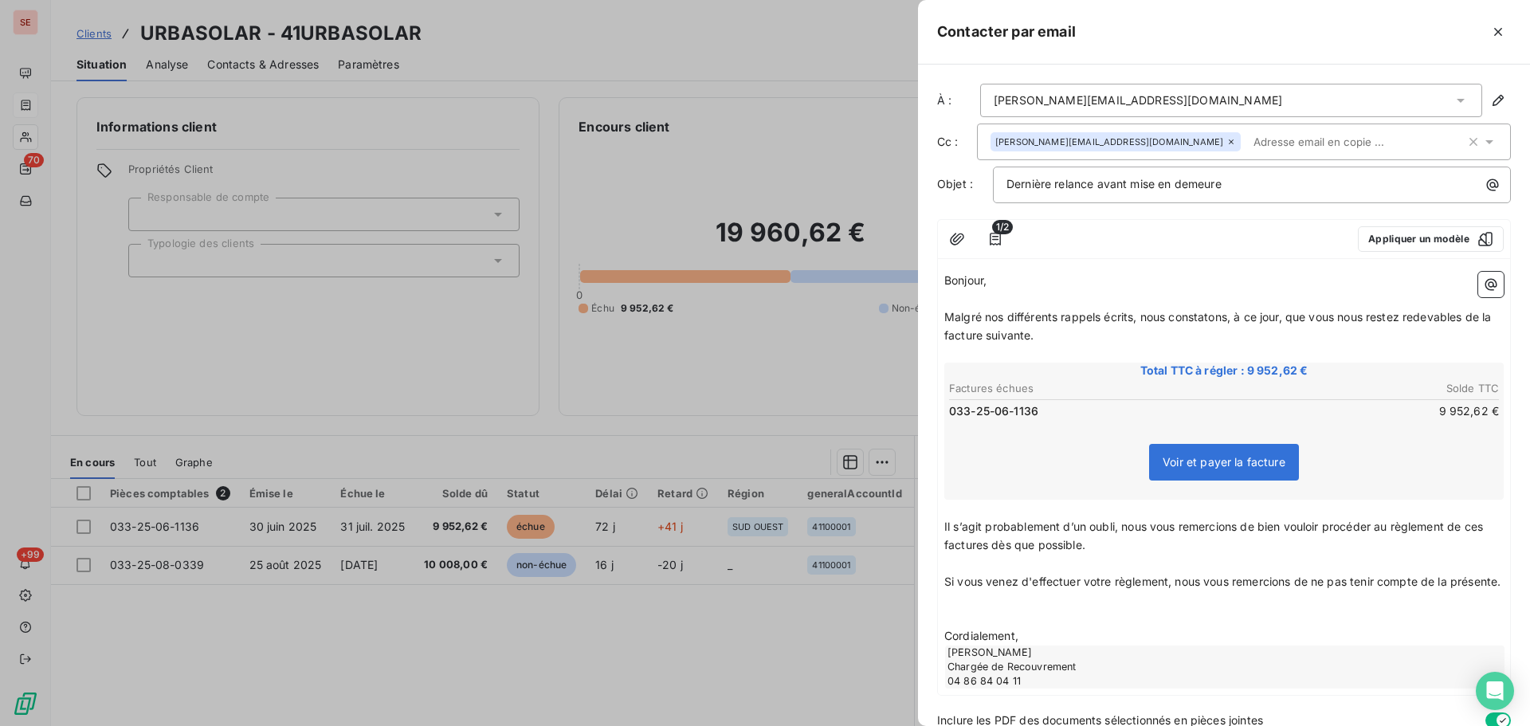
scroll to position [86, 0]
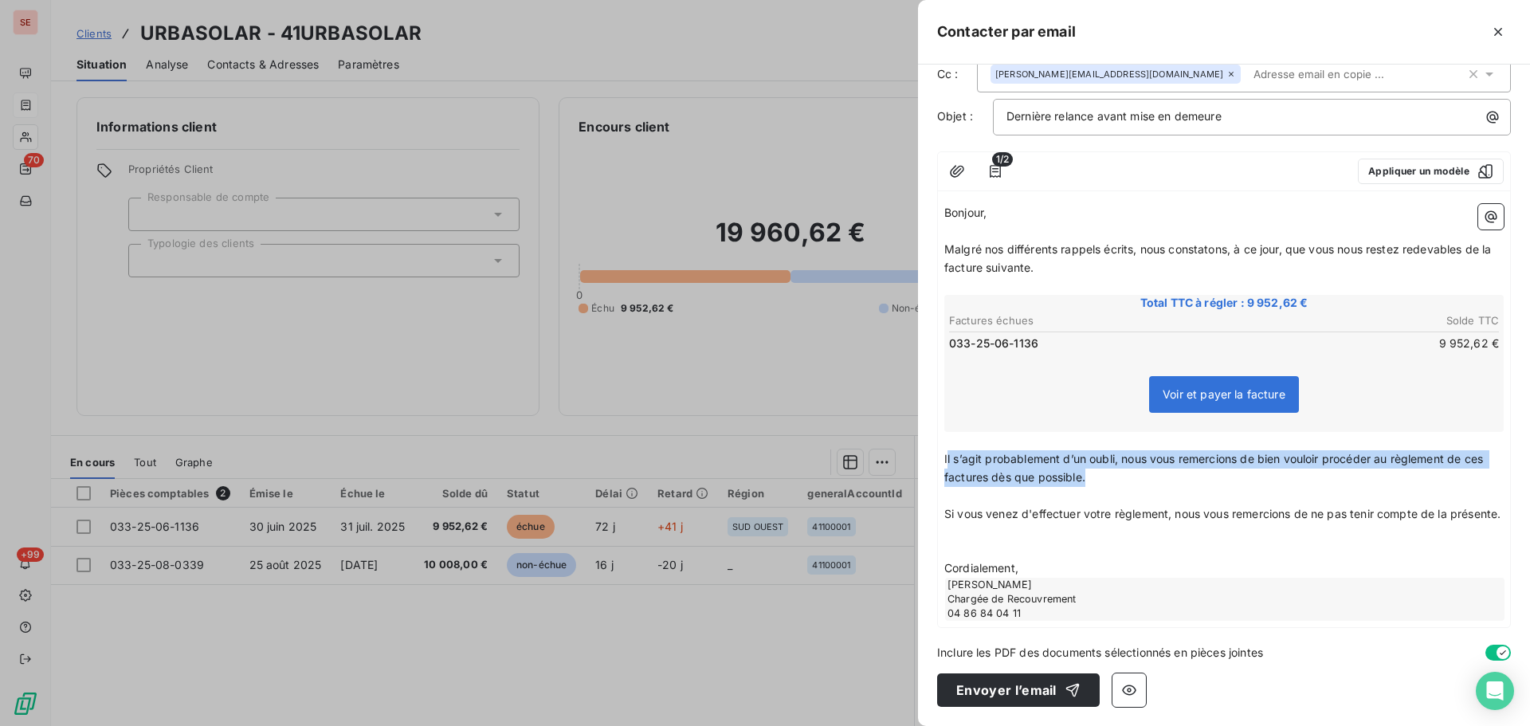
drag, startPoint x: 1096, startPoint y: 464, endPoint x: 948, endPoint y: 437, distance: 150.7
click at [948, 450] on p "Il s’agit probablement d’un oubli, nous vous remercions de bien vouloir procéde…" at bounding box center [1225, 468] width 560 height 37
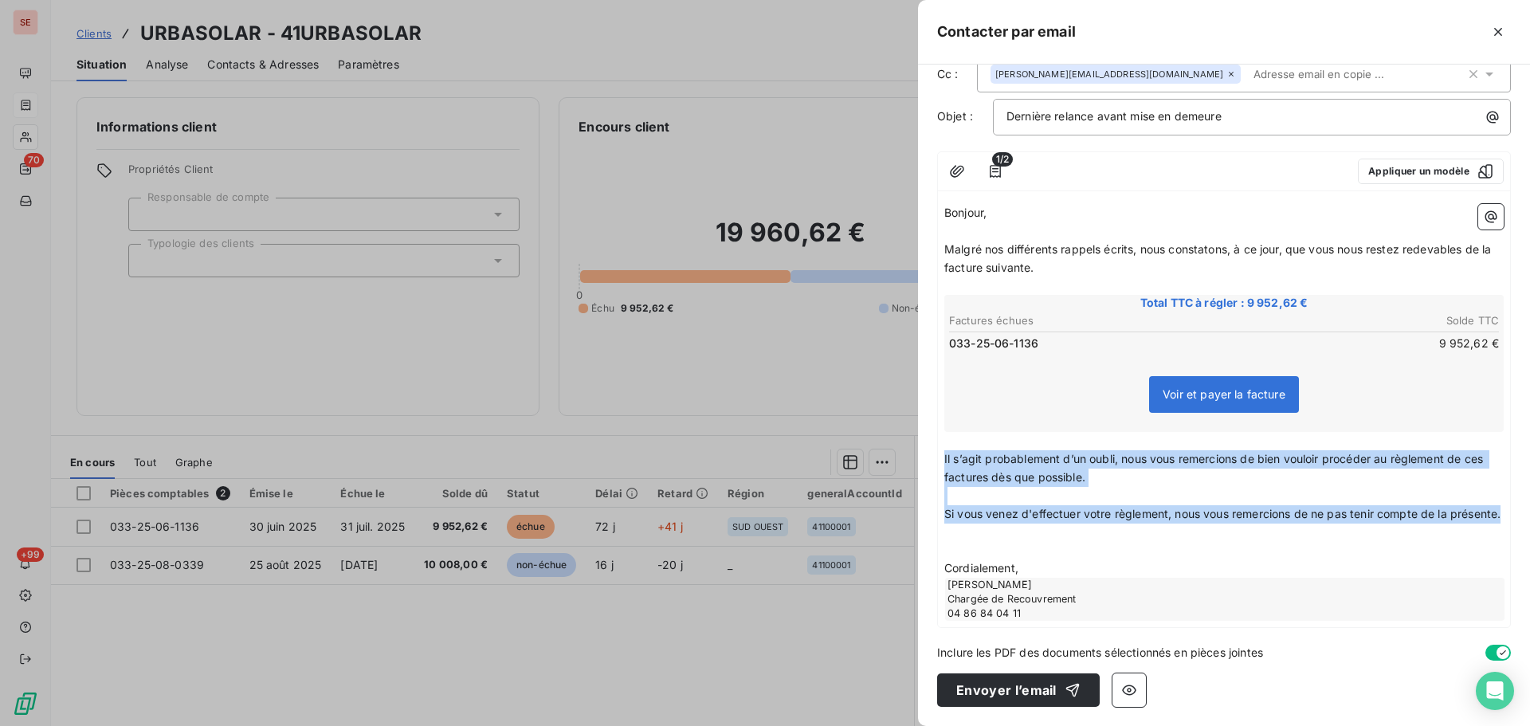
drag, startPoint x: 1016, startPoint y: 513, endPoint x: 936, endPoint y: 438, distance: 110.0
click at [936, 438] on div "À : [PERSON_NAME][EMAIL_ADDRESS][DOMAIN_NAME] Cc : [DOMAIN_NAME][EMAIL_ADDRESS]…" at bounding box center [1224, 396] width 612 height 662
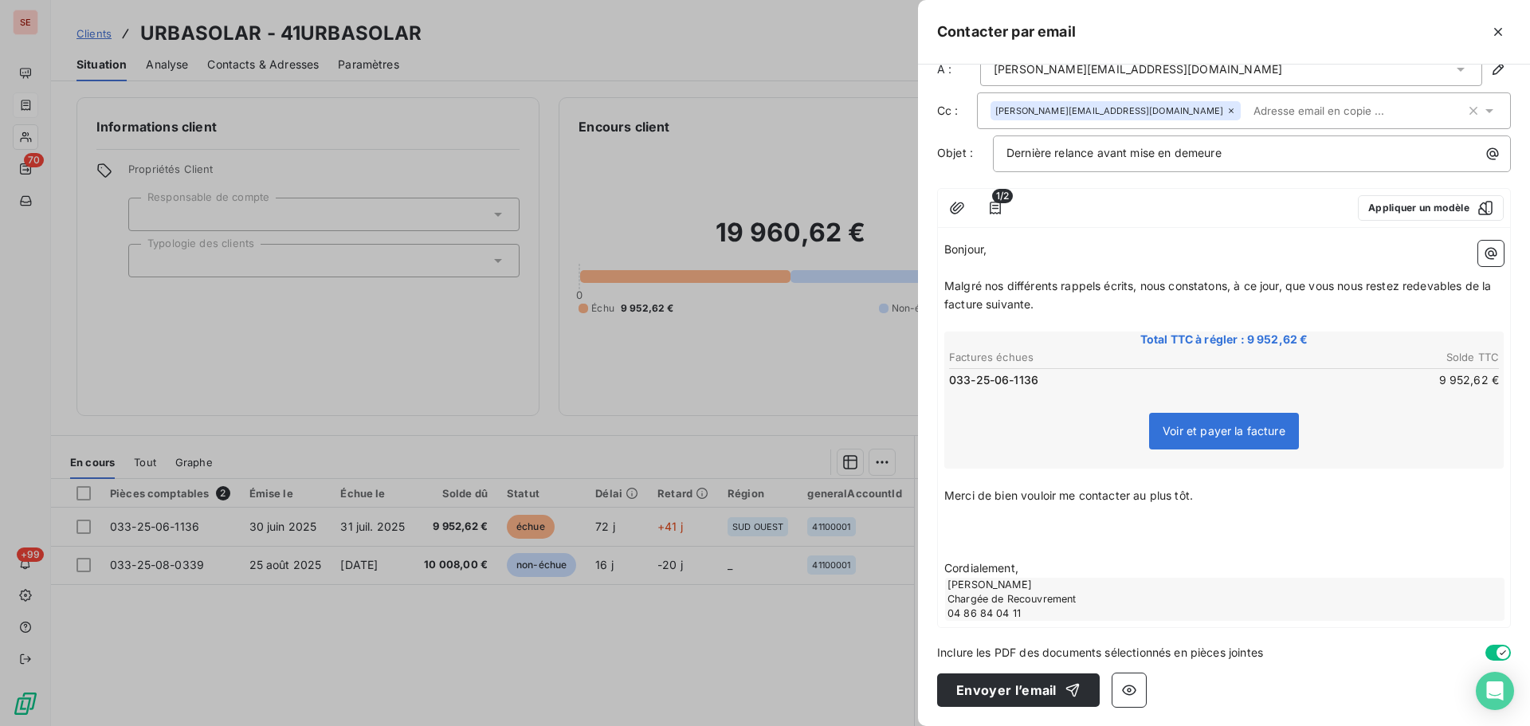
scroll to position [49, 0]
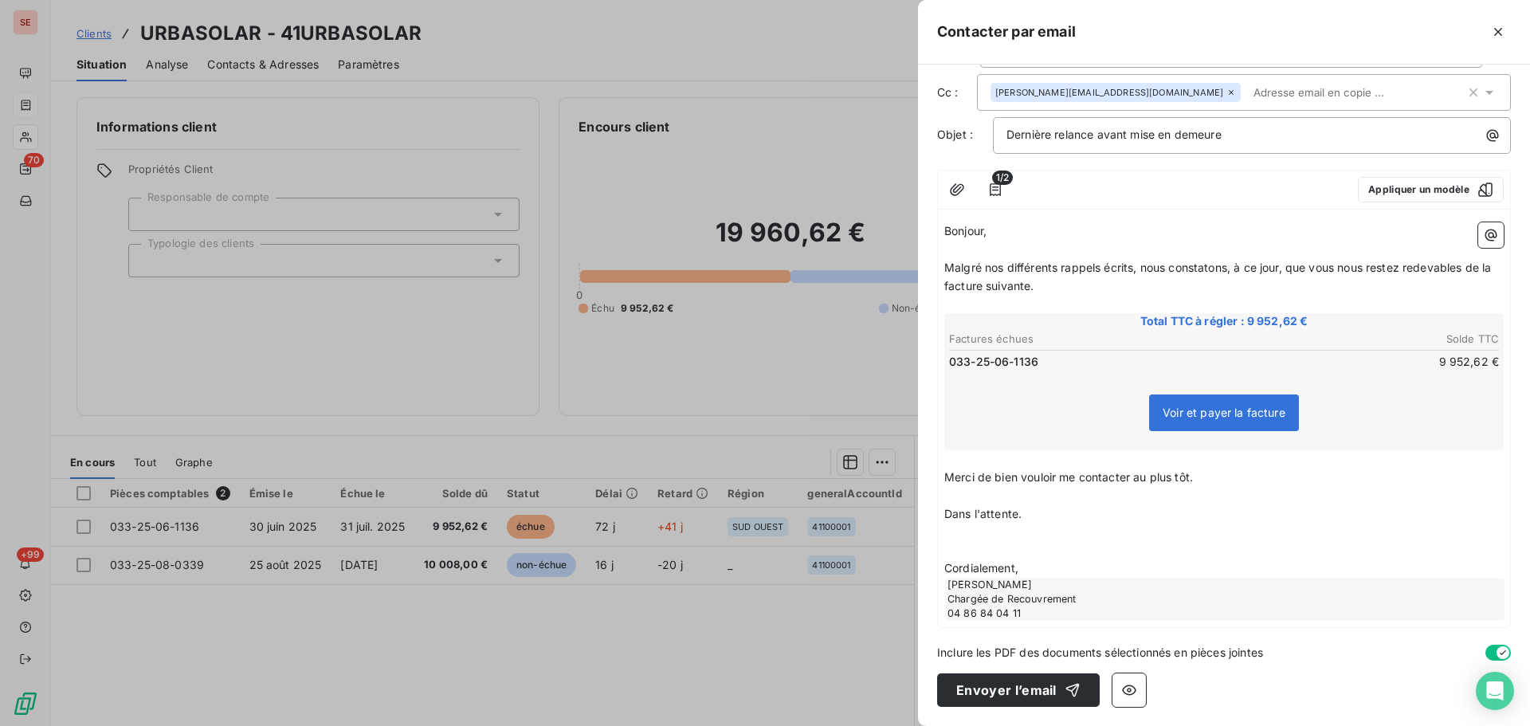
click at [956, 535] on p "﻿" at bounding box center [1225, 533] width 560 height 18
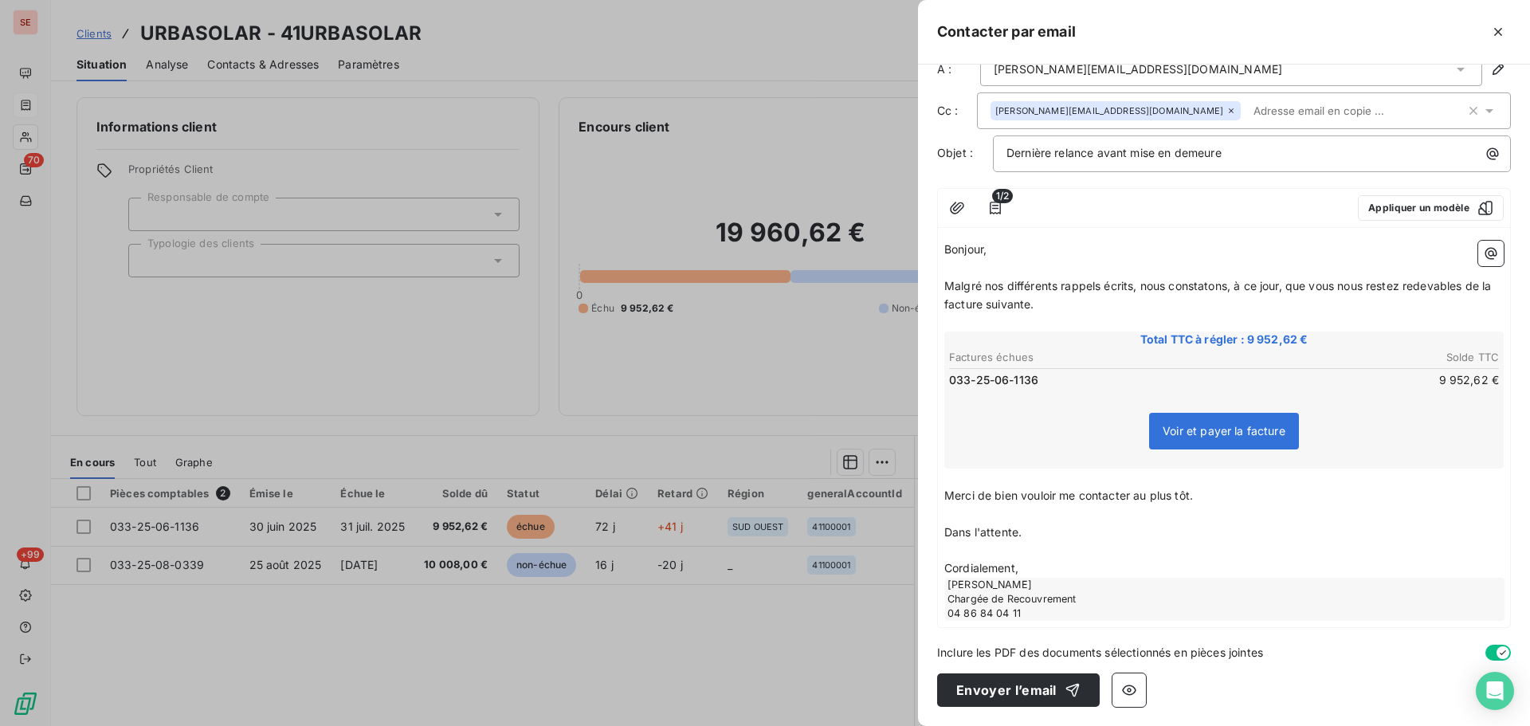
click at [953, 567] on span "Cordialement," at bounding box center [982, 568] width 74 height 14
click at [1081, 571] on p "Bien cordialement," at bounding box center [1225, 569] width 560 height 18
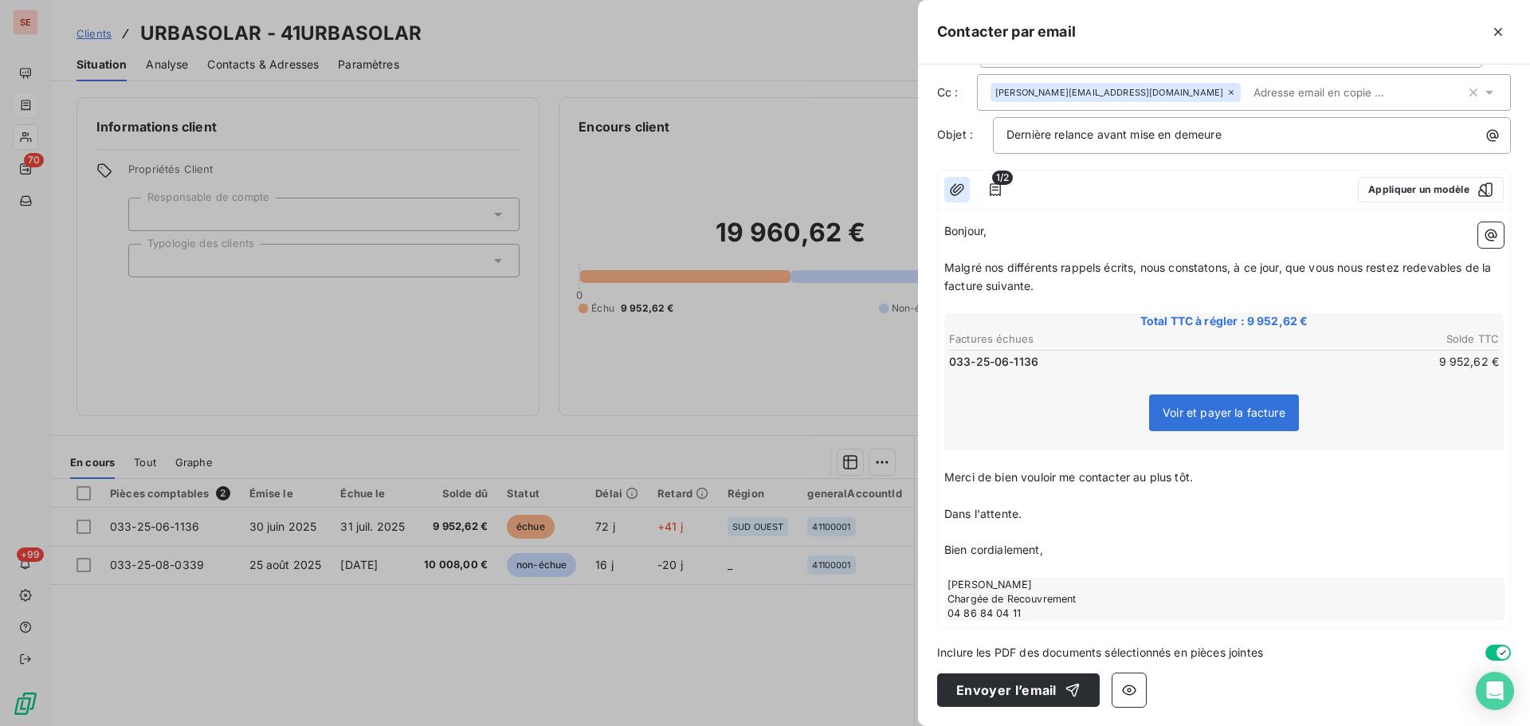
click at [961, 183] on icon "button" at bounding box center [957, 190] width 16 height 16
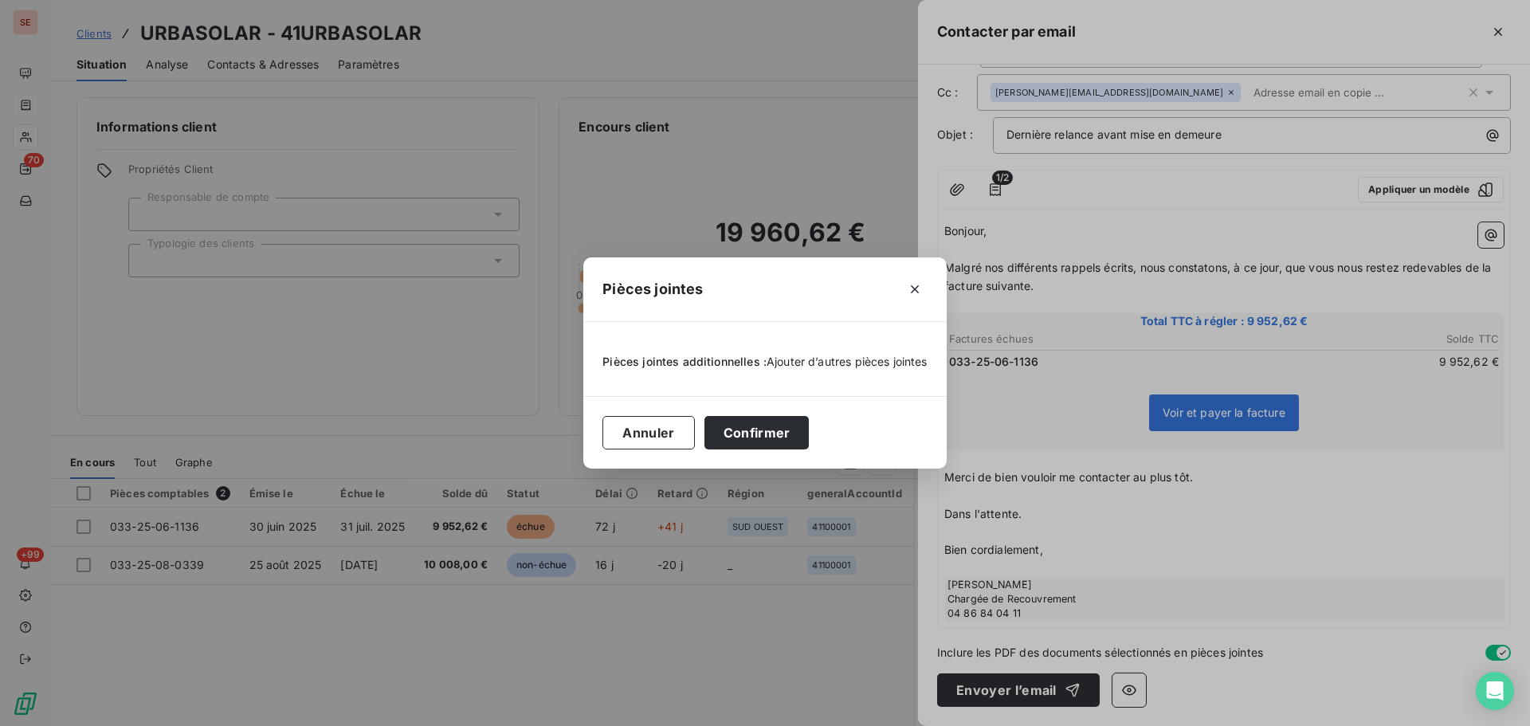
click at [852, 356] on span "Ajouter d’autres pièces jointes" at bounding box center [847, 362] width 161 height 14
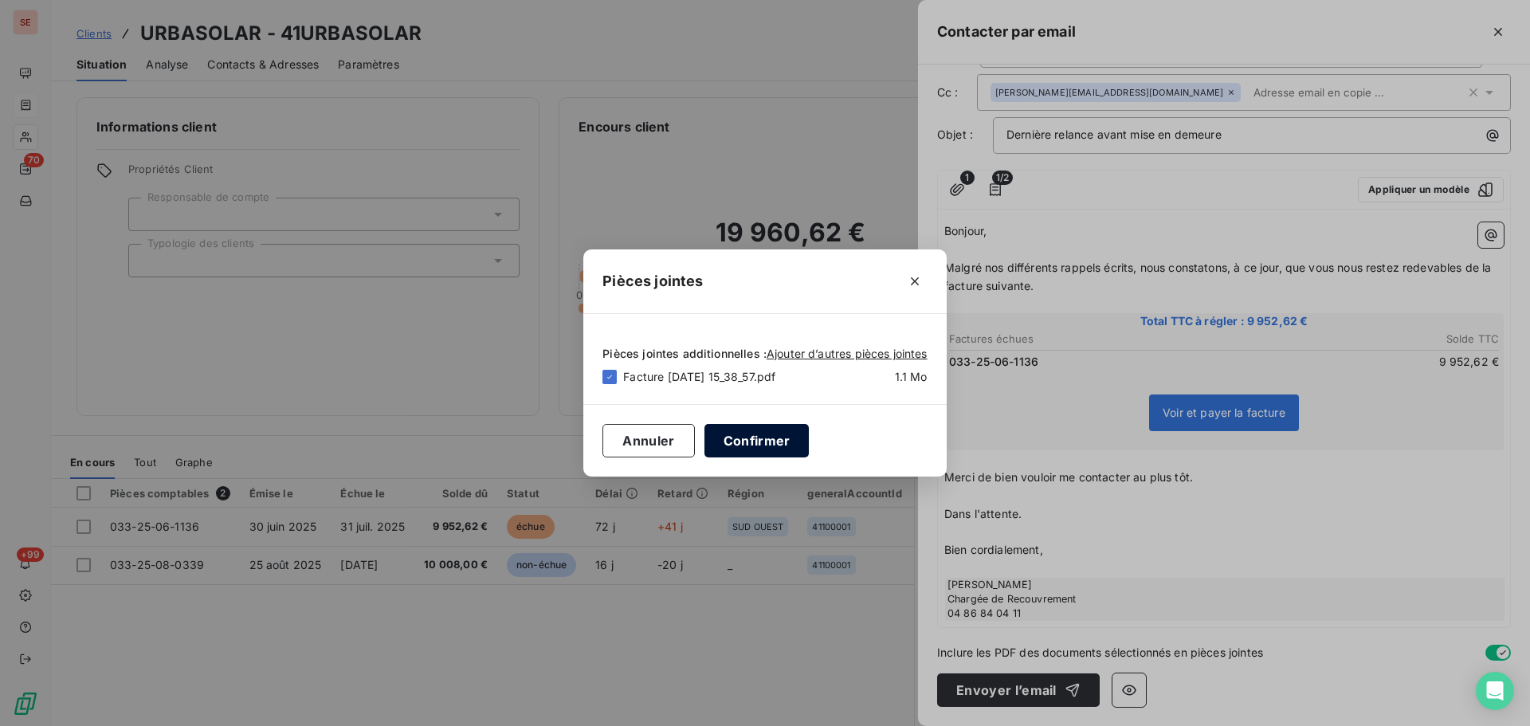
click at [741, 434] on button "Confirmer" at bounding box center [757, 440] width 105 height 33
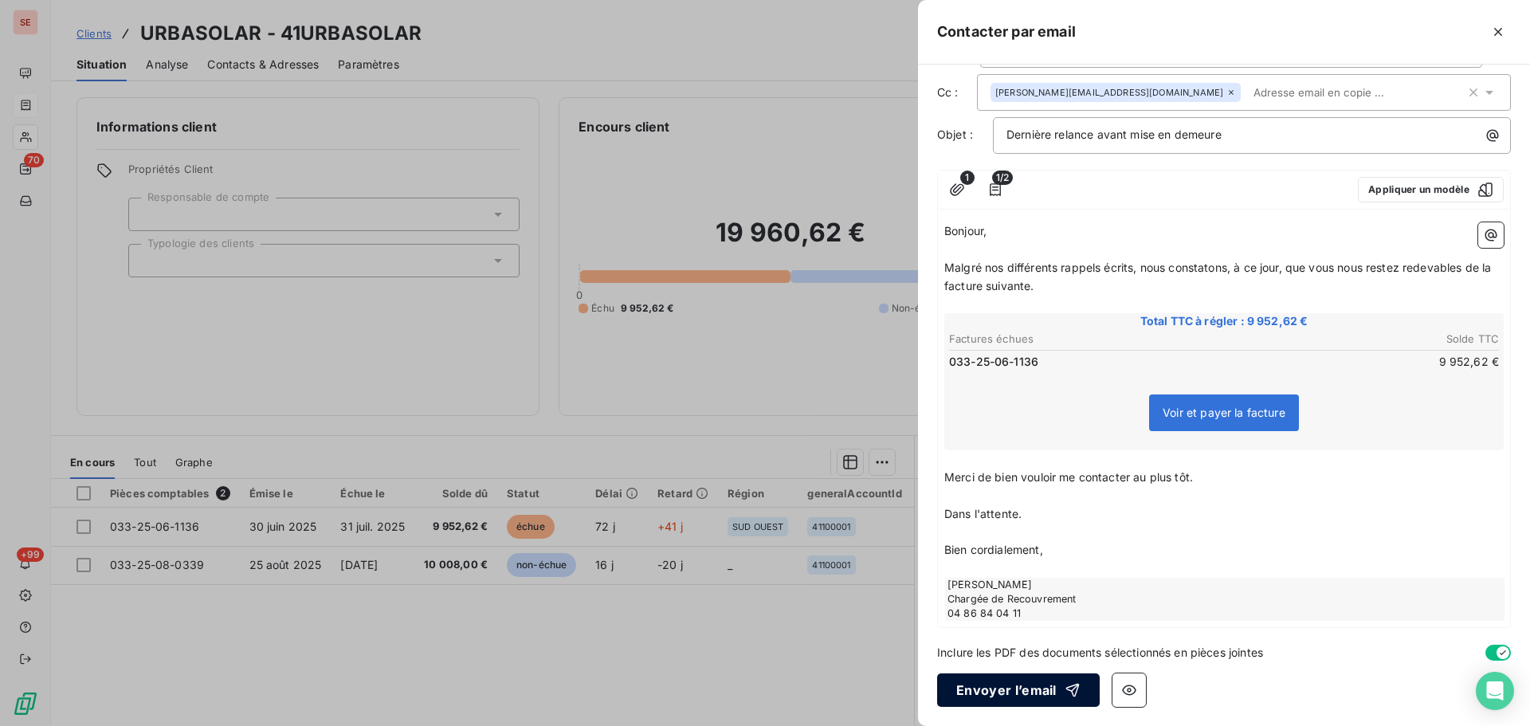
click at [1000, 688] on button "Envoyer l’email" at bounding box center [1018, 690] width 163 height 33
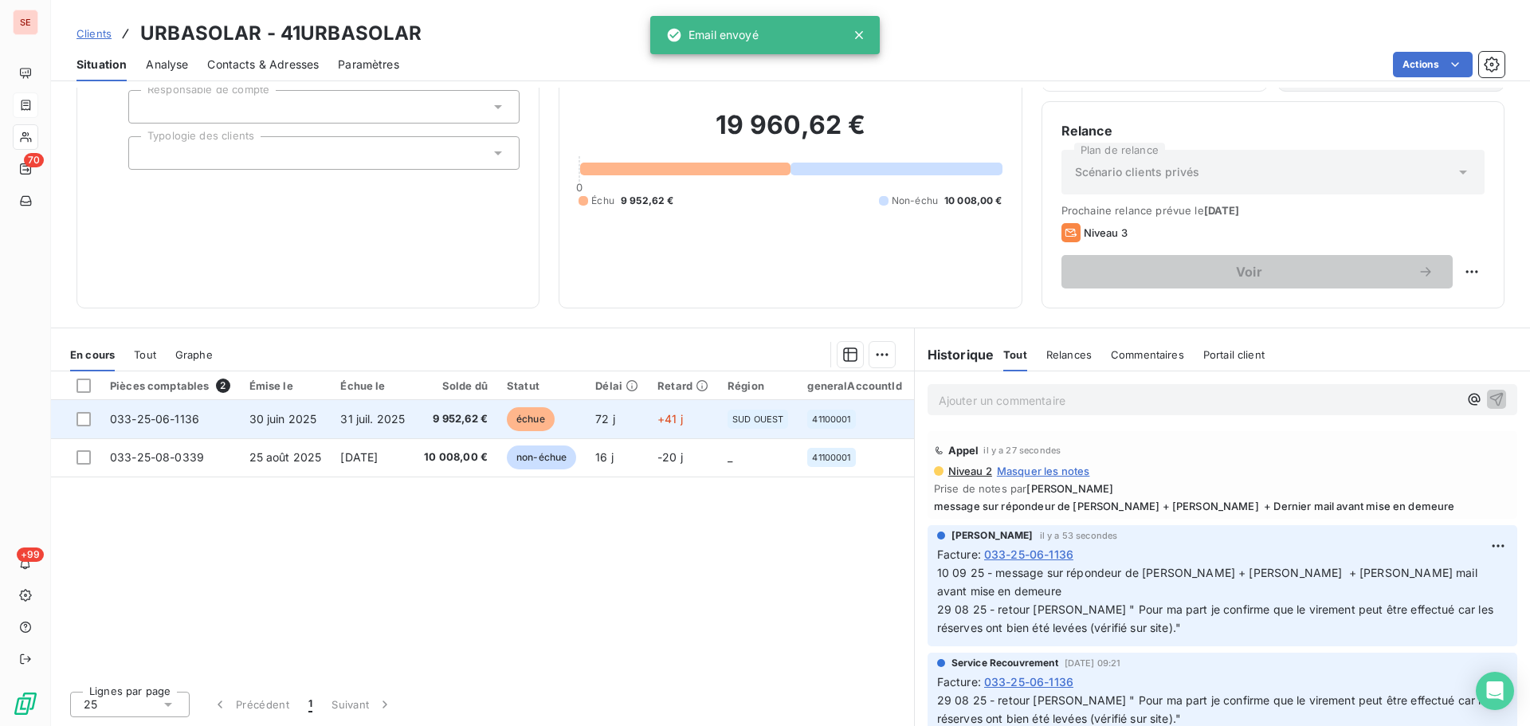
scroll to position [0, 0]
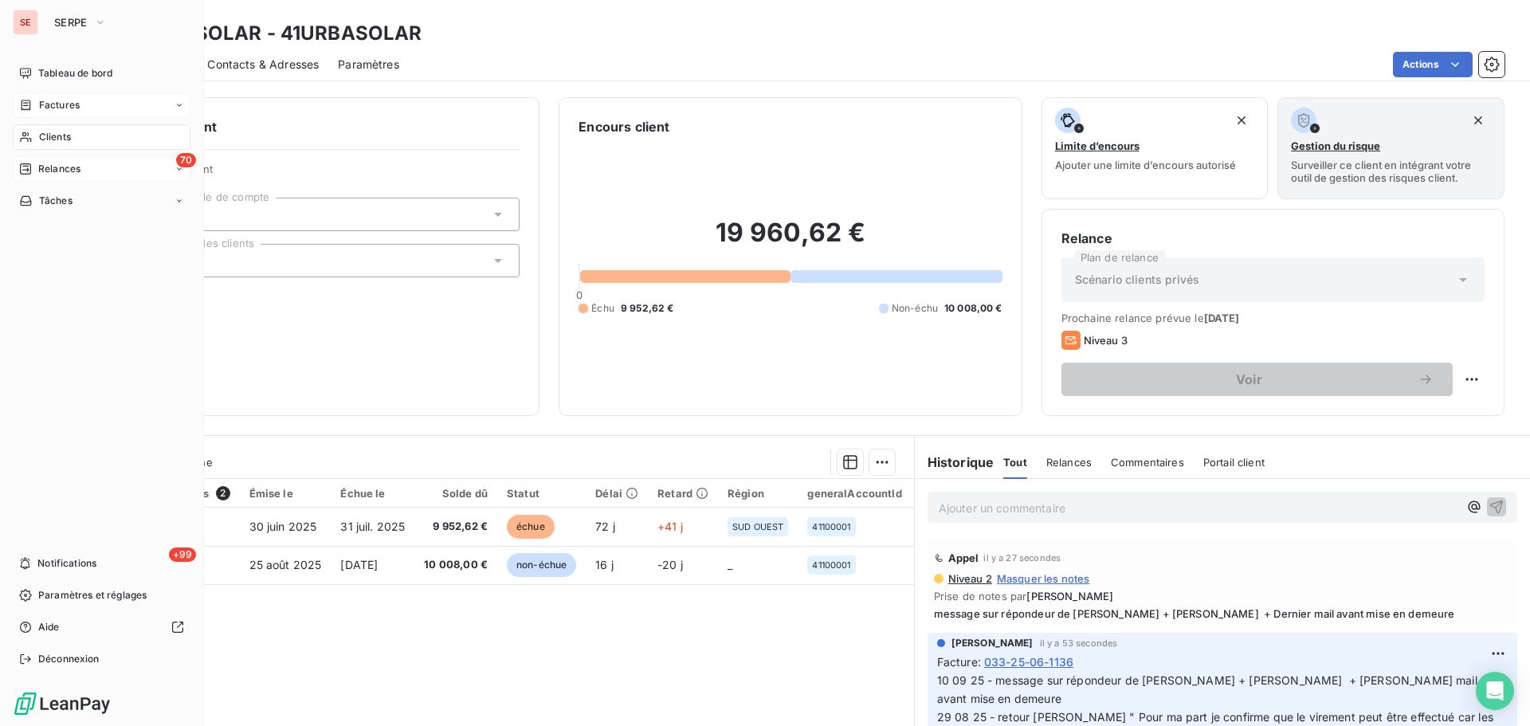
click at [47, 163] on span "Relances" at bounding box center [59, 169] width 42 height 14
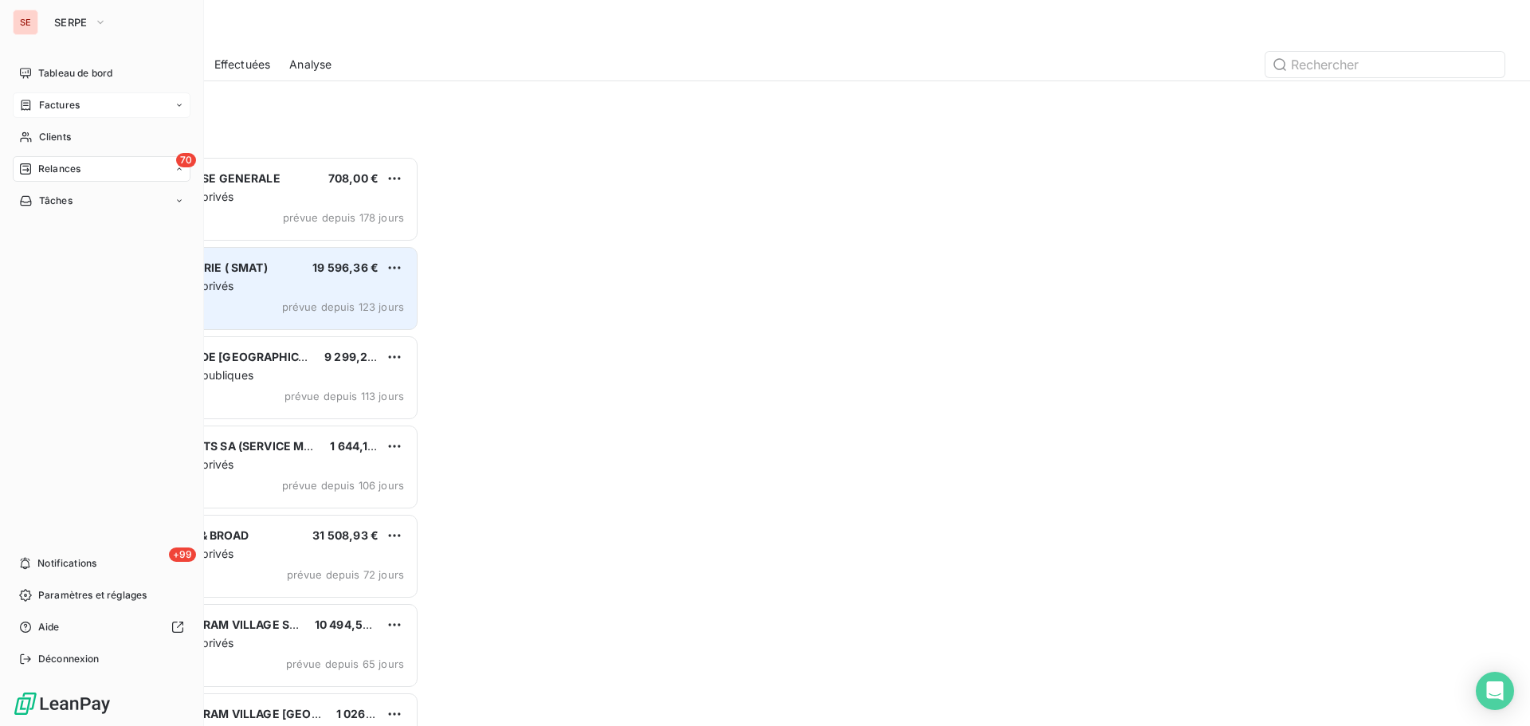
scroll to position [558, 331]
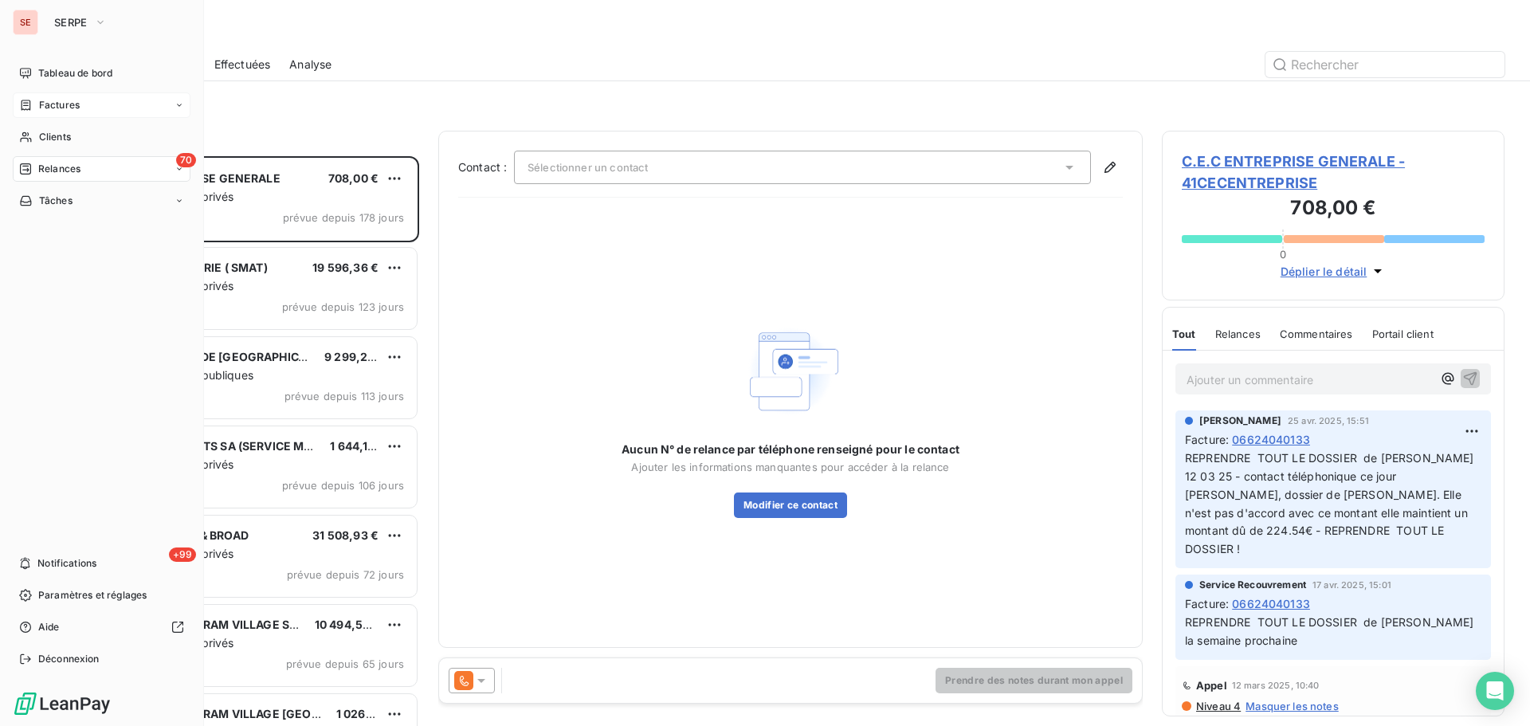
click at [42, 111] on span "Factures" at bounding box center [59, 105] width 41 height 14
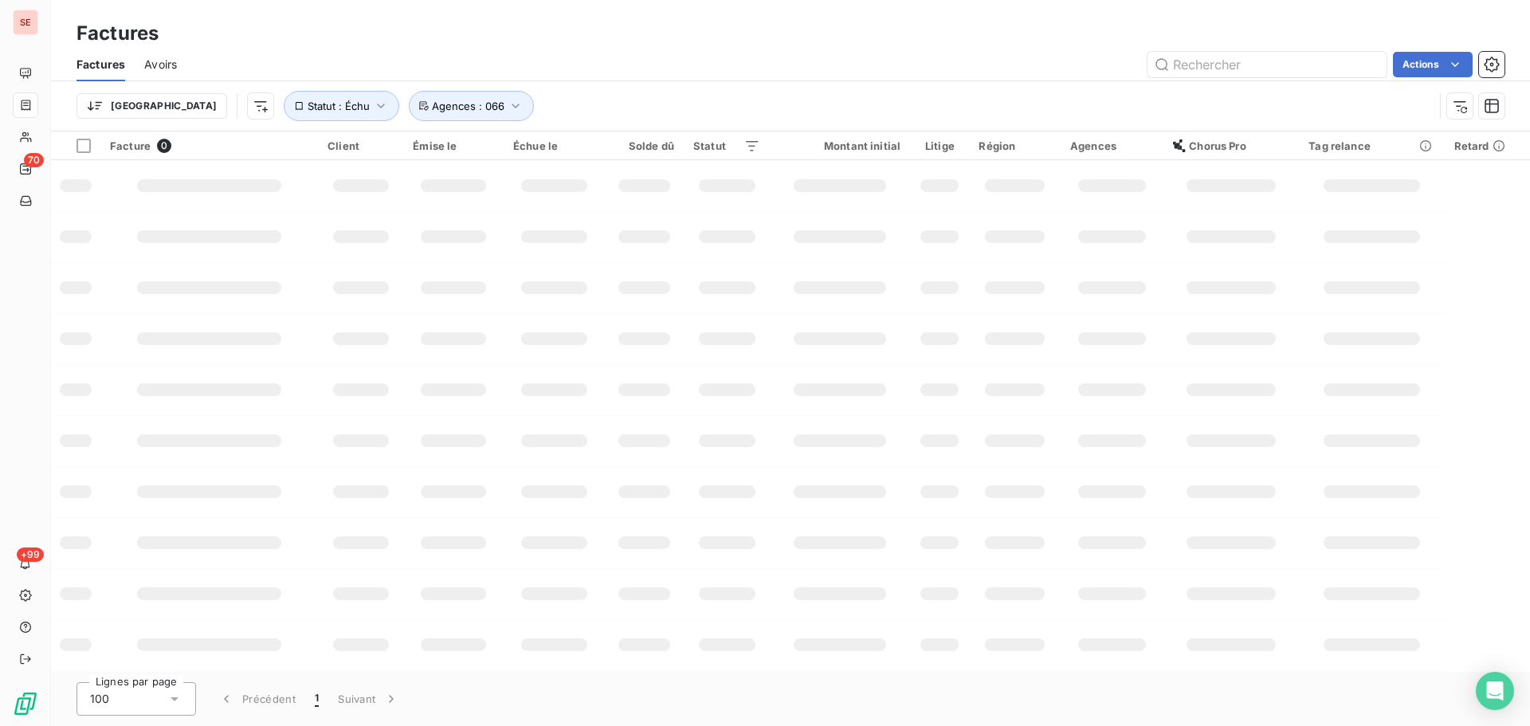
click at [271, 66] on div "Actions" at bounding box center [850, 65] width 1309 height 26
click at [432, 108] on span "Agences : 066" at bounding box center [468, 106] width 73 height 13
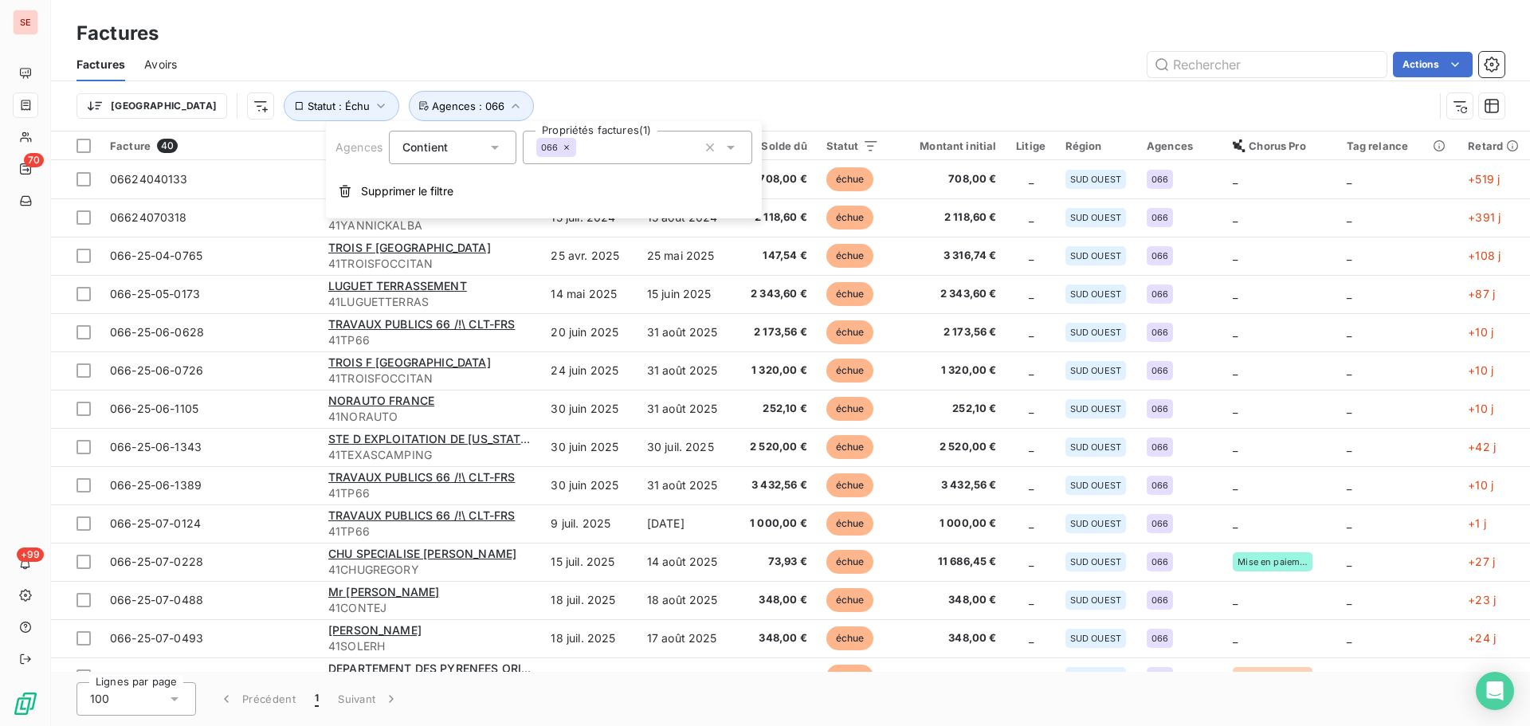
click at [564, 147] on icon at bounding box center [567, 148] width 10 height 10
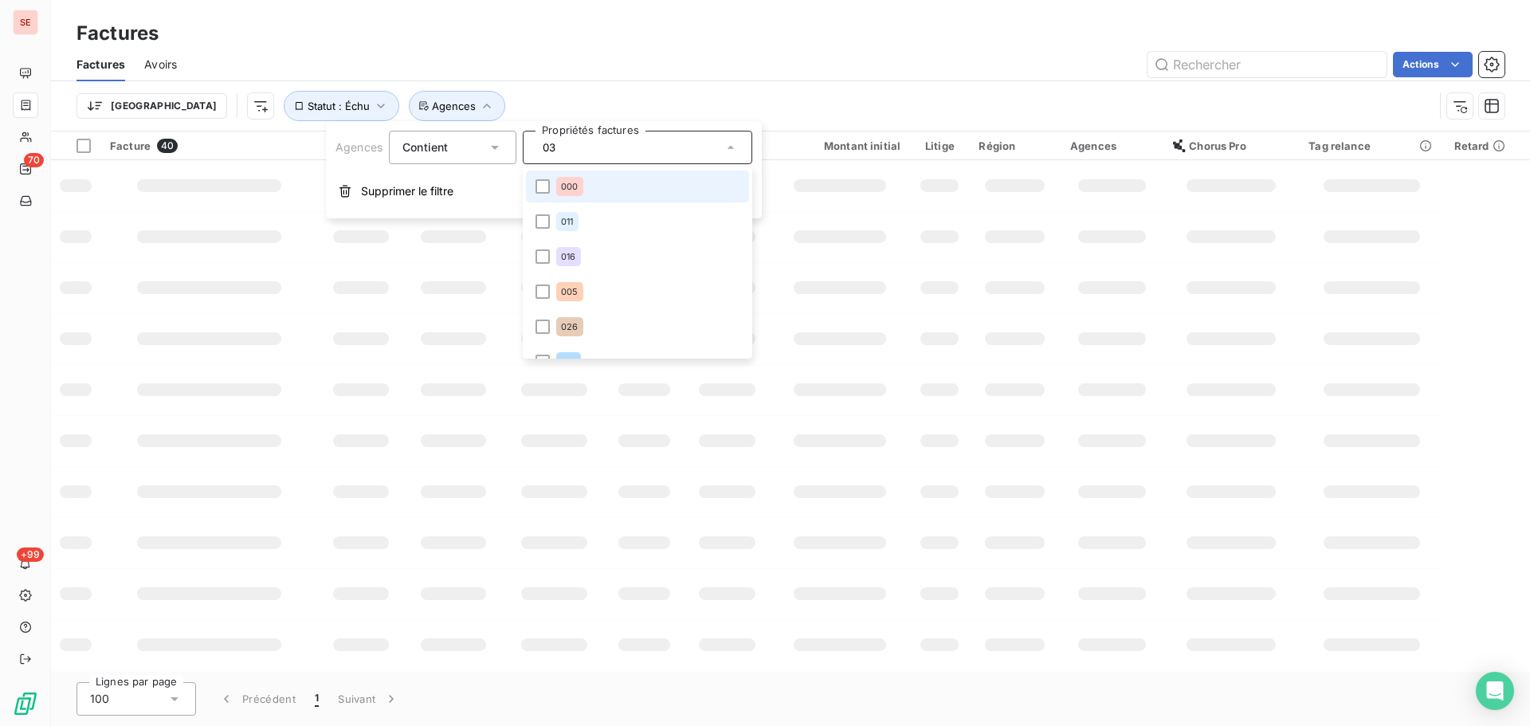
type input "033"
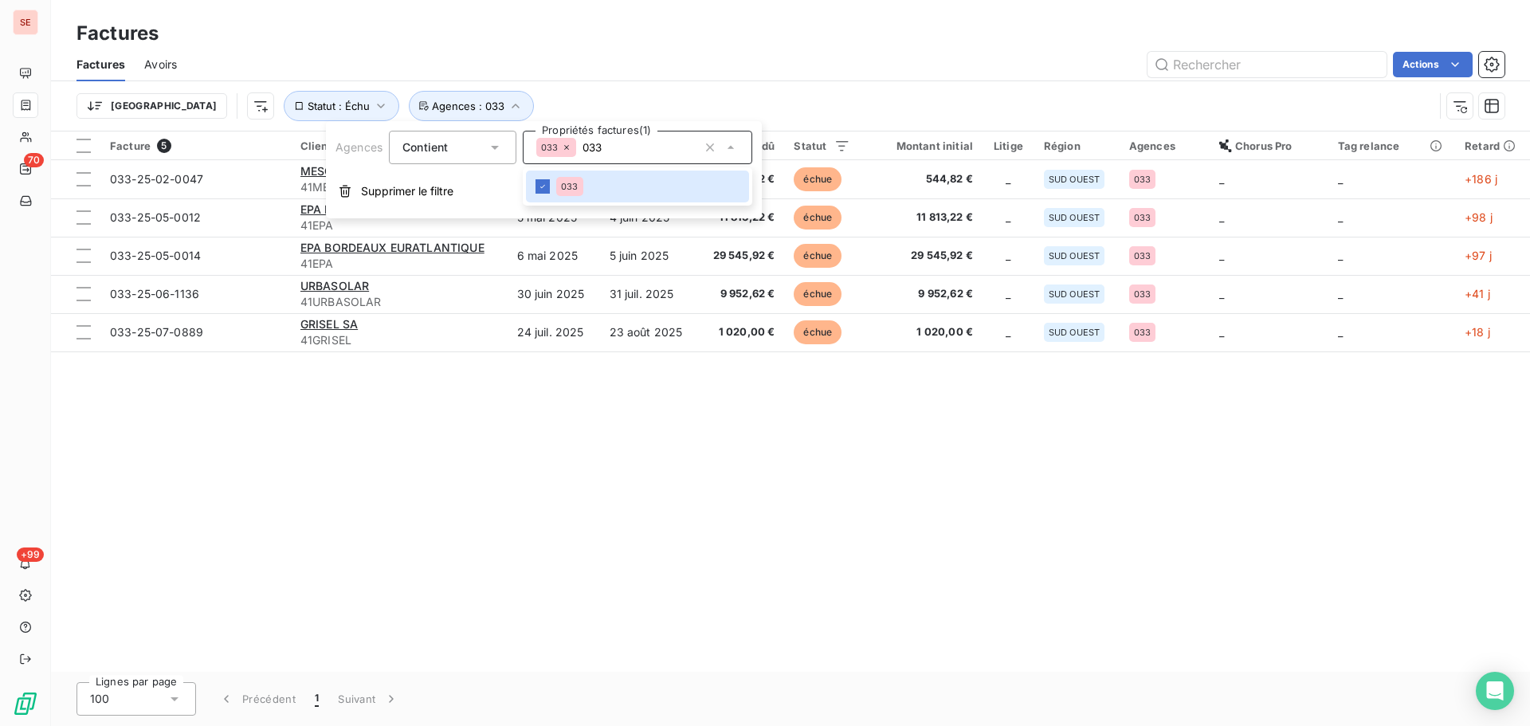
click at [442, 524] on div "Facture 5 Client Émise le Échue le Solde dû Statut Montant initial Litige Régio…" at bounding box center [790, 402] width 1479 height 540
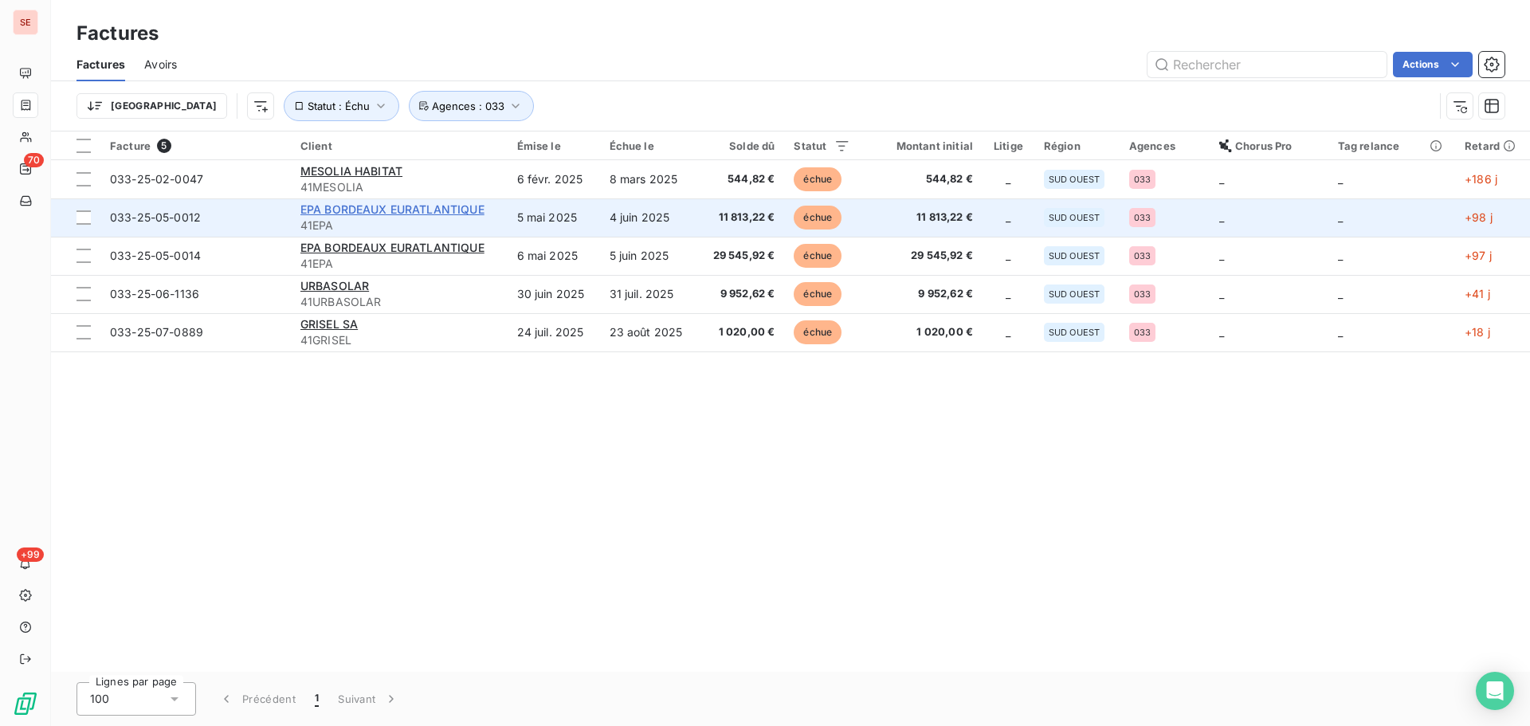
click at [414, 210] on span "EPA BORDEAUX EURATLANTIQUE" at bounding box center [393, 209] width 184 height 14
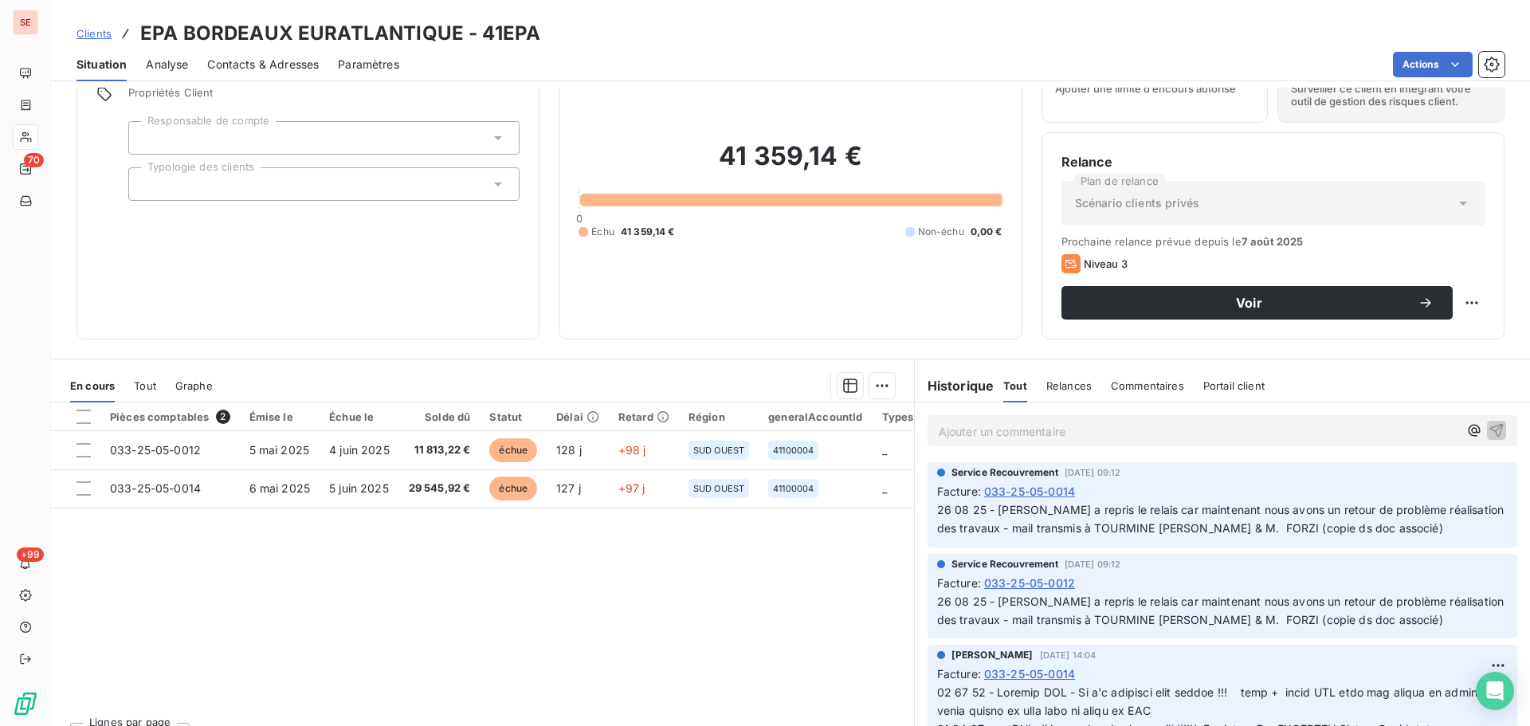
scroll to position [108, 0]
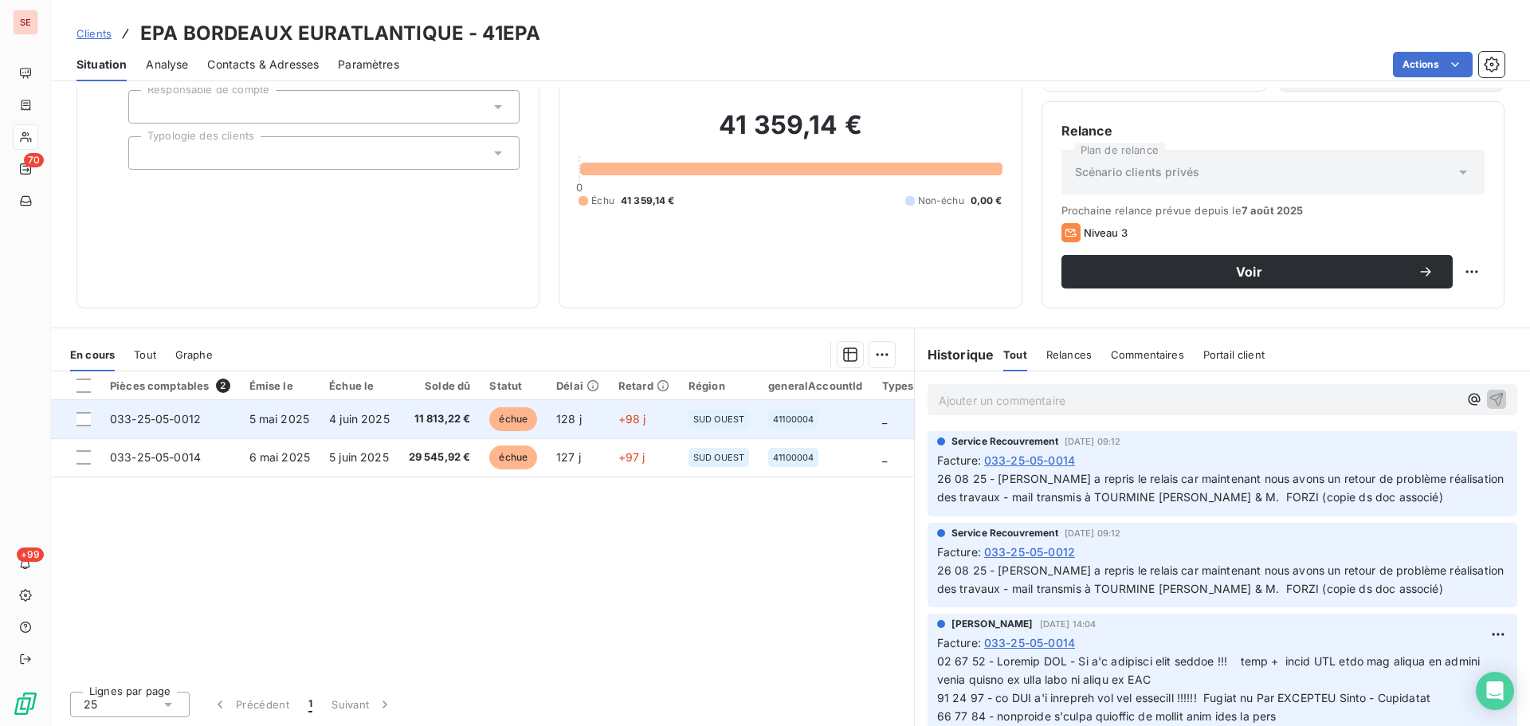
click at [393, 423] on td "4 juin 2025" at bounding box center [360, 419] width 80 height 38
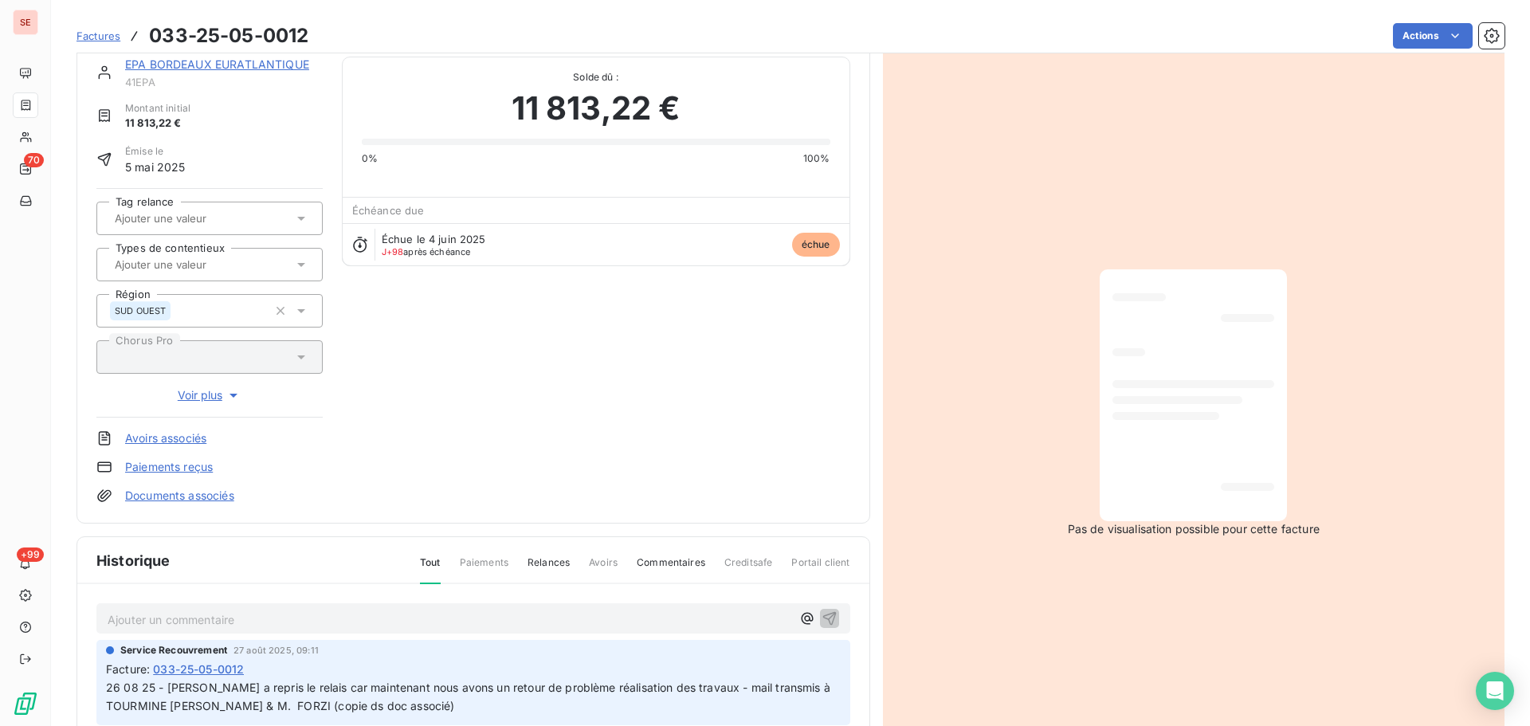
scroll to position [218, 0]
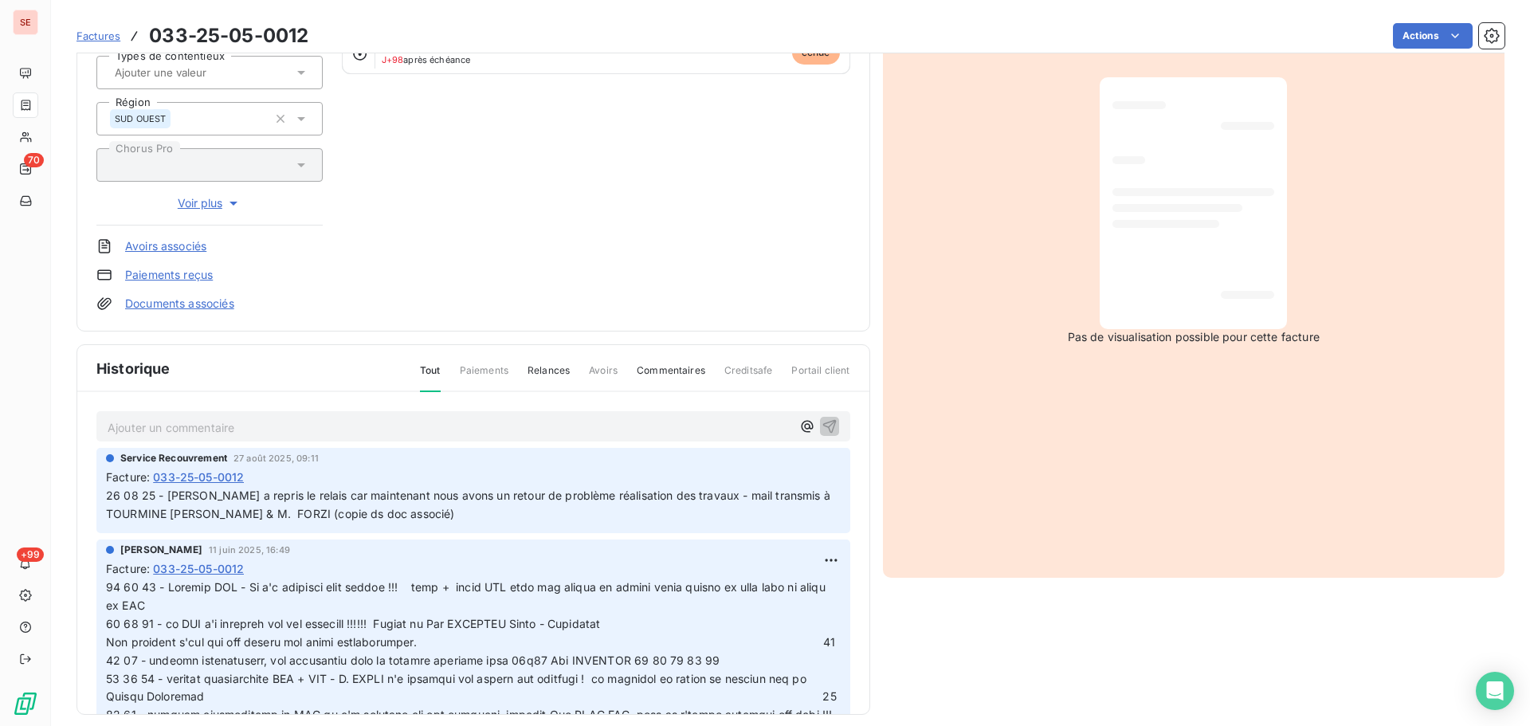
click at [237, 513] on span "26 08 25 - [PERSON_NAME] a repris le relais car maintenant nous avons un retour…" at bounding box center [470, 505] width 728 height 32
click at [193, 306] on link "Documents associés" at bounding box center [179, 304] width 109 height 16
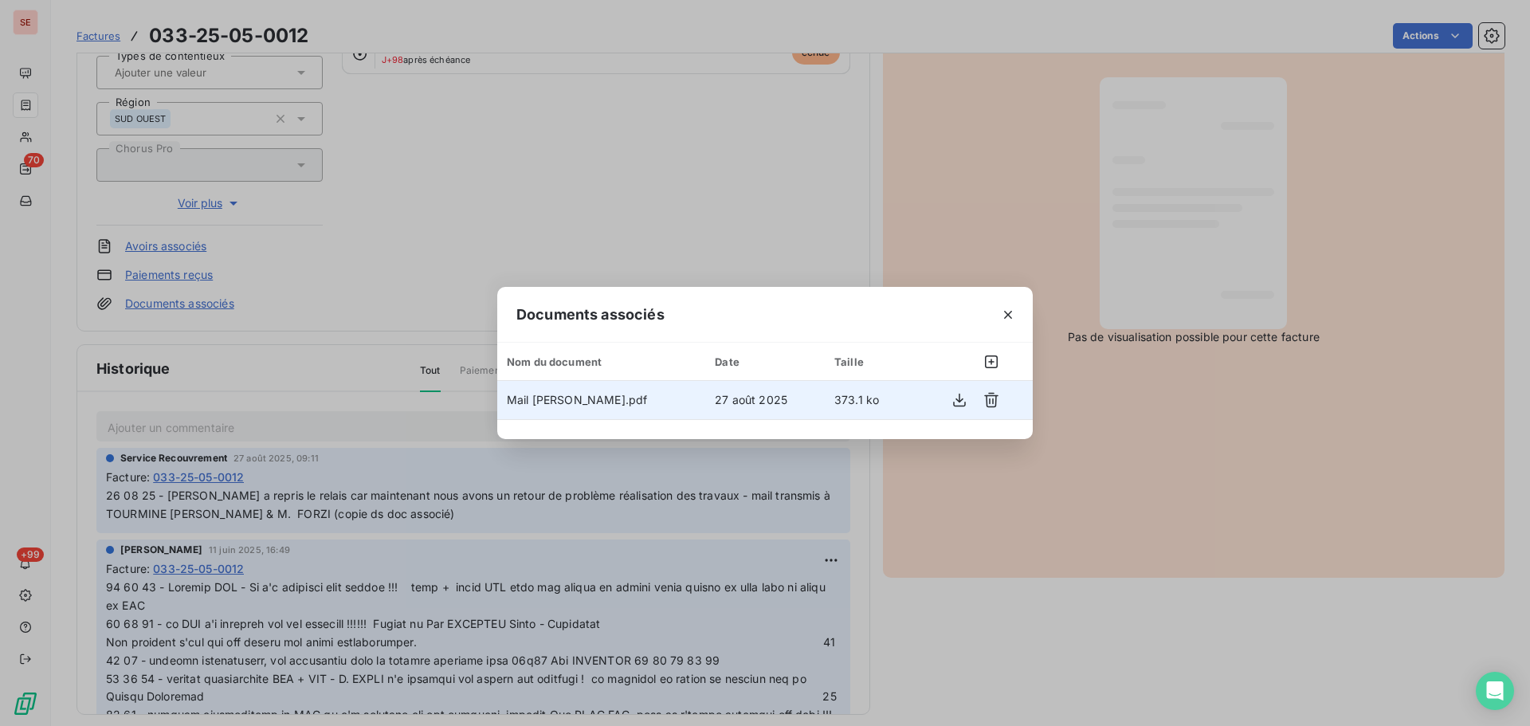
click at [680, 399] on td "Mail [PERSON_NAME].pdf" at bounding box center [601, 400] width 208 height 38
click at [957, 399] on icon "button" at bounding box center [959, 401] width 13 height 14
click at [1016, 312] on button "button" at bounding box center [1009, 315] width 26 height 26
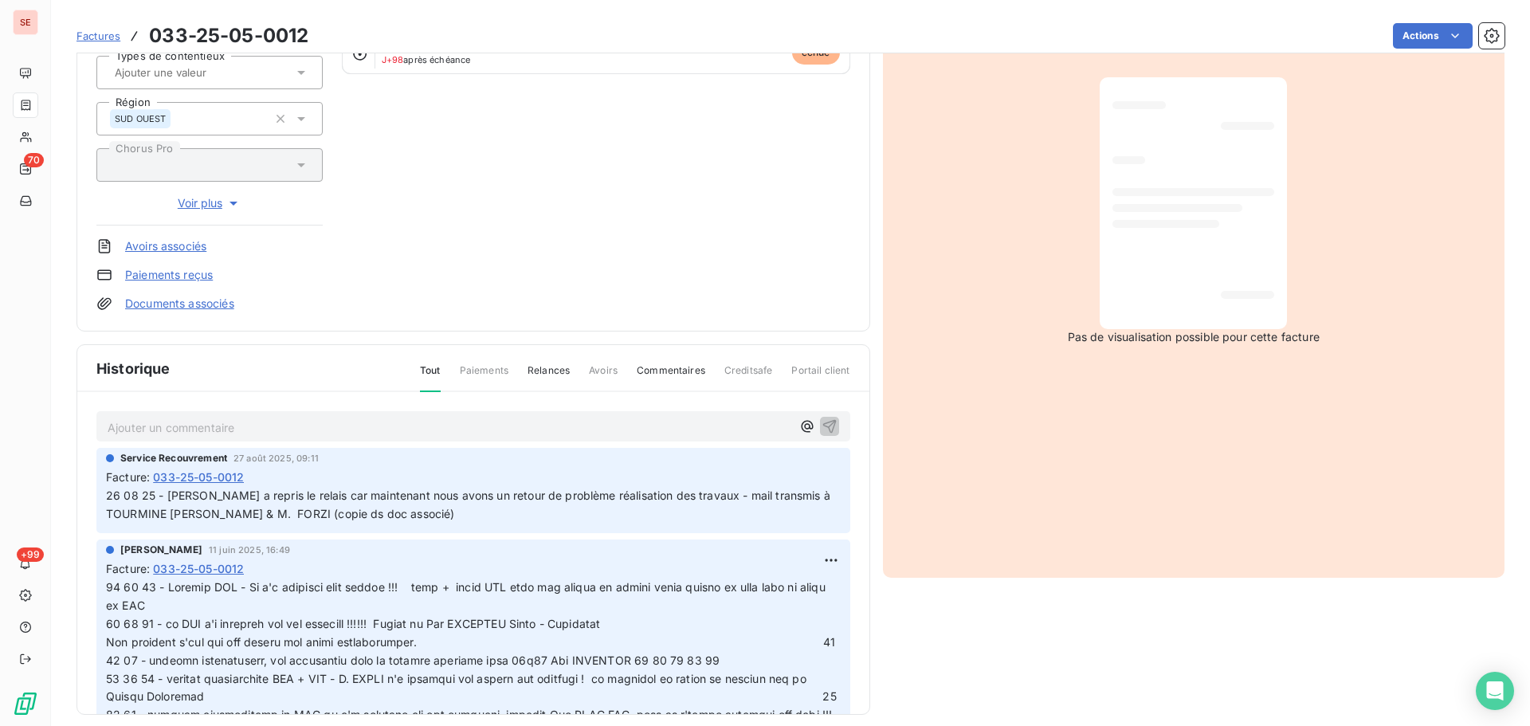
click at [191, 495] on span "26 08 25 - [PERSON_NAME] a repris le relais car maintenant nous avons un retour…" at bounding box center [470, 505] width 728 height 32
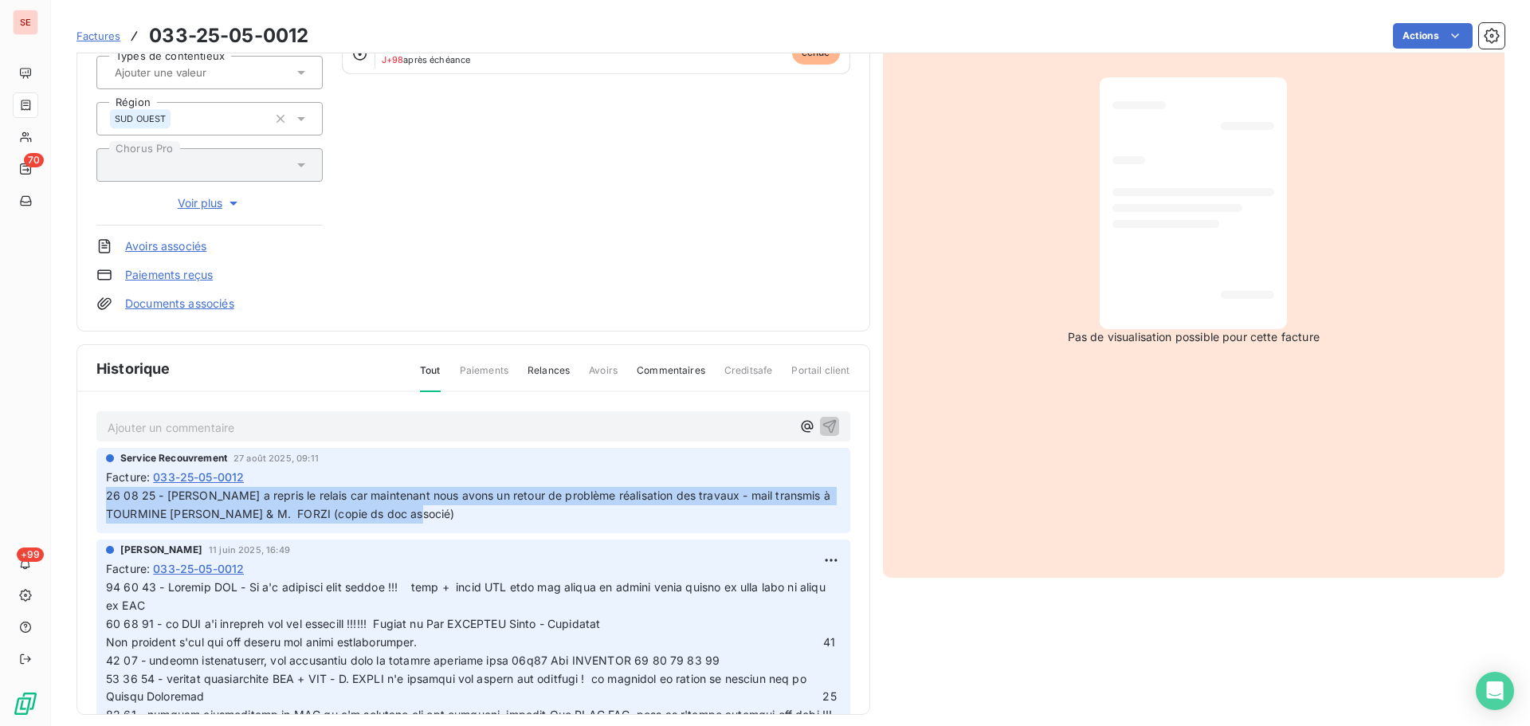
drag, startPoint x: 436, startPoint y: 516, endPoint x: 106, endPoint y: 501, distance: 330.3
click at [106, 501] on p "26 08 25 - [PERSON_NAME] a repris le relais car maintenant nous avons un retour…" at bounding box center [473, 505] width 735 height 37
copy span "26 08 25 - [PERSON_NAME] a repris le relais car maintenant nous avons un retour…"
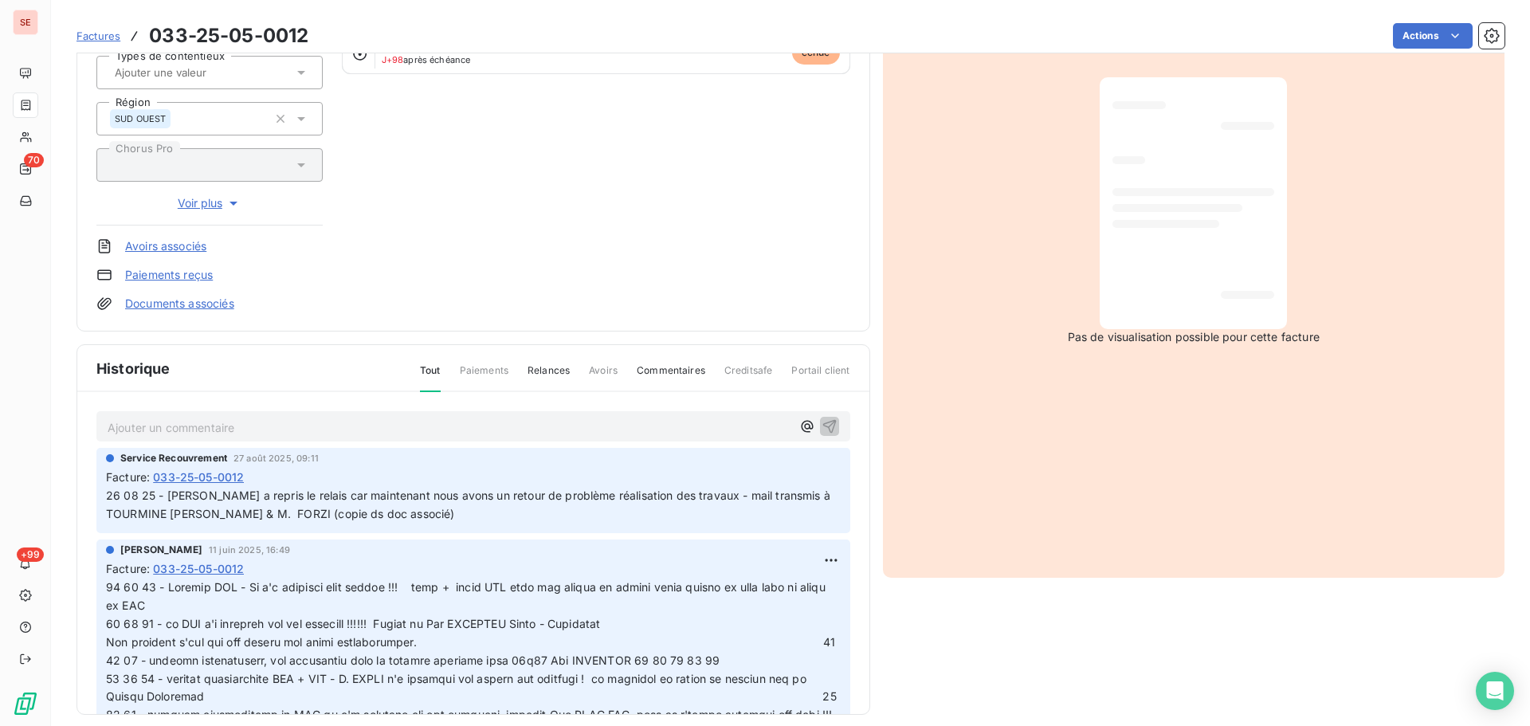
click at [167, 434] on p "Ajouter un commentaire ﻿" at bounding box center [450, 428] width 684 height 20
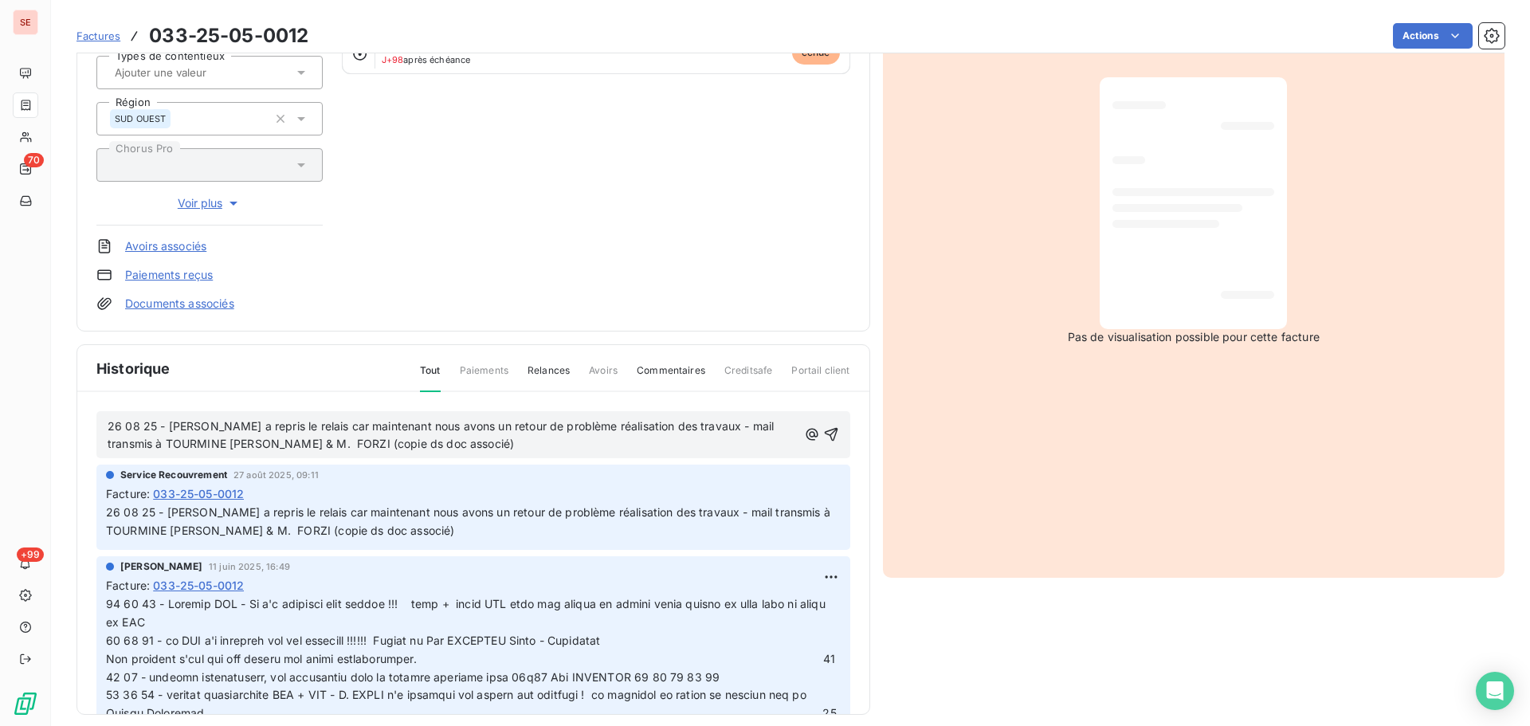
click at [110, 430] on span "26 08 25 - [PERSON_NAME] a repris le relais car maintenant nous avons un retour…" at bounding box center [443, 435] width 670 height 32
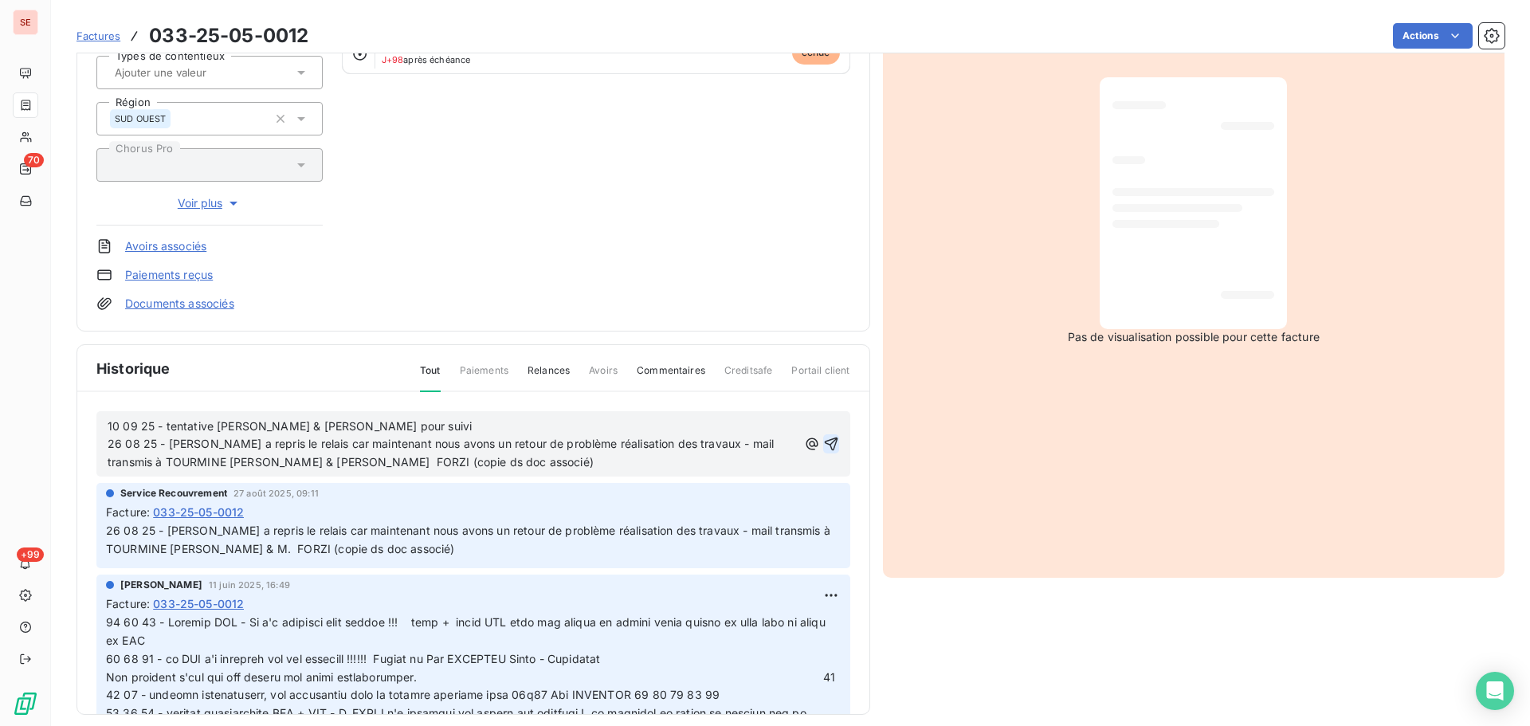
click at [824, 438] on icon "button" at bounding box center [831, 445] width 14 height 14
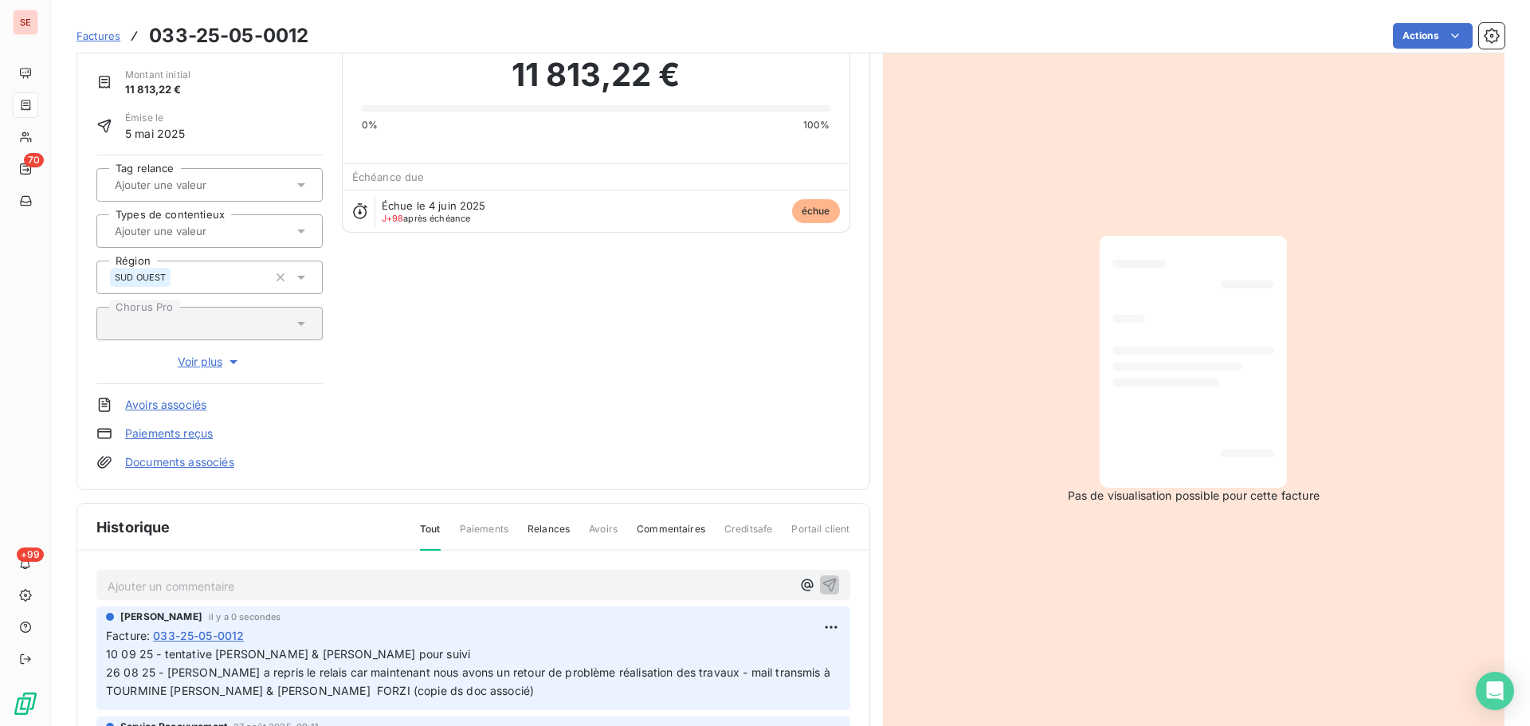
scroll to position [0, 0]
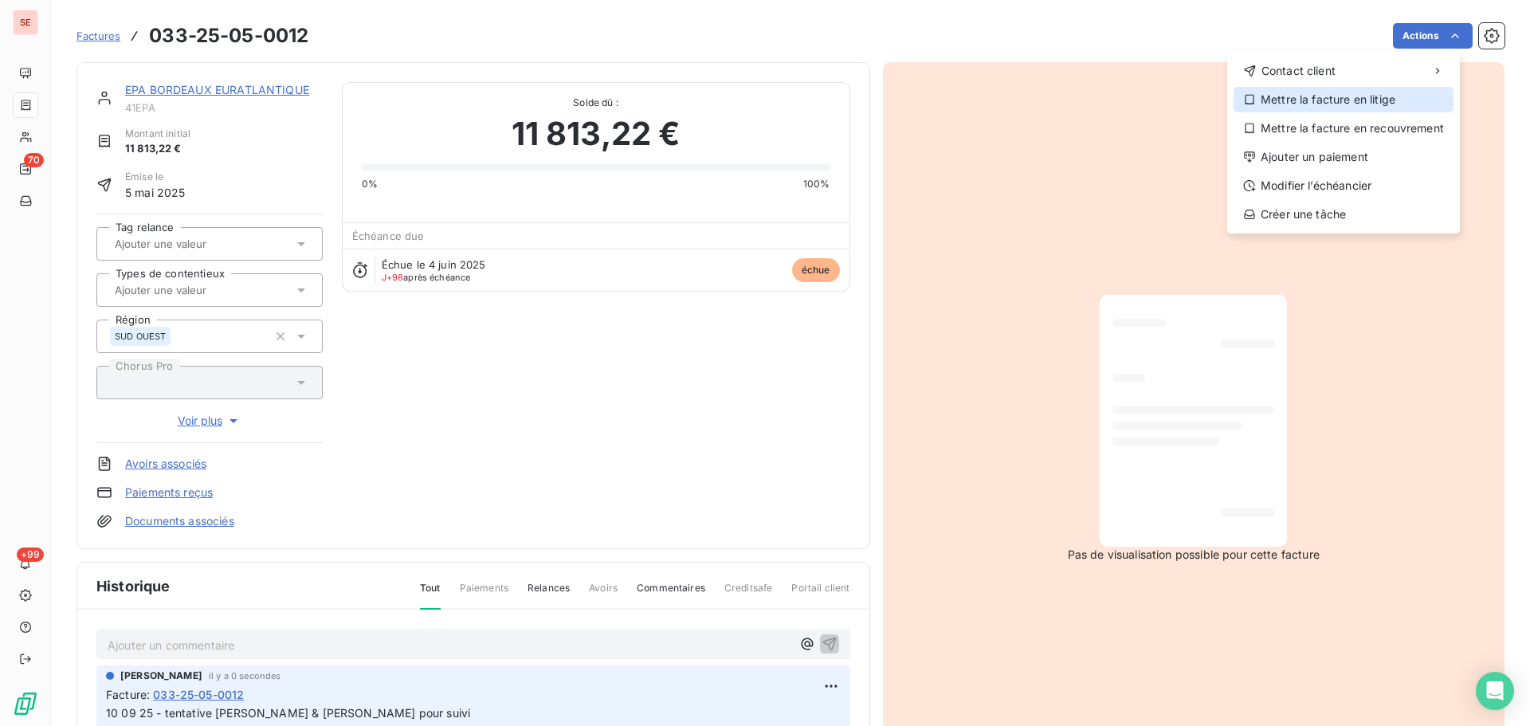
click at [1341, 104] on div "Mettre la facture en litige" at bounding box center [1344, 100] width 220 height 26
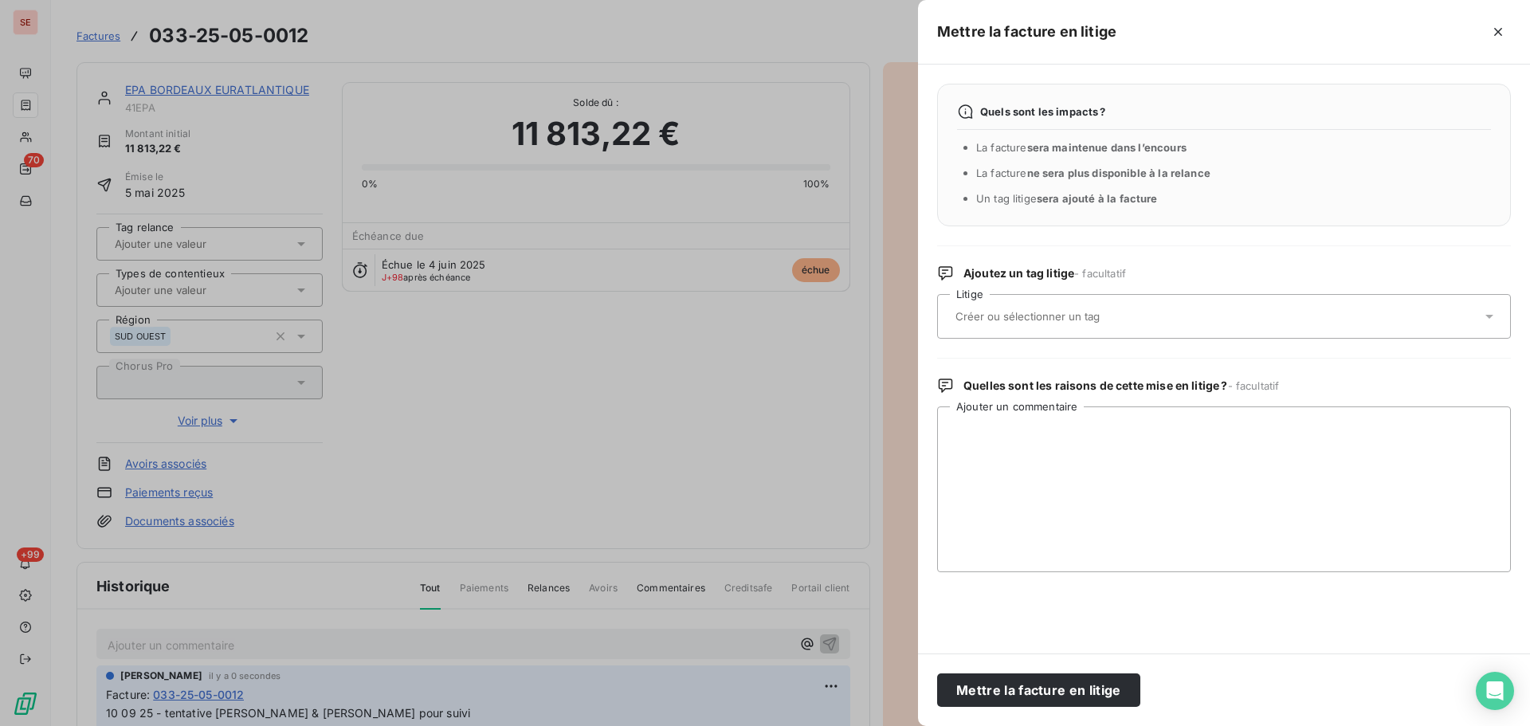
click at [1160, 301] on div at bounding box center [1216, 316] width 531 height 33
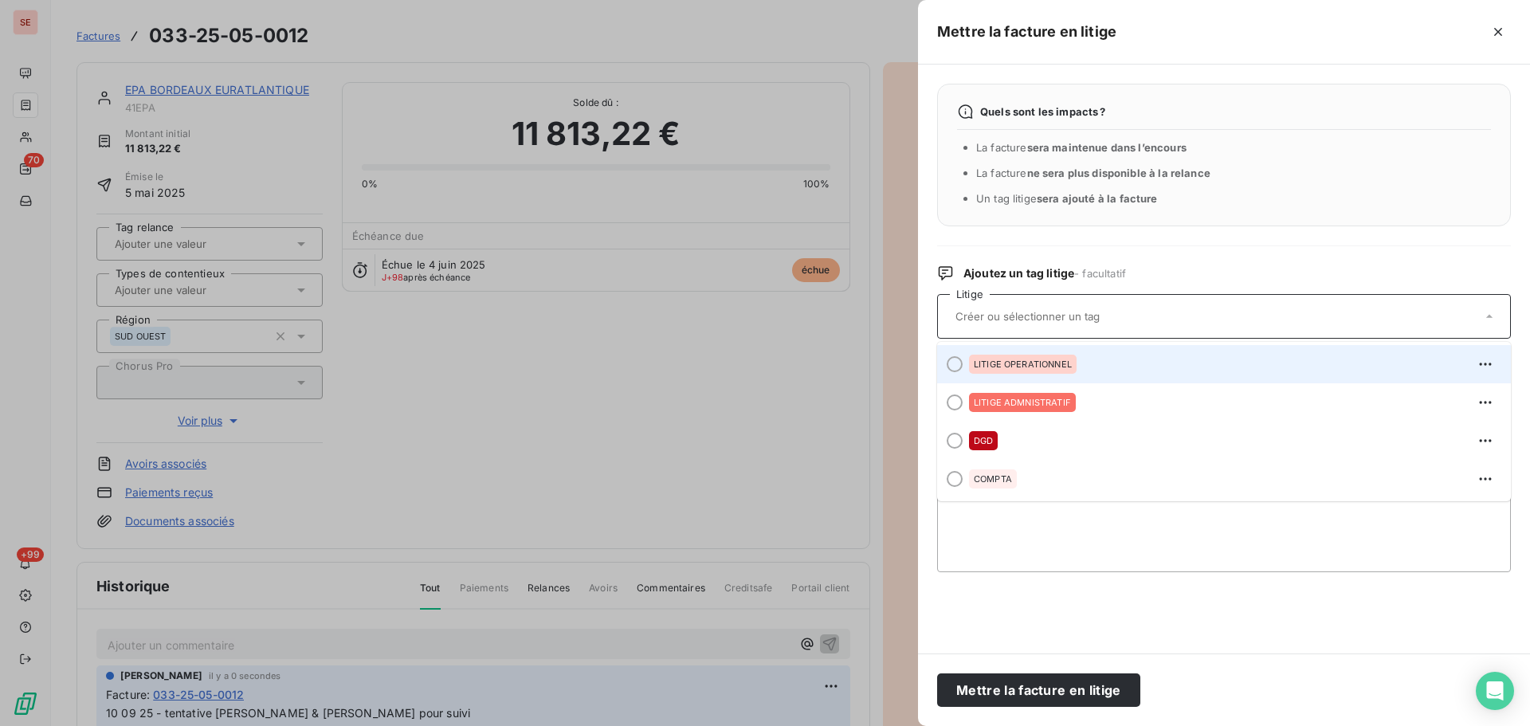
click at [1088, 359] on div "LITIGE OPERATIONNEL" at bounding box center [1233, 365] width 529 height 26
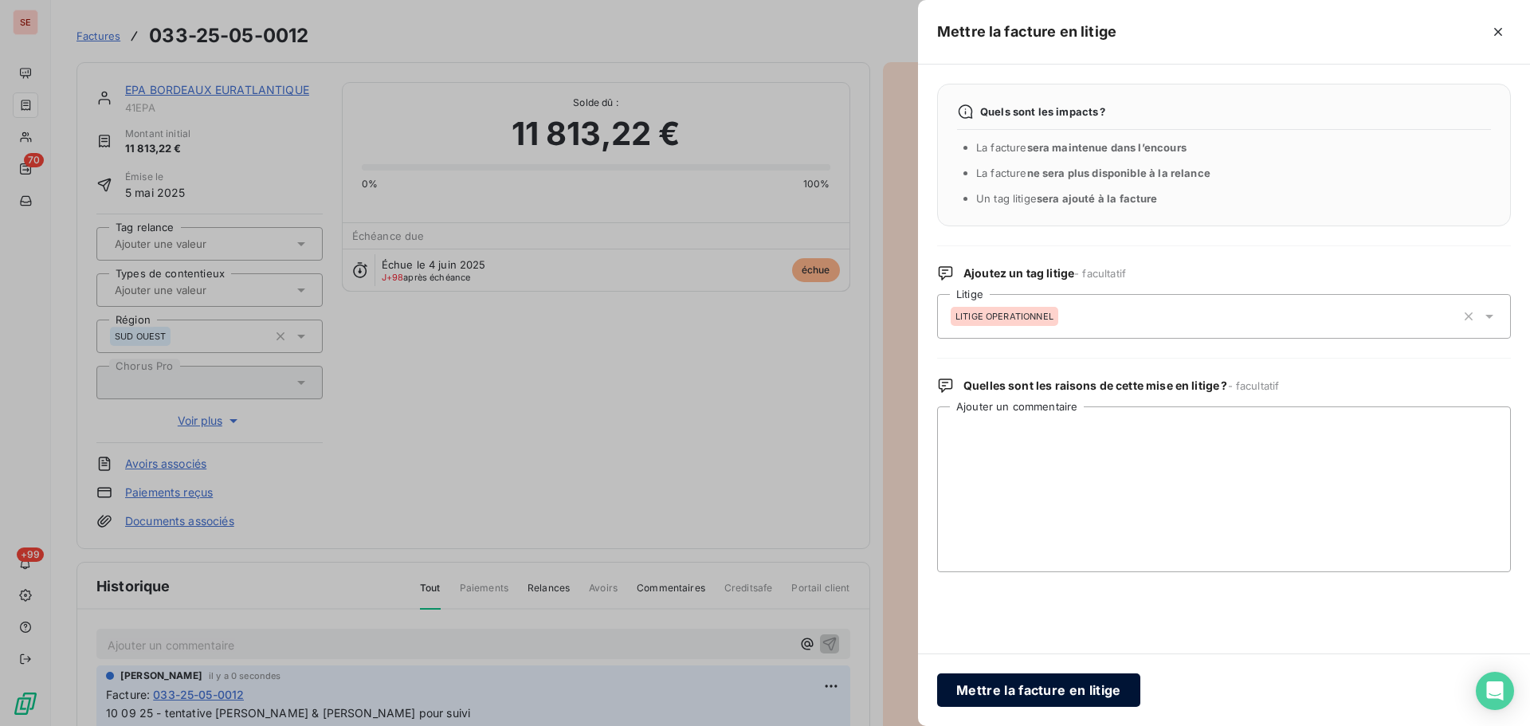
click at [1042, 698] on button "Mettre la facture en litige" at bounding box center [1038, 690] width 203 height 33
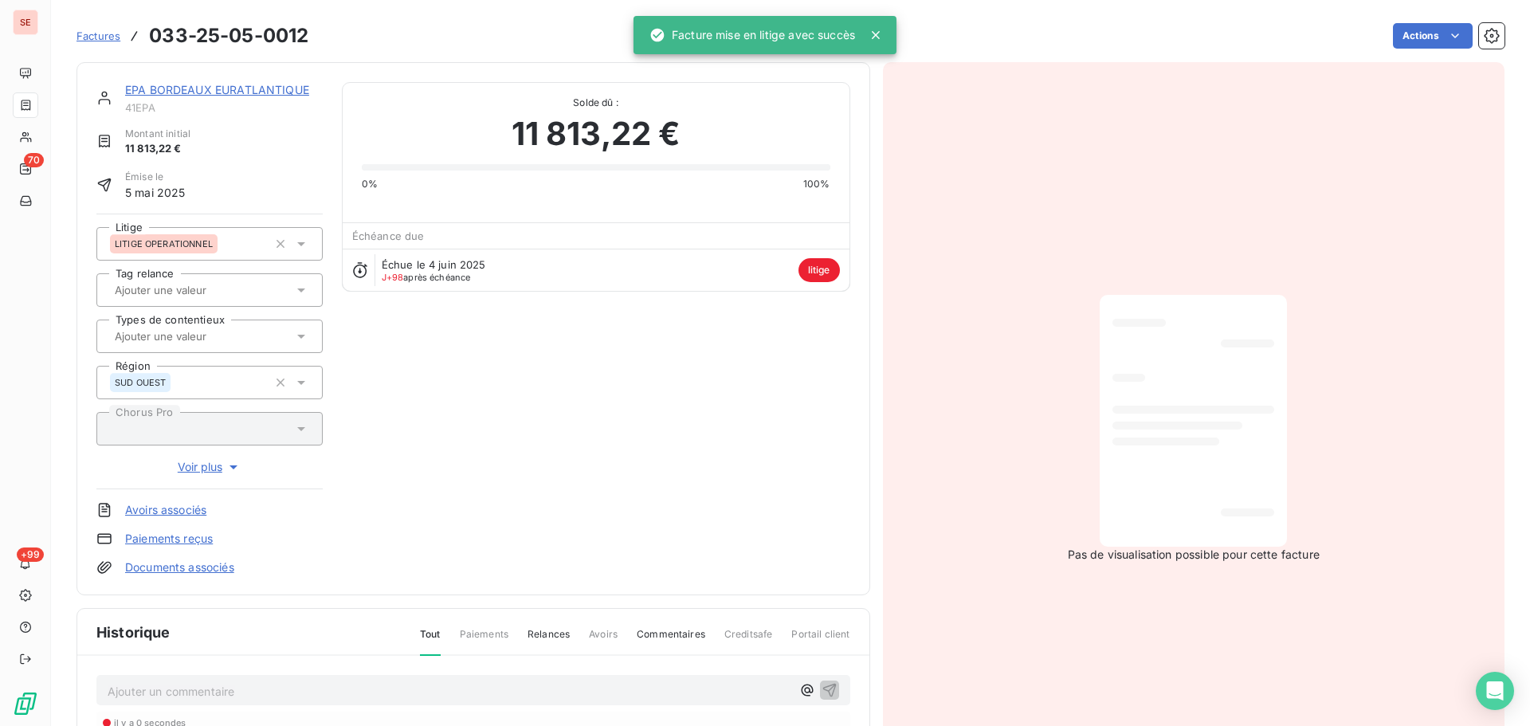
click at [223, 82] on div "EPA BORDEAUX EURATLANTIQUE" at bounding box center [224, 90] width 198 height 16
click at [286, 92] on link "EPA BORDEAUX EURATLANTIQUE" at bounding box center [217, 90] width 184 height 14
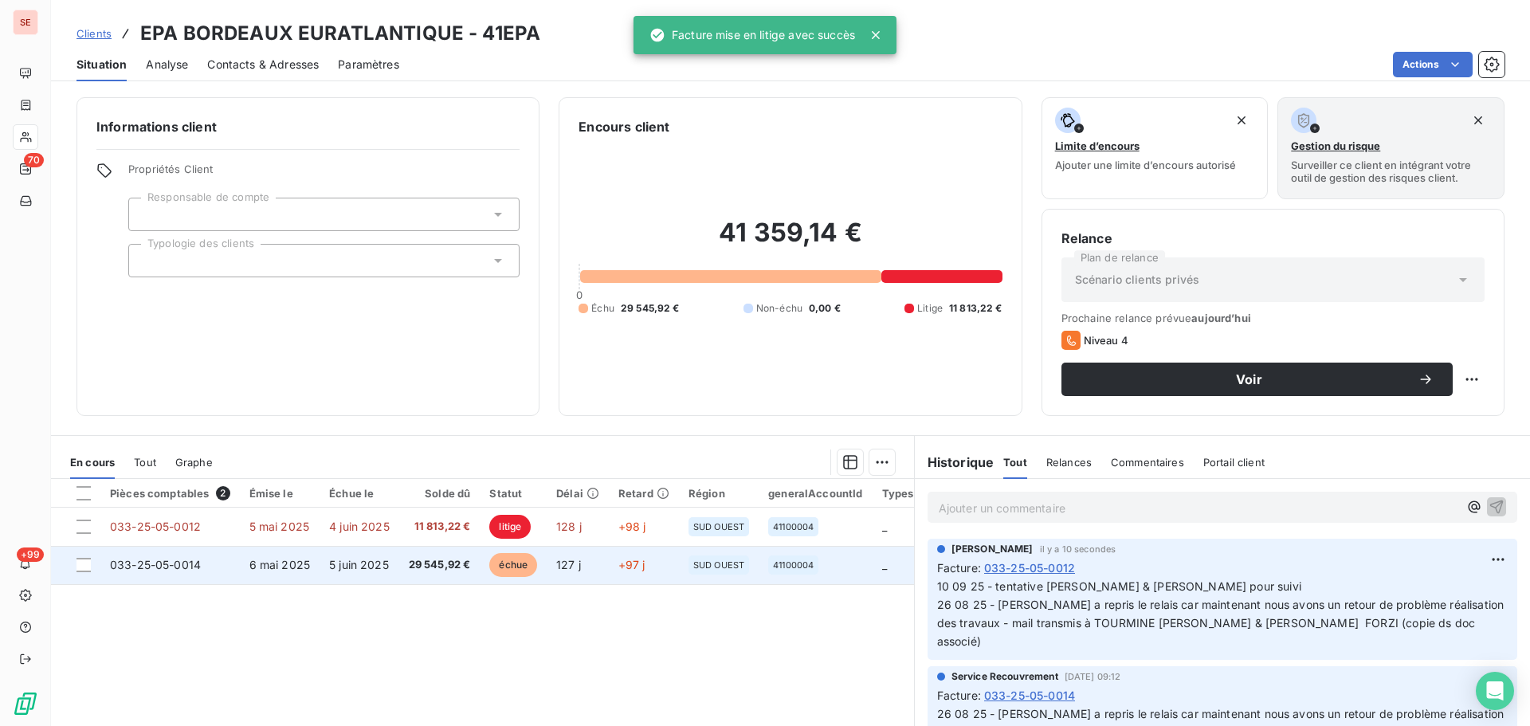
click at [359, 575] on td "5 juin 2025" at bounding box center [360, 565] width 80 height 38
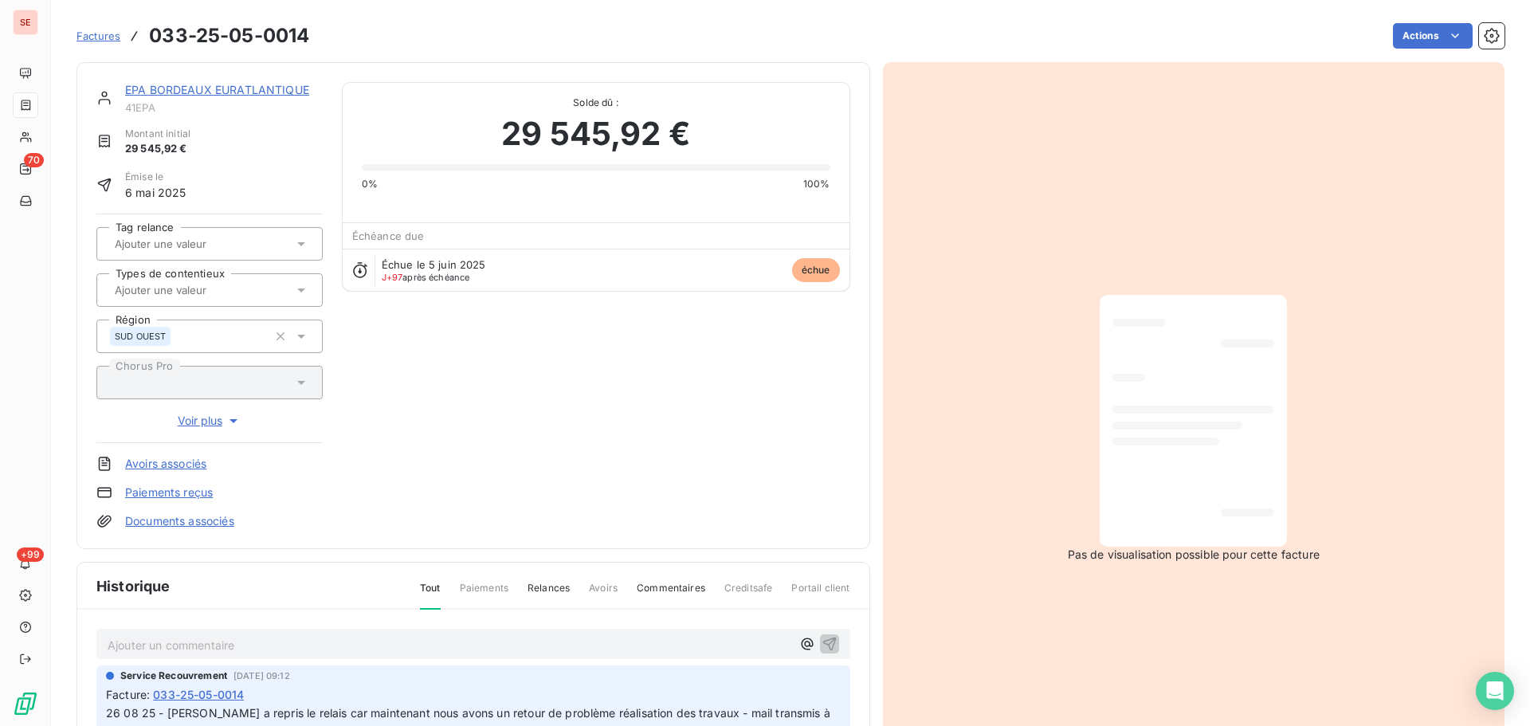
click at [230, 85] on link "EPA BORDEAUX EURATLANTIQUE" at bounding box center [217, 90] width 184 height 14
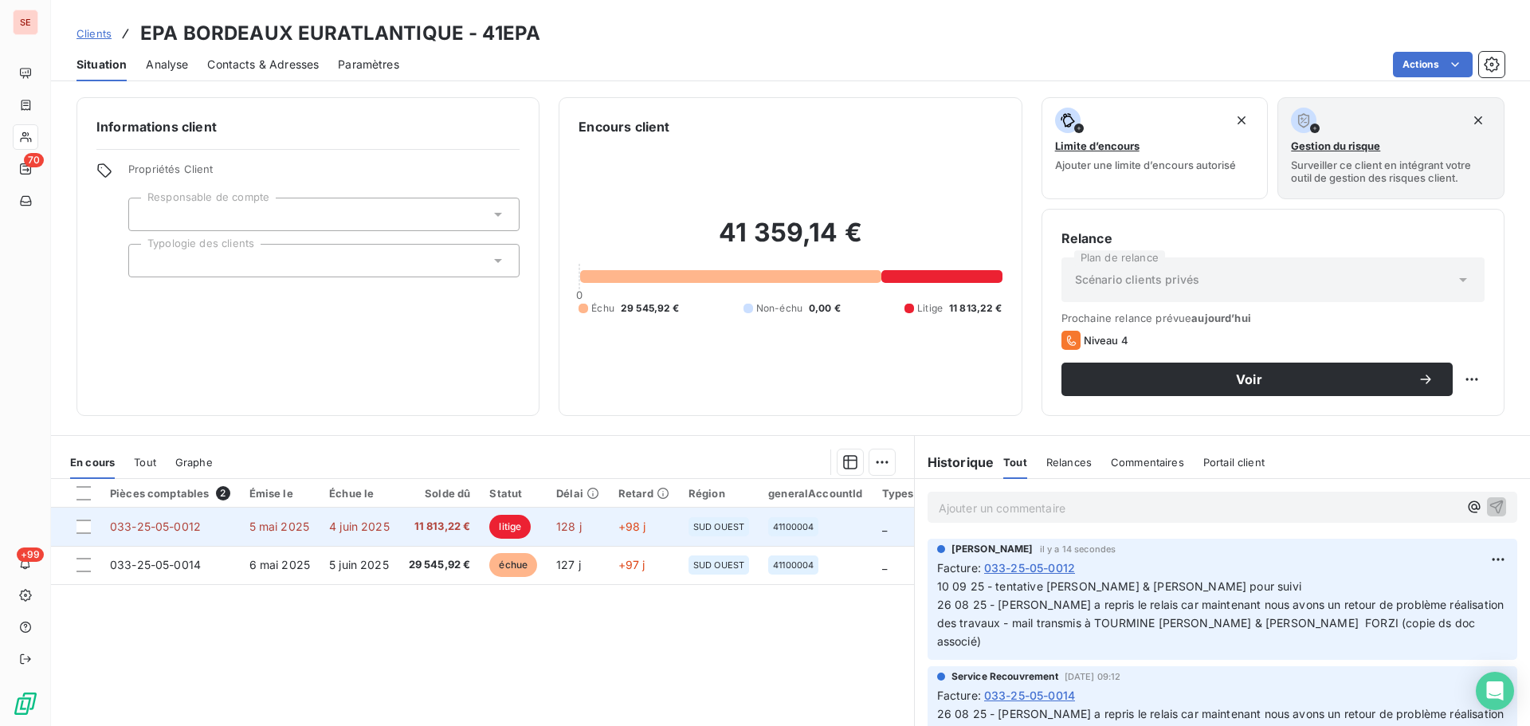
click at [320, 518] on td "4 juin 2025" at bounding box center [360, 527] width 80 height 38
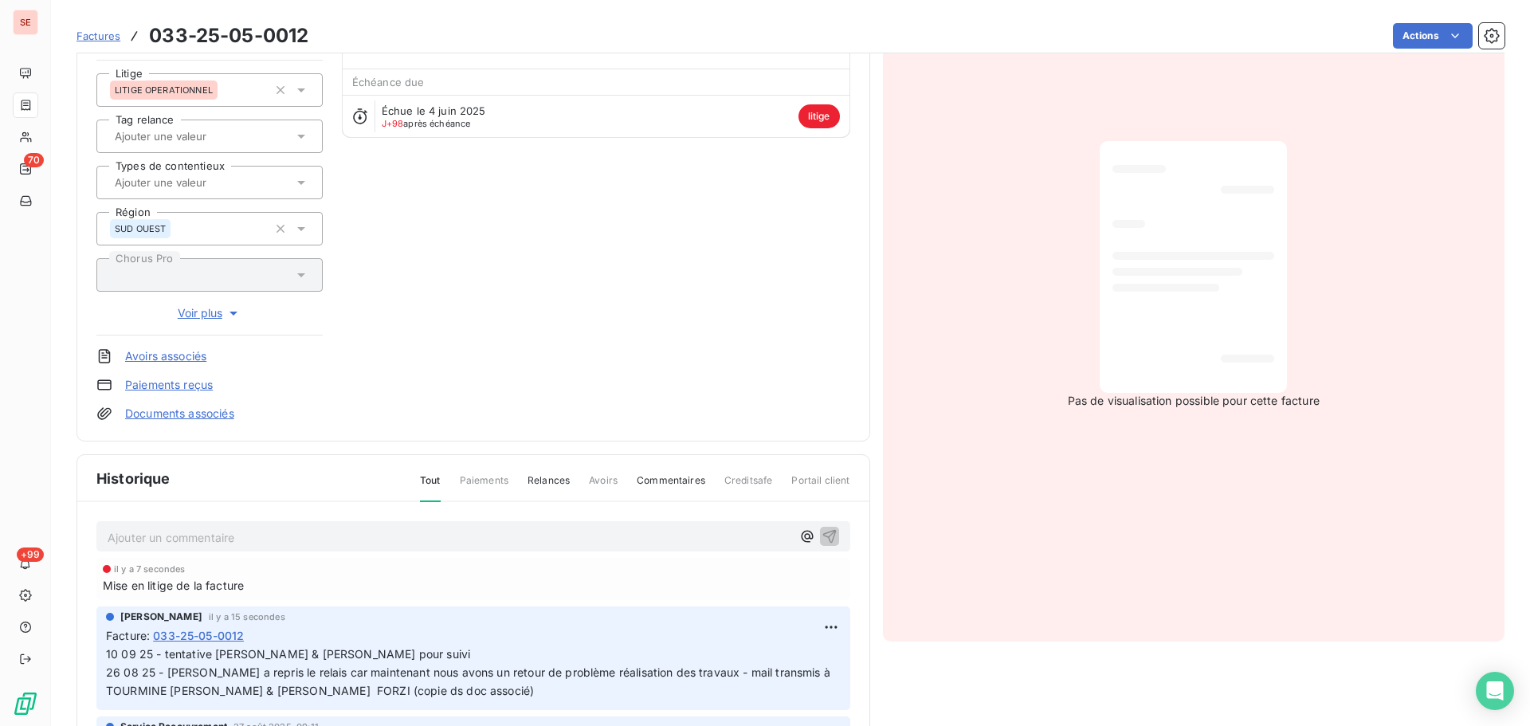
scroll to position [279, 0]
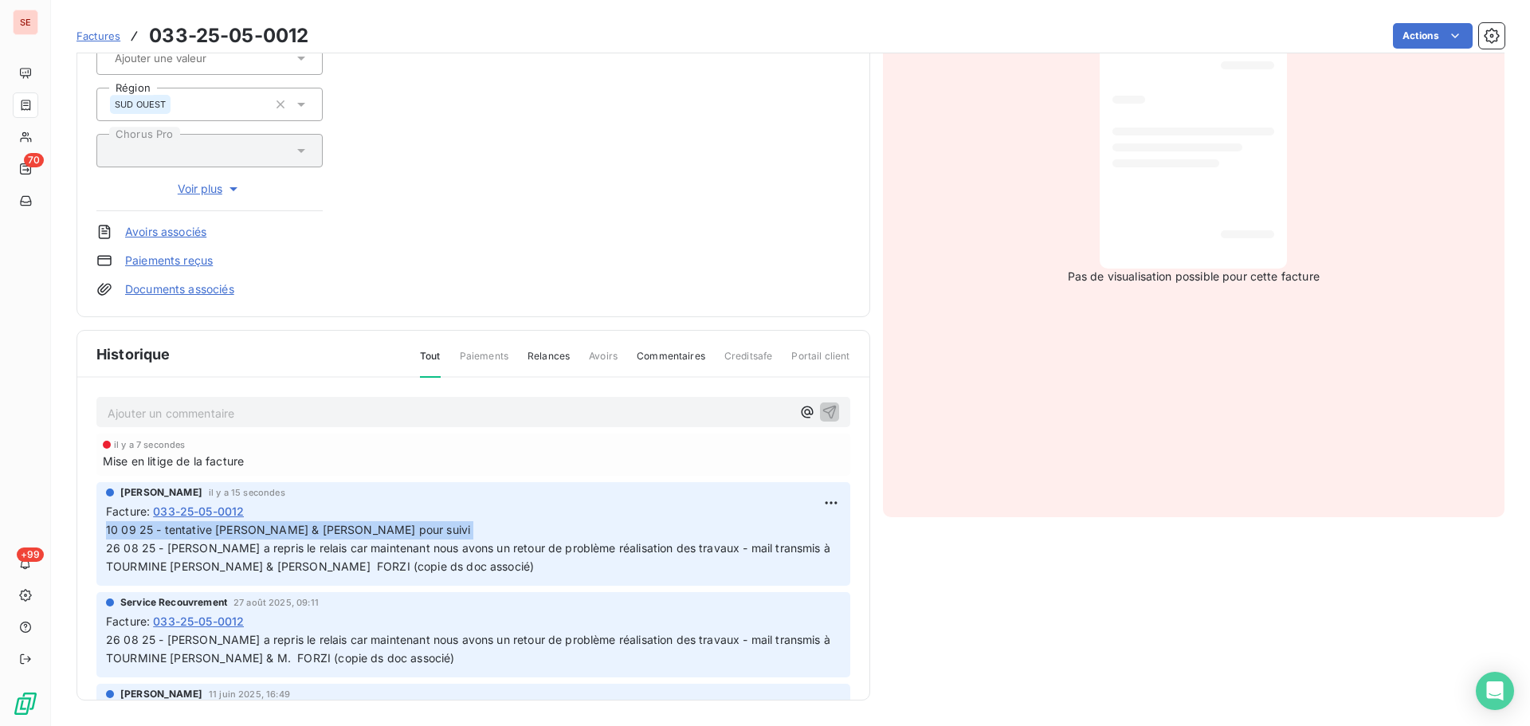
drag, startPoint x: 421, startPoint y: 527, endPoint x: 95, endPoint y: 534, distance: 326.1
click at [95, 534] on div "Ajouter un commentaire ﻿ il y a 7 secondes Mise en litige de la facture Sabrina…" at bounding box center [473, 562] width 792 height 369
copy span "10 09 25 - tentative d'appel Kévin & Nicolas pour suivi"
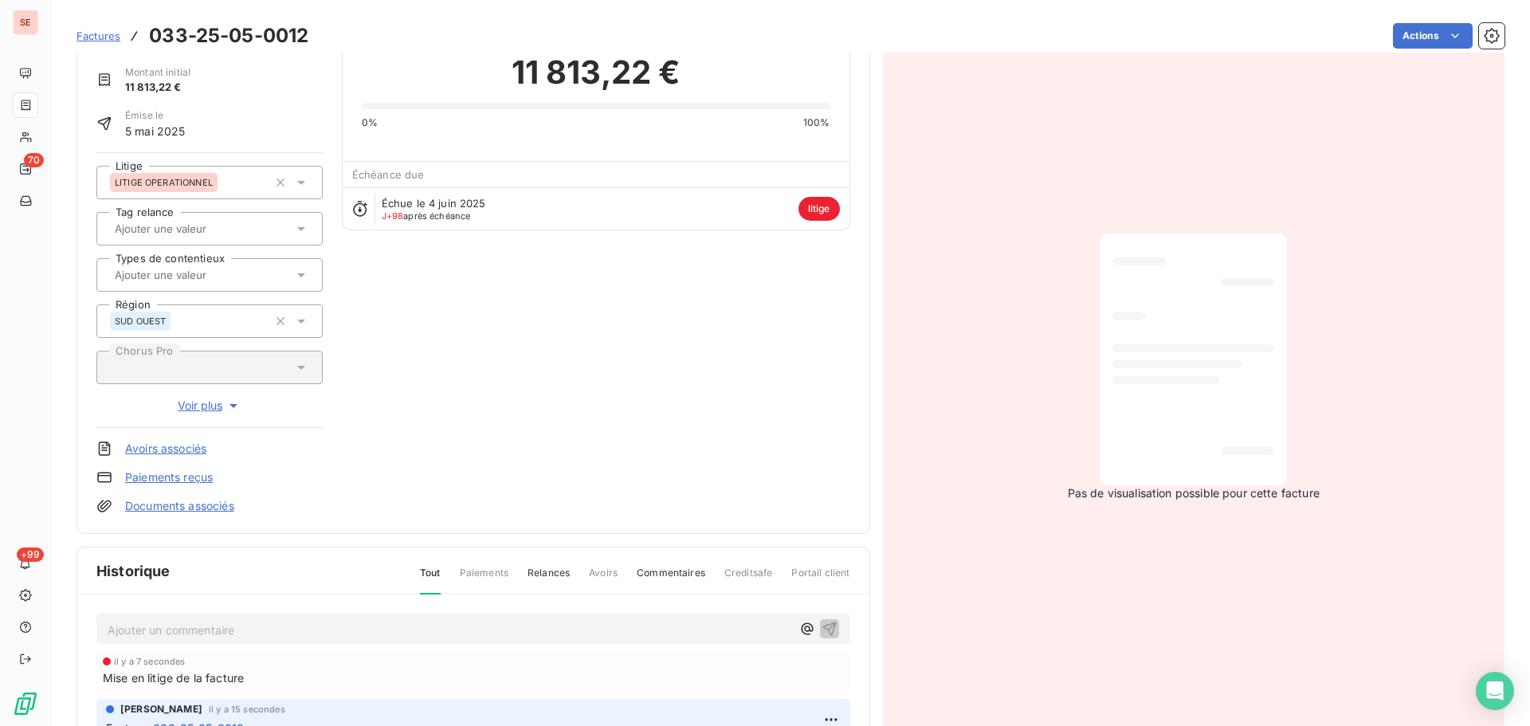
scroll to position [0, 0]
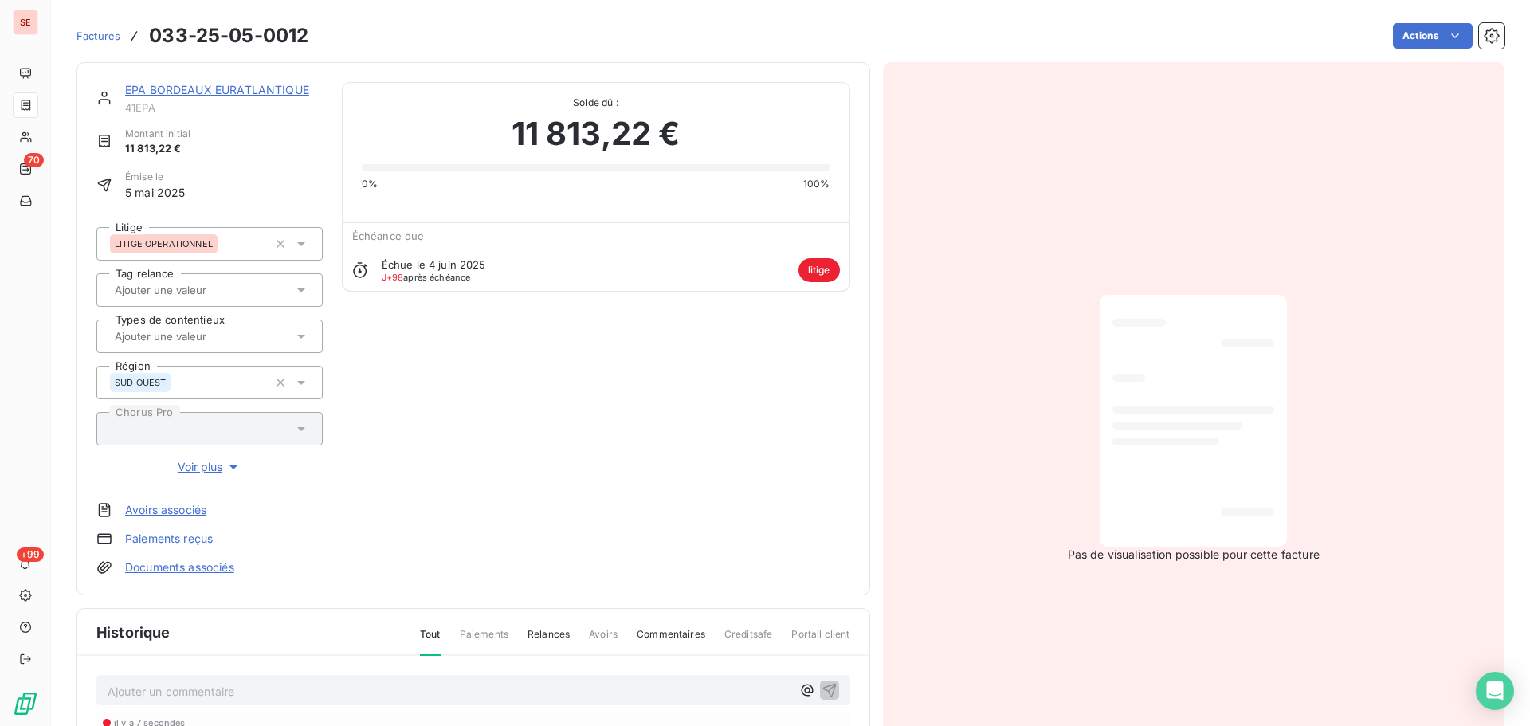
click at [295, 88] on link "EPA BORDEAUX EURATLANTIQUE" at bounding box center [217, 90] width 184 height 14
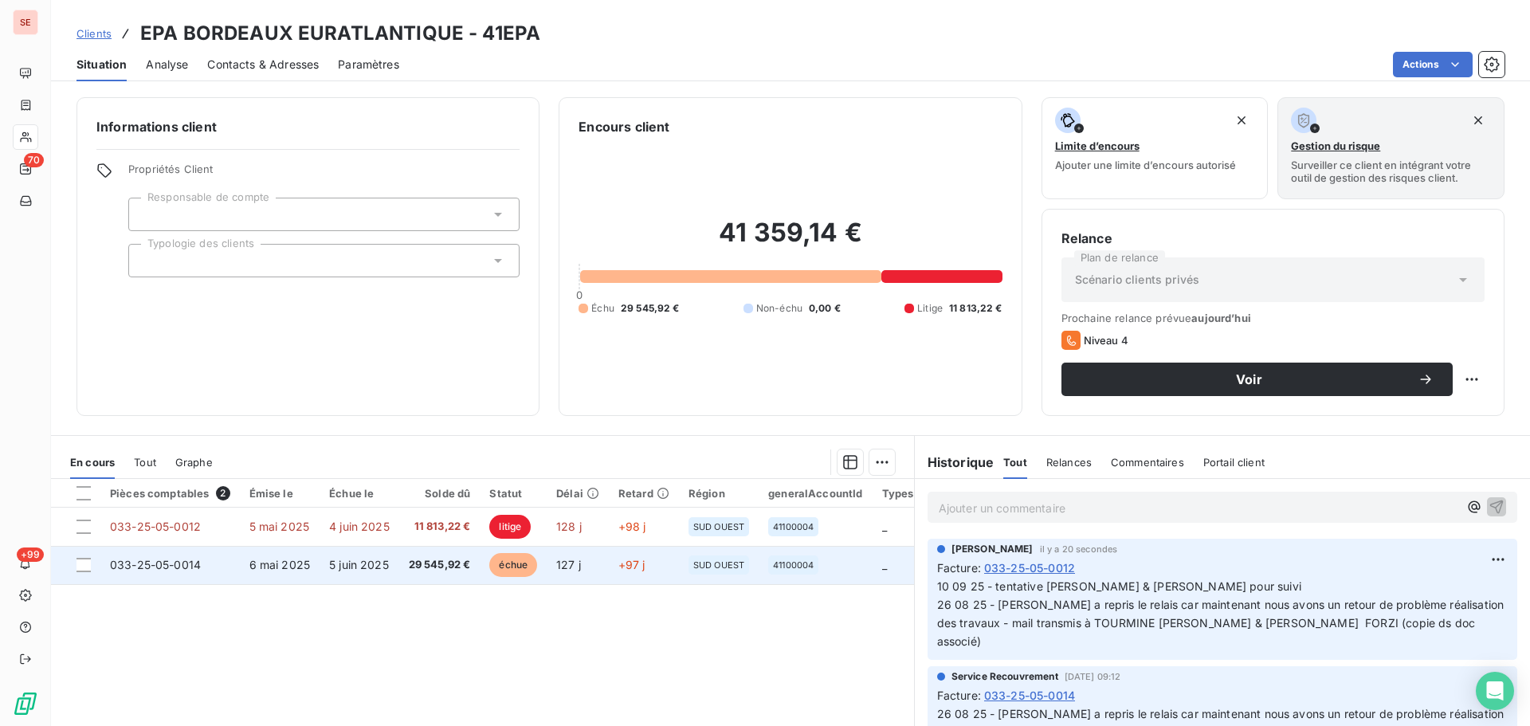
click at [414, 561] on span "29 545,92 €" at bounding box center [440, 565] width 62 height 16
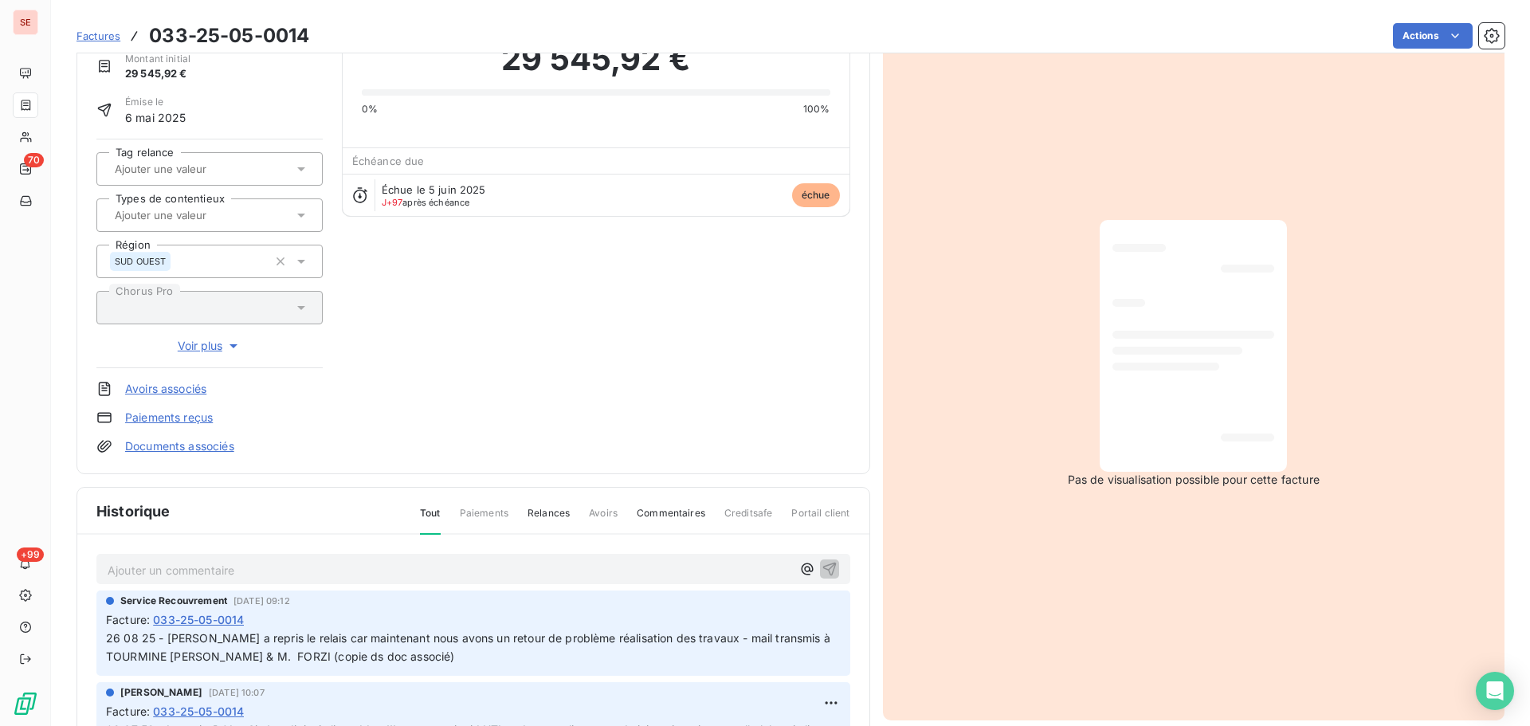
scroll to position [233, 0]
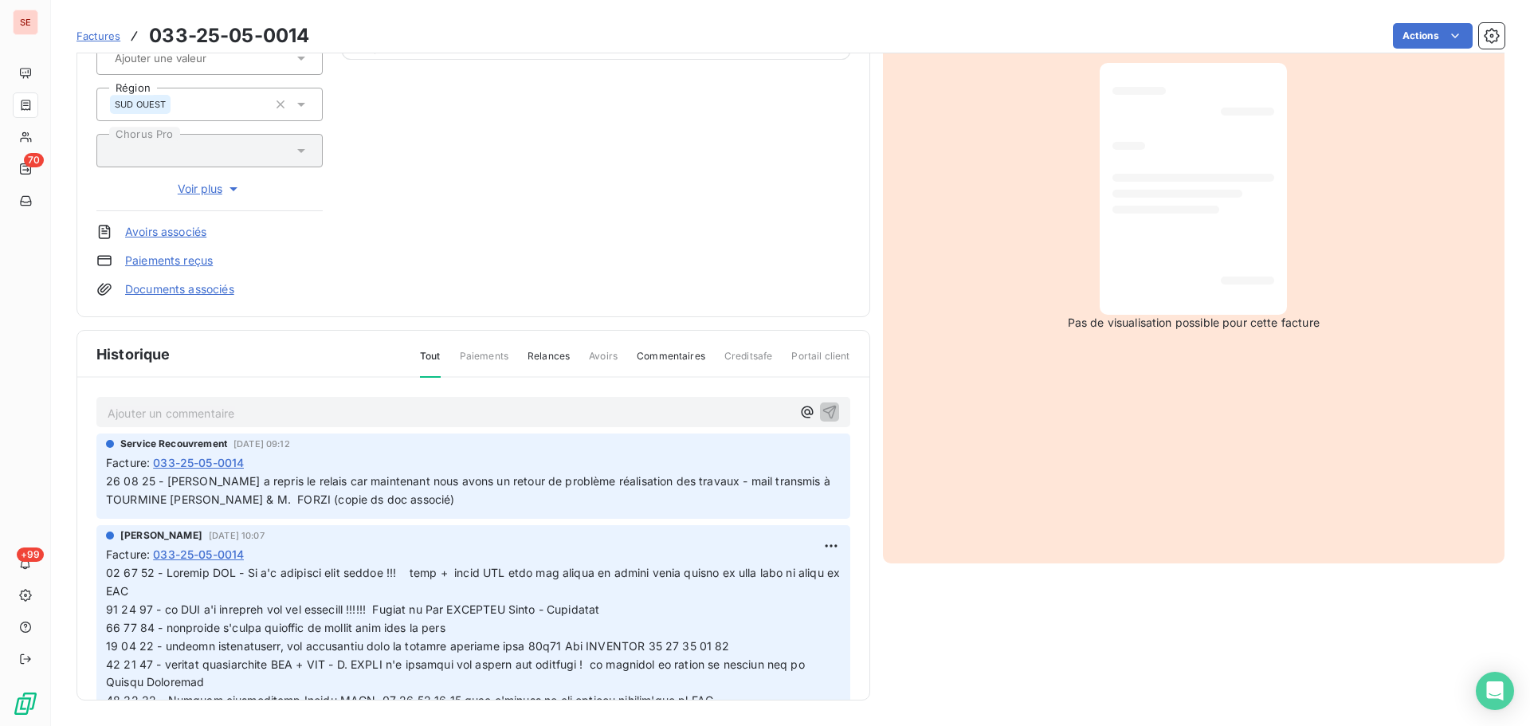
click at [312, 407] on p "Ajouter un commentaire ﻿" at bounding box center [450, 413] width 684 height 20
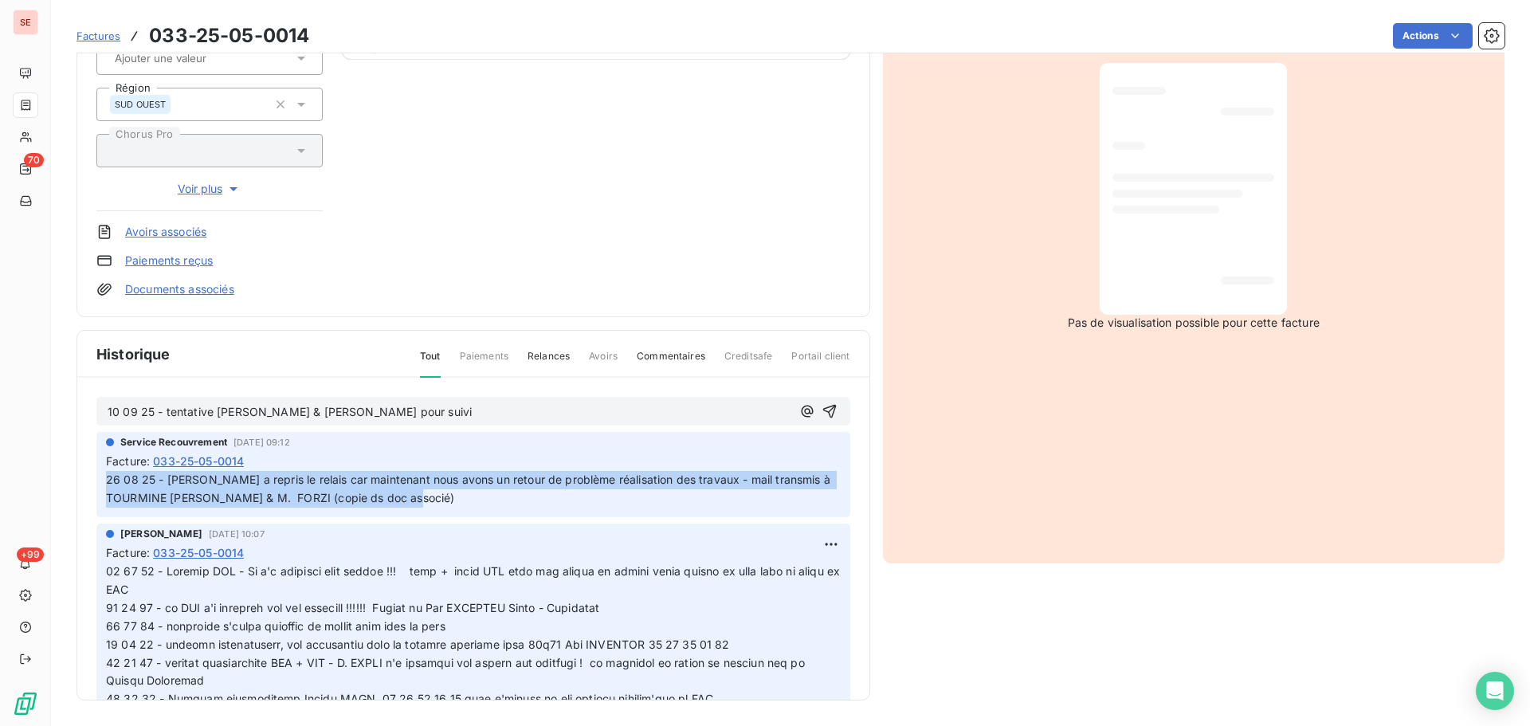
drag, startPoint x: 414, startPoint y: 500, endPoint x: 65, endPoint y: 485, distance: 349.4
click at [65, 485] on section "Factures 033-25-05-0014 Actions EPA BORDEAUX EURATLANTIQUE 41EPA Montant initia…" at bounding box center [790, 363] width 1479 height 726
copy span "26 08 25 - Kévin MAUDUIT a repris le relais car maintenant nous avons un retour…"
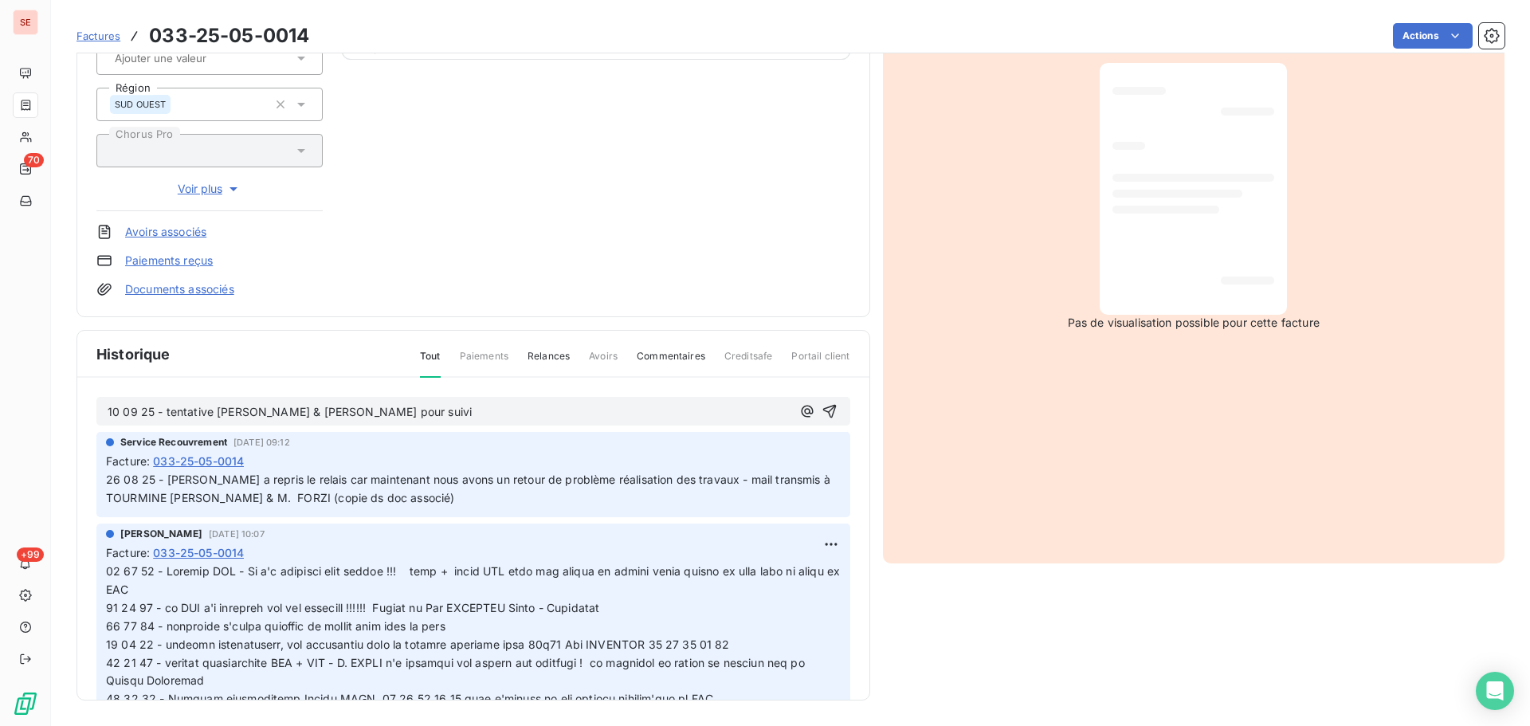
click at [442, 411] on p "10 09 25 - tentative d'appel Kévin & Nicolas pour suivi" at bounding box center [450, 412] width 684 height 18
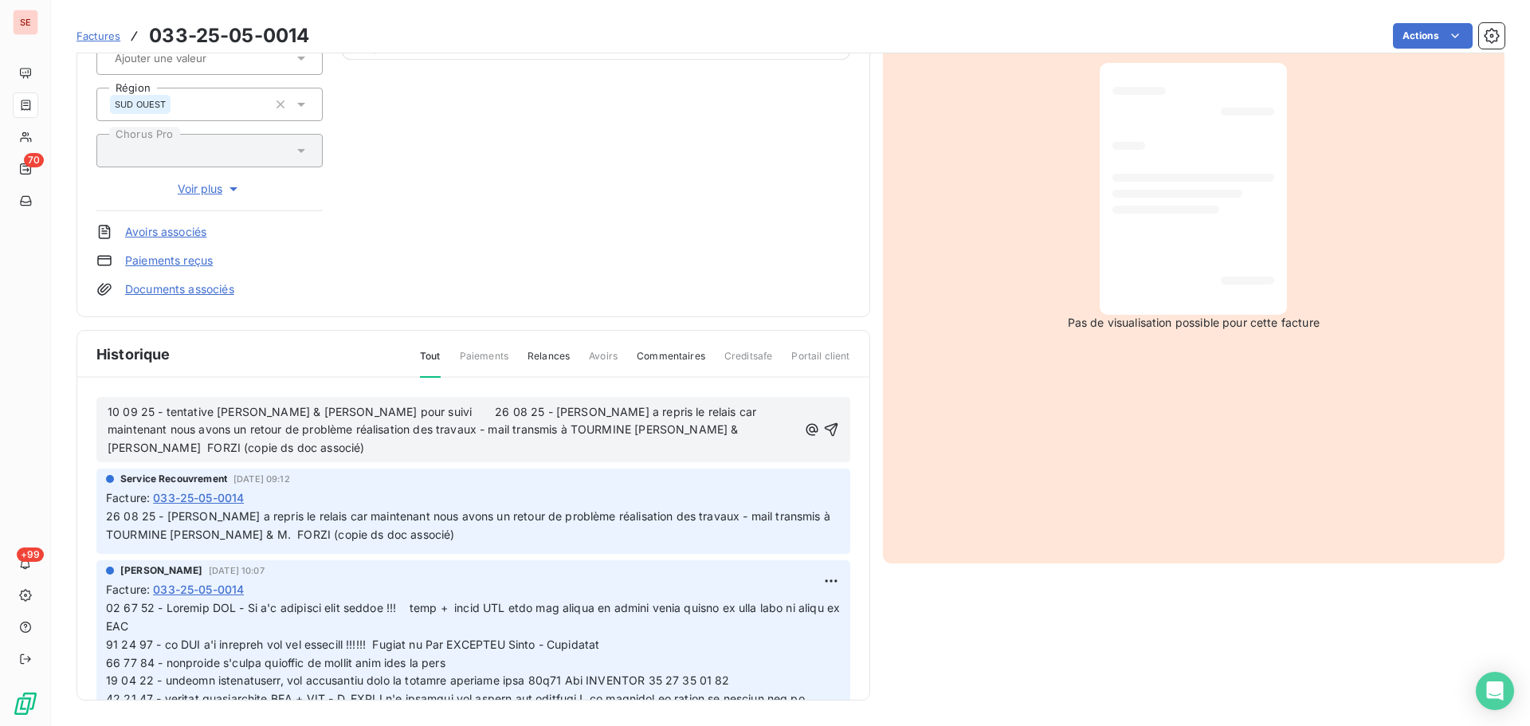
click at [419, 415] on span "10 09 25 - tentative d'appel Kévin & Nicolas pour suivi 26 08 25 - Kévin MAUDUI…" at bounding box center [434, 430] width 652 height 50
click at [823, 426] on icon "button" at bounding box center [831, 430] width 16 height 16
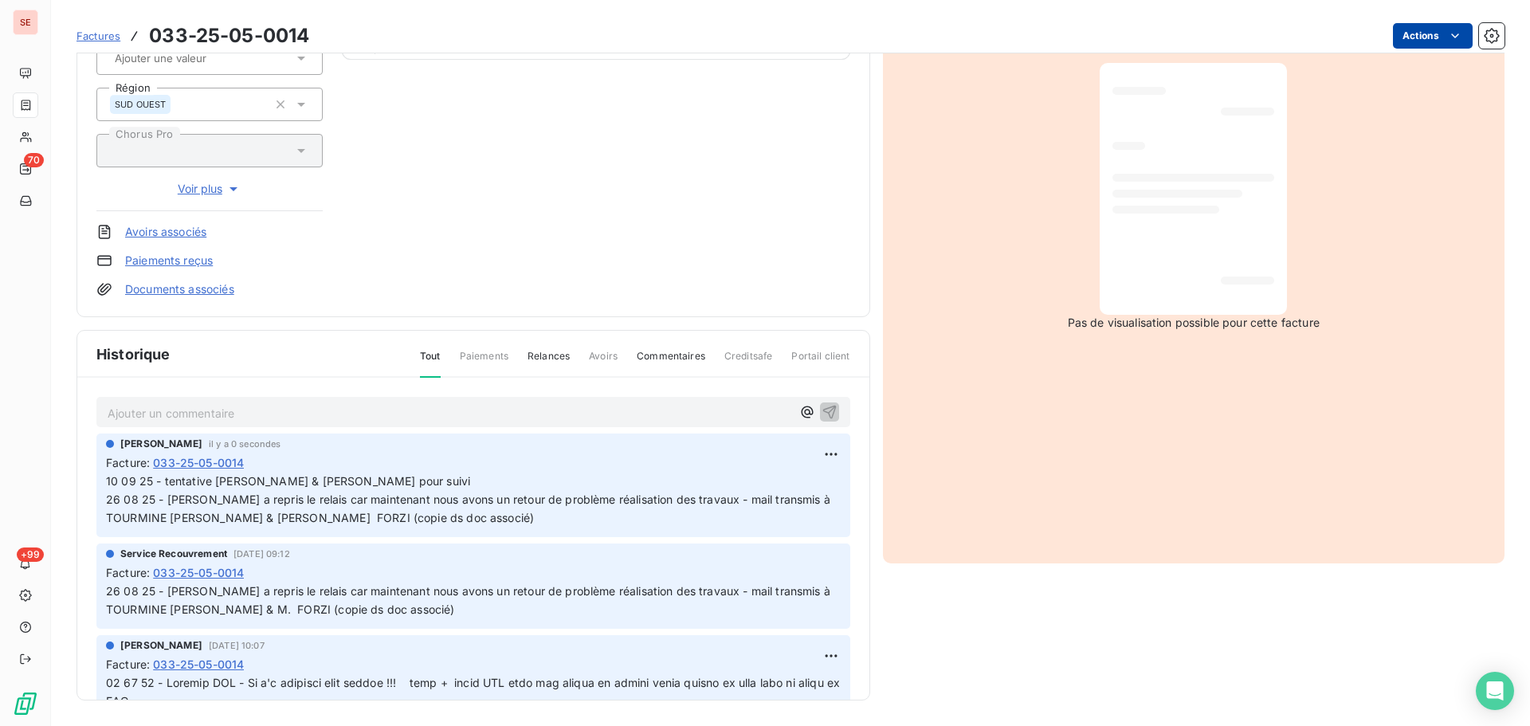
click at [1402, 34] on html "SE 70 +99 Factures 033-25-05-0014 Actions EPA BORDEAUX EURATLANTIQUE 41EPA Mont…" at bounding box center [765, 363] width 1530 height 726
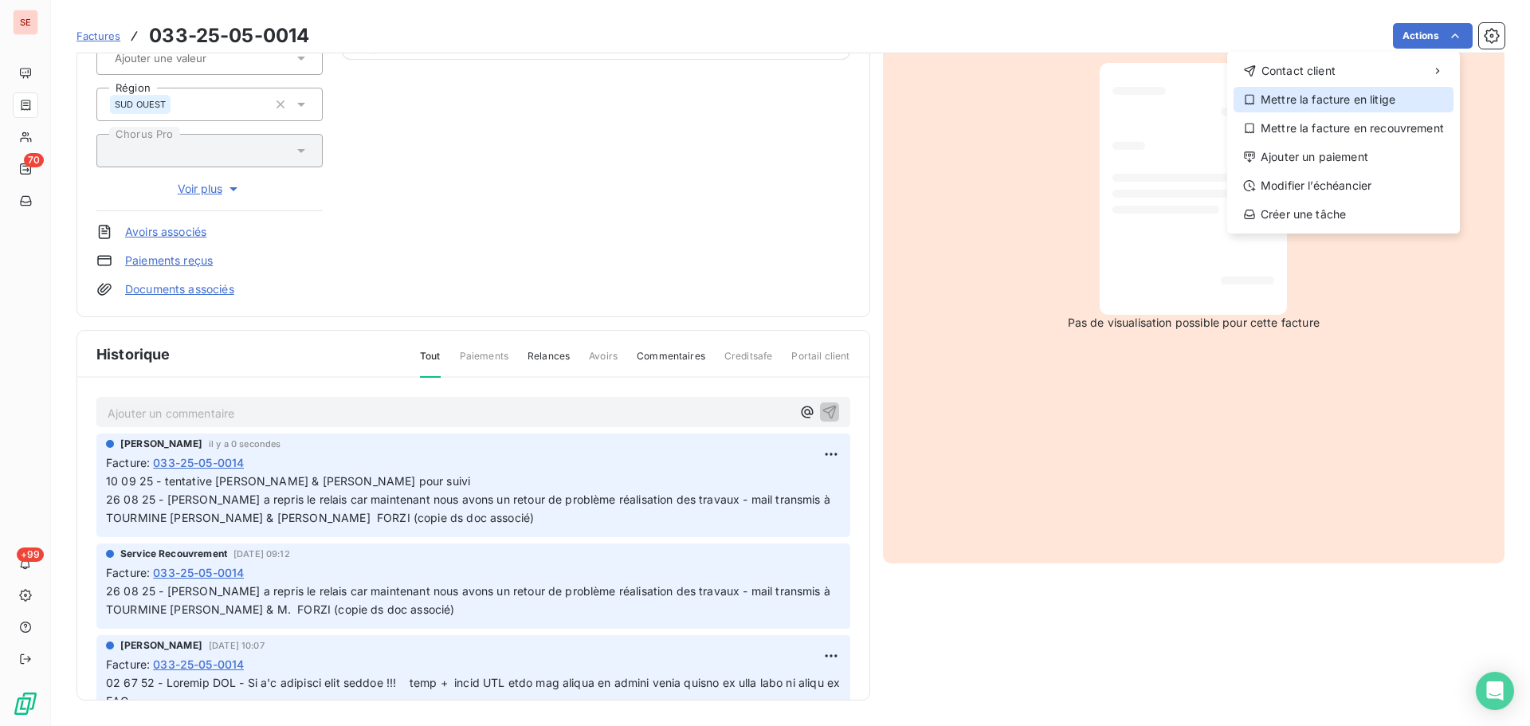
click at [1323, 103] on div "Mettre la facture en litige" at bounding box center [1344, 100] width 220 height 26
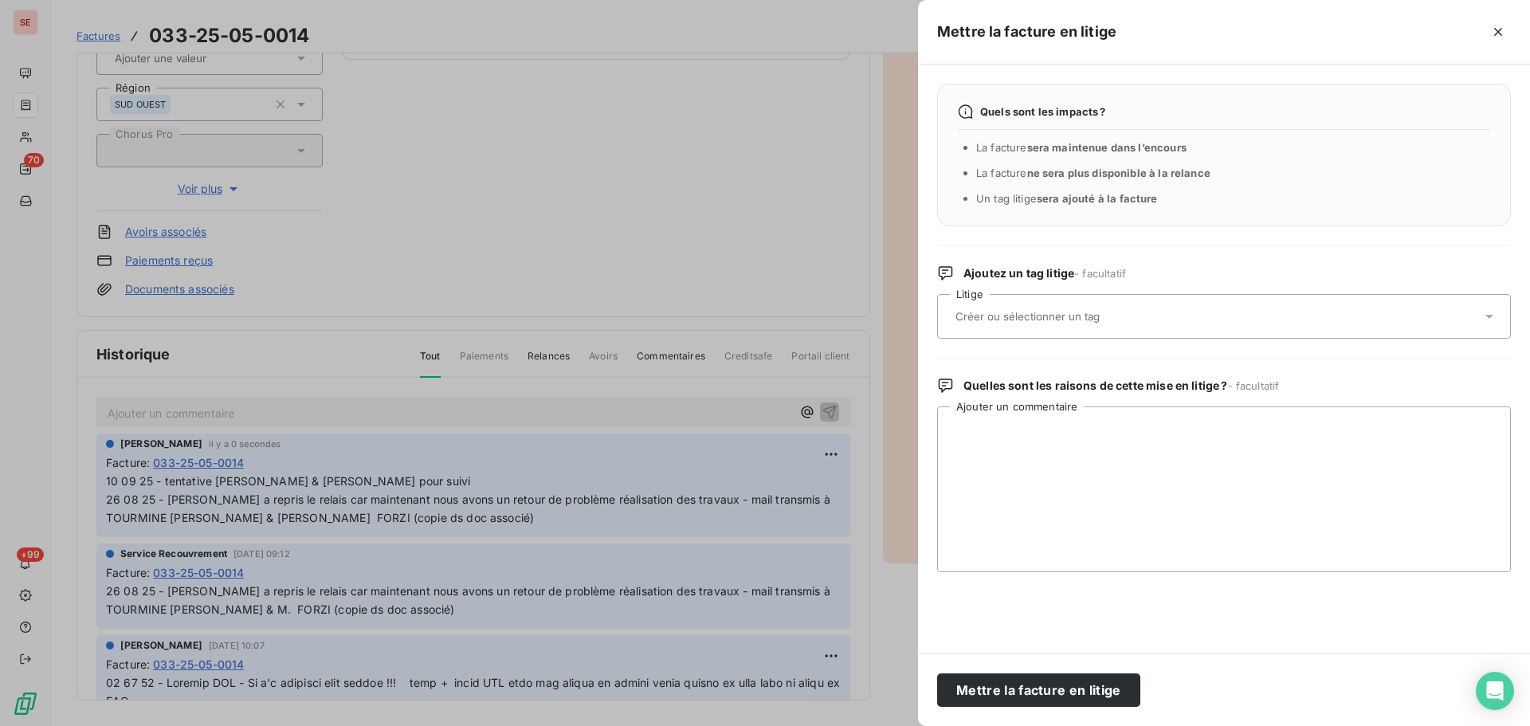
click at [1116, 314] on input "text" at bounding box center [1070, 316] width 232 height 14
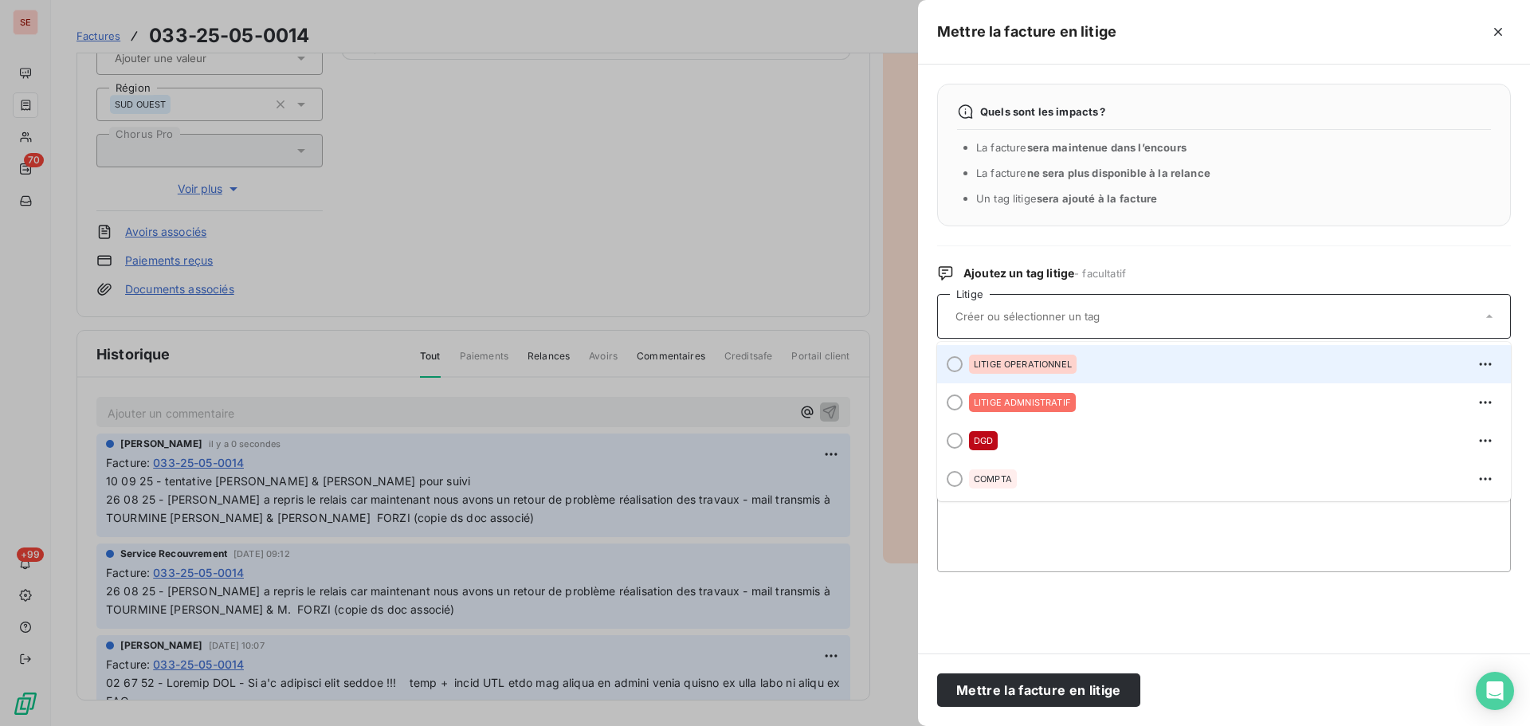
click at [1086, 355] on div "LITIGE OPERATIONNEL" at bounding box center [1233, 365] width 529 height 26
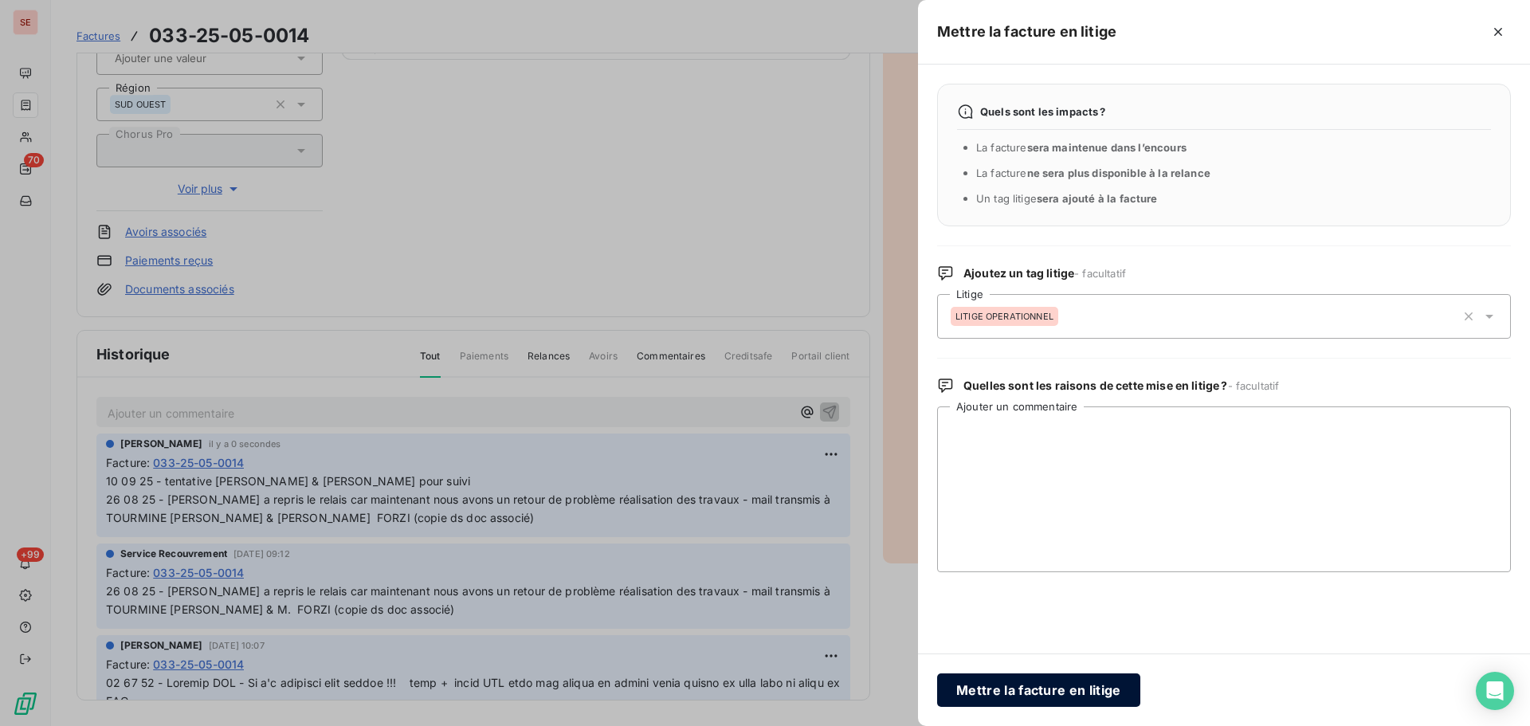
click at [1057, 695] on button "Mettre la facture en litige" at bounding box center [1038, 690] width 203 height 33
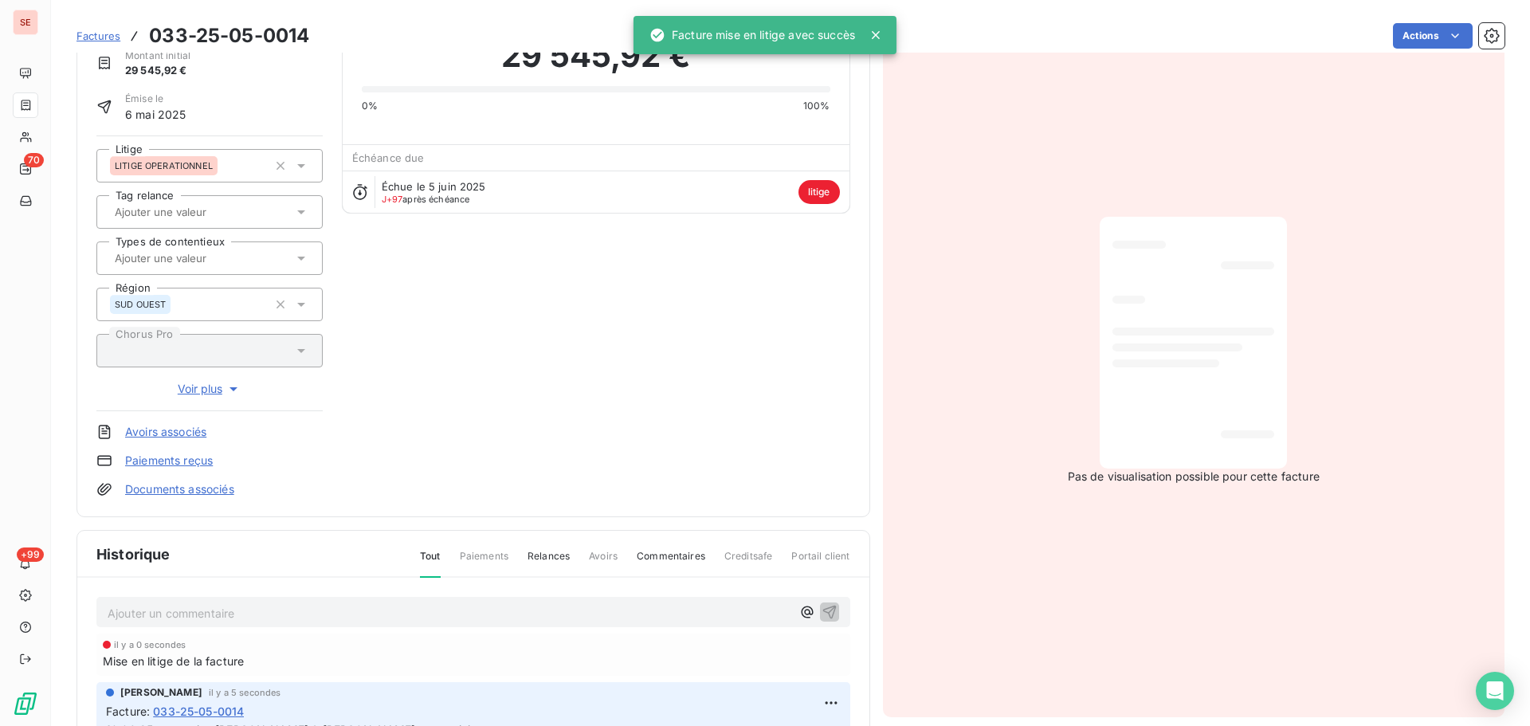
scroll to position [0, 0]
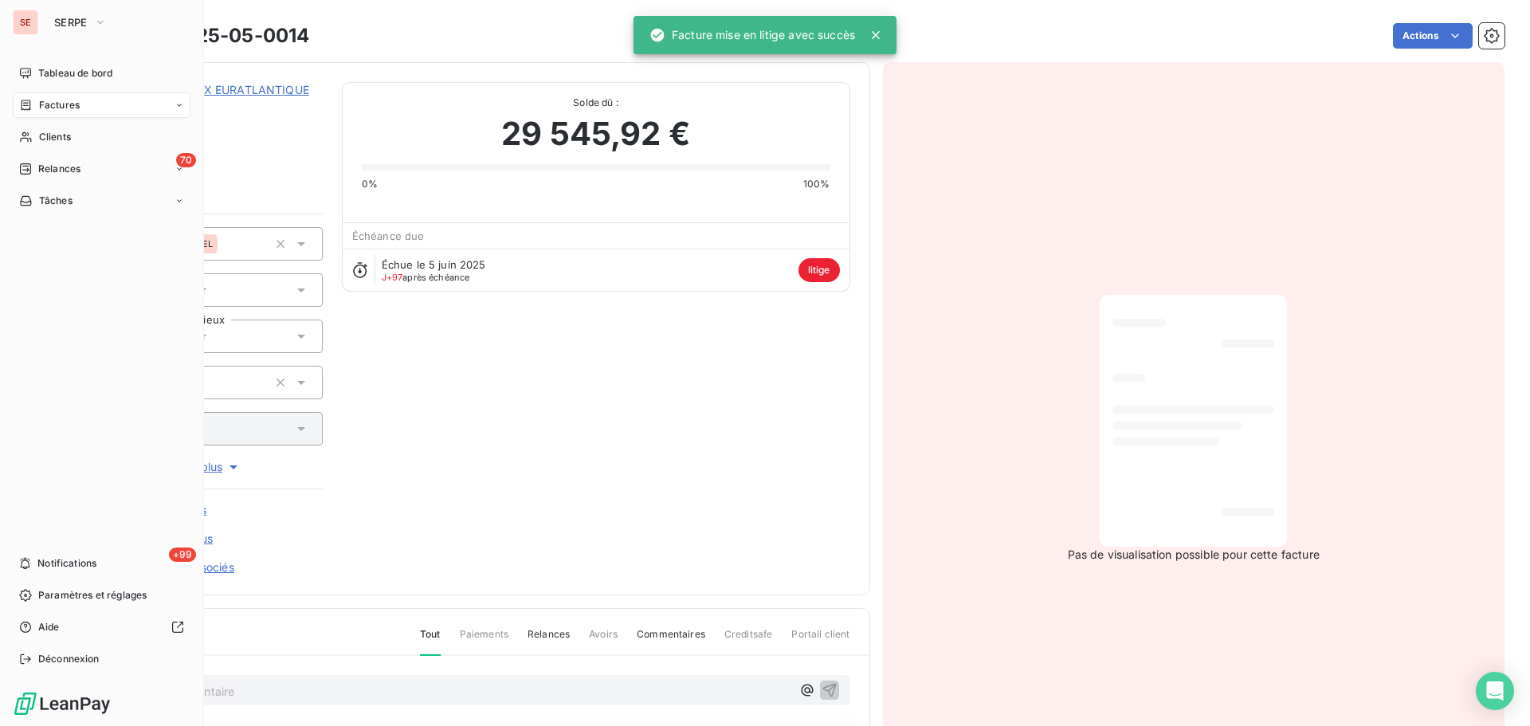
click at [30, 97] on div "Factures" at bounding box center [102, 105] width 178 height 26
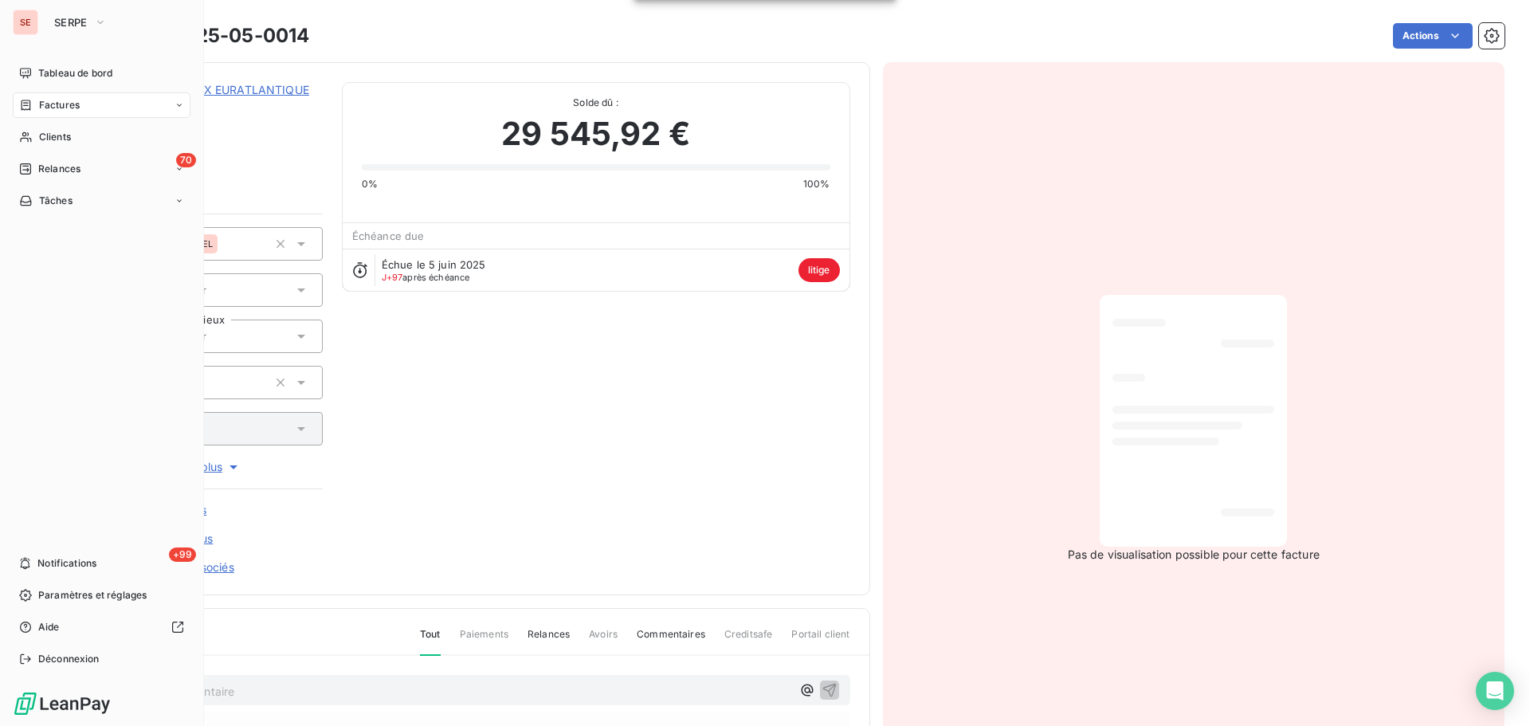
click at [37, 98] on div "Factures" at bounding box center [49, 105] width 61 height 14
click at [59, 209] on div "Clients" at bounding box center [102, 201] width 178 height 26
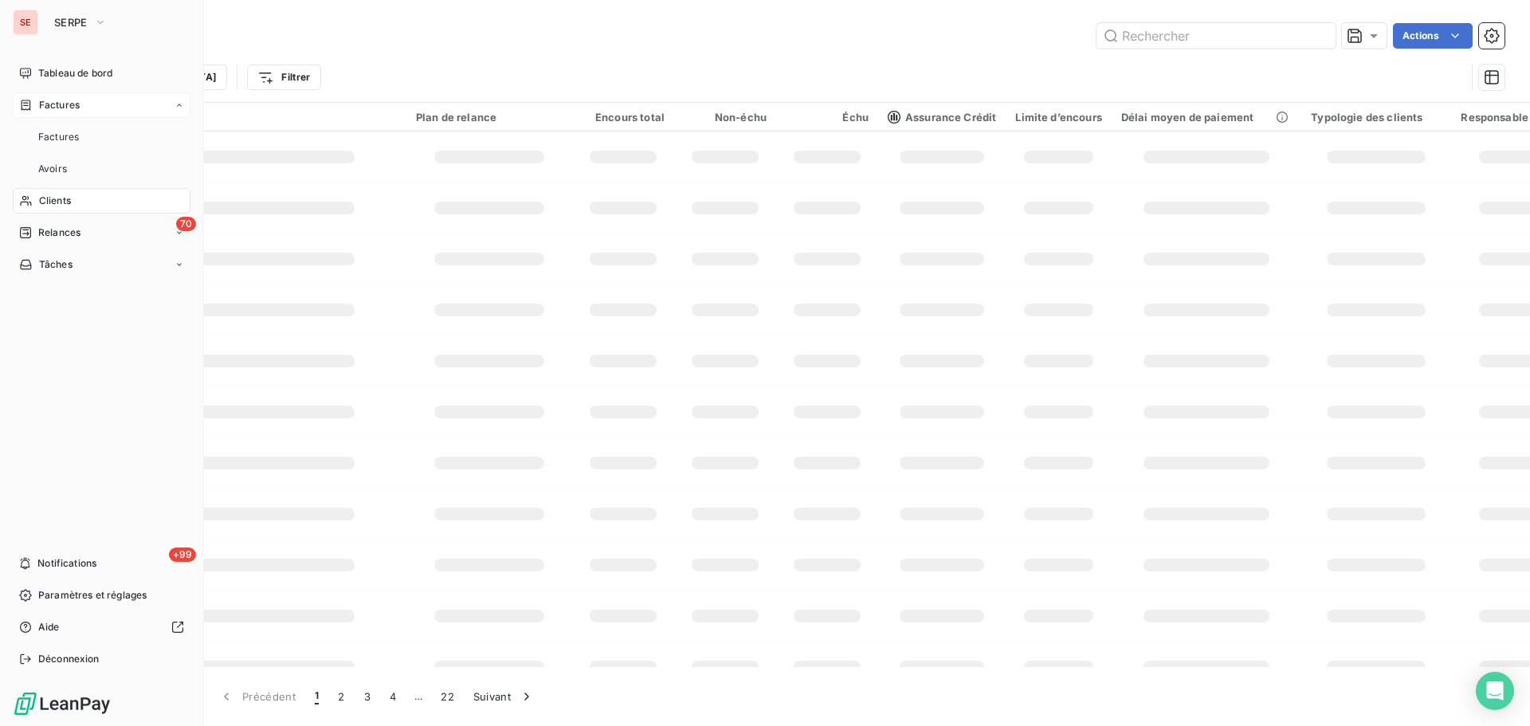
click at [81, 101] on div "Factures" at bounding box center [102, 105] width 178 height 26
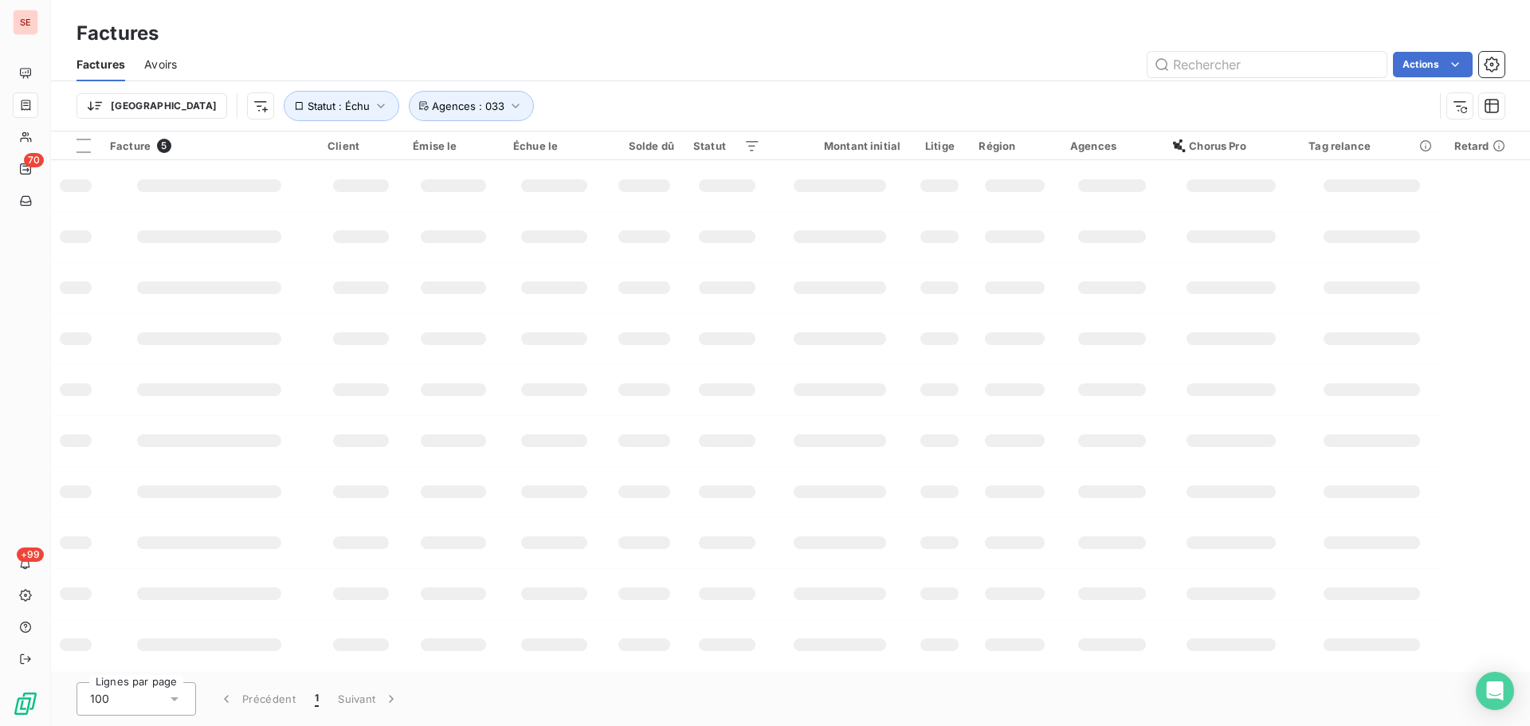
click at [725, 88] on div "Trier Statut : Échu Agences : 033" at bounding box center [791, 105] width 1428 height 49
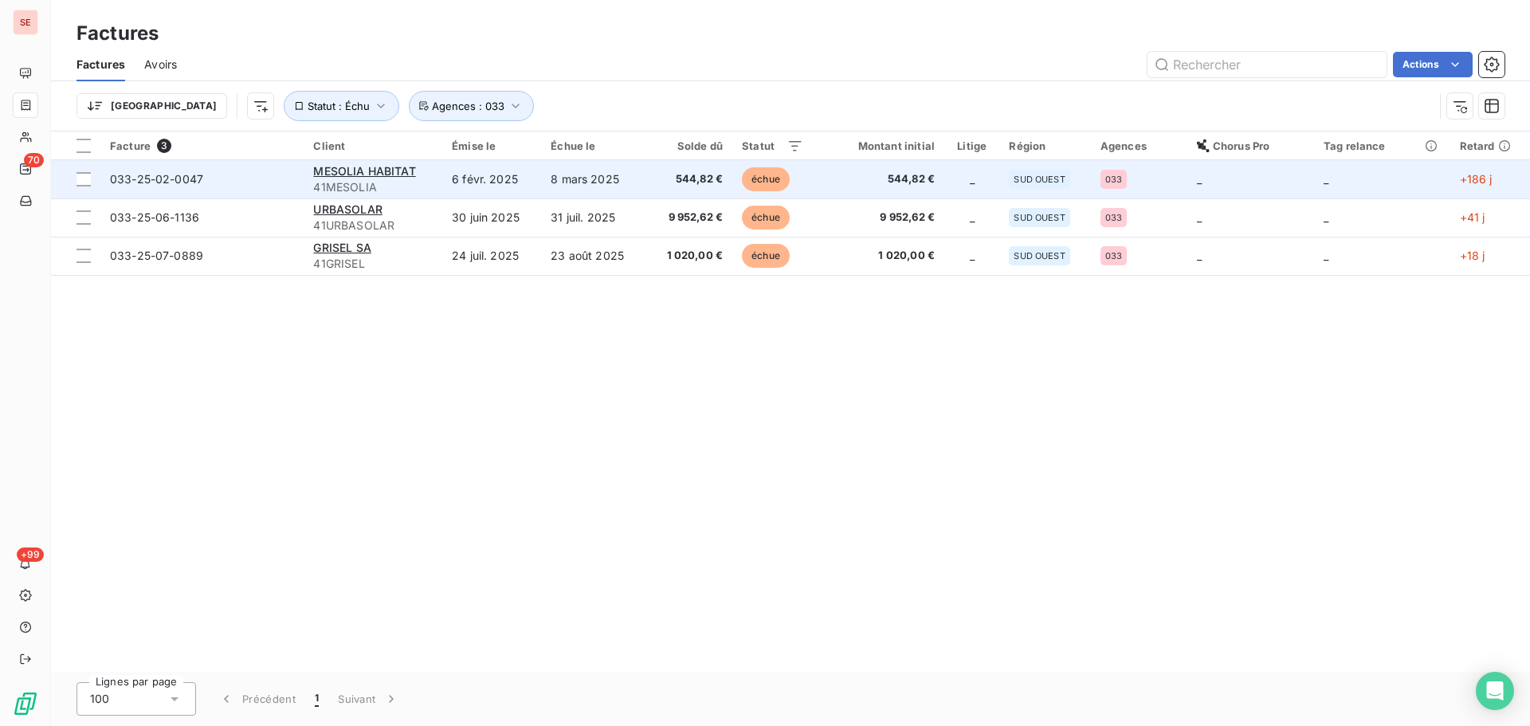
click at [579, 183] on td "8 mars 2025" at bounding box center [593, 179] width 105 height 38
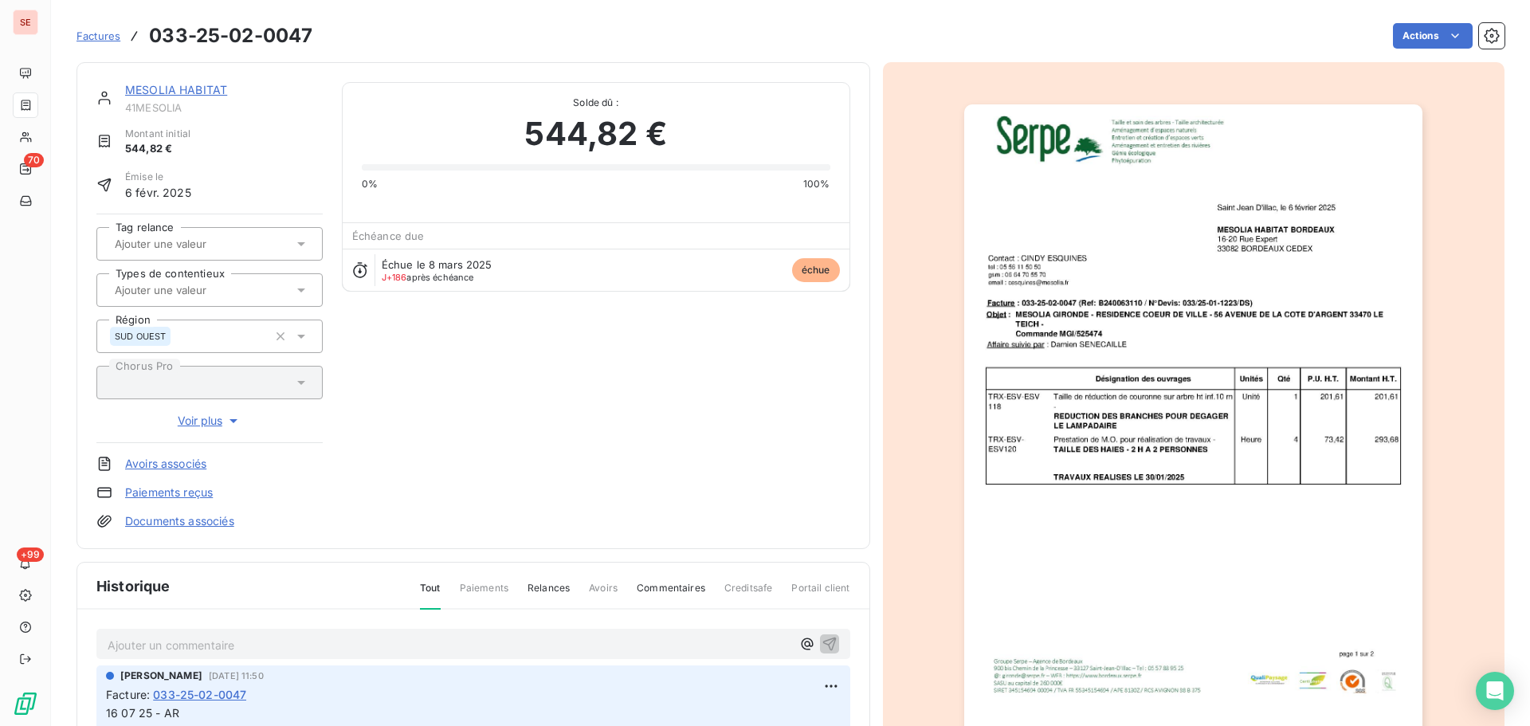
click at [200, 89] on link "MESOLIA HABITAT" at bounding box center [176, 90] width 102 height 14
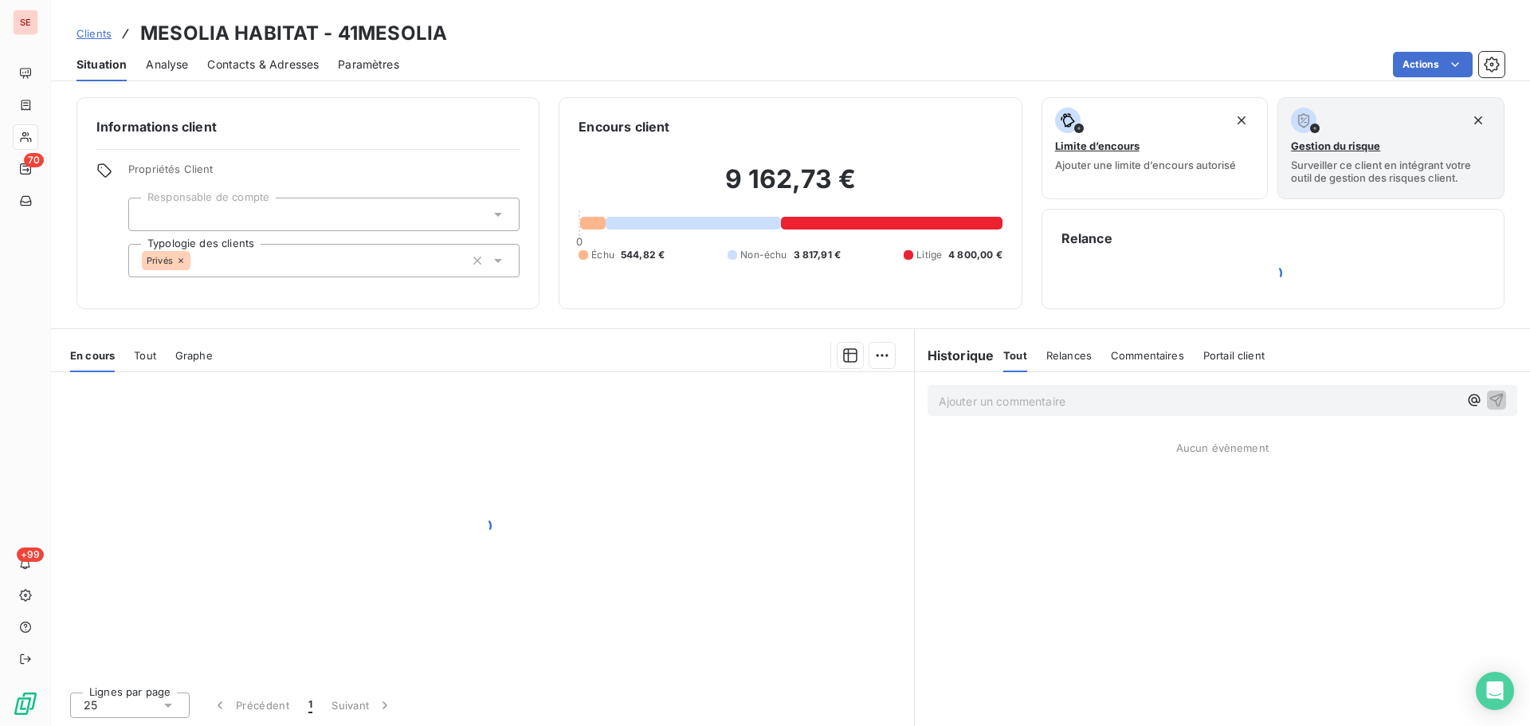
click at [258, 65] on span "Contacts & Adresses" at bounding box center [263, 65] width 112 height 16
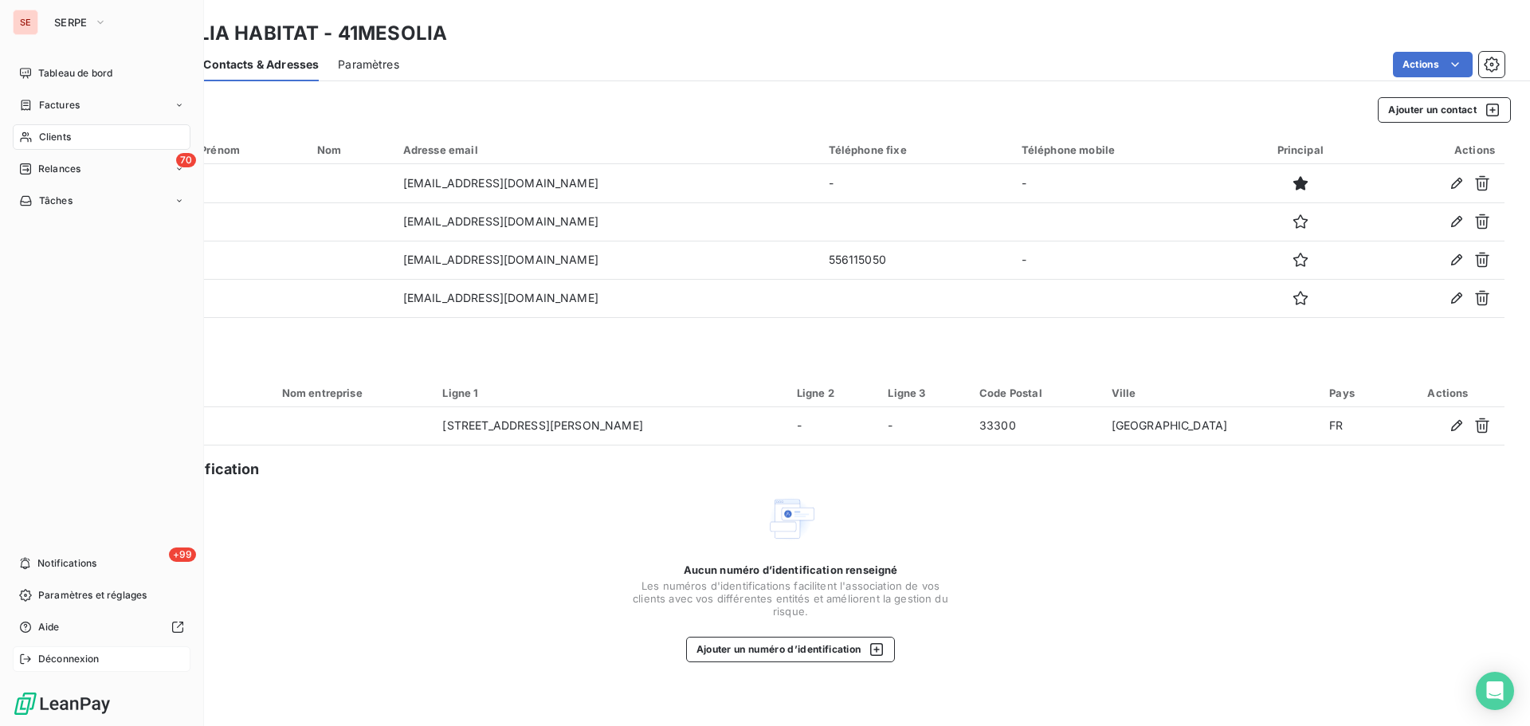
click at [55, 655] on span "Déconnexion" at bounding box center [68, 659] width 61 height 14
